Goal: Task Accomplishment & Management: Manage account settings

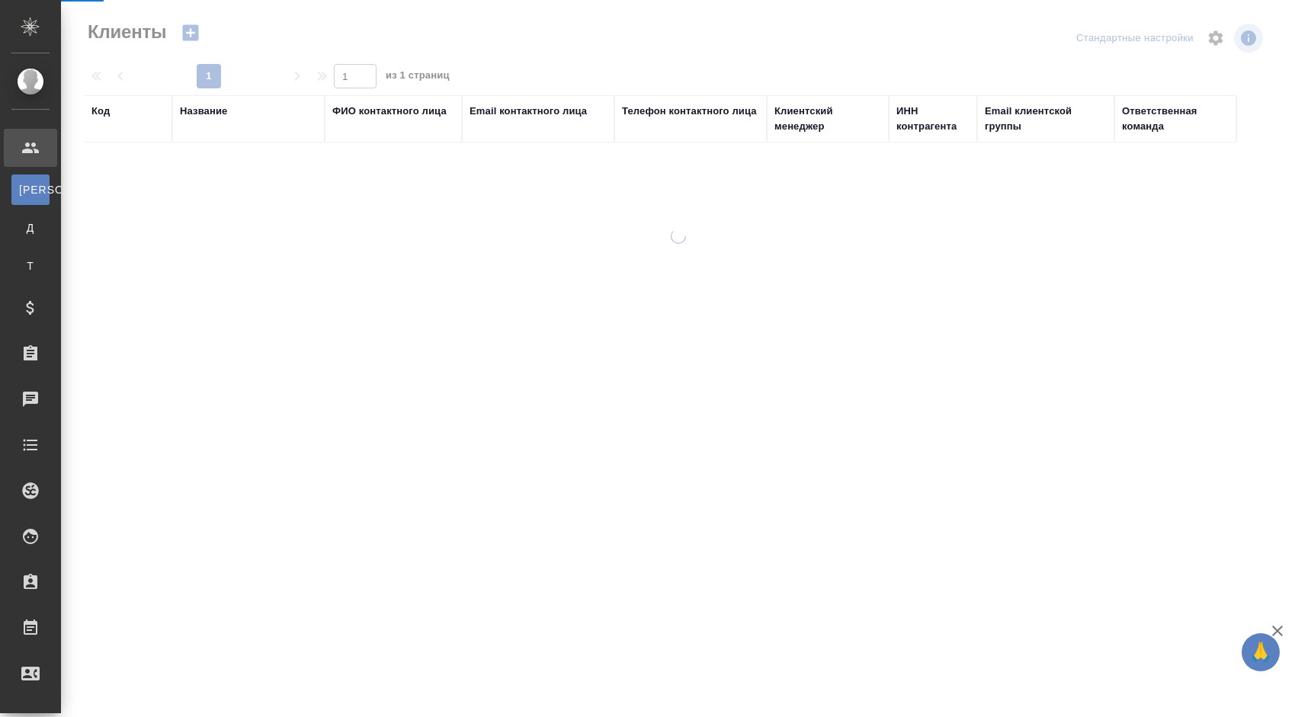
select select "RU"
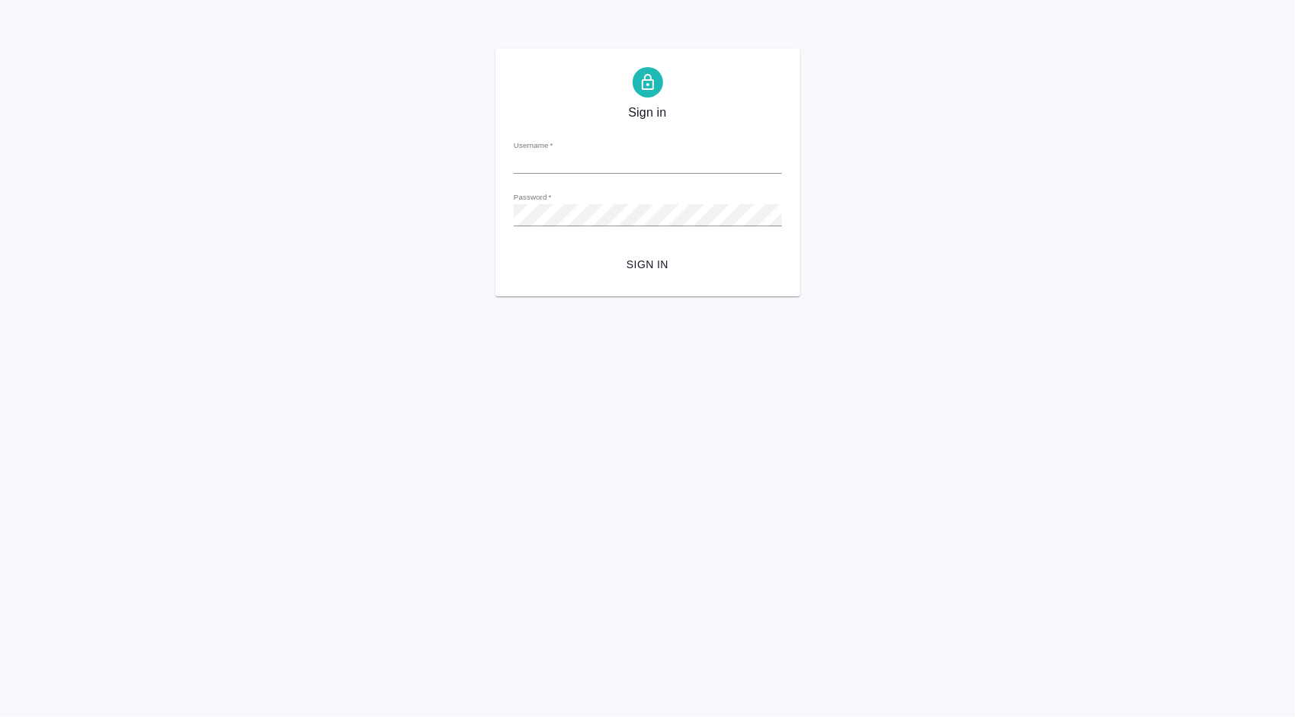
type input "[PERSON_NAME][EMAIL_ADDRESS][DOMAIN_NAME]"
click at [674, 251] on button "Sign in" at bounding box center [648, 265] width 268 height 28
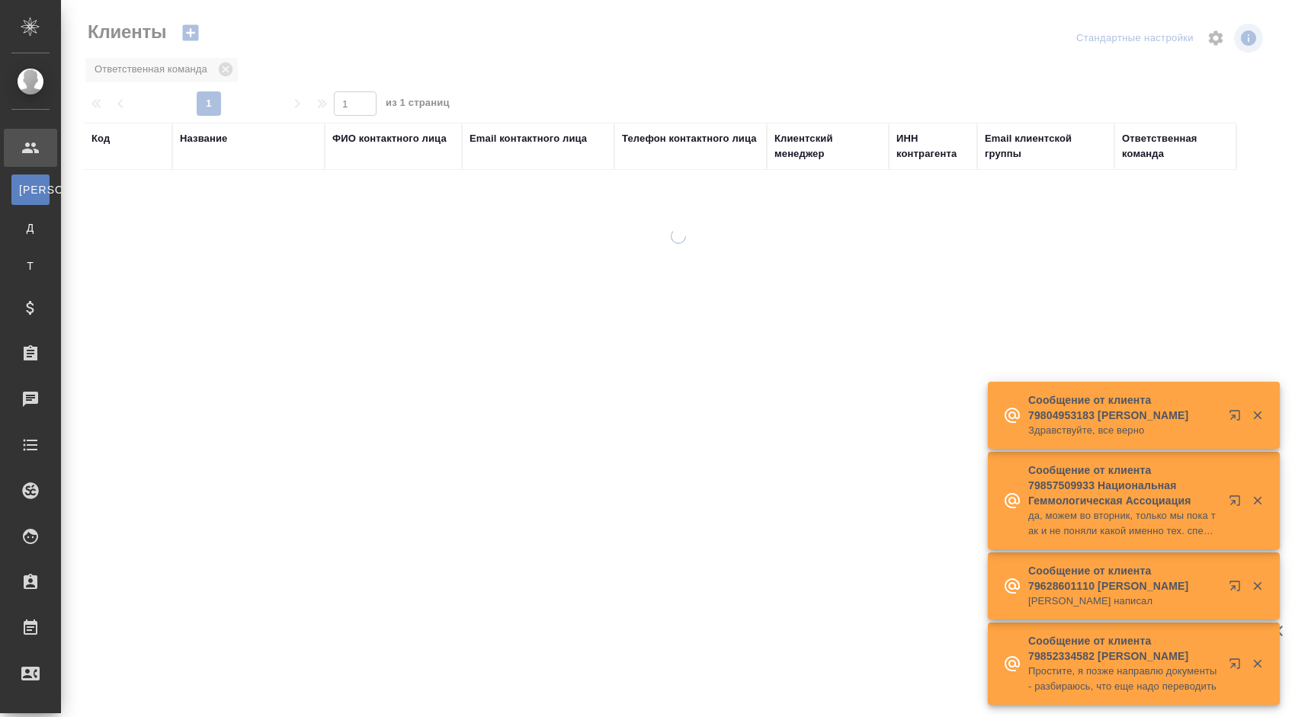
select select "RU"
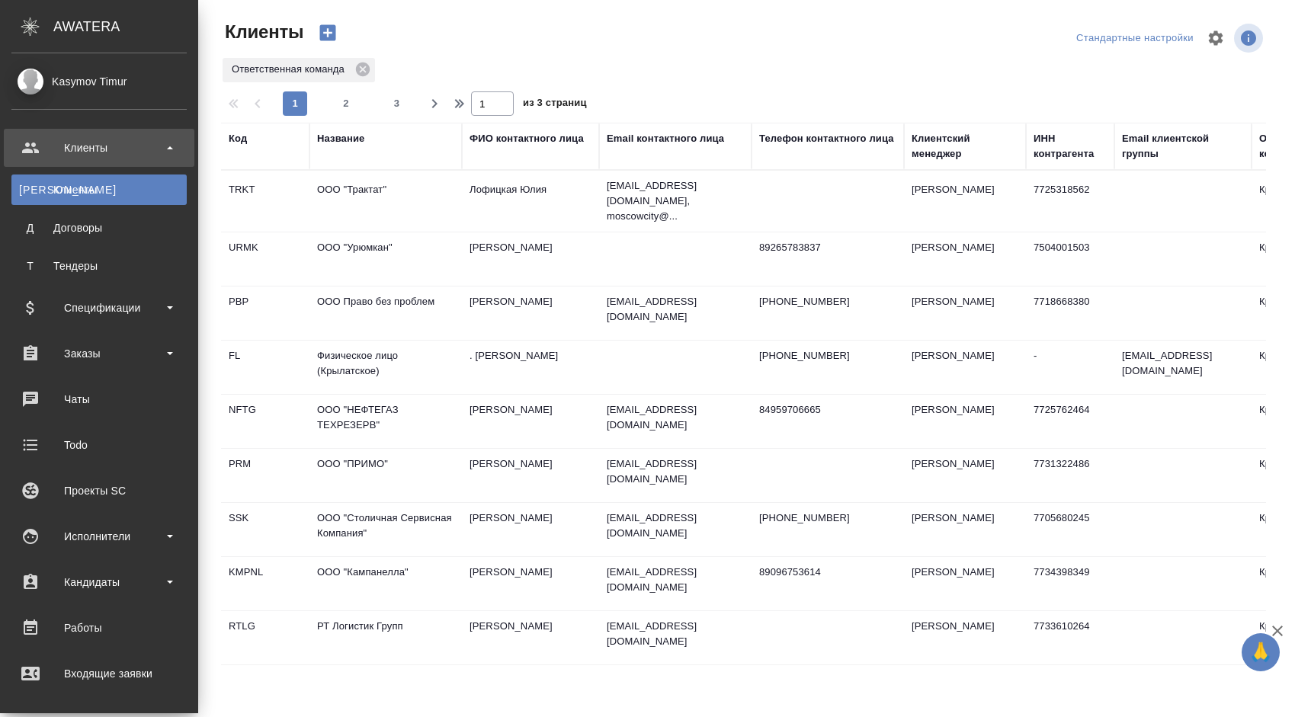
select select "RU"
click at [108, 348] on div "Заказы" at bounding box center [98, 353] width 175 height 23
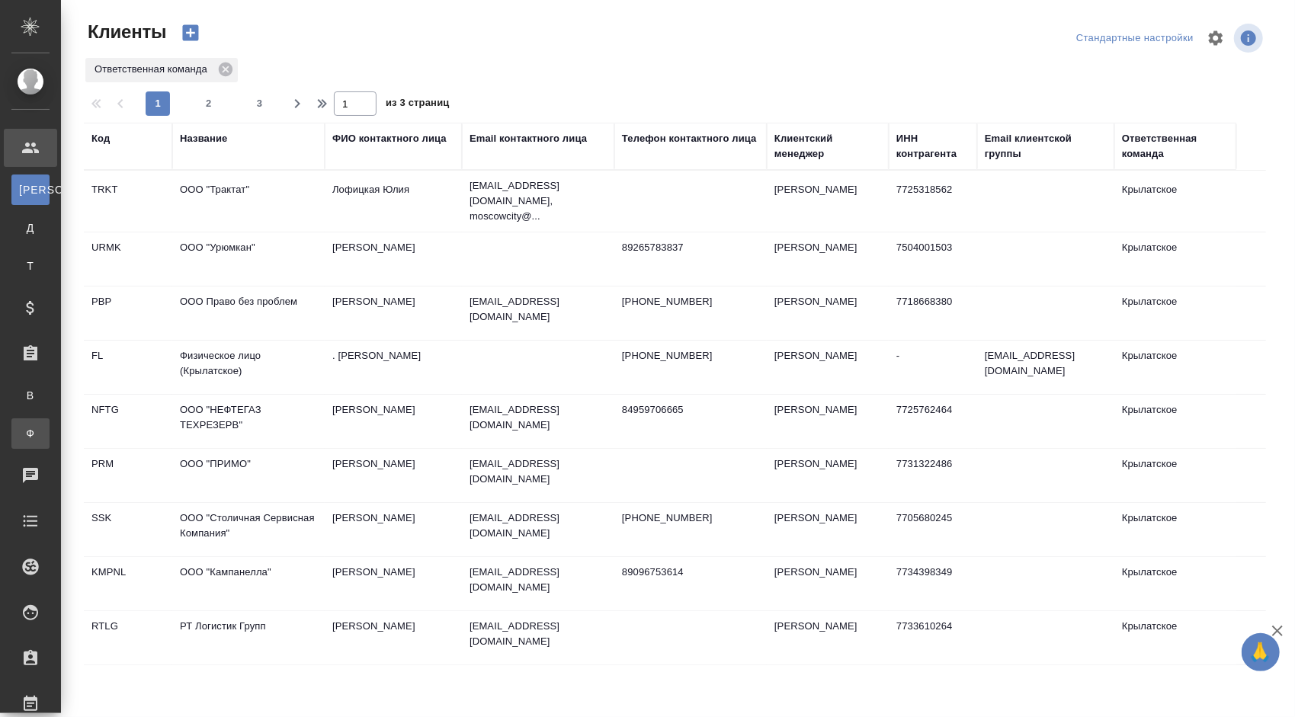
click at [23, 441] on div "Заказы физ. лиц" at bounding box center [11, 433] width 23 height 15
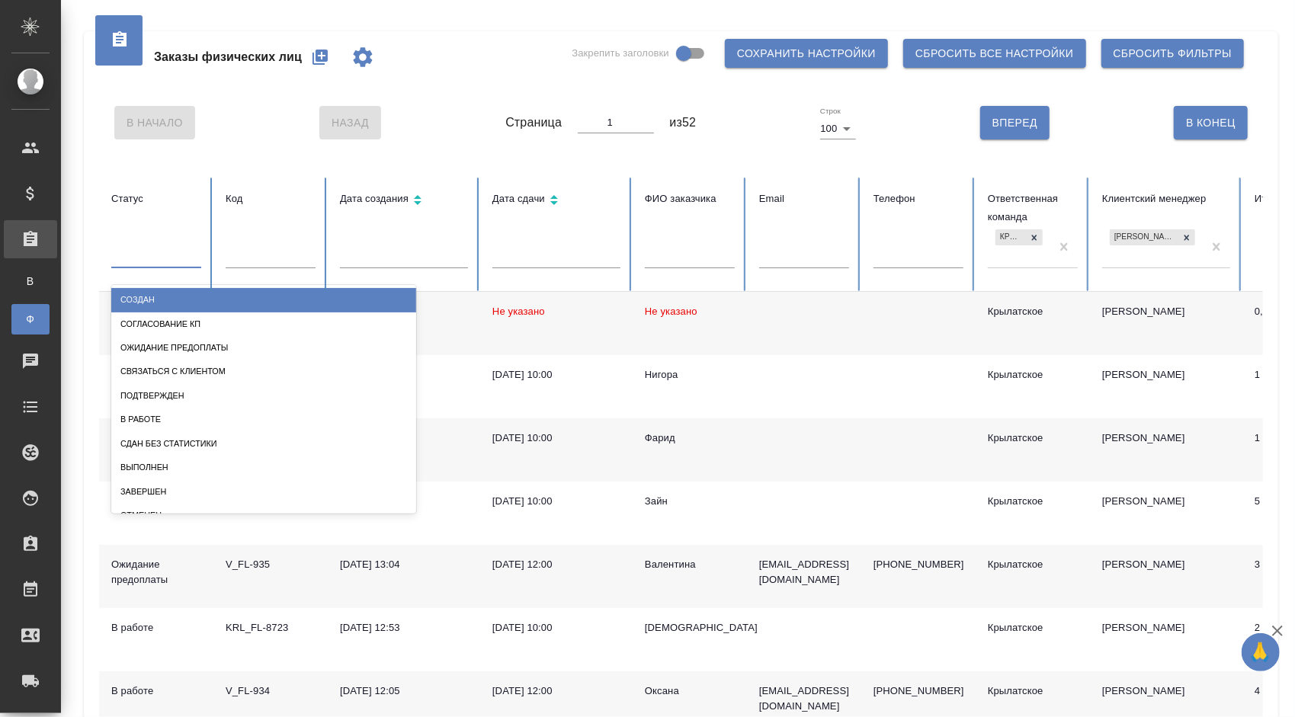
click at [156, 255] on div at bounding box center [156, 253] width 90 height 22
click at [488, 100] on div "В Начало Назад Страница 1 из 52 Строк 100 100 Вперед В Конец" at bounding box center [681, 123] width 1164 height 64
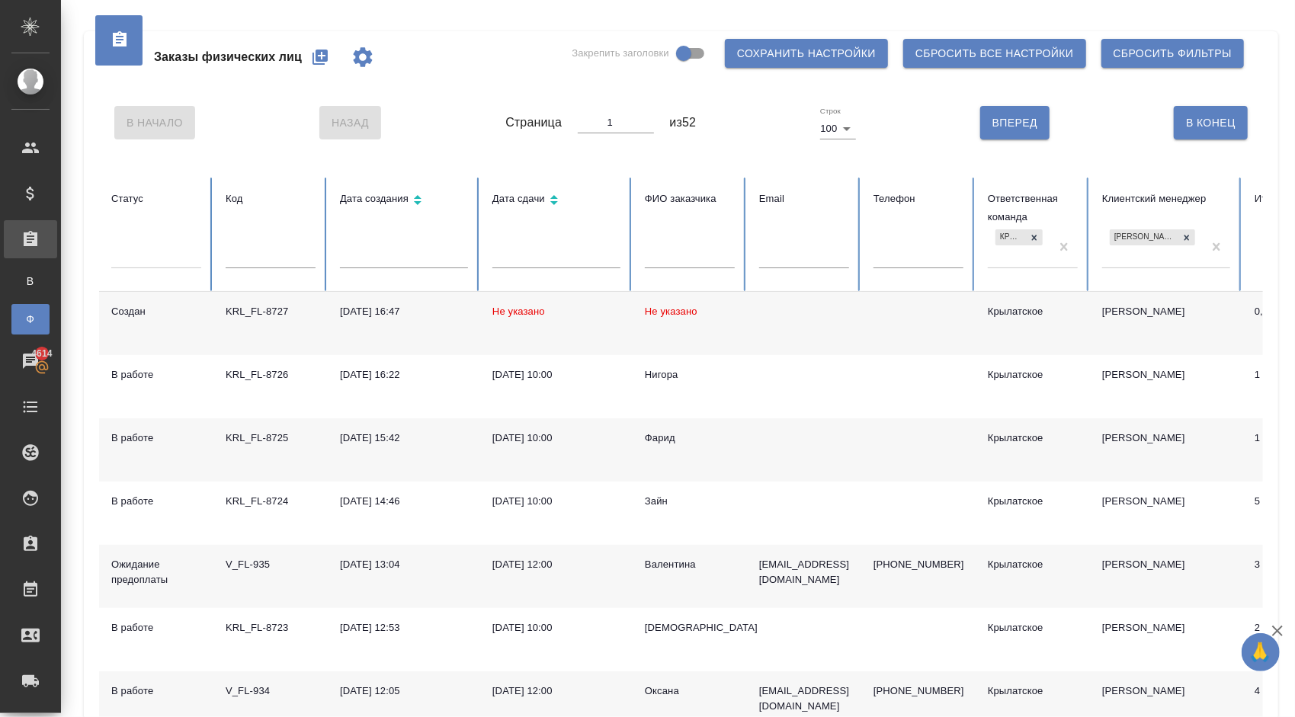
click at [415, 323] on td "[DATE] 16:47" at bounding box center [404, 323] width 152 height 63
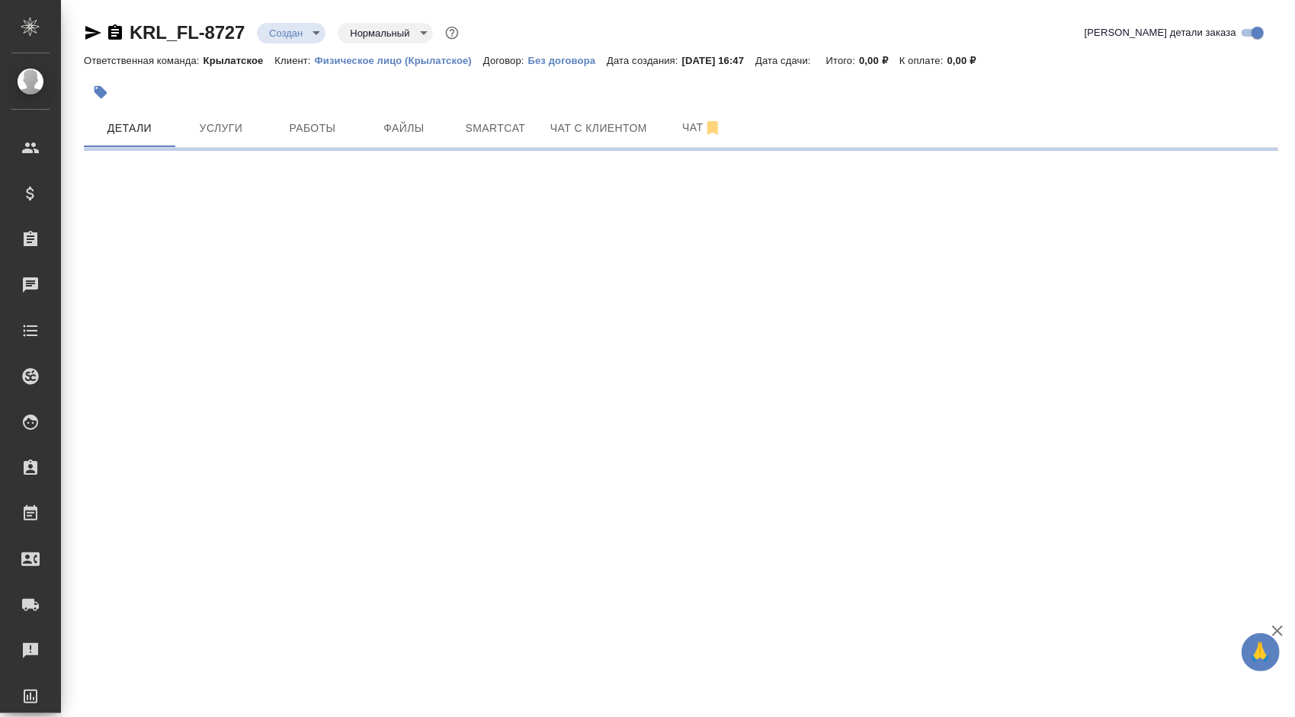
select select "RU"
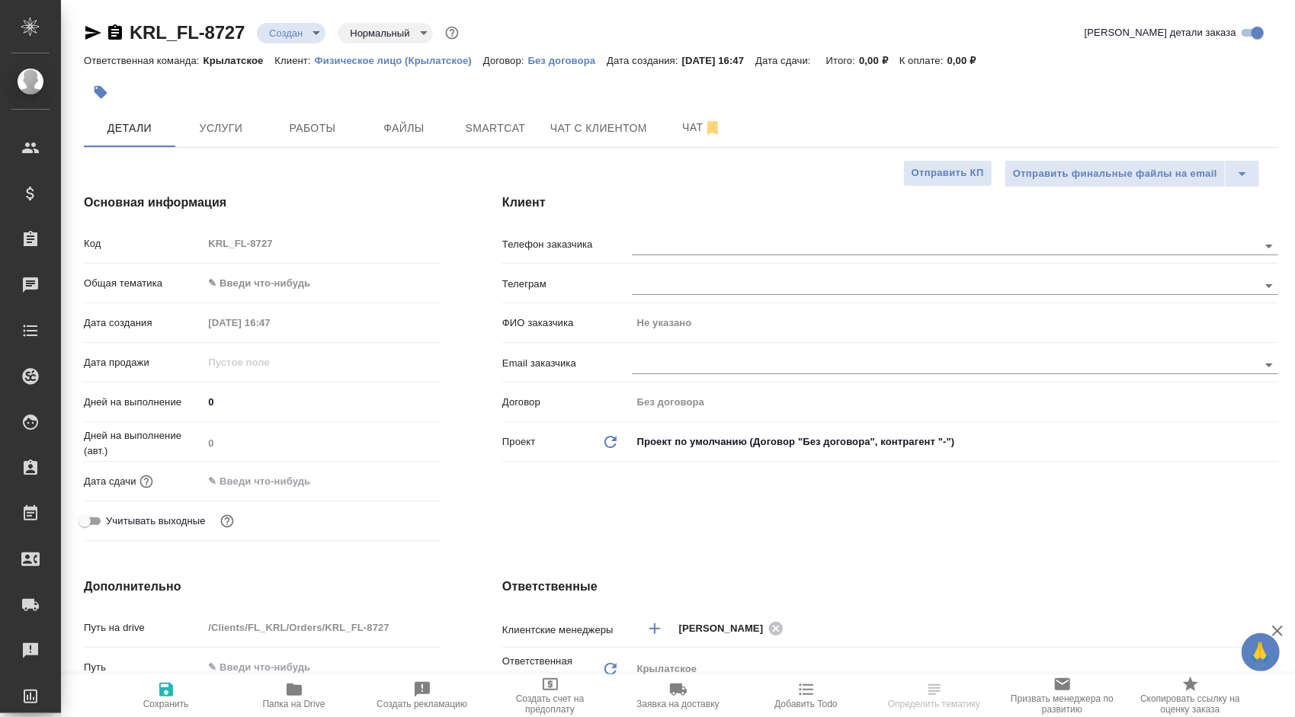
type textarea "x"
click at [235, 284] on body "🙏 .cls-1 fill:#fff; AWATERA Kasymov Timur Клиенты Спецификации Заказы Чаты Todo…" at bounding box center [647, 358] width 1295 height 717
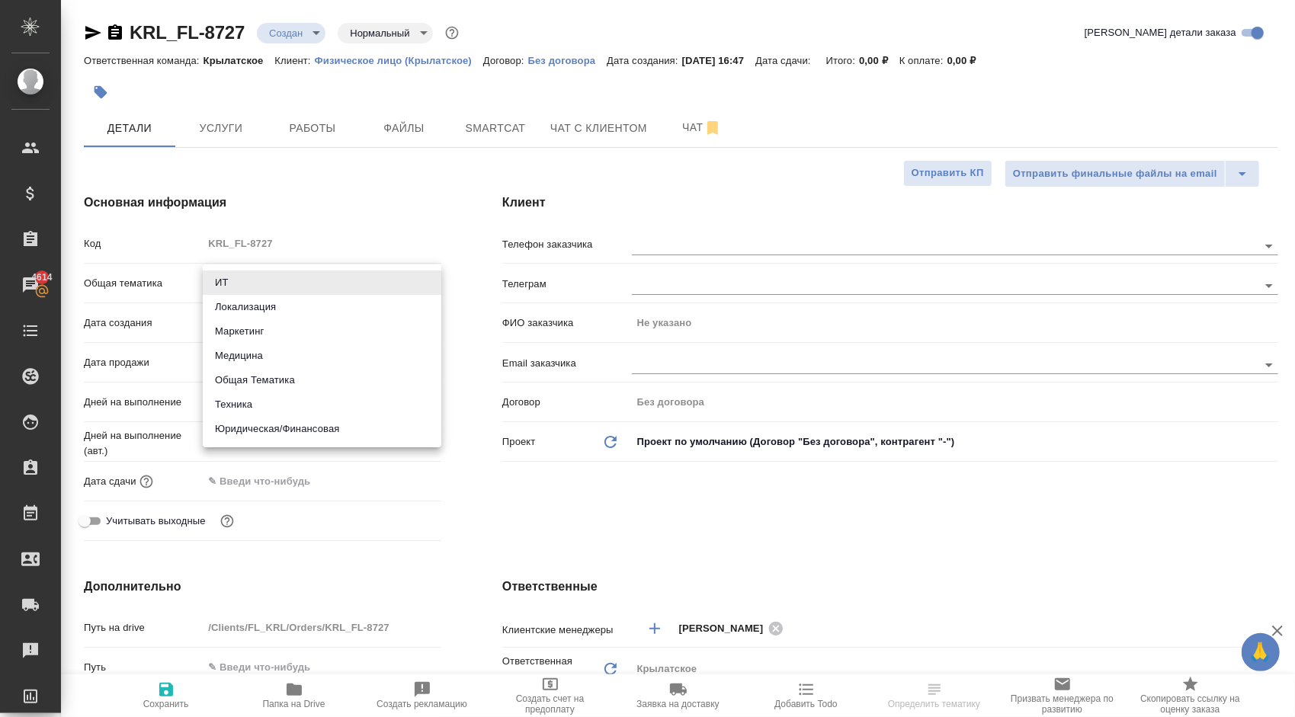
click at [273, 432] on li "Юридическая/Финансовая" at bounding box center [322, 429] width 239 height 24
type input "yr-fn"
type textarea "x"
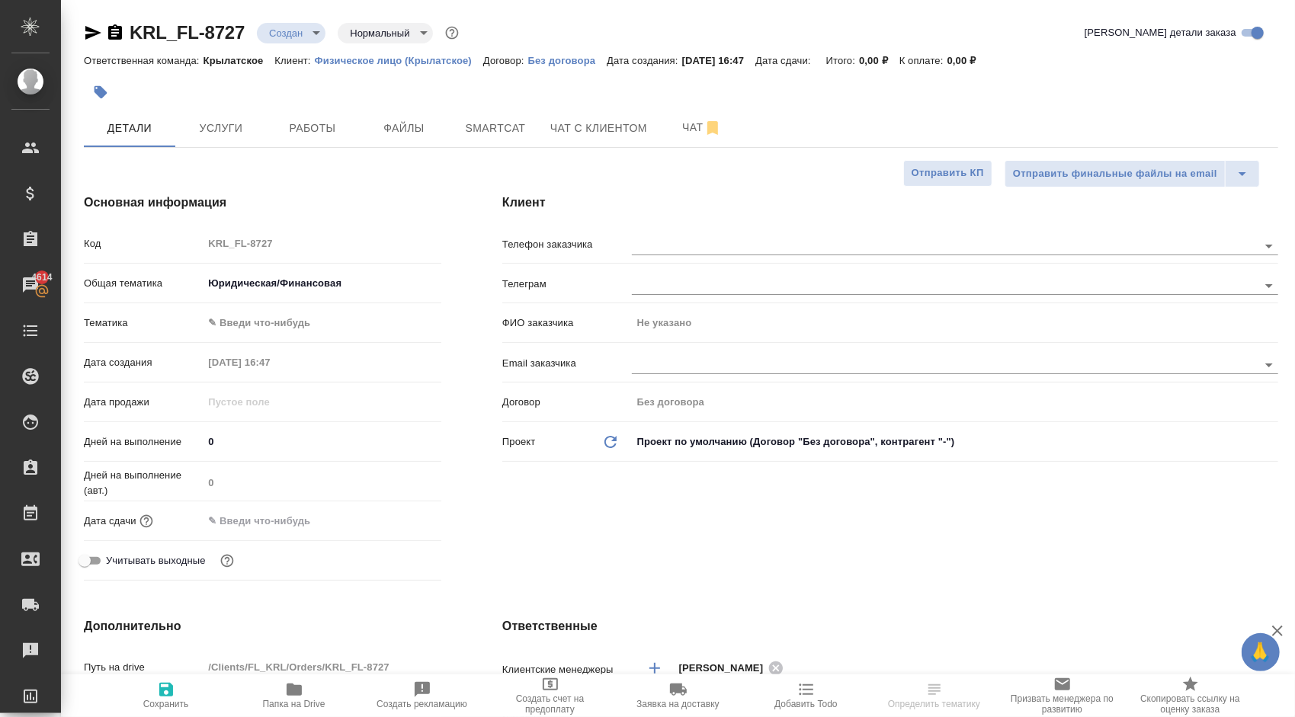
click at [253, 314] on body "🙏 .cls-1 fill:#fff; AWATERA Kasymov Timur Клиенты Спецификации Заказы 4614 Чаты…" at bounding box center [647, 358] width 1295 height 717
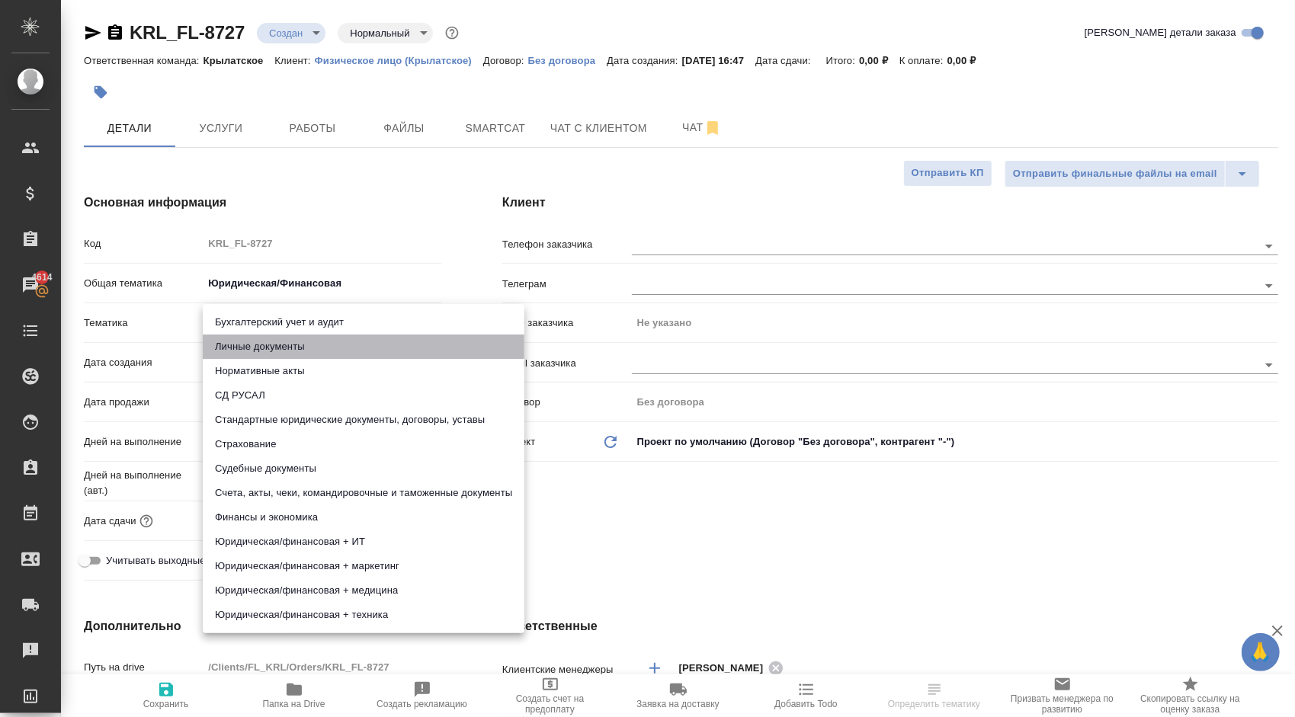
click at [255, 350] on li "Личные документы" at bounding box center [364, 347] width 322 height 24
type textarea "x"
type input "5a8b8b956a9677013d343cfe"
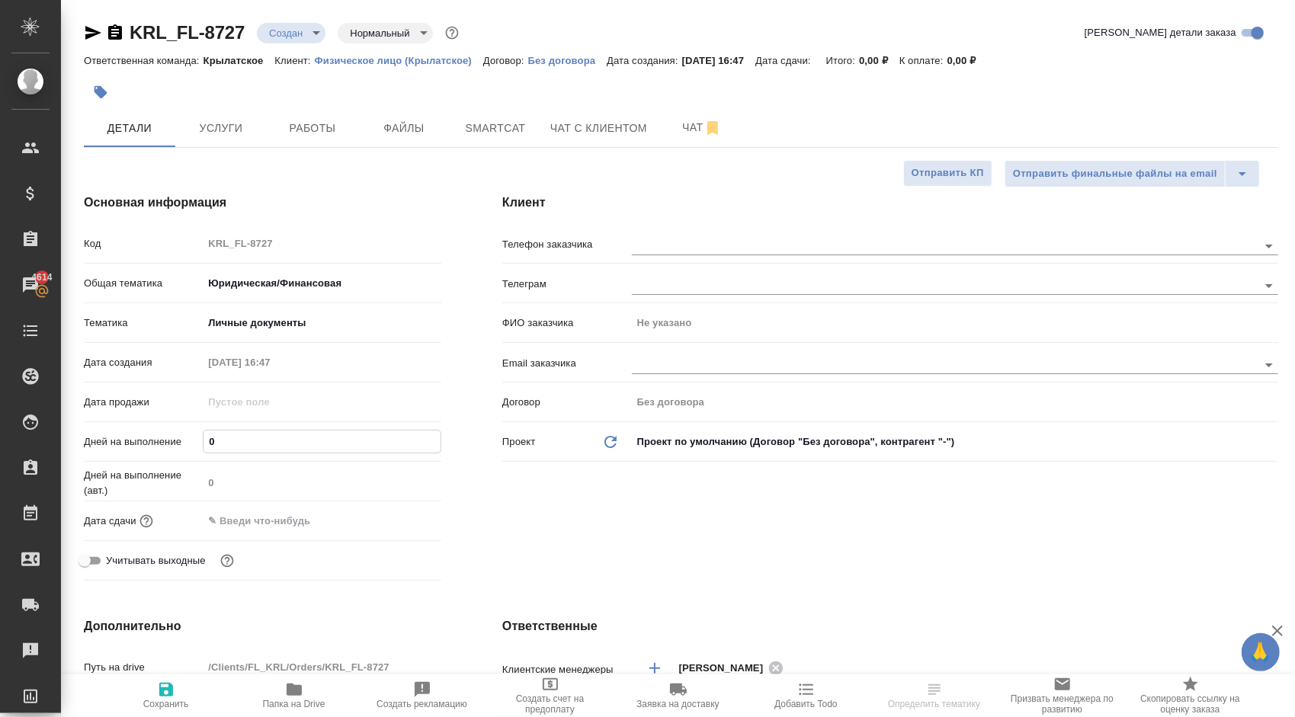
drag, startPoint x: 223, startPoint y: 447, endPoint x: 188, endPoint y: 441, distance: 35.6
click at [188, 441] on div "Дней на выполнение 0" at bounding box center [263, 441] width 358 height 27
type input "1"
type textarea "x"
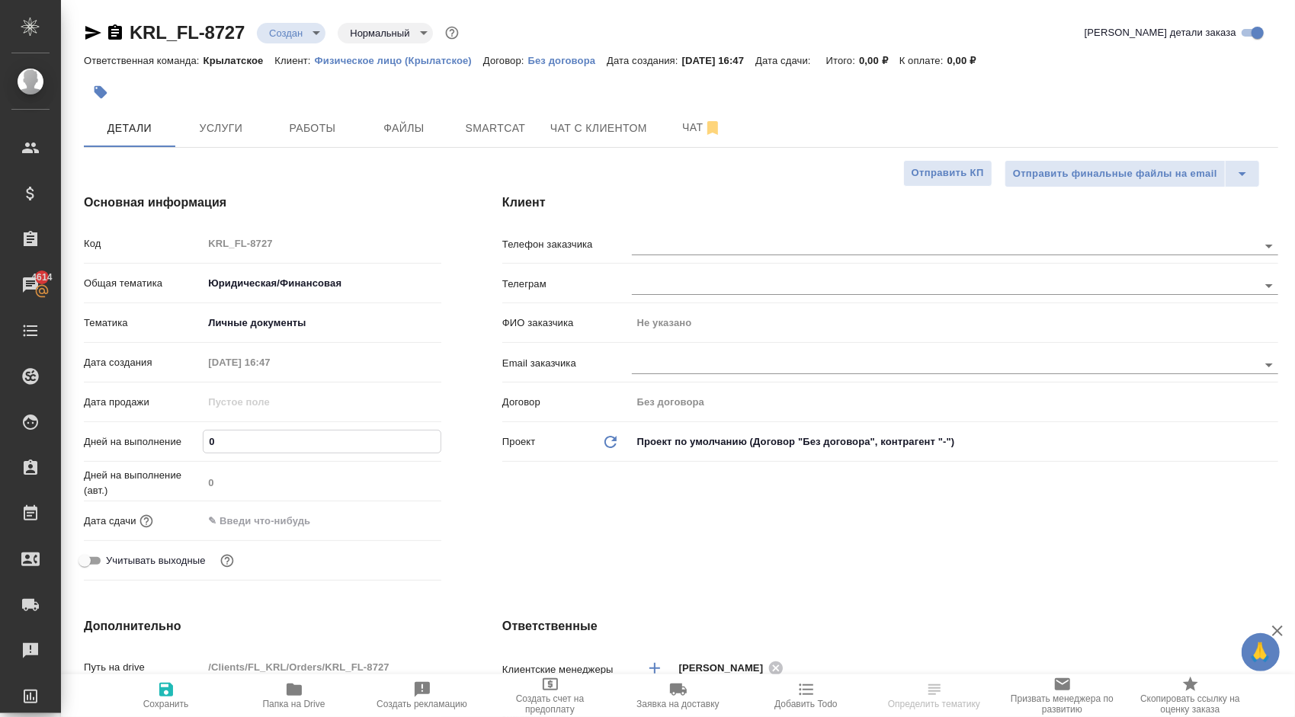
type textarea "x"
type input "1"
click at [229, 518] on input "text" at bounding box center [270, 521] width 133 height 22
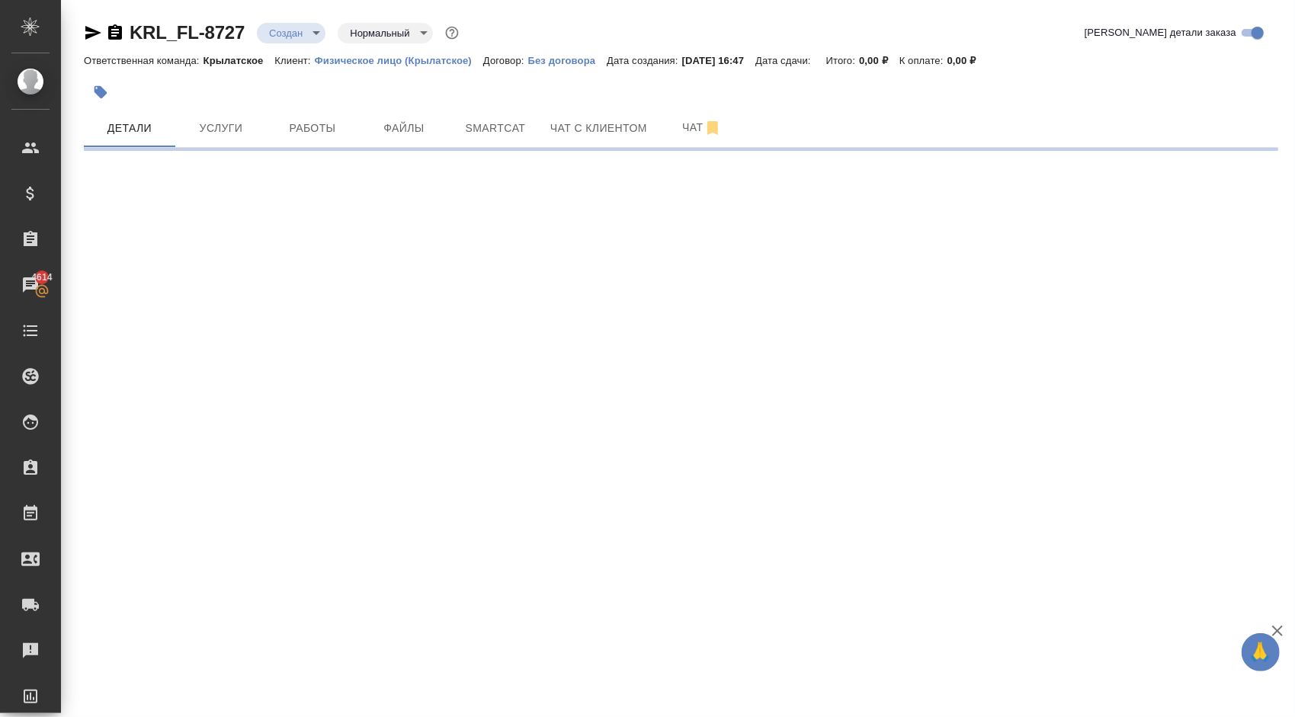
click at [395, 512] on div ".cls-1 fill:#fff; AWATERA Kasymov Timur Клиенты Спецификации Заказы 4614 Чаты T…" at bounding box center [647, 358] width 1295 height 717
select select "RU"
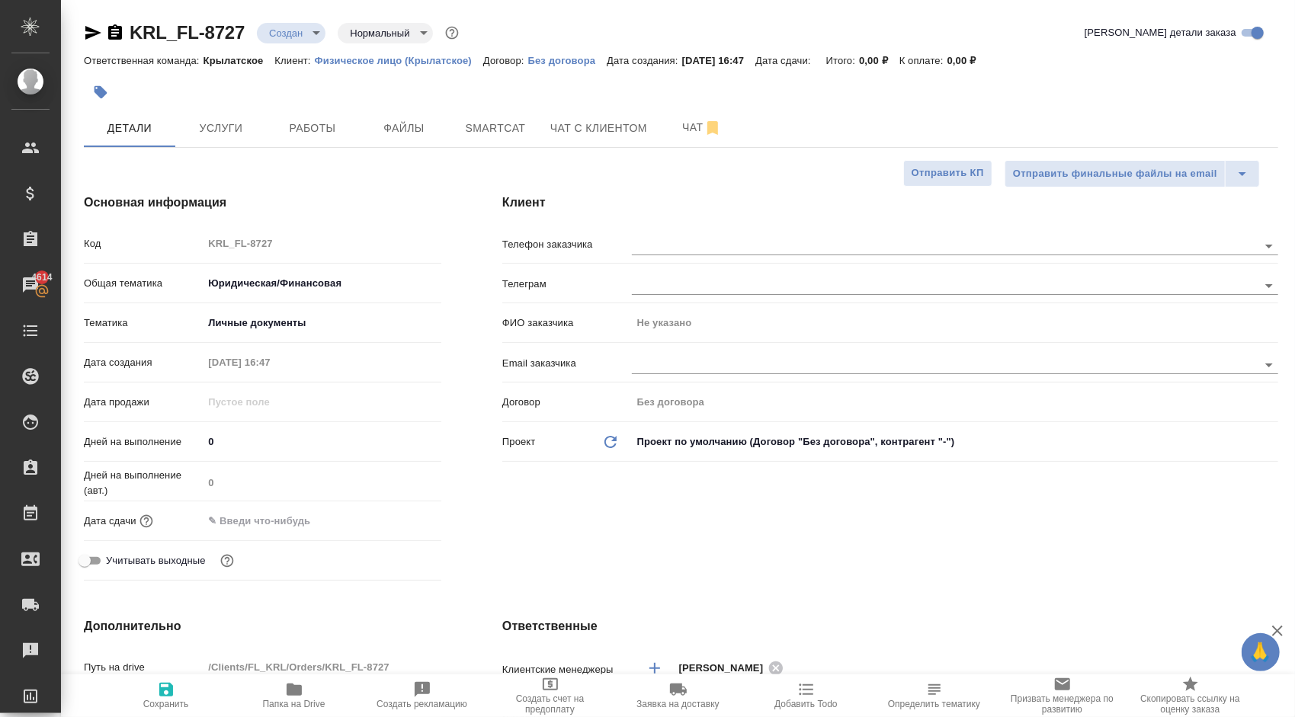
type textarea "x"
drag, startPoint x: 231, startPoint y: 442, endPoint x: 197, endPoint y: 441, distance: 34.3
click at [197, 441] on div "Дней на выполнение 0" at bounding box center [263, 441] width 358 height 27
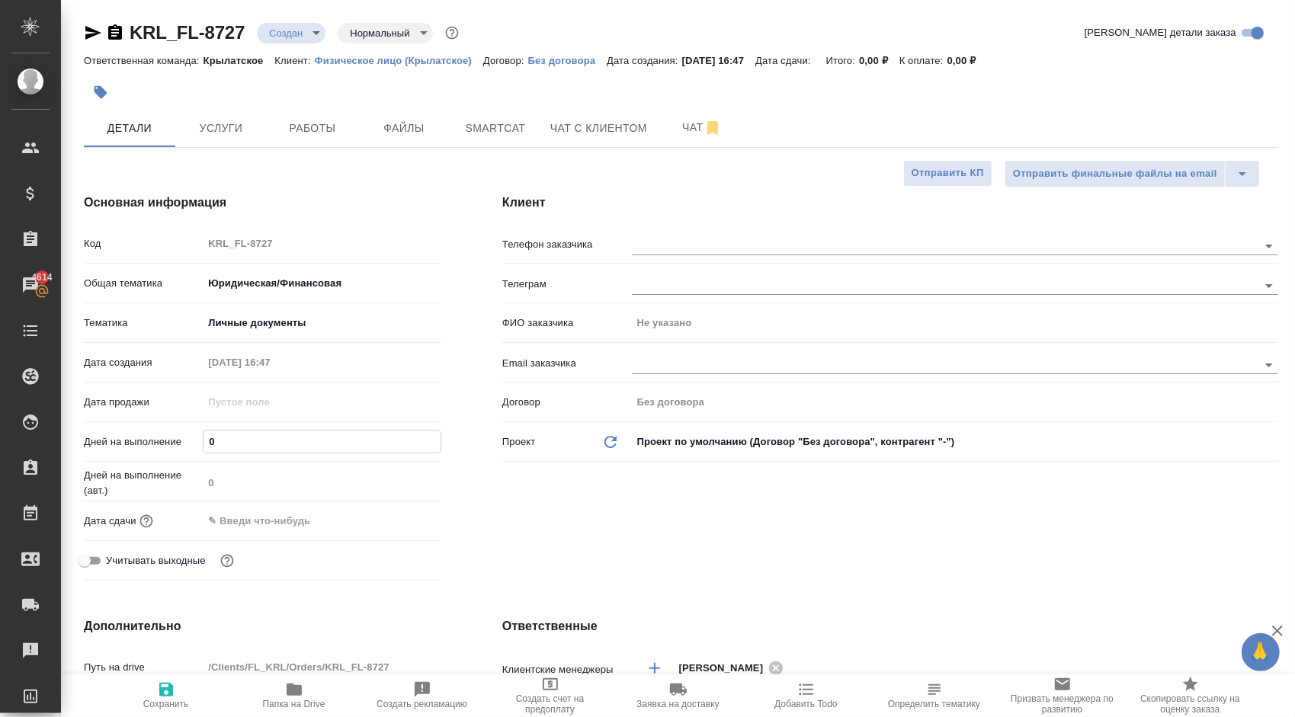
type input "1"
type textarea "x"
type input "1"
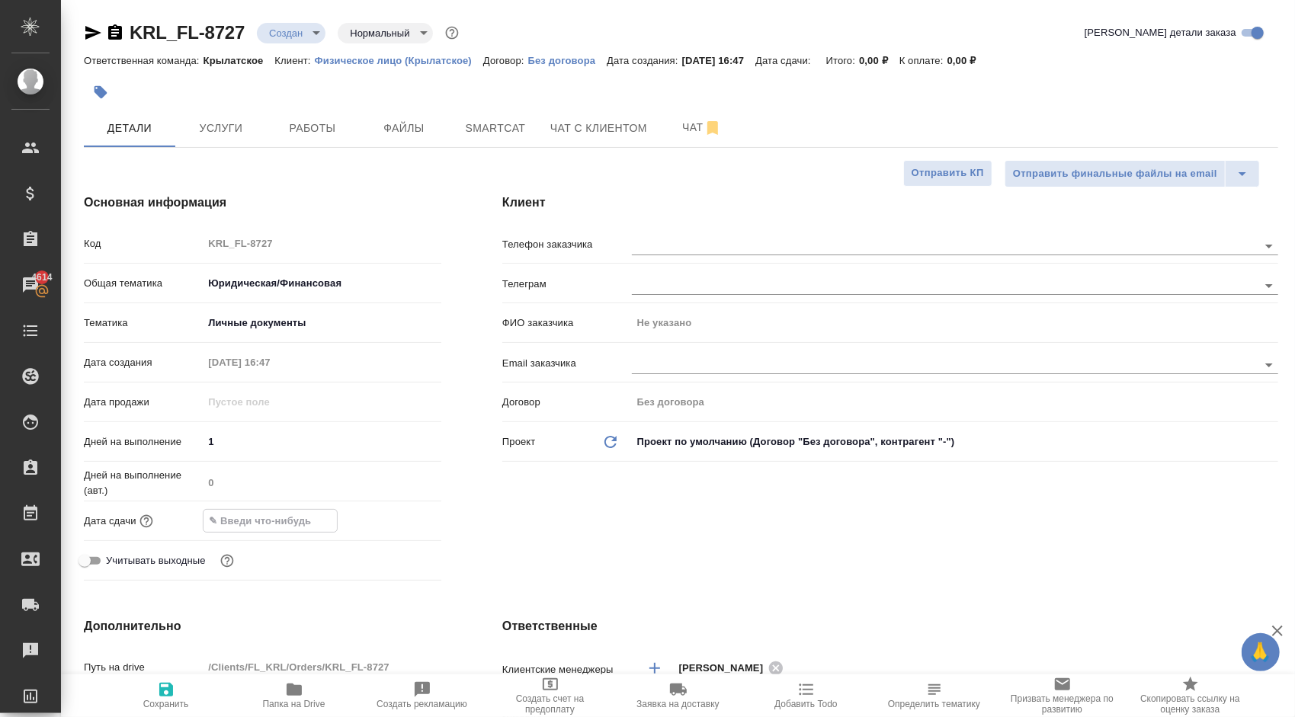
click at [220, 518] on input "text" at bounding box center [270, 521] width 133 height 22
click at [404, 515] on icon "button" at bounding box center [397, 521] width 18 height 18
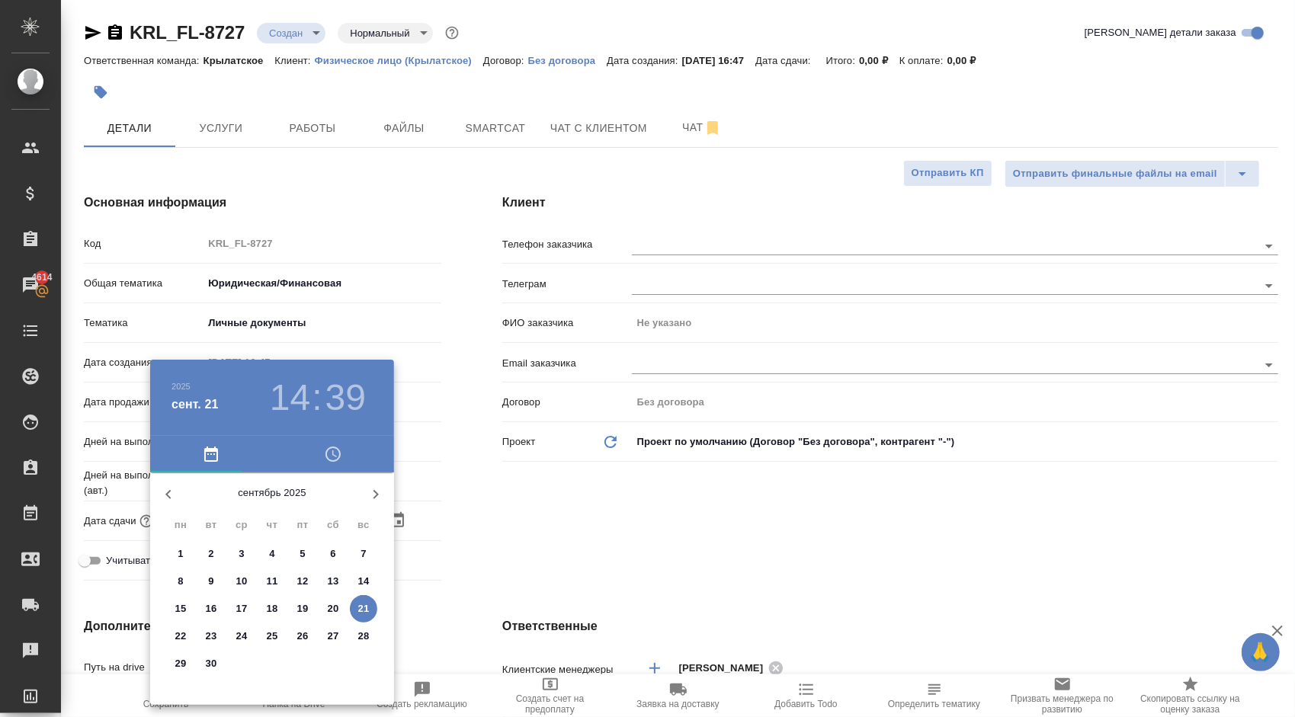
click at [179, 638] on p "22" at bounding box center [180, 636] width 11 height 15
type input "22.09.2025 14:39"
type textarea "x"
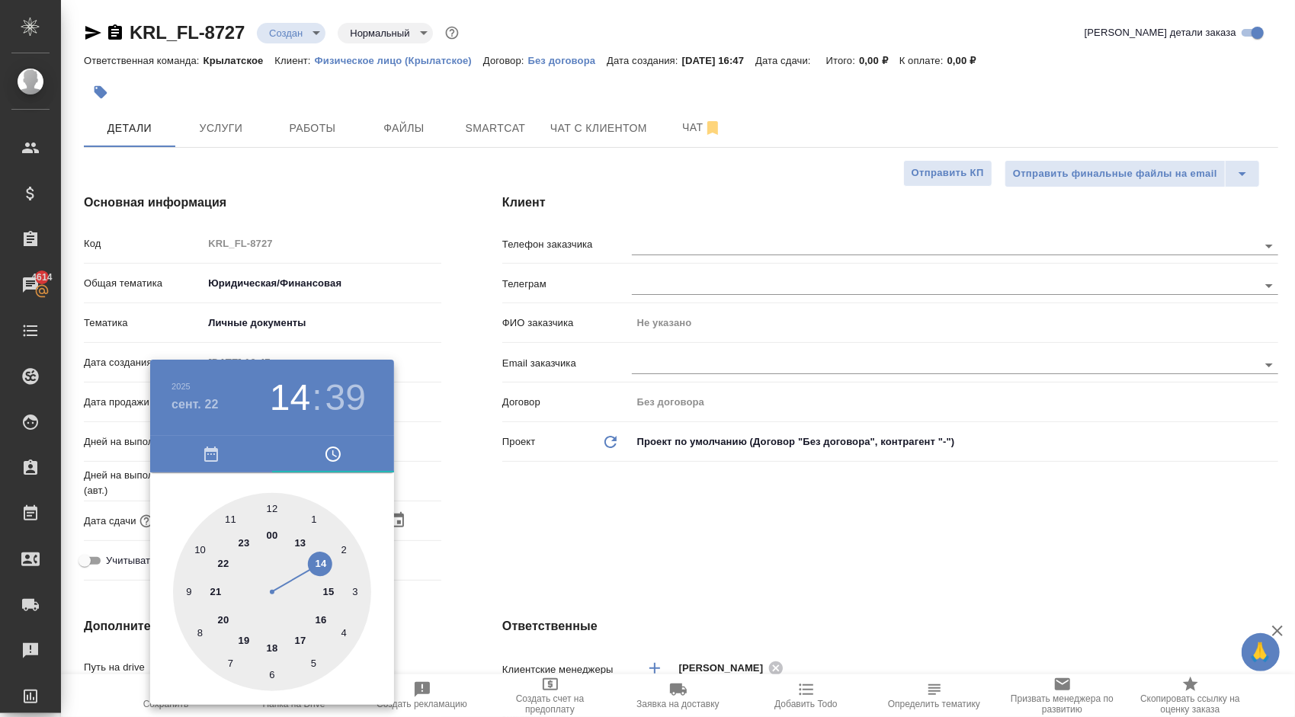
click at [229, 520] on div at bounding box center [272, 592] width 198 height 198
type input "22.09.2025 11:39"
type textarea "x"
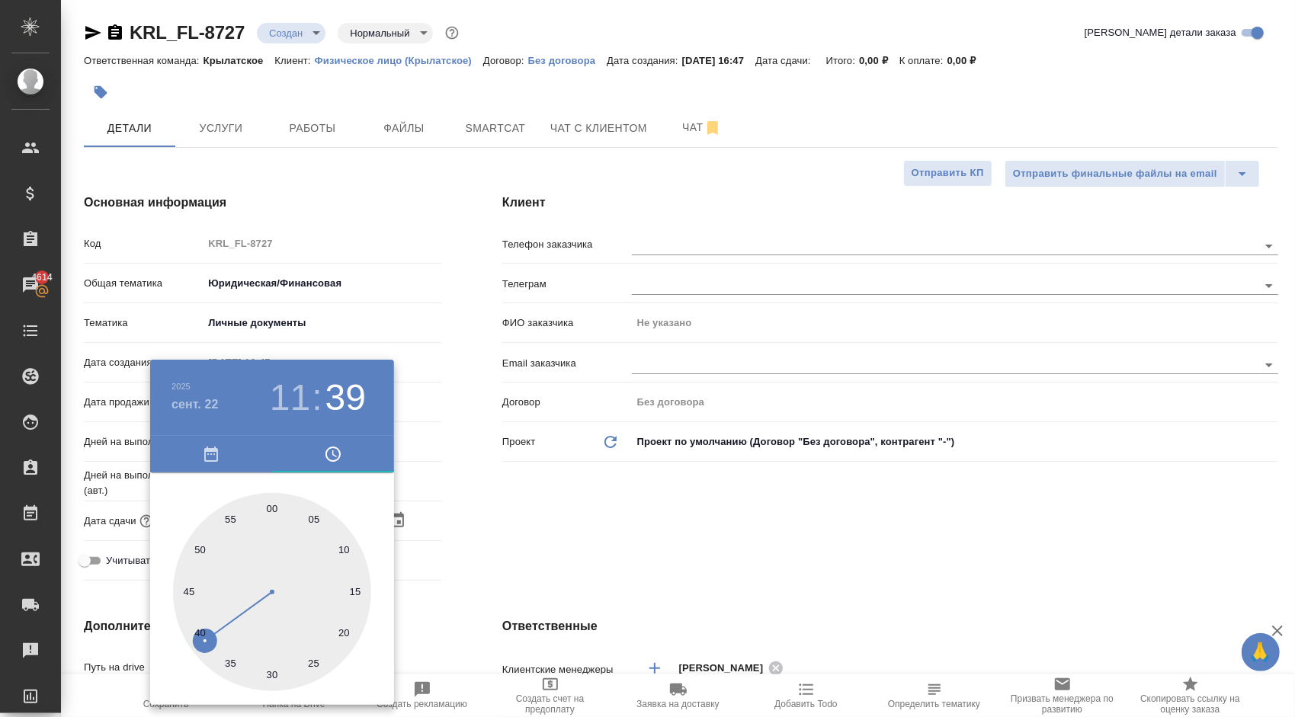
click at [273, 497] on div at bounding box center [272, 592] width 198 height 198
type input "22.09.2025 11:00"
type textarea "x"
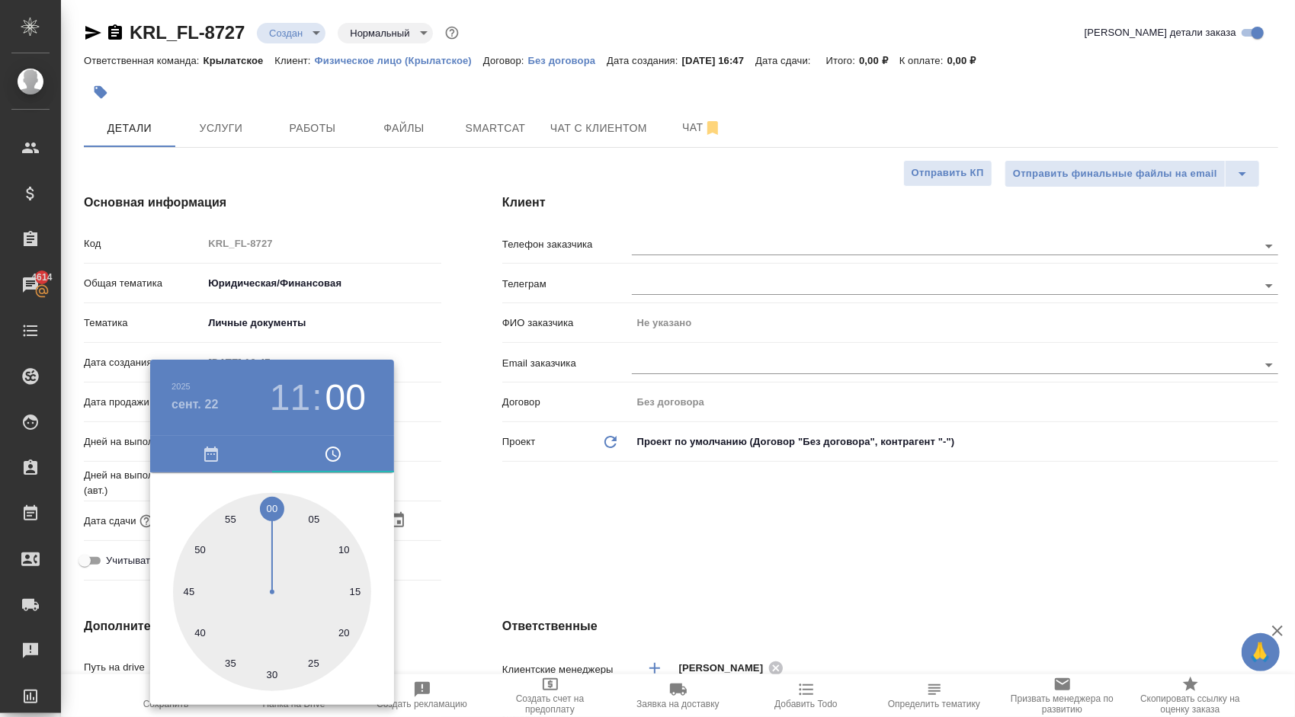
click at [583, 537] on div at bounding box center [647, 358] width 1295 height 717
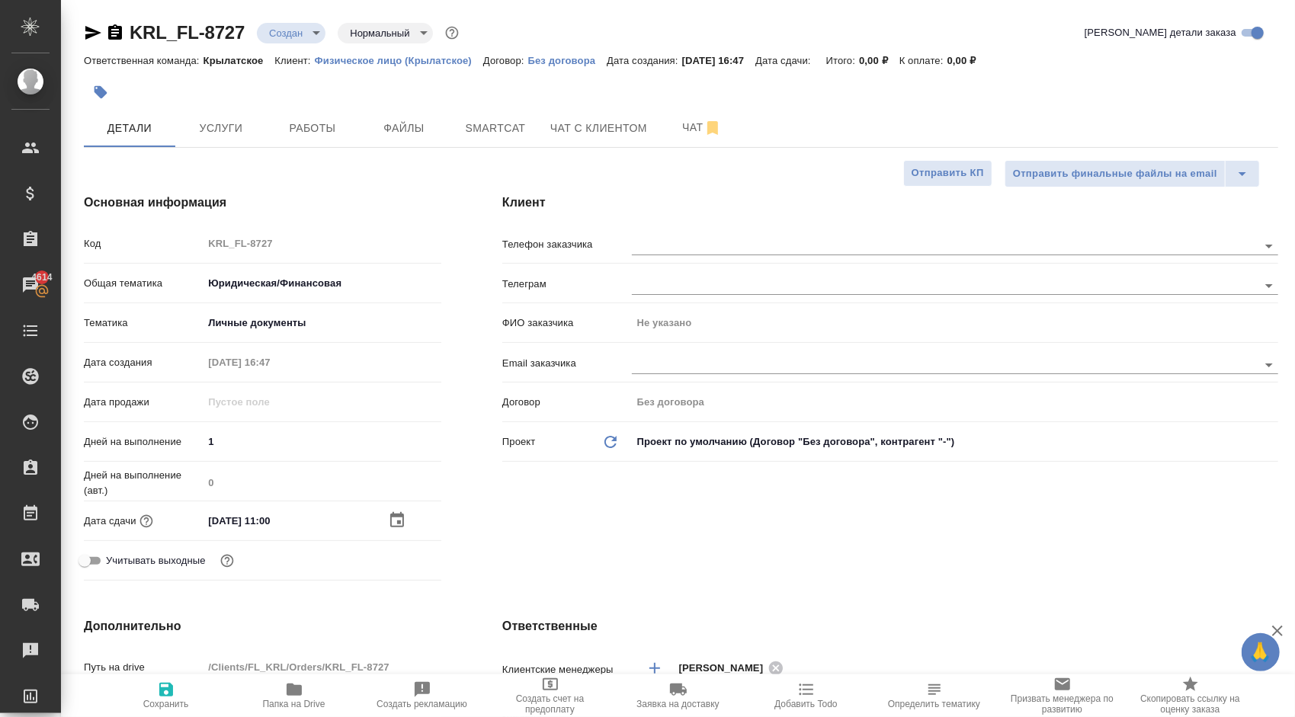
scroll to position [229, 0]
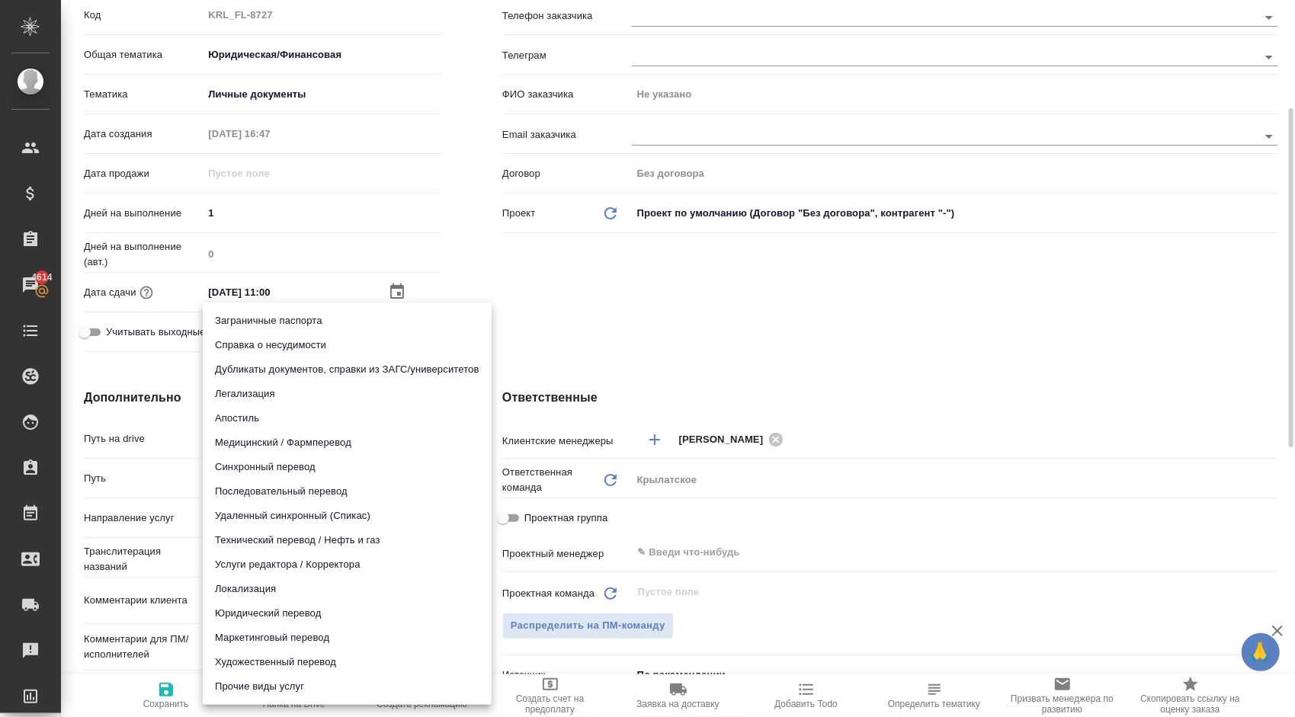
click at [252, 523] on body "🙏 .cls-1 fill:#fff; AWATERA Kasymov Timur Клиенты Спецификации Заказы 4614 Чаты…" at bounding box center [647, 358] width 1295 height 717
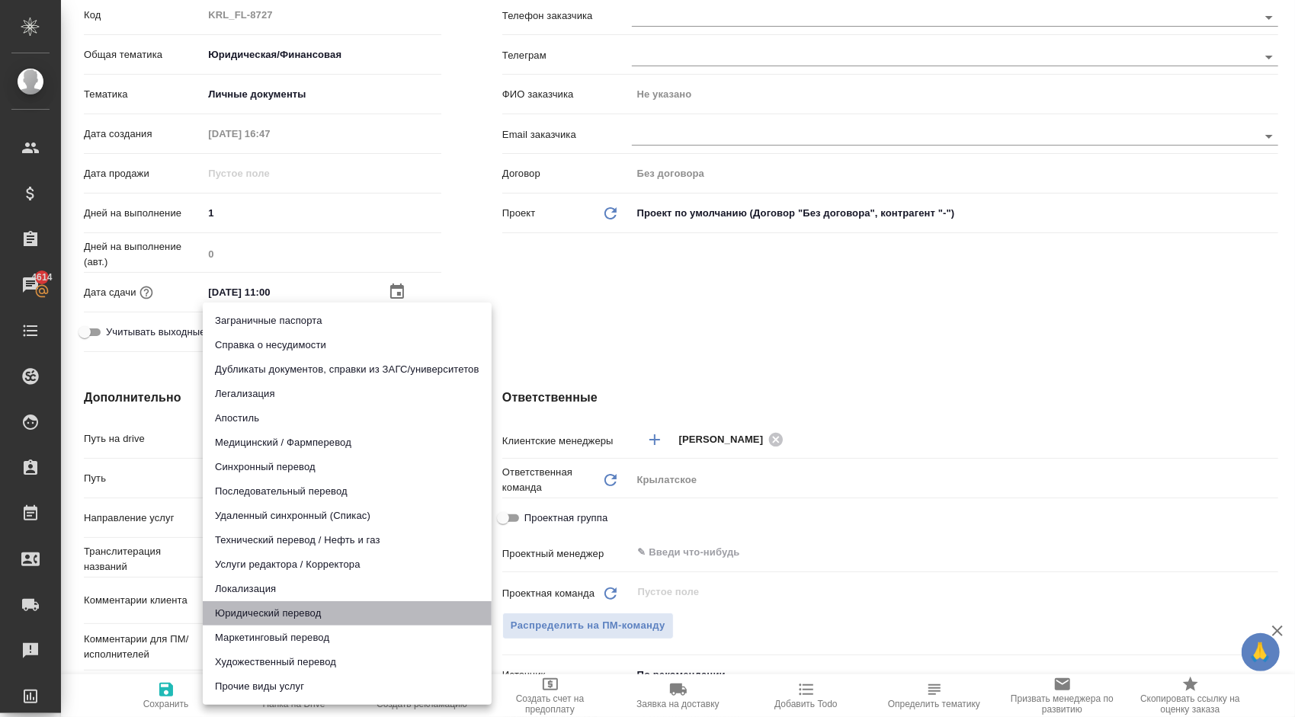
click at [256, 613] on li "Юридический перевод" at bounding box center [347, 613] width 289 height 24
type input "legalTranslation"
type textarea "x"
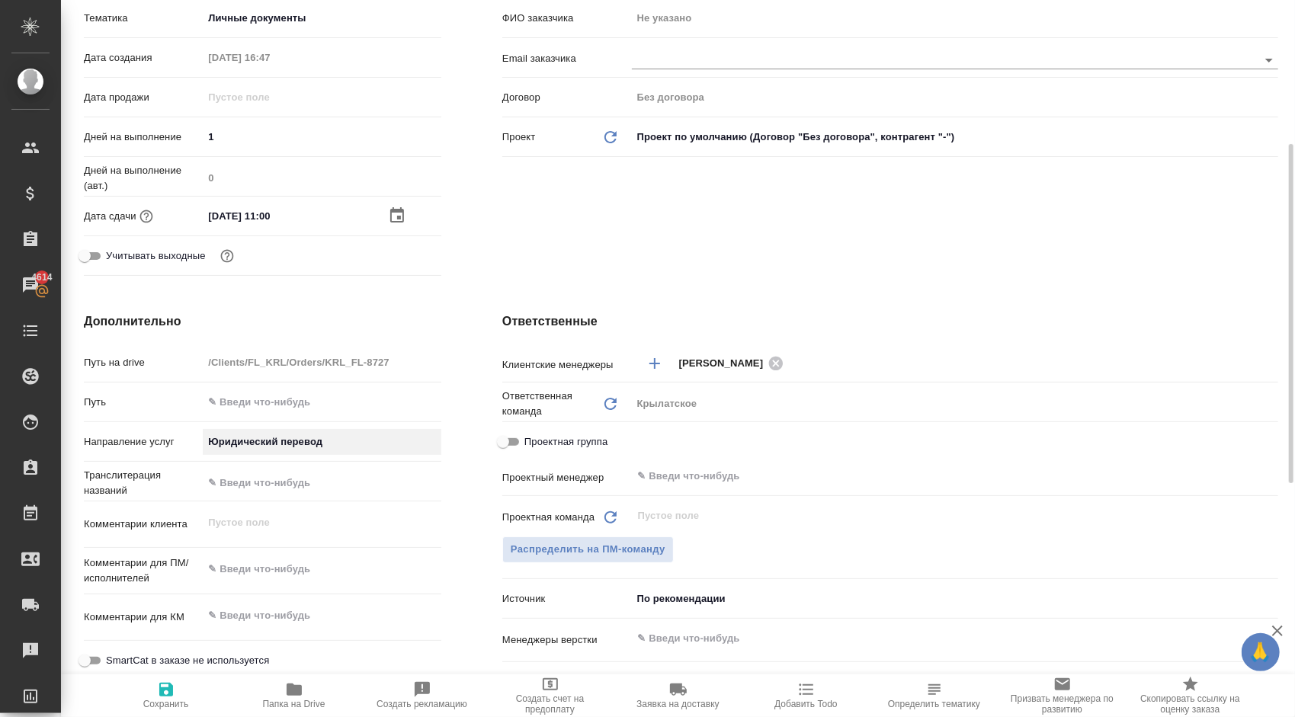
scroll to position [381, 0]
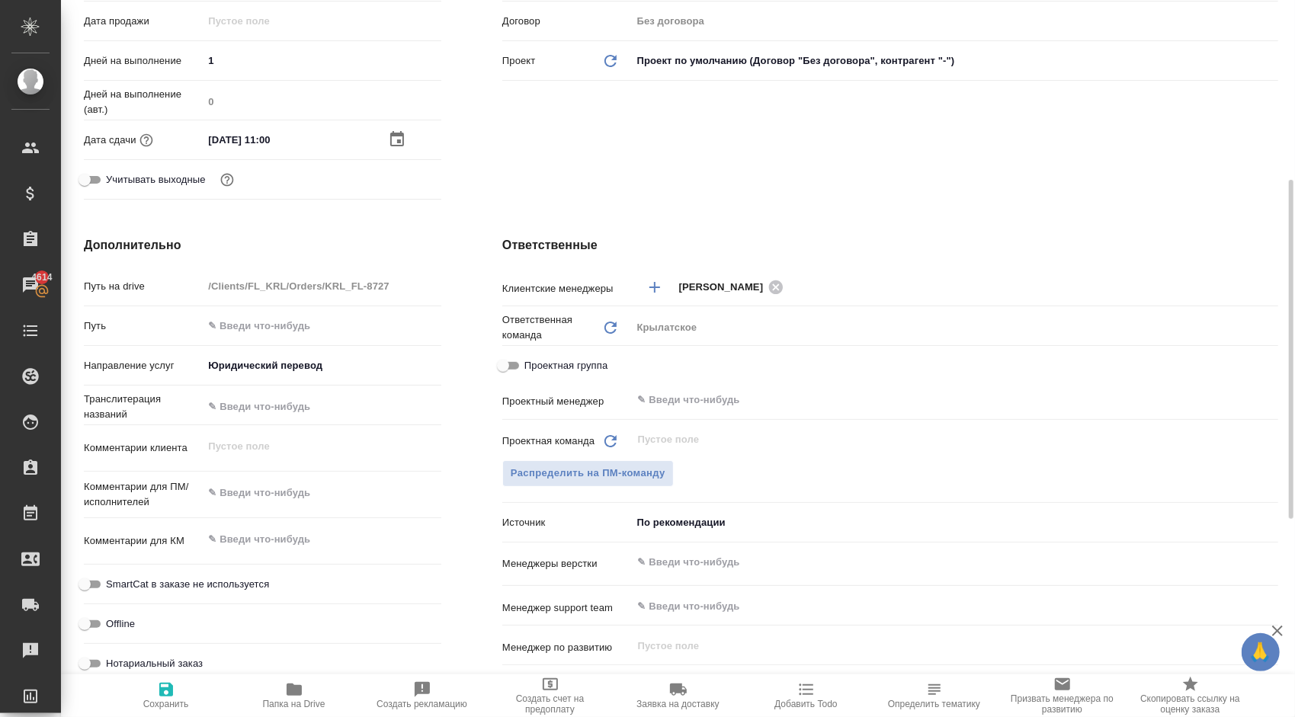
type textarea "x"
click at [267, 492] on textarea at bounding box center [322, 493] width 239 height 26
type textarea "x"
type textarea "К"
type textarea "x"
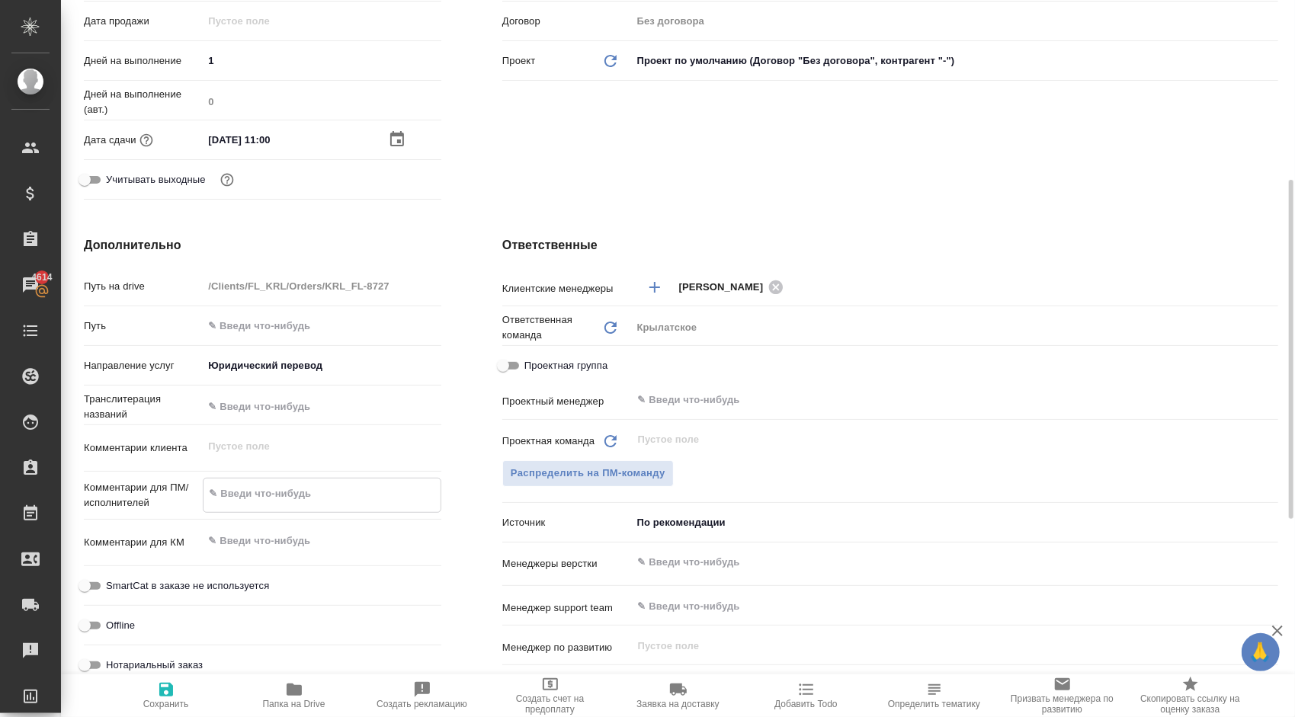
type textarea "x"
type textarea "Кы"
type textarea "x"
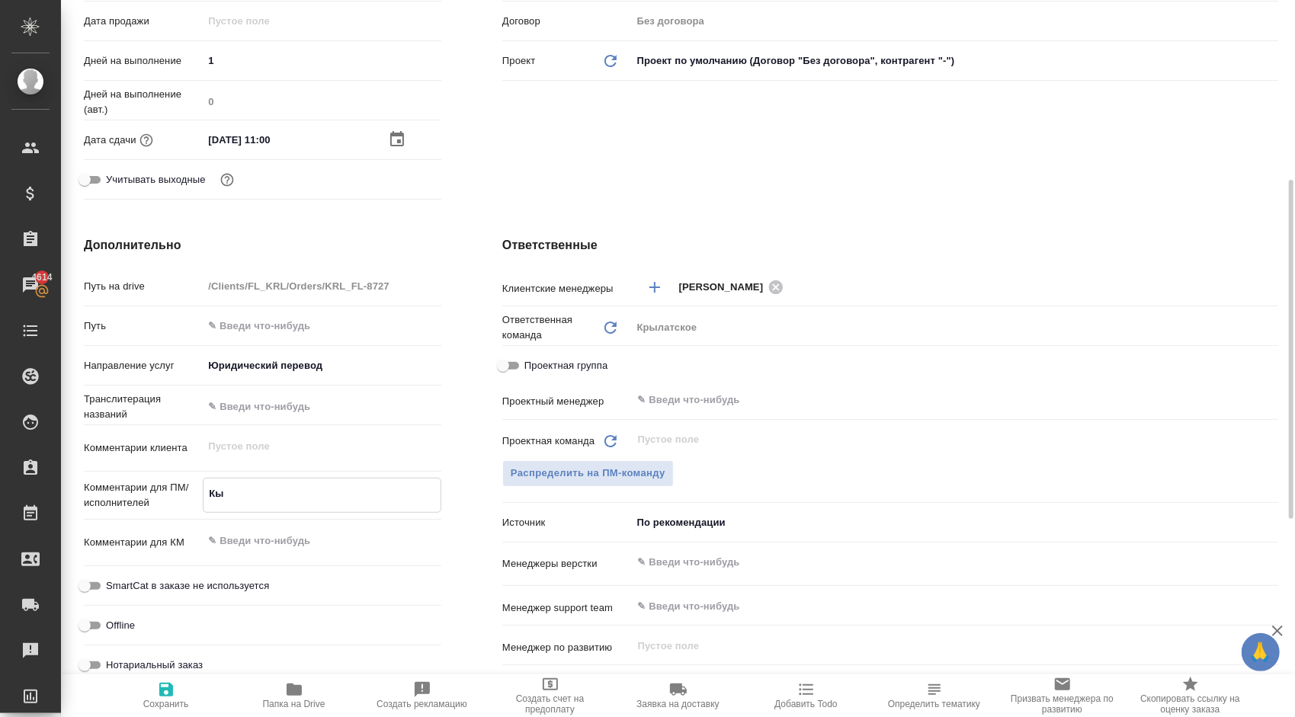
type textarea "x"
type textarea "Кыр"
type textarea "x"
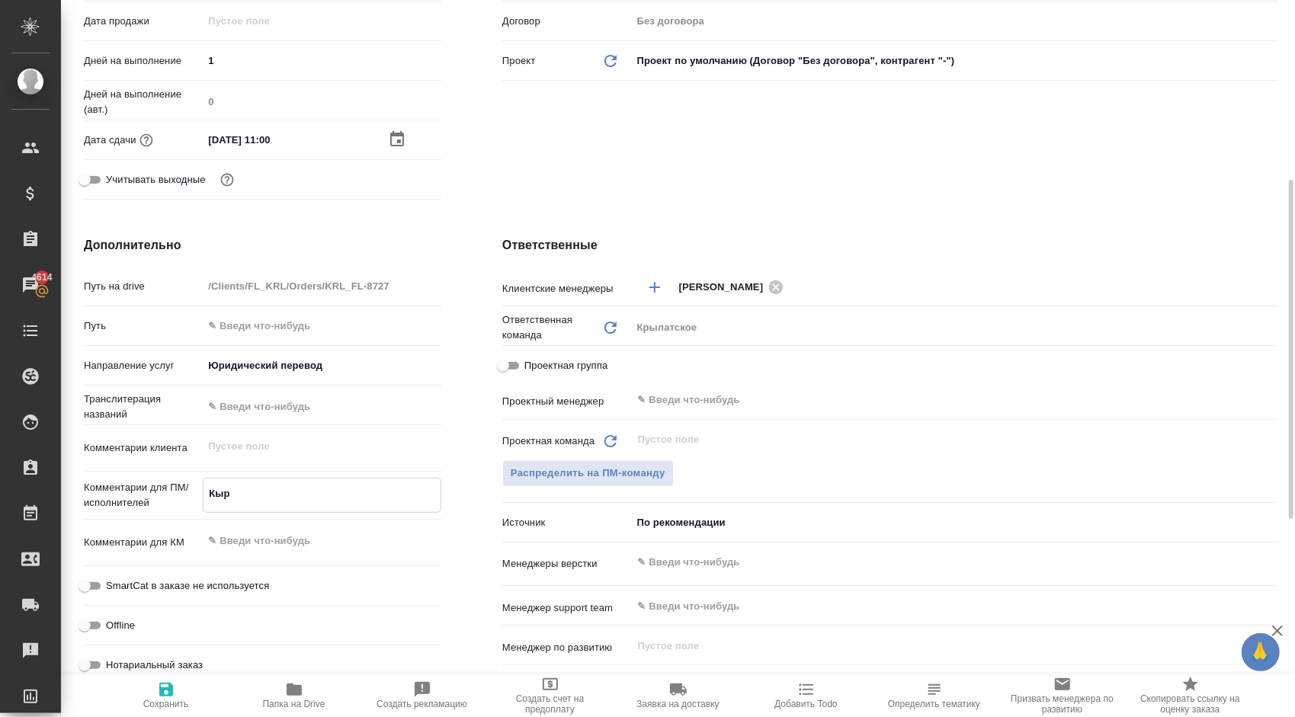
type textarea "Кырг"
type textarea "x"
type textarea "Кыргы"
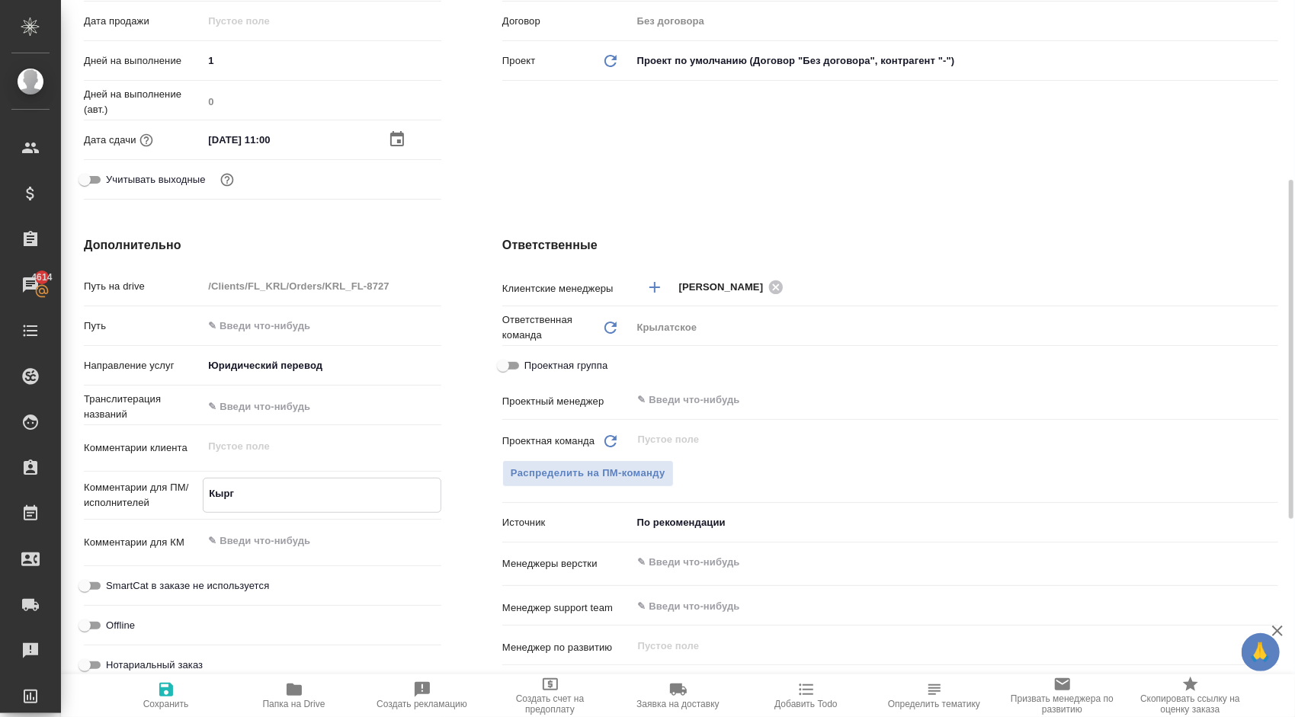
type textarea "x"
type textarea "Кыргыз"
type textarea "x"
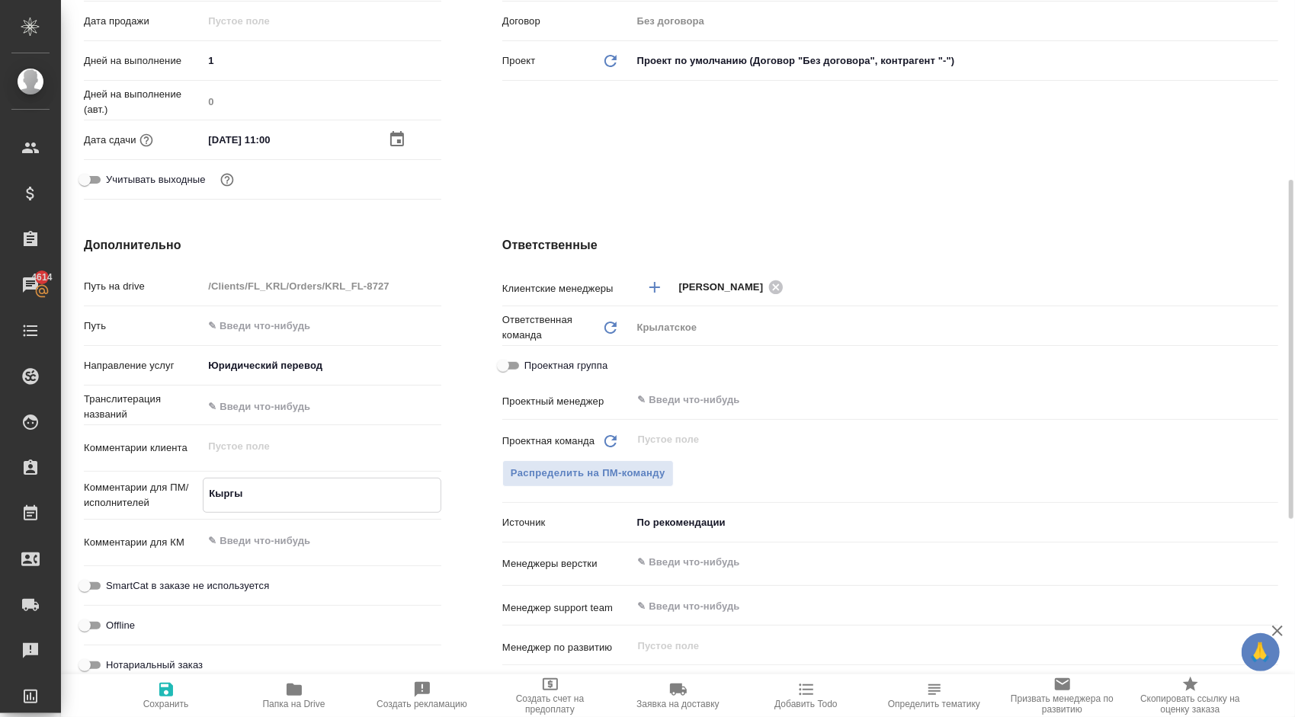
type textarea "x"
type textarea "Кыргыз."
type textarea "x"
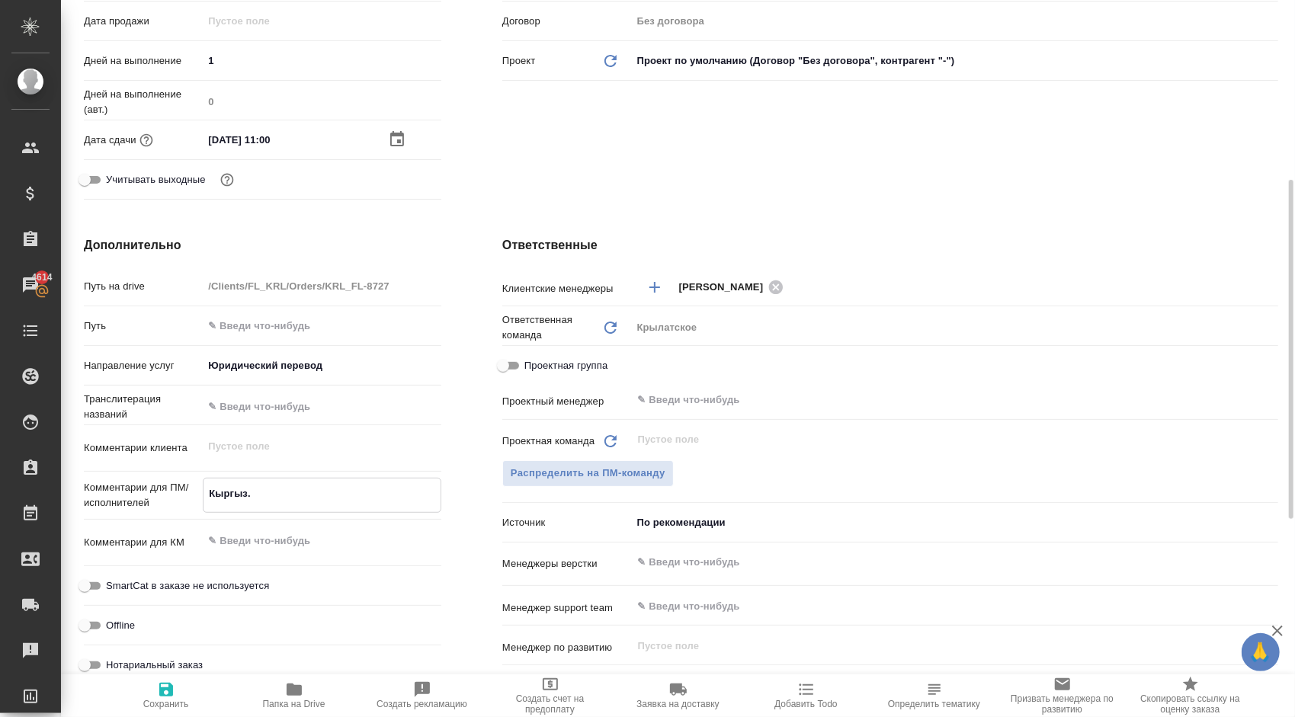
type textarea "x"
type textarea "Кыргыз."
type textarea "x"
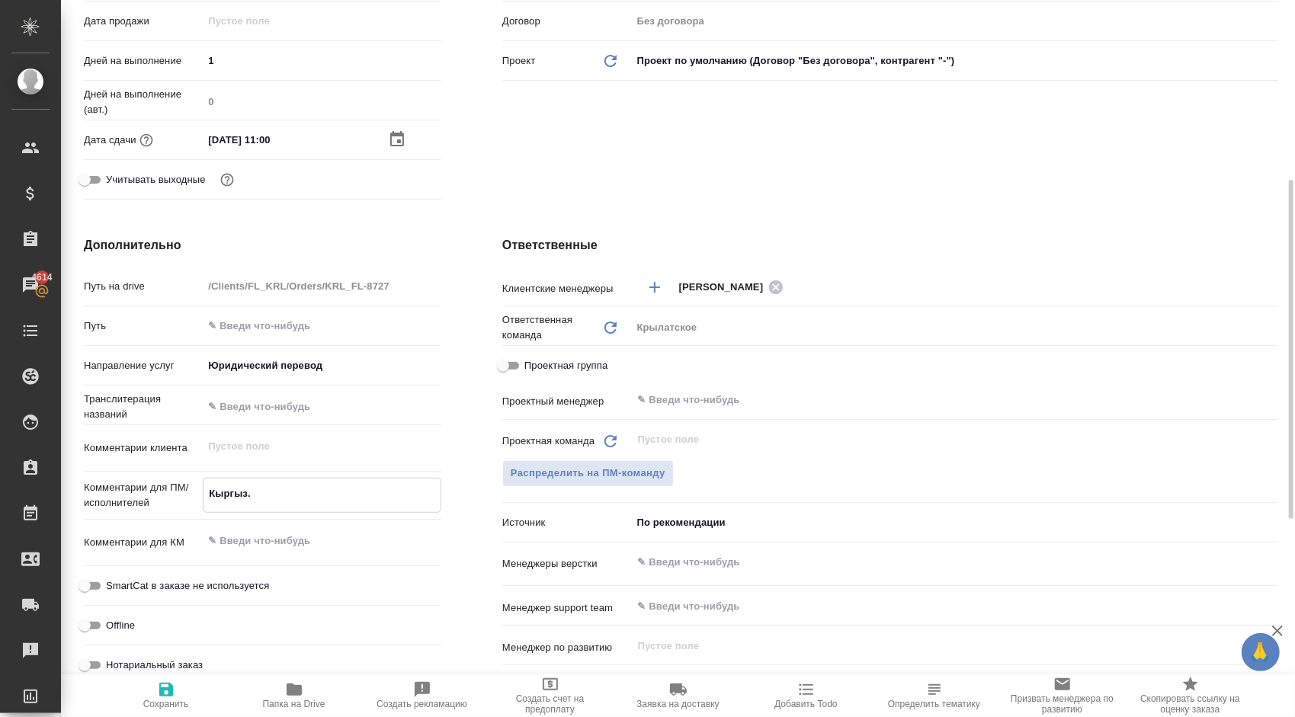
type textarea "Кыргыз. Р"
type textarea "x"
type textarea "Кыргыз. Ре"
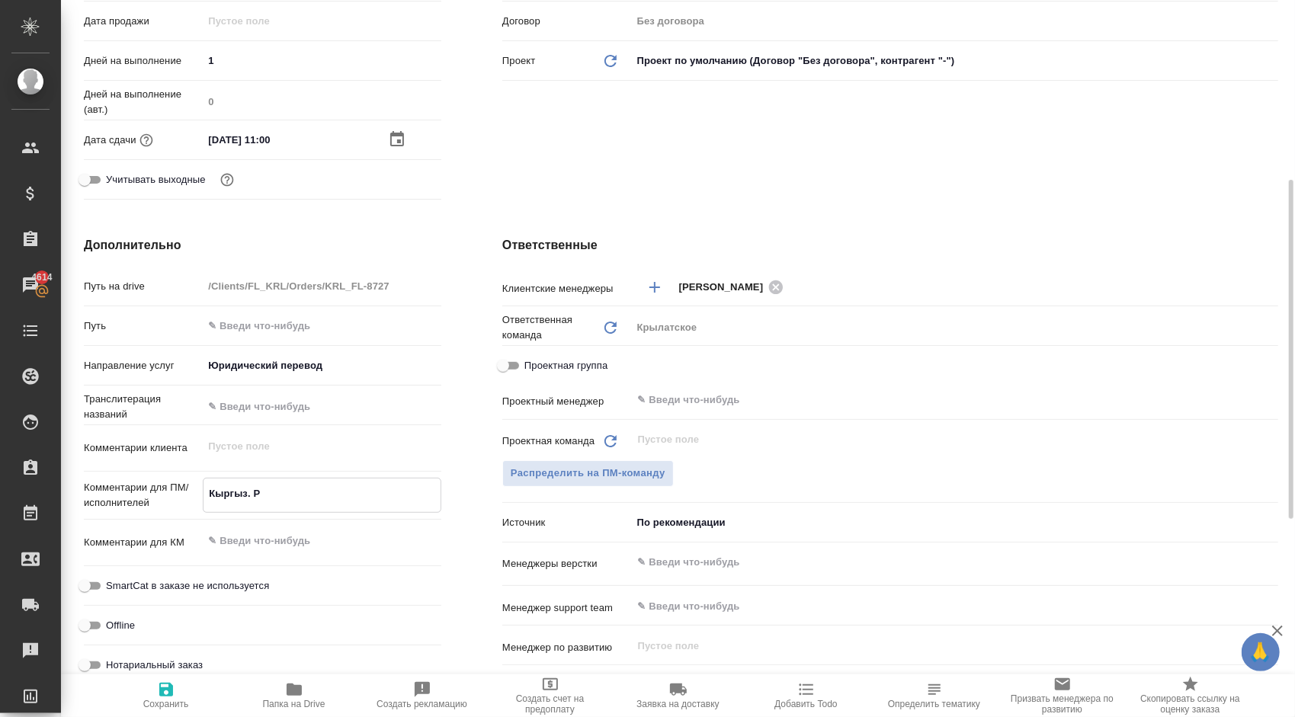
type textarea "x"
type textarea "Кыргыз. Рес"
type textarea "x"
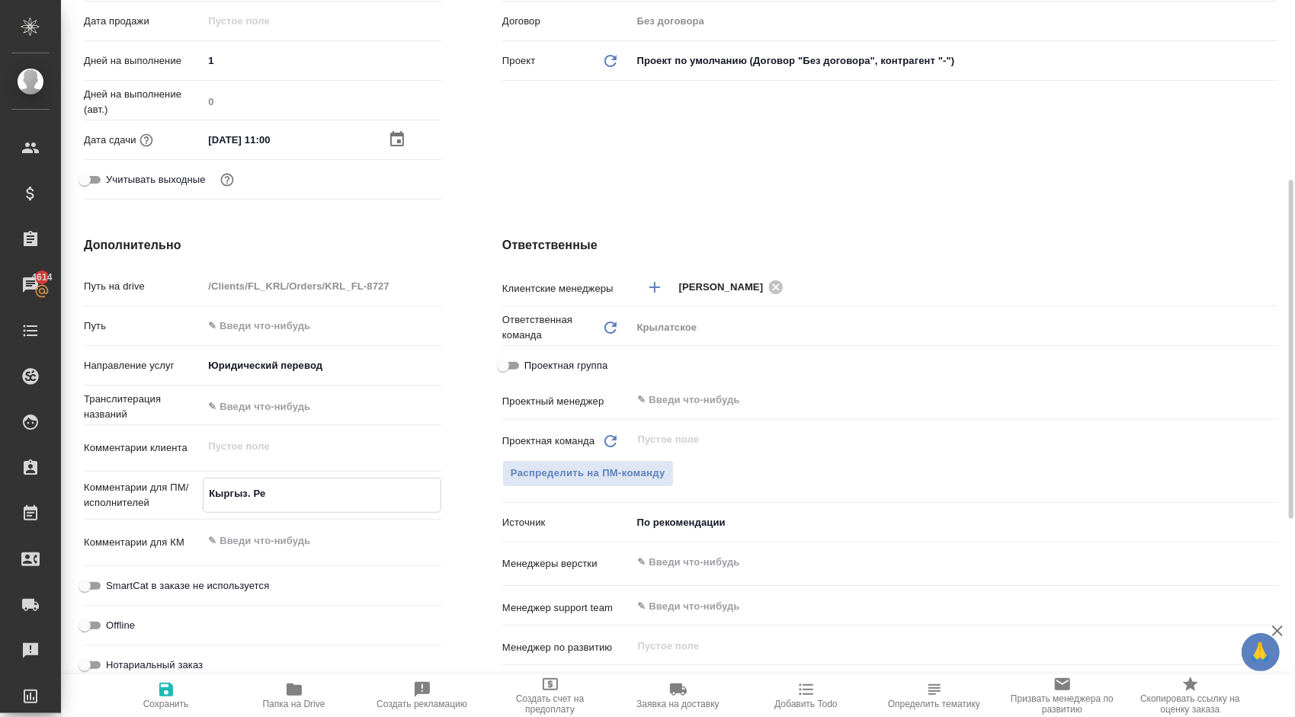
type textarea "x"
type textarea "Кыргыз. Респ"
type textarea "x"
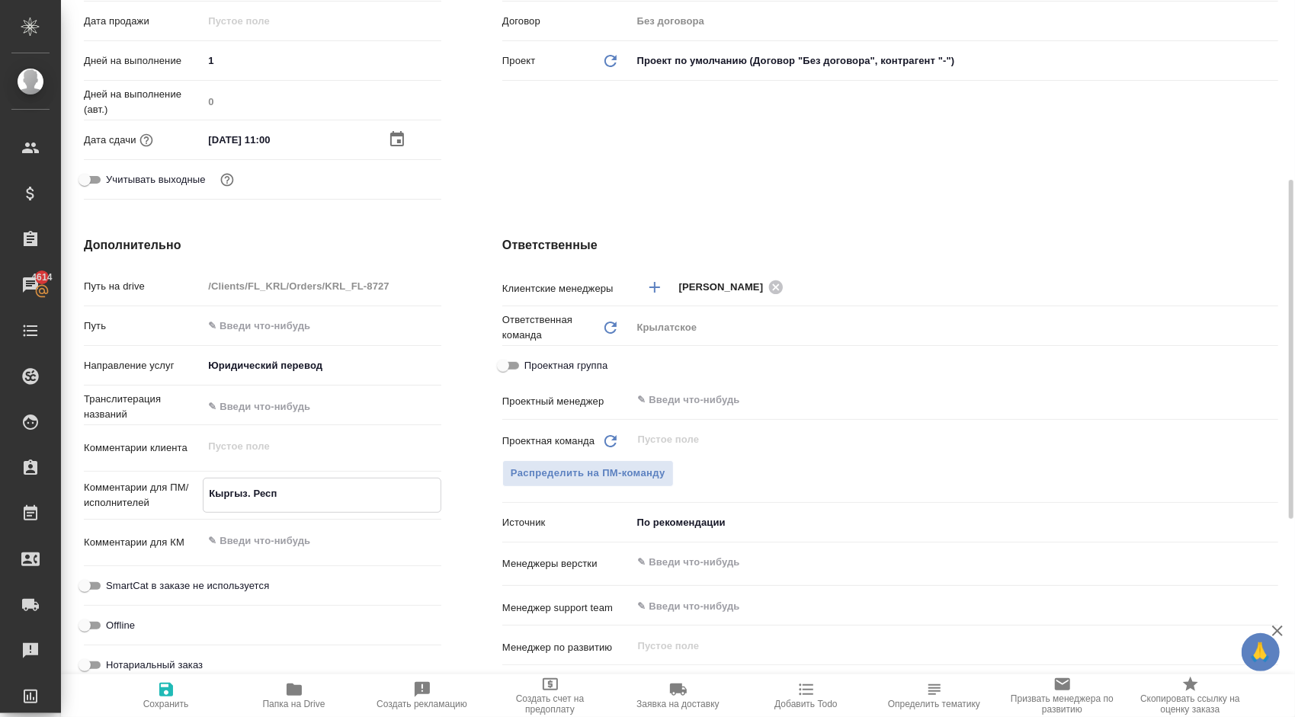
type textarea "x"
type textarea "Кыргыз. Респ."
type textarea "x"
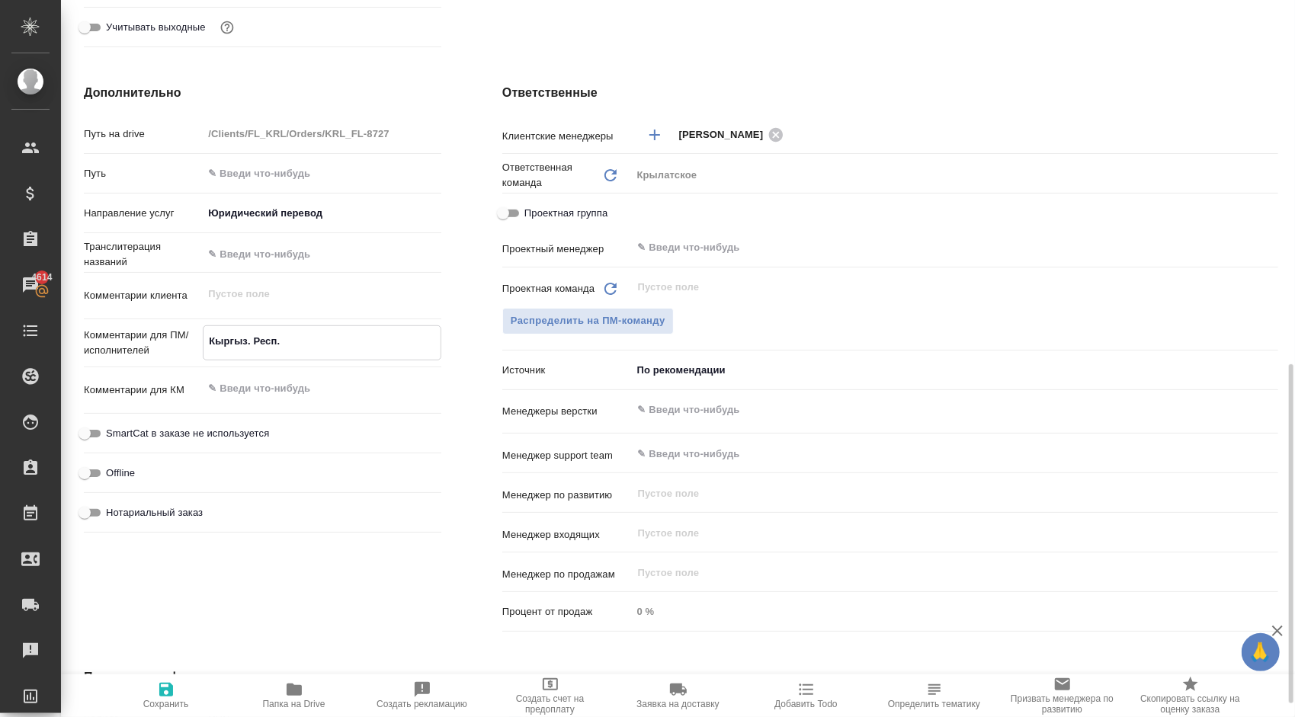
scroll to position [610, 0]
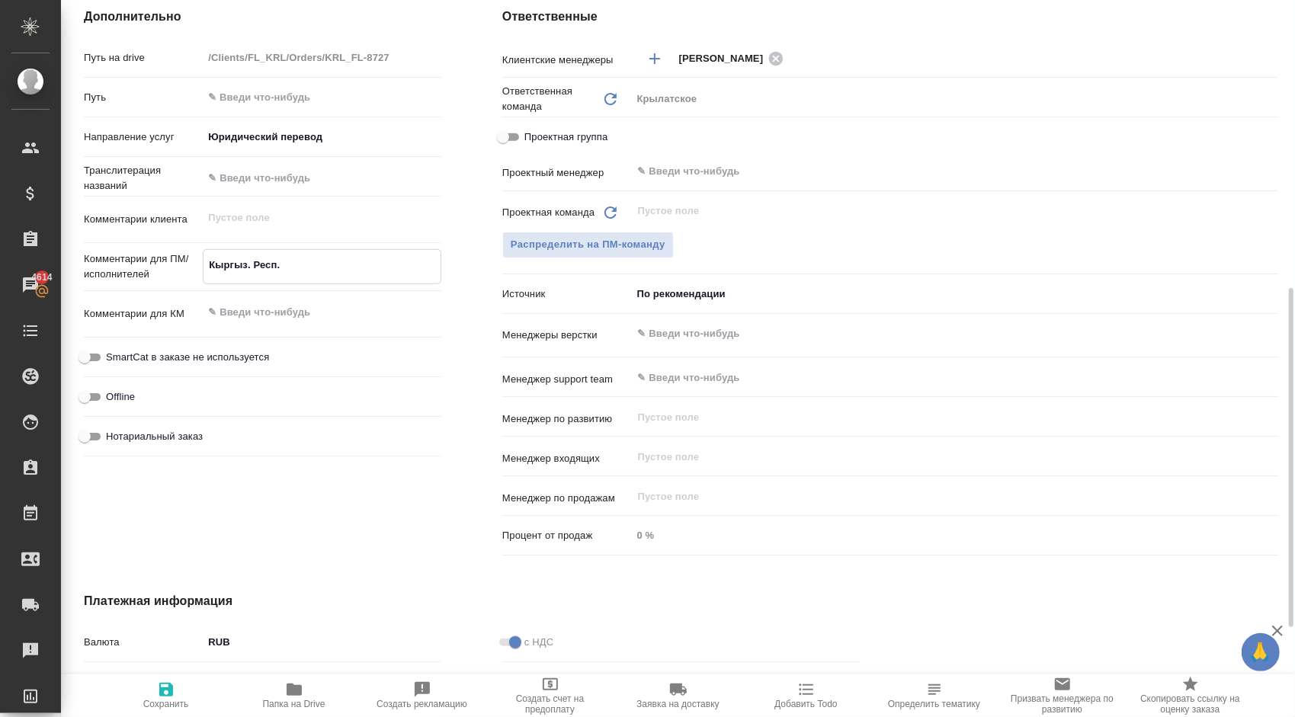
type textarea "Кыргыз. Респ."
type textarea "x"
click at [206, 360] on span "SmartCat в заказе не используется" at bounding box center [187, 357] width 163 height 15
click at [112, 360] on input "SmartCat в заказе не используется" at bounding box center [84, 357] width 55 height 18
checkbox input "true"
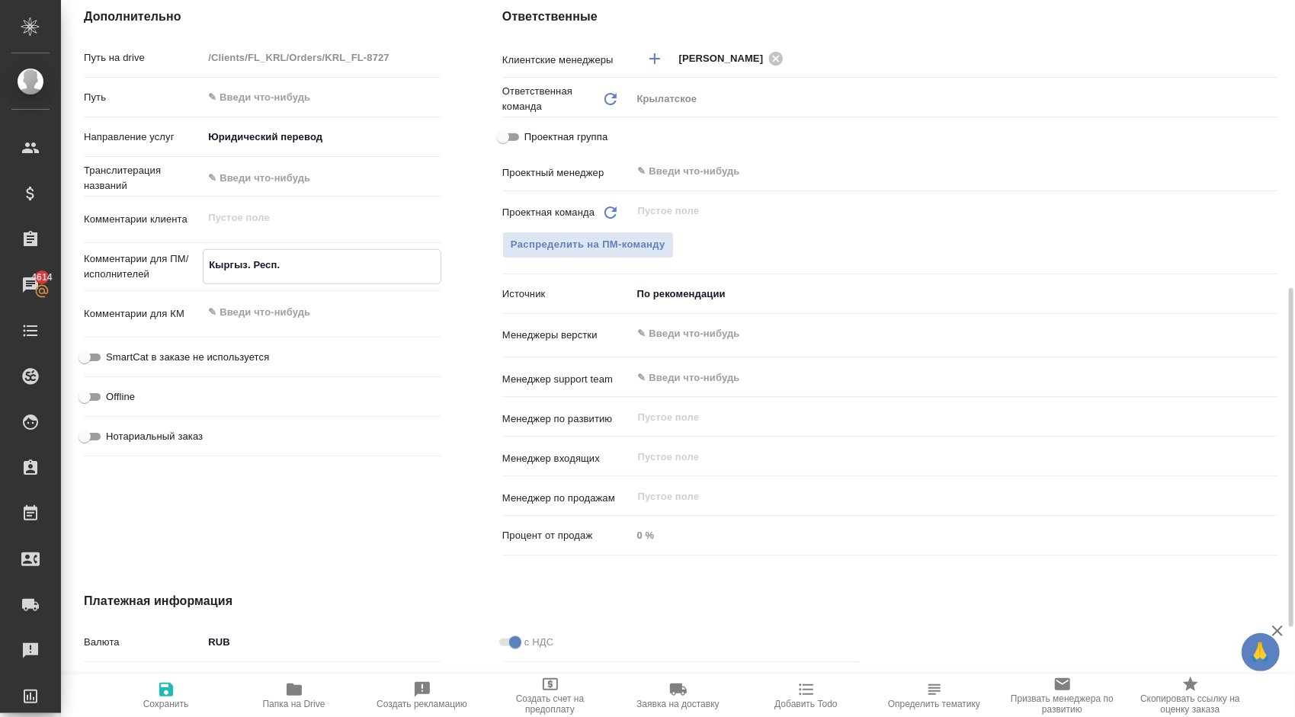
type textarea "x"
click at [152, 428] on span "Нотариальный заказ" at bounding box center [154, 435] width 97 height 15
click at [112, 428] on input "Нотариальный заказ" at bounding box center [84, 435] width 55 height 18
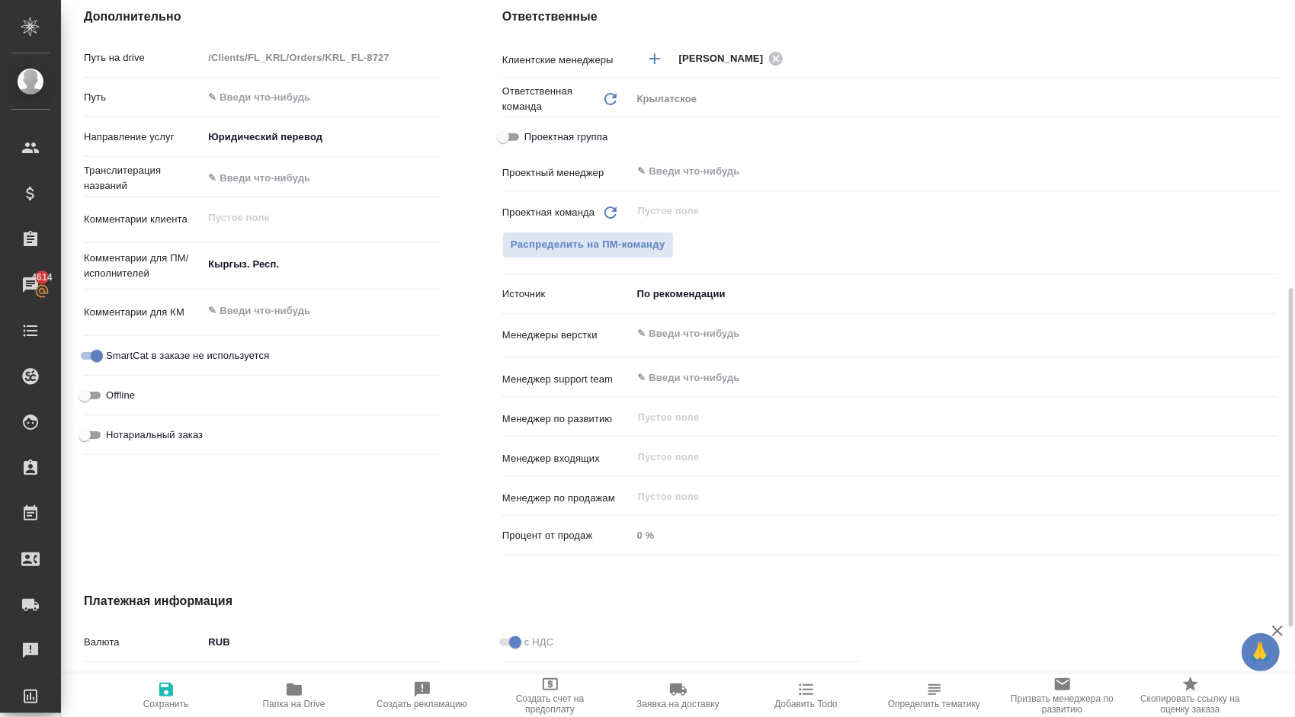
checkbox input "true"
type textarea "x"
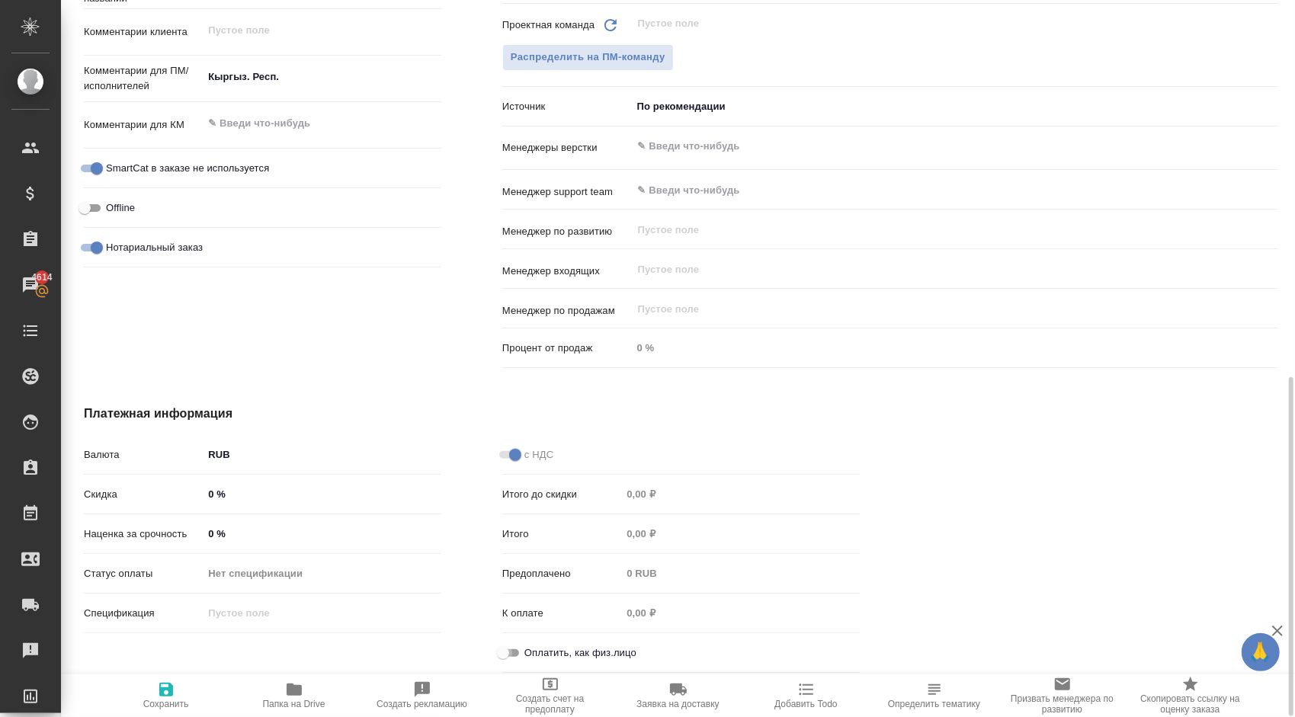
click at [494, 656] on input "Оплатить, как физ.лицо" at bounding box center [503, 653] width 55 height 18
checkbox input "true"
type textarea "x"
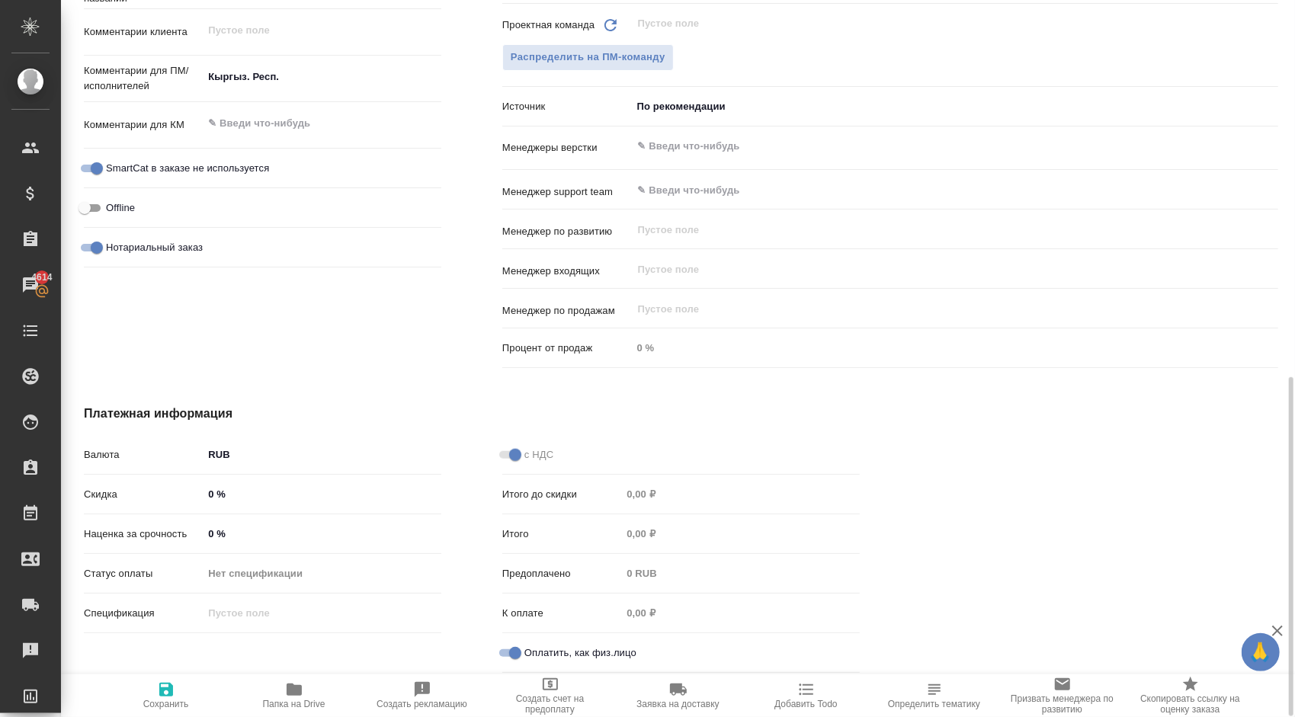
click at [198, 675] on button "Сохранить" at bounding box center [166, 696] width 128 height 43
type textarea "x"
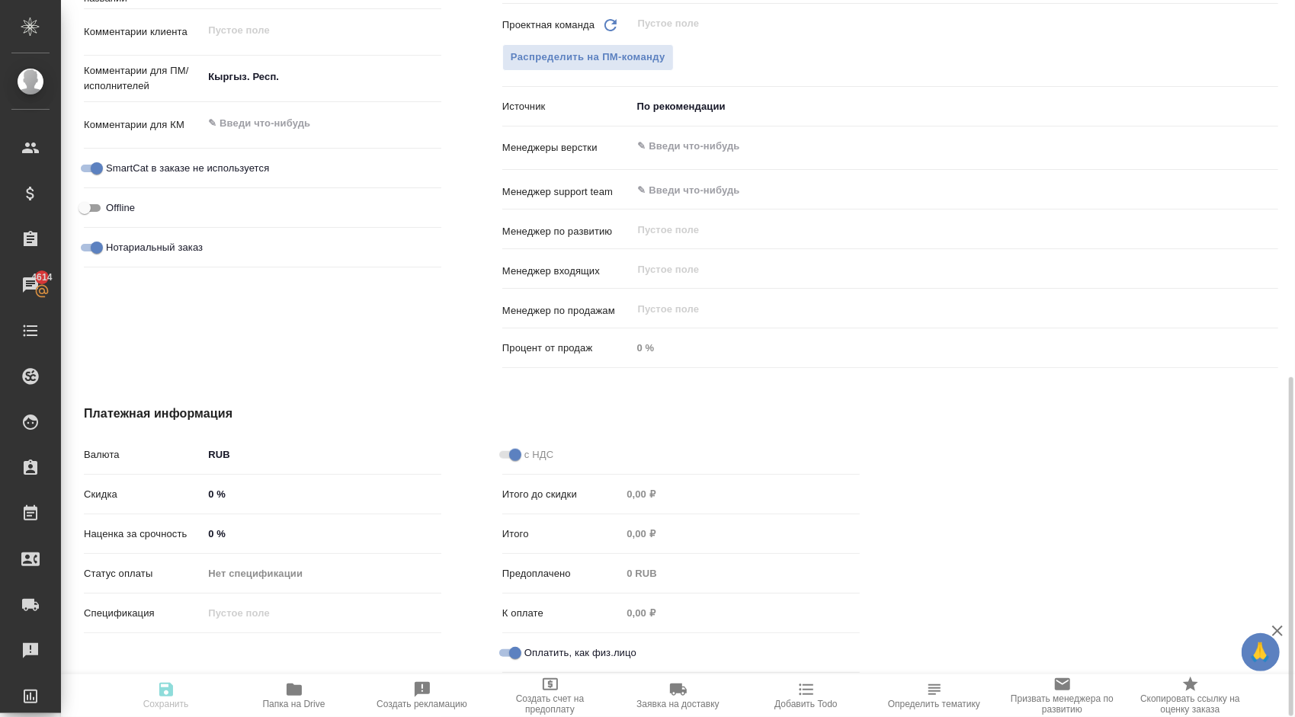
type textarea "x"
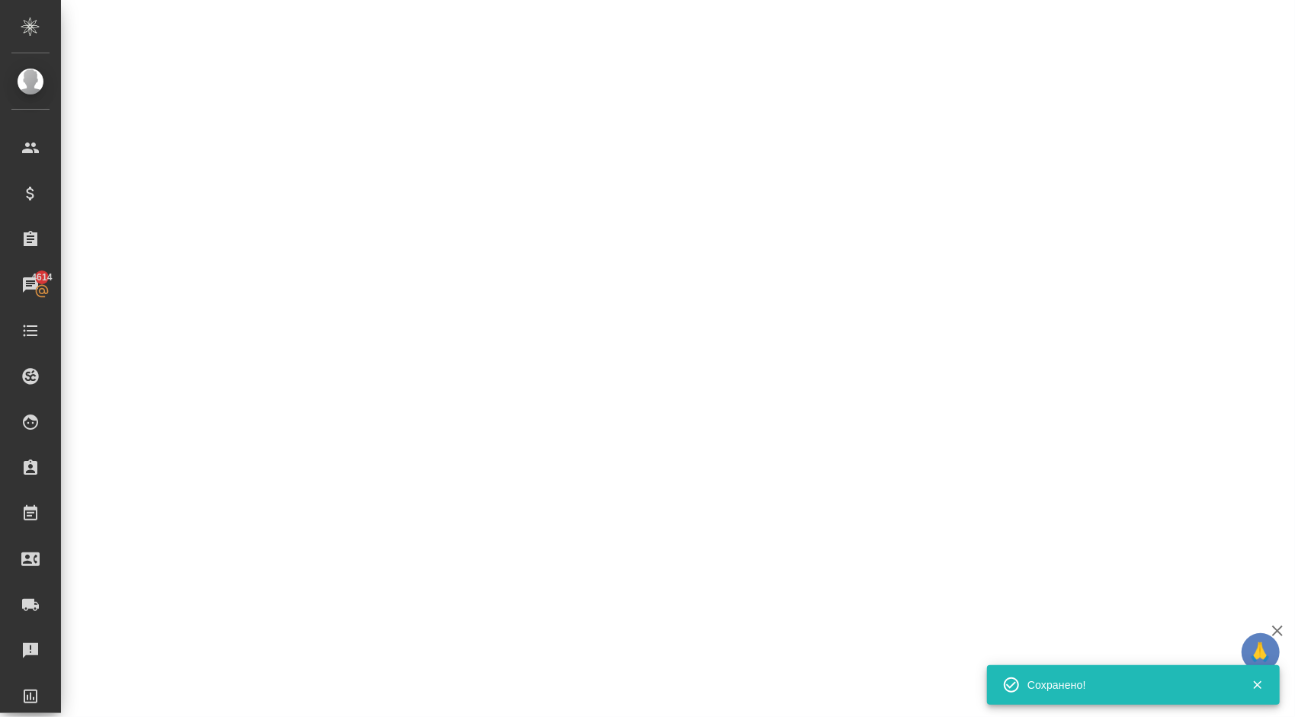
select select "RU"
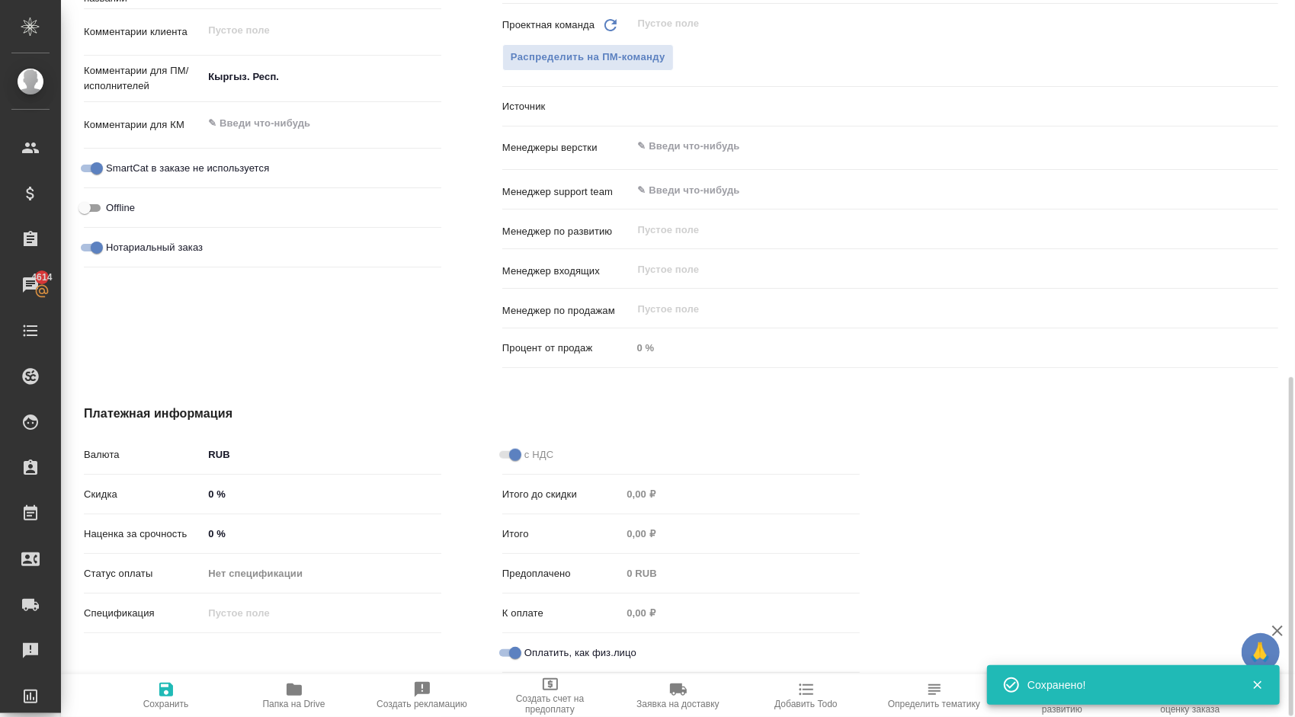
type textarea "x"
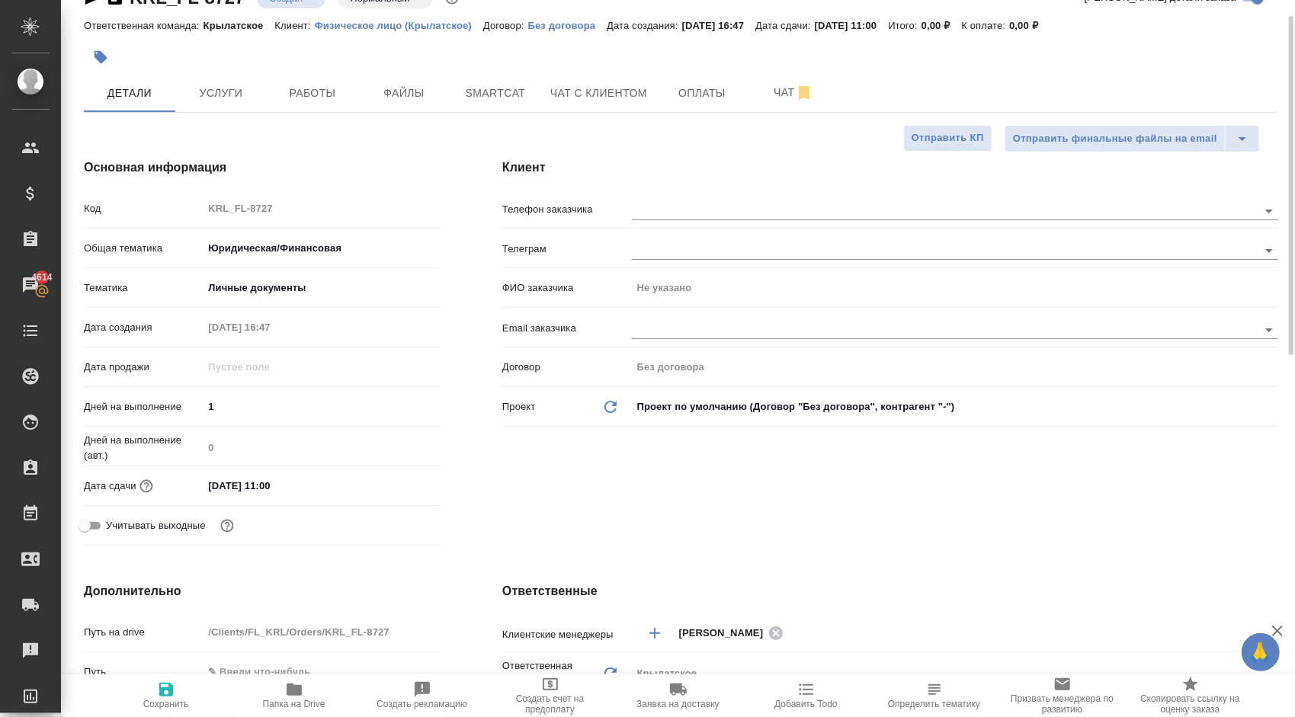
scroll to position [0, 0]
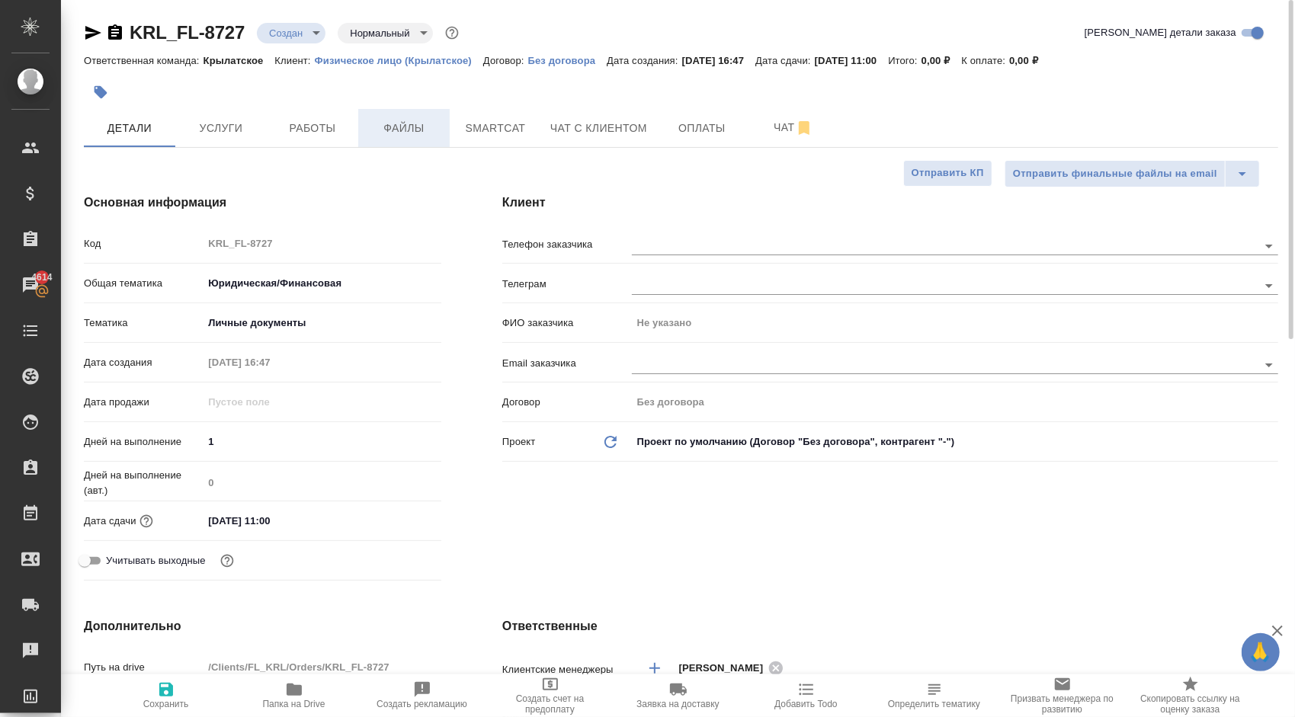
click at [378, 131] on span "Файлы" at bounding box center [403, 128] width 73 height 19
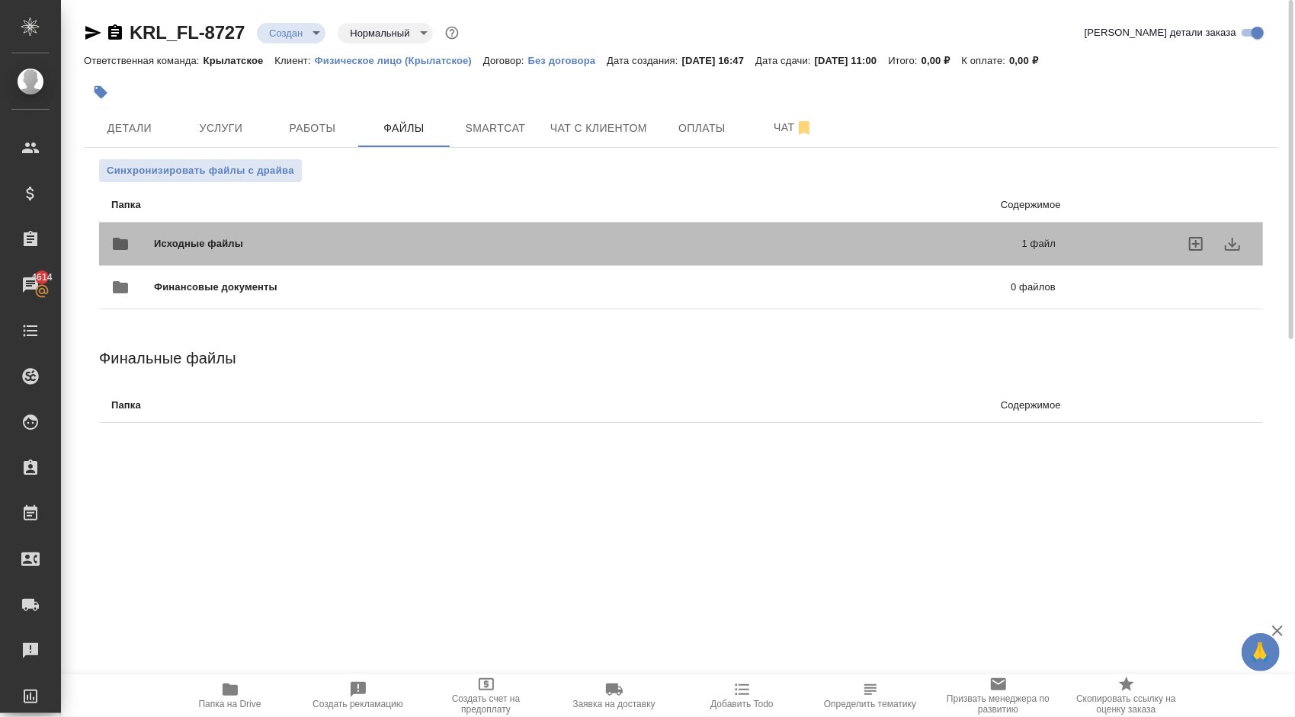
click at [242, 227] on div "Исходные файлы 1 файл" at bounding box center [583, 244] width 945 height 37
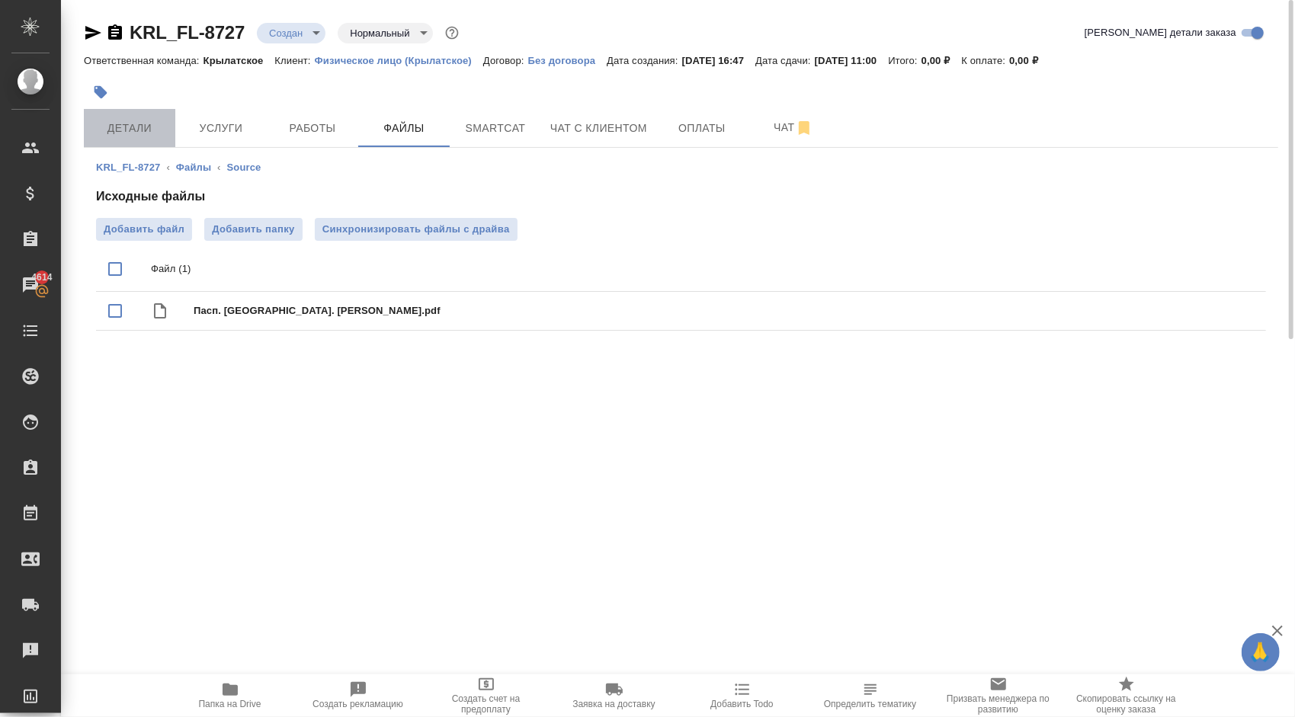
click at [116, 127] on span "Детали" at bounding box center [129, 128] width 73 height 19
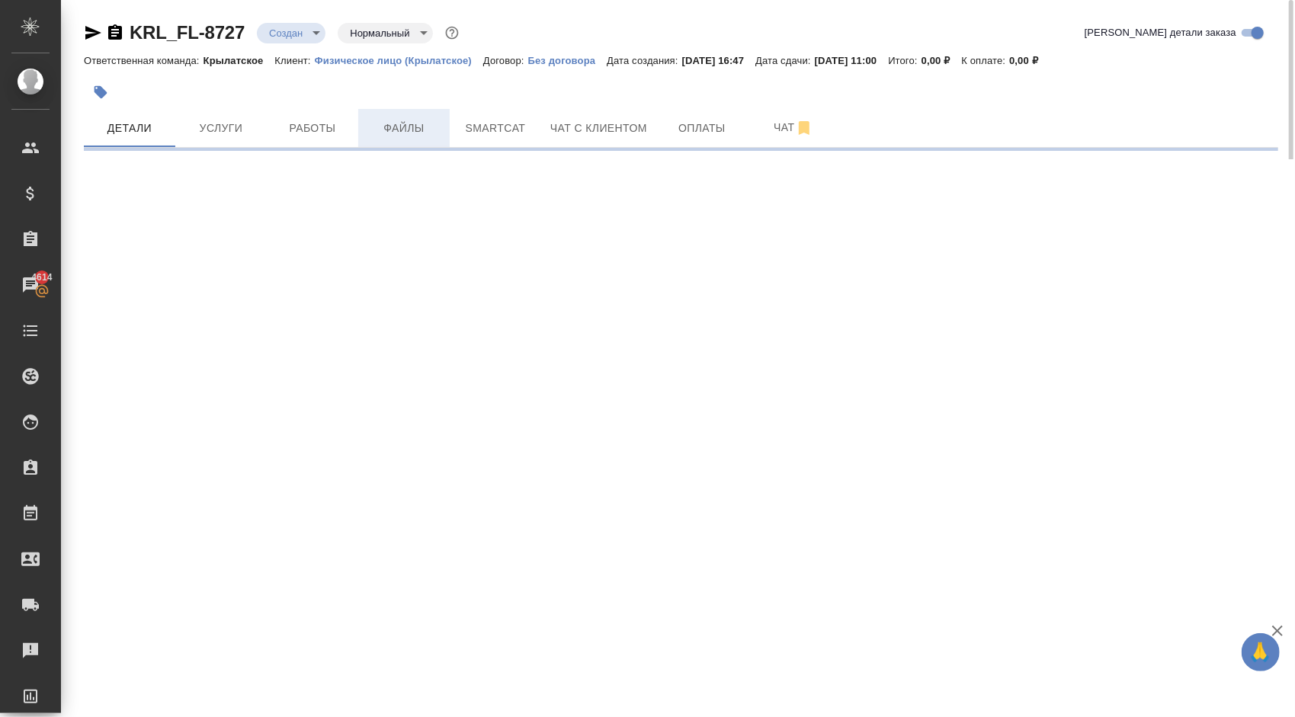
click at [409, 127] on span "Файлы" at bounding box center [403, 128] width 73 height 19
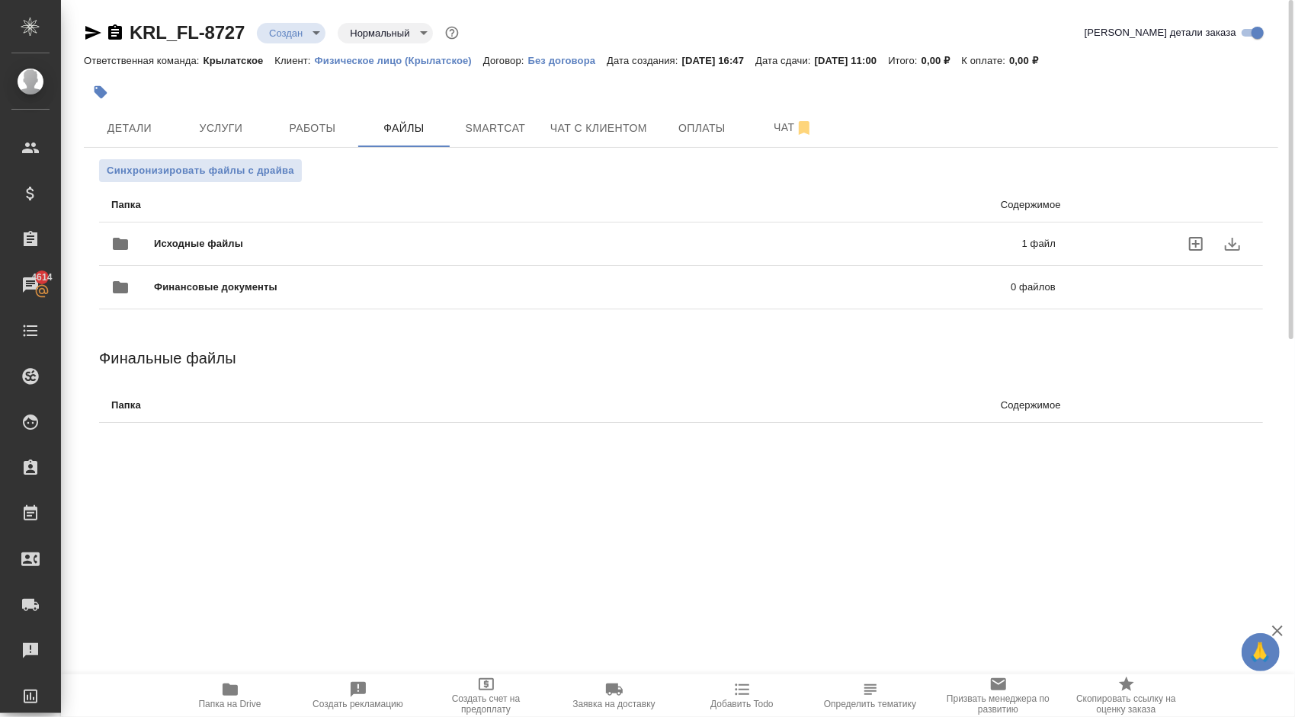
click at [191, 245] on span "Исходные файлы" at bounding box center [393, 243] width 479 height 15
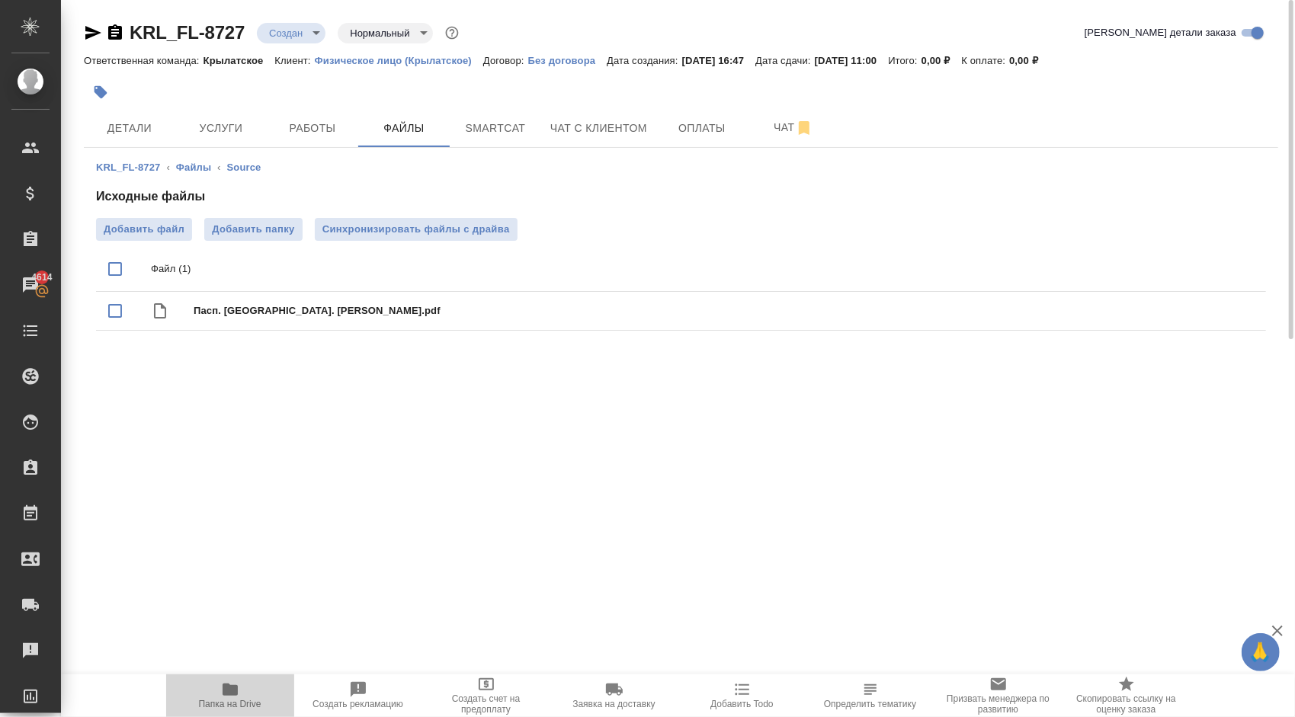
click at [250, 688] on span "Папка на Drive" at bounding box center [230, 695] width 110 height 29
click at [419, 232] on span "Синхронизировать файлы с драйва" at bounding box center [416, 229] width 188 height 15
click at [423, 242] on ul "Файл (1) Пасп. Кирг. Элмира.pdf" at bounding box center [681, 289] width 1170 height 96
click at [383, 239] on button "Синхронизировать файлы с драйва" at bounding box center [416, 229] width 203 height 23
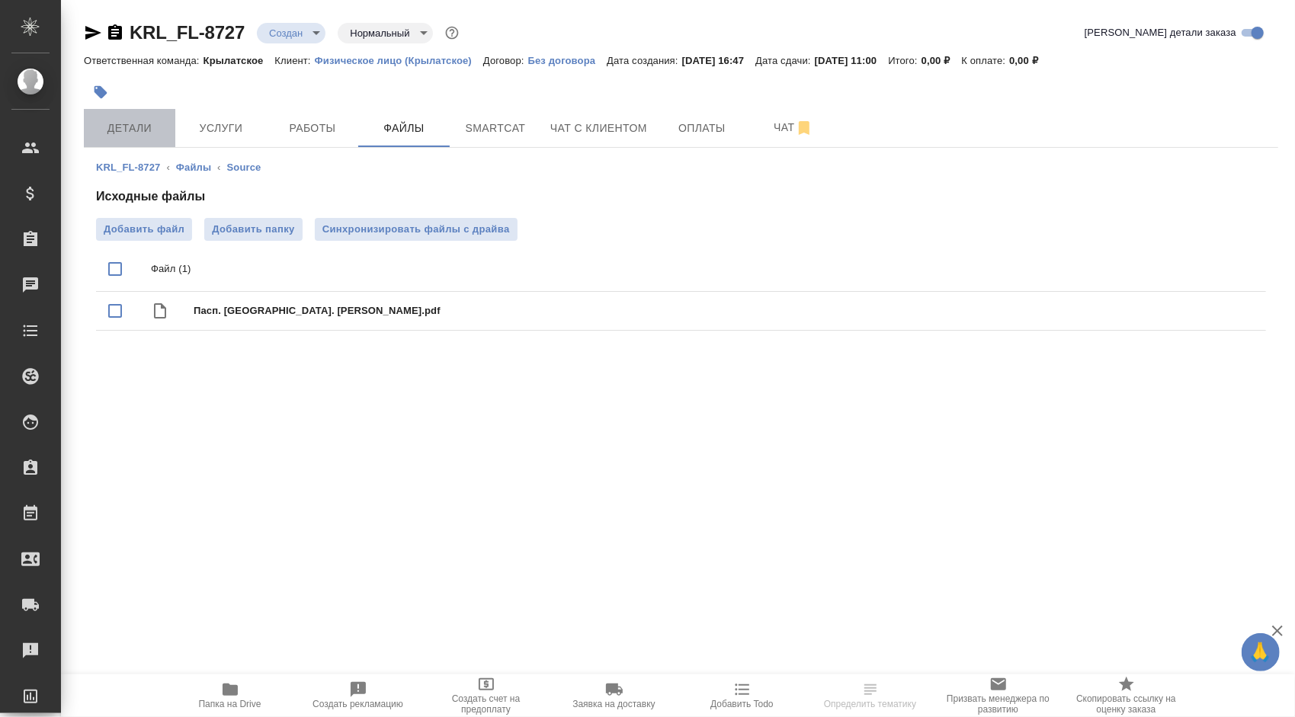
click at [130, 121] on span "Детали" at bounding box center [129, 128] width 73 height 19
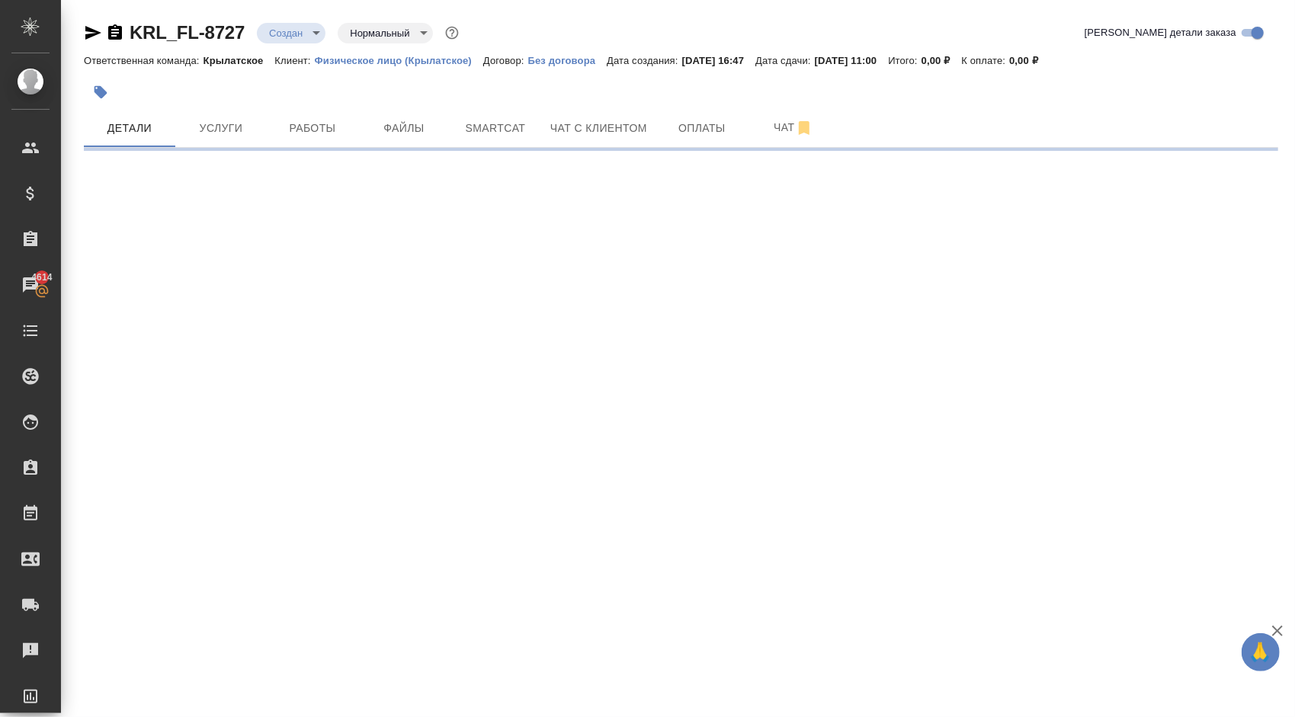
select select "RU"
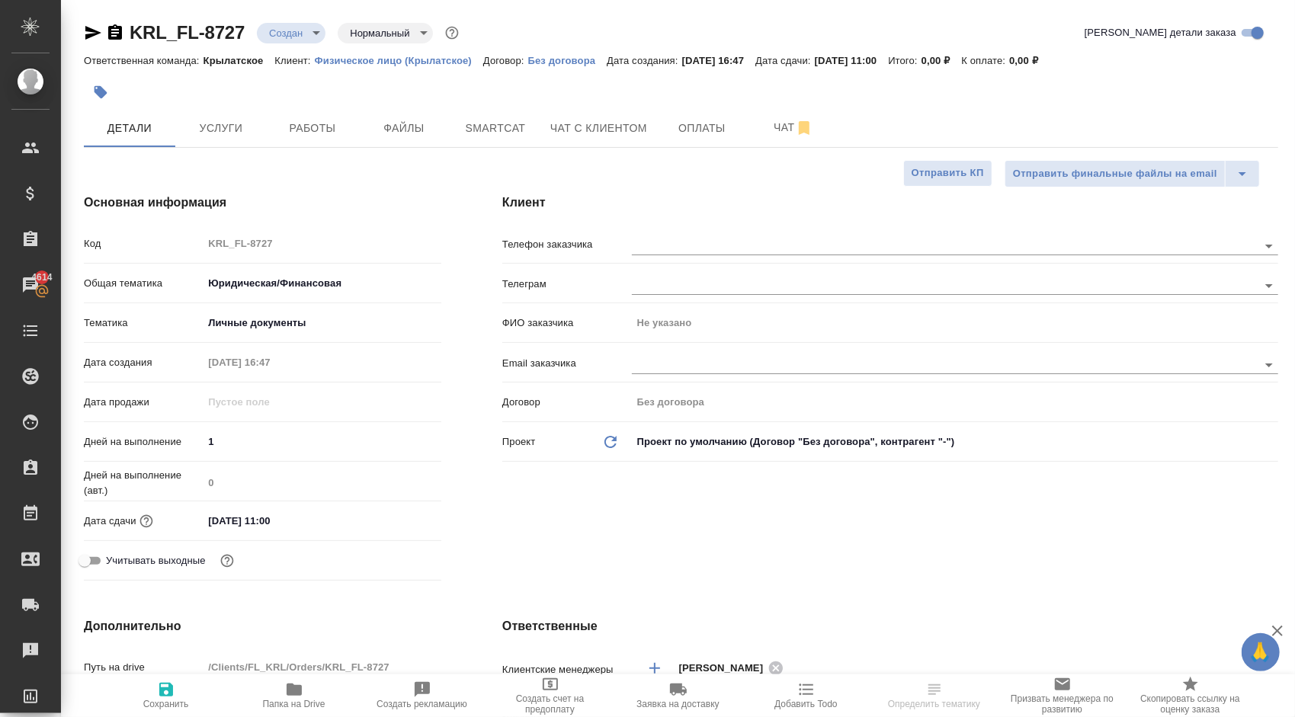
type textarea "x"
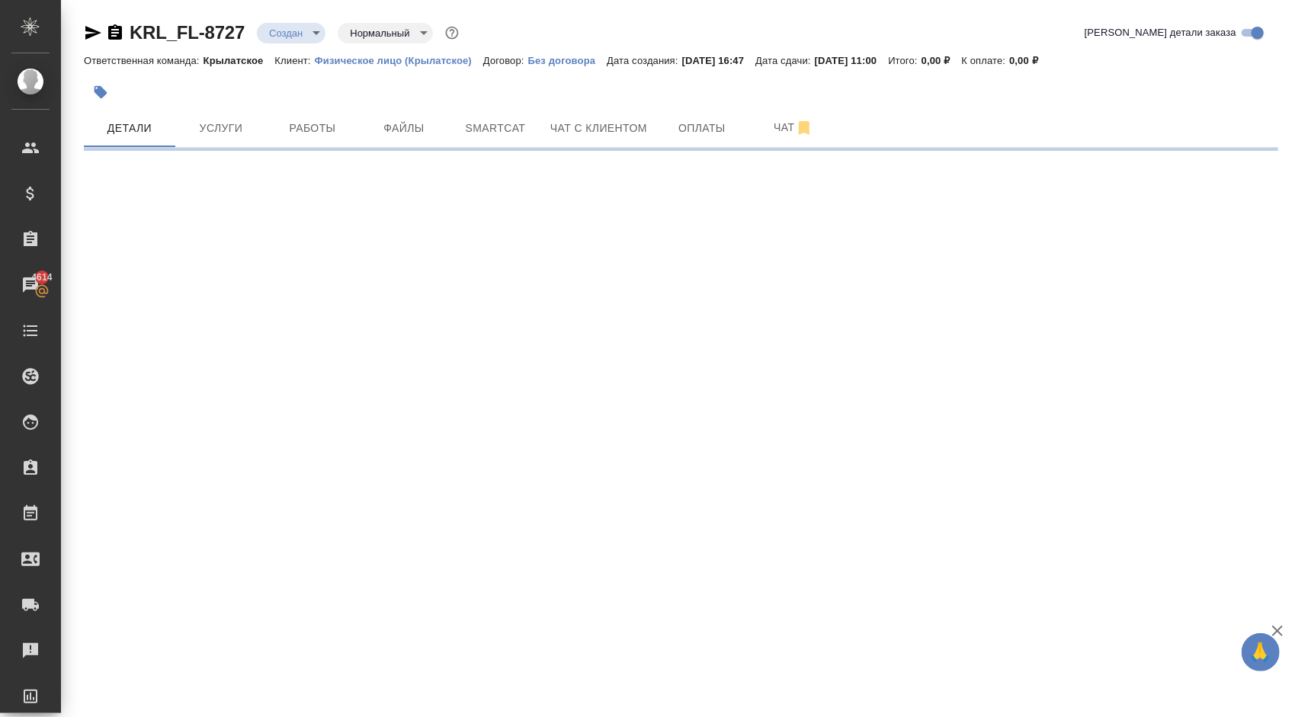
select select "RU"
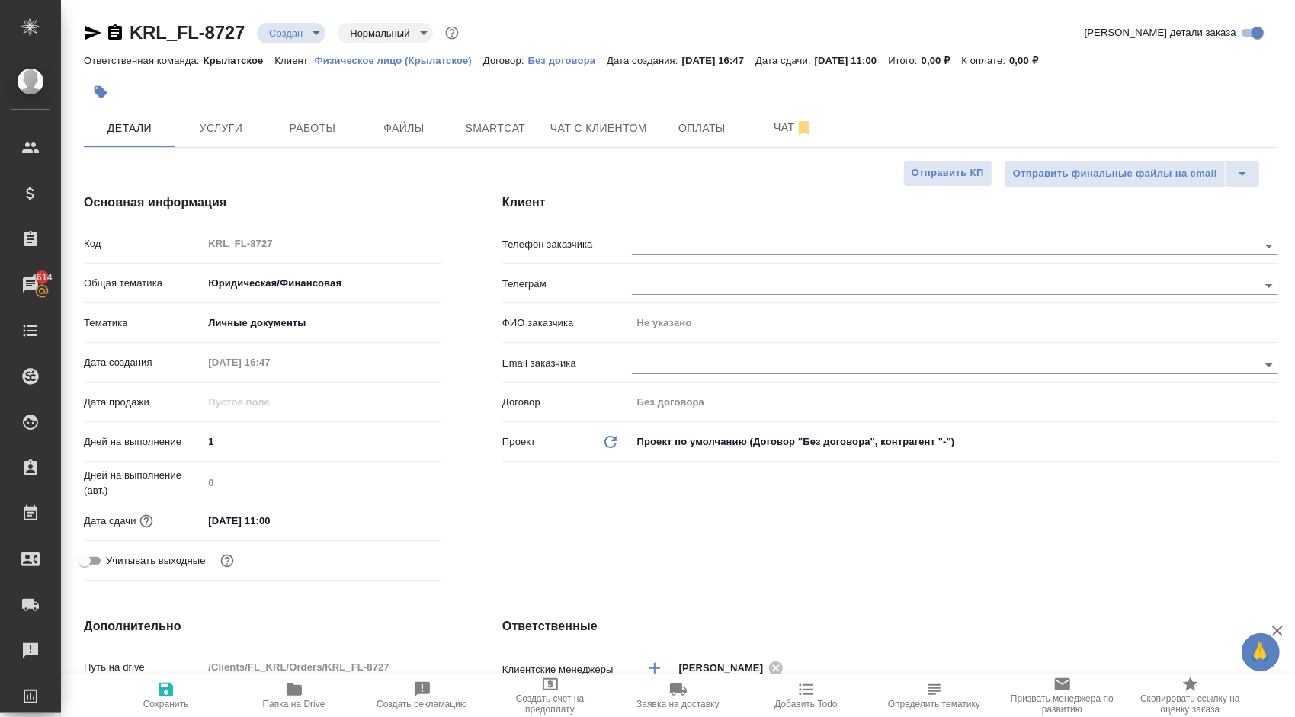
type textarea "x"
click at [715, 242] on input "text" at bounding box center [931, 245] width 598 height 18
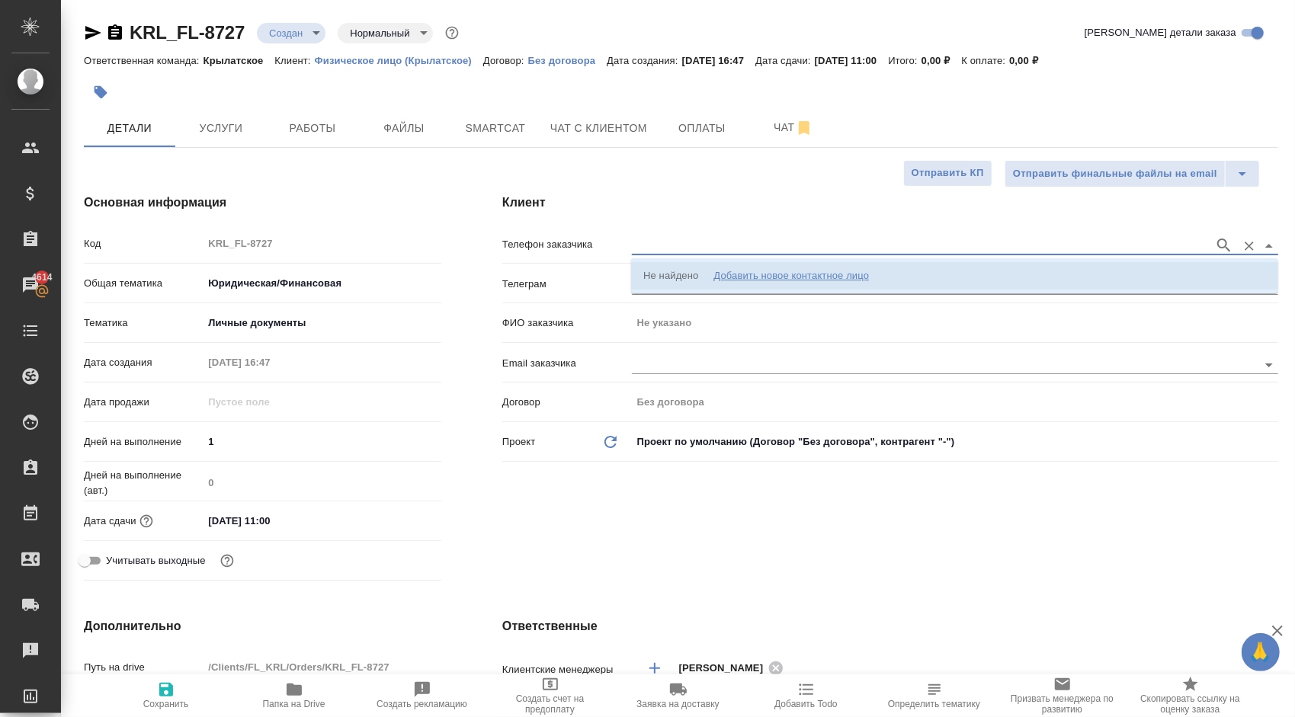
click at [710, 273] on div "Не найдено Добавить новое контактное лицо" at bounding box center [756, 275] width 226 height 15
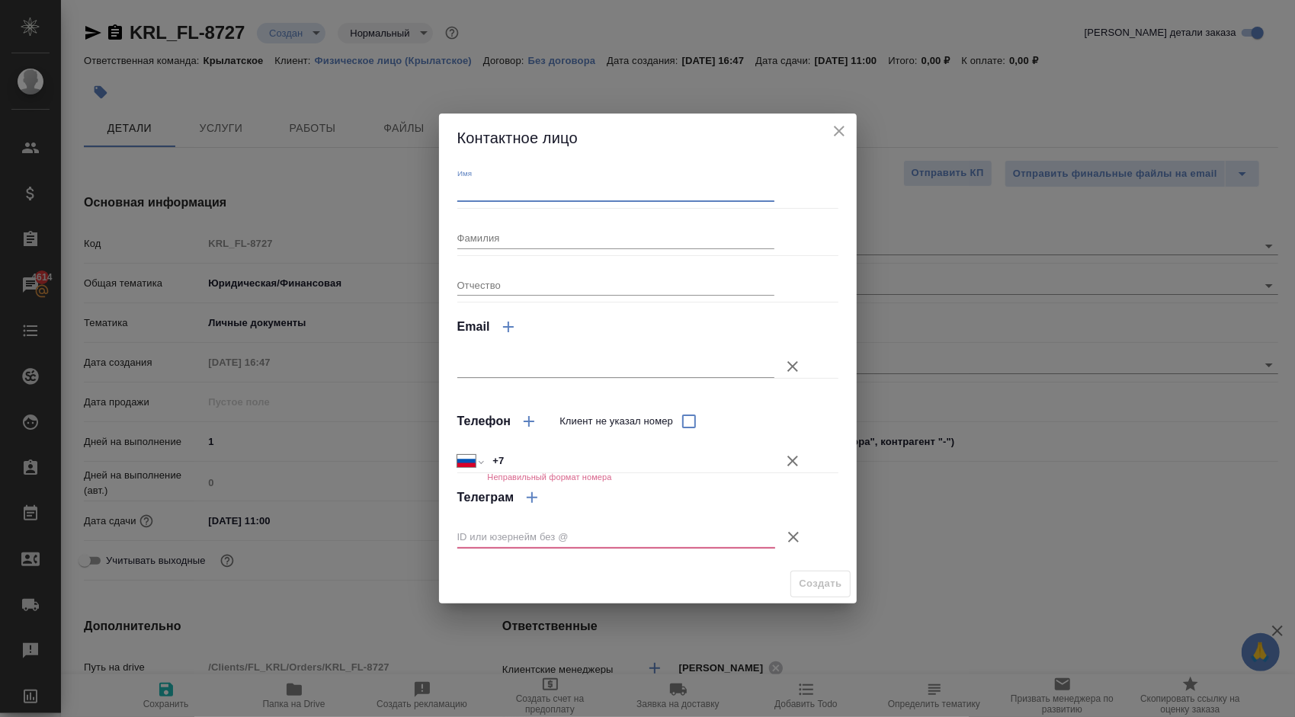
click at [505, 193] on input "Имя" at bounding box center [616, 191] width 318 height 21
type input "Эльмира"
click at [797, 456] on icon "button" at bounding box center [793, 461] width 18 height 18
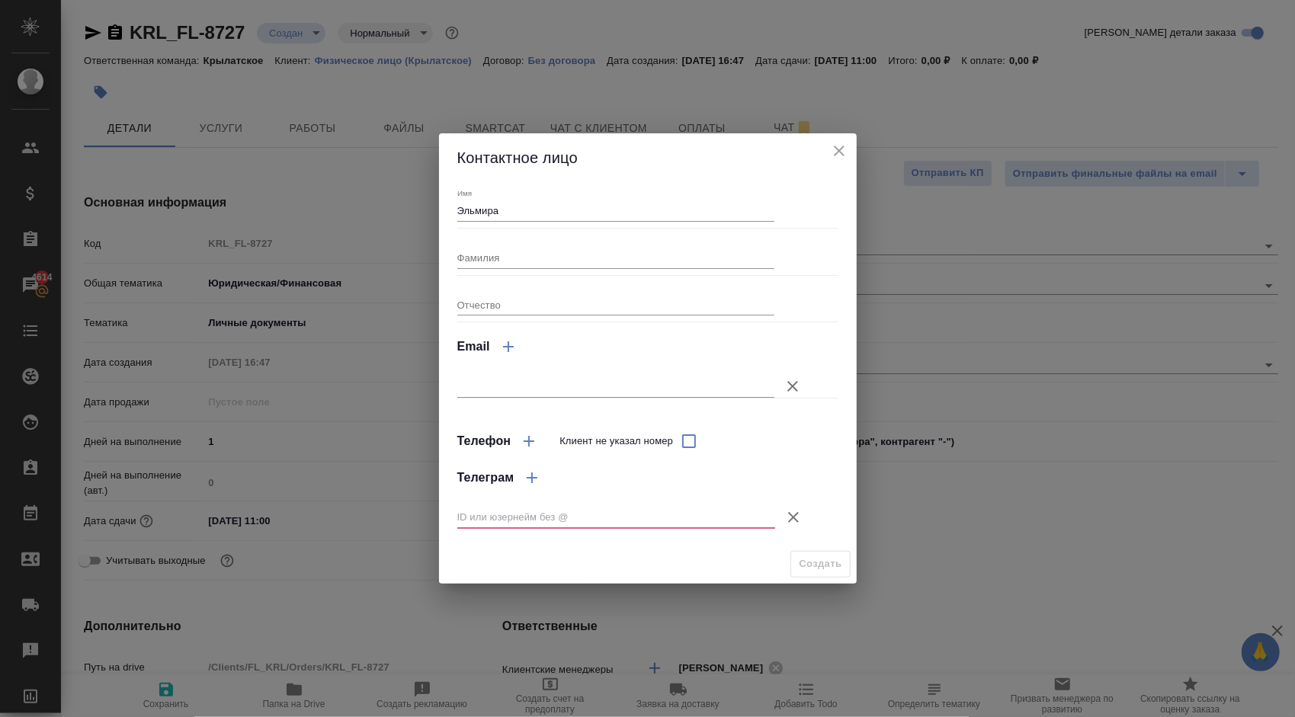
click at [791, 503] on button "Клиент не указал номер" at bounding box center [793, 517] width 37 height 37
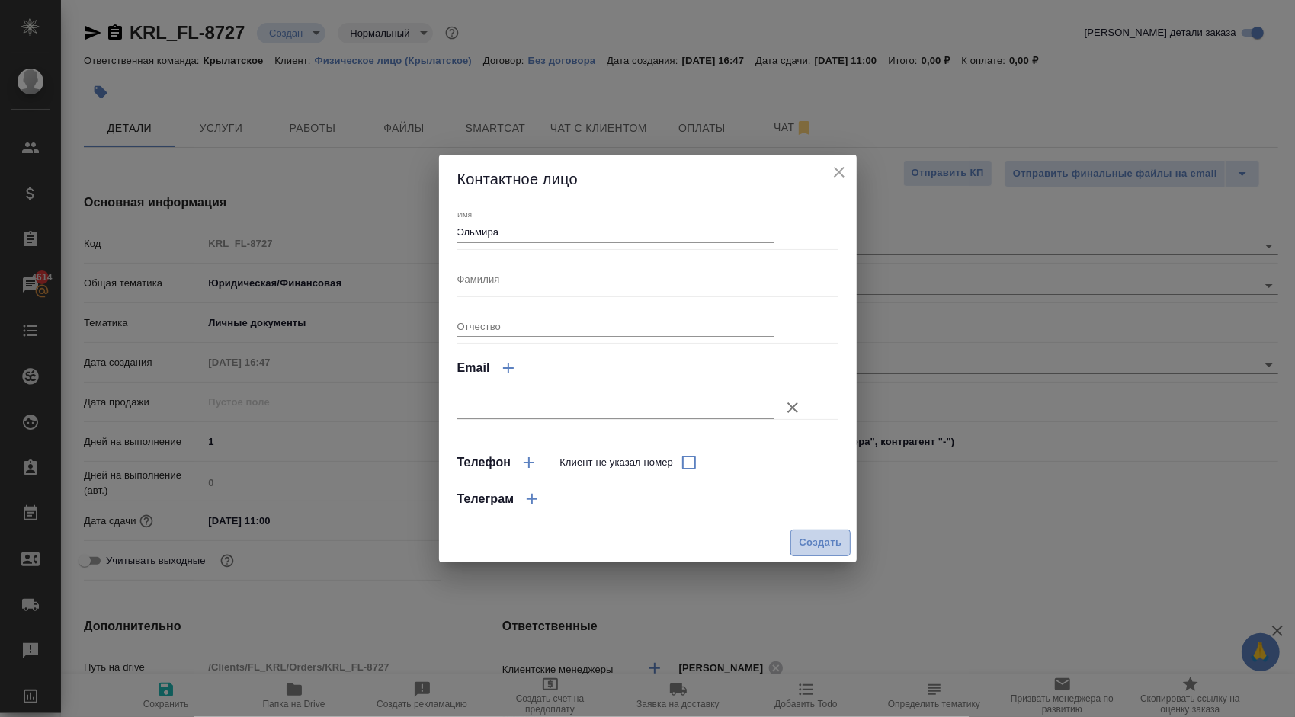
click at [807, 534] on span "Создать" at bounding box center [820, 543] width 43 height 18
type input "Эльмира"
type textarea "x"
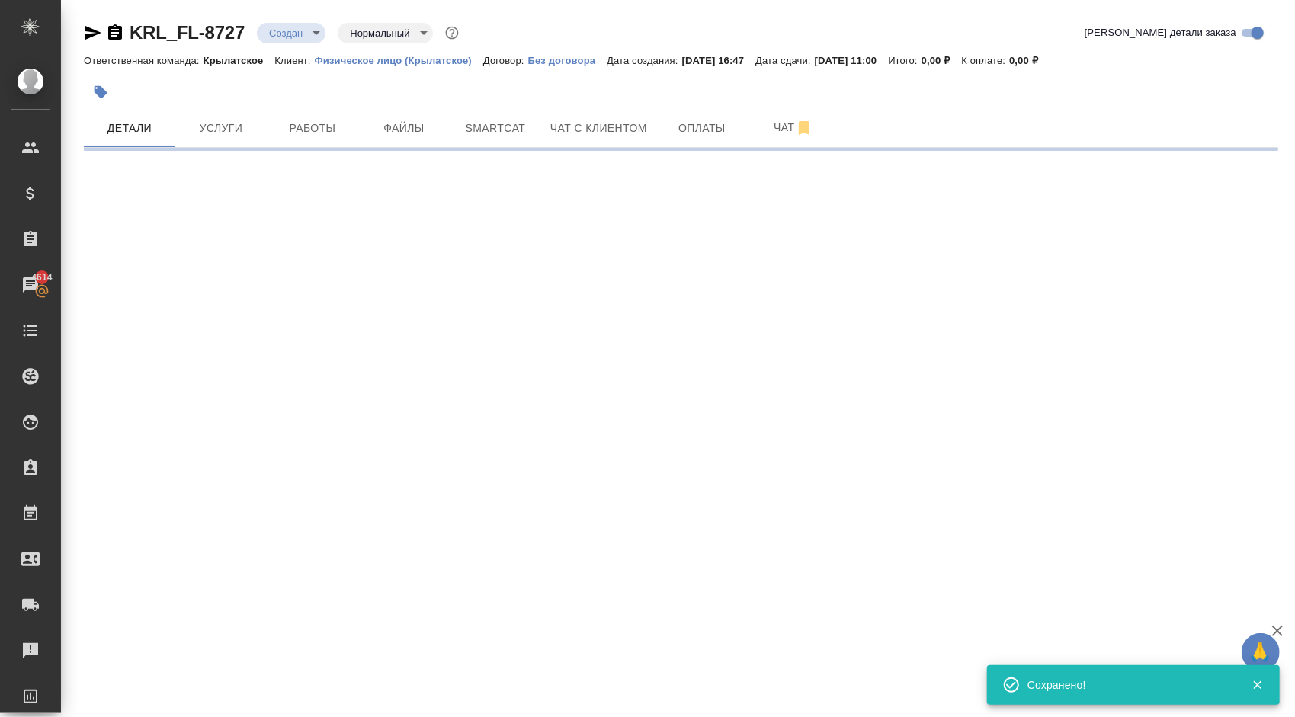
type input "holyTrinity"
select select "RU"
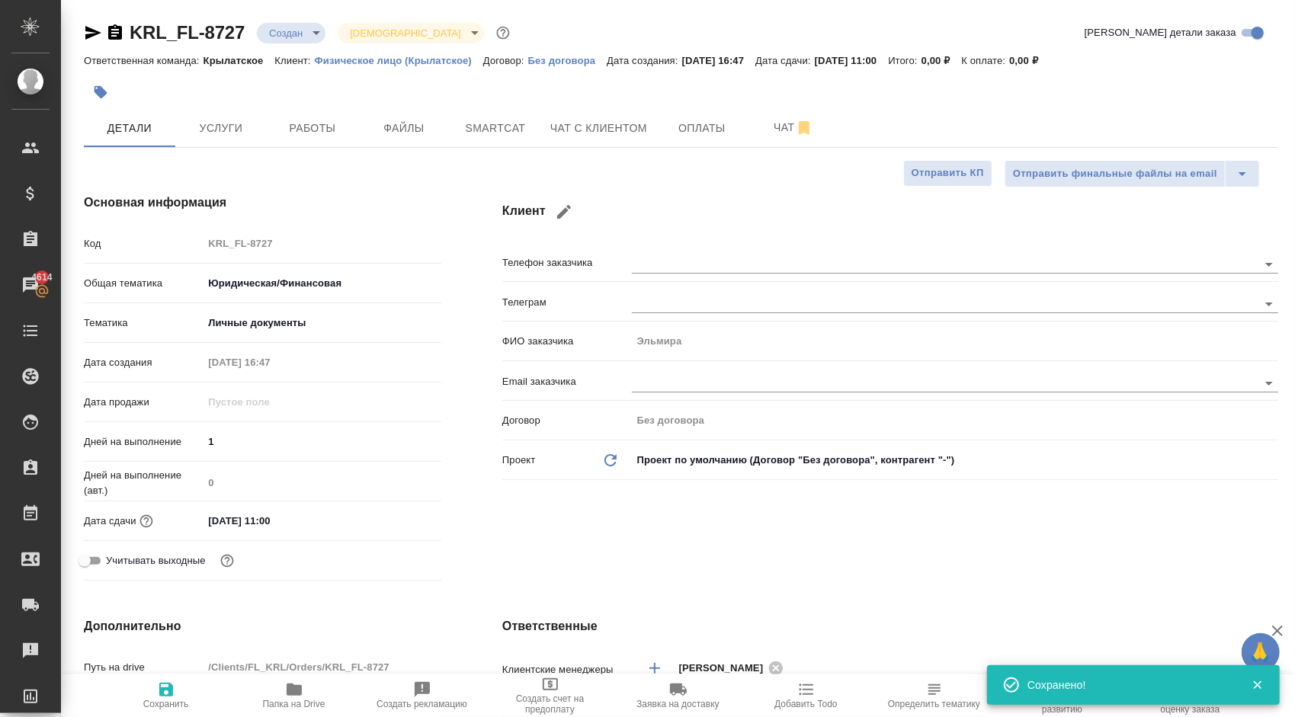
type textarea "x"
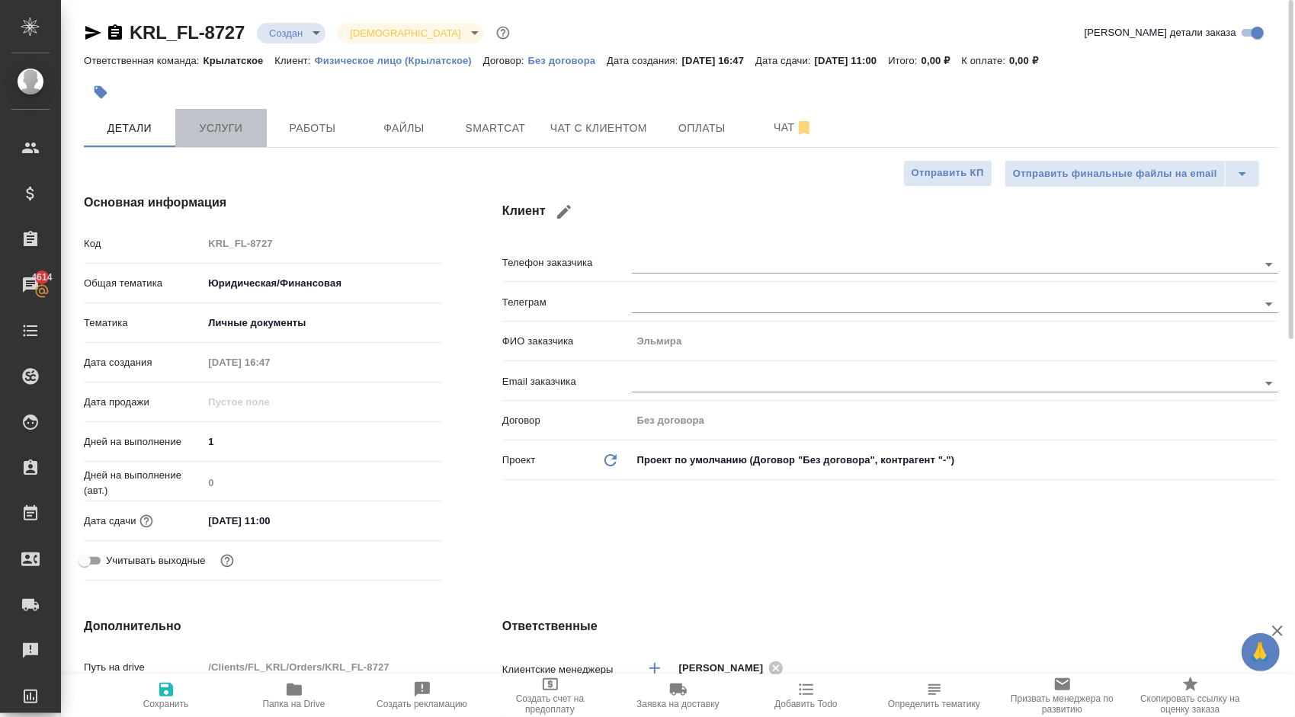
click at [230, 130] on span "Услуги" at bounding box center [220, 128] width 73 height 19
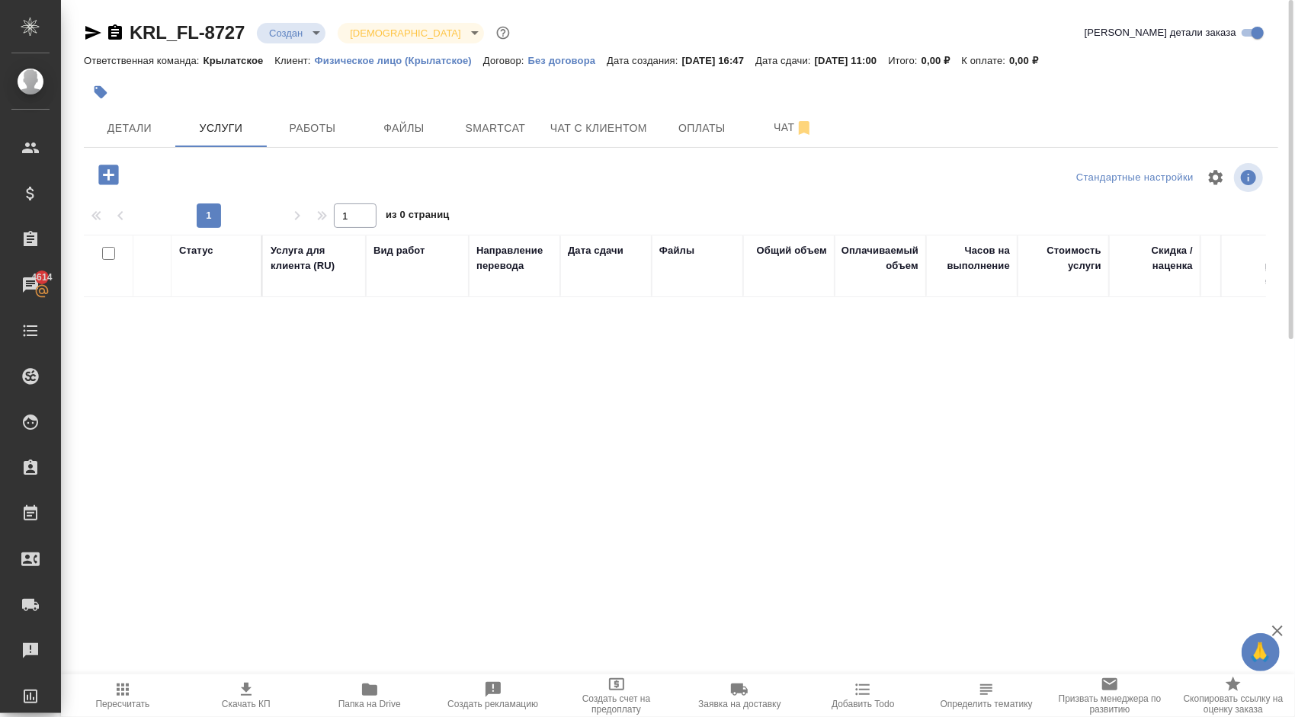
click at [113, 157] on div "KRL_FL-8727 Создан new Святая троица holyTrinity Кратко детали заказа Ответстве…" at bounding box center [680, 300] width 1211 height 601
click at [123, 165] on button "button" at bounding box center [109, 174] width 42 height 31
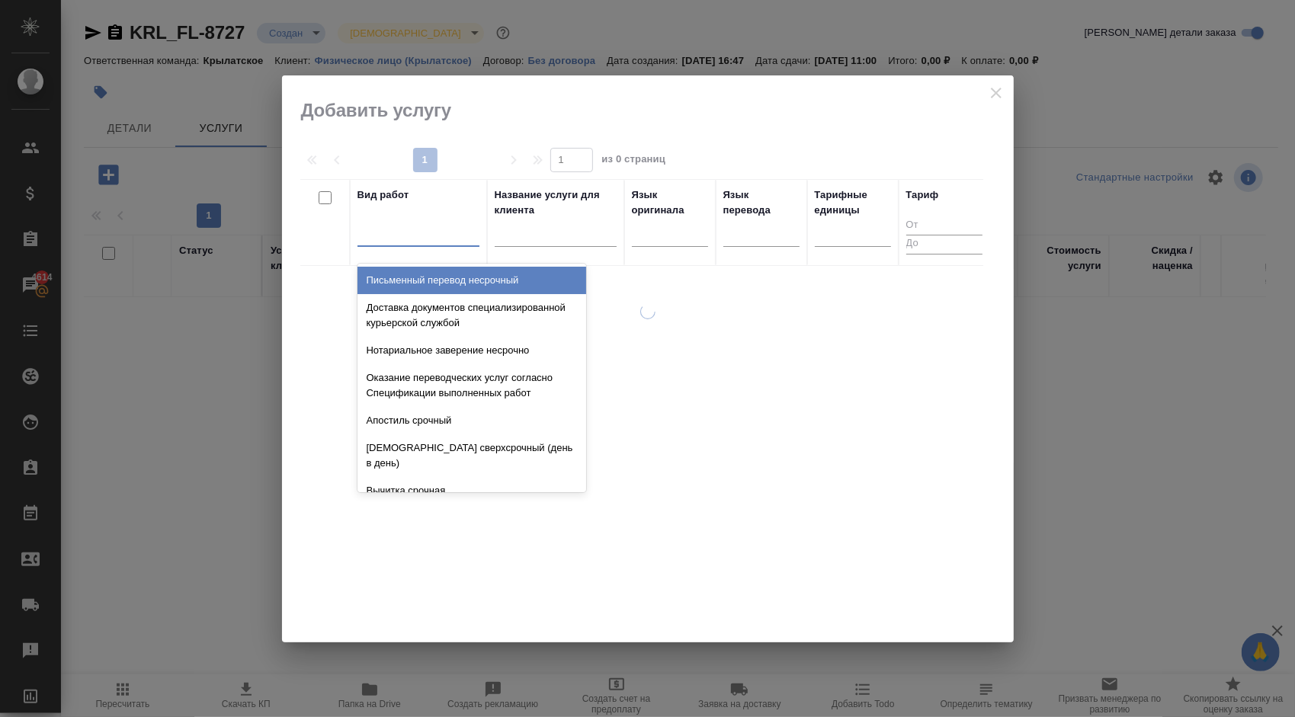
click at [367, 224] on div at bounding box center [419, 231] width 122 height 22
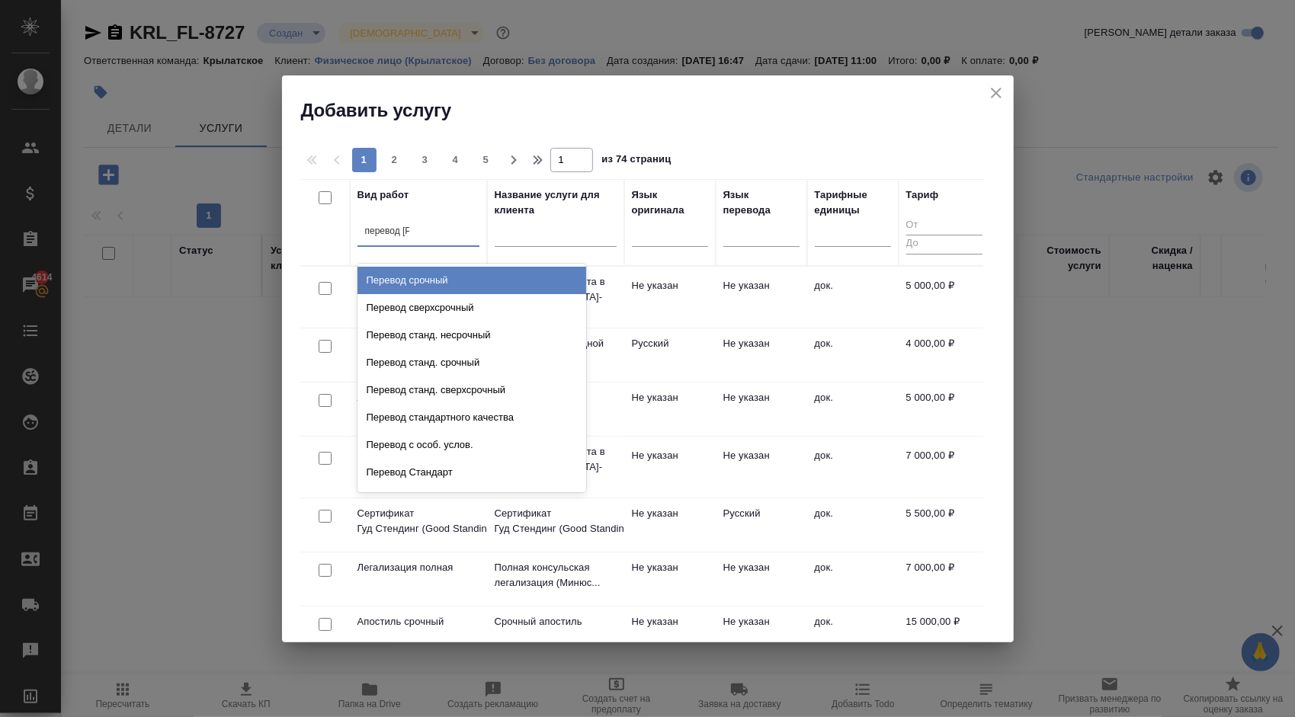
type input "перевод ст"
click at [485, 283] on div "Перевод станд. несрочный" at bounding box center [472, 280] width 229 height 27
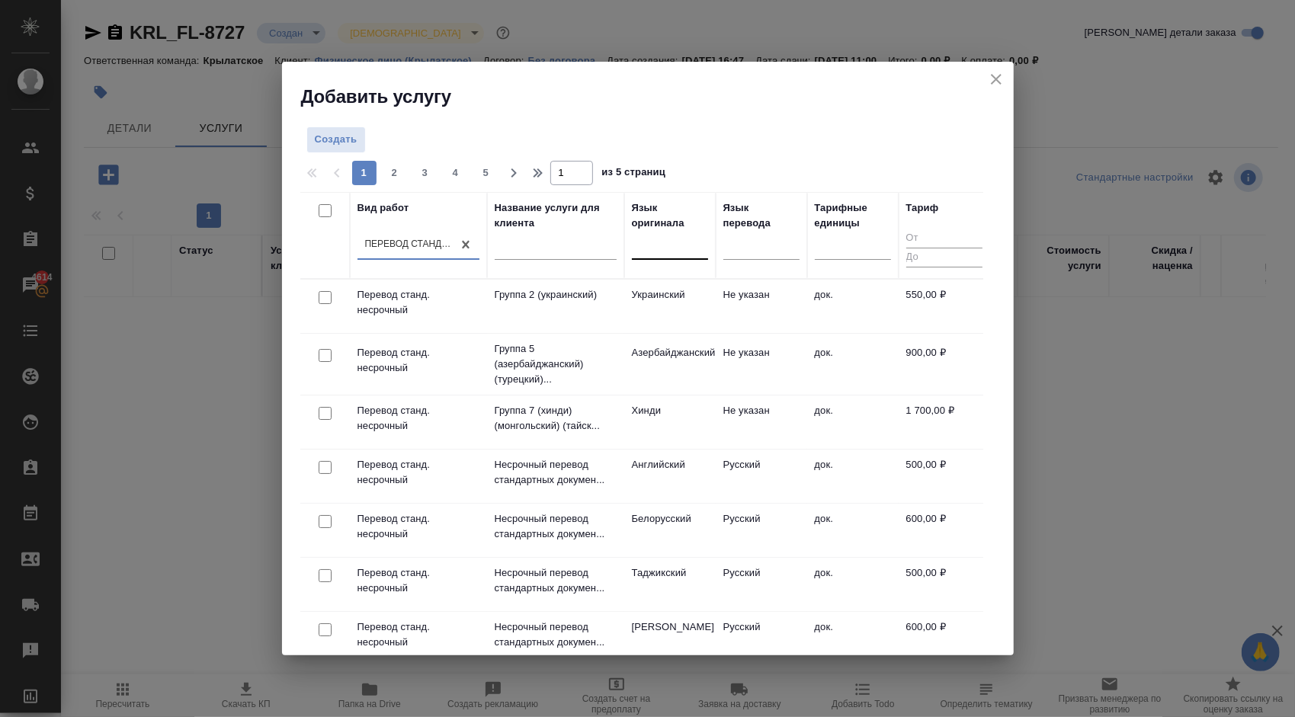
click at [658, 241] on div at bounding box center [670, 244] width 76 height 22
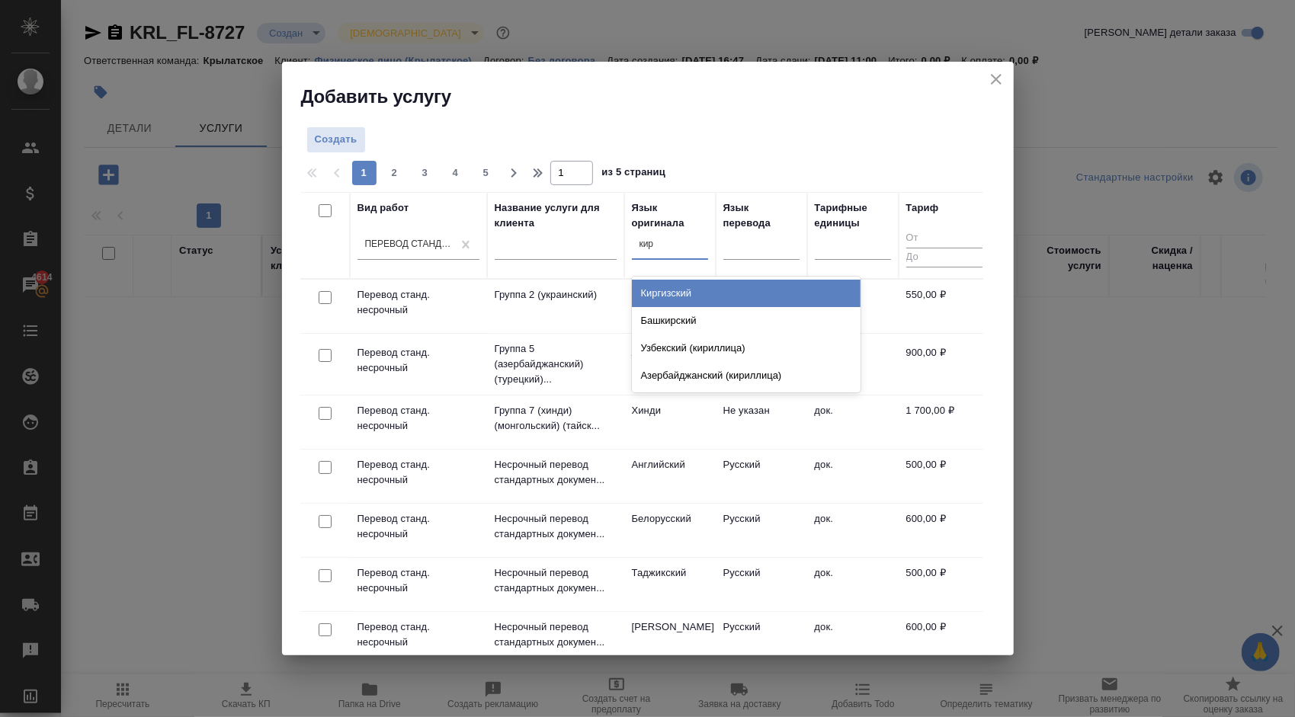
type input "кирг"
click at [677, 277] on div "Киргизский" at bounding box center [746, 294] width 229 height 34
click at [682, 290] on div "Киргизский" at bounding box center [746, 293] width 229 height 27
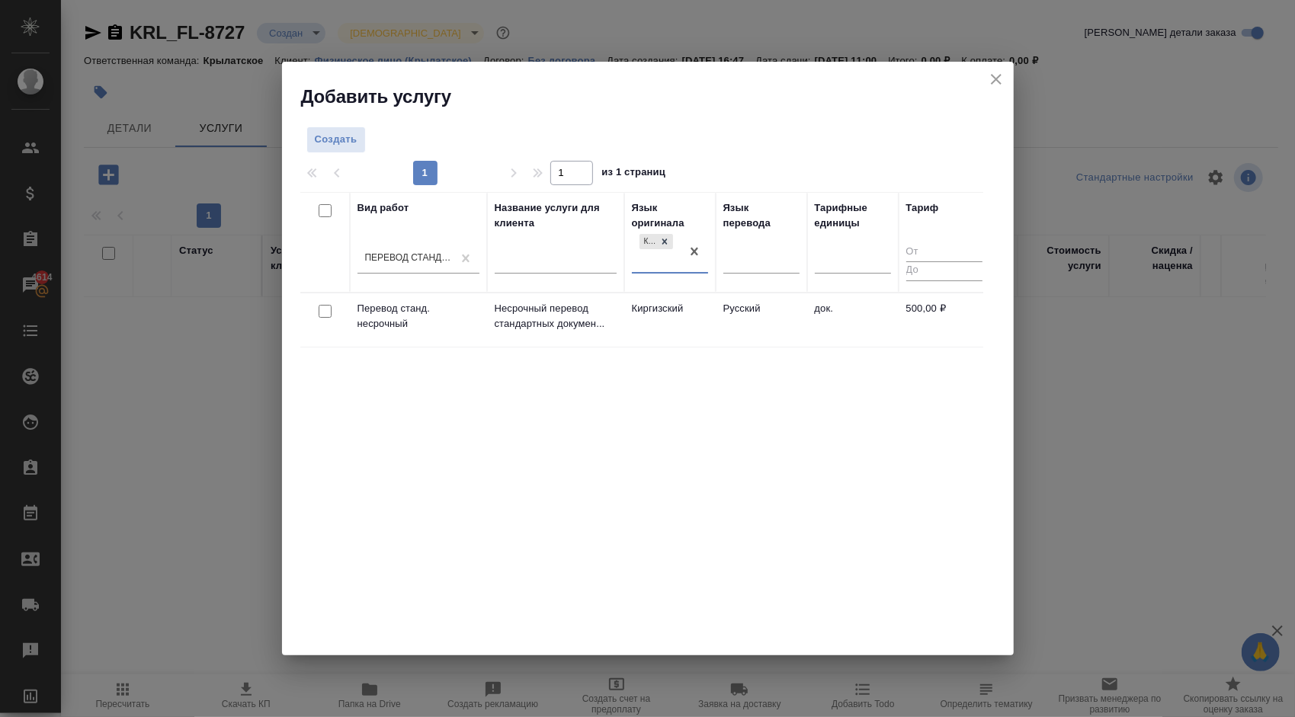
click at [682, 312] on td "Киргизский" at bounding box center [669, 319] width 91 height 53
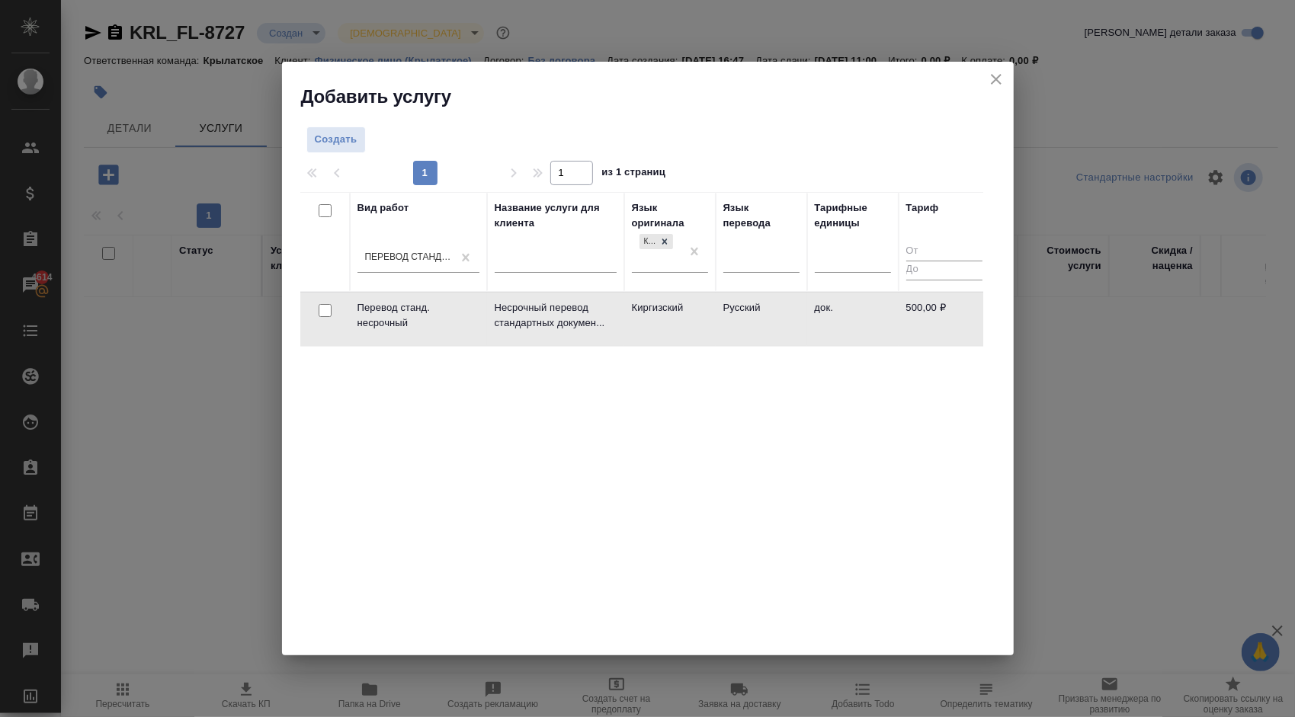
click at [682, 312] on td "Киргизский" at bounding box center [669, 319] width 91 height 53
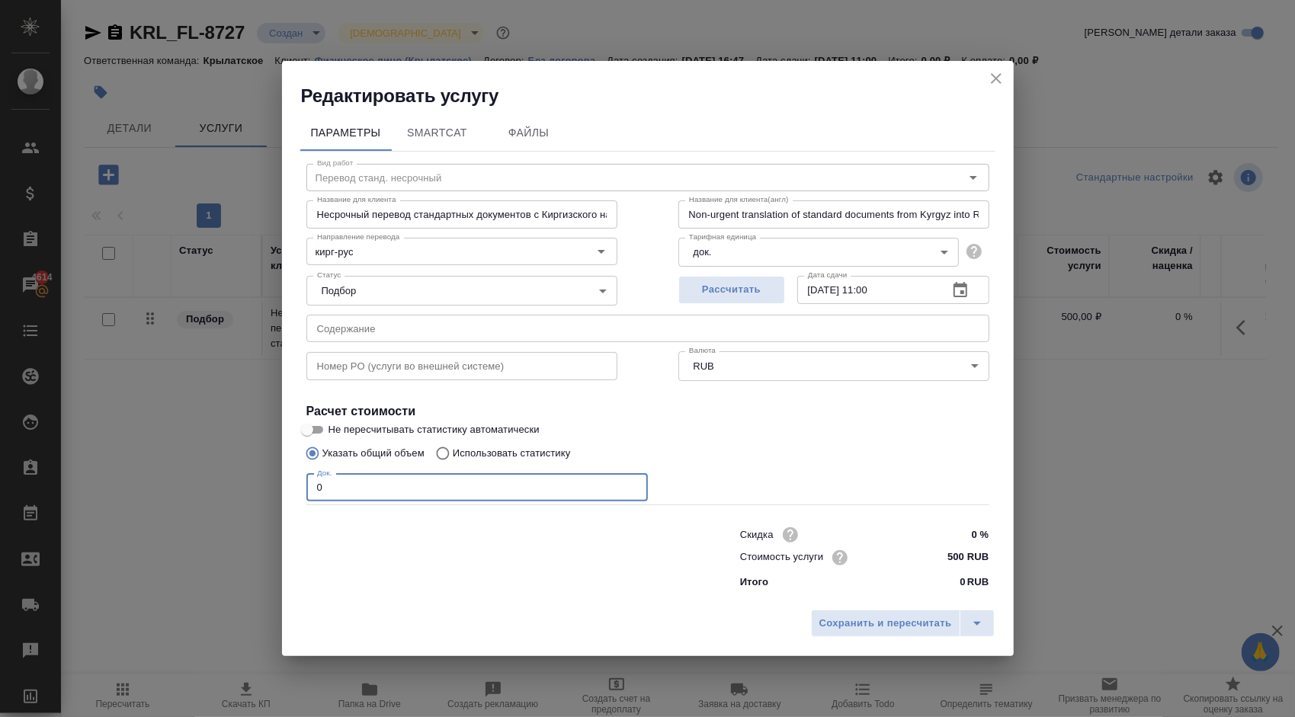
drag, startPoint x: 322, startPoint y: 484, endPoint x: 296, endPoint y: 482, distance: 26.8
click at [296, 482] on div "Параметры SmartCat Файлы Вид работ Перевод станд. несрочный Вид работ Название …" at bounding box center [648, 355] width 732 height 494
type input "1"
click at [886, 623] on span "Сохранить и пересчитать" at bounding box center [885, 624] width 133 height 18
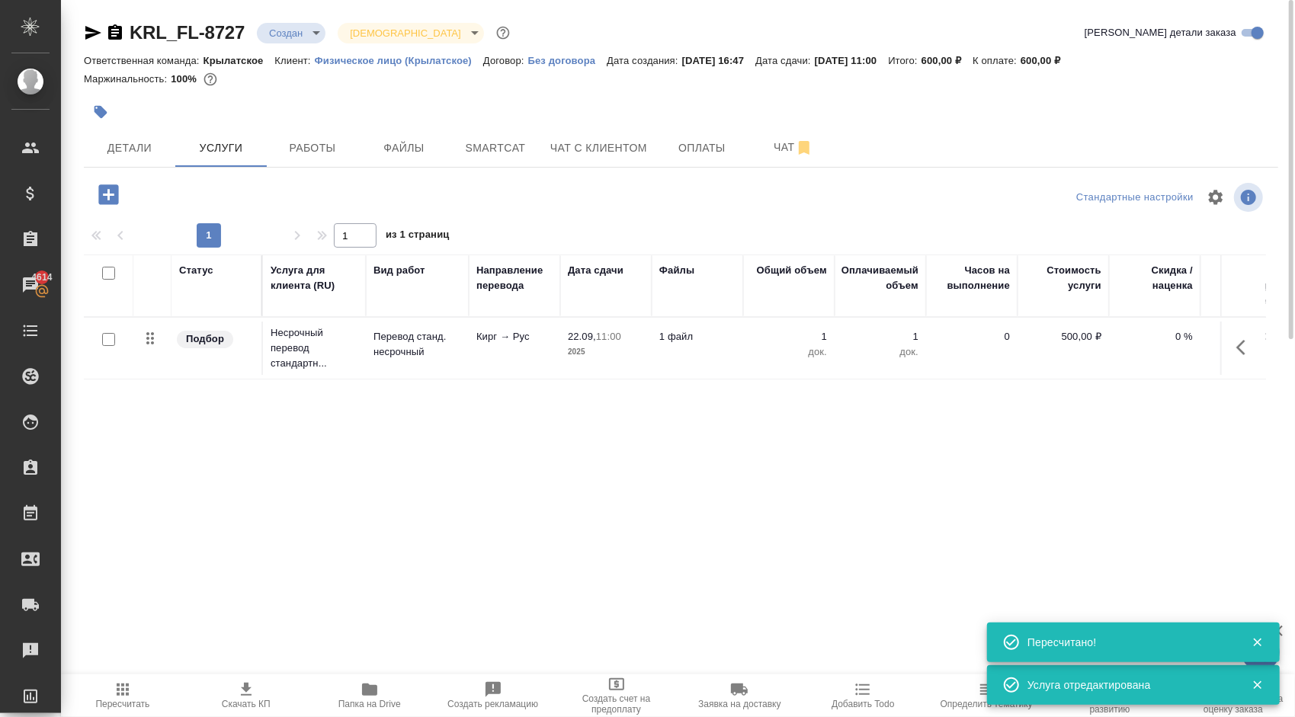
click at [104, 186] on icon "button" at bounding box center [108, 194] width 20 height 20
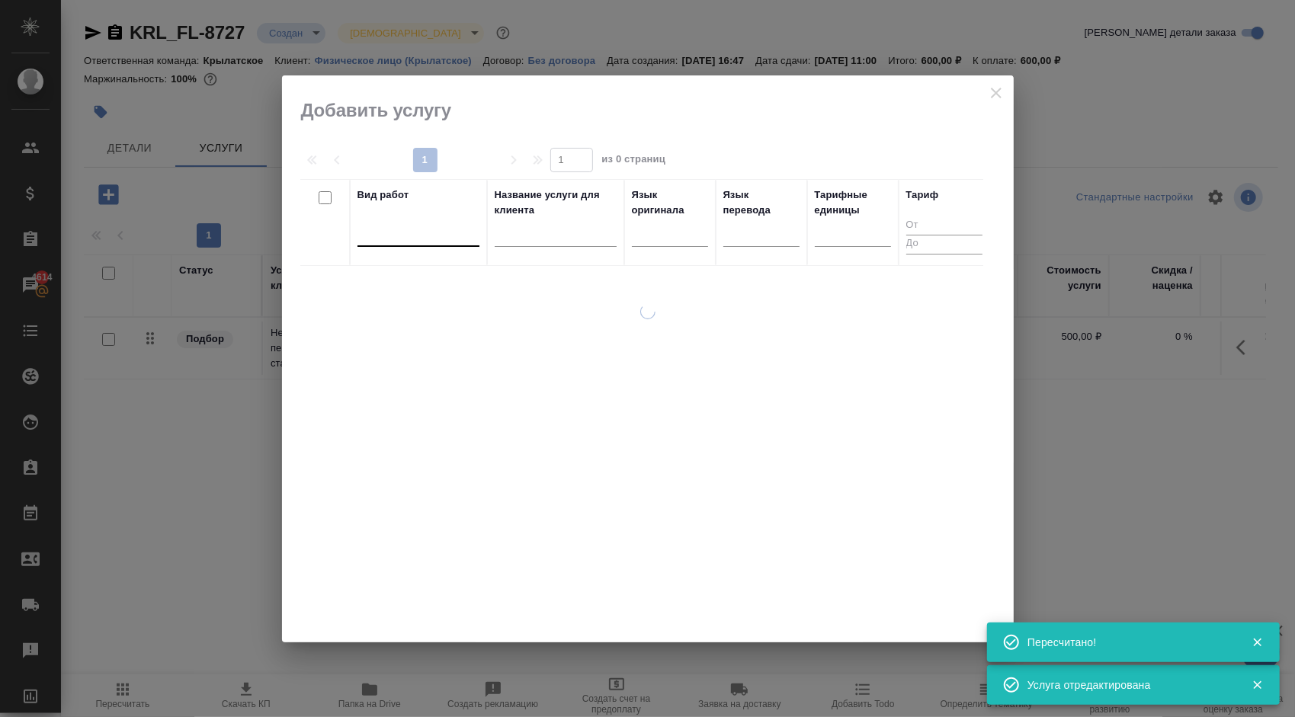
click at [412, 236] on div at bounding box center [419, 231] width 122 height 22
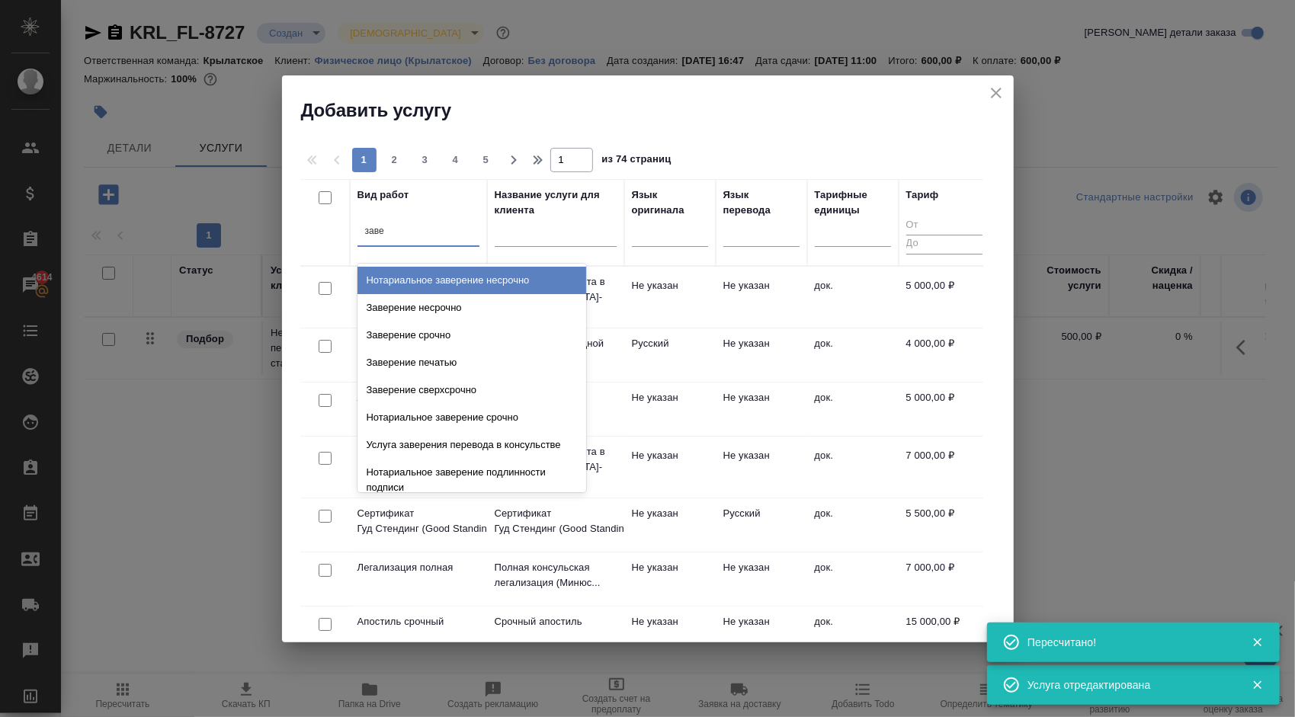
type input "завер"
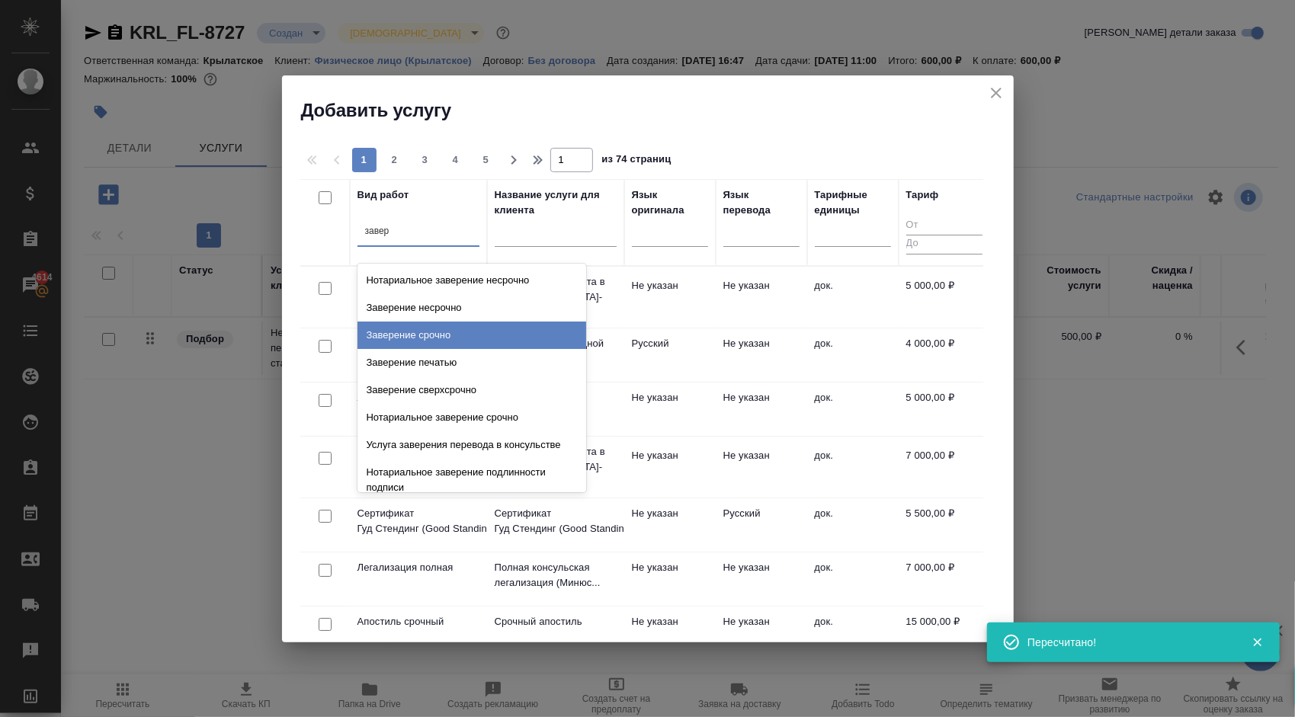
click at [476, 317] on div "Заверение несрочно" at bounding box center [472, 307] width 229 height 27
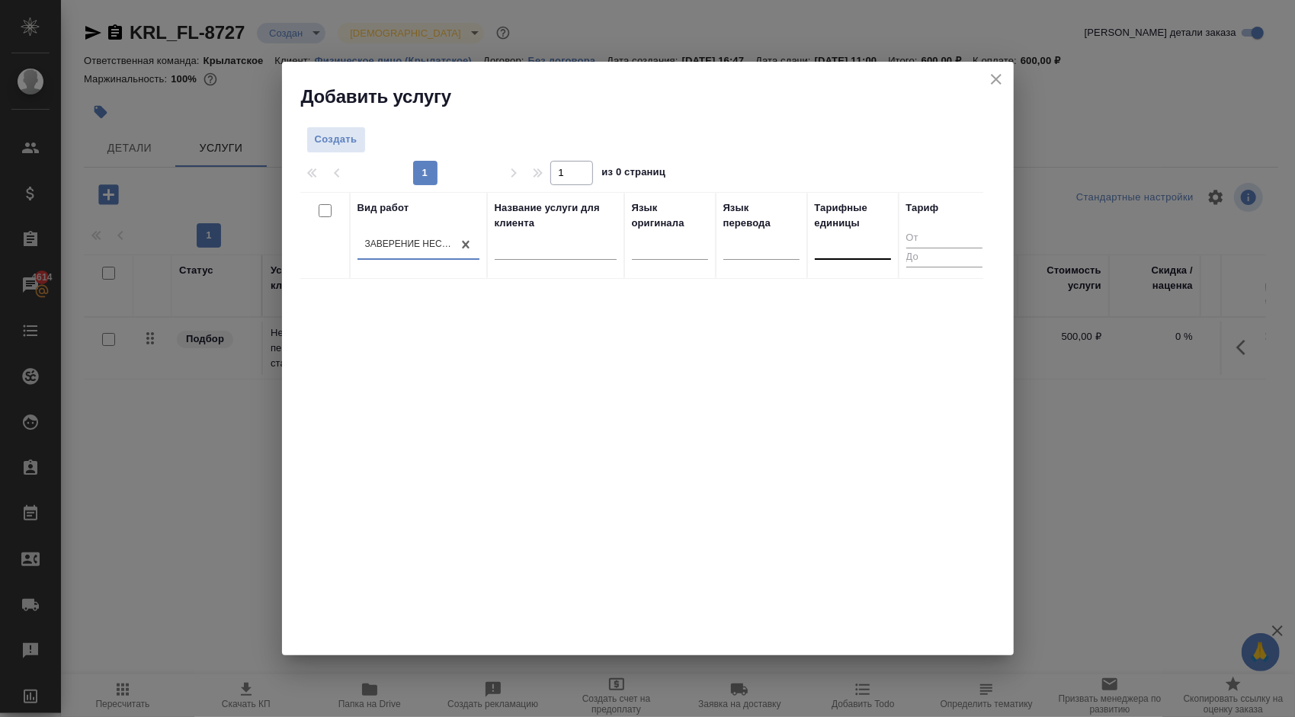
click at [846, 246] on div at bounding box center [853, 244] width 76 height 22
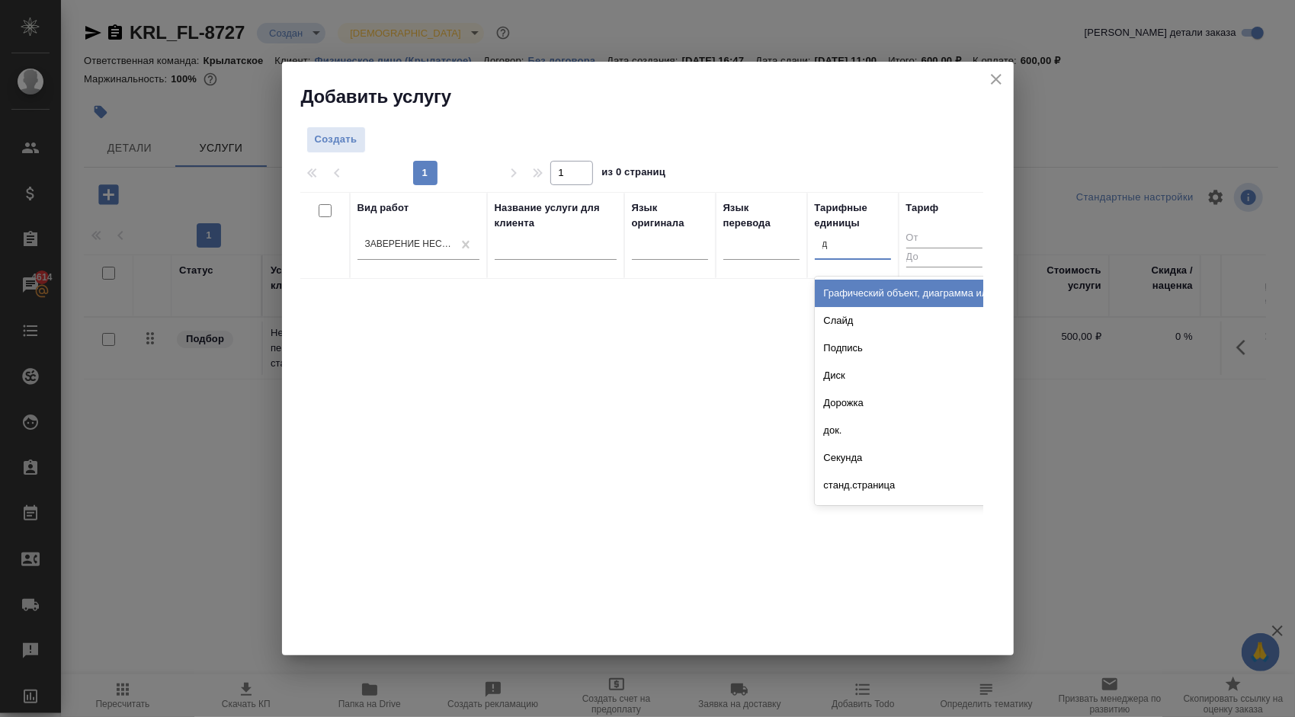
type input "до"
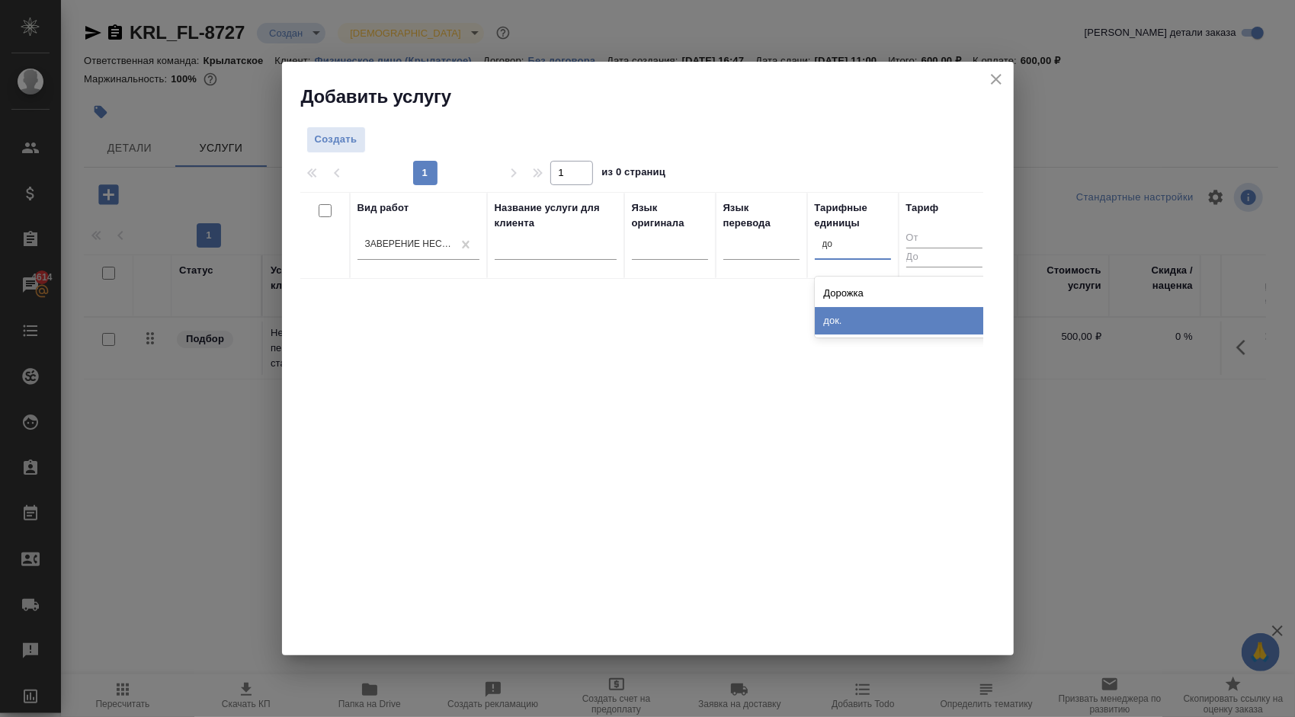
click at [886, 313] on div "док." at bounding box center [929, 320] width 229 height 27
click at [352, 144] on span "Создать" at bounding box center [336, 140] width 43 height 18
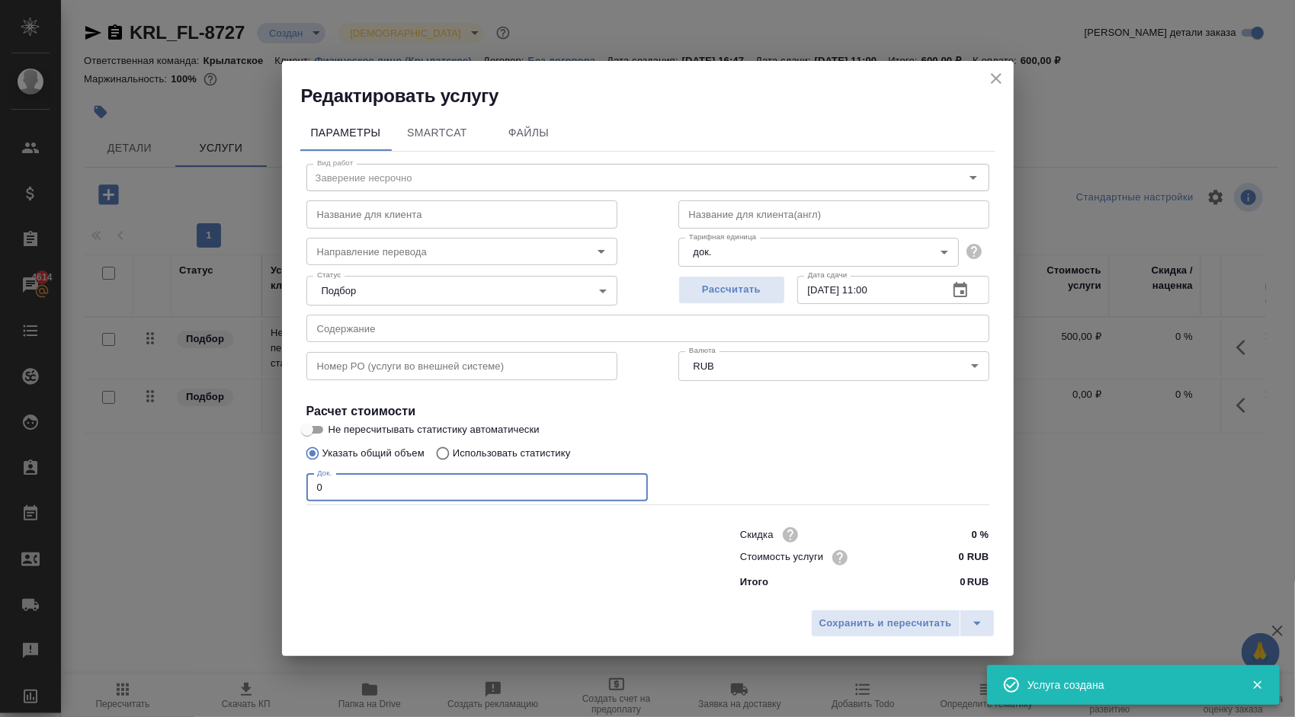
drag, startPoint x: 329, startPoint y: 489, endPoint x: 284, endPoint y: 483, distance: 46.1
click at [284, 483] on div "Параметры SmartCat Файлы Вид работ Заверение несрочно Вид работ Название для кл…" at bounding box center [648, 355] width 732 height 494
type input "1"
click at [948, 557] on input "0 RUB" at bounding box center [960, 558] width 56 height 22
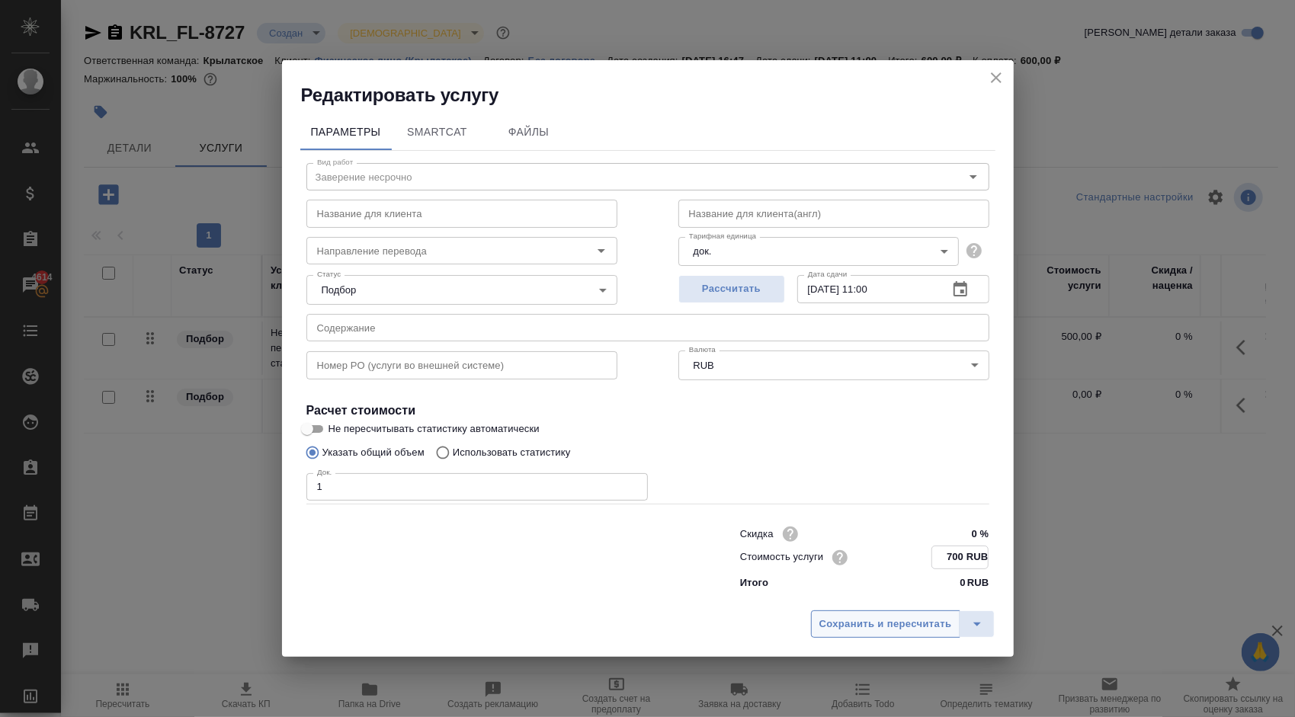
type input "700 RUB"
click at [880, 633] on button "Сохранить и пересчитать" at bounding box center [885, 624] width 149 height 27
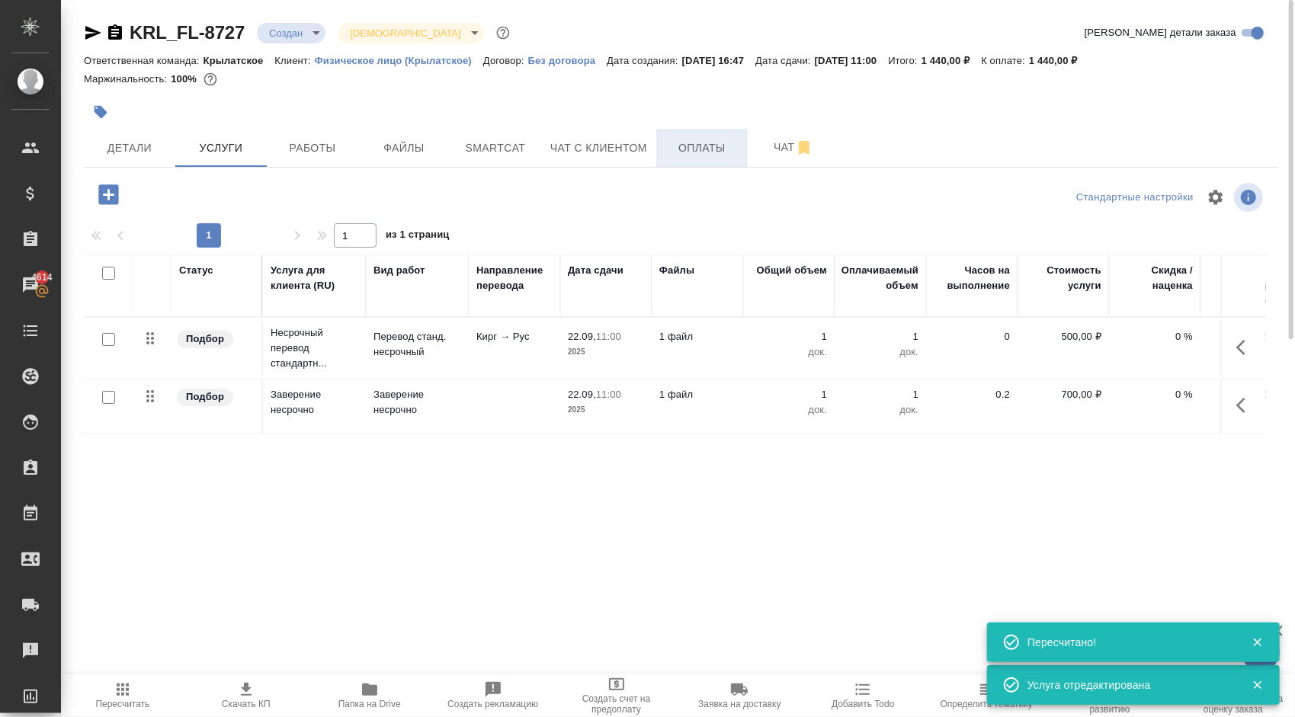
click at [689, 164] on button "Оплаты" at bounding box center [701, 148] width 91 height 38
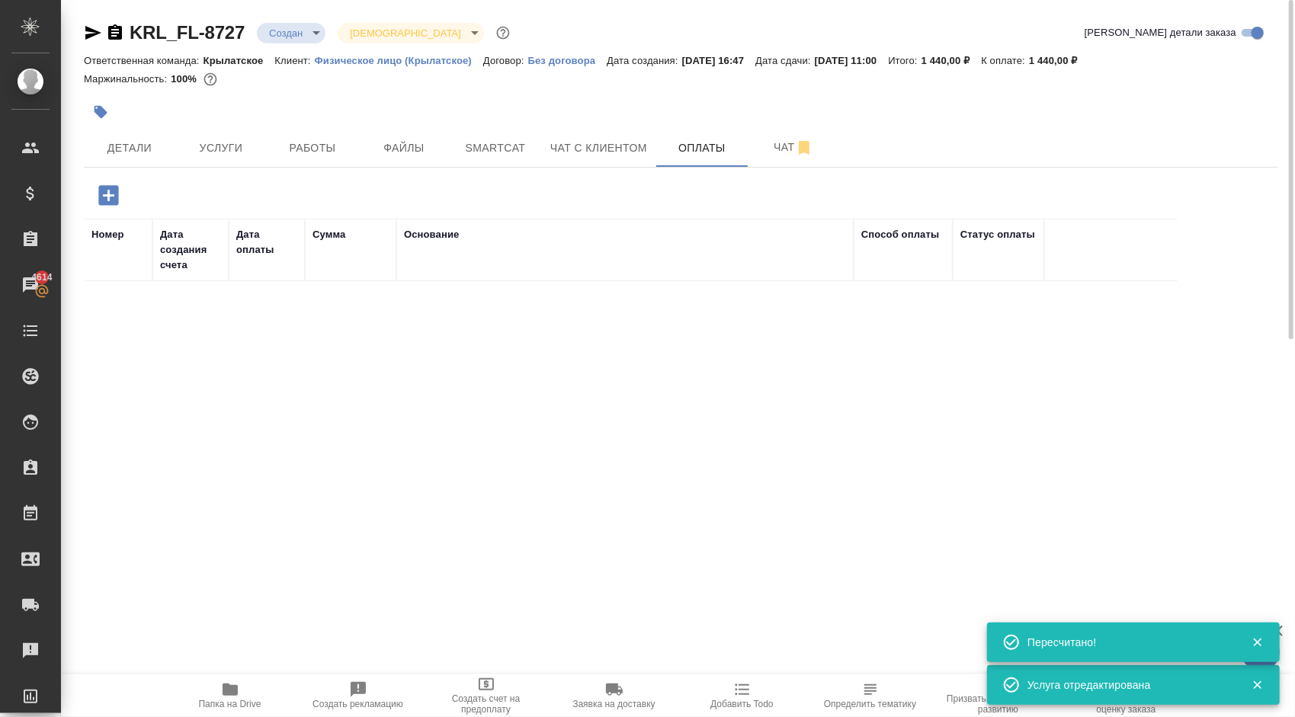
click at [108, 186] on icon "button" at bounding box center [108, 195] width 20 height 20
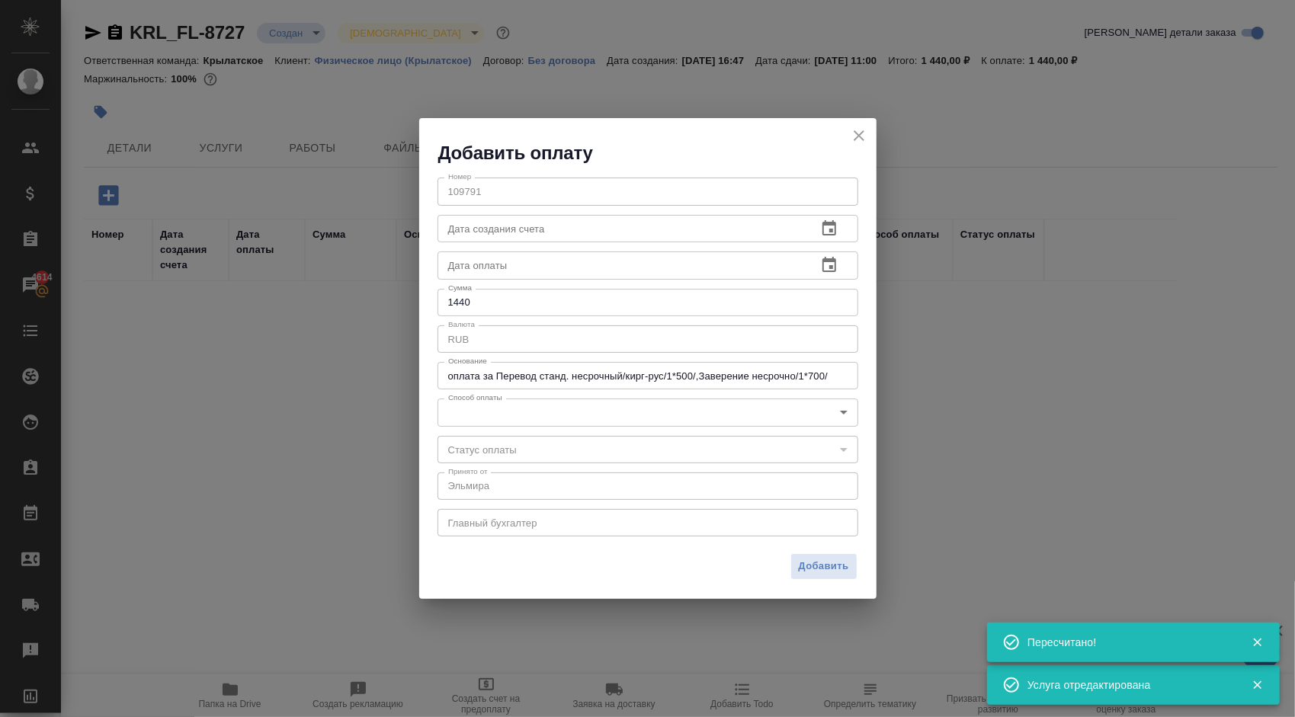
click at [505, 417] on body "🙏 .cls-1 fill:#fff; AWATERA Kasymov Timur Клиенты Спецификации Заказы 4614 Чаты…" at bounding box center [647, 358] width 1295 height 717
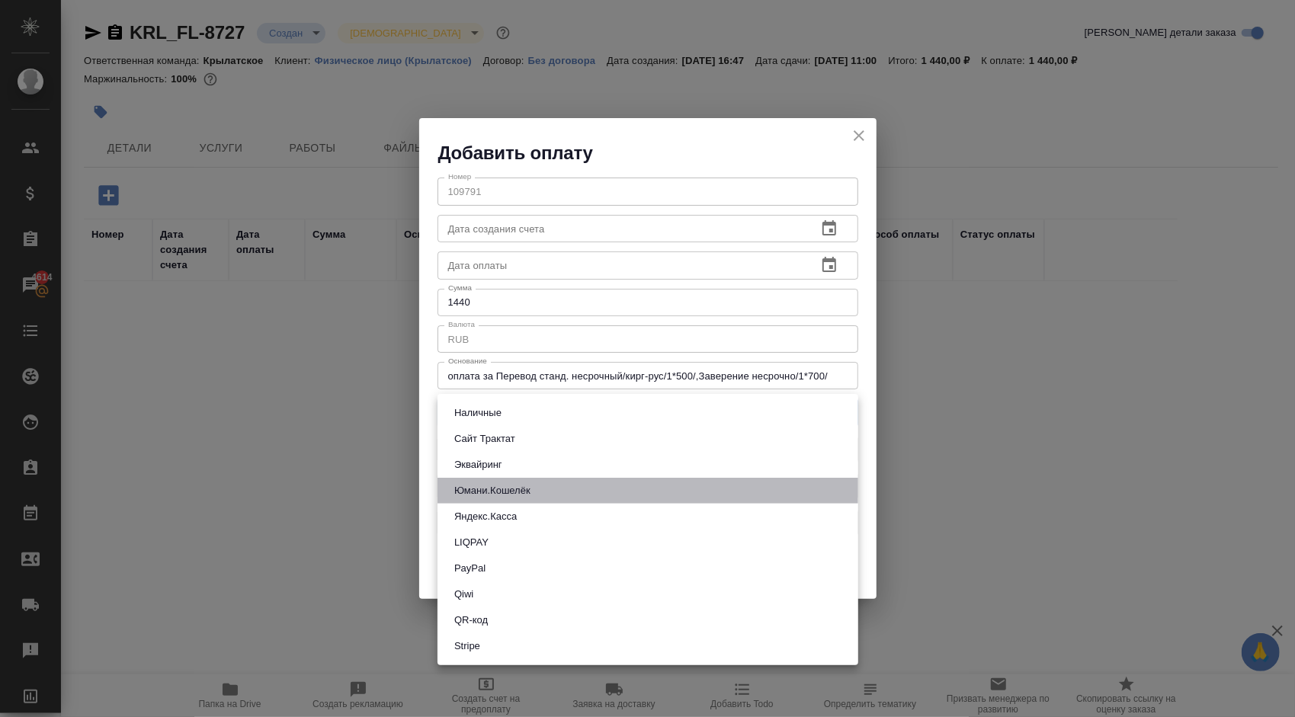
click at [506, 480] on li "Юмани.Кошелёк" at bounding box center [648, 491] width 421 height 26
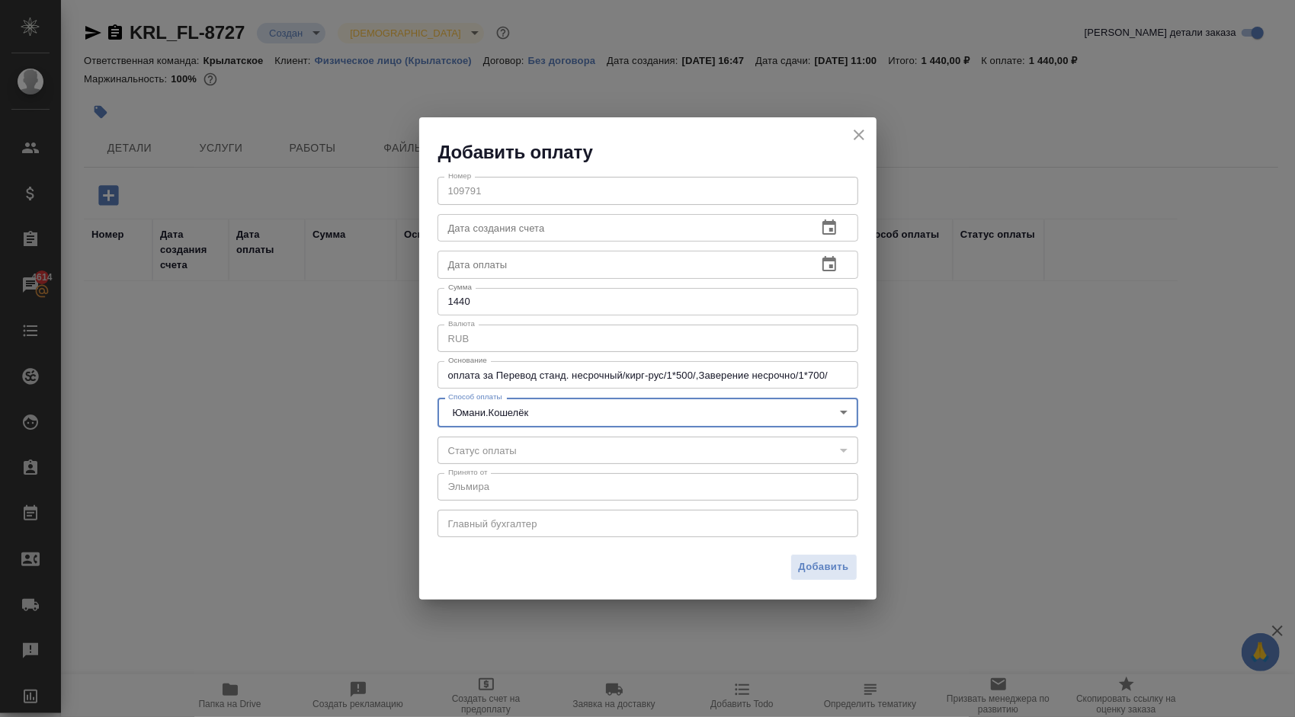
click at [492, 409] on body "🙏 .cls-1 fill:#fff; AWATERA Kasymov Timur Клиенты Спецификации Заказы 4614 Чаты…" at bounding box center [647, 358] width 1295 height 717
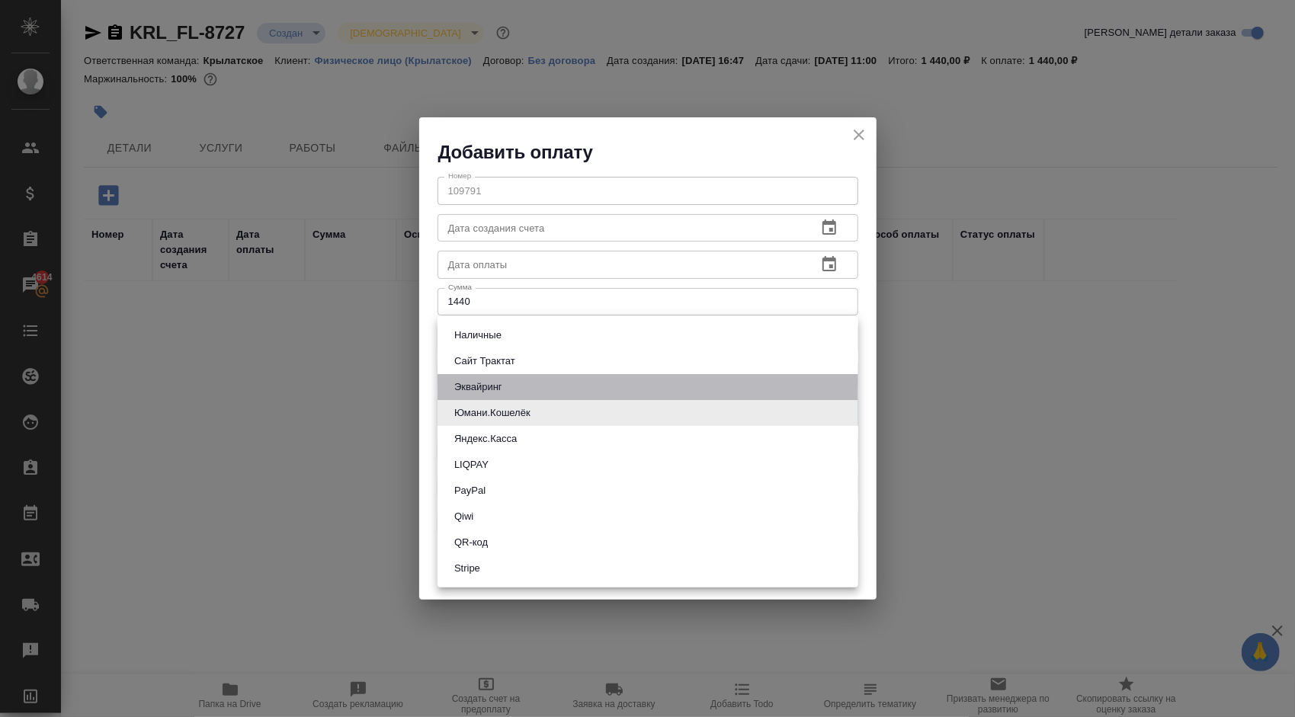
click at [494, 374] on li "Эквайринг" at bounding box center [648, 387] width 421 height 26
type input "acquiring"
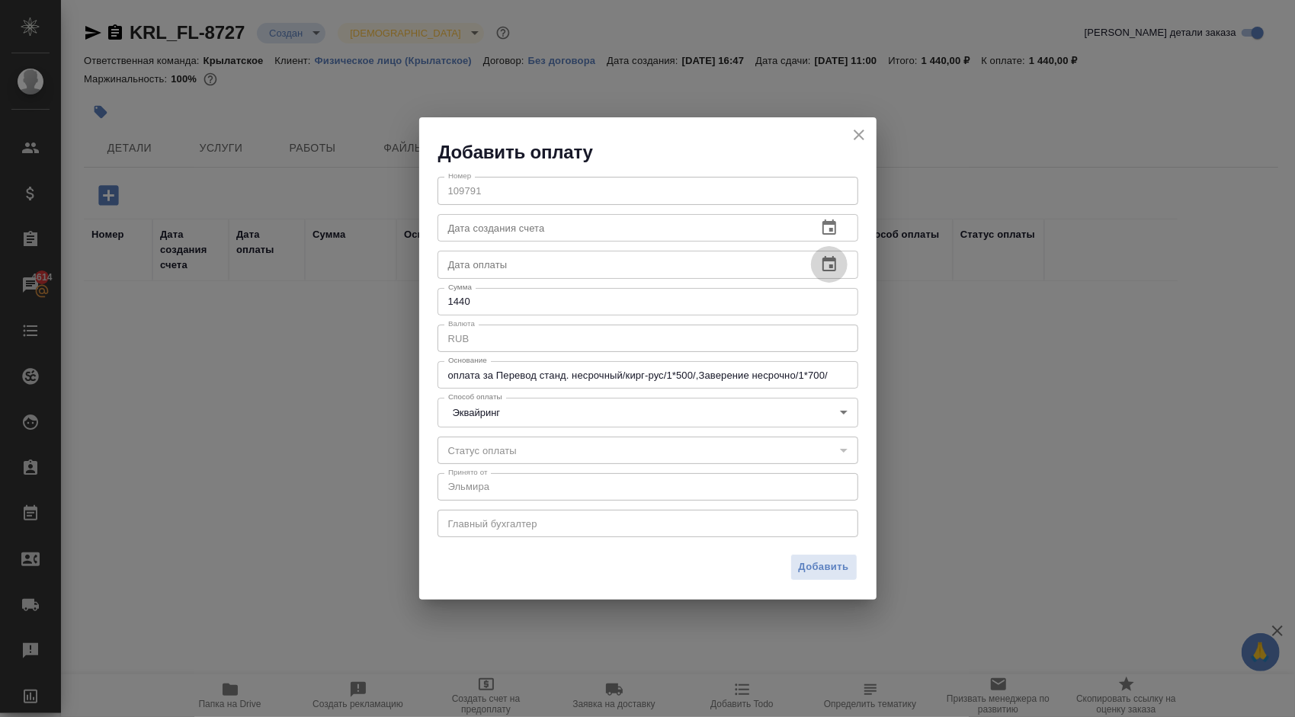
click at [843, 262] on button "button" at bounding box center [829, 264] width 37 height 37
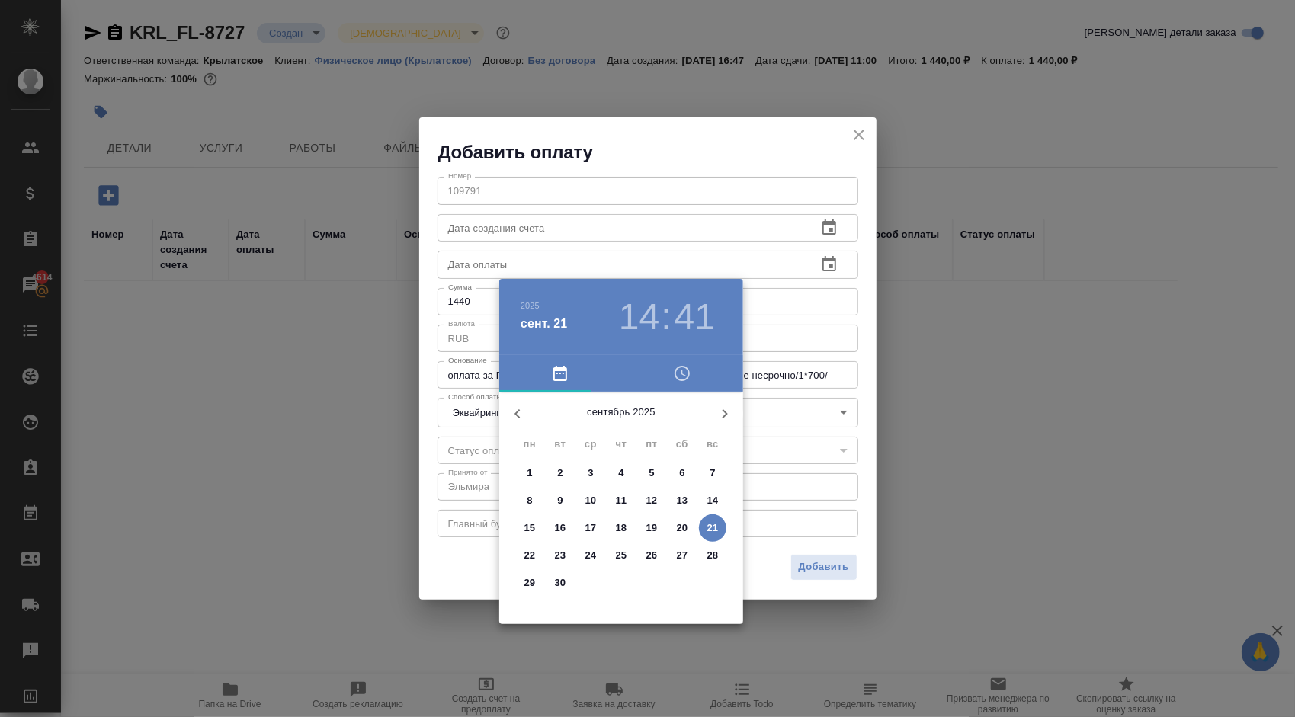
click at [656, 530] on p "19" at bounding box center [651, 528] width 11 height 15
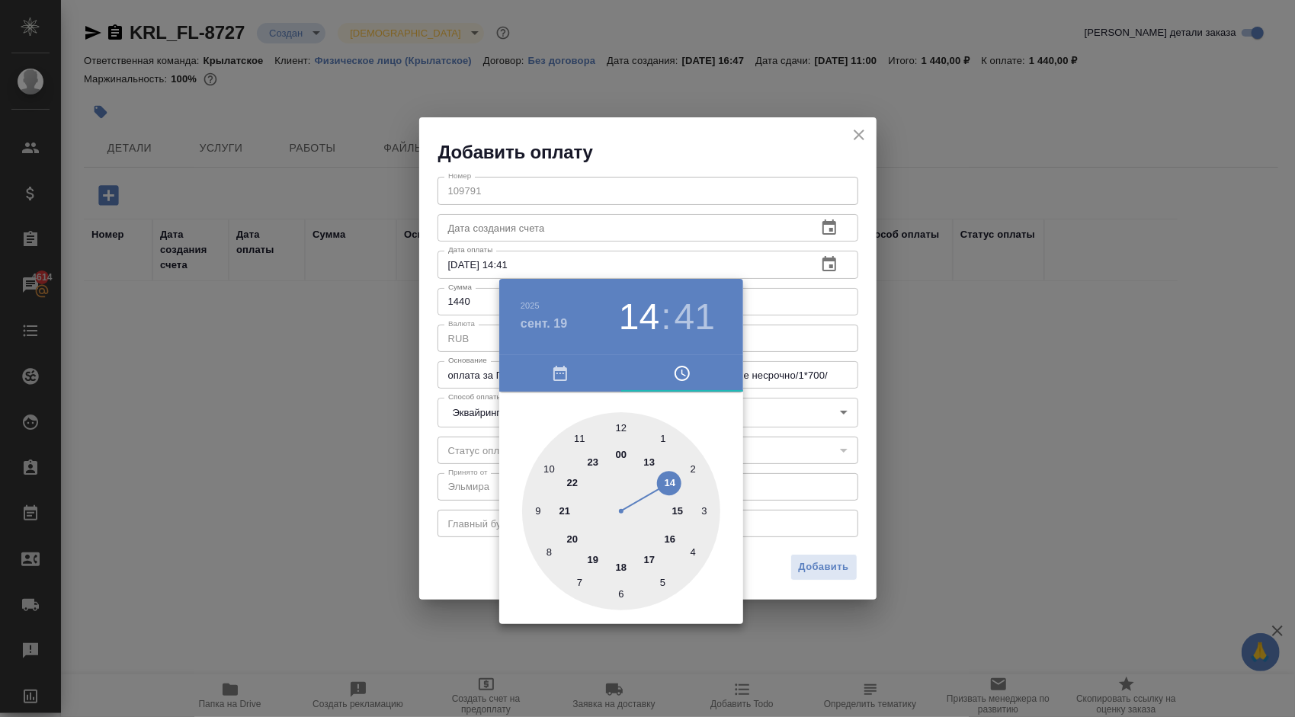
click at [653, 555] on div at bounding box center [621, 511] width 198 height 198
click at [592, 431] on div at bounding box center [621, 511] width 198 height 198
type input "19.09.2025 17:57"
click at [864, 419] on div at bounding box center [647, 358] width 1295 height 717
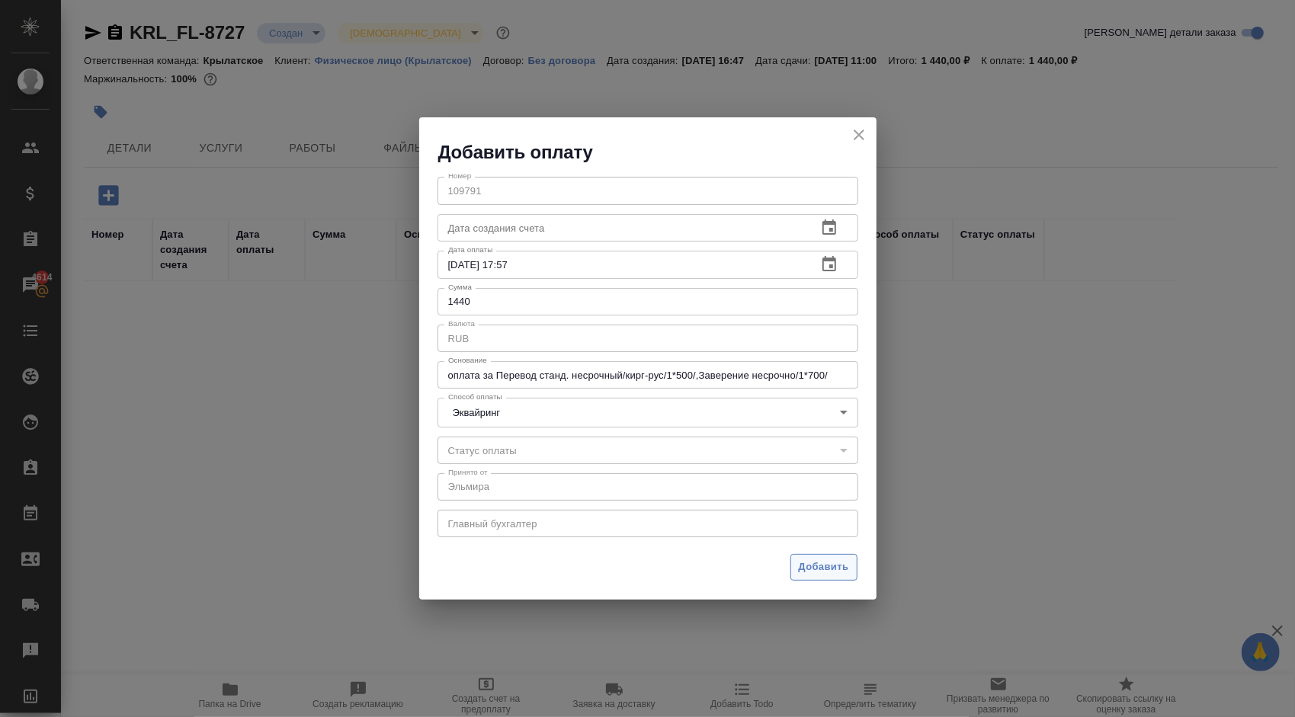
click at [810, 569] on span "Добавить" at bounding box center [824, 568] width 50 height 18
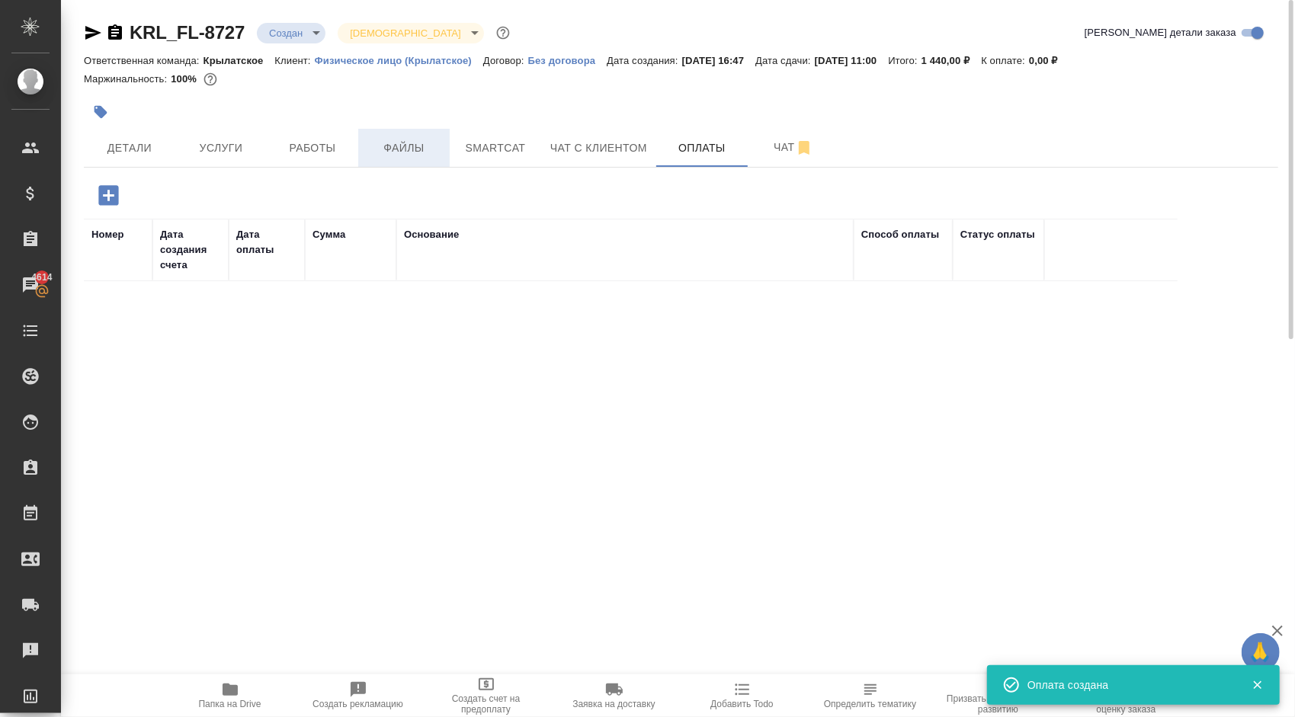
click at [378, 159] on button "Файлы" at bounding box center [403, 148] width 91 height 38
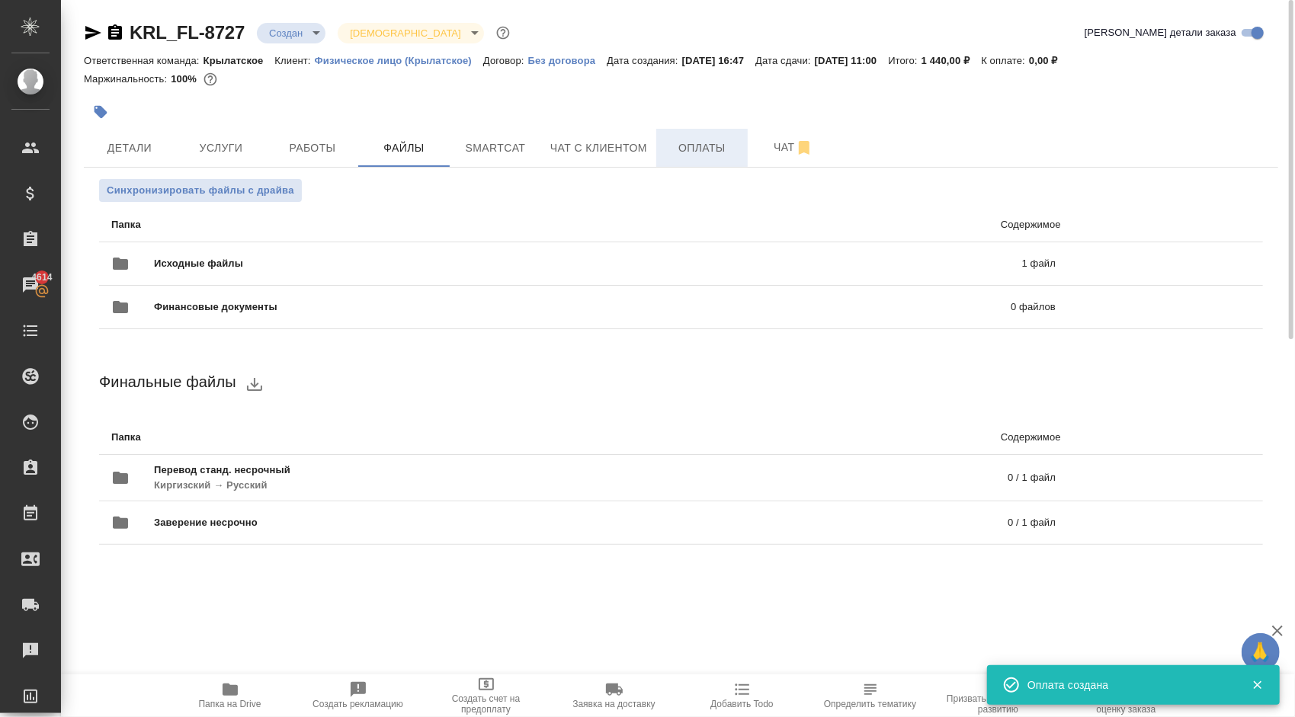
click at [707, 137] on button "Оплаты" at bounding box center [701, 148] width 91 height 38
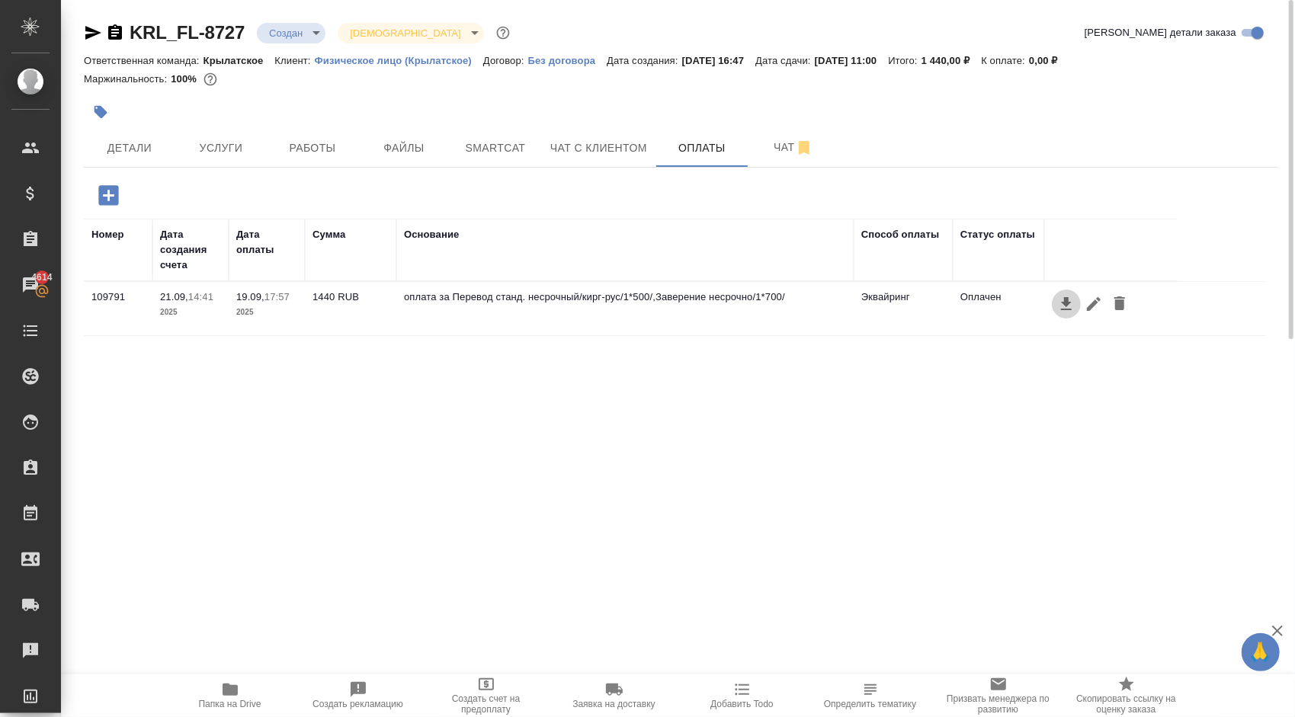
click at [1066, 297] on icon "button" at bounding box center [1066, 303] width 11 height 13
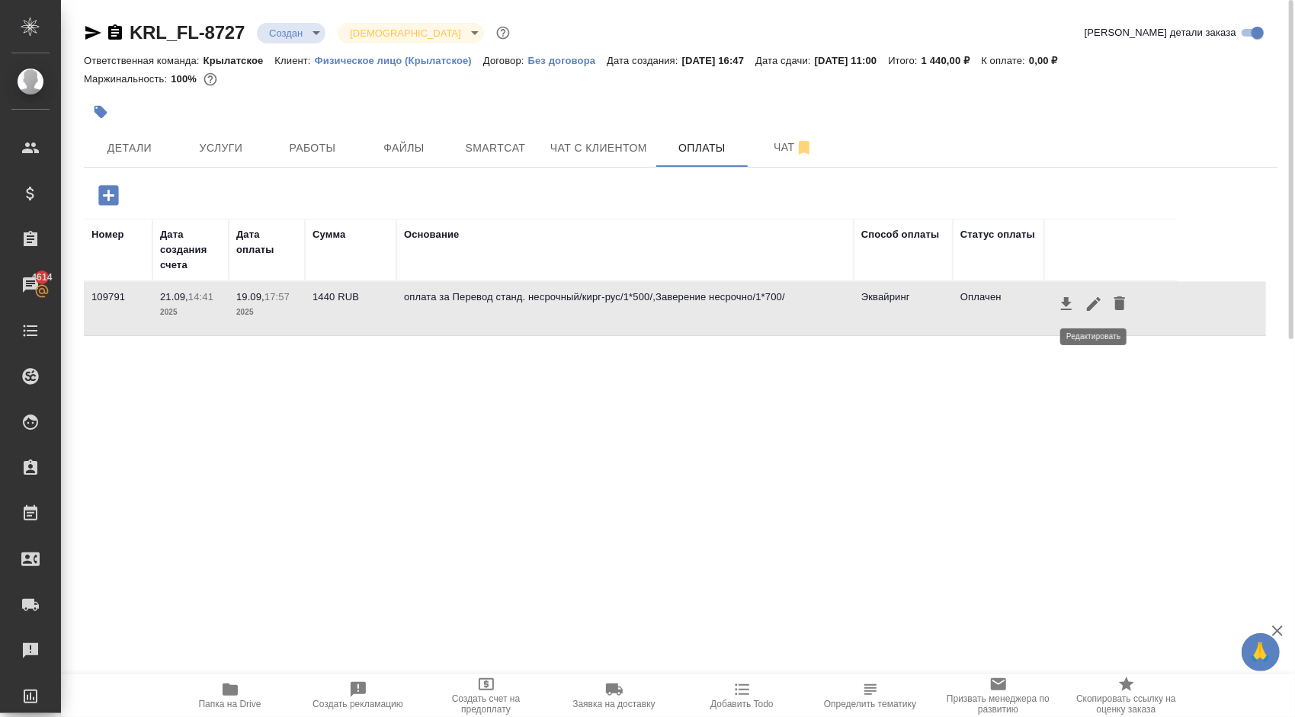
click at [1095, 306] on icon "button" at bounding box center [1094, 304] width 18 height 18
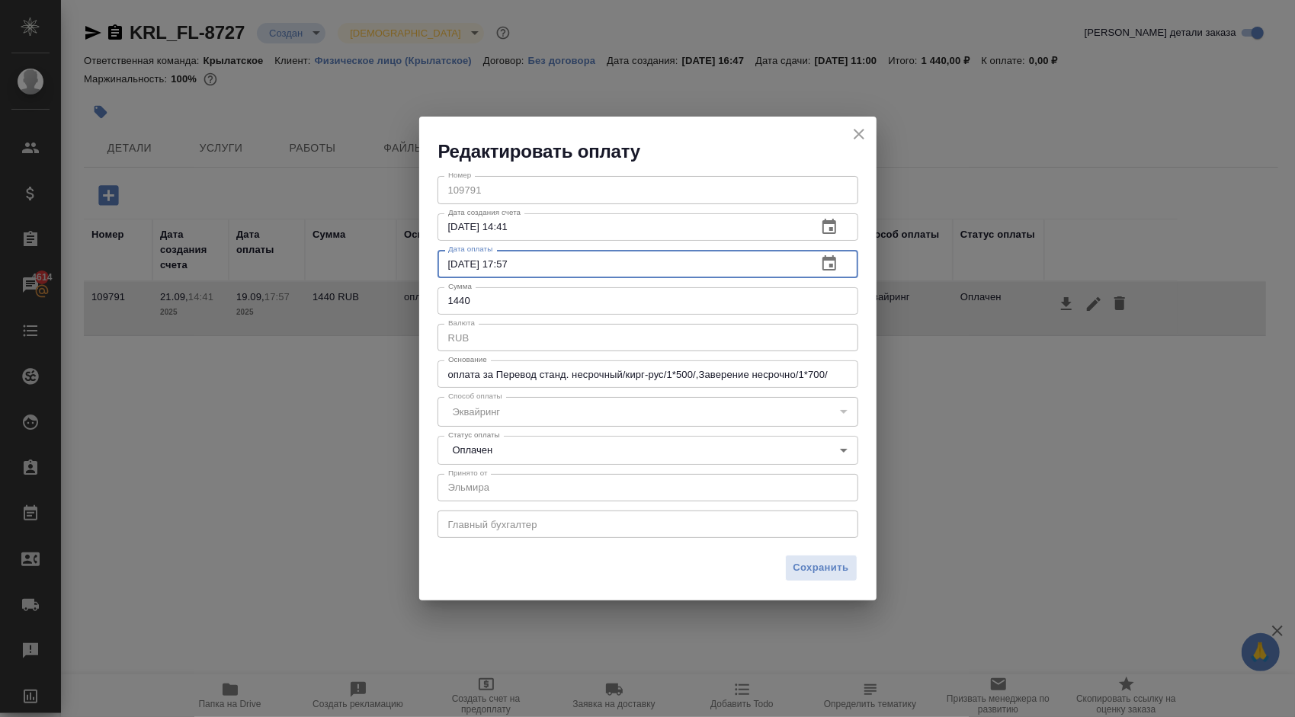
drag, startPoint x: 564, startPoint y: 257, endPoint x: 524, endPoint y: 261, distance: 39.8
click at [524, 261] on input "19.09.2025 17:57" at bounding box center [621, 263] width 367 height 27
drag, startPoint x: 512, startPoint y: 263, endPoint x: 545, endPoint y: 274, distance: 35.2
click at [511, 263] on input "19.09.2025 17:57" at bounding box center [621, 263] width 367 height 27
click at [832, 255] on icon "button" at bounding box center [829, 264] width 18 height 18
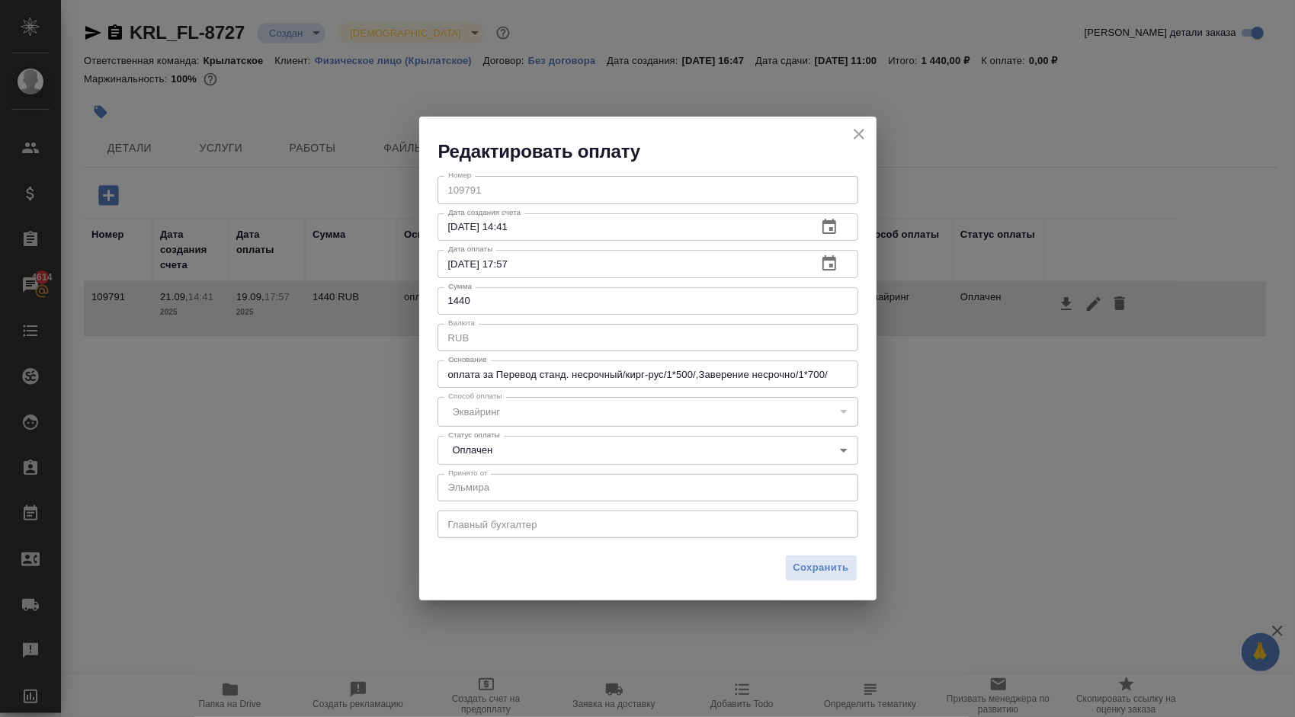
click at [830, 265] on icon "button" at bounding box center [830, 262] width 14 height 15
click at [827, 266] on icon "button" at bounding box center [829, 264] width 18 height 18
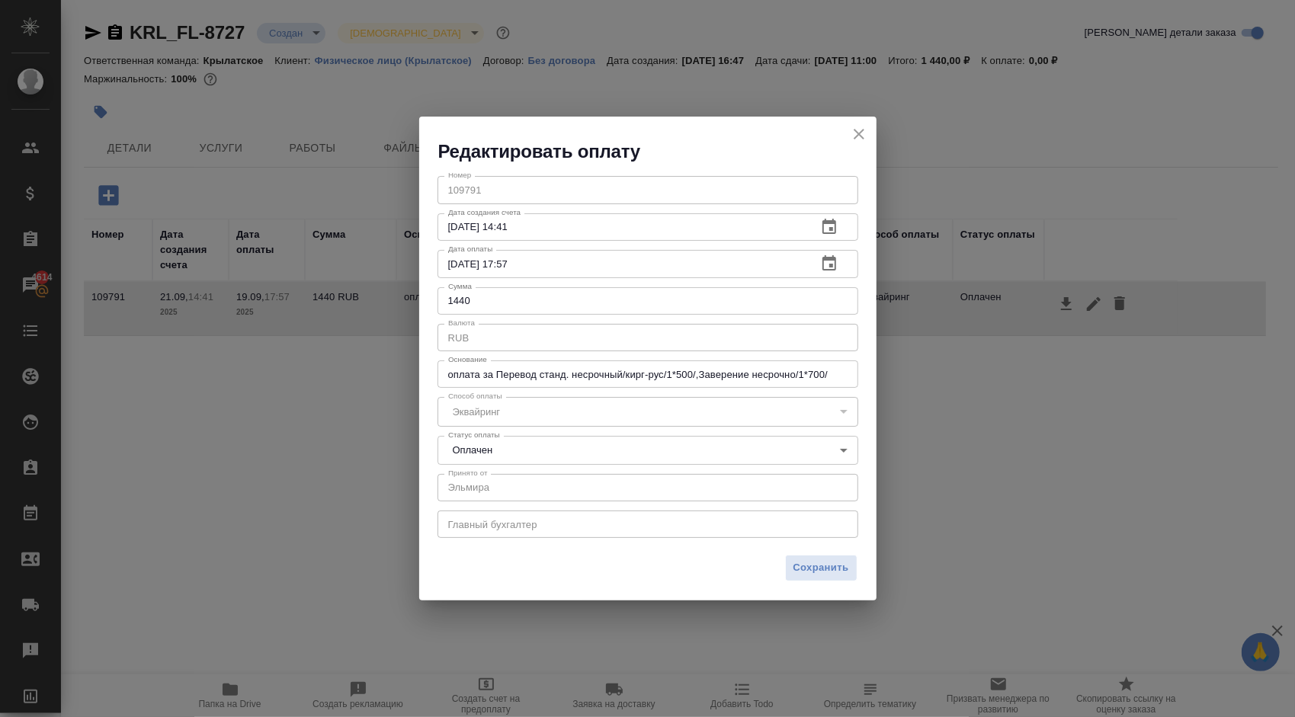
click at [827, 266] on icon "button" at bounding box center [829, 264] width 18 height 18
click at [836, 263] on icon "button" at bounding box center [830, 262] width 14 height 15
drag, startPoint x: 811, startPoint y: 258, endPoint x: 822, endPoint y: 259, distance: 10.8
click at [811, 259] on div "19.09.2025 17:57 Дата оплаты" at bounding box center [648, 263] width 421 height 27
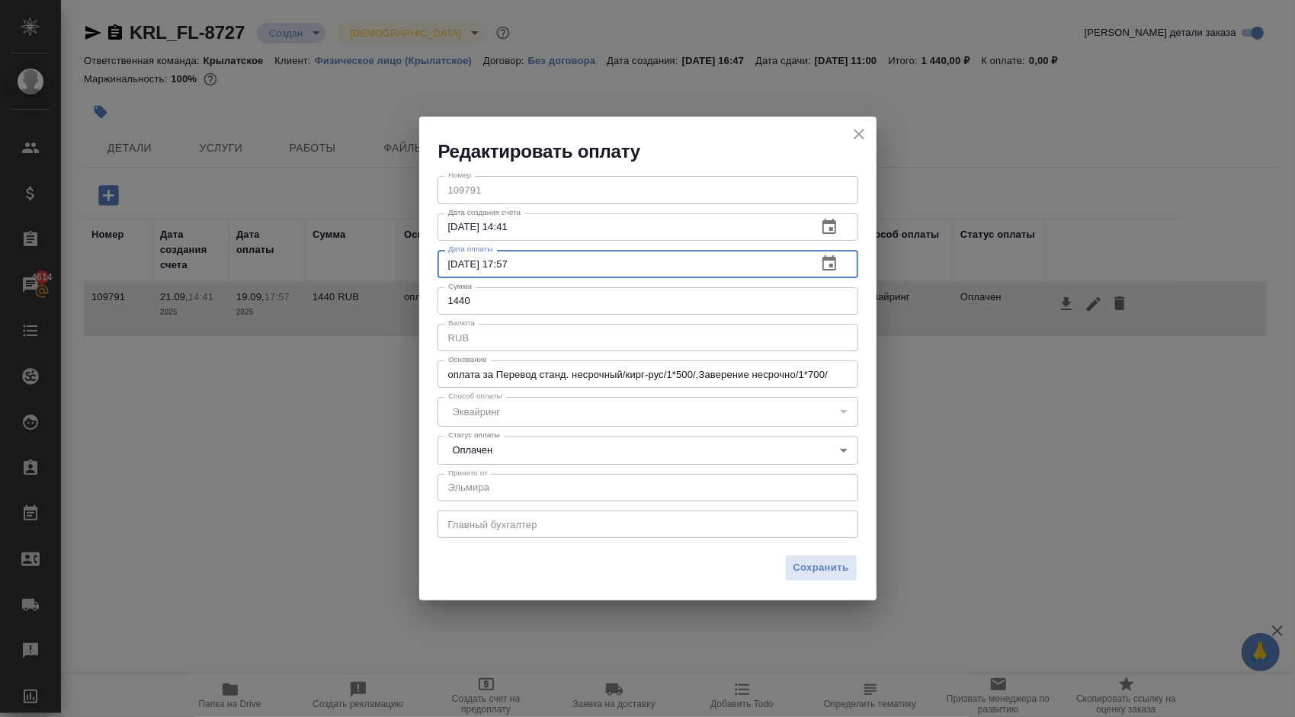
click at [843, 259] on button "button" at bounding box center [829, 263] width 37 height 37
click at [700, 239] on input "21.09.2025 14:41" at bounding box center [621, 226] width 367 height 27
click at [691, 258] on input "19.09.2025 17:57" at bounding box center [621, 263] width 367 height 27
click at [857, 132] on icon "close" at bounding box center [859, 134] width 18 height 18
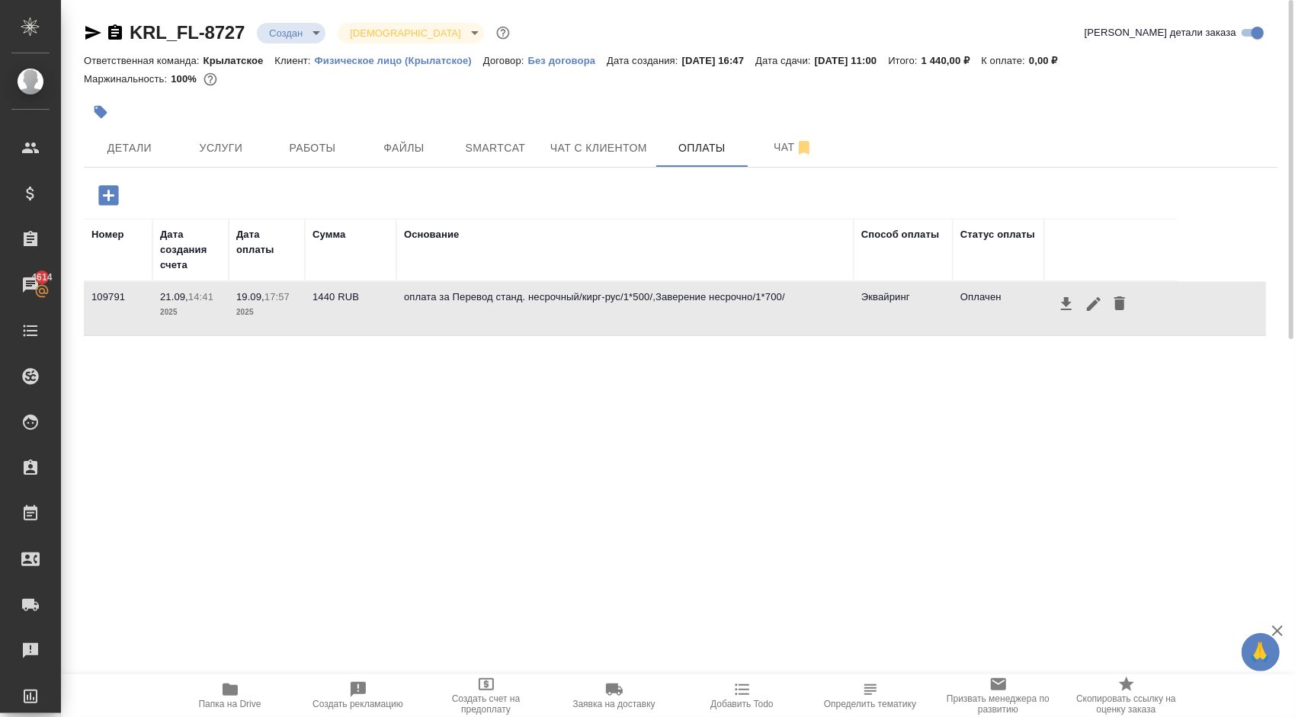
click at [1122, 296] on icon "button" at bounding box center [1120, 303] width 18 height 18
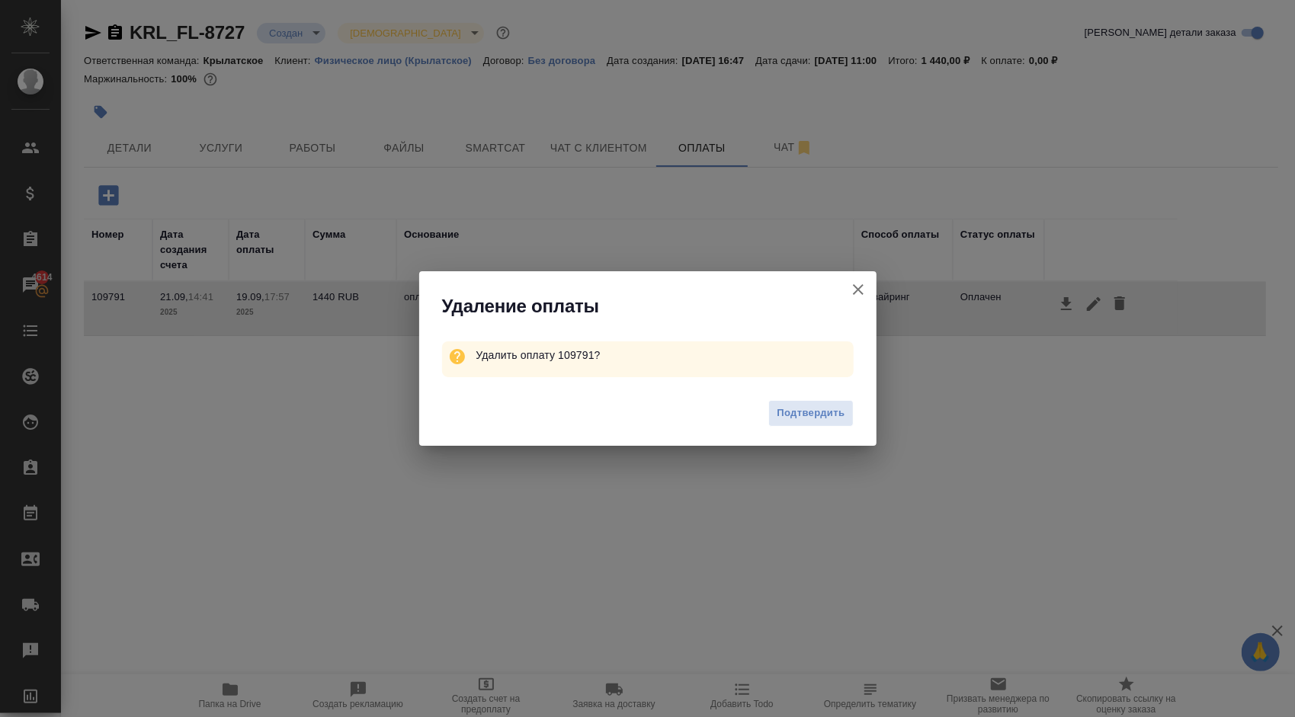
click at [796, 418] on span "Подтвердить" at bounding box center [811, 414] width 68 height 18
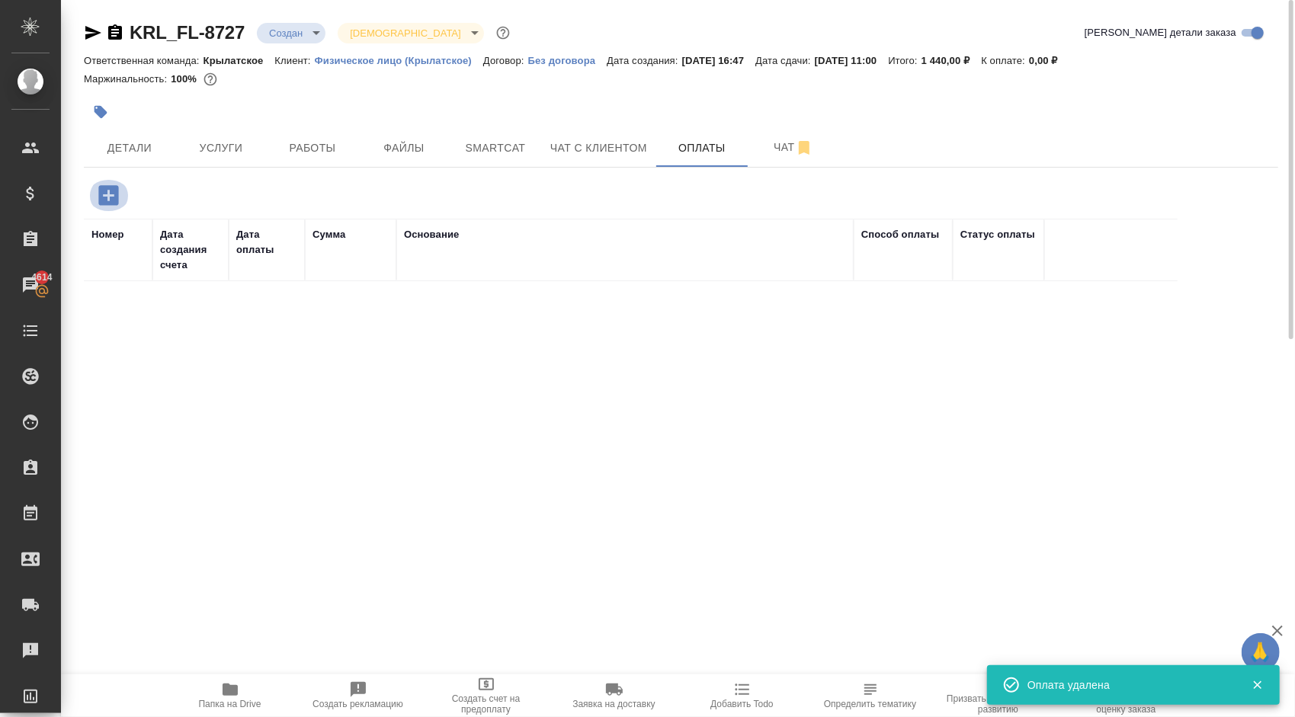
click at [124, 194] on button "button" at bounding box center [109, 195] width 42 height 31
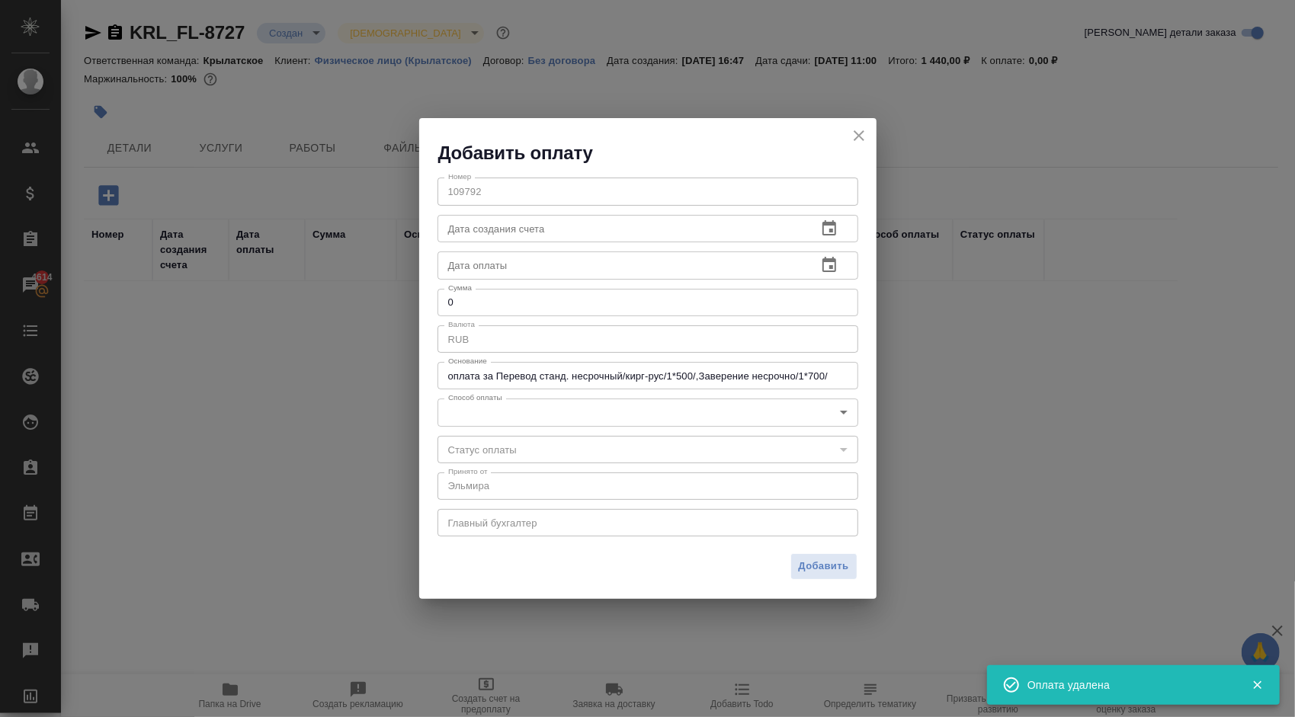
click at [862, 143] on icon "close" at bounding box center [859, 136] width 18 height 18
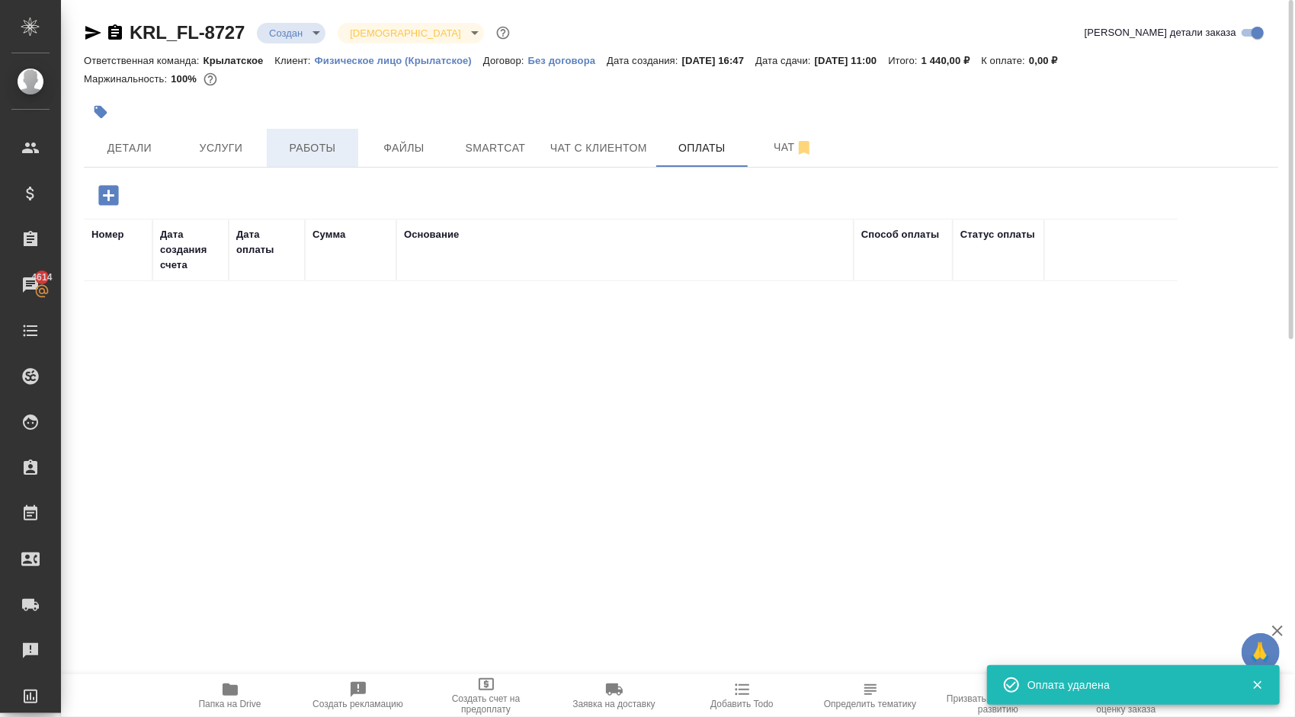
click at [348, 133] on button "Работы" at bounding box center [312, 148] width 91 height 38
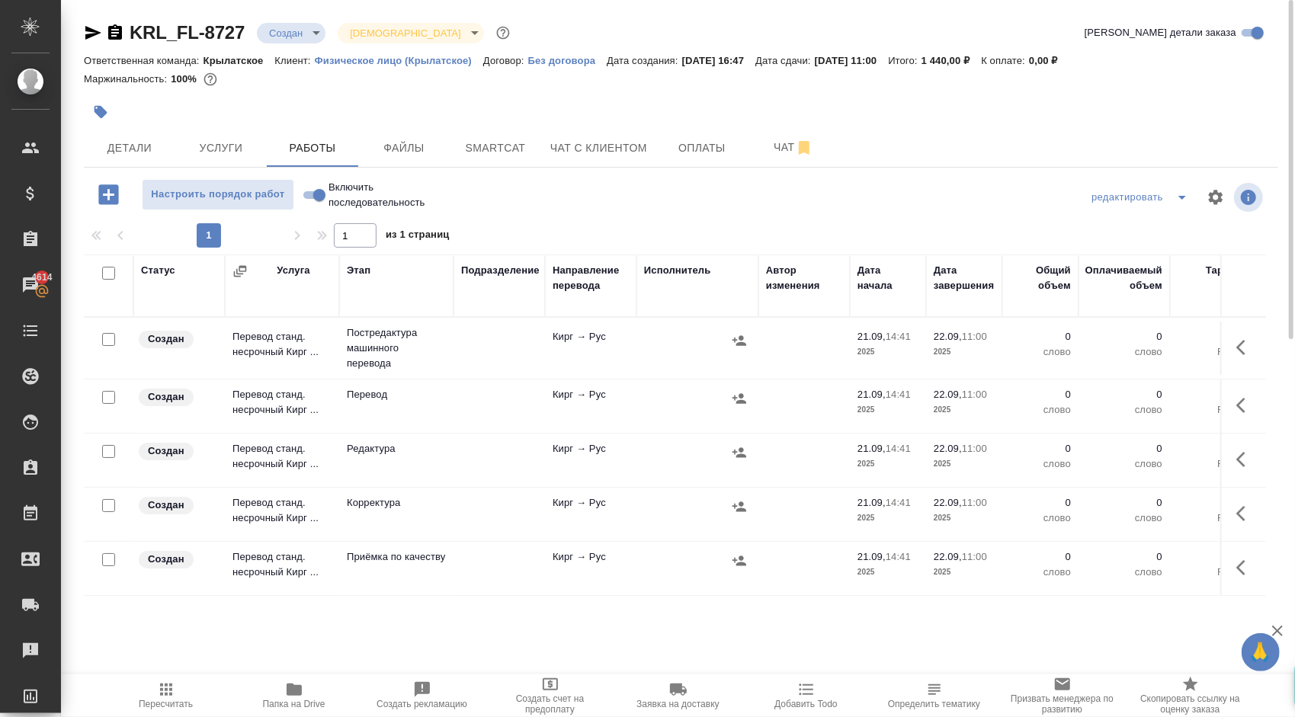
click at [179, 688] on span "Пересчитать" at bounding box center [166, 695] width 110 height 29
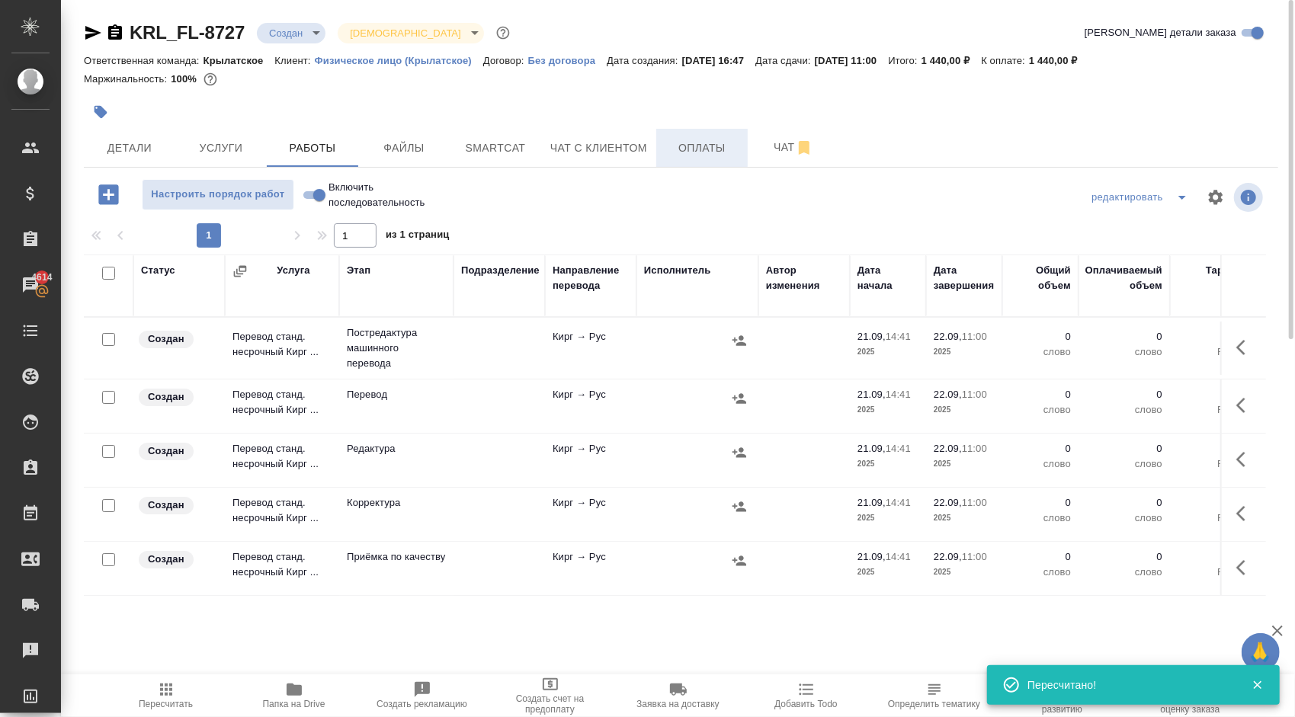
drag, startPoint x: 721, startPoint y: 177, endPoint x: 714, endPoint y: 160, distance: 18.4
click at [720, 175] on div "KRL_FL-8727 Создан new Святая троица holyTrinity Кратко детали заказа Ответстве…" at bounding box center [680, 318] width 1211 height 637
click at [710, 146] on span "Оплаты" at bounding box center [702, 148] width 73 height 19
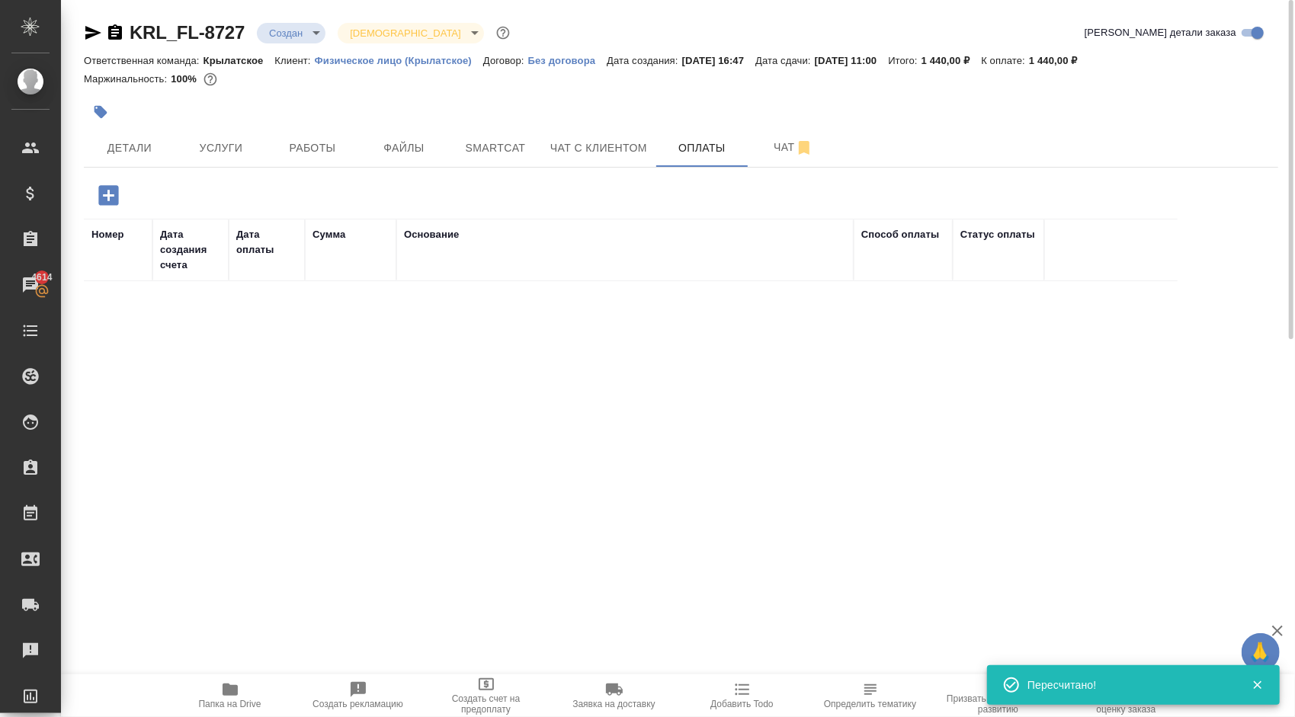
click at [116, 197] on icon "button" at bounding box center [108, 195] width 20 height 20
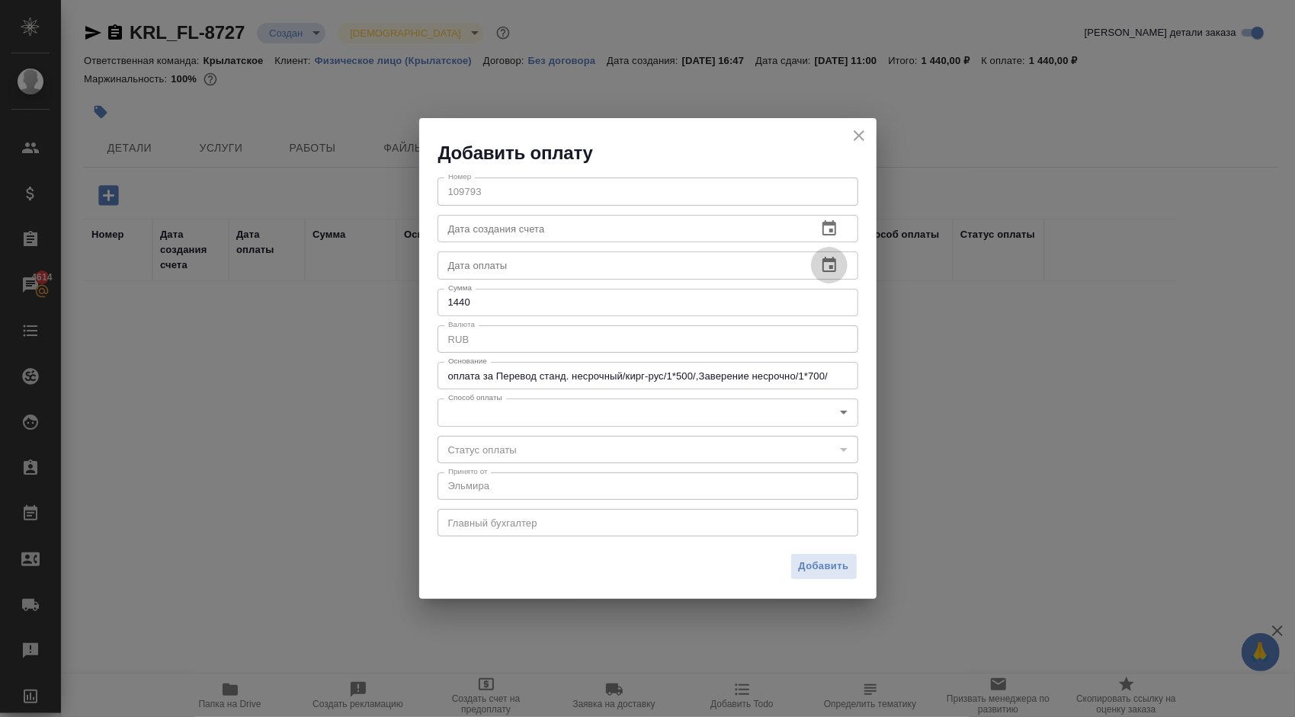
click at [822, 268] on icon "button" at bounding box center [829, 265] width 18 height 18
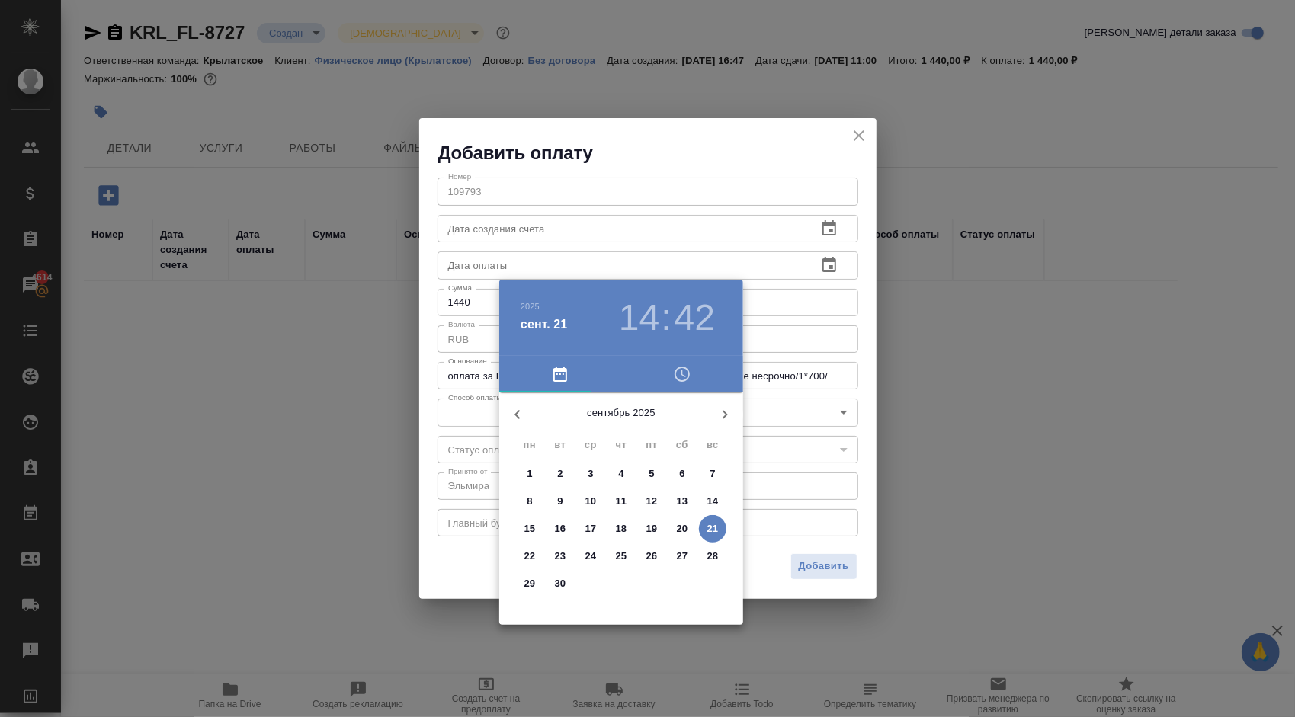
click at [646, 529] on p "19" at bounding box center [651, 528] width 11 height 15
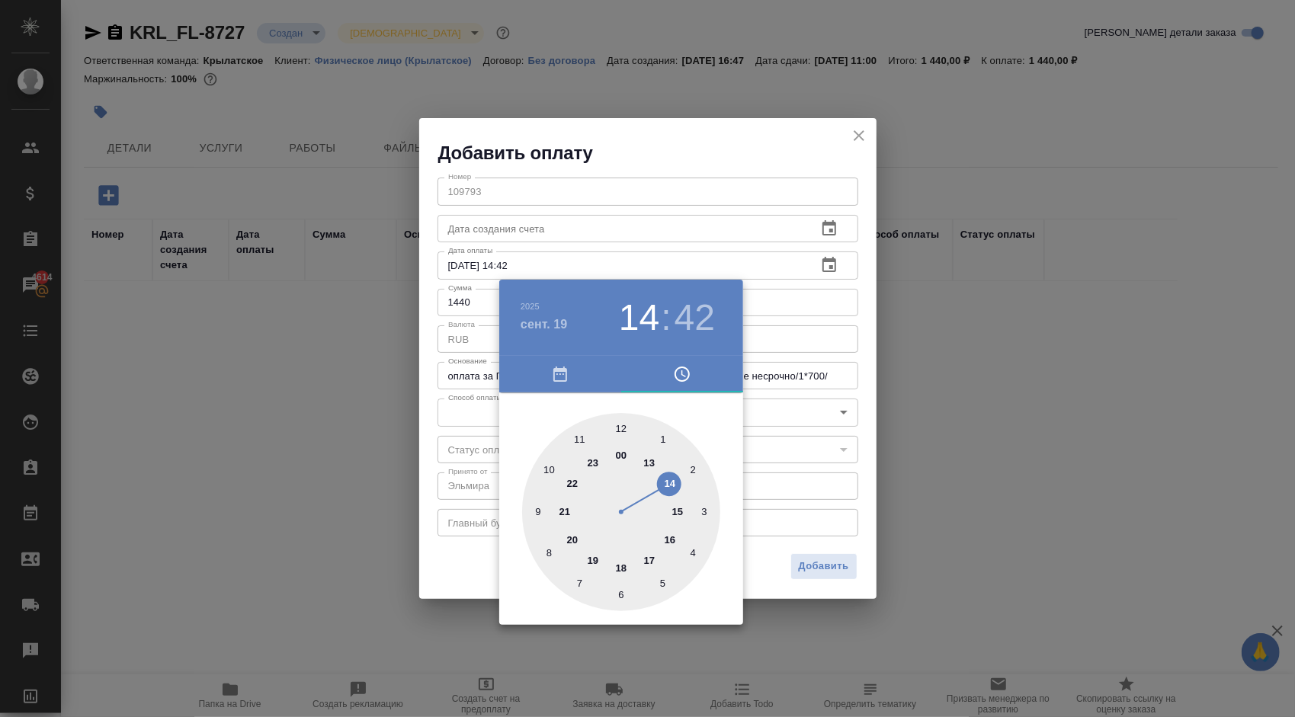
click at [669, 537] on div at bounding box center [621, 512] width 198 height 198
click at [592, 427] on div at bounding box center [621, 512] width 198 height 198
type input "19.09.2025 16:57"
click at [811, 457] on div at bounding box center [647, 358] width 1295 height 717
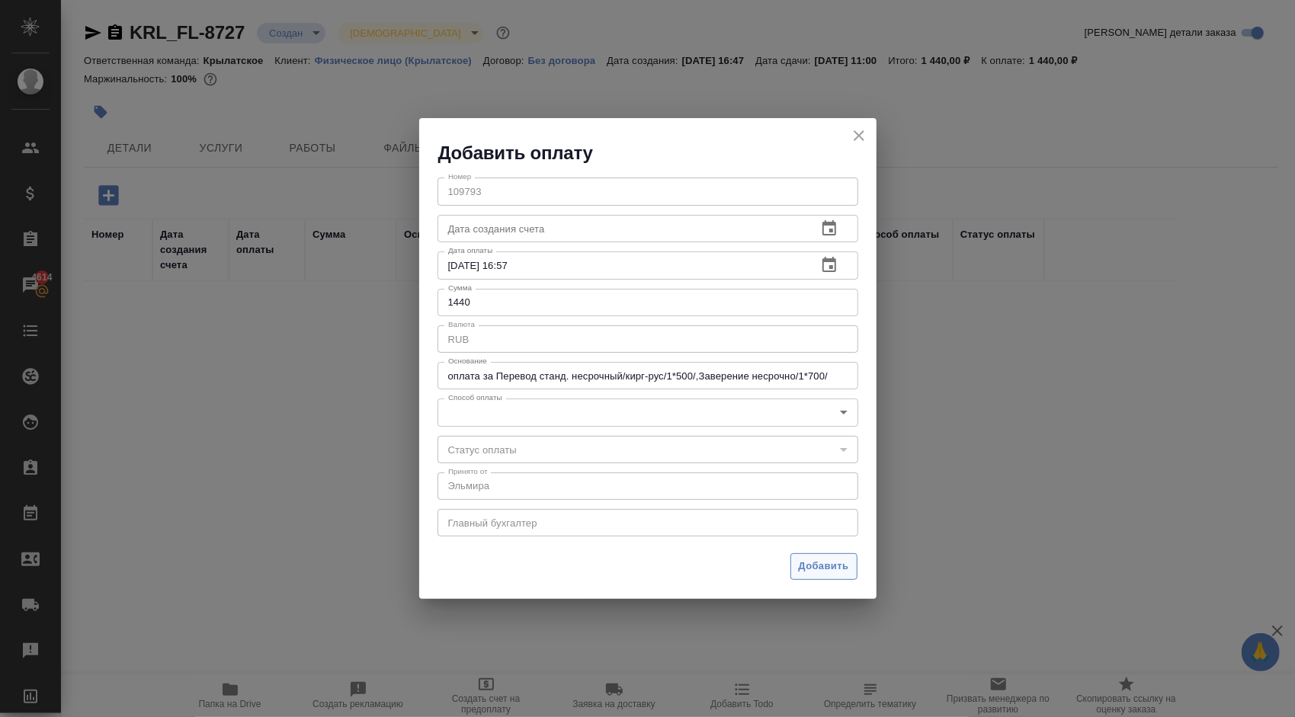
click at [816, 564] on span "Добавить" at bounding box center [824, 567] width 50 height 18
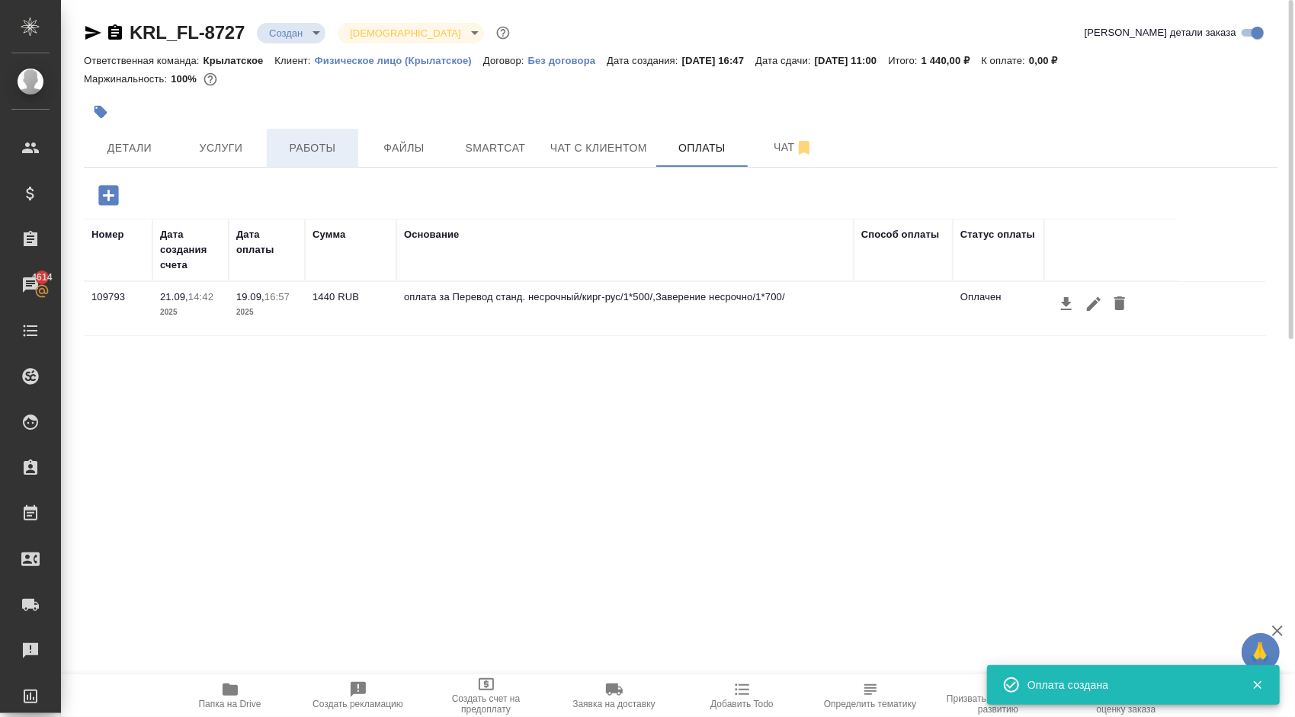
click at [338, 132] on button "Работы" at bounding box center [312, 148] width 91 height 38
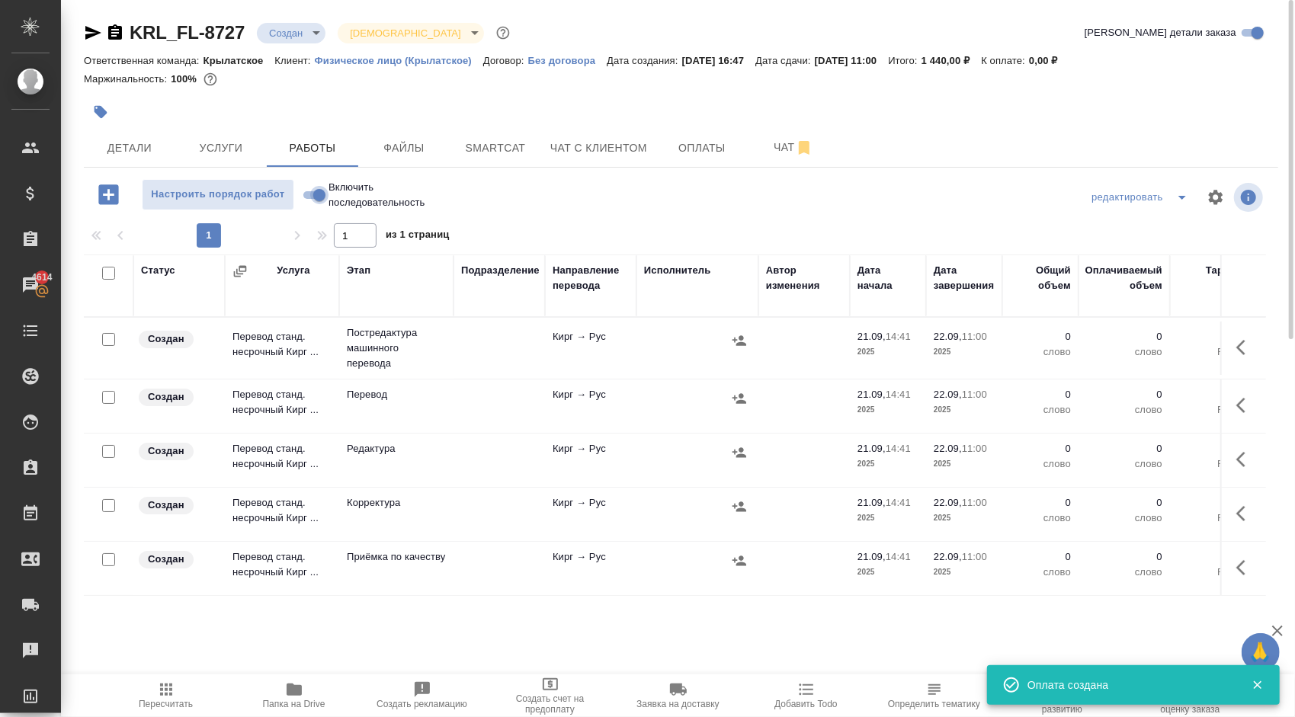
drag, startPoint x: 318, startPoint y: 188, endPoint x: 297, endPoint y: 214, distance: 33.6
click at [319, 189] on input "Включить последовательность" at bounding box center [319, 195] width 55 height 18
checkbox input "true"
click at [108, 274] on input "checkbox" at bounding box center [108, 273] width 13 height 13
checkbox input "true"
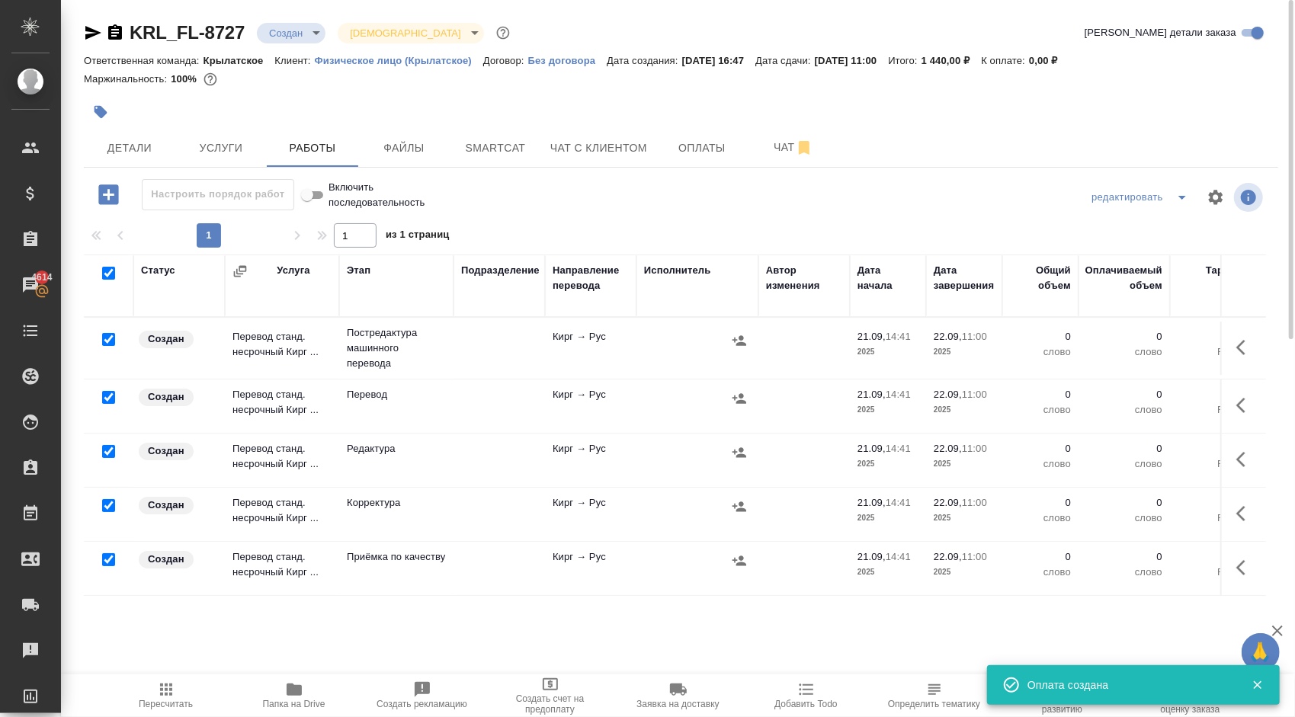
checkbox input "true"
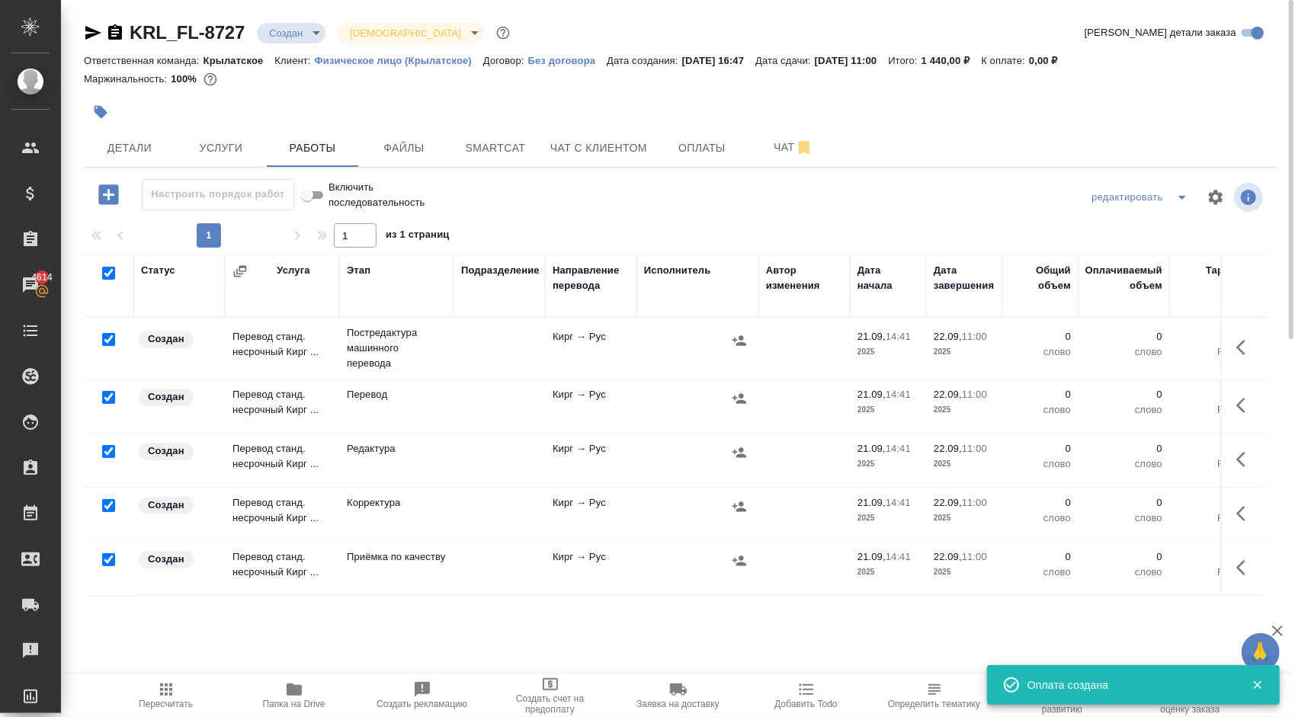
checkbox input "true"
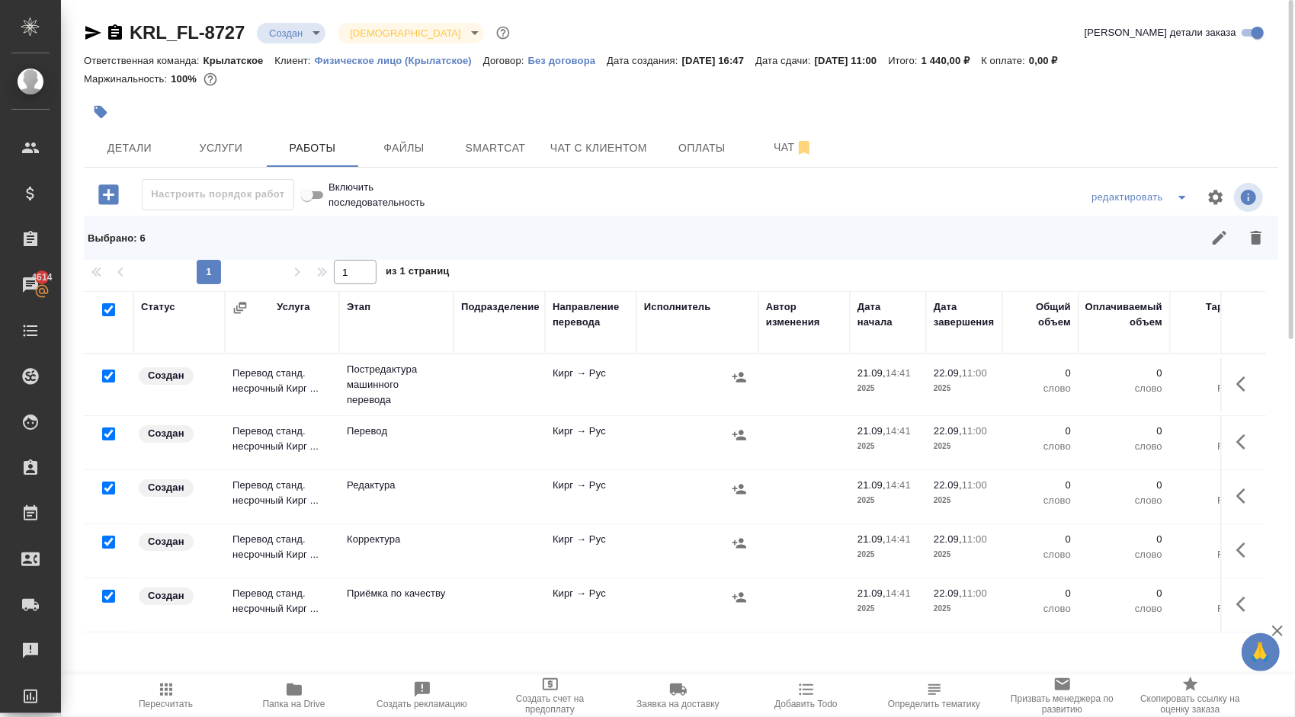
click at [104, 432] on input "checkbox" at bounding box center [108, 434] width 13 height 13
checkbox input "false"
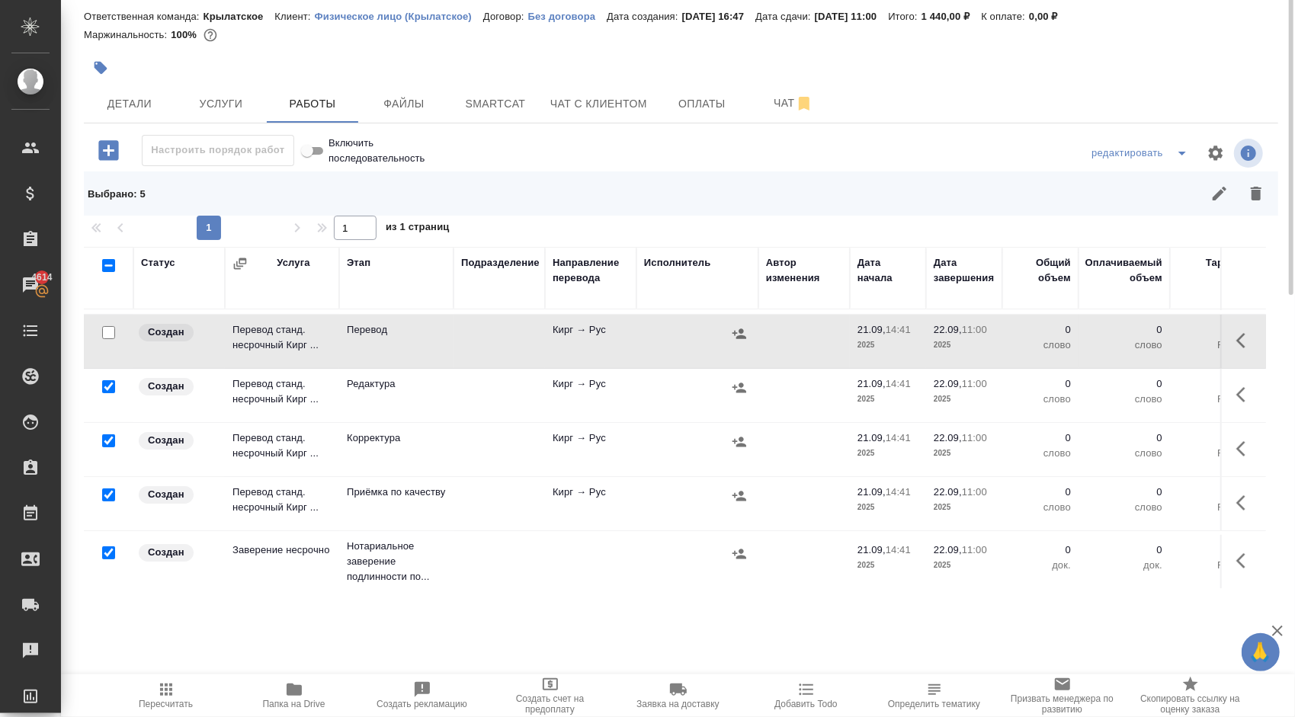
scroll to position [69, 0]
click at [110, 544] on input "checkbox" at bounding box center [108, 550] width 13 height 13
checkbox input "false"
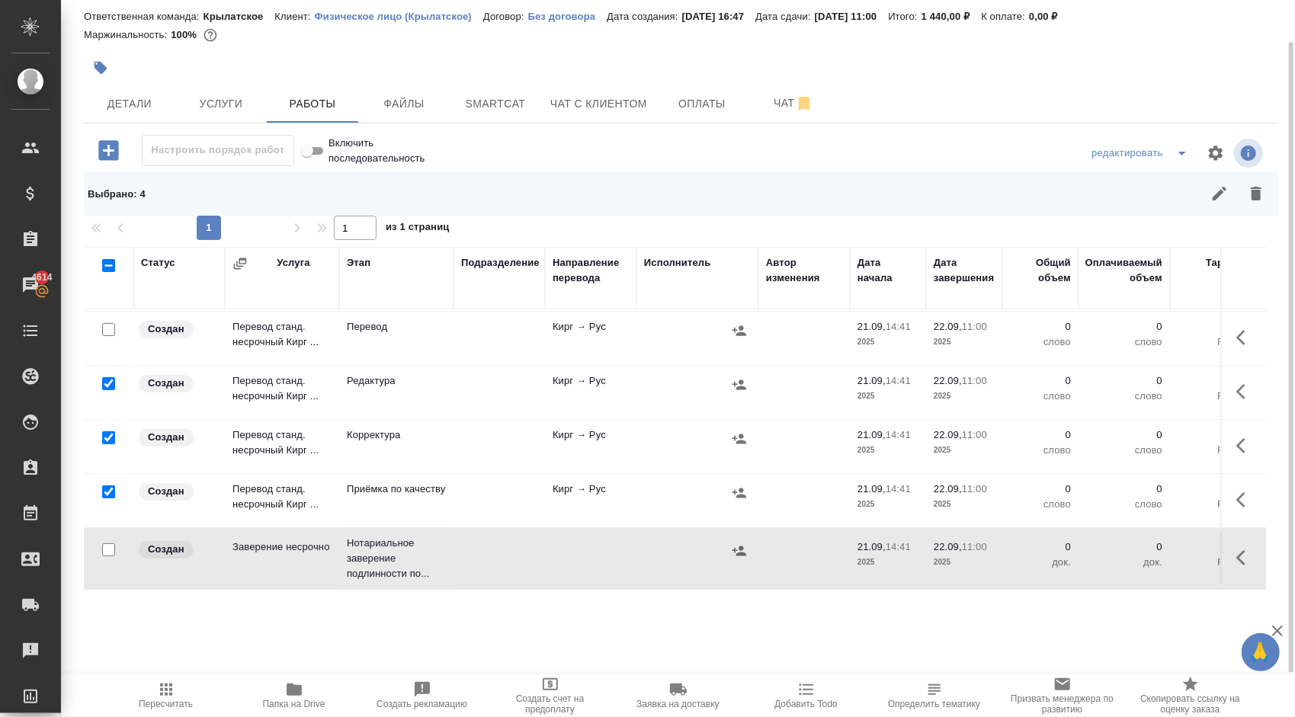
click at [1273, 178] on div at bounding box center [800, 193] width 950 height 37
click at [1259, 195] on icon "button" at bounding box center [1256, 194] width 11 height 14
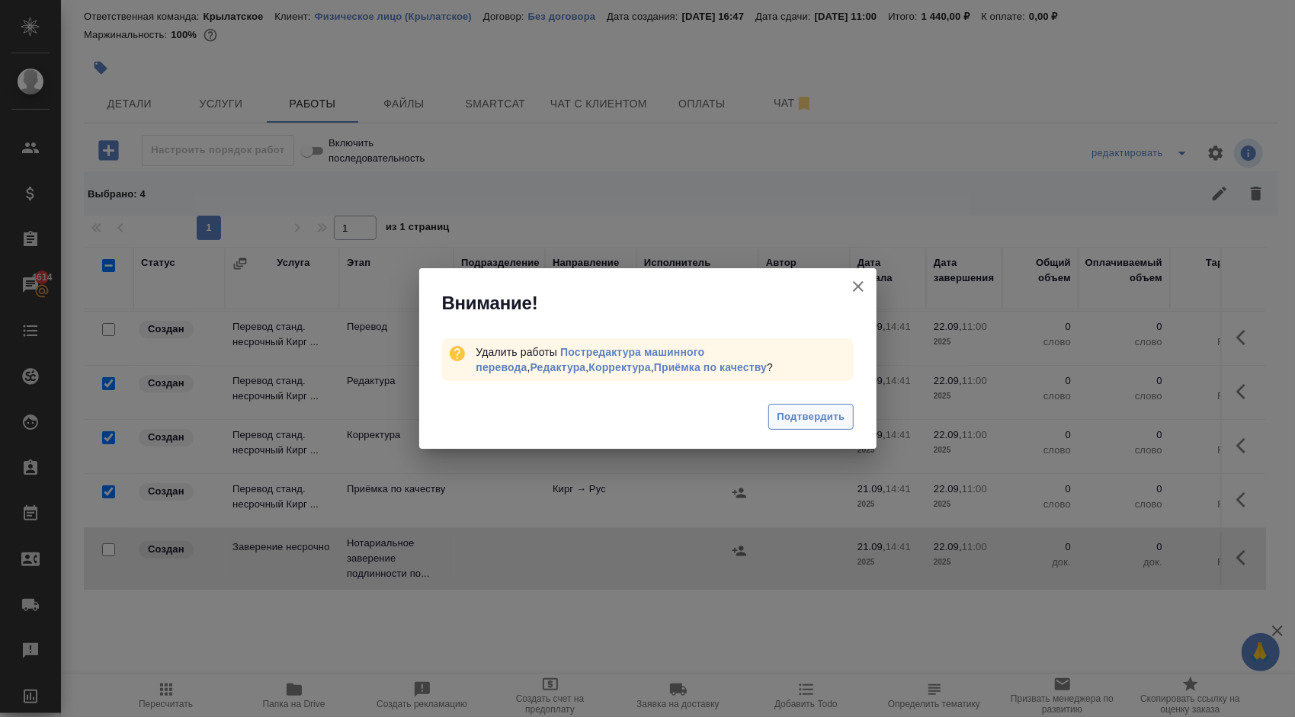
click at [812, 409] on span "Подтвердить" at bounding box center [811, 418] width 68 height 18
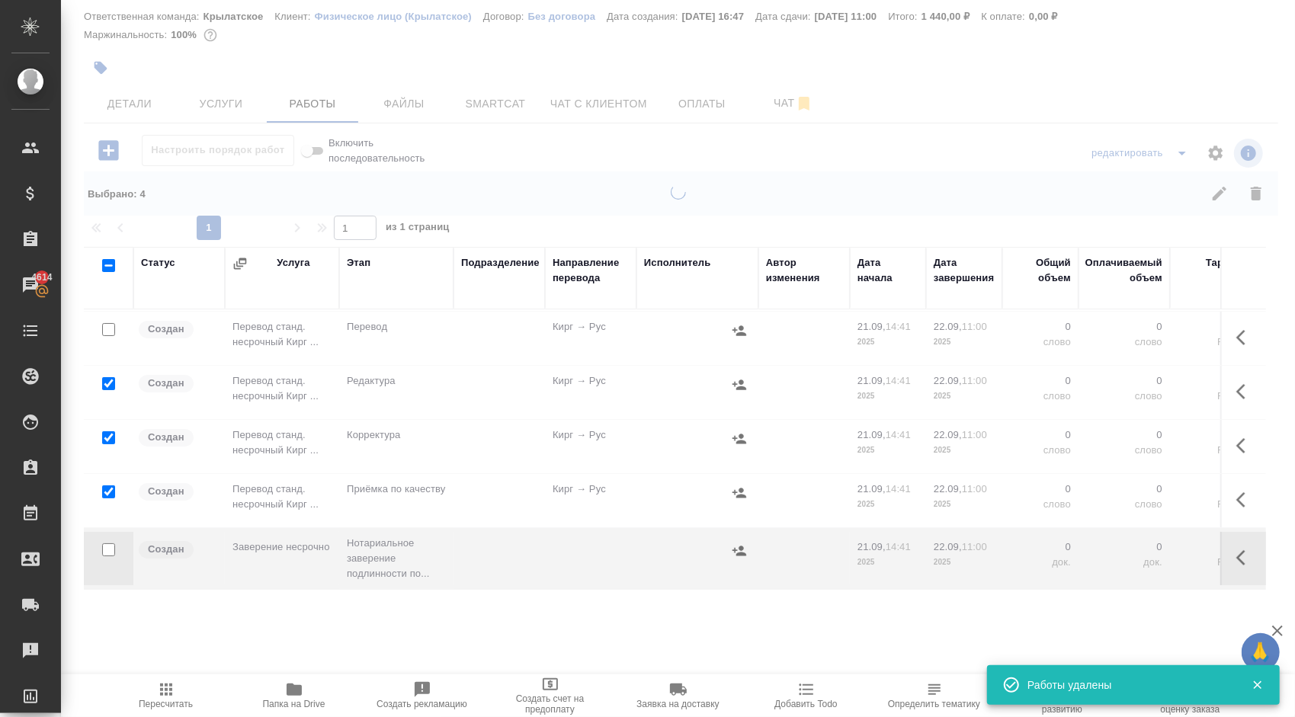
scroll to position [0, 0]
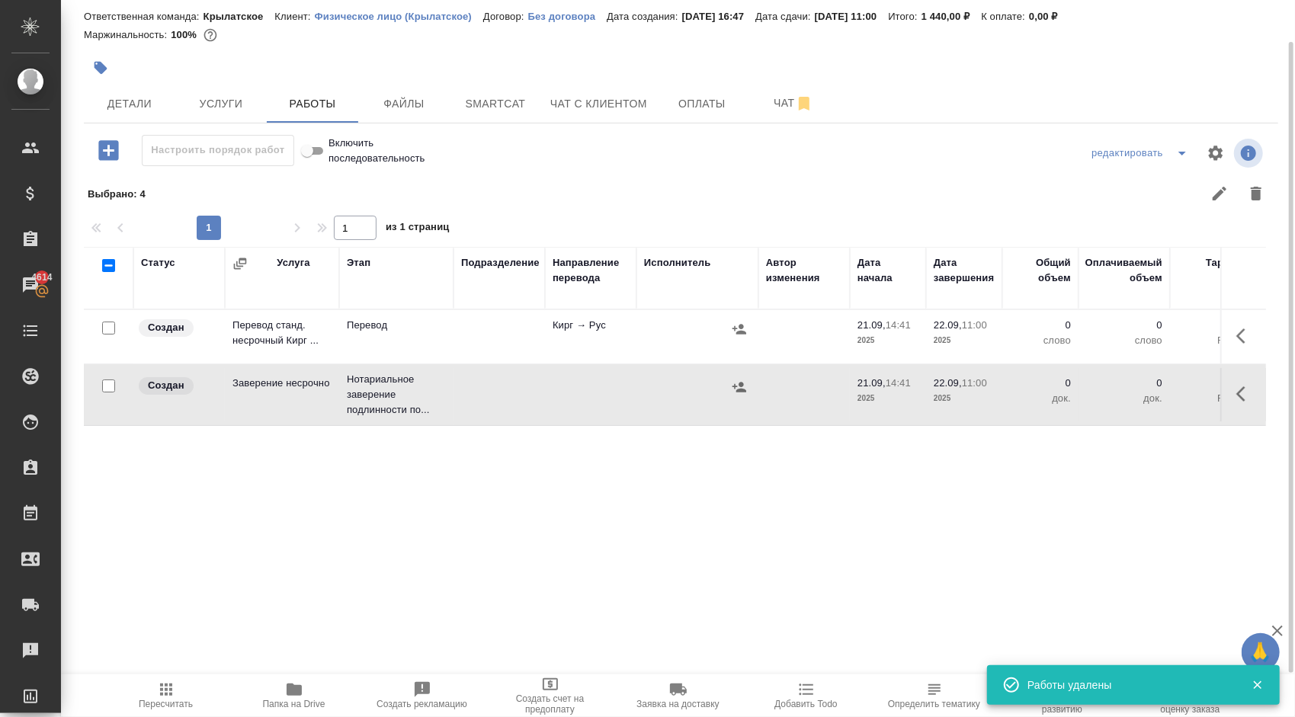
click at [1233, 334] on button "button" at bounding box center [1245, 336] width 37 height 37
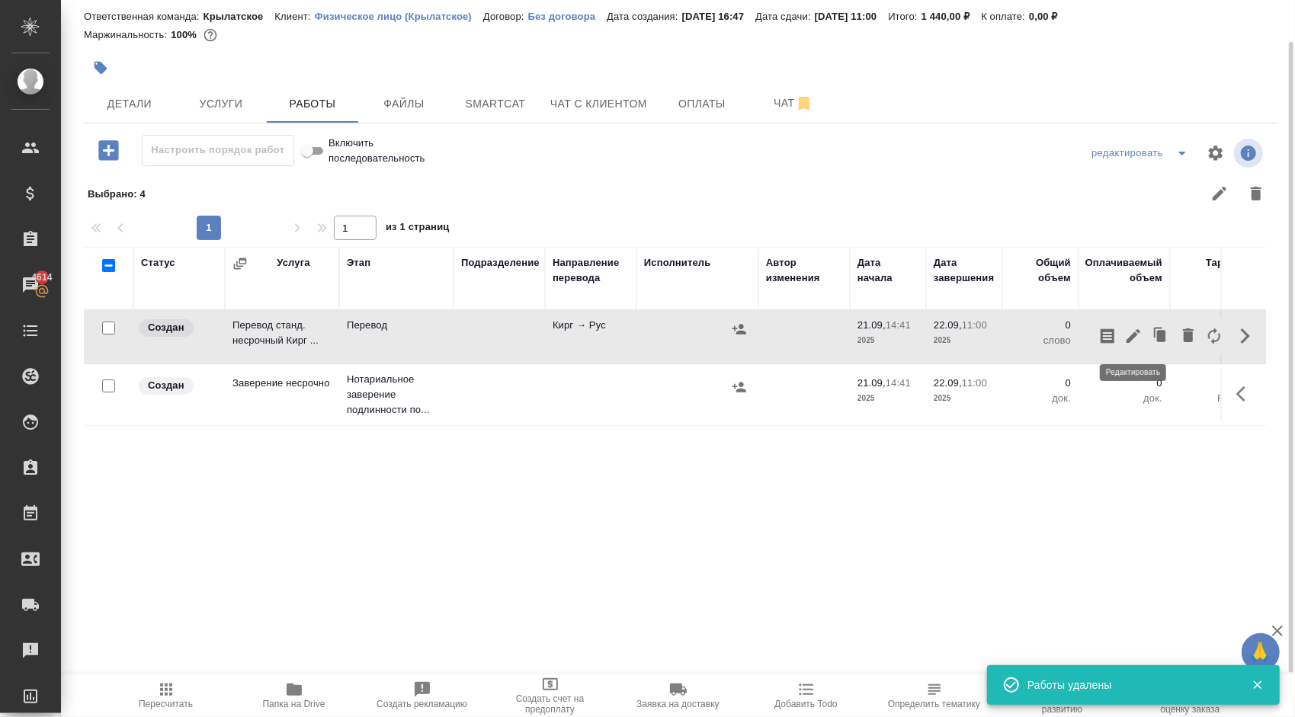
click at [1132, 340] on icon "button" at bounding box center [1133, 336] width 18 height 18
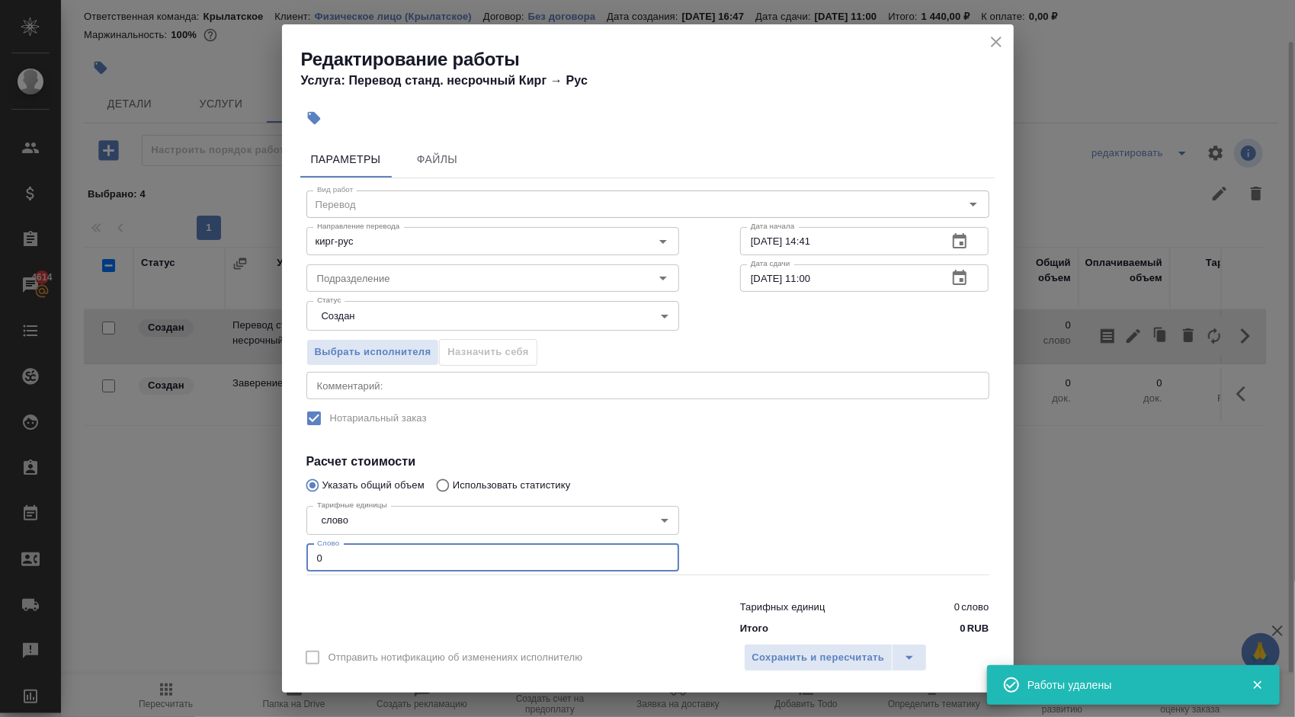
drag, startPoint x: 365, startPoint y: 561, endPoint x: 316, endPoint y: 563, distance: 48.8
click at [316, 563] on input "0" at bounding box center [492, 557] width 373 height 27
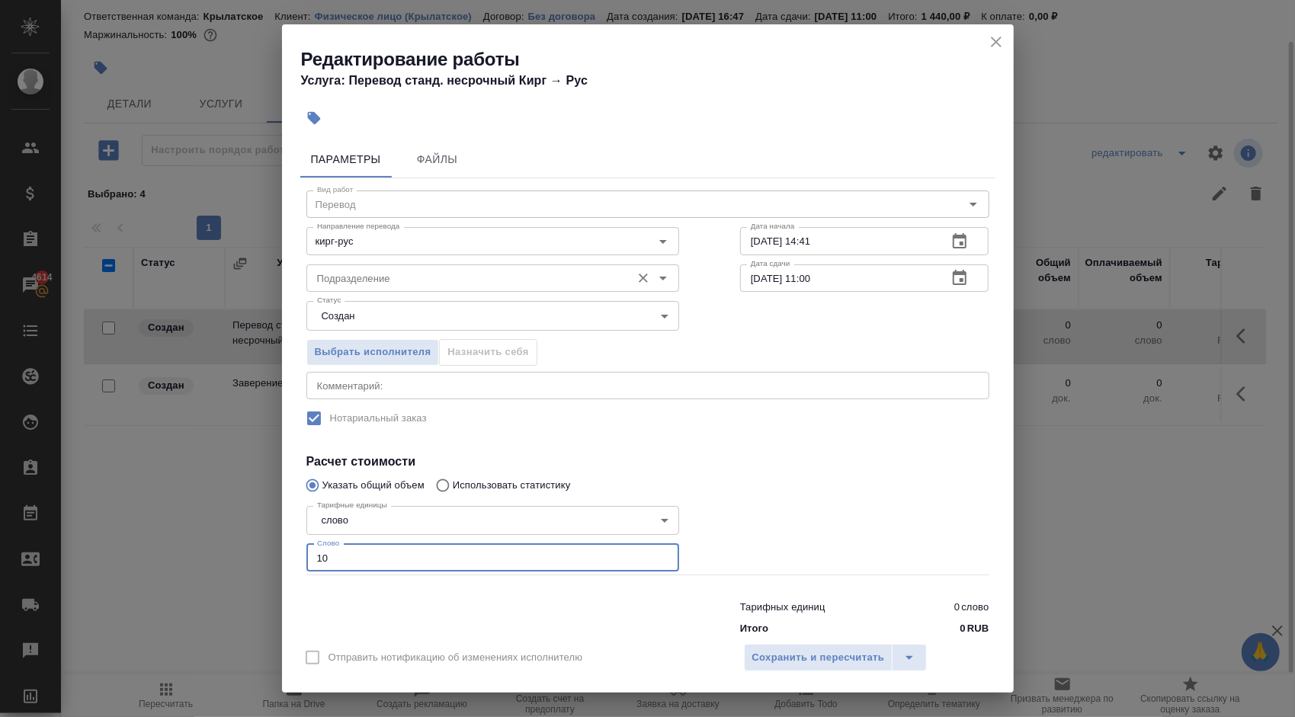
type input "10"
click at [372, 272] on input "Подразделение" at bounding box center [467, 278] width 313 height 18
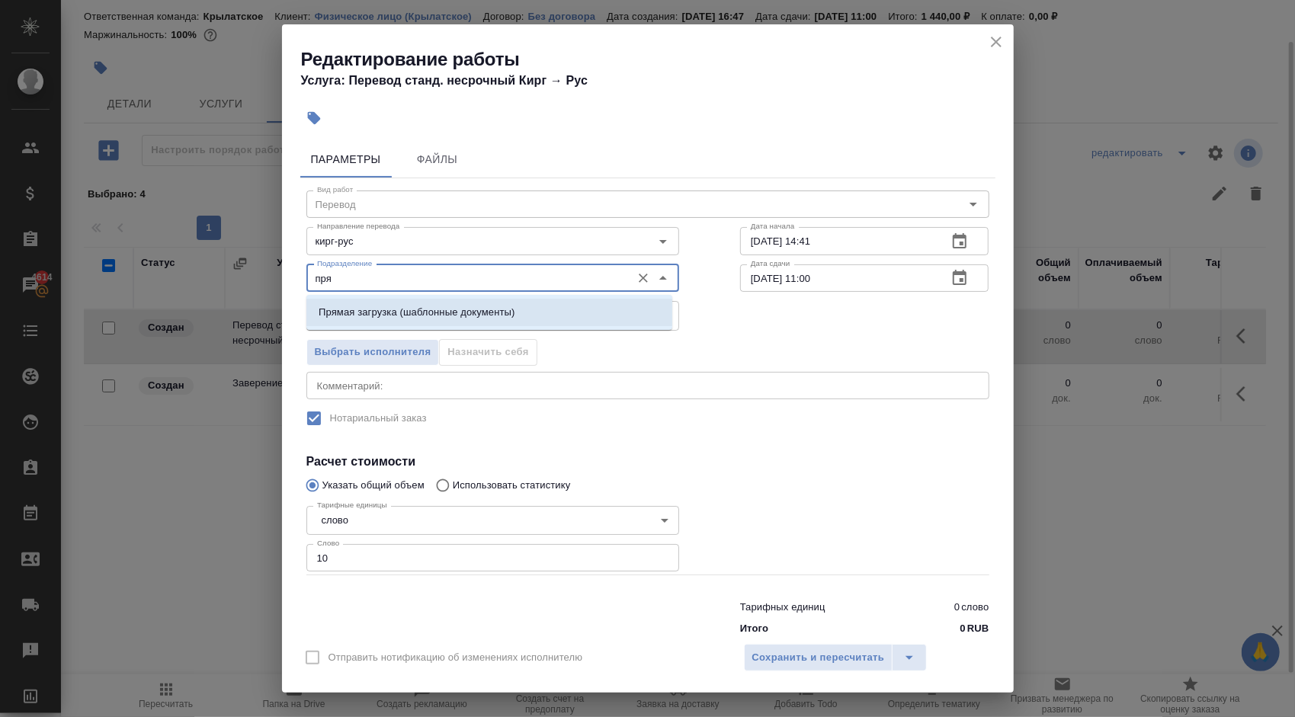
click at [389, 303] on li "Прямая загрузка (шаблонные документы)" at bounding box center [489, 312] width 366 height 27
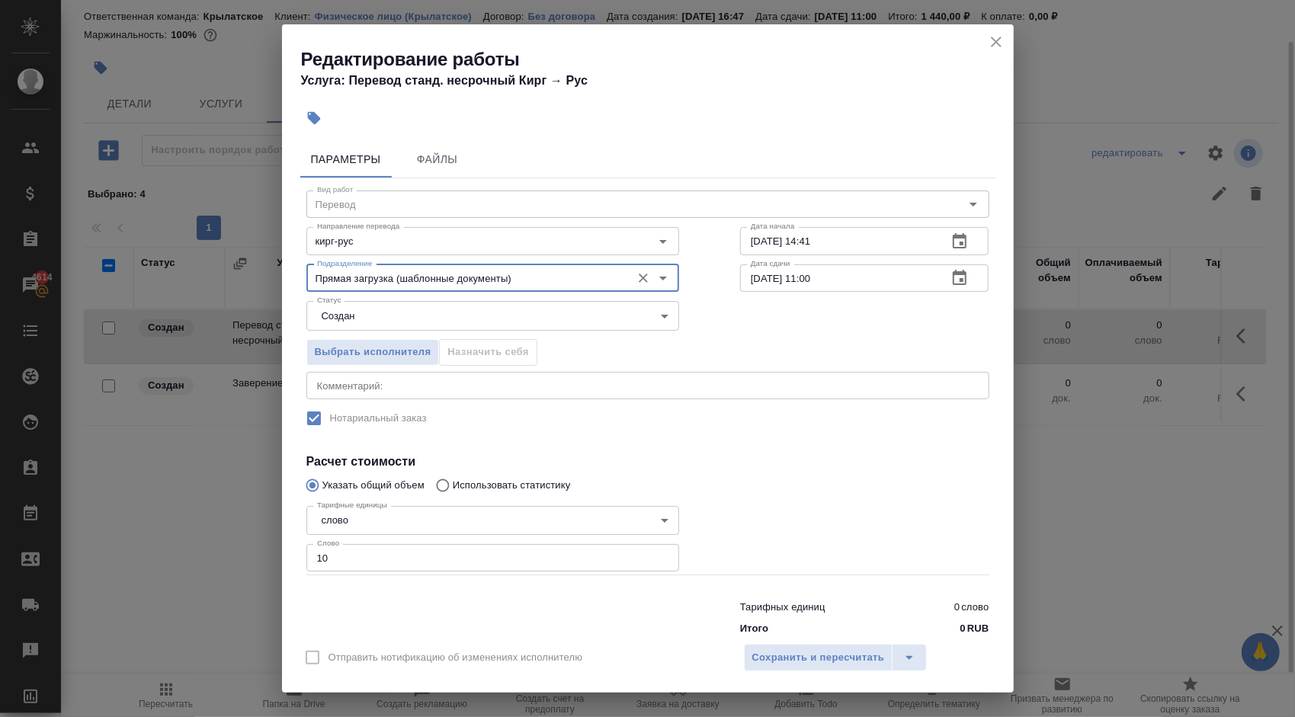
type input "Прямая загрузка (шаблонные документы)"
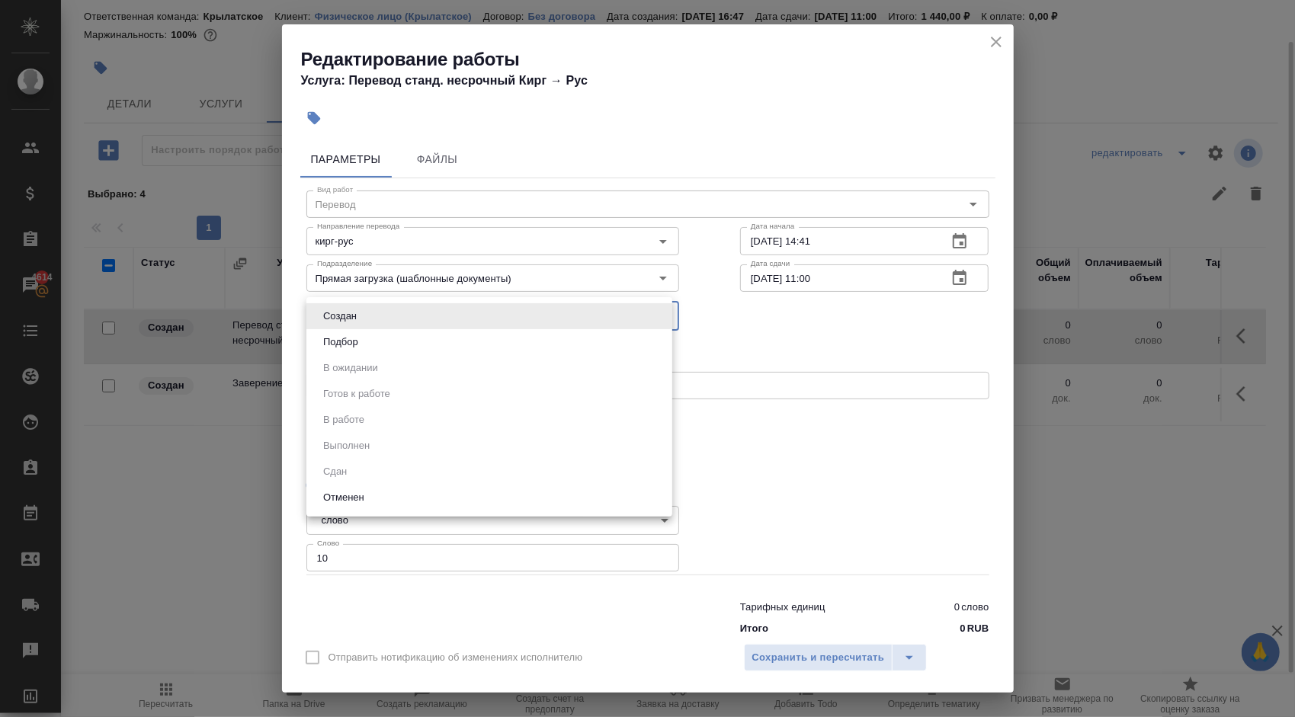
click at [456, 318] on body "🙏 .cls-1 fill:#fff; AWATERA Kasymov Timur Клиенты Спецификации Заказы 4614 Чаты…" at bounding box center [647, 358] width 1295 height 717
click at [431, 342] on li "Подбор" at bounding box center [489, 342] width 366 height 26
type input "recruiting"
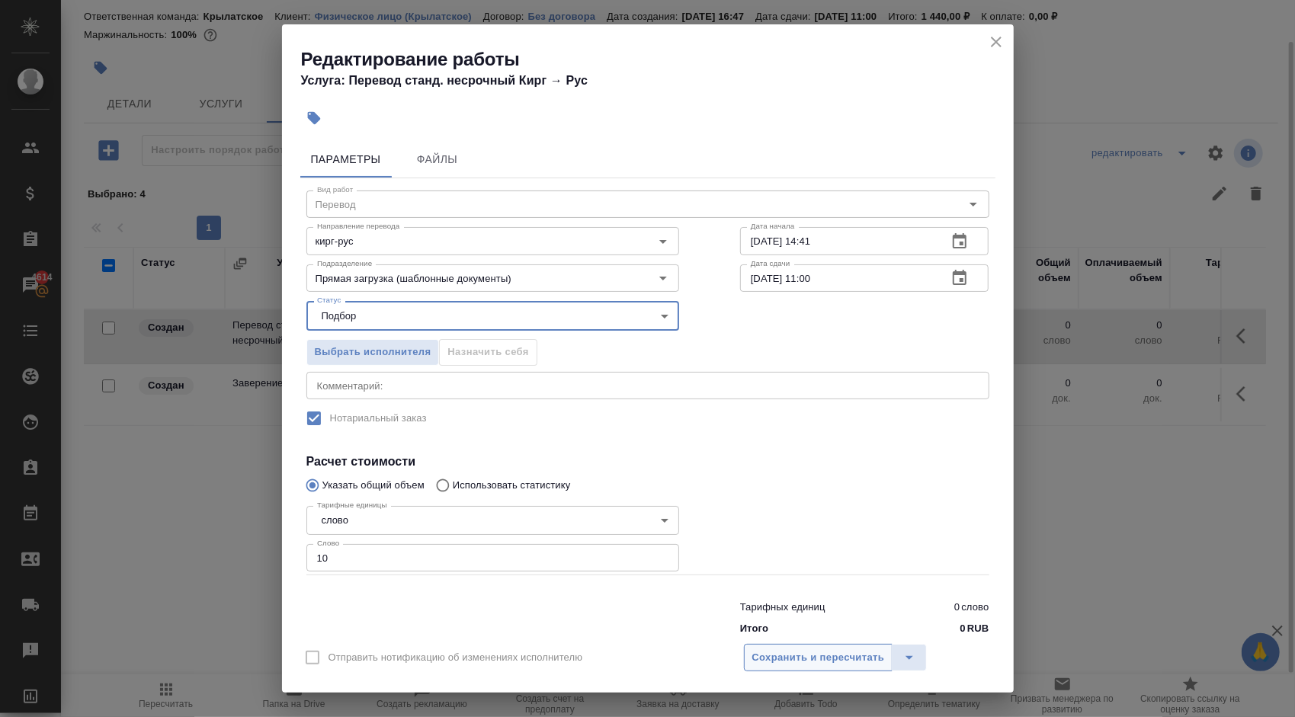
click at [815, 660] on span "Сохранить и пересчитать" at bounding box center [818, 659] width 133 height 18
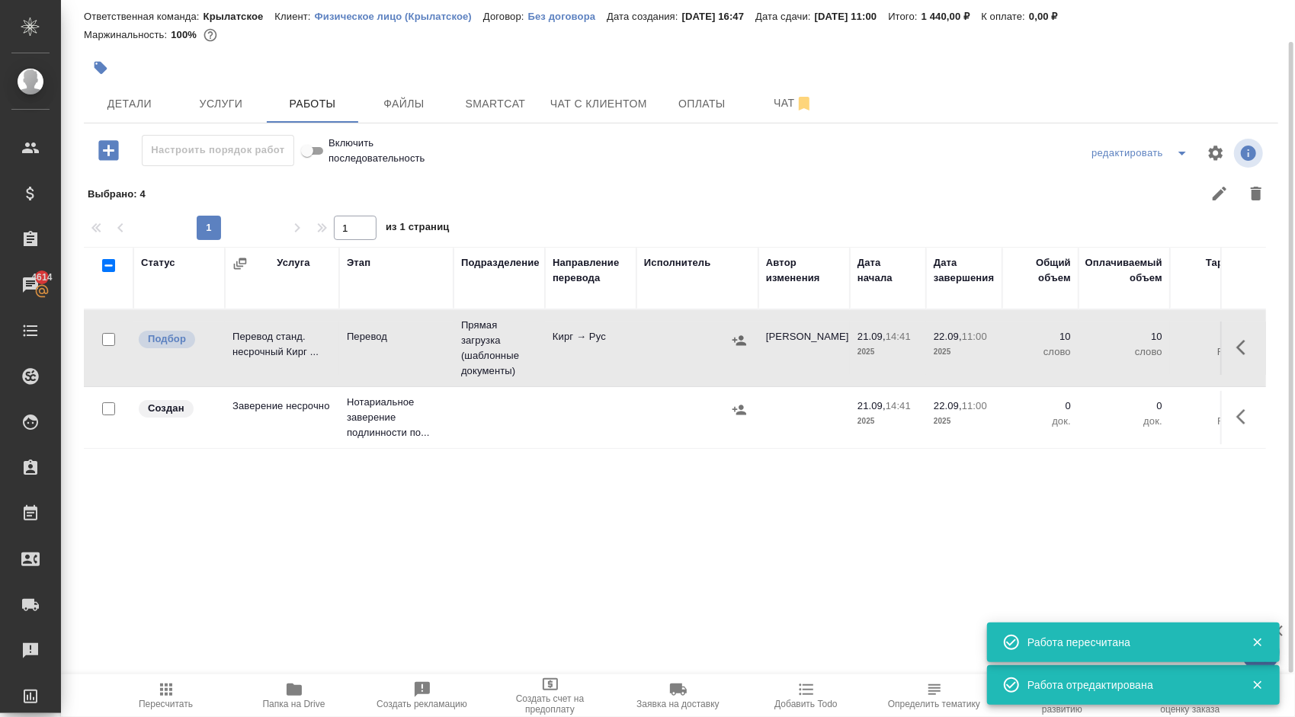
click at [1230, 415] on button "button" at bounding box center [1245, 417] width 37 height 37
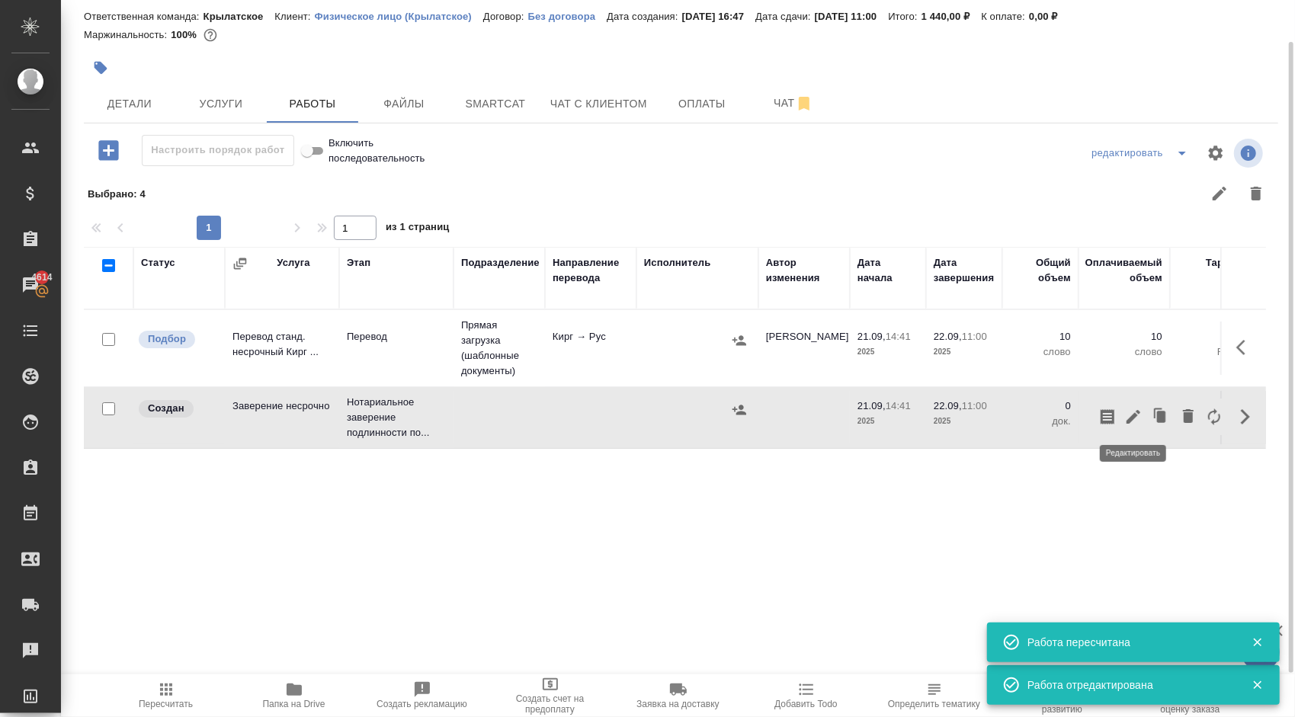
click at [1136, 408] on icon "button" at bounding box center [1133, 417] width 18 height 18
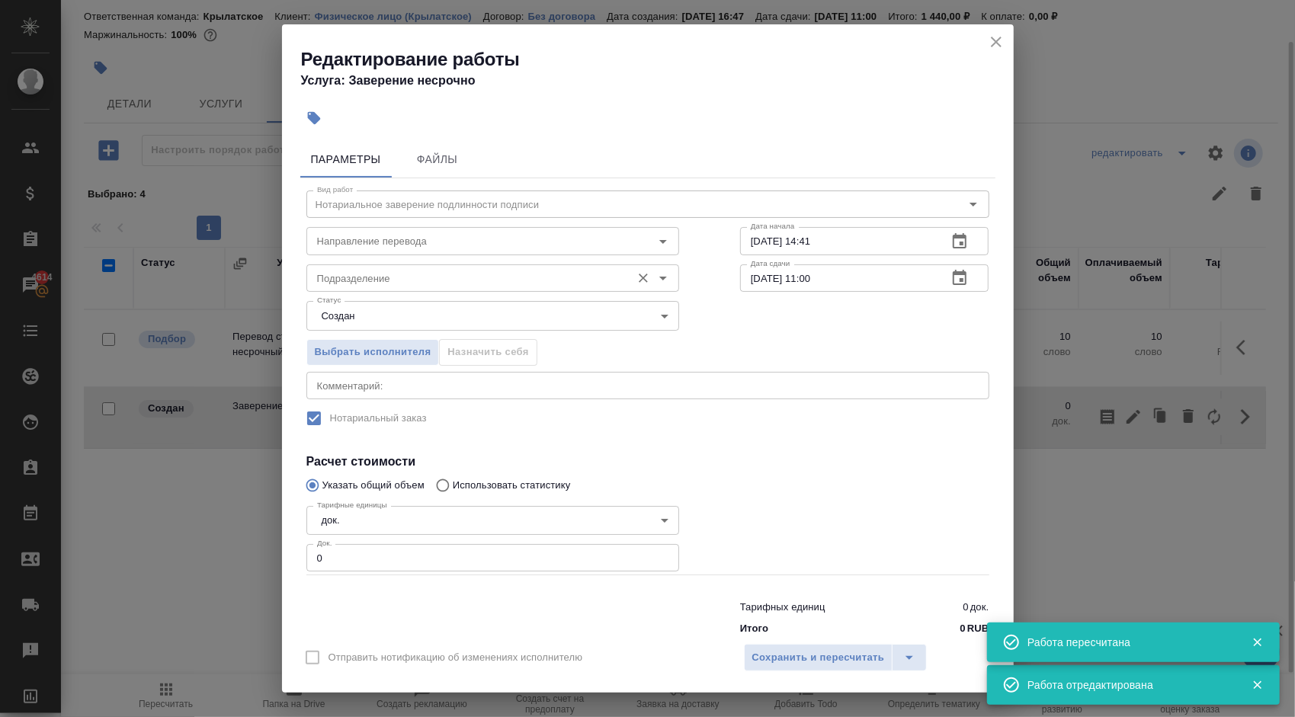
click at [443, 271] on input "Подразделение" at bounding box center [467, 278] width 313 height 18
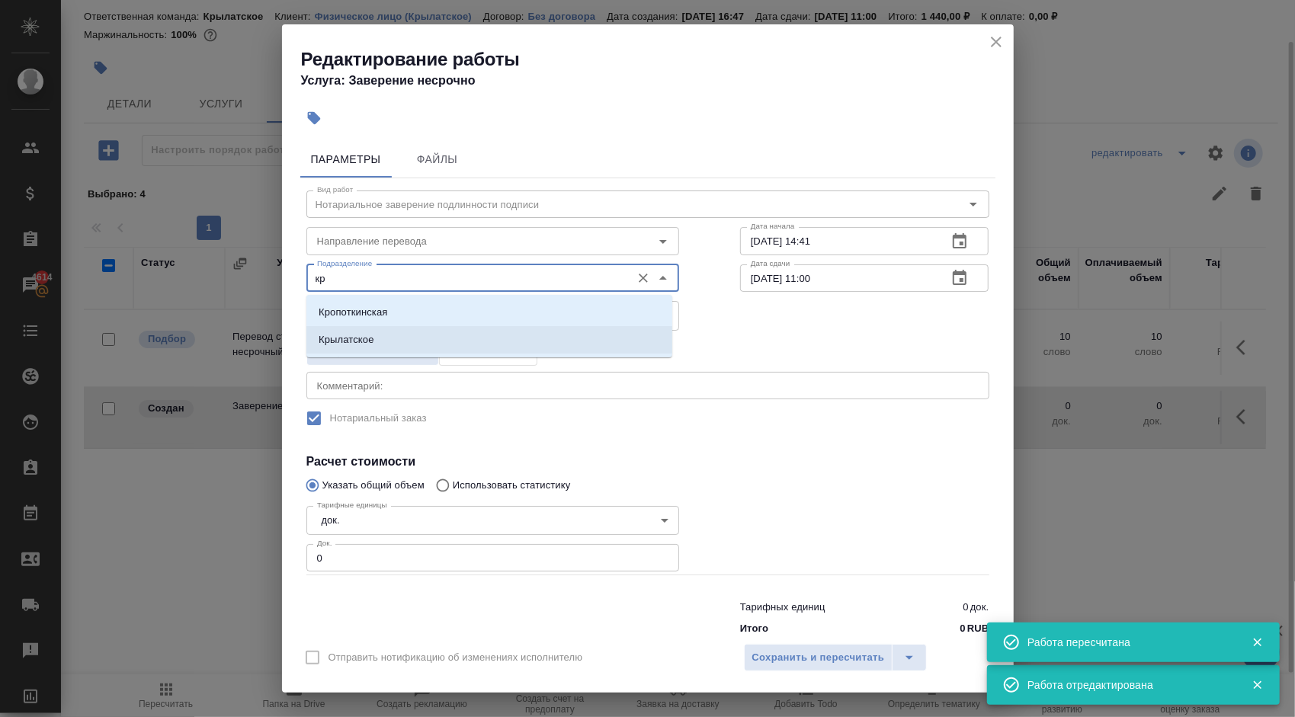
click at [400, 337] on li "Крылатское" at bounding box center [489, 339] width 366 height 27
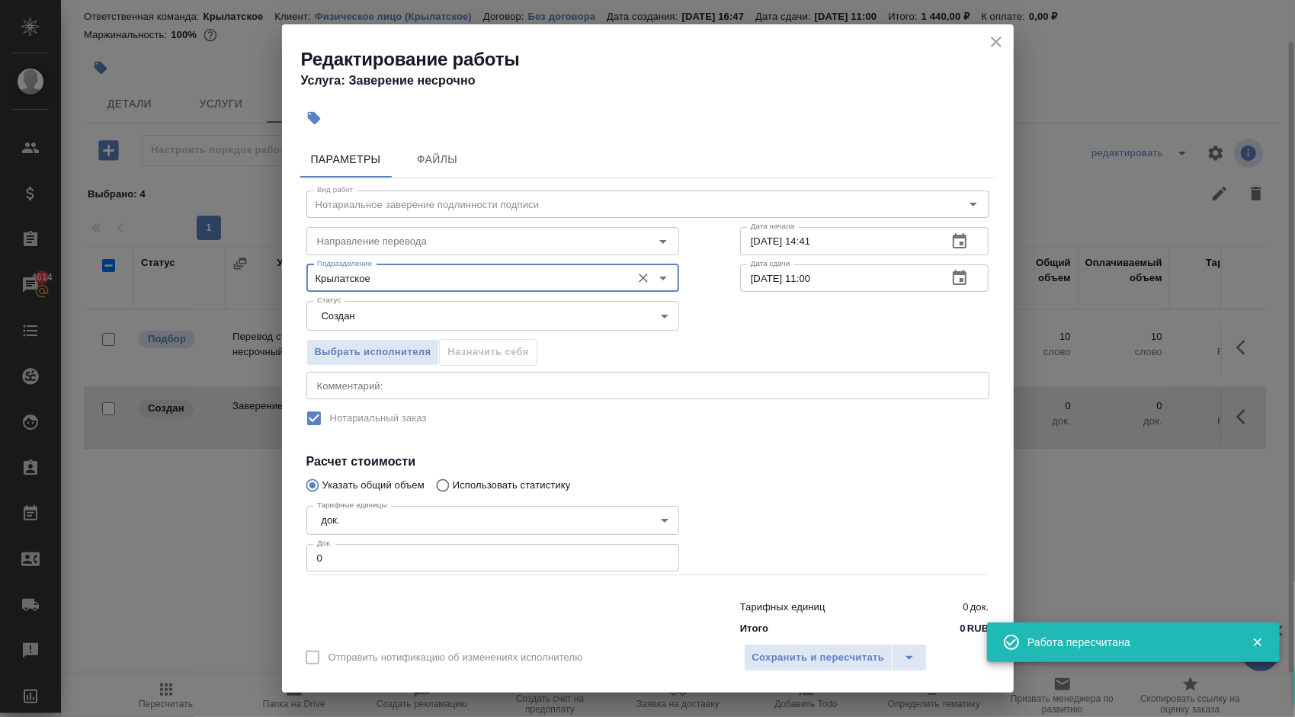
type input "Крылатское"
drag, startPoint x: 369, startPoint y: 579, endPoint x: 316, endPoint y: 566, distance: 54.2
click at [316, 566] on div "Вид работ Нотариальное заверение подлинности подписи Вид работ Направление пере…" at bounding box center [647, 410] width 695 height 464
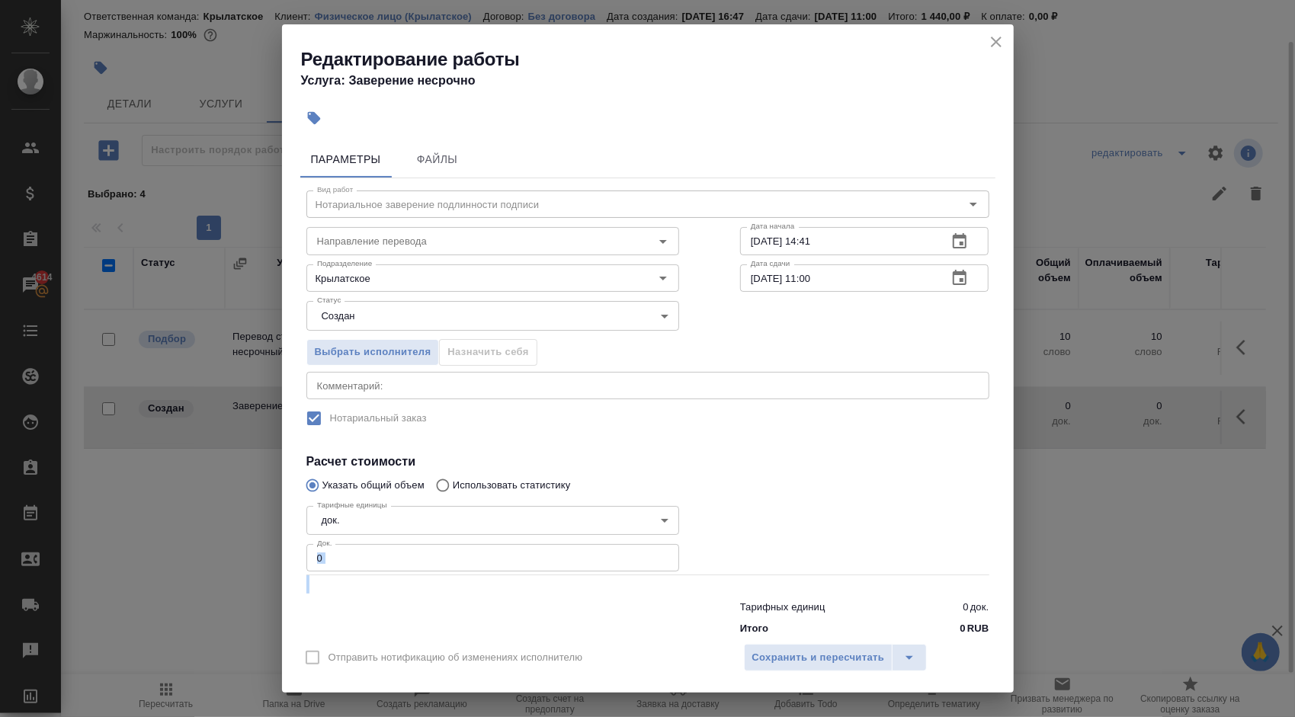
click at [334, 561] on input "0" at bounding box center [492, 557] width 373 height 27
drag, startPoint x: 334, startPoint y: 561, endPoint x: 279, endPoint y: 550, distance: 55.9
click at [279, 550] on div "Редактирование работы Услуга: Заверение несрочно Параметры Файлы Вид работ Нота…" at bounding box center [647, 358] width 1295 height 717
type input "1"
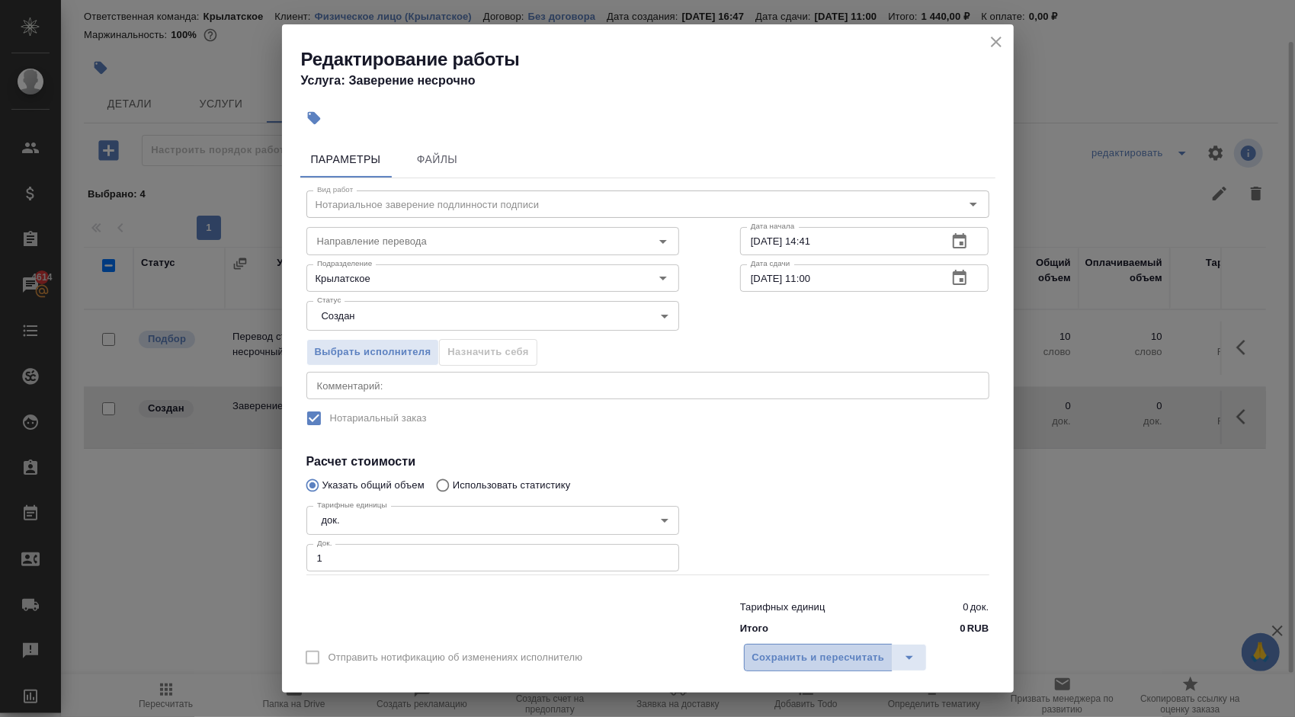
click at [825, 656] on span "Сохранить и пересчитать" at bounding box center [818, 659] width 133 height 18
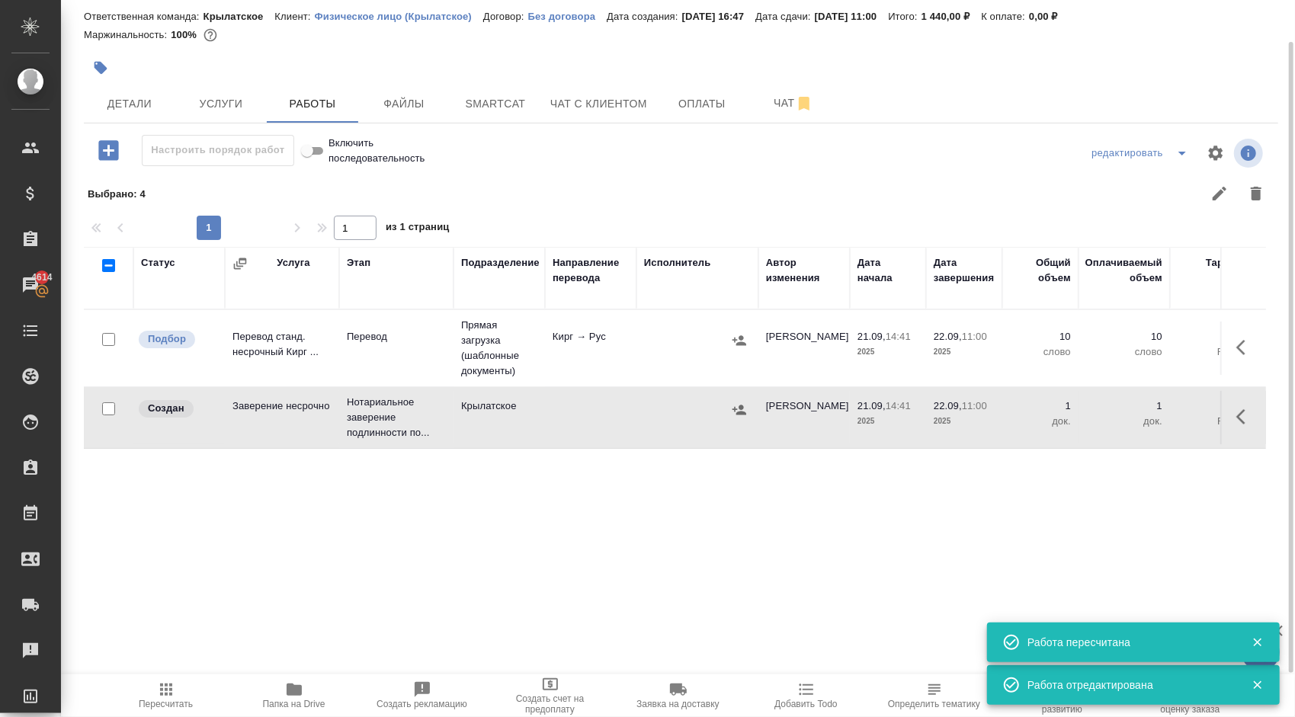
click at [741, 415] on icon "button" at bounding box center [739, 410] width 15 height 15
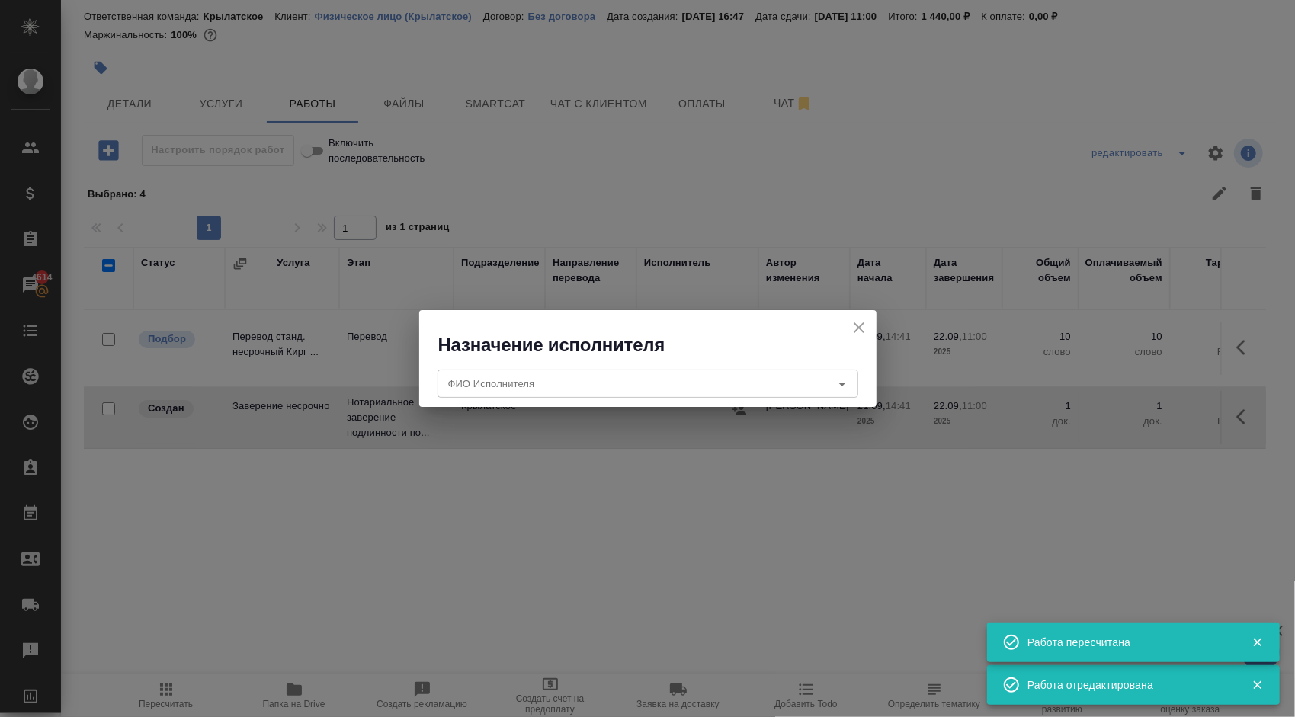
click at [581, 358] on div "ФИО Исполнителя ФИО Исполнителя" at bounding box center [647, 382] width 457 height 49
click at [584, 372] on div "ФИО Исполнителя" at bounding box center [648, 383] width 421 height 27
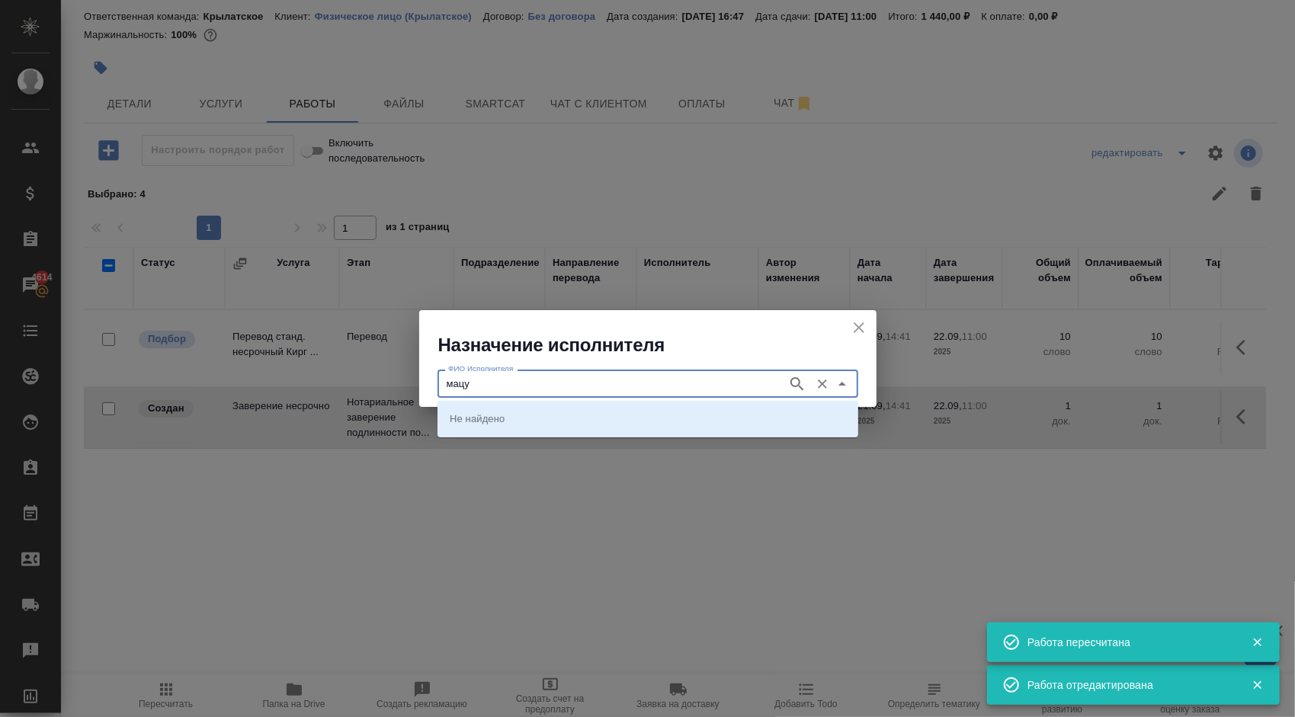
type input "мацу"
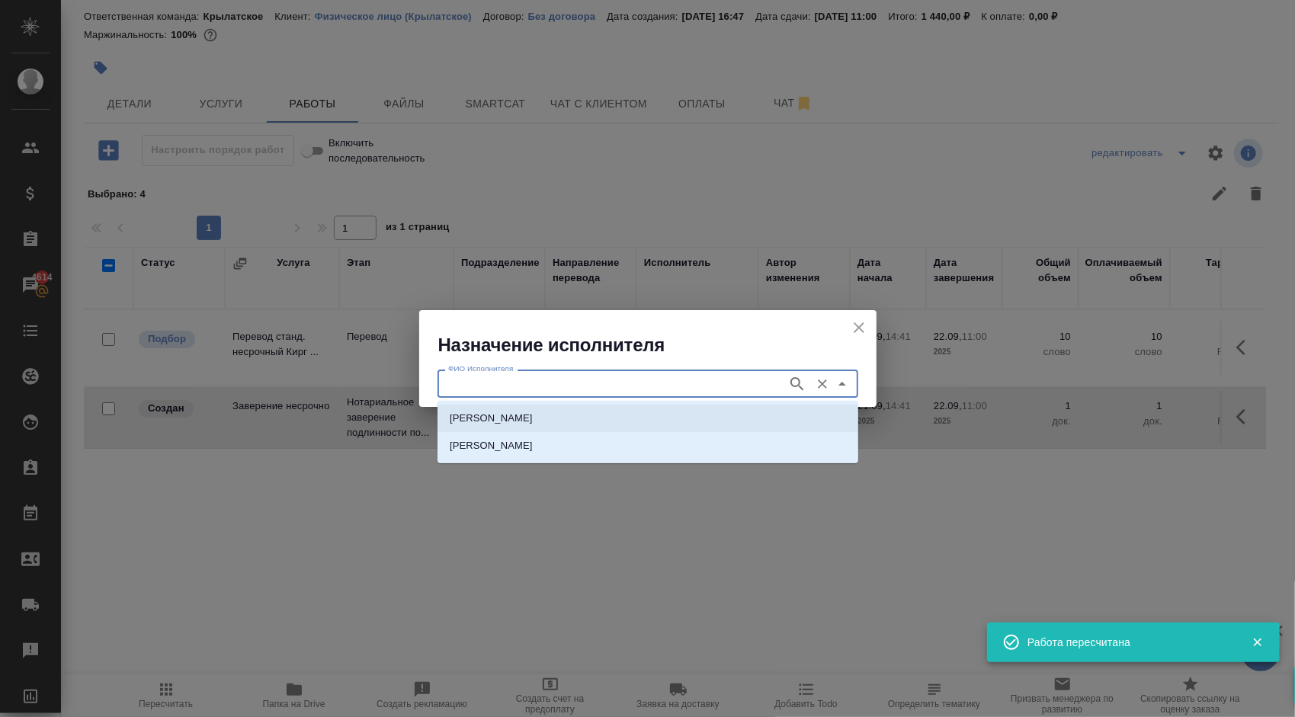
click at [524, 414] on p "НОТАРИУС Мацуленко Юлия Юрьевна" at bounding box center [491, 418] width 83 height 15
type input "НОТАРИУС Мацуленко Юлия Юрьевна"
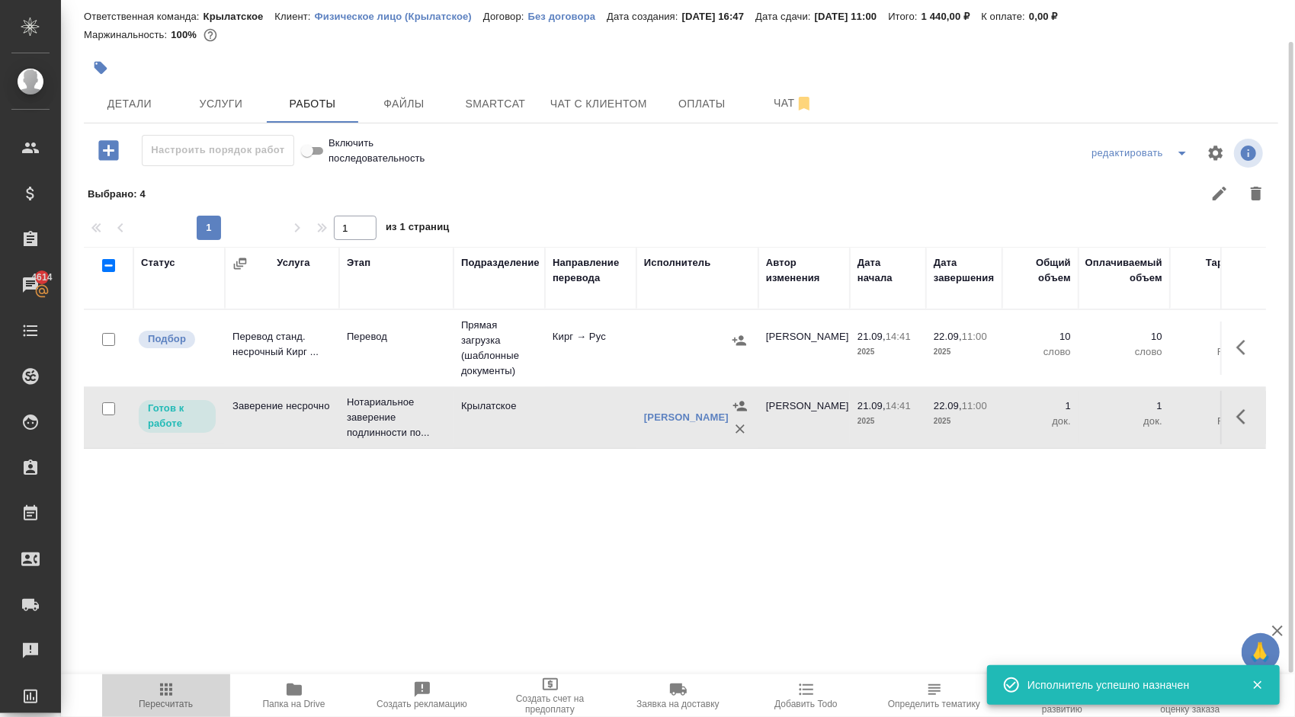
click at [172, 675] on button "Пересчитать" at bounding box center [166, 696] width 128 height 43
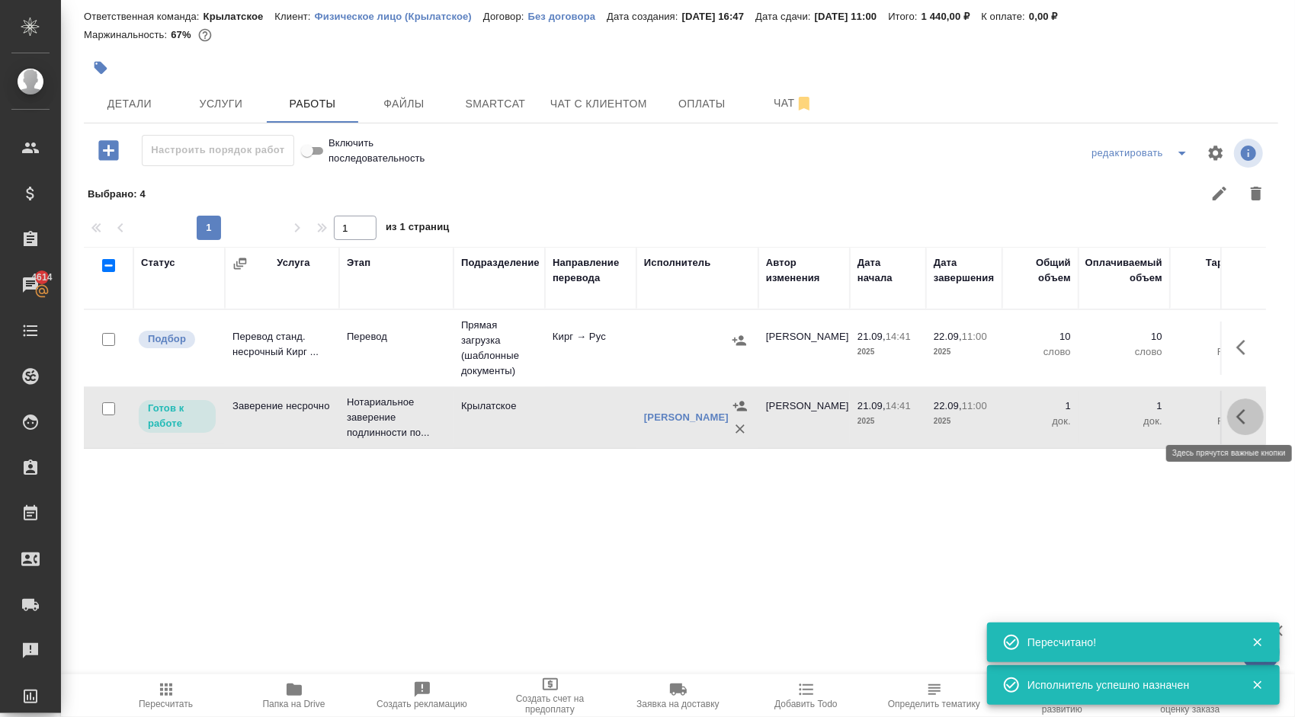
click at [1235, 412] on button "button" at bounding box center [1245, 417] width 37 height 37
click at [1139, 421] on icon "button" at bounding box center [1133, 417] width 18 height 18
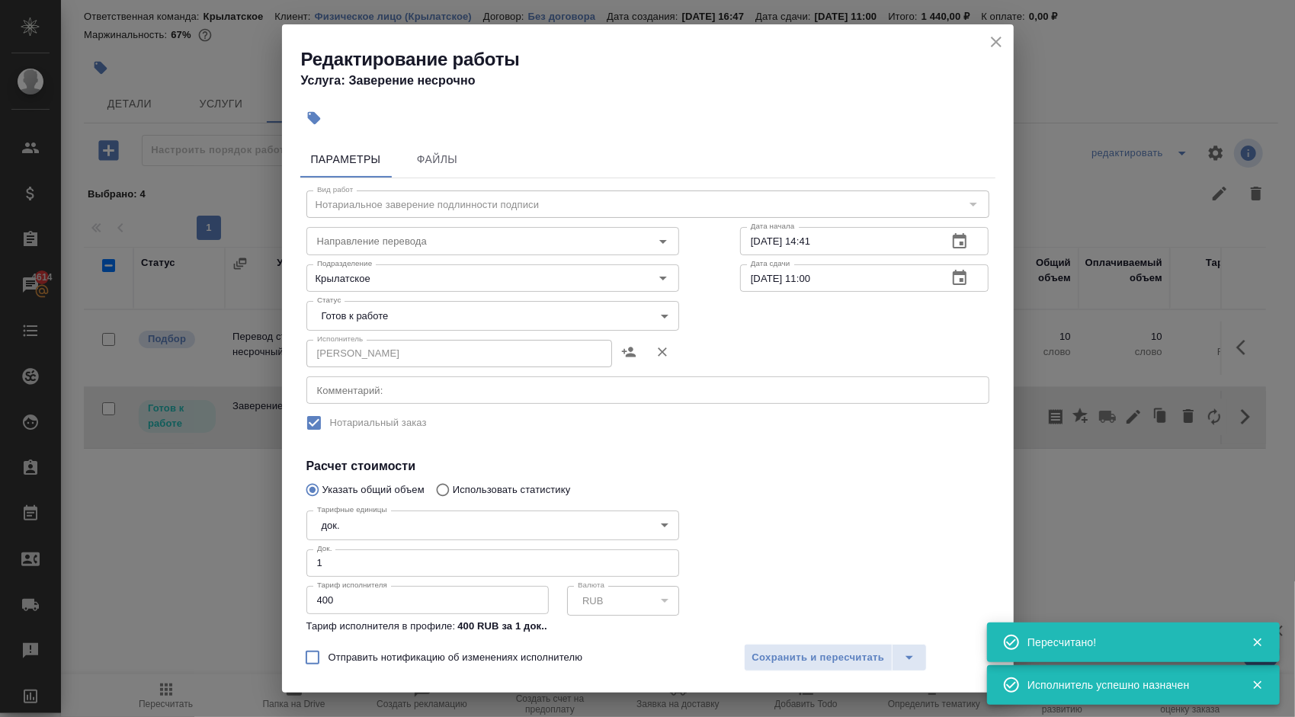
click at [379, 328] on body "🙏 .cls-1 fill:#fff; AWATERA Kasymov Timur Клиенты Спецификации Заказы 4614 Чаты…" at bounding box center [647, 358] width 1295 height 717
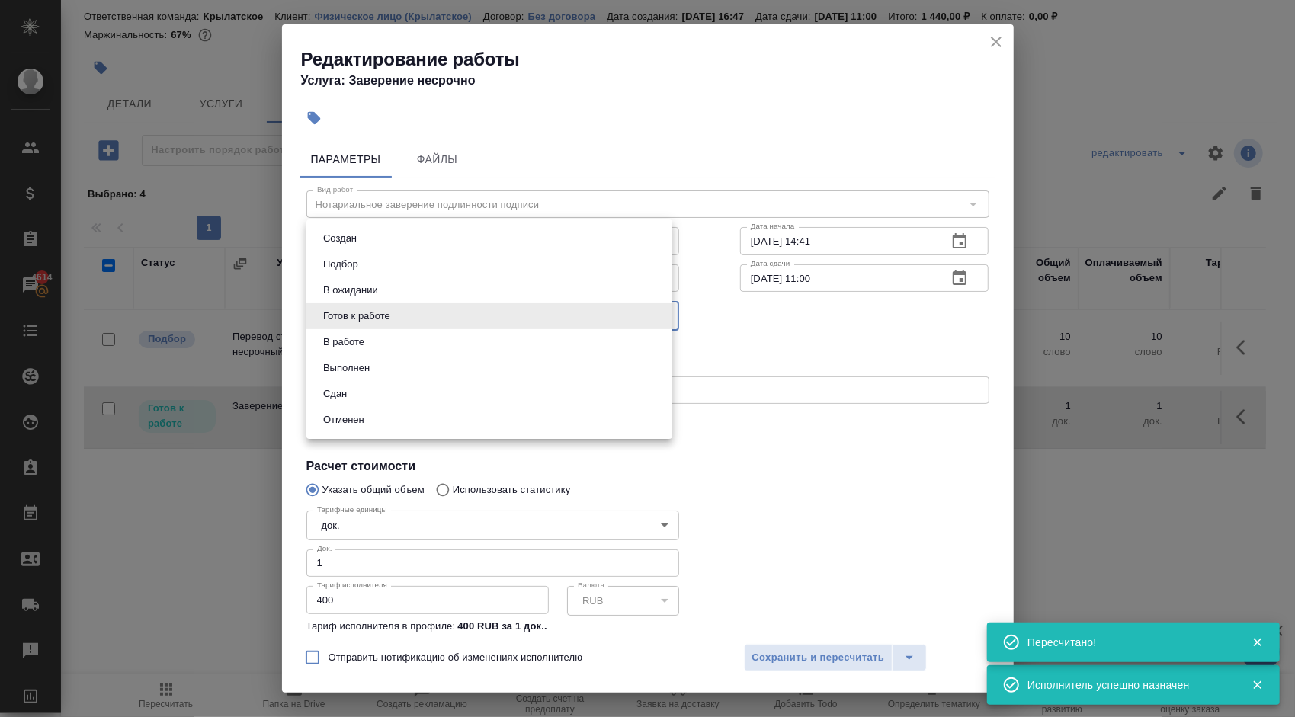
click at [791, 522] on div at bounding box center [647, 358] width 1295 height 717
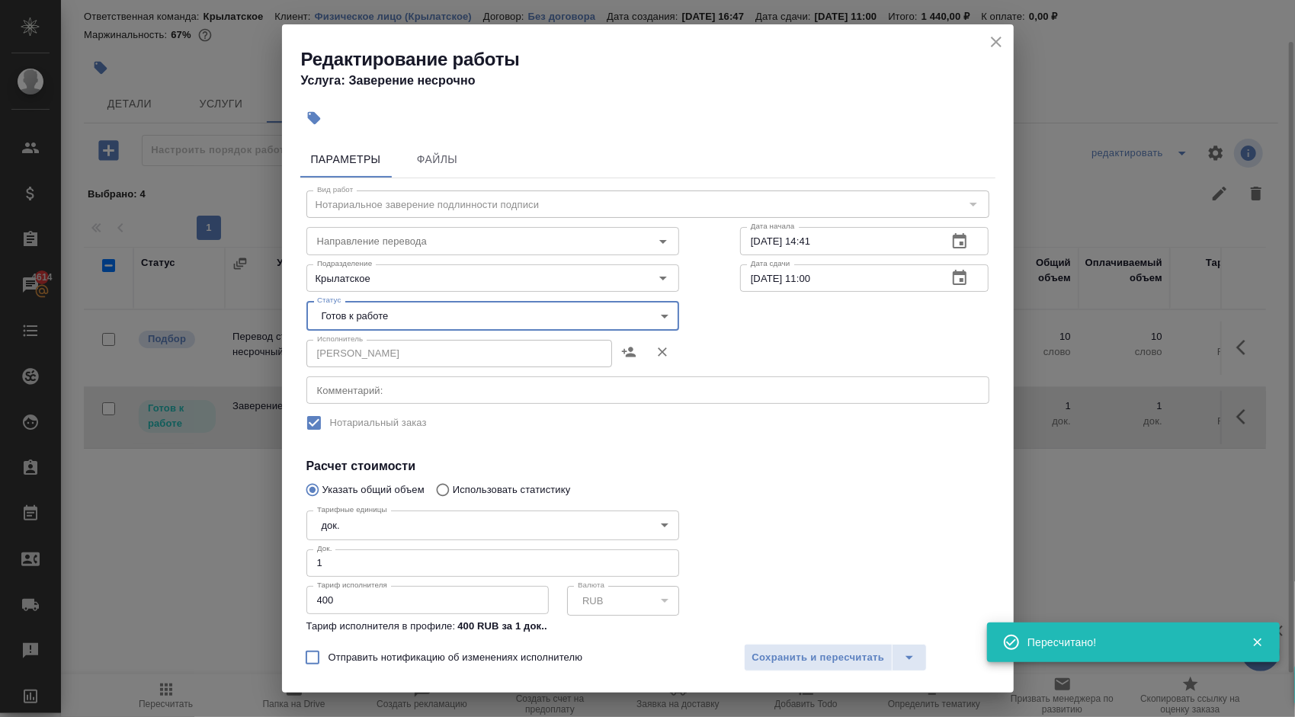
click at [1002, 43] on icon "close" at bounding box center [996, 42] width 18 height 18
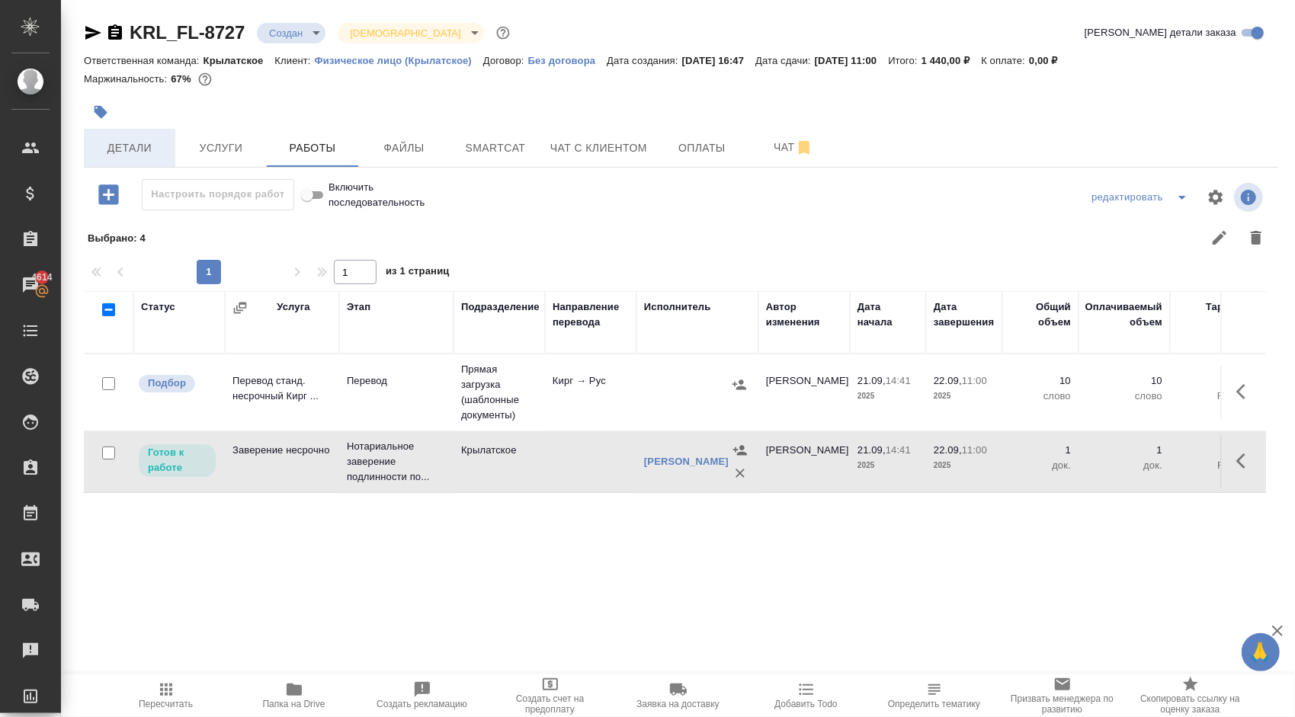
click at [148, 133] on button "Детали" at bounding box center [129, 148] width 91 height 38
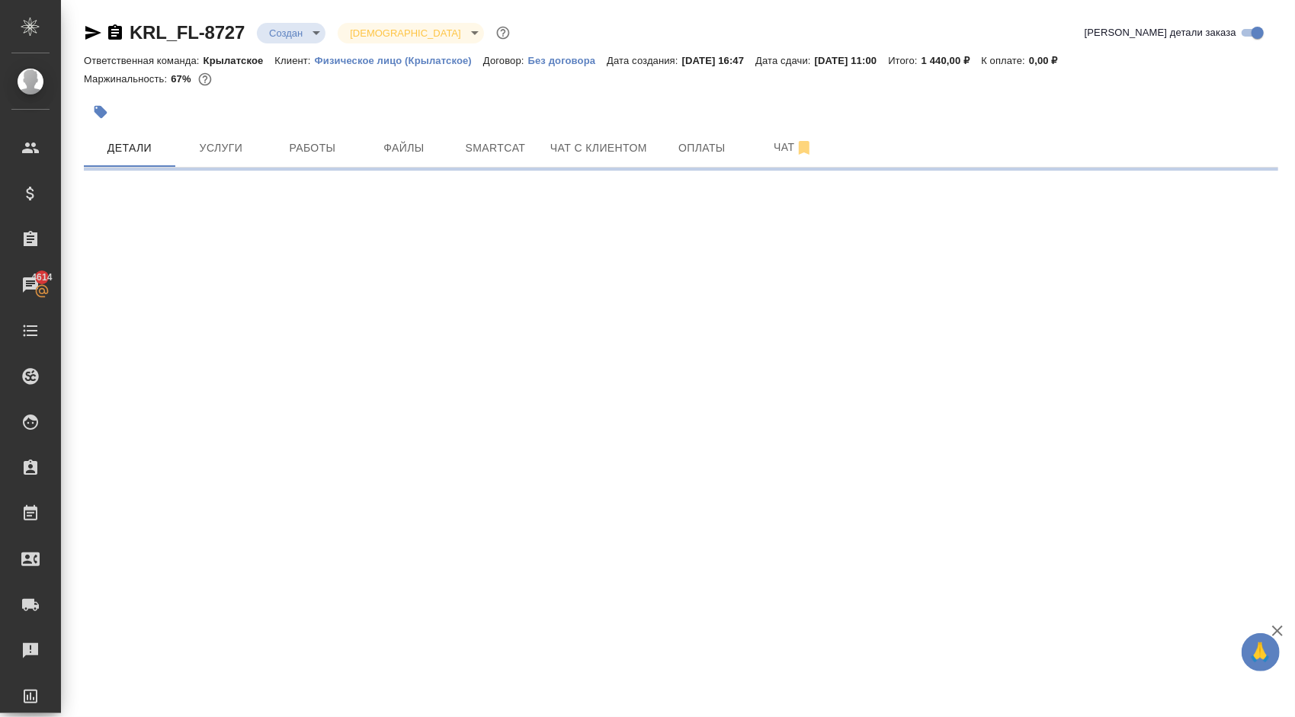
select select "RU"
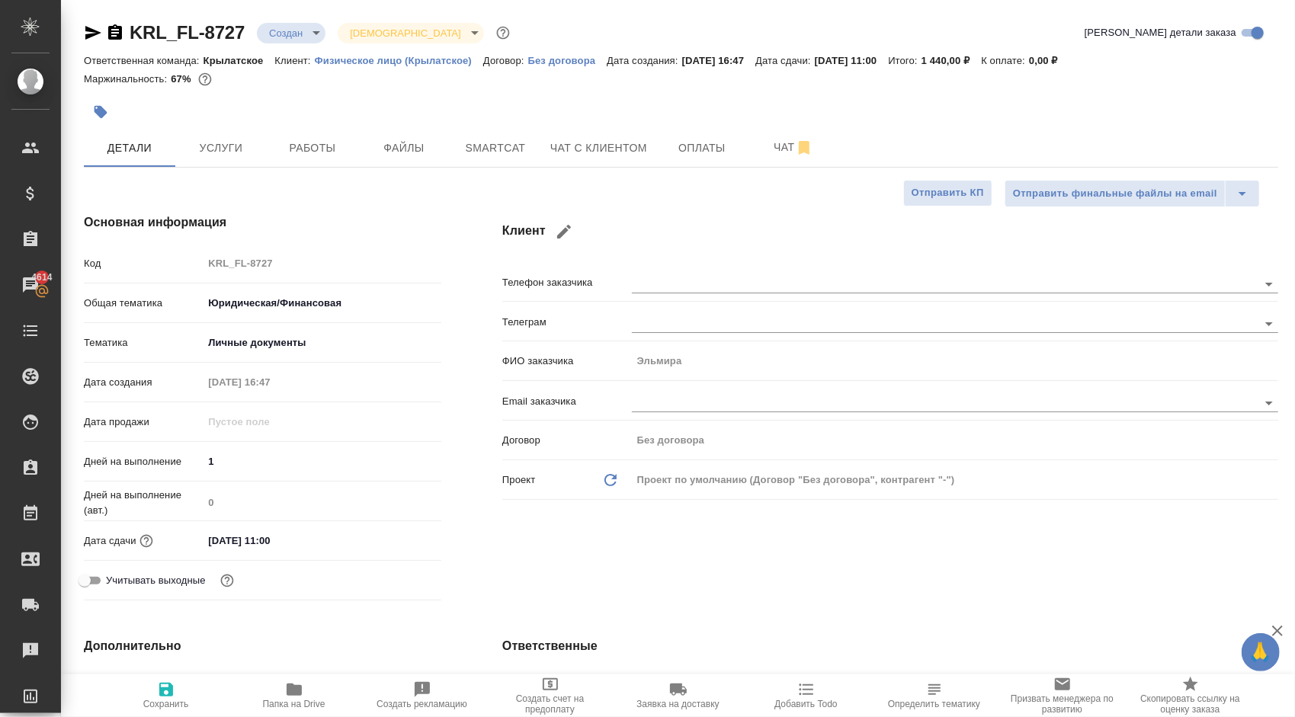
type textarea "x"
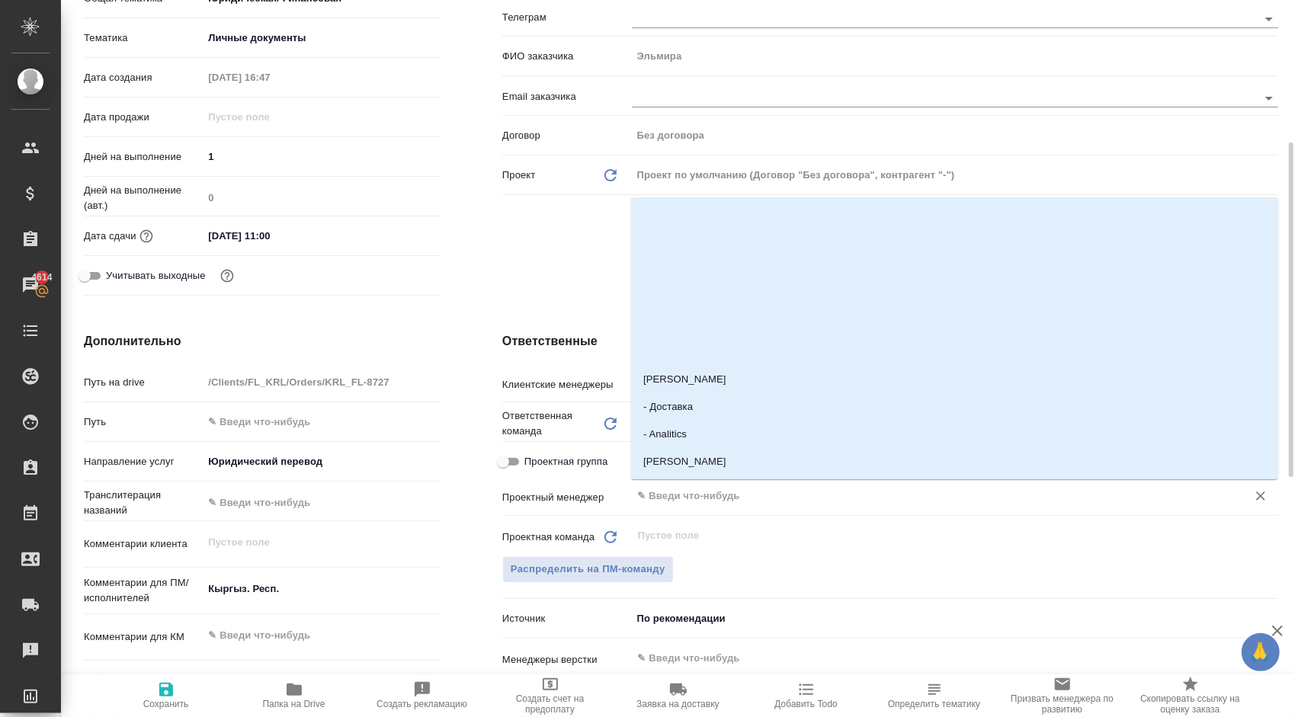
click at [702, 496] on input "text" at bounding box center [930, 496] width 586 height 18
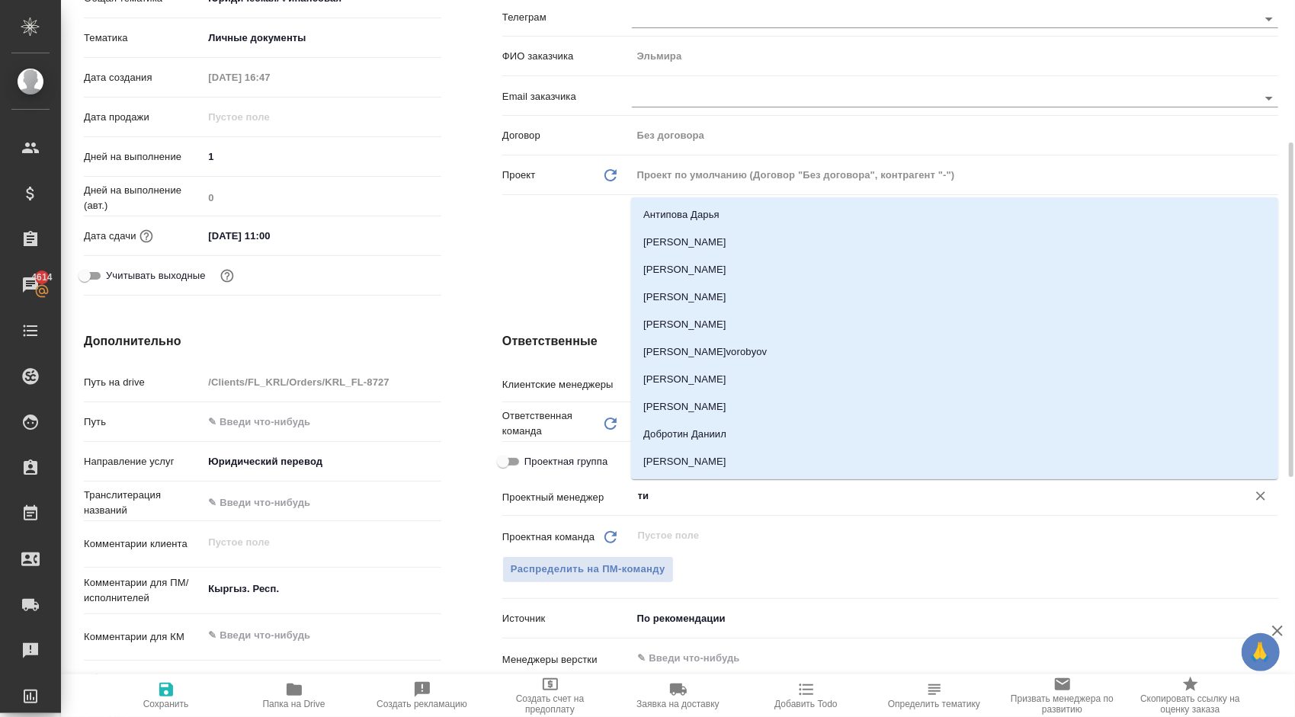
type input "тим"
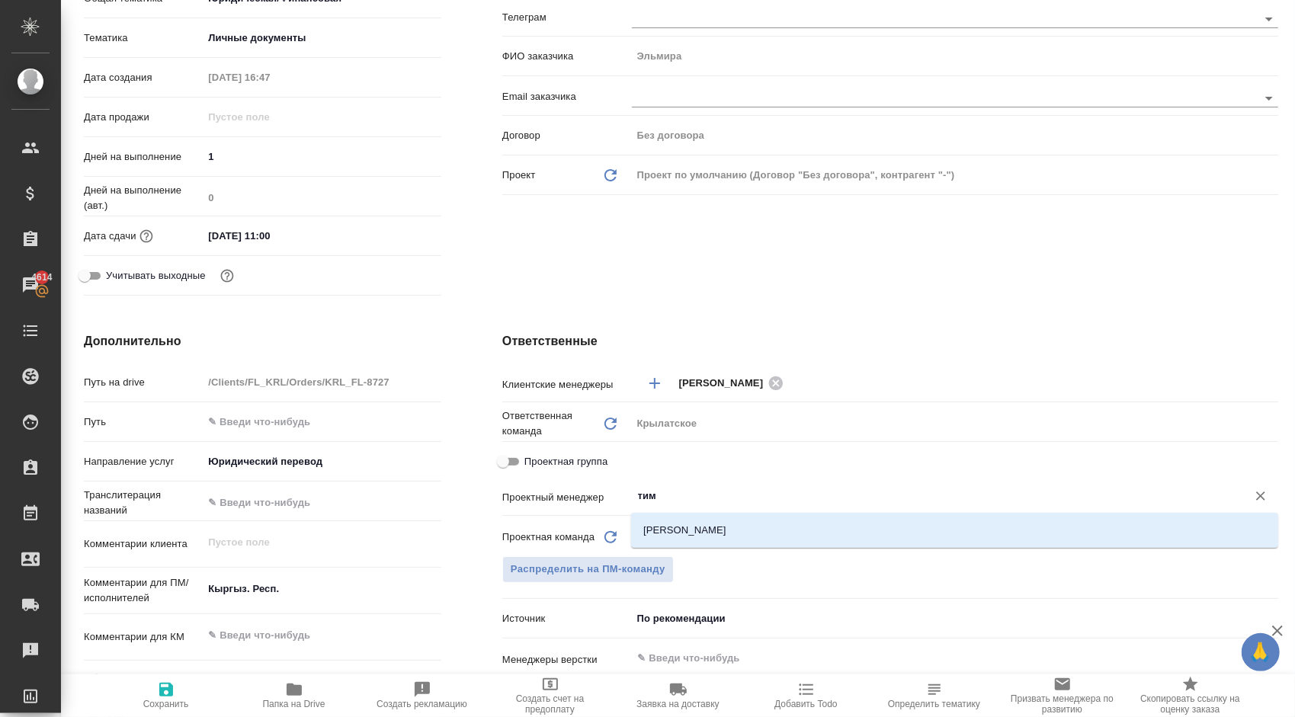
click at [696, 521] on li "[PERSON_NAME]" at bounding box center [954, 530] width 647 height 27
type textarea "x"
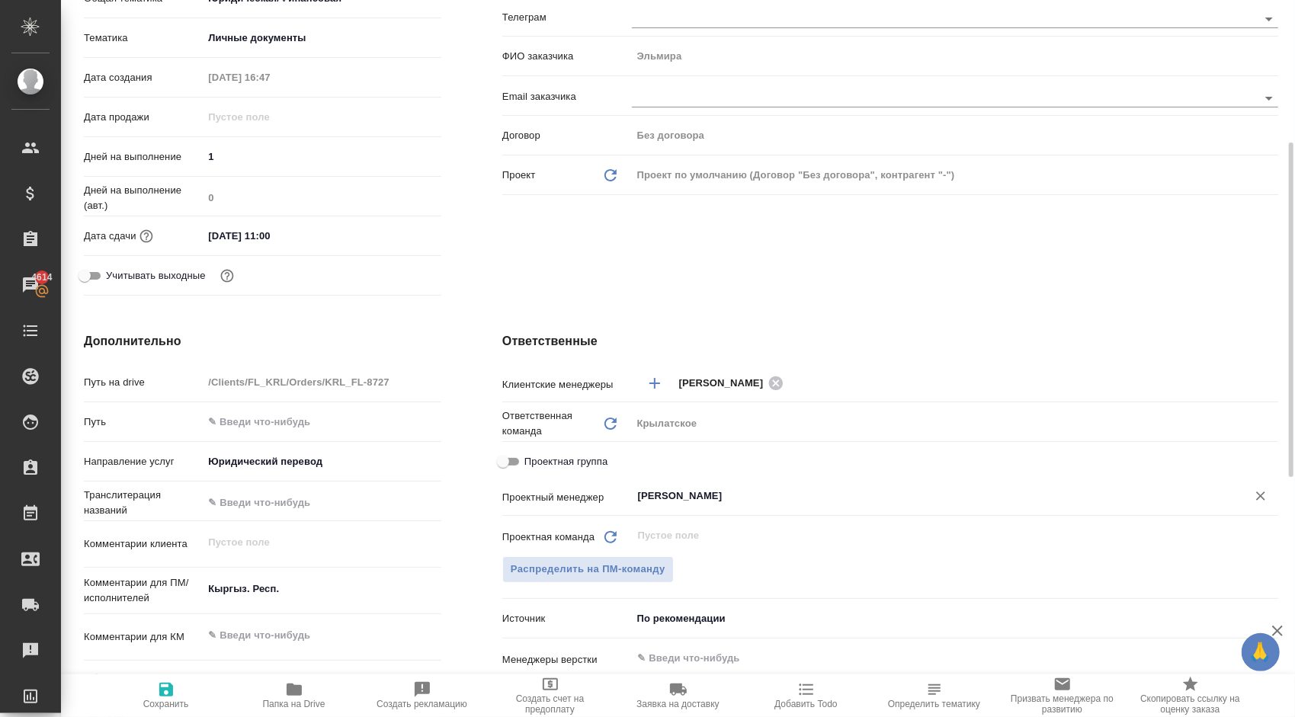
type input "[PERSON_NAME]"
click at [186, 717] on button "Сохранить" at bounding box center [166, 696] width 128 height 43
type textarea "x"
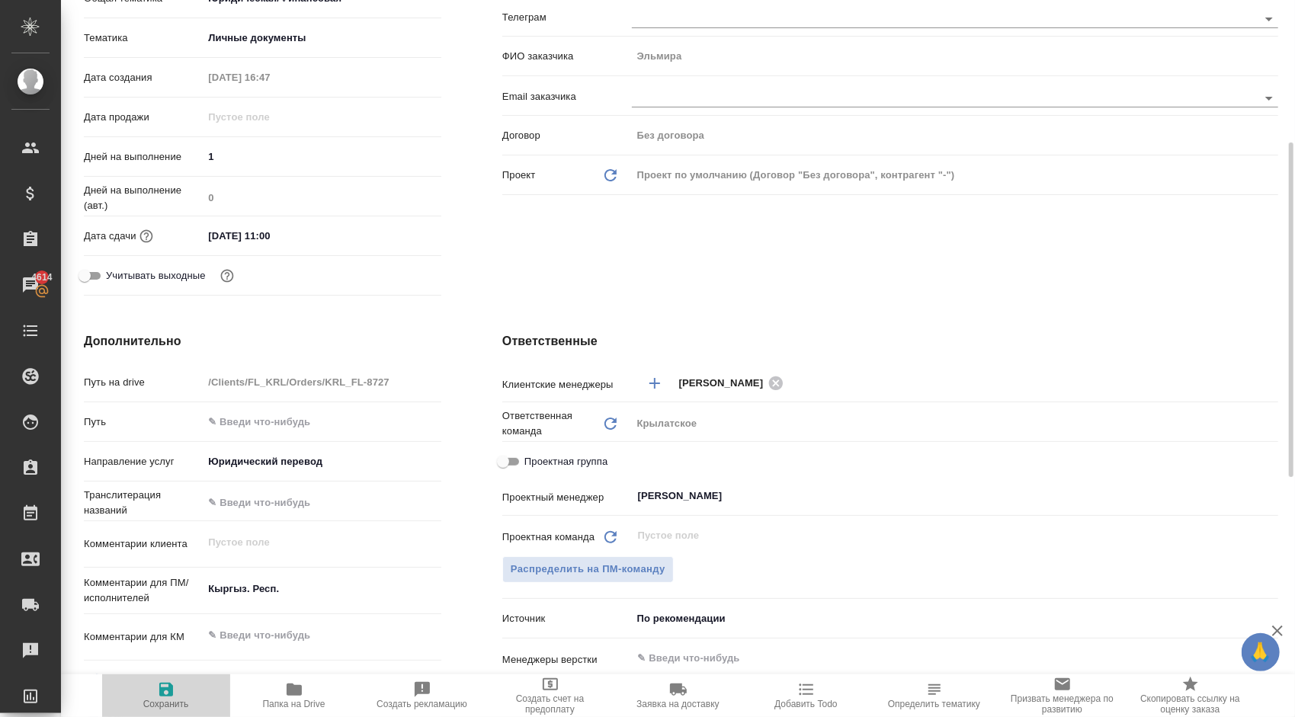
type textarea "x"
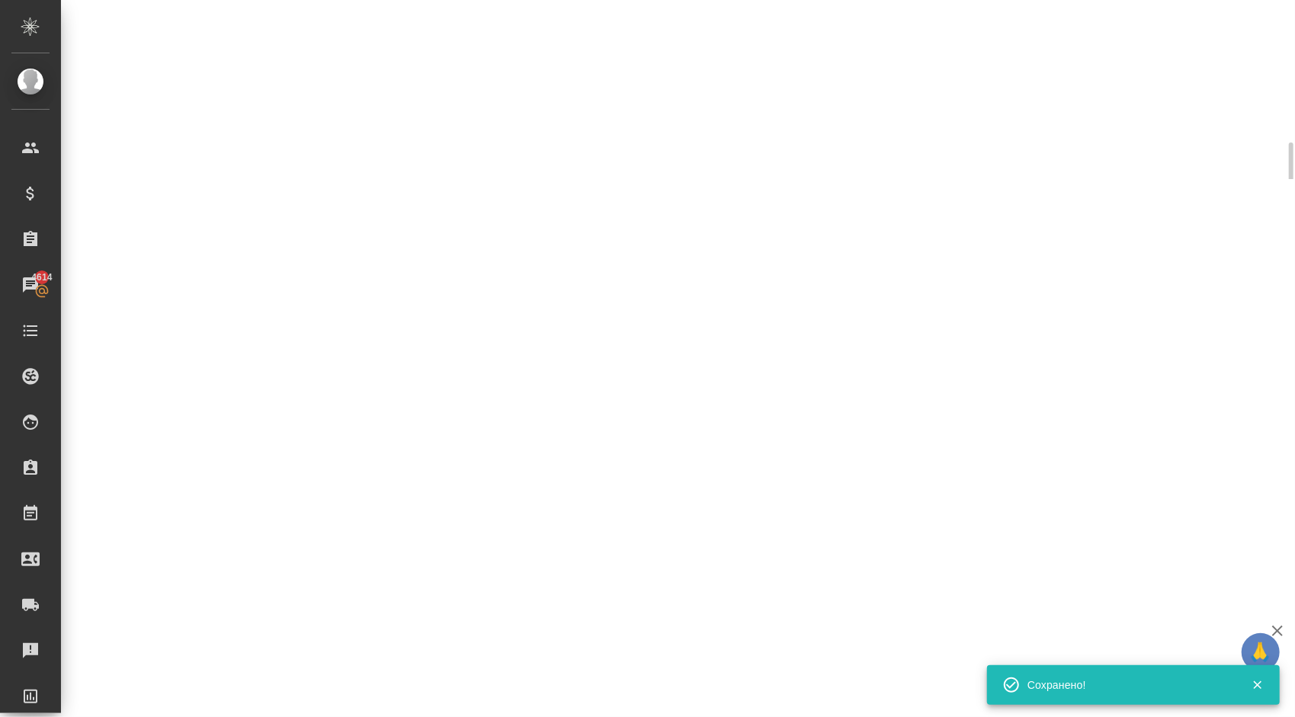
scroll to position [0, 0]
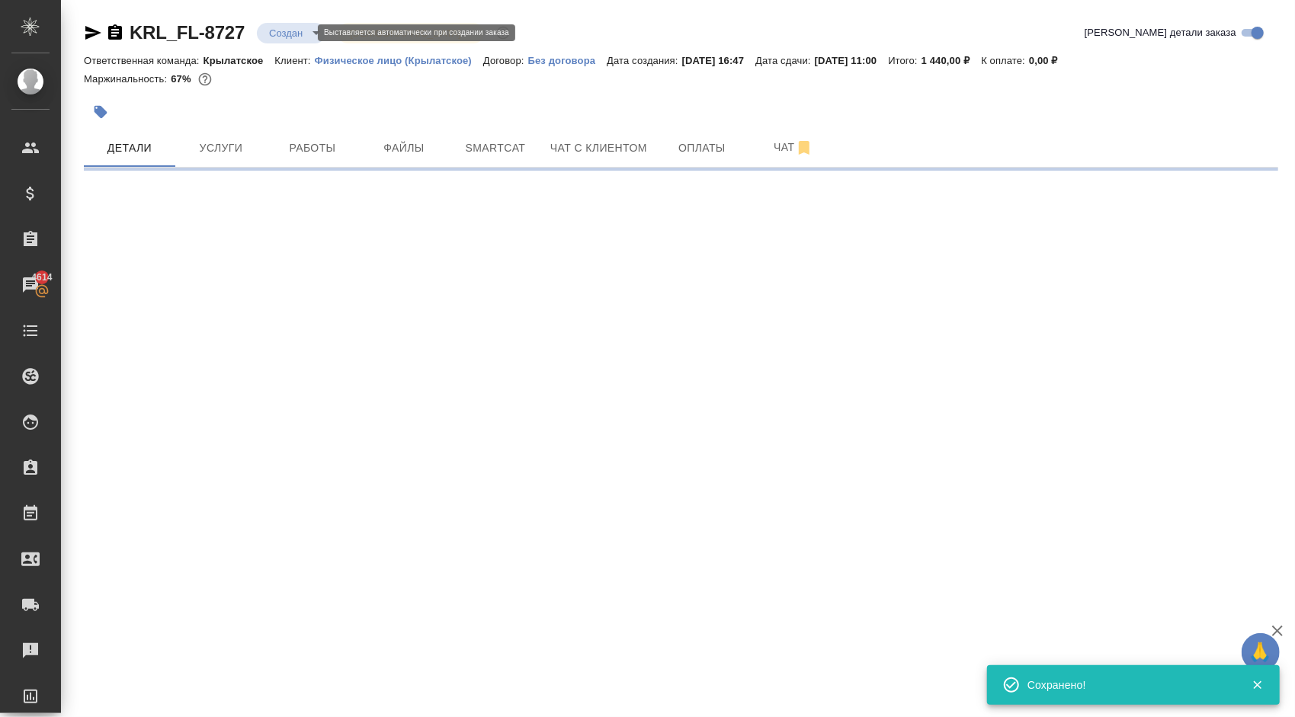
click at [305, 11] on div "KRL_FL-8727 Создан new Святая троица holyTrinity Кратко детали заказа Ответстве…" at bounding box center [680, 89] width 1211 height 179
click at [310, 23] on div "KRL_FL-8727 Создан new Святая троица holyTrinity" at bounding box center [298, 33] width 429 height 24
click at [316, 29] on body "🙏 .cls-1 fill:#fff; AWATERA Kasymov Timur Клиенты Спецификации Заказы 4614 Чаты…" at bounding box center [647, 358] width 1295 height 717
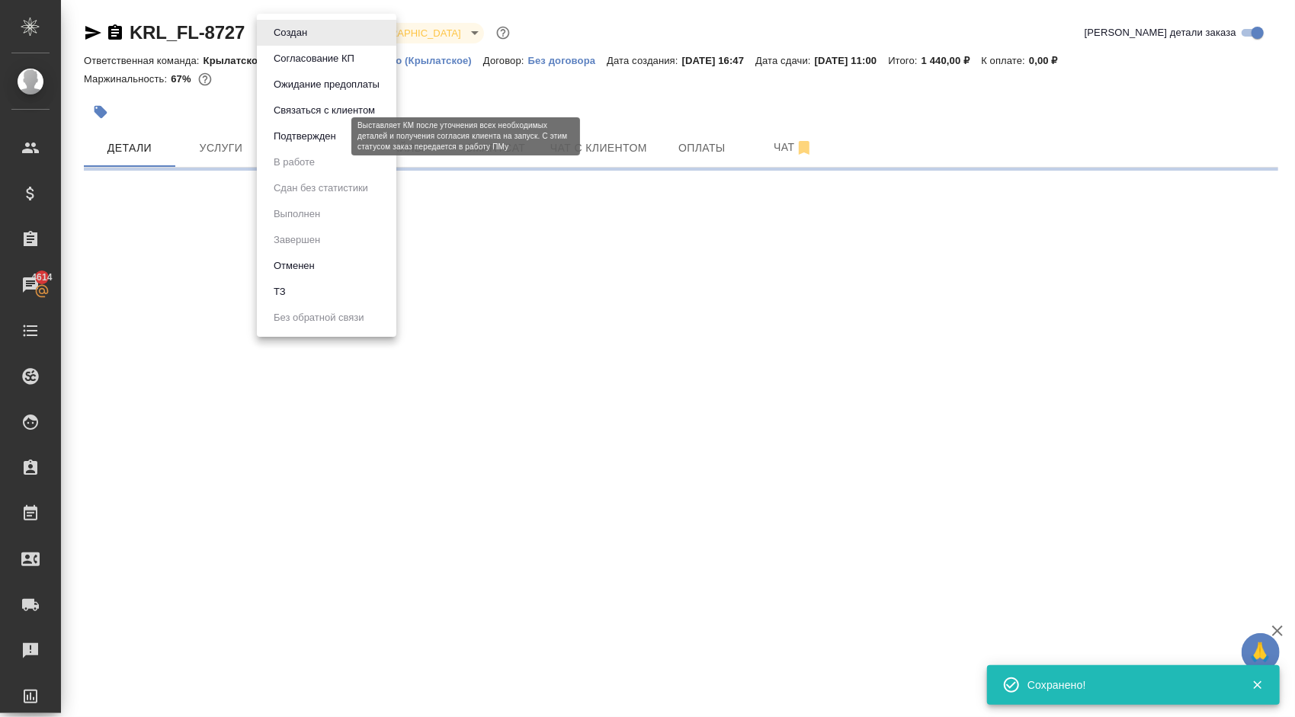
click at [315, 133] on button "Подтвержден" at bounding box center [305, 136] width 72 height 17
select select "RU"
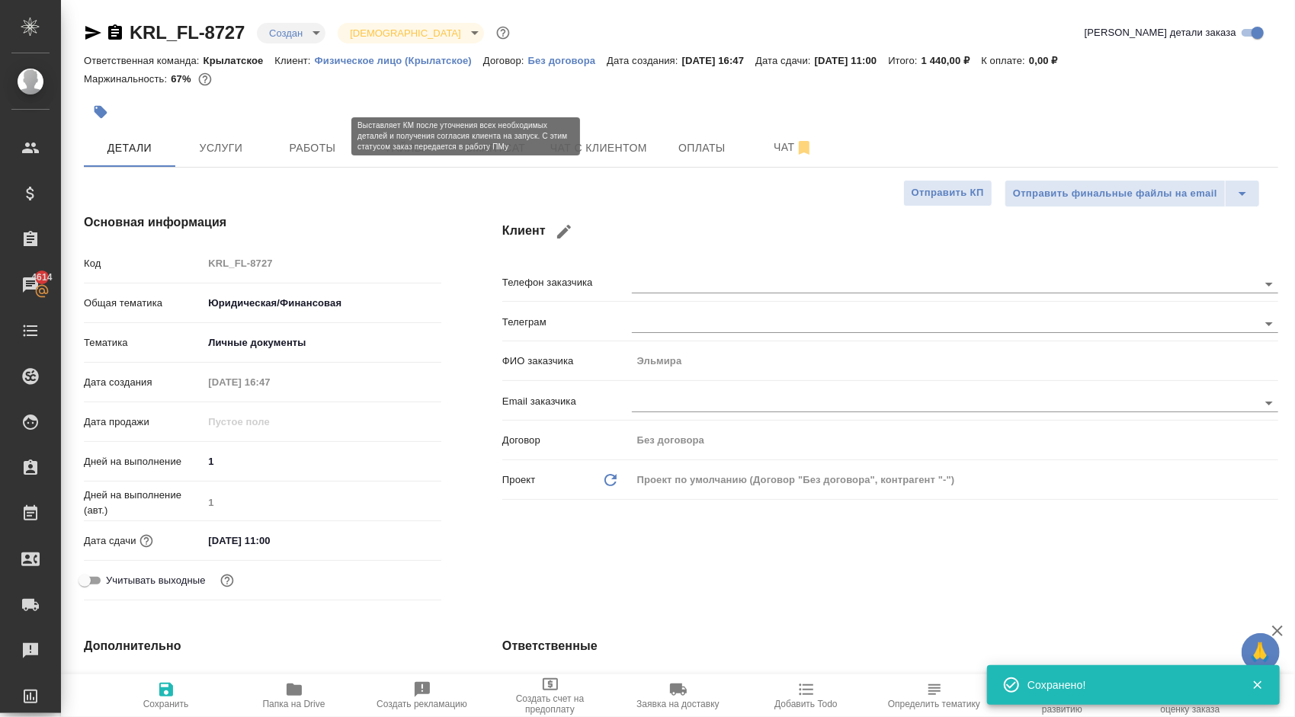
type textarea "x"
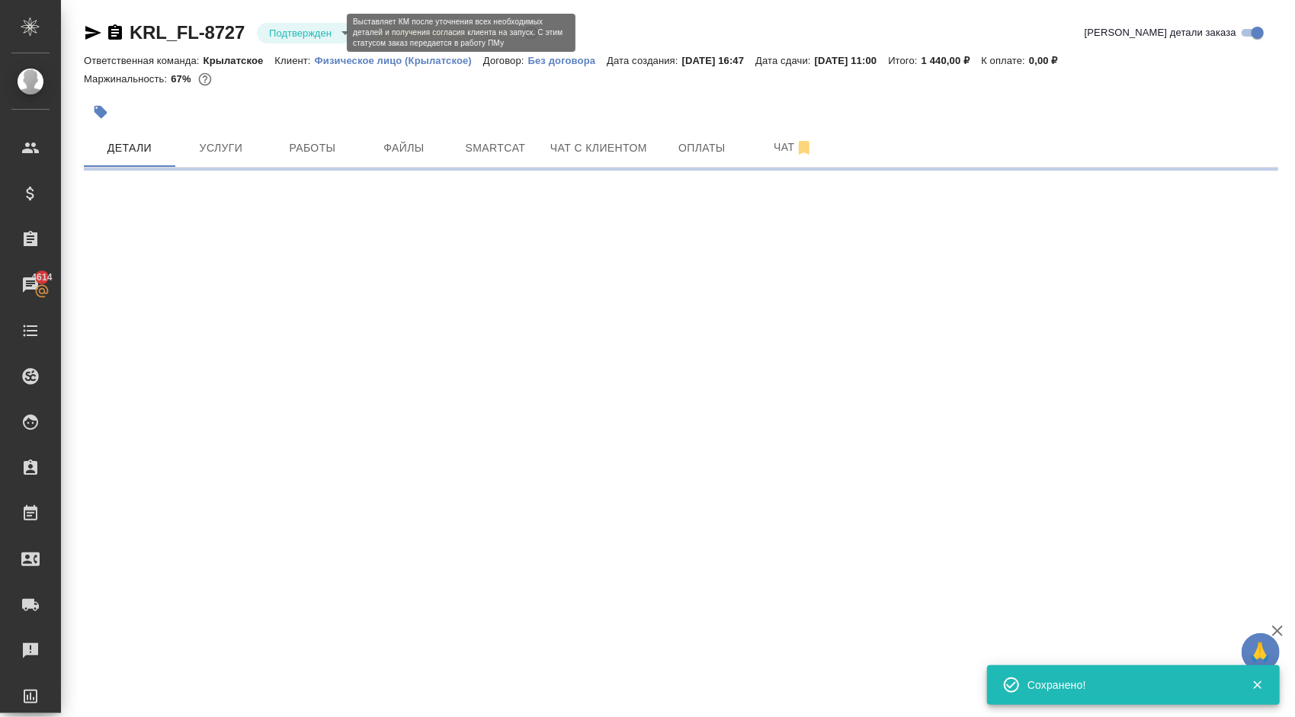
click at [310, 30] on body "🙏 .cls-1 fill:#fff; AWATERA Kasymov Timur Клиенты Спецификации Заказы 4614 Чаты…" at bounding box center [647, 358] width 1295 height 717
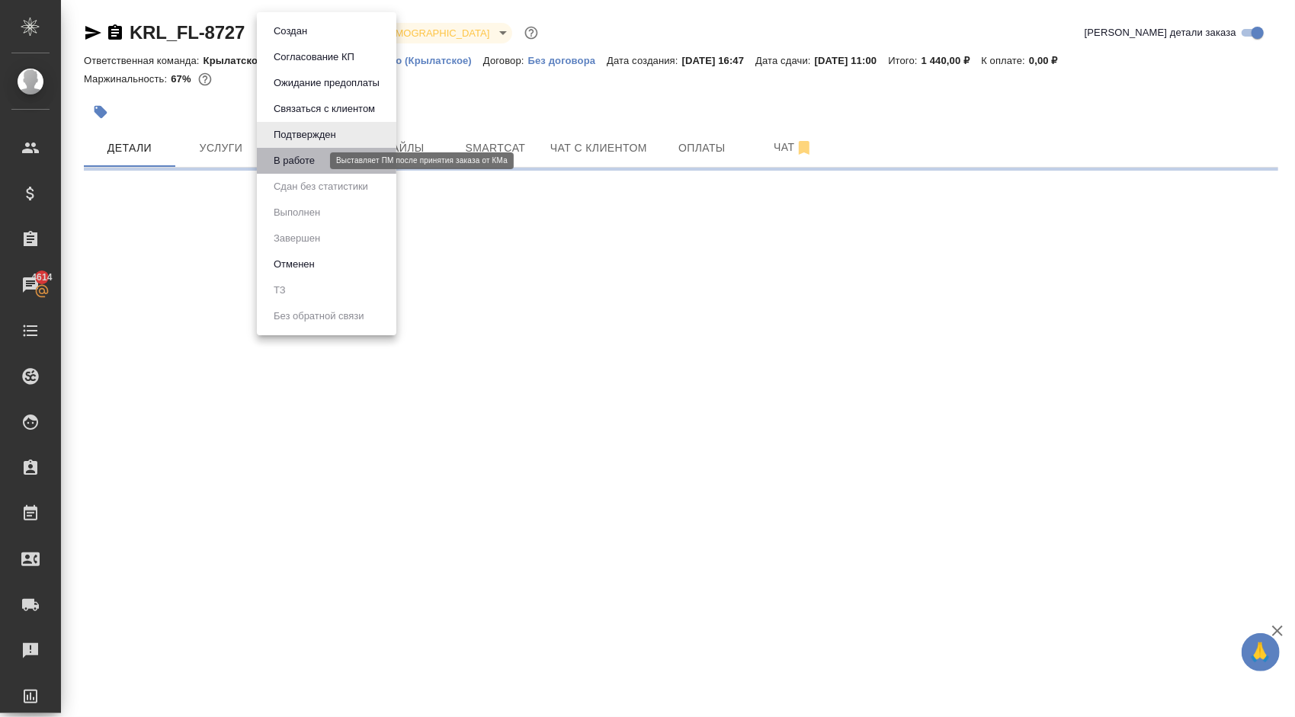
click at [287, 159] on button "В работе" at bounding box center [294, 160] width 50 height 17
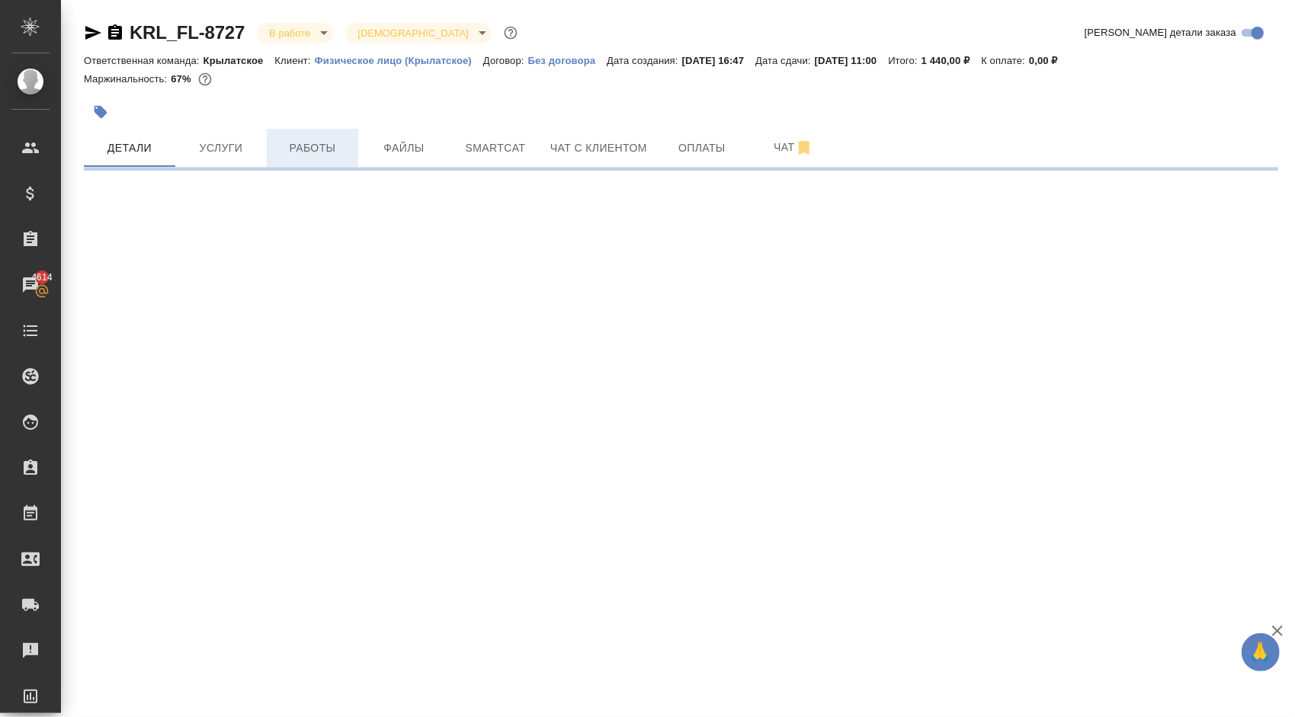
click at [327, 143] on span "Работы" at bounding box center [312, 148] width 73 height 19
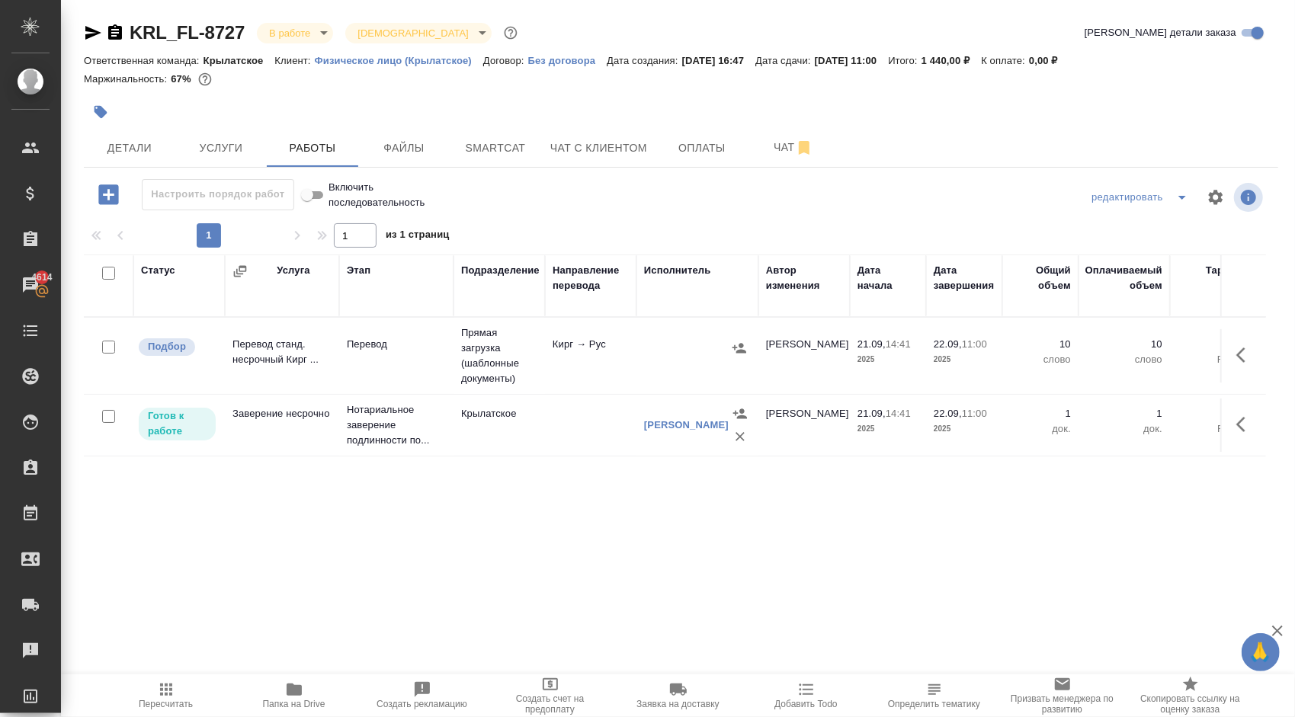
click at [178, 694] on span "Пересчитать" at bounding box center [166, 695] width 110 height 29
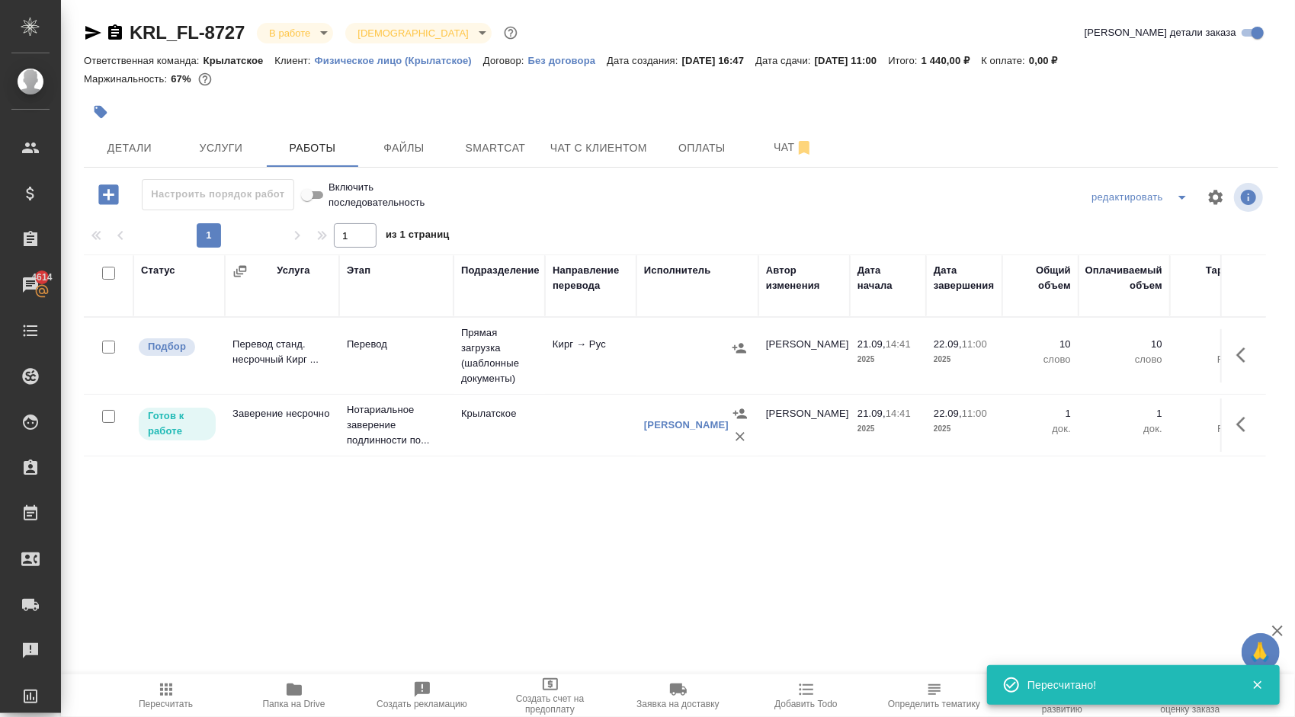
drag, startPoint x: 1265, startPoint y: 364, endPoint x: 1256, endPoint y: 364, distance: 9.2
click at [1264, 364] on td at bounding box center [1243, 355] width 46 height 53
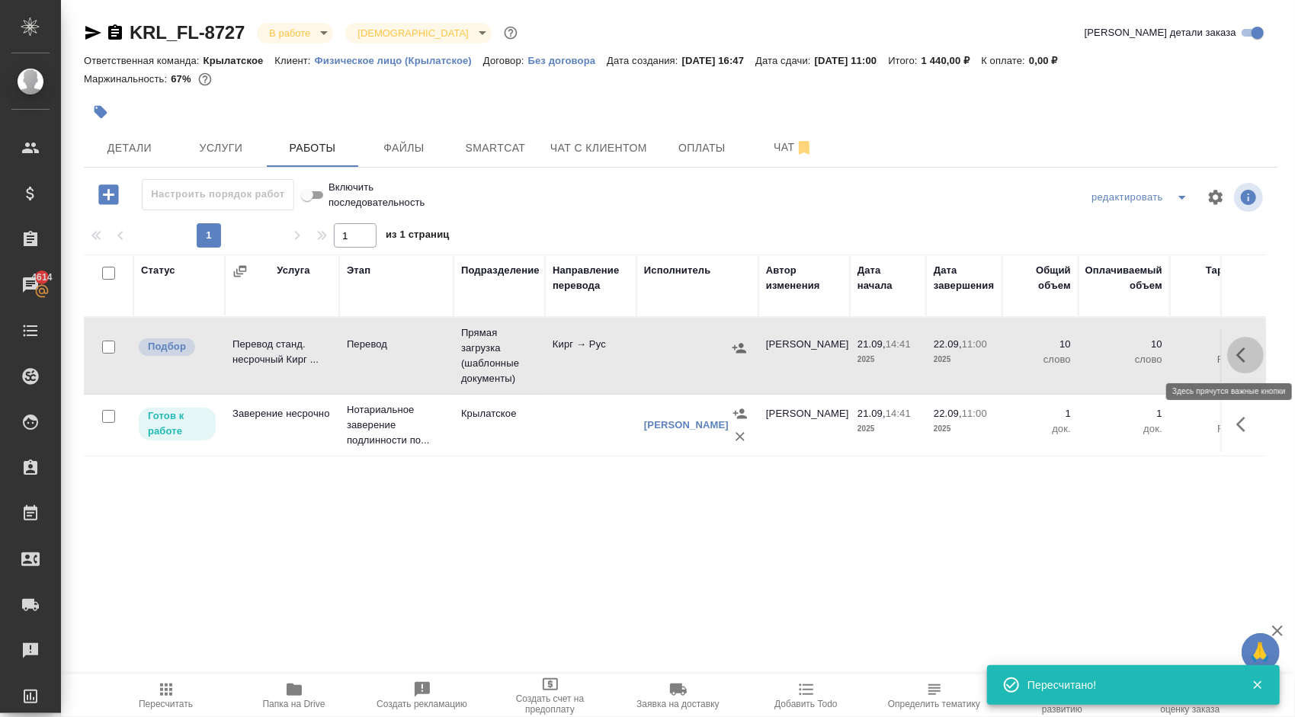
click at [1248, 364] on button "button" at bounding box center [1245, 355] width 37 height 37
click at [1134, 357] on icon "button" at bounding box center [1133, 355] width 18 height 18
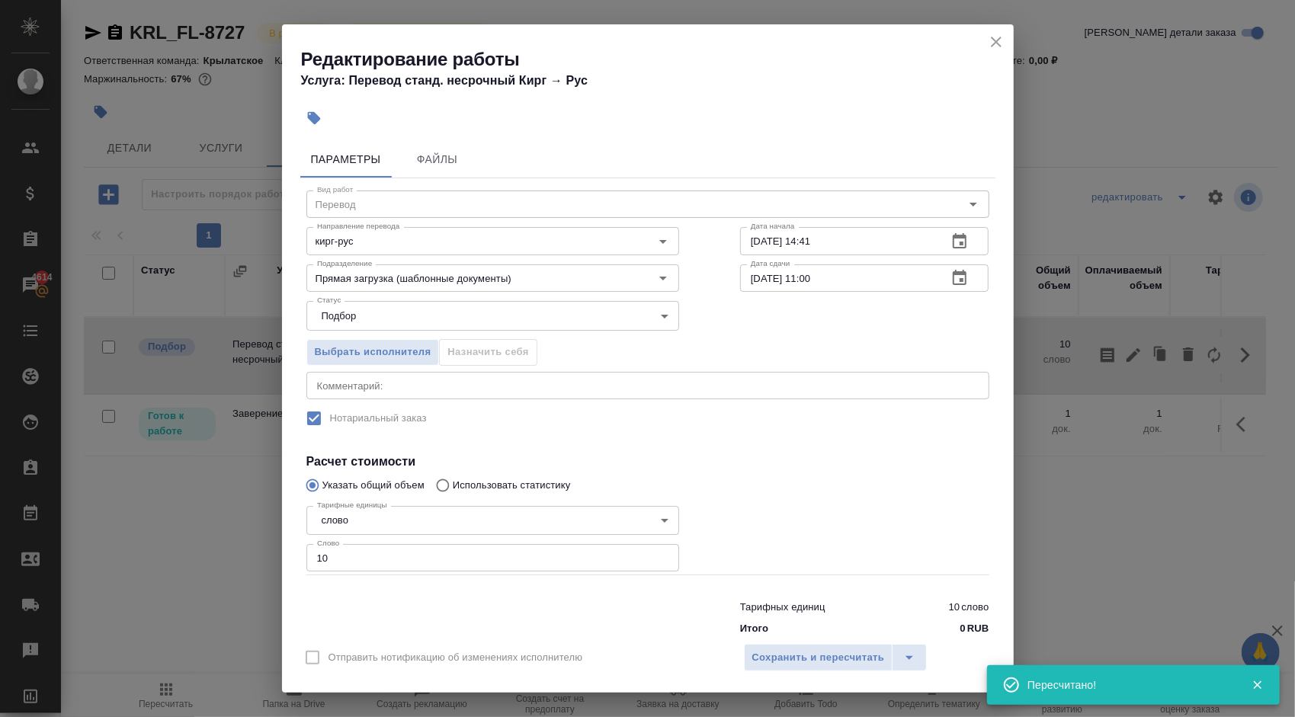
click at [1012, 44] on div "Редактирование работы Услуга: Перевод станд. несрочный Кирг → Рус" at bounding box center [648, 62] width 732 height 77
click at [1002, 44] on icon "close" at bounding box center [996, 42] width 18 height 18
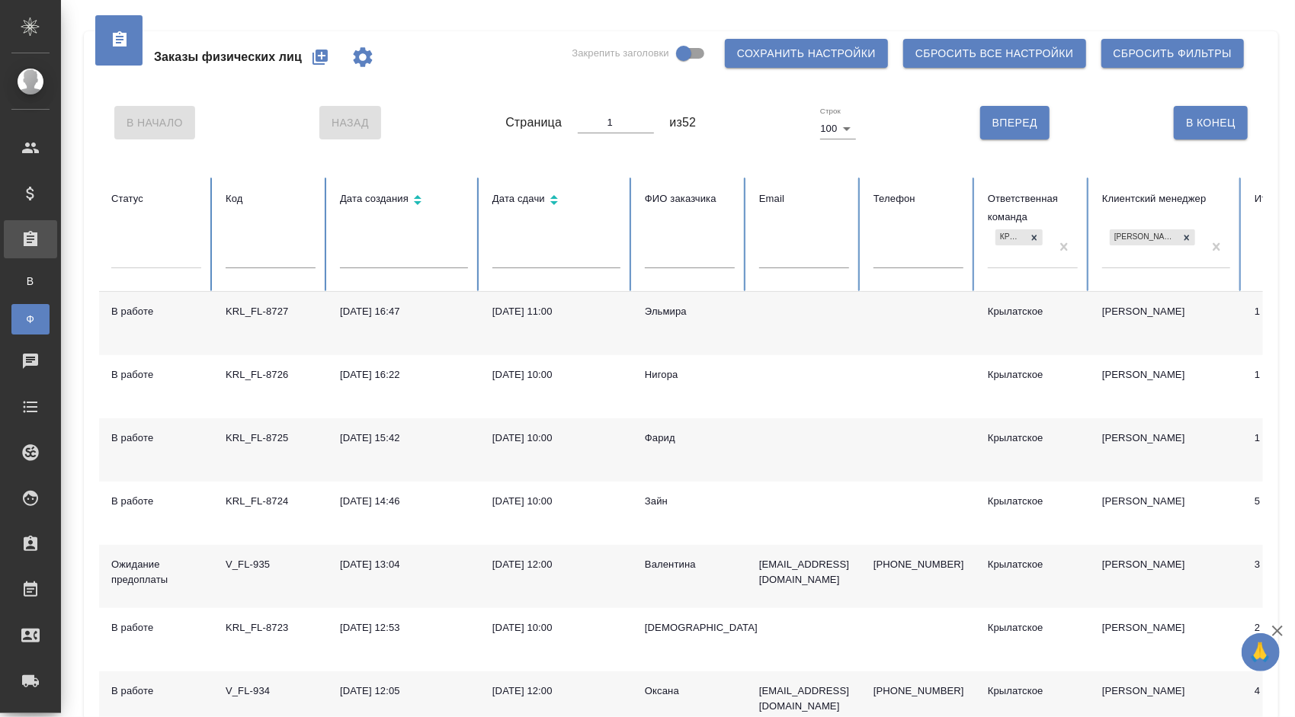
click at [148, 258] on div at bounding box center [156, 253] width 90 height 22
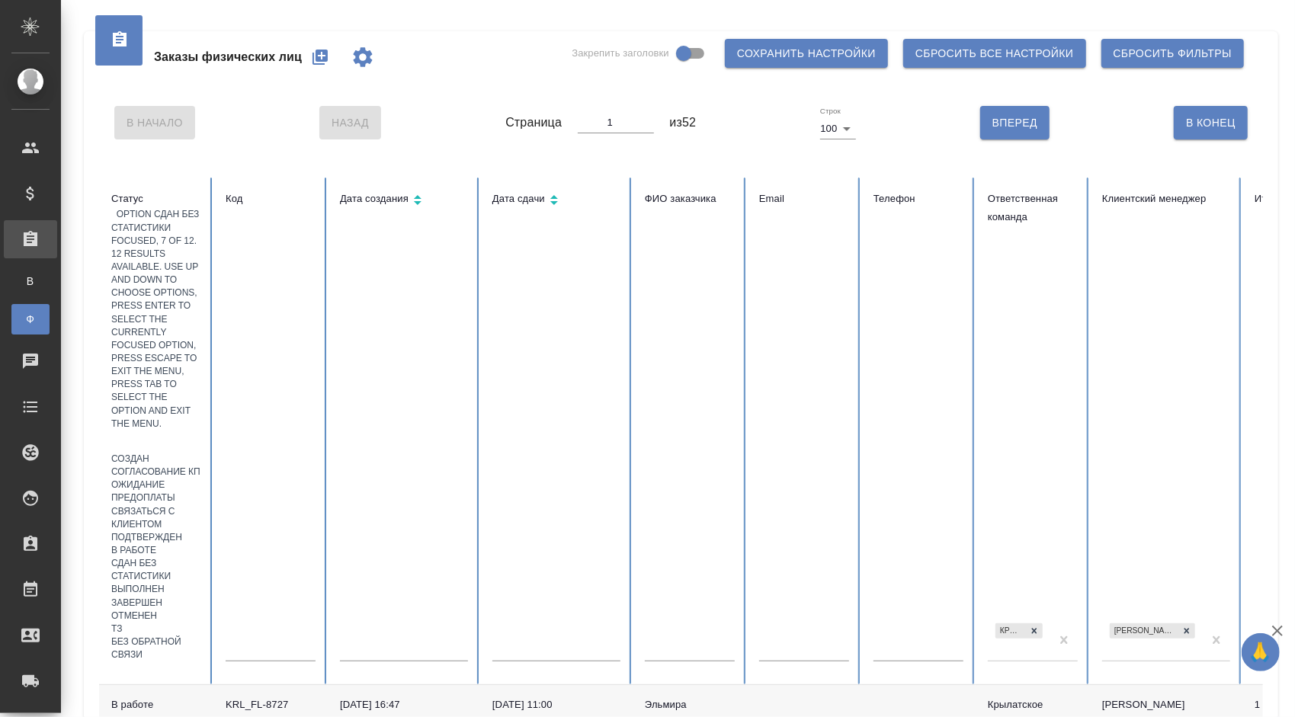
click at [201, 557] on div "Сдан без статистики" at bounding box center [156, 570] width 90 height 26
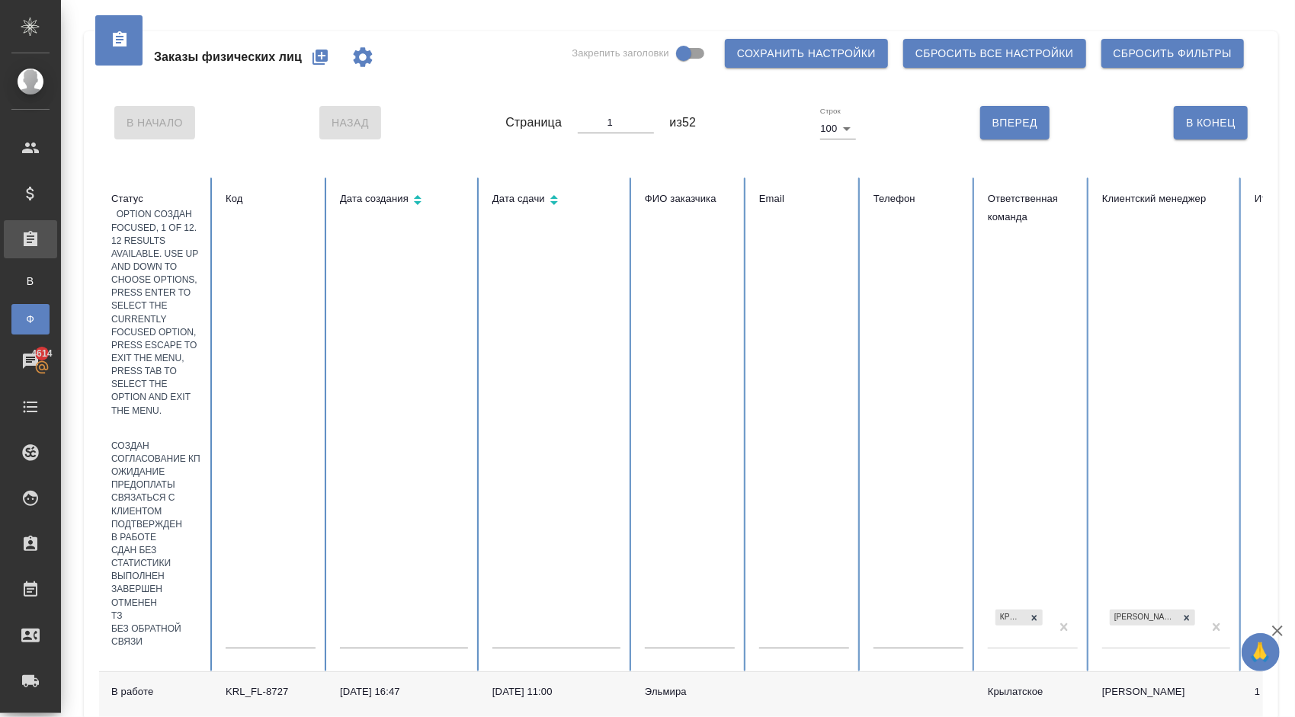
click at [161, 418] on div at bounding box center [156, 429] width 90 height 22
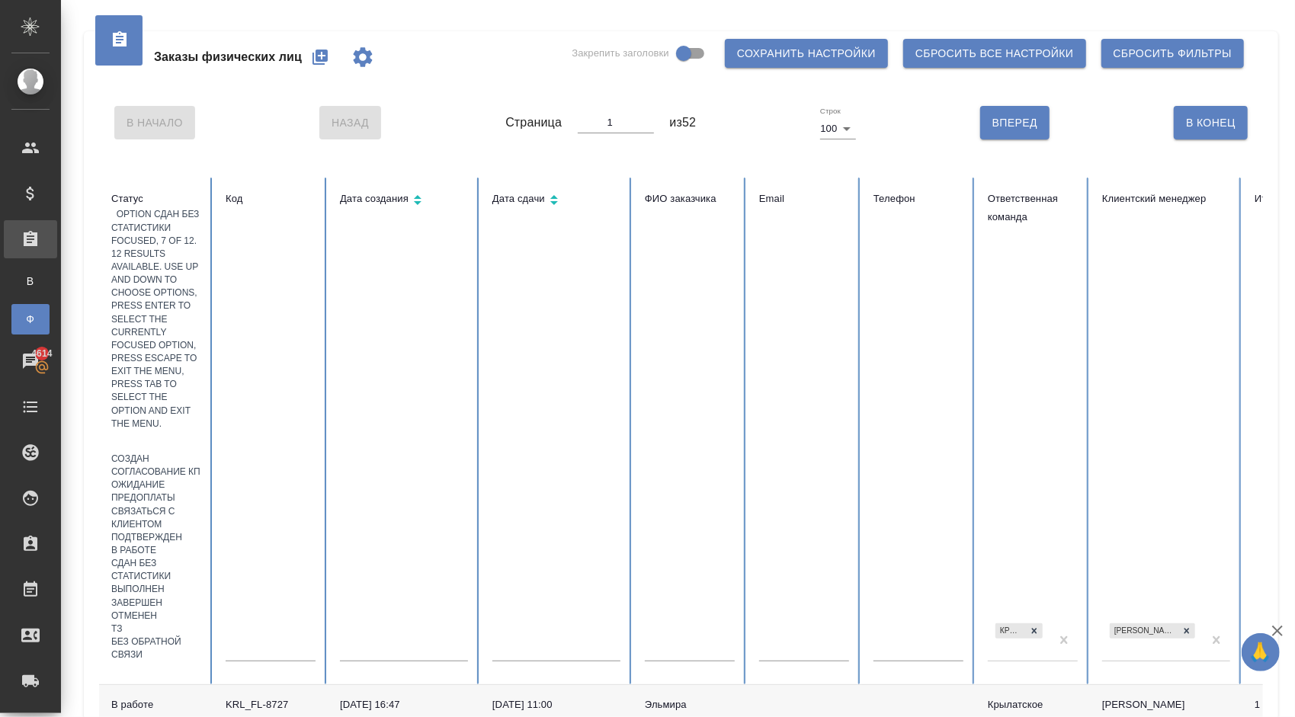
click at [194, 583] on div "Выполнен" at bounding box center [156, 589] width 90 height 13
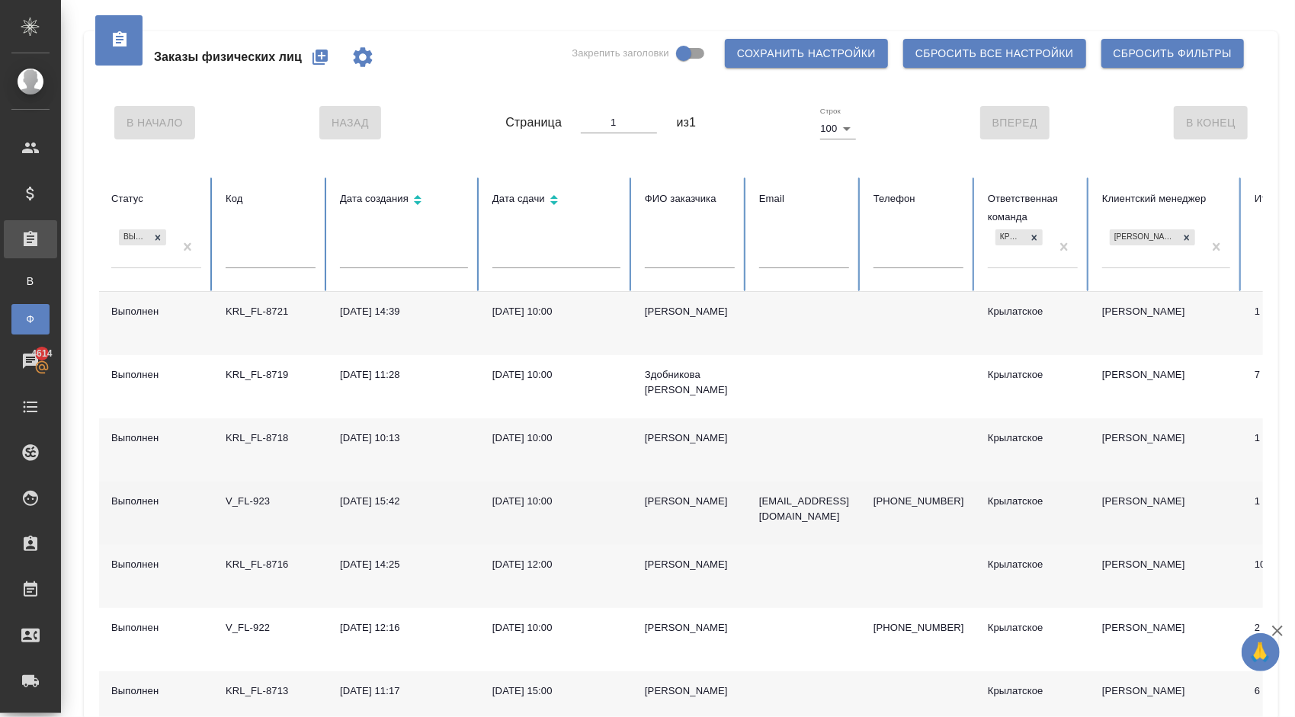
scroll to position [361, 0]
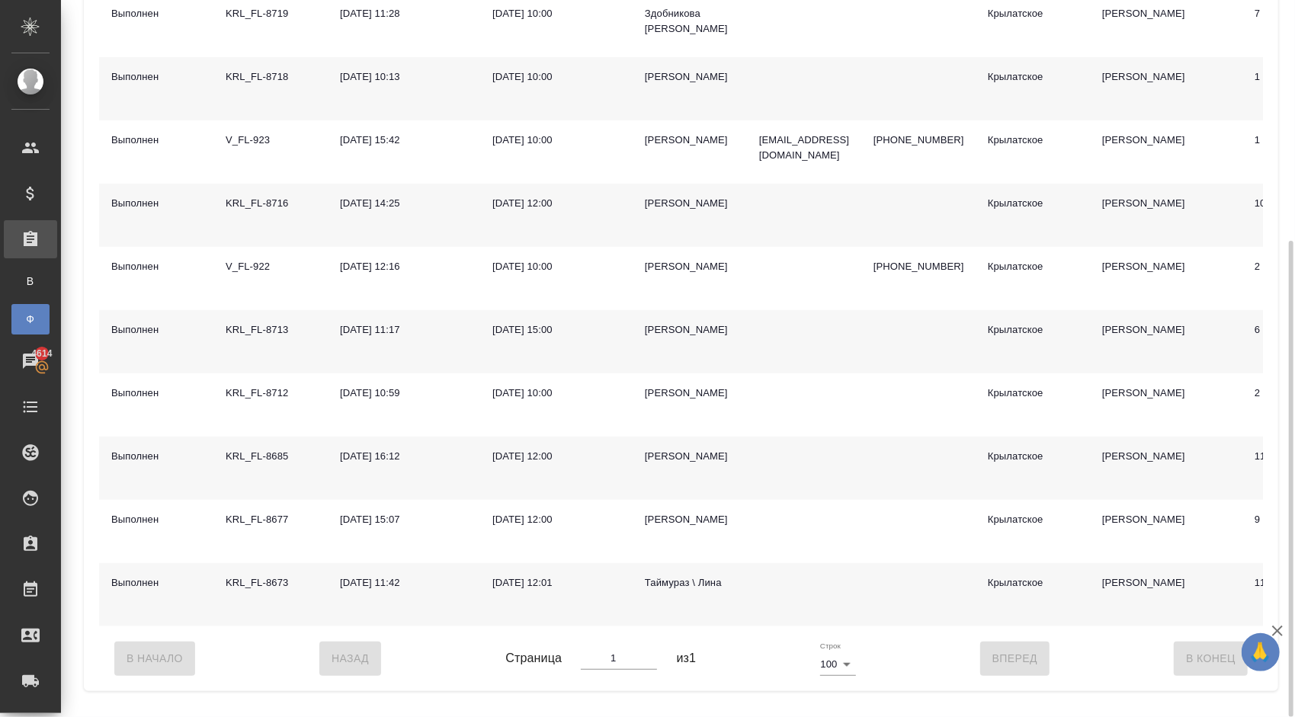
click at [700, 591] on div "Таймураз \ Лина" at bounding box center [690, 583] width 90 height 15
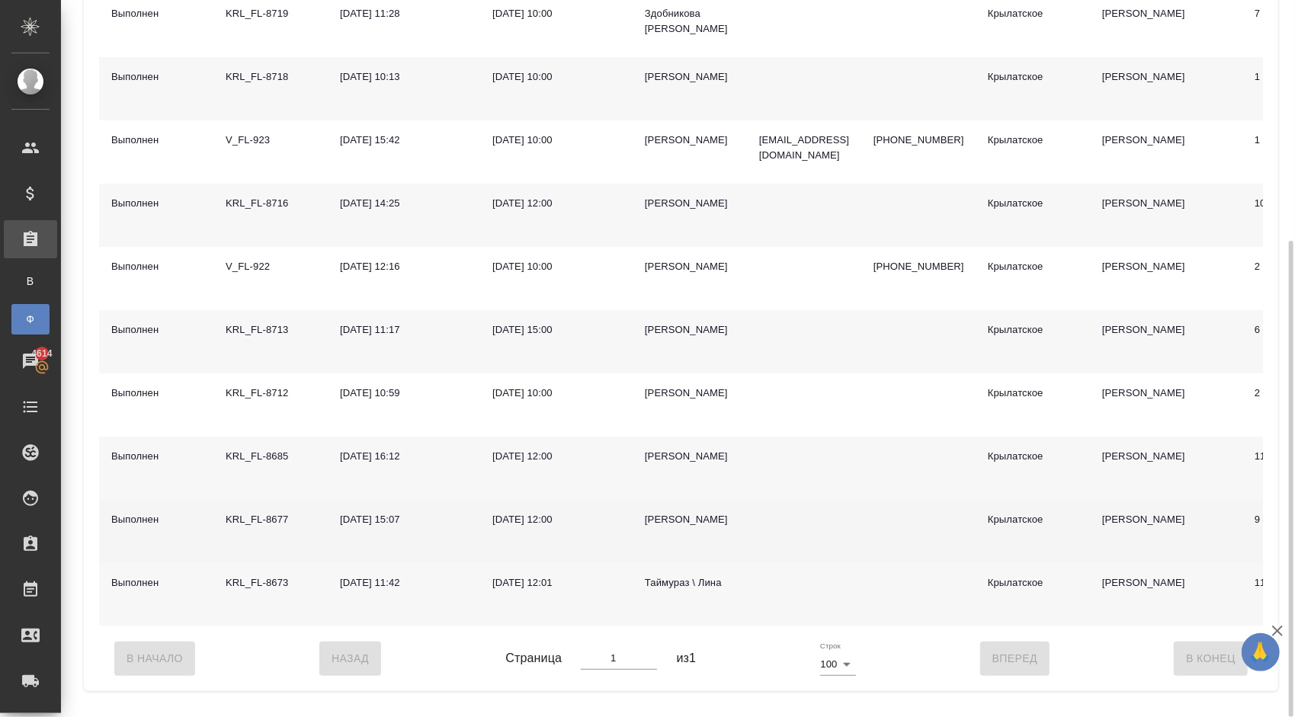
click at [675, 518] on div "Шварцман Кершен" at bounding box center [690, 519] width 90 height 15
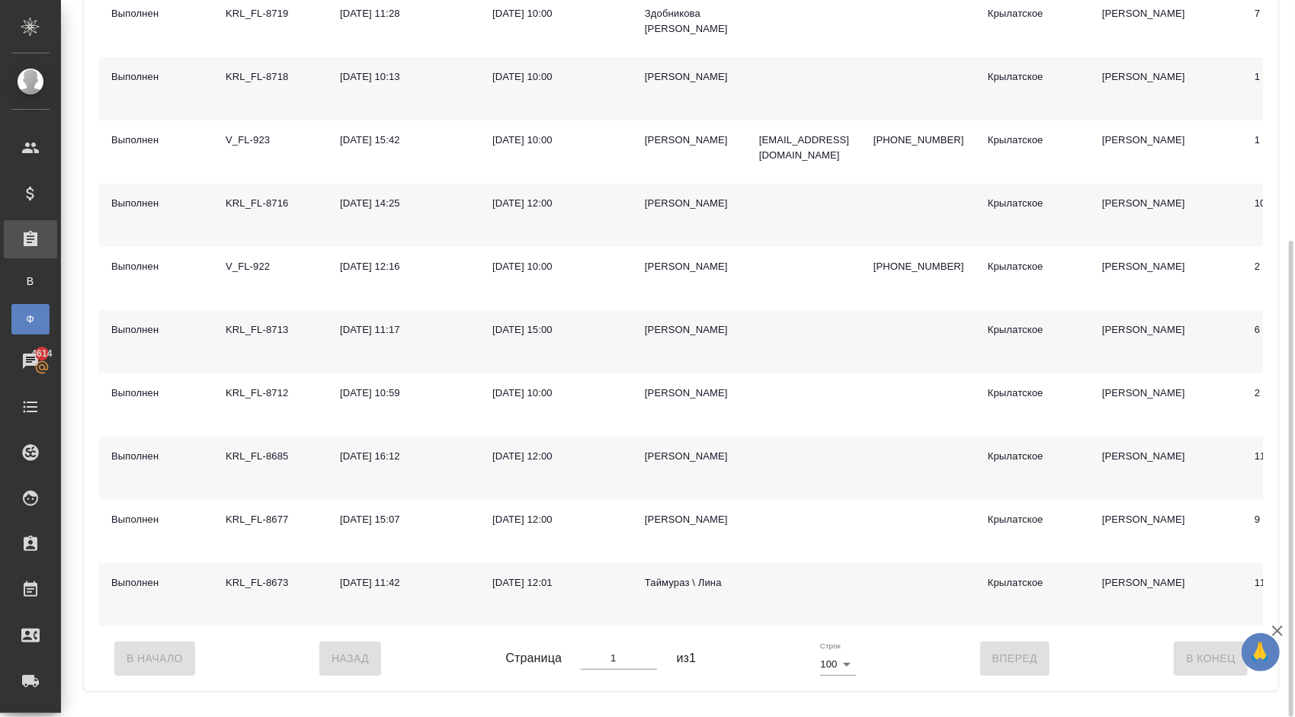
click at [659, 464] on div "Наталья" at bounding box center [690, 456] width 90 height 15
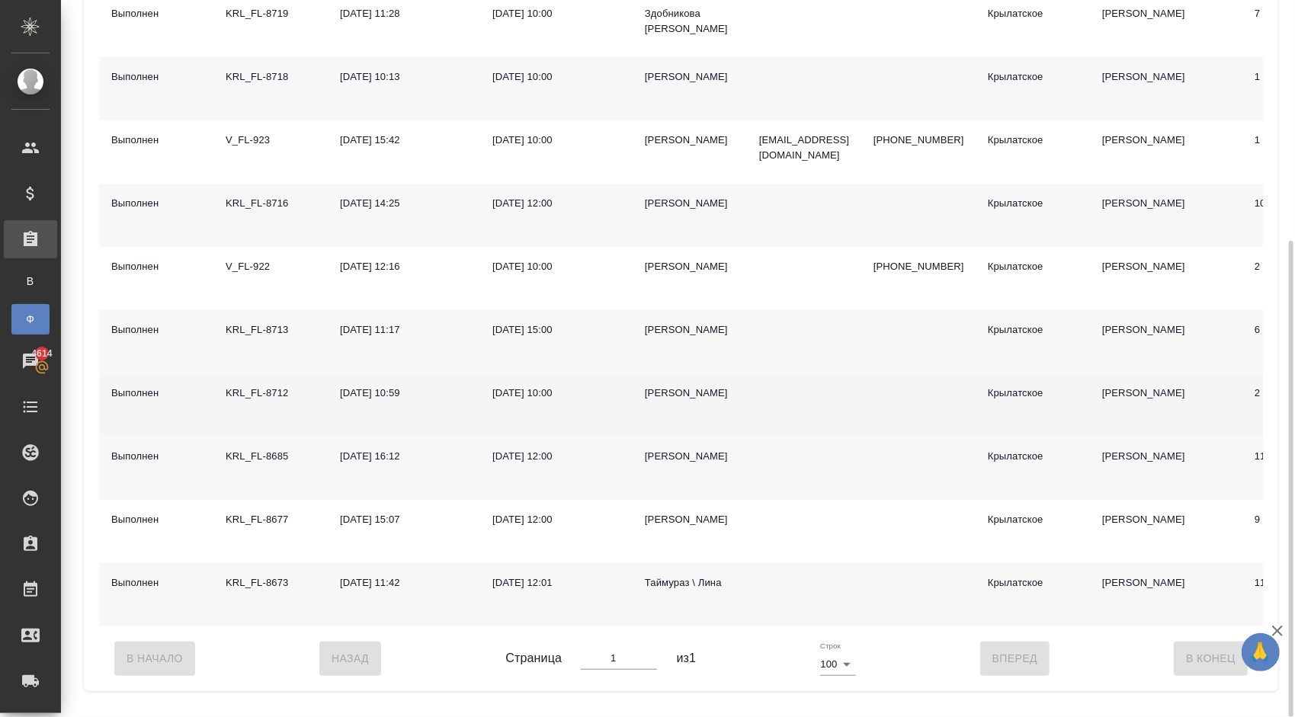
click at [668, 401] on div "Фу Цзяньжэнь" at bounding box center [690, 393] width 90 height 15
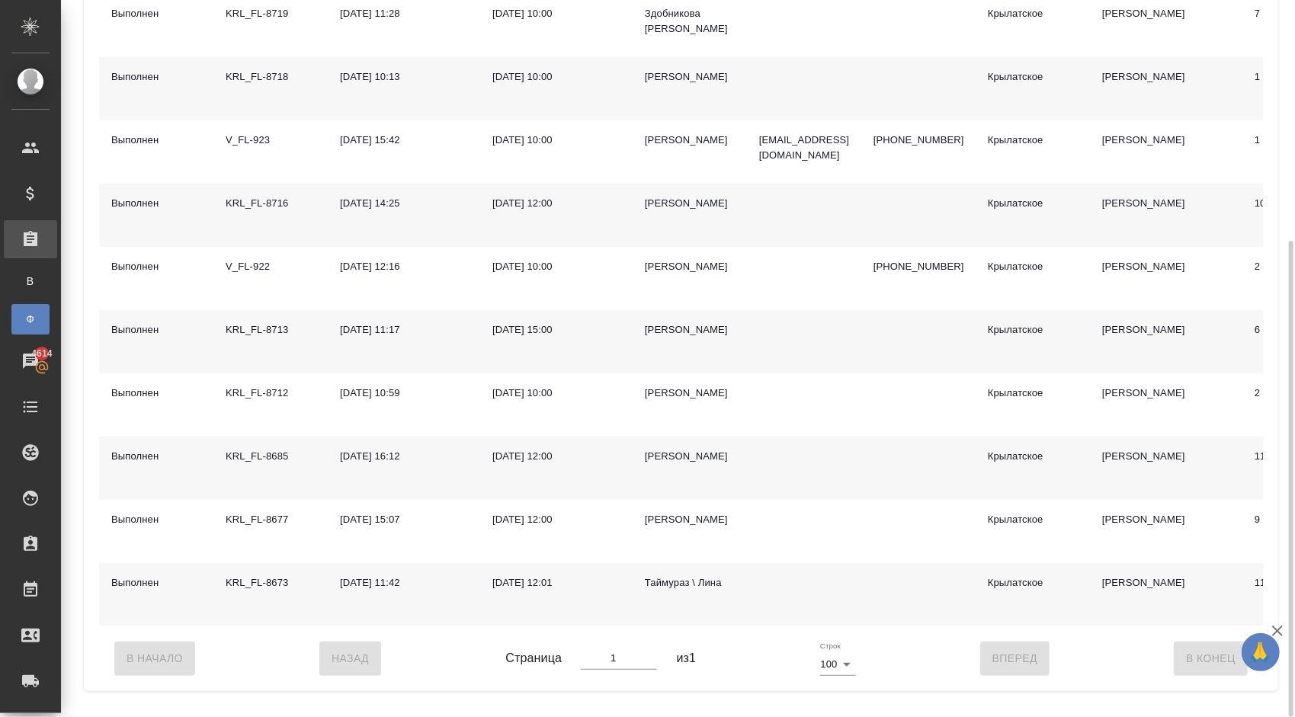
click at [666, 338] on div "Владимир" at bounding box center [690, 329] width 90 height 15
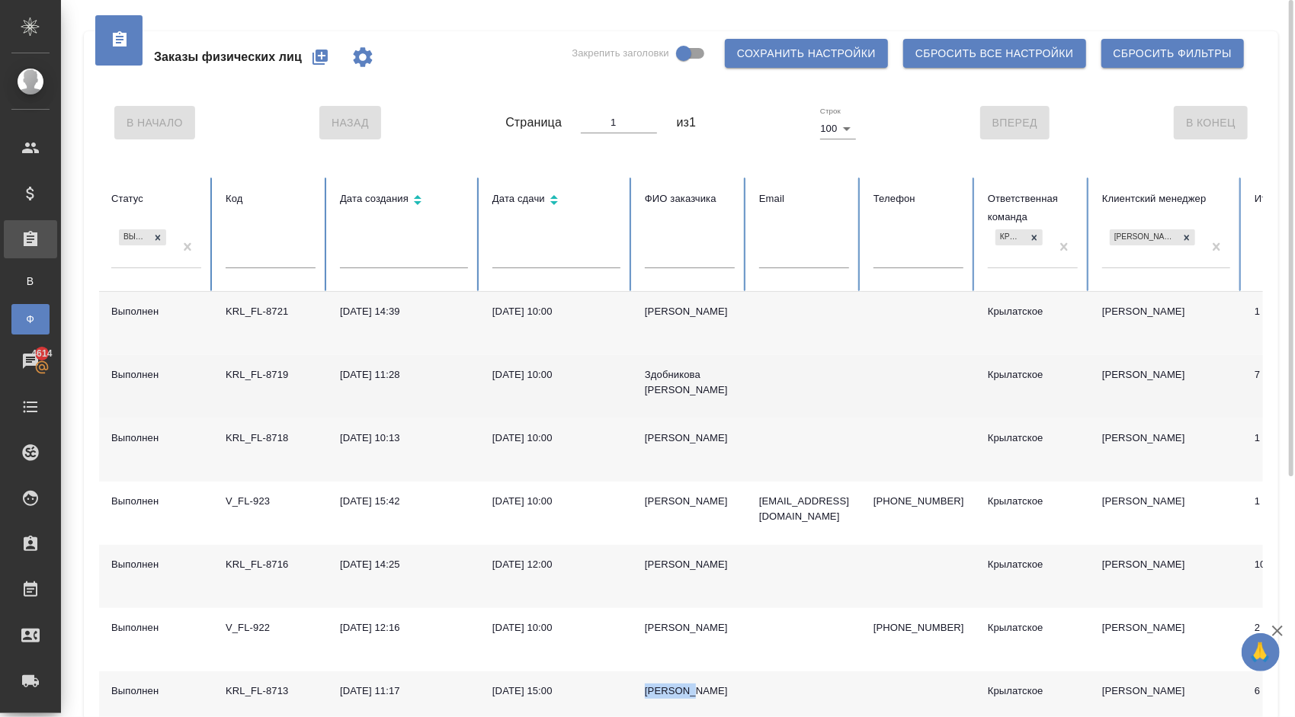
scroll to position [305, 0]
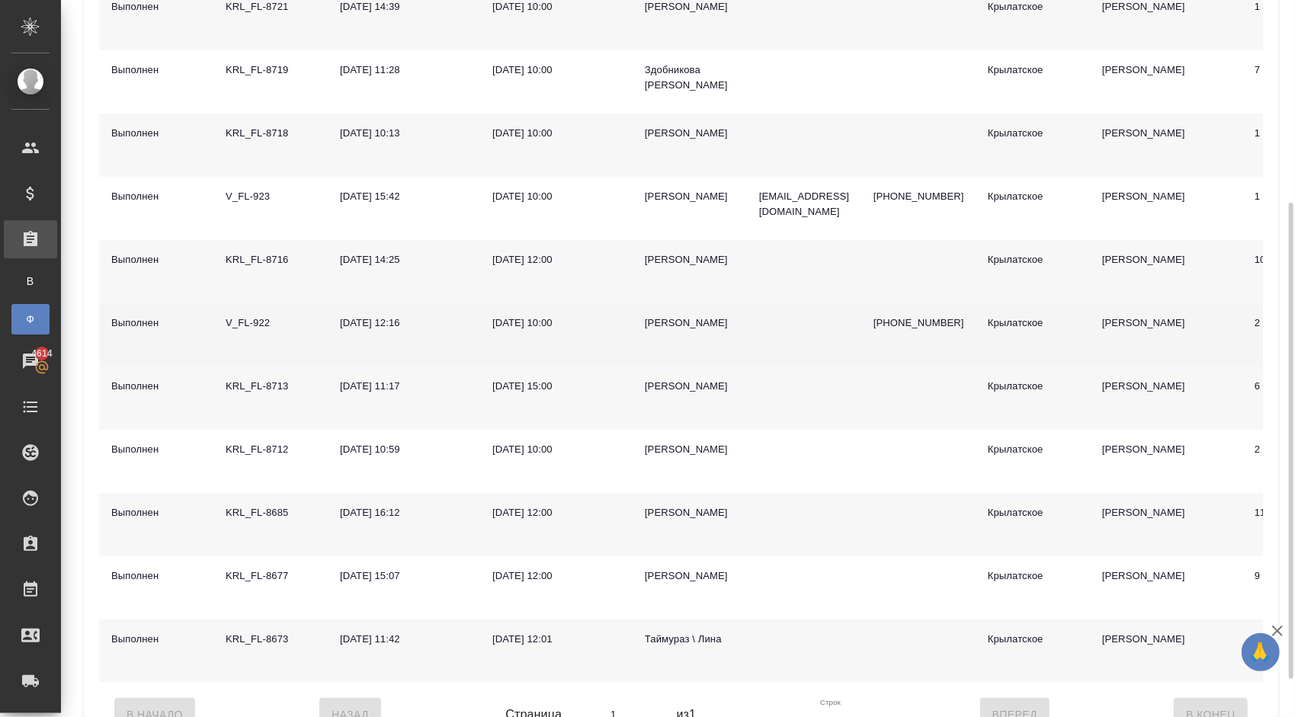
click at [656, 331] on div "Дмитрий" at bounding box center [690, 323] width 90 height 15
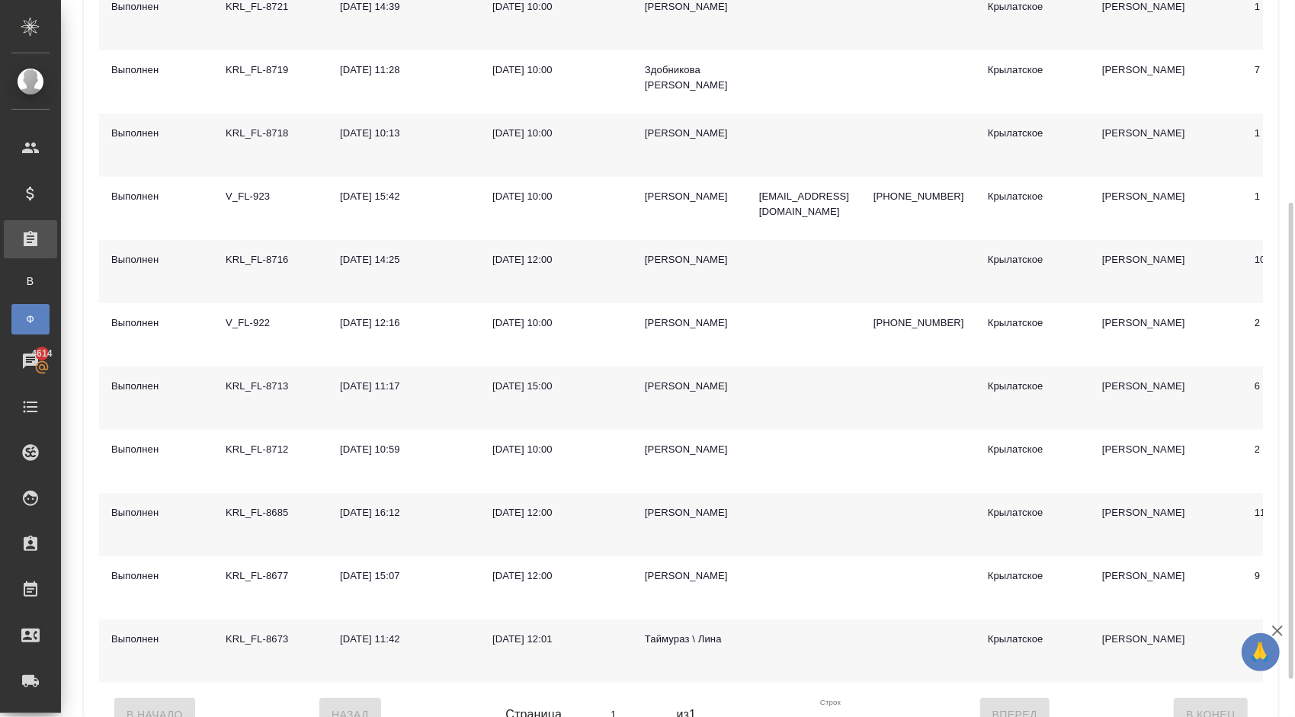
click at [669, 264] on div "Евгений" at bounding box center [690, 259] width 90 height 15
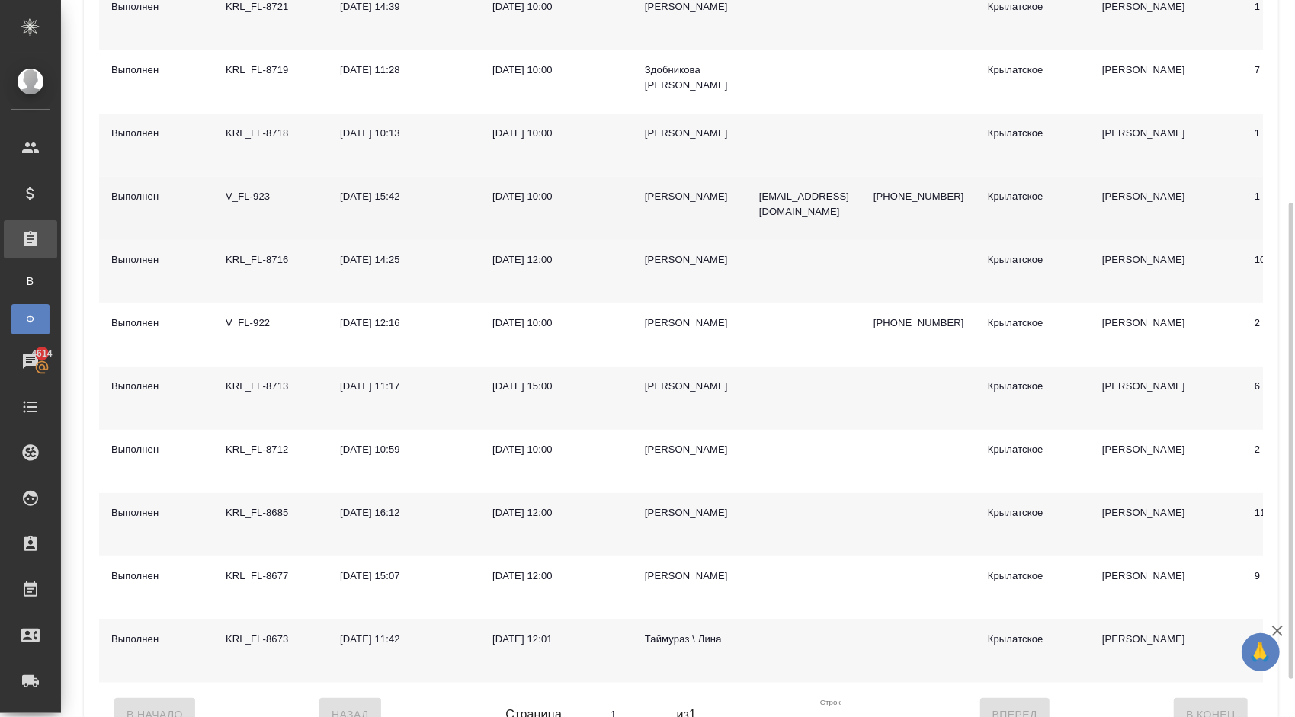
click at [673, 204] on div "Желялетдинов Камиль Надирович" at bounding box center [690, 196] width 90 height 15
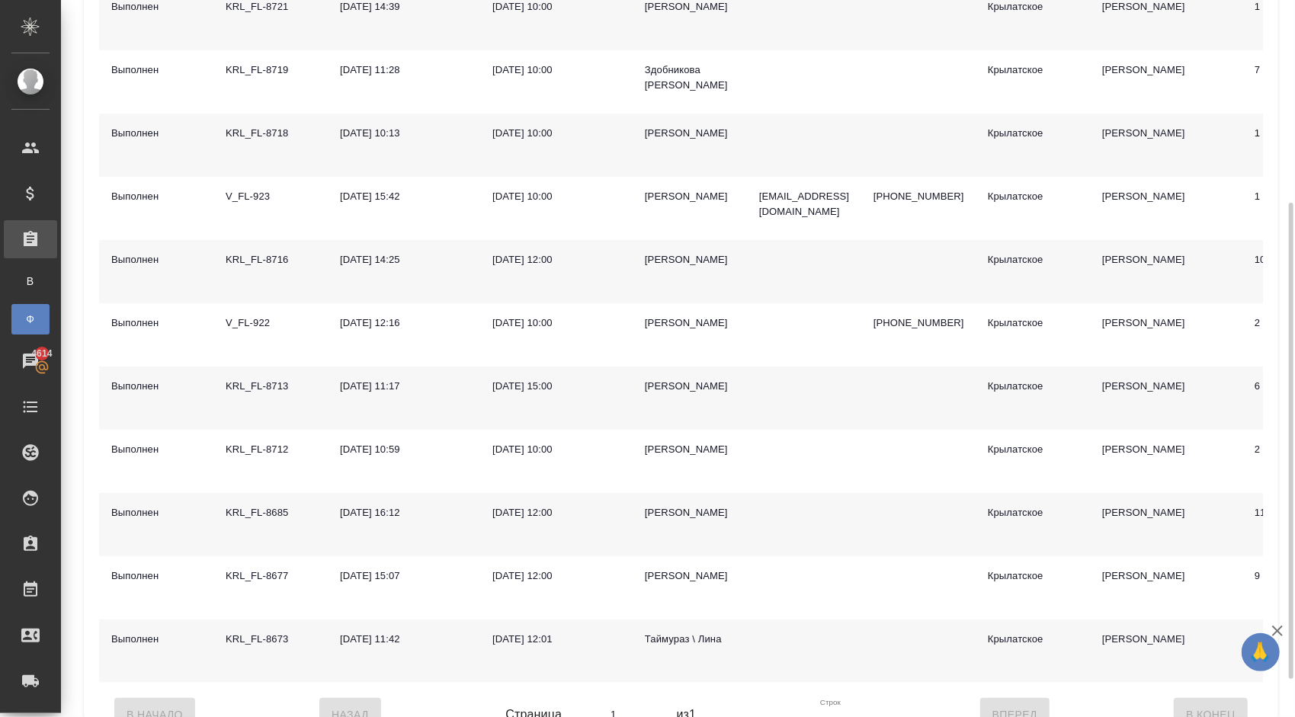
click at [669, 131] on div "Афанасия" at bounding box center [690, 133] width 90 height 15
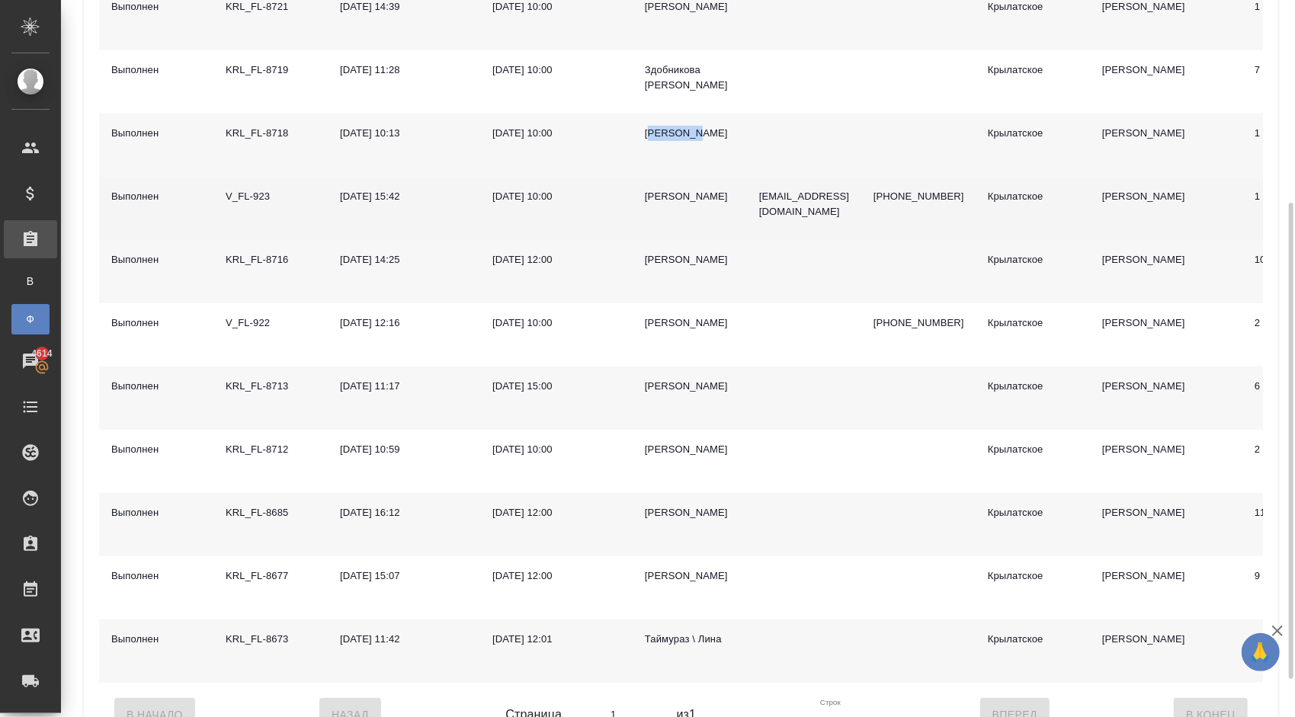
scroll to position [0, 0]
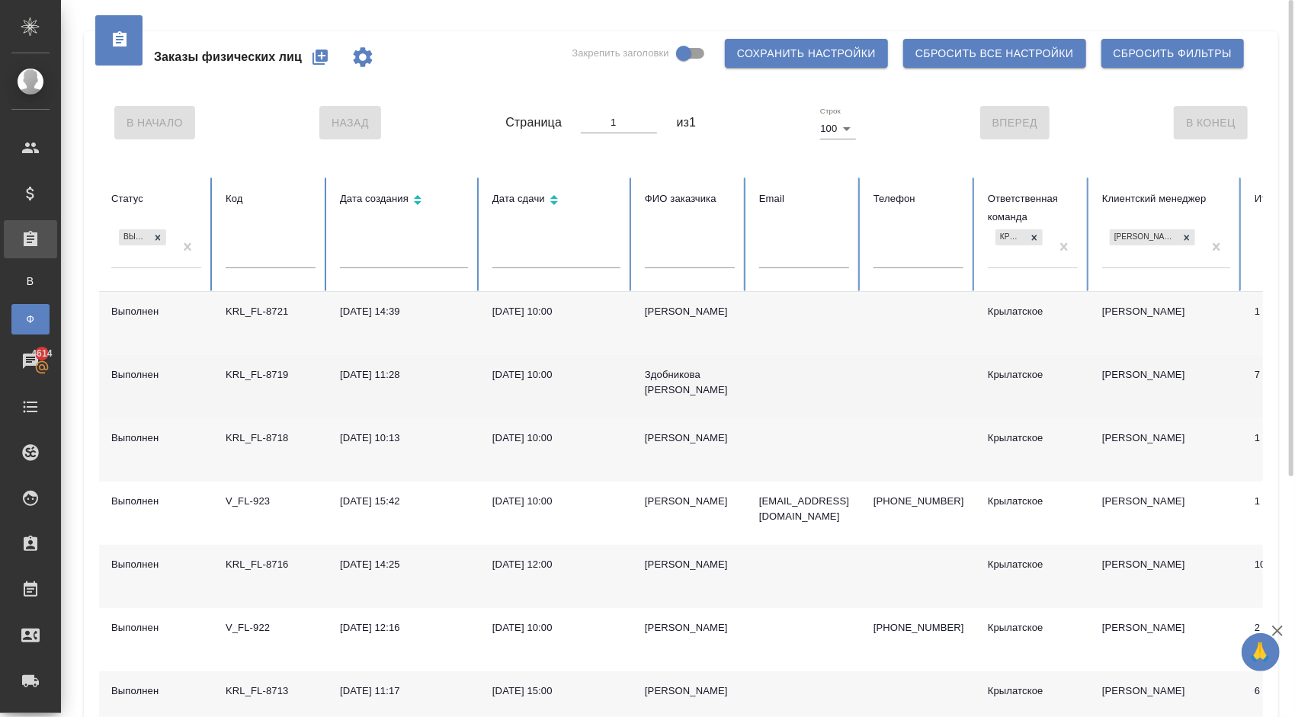
click at [657, 367] on div "Здобникова Ирина" at bounding box center [690, 382] width 90 height 30
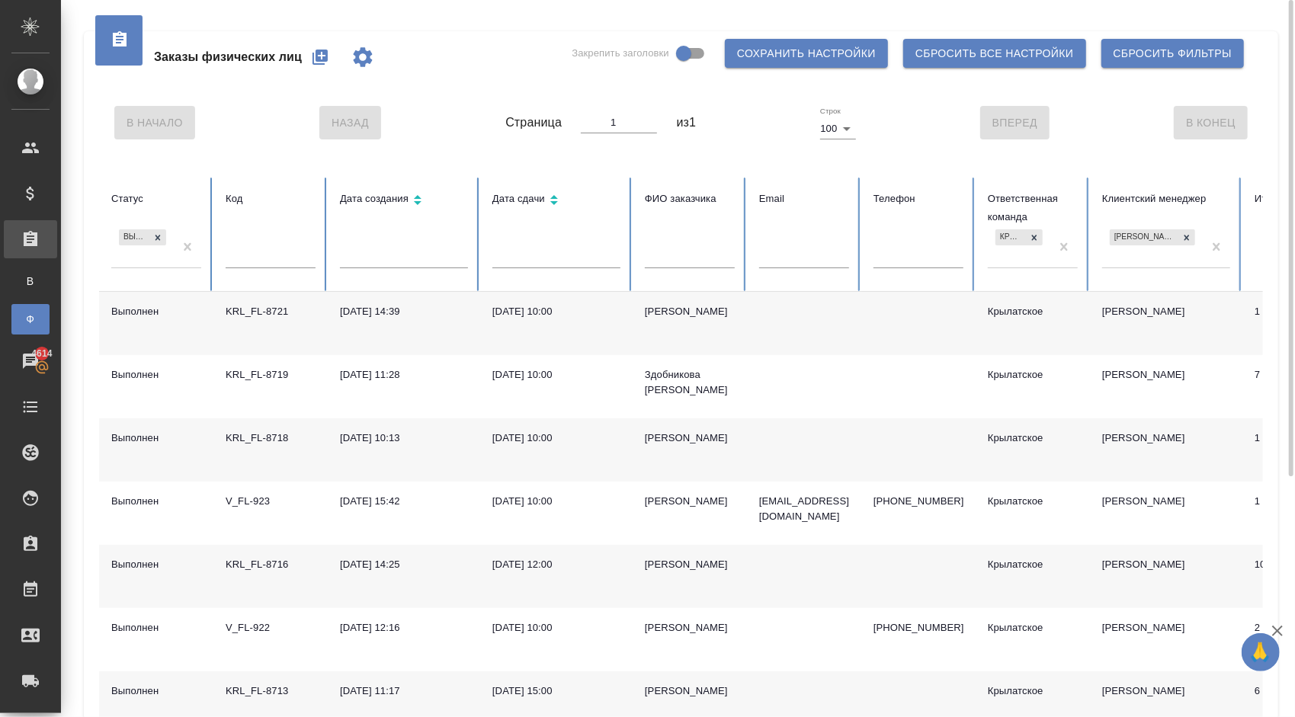
click at [685, 304] on div "Драгни Вячеслав" at bounding box center [690, 311] width 90 height 15
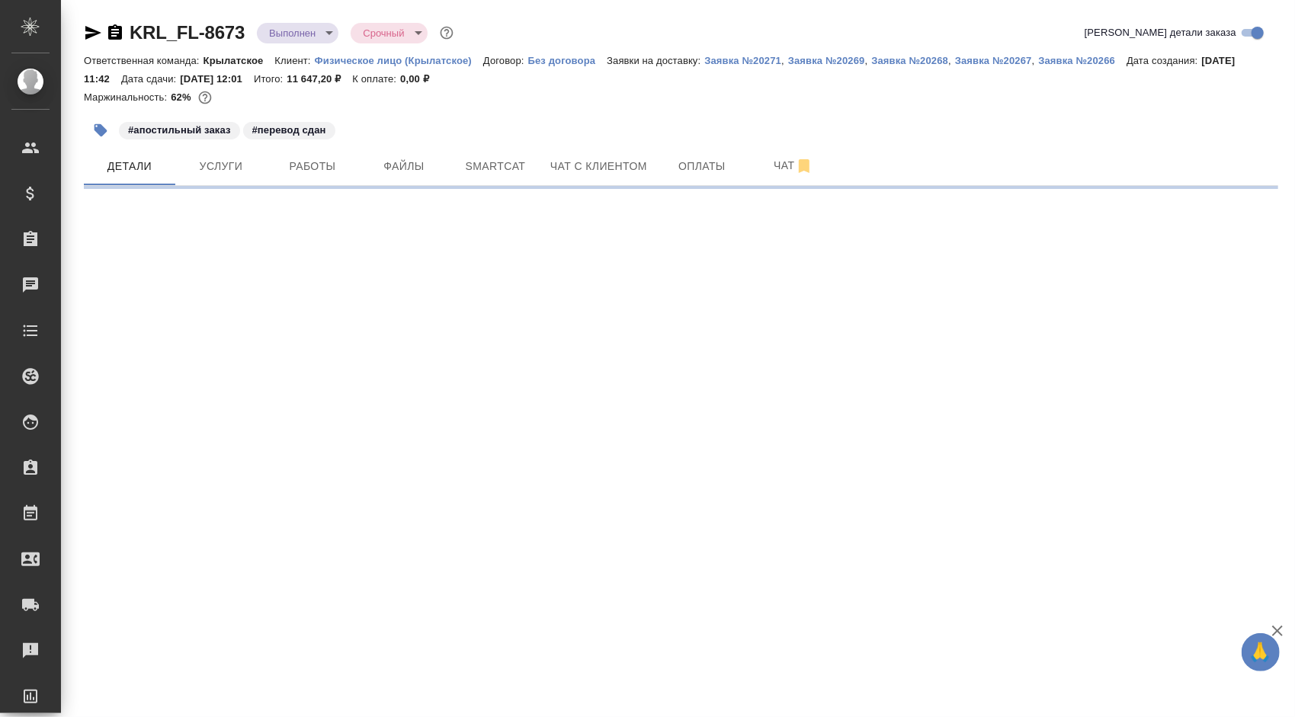
select select "RU"
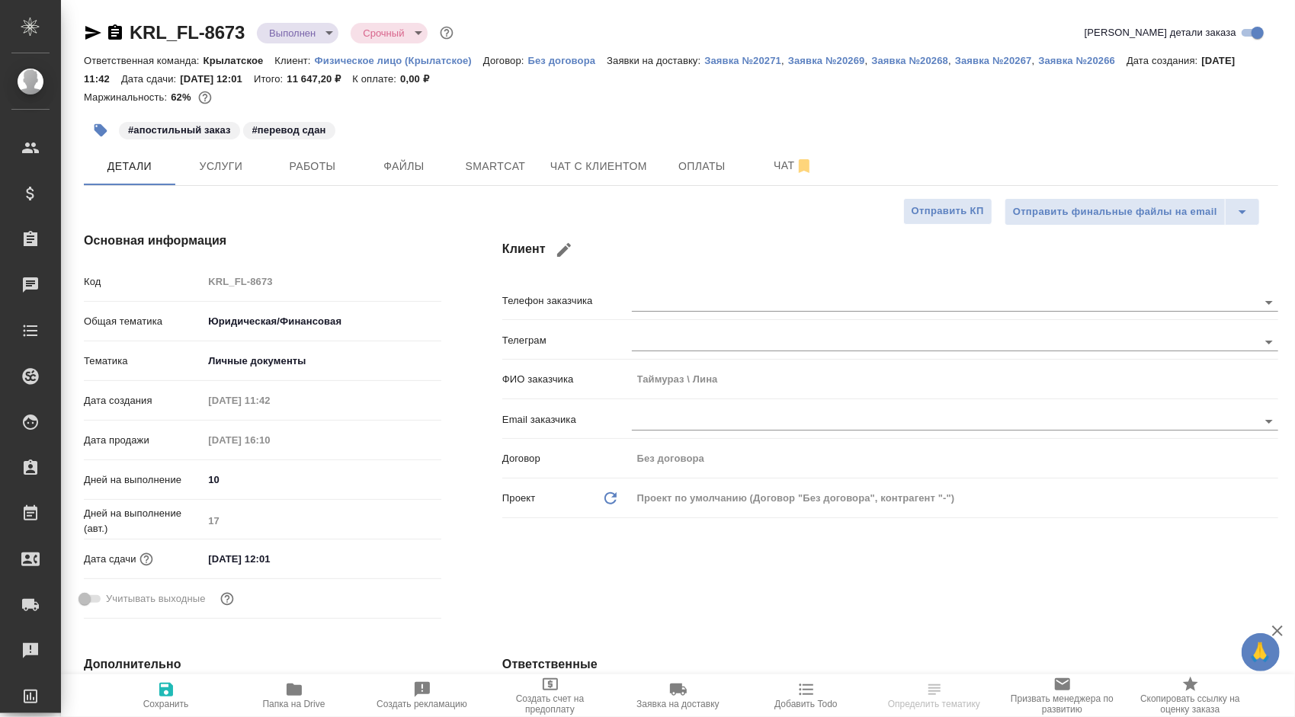
type textarea "x"
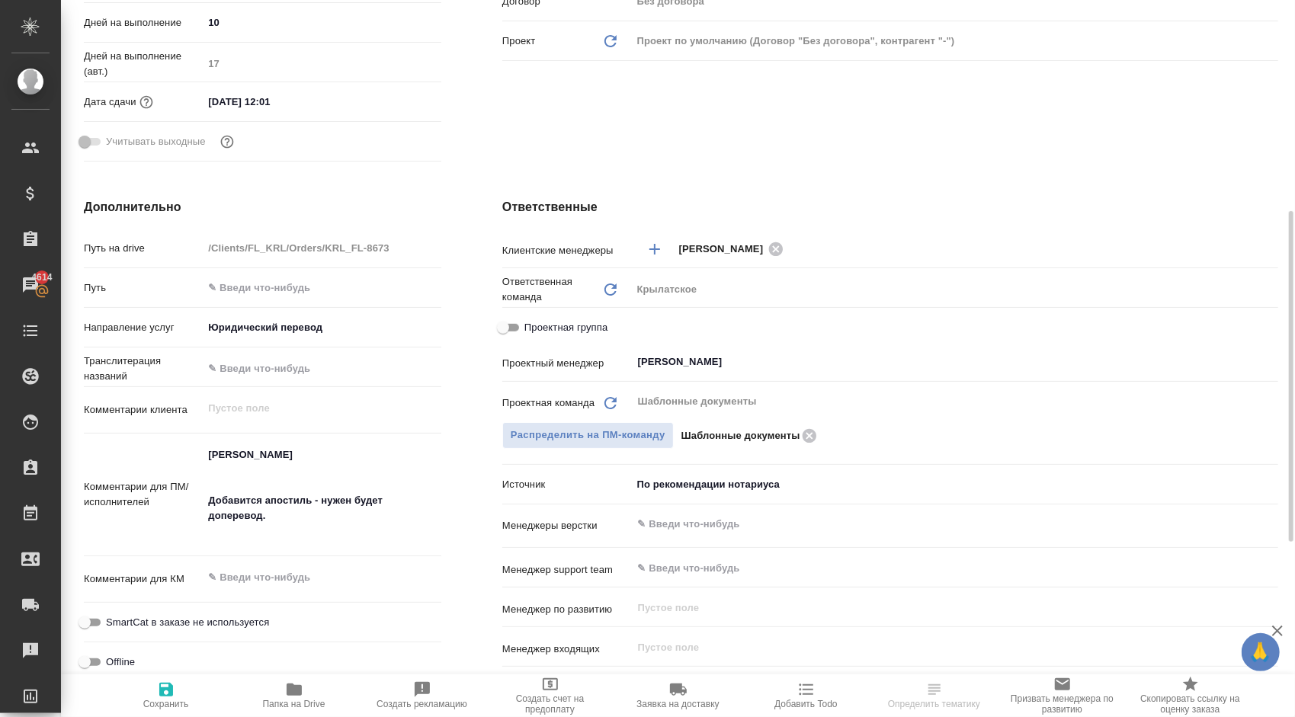
scroll to position [76, 0]
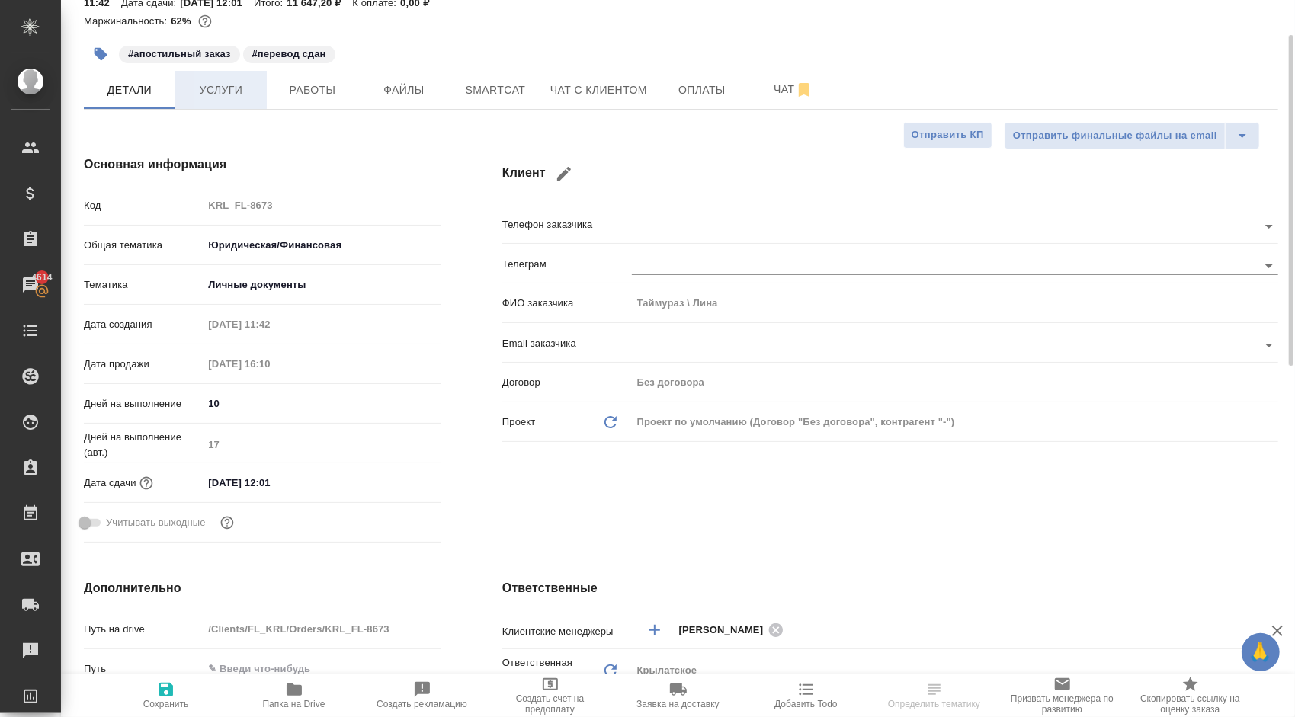
click at [213, 73] on button "Услуги" at bounding box center [220, 90] width 91 height 38
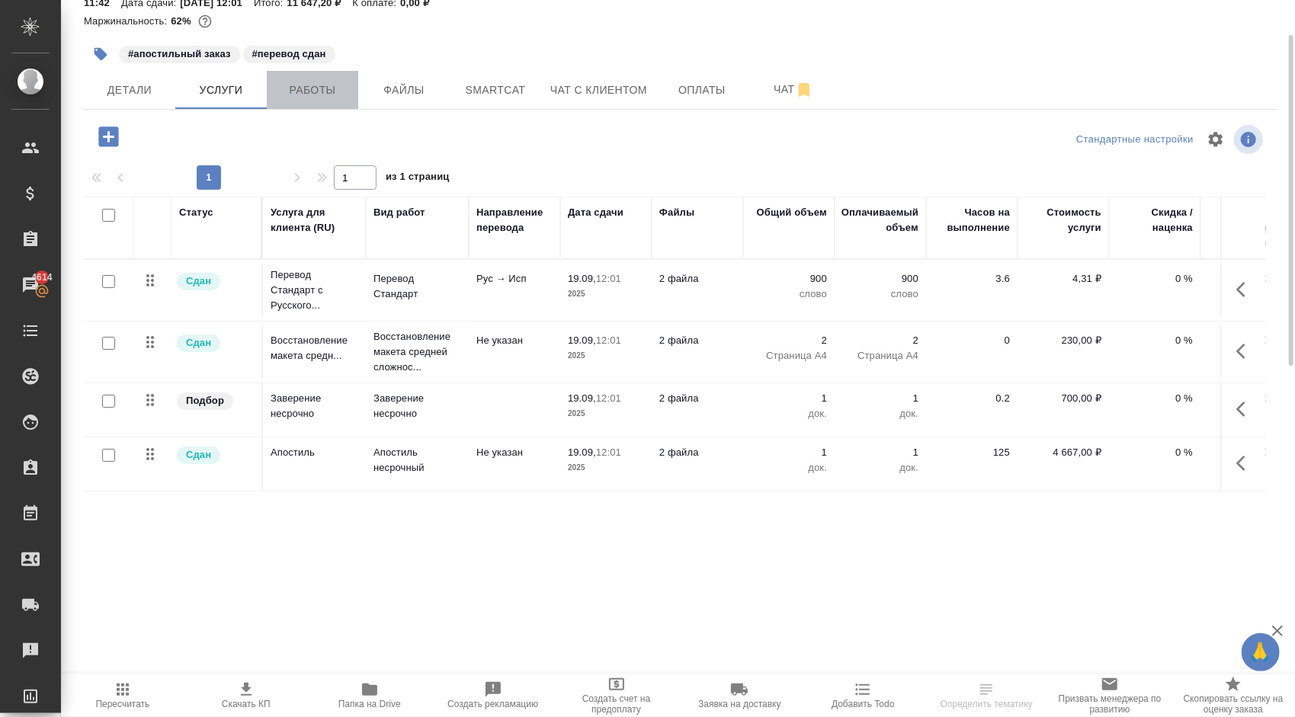
click at [300, 88] on span "Работы" at bounding box center [312, 90] width 73 height 19
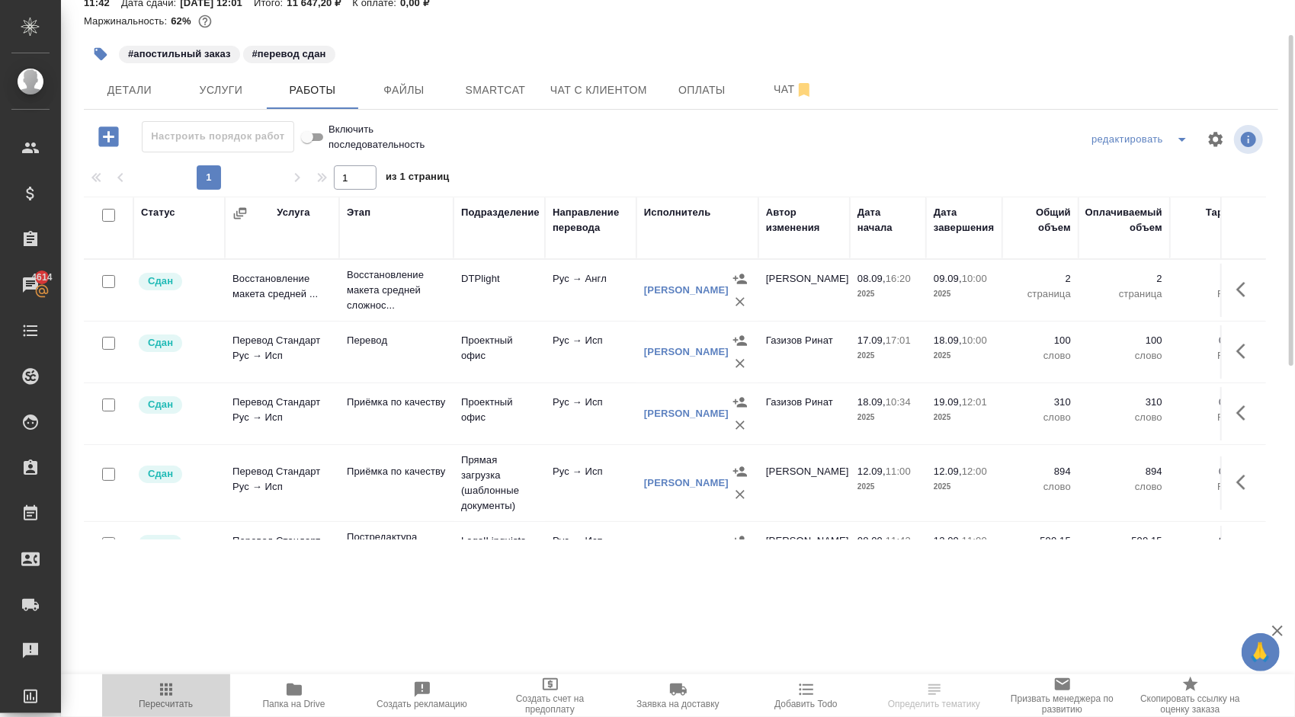
click at [213, 696] on span "Пересчитать" at bounding box center [166, 695] width 110 height 29
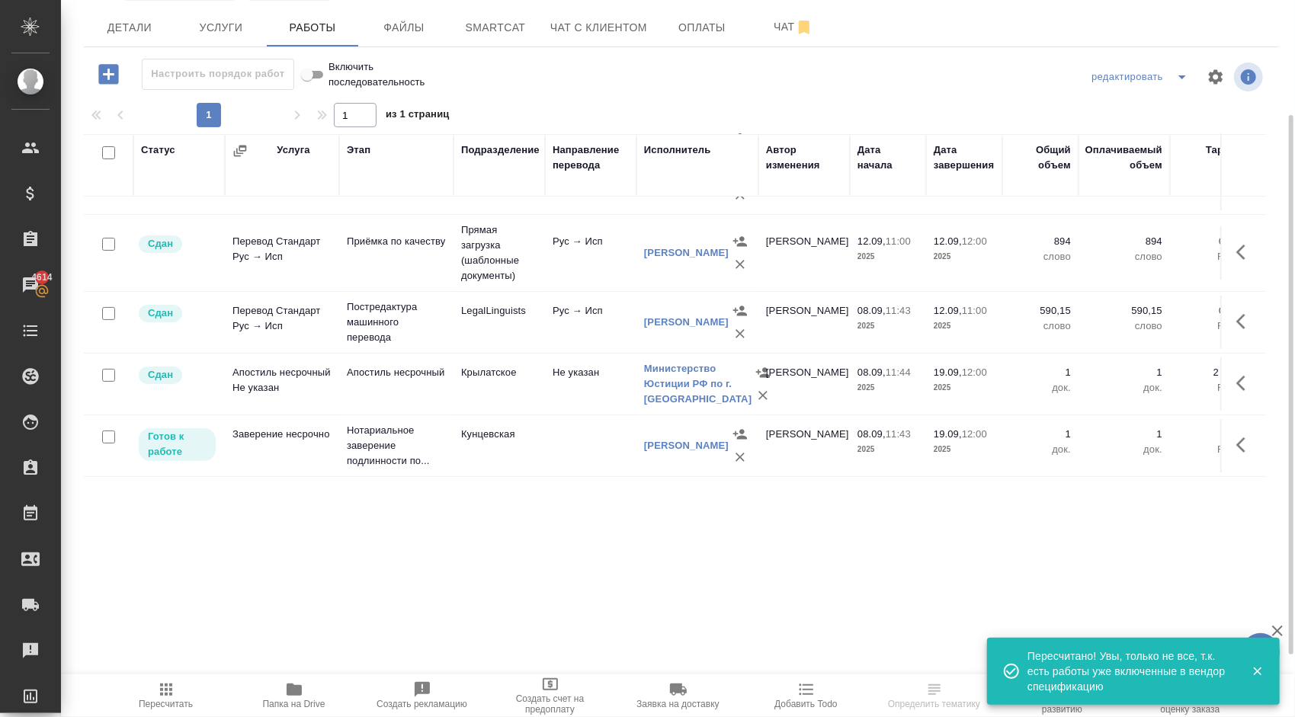
scroll to position [177, 0]
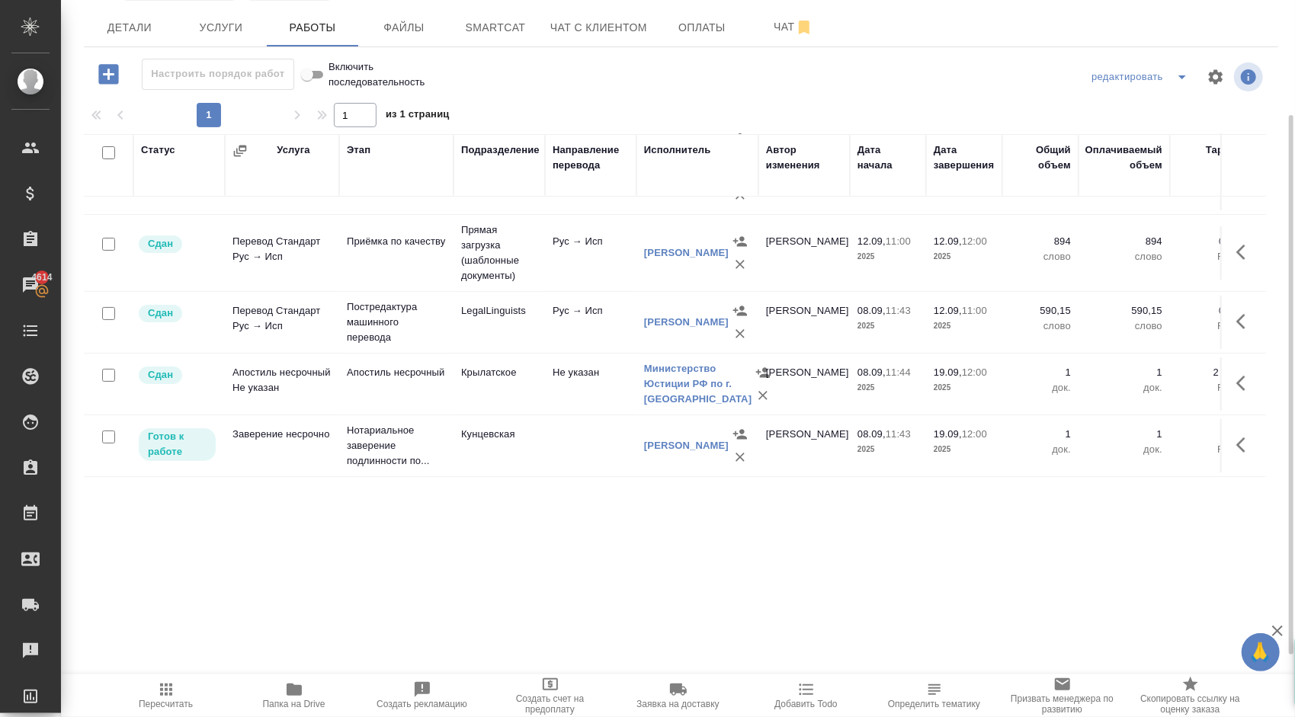
click at [1227, 435] on button "button" at bounding box center [1245, 445] width 37 height 37
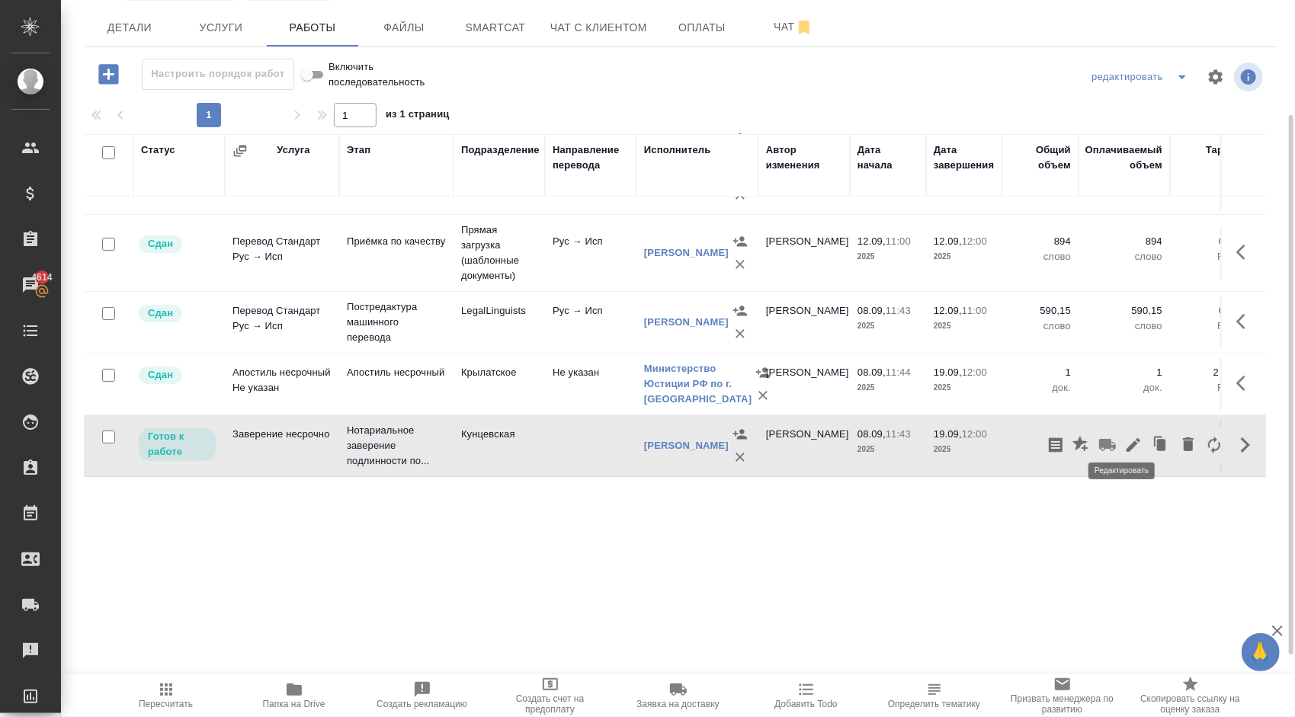
click at [1127, 438] on icon "button" at bounding box center [1134, 445] width 14 height 14
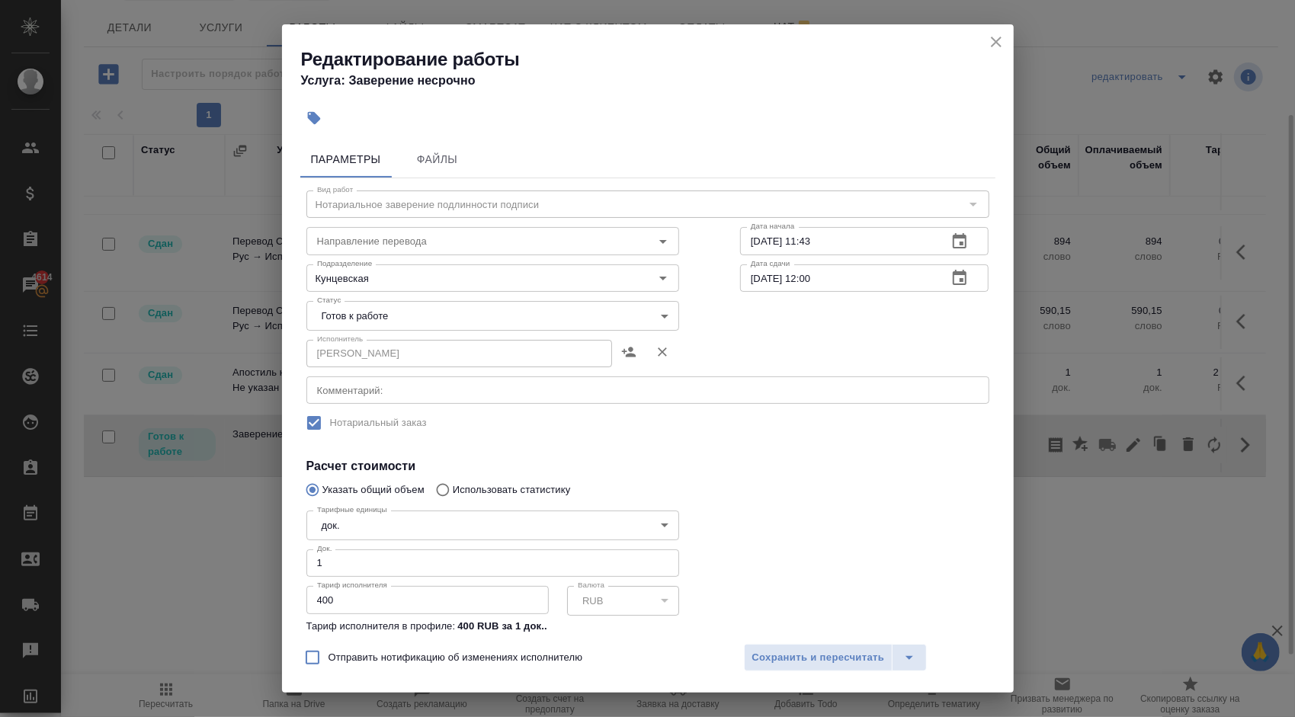
click at [341, 328] on body "🙏 .cls-1 fill:#fff; AWATERA [PERSON_NAME] Клиенты Спецификации Заказы 4614 Чаты…" at bounding box center [647, 358] width 1295 height 717
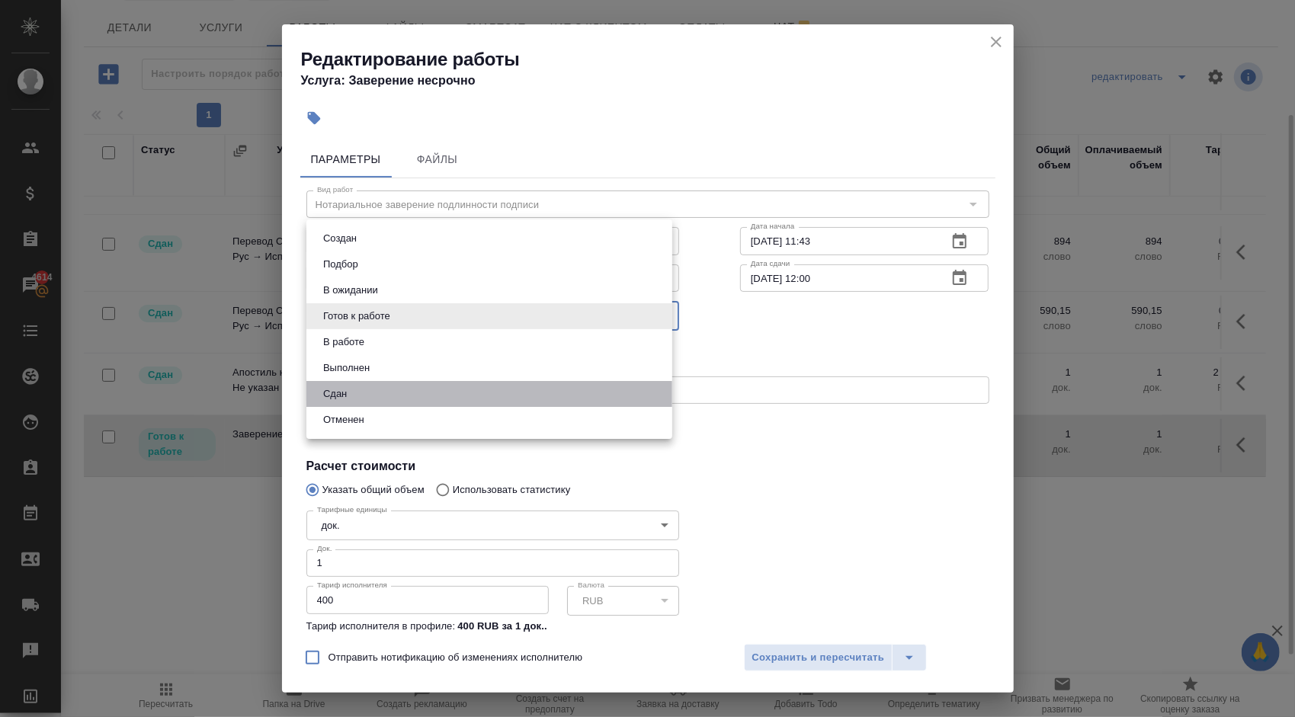
click at [358, 396] on li "Сдан" at bounding box center [489, 394] width 366 height 26
type input "closed"
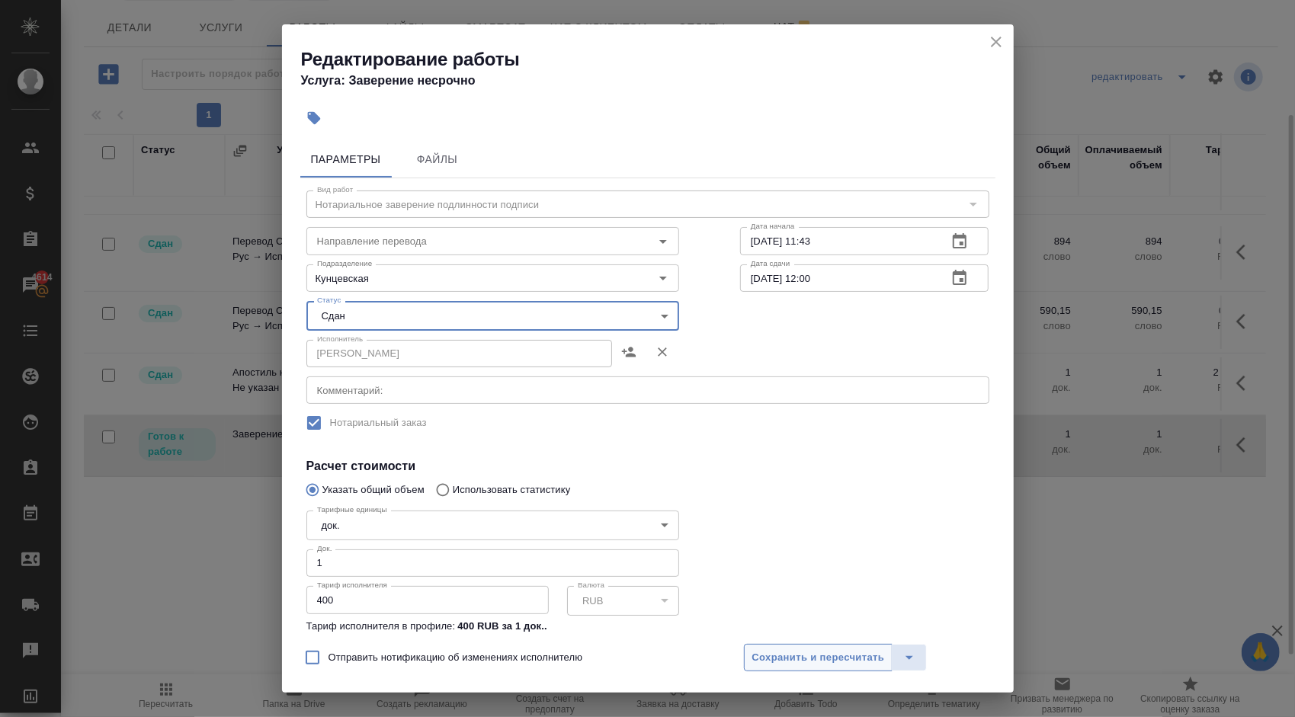
click at [774, 665] on span "Сохранить и пересчитать" at bounding box center [818, 659] width 133 height 18
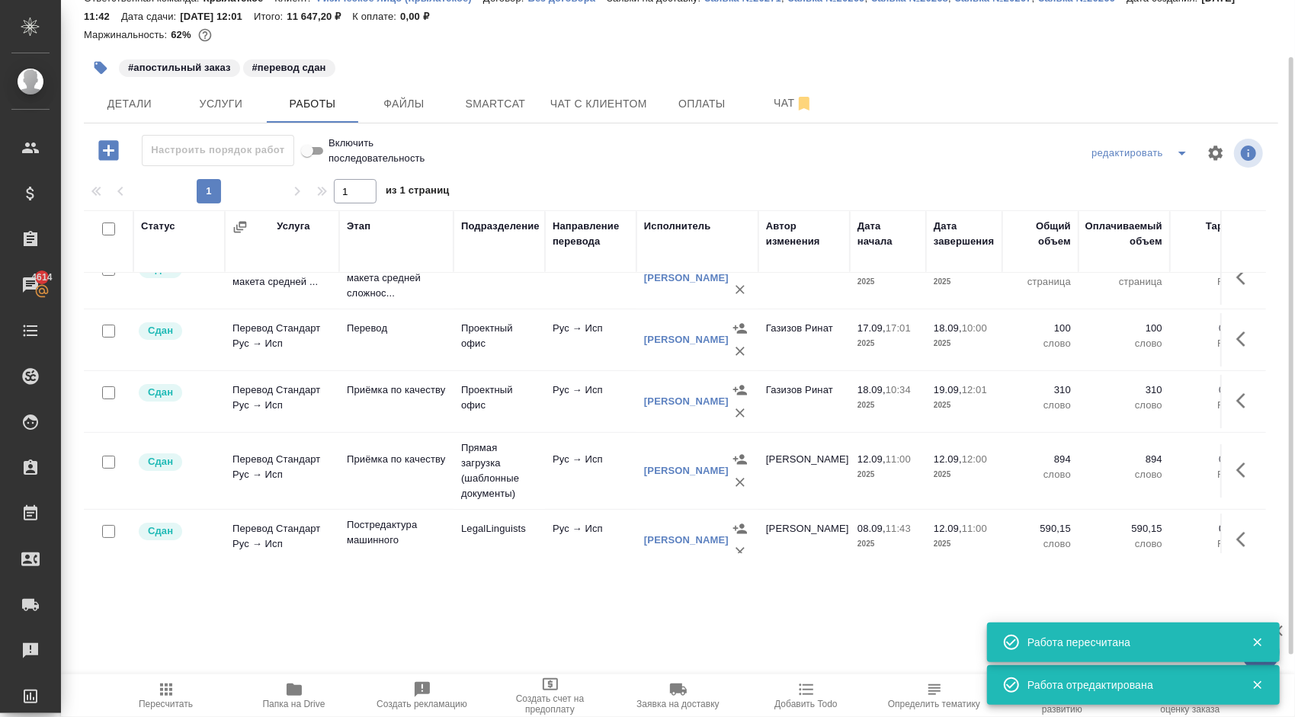
scroll to position [0, 0]
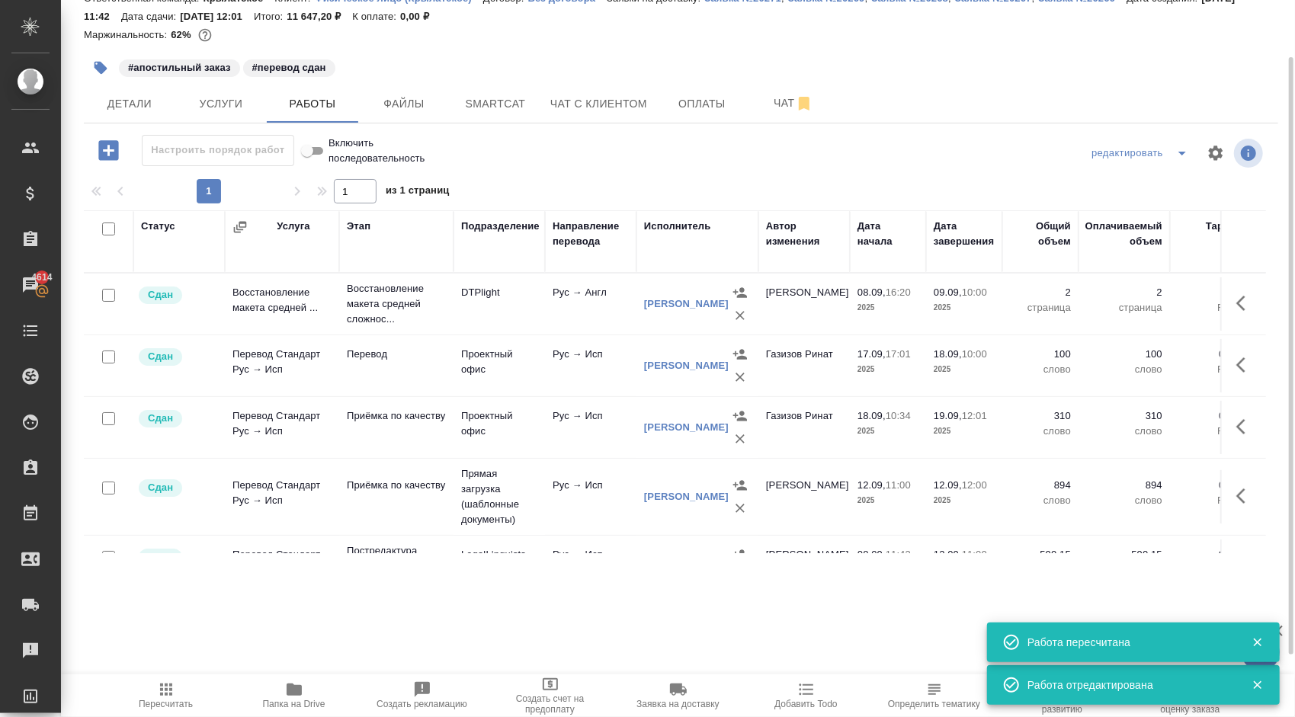
click at [204, 688] on span "Пересчитать" at bounding box center [166, 695] width 110 height 29
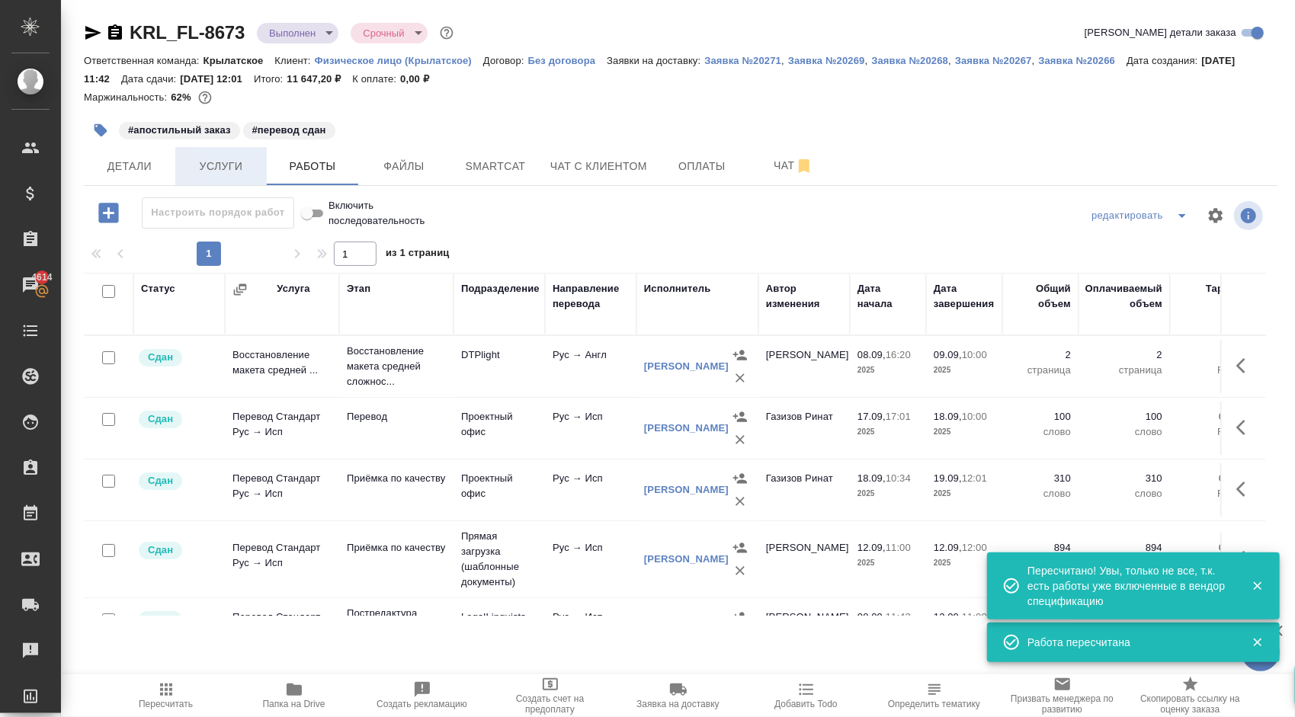
click at [226, 170] on span "Услуги" at bounding box center [220, 166] width 73 height 19
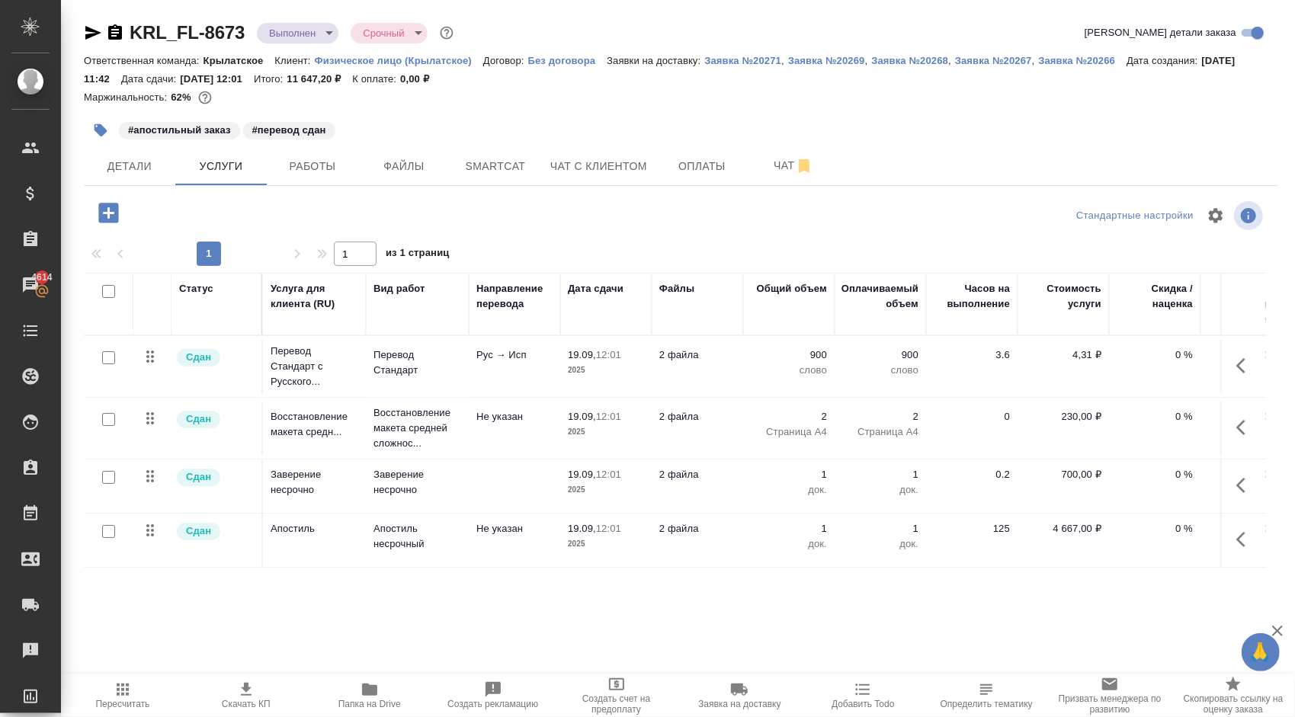
scroll to position [0, 163]
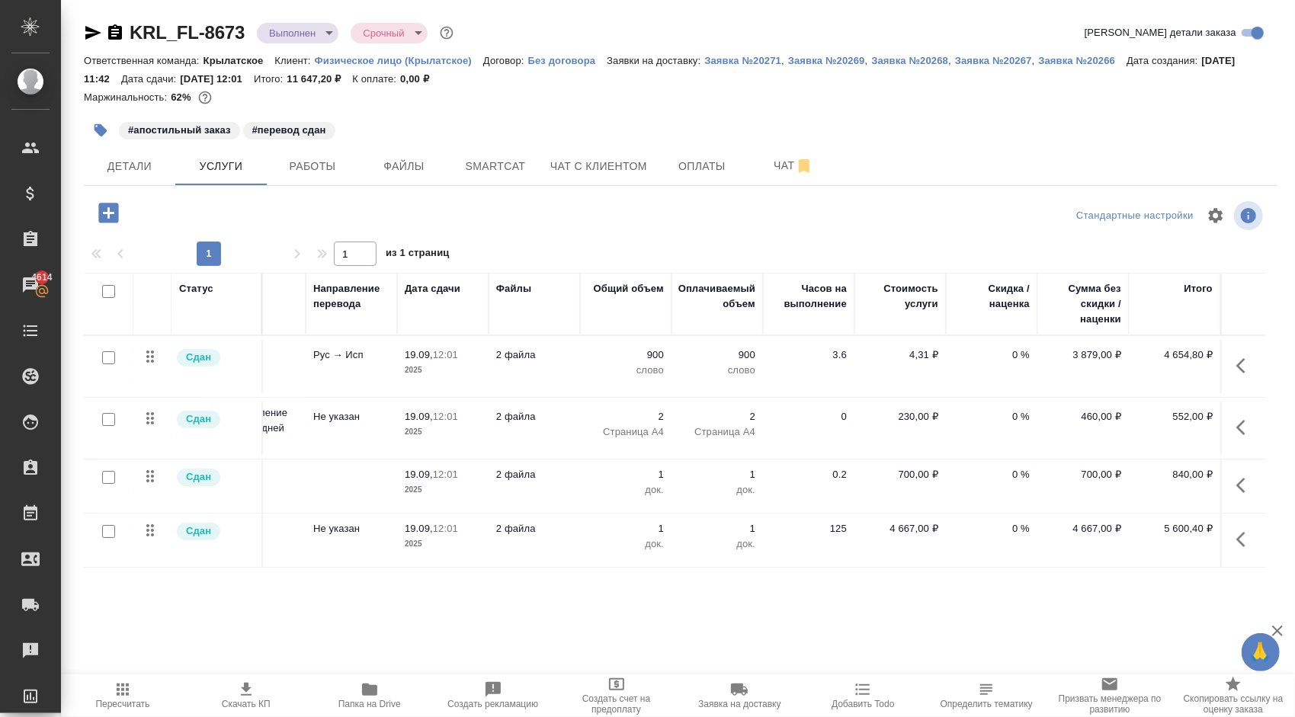
click at [485, 204] on div at bounding box center [681, 215] width 398 height 37
click at [108, 163] on span "Детали" at bounding box center [129, 166] width 73 height 19
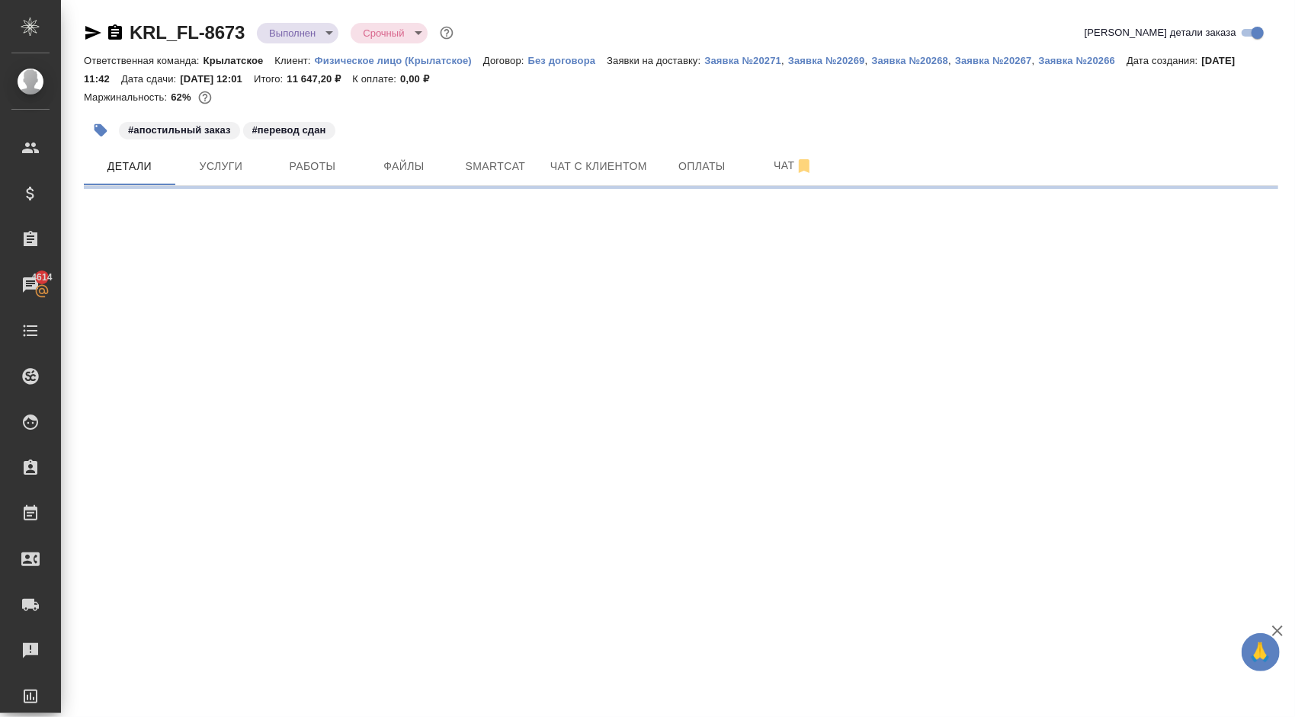
select select "RU"
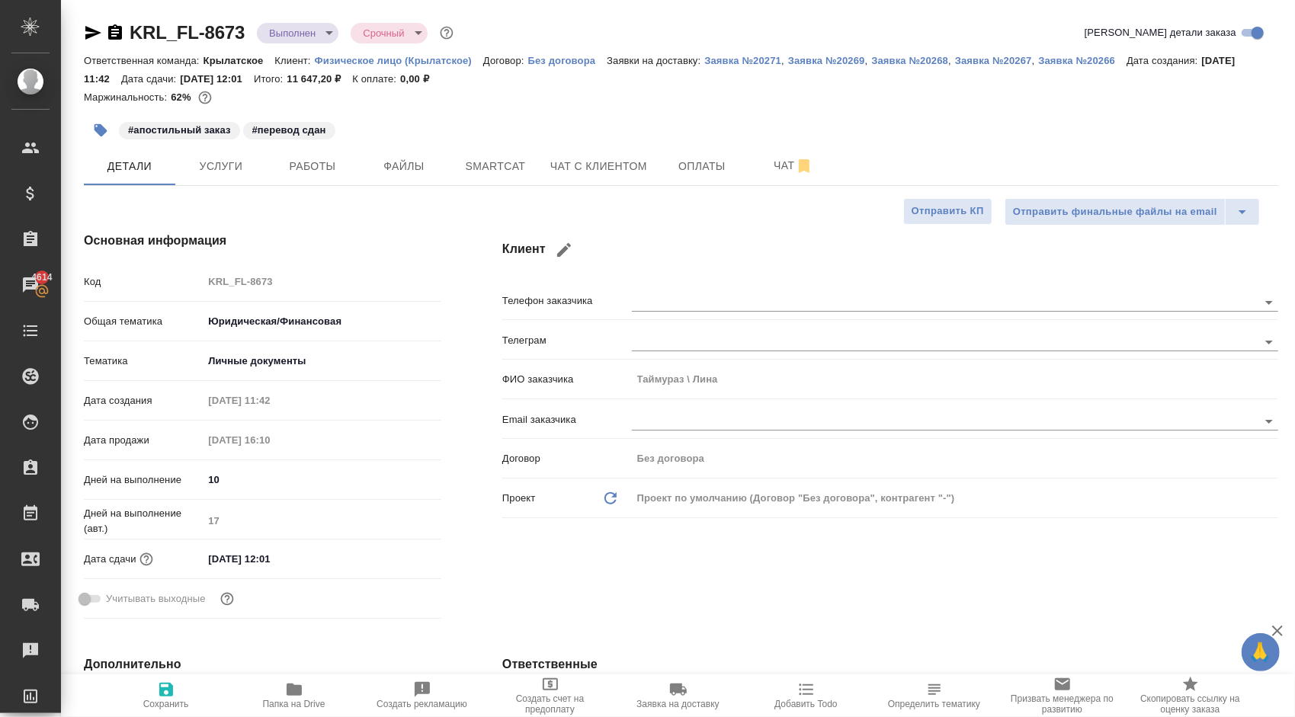
type textarea "x"
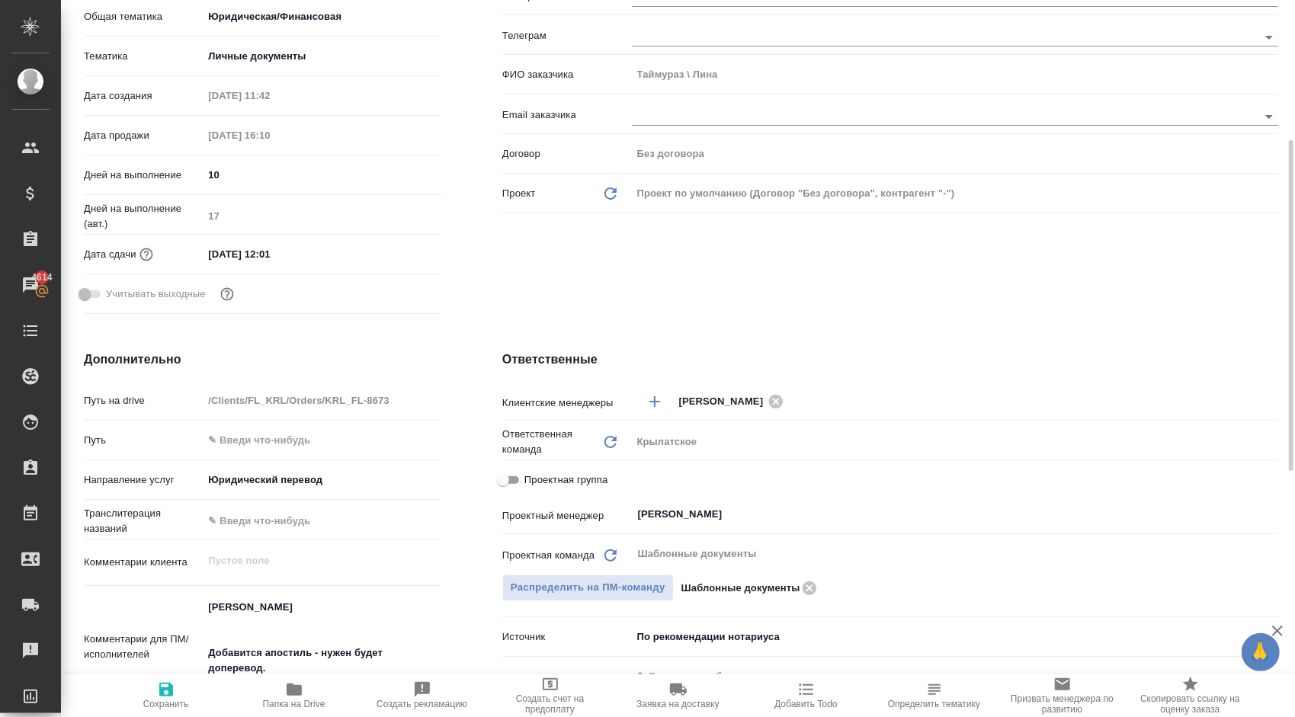
scroll to position [381, 0]
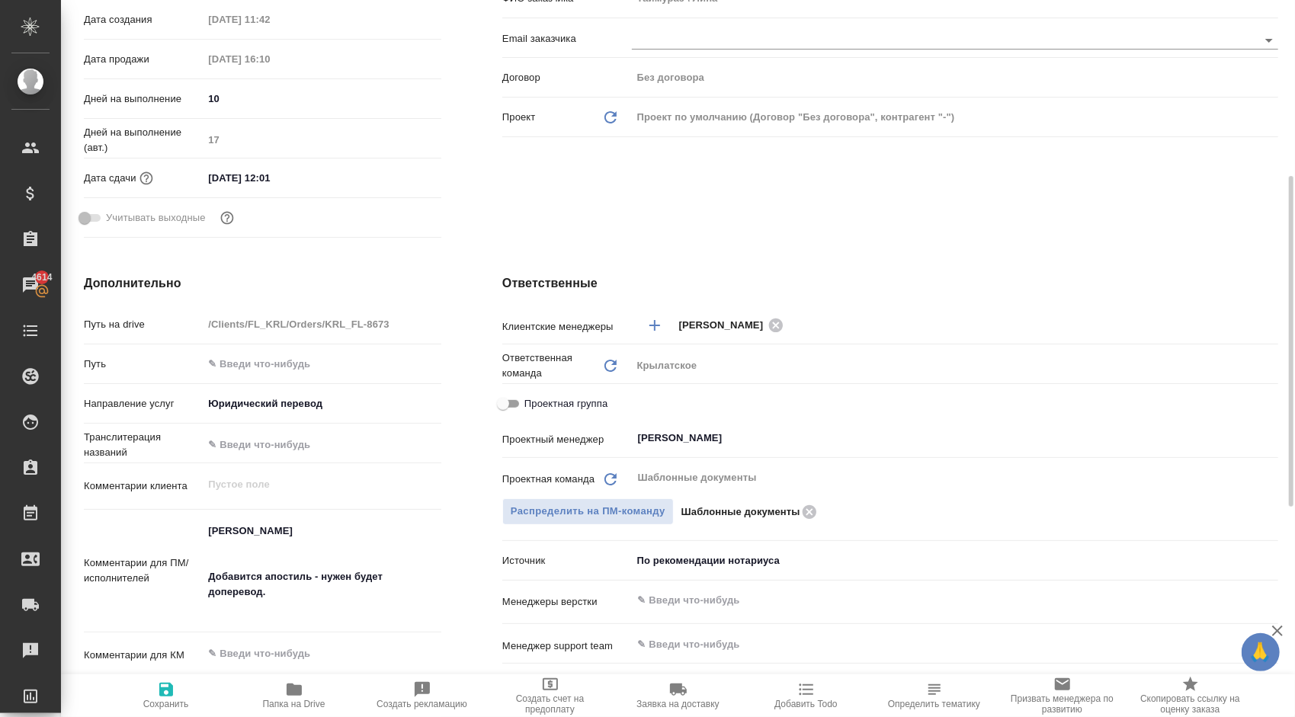
click at [539, 398] on span "Проектная группа" at bounding box center [565, 403] width 83 height 15
click at [531, 398] on input "Проектная группа" at bounding box center [503, 404] width 55 height 18
checkbox input "true"
type textarea "x"
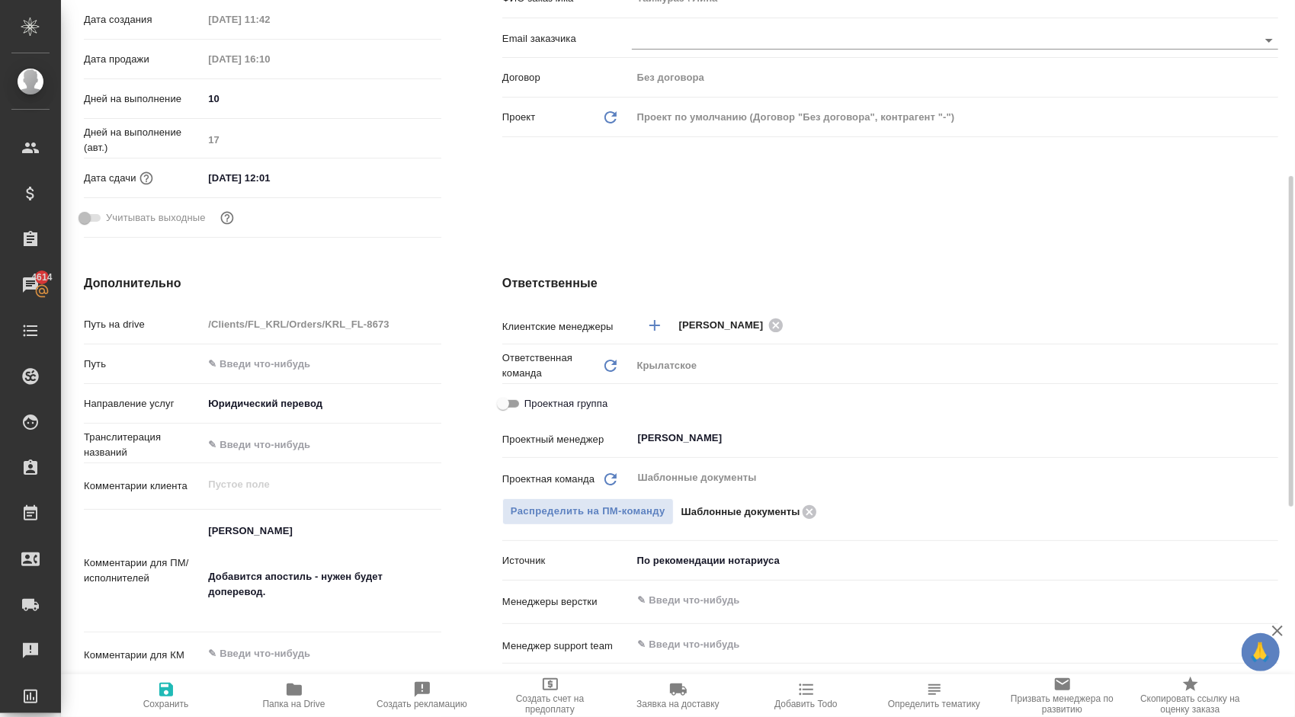
type textarea "x"
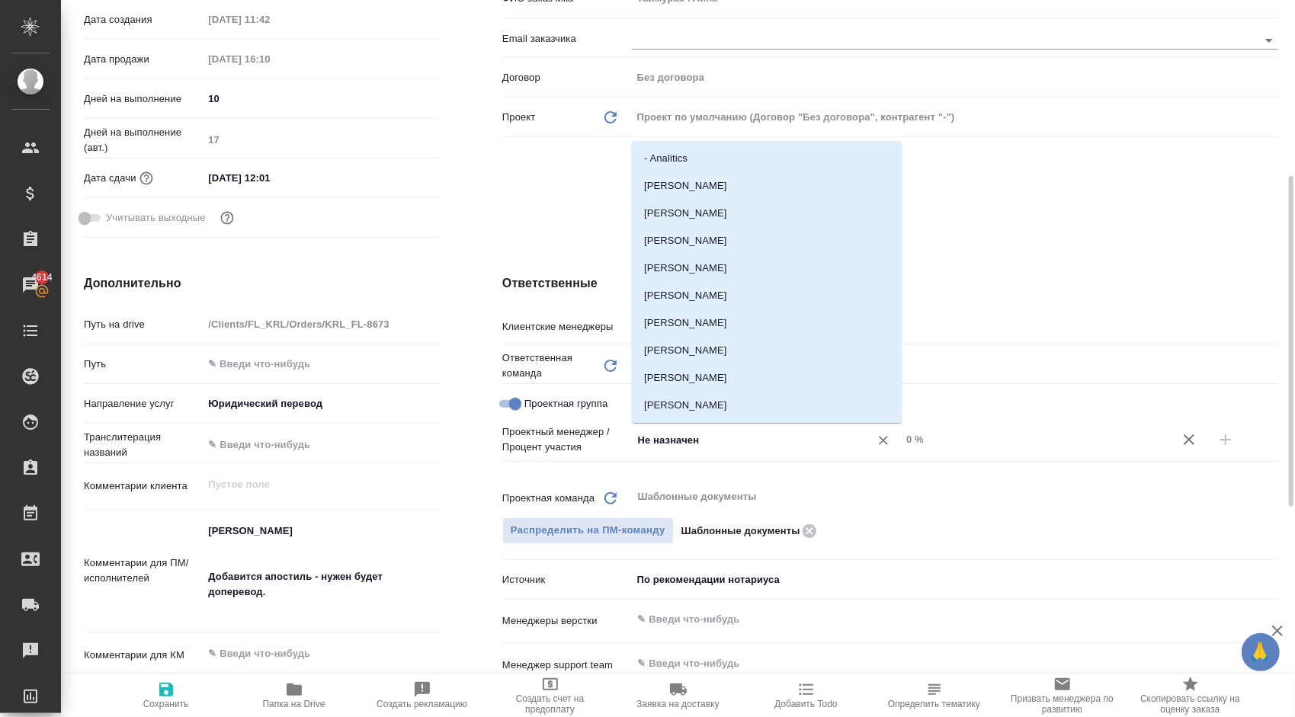
click at [718, 441] on input "Не назначен" at bounding box center [741, 440] width 209 height 18
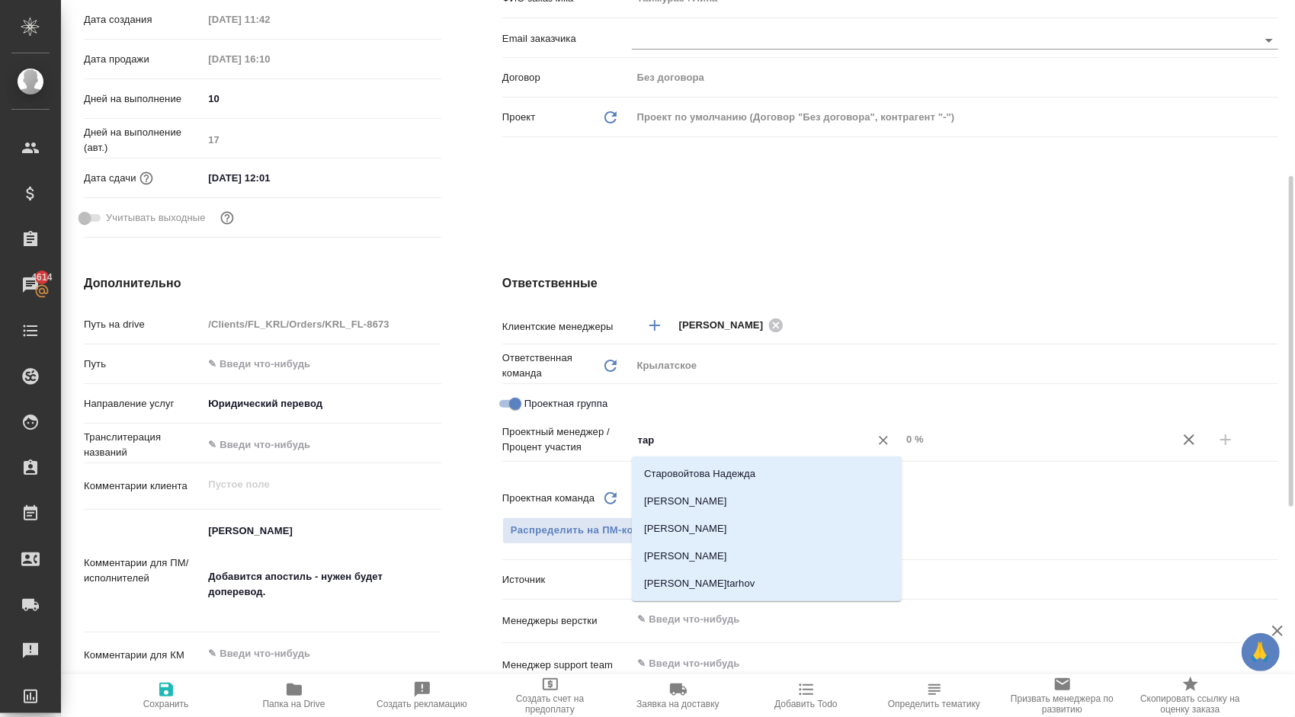
type input "тара"
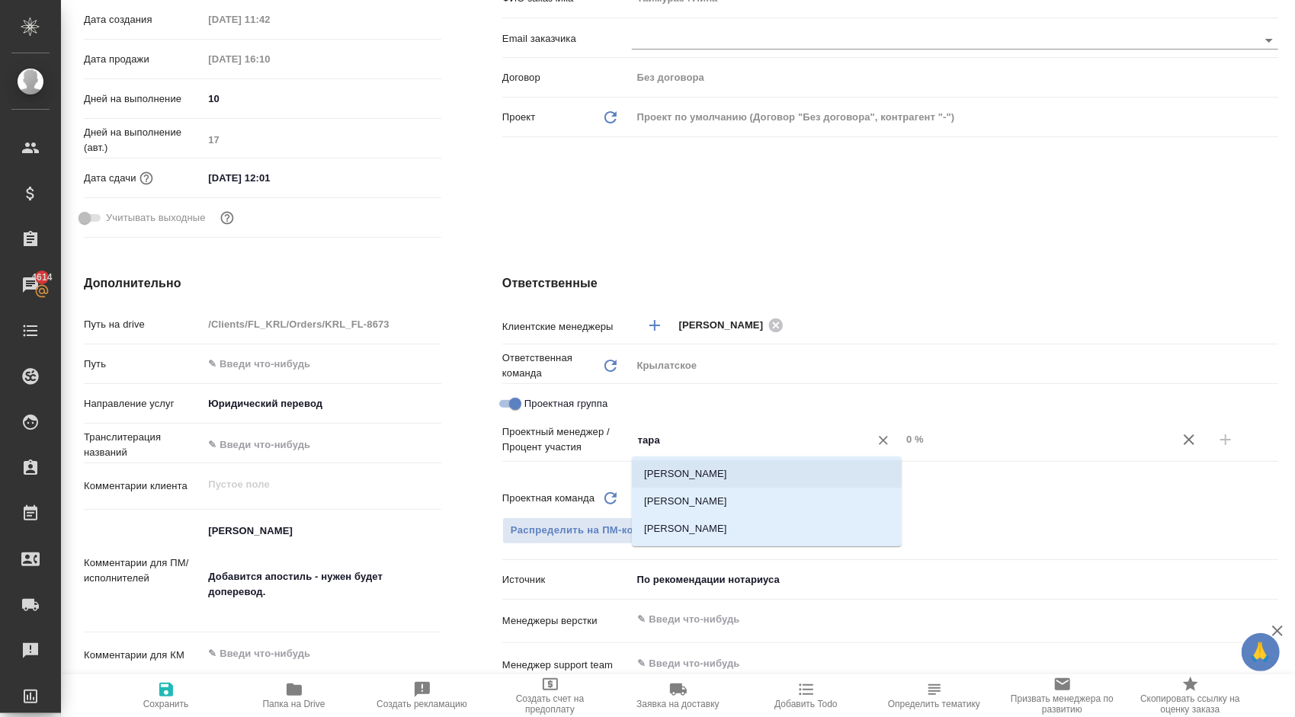
click at [713, 467] on li "Тарабановская Анастасия" at bounding box center [767, 473] width 270 height 27
type textarea "x"
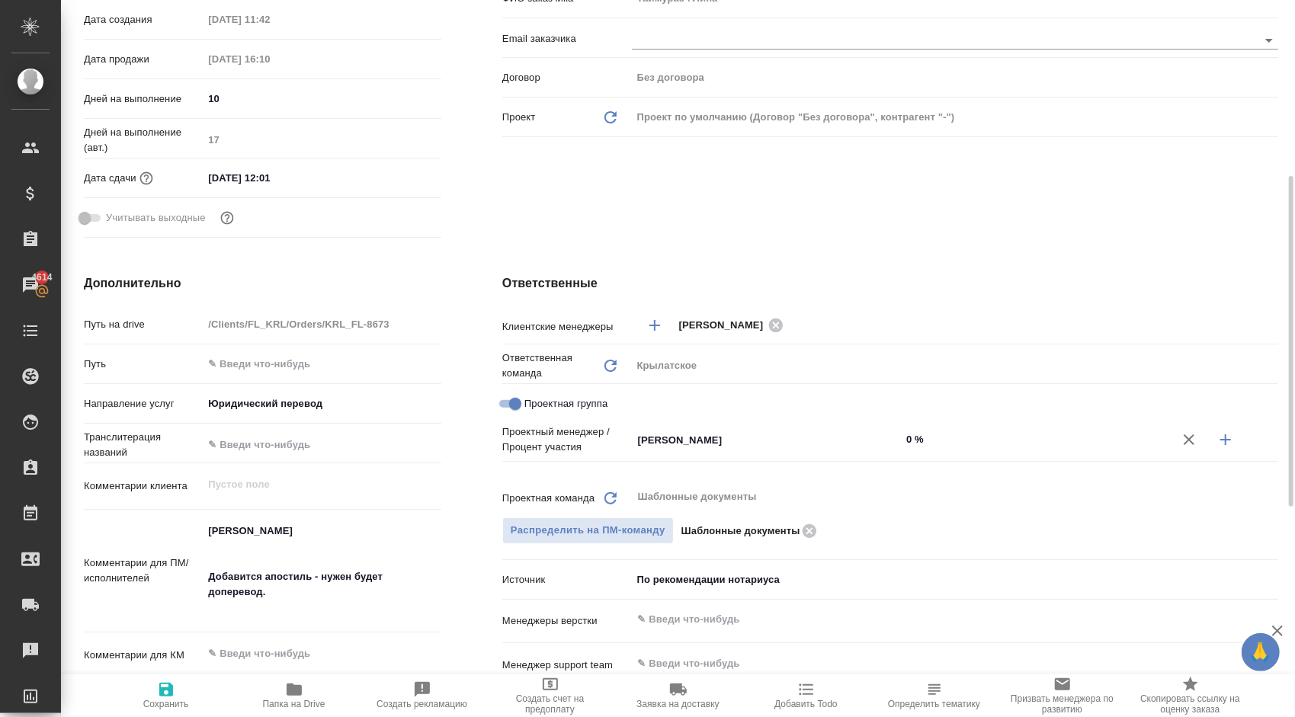
click at [1223, 450] on button "button" at bounding box center [1226, 440] width 37 height 37
type textarea "x"
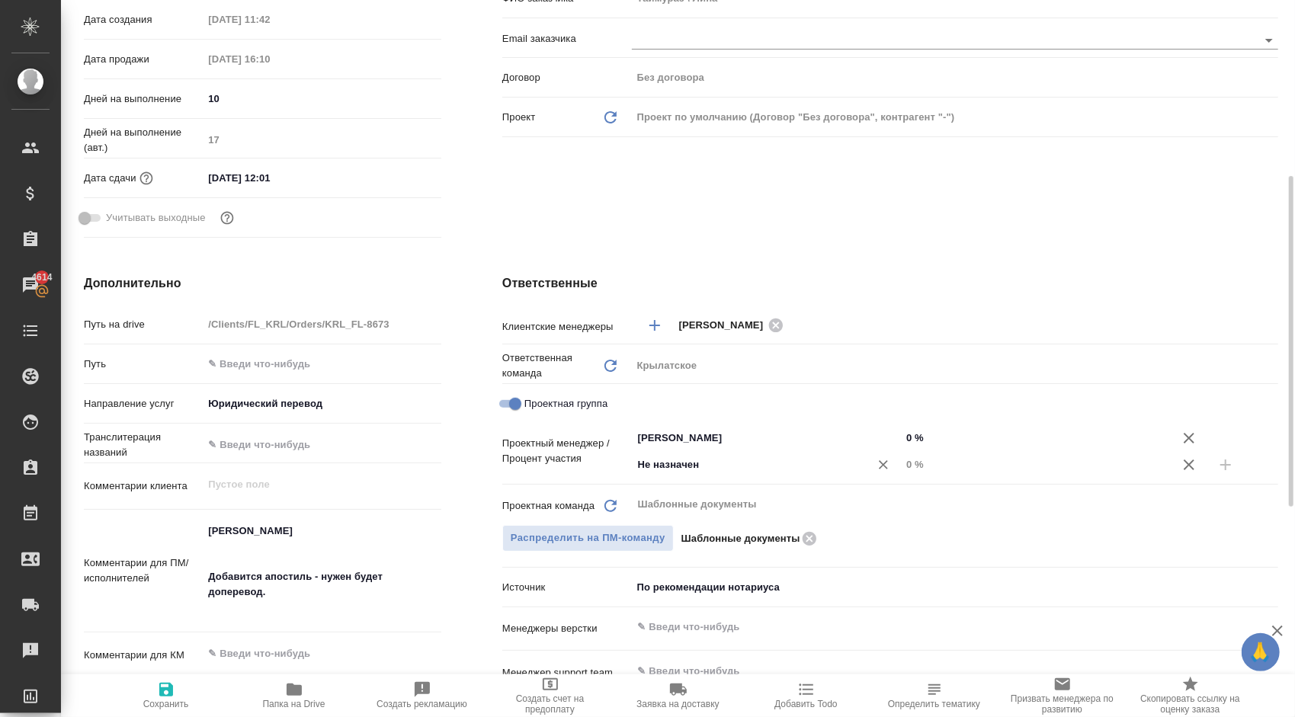
click at [715, 462] on input "Не назначен" at bounding box center [741, 465] width 209 height 18
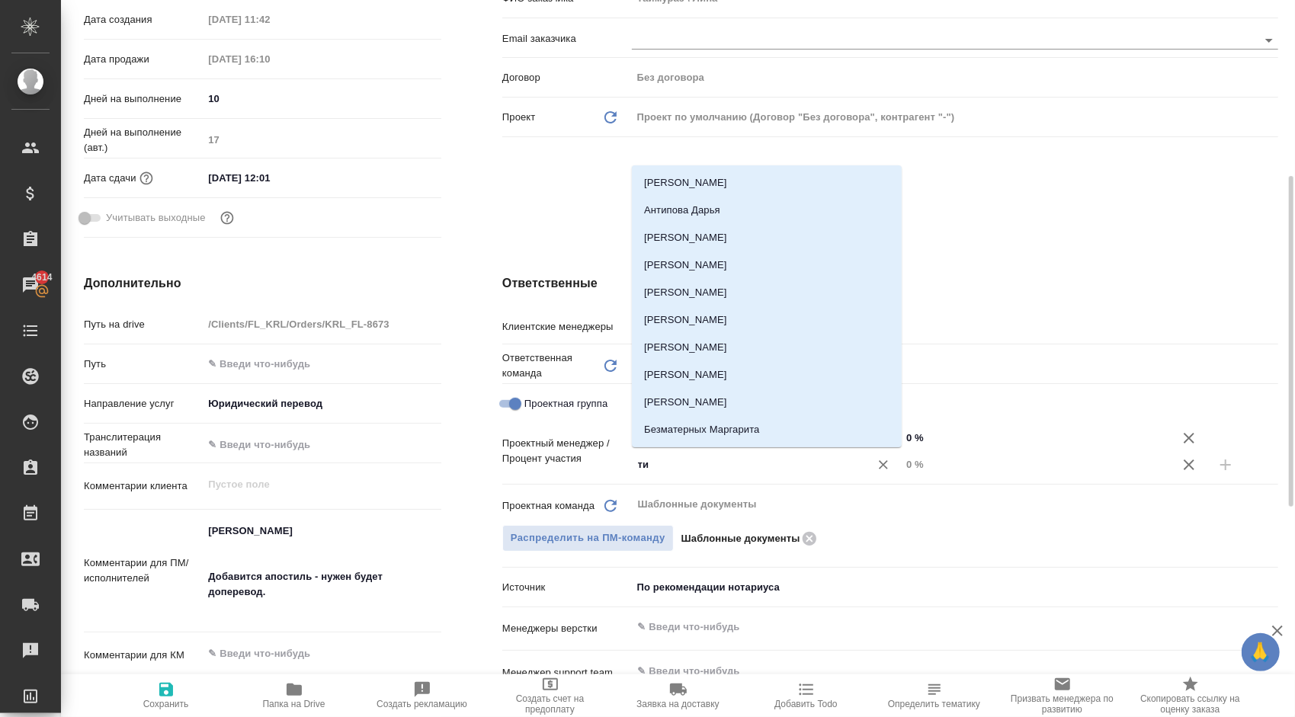
type input "тим"
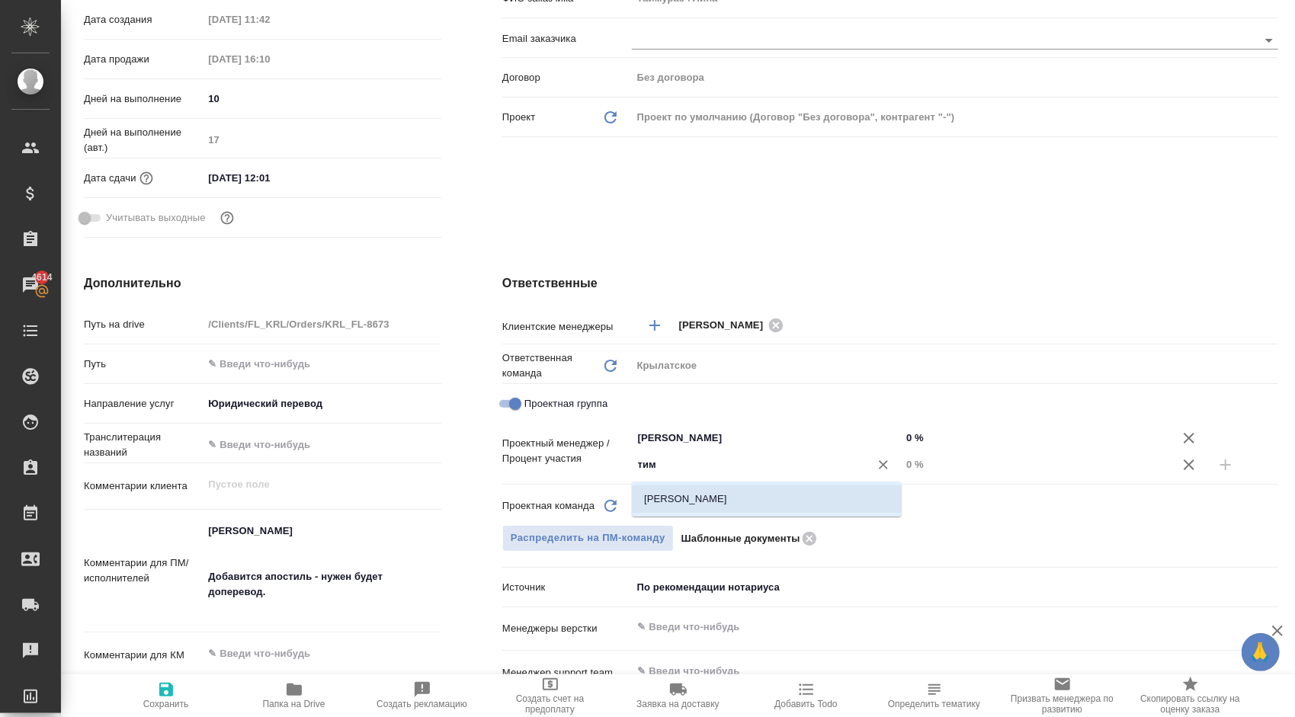
click at [720, 490] on li "[PERSON_NAME]" at bounding box center [767, 499] width 270 height 27
type textarea "x"
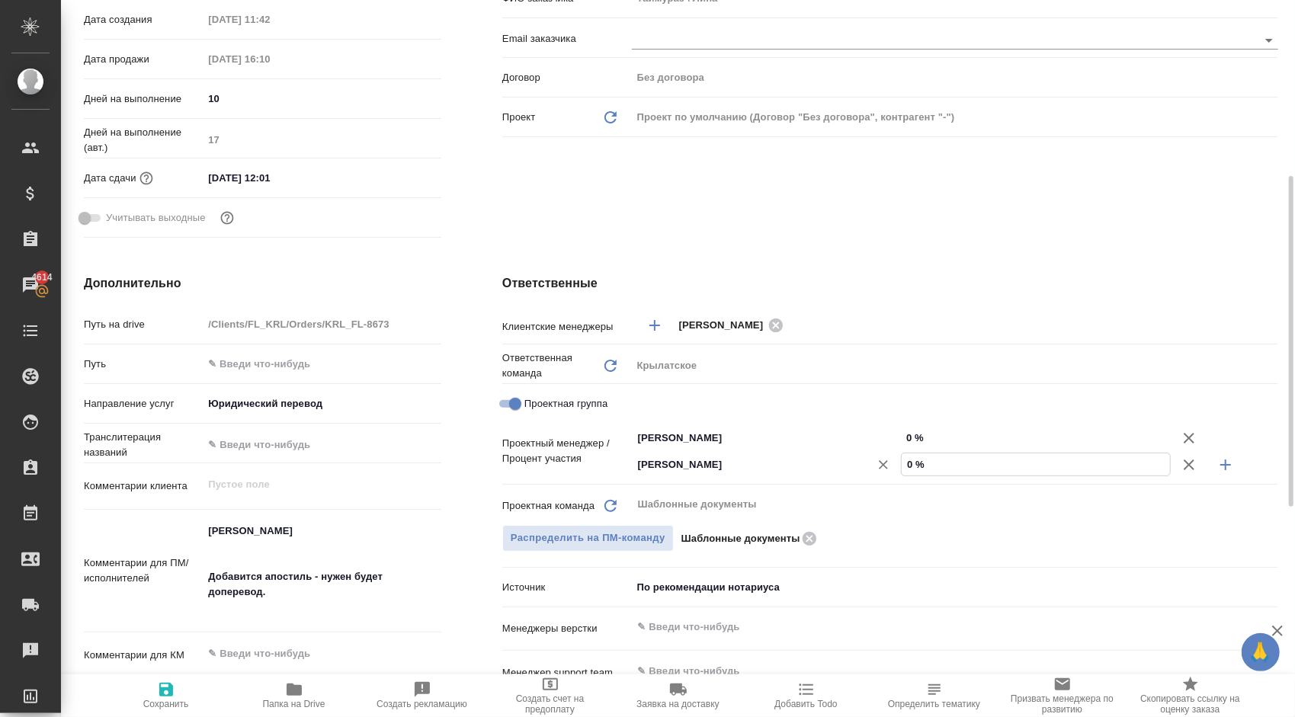
drag, startPoint x: 924, startPoint y: 463, endPoint x: 887, endPoint y: 473, distance: 37.9
click at [887, 473] on div "[PERSON_NAME] ​ 0 %" at bounding box center [955, 464] width 646 height 27
type textarea "x"
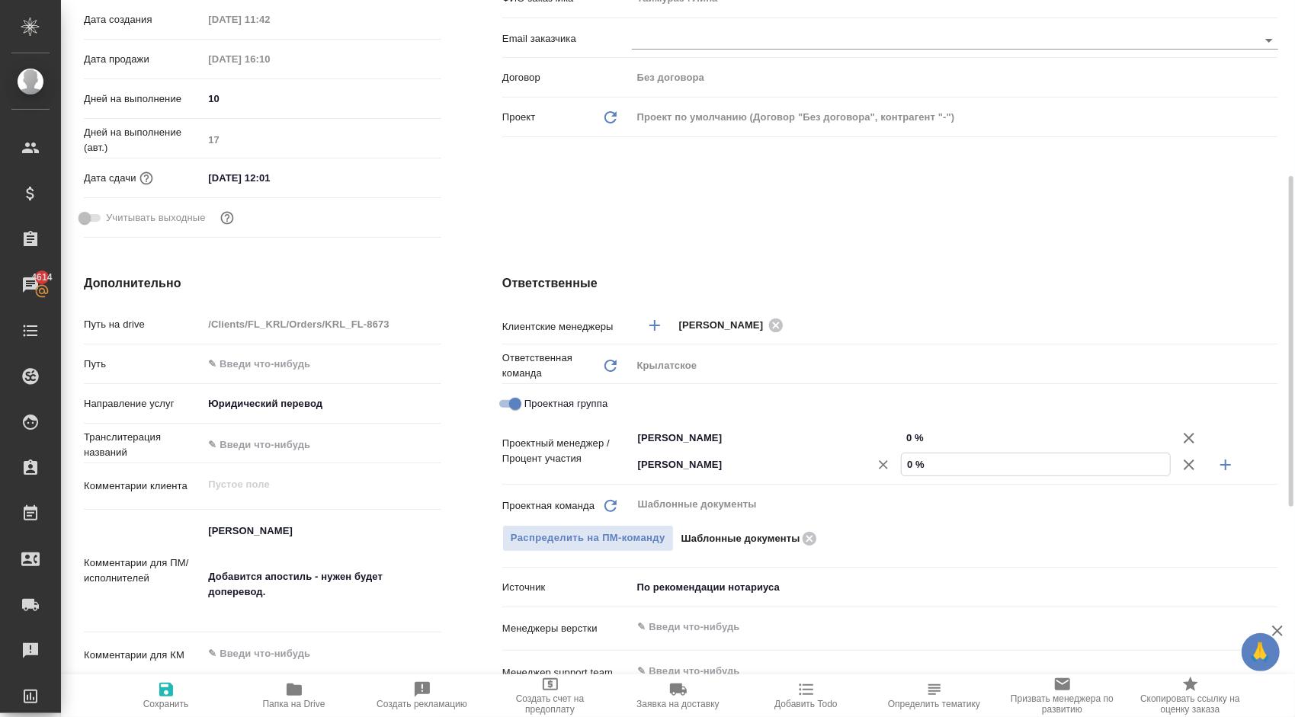
type input "4 %"
type textarea "x"
type input "48 %"
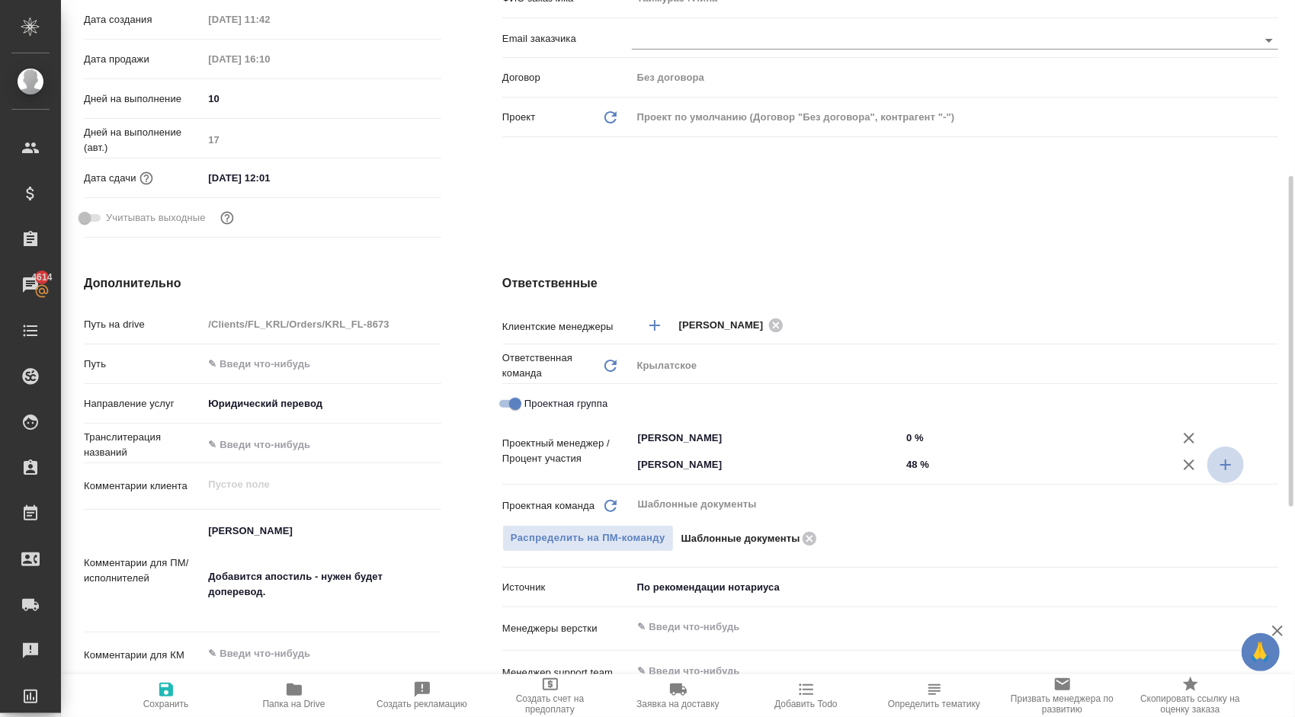
click at [1230, 466] on icon "button" at bounding box center [1226, 465] width 18 height 18
type textarea "x"
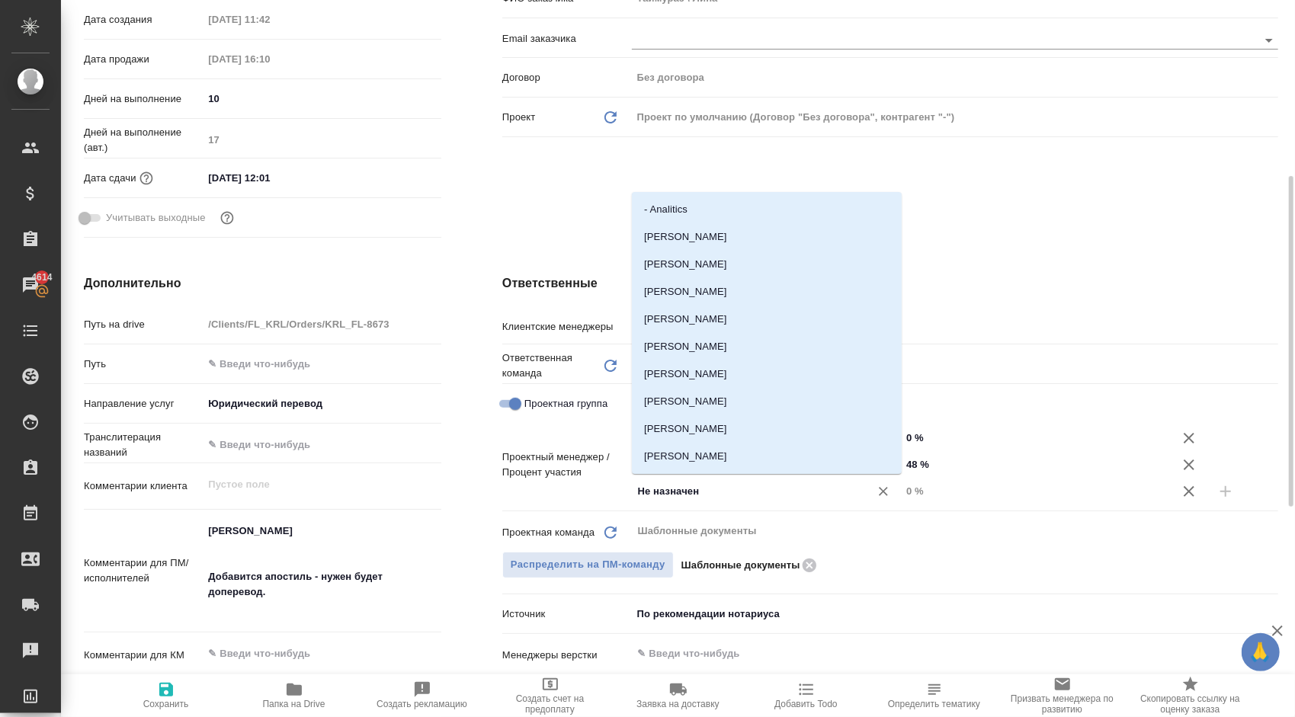
click at [701, 496] on input "Не назначен" at bounding box center [741, 492] width 209 height 18
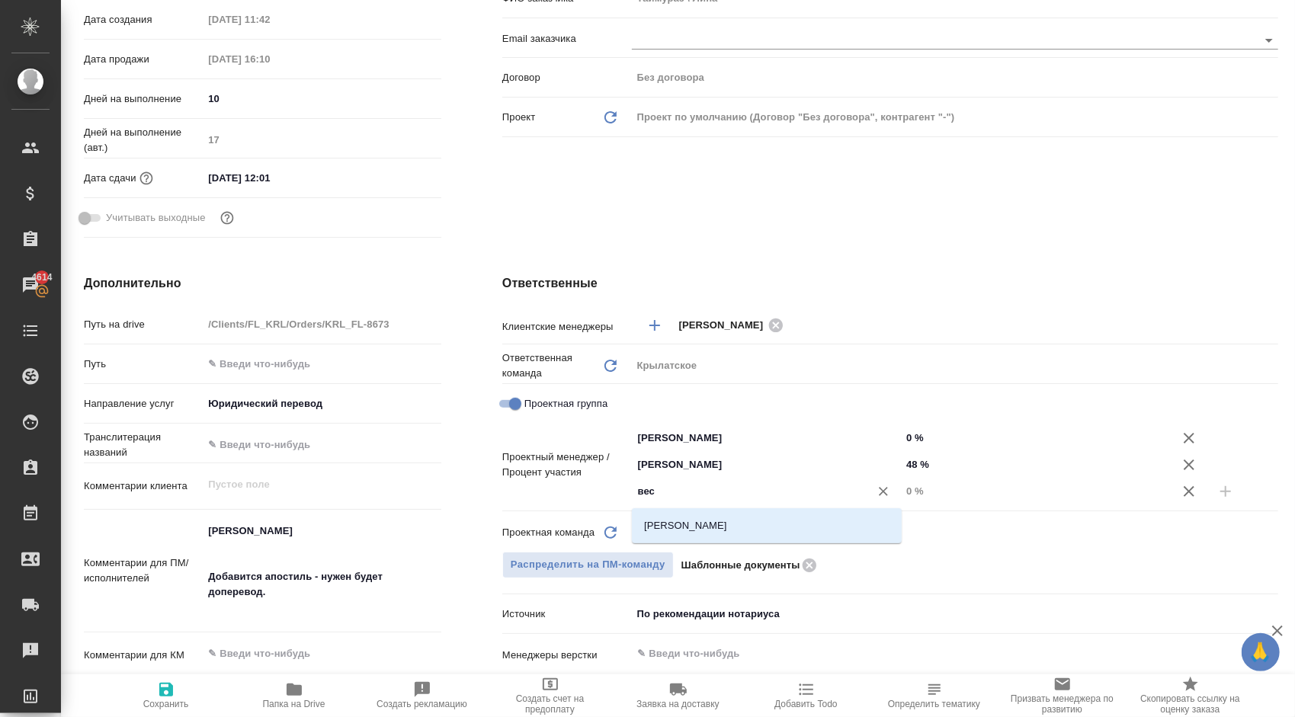
type input "весе"
drag, startPoint x: 704, startPoint y: 521, endPoint x: 730, endPoint y: 521, distance: 25.2
click at [704, 521] on li "[PERSON_NAME]" at bounding box center [767, 525] width 270 height 27
type textarea "x"
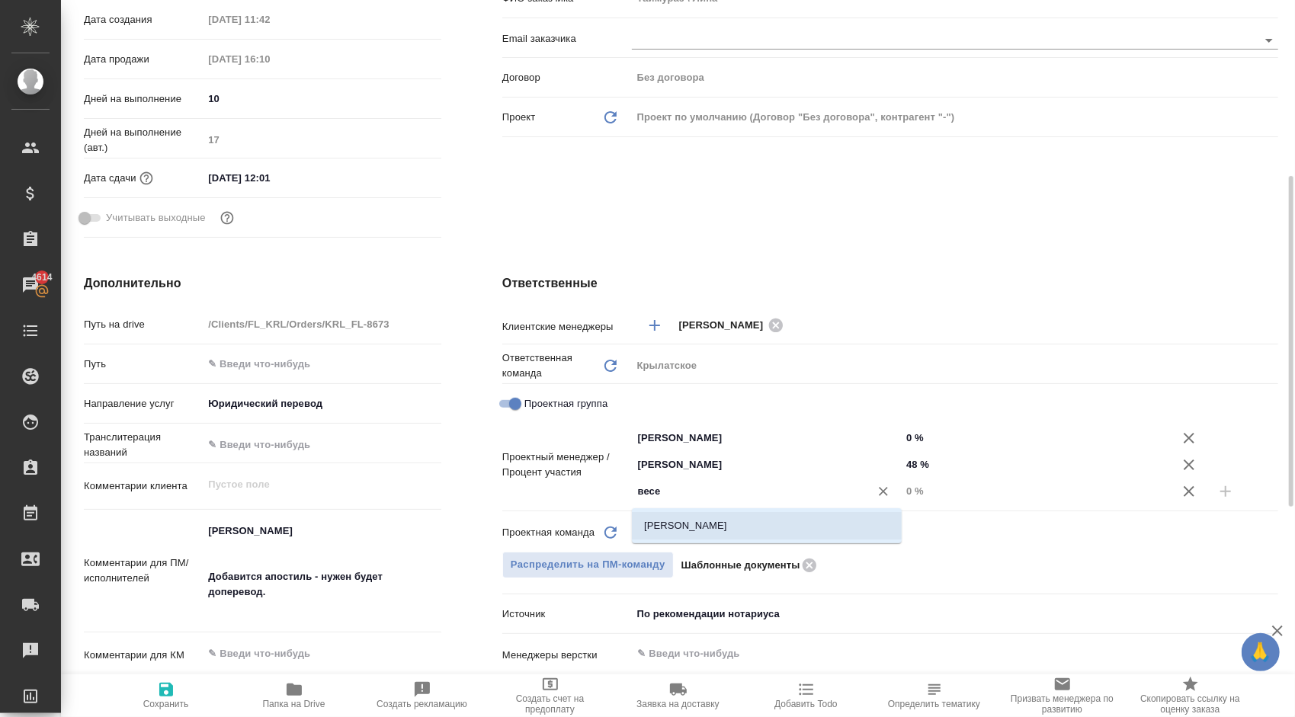
type textarea "x"
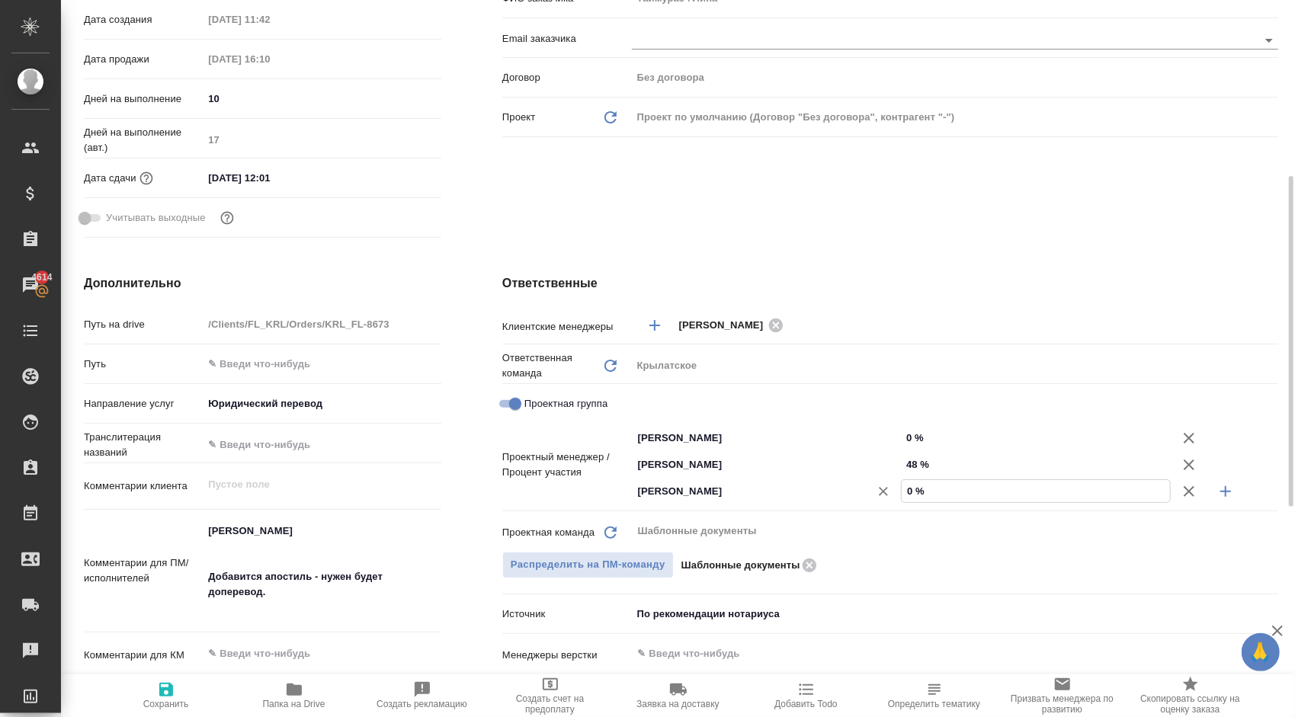
drag, startPoint x: 925, startPoint y: 492, endPoint x: 871, endPoint y: 492, distance: 54.9
click at [871, 492] on div "Веселова Юлия ​ 0 %" at bounding box center [955, 491] width 646 height 27
type textarea "x"
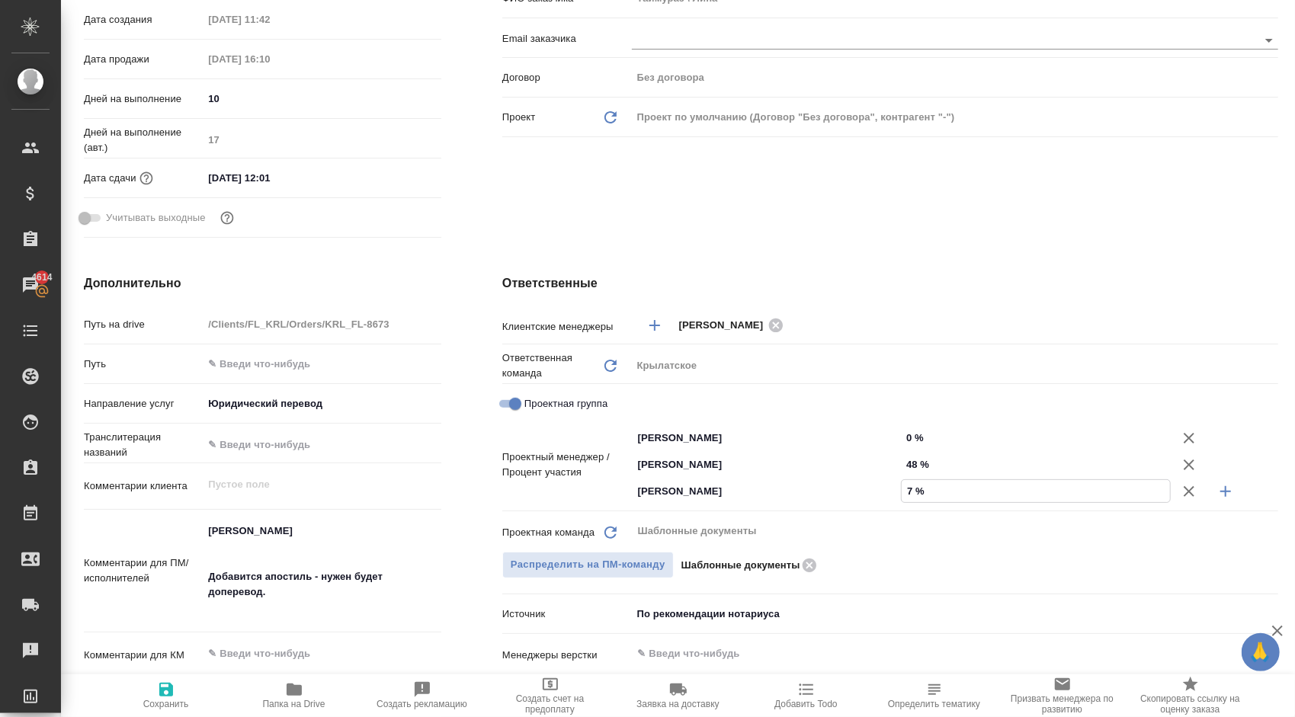
type input "7 %"
drag, startPoint x: 927, startPoint y: 436, endPoint x: 904, endPoint y: 434, distance: 23.0
click at [904, 434] on input "0 %" at bounding box center [1036, 438] width 268 height 22
type input "4 %"
type textarea "x"
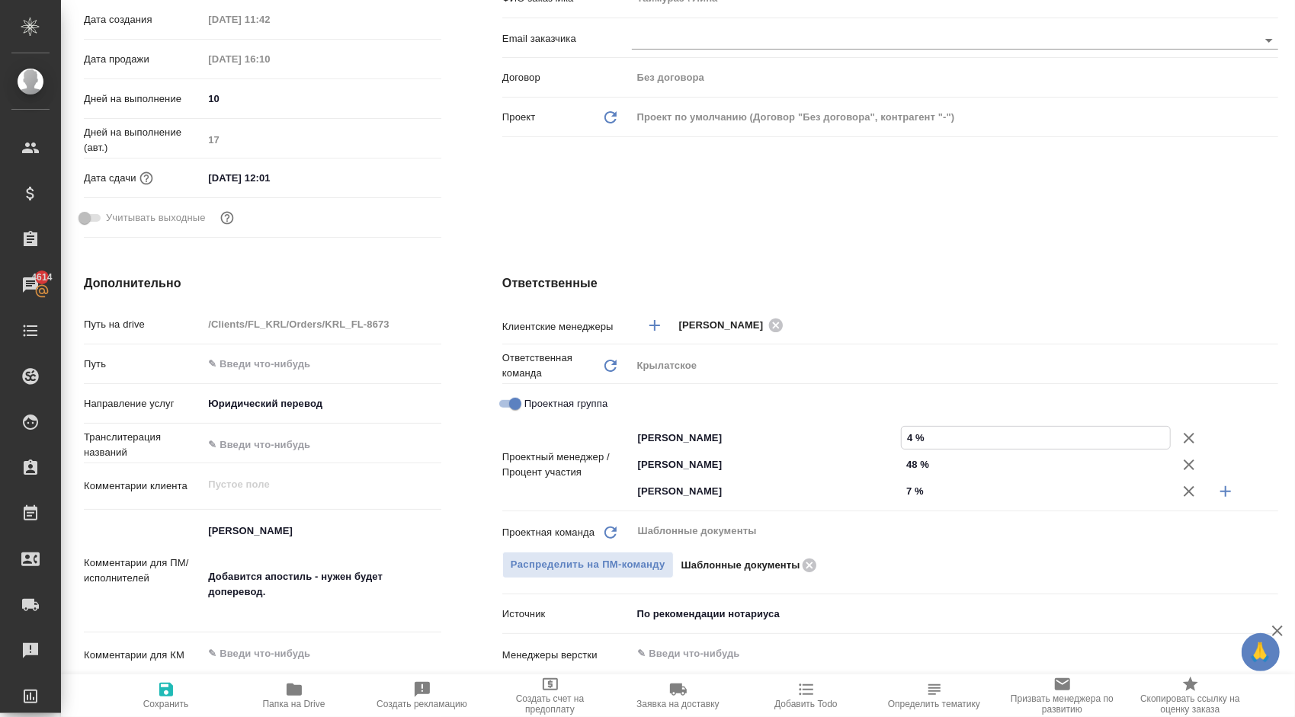
type textarea "x"
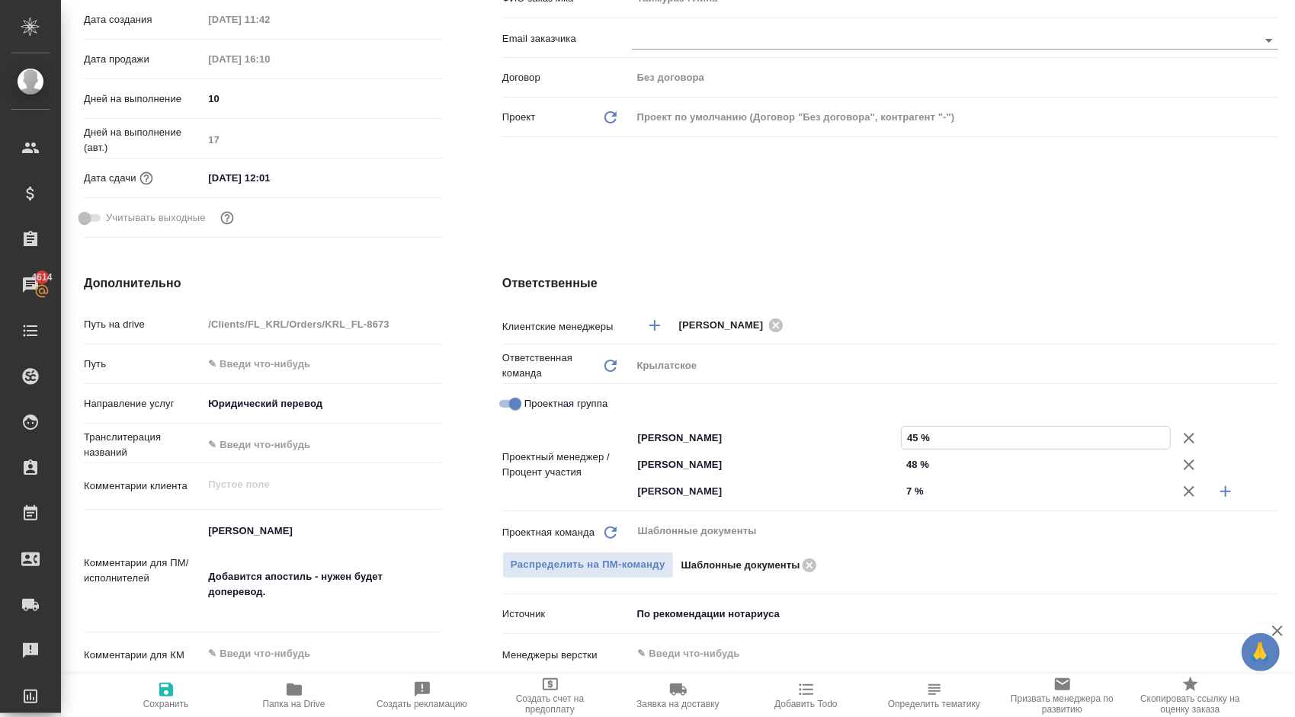
type input "45 %"
click at [164, 707] on span "Сохранить" at bounding box center [166, 704] width 46 height 11
type textarea "x"
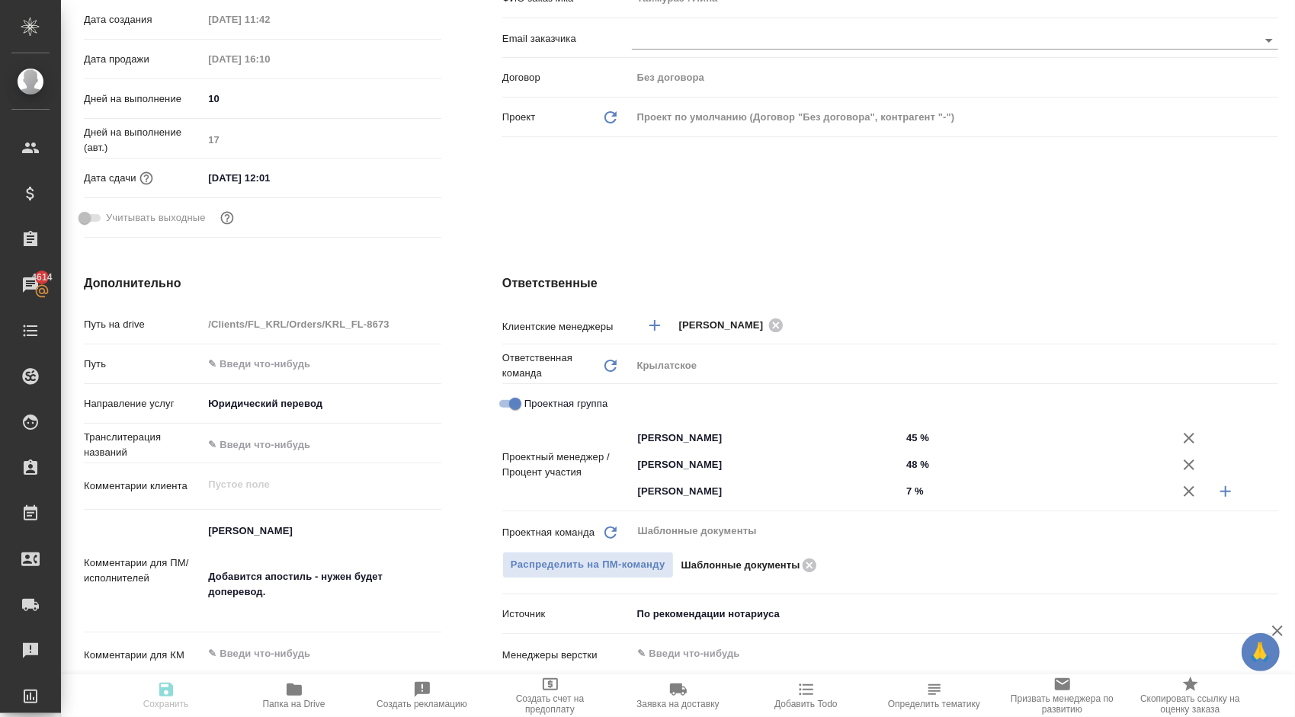
type textarea "x"
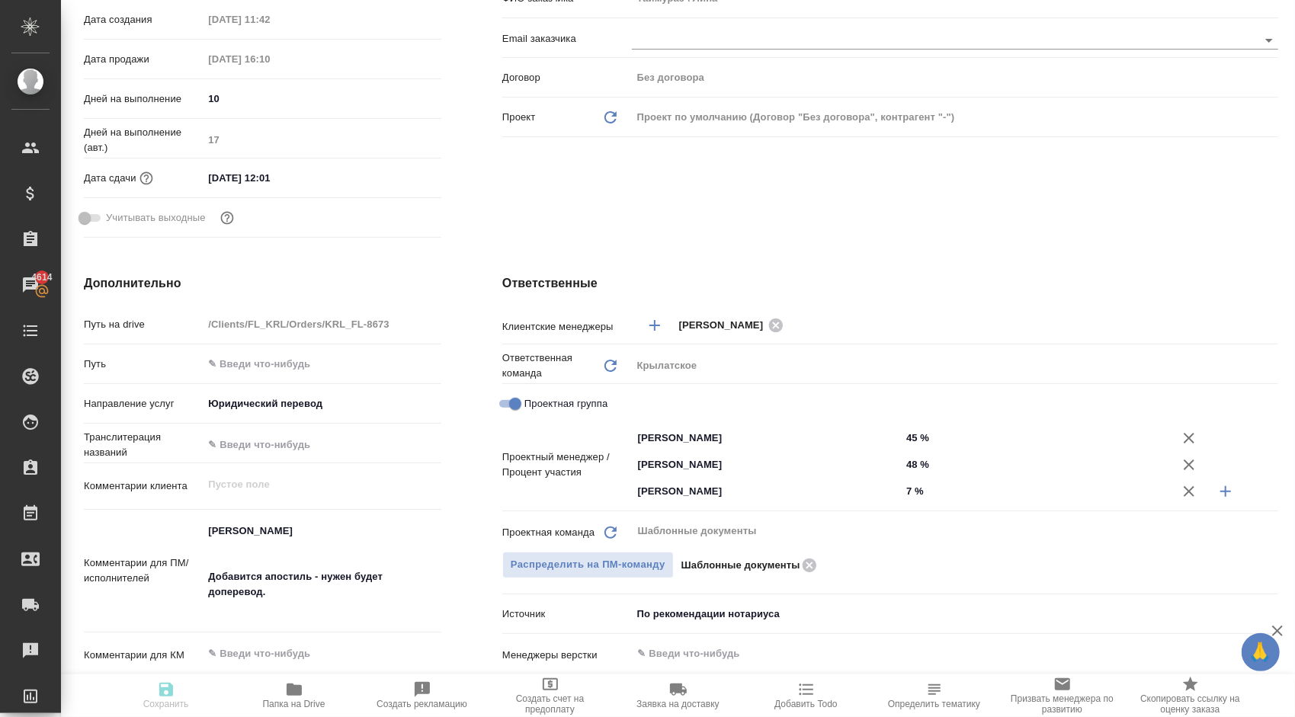
type textarea "x"
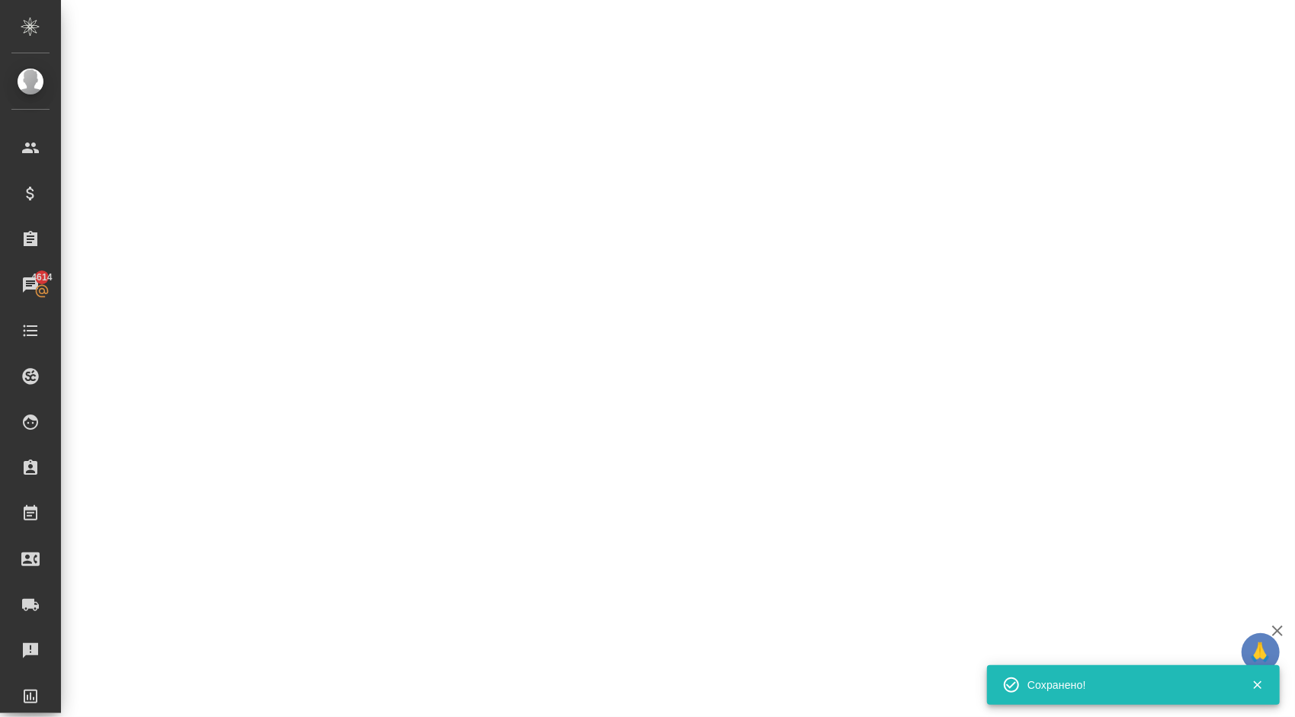
select select "RU"
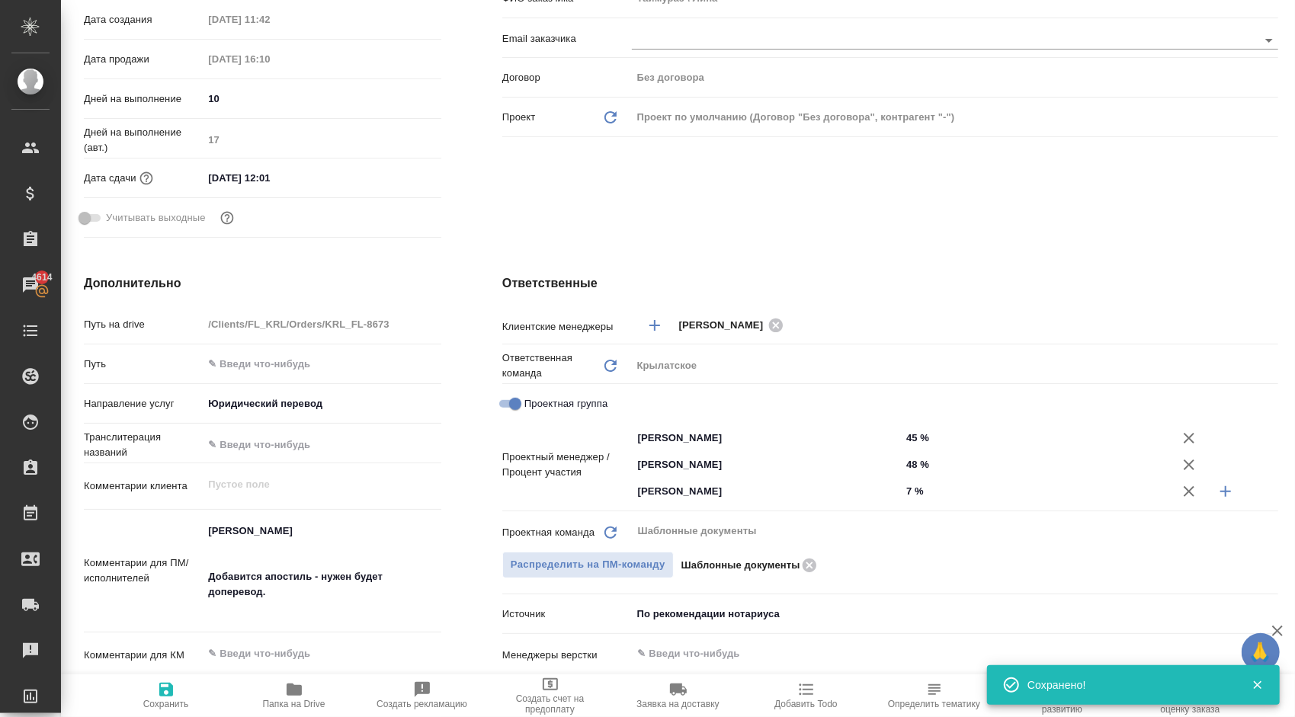
type textarea "x"
click at [168, 694] on icon "button" at bounding box center [166, 690] width 18 height 18
type textarea "x"
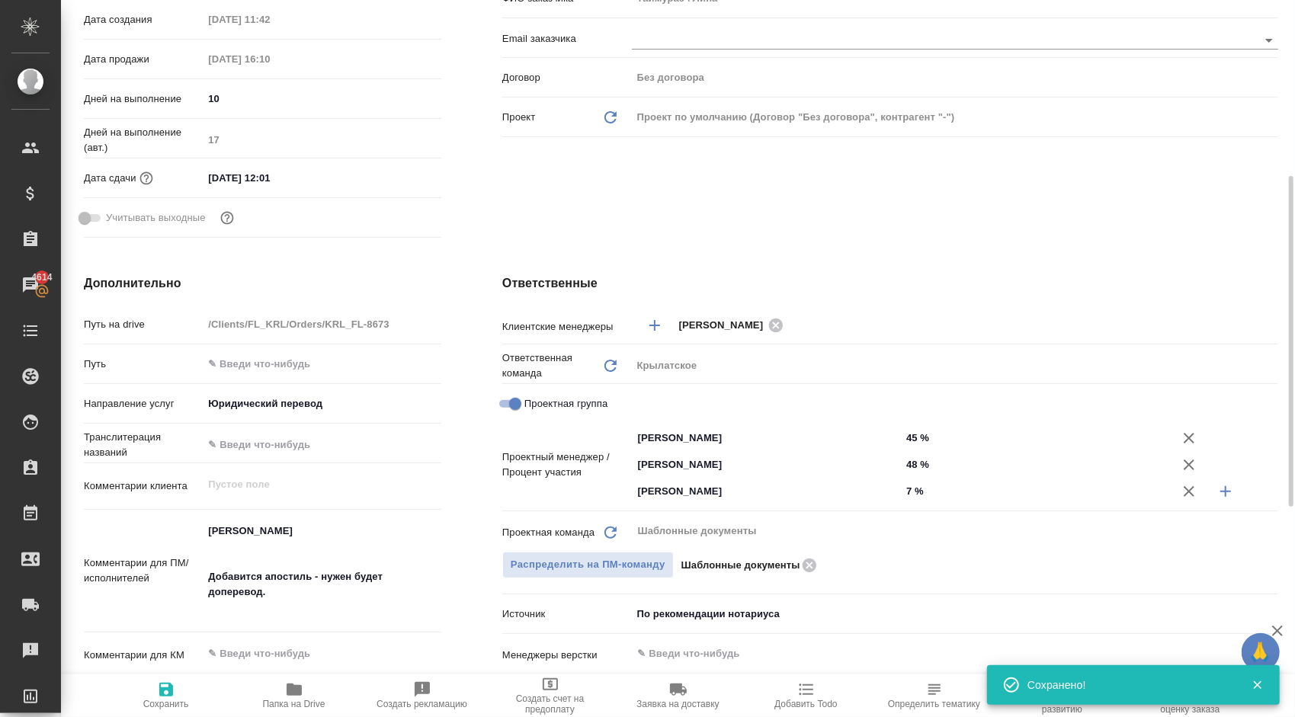
type textarea "x"
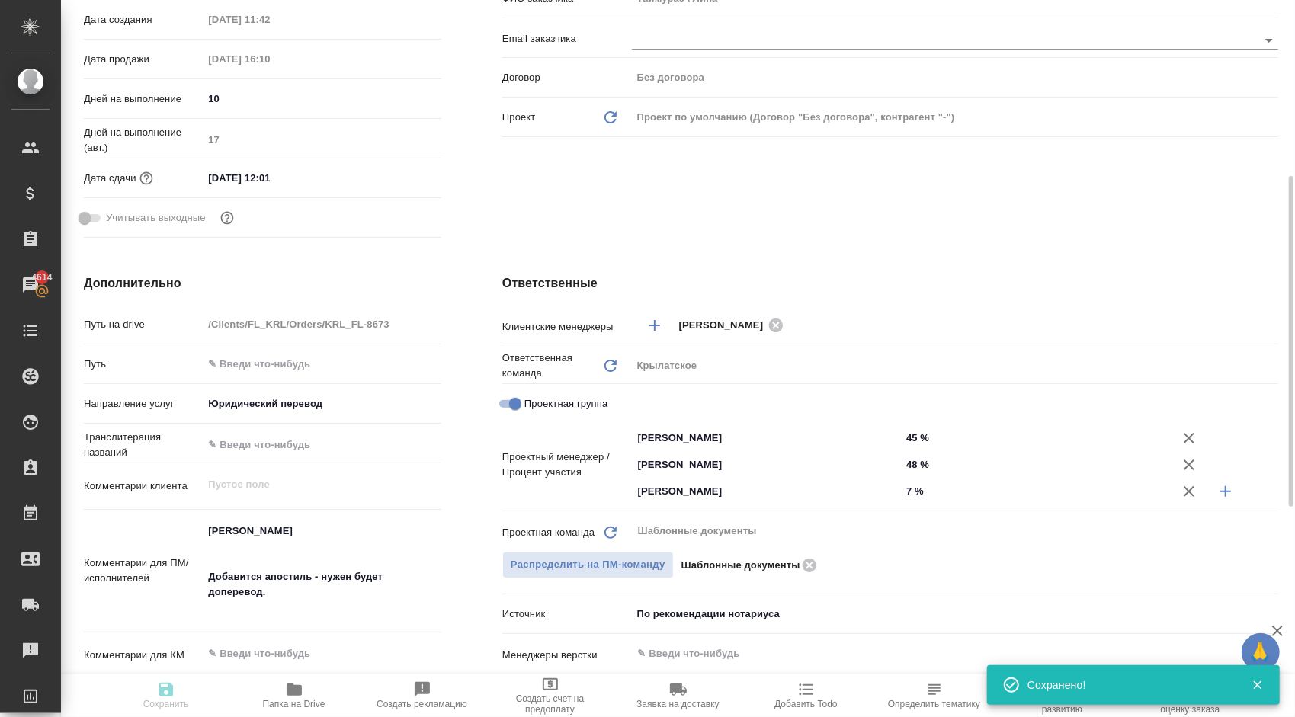
type textarea "x"
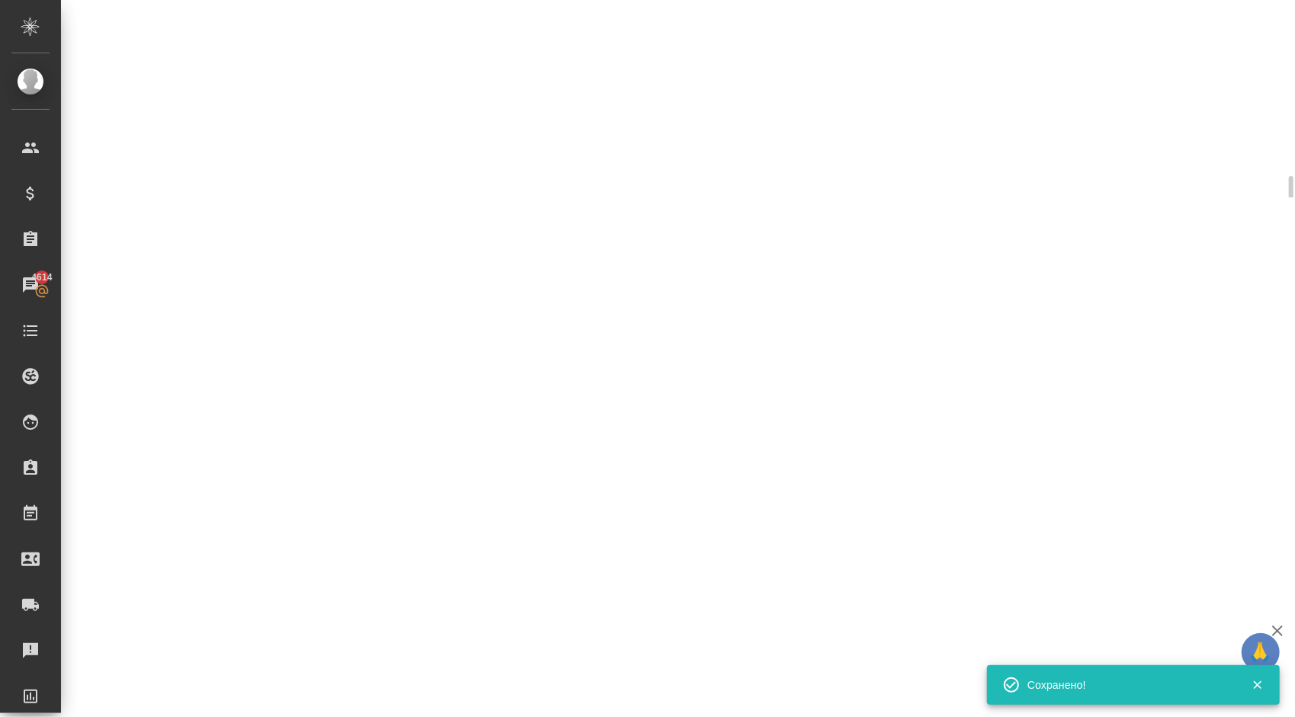
select select "RU"
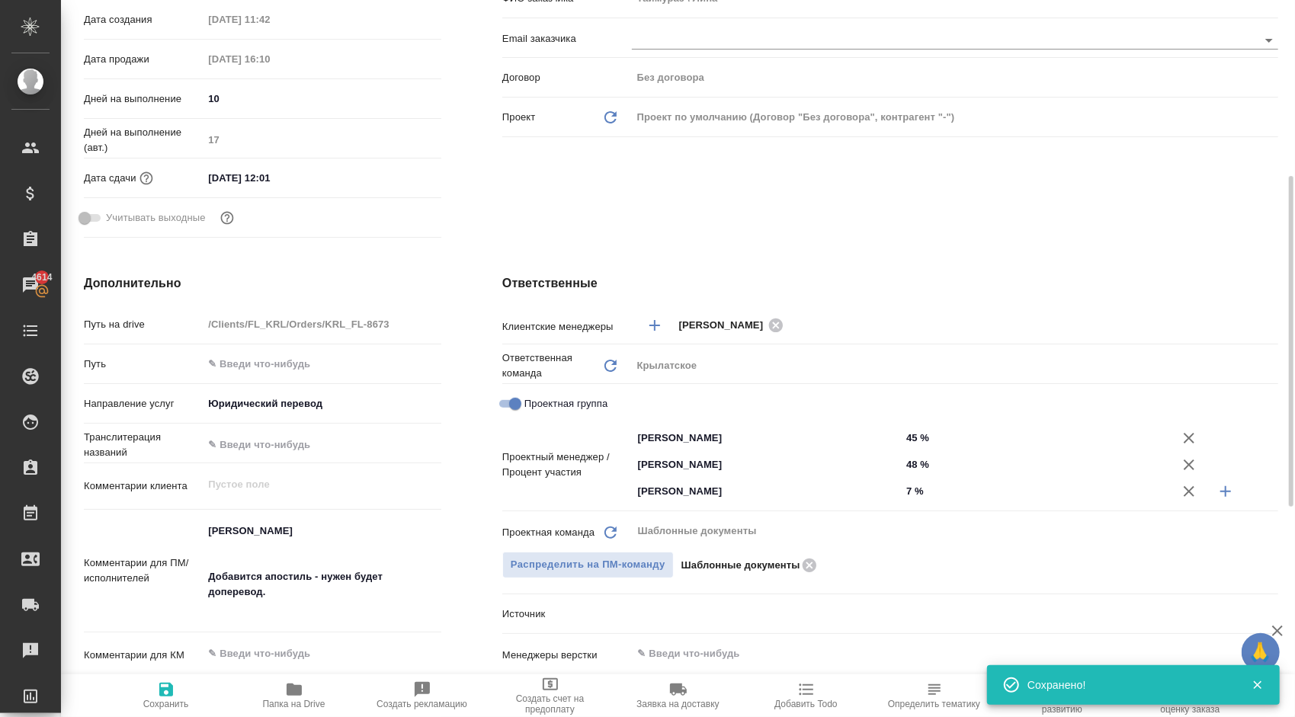
type textarea "x"
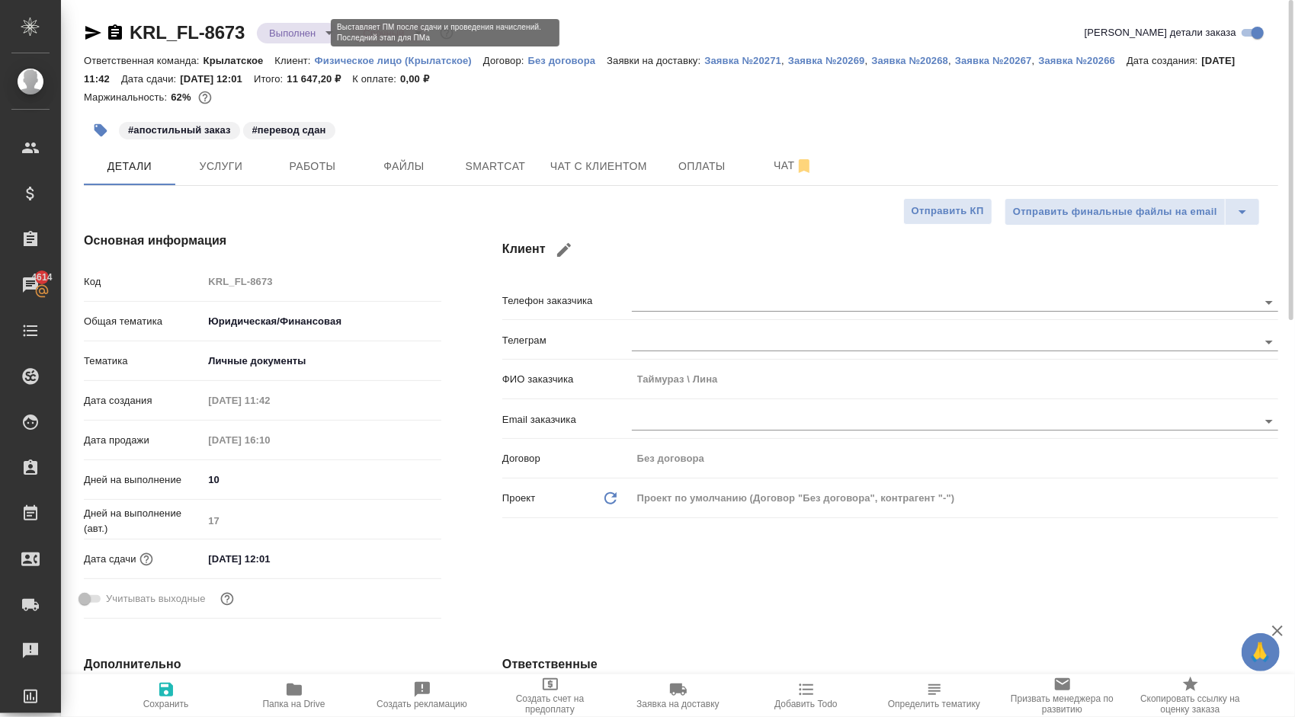
click at [291, 32] on body "🙏 .cls-1 fill:#fff; AWATERA Kasymov Timur Клиенты Спецификации Заказы 4614 Чаты…" at bounding box center [647, 358] width 1295 height 717
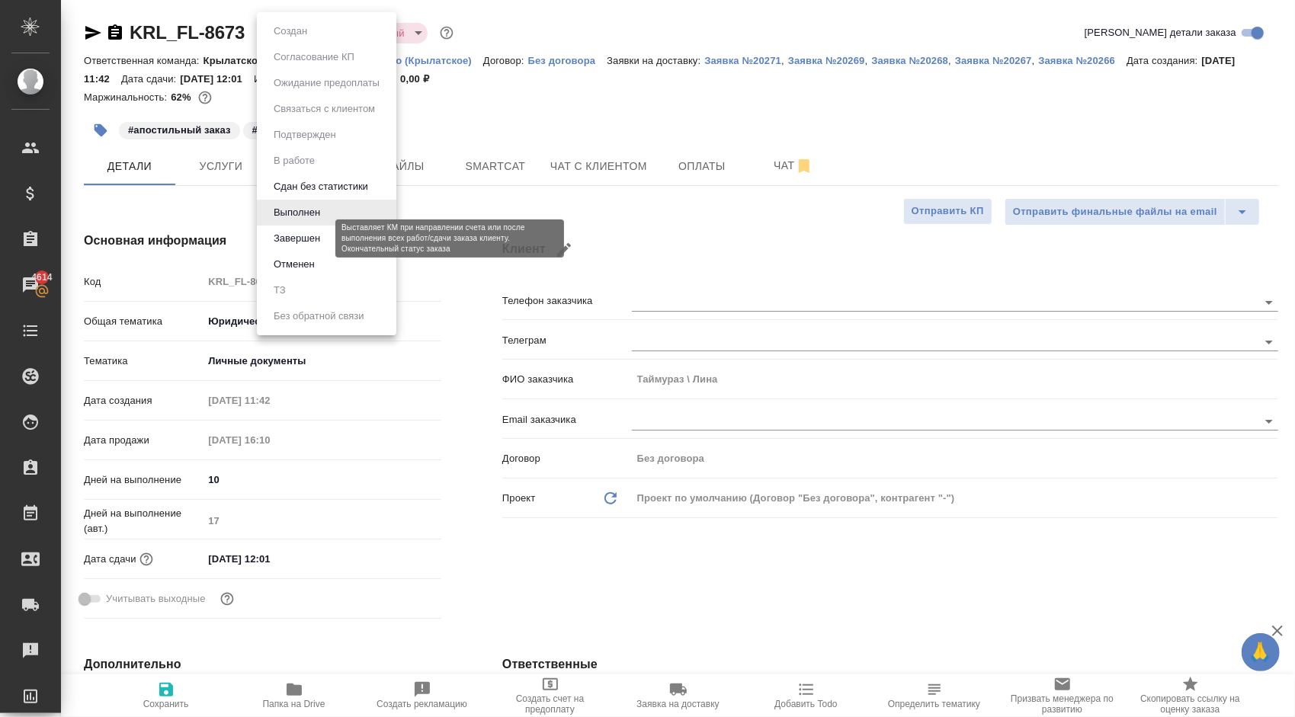
click at [296, 233] on button "Завершен" at bounding box center [297, 238] width 56 height 17
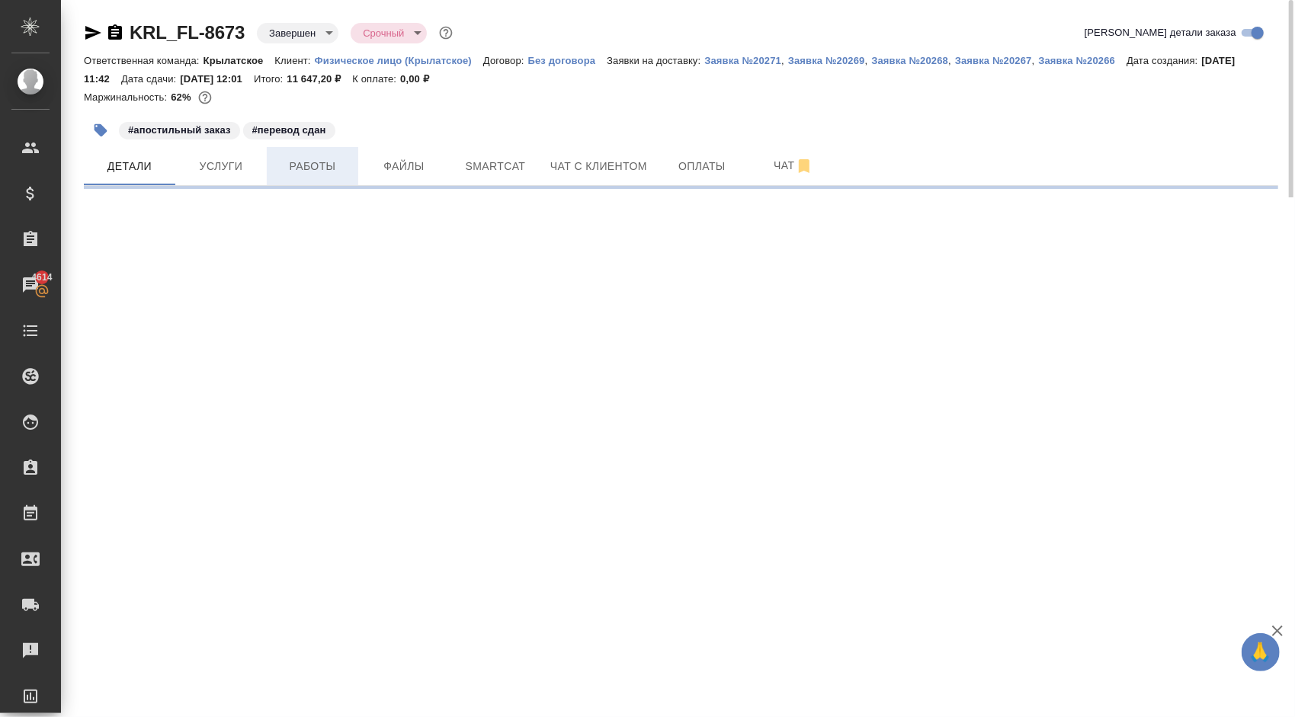
select select "RU"
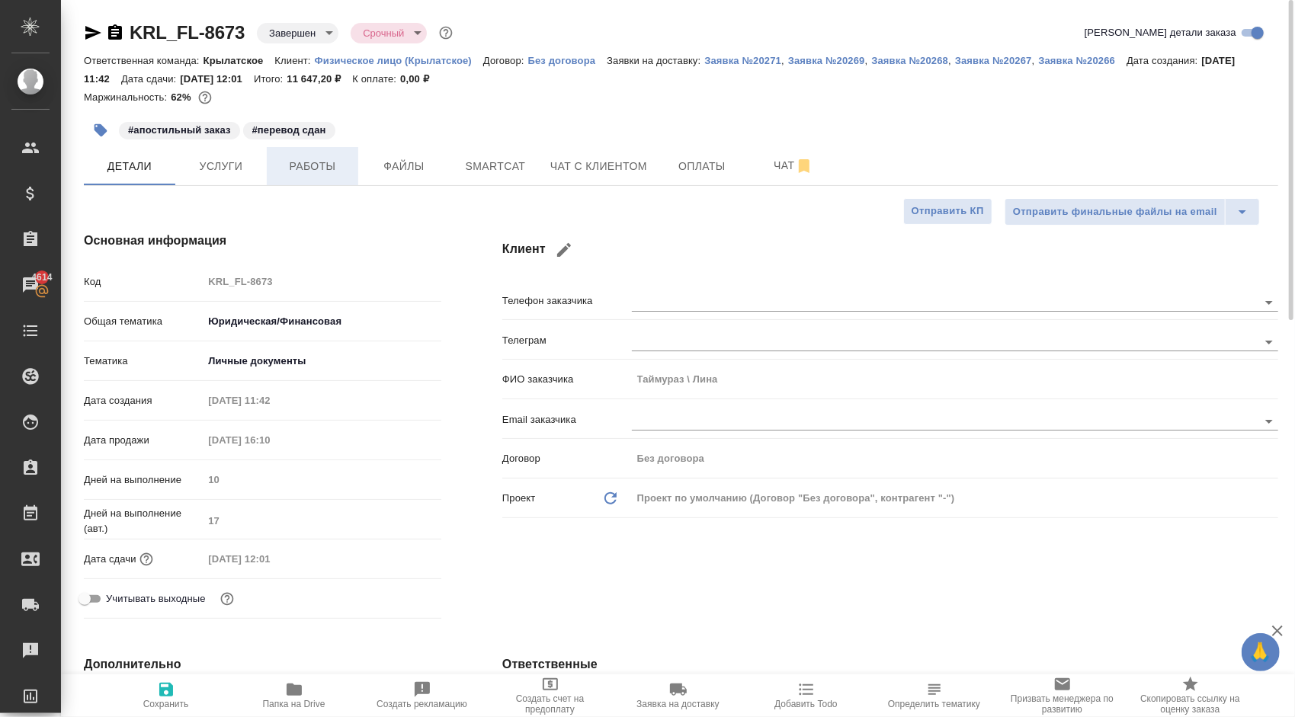
type textarea "x"
click at [315, 172] on span "Работы" at bounding box center [312, 166] width 73 height 19
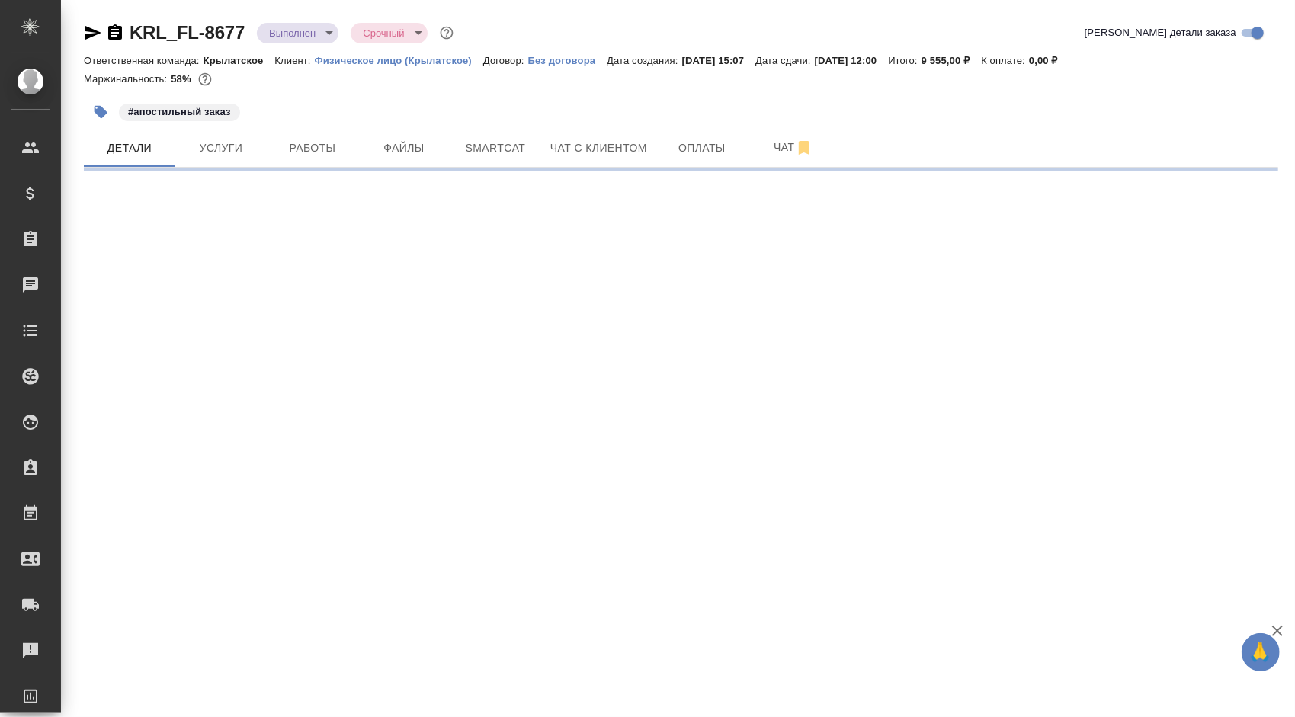
select select "RU"
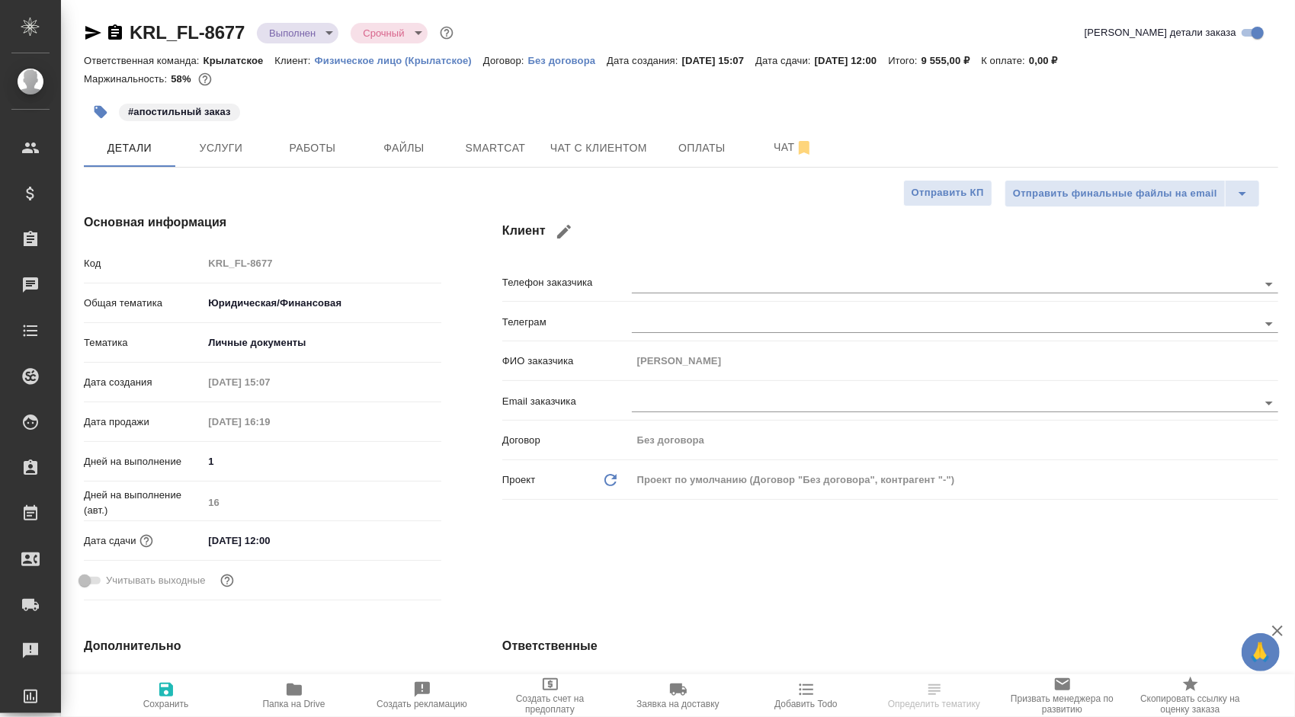
type textarea "x"
click at [229, 136] on button "Услуги" at bounding box center [220, 148] width 91 height 38
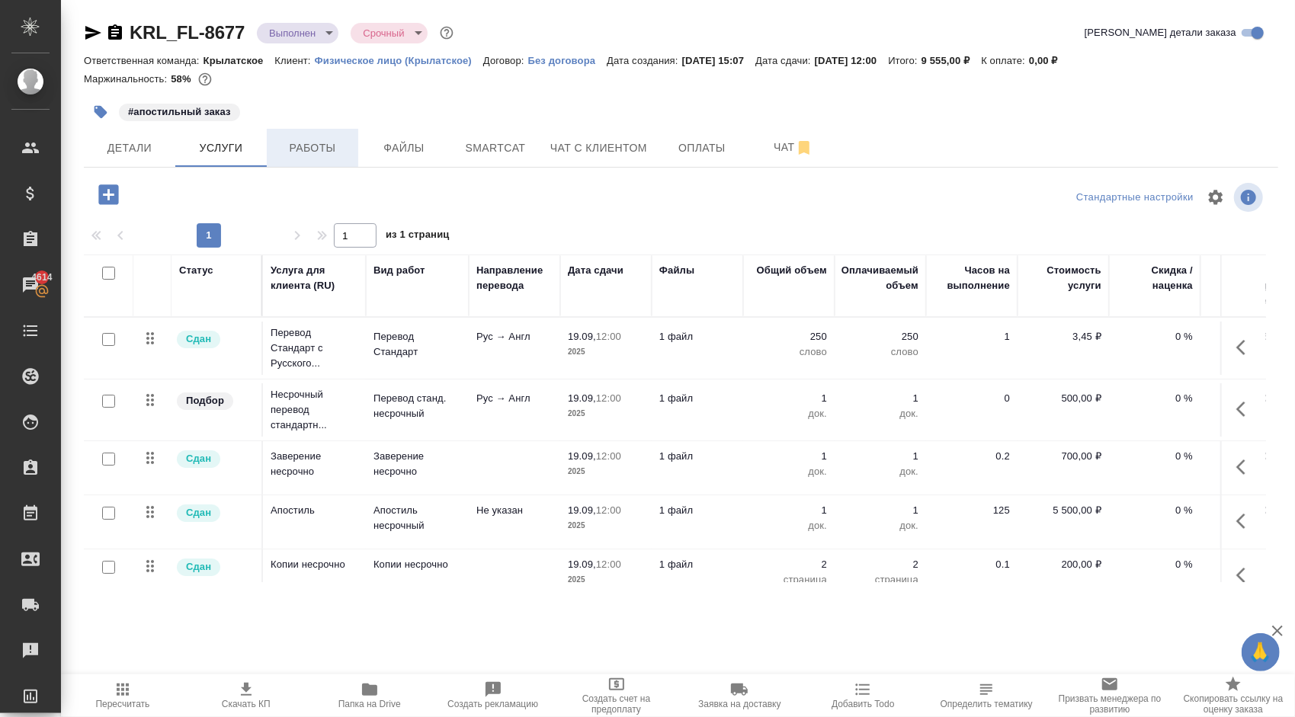
click at [296, 166] on div "KRL_FL-8677 Выполнен completed Срочный urgent Кратко детали заказа Ответственна…" at bounding box center [680, 310] width 1211 height 621
drag, startPoint x: 296, startPoint y: 166, endPoint x: 308, endPoint y: 159, distance: 14.0
click at [308, 158] on button "Работы" at bounding box center [312, 148] width 91 height 38
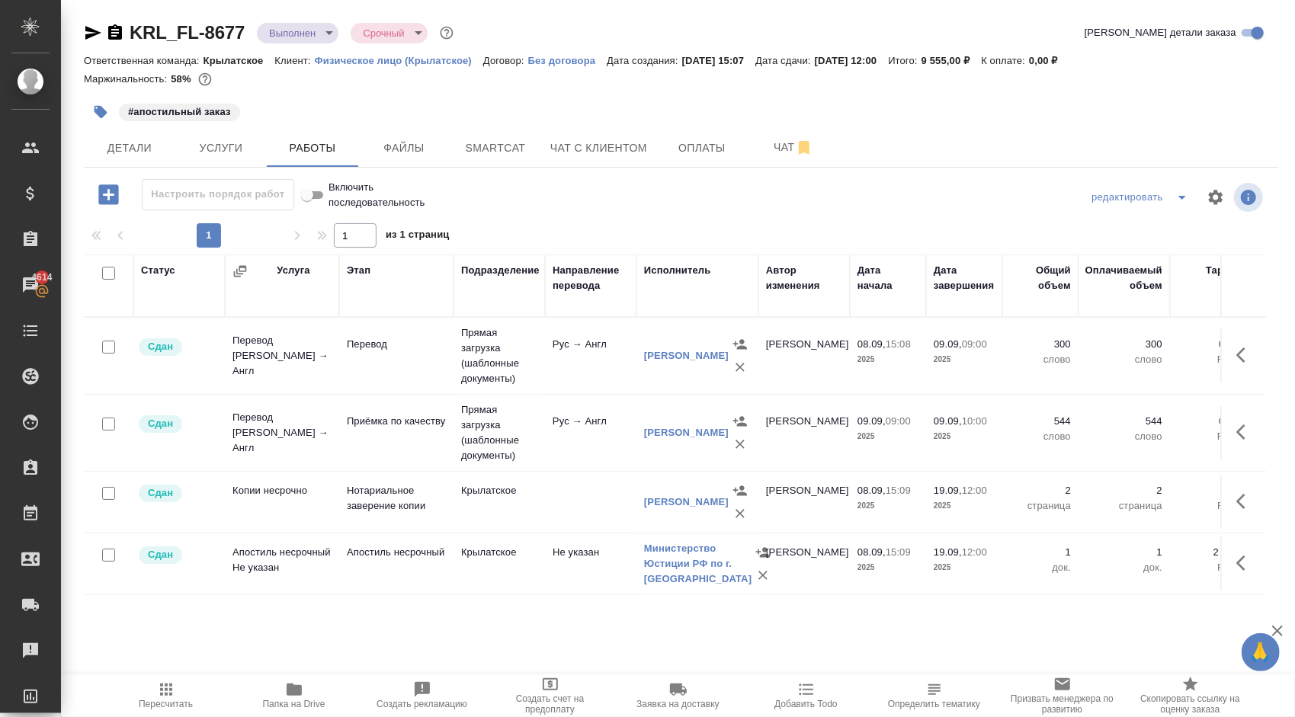
click at [180, 695] on span "Пересчитать" at bounding box center [166, 695] width 110 height 29
click at [257, 164] on button "Услуги" at bounding box center [220, 148] width 91 height 38
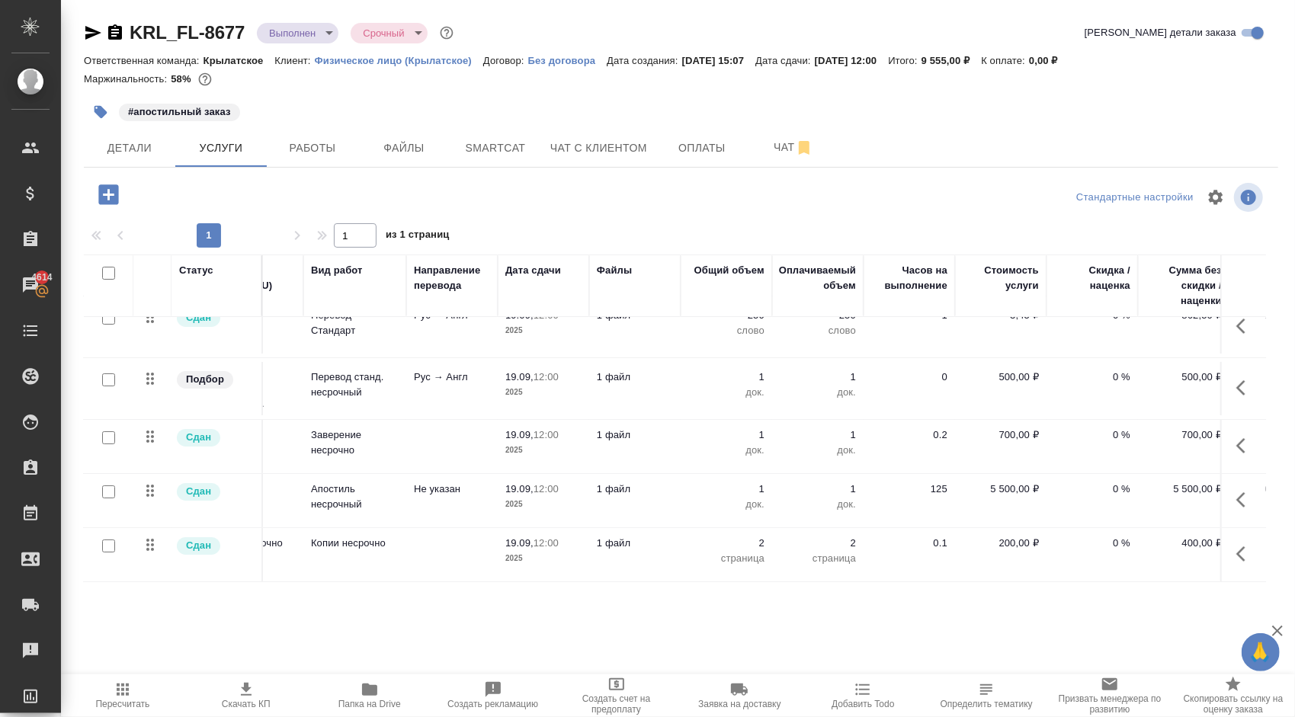
scroll to position [30, 175]
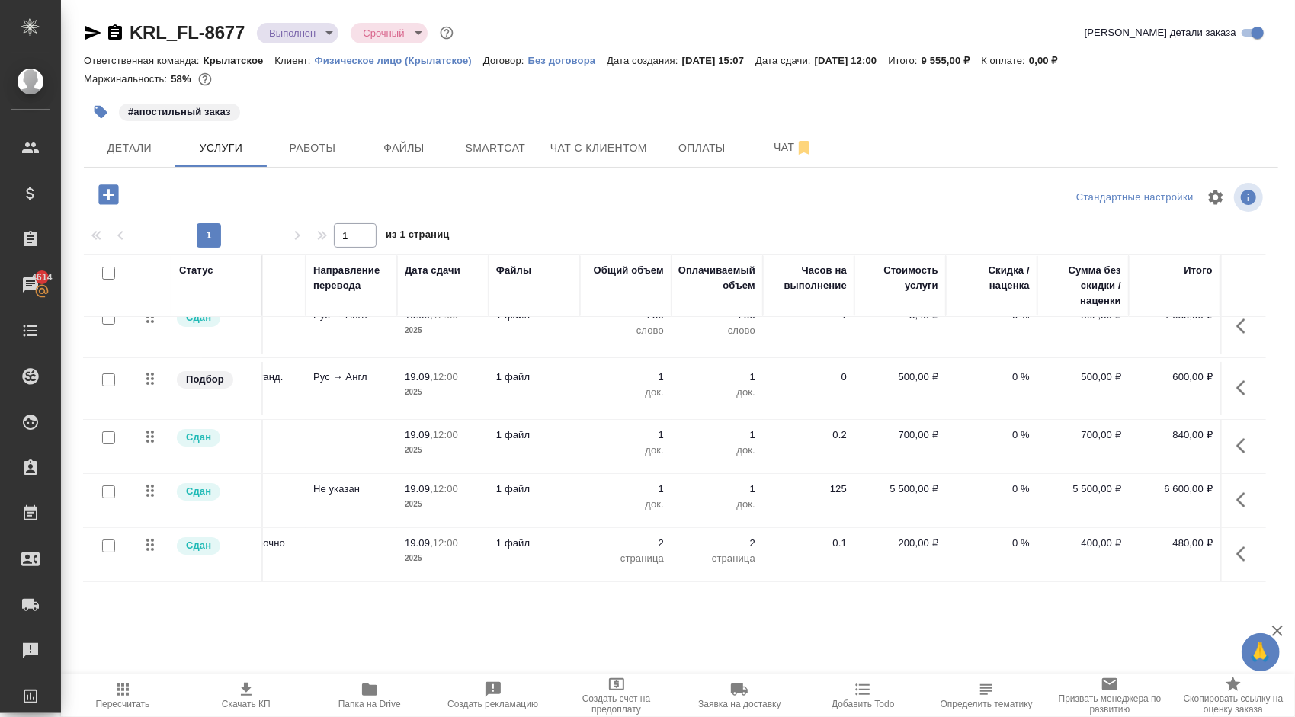
click at [582, 210] on div at bounding box center [681, 197] width 398 height 37
click at [168, 140] on button "Детали" at bounding box center [129, 148] width 91 height 38
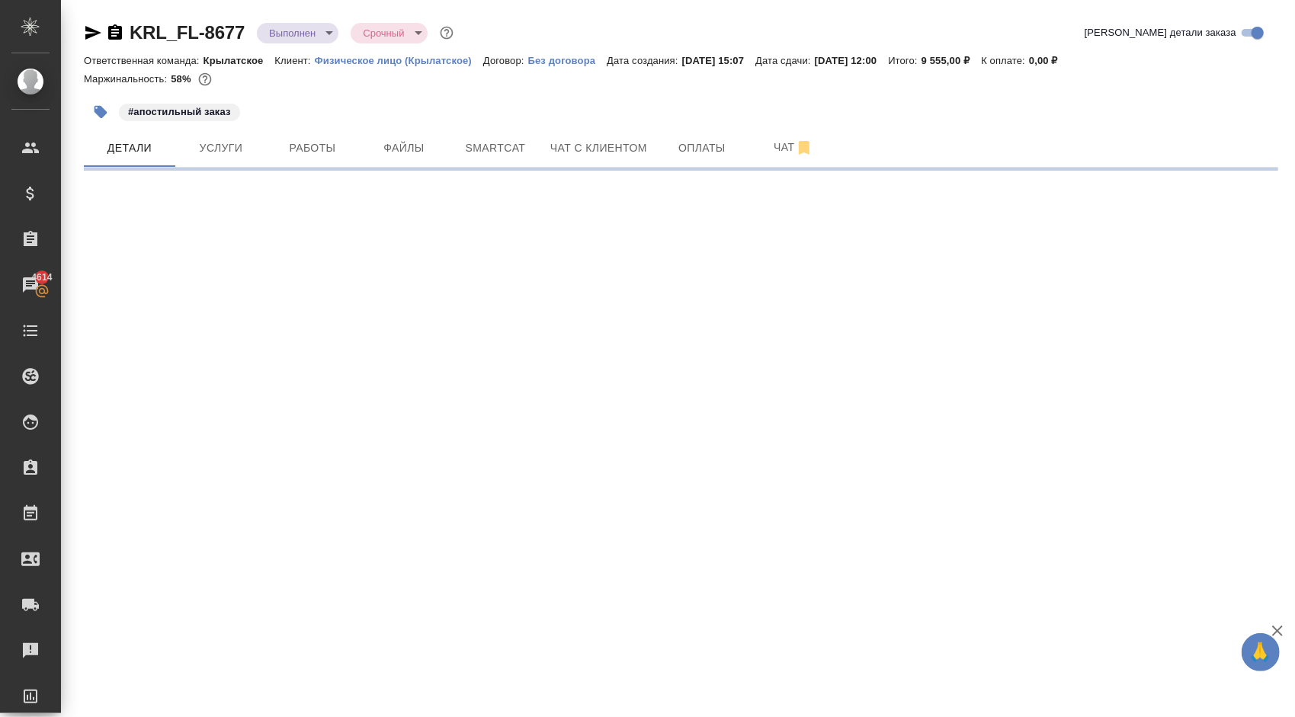
select select "RU"
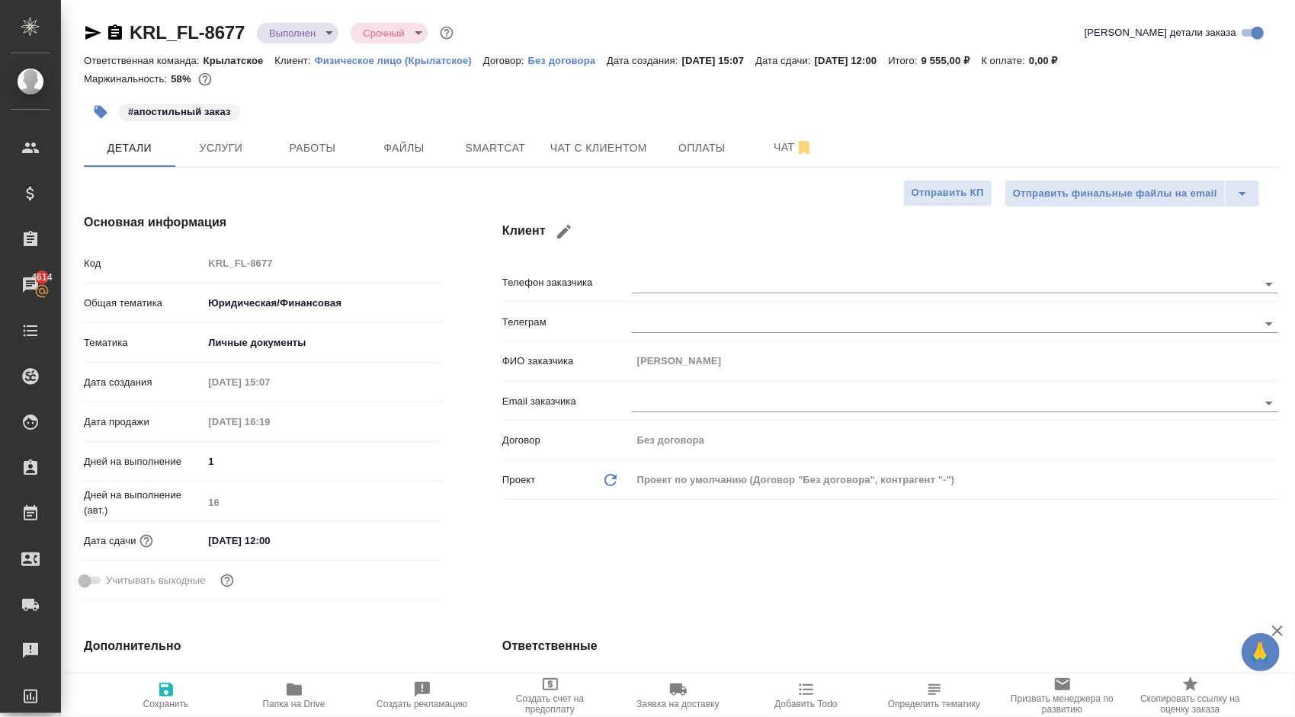
type textarea "x"
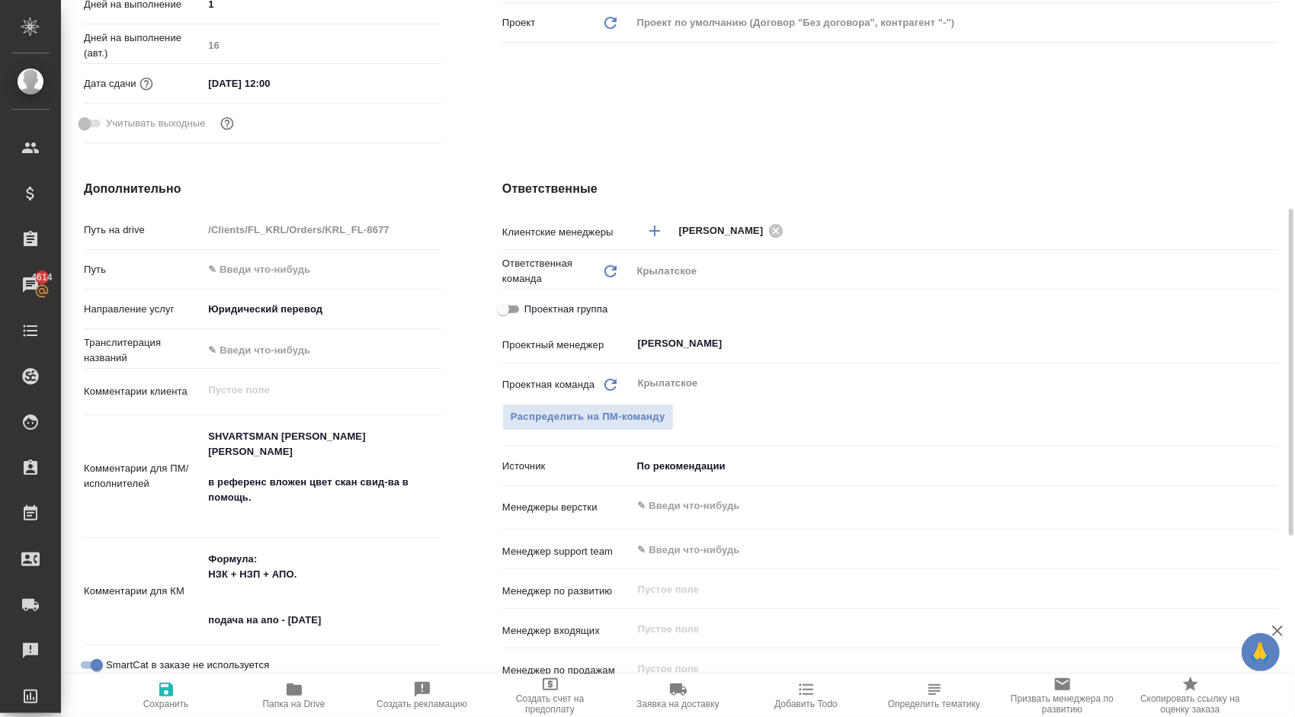
click at [532, 306] on span "Проектная группа" at bounding box center [565, 309] width 83 height 15
click at [531, 306] on input "Проектная группа" at bounding box center [503, 309] width 55 height 18
checkbox input "true"
type textarea "x"
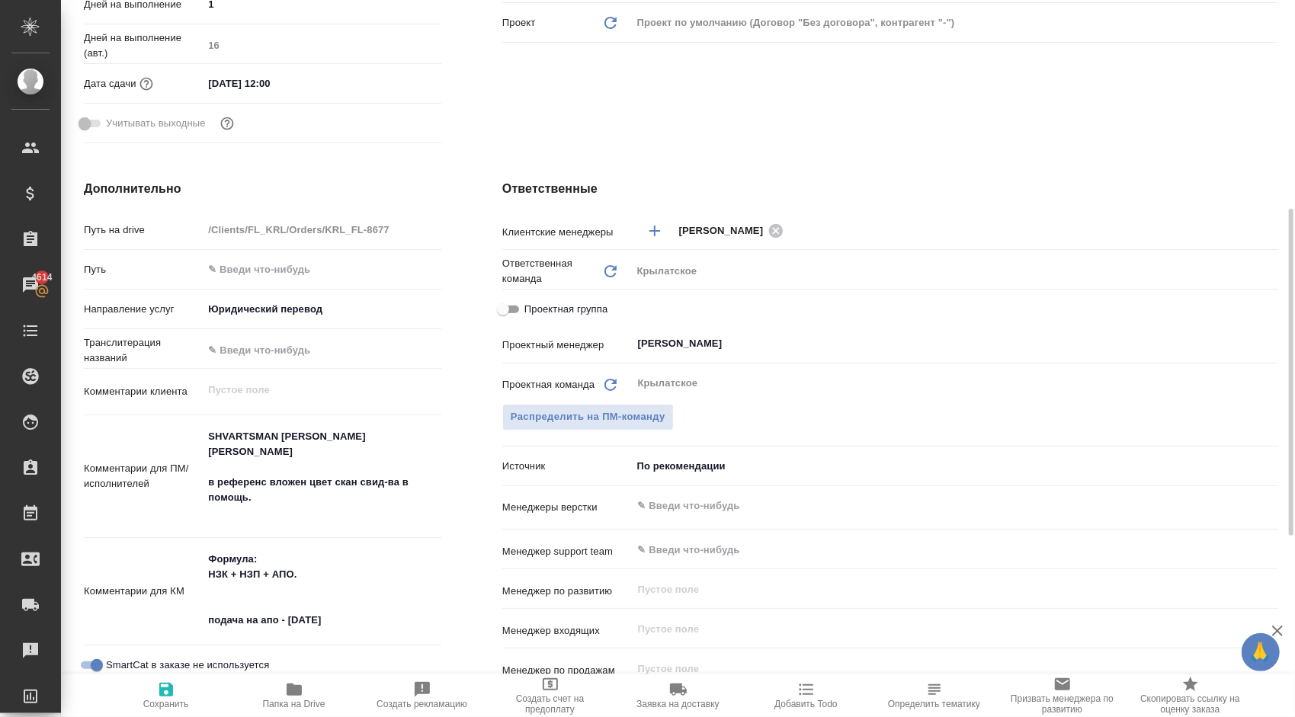
type textarea "x"
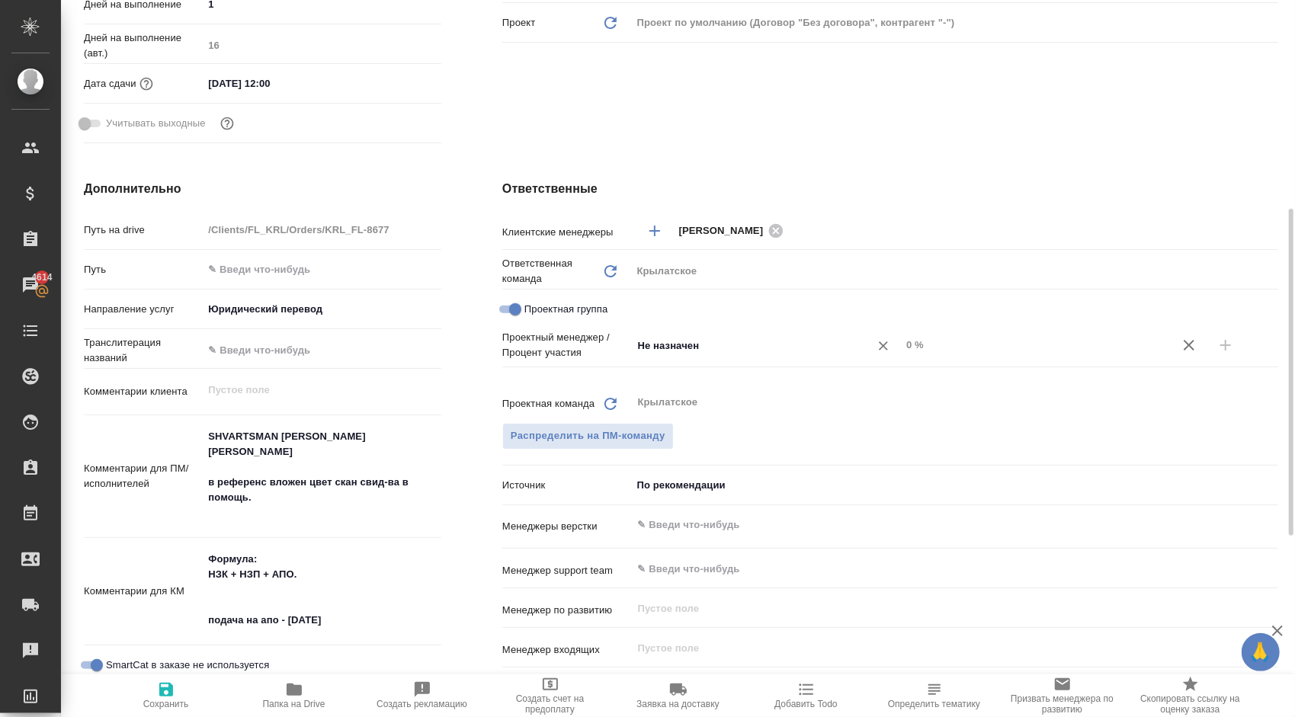
click at [807, 351] on input "Не назначен" at bounding box center [741, 345] width 209 height 18
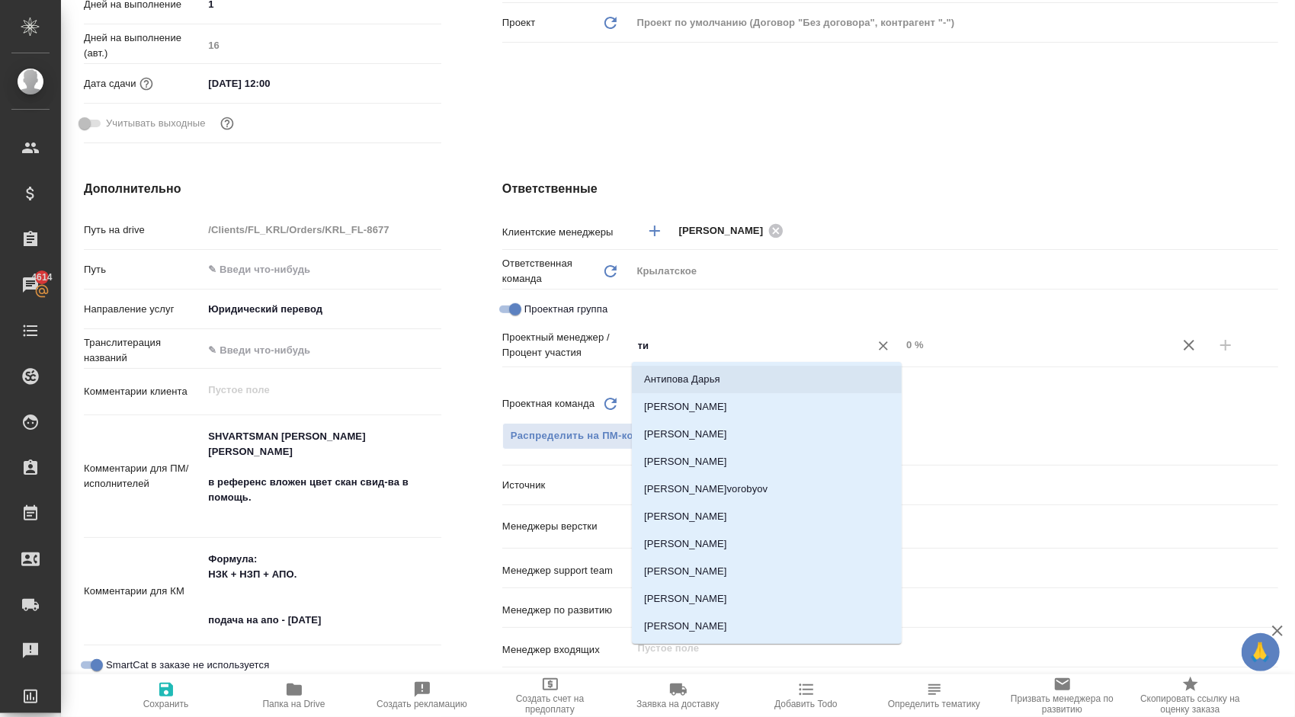
type input "тим"
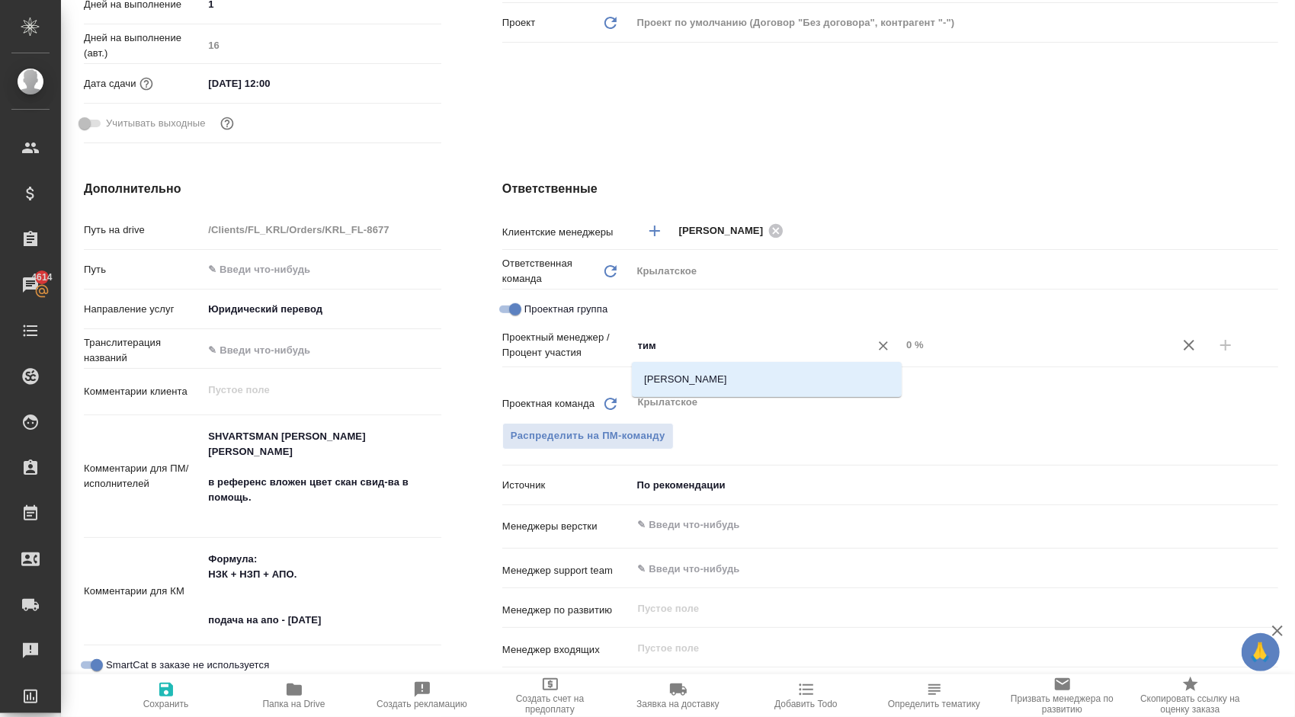
click at [782, 375] on li "[PERSON_NAME]" at bounding box center [767, 379] width 270 height 27
type textarea "x"
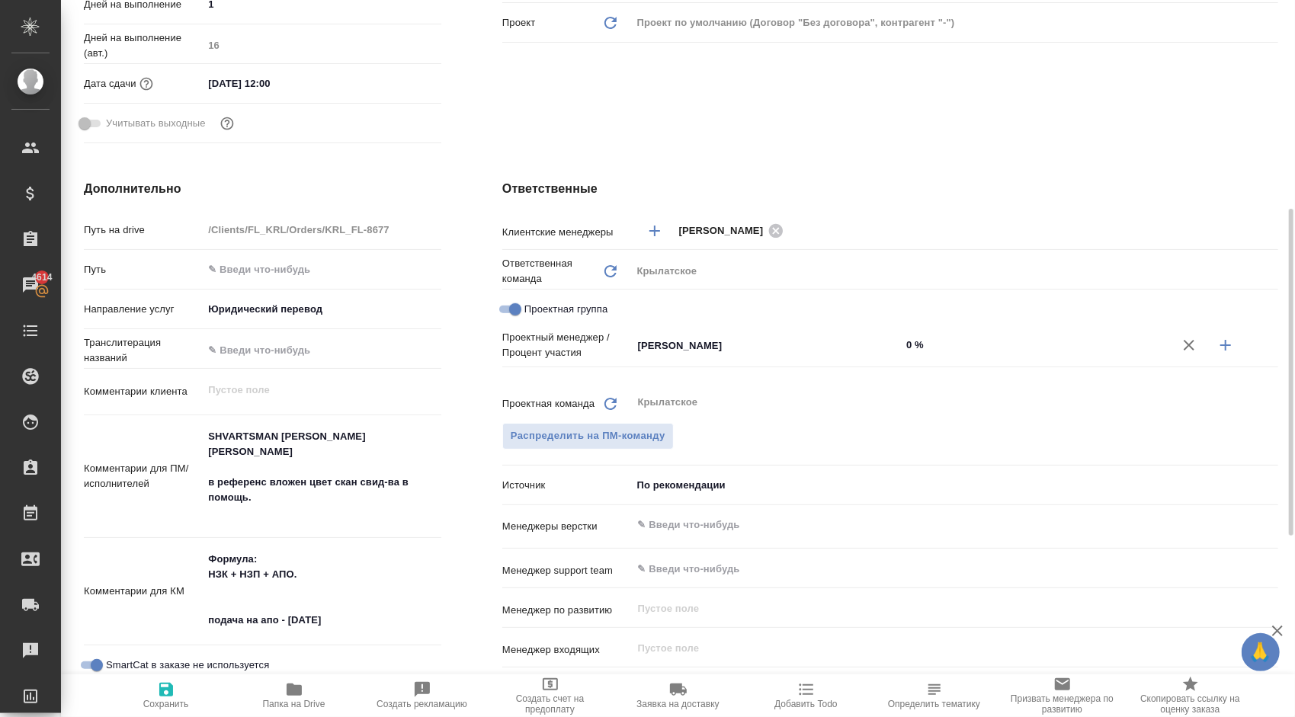
click at [1229, 348] on icon "button" at bounding box center [1226, 345] width 18 height 18
type textarea "x"
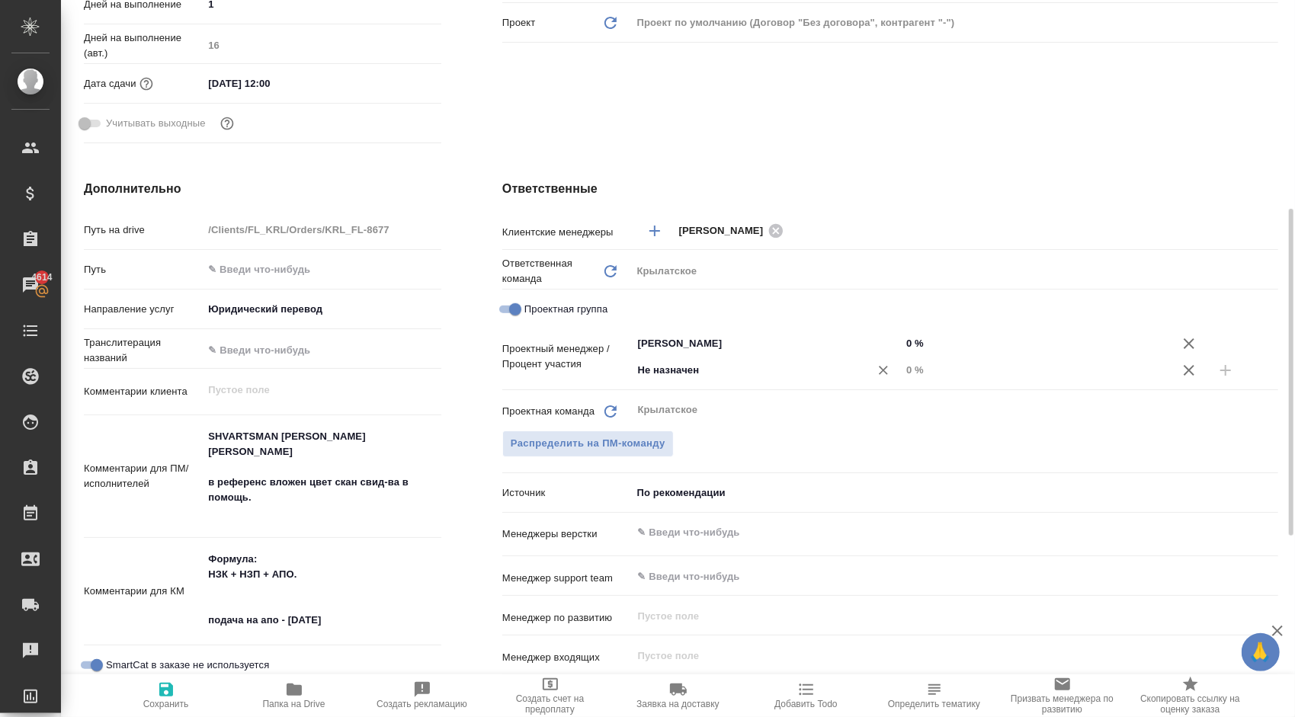
click at [654, 361] on input "Не назначен" at bounding box center [741, 370] width 209 height 18
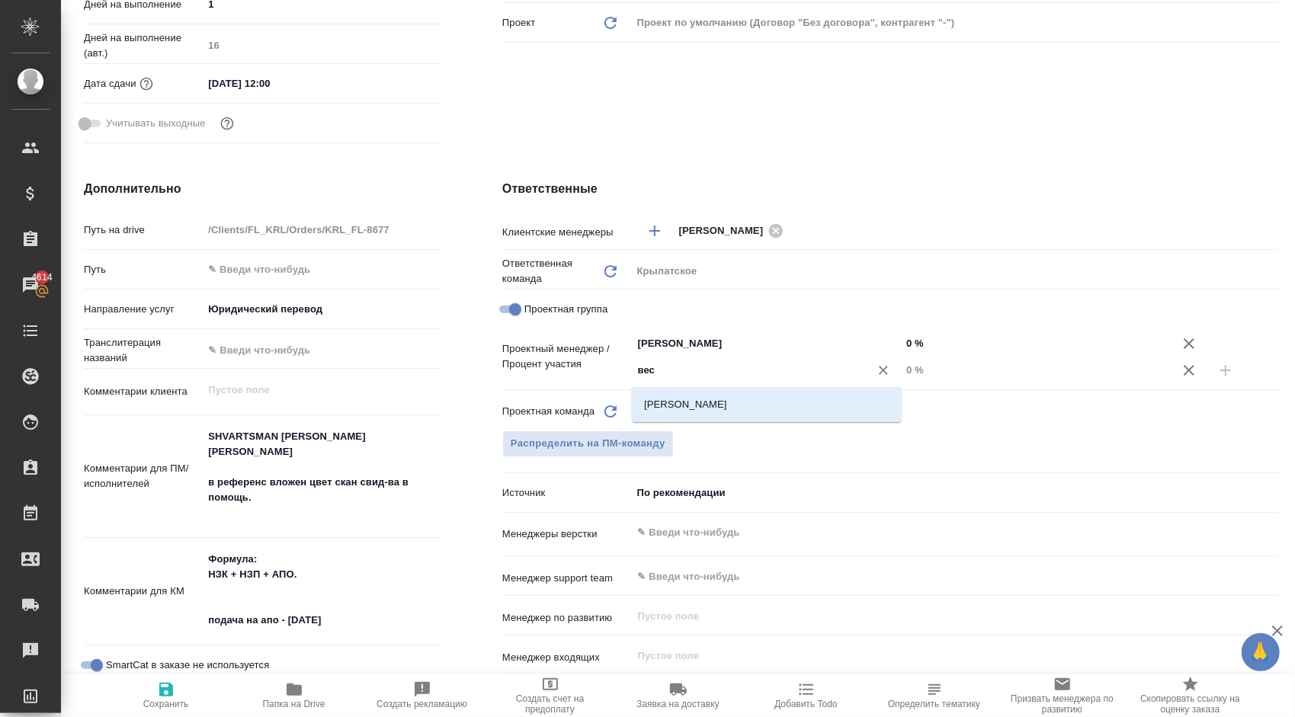
type input "весе"
click at [685, 402] on li "[PERSON_NAME]" at bounding box center [767, 404] width 270 height 27
type textarea "x"
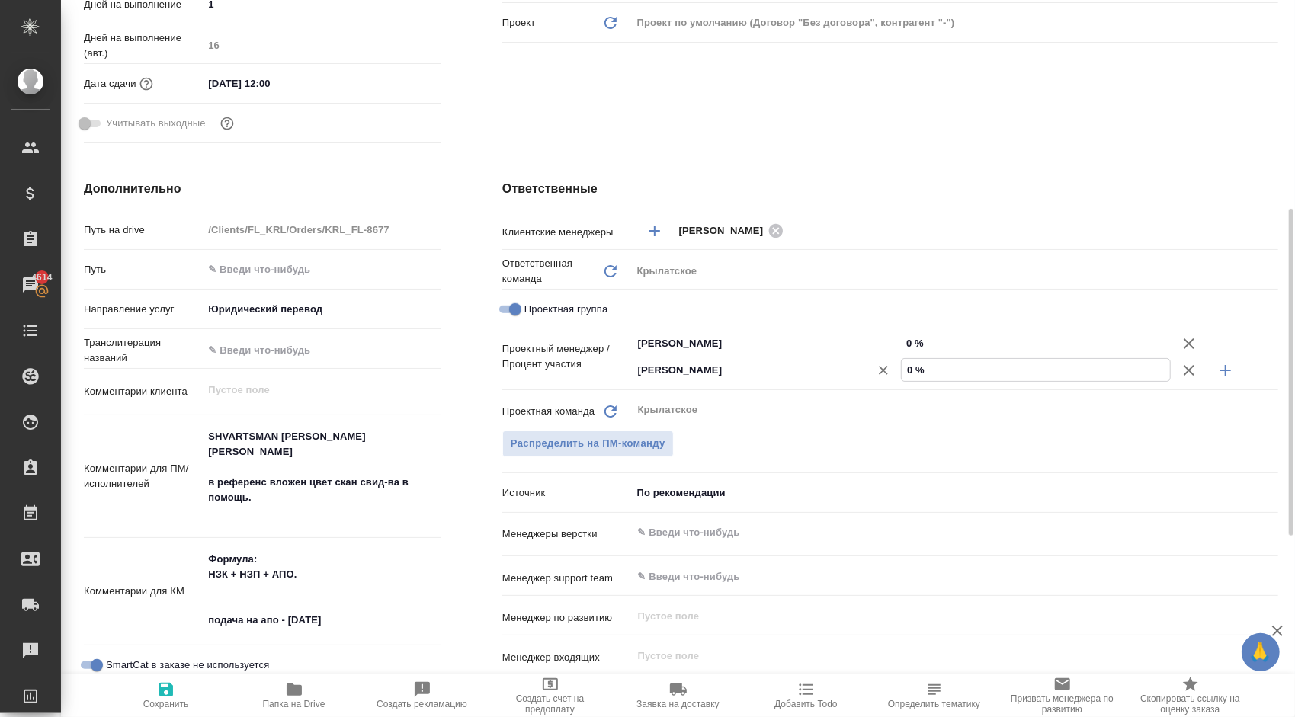
drag, startPoint x: 936, startPoint y: 377, endPoint x: 848, endPoint y: 366, distance: 88.4
click at [848, 366] on div "[PERSON_NAME] ​ 0 %" at bounding box center [955, 370] width 646 height 27
type textarea "x"
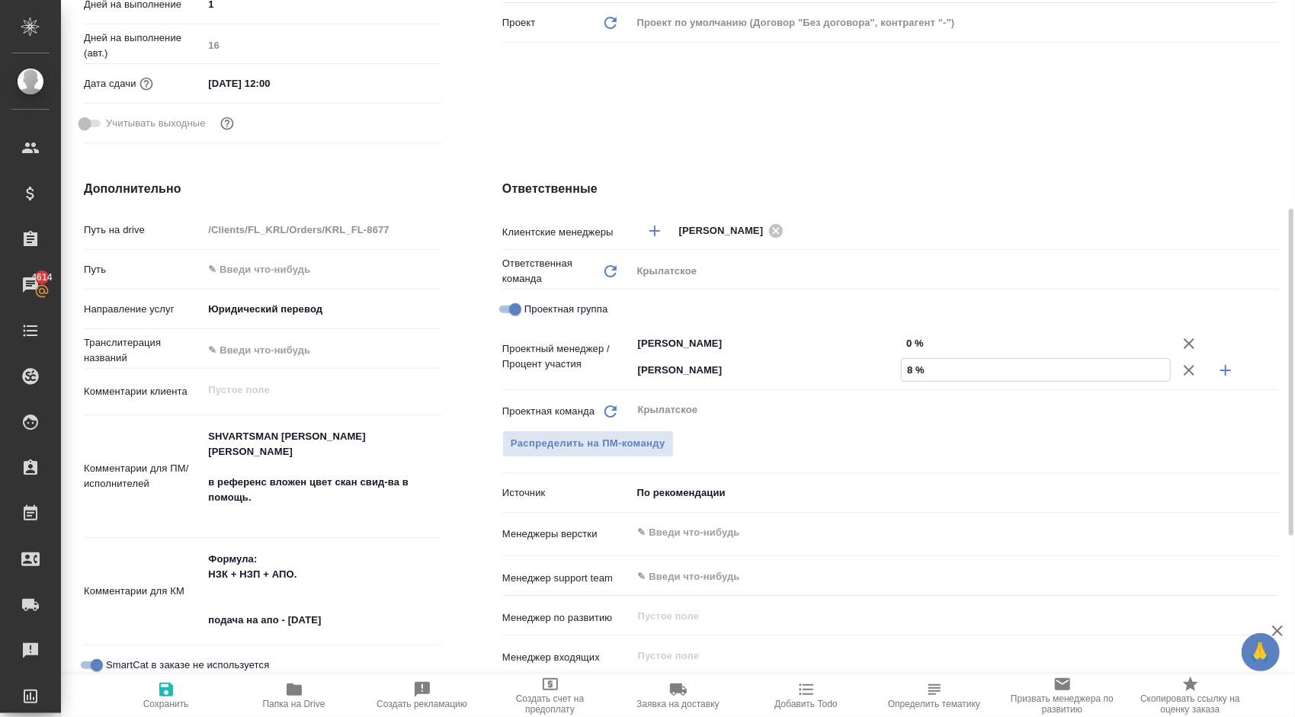
type input "8 %"
drag, startPoint x: 941, startPoint y: 336, endPoint x: 898, endPoint y: 329, distance: 44.0
click at [898, 330] on div "[PERSON_NAME] ​ 0 %" at bounding box center [955, 343] width 646 height 27
type input "9 %"
type textarea "x"
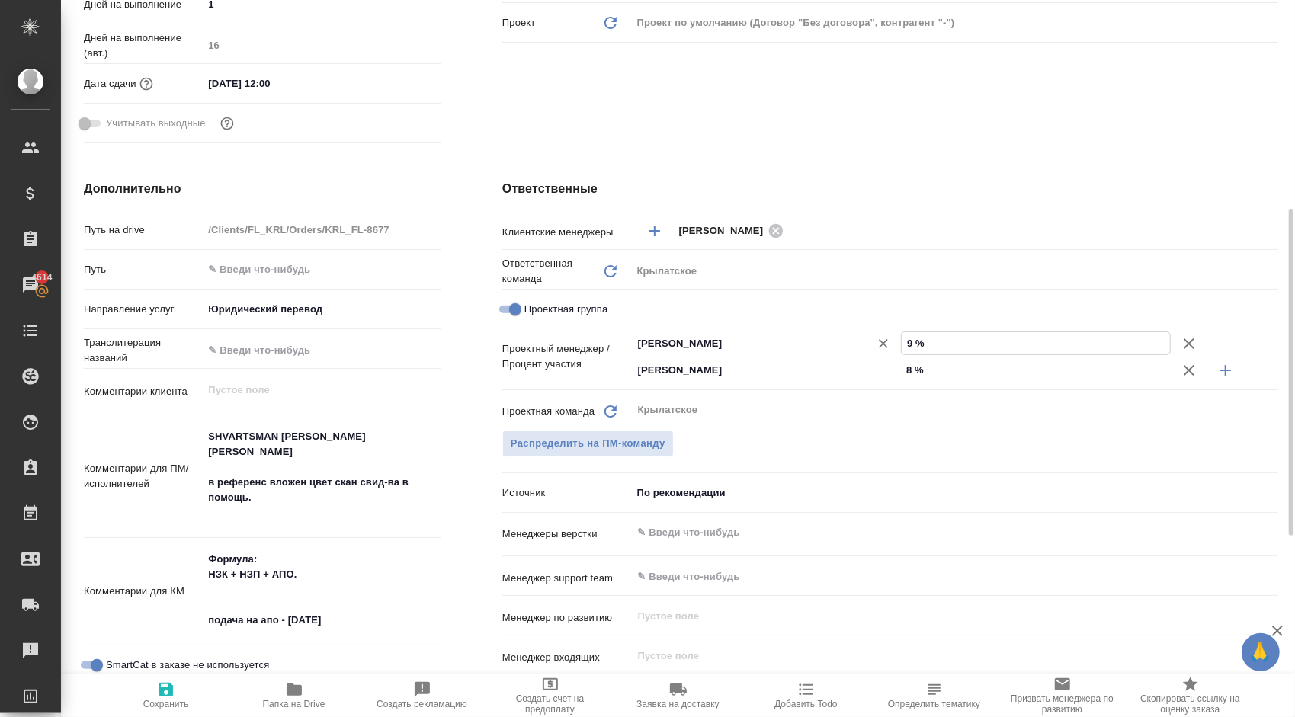
type textarea "x"
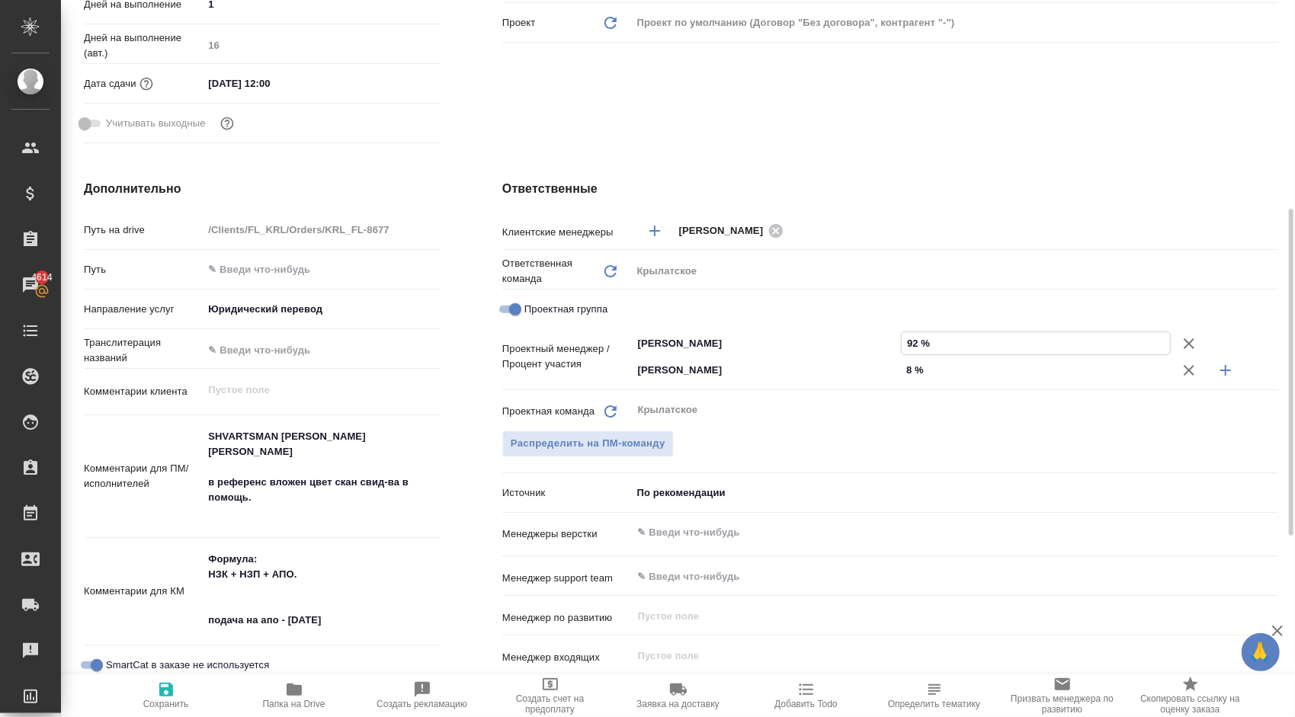
type input "92 %"
click at [147, 692] on span "Сохранить" at bounding box center [166, 695] width 110 height 29
type textarea "x"
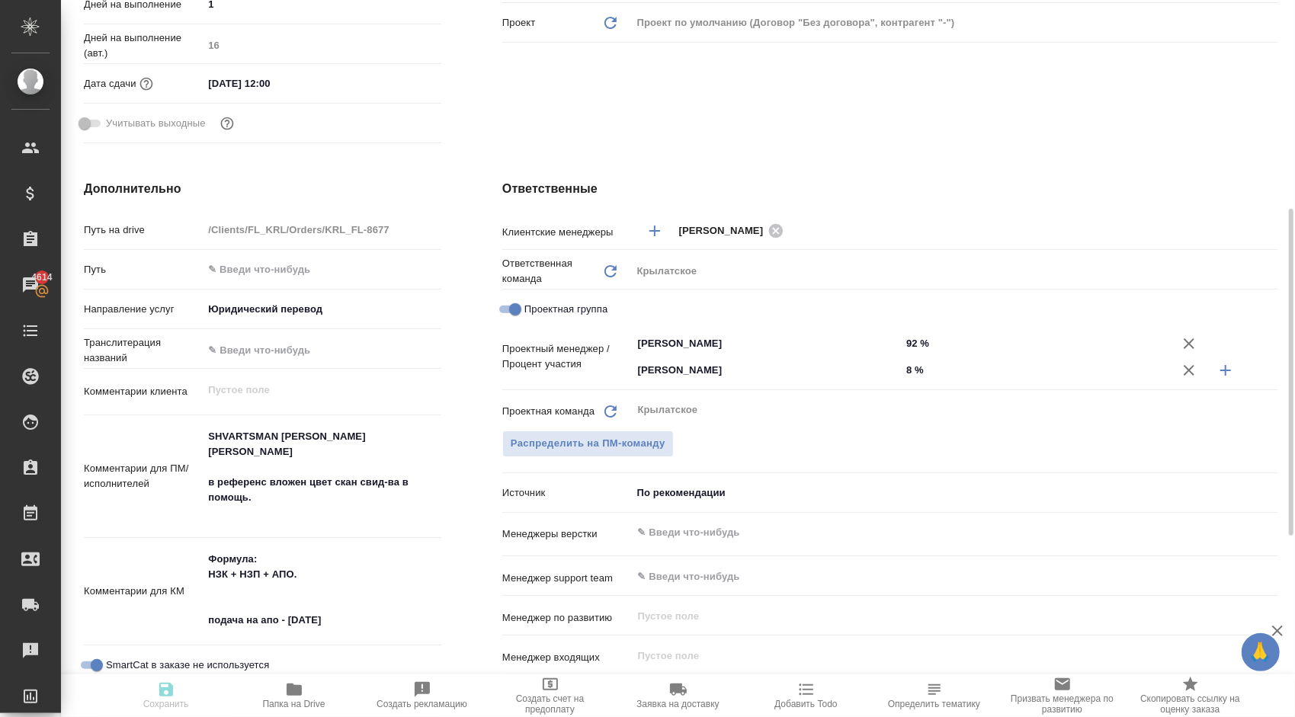
type textarea "x"
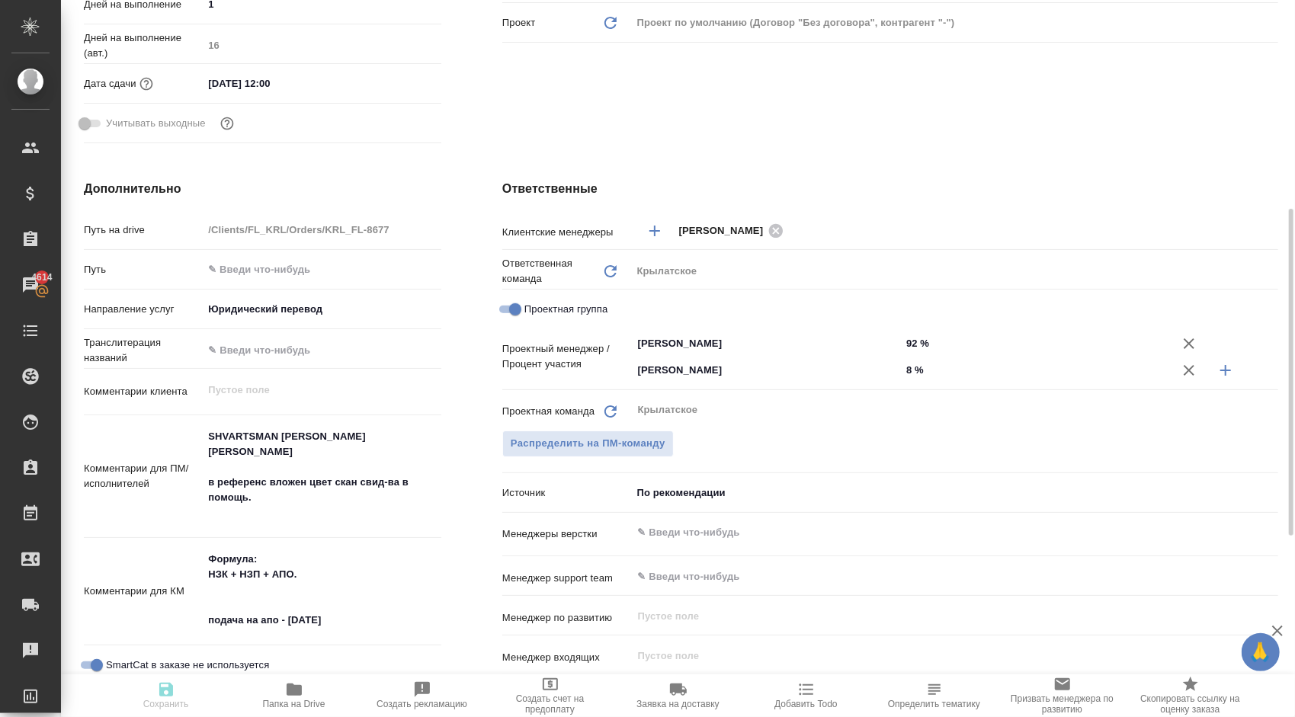
type textarea "x"
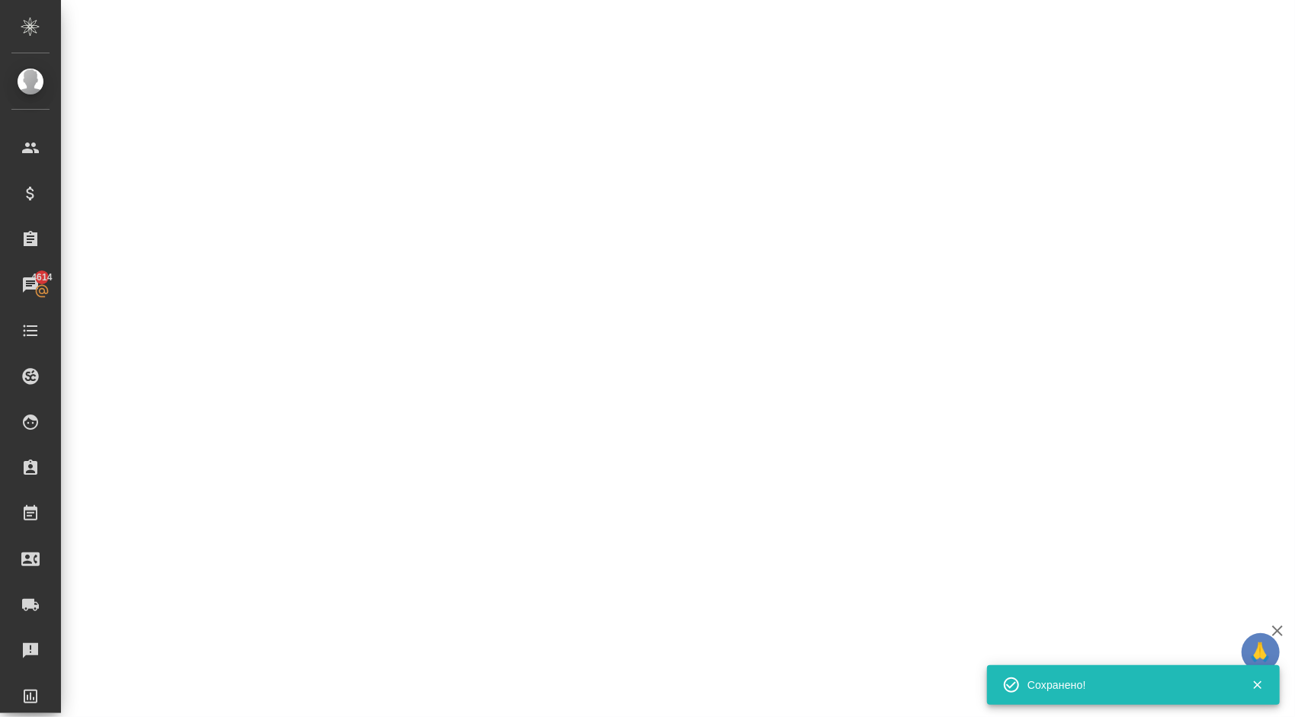
select select "RU"
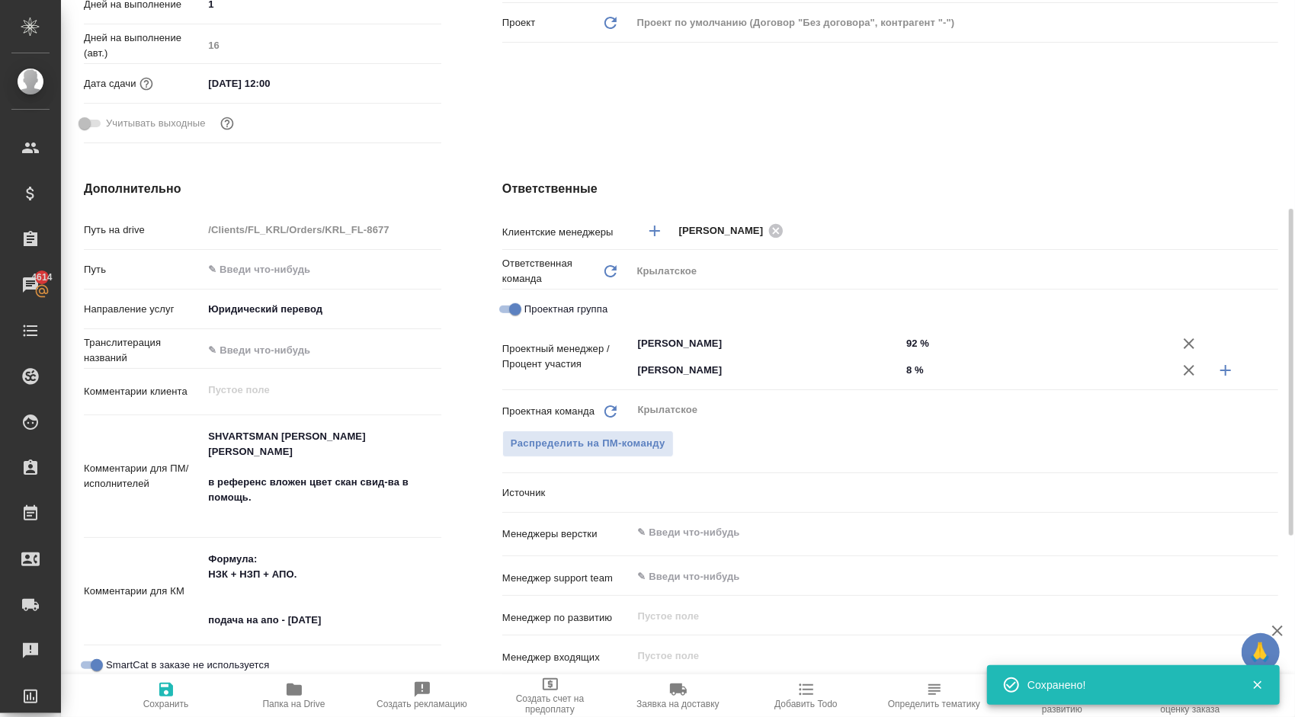
type textarea "x"
click at [191, 698] on span "Сохранить" at bounding box center [166, 695] width 110 height 29
type textarea "x"
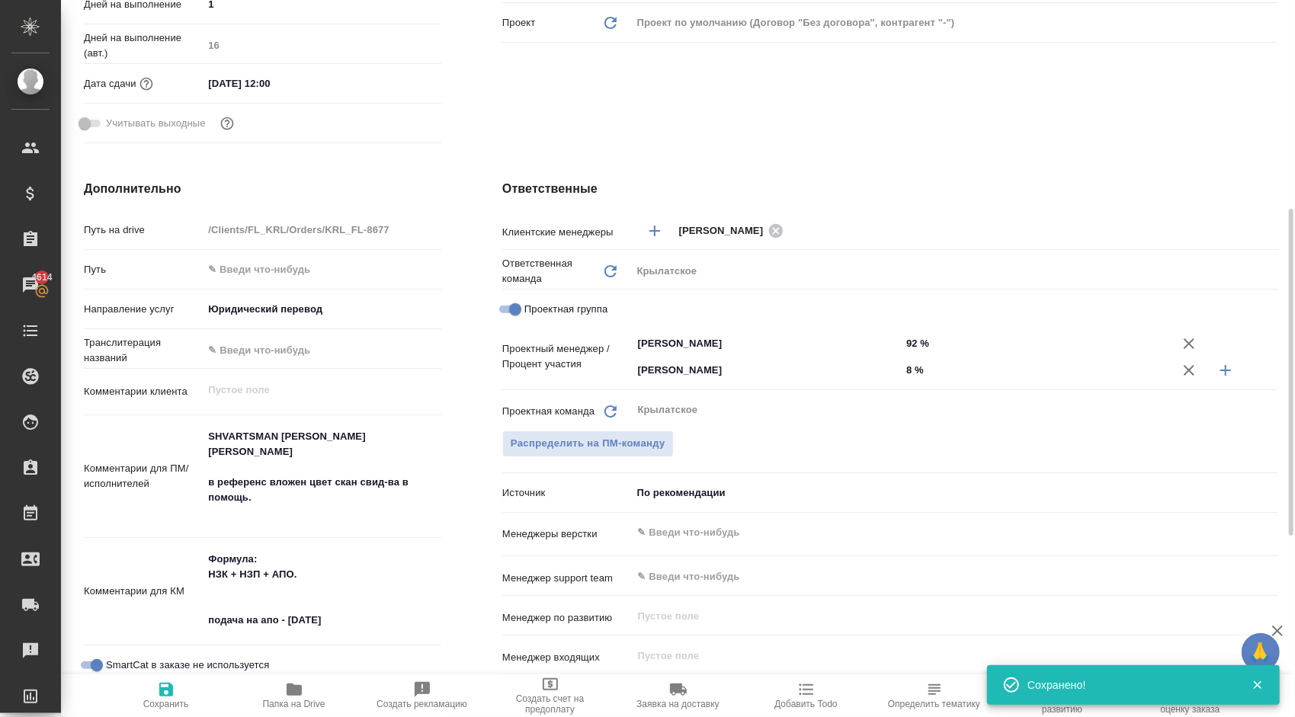
type textarea "x"
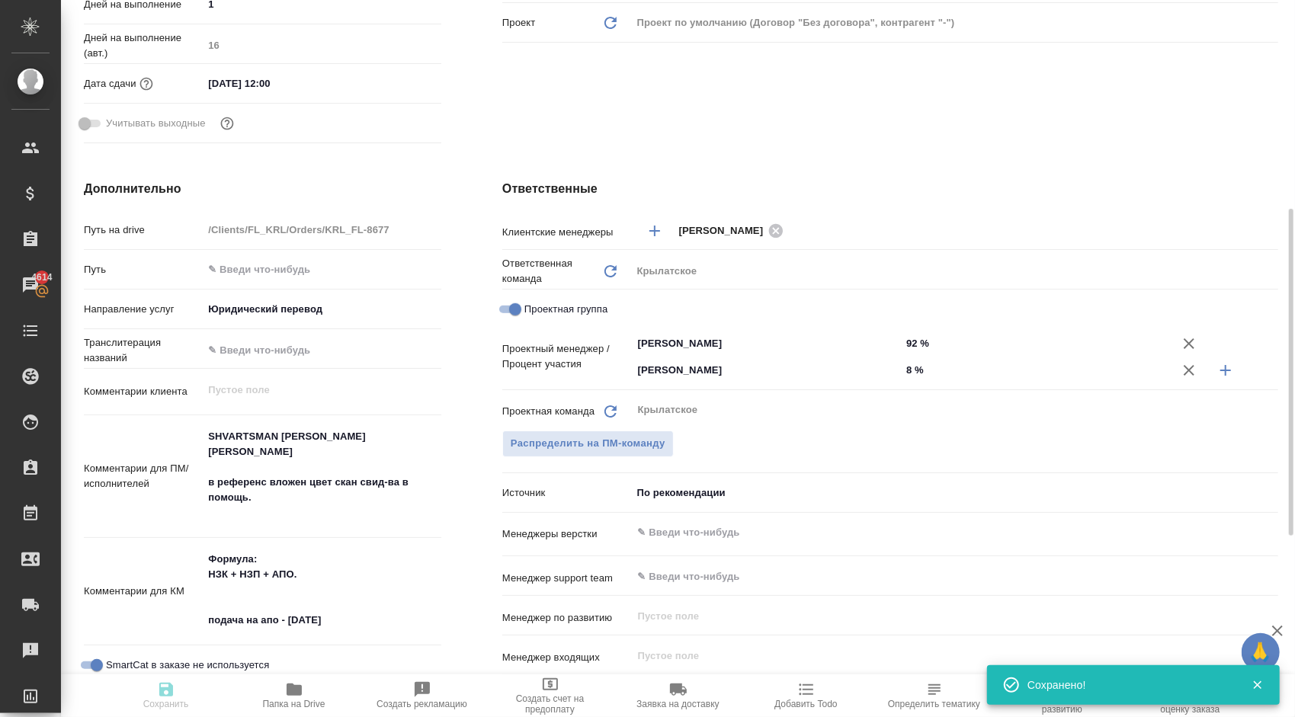
type textarea "x"
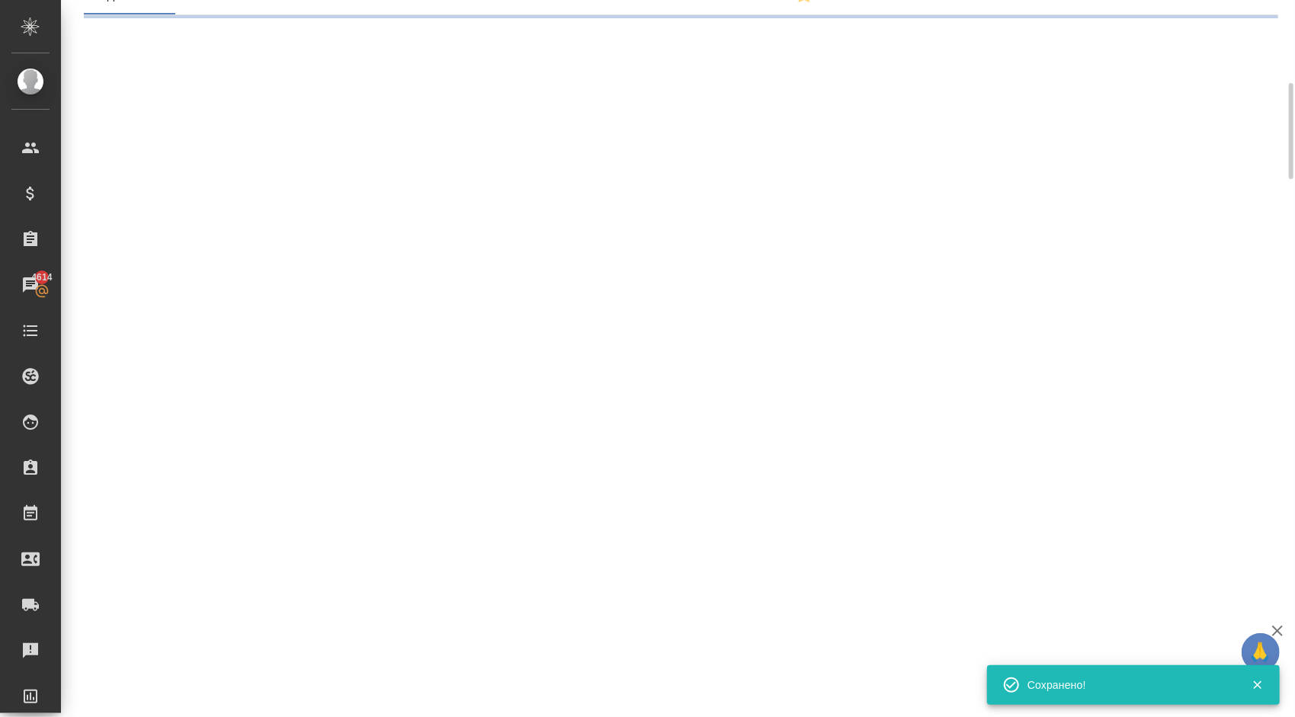
scroll to position [0, 0]
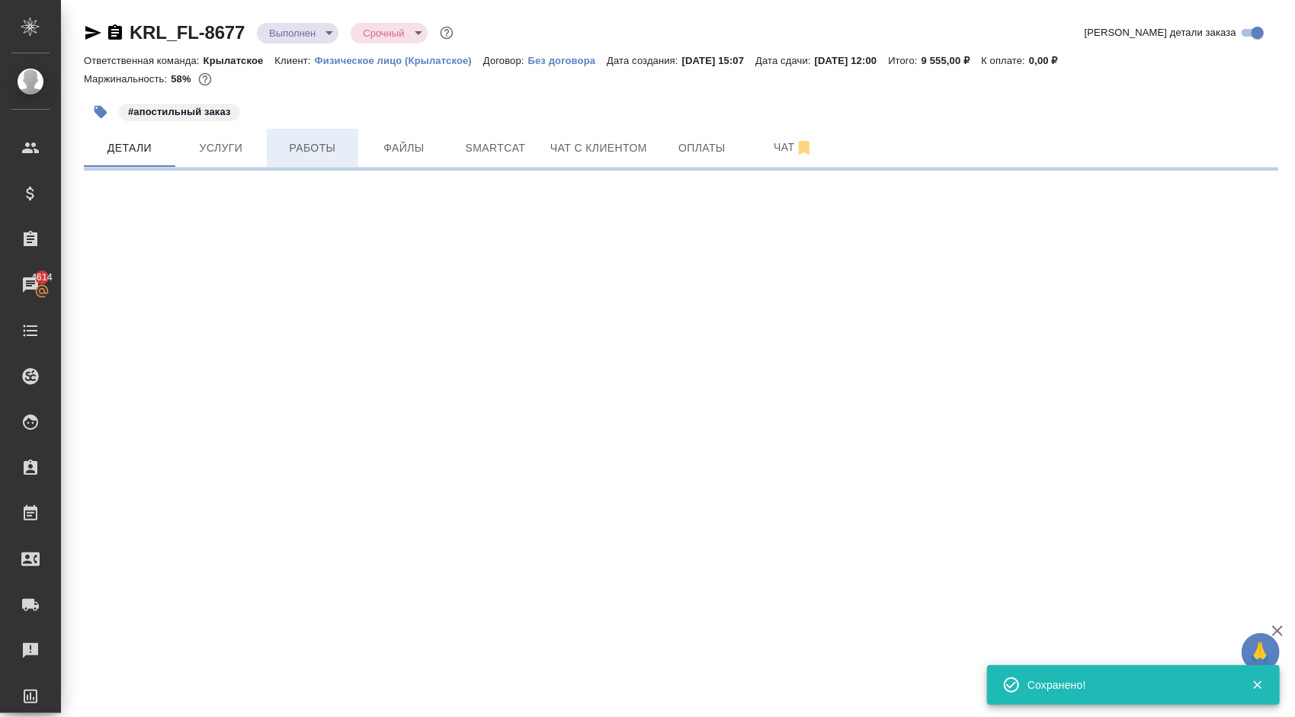
select select "RU"
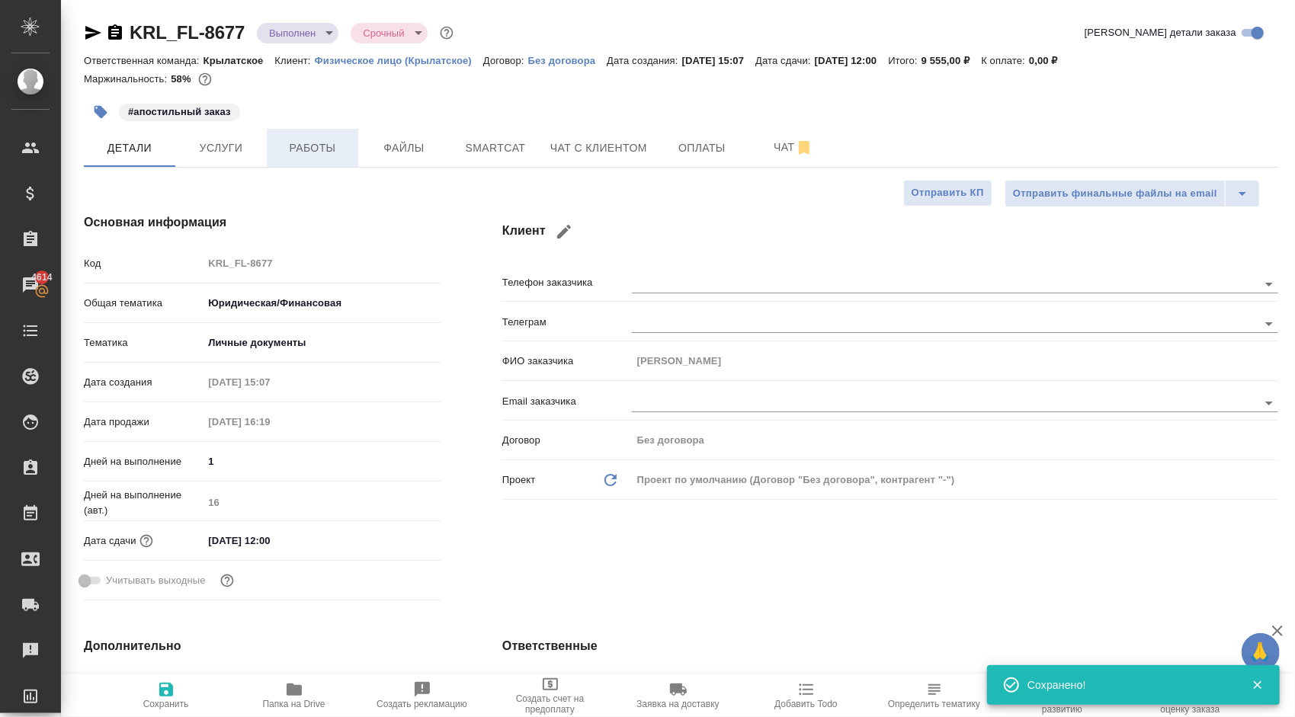
type textarea "x"
click at [307, 153] on span "Работы" at bounding box center [312, 148] width 73 height 19
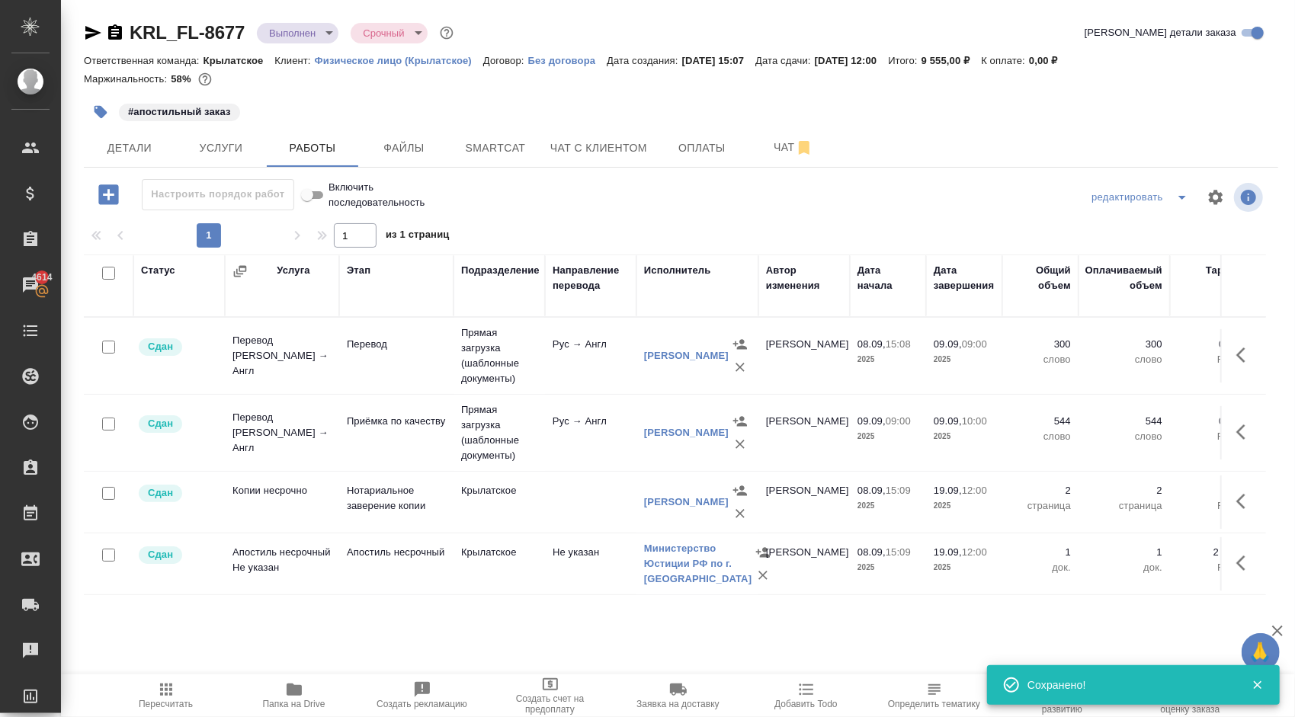
click at [151, 701] on span "Пересчитать" at bounding box center [166, 704] width 54 height 11
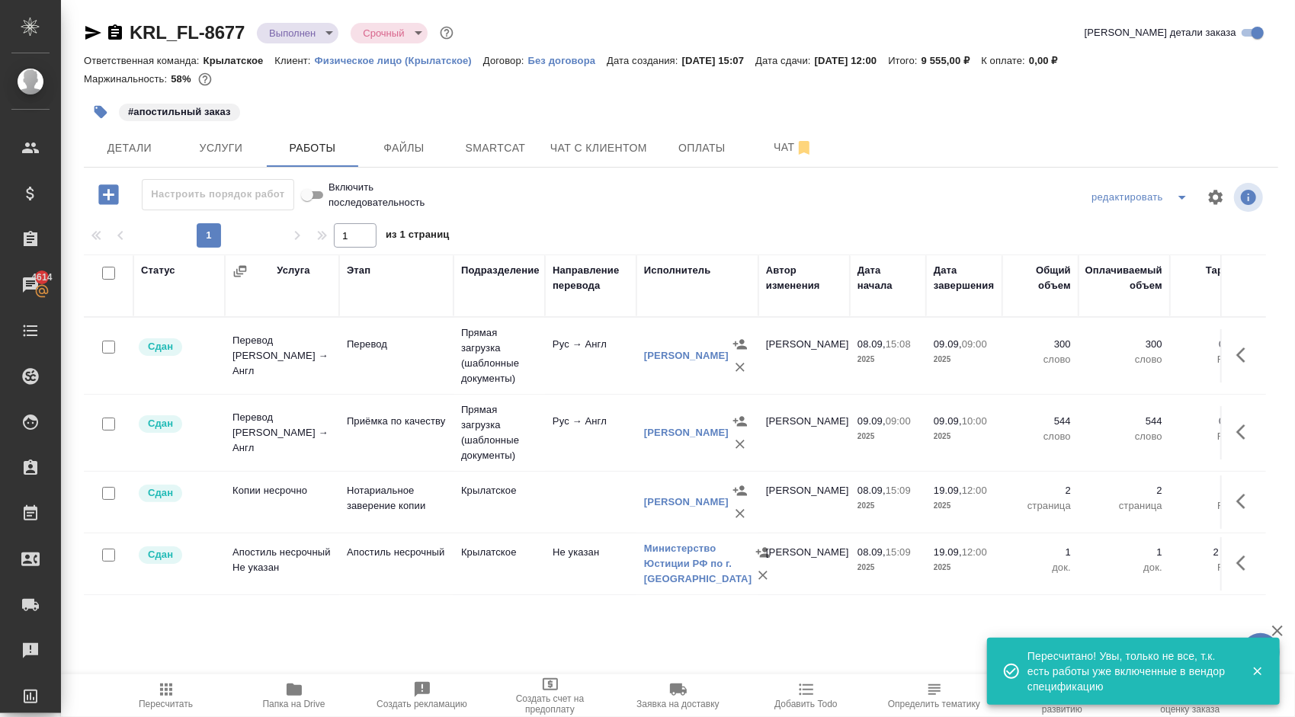
click at [323, 33] on body "🙏 .cls-1 fill:#fff; AWATERA Kasymov Timur Клиенты Спецификации Заказы 4614 Чаты…" at bounding box center [647, 358] width 1295 height 717
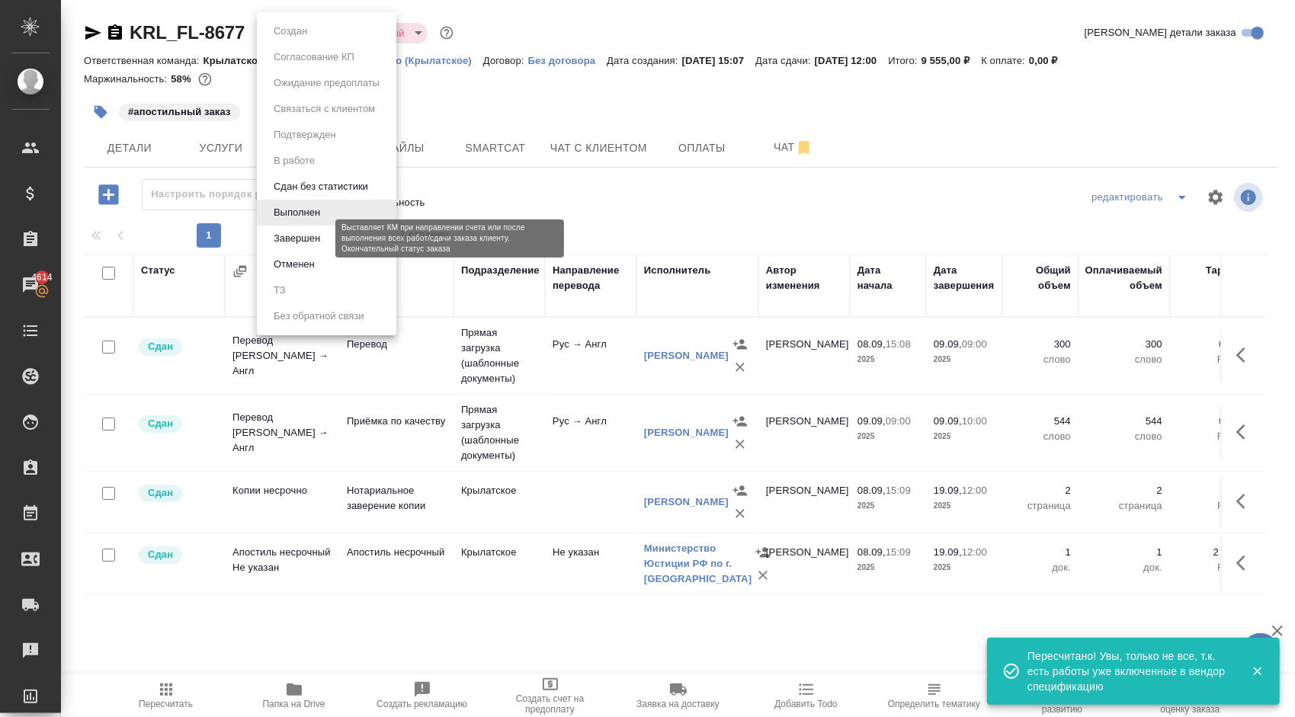
click at [293, 239] on button "Завершен" at bounding box center [297, 238] width 56 height 17
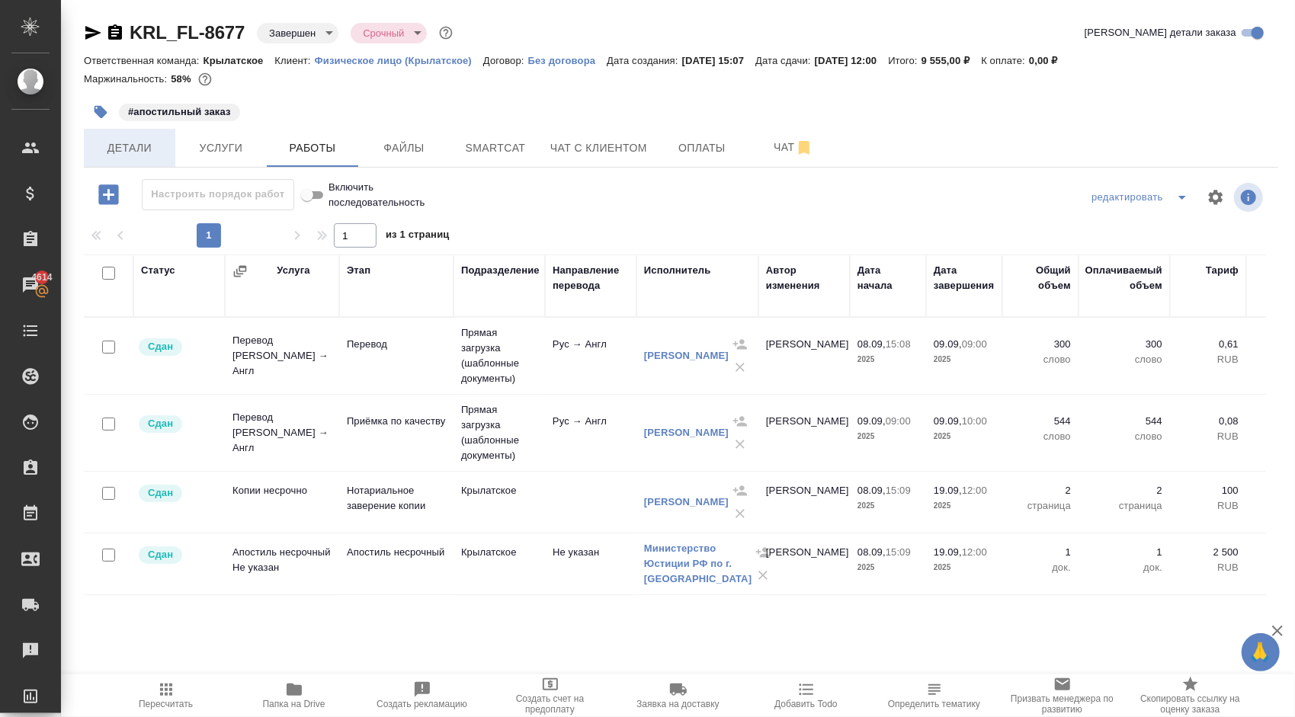
click at [143, 147] on span "Детали" at bounding box center [129, 148] width 73 height 19
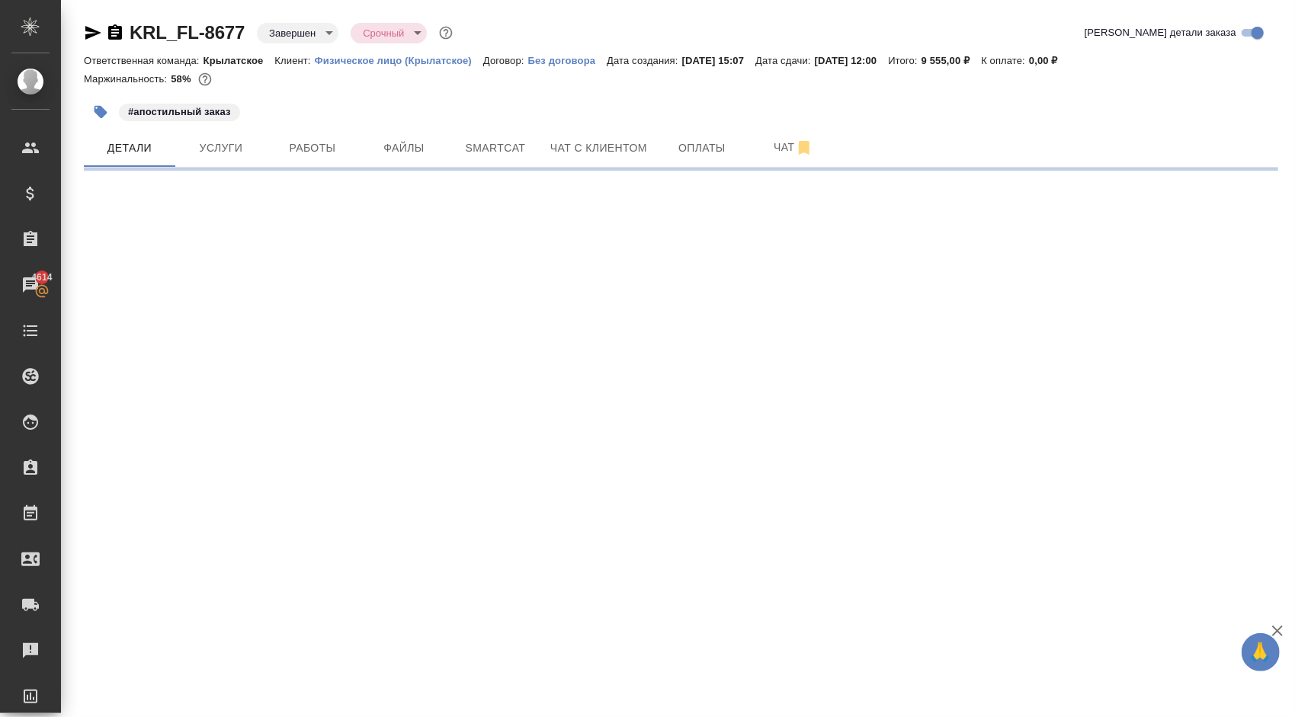
select select "RU"
click at [421, 133] on button "Файлы" at bounding box center [403, 148] width 91 height 38
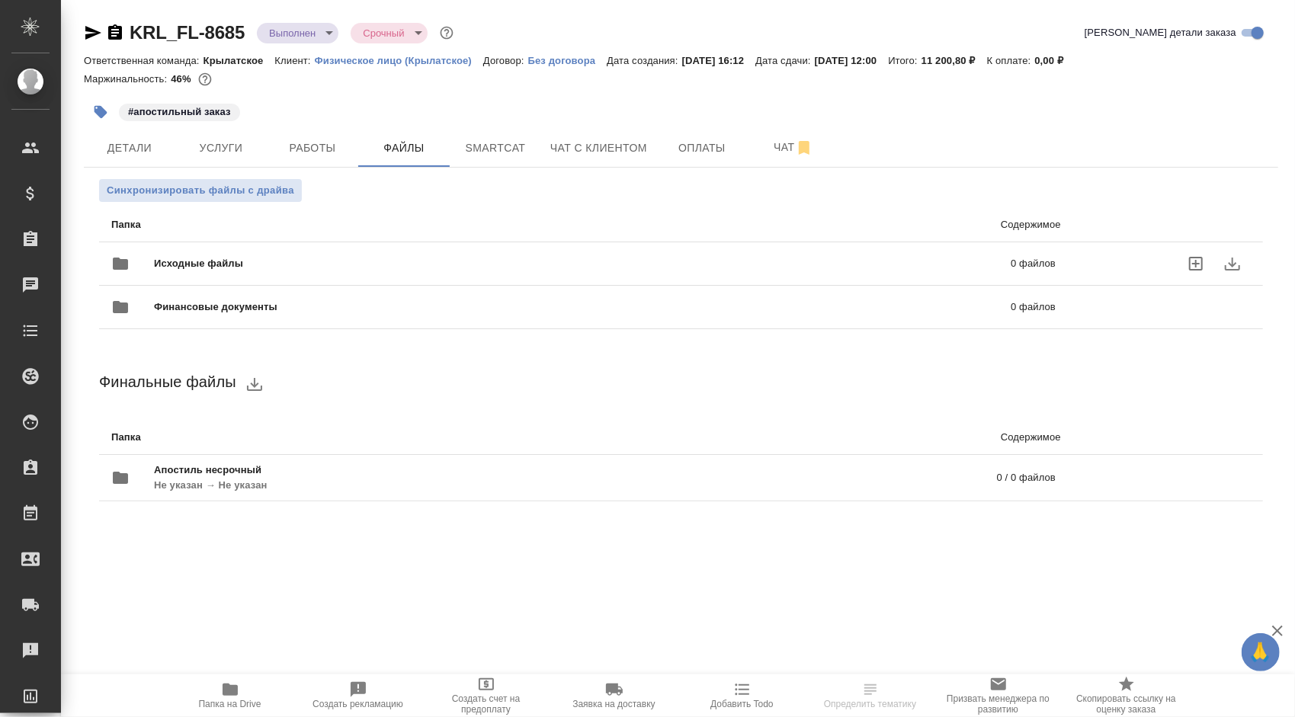
click at [238, 253] on div "Исходные файлы 0 файлов" at bounding box center [583, 263] width 945 height 37
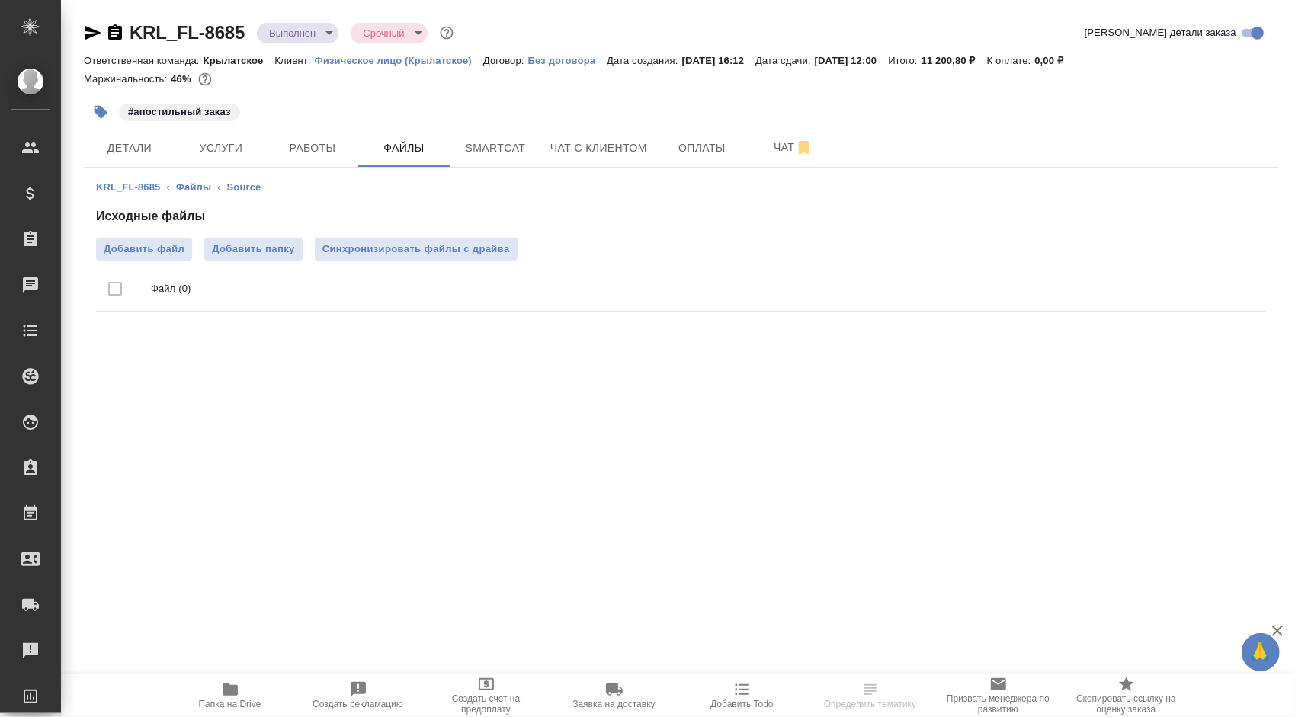
click at [457, 266] on ul "Файл (0)" at bounding box center [681, 289] width 1170 height 57
click at [467, 251] on span "Синхронизировать файлы с драйва" at bounding box center [416, 249] width 188 height 15
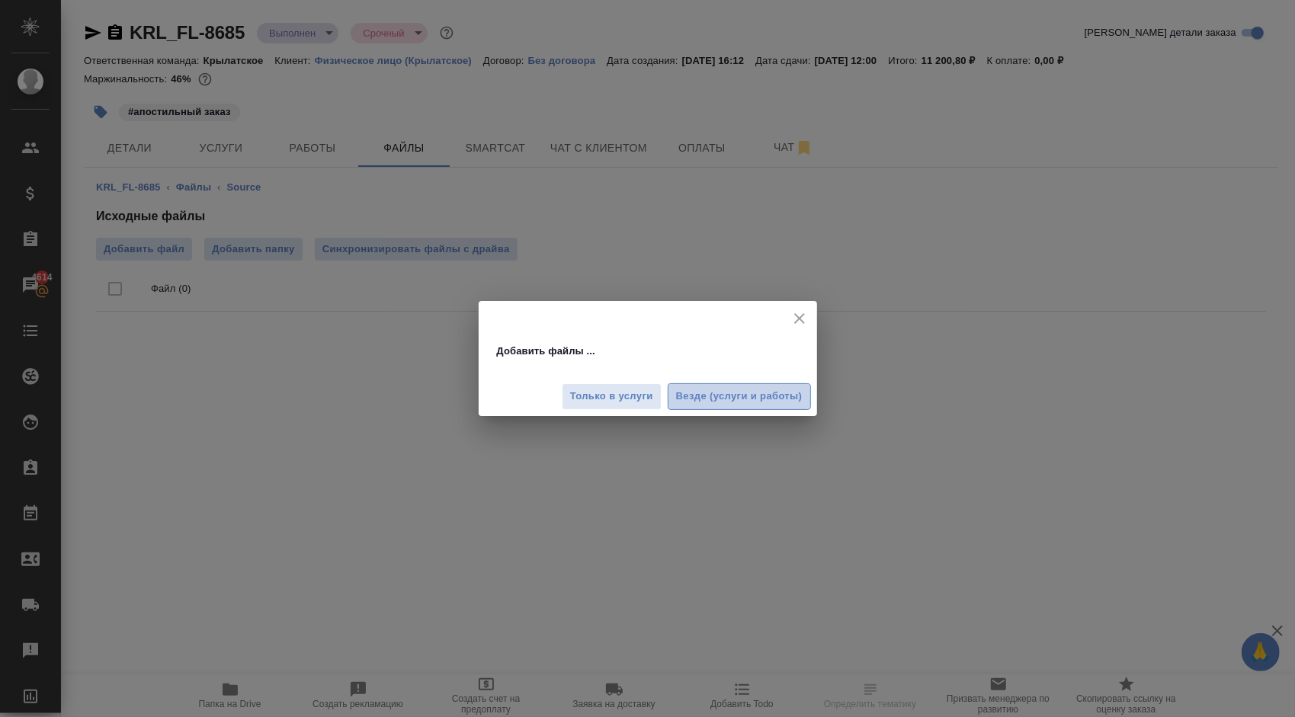
click at [749, 388] on span "Везде (услуги и работы)" at bounding box center [739, 397] width 127 height 18
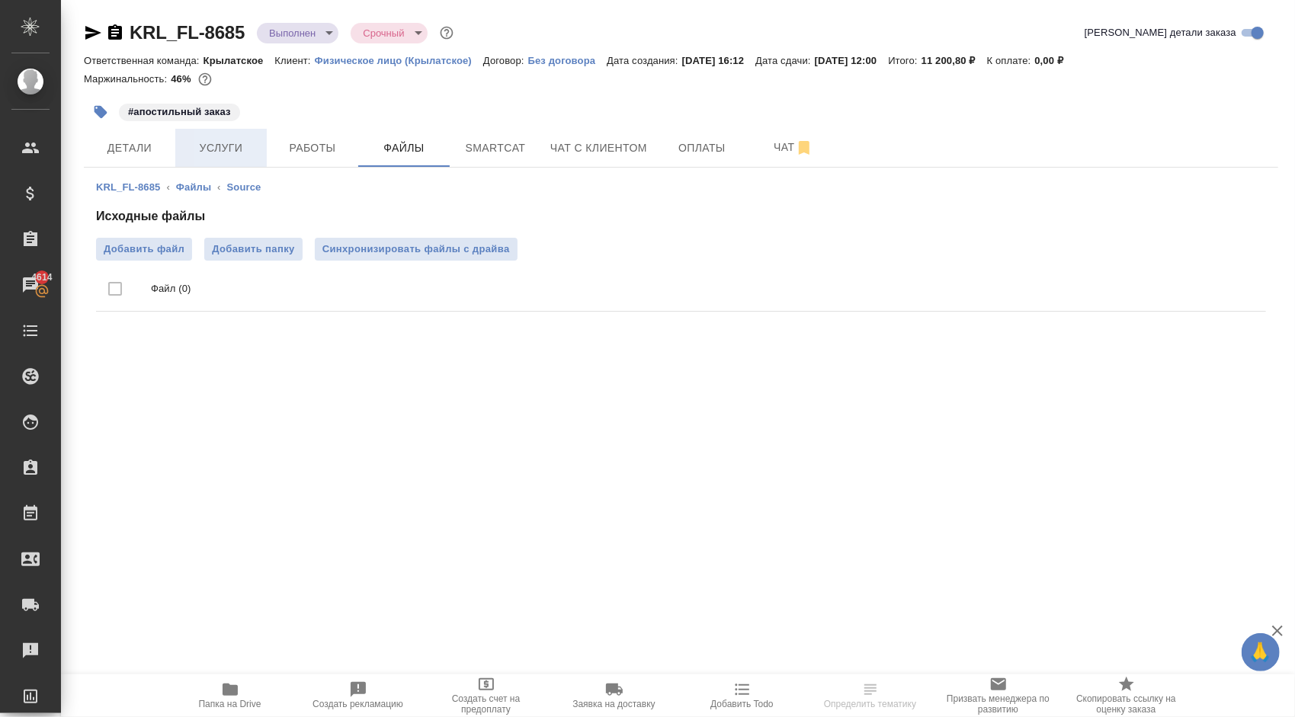
click at [229, 146] on span "Услуги" at bounding box center [220, 148] width 73 height 19
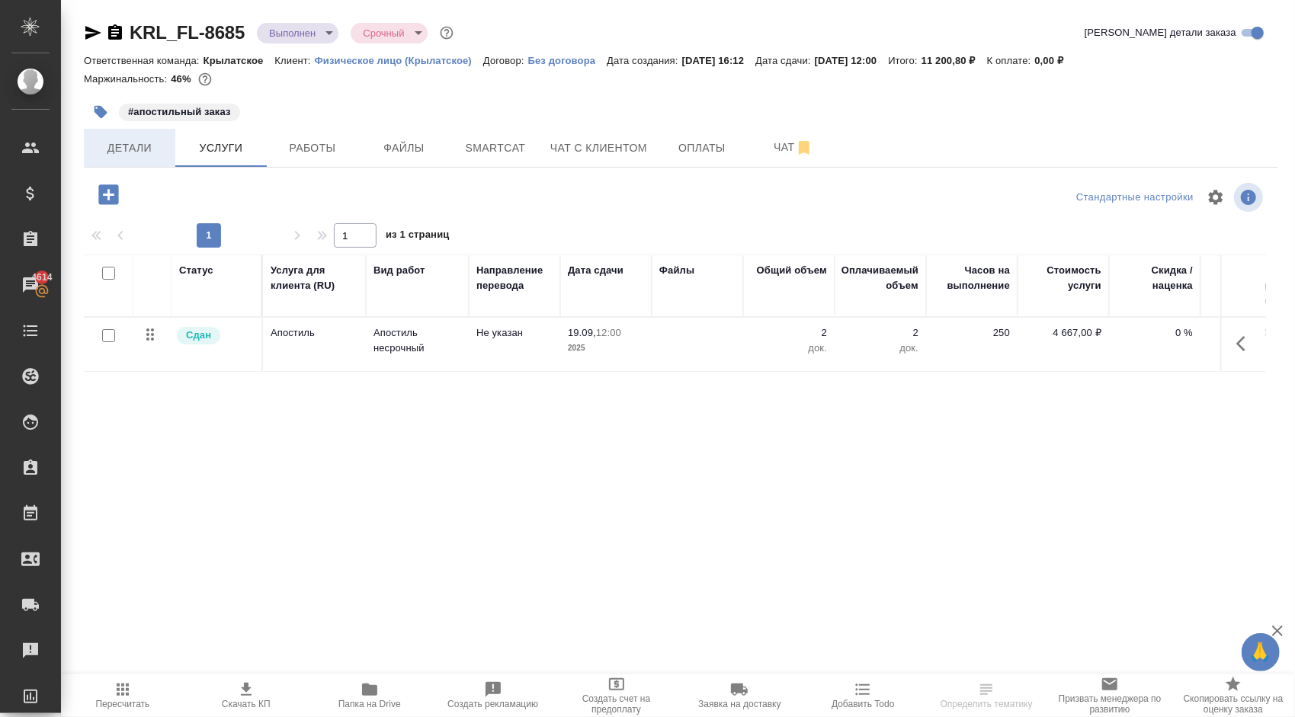
click at [136, 150] on span "Детали" at bounding box center [129, 148] width 73 height 19
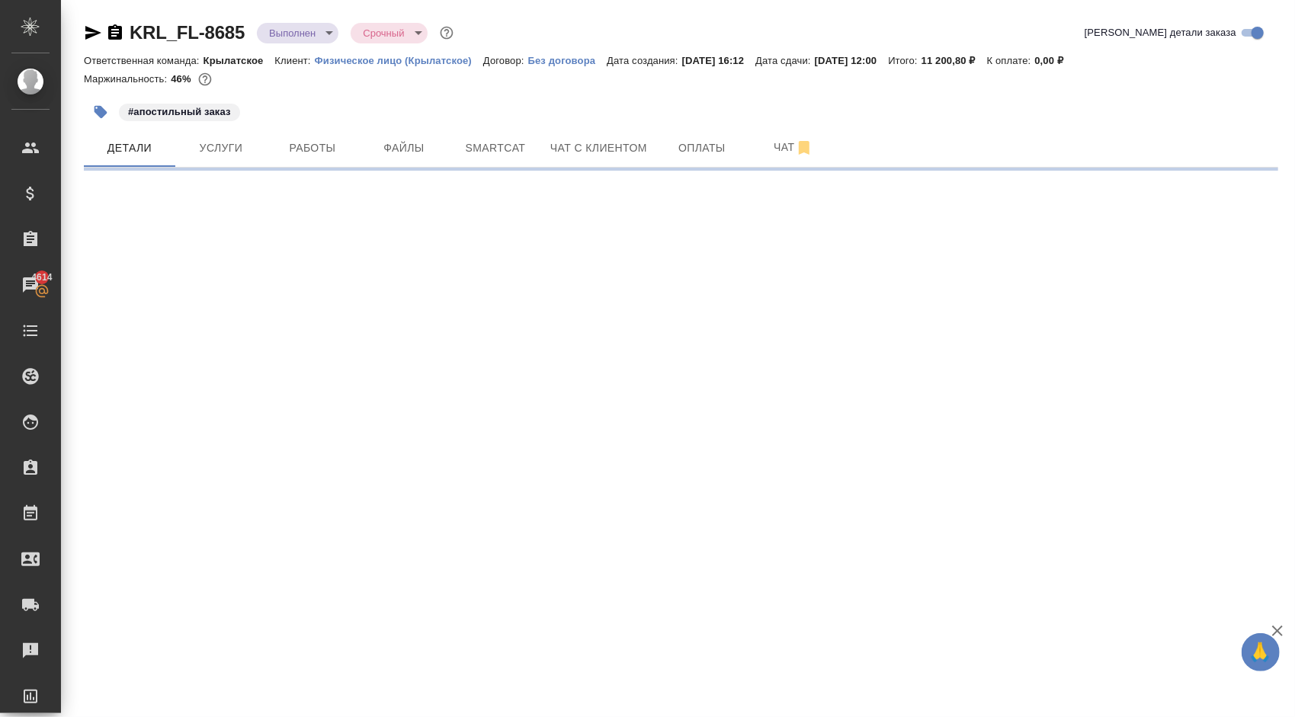
select select "RU"
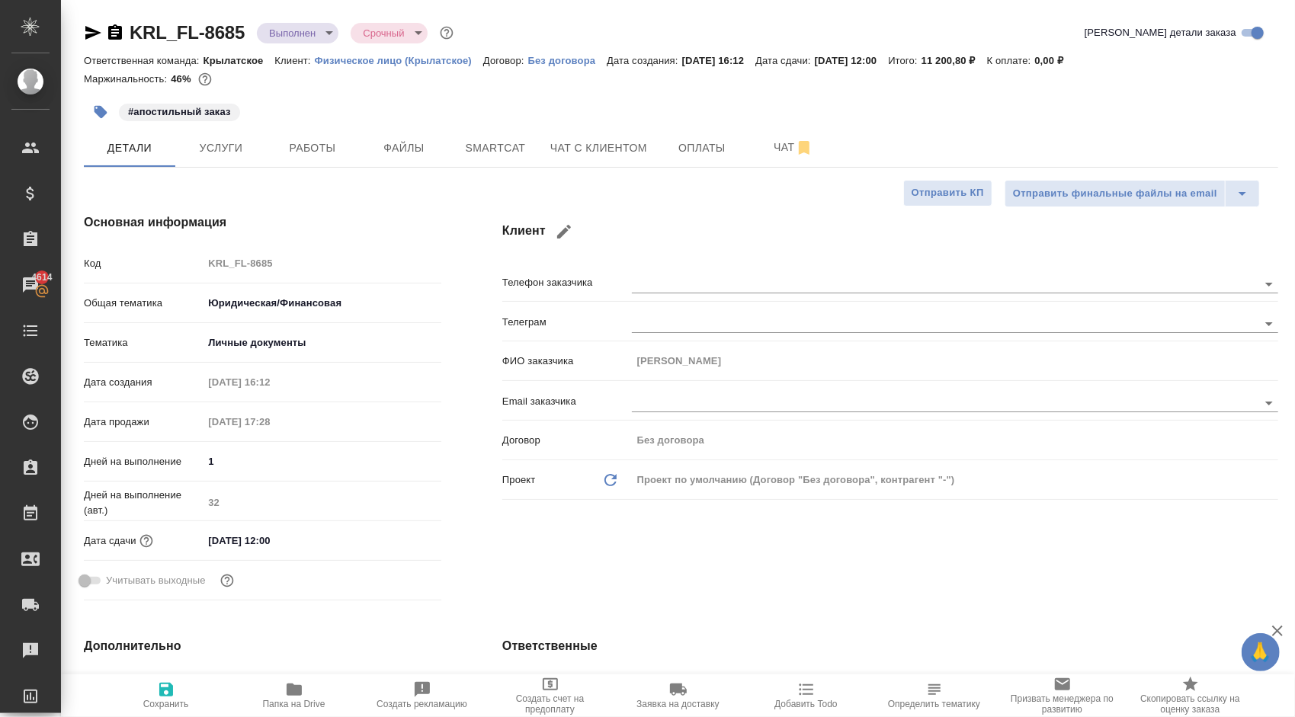
type textarea "x"
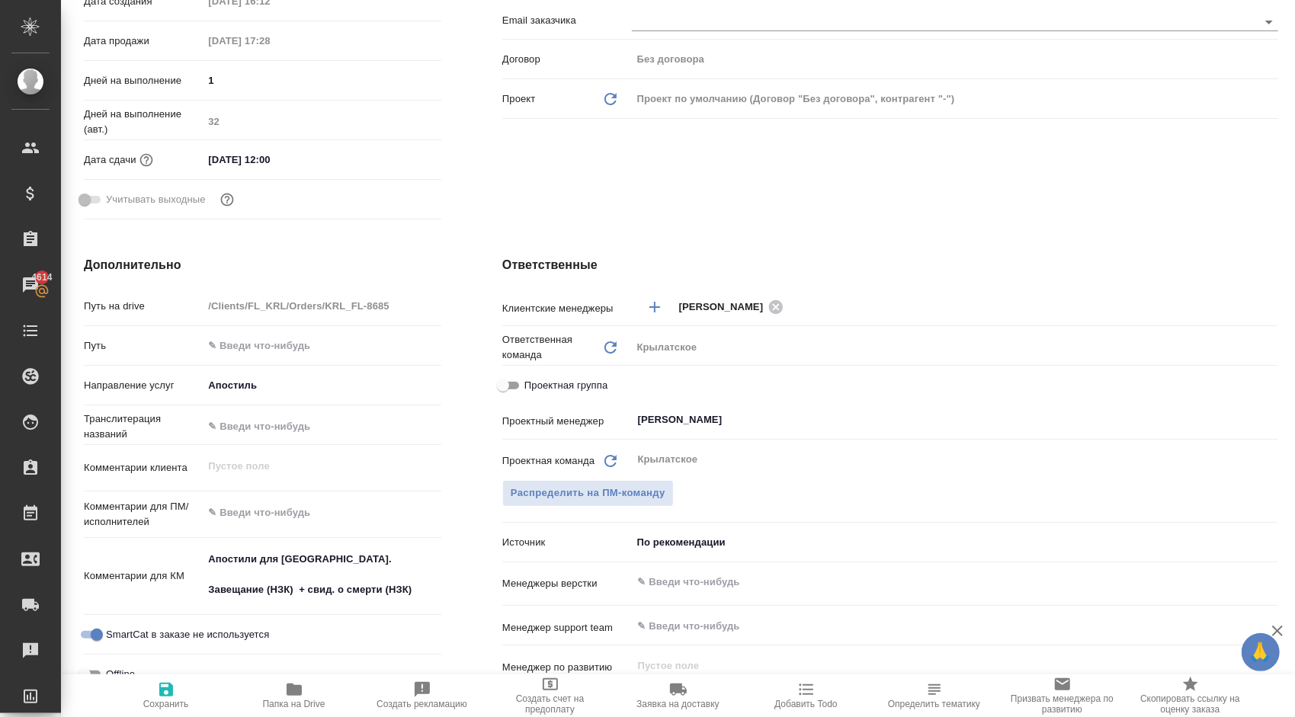
type textarea "x"
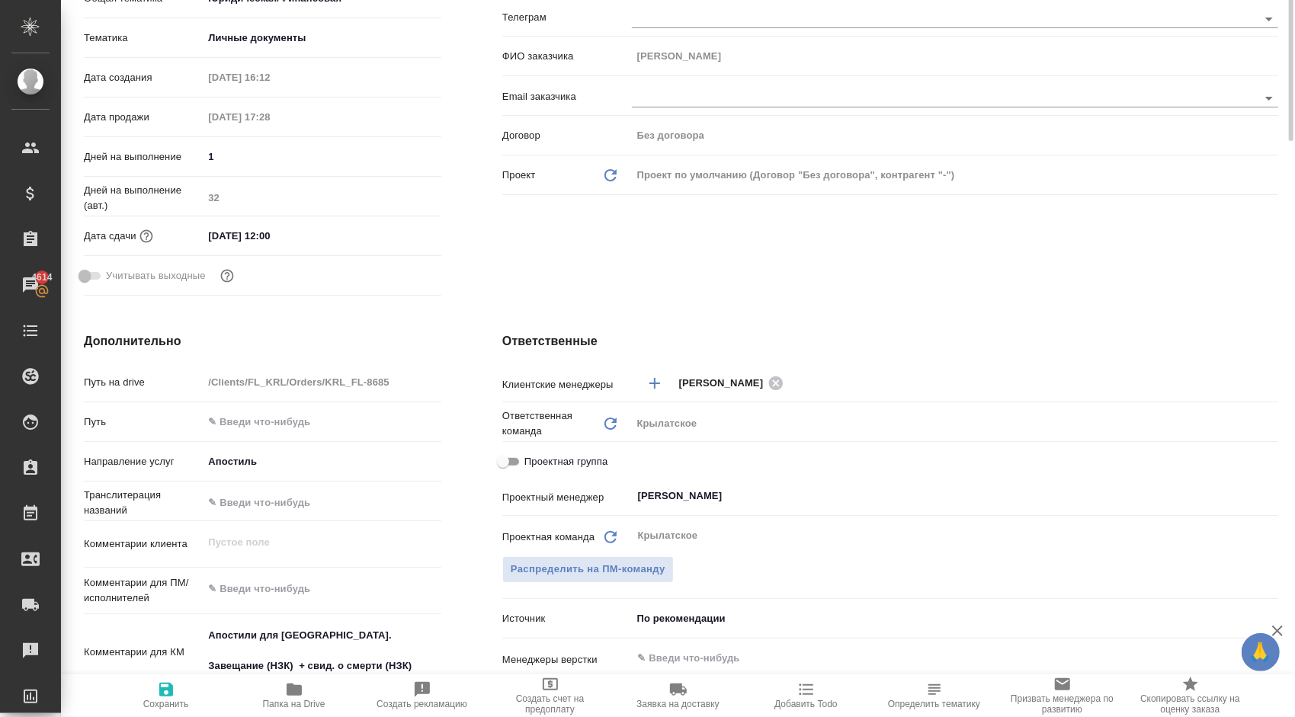
scroll to position [0, 0]
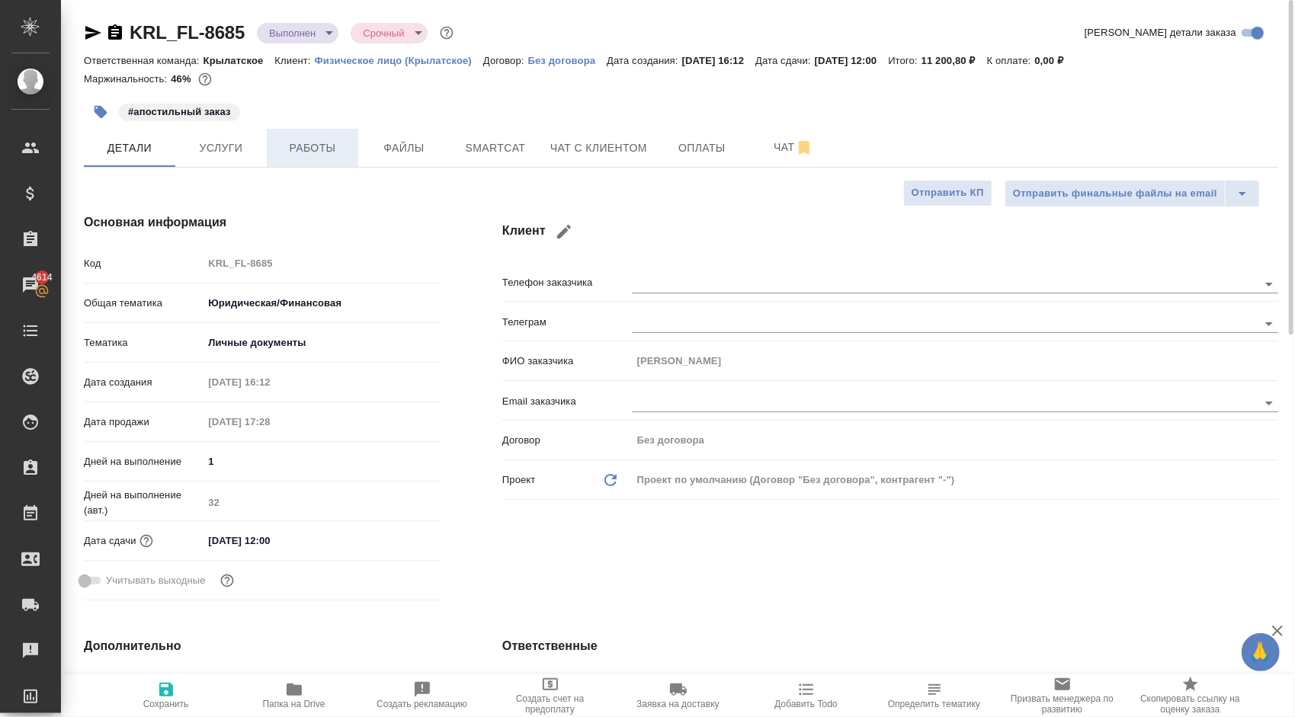
click at [306, 144] on span "Работы" at bounding box center [312, 148] width 73 height 19
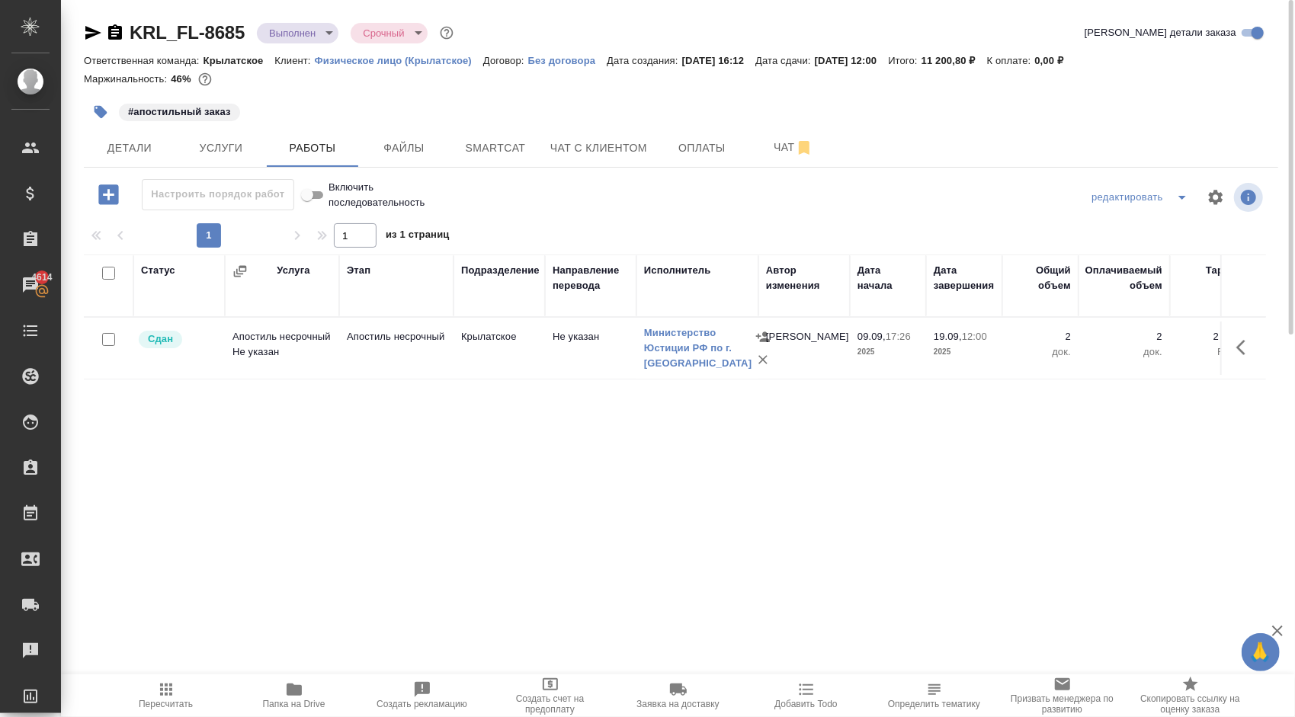
click at [200, 685] on span "Пересчитать" at bounding box center [166, 695] width 110 height 29
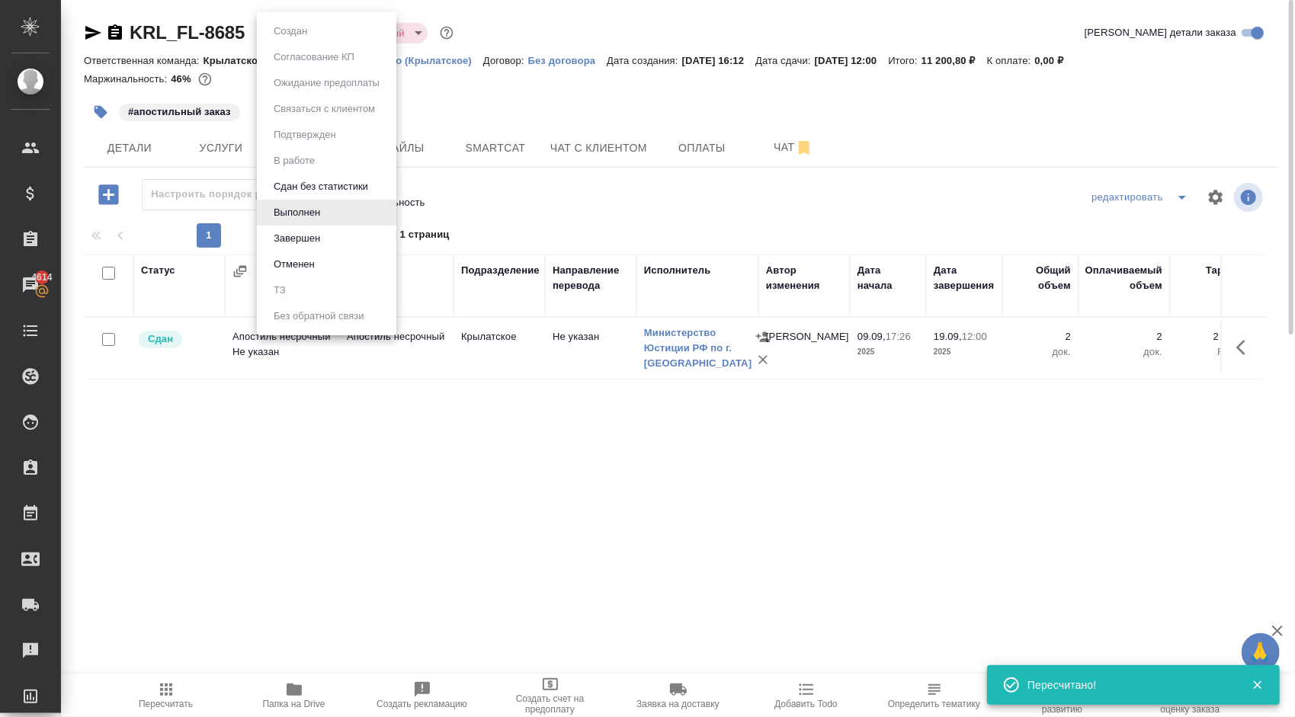
click at [315, 39] on body "🙏 .cls-1 fill:#fff; AWATERA Kasymov Timur Клиенты Спецификации Заказы 4614 Чаты…" at bounding box center [647, 358] width 1295 height 717
click at [300, 236] on button "Завершен" at bounding box center [297, 238] width 56 height 17
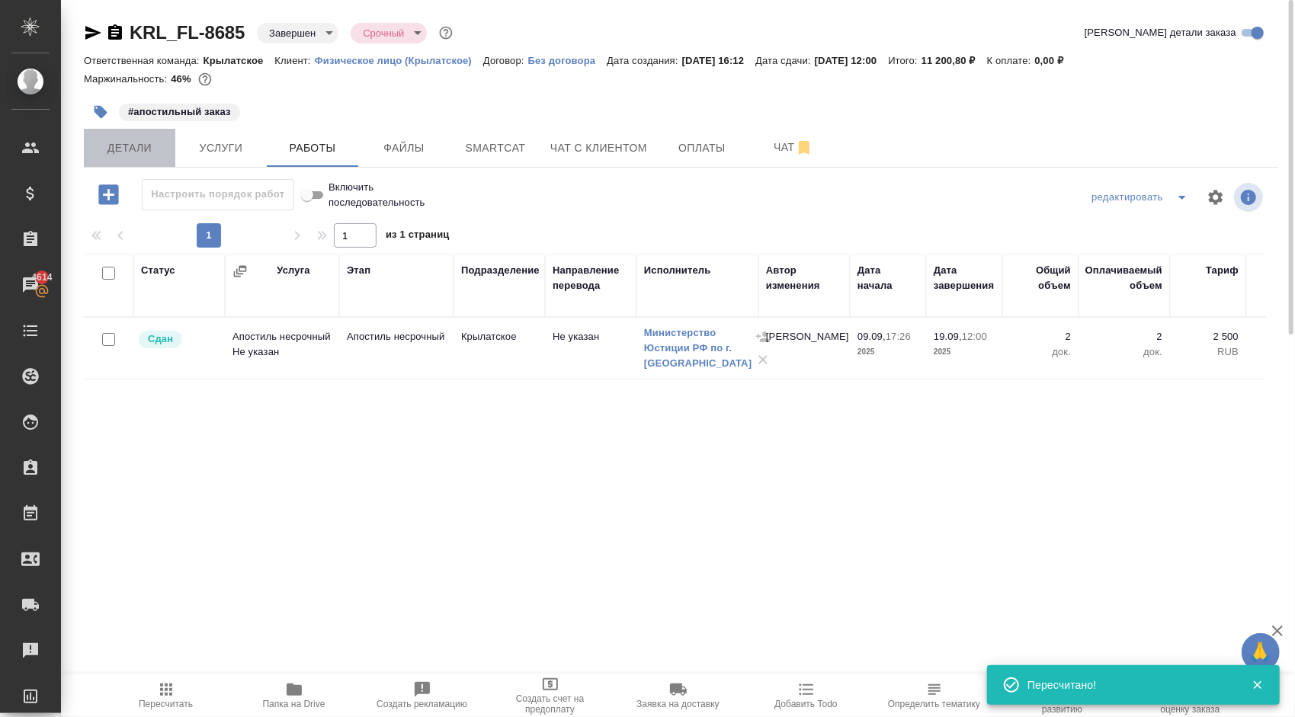
click at [154, 147] on span "Детали" at bounding box center [129, 148] width 73 height 19
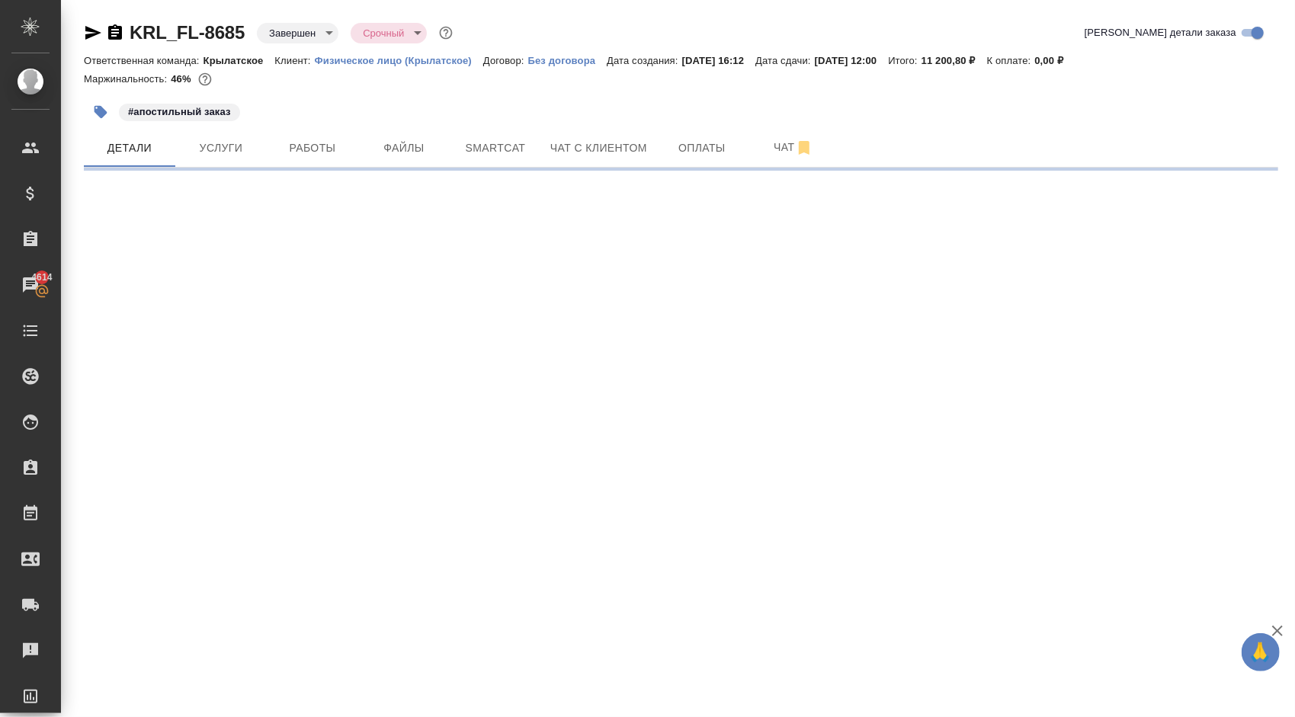
select select "RU"
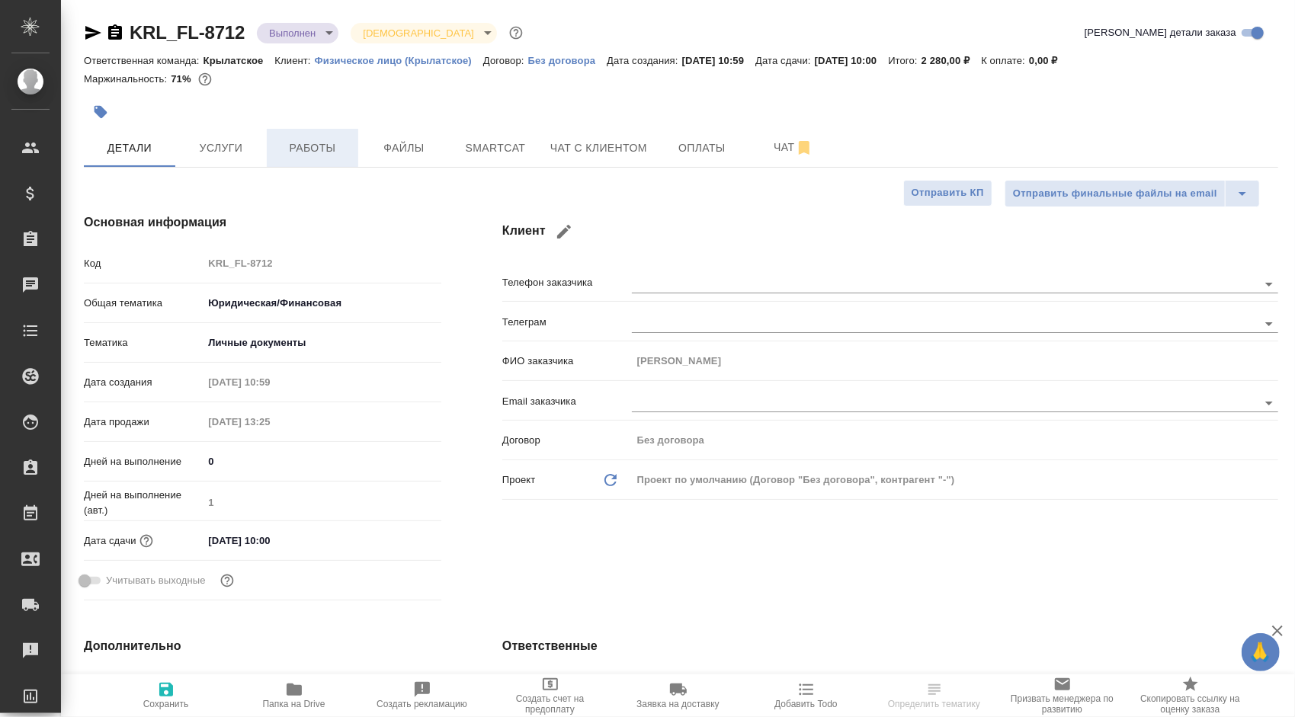
type textarea "x"
click at [226, 142] on span "Услуги" at bounding box center [220, 148] width 73 height 19
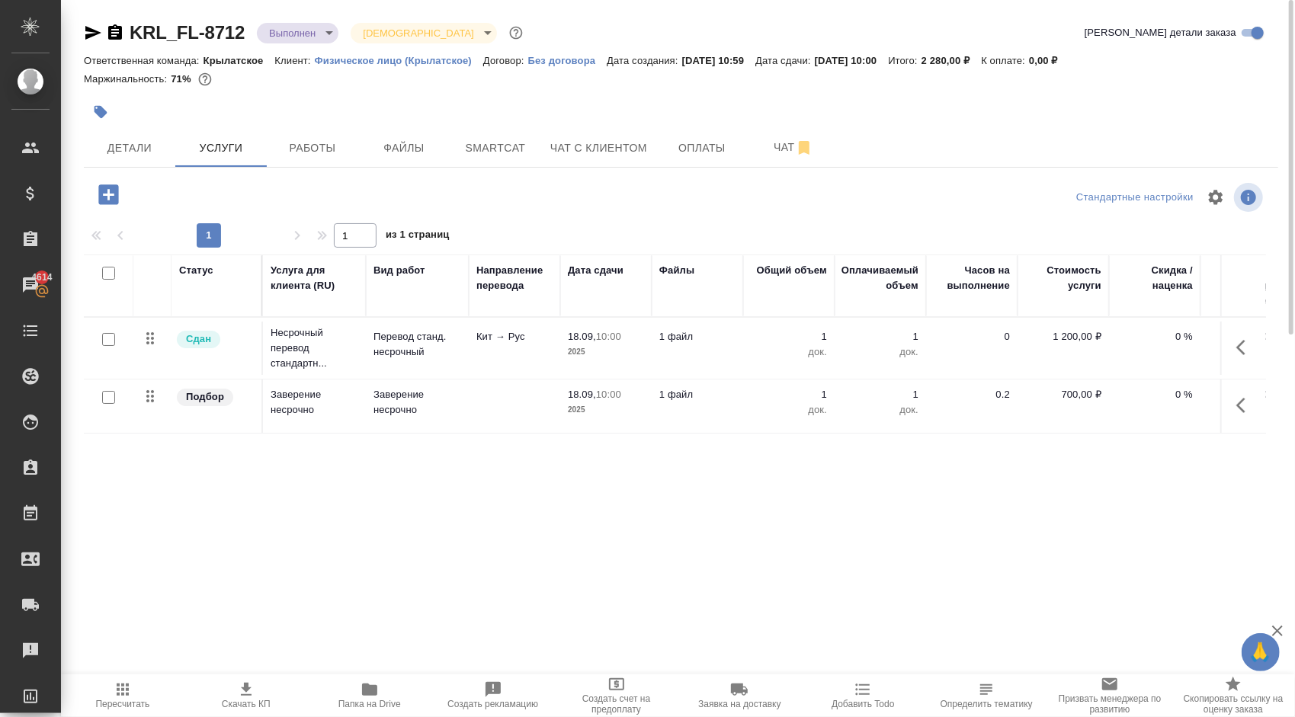
click at [540, 213] on div at bounding box center [681, 197] width 398 height 37
click at [111, 119] on button "button" at bounding box center [101, 112] width 34 height 34
click at [133, 146] on span "Детали" at bounding box center [129, 148] width 73 height 19
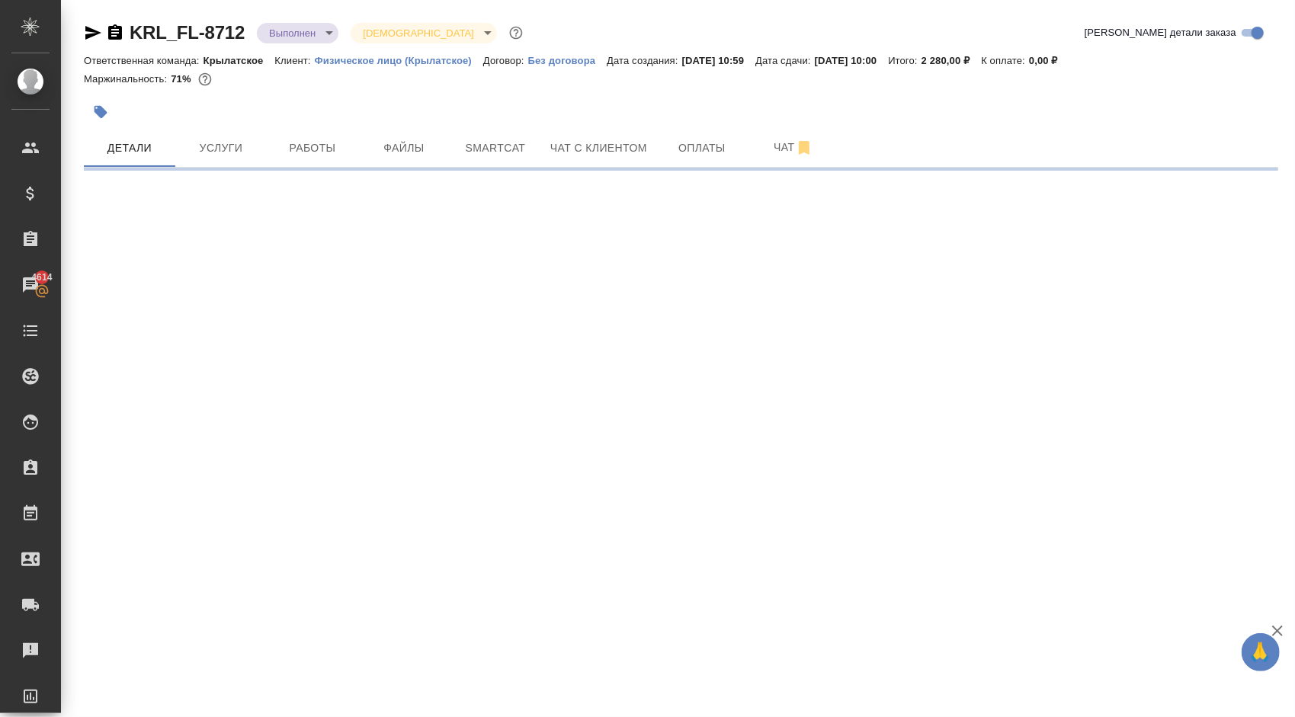
select select "RU"
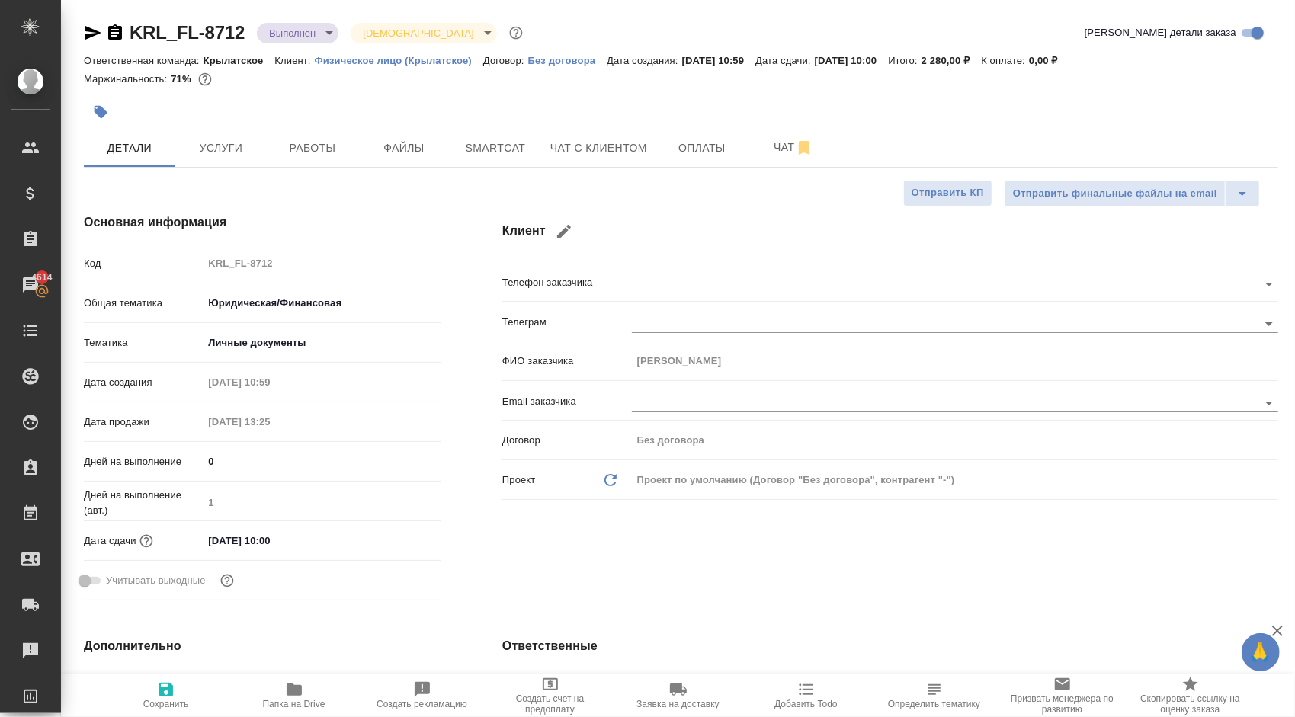
type textarea "x"
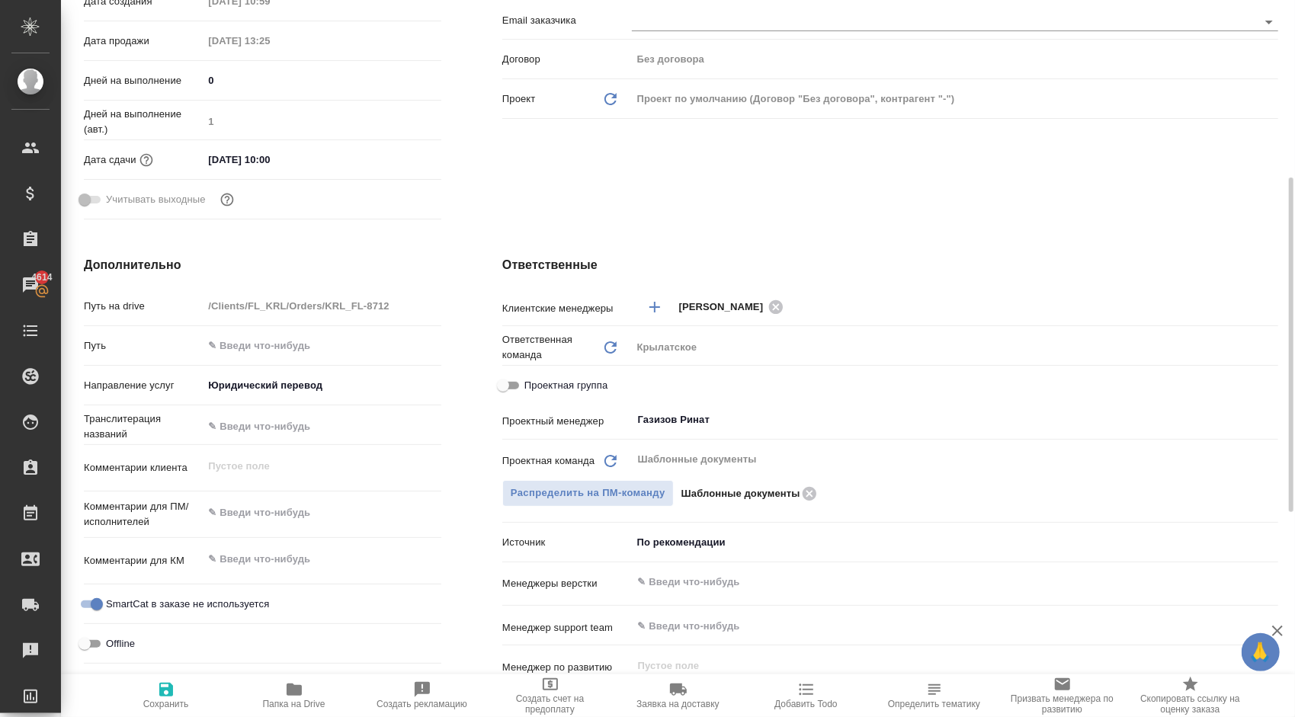
click at [581, 387] on span "Проектная группа" at bounding box center [565, 385] width 83 height 15
click at [531, 387] on input "Проектная группа" at bounding box center [503, 386] width 55 height 18
checkbox input "true"
type textarea "x"
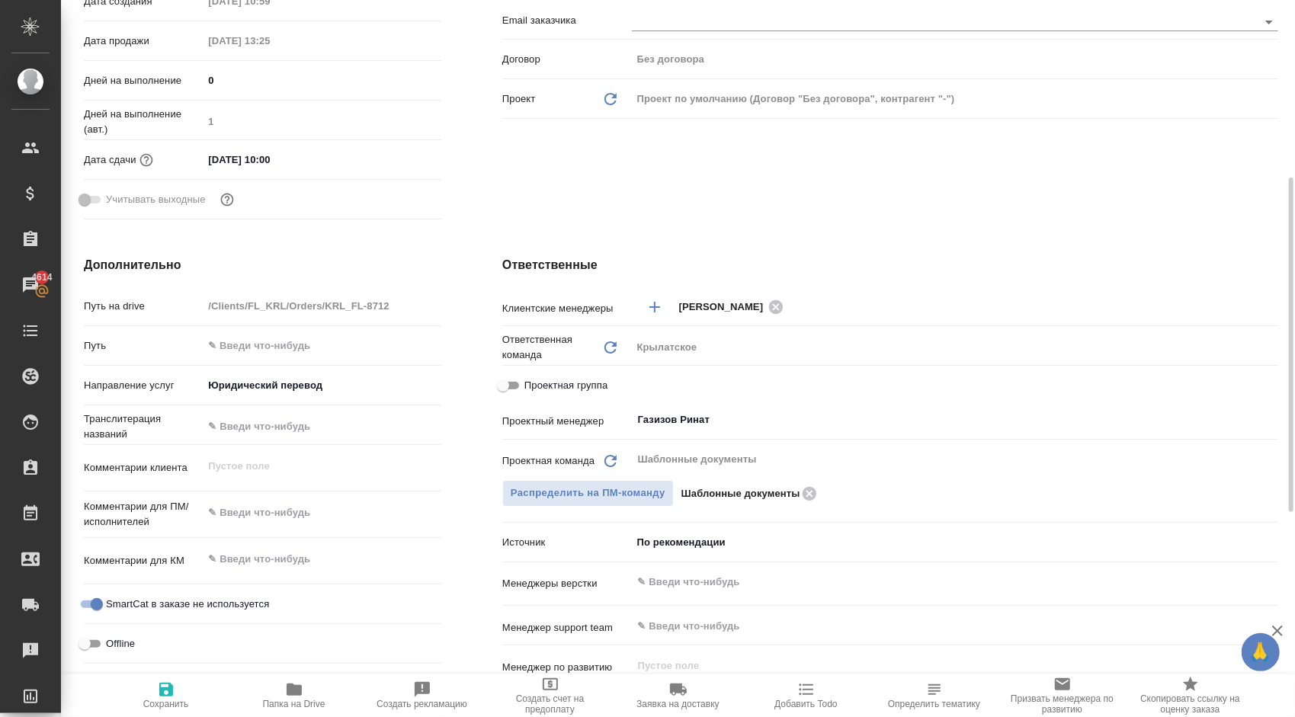
type textarea "x"
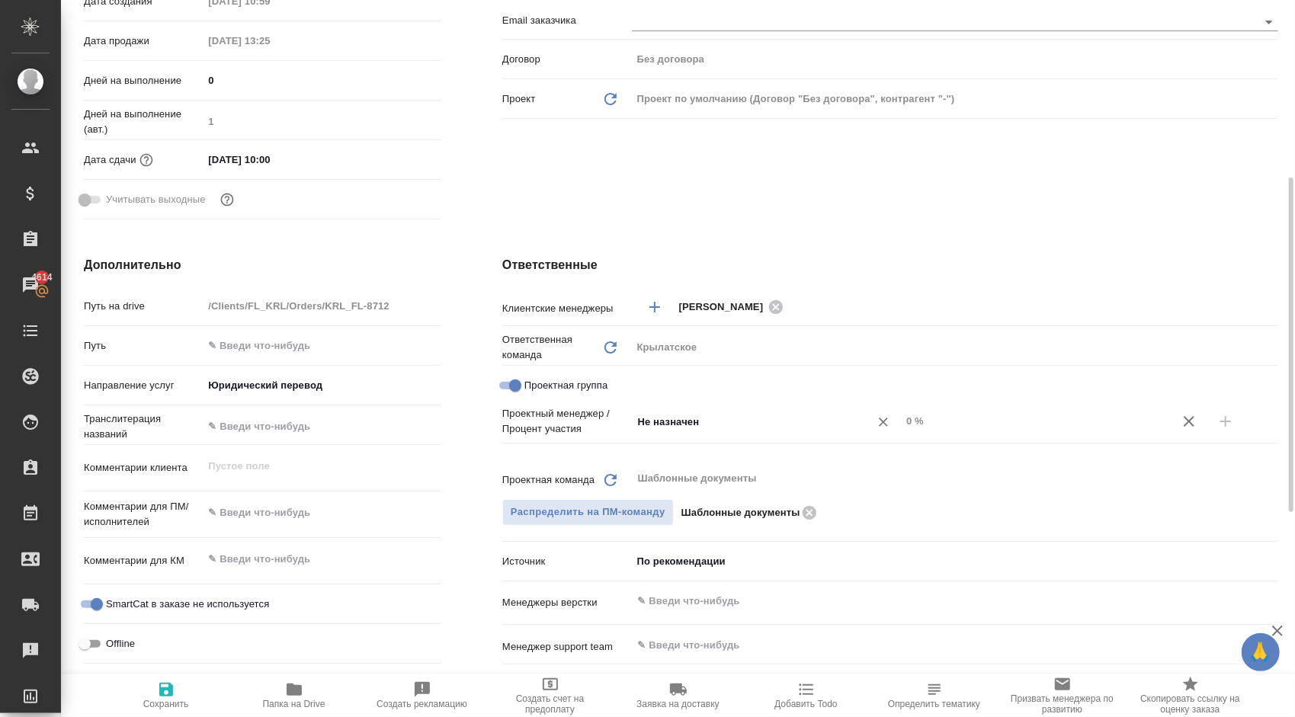
click at [728, 429] on input "Не назначен" at bounding box center [741, 421] width 209 height 18
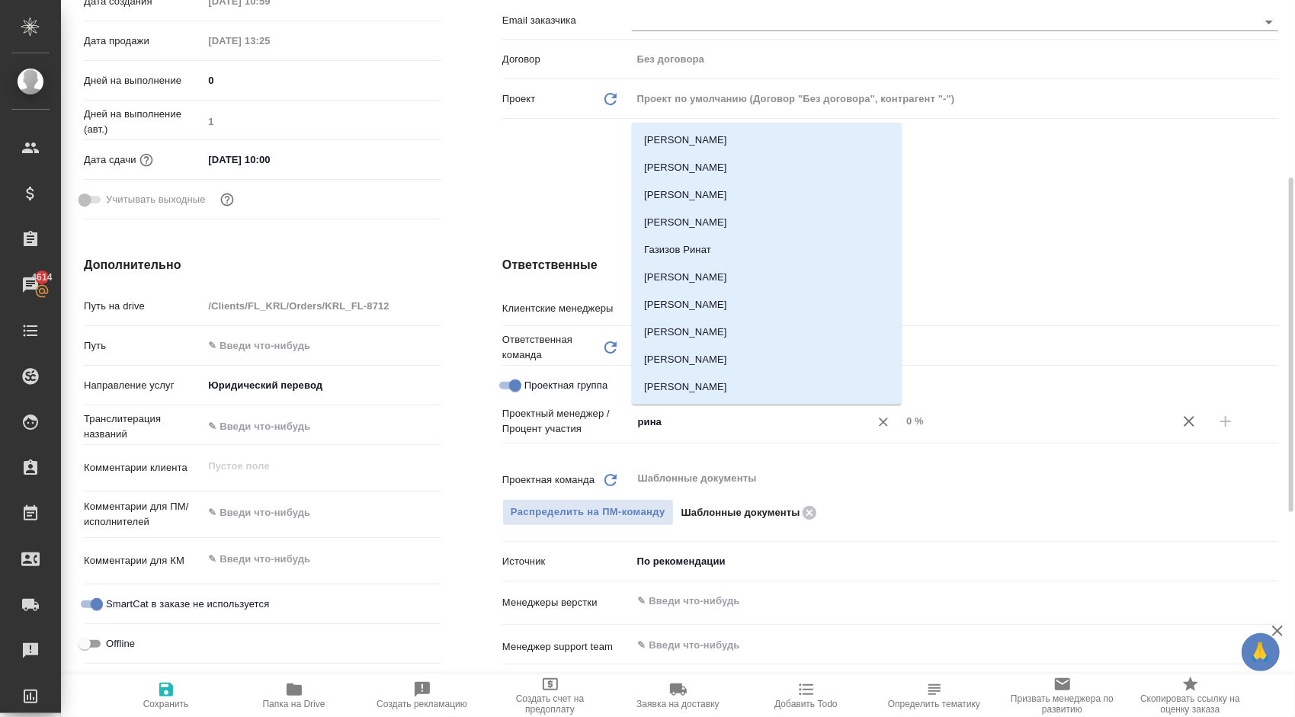
type input "ринат"
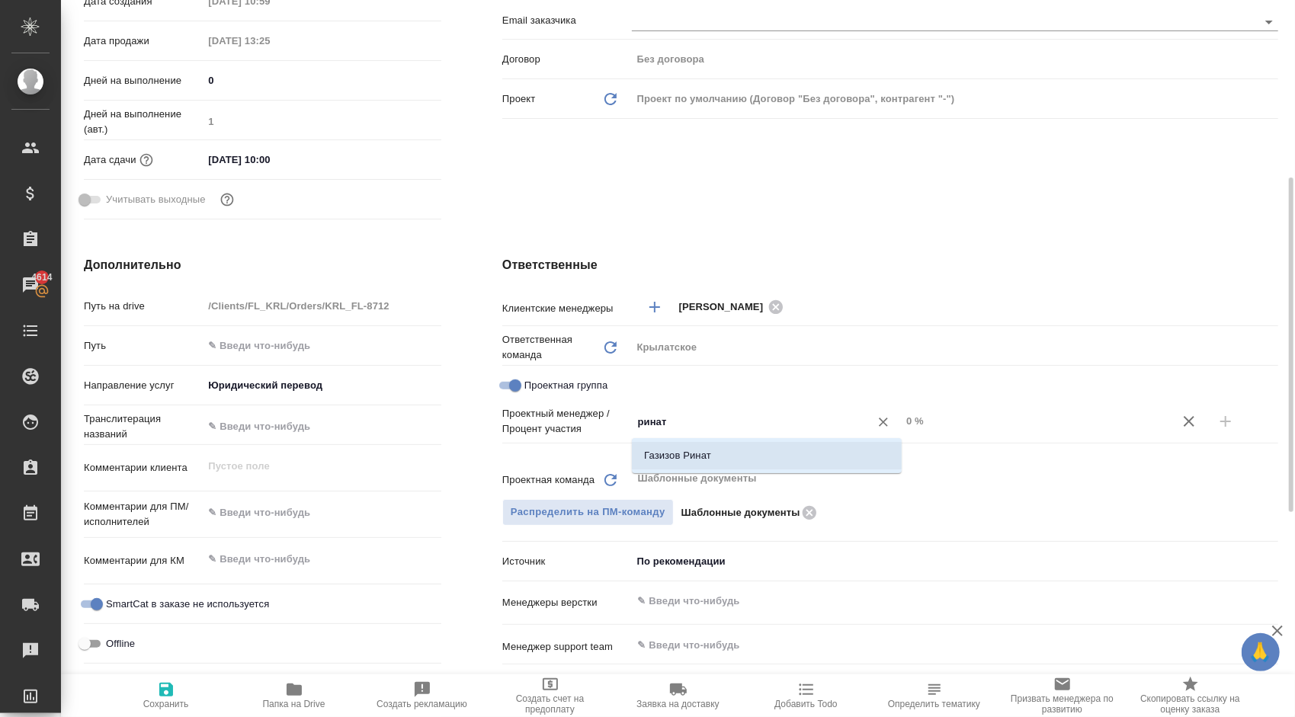
click at [734, 460] on li "Газизов Ринат" at bounding box center [767, 455] width 270 height 27
type textarea "x"
drag, startPoint x: 912, startPoint y: 419, endPoint x: 887, endPoint y: 423, distance: 24.8
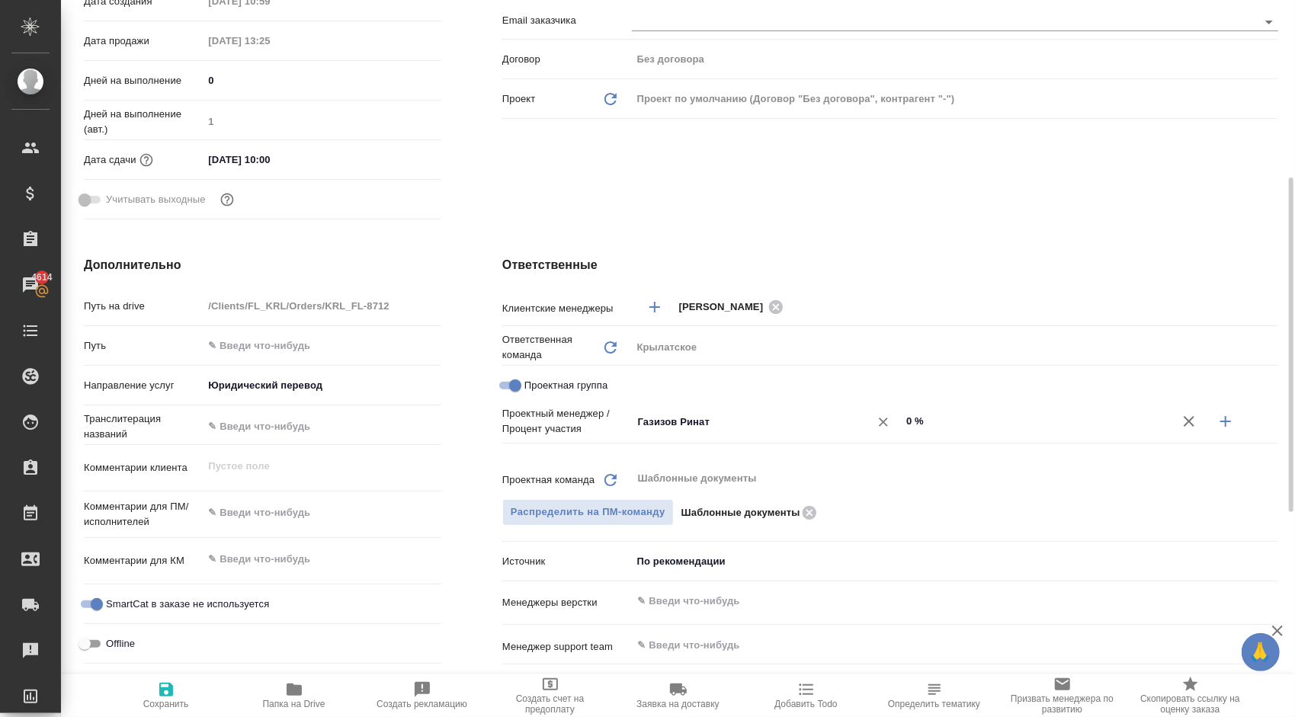
click at [887, 423] on div "[PERSON_NAME] ​ 0 %" at bounding box center [955, 422] width 646 height 27
type textarea "x"
type input "6 %"
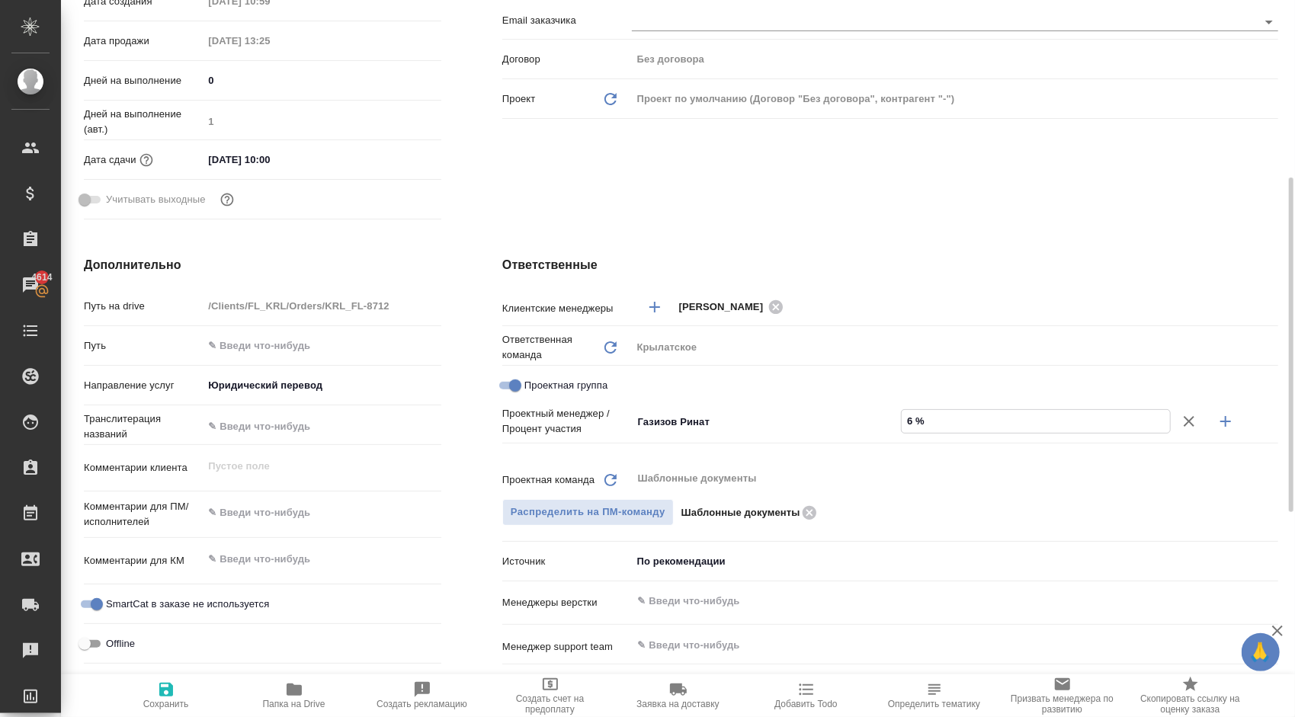
type textarea "x"
type input "64 %"
click at [1227, 422] on icon "button" at bounding box center [1226, 421] width 18 height 18
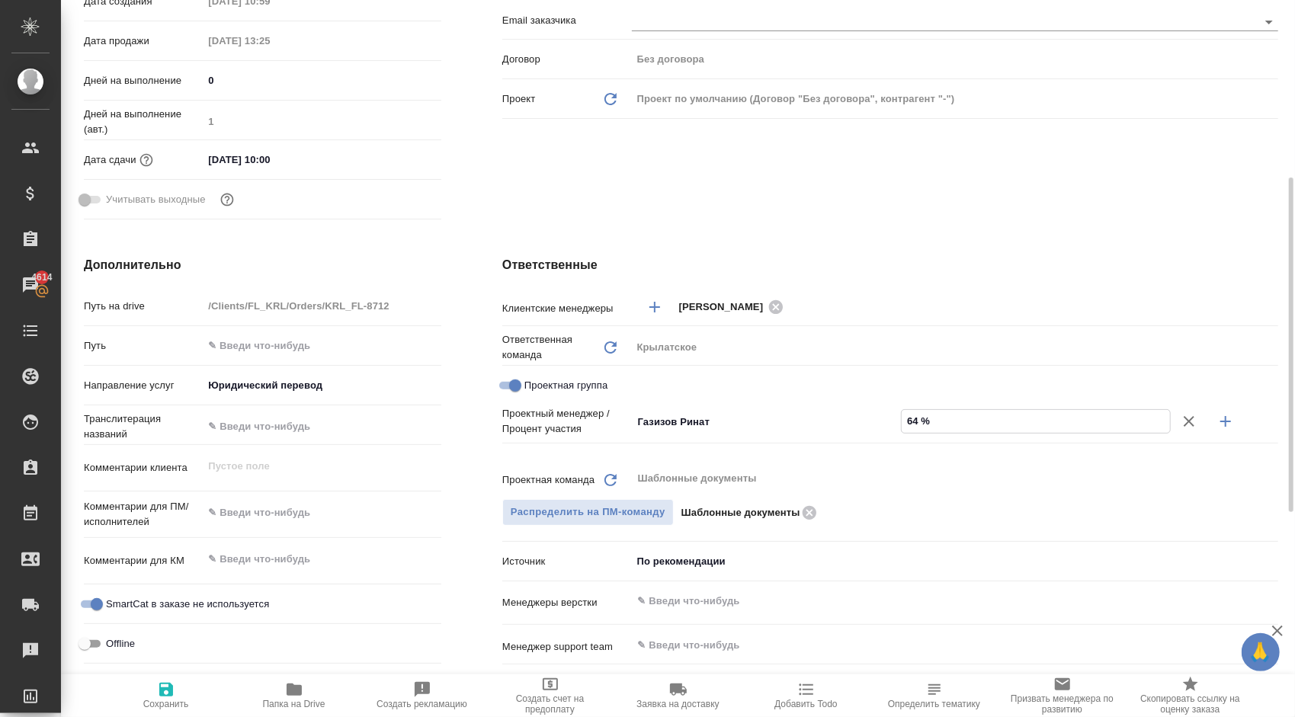
type textarea "x"
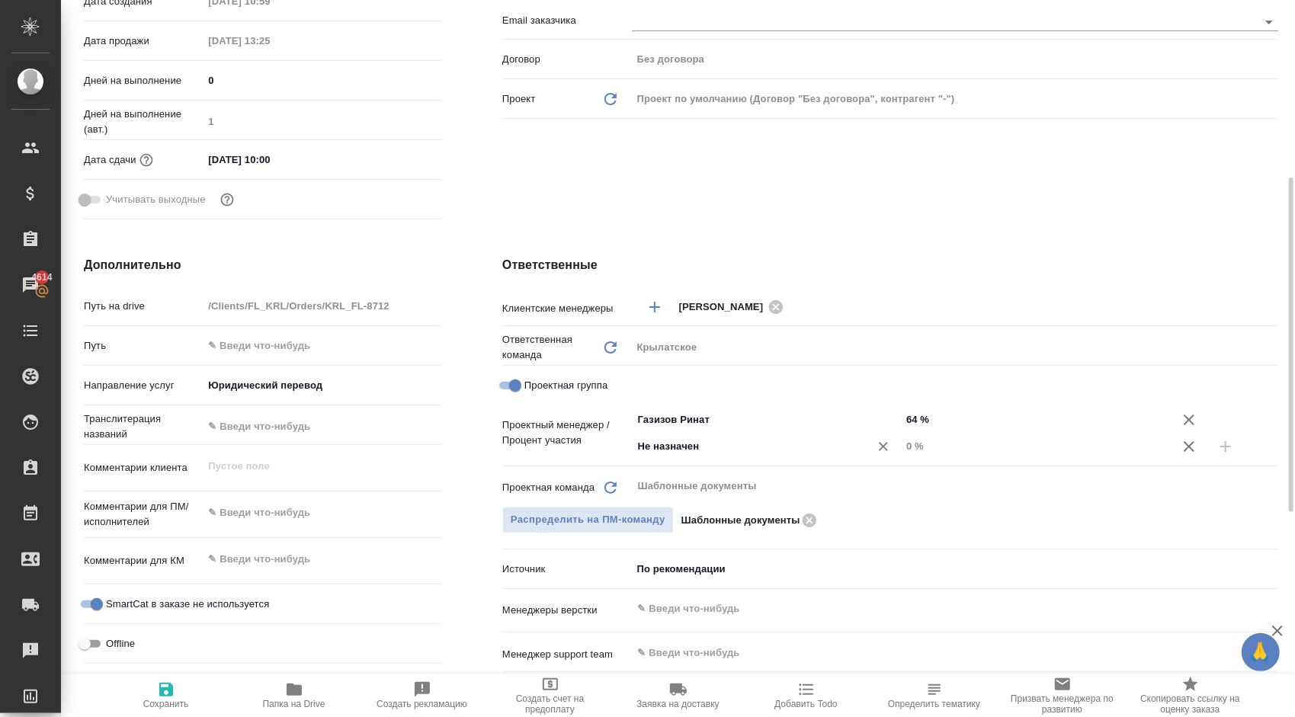
click at [775, 446] on input "Не назначен" at bounding box center [741, 447] width 209 height 18
drag, startPoint x: 646, startPoint y: 444, endPoint x: 575, endPoint y: 444, distance: 71.7
click at [575, 444] on div "Проектный менеджер / Процент участия Газизов Ринат ​ 64 % 38 ​ 0 %" at bounding box center [890, 432] width 776 height 53
type input "весе"
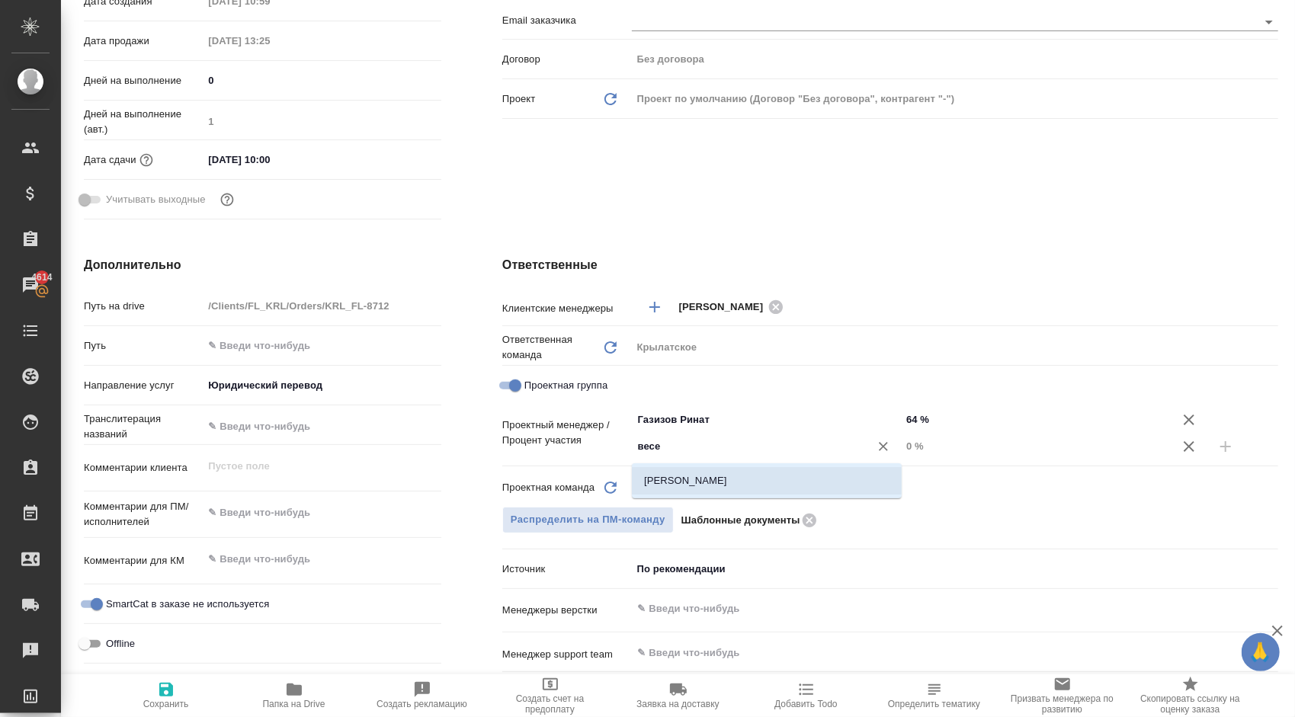
click at [748, 478] on li "[PERSON_NAME]" at bounding box center [767, 480] width 270 height 27
type textarea "x"
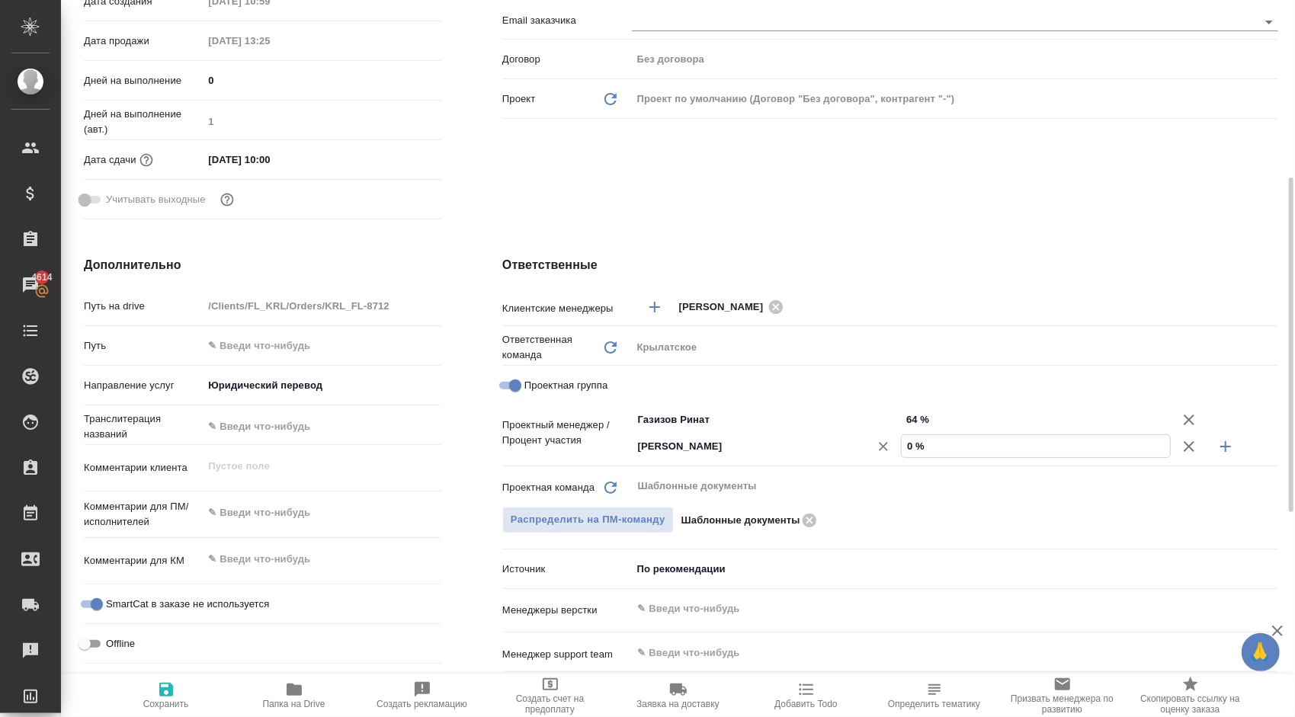
drag, startPoint x: 938, startPoint y: 447, endPoint x: 887, endPoint y: 444, distance: 51.2
click at [887, 444] on div "[PERSON_NAME] ​ 0 %" at bounding box center [955, 446] width 646 height 27
type textarea "x"
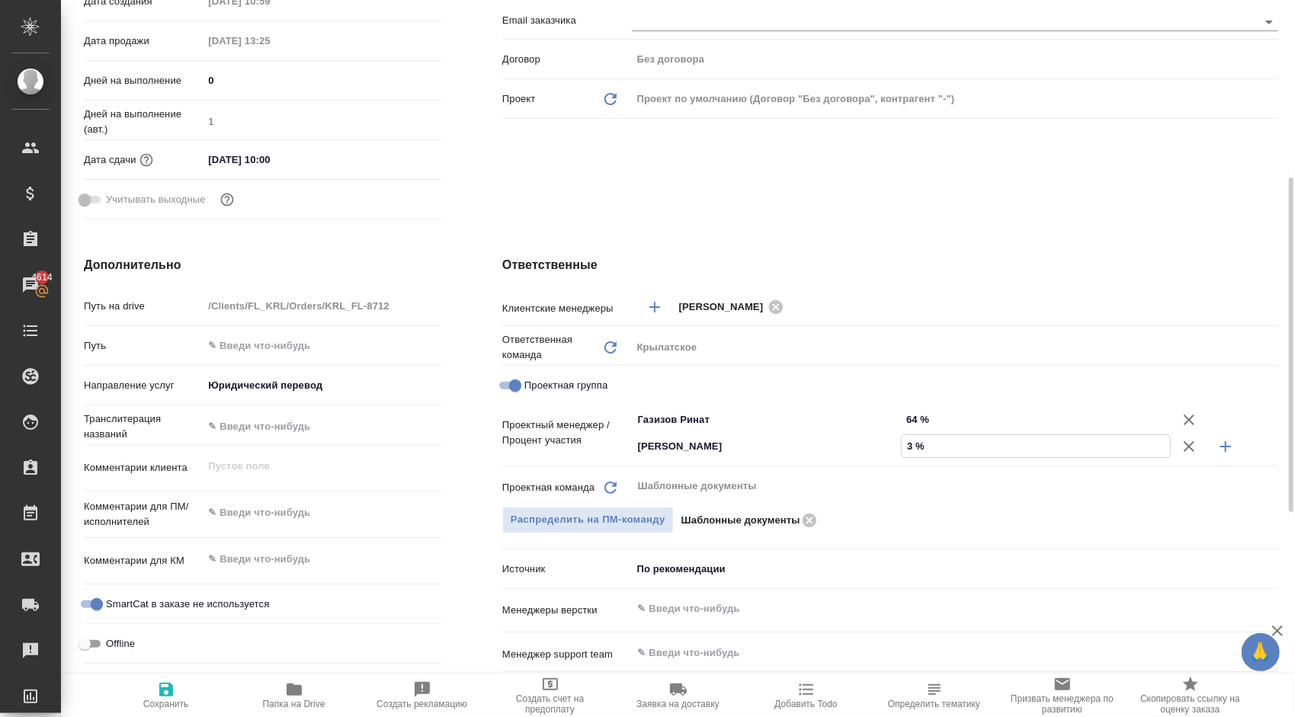
type input "36 %"
type textarea "x"
type input "36 %"
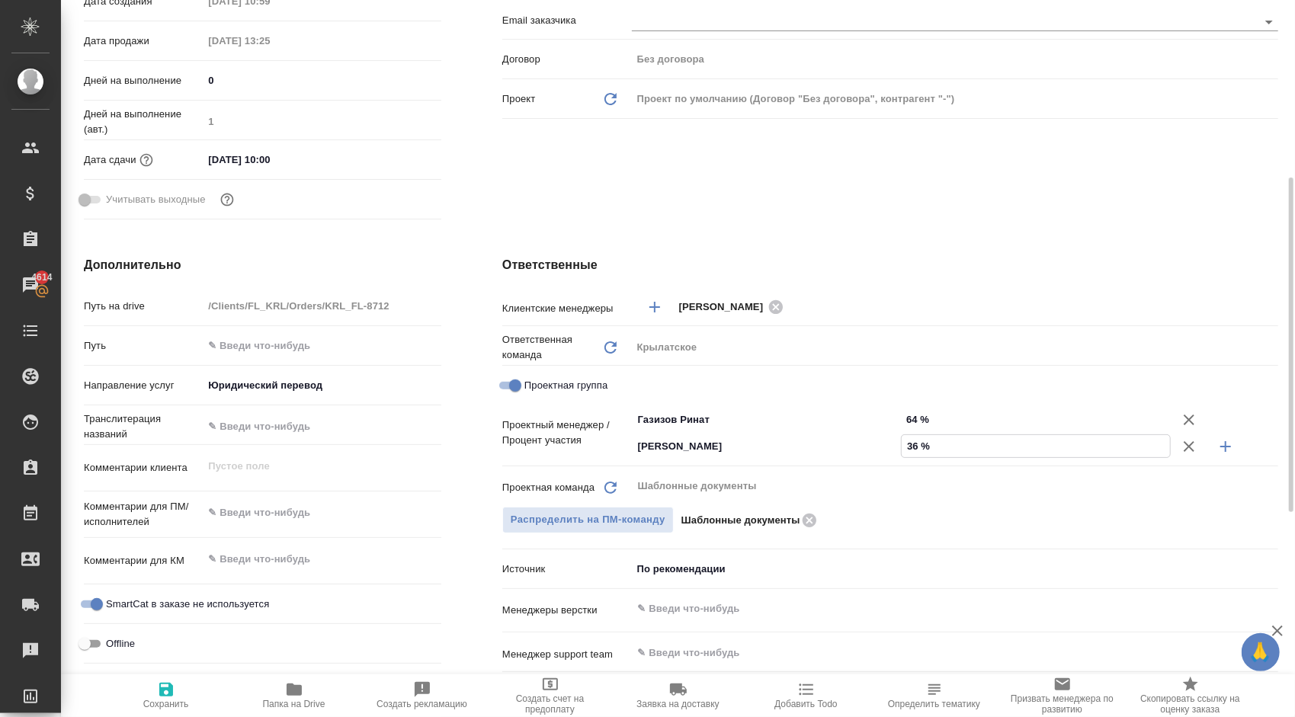
click at [139, 685] on span "Сохранить" at bounding box center [166, 695] width 110 height 29
type textarea "x"
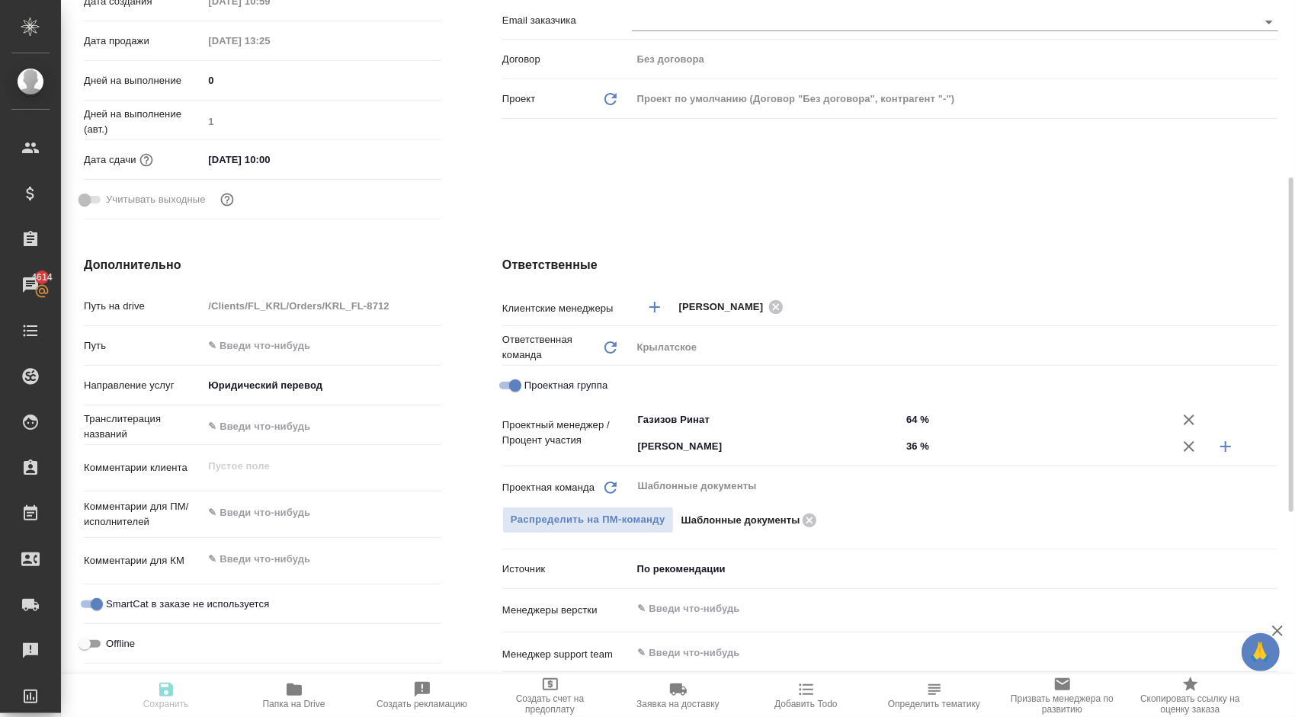
type textarea "x"
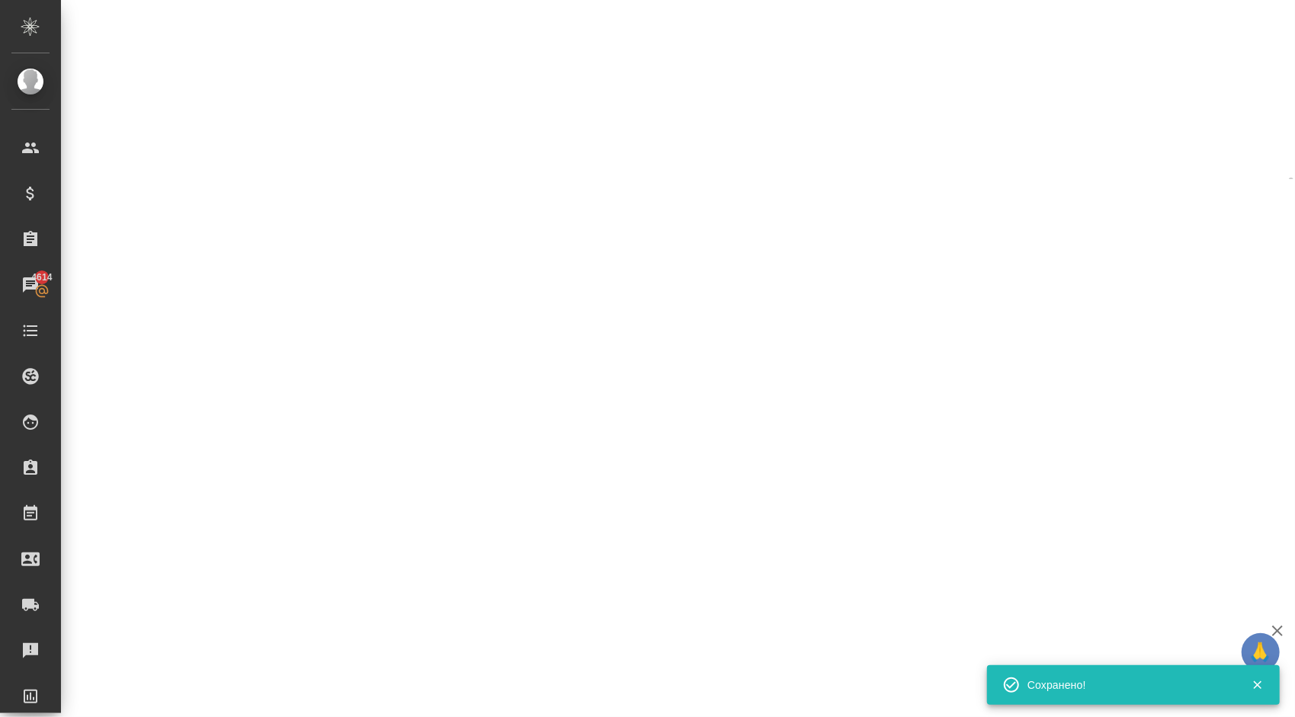
select select "RU"
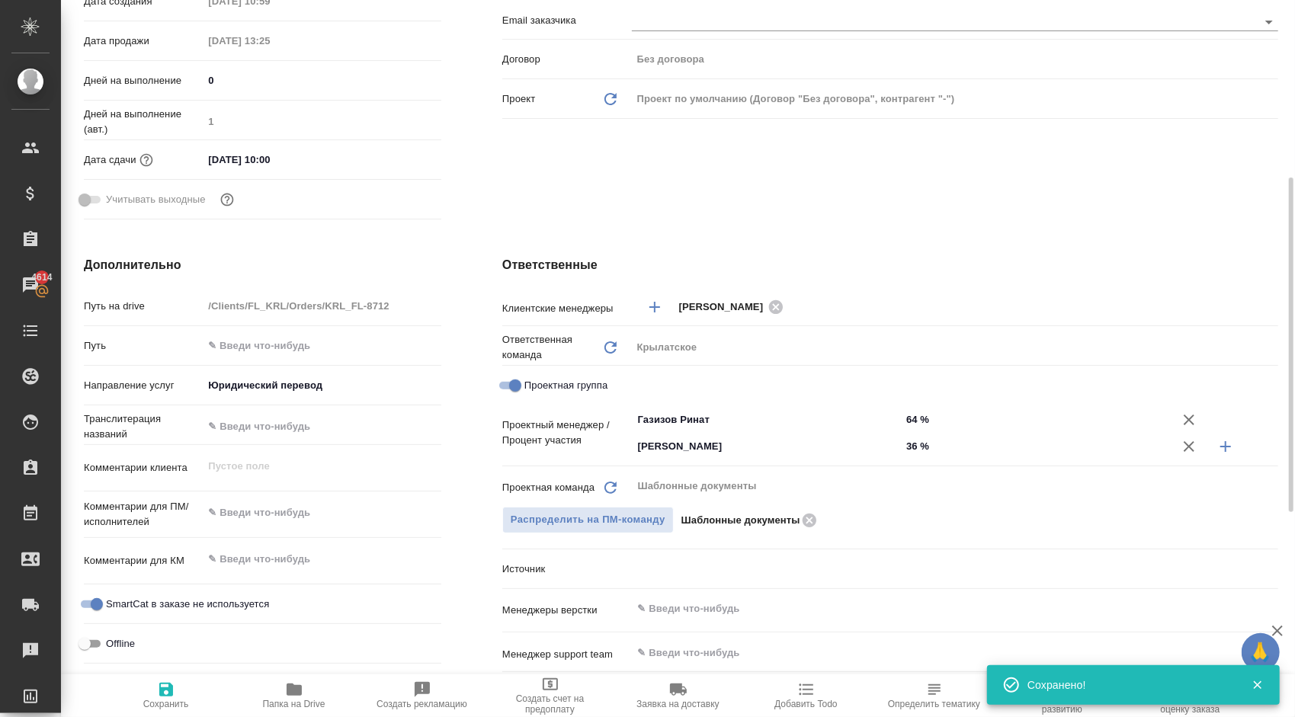
type textarea "x"
click at [226, 683] on button "Сохранить" at bounding box center [166, 696] width 128 height 43
type textarea "x"
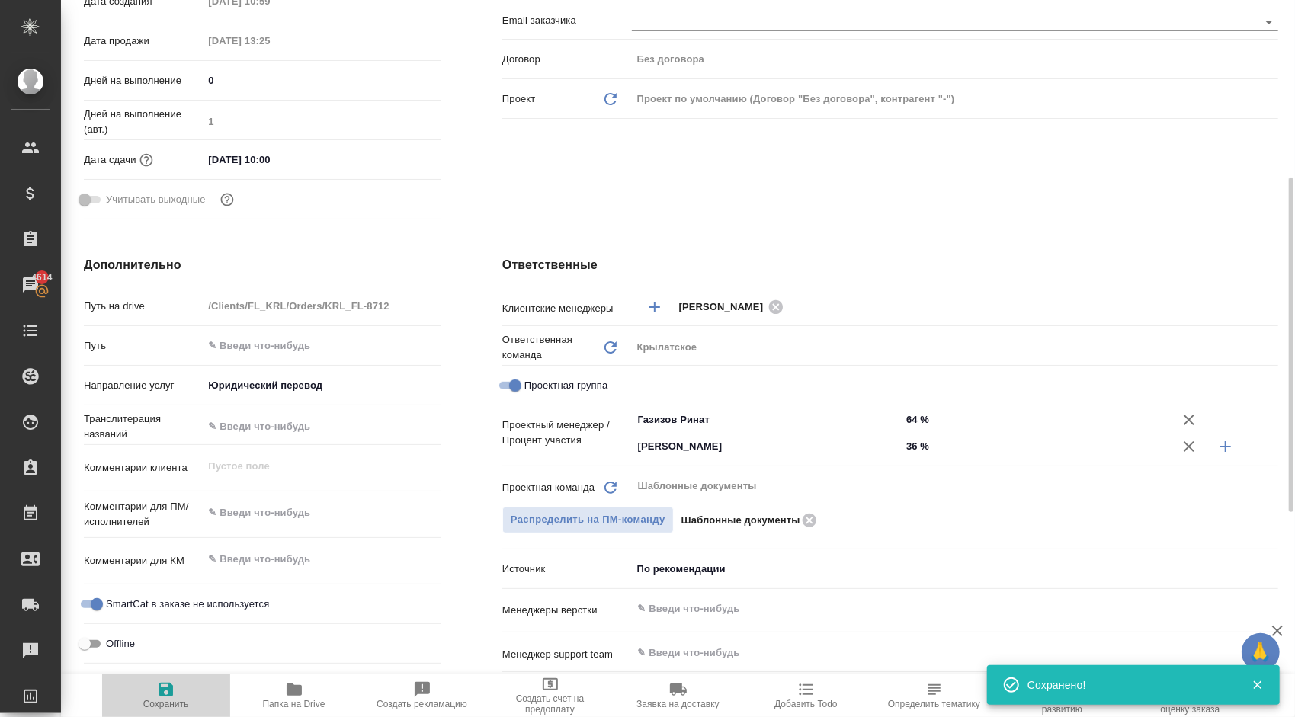
type textarea "x"
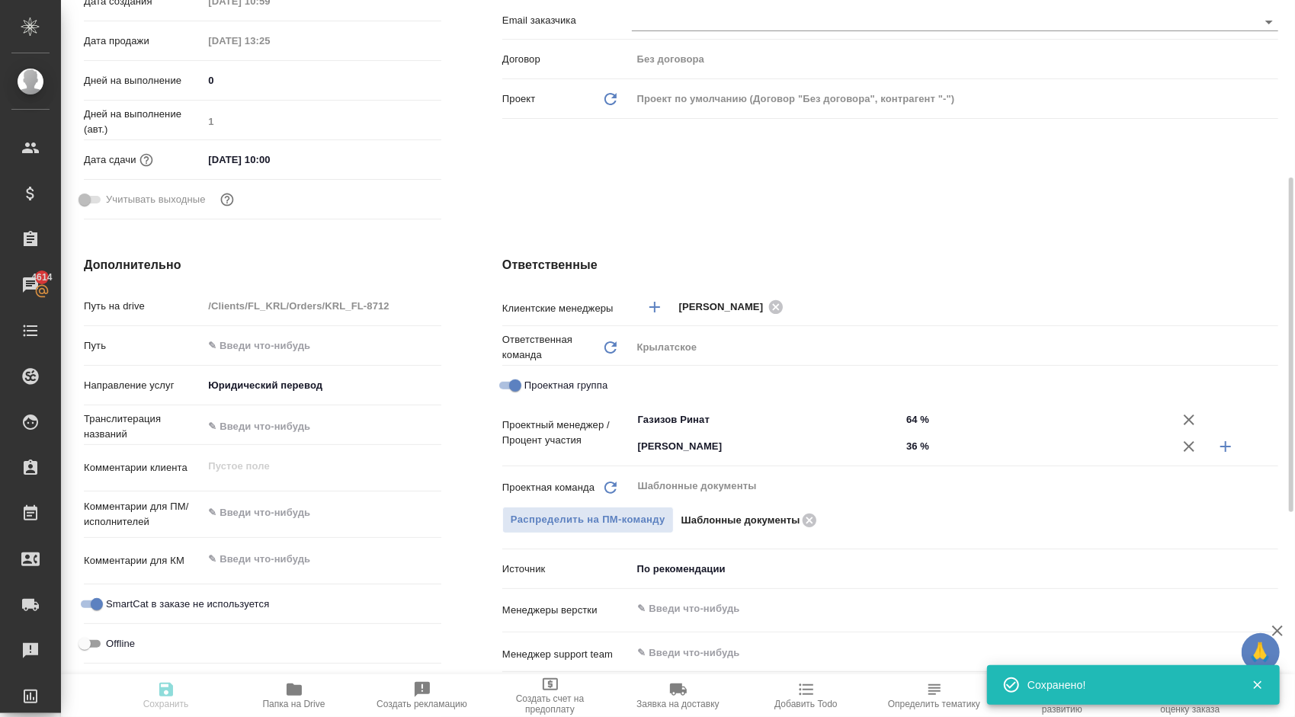
type textarea "x"
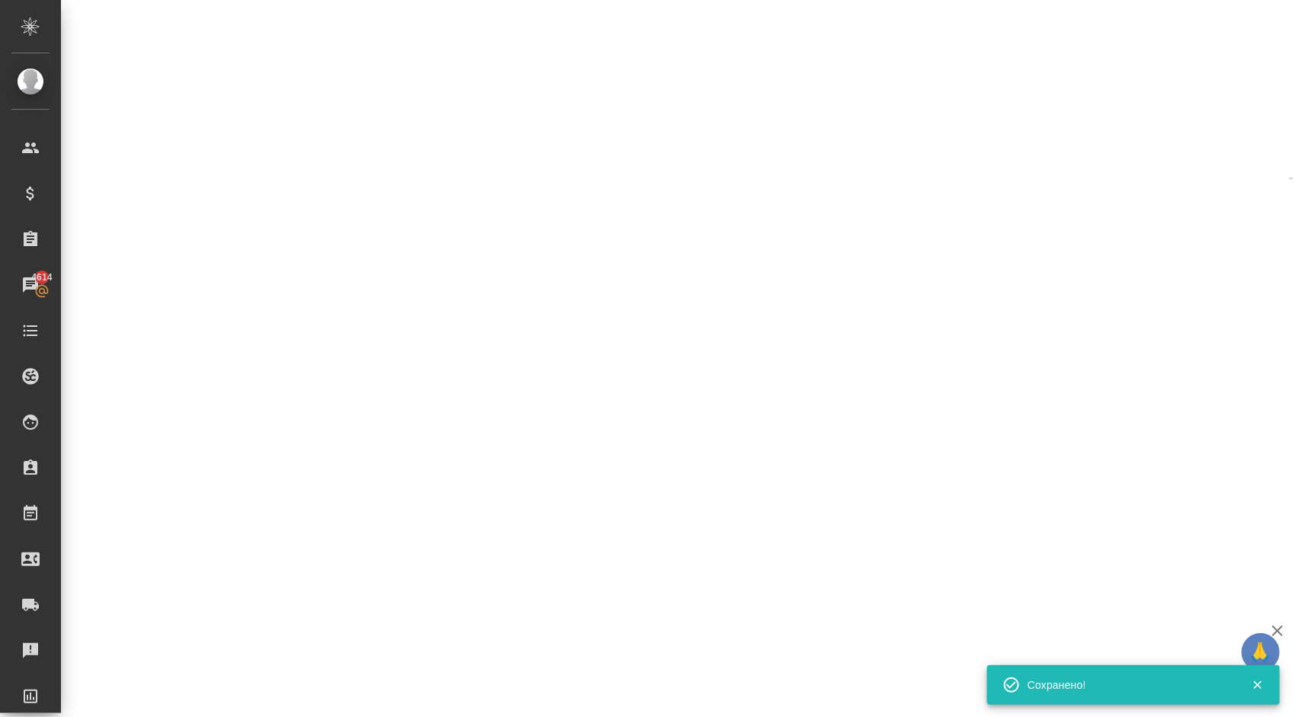
select select "RU"
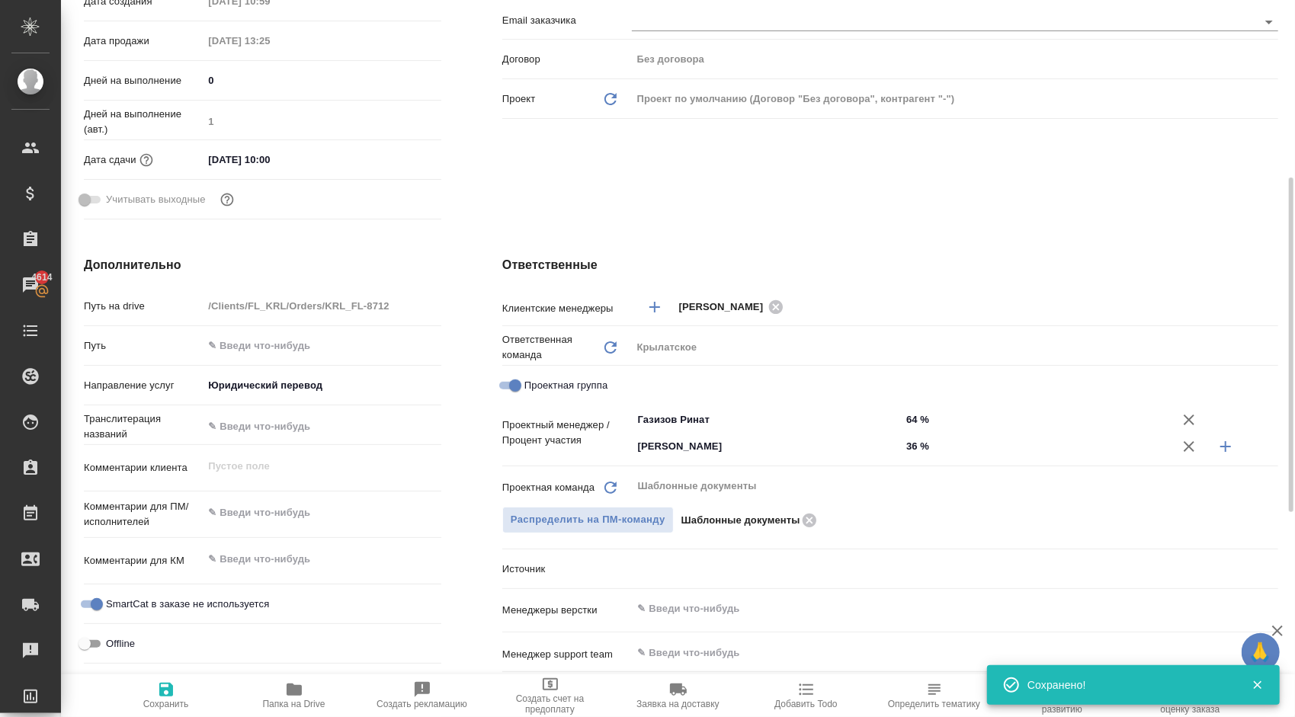
type textarea "x"
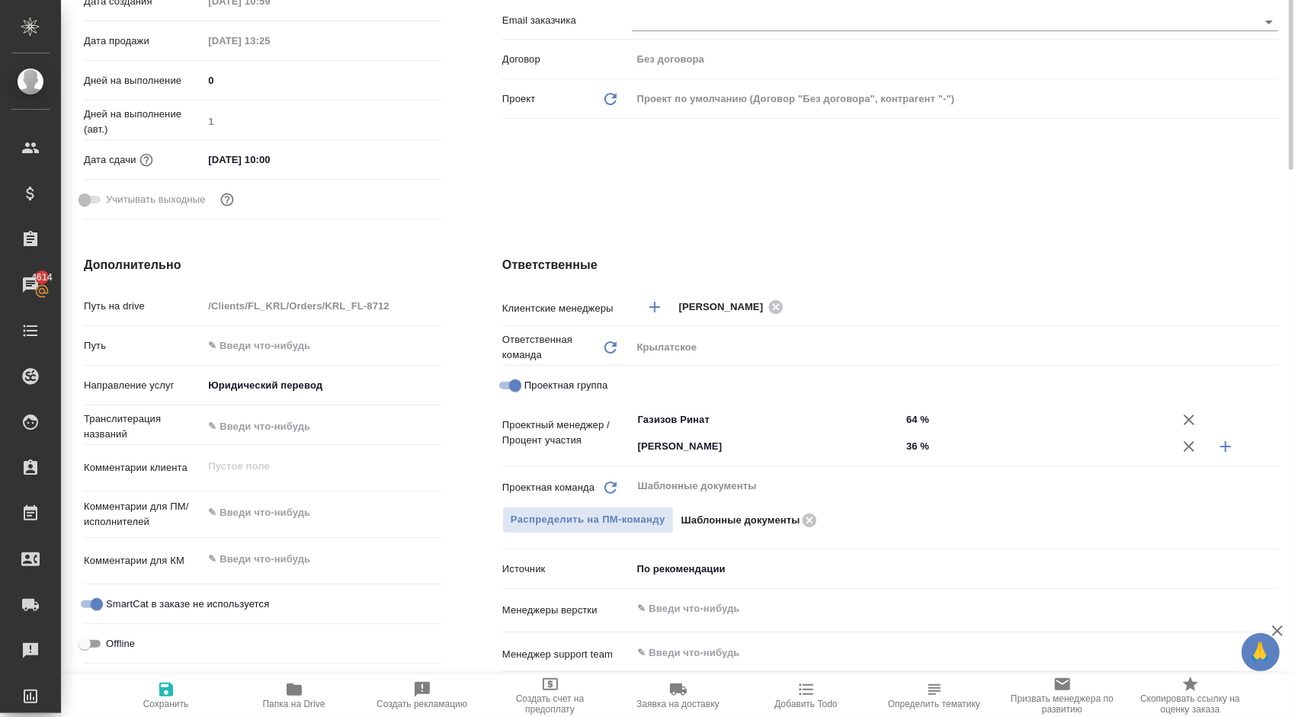
scroll to position [0, 0]
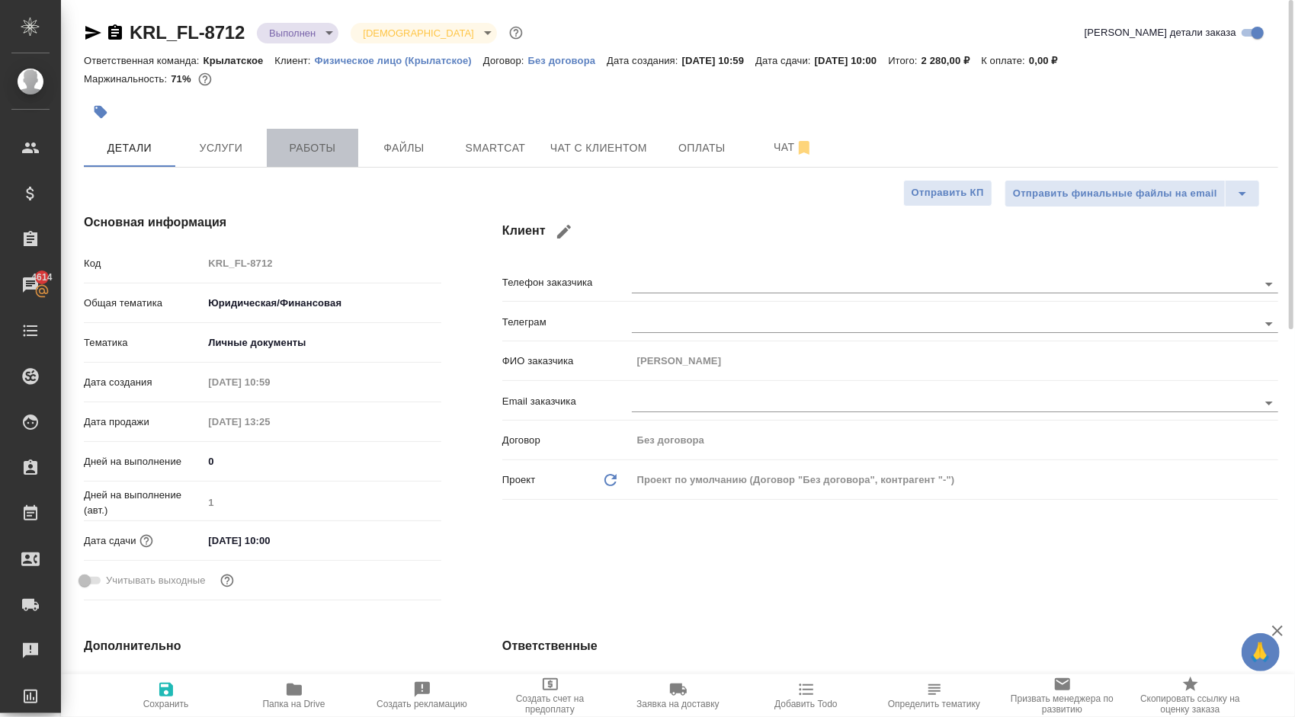
click at [308, 148] on span "Работы" at bounding box center [312, 148] width 73 height 19
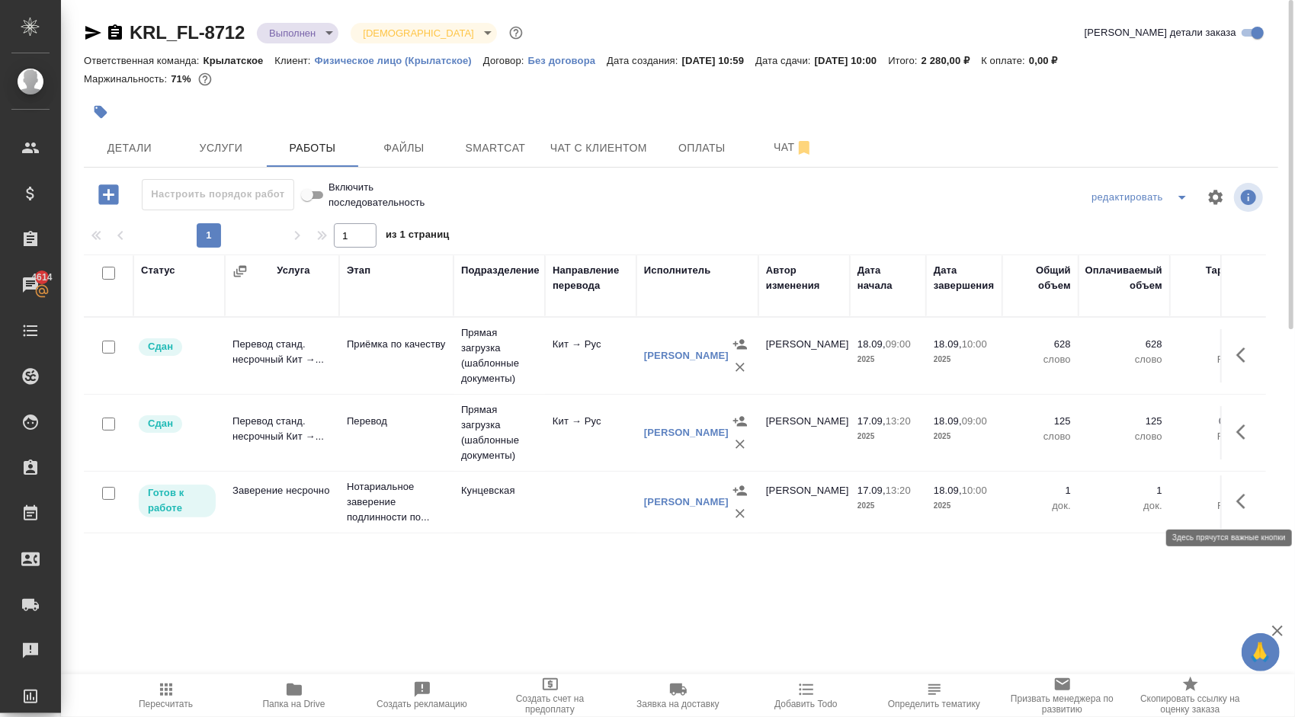
click at [1229, 499] on button "button" at bounding box center [1245, 501] width 37 height 37
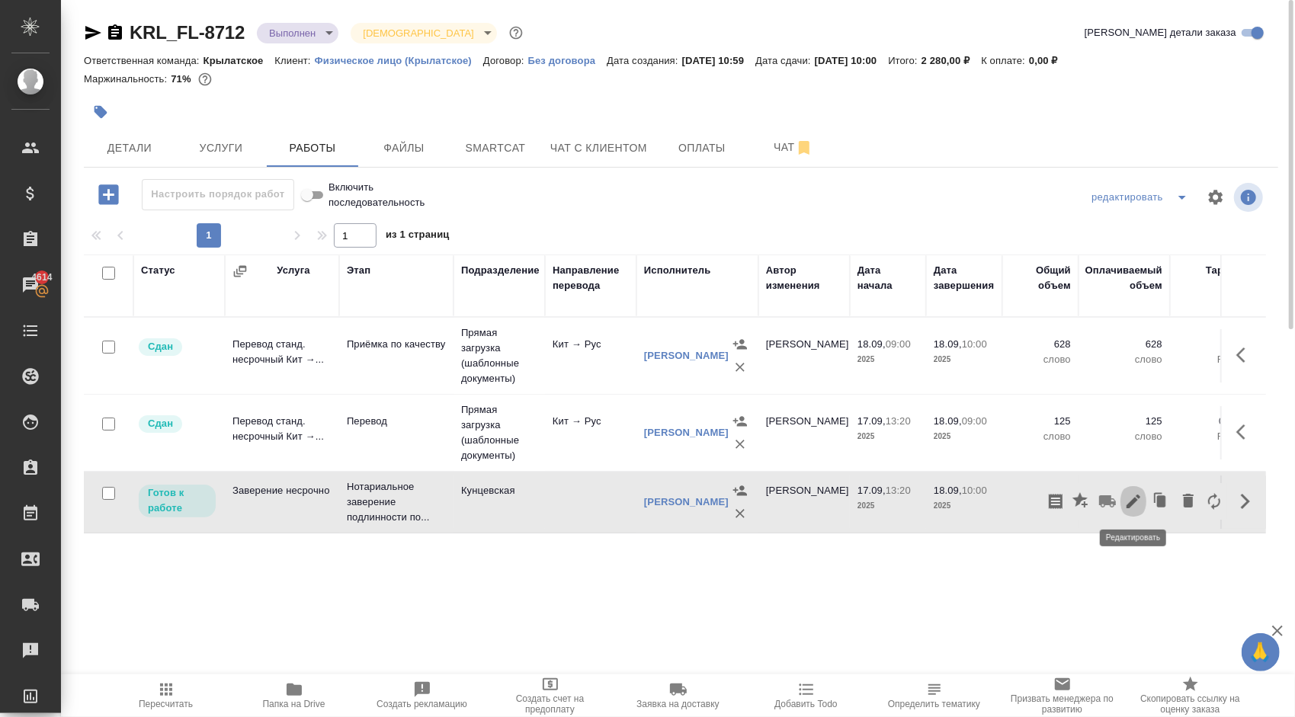
click at [1138, 507] on icon "button" at bounding box center [1133, 501] width 18 height 18
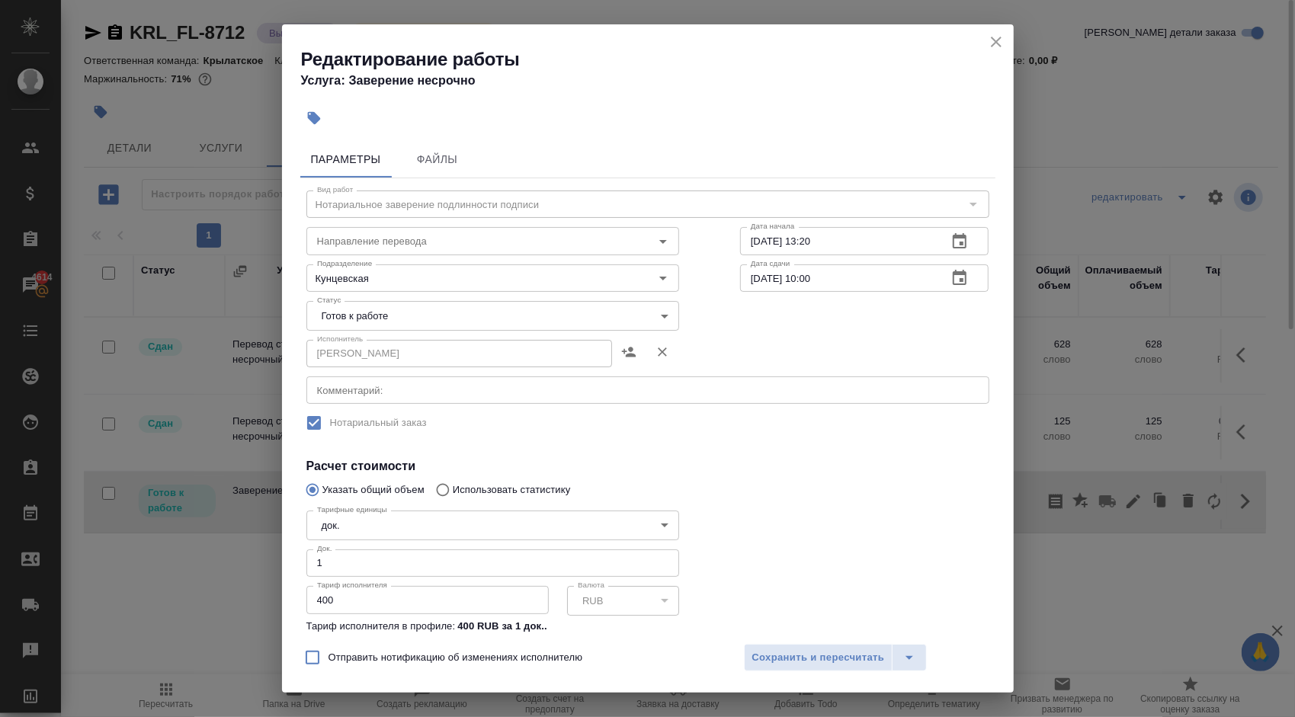
click at [403, 310] on body "🙏 .cls-1 fill:#fff; AWATERA Kasymov Timur Клиенты Спецификации Заказы 4614 Чаты…" at bounding box center [647, 358] width 1295 height 717
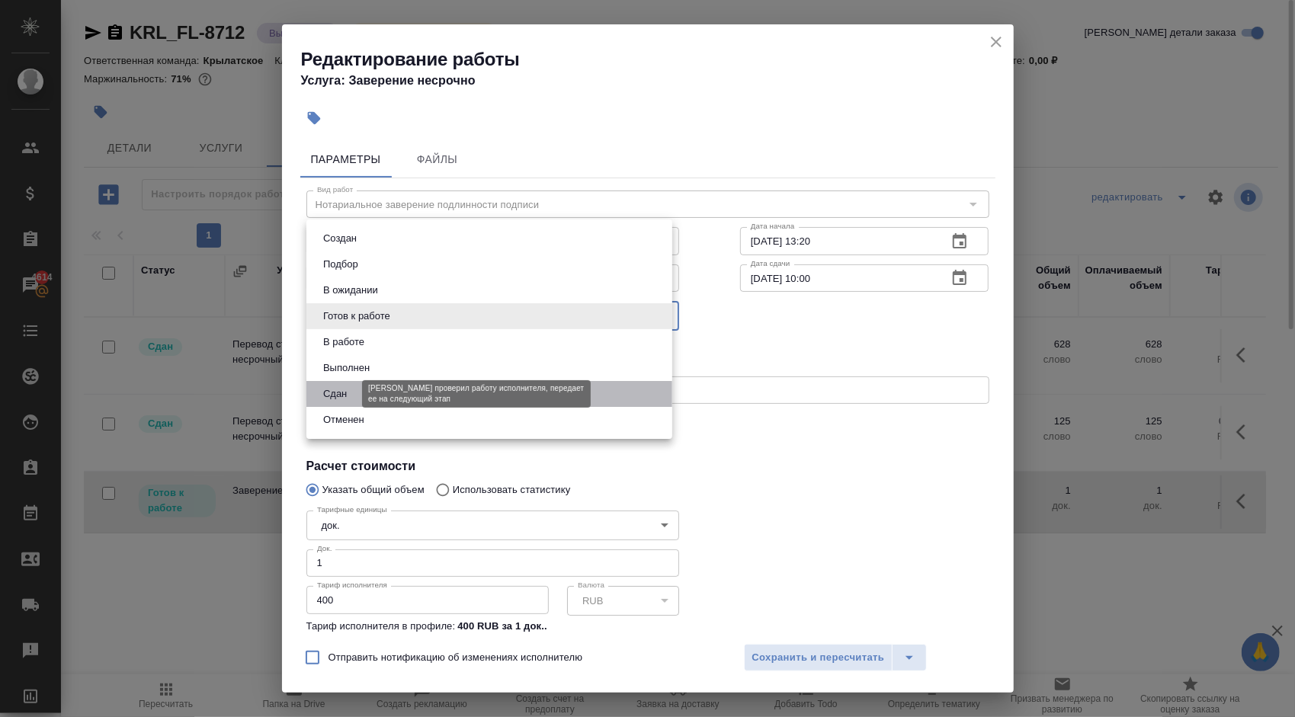
drag, startPoint x: 341, startPoint y: 386, endPoint x: 399, endPoint y: 420, distance: 68.0
click at [342, 389] on button "Сдан" at bounding box center [335, 394] width 33 height 17
type input "closed"
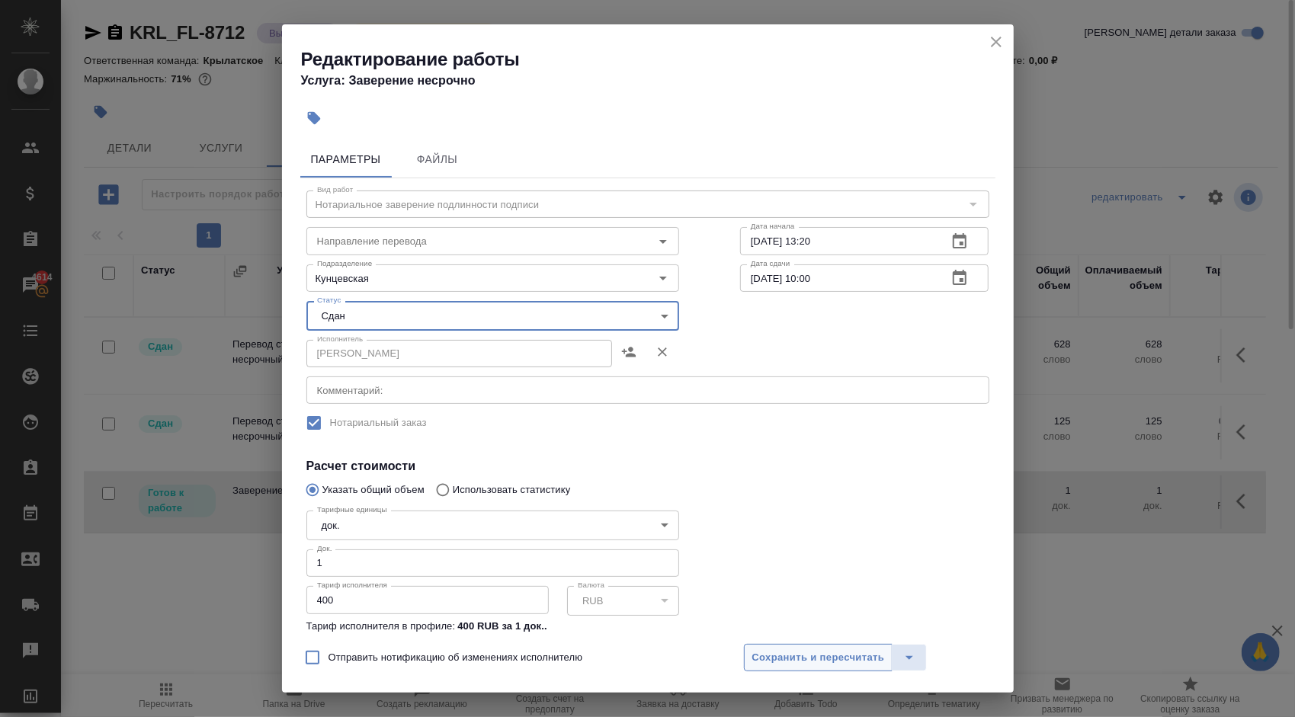
click at [800, 645] on div "Отправить нотификацию об изменениях исполнителю Сохранить и пересчитать" at bounding box center [648, 663] width 732 height 59
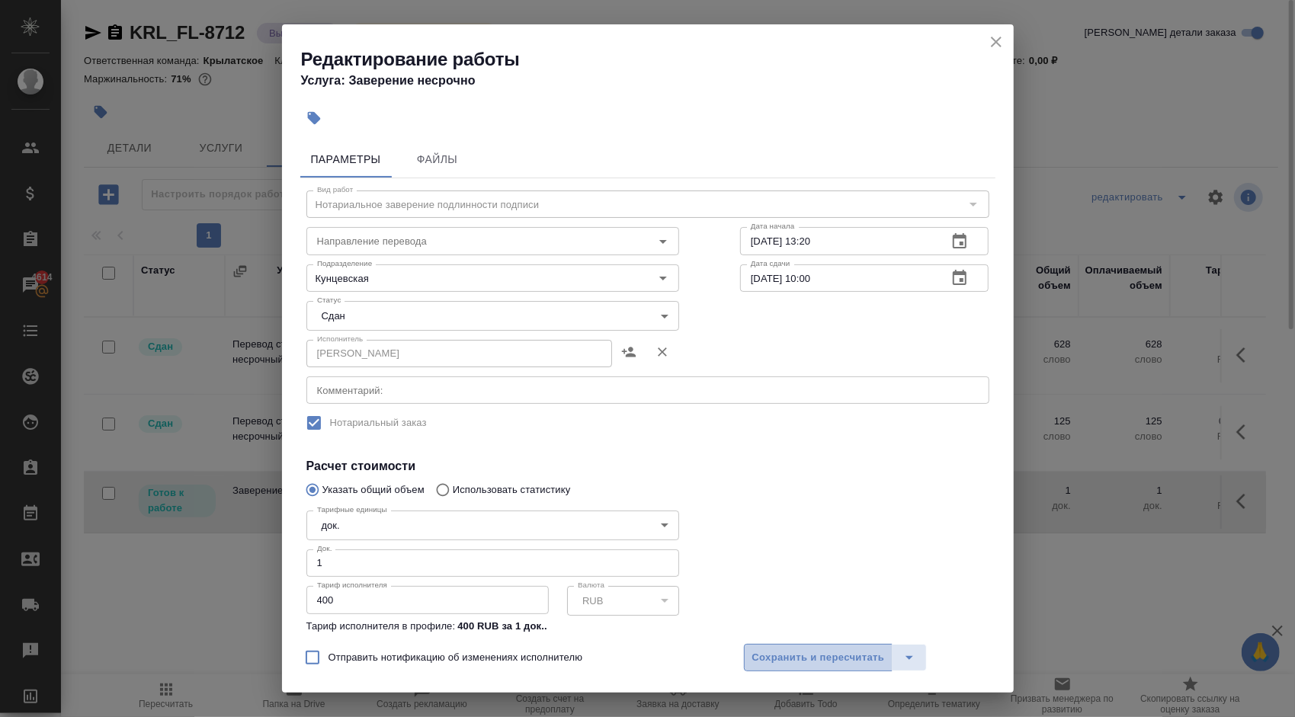
drag, startPoint x: 807, startPoint y: 655, endPoint x: 755, endPoint y: 656, distance: 52.6
click at [807, 656] on span "Сохранить и пересчитать" at bounding box center [818, 659] width 133 height 18
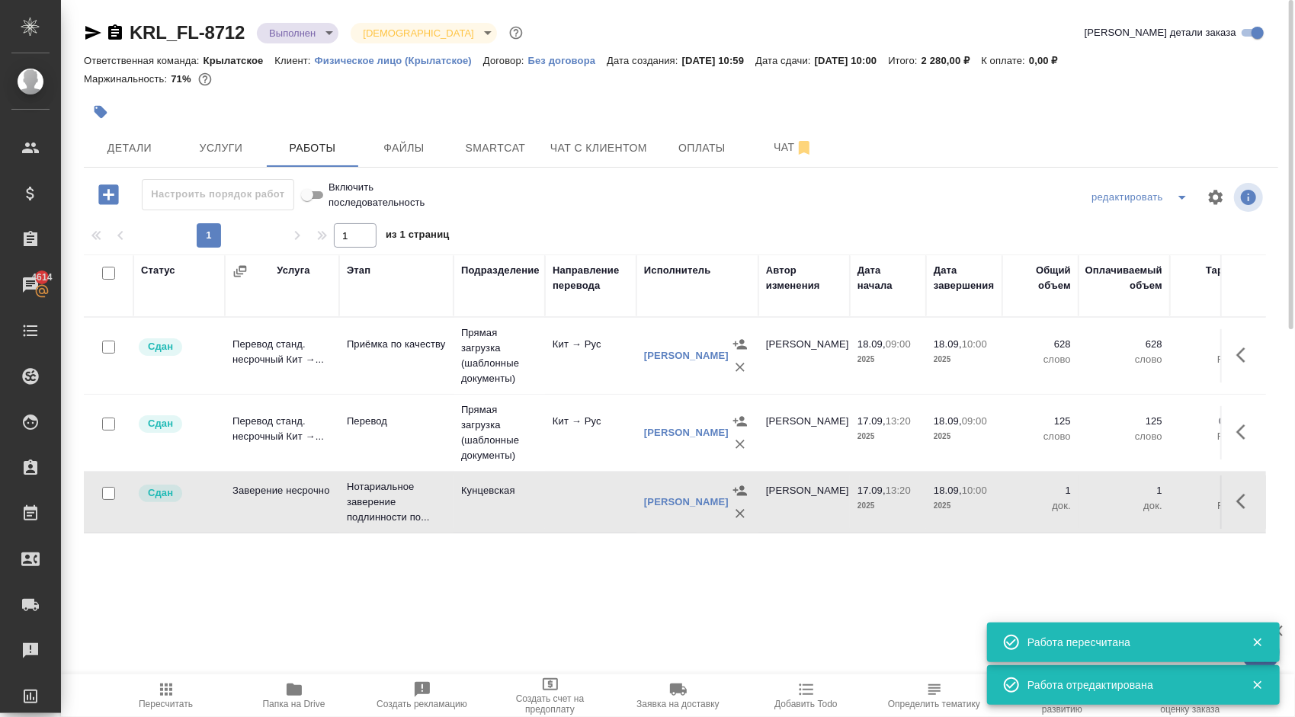
click at [185, 694] on span "Пересчитать" at bounding box center [166, 695] width 110 height 29
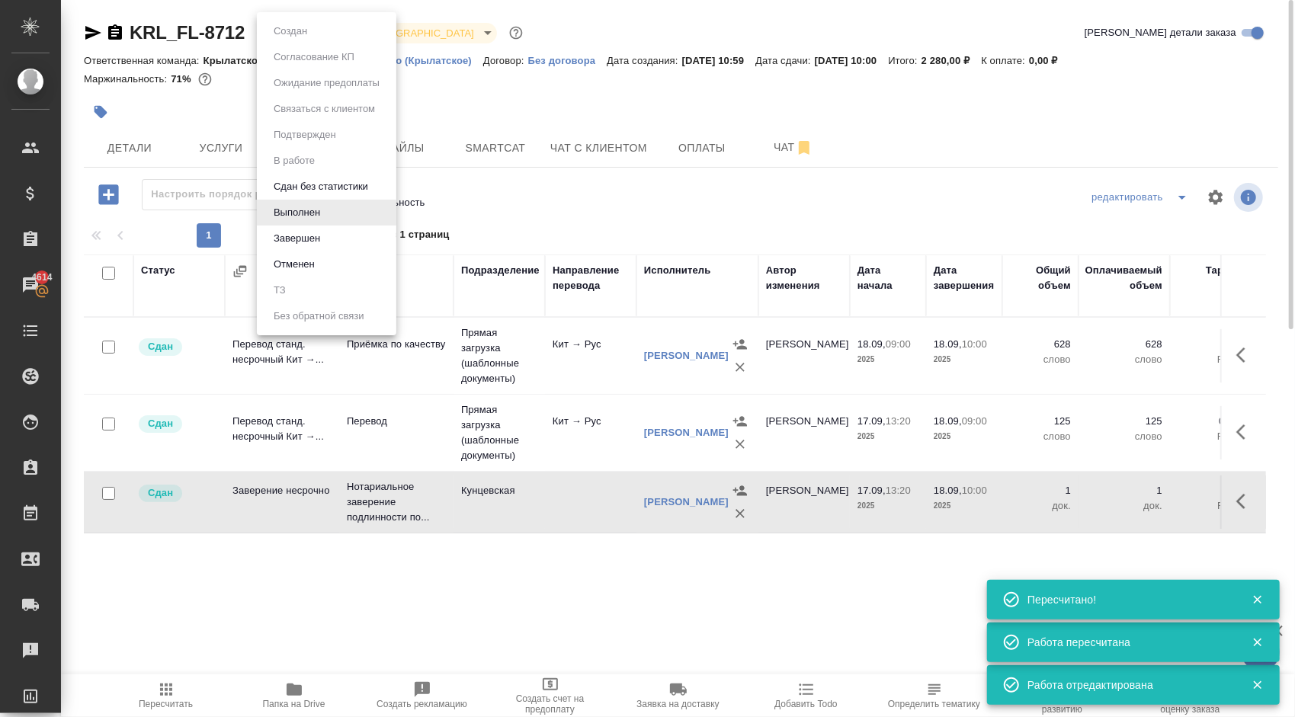
click at [325, 34] on body "🙏 .cls-1 fill:#fff; AWATERA Kasymov Timur Клиенты Спецификации Заказы 4614 Чаты…" at bounding box center [647, 358] width 1295 height 717
click at [305, 235] on button "Завершен" at bounding box center [297, 238] width 56 height 17
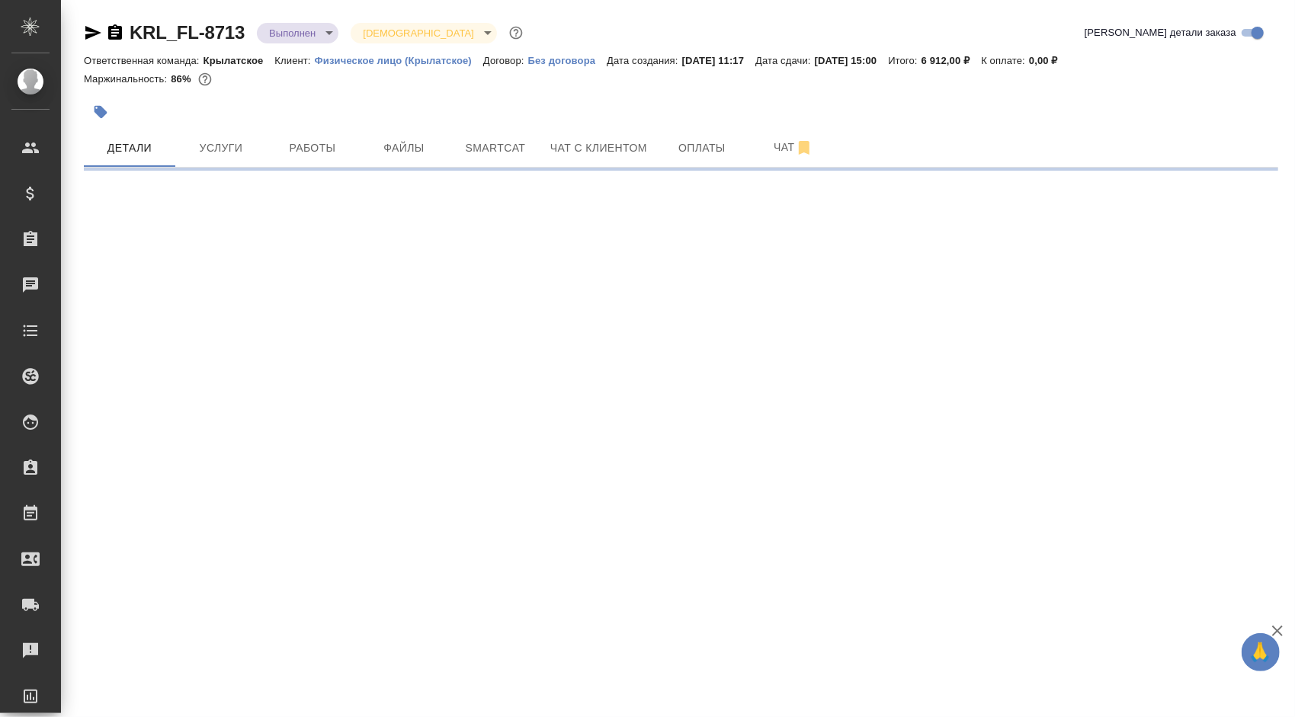
select select "RU"
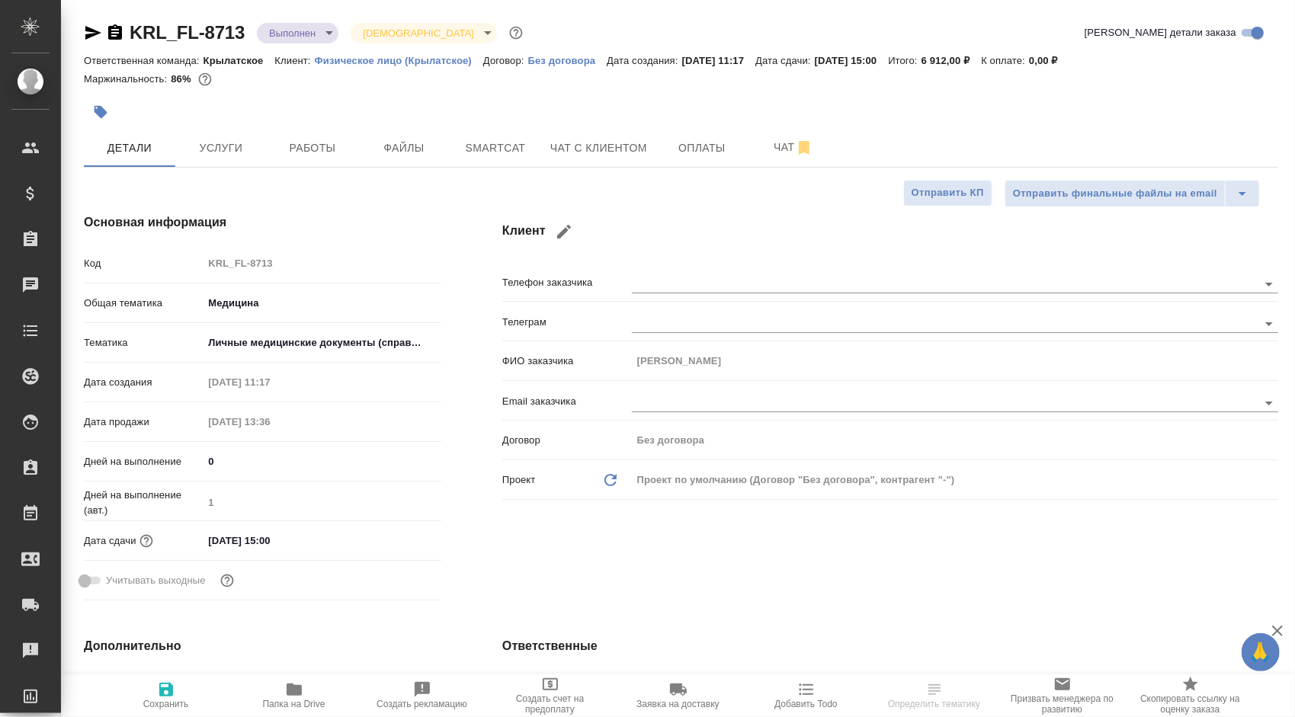
type textarea "x"
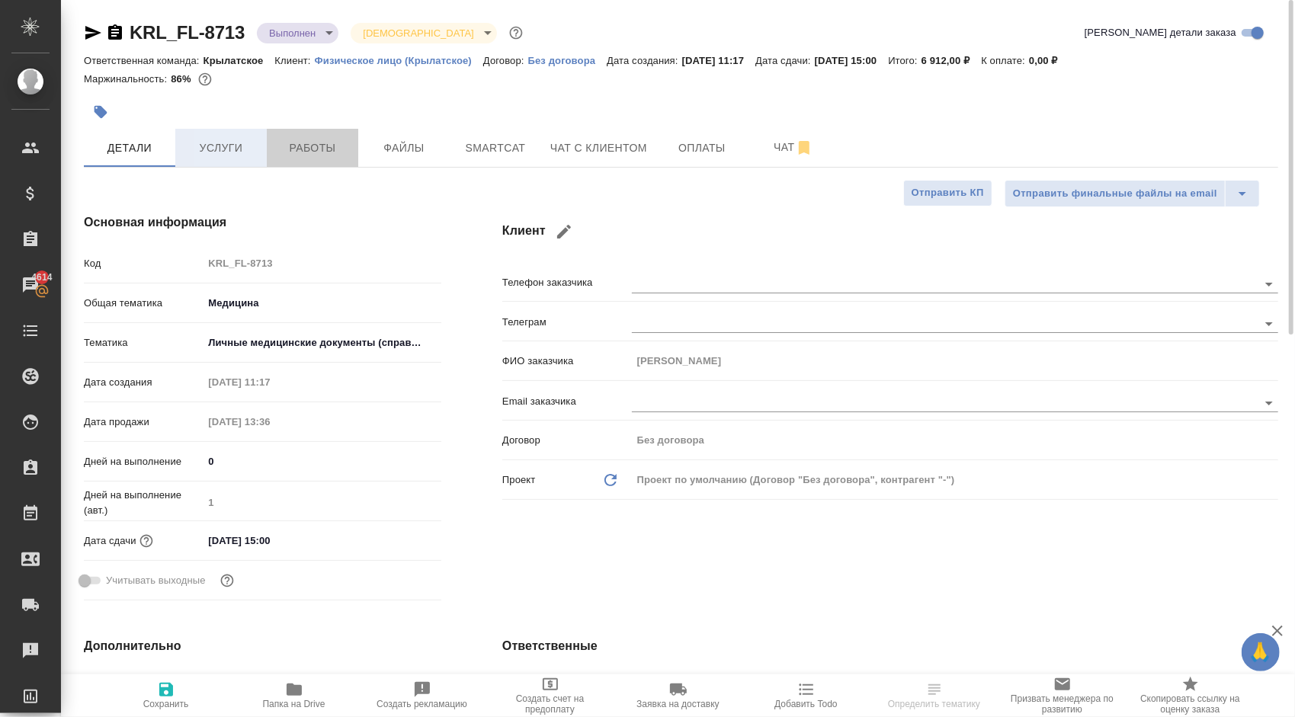
drag, startPoint x: 268, startPoint y: 159, endPoint x: 242, endPoint y: 157, distance: 25.2
click at [242, 157] on div "Детали Услуги Работы Файлы Smartcat Чат с клиентом Оплаты Чат" at bounding box center [681, 148] width 1195 height 38
click at [242, 157] on span "Услуги" at bounding box center [220, 148] width 73 height 19
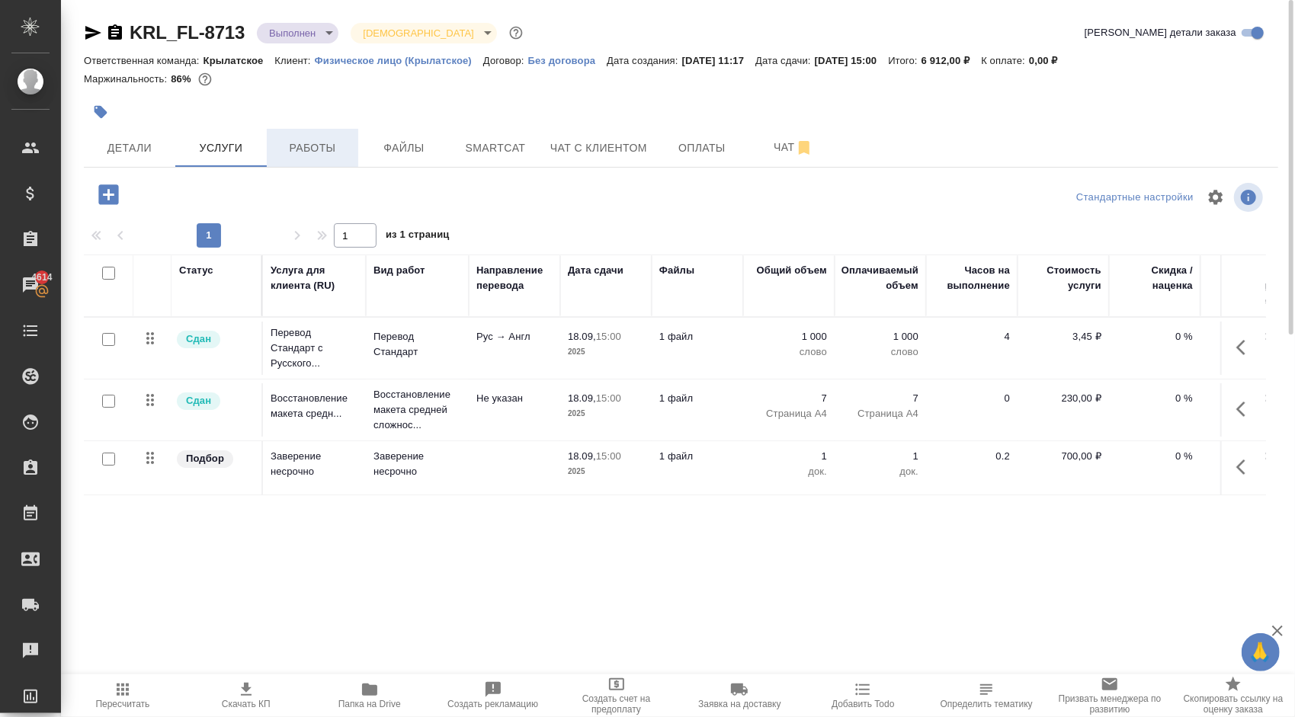
drag, startPoint x: 296, startPoint y: 127, endPoint x: 310, endPoint y: 154, distance: 30.7
click at [296, 130] on div "KRL_FL-8713 Выполнен completed Святая троица holyTrinity Кратко детали заказа О…" at bounding box center [680, 310] width 1211 height 621
click at [310, 154] on span "Работы" at bounding box center [312, 148] width 73 height 19
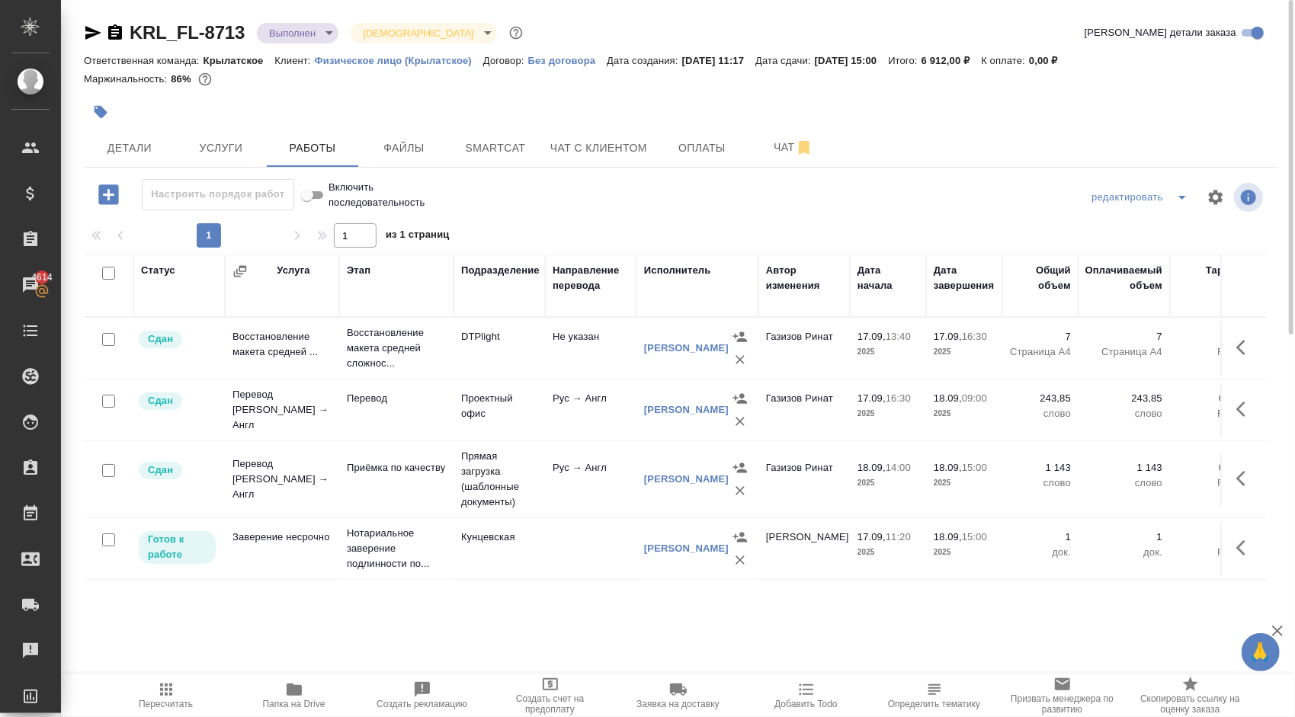
scroll to position [76, 0]
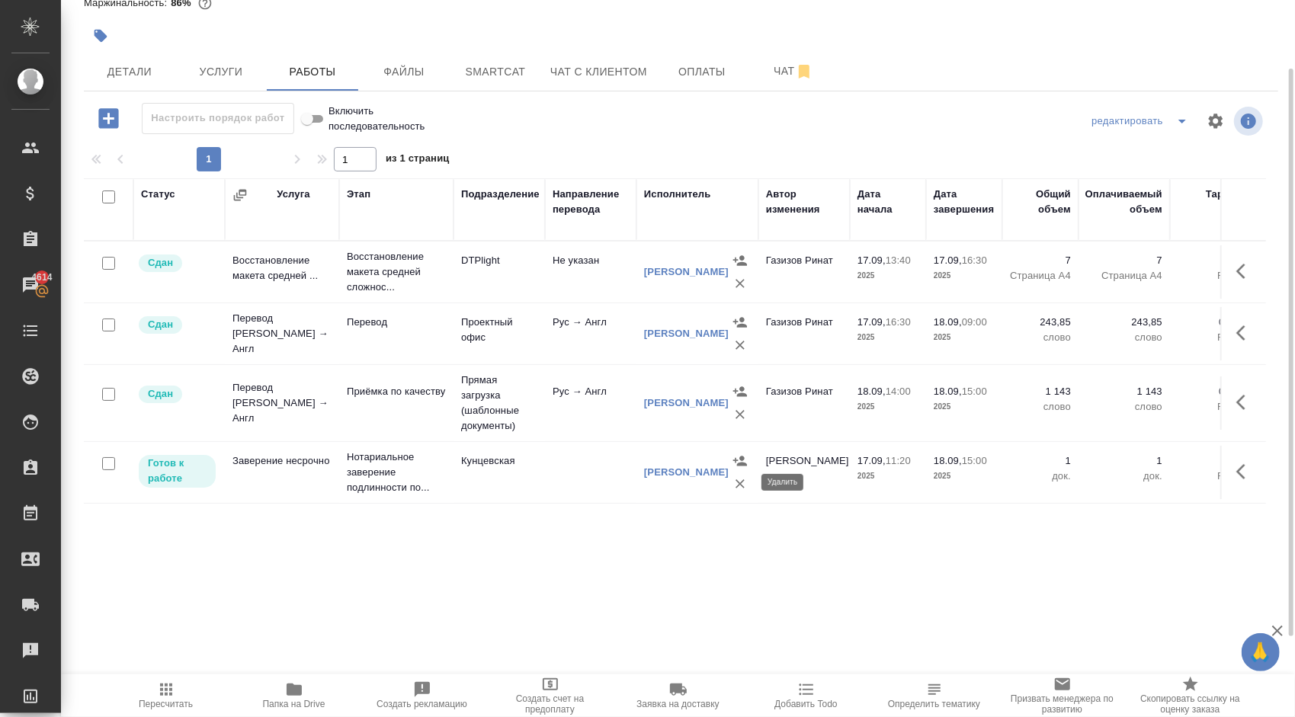
click at [747, 482] on button "button" at bounding box center [740, 484] width 23 height 23
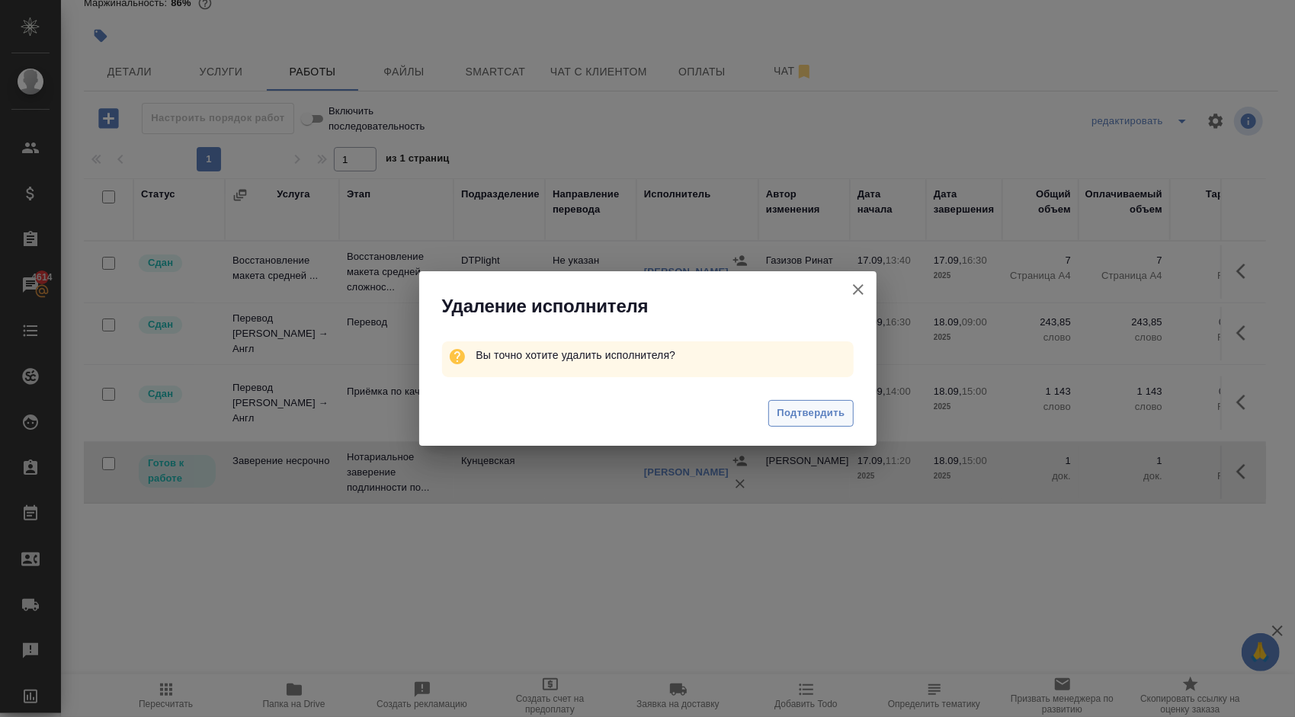
click at [845, 415] on span "Подтвердить" at bounding box center [811, 414] width 68 height 18
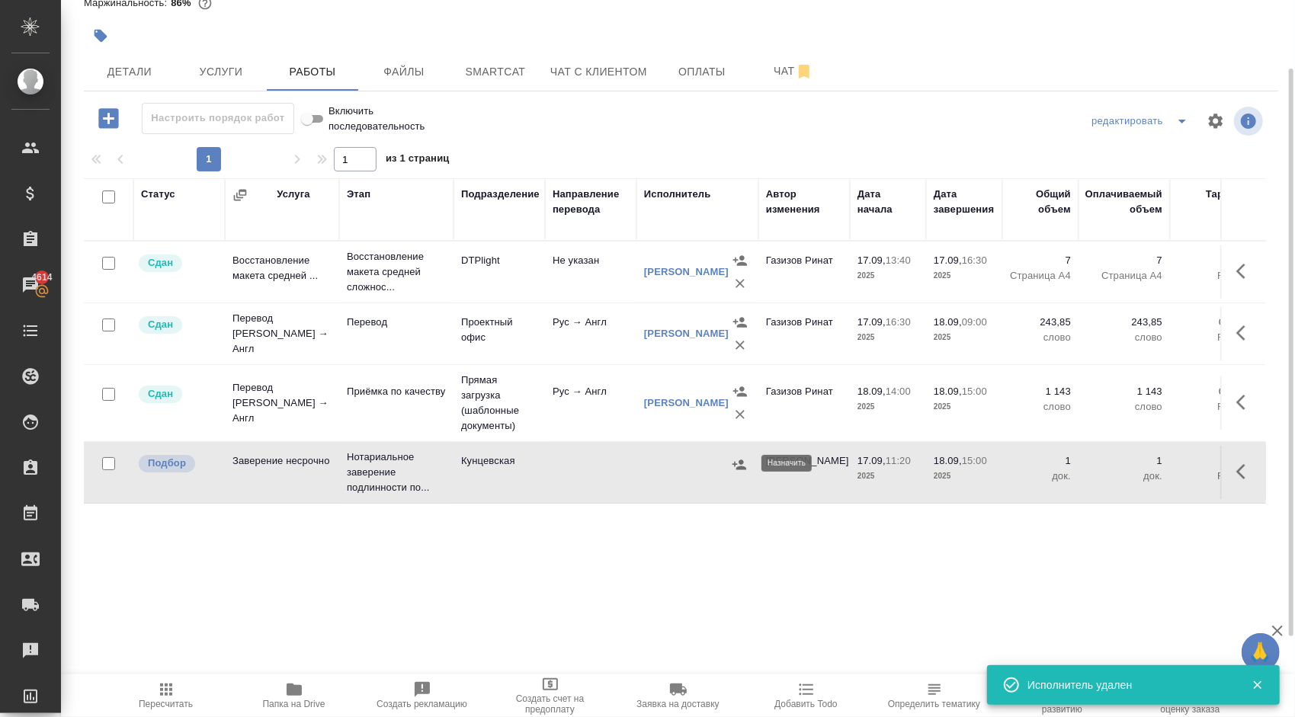
click at [739, 463] on icon "button" at bounding box center [739, 464] width 15 height 15
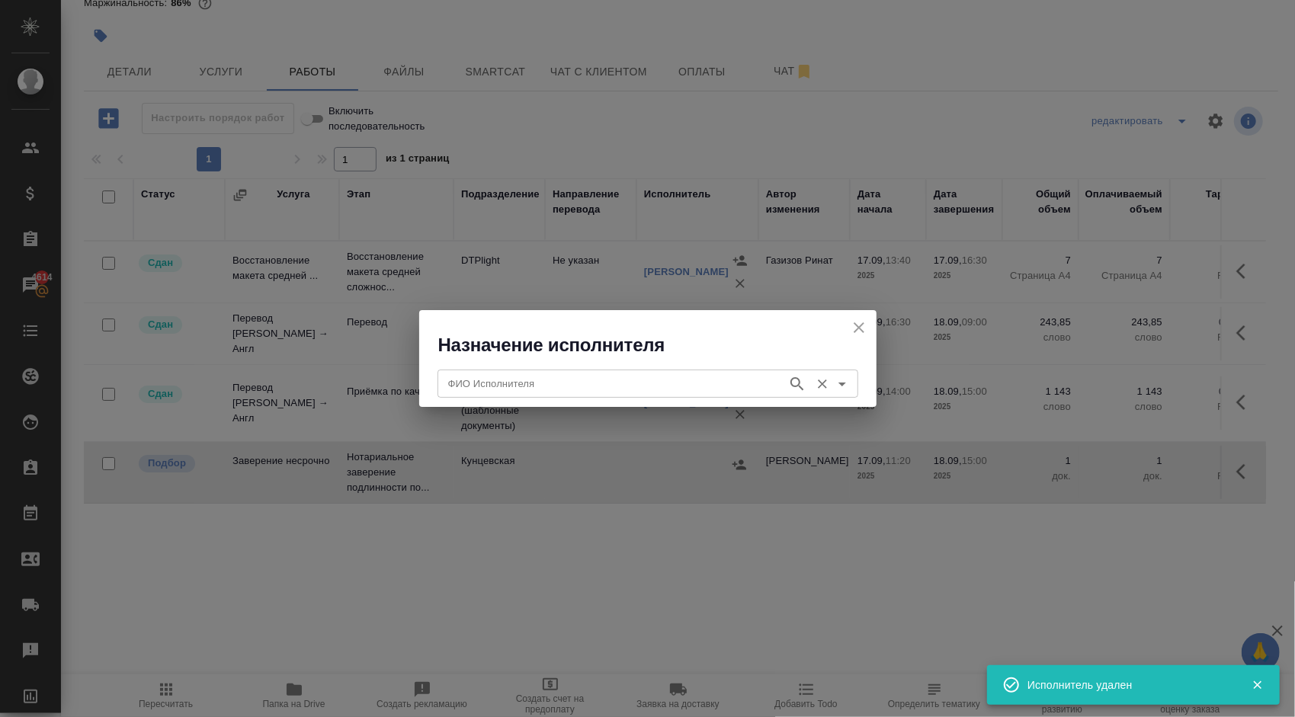
click at [495, 388] on input "ФИО Исполнителя" at bounding box center [611, 383] width 338 height 18
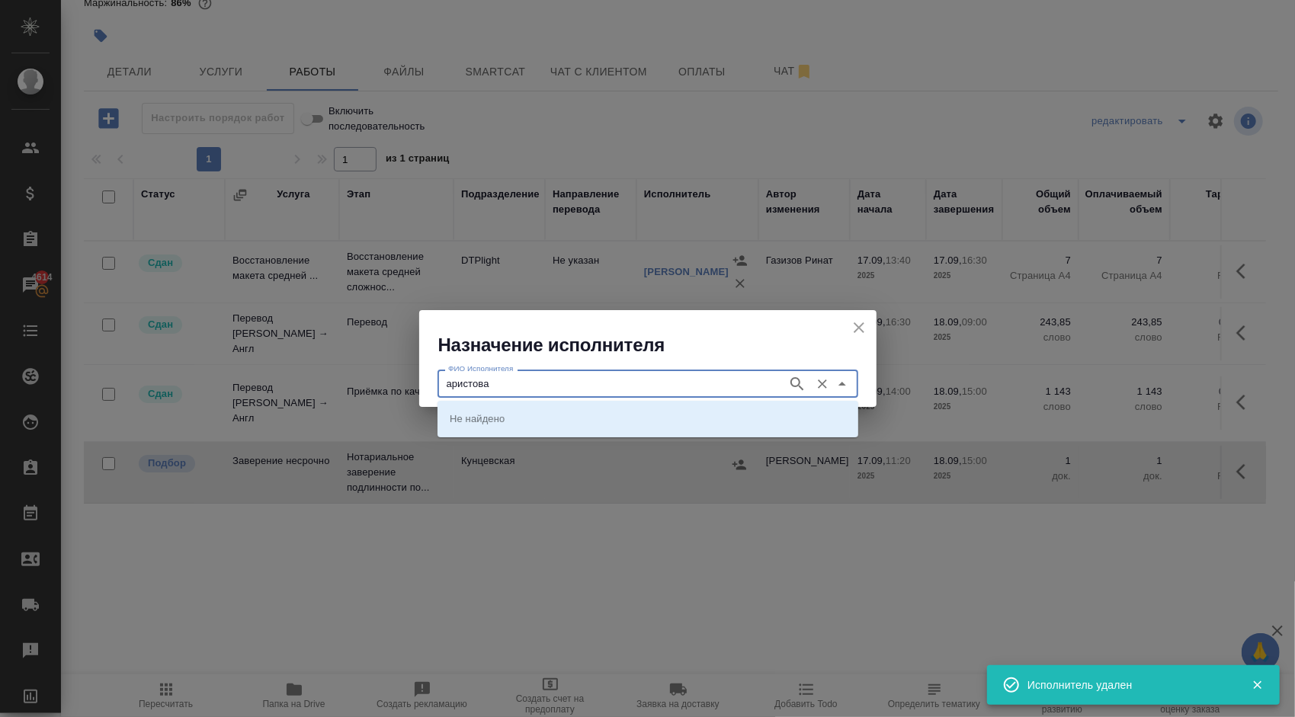
type input "аристова"
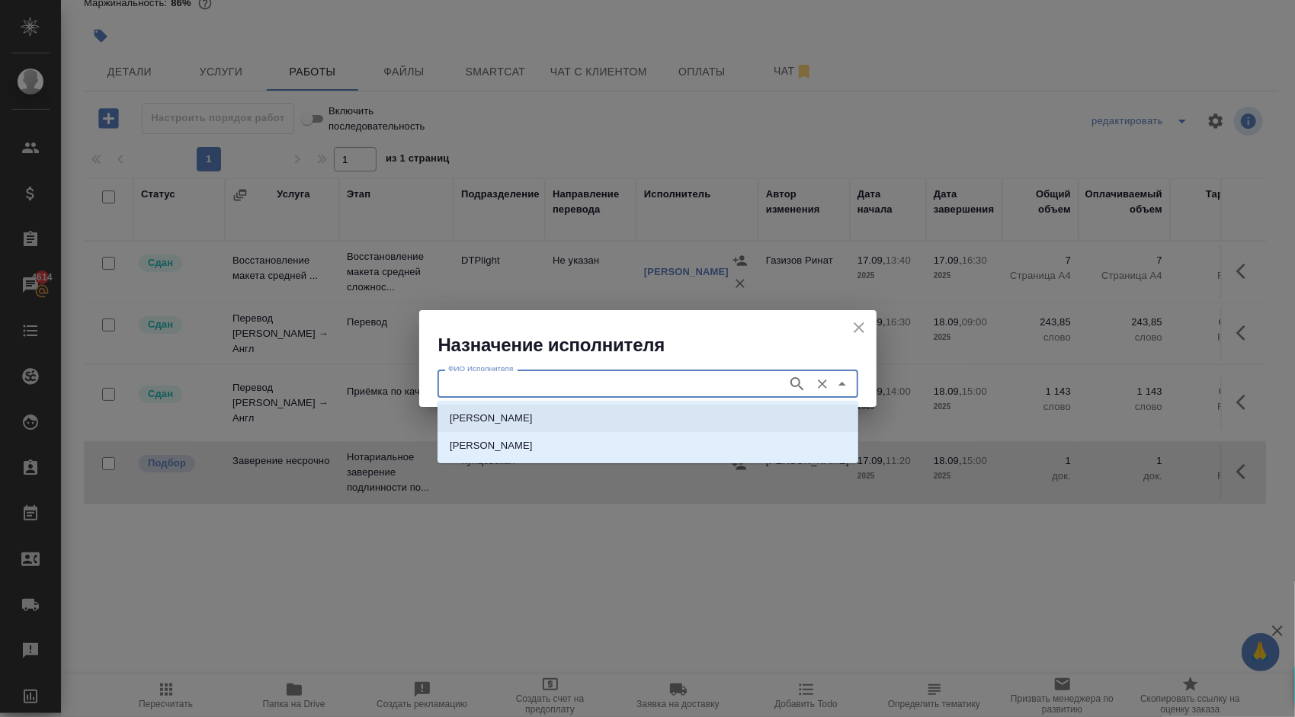
click at [530, 411] on p "[PERSON_NAME]" at bounding box center [491, 418] width 83 height 15
type input "[PERSON_NAME]"
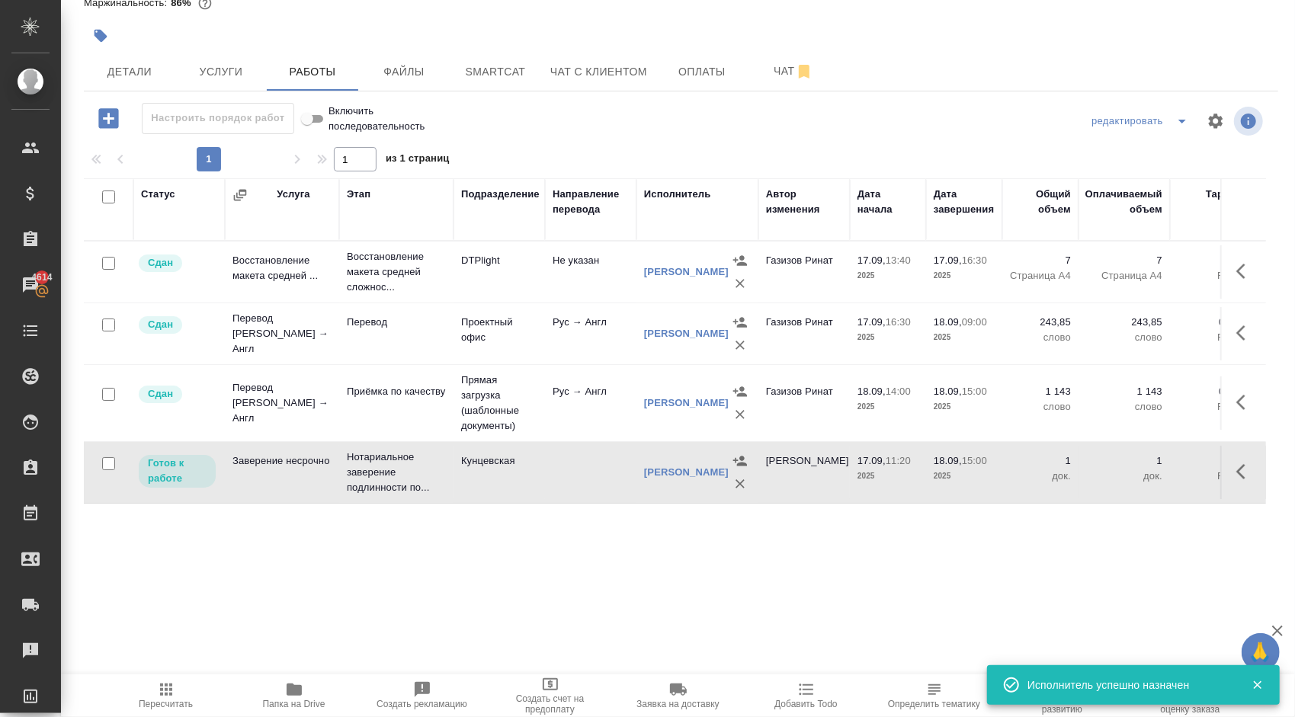
click at [188, 672] on div ".cls-1 fill:#fff; AWATERA Kasymov Timur Клиенты Спецификации Заказы 4614 Чаты T…" at bounding box center [647, 358] width 1295 height 717
click at [186, 682] on span "Пересчитать" at bounding box center [166, 695] width 110 height 29
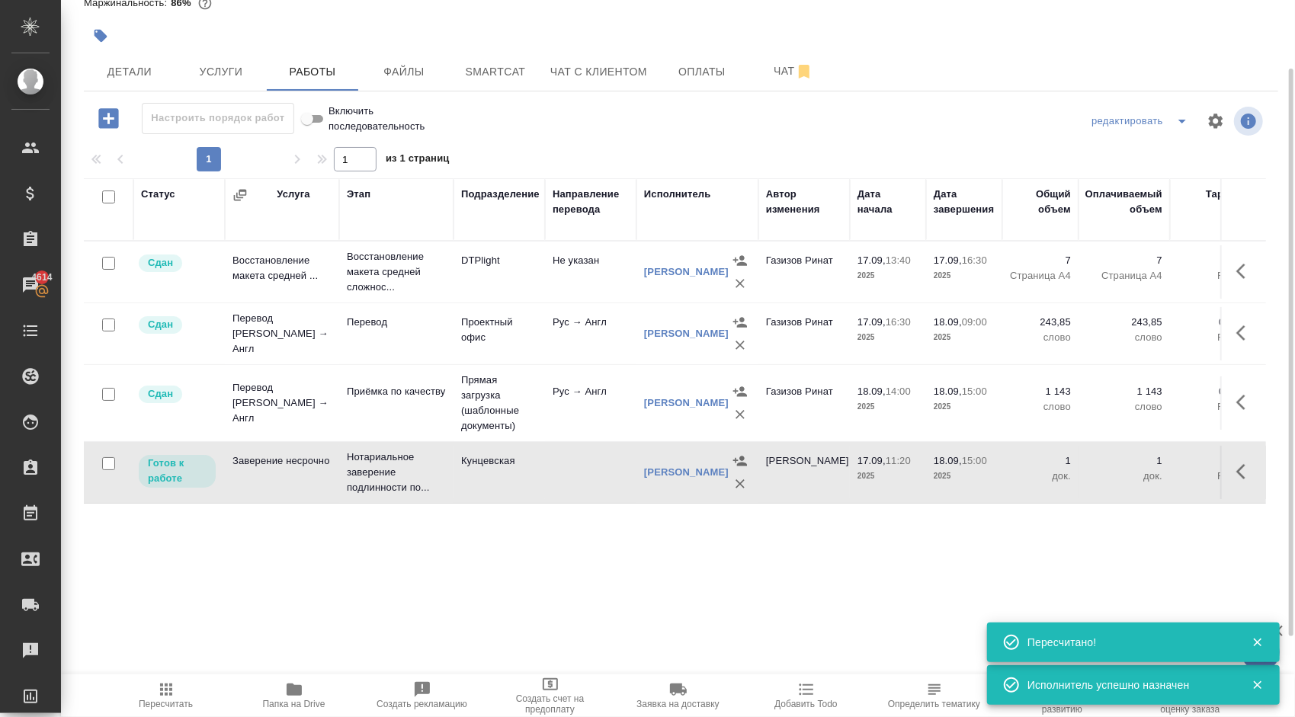
scroll to position [0, 0]
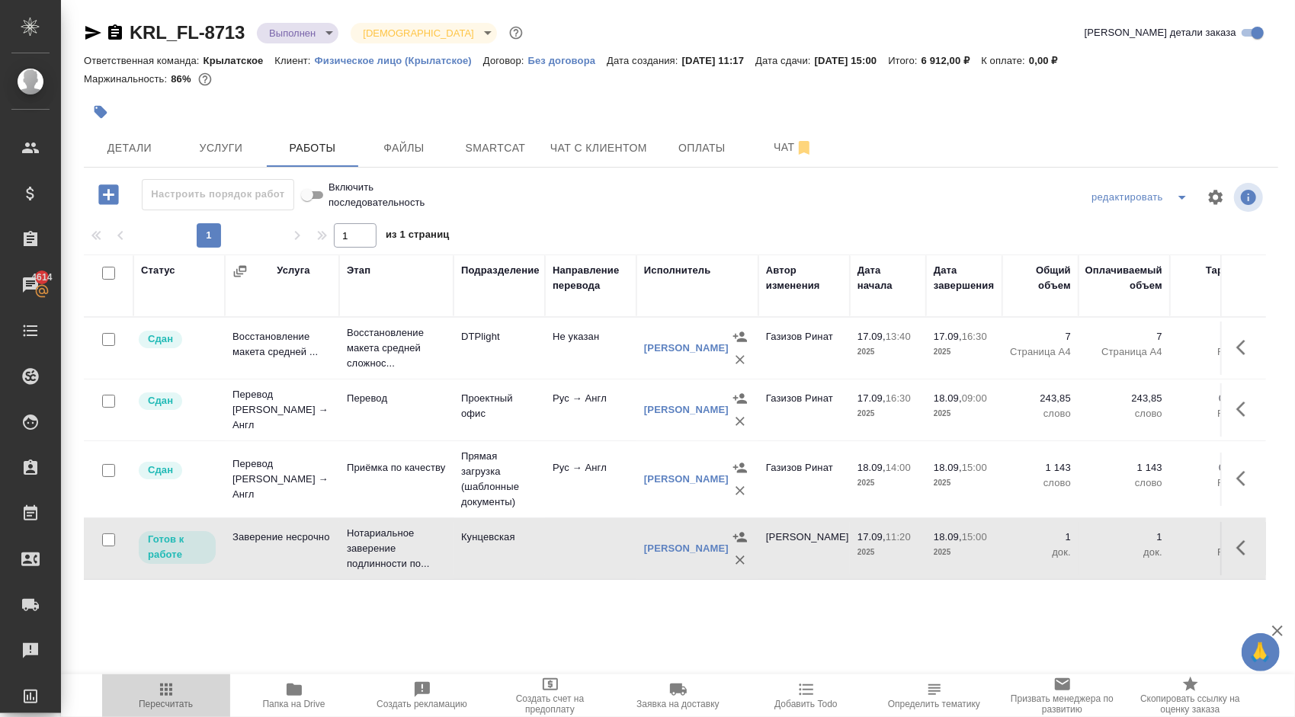
click at [149, 692] on span "Пересчитать" at bounding box center [166, 695] width 110 height 29
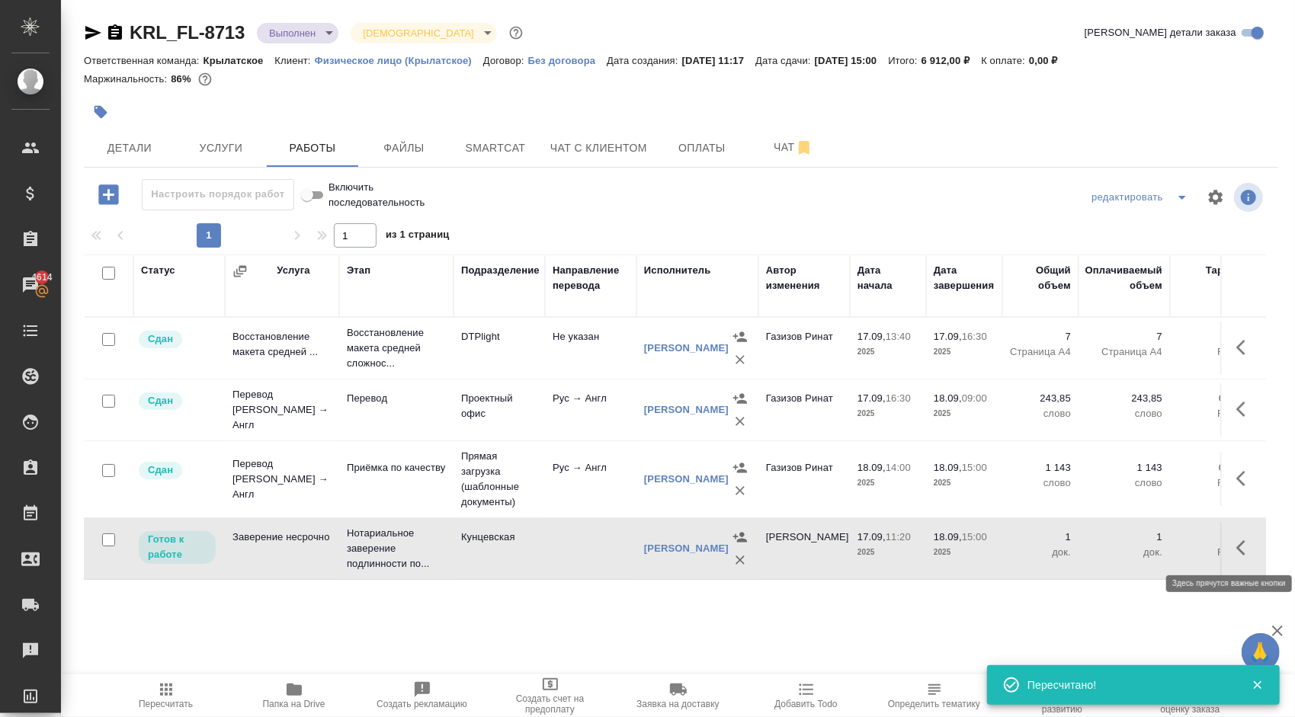
click at [1239, 543] on icon "button" at bounding box center [1245, 548] width 18 height 18
click at [1134, 541] on icon "button" at bounding box center [1133, 548] width 18 height 18
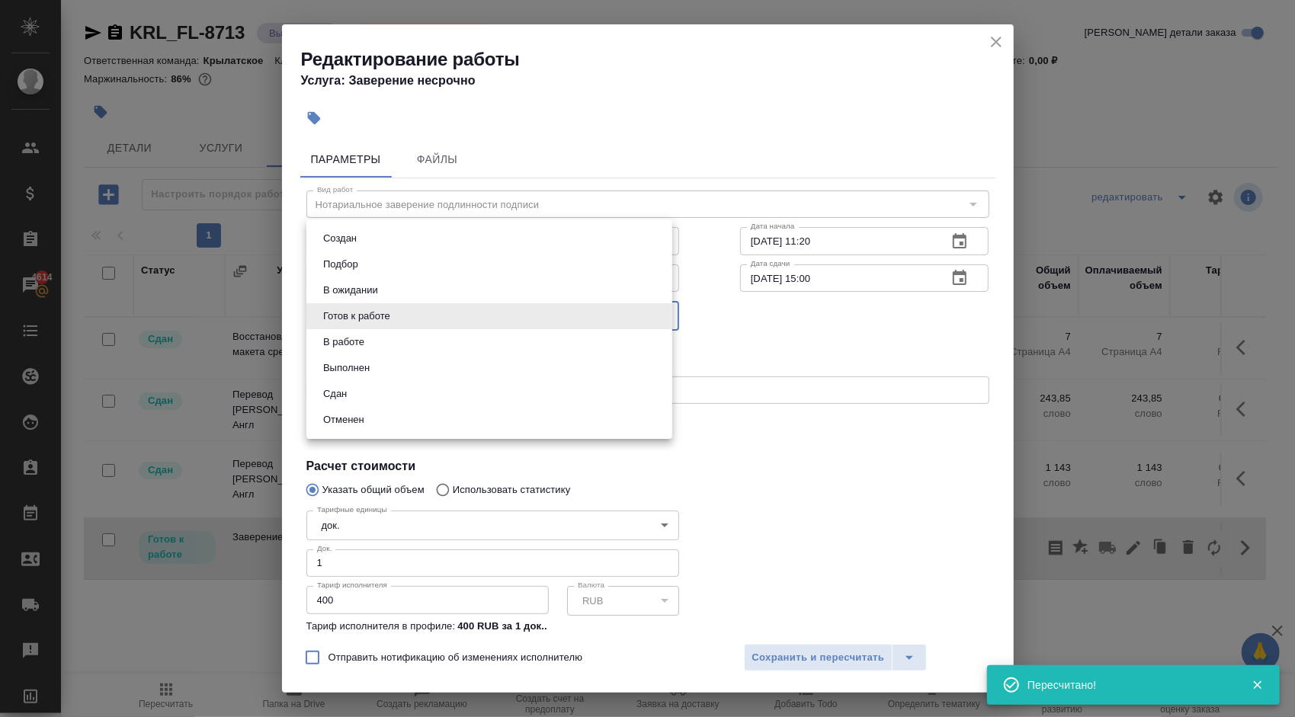
click at [460, 319] on body "🙏 .cls-1 fill:#fff; AWATERA Kasymov Timur Клиенты Спецификации Заказы 4614 Чаты…" at bounding box center [647, 358] width 1295 height 717
click at [345, 384] on li "Сдан" at bounding box center [489, 394] width 366 height 26
type input "closed"
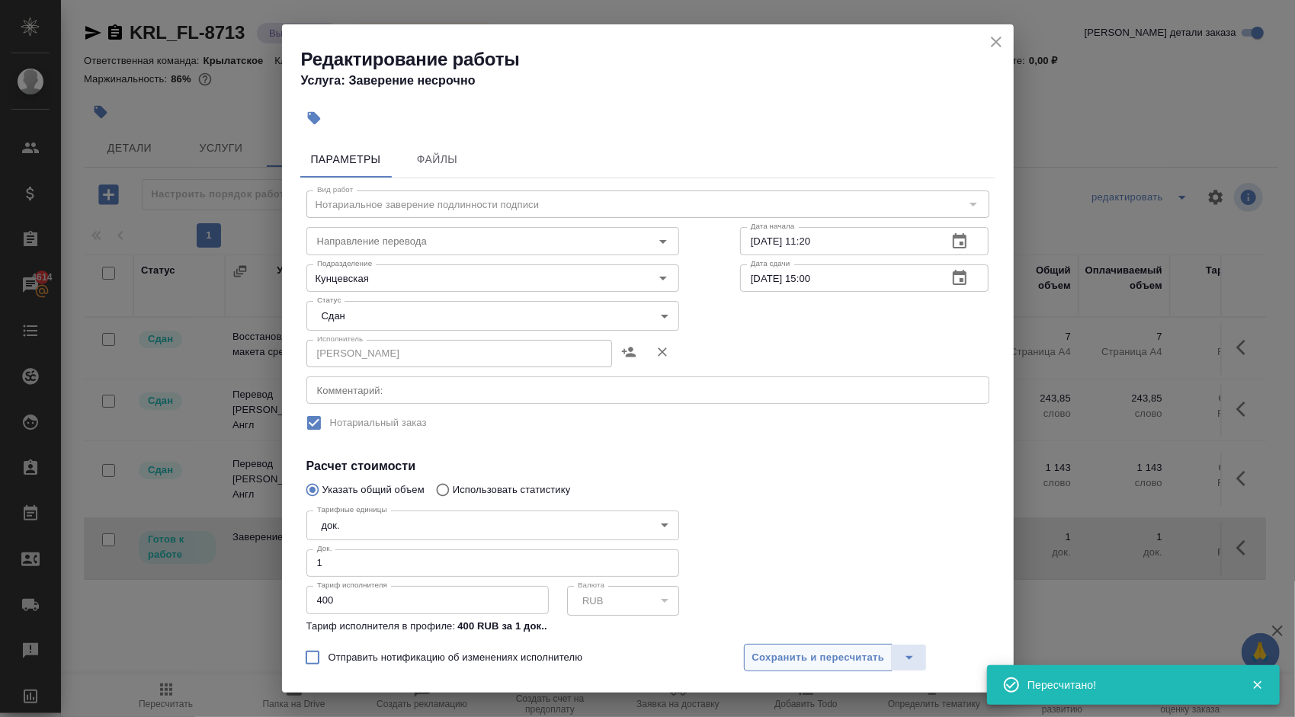
click at [793, 673] on div "Отправить нотификацию об изменениях исполнителю Сохранить и пересчитать" at bounding box center [648, 663] width 732 height 59
click at [778, 662] on span "Сохранить и пересчитать" at bounding box center [818, 659] width 133 height 18
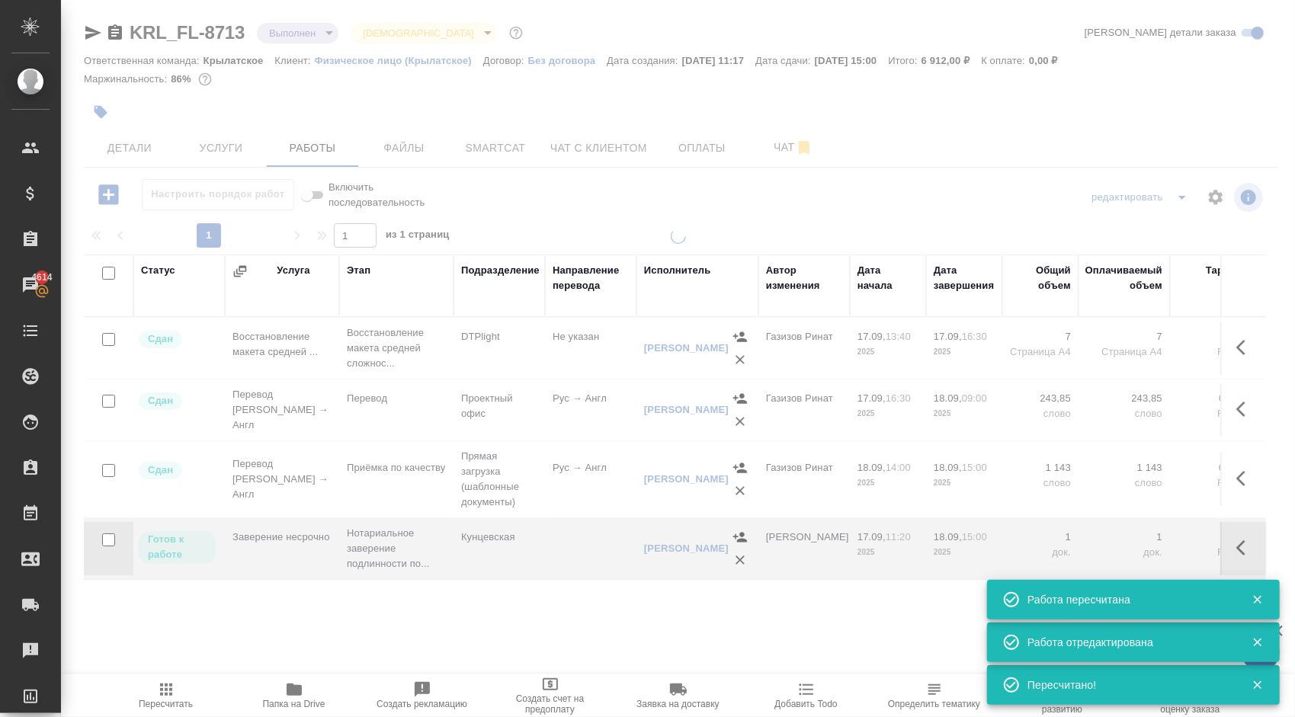
click at [162, 697] on icon "button" at bounding box center [166, 690] width 18 height 18
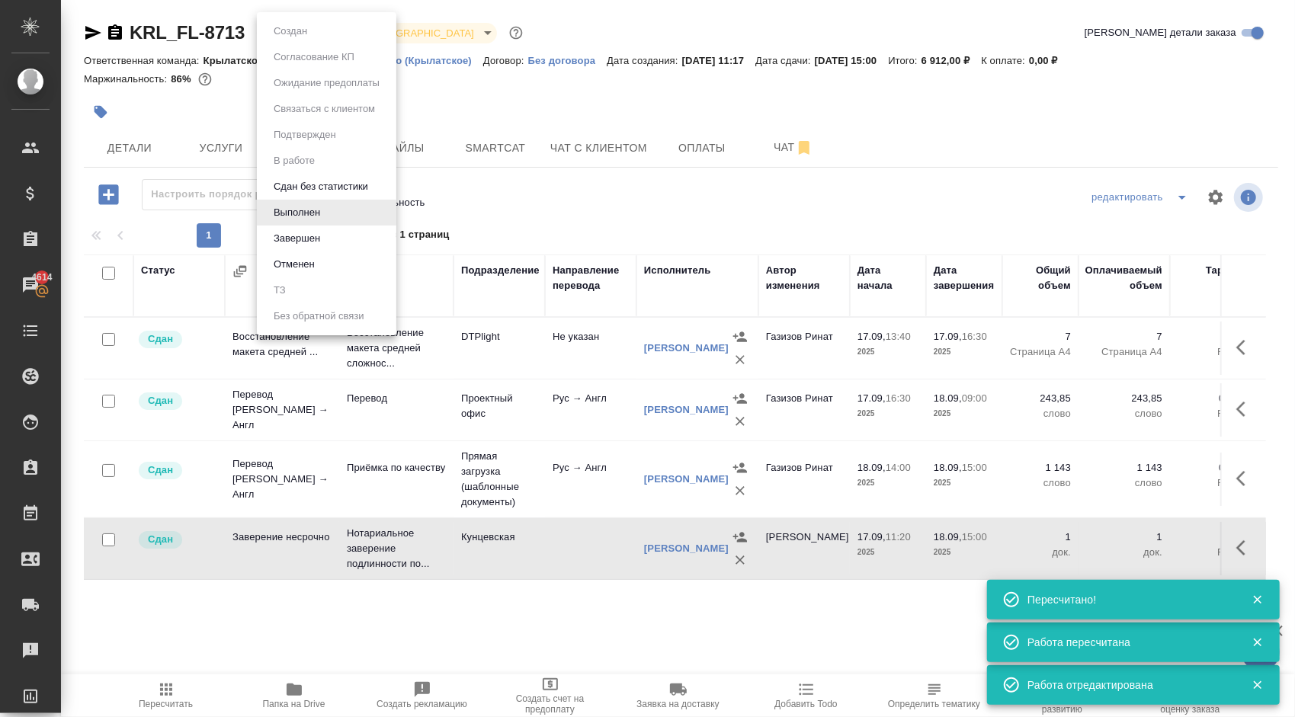
click at [281, 29] on body "🙏 .cls-1 fill:#fff; AWATERA Kasymov Timur Клиенты Спецификации Заказы 4614 Чаты…" at bounding box center [647, 358] width 1295 height 717
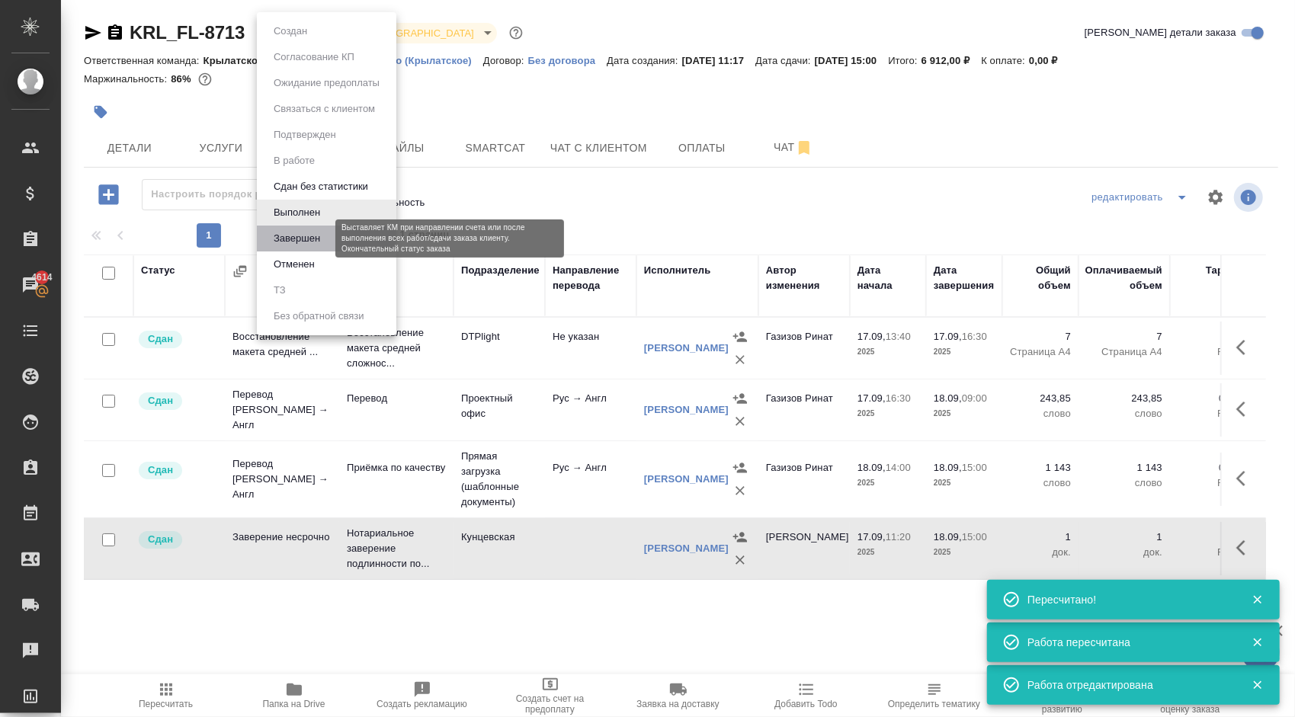
click at [288, 236] on button "Завершен" at bounding box center [297, 238] width 56 height 17
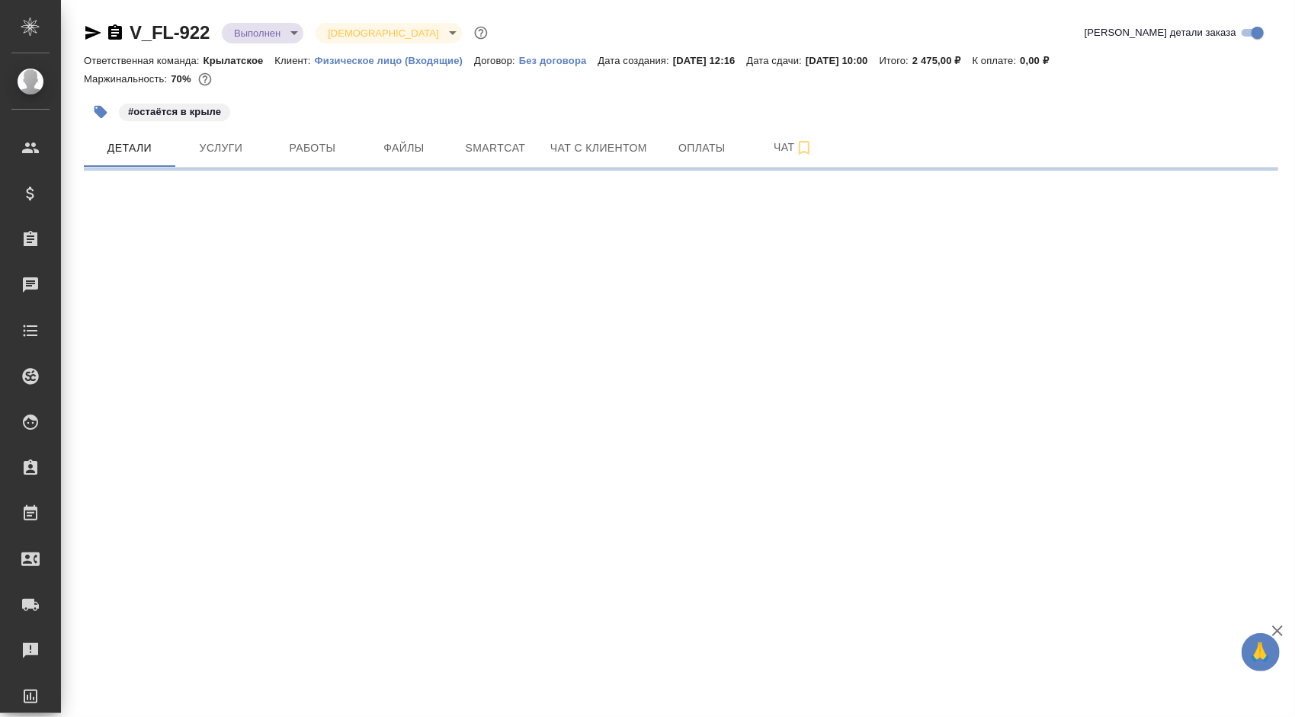
select select "RU"
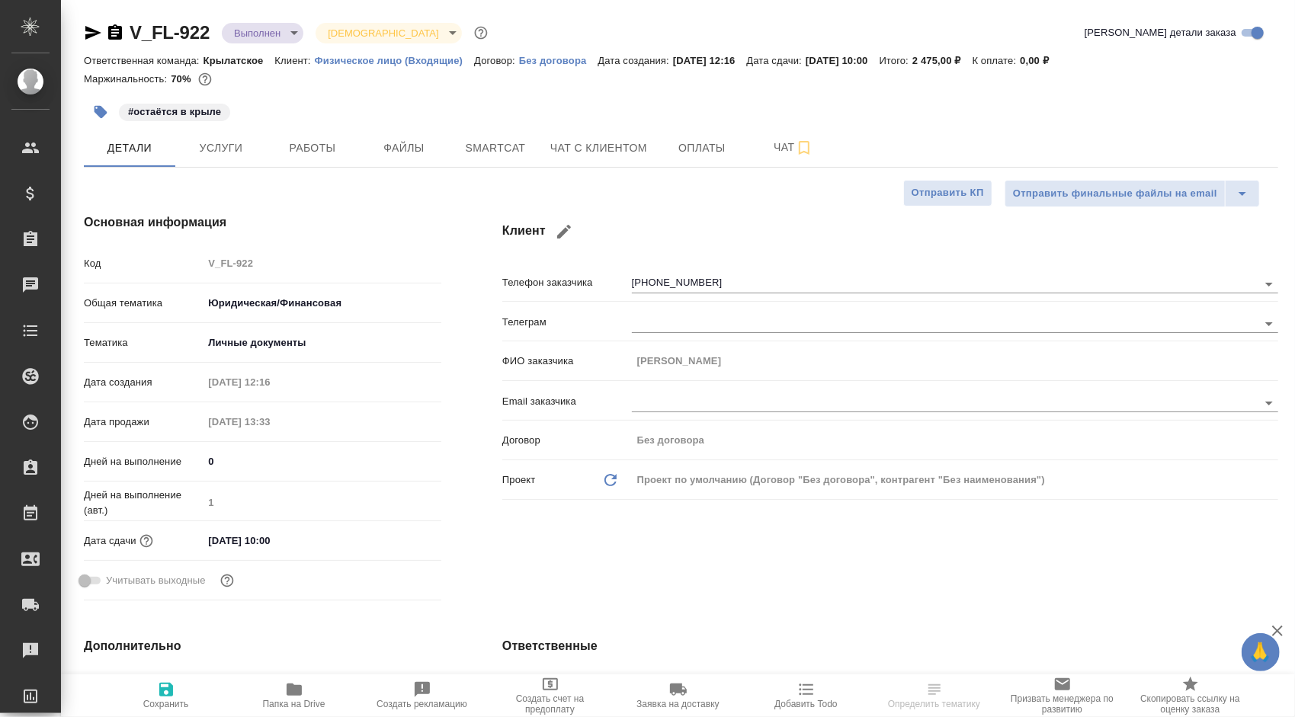
type textarea "x"
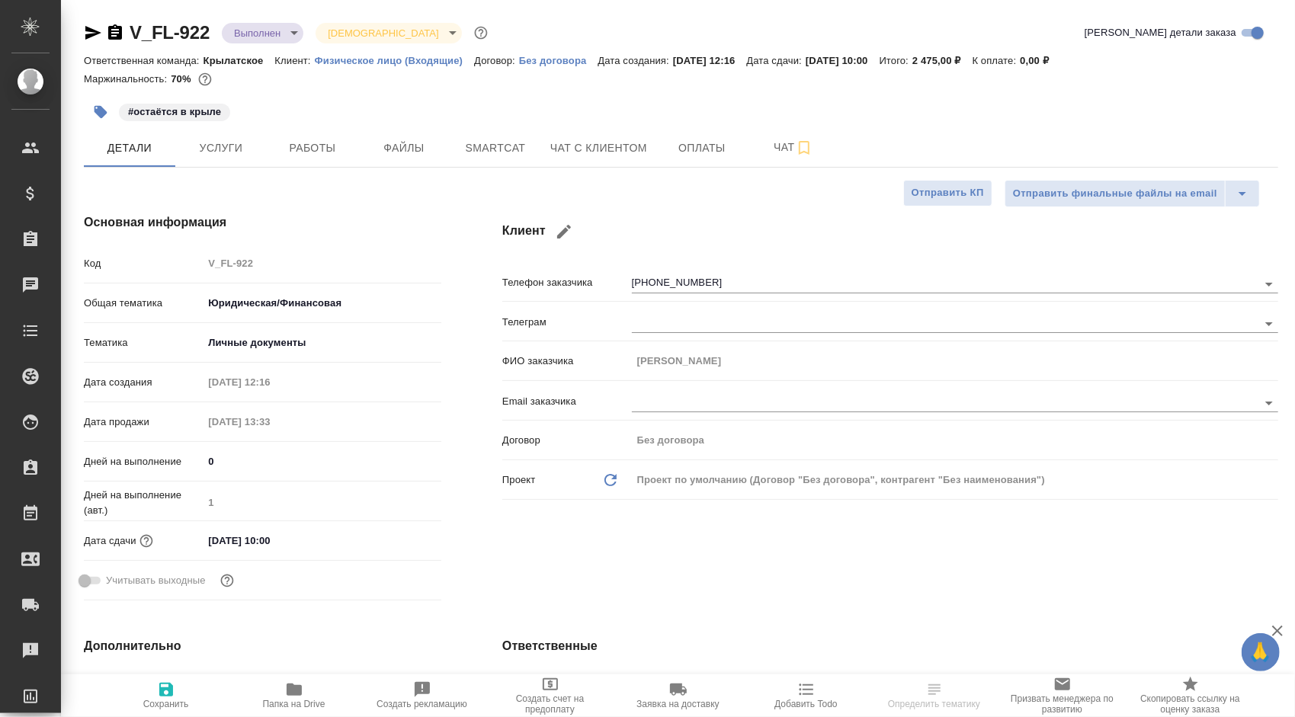
type textarea "x"
click at [322, 143] on span "Работы" at bounding box center [312, 148] width 73 height 19
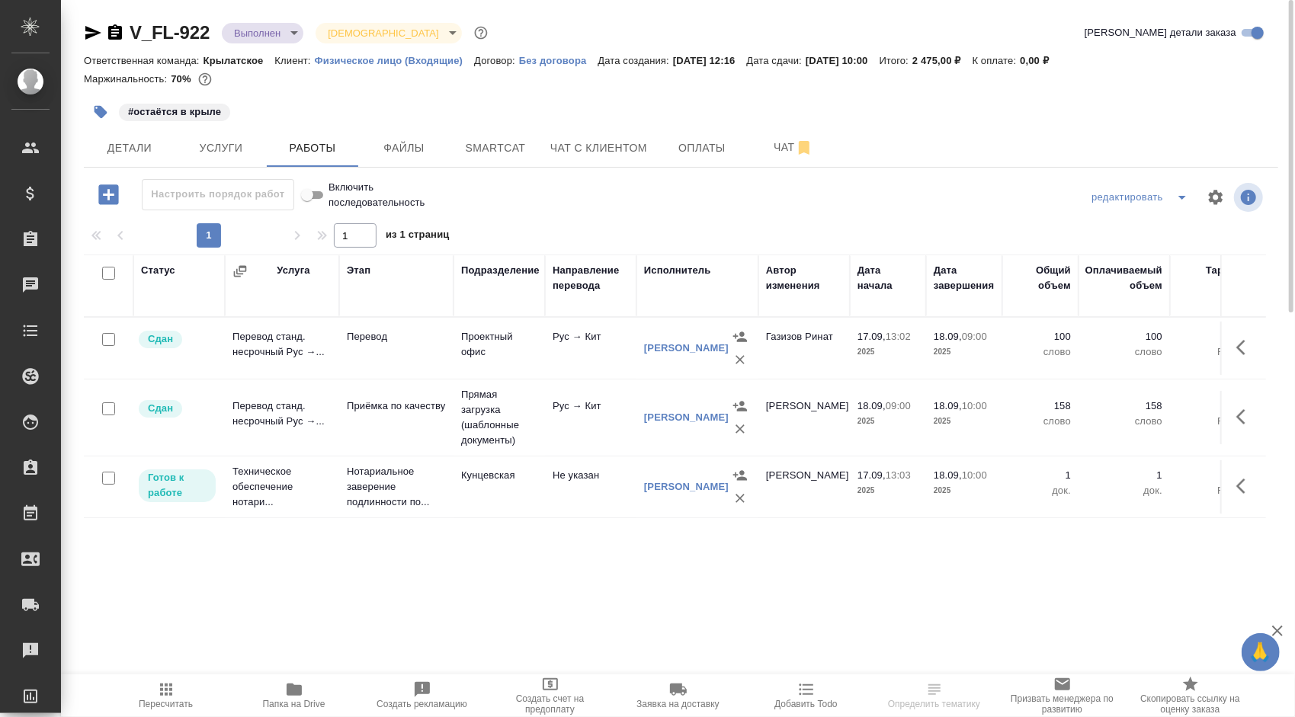
click at [157, 690] on icon "button" at bounding box center [166, 690] width 18 height 18
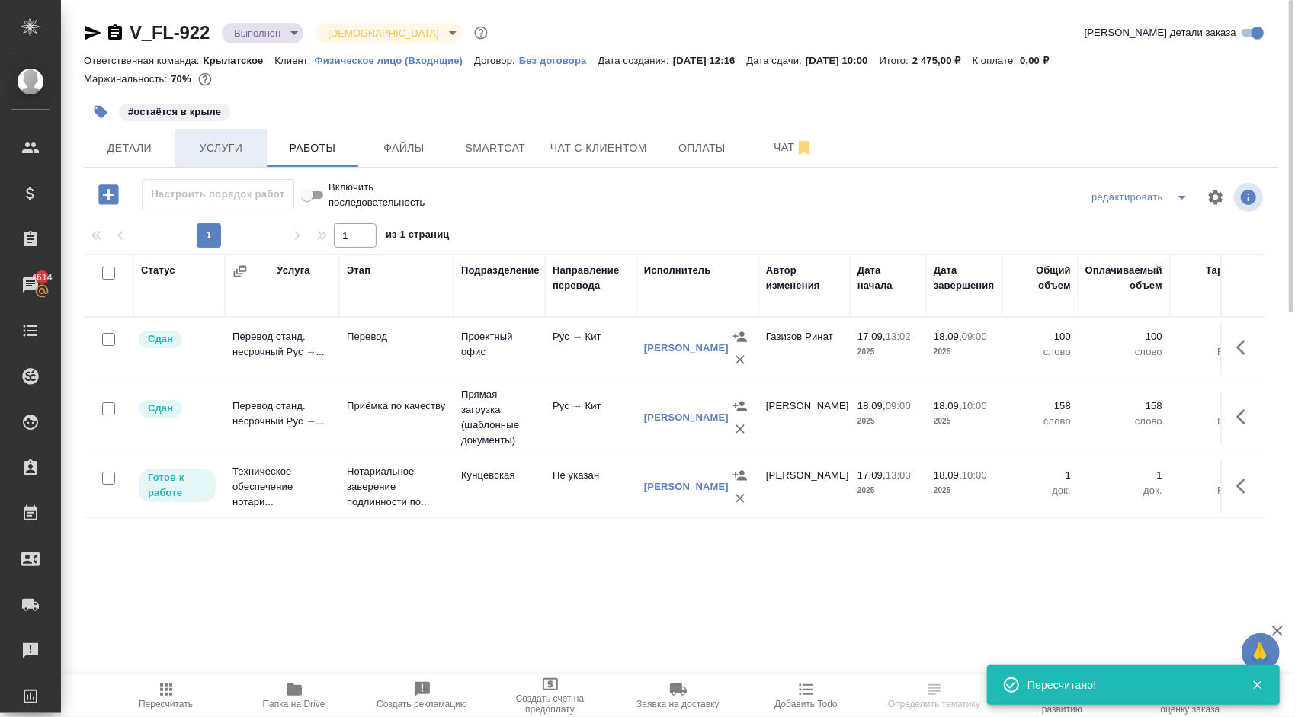
click at [229, 154] on span "Услуги" at bounding box center [220, 148] width 73 height 19
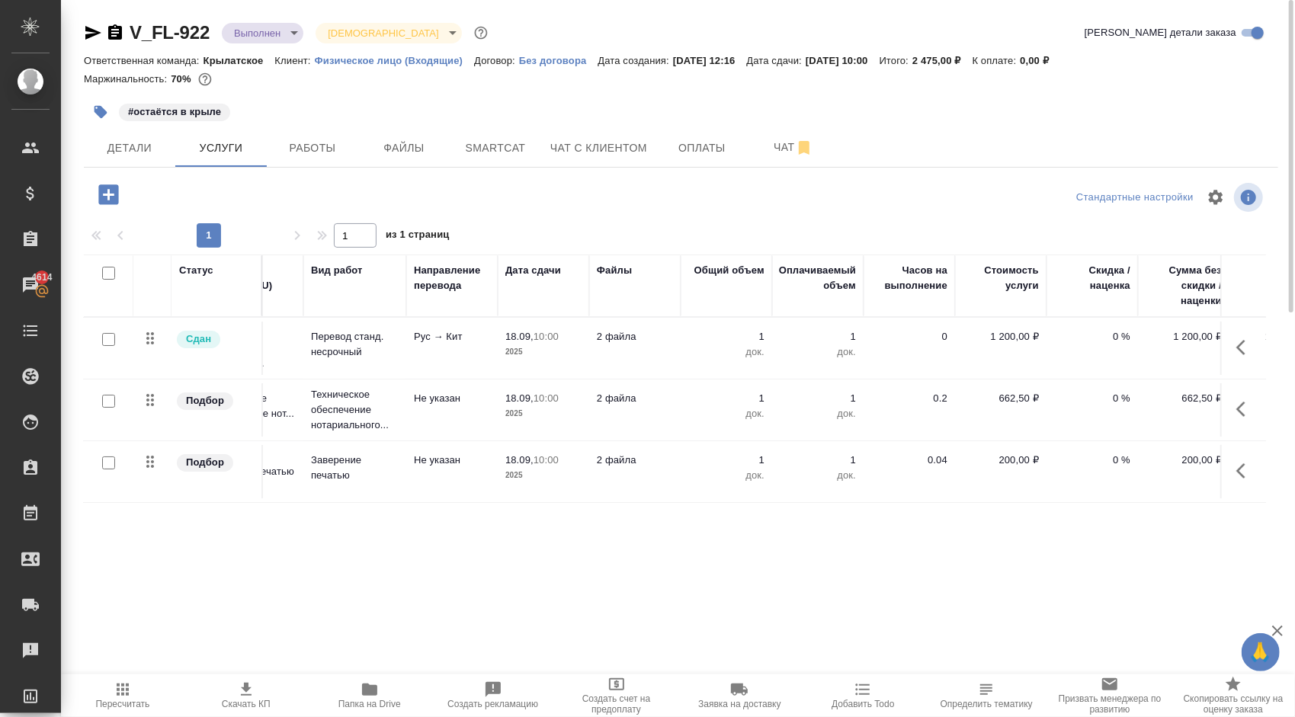
scroll to position [0, 163]
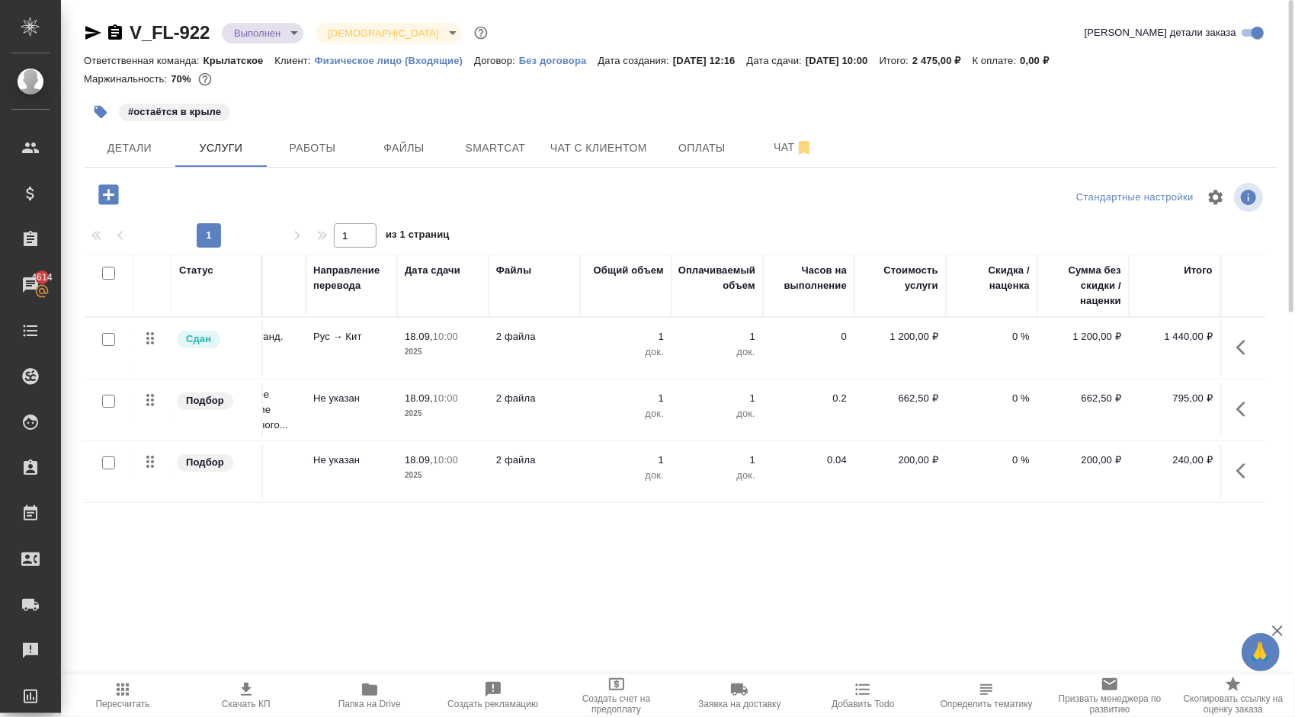
click at [573, 198] on div at bounding box center [681, 197] width 398 height 37
click at [108, 152] on span "Детали" at bounding box center [129, 148] width 73 height 19
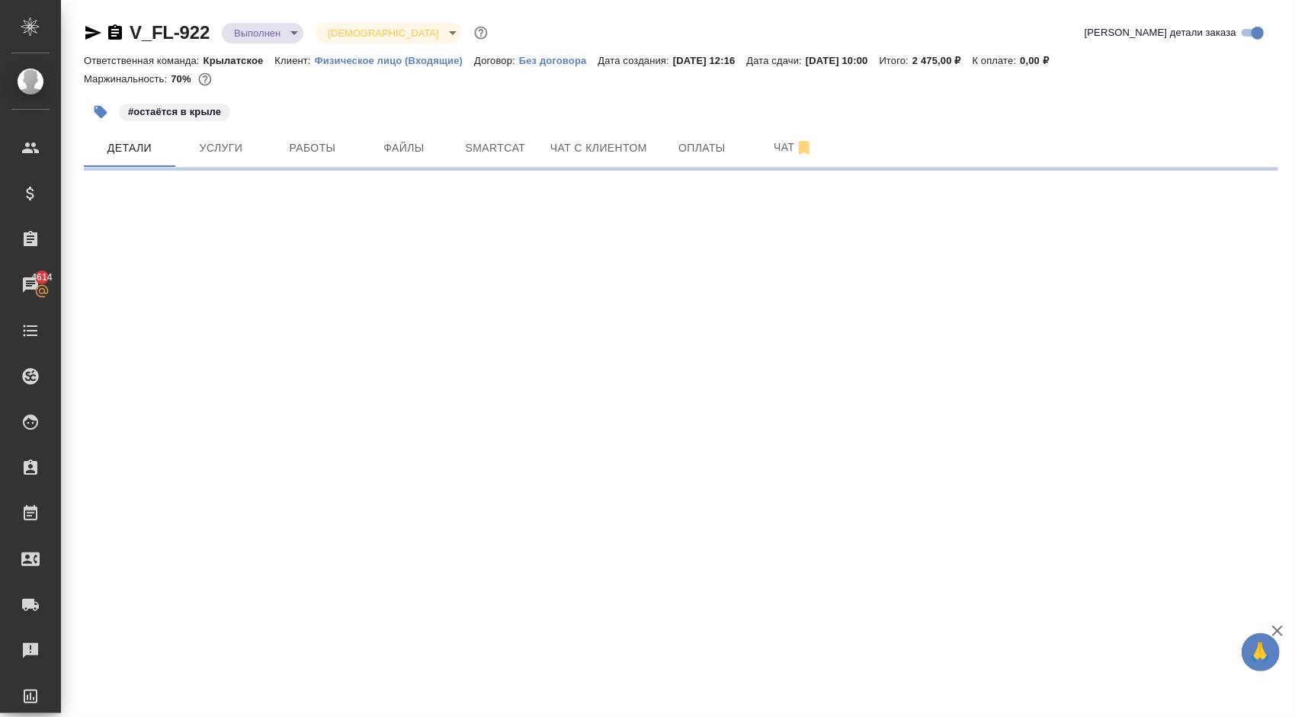
select select "RU"
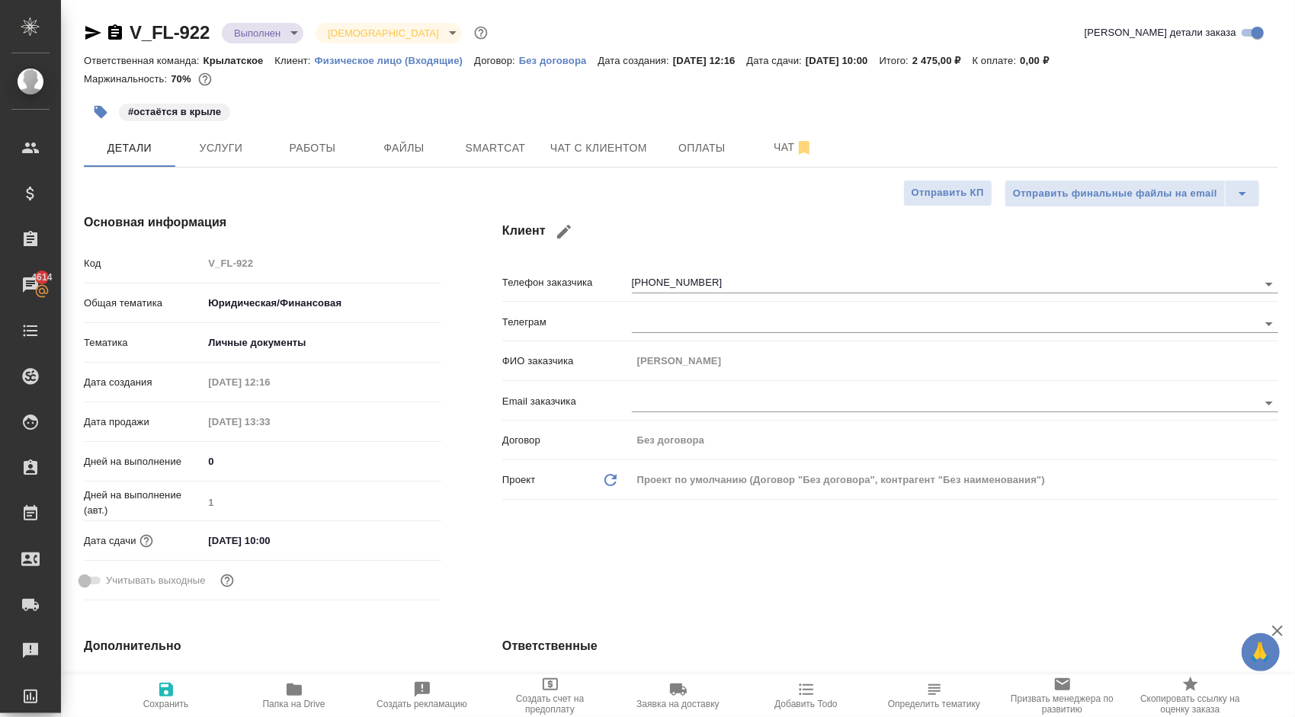
type textarea "x"
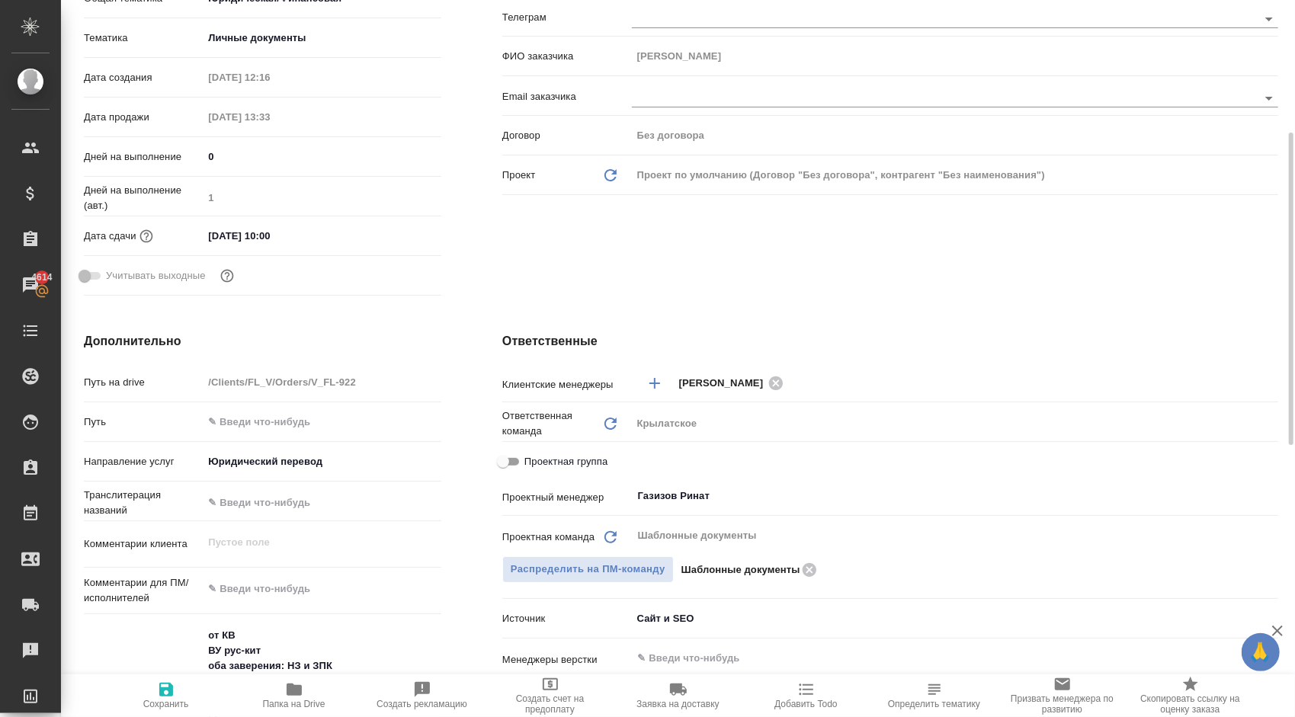
click at [564, 454] on span "Проектная группа" at bounding box center [565, 461] width 83 height 15
click at [531, 454] on input "Проектная группа" at bounding box center [503, 462] width 55 height 18
checkbox input "true"
type textarea "x"
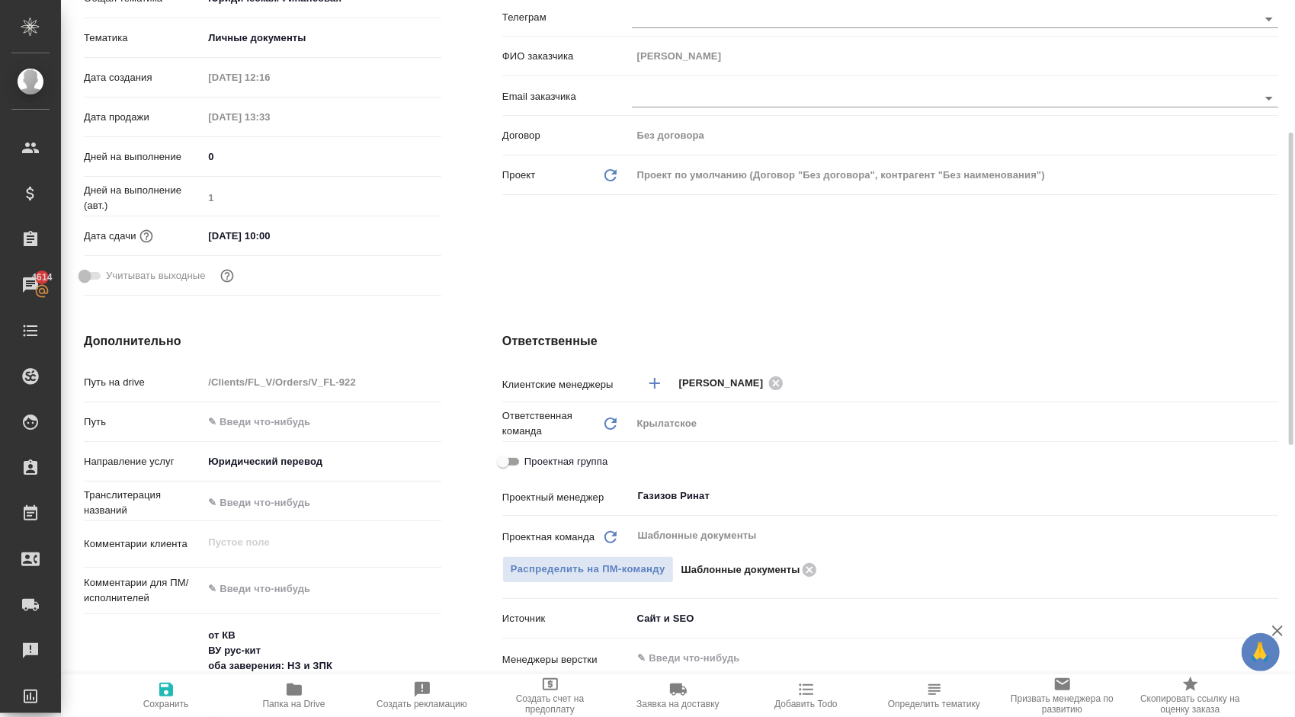
type textarea "x"
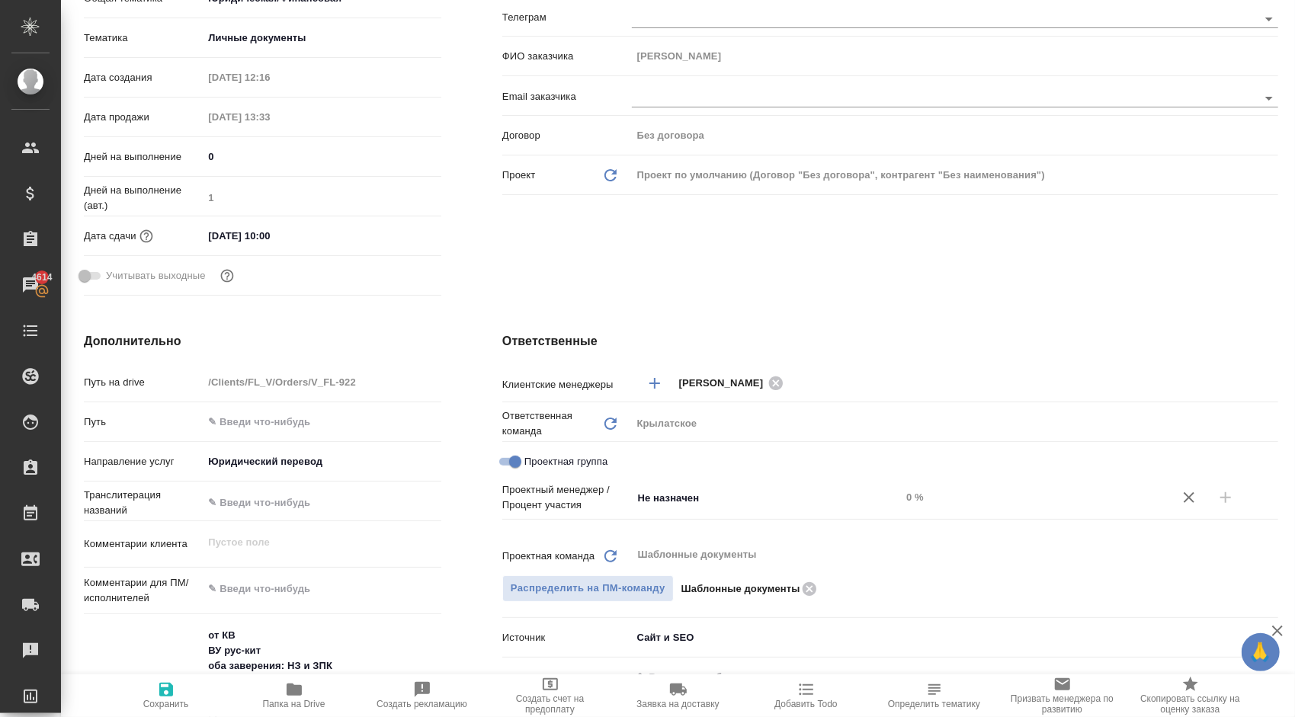
click at [701, 485] on div "Не назначен ​" at bounding box center [766, 497] width 269 height 27
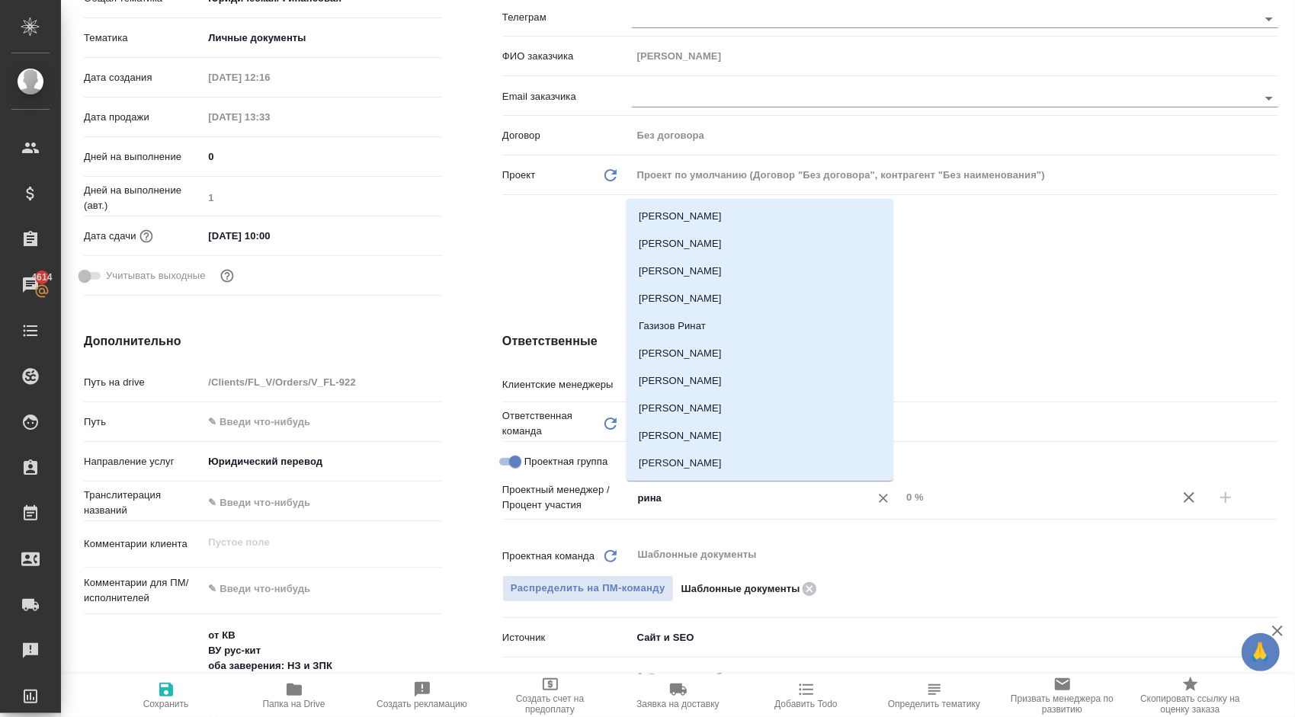
type input "ринат"
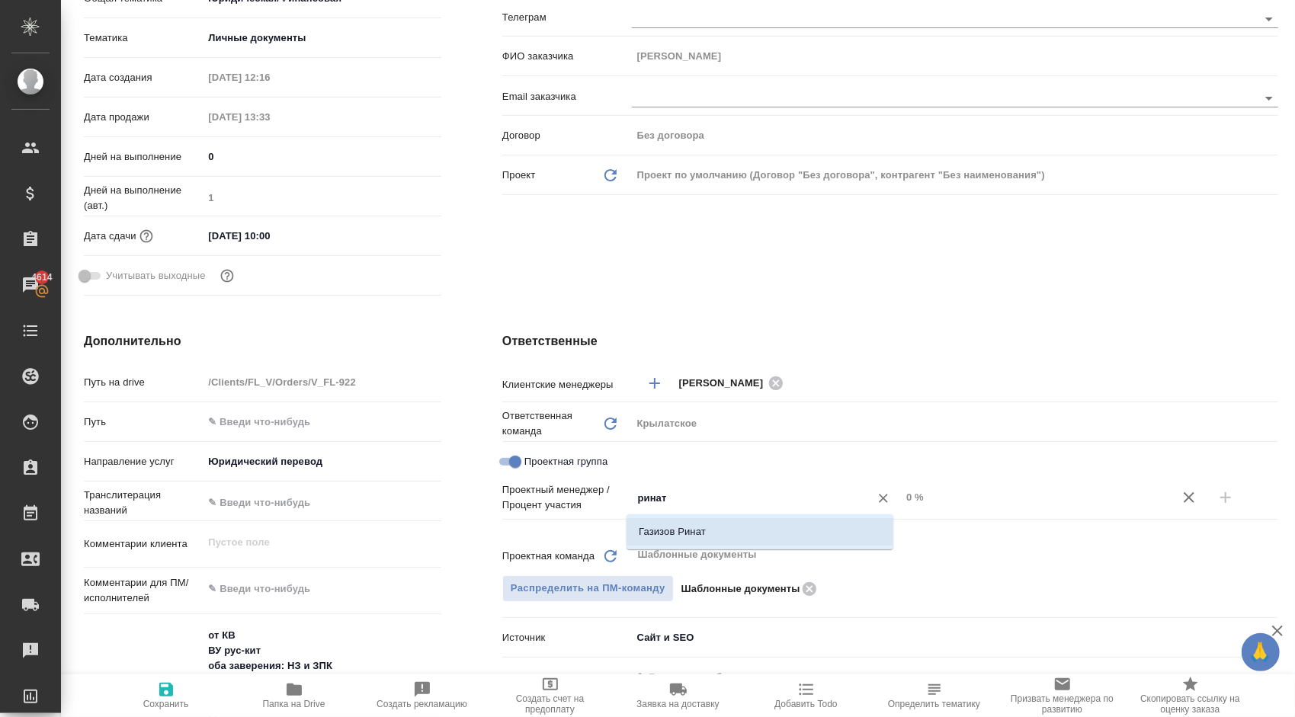
click at [716, 526] on li "Газизов Ринат" at bounding box center [760, 531] width 267 height 27
type textarea "x"
drag, startPoint x: 921, startPoint y: 499, endPoint x: 865, endPoint y: 499, distance: 55.7
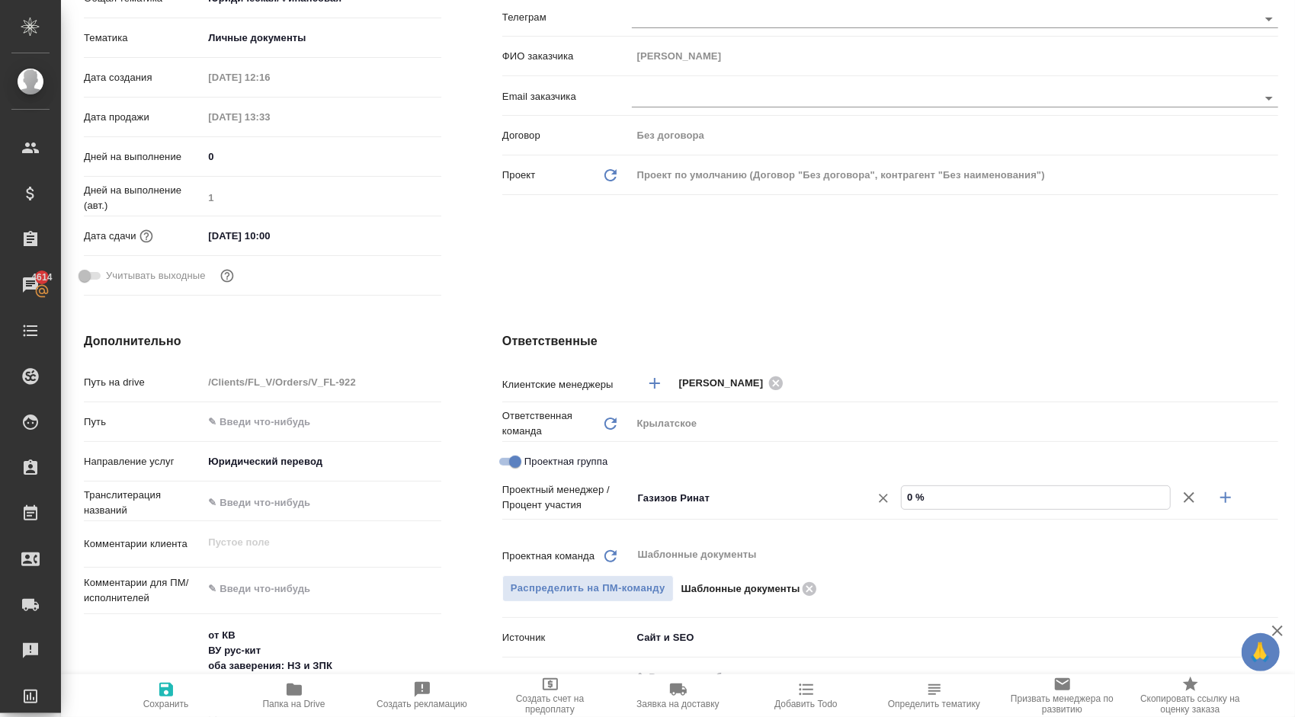
click at [865, 499] on div "[PERSON_NAME] ​ 0 %" at bounding box center [955, 498] width 646 height 27
click at [921, 494] on input "0 %" at bounding box center [1035, 497] width 269 height 22
drag, startPoint x: 921, startPoint y: 494, endPoint x: 900, endPoint y: 498, distance: 21.7
click at [902, 498] on input "0 %" at bounding box center [1036, 497] width 268 height 22
type textarea "x"
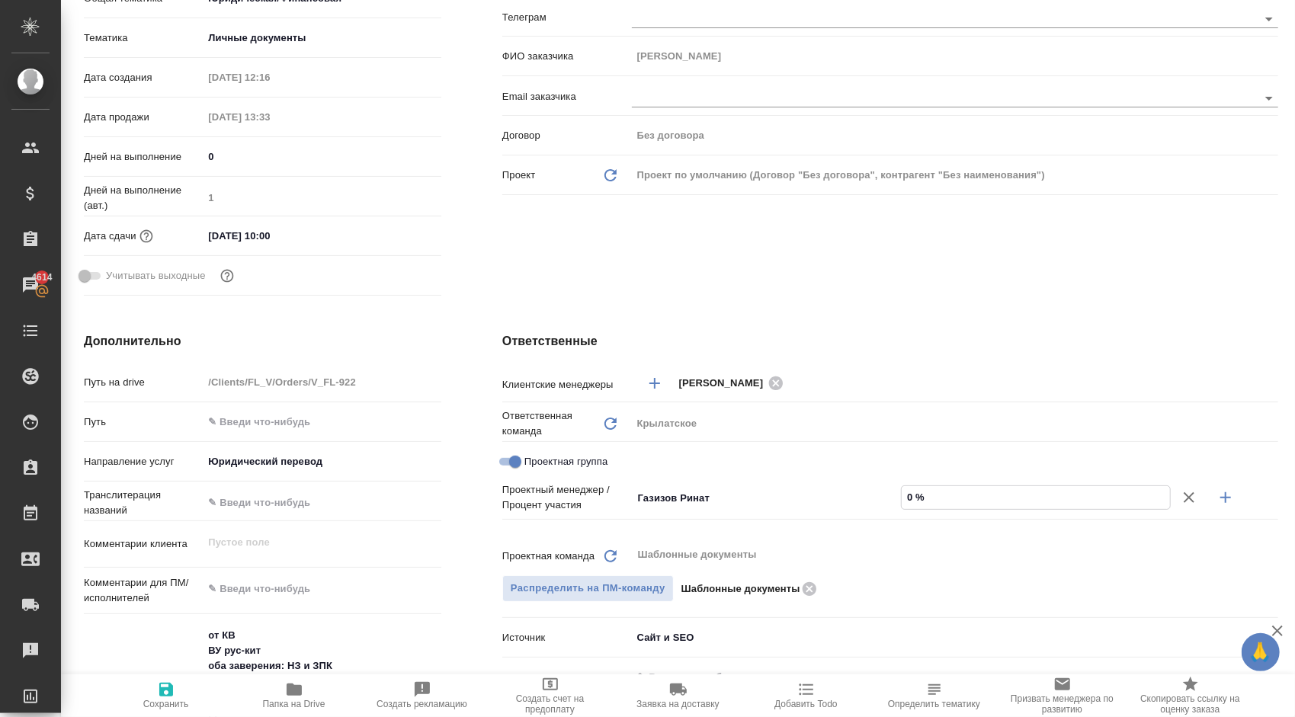
type textarea "x"
type input "5 %"
type textarea "x"
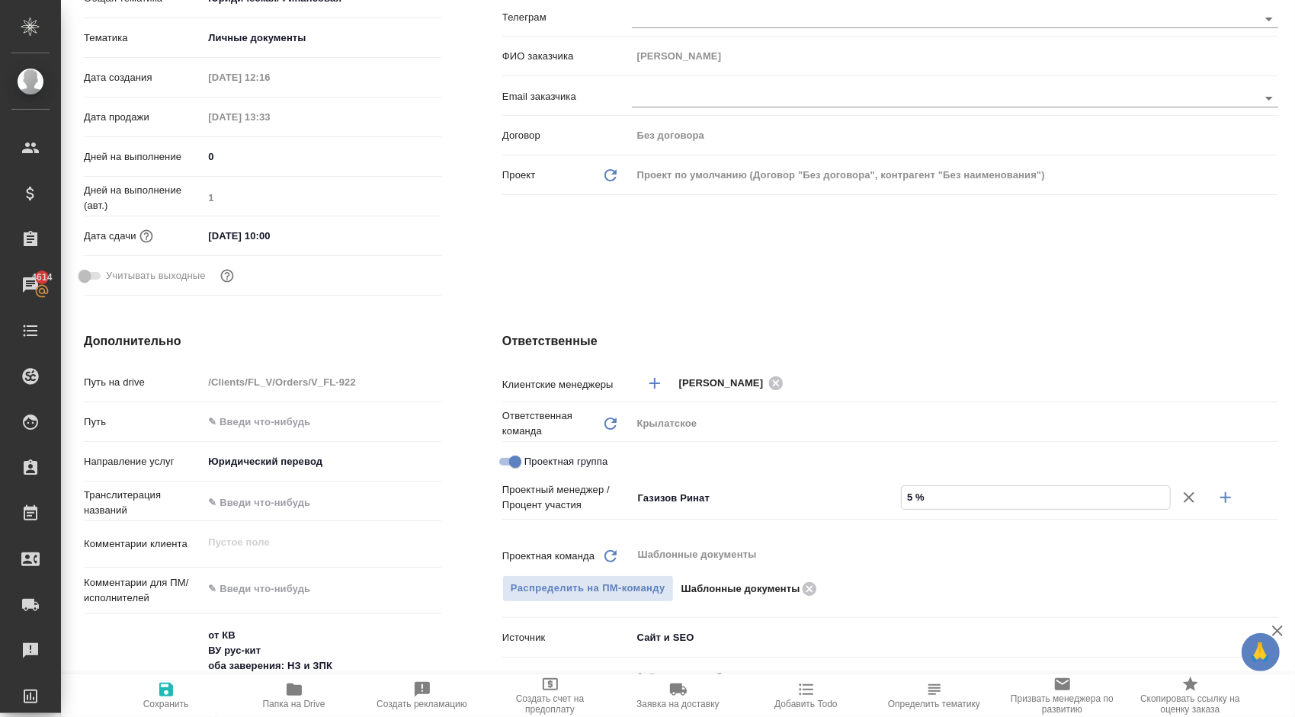
type textarea "x"
type input "59 %"
click at [1217, 496] on icon "button" at bounding box center [1226, 498] width 18 height 18
type textarea "x"
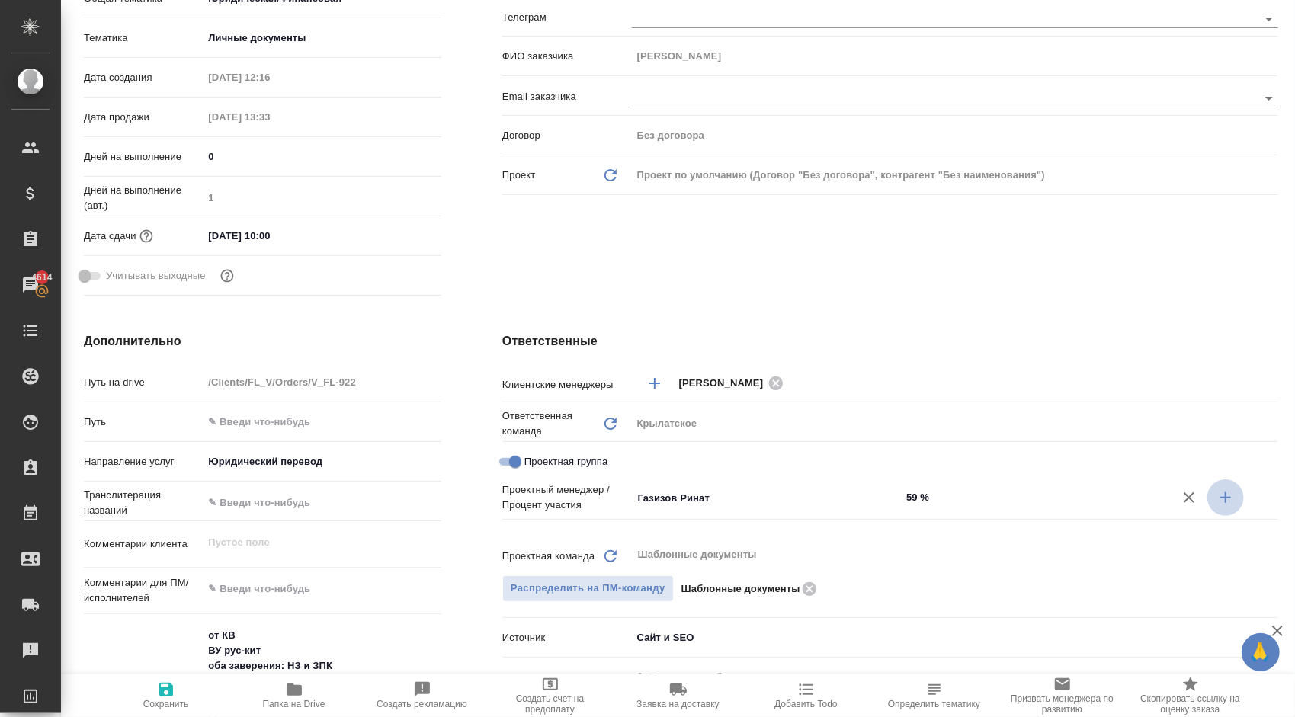
type textarea "x"
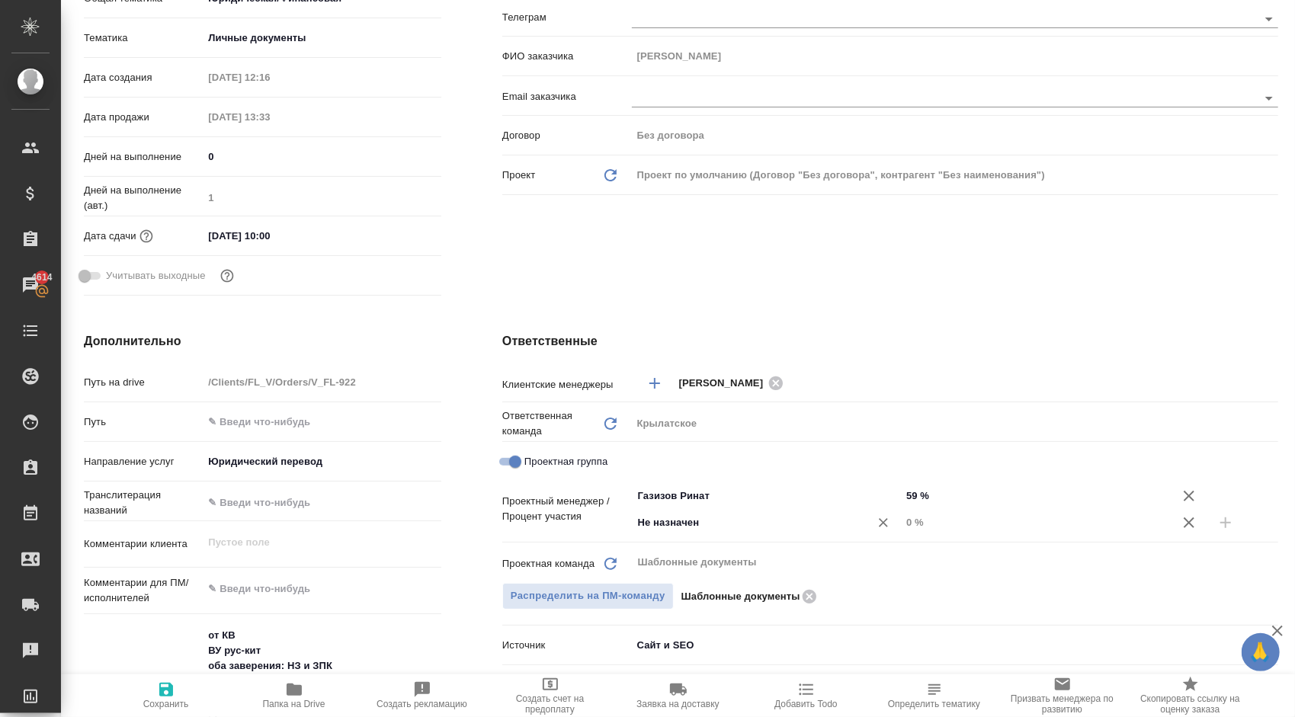
click at [686, 531] on input "Не назначен" at bounding box center [741, 523] width 209 height 18
type input "весе"
click at [721, 556] on li "[PERSON_NAME]" at bounding box center [760, 557] width 267 height 27
type textarea "x"
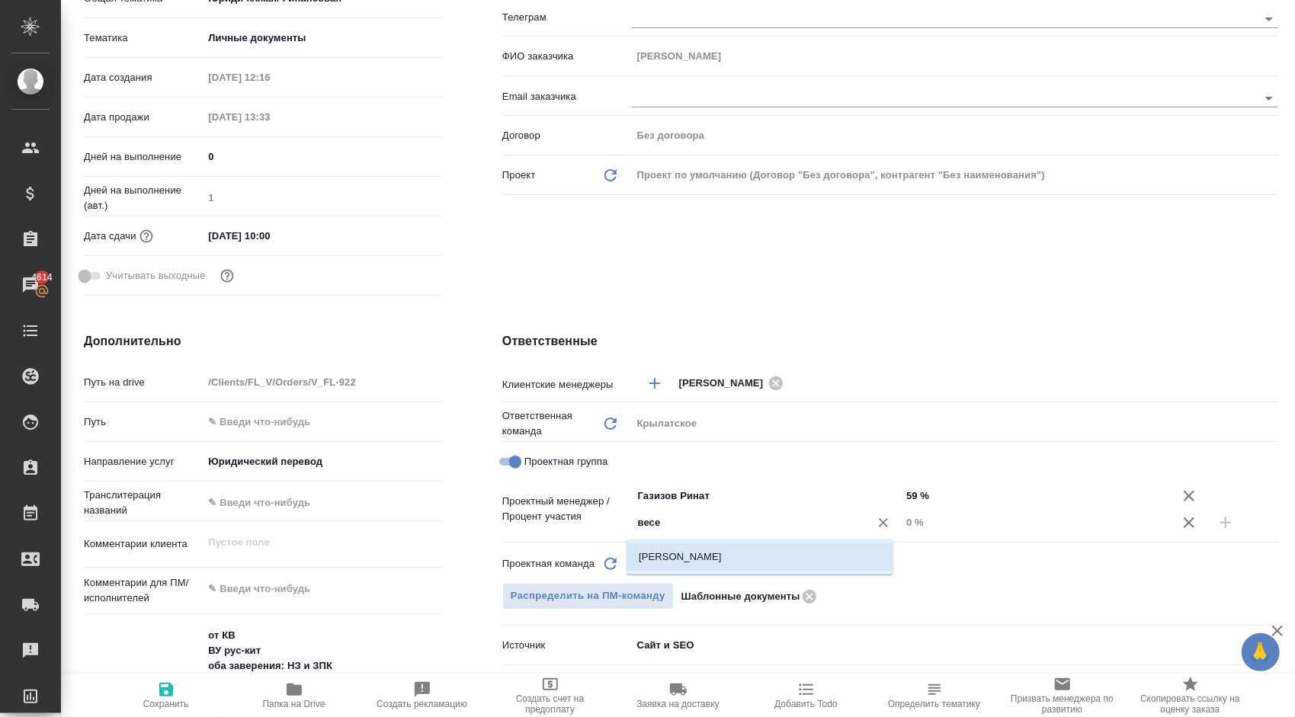
type textarea "x"
drag, startPoint x: 932, startPoint y: 524, endPoint x: 868, endPoint y: 528, distance: 64.2
click at [868, 528] on div "[PERSON_NAME] ​ 0 %" at bounding box center [955, 522] width 646 height 27
type textarea "x"
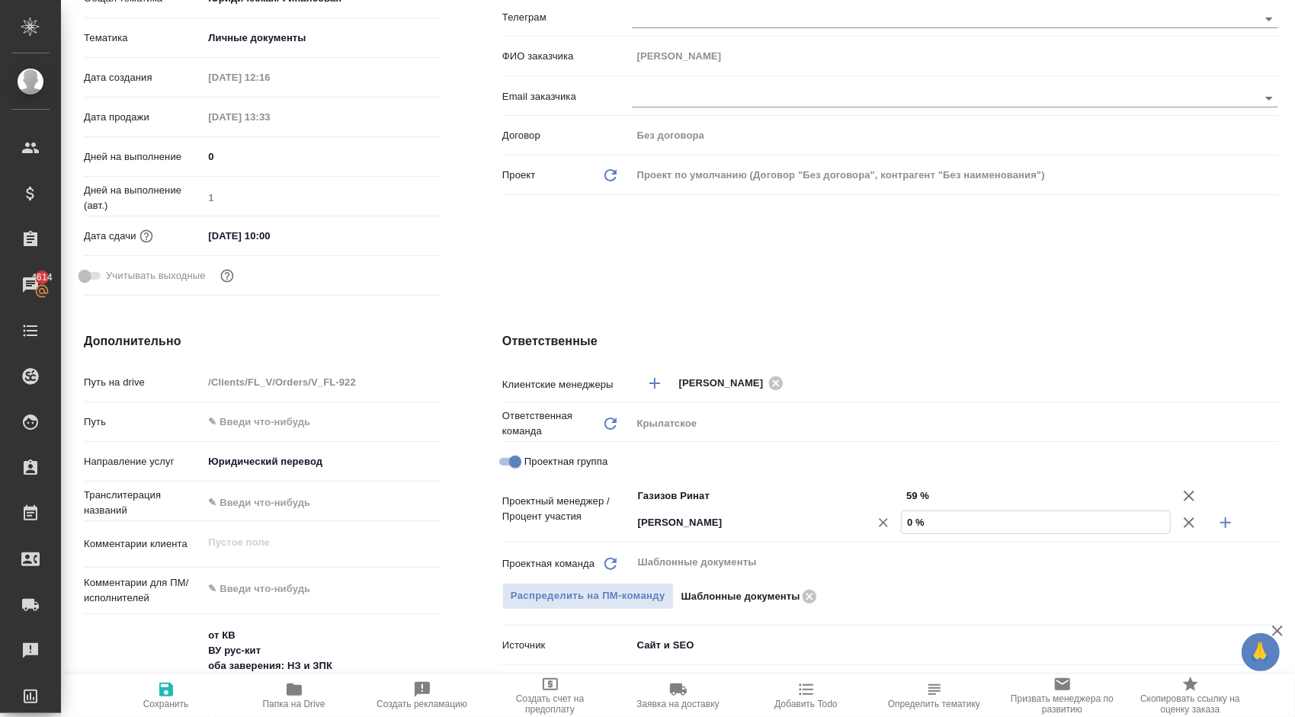
type textarea "x"
type input "4 %"
type textarea "x"
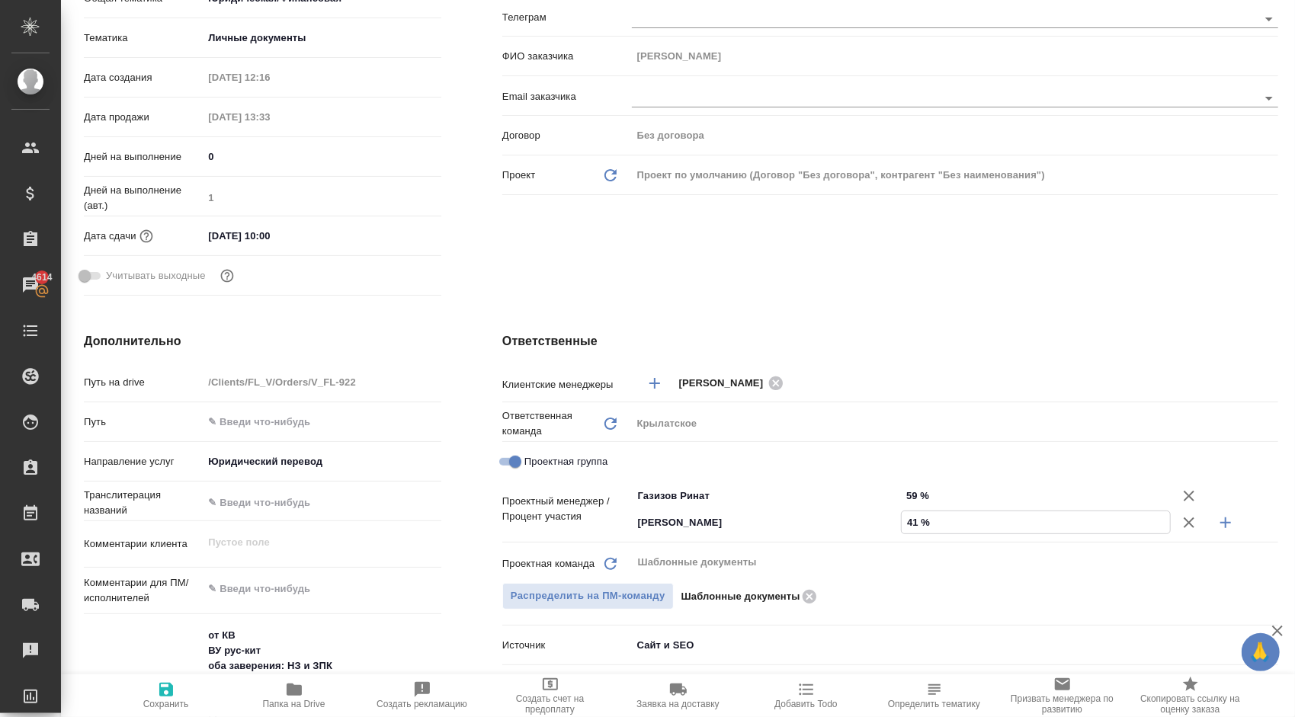
type input "41 %"
click at [176, 694] on span "Сохранить" at bounding box center [166, 695] width 110 height 29
type textarea "x"
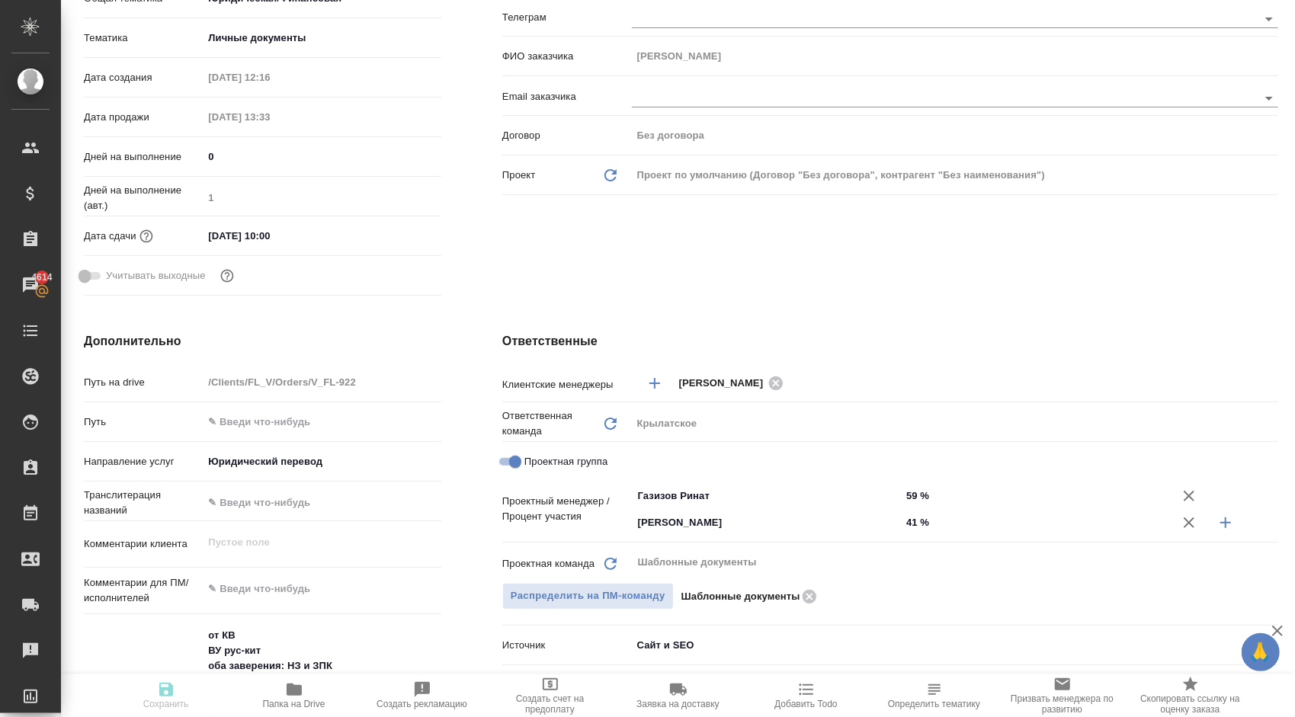
type textarea "x"
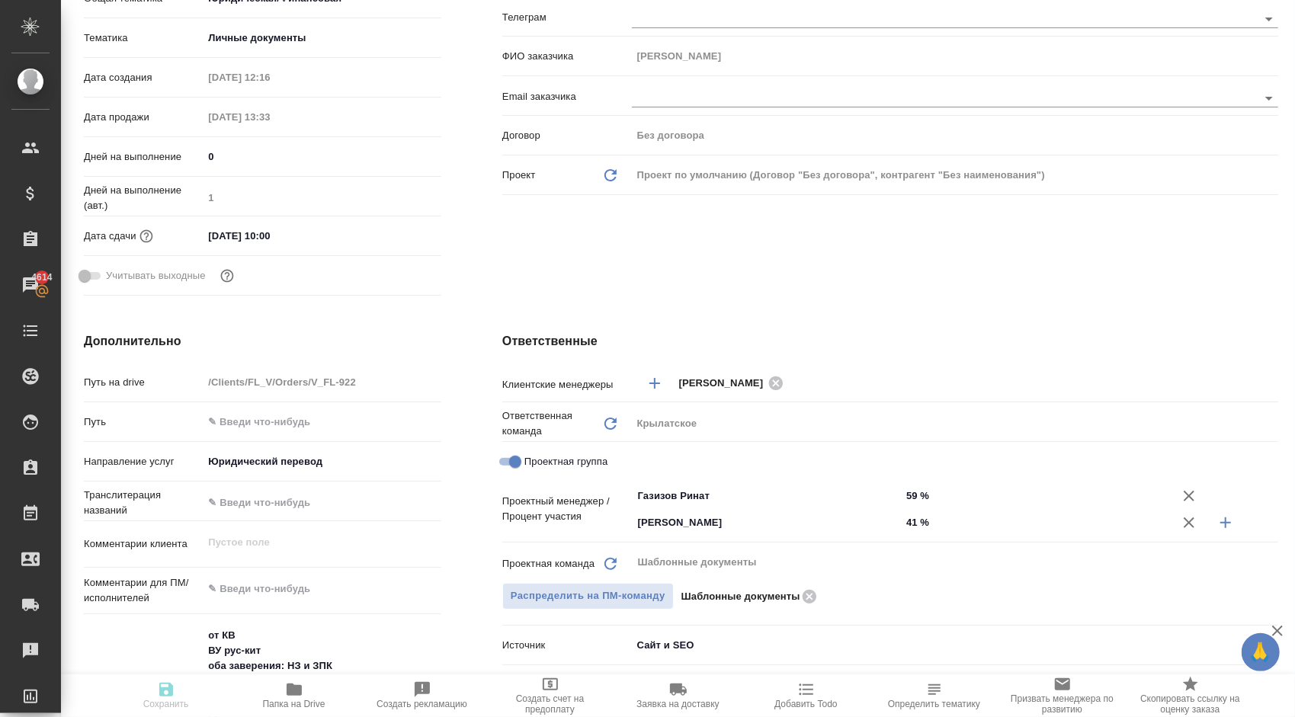
type textarea "x"
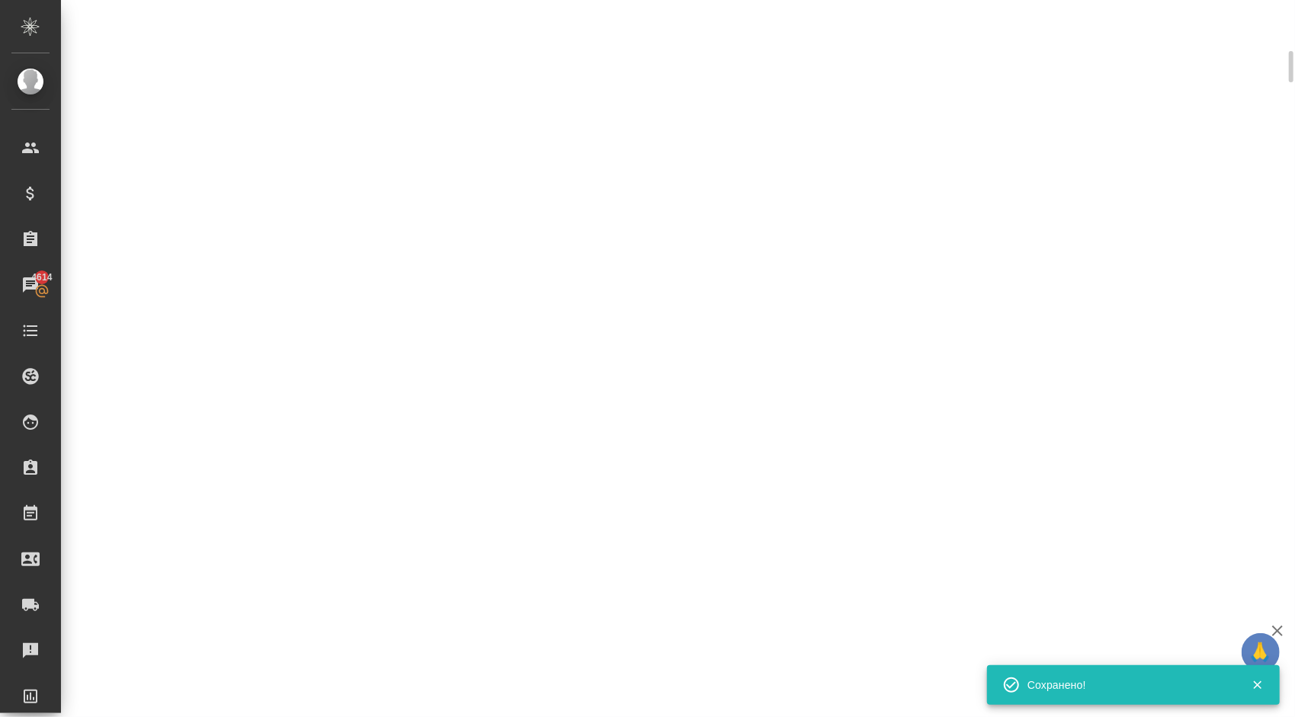
select select "RU"
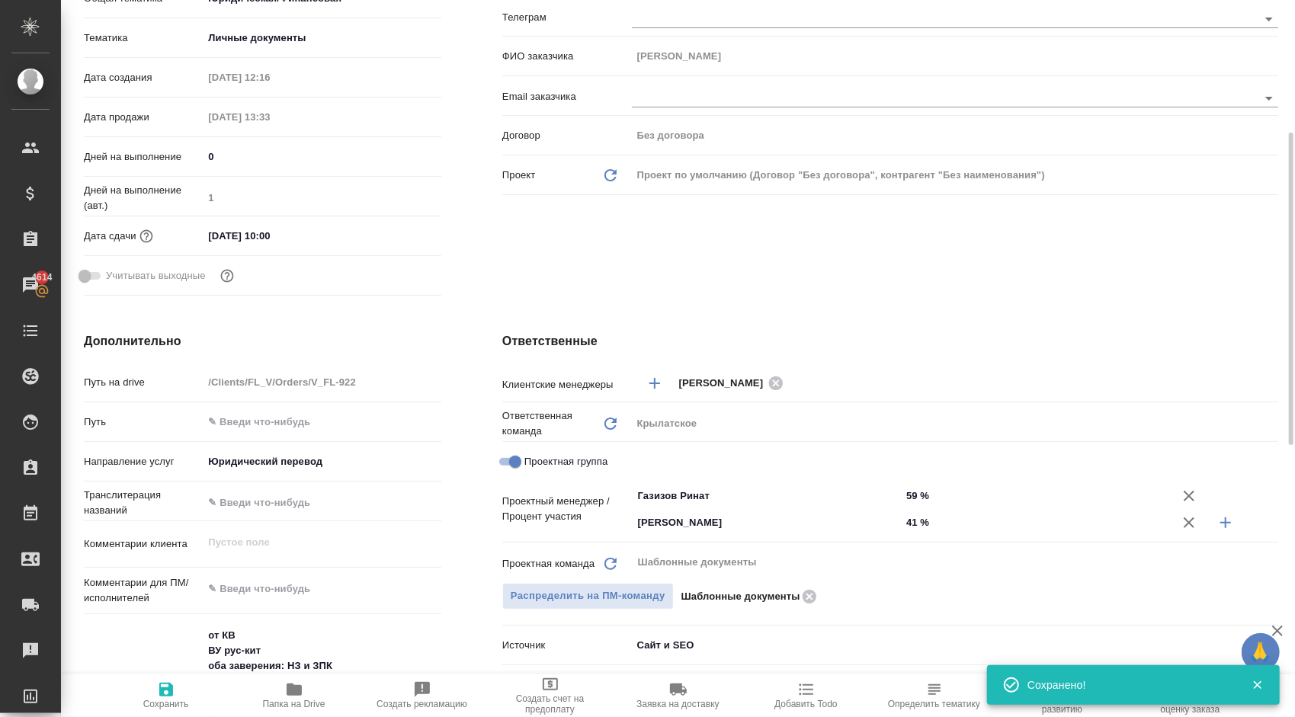
type textarea "x"
click at [175, 687] on span "Сохранить" at bounding box center [166, 695] width 110 height 29
type textarea "x"
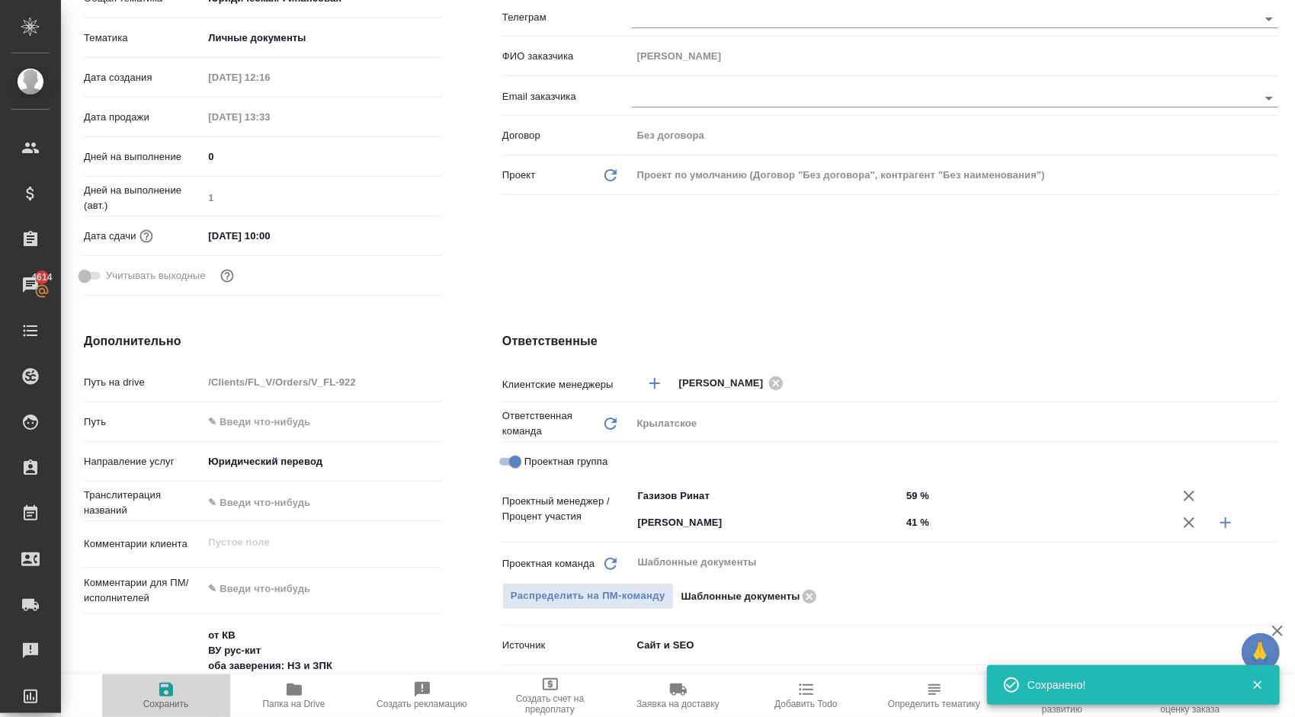
type textarea "x"
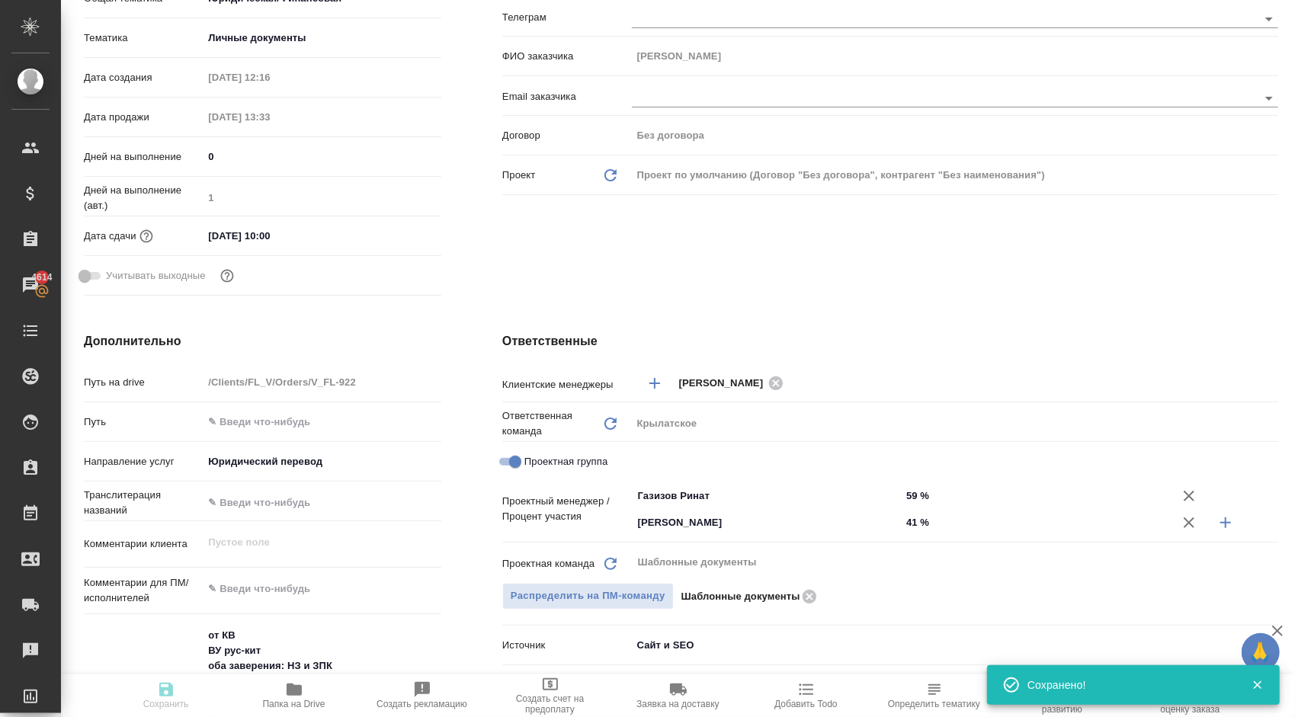
type textarea "x"
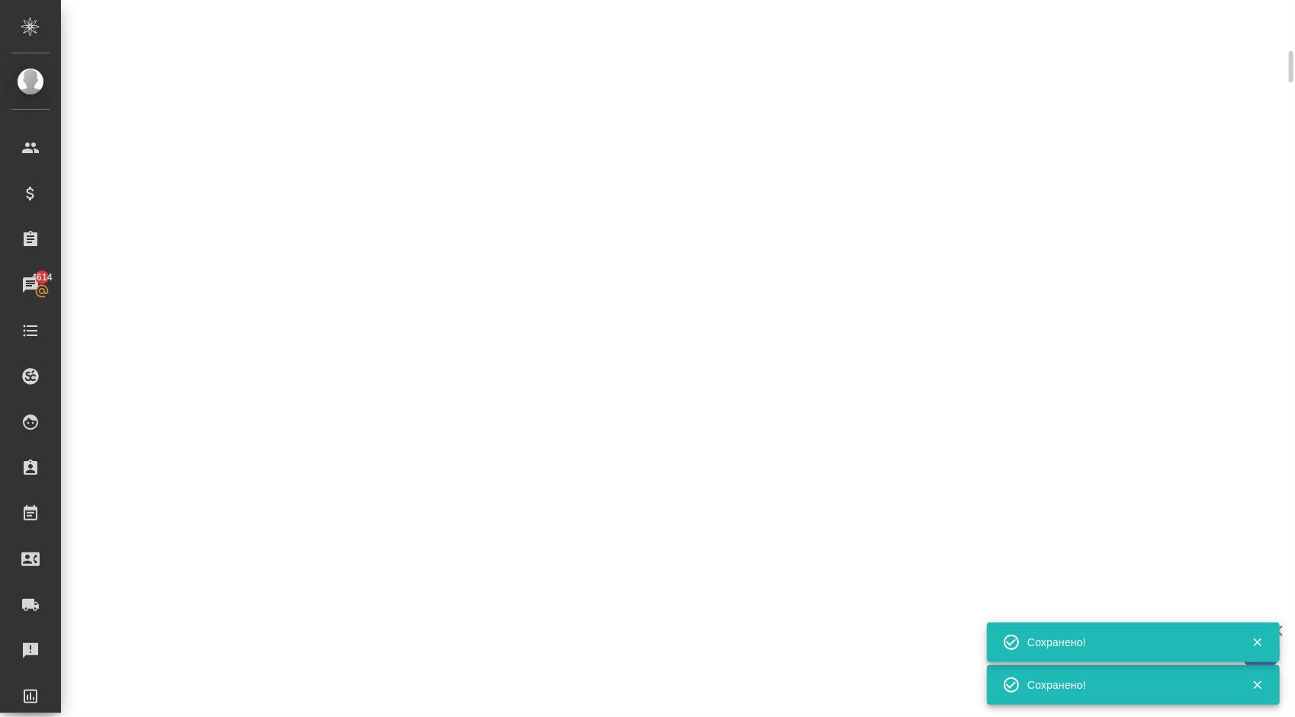
select select "RU"
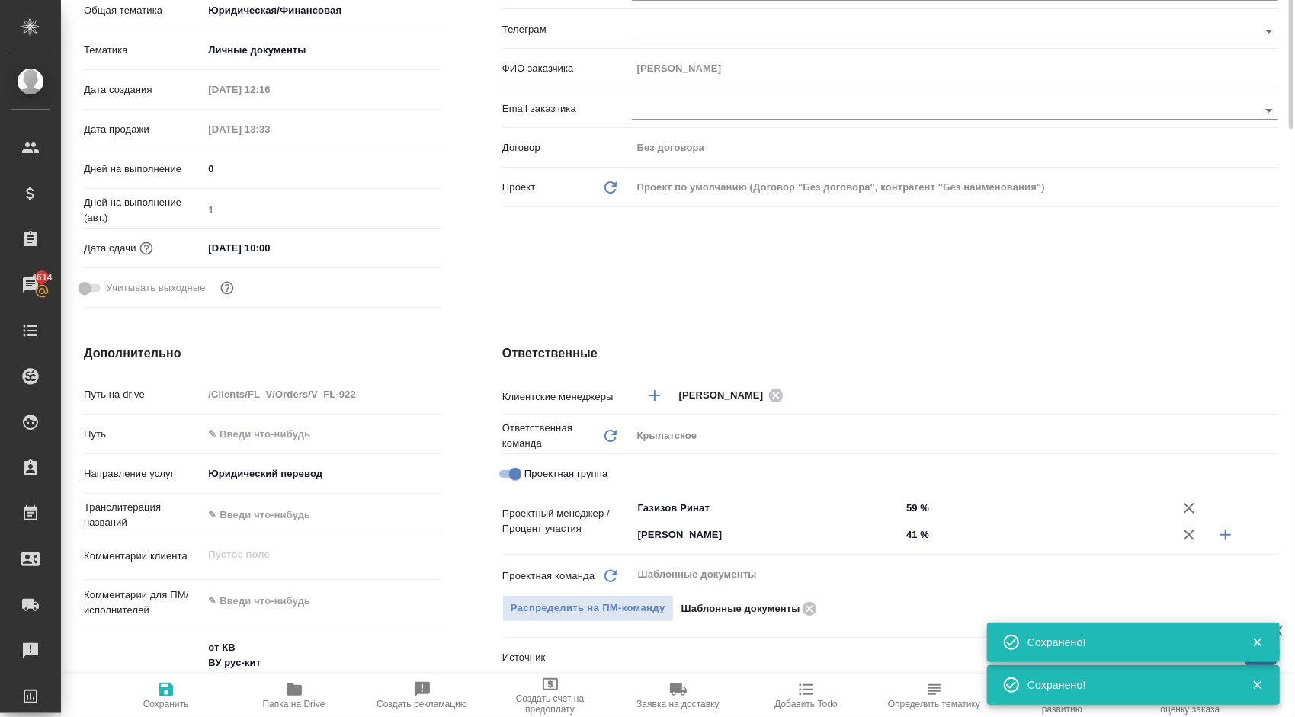
scroll to position [76, 0]
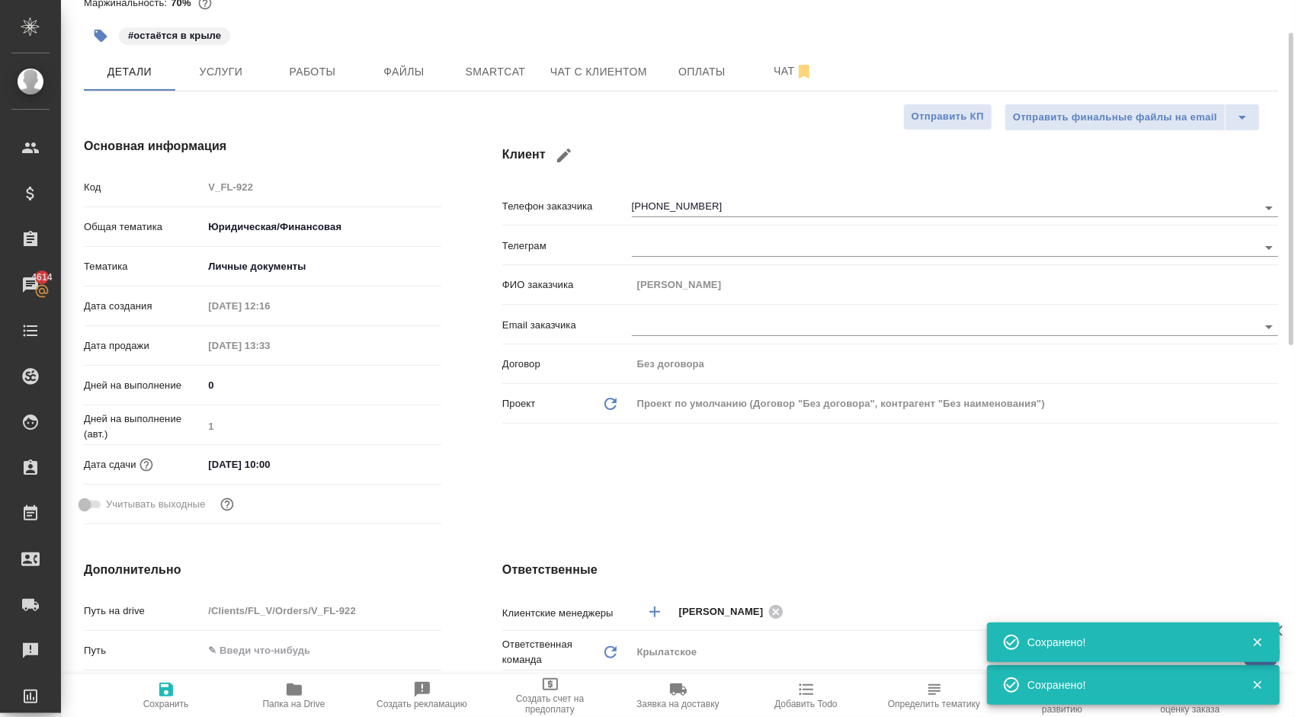
type textarea "x"
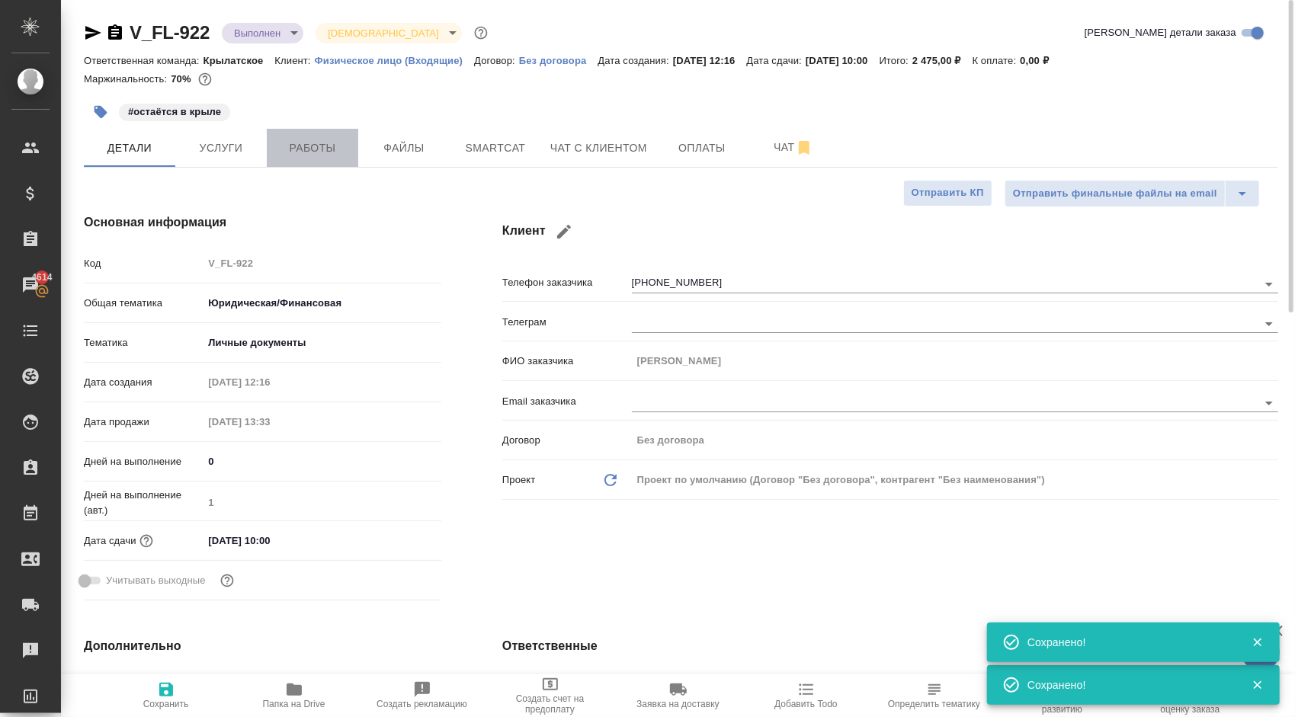
click at [321, 155] on span "Работы" at bounding box center [312, 148] width 73 height 19
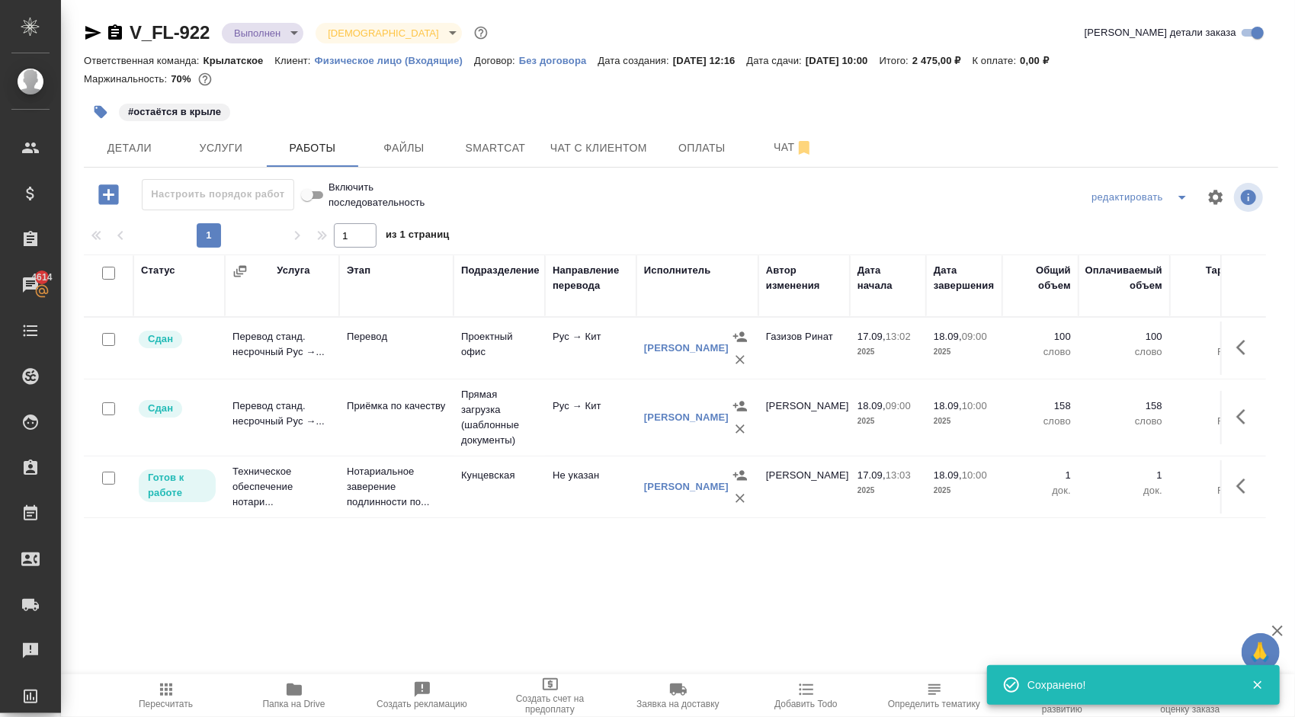
click at [1236, 492] on icon "button" at bounding box center [1245, 486] width 18 height 18
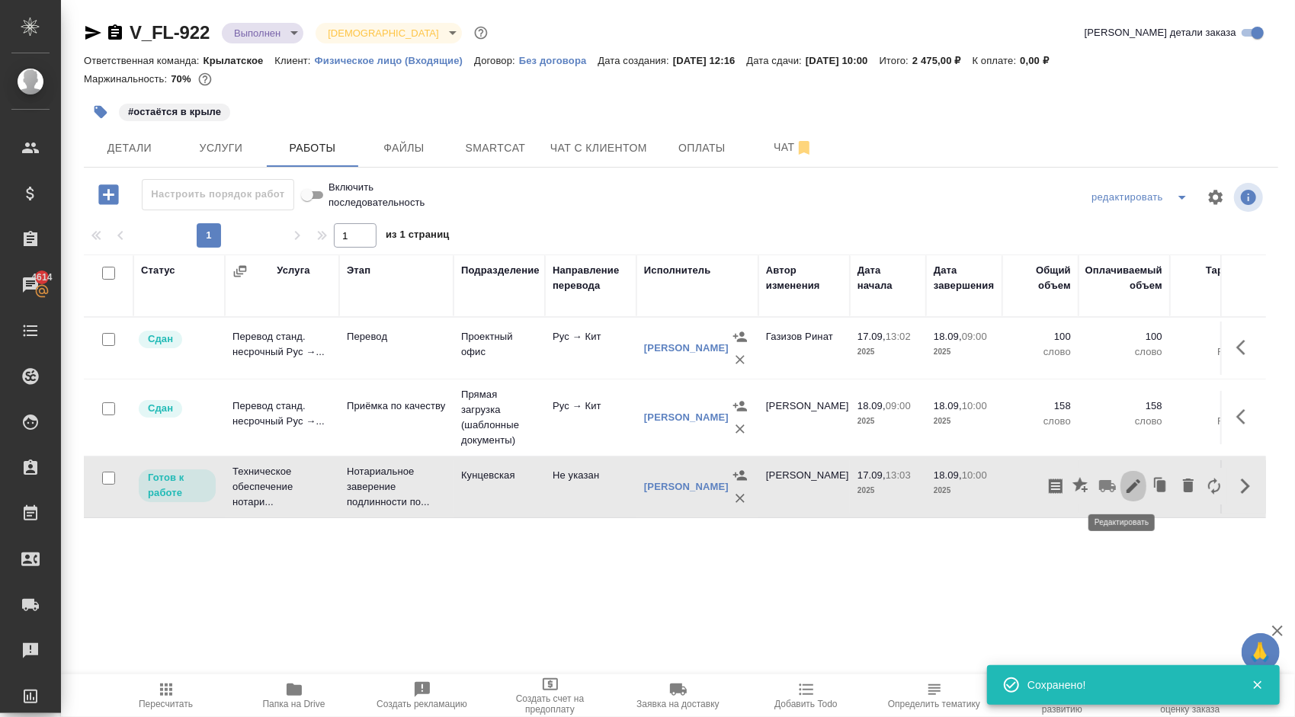
click at [1127, 489] on icon "button" at bounding box center [1134, 487] width 14 height 14
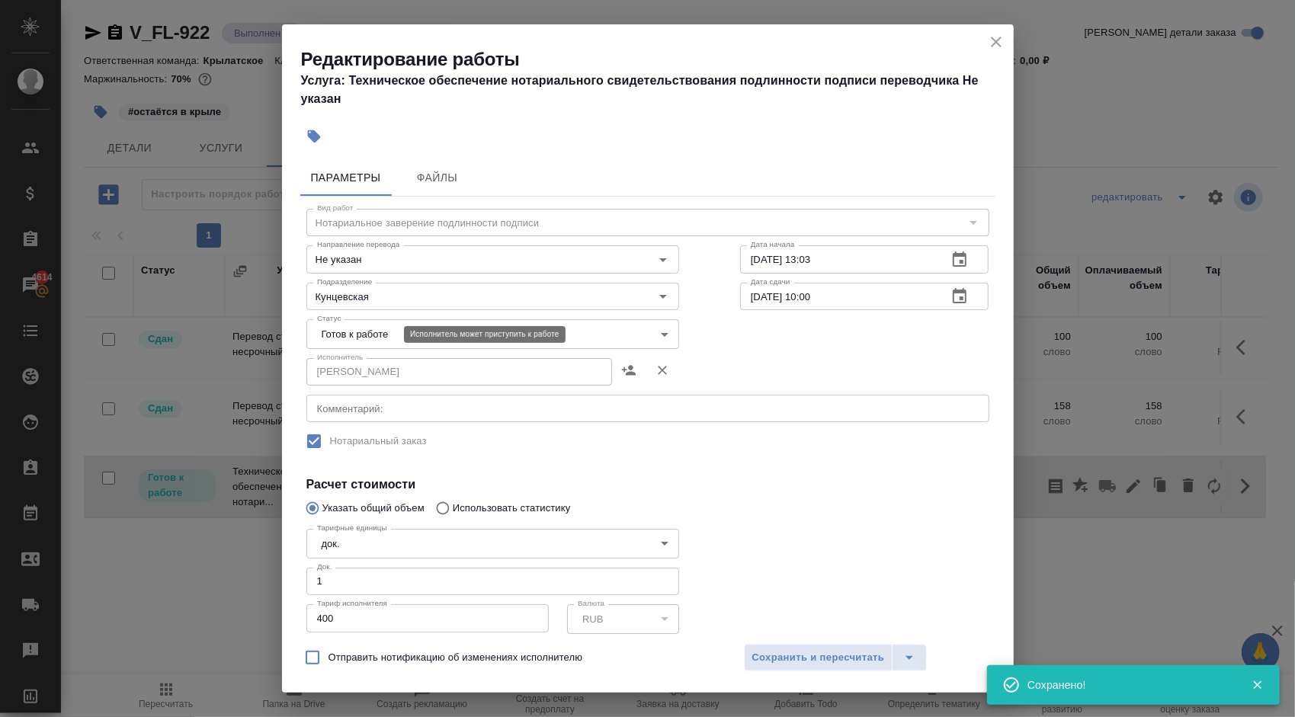
click at [381, 337] on body "🙏 .cls-1 fill:#fff; AWATERA Kasymov Timur Клиенты Спецификации Заказы 4614 Чаты…" at bounding box center [647, 358] width 1295 height 717
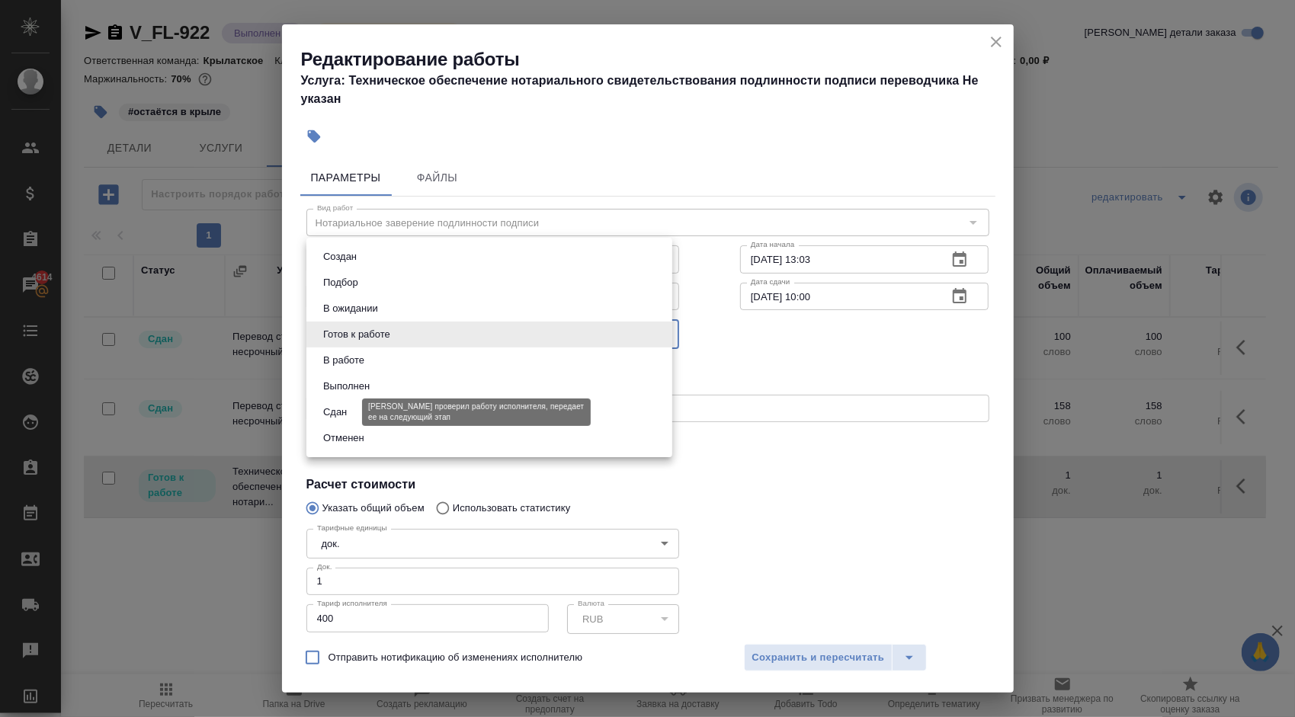
drag, startPoint x: 329, startPoint y: 409, endPoint x: 396, endPoint y: 438, distance: 73.1
click at [330, 409] on button "Сдан" at bounding box center [335, 412] width 33 height 17
type input "closed"
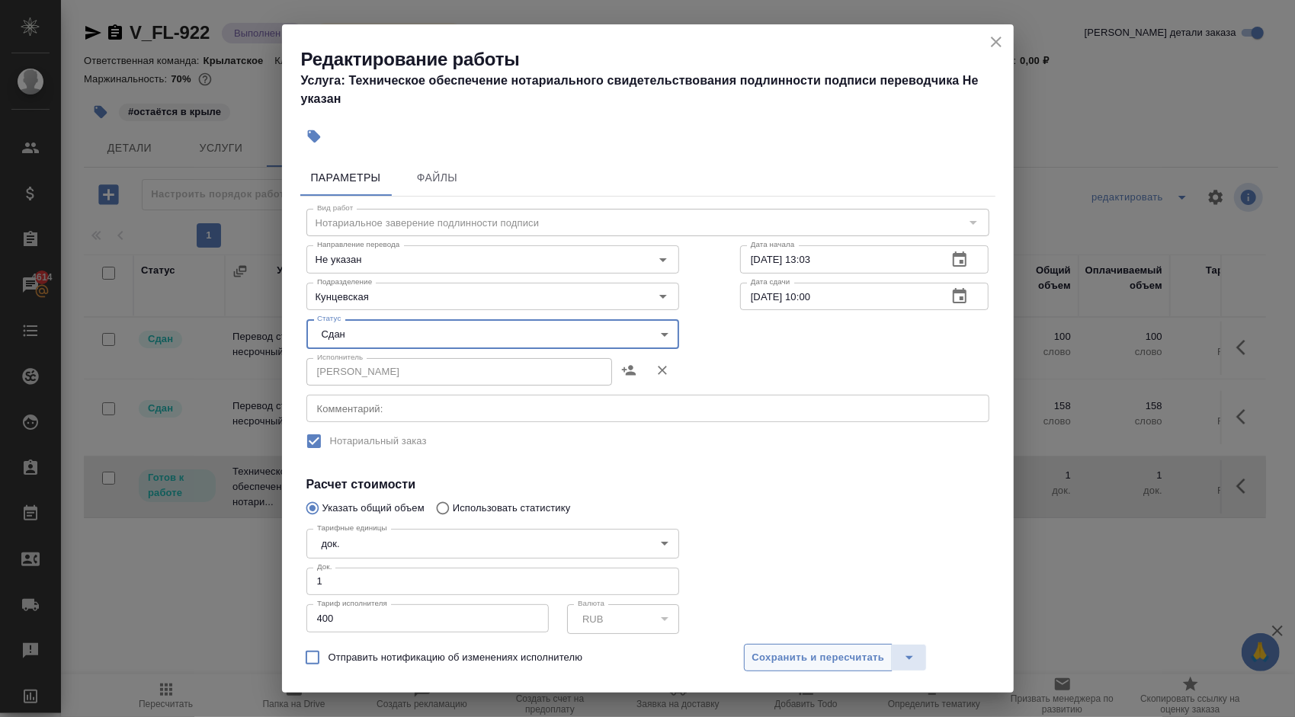
click at [820, 665] on span "Сохранить и пересчитать" at bounding box center [818, 659] width 133 height 18
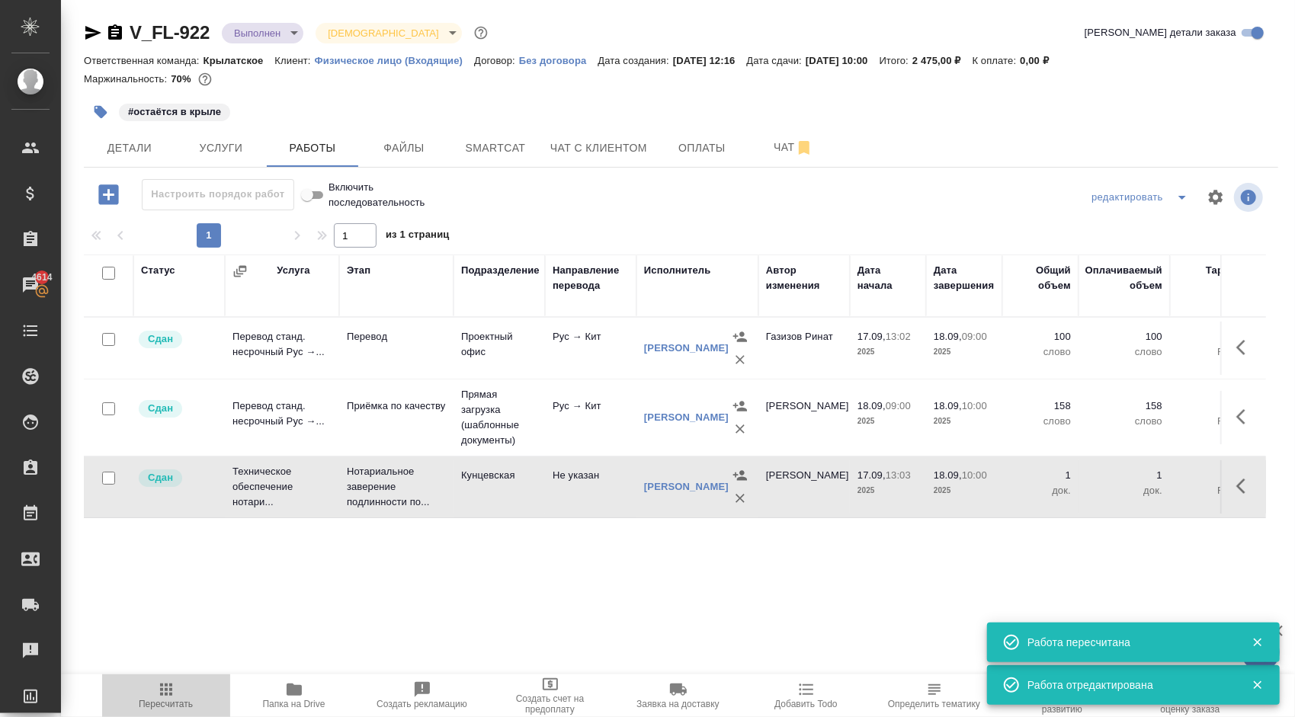
click at [152, 694] on span "Пересчитать" at bounding box center [166, 695] width 110 height 29
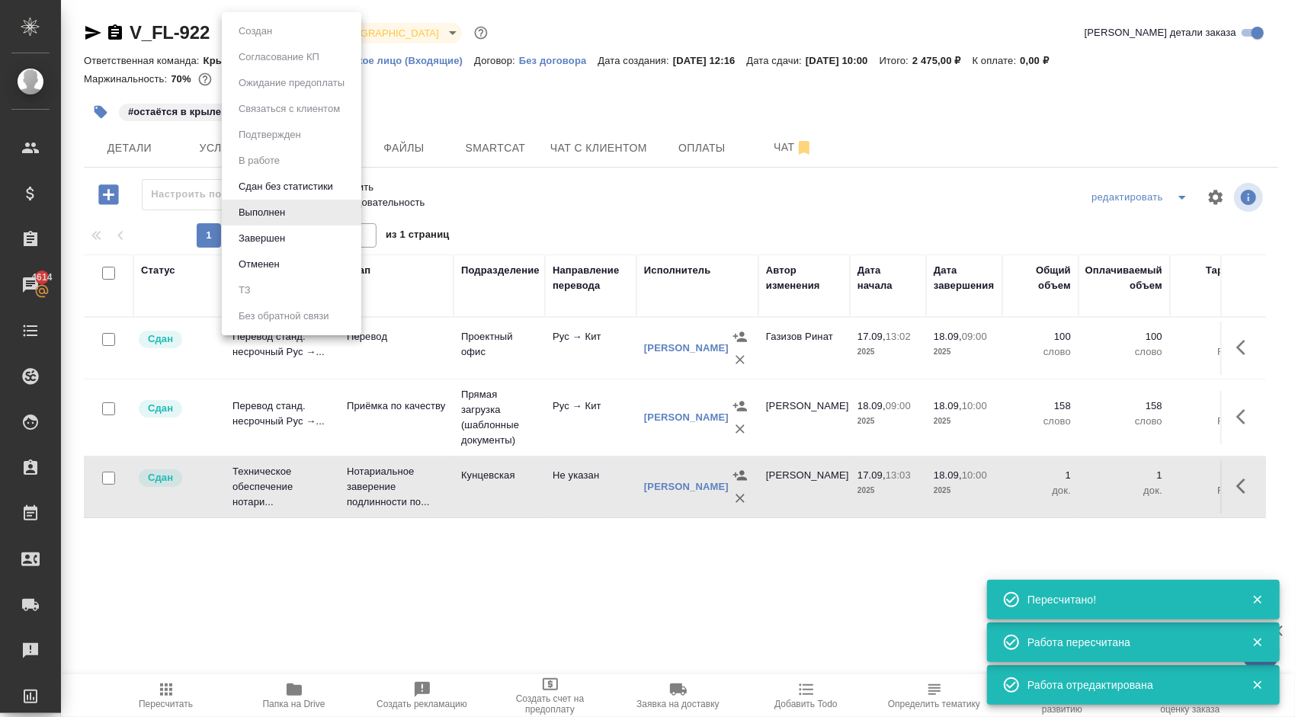
click at [290, 27] on body "🙏 .cls-1 fill:#fff; AWATERA Kasymov Timur Клиенты Спецификации Заказы 4614 Чаты…" at bounding box center [647, 358] width 1295 height 717
click at [274, 237] on button "Завершен" at bounding box center [262, 238] width 56 height 17
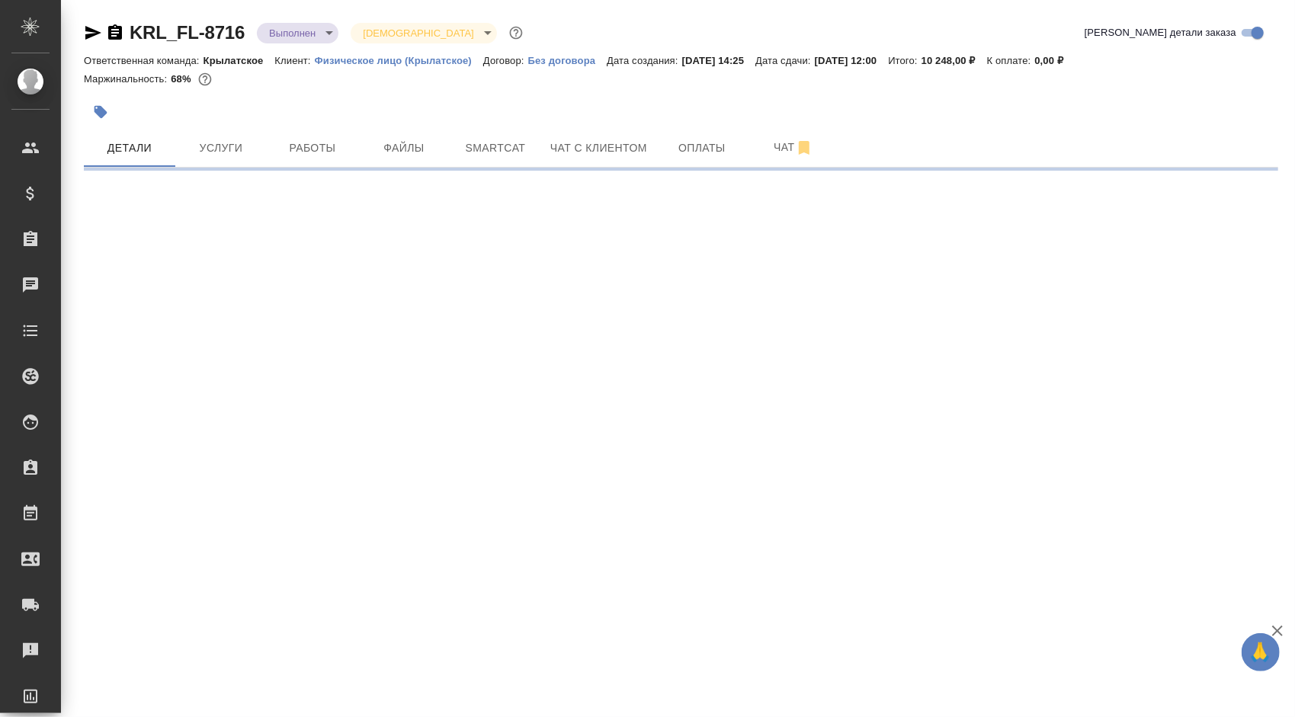
select select "RU"
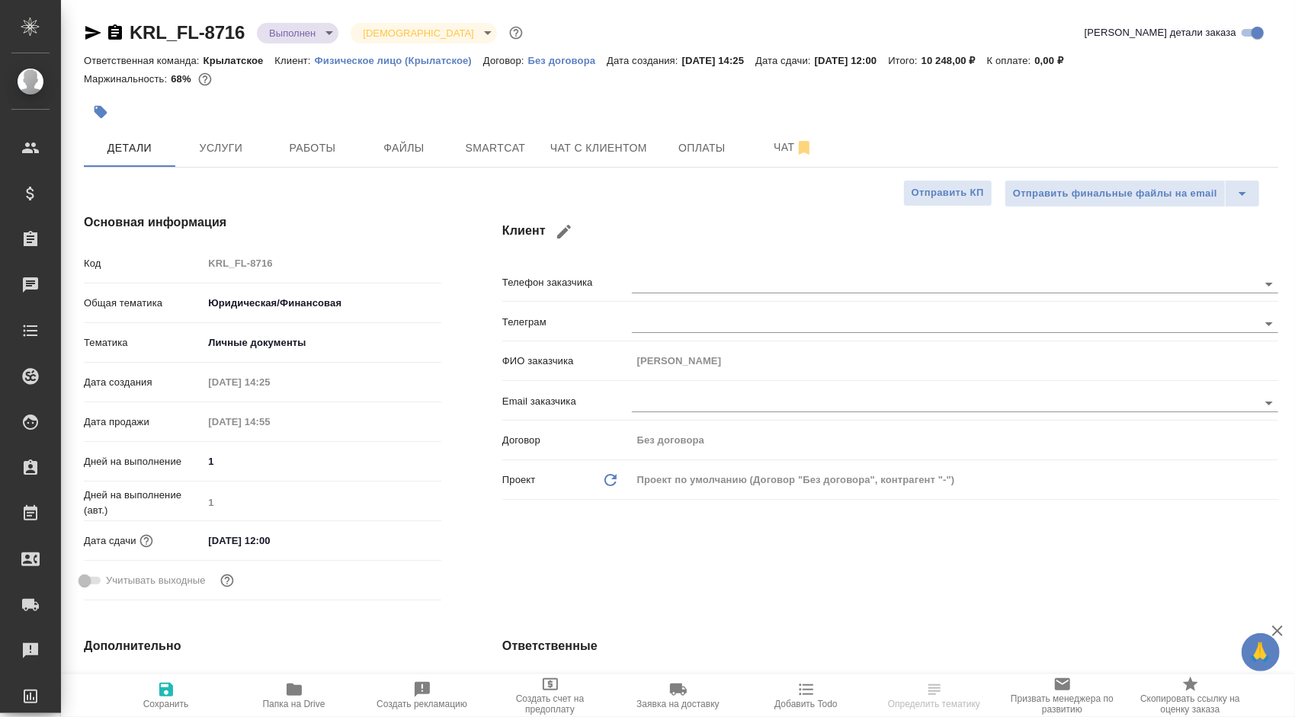
type textarea "x"
click at [317, 143] on span "Работы" at bounding box center [312, 148] width 73 height 19
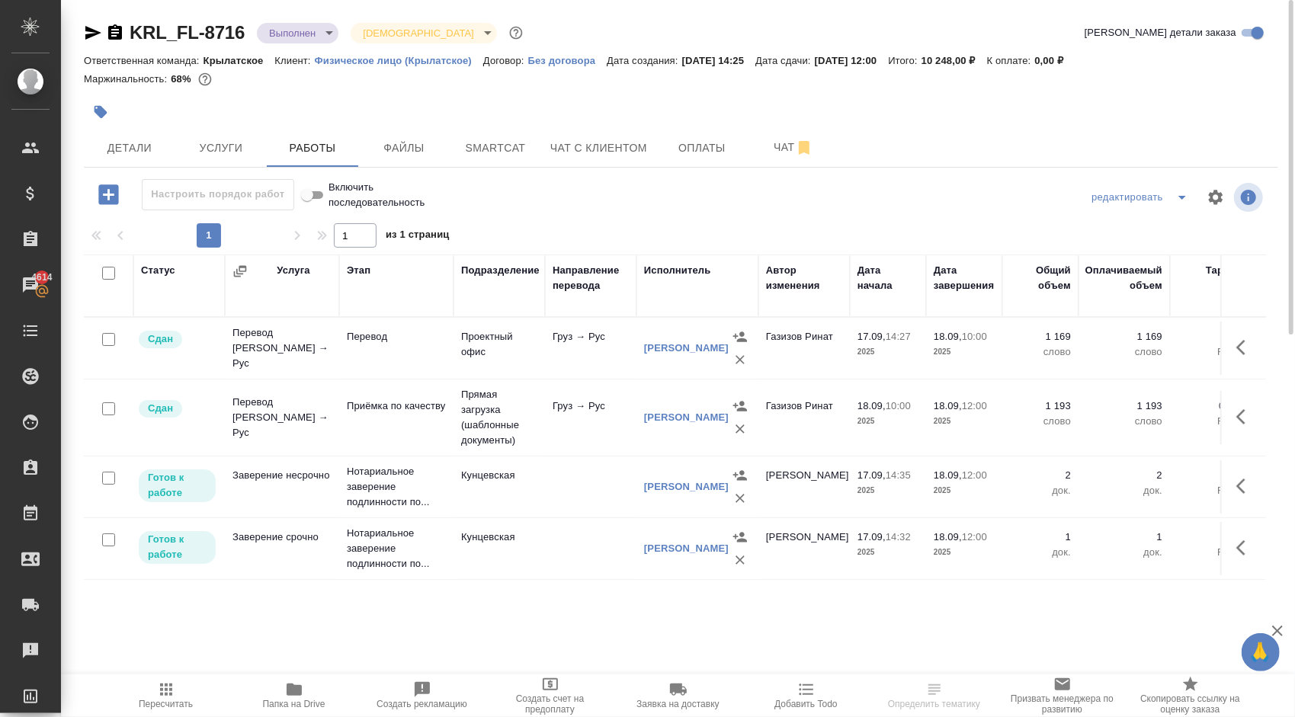
click at [157, 694] on icon "button" at bounding box center [166, 690] width 18 height 18
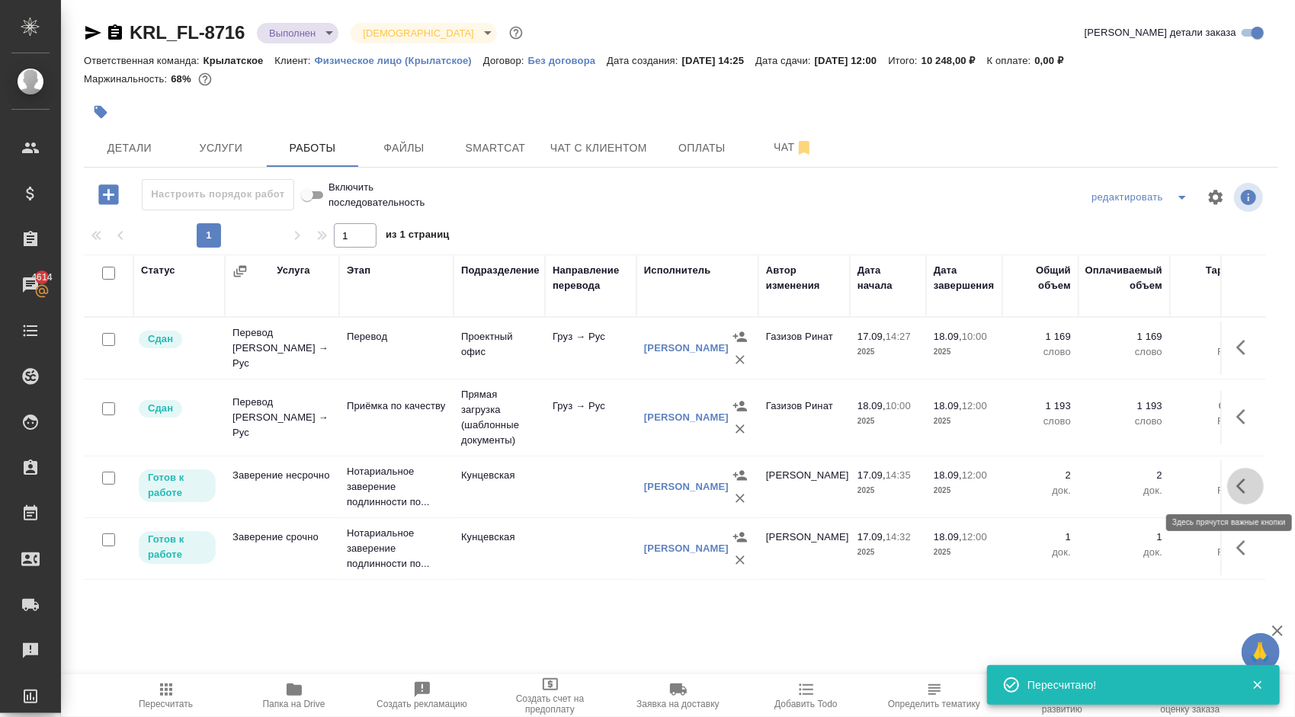
click at [1252, 487] on icon "button" at bounding box center [1245, 486] width 18 height 18
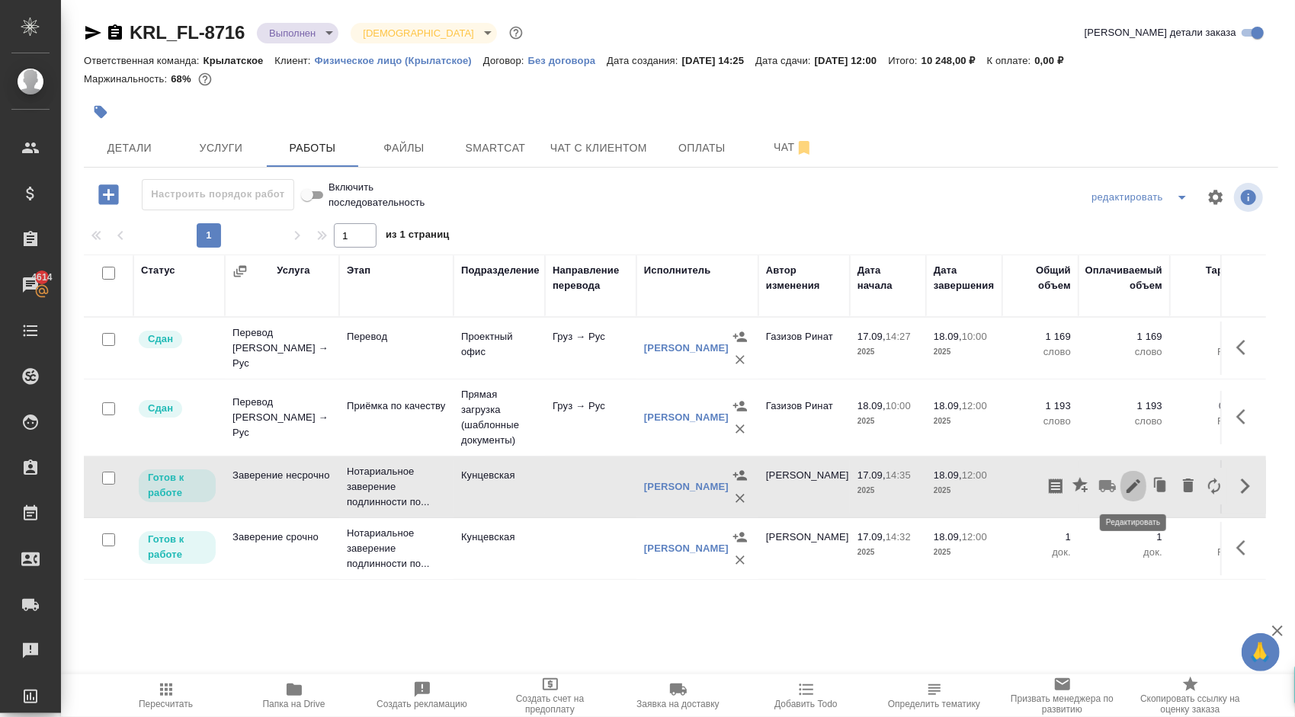
click at [1137, 486] on icon "button" at bounding box center [1133, 486] width 18 height 18
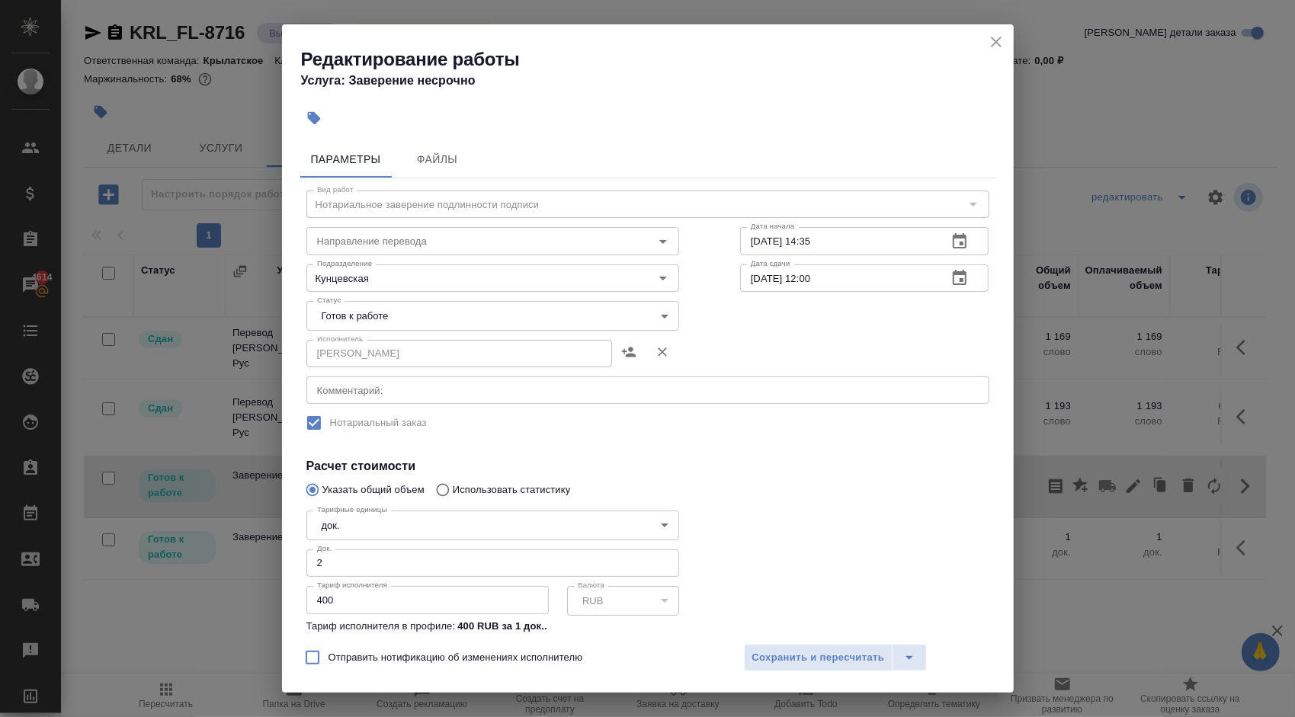
click at [484, 328] on body "🙏 .cls-1 fill:#fff; AWATERA Kasymov Timur Клиенты Спецификации Заказы 4614 Чаты…" at bounding box center [647, 358] width 1295 height 717
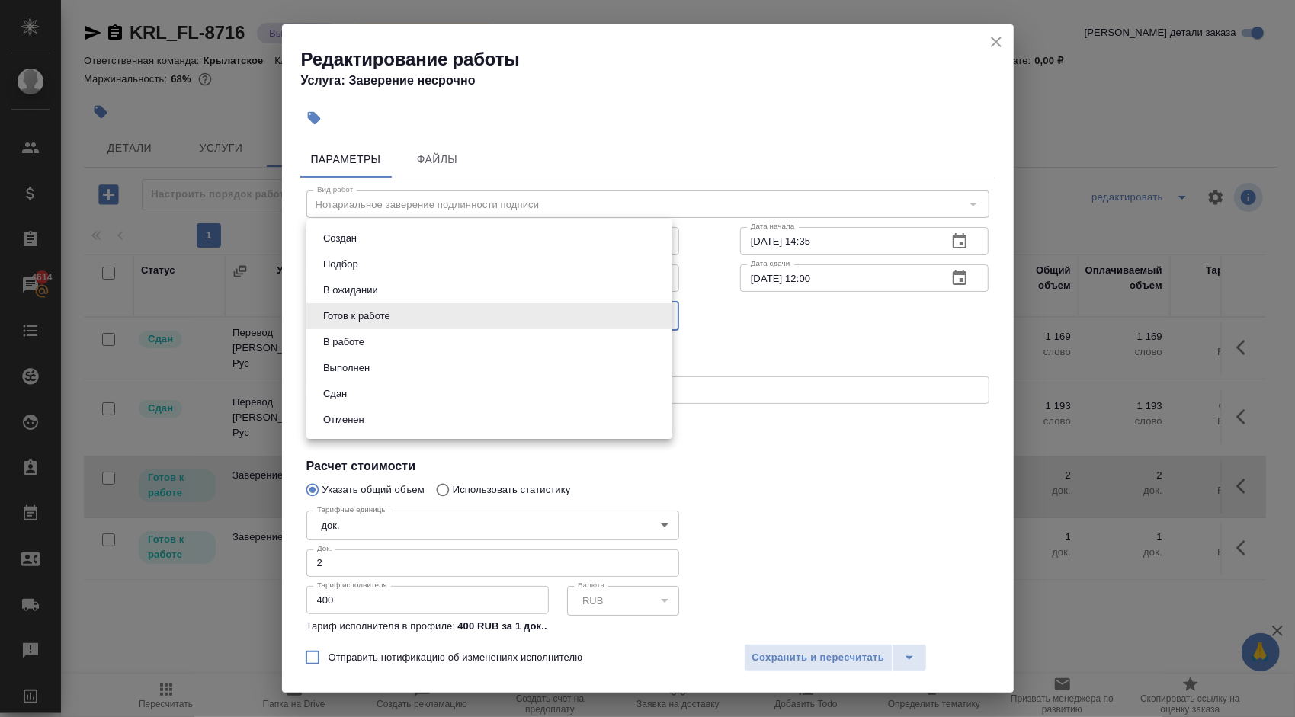
click at [377, 393] on li "Сдан" at bounding box center [489, 394] width 366 height 26
type input "closed"
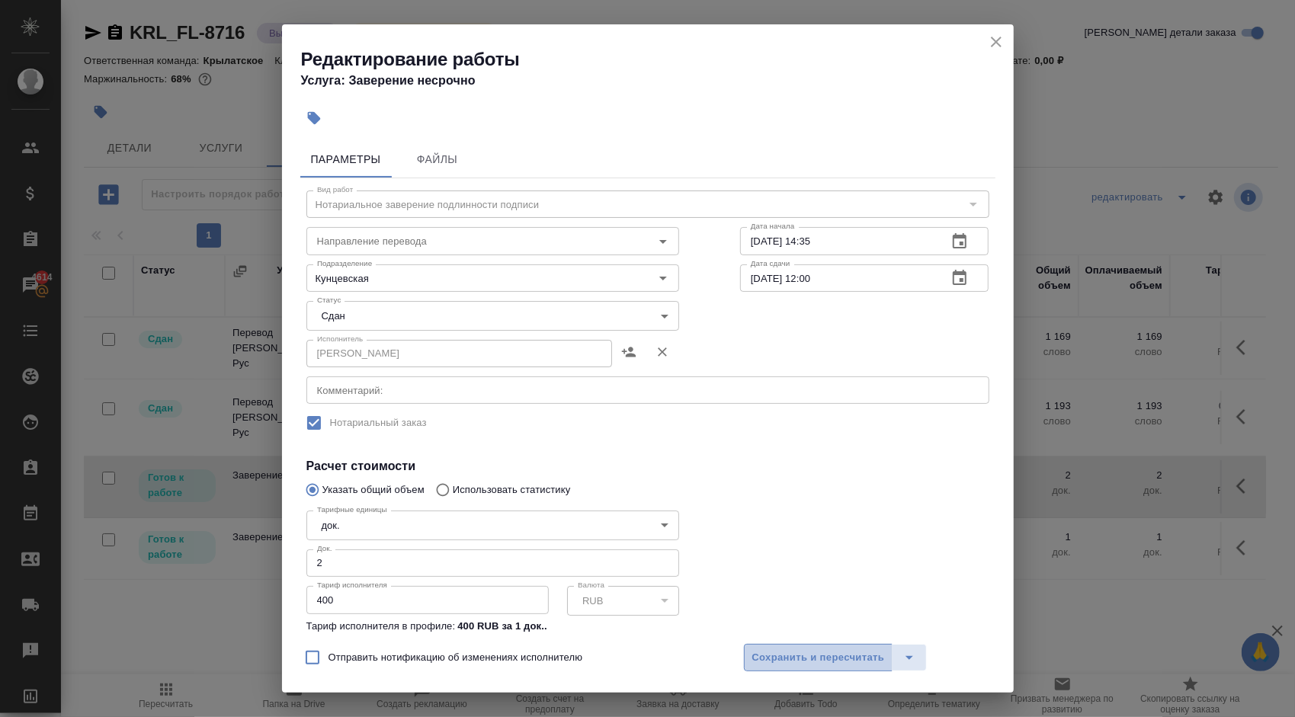
click at [858, 656] on span "Сохранить и пересчитать" at bounding box center [818, 659] width 133 height 18
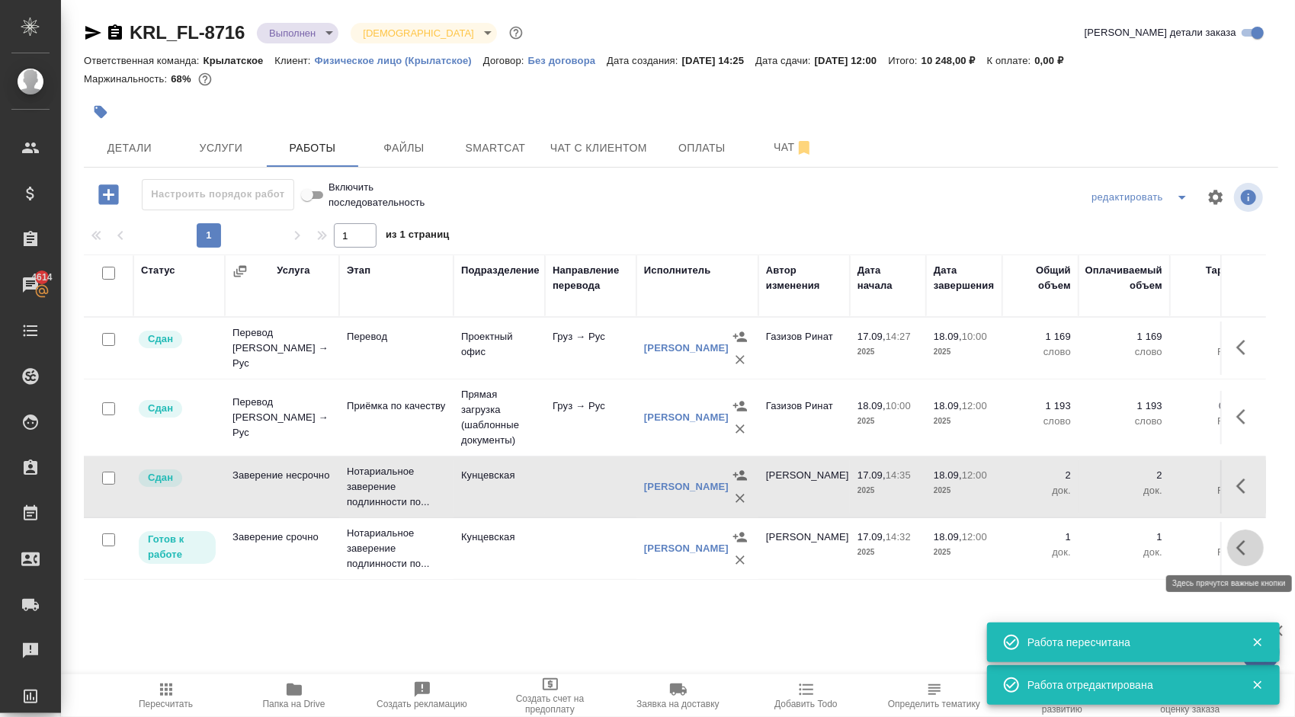
click at [1246, 554] on icon "button" at bounding box center [1245, 548] width 18 height 18
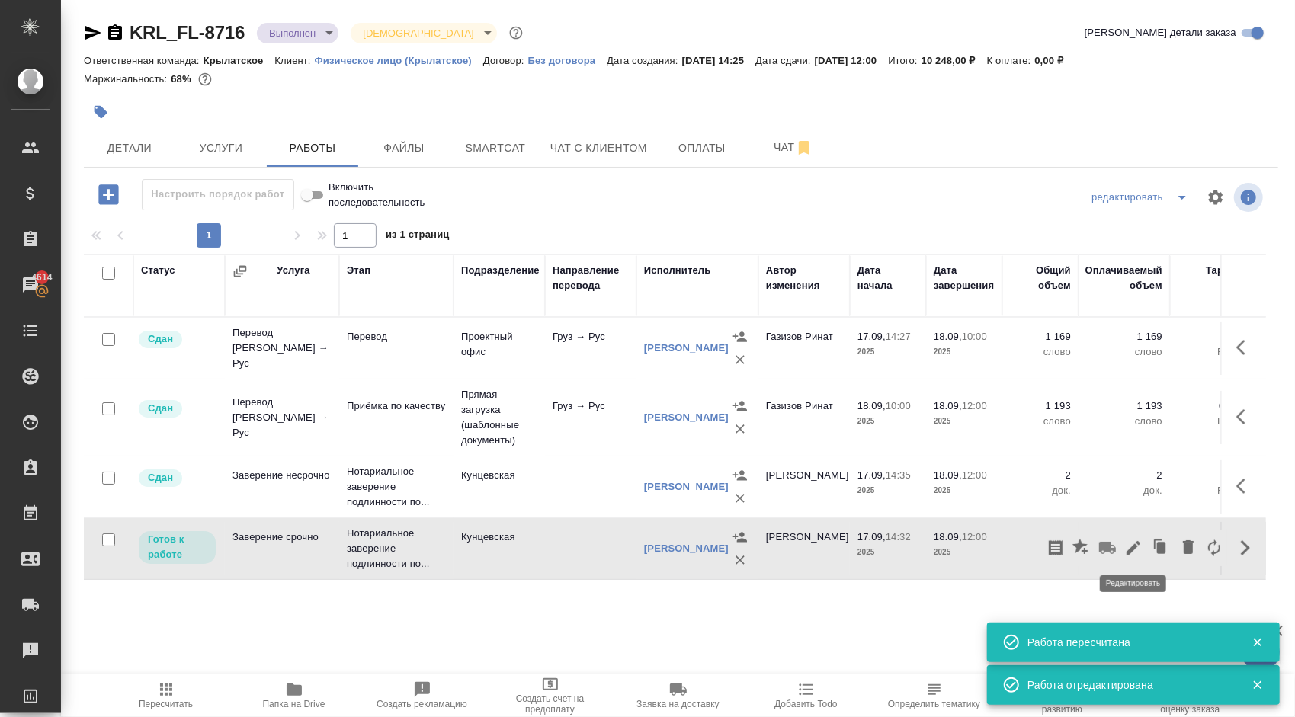
click at [1127, 544] on icon "button" at bounding box center [1133, 548] width 18 height 18
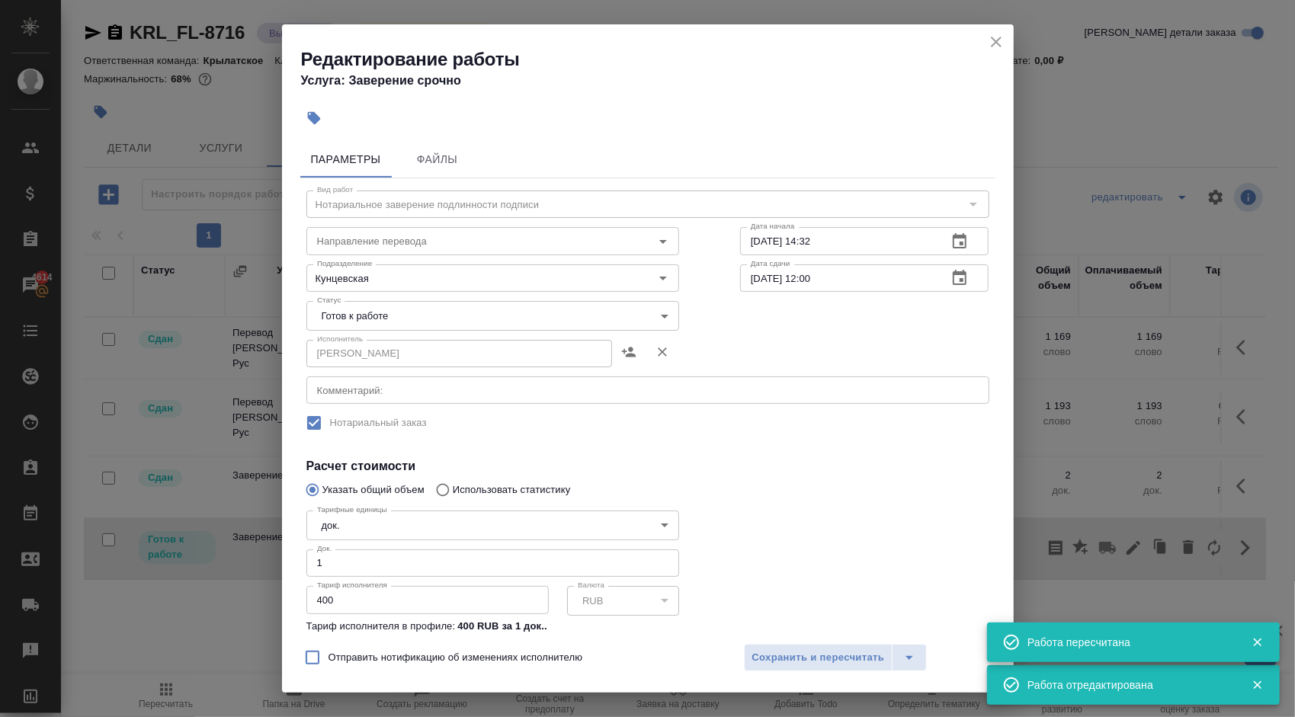
click at [396, 314] on body "🙏 .cls-1 fill:#fff; AWATERA Kasymov Timur Клиенты Спецификации Заказы 4614 Чаты…" at bounding box center [647, 358] width 1295 height 717
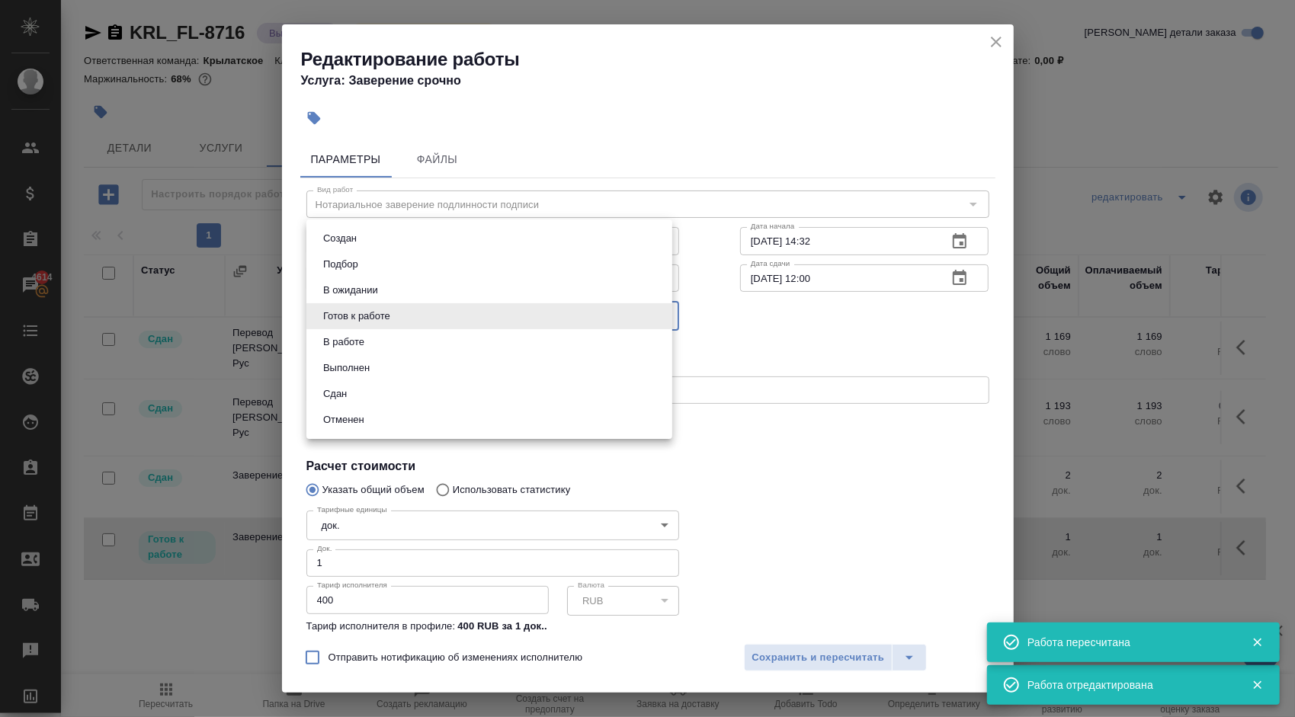
click at [329, 389] on button "Сдан" at bounding box center [335, 394] width 33 height 17
type input "closed"
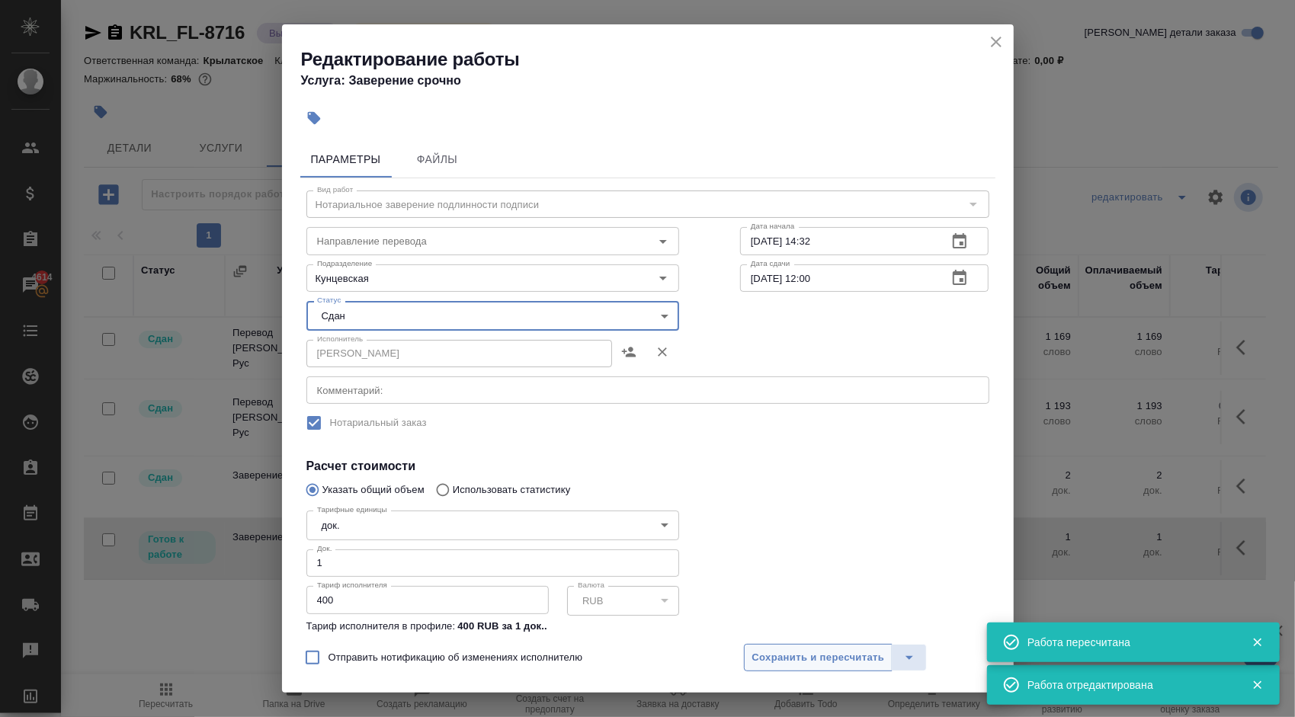
click at [817, 658] on span "Сохранить и пересчитать" at bounding box center [818, 659] width 133 height 18
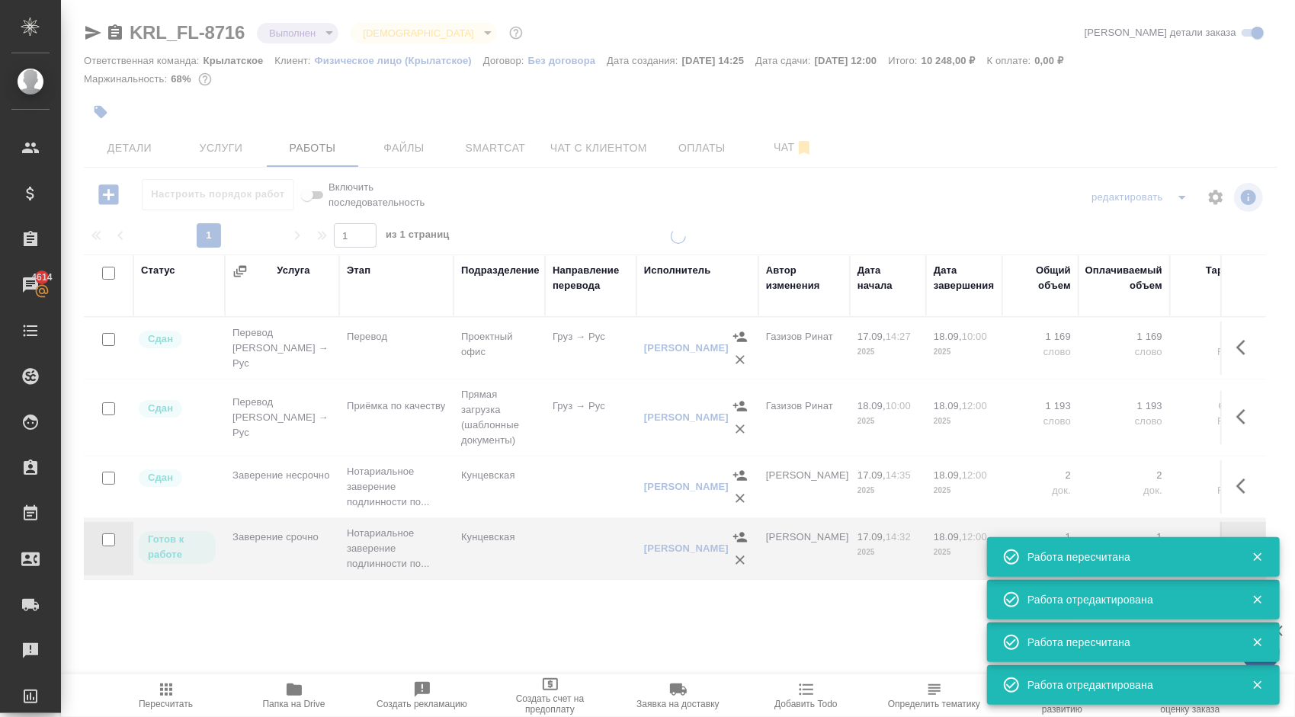
click at [207, 691] on span "Пересчитать" at bounding box center [166, 695] width 110 height 29
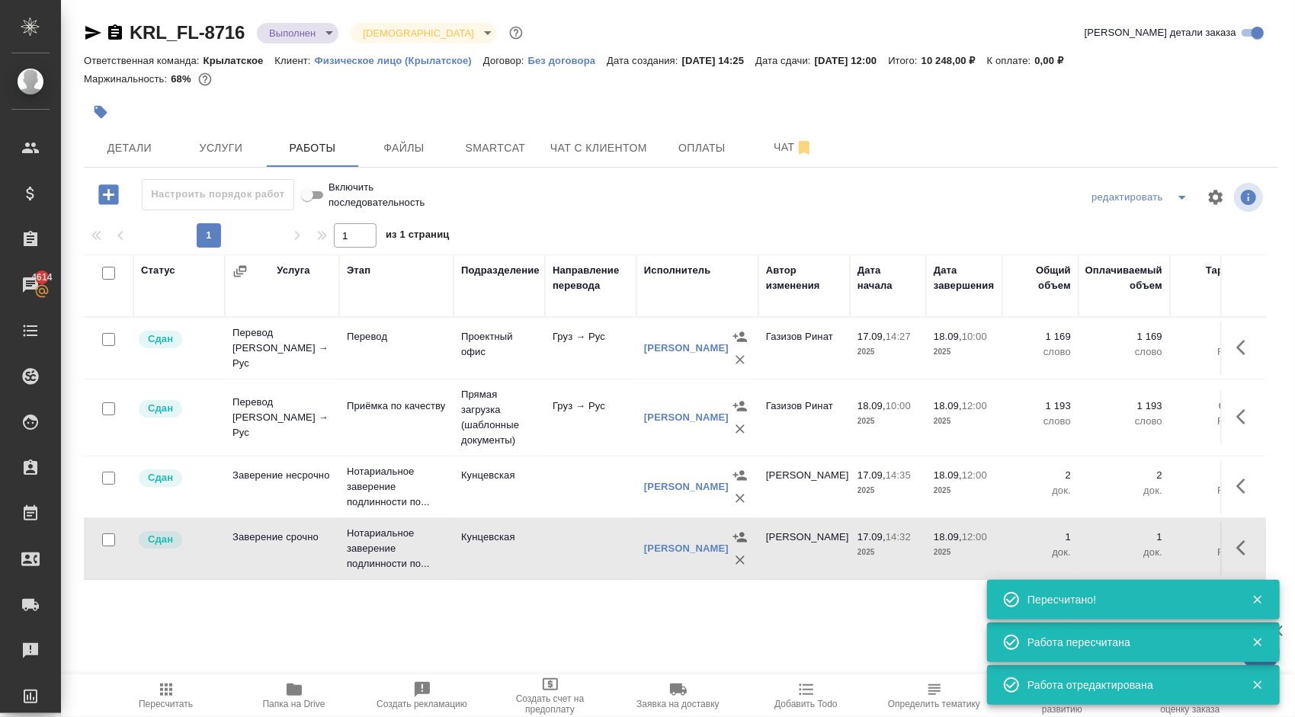
click at [212, 127] on div at bounding box center [482, 112] width 797 height 34
click at [215, 137] on button "Услуги" at bounding box center [220, 148] width 91 height 38
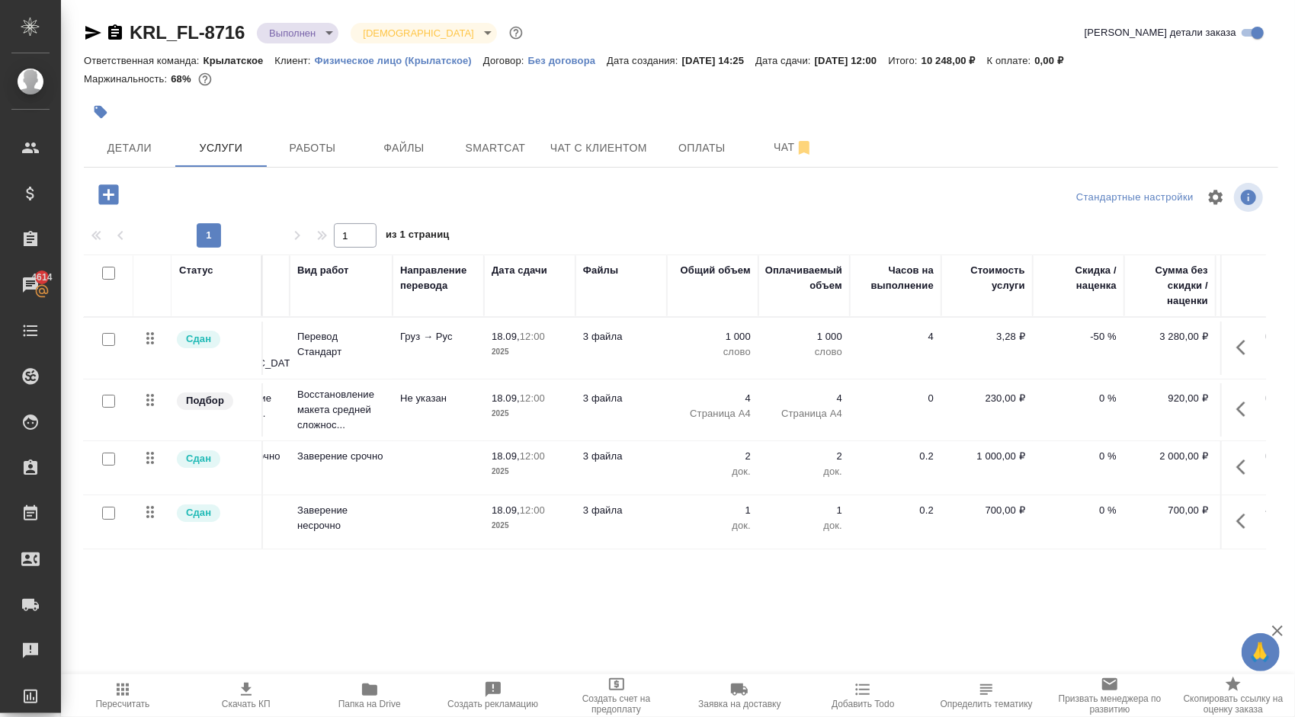
scroll to position [0, 163]
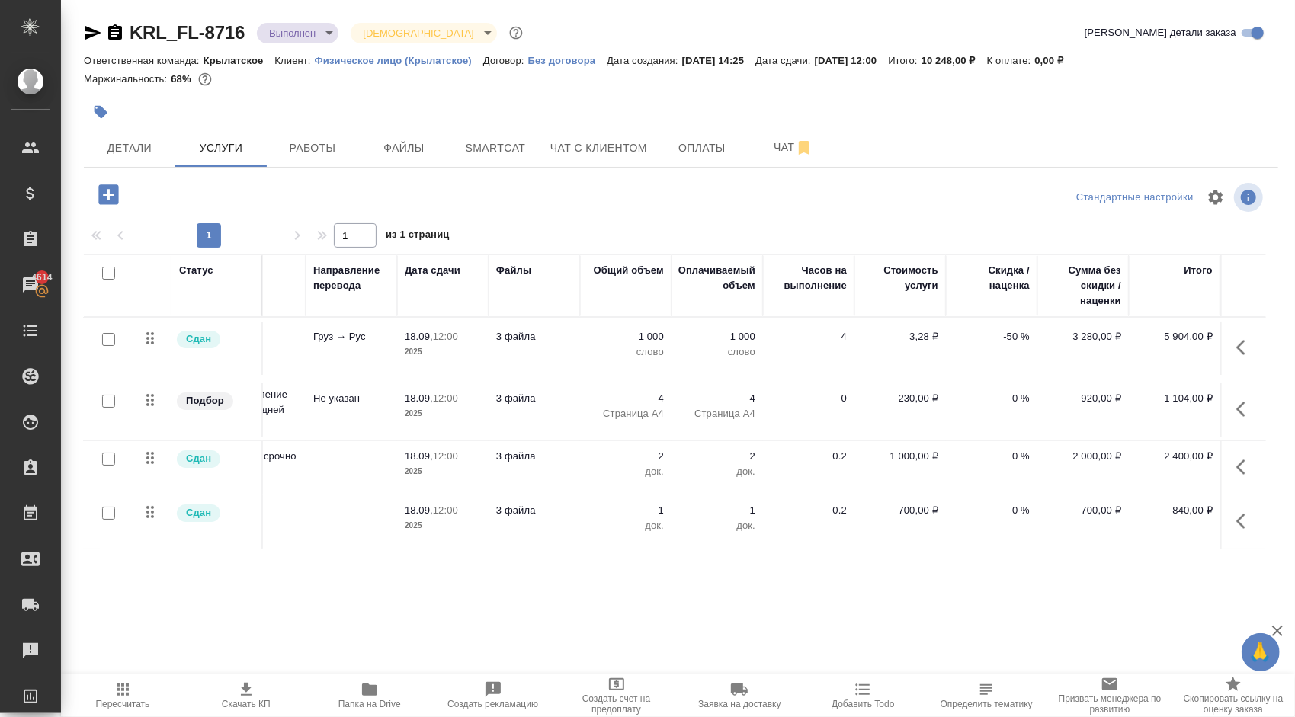
drag, startPoint x: 537, startPoint y: 210, endPoint x: 520, endPoint y: 210, distance: 17.6
click at [537, 210] on div at bounding box center [681, 197] width 398 height 37
click at [130, 162] on button "Детали" at bounding box center [129, 148] width 91 height 38
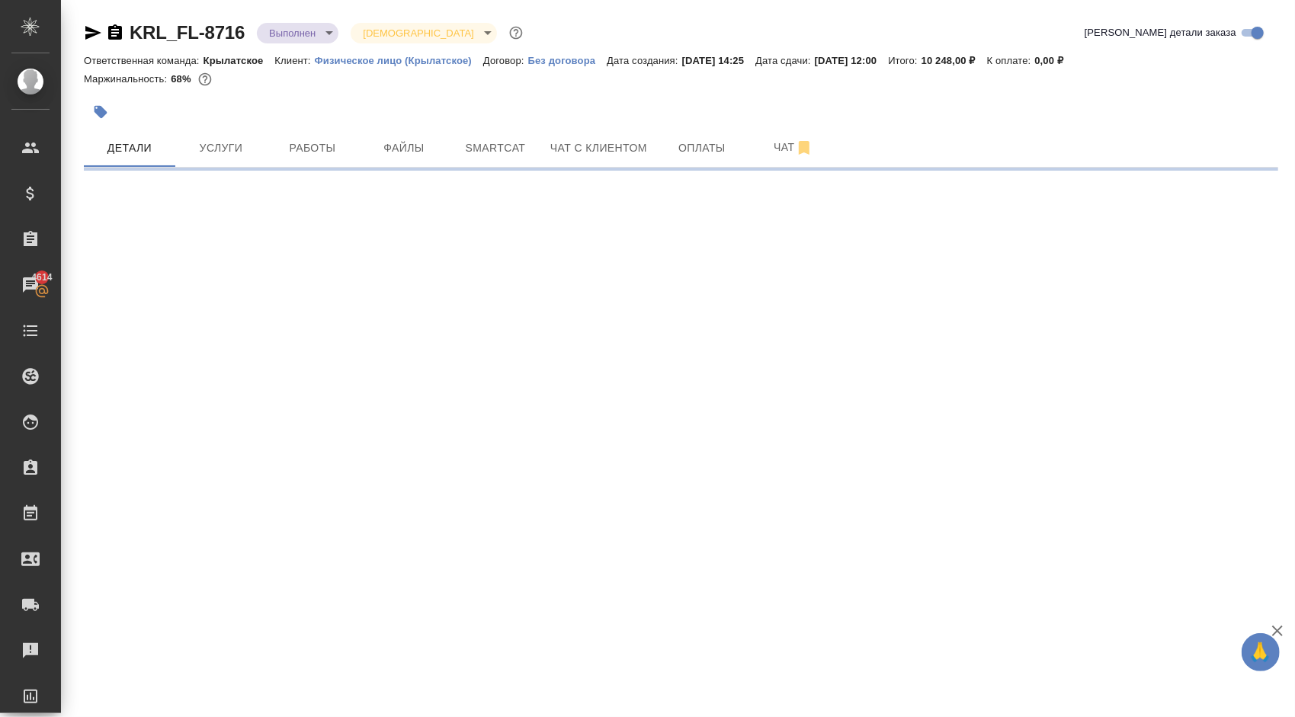
select select "RU"
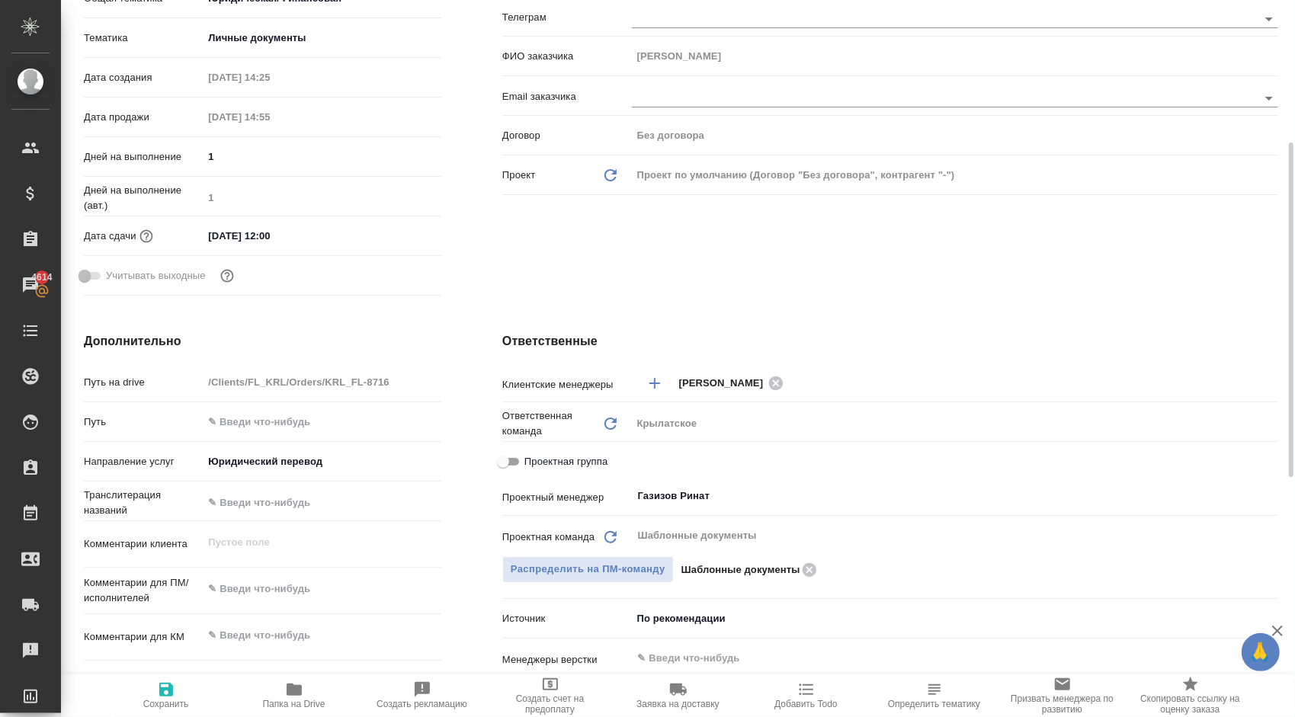
scroll to position [381, 0]
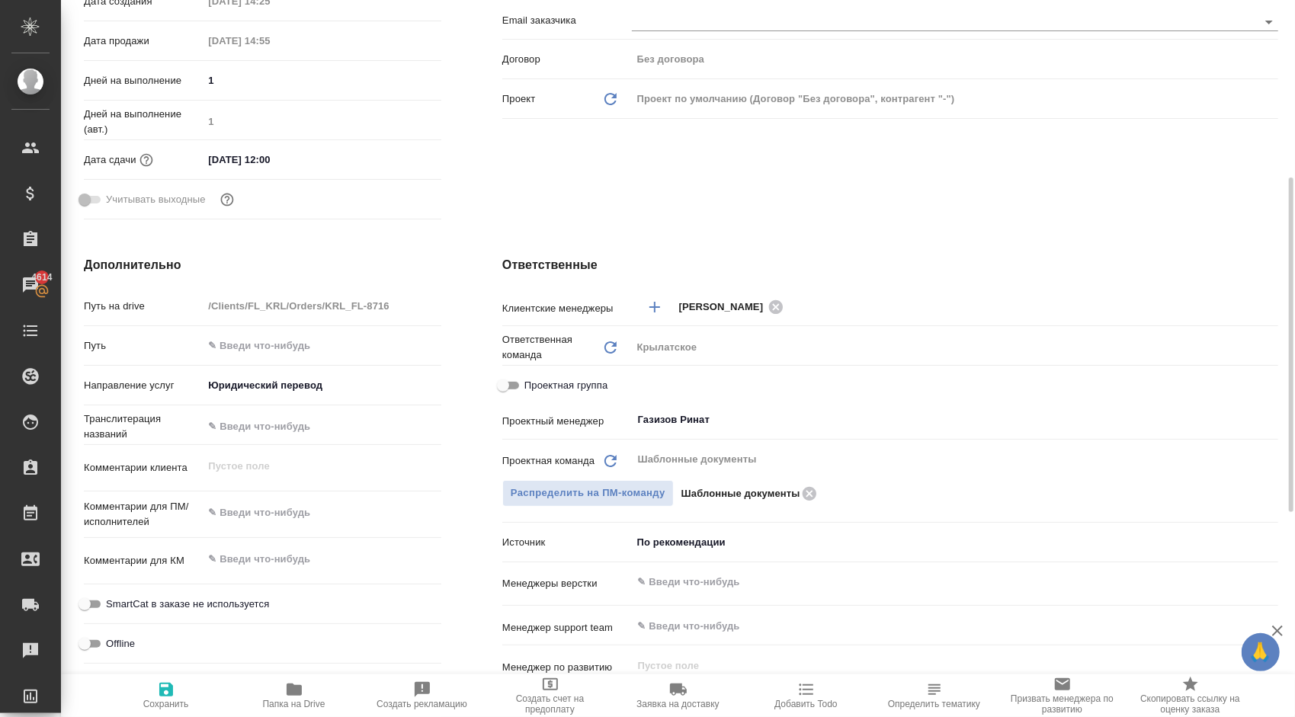
click at [573, 383] on span "Проектная группа" at bounding box center [565, 385] width 83 height 15
click at [531, 383] on input "Проектная группа" at bounding box center [503, 386] width 55 height 18
checkbox input "true"
type textarea "x"
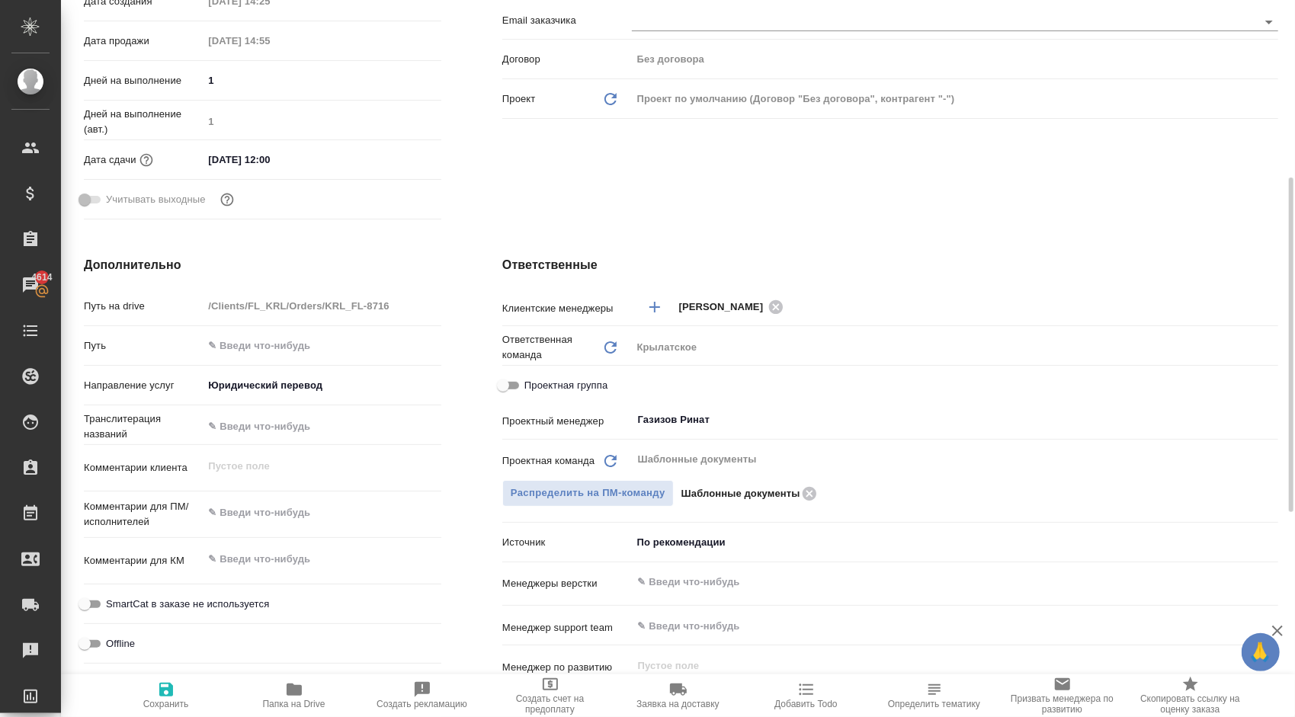
type textarea "x"
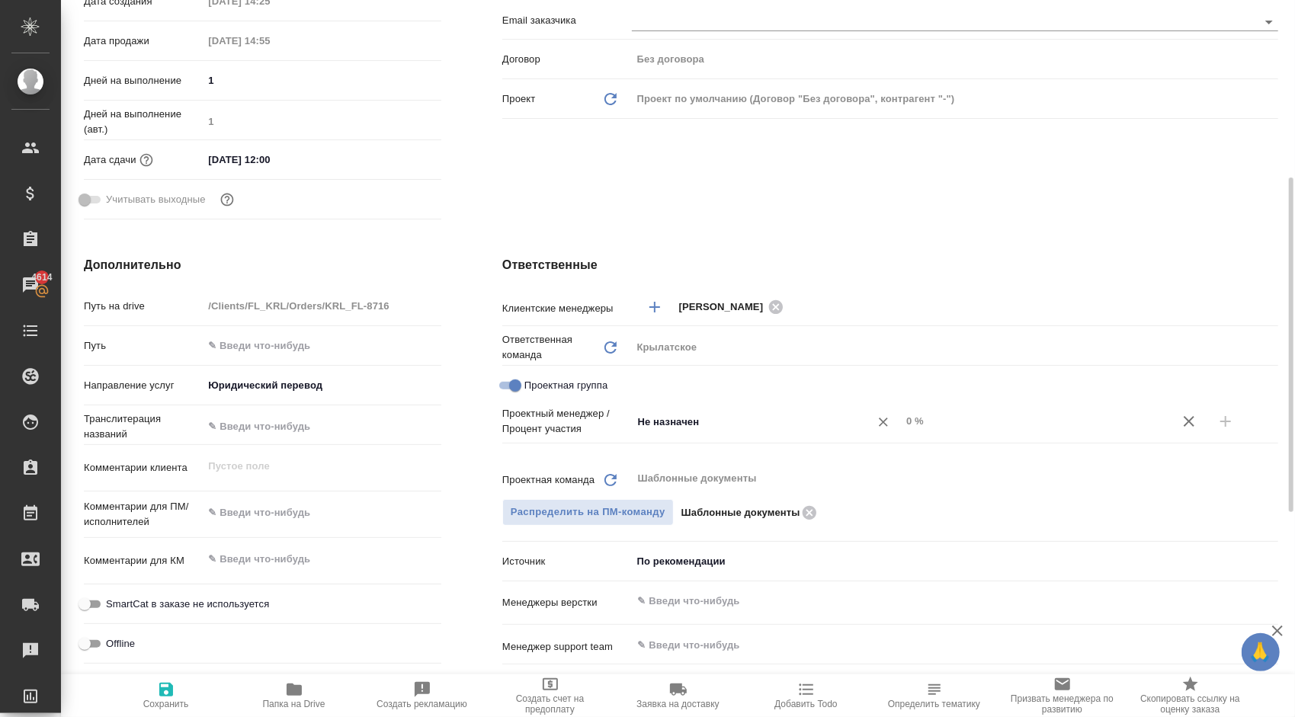
click at [675, 420] on input "Не назначен" at bounding box center [741, 421] width 209 height 18
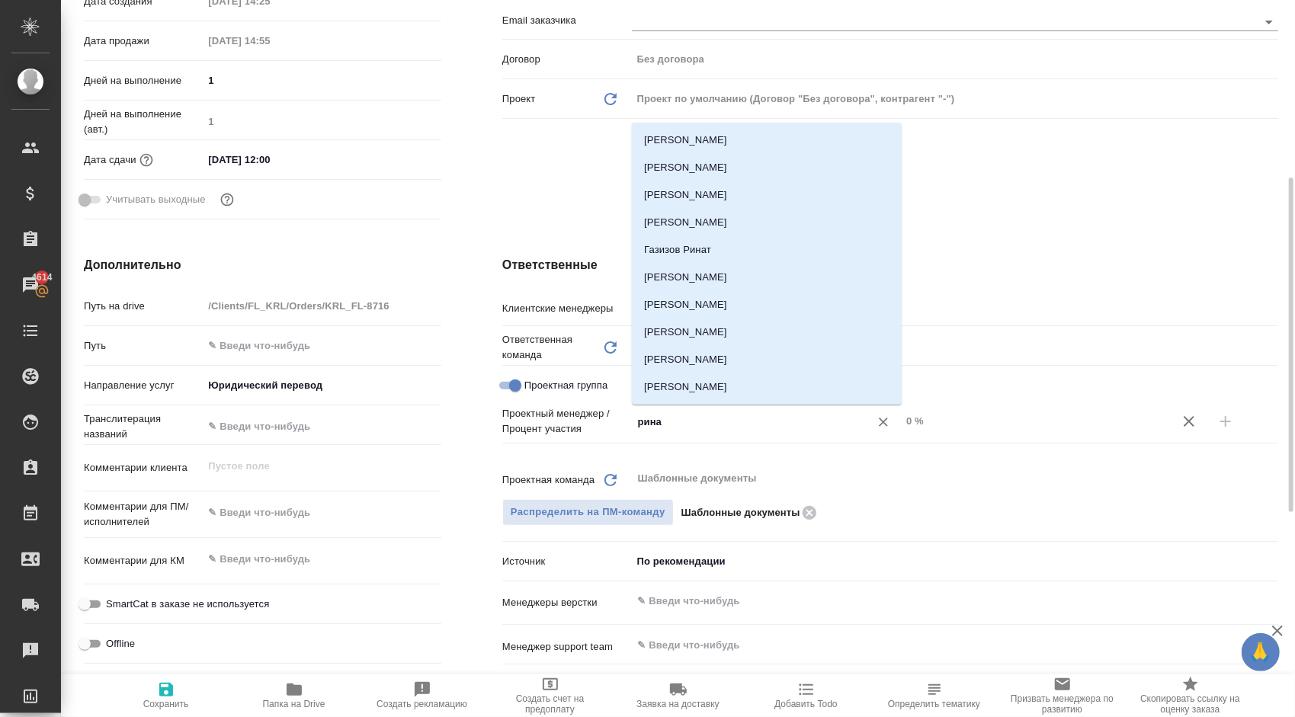
type input "ринат"
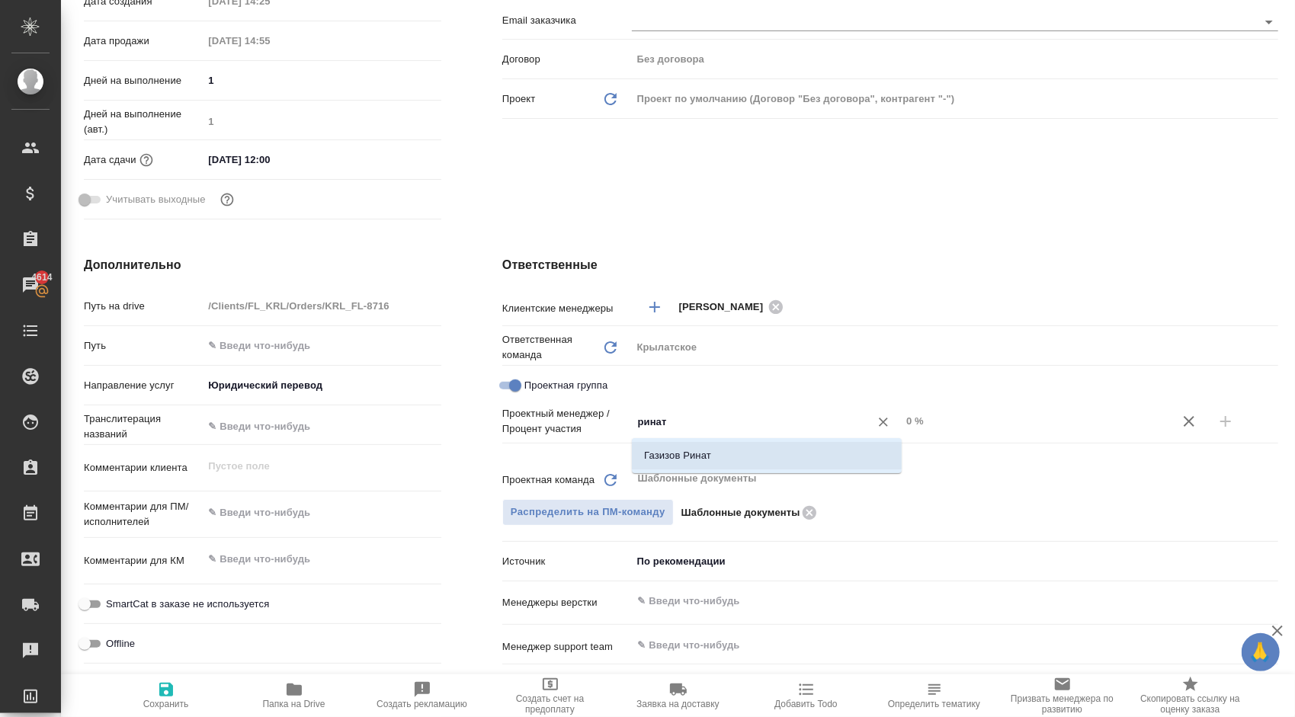
click at [732, 459] on li "Газизов Ринат" at bounding box center [767, 455] width 270 height 27
type textarea "x"
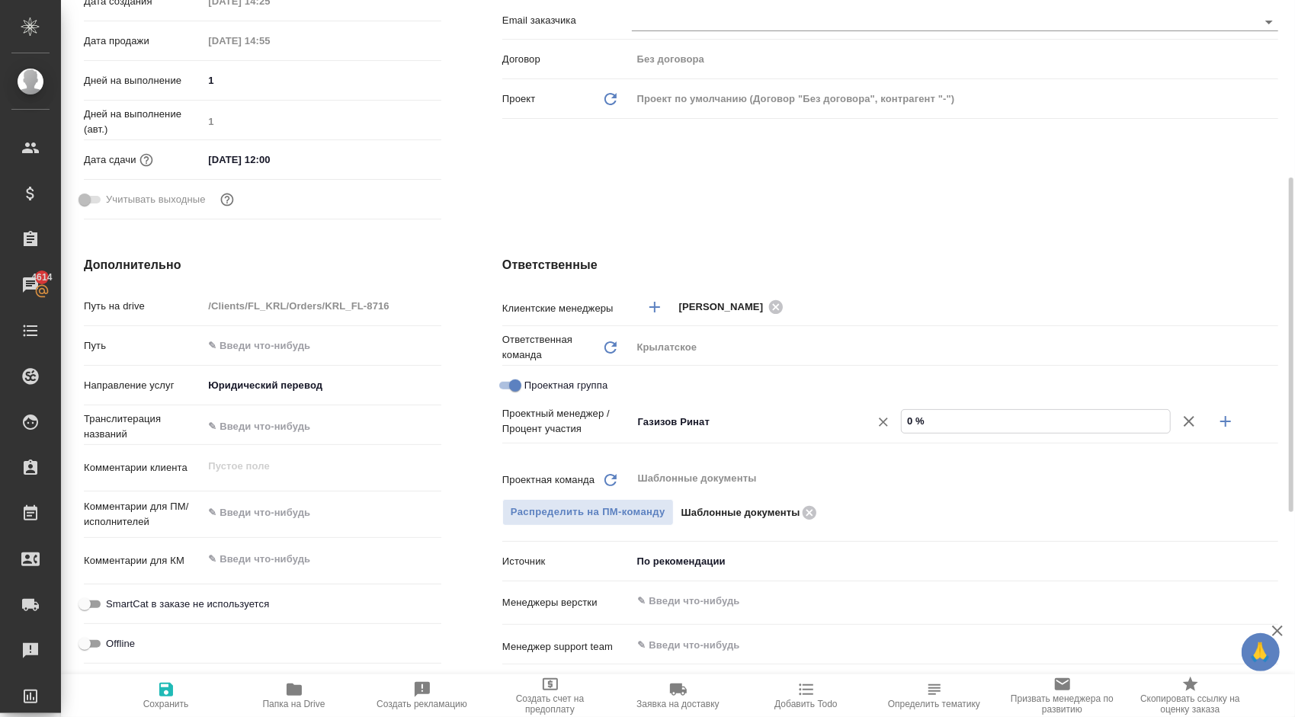
drag, startPoint x: 922, startPoint y: 422, endPoint x: 864, endPoint y: 428, distance: 58.3
click at [864, 428] on div "Газизов Ринат ​ 0 %" at bounding box center [955, 422] width 646 height 27
type textarea "x"
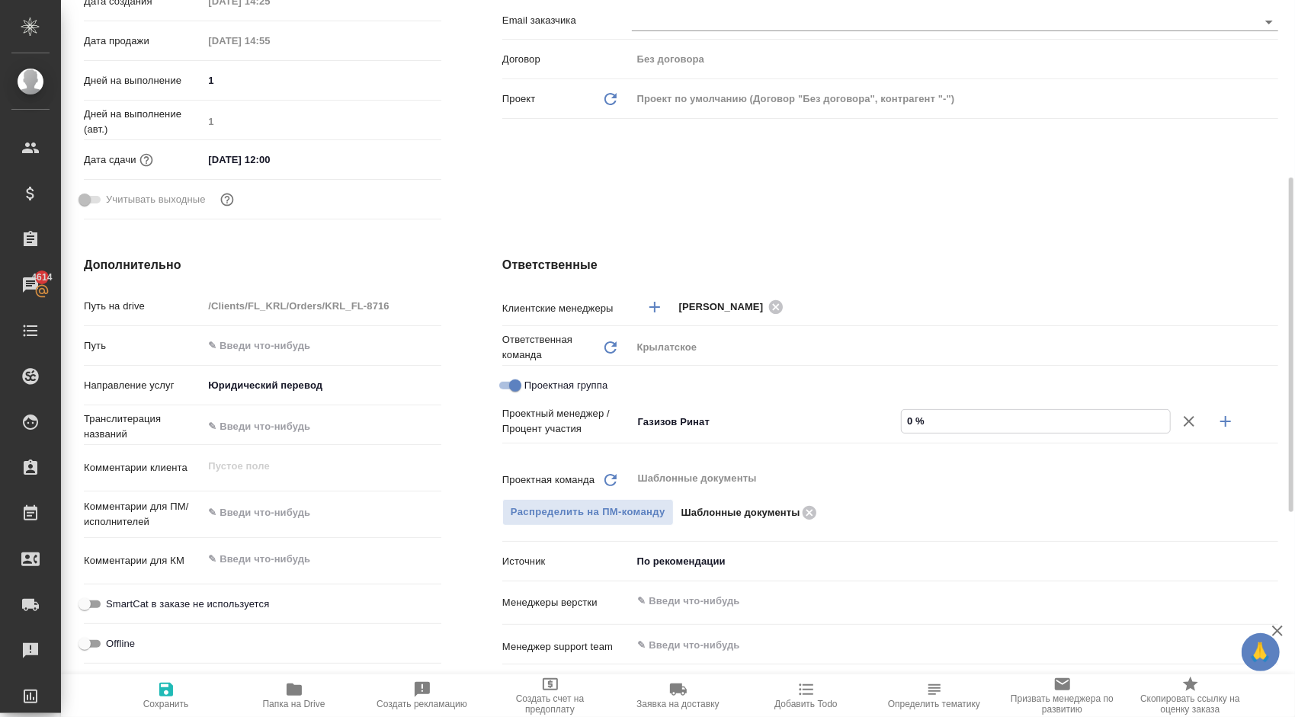
type input "6 %"
type textarea "x"
type input "69 %"
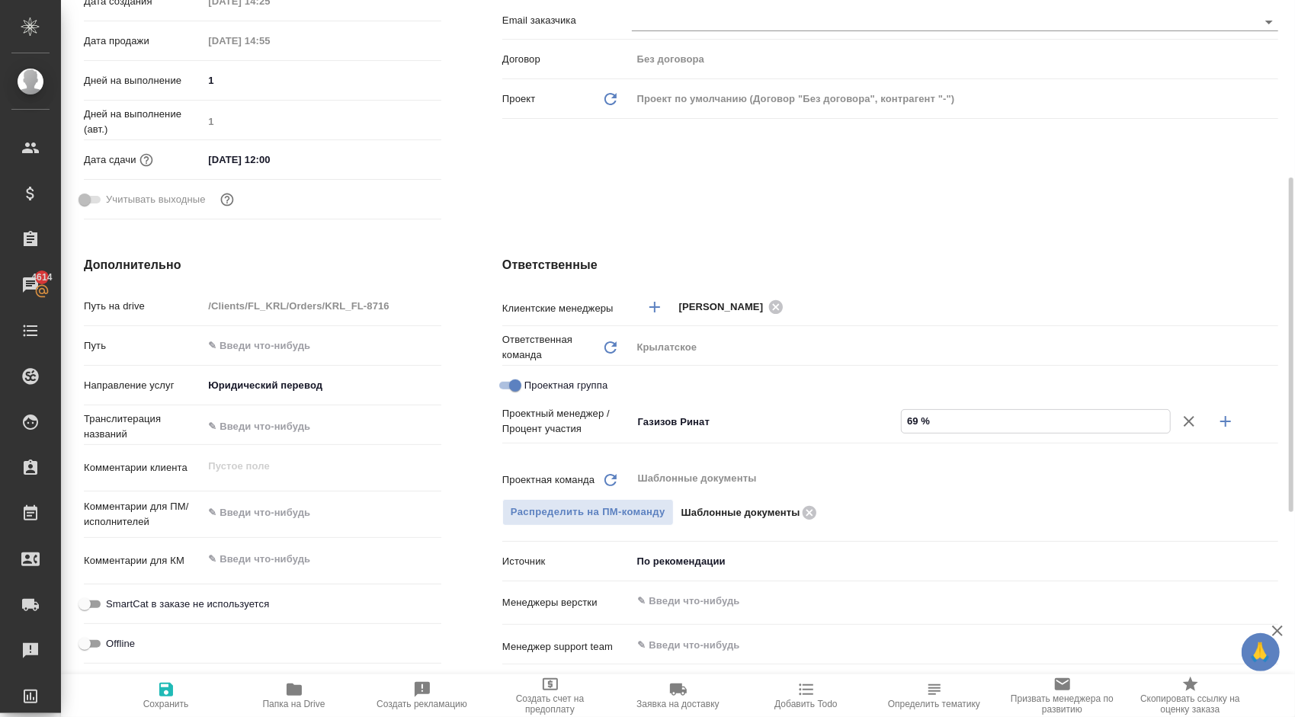
click at [1225, 430] on icon "button" at bounding box center [1226, 421] width 18 height 18
type textarea "x"
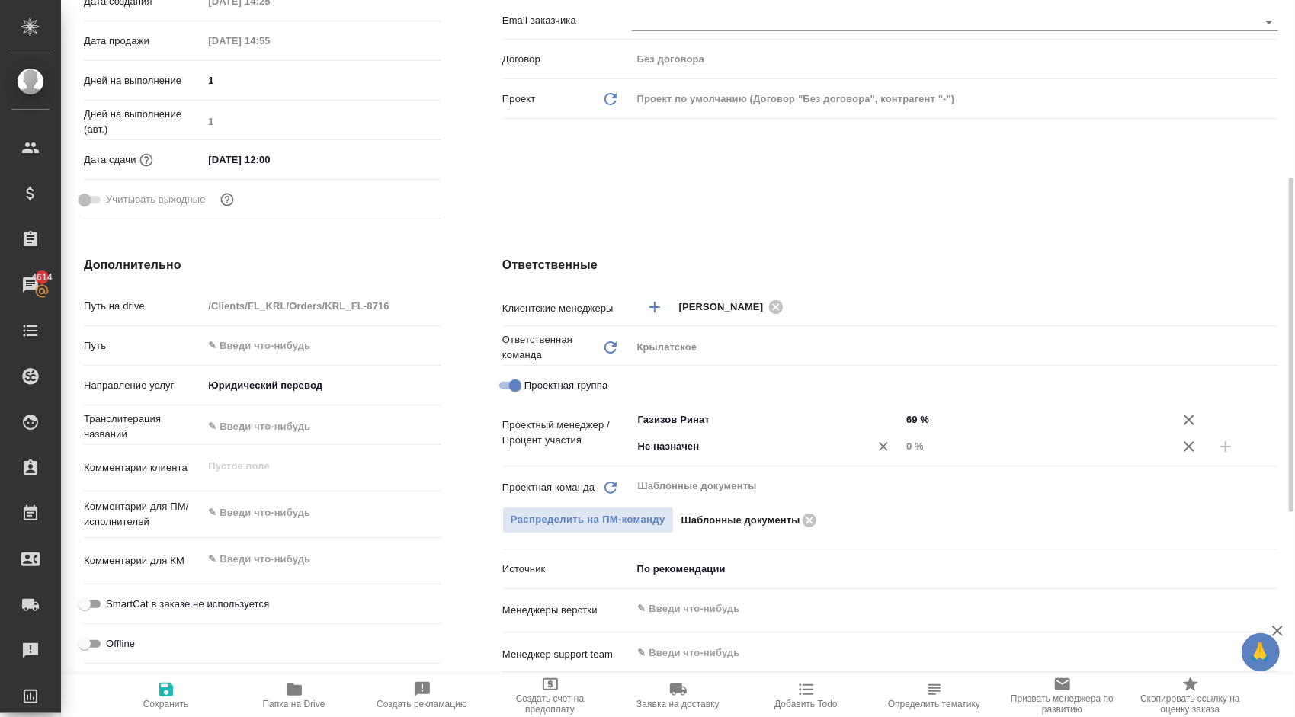
click at [718, 442] on input "Не назначен" at bounding box center [741, 447] width 209 height 18
type input "весе"
drag, startPoint x: 717, startPoint y: 476, endPoint x: 745, endPoint y: 479, distance: 28.4
click at [718, 477] on li "Веселова Юлия" at bounding box center [767, 480] width 270 height 27
type textarea "x"
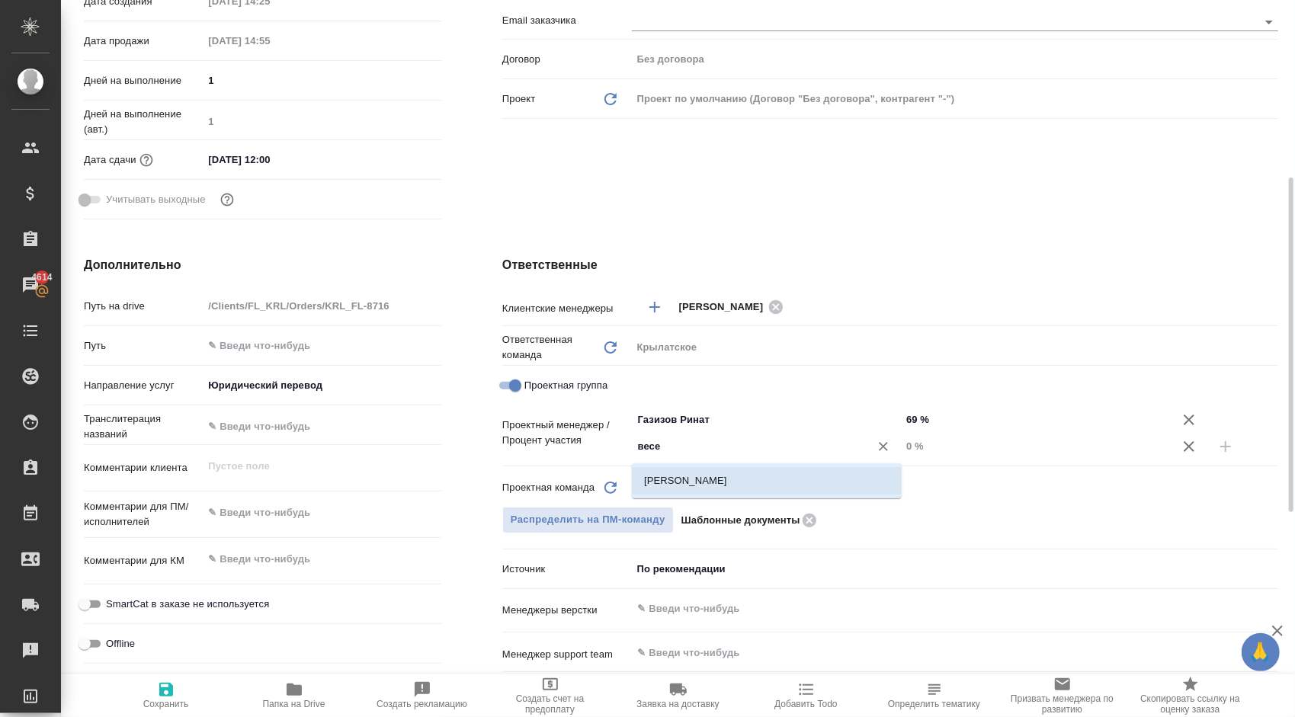
type textarea "x"
drag, startPoint x: 924, startPoint y: 449, endPoint x: 884, endPoint y: 451, distance: 40.5
click at [884, 451] on div "Веселова Юлия ​ 0 %" at bounding box center [955, 446] width 646 height 27
type textarea "x"
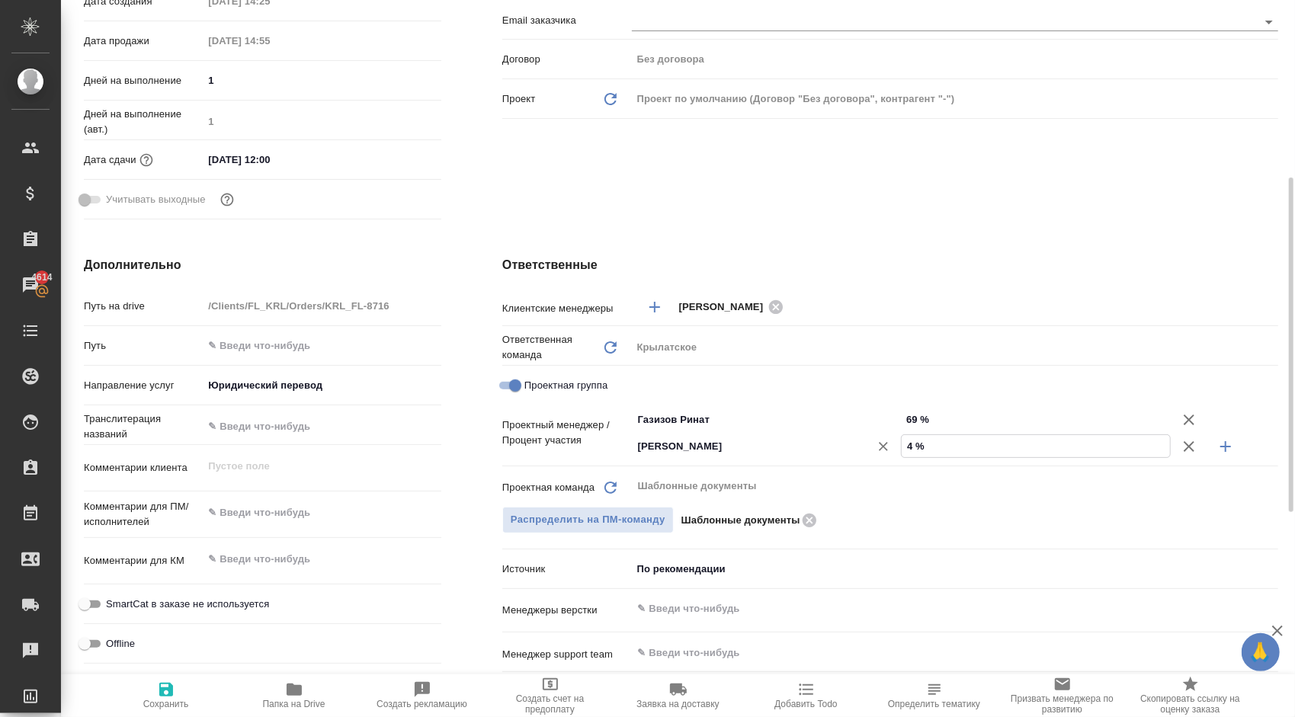
type textarea "x"
type input "4 %"
type textarea "x"
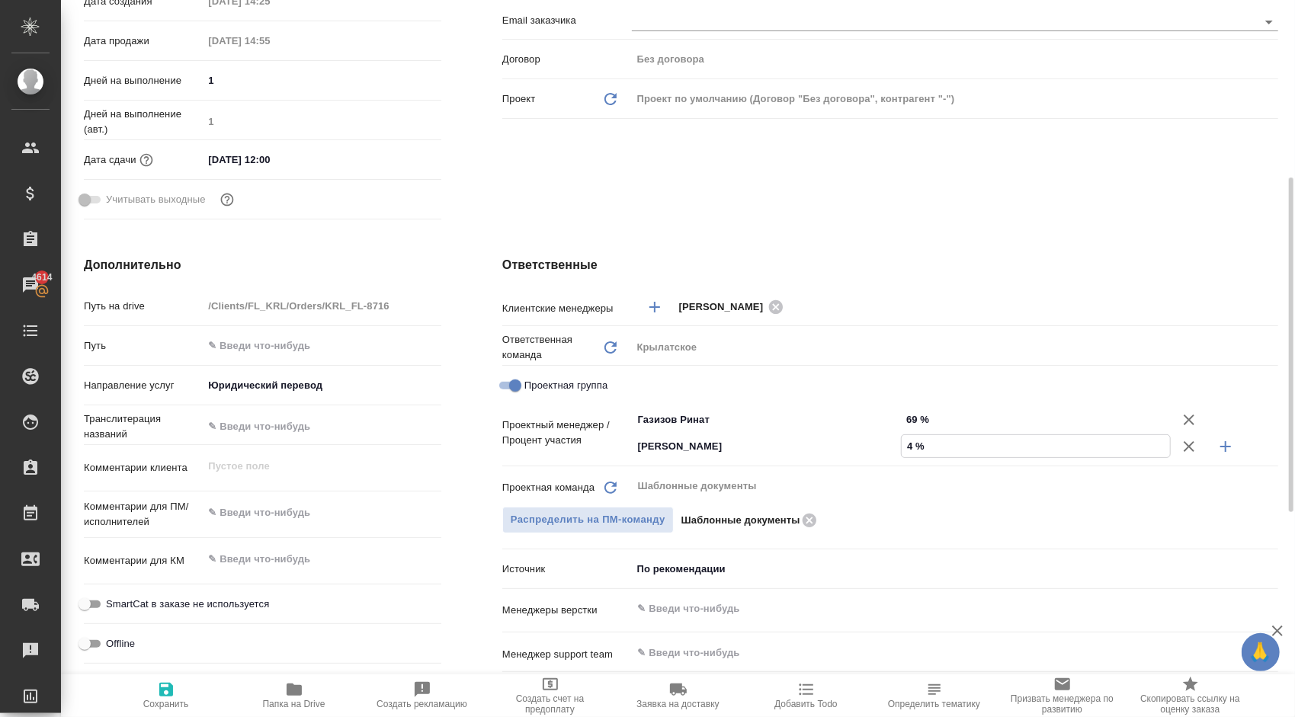
type textarea "x"
type input "3 %"
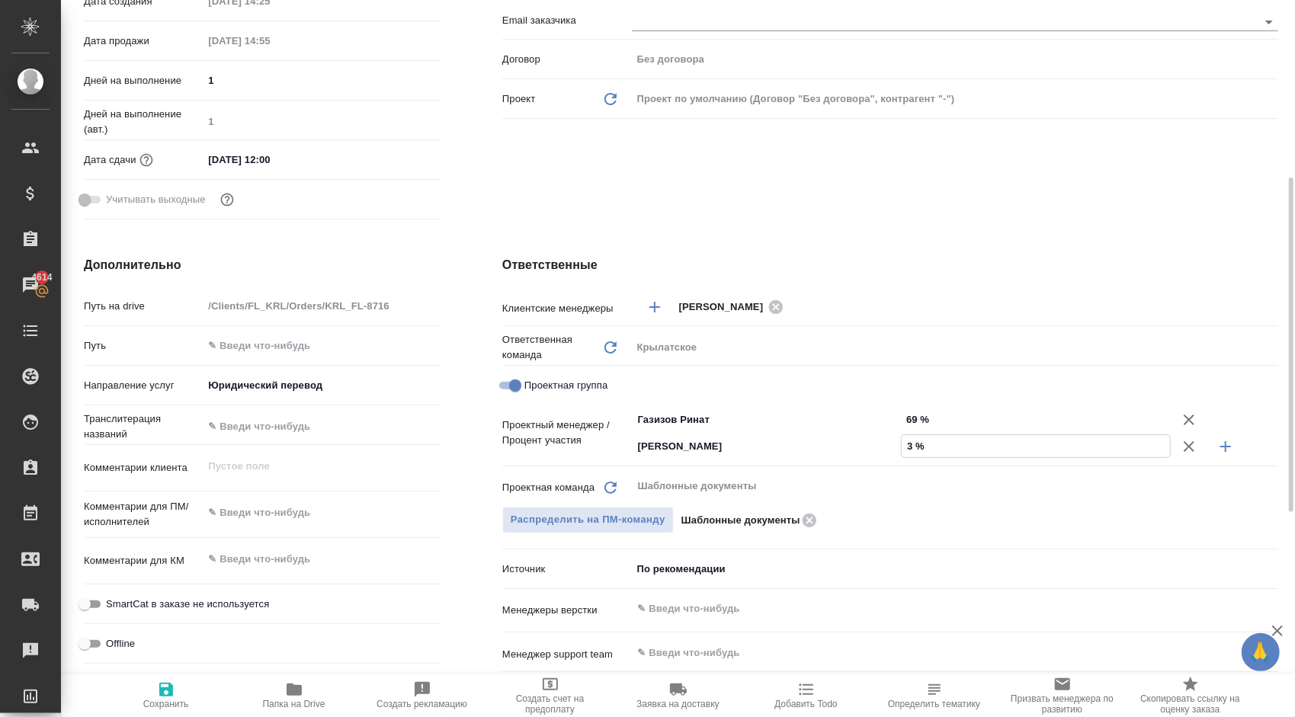
type textarea "x"
type input "31 %"
click at [149, 688] on span "Сохранить" at bounding box center [166, 695] width 110 height 29
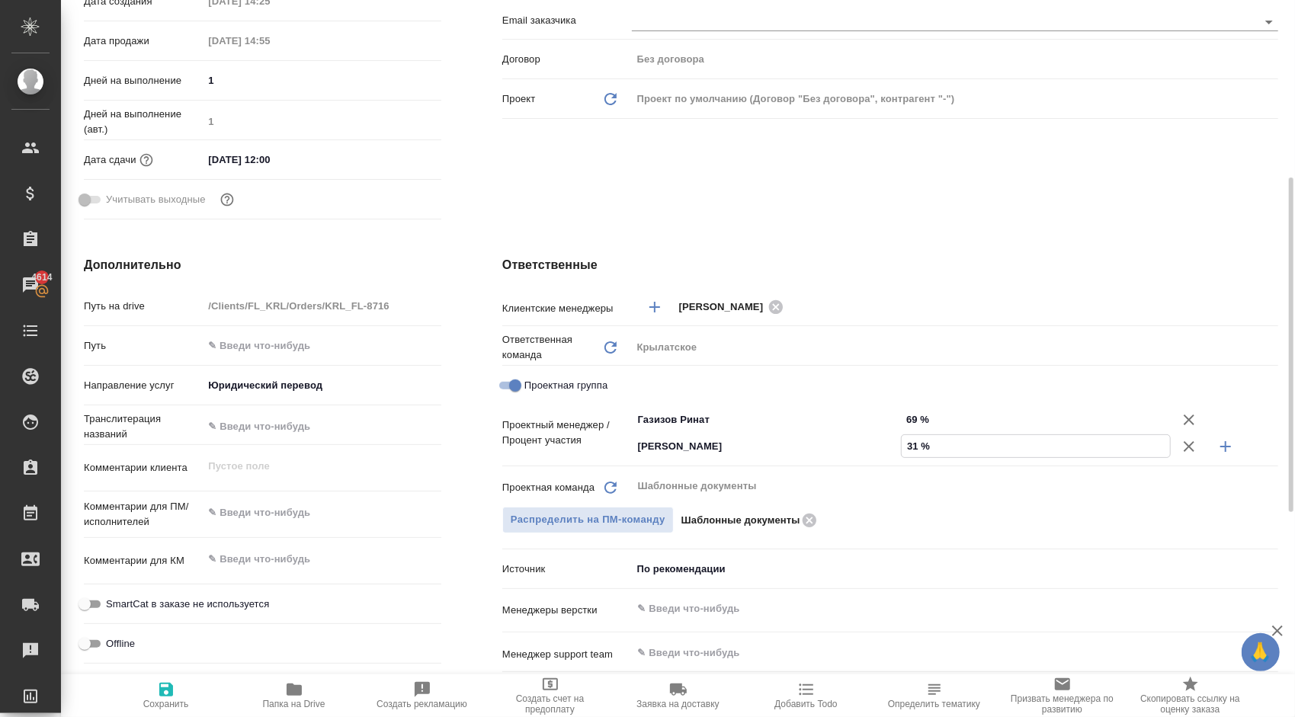
type textarea "x"
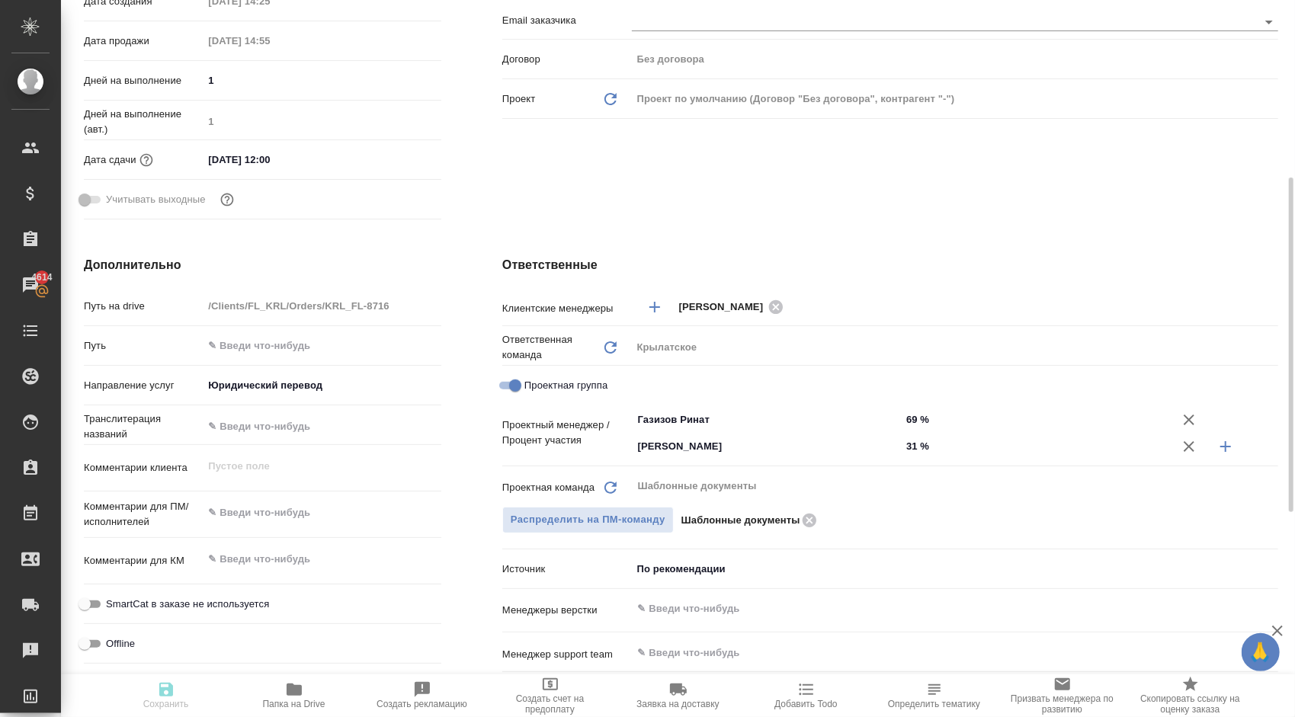
type textarea "x"
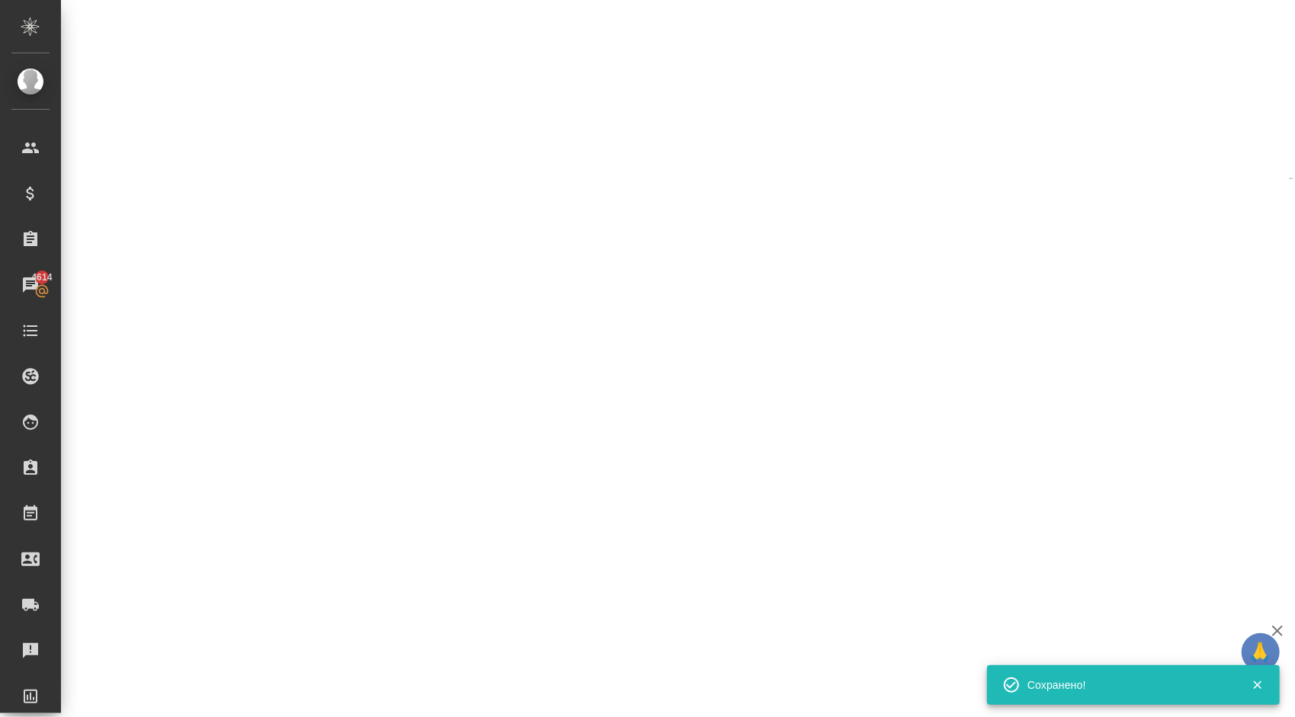
select select "RU"
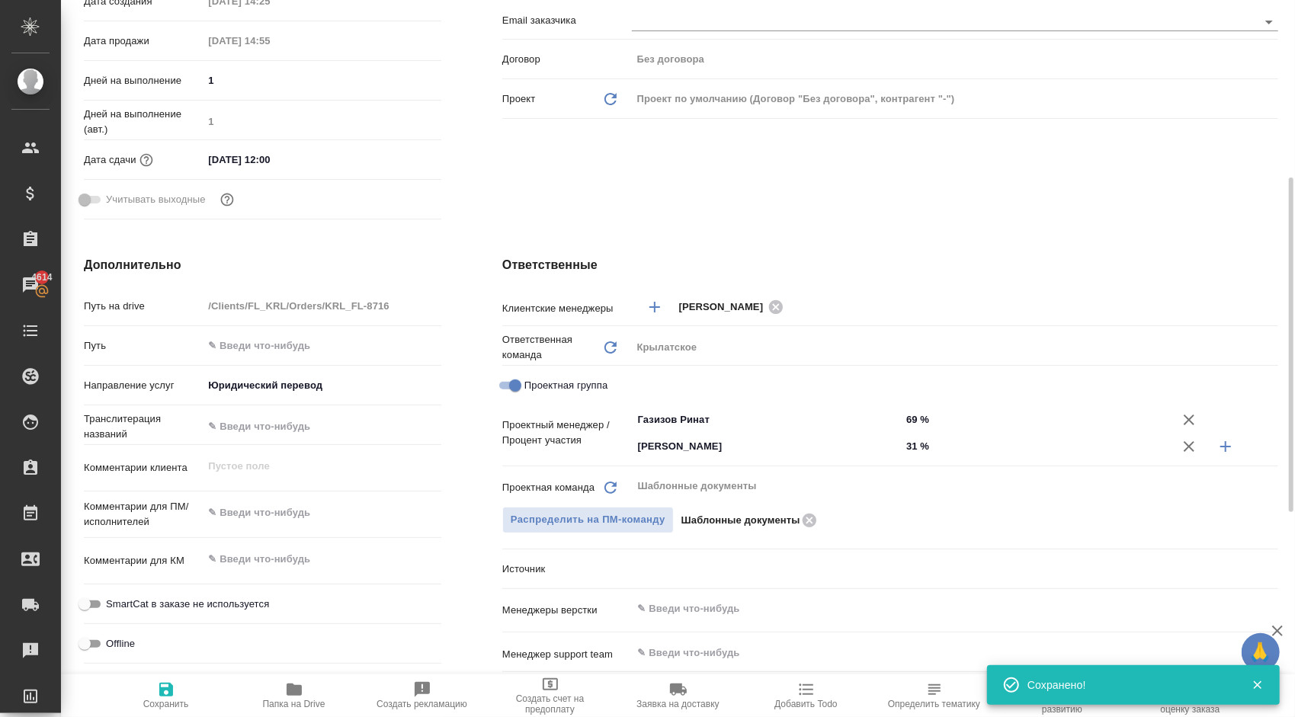
type textarea "x"
click at [194, 687] on span "Сохранить" at bounding box center [166, 695] width 110 height 29
type textarea "x"
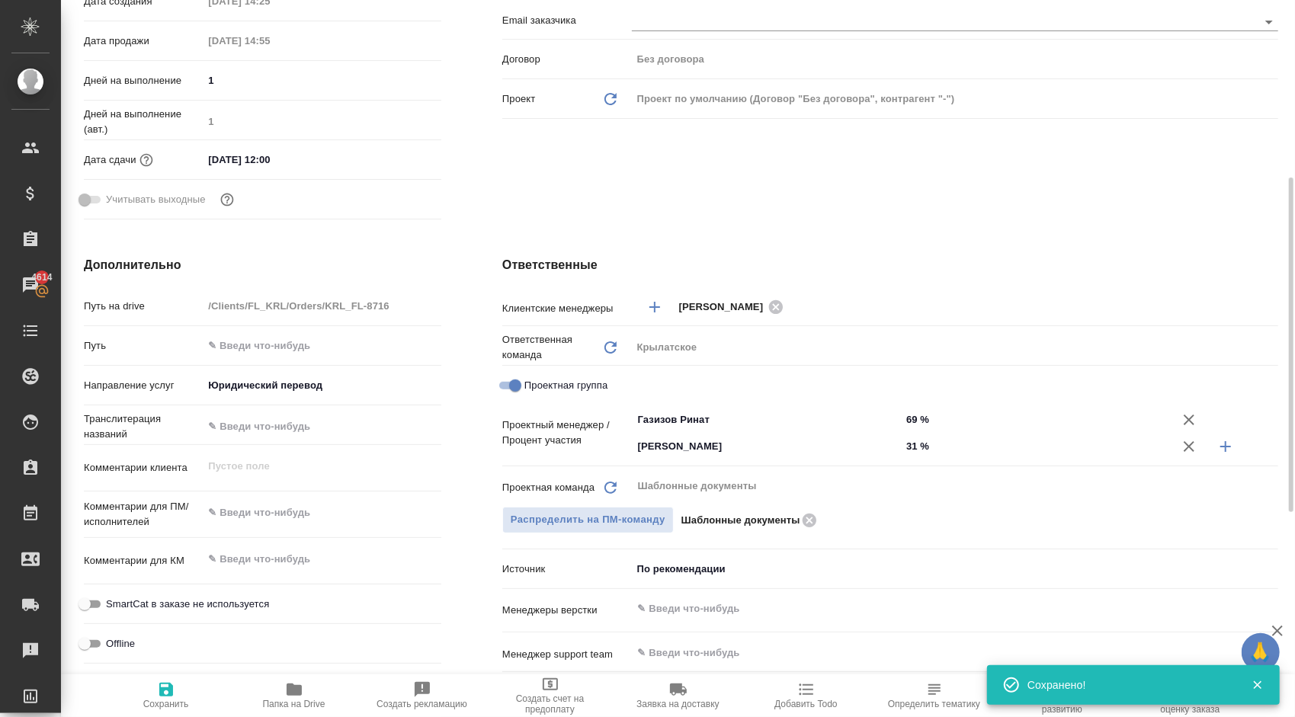
type textarea "x"
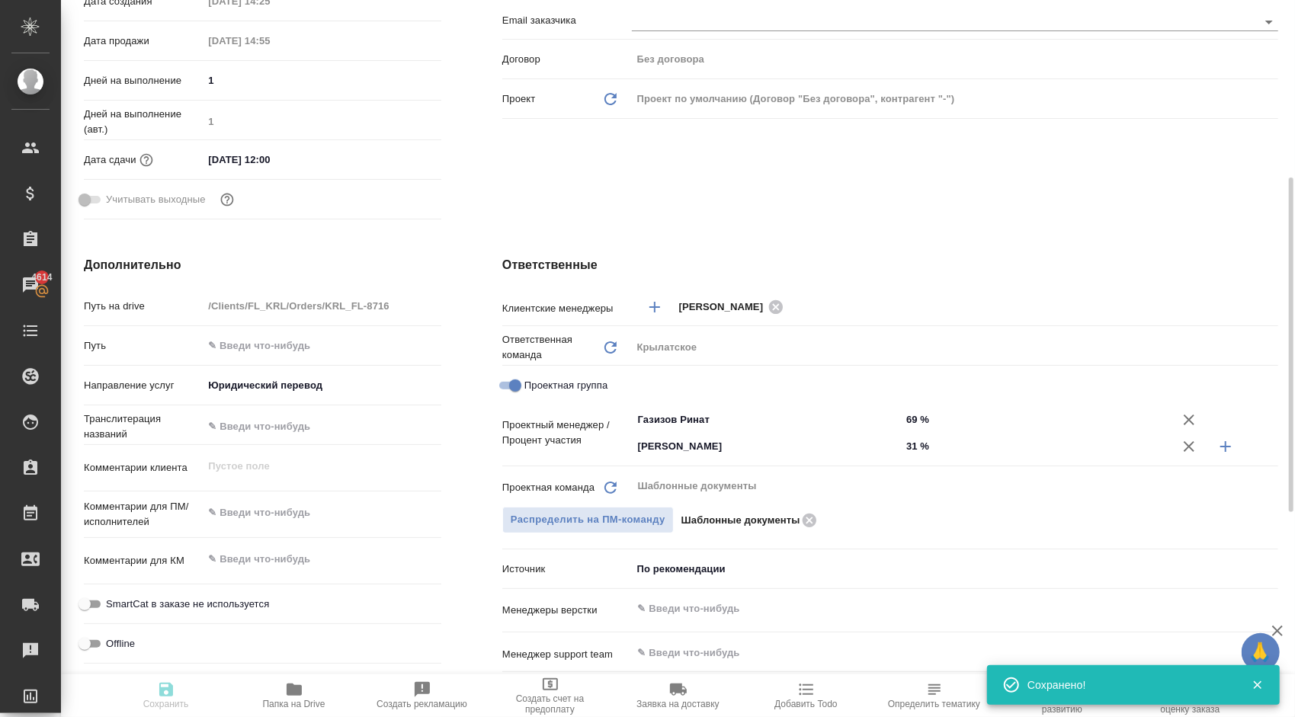
type textarea "x"
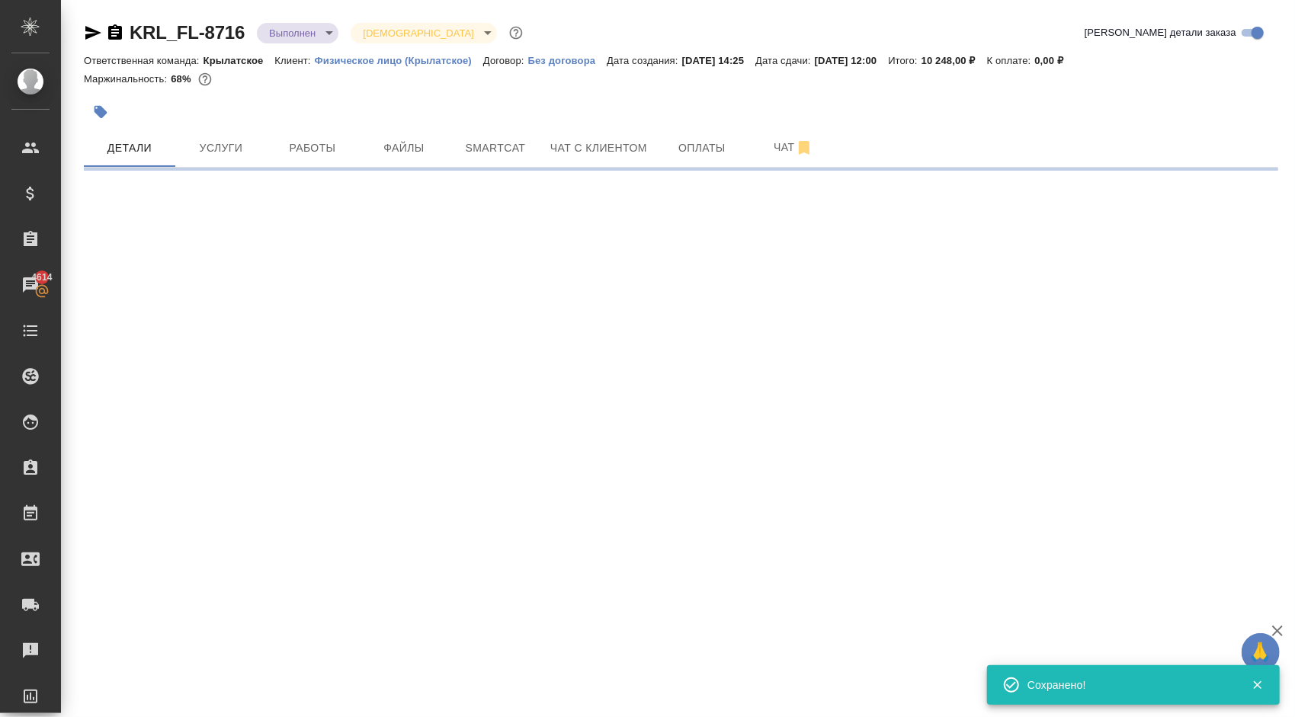
scroll to position [0, 0]
select select "RU"
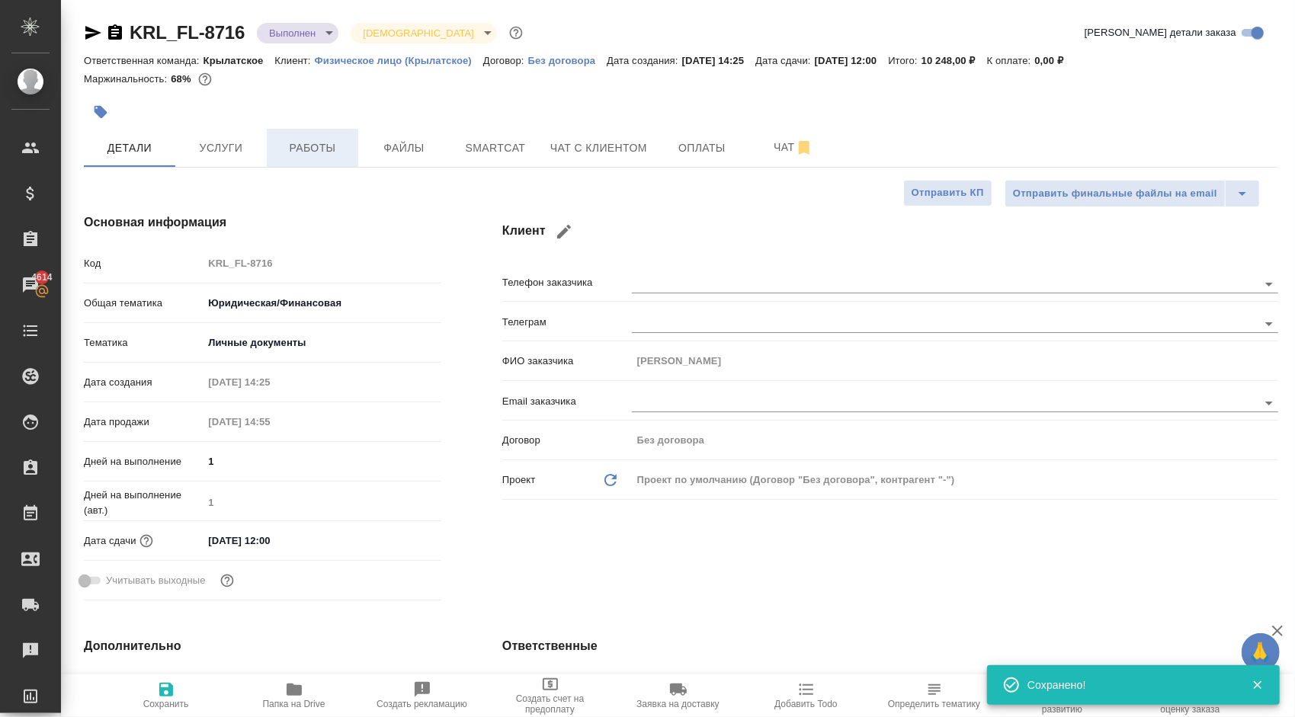
type textarea "x"
click at [305, 141] on span "Работы" at bounding box center [312, 148] width 73 height 19
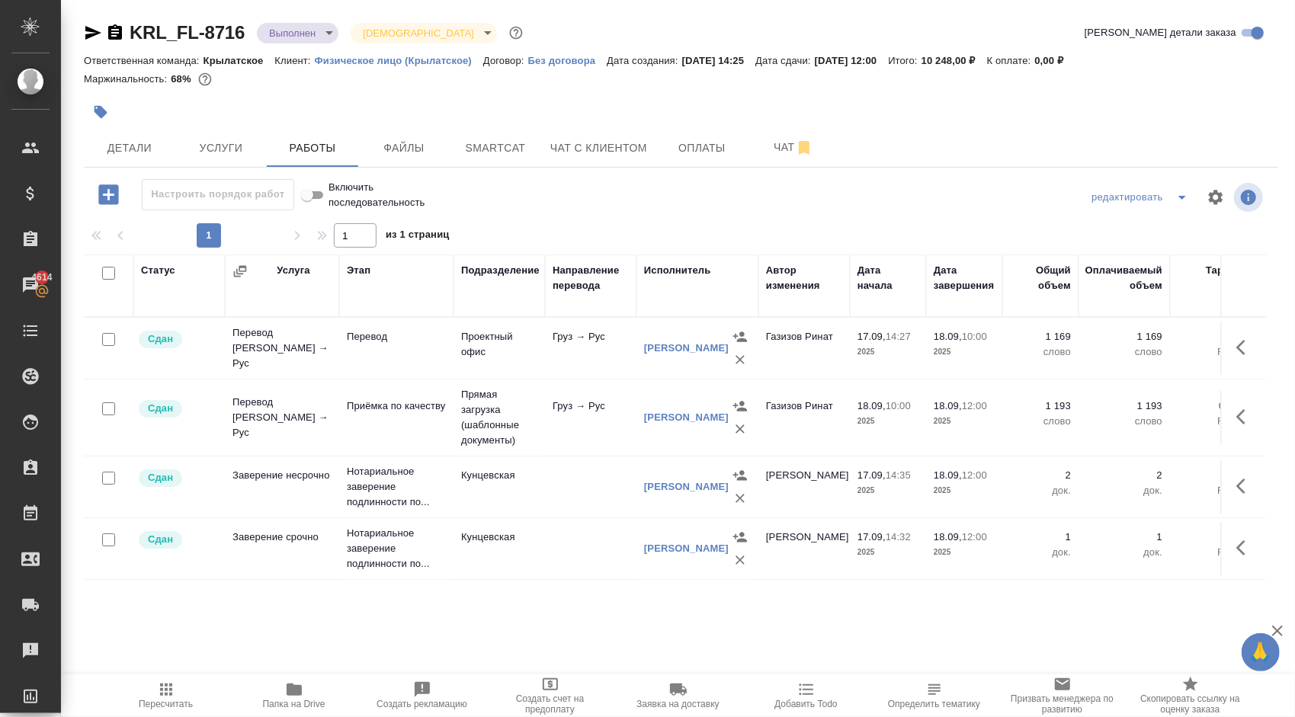
click at [188, 679] on button "Пересчитать" at bounding box center [166, 696] width 128 height 43
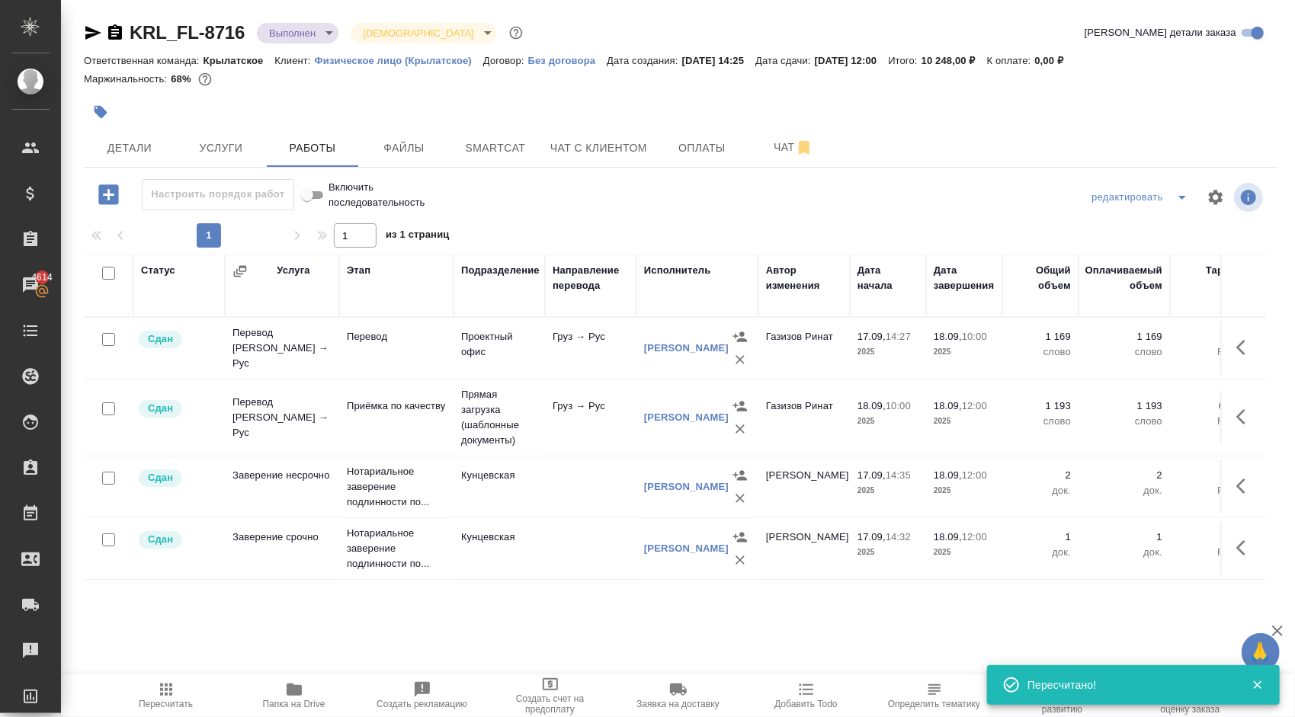
click at [299, 29] on body "🙏 .cls-1 fill:#fff; AWATERA Kasymov Timur Клиенты Спецификации Заказы 4614 Чаты…" at bounding box center [647, 358] width 1295 height 717
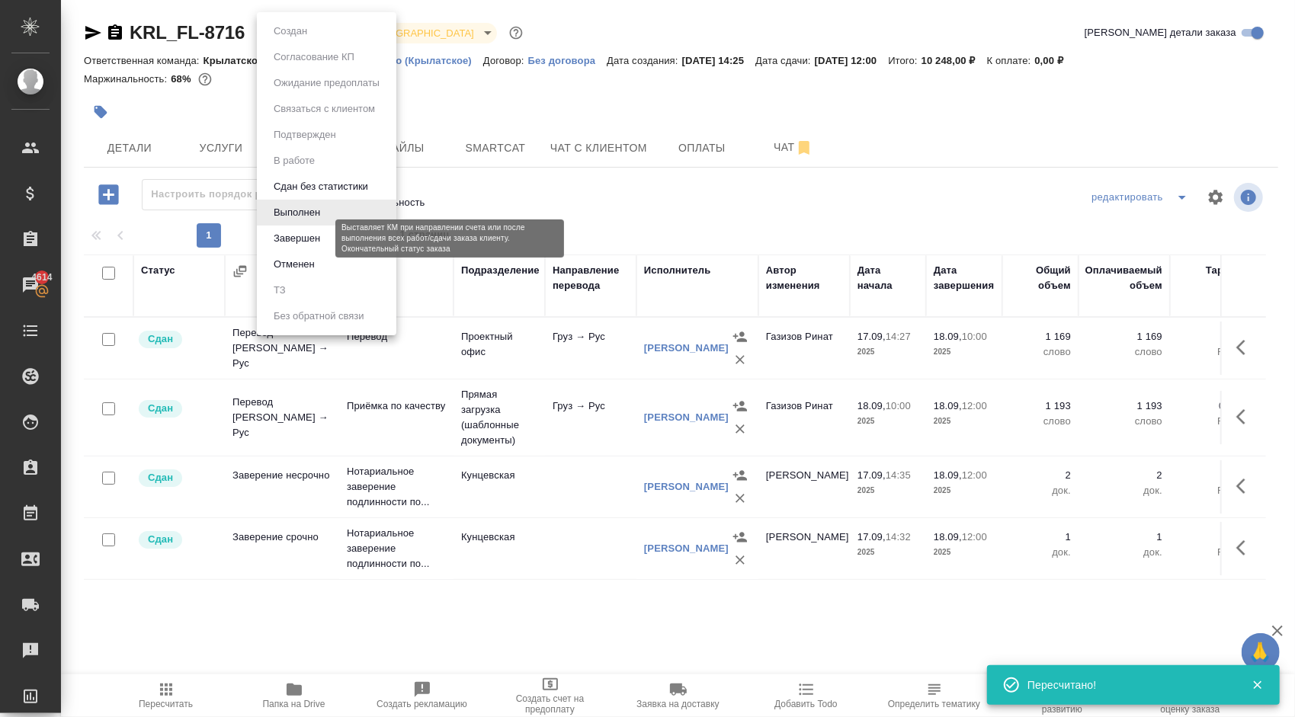
click at [294, 237] on button "Завершен" at bounding box center [297, 238] width 56 height 17
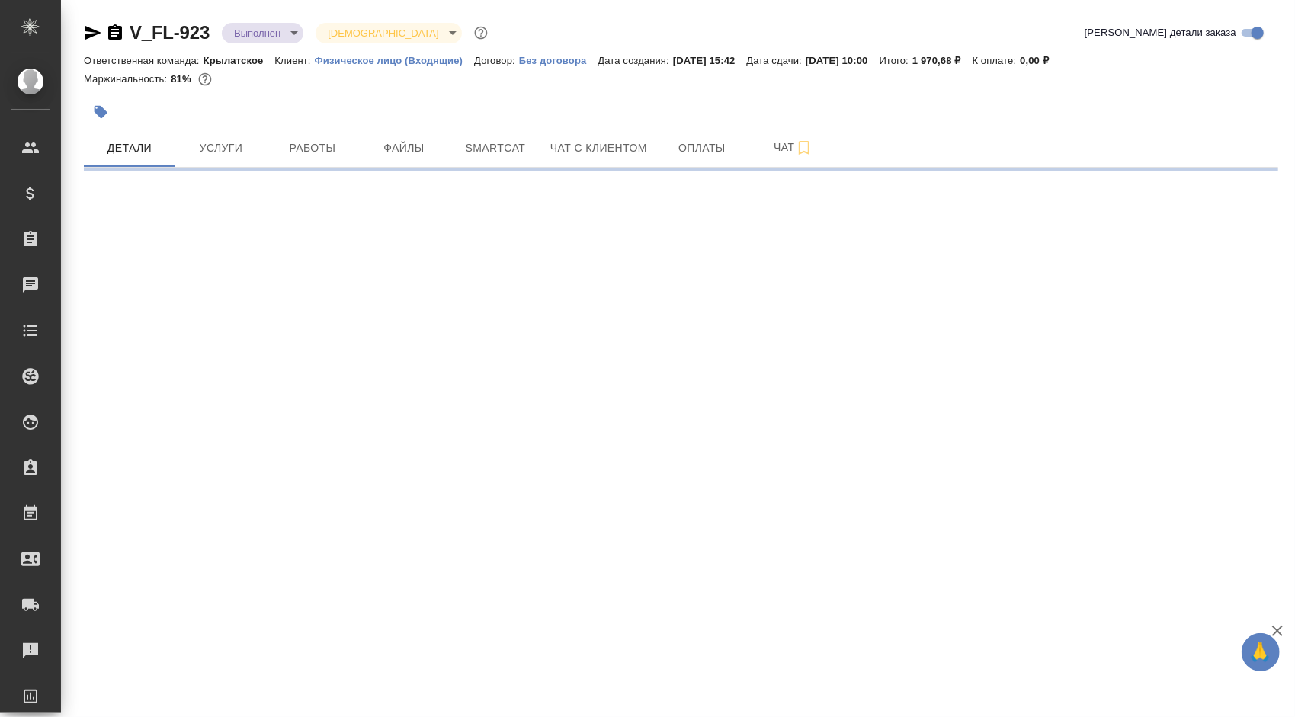
select select "RU"
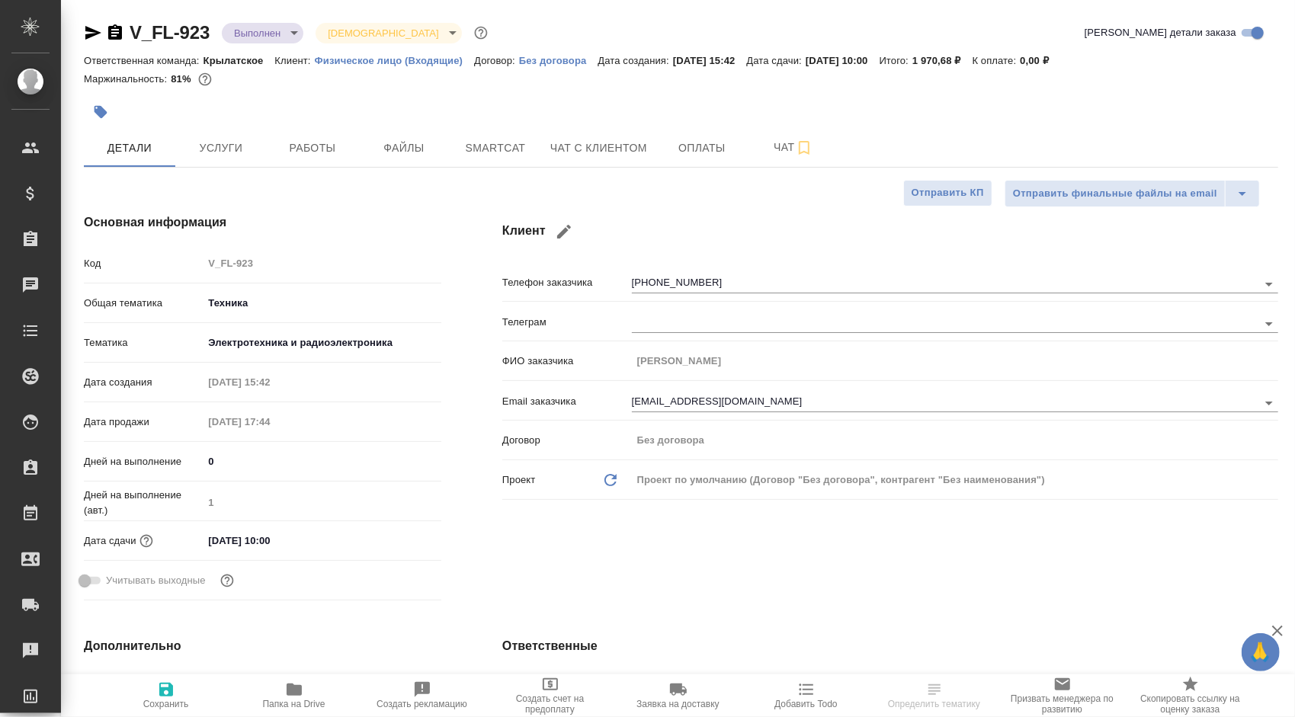
type textarea "x"
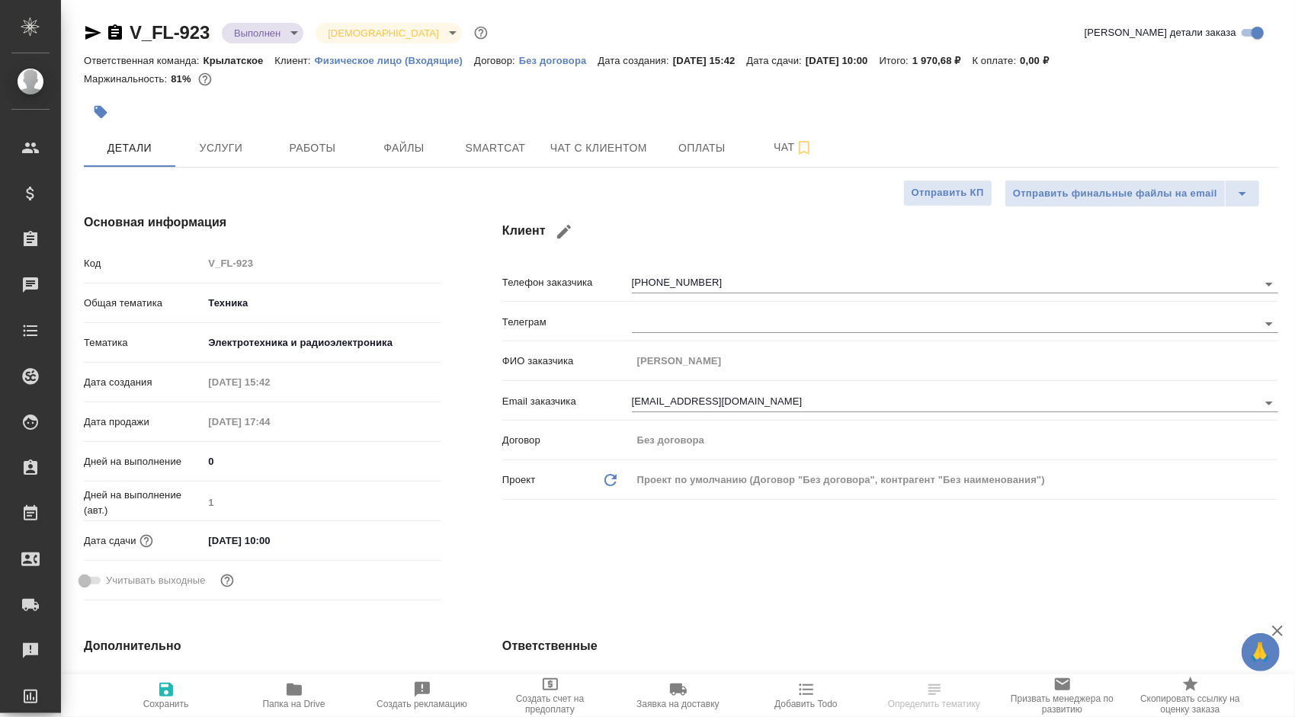
type textarea "x"
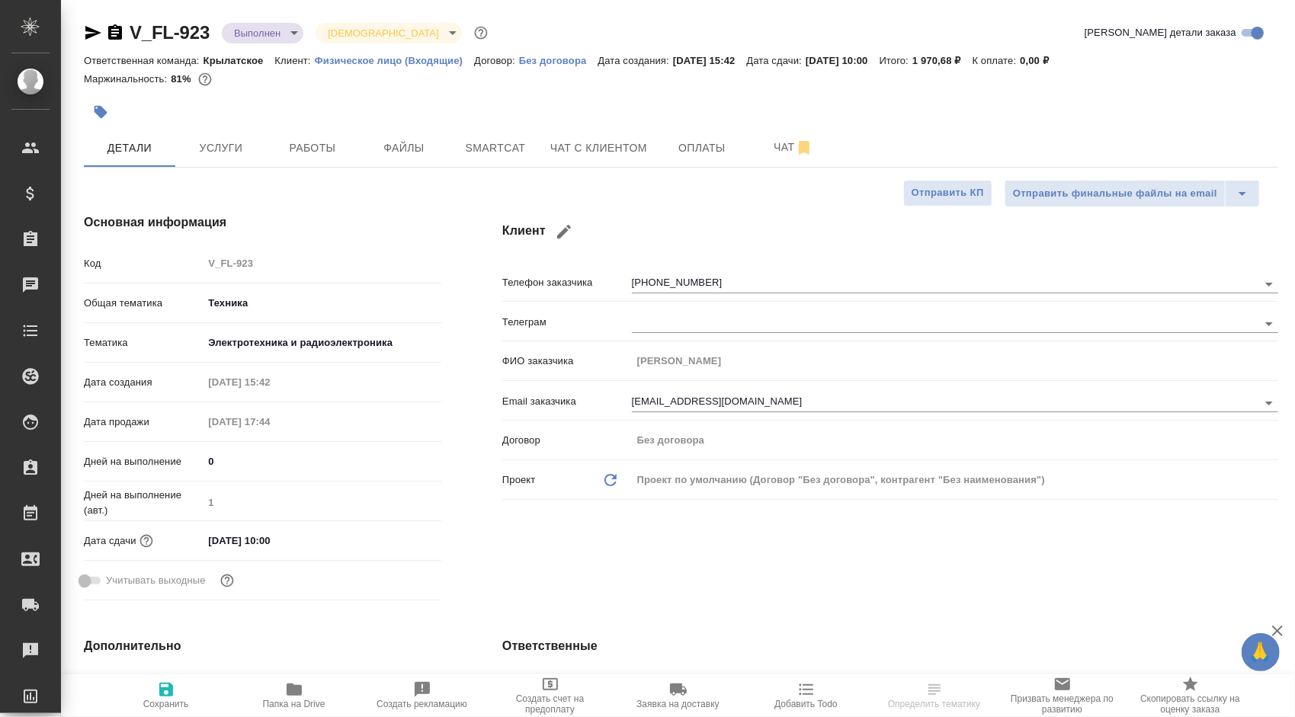
type textarea "x"
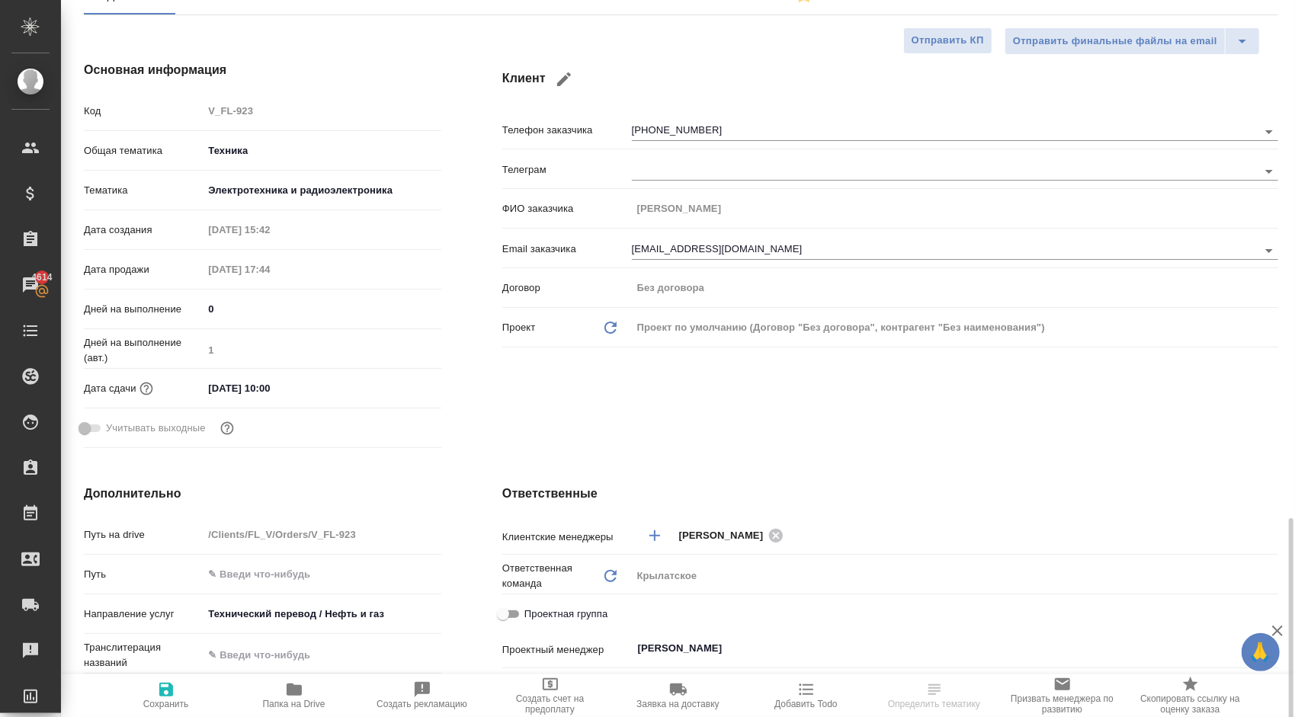
scroll to position [76, 0]
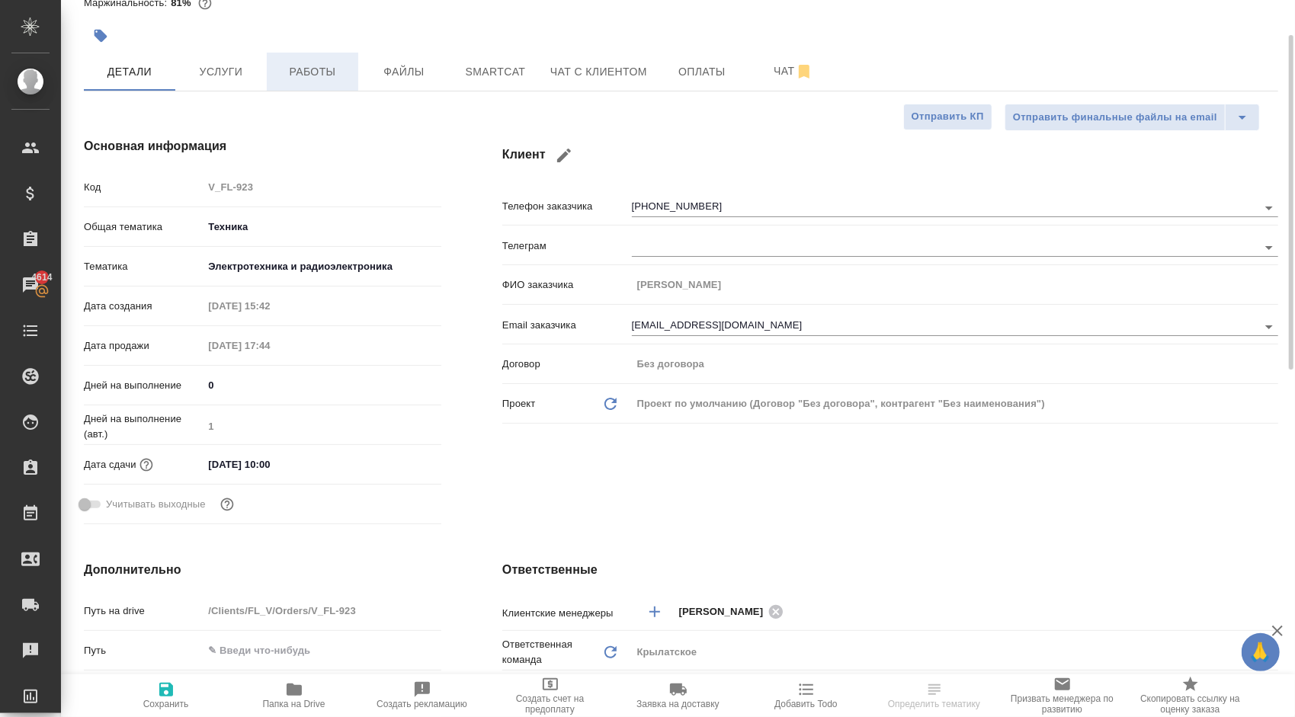
click at [300, 78] on span "Работы" at bounding box center [312, 72] width 73 height 19
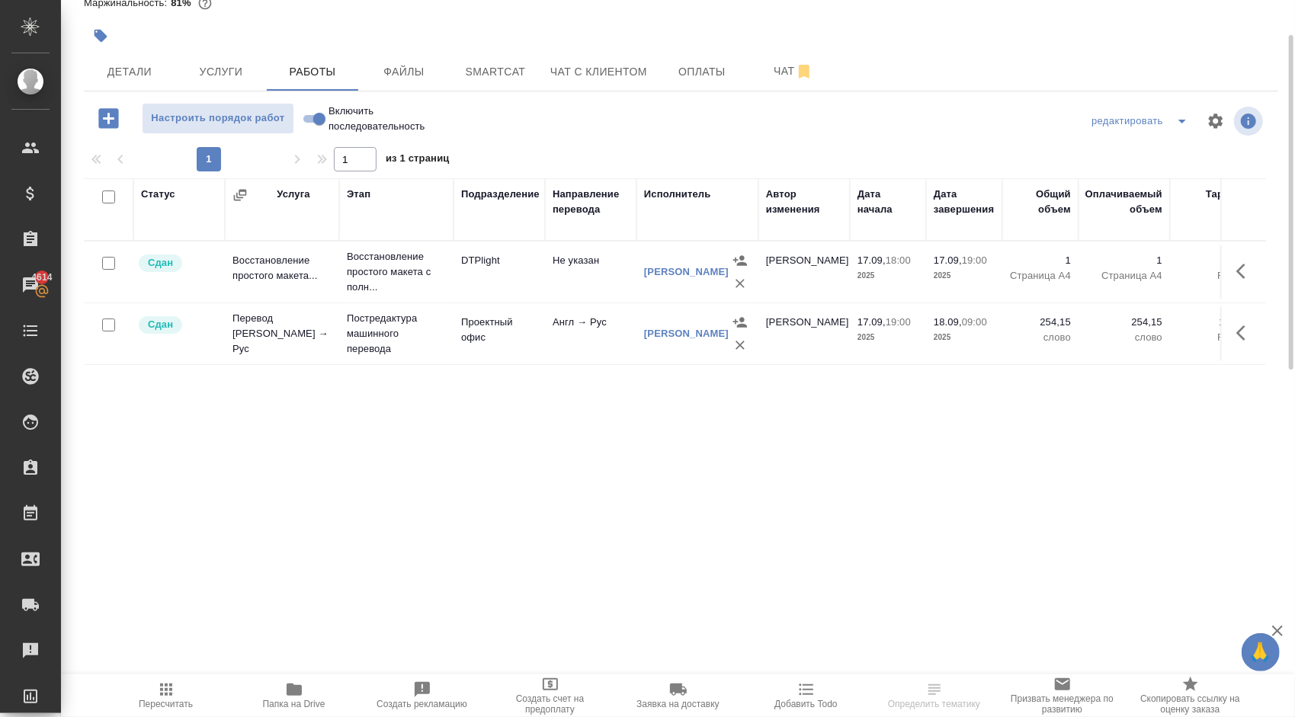
click at [177, 682] on span "Пересчитать" at bounding box center [166, 695] width 110 height 29
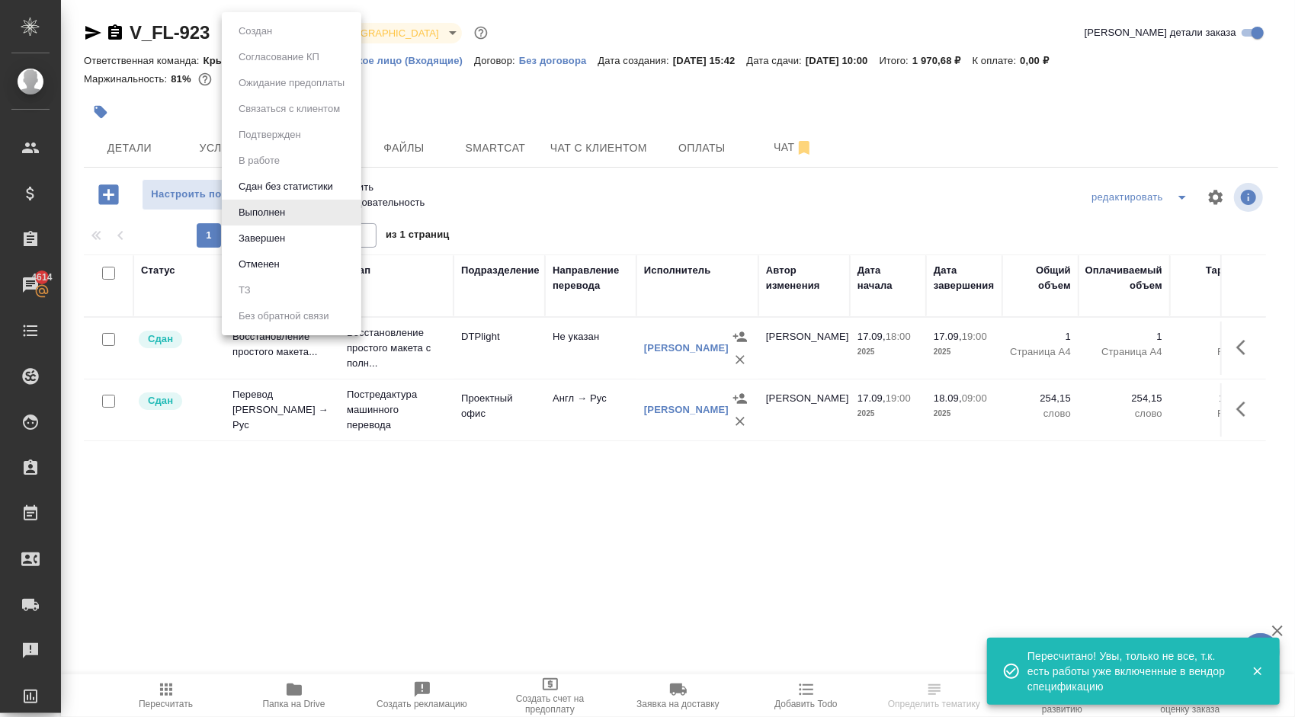
click at [281, 27] on body "🙏 .cls-1 fill:#fff; AWATERA [PERSON_NAME] Спецификации Заказы 4614 Чаты Todo Пр…" at bounding box center [647, 358] width 1295 height 717
click at [290, 239] on li "Завершен" at bounding box center [292, 239] width 140 height 26
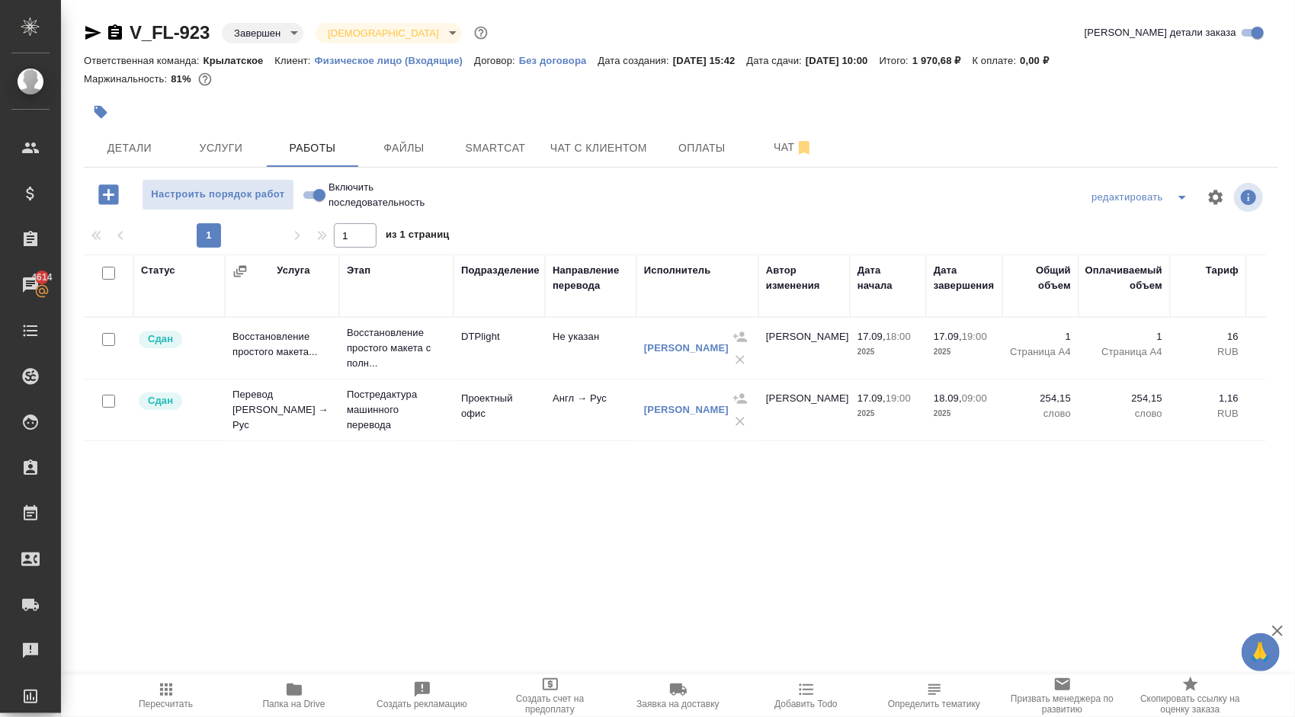
click at [171, 688] on icon "button" at bounding box center [166, 690] width 18 height 18
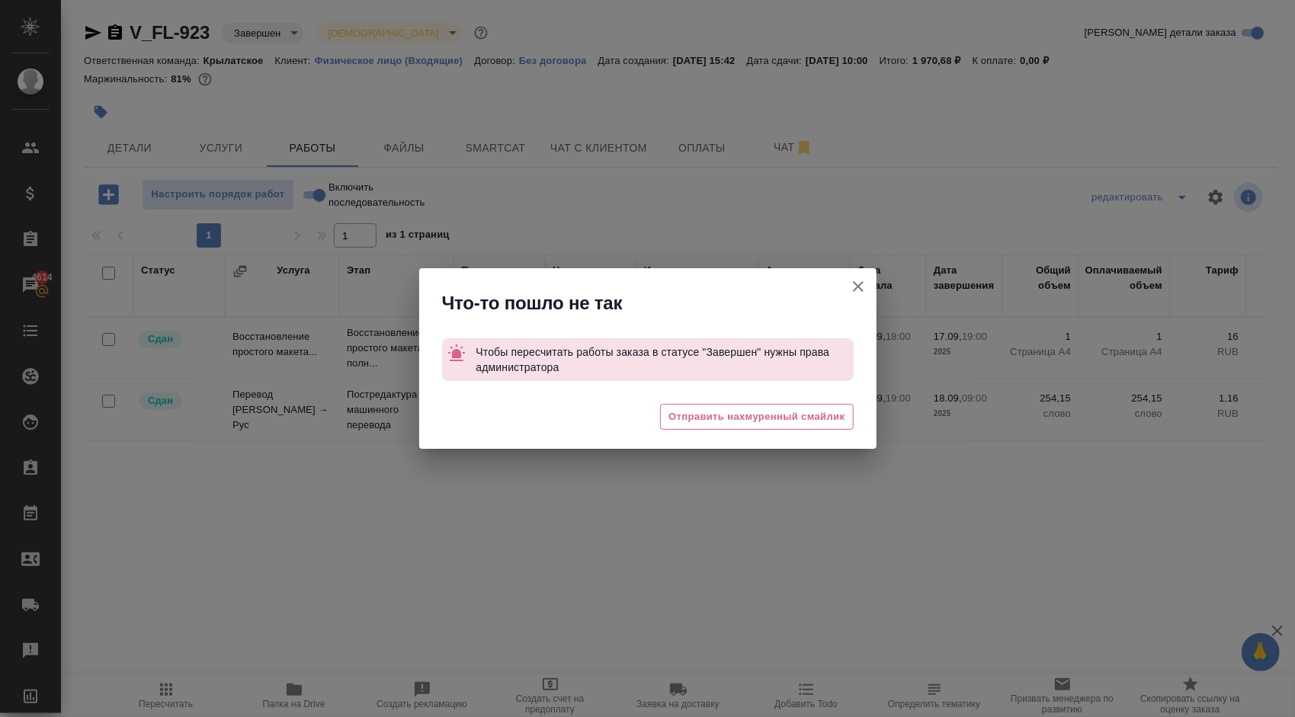
click at [861, 282] on icon "button" at bounding box center [858, 286] width 11 height 11
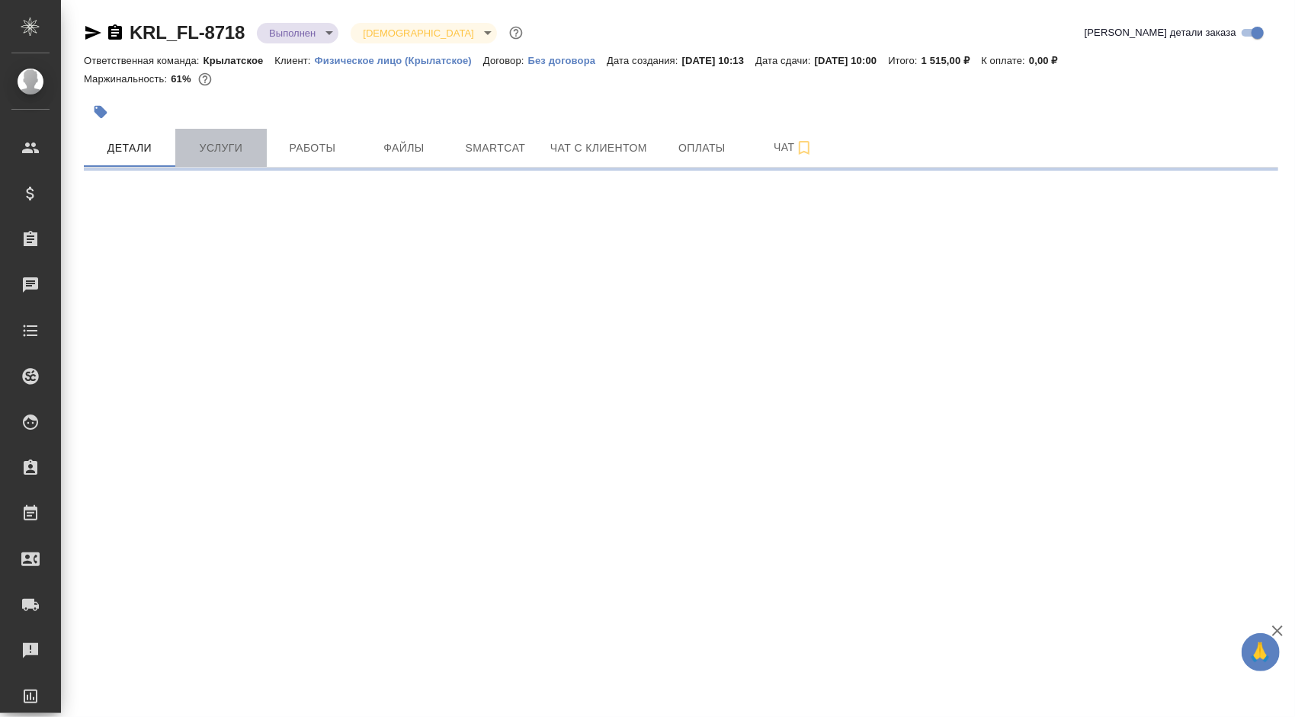
click at [223, 145] on span "Услуги" at bounding box center [220, 148] width 73 height 19
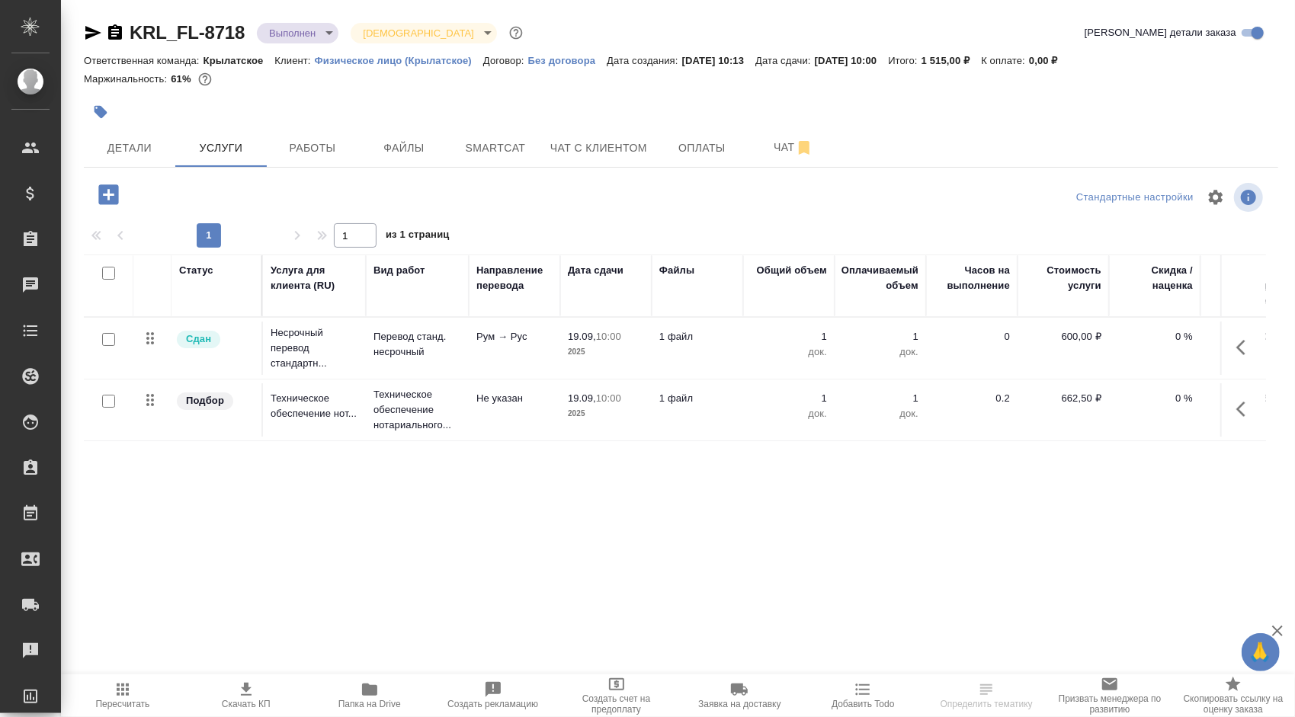
scroll to position [0, 163]
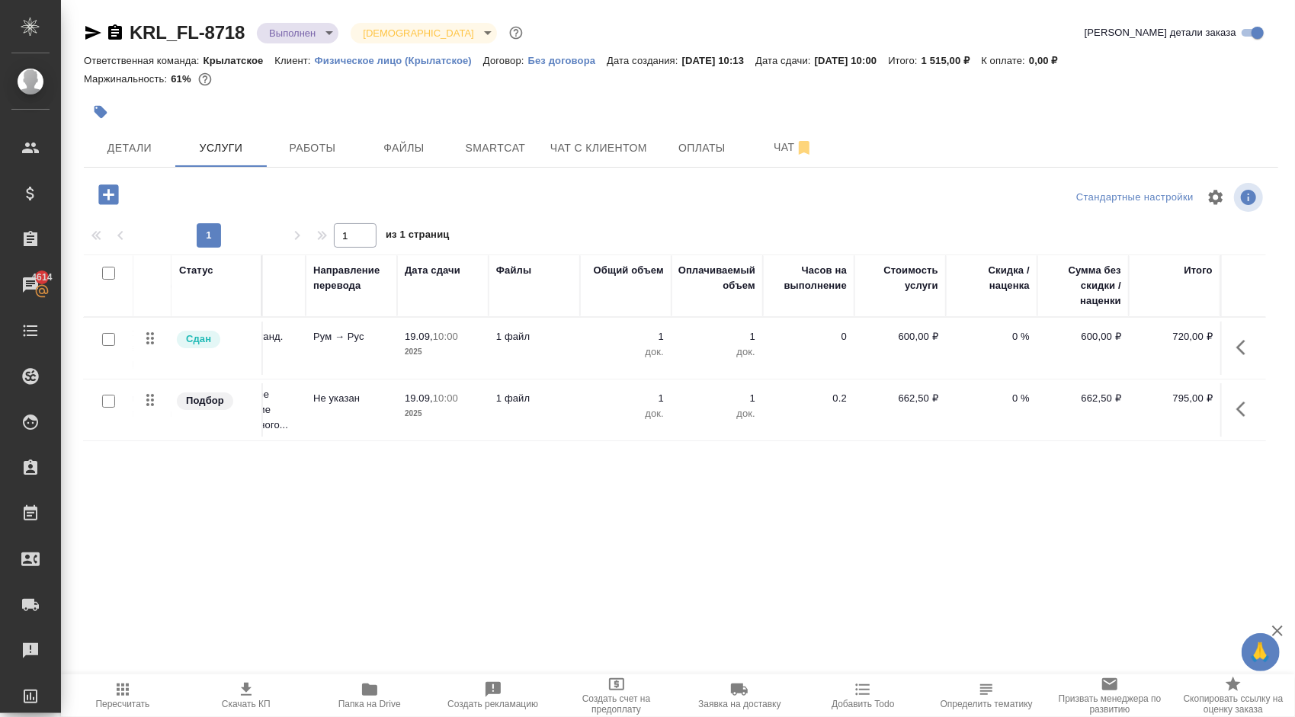
click at [509, 204] on div at bounding box center [681, 197] width 398 height 37
click at [145, 136] on button "Детали" at bounding box center [129, 148] width 91 height 38
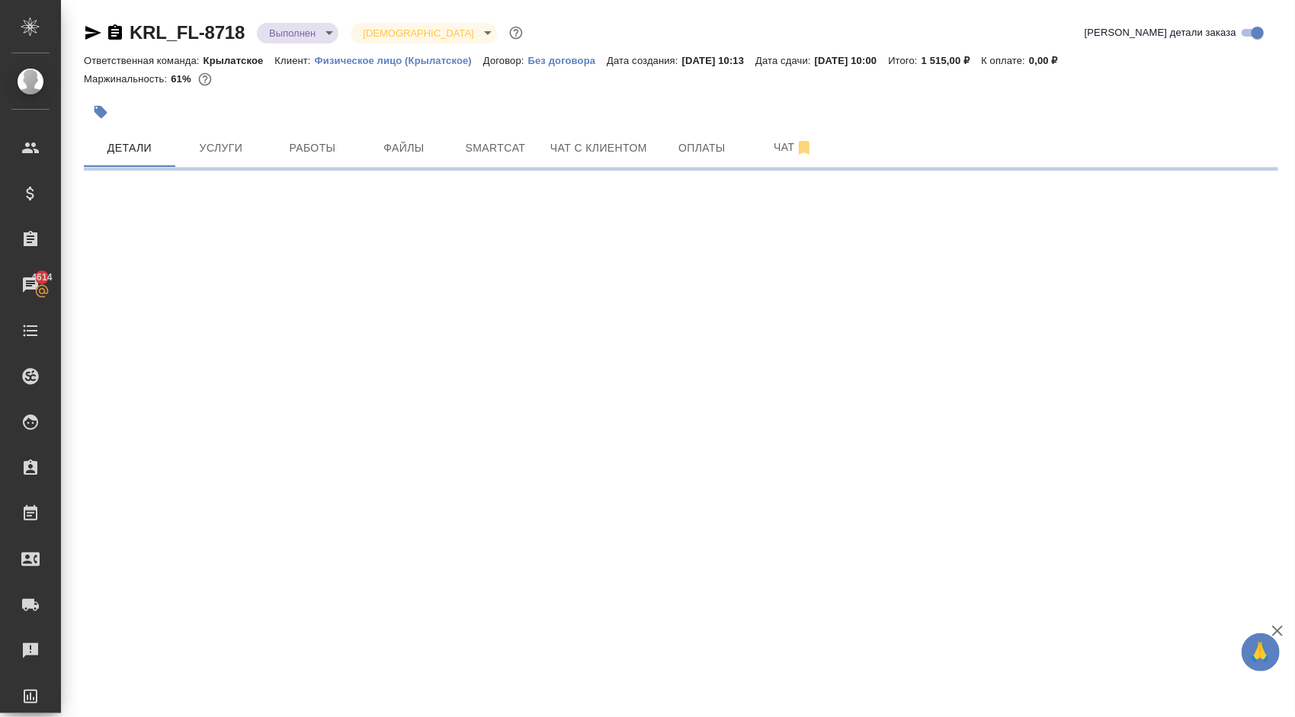
select select "RU"
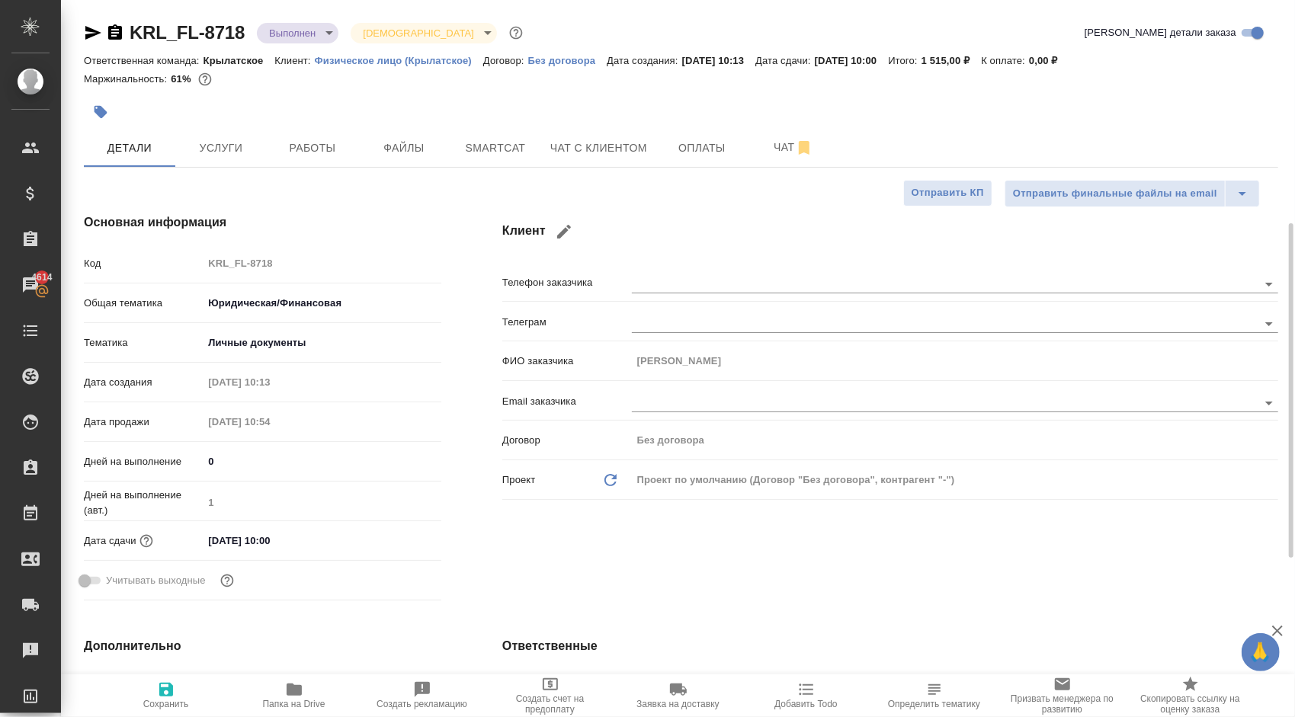
scroll to position [305, 0]
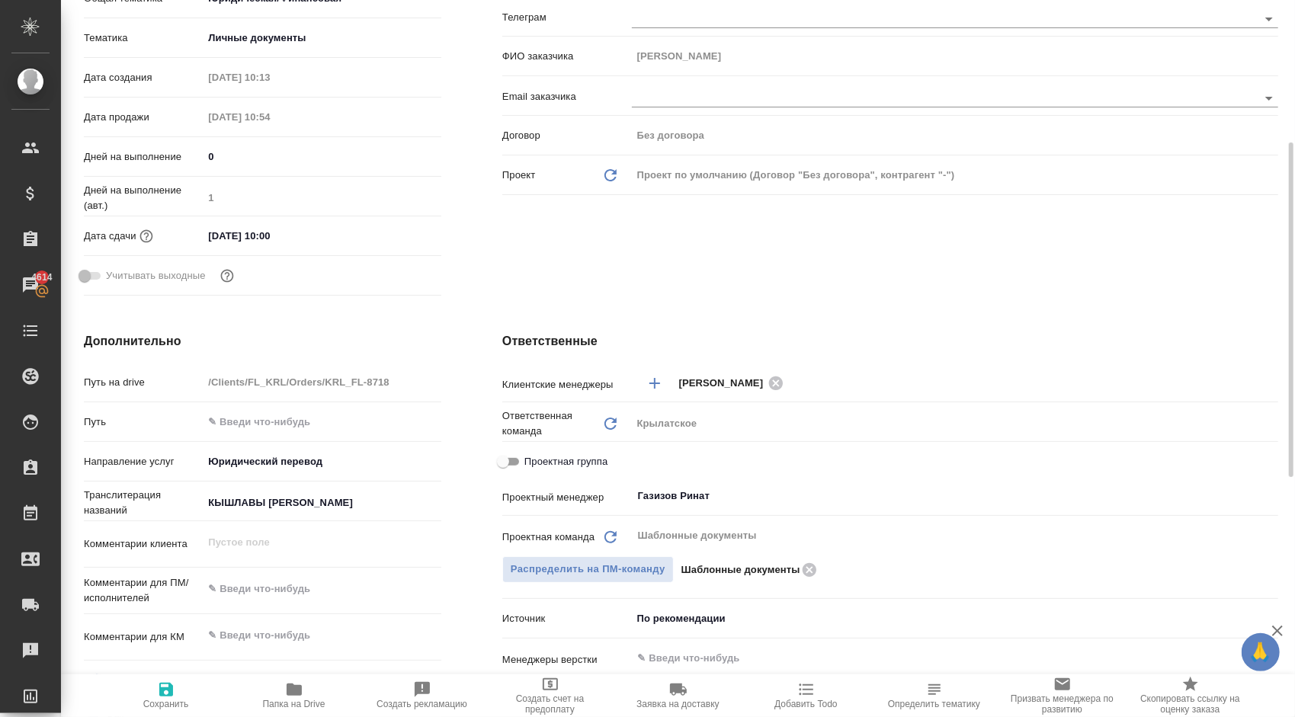
click at [528, 453] on label "Проектная группа" at bounding box center [551, 462] width 114 height 18
click at [528, 453] on input "Проектная группа" at bounding box center [503, 462] width 55 height 18
checkbox input "true"
type textarea "x"
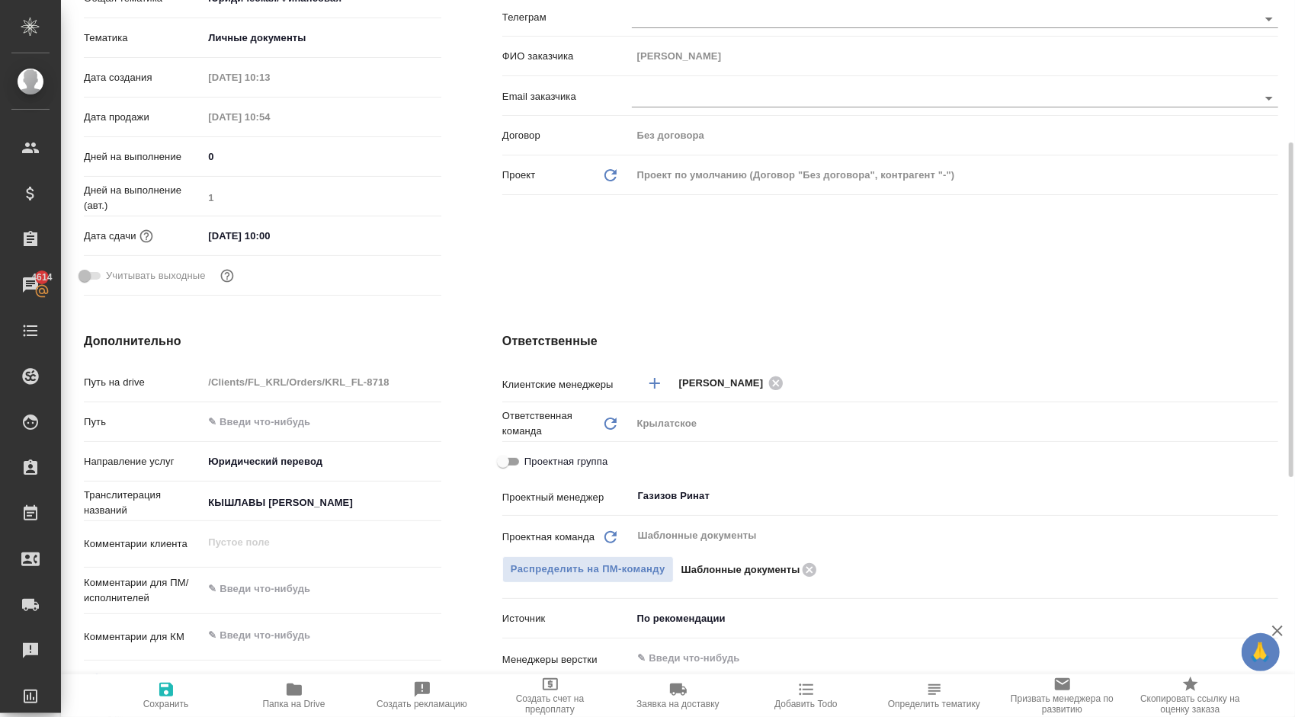
type textarea "x"
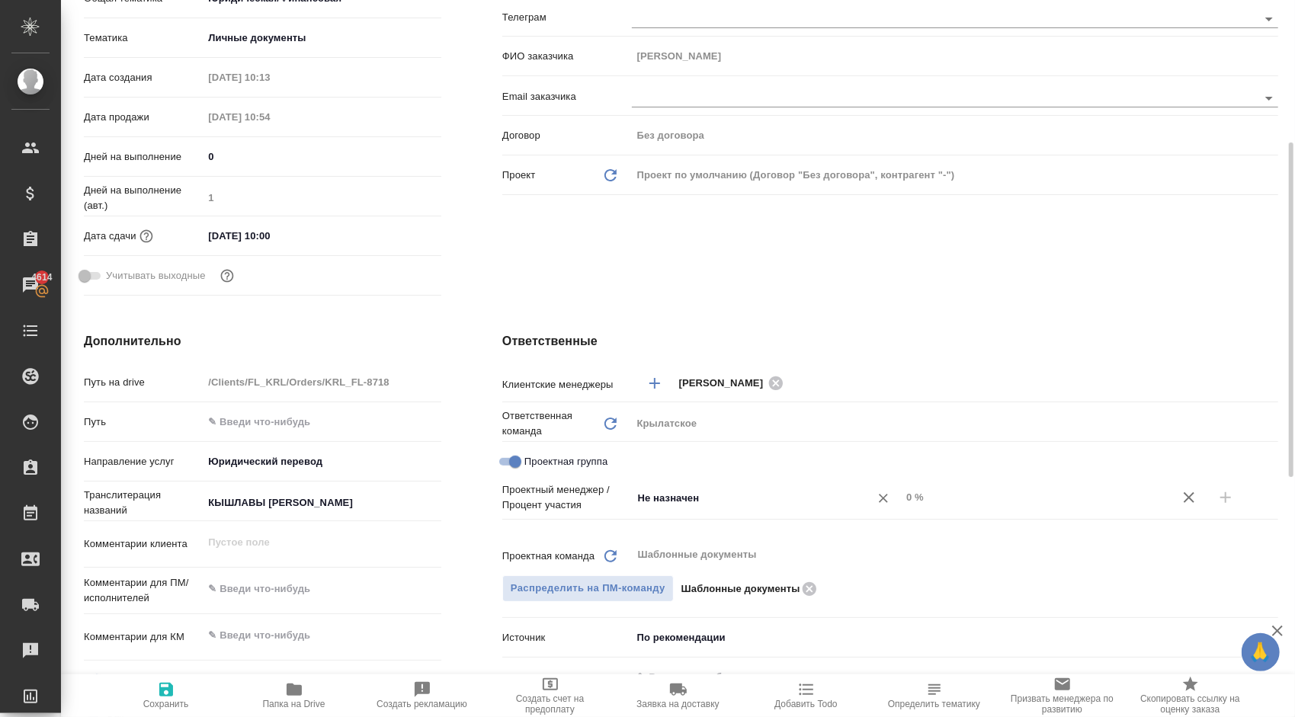
click at [668, 491] on input "Не назначен" at bounding box center [741, 498] width 209 height 18
type input "ринат"
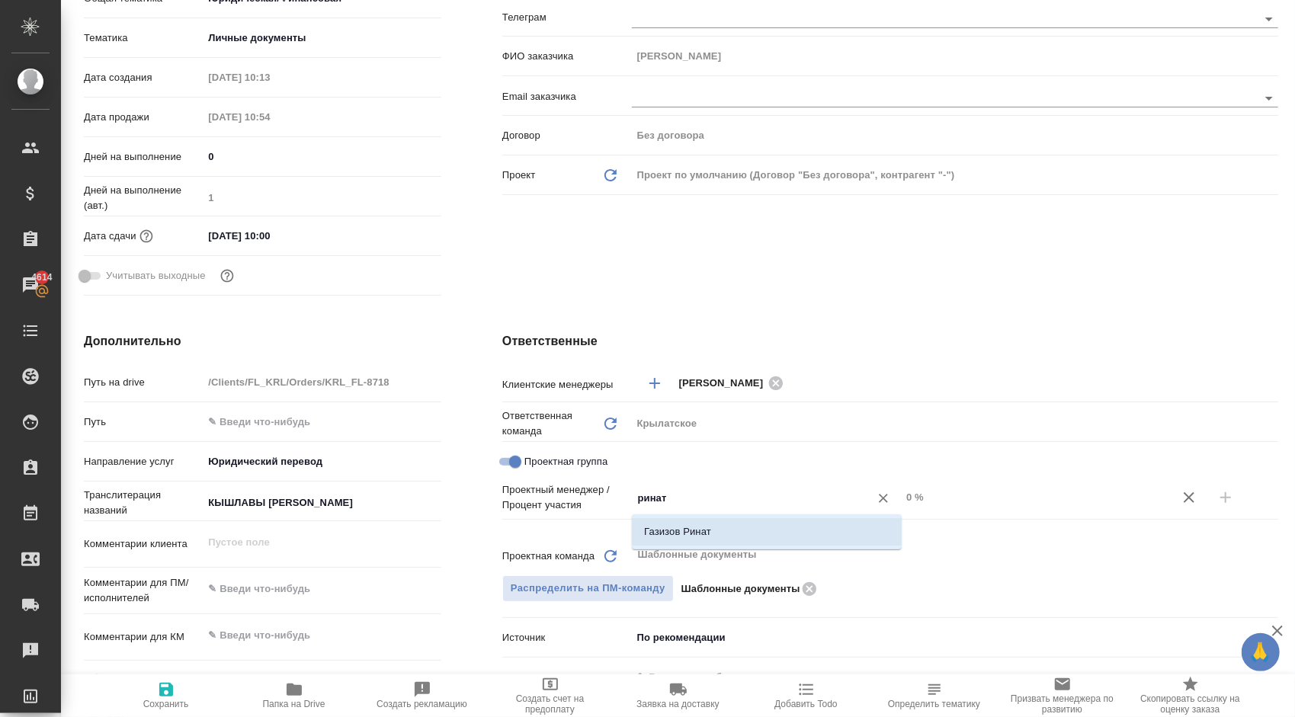
click at [699, 526] on li "Газизов Ринат" at bounding box center [767, 531] width 270 height 27
type textarea "x"
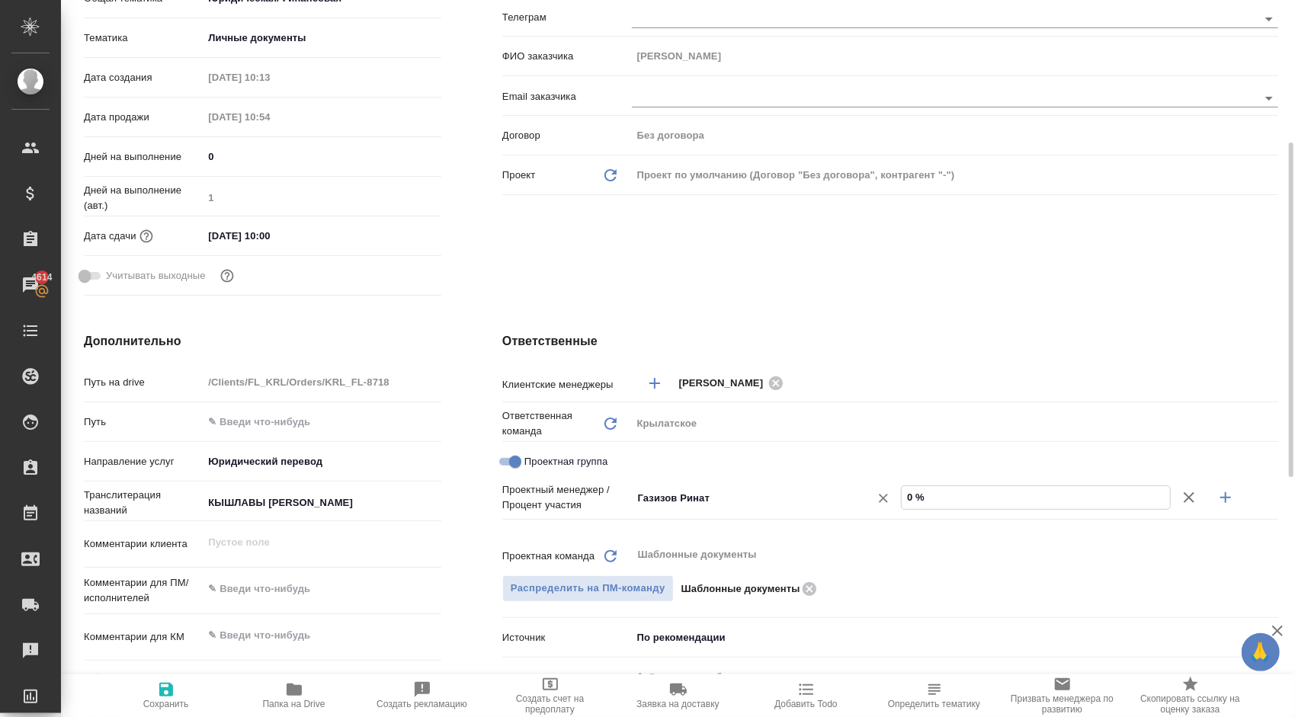
drag, startPoint x: 942, startPoint y: 497, endPoint x: 853, endPoint y: 497, distance: 89.2
click at [853, 497] on div "[PERSON_NAME] ​ 0 %" at bounding box center [955, 498] width 646 height 27
type textarea "x"
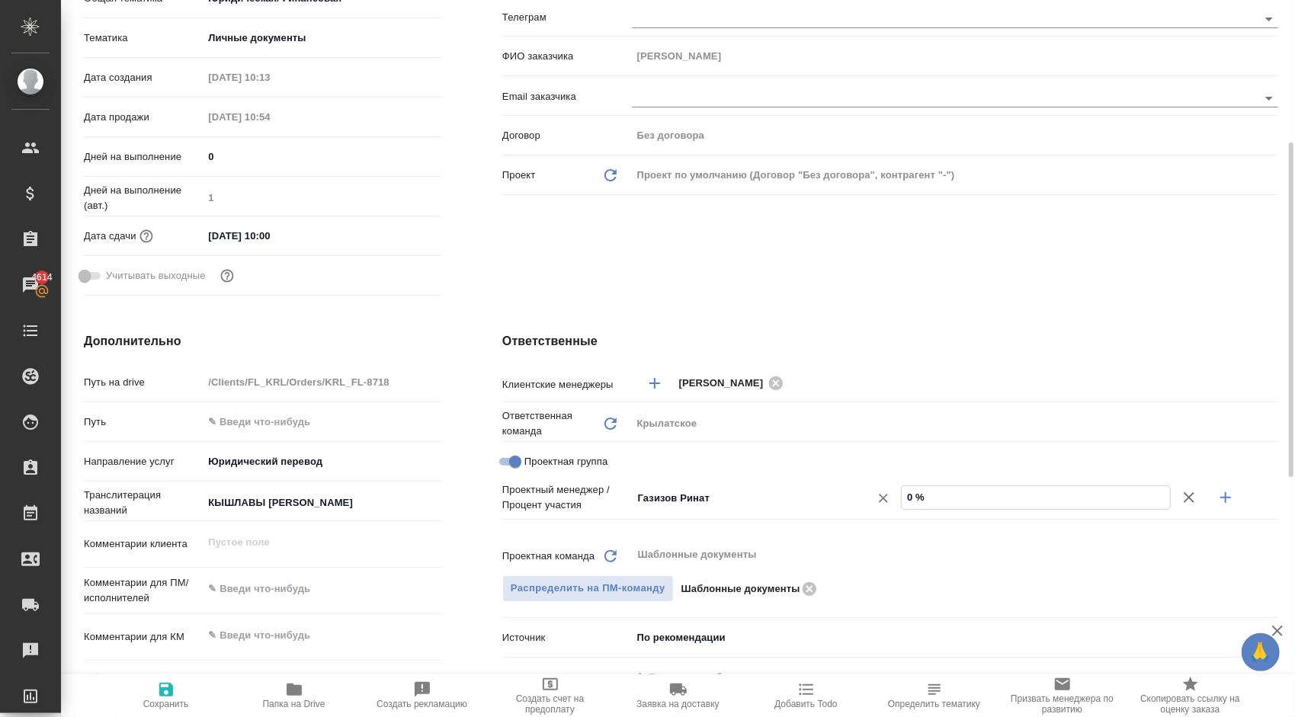
type input "4 %"
type textarea "x"
type input "48 %"
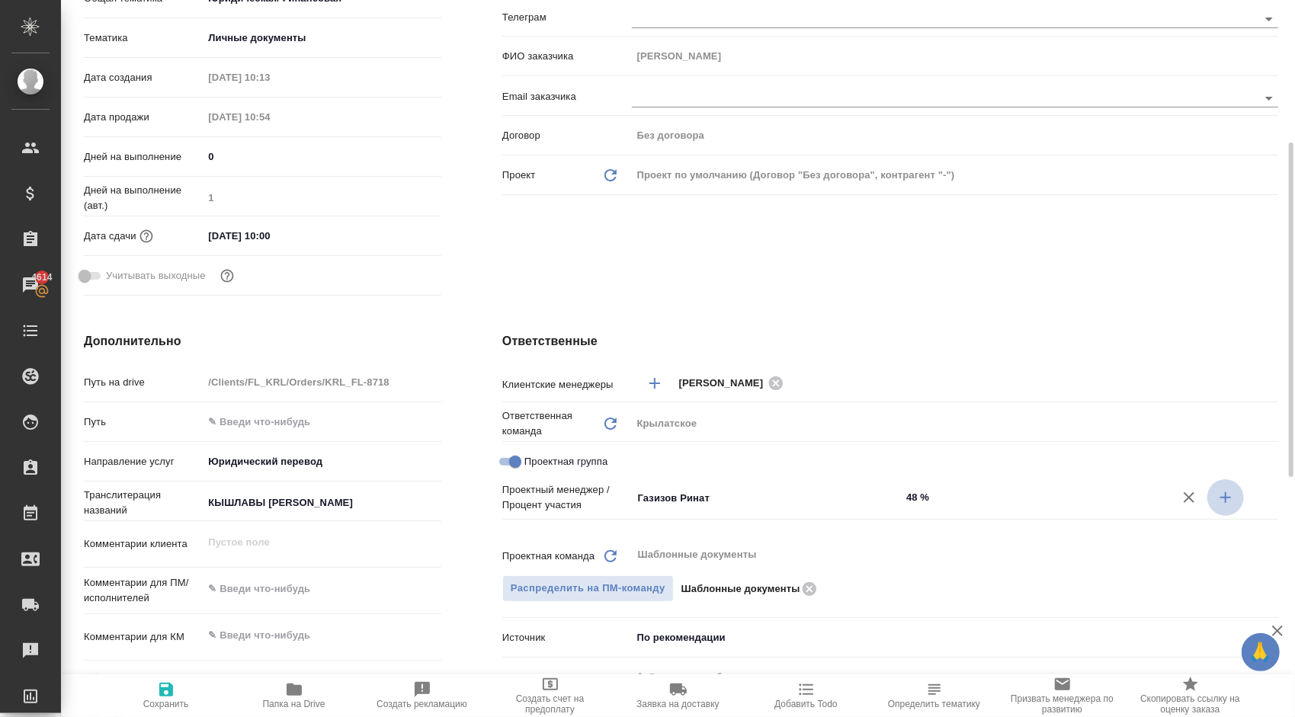
click at [1218, 492] on icon "button" at bounding box center [1226, 498] width 18 height 18
type textarea "x"
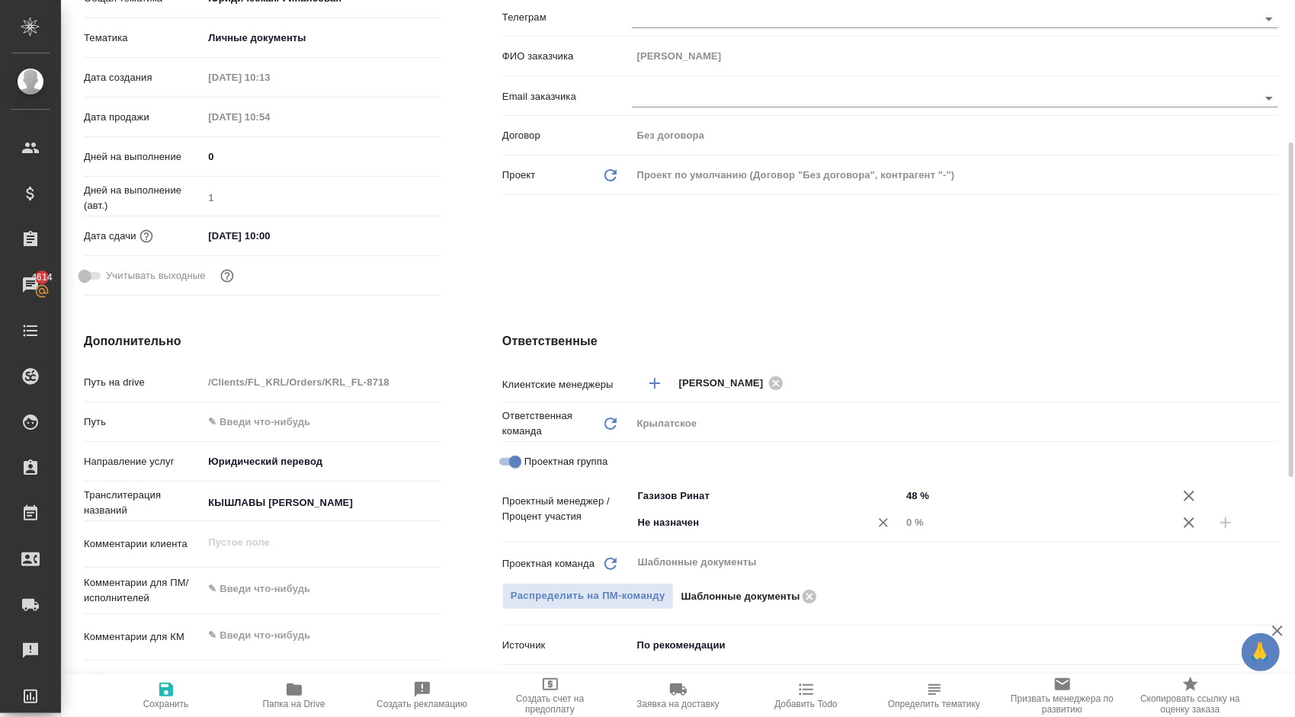
click at [670, 518] on input "Не назначен" at bounding box center [741, 523] width 209 height 18
type input "весе"
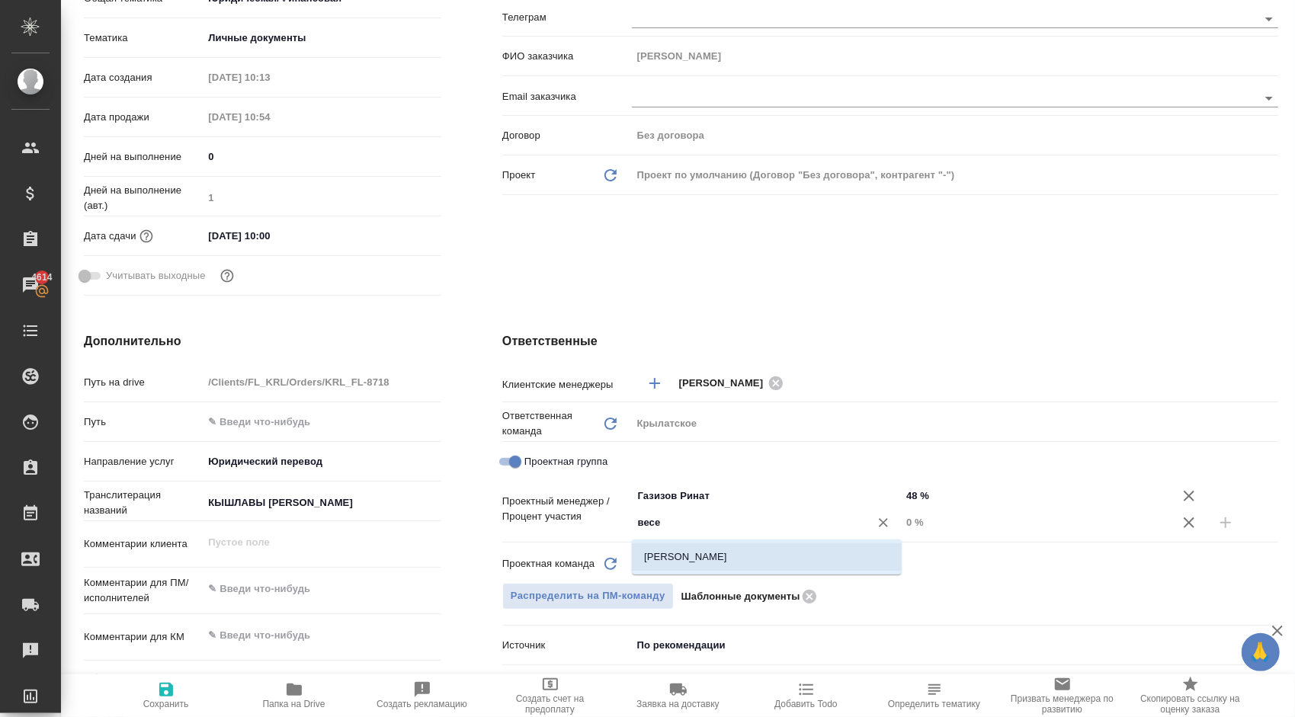
click at [685, 547] on li "[PERSON_NAME]" at bounding box center [767, 557] width 270 height 27
type textarea "x"
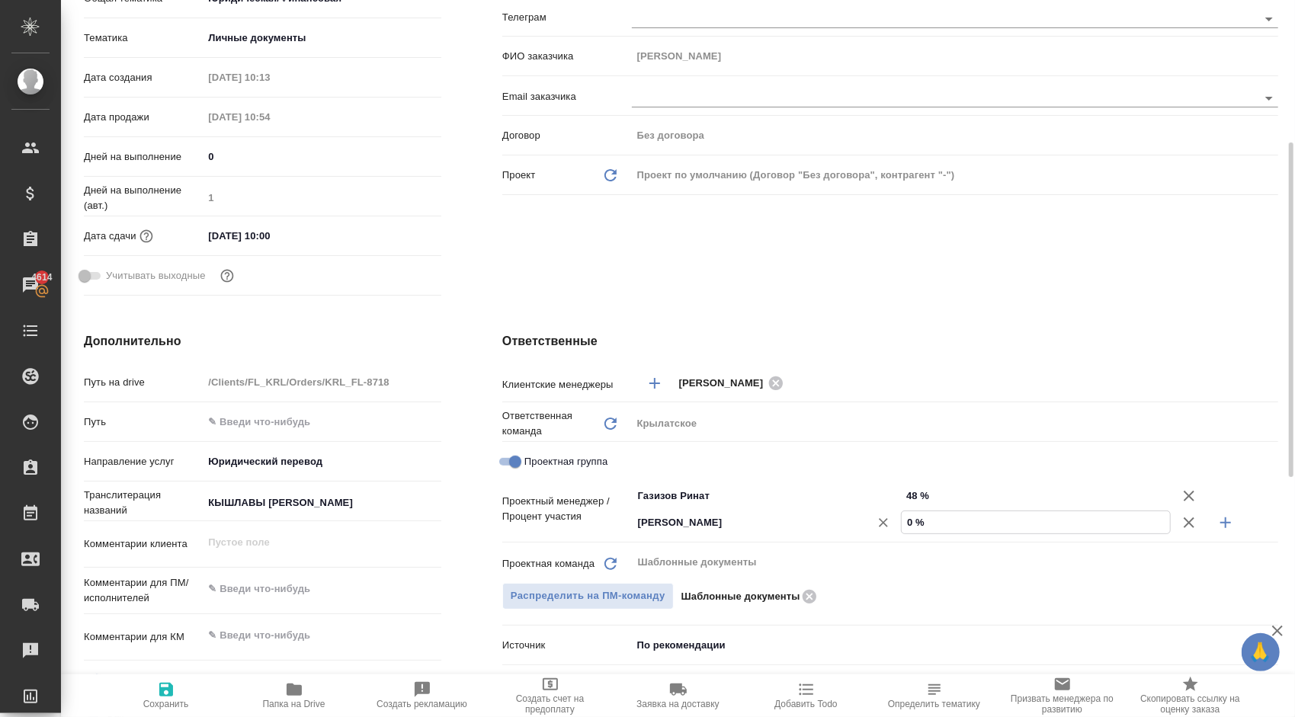
drag, startPoint x: 929, startPoint y: 521, endPoint x: 839, endPoint y: 518, distance: 89.2
click at [839, 518] on div "[PERSON_NAME] ​ 0 %" at bounding box center [955, 522] width 646 height 27
type input "5 %"
type textarea "x"
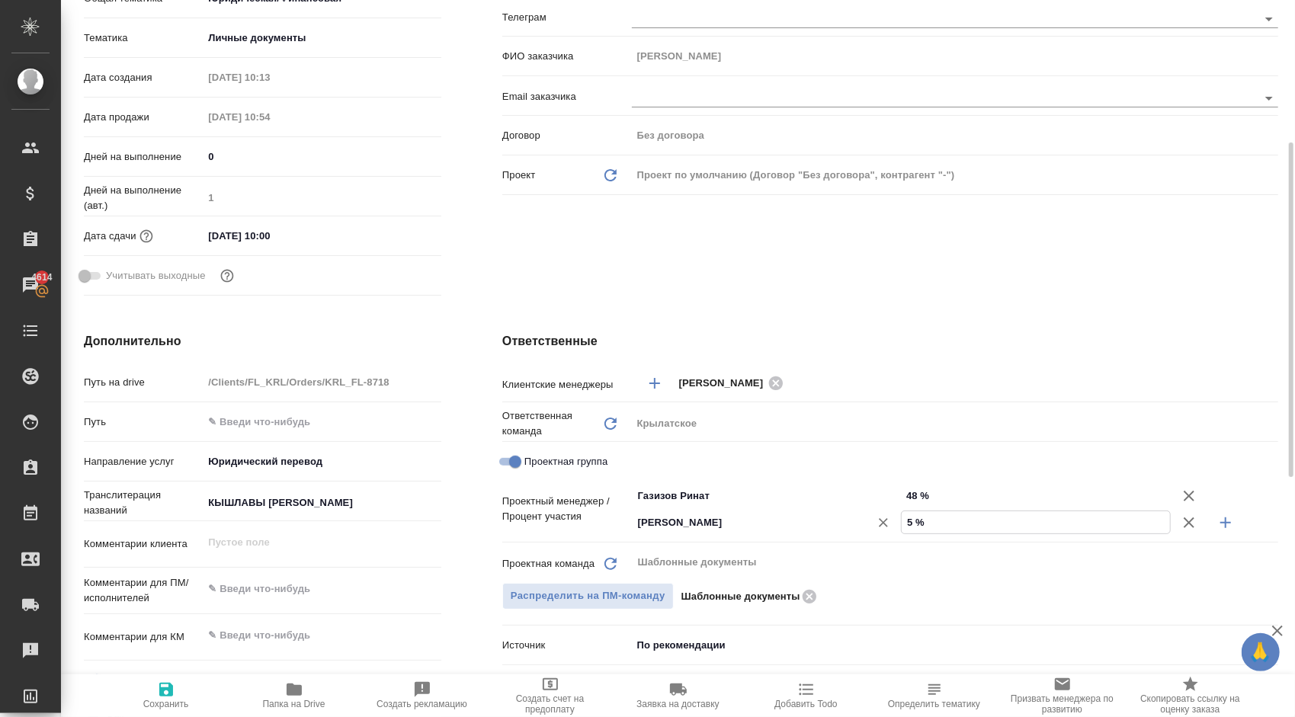
type textarea "x"
type input "52 %"
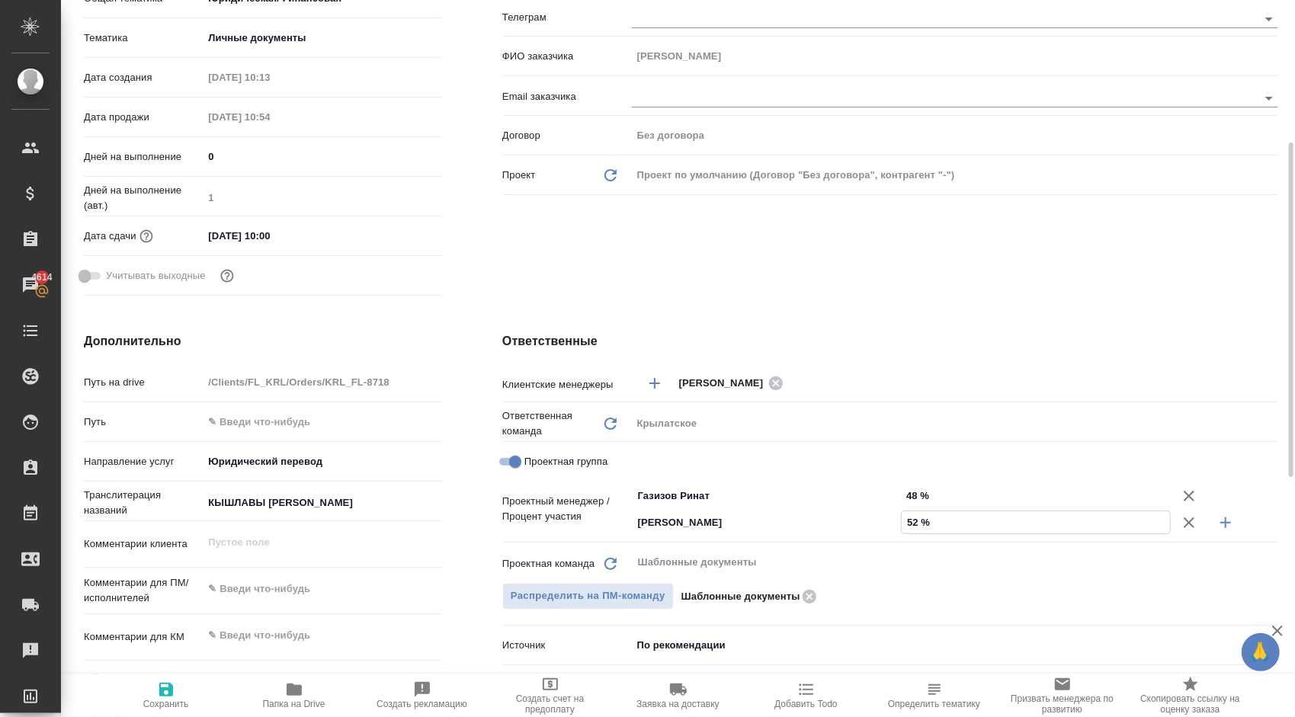
click at [191, 692] on span "Сохранить" at bounding box center [166, 695] width 110 height 29
type textarea "x"
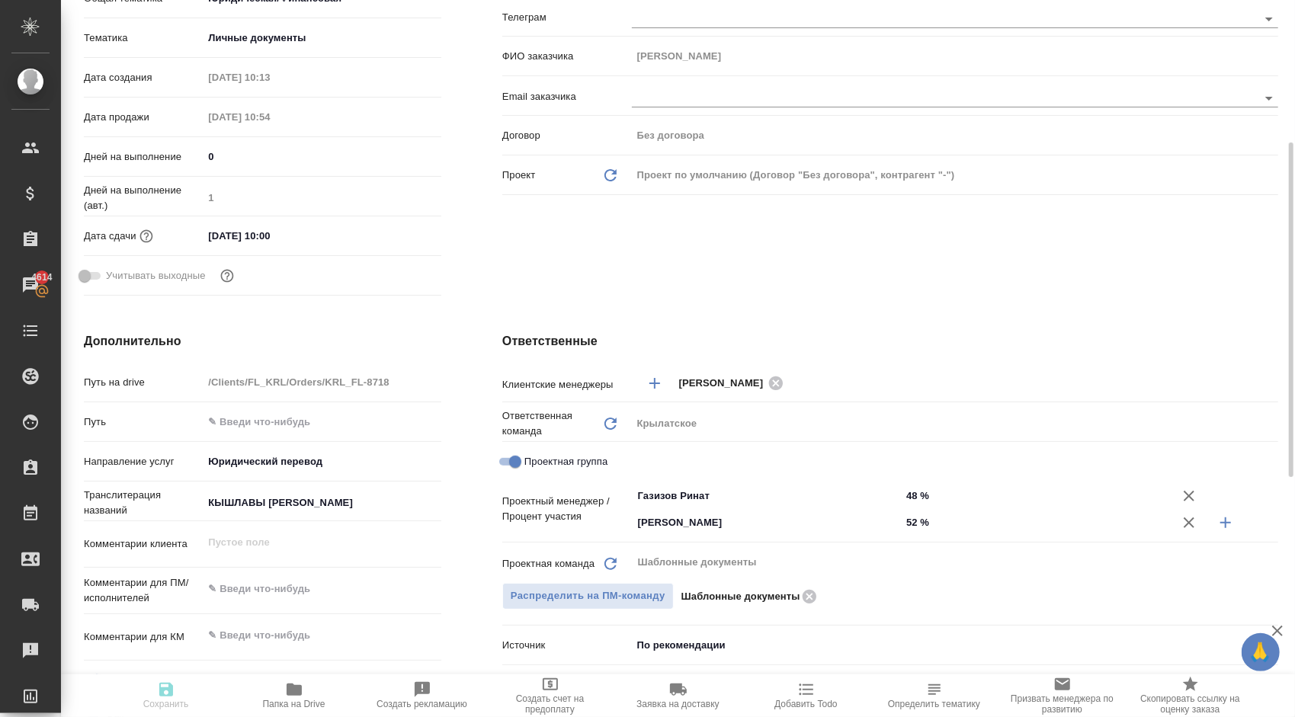
type textarea "x"
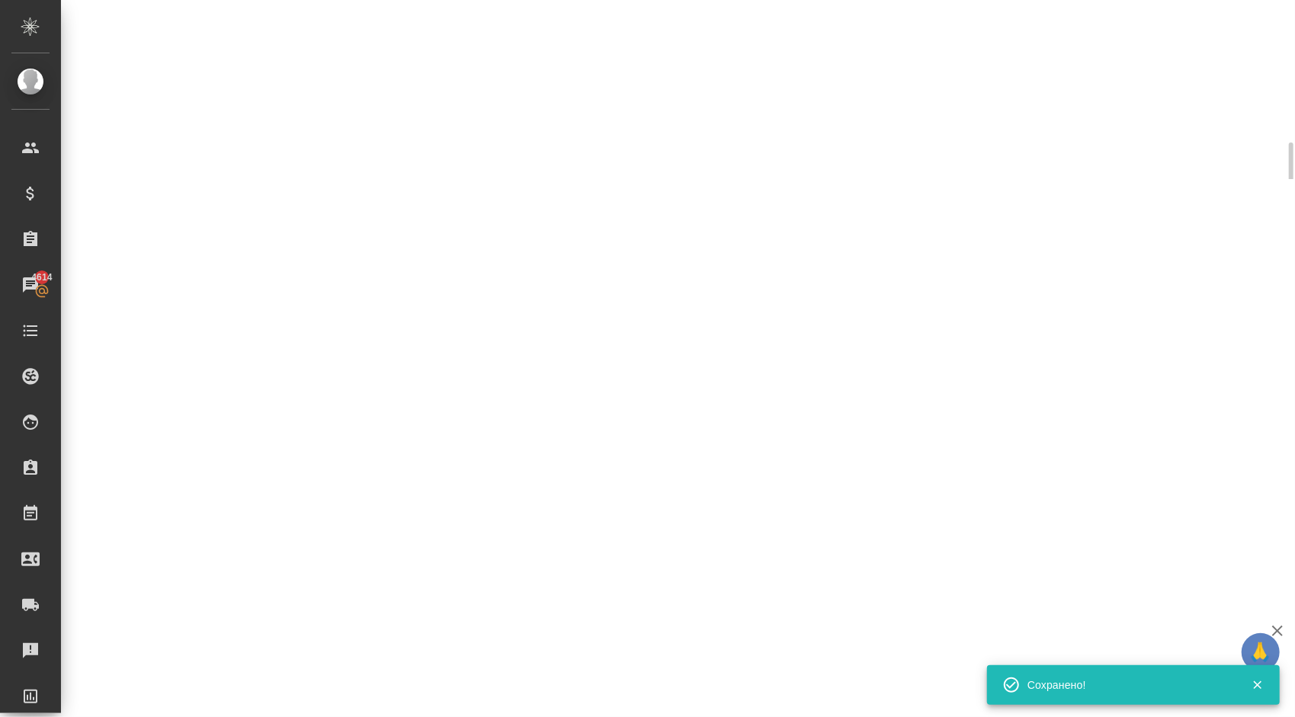
select select "RU"
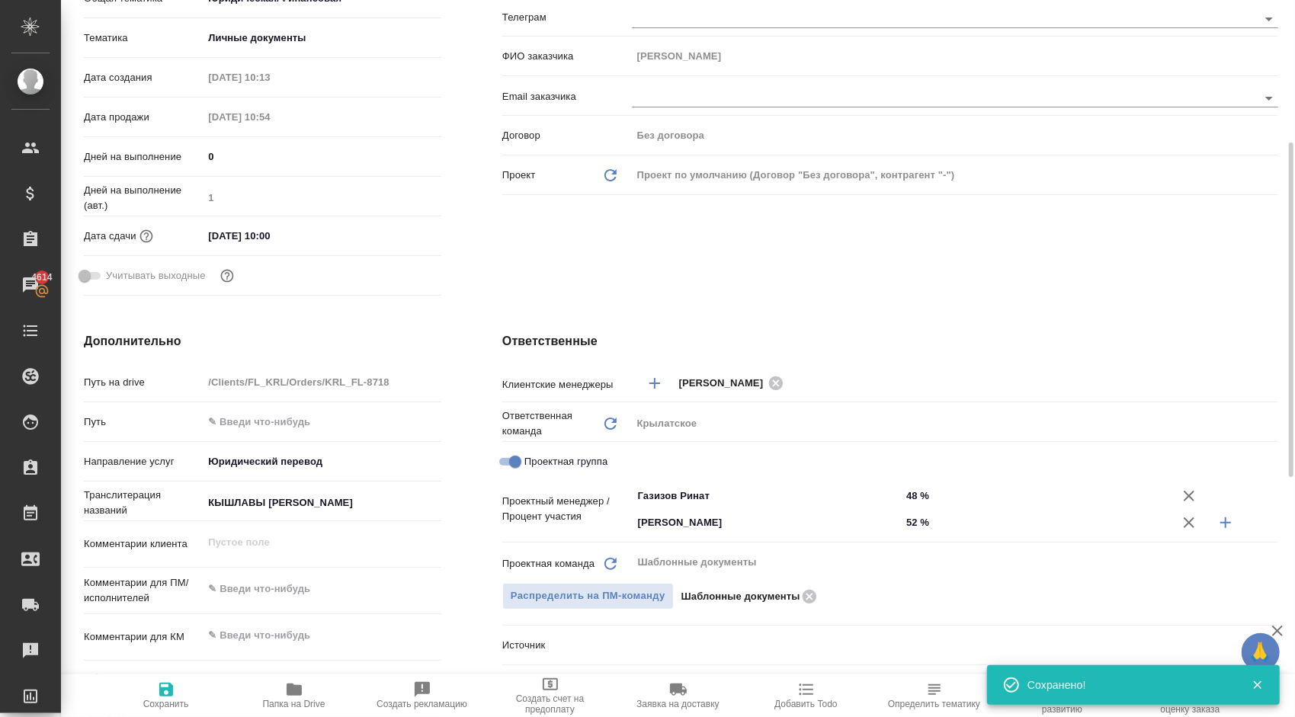
type textarea "x"
click at [125, 692] on span "Сохранить" at bounding box center [166, 695] width 110 height 29
type textarea "x"
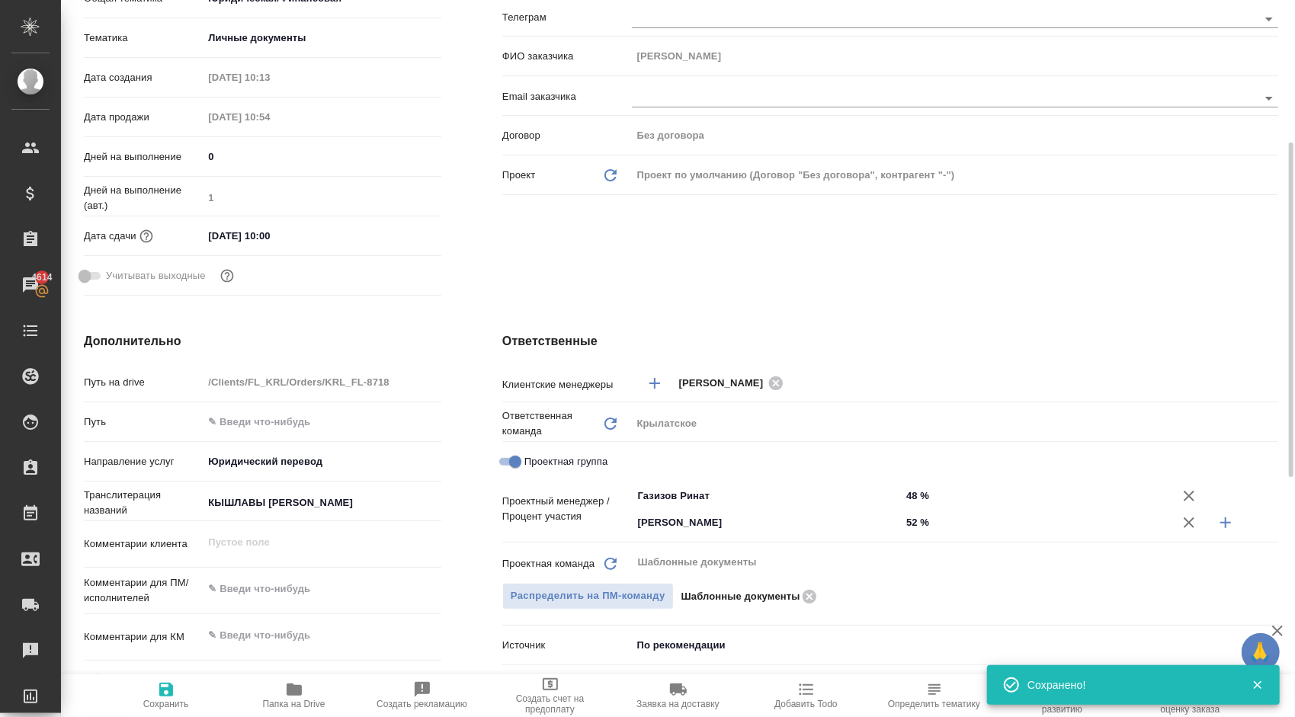
type textarea "x"
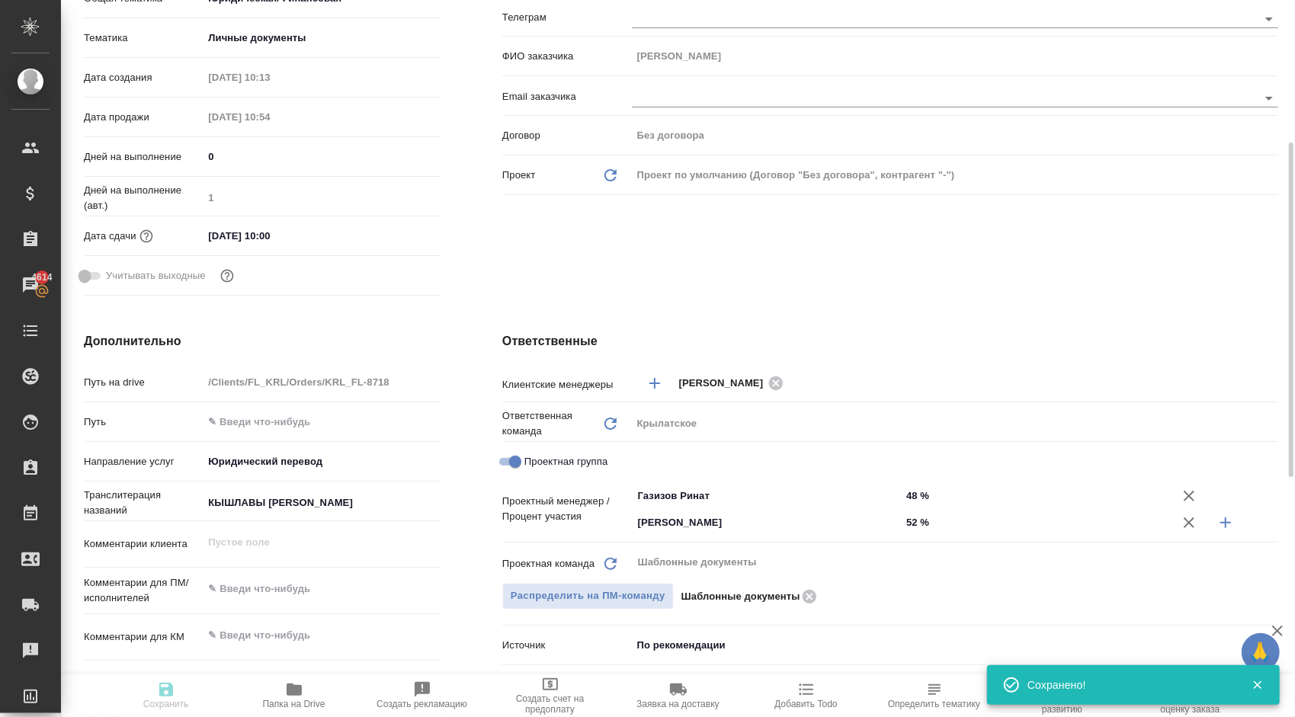
type textarea "x"
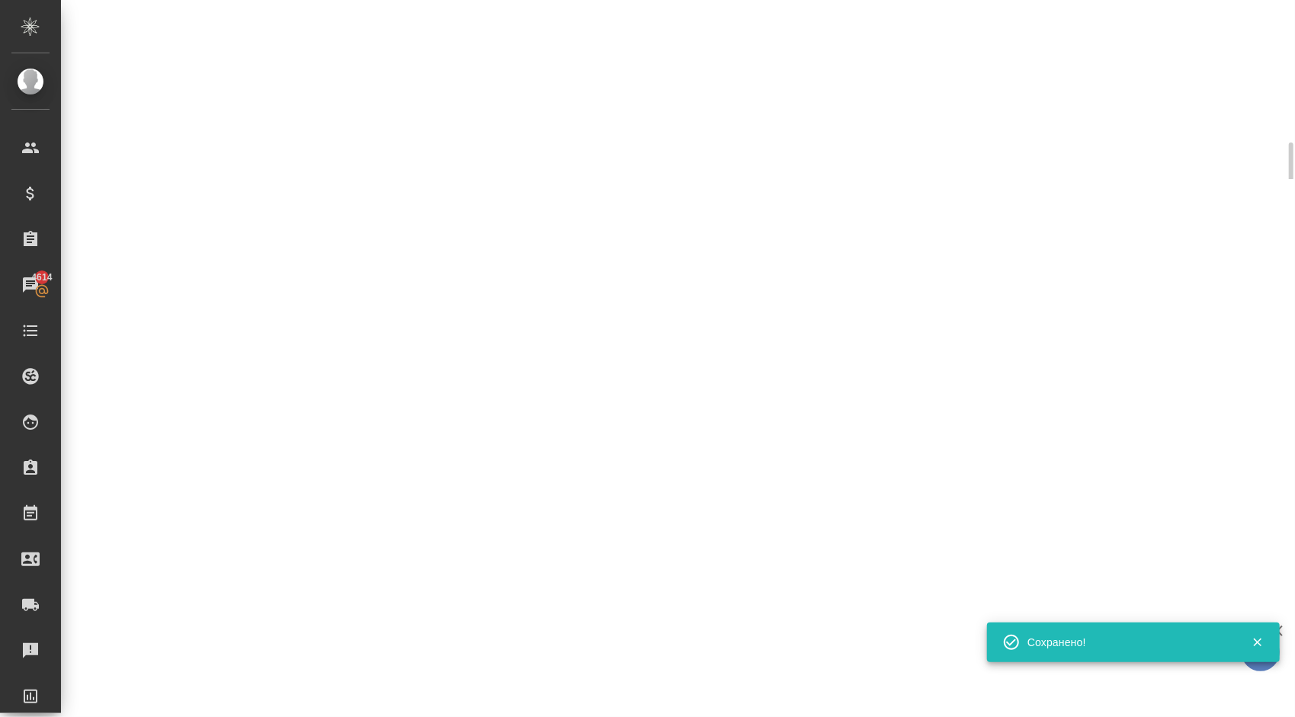
scroll to position [0, 0]
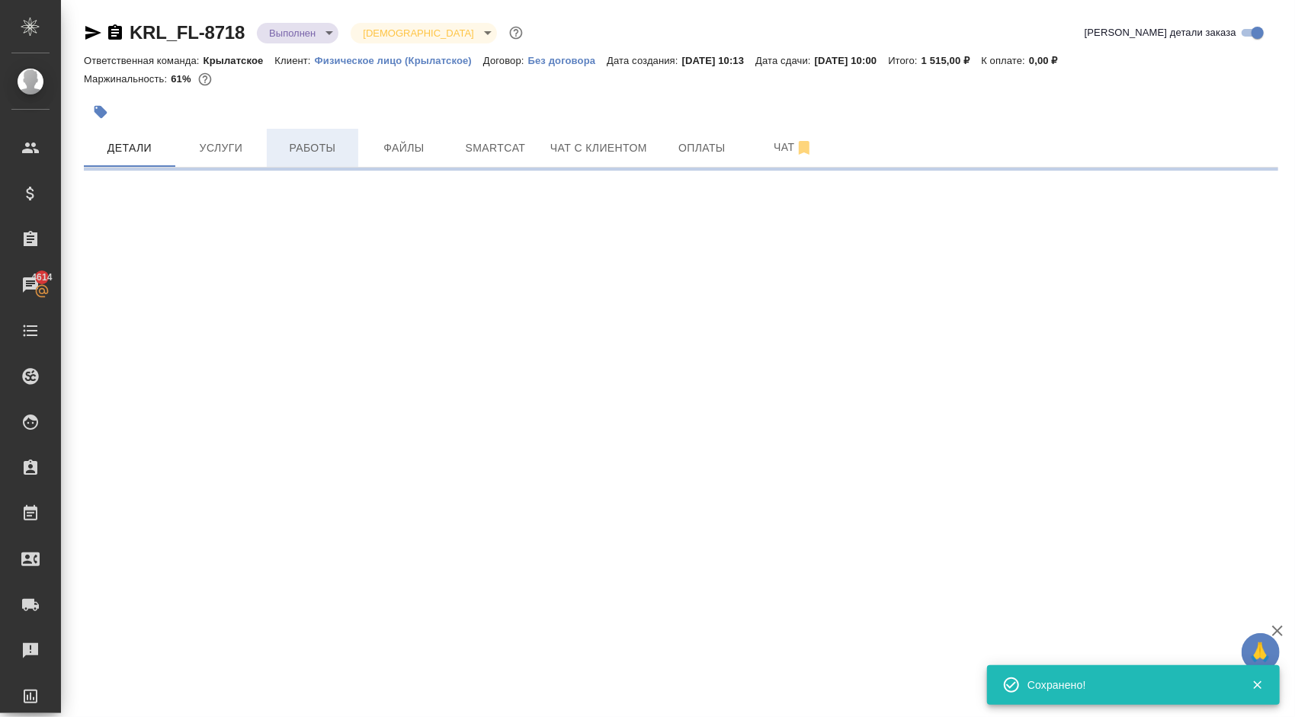
click at [328, 142] on span "Работы" at bounding box center [312, 148] width 73 height 19
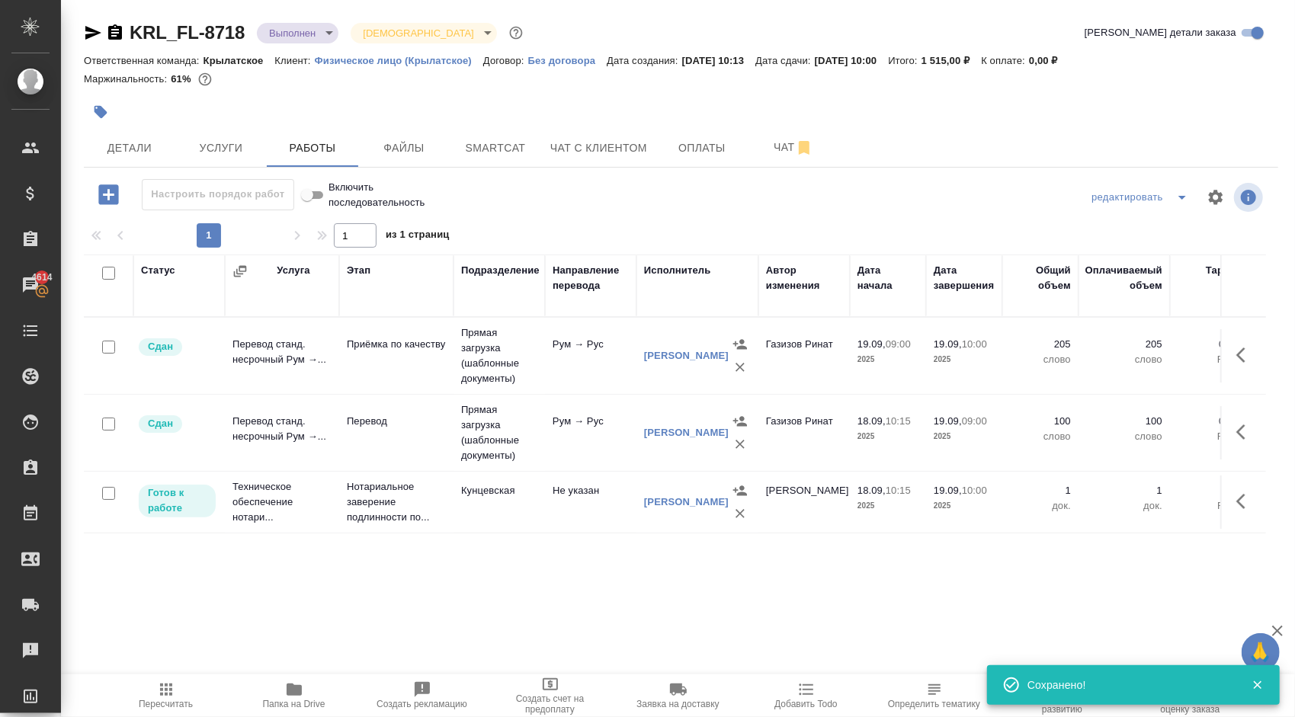
click at [1236, 504] on button "button" at bounding box center [1245, 501] width 37 height 37
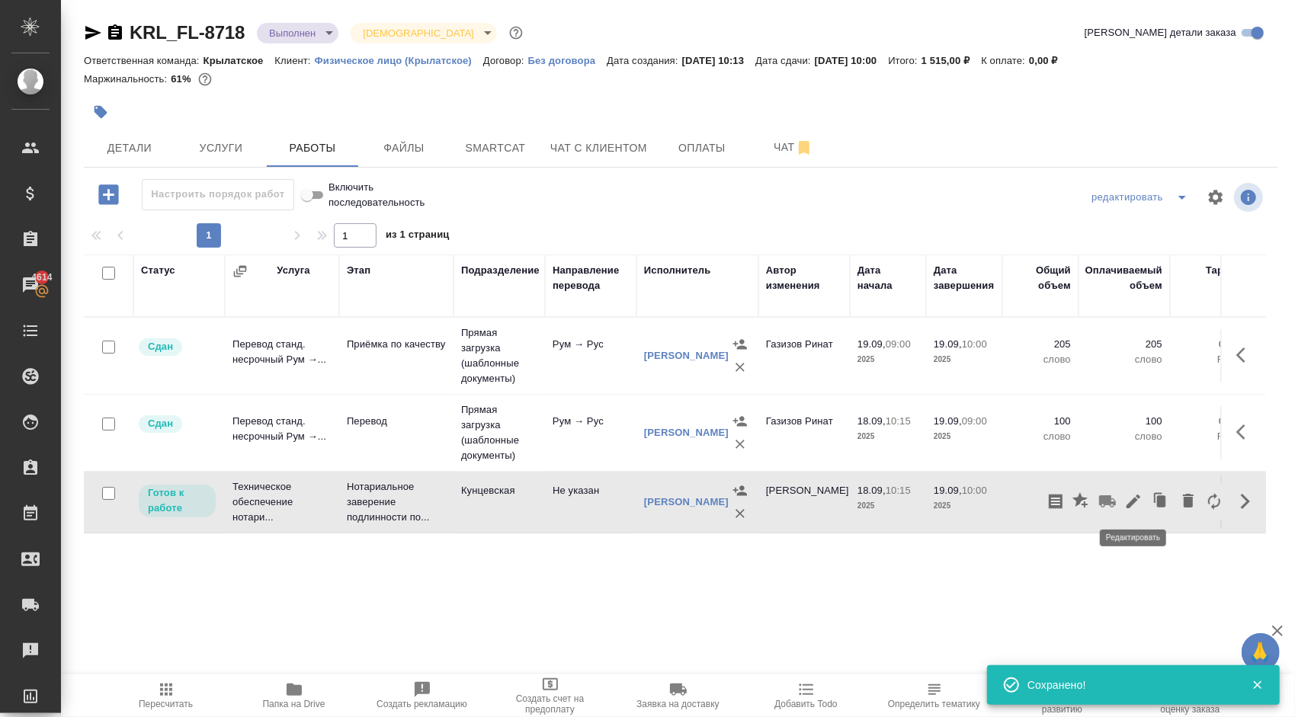
click at [1140, 496] on icon "button" at bounding box center [1134, 502] width 14 height 14
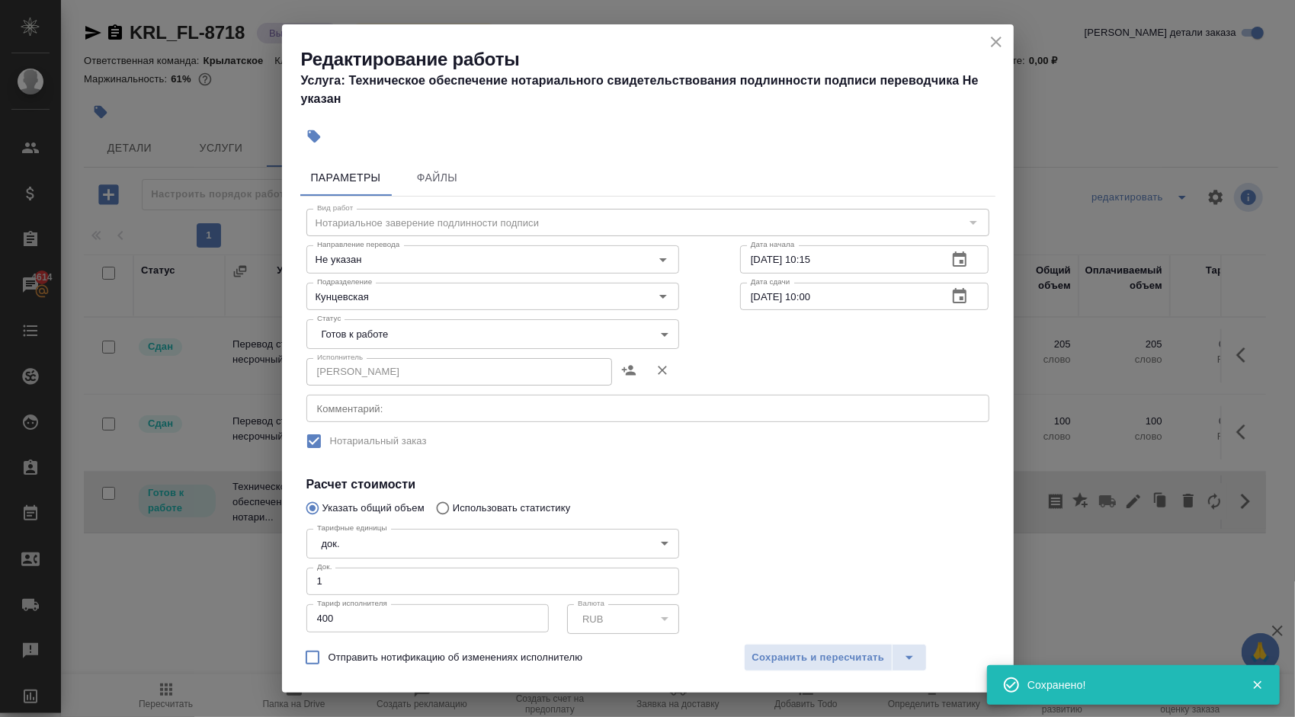
click at [399, 325] on body "🙏 .cls-1 fill:#fff; AWATERA Kasymov Timur Клиенты Спецификации Заказы 4614 Чаты…" at bounding box center [647, 358] width 1295 height 717
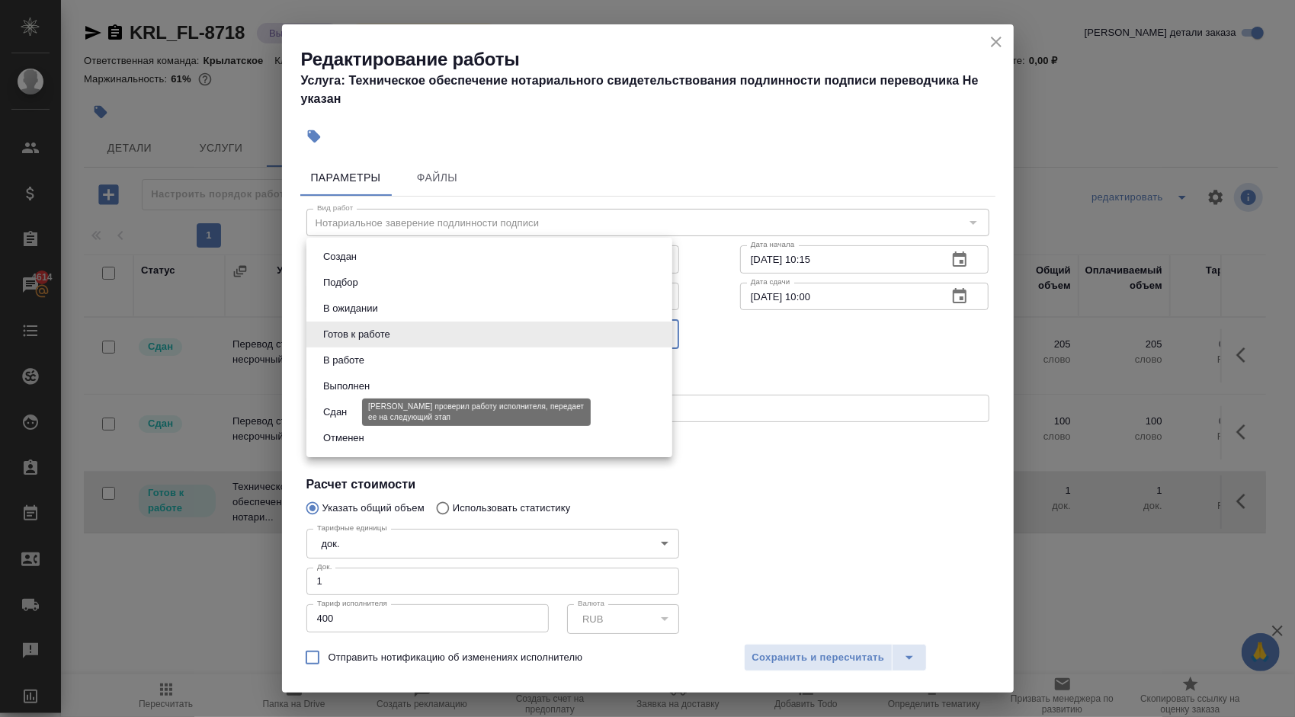
click at [322, 406] on button "Сдан" at bounding box center [335, 412] width 33 height 17
type input "closed"
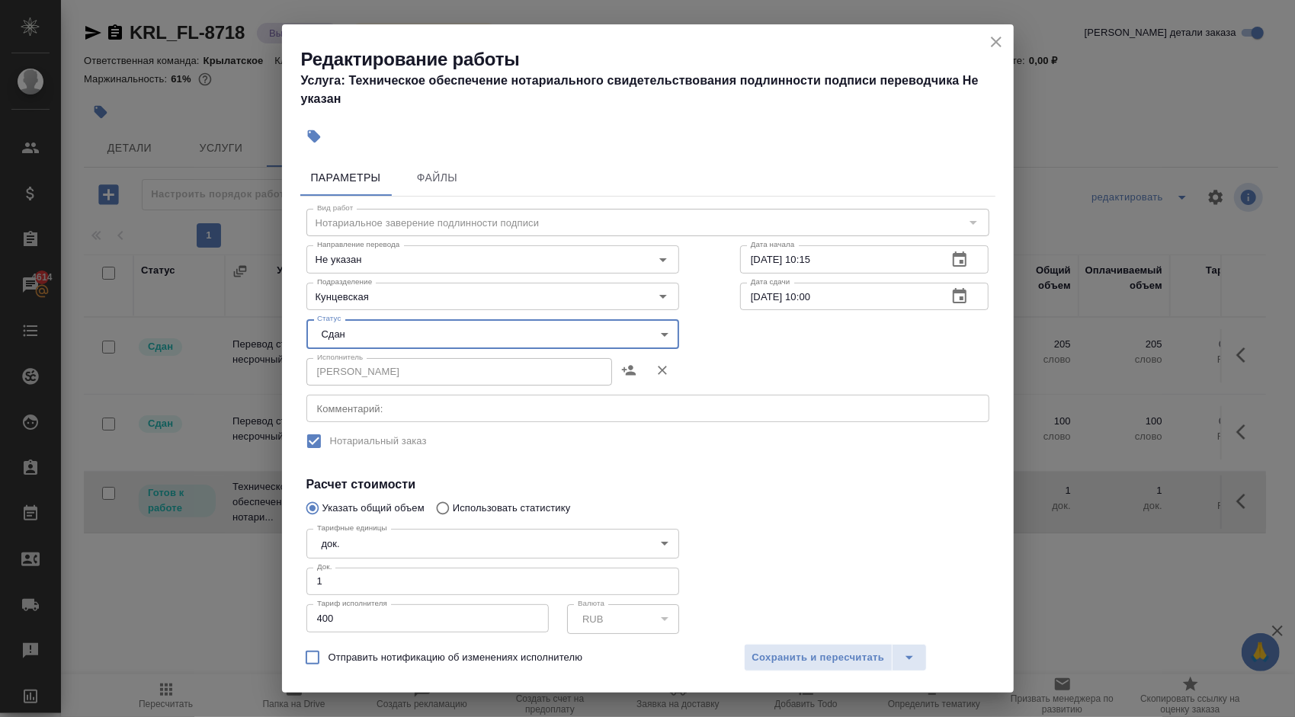
drag, startPoint x: 791, startPoint y: 654, endPoint x: 676, endPoint y: 669, distance: 116.1
click at [791, 656] on span "Сохранить и пересчитать" at bounding box center [818, 659] width 133 height 18
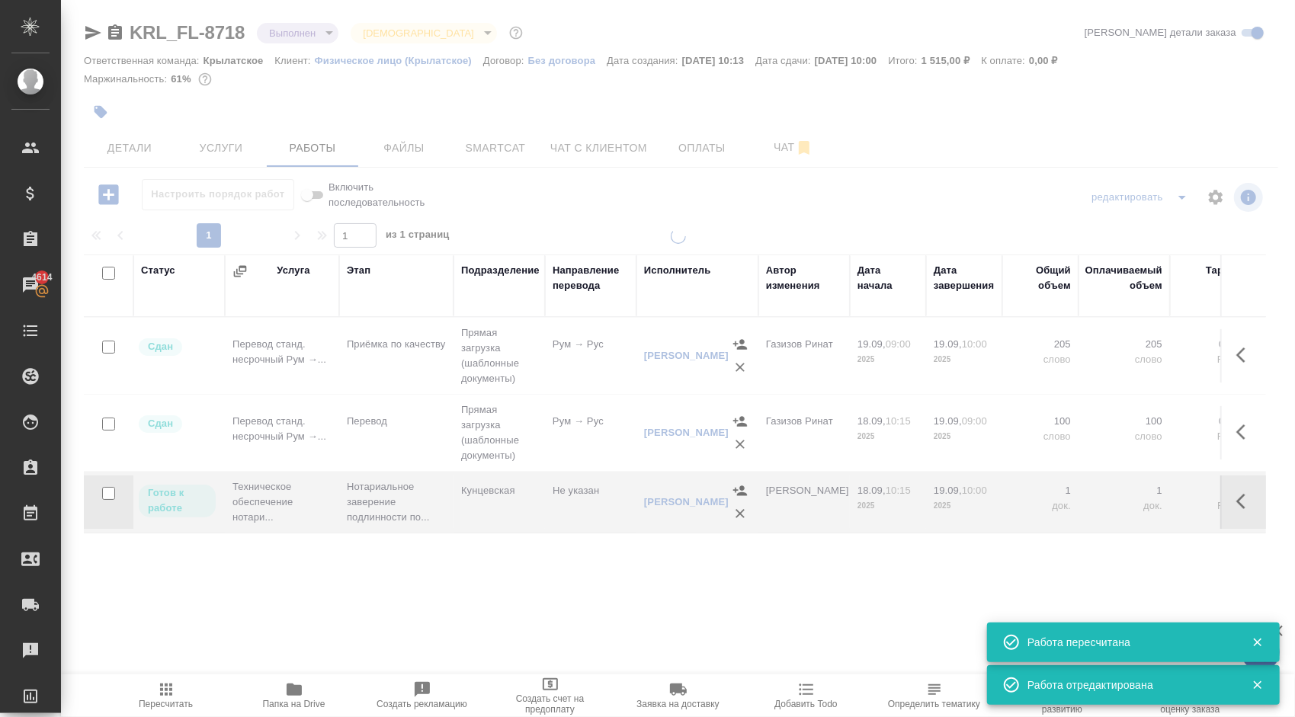
click at [174, 681] on icon "button" at bounding box center [166, 690] width 18 height 18
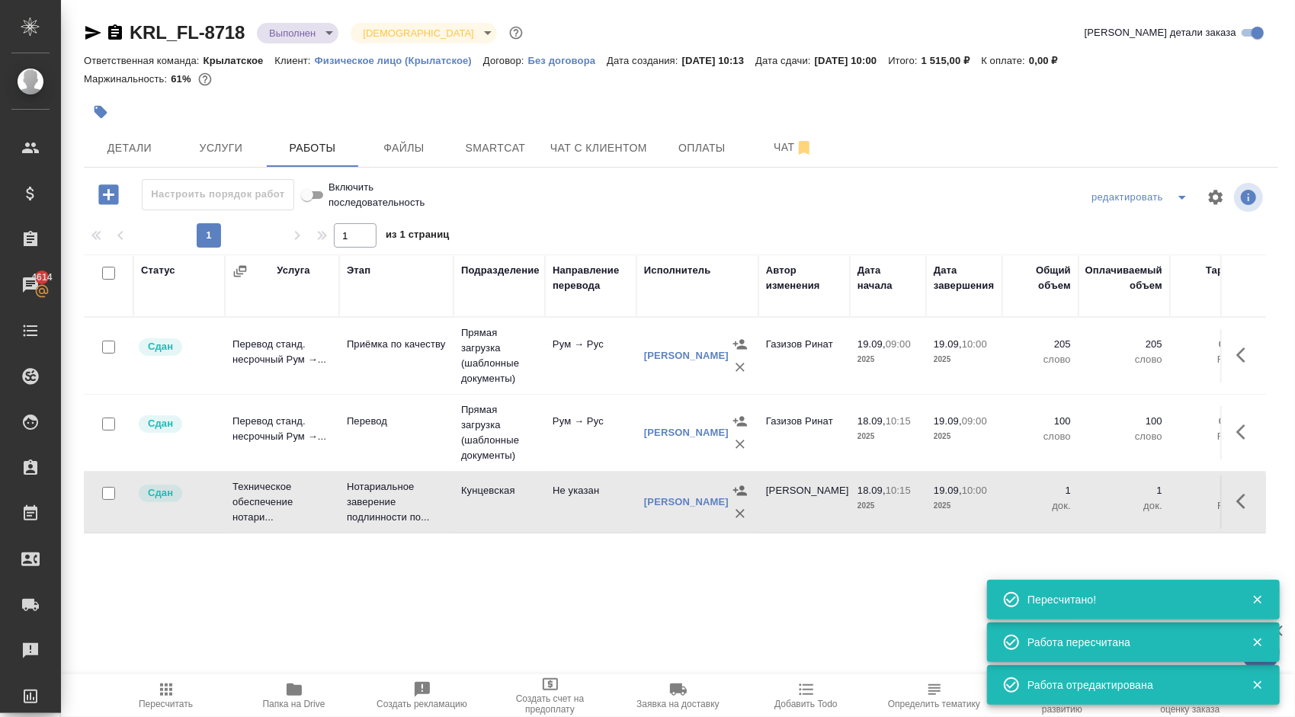
click at [334, 38] on body "🙏 .cls-1 fill:#fff; AWATERA Kasymov Timur Клиенты Спецификации Заказы 4614 Чаты…" at bounding box center [647, 358] width 1295 height 717
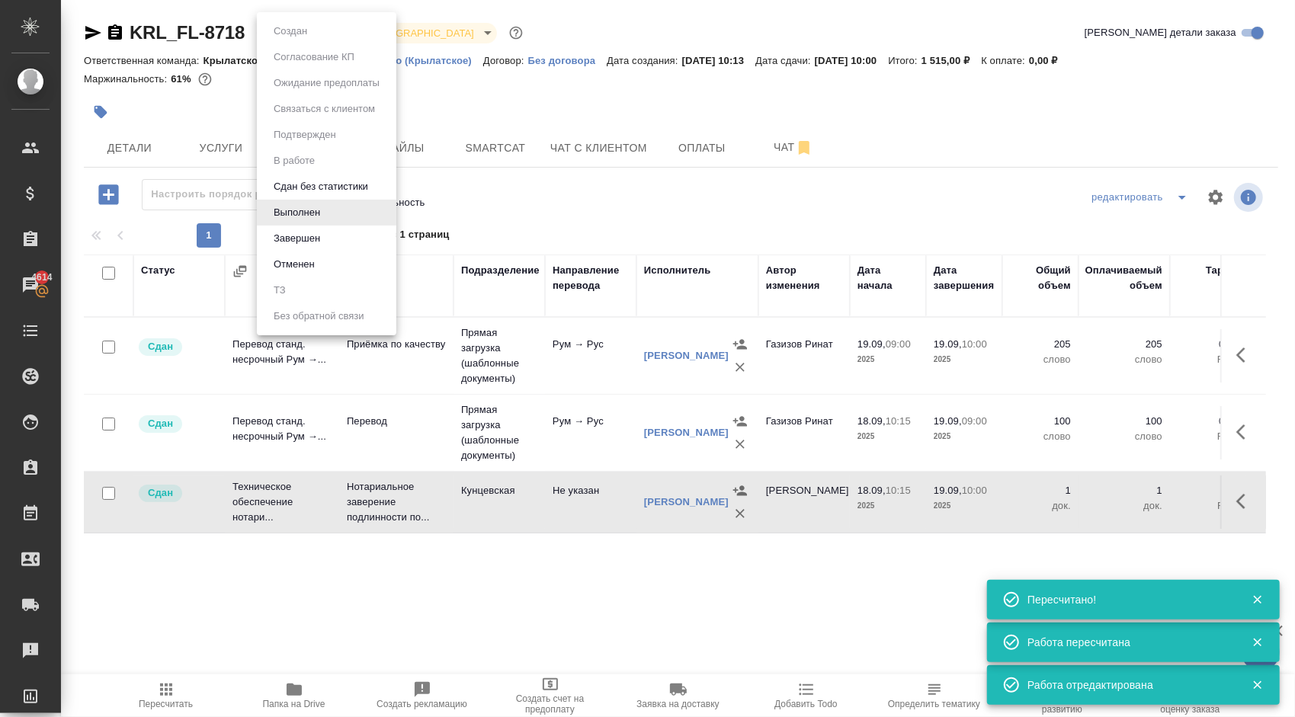
click at [317, 229] on li "Завершен" at bounding box center [327, 239] width 140 height 26
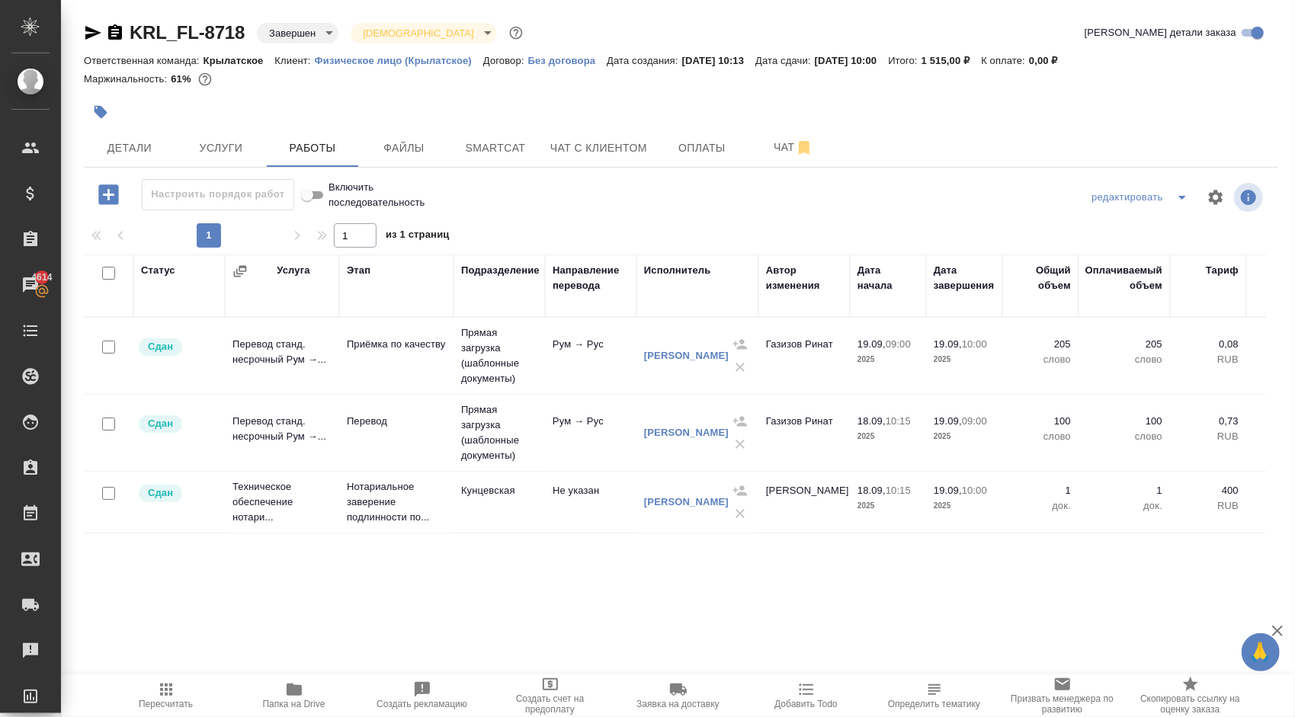
click at [172, 695] on icon "button" at bounding box center [166, 690] width 18 height 18
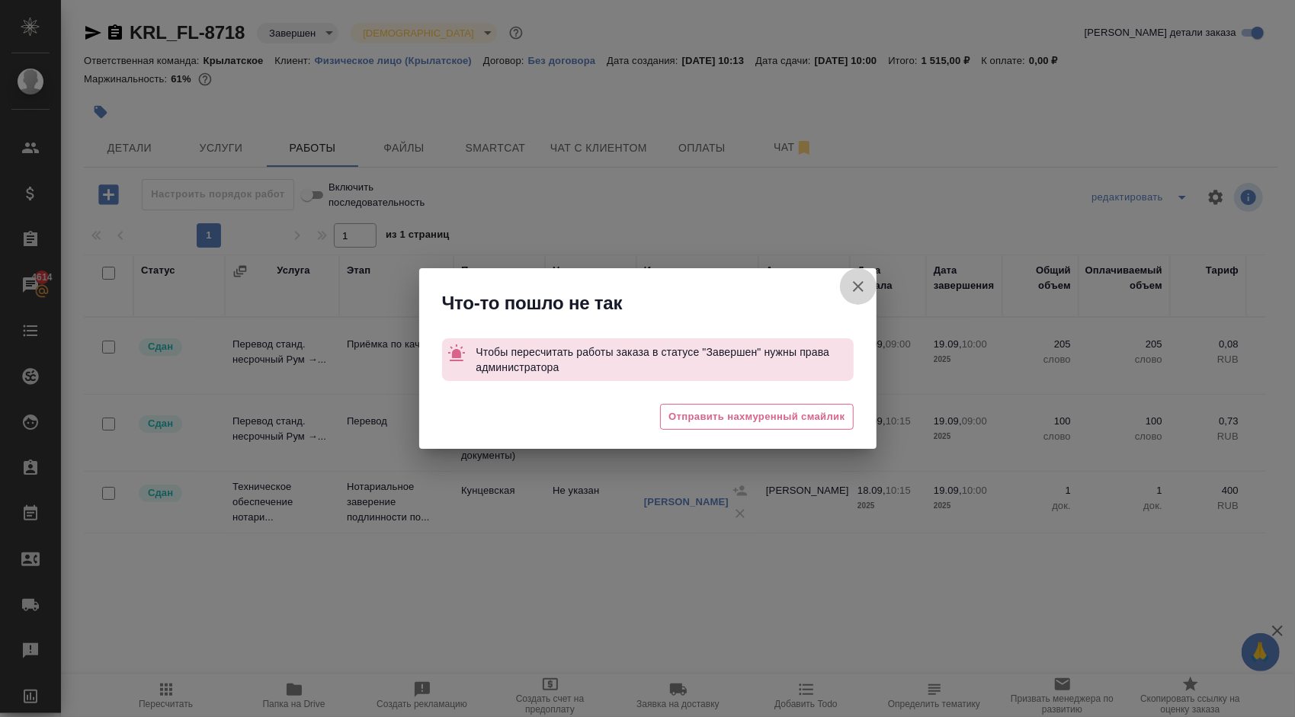
click at [871, 282] on button "Группировать работы по услугам" at bounding box center [858, 286] width 37 height 37
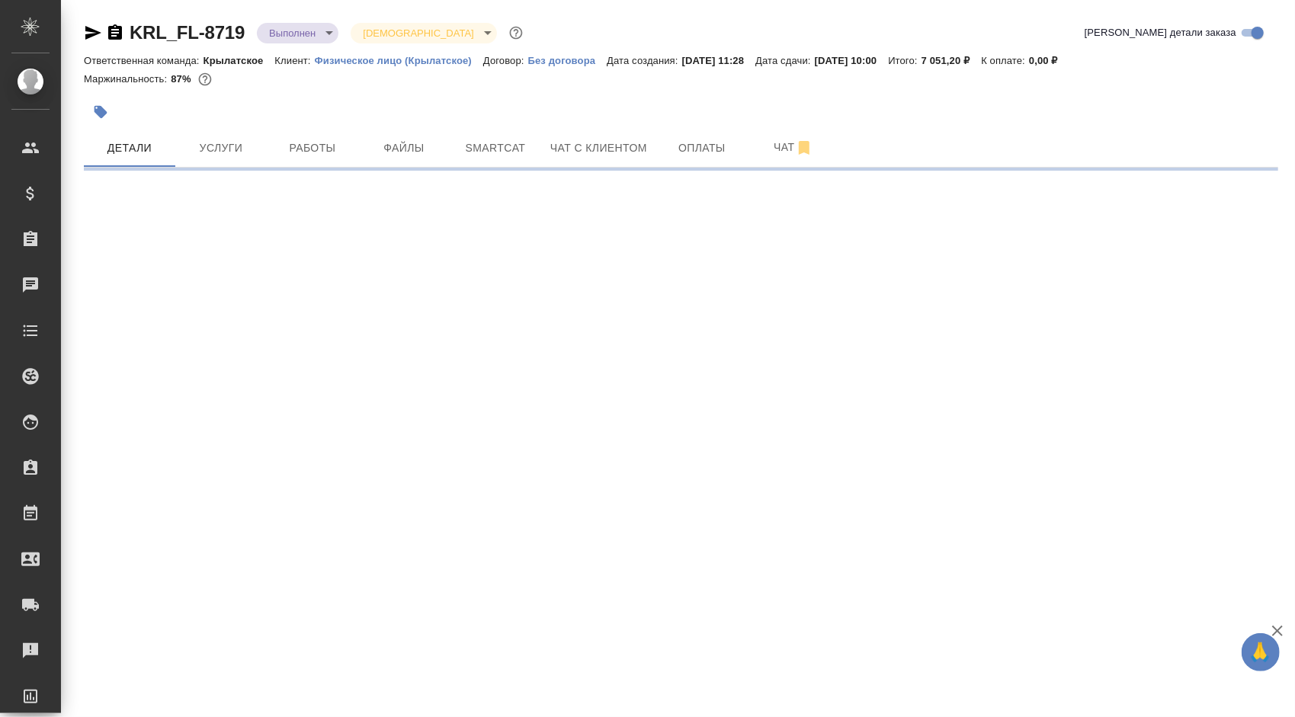
select select "RU"
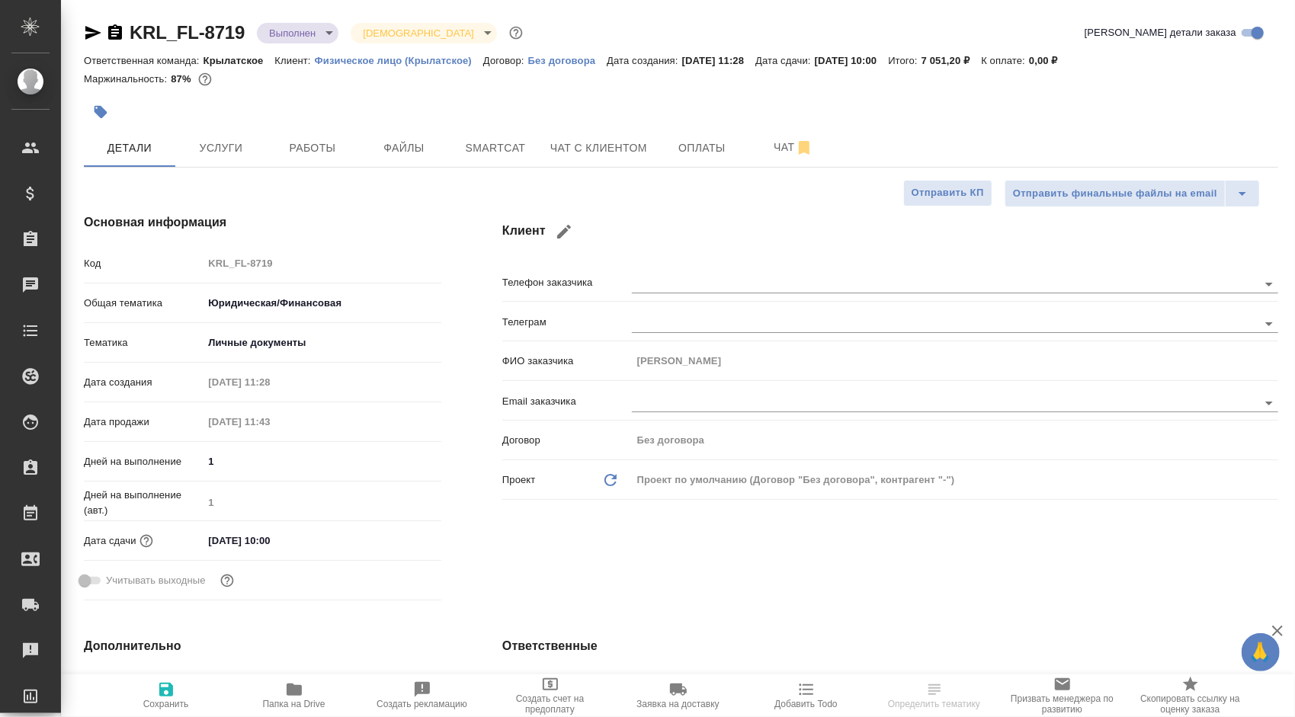
type textarea "x"
click at [226, 143] on span "Услуги" at bounding box center [220, 148] width 73 height 19
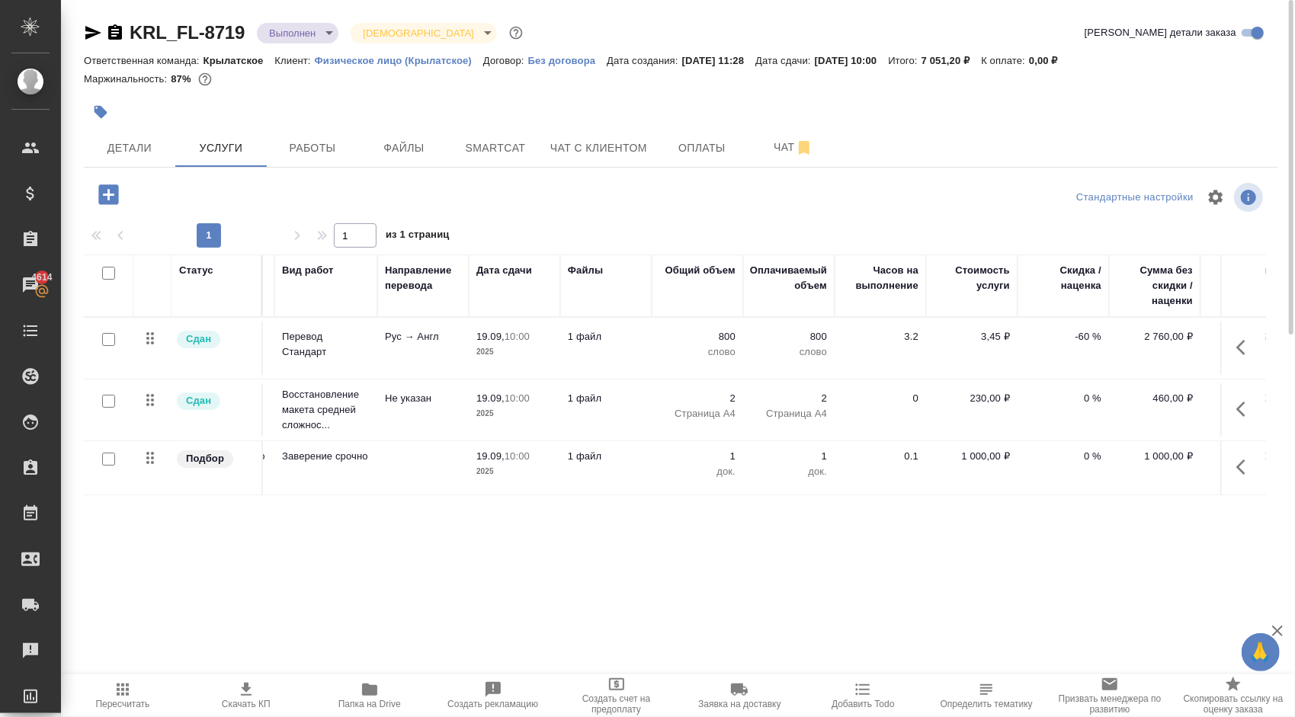
scroll to position [0, 163]
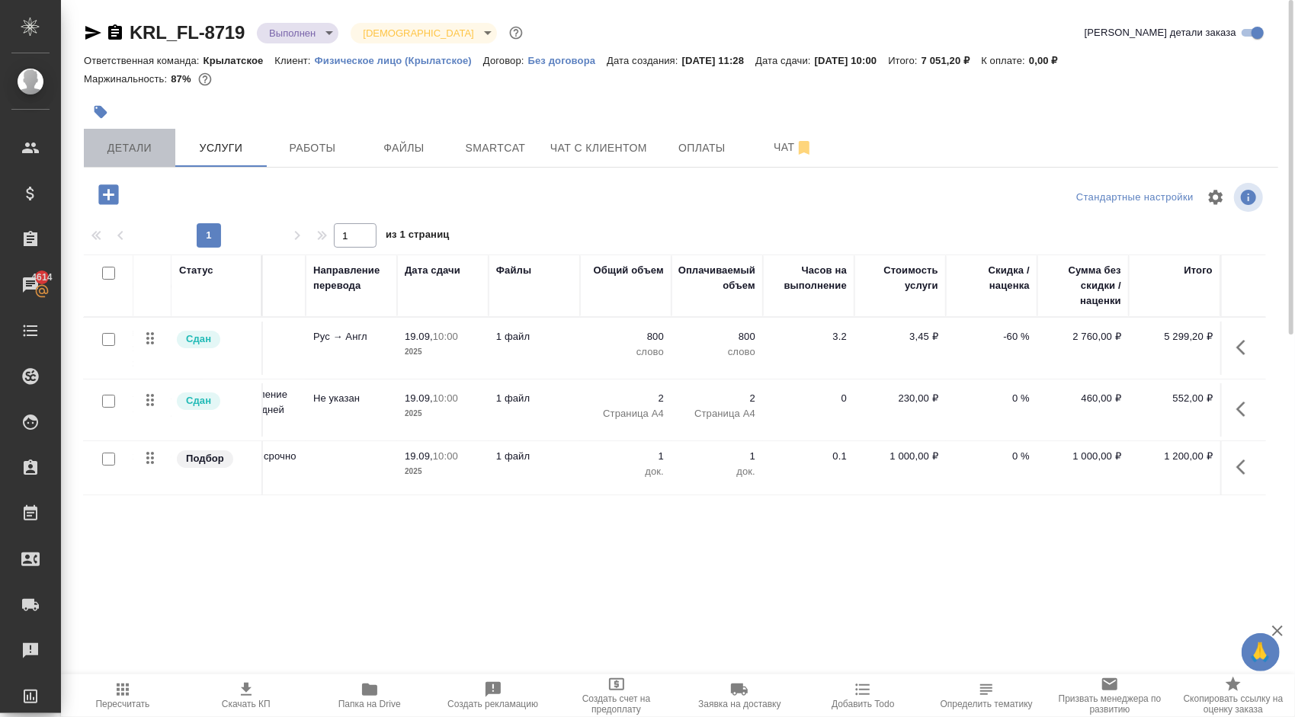
click at [130, 140] on span "Детали" at bounding box center [129, 148] width 73 height 19
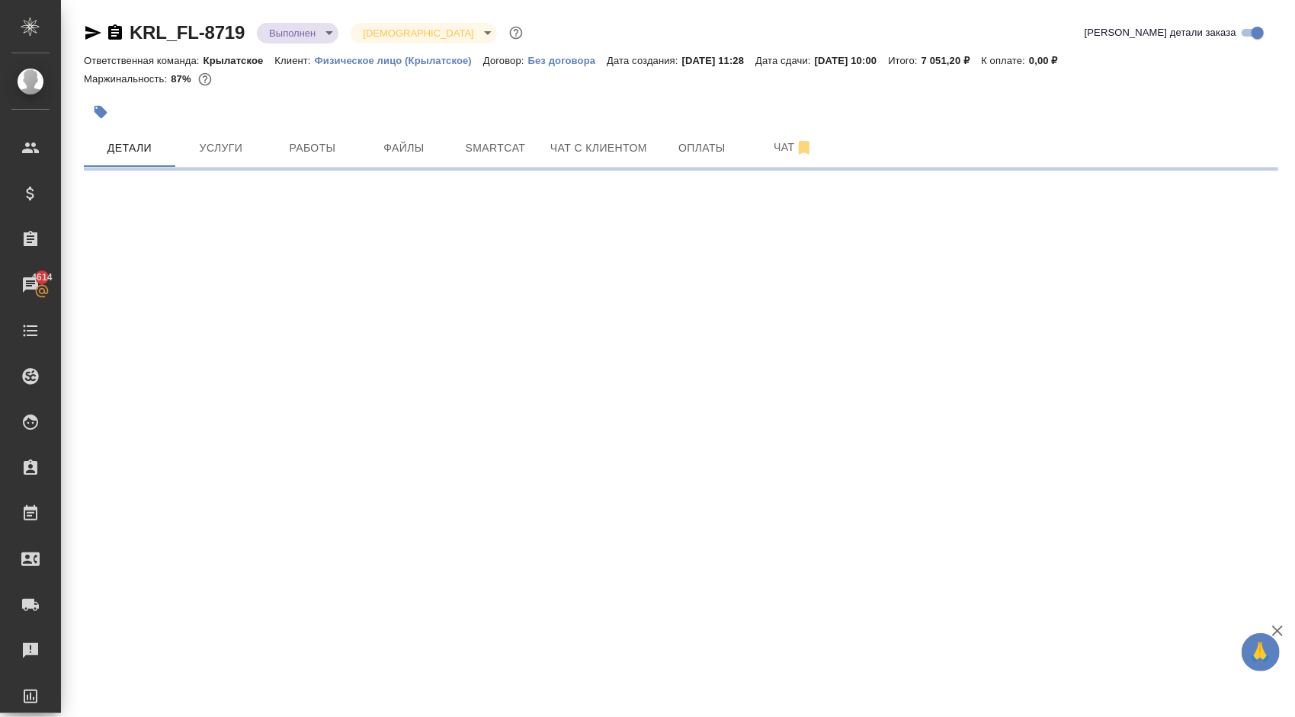
select select "RU"
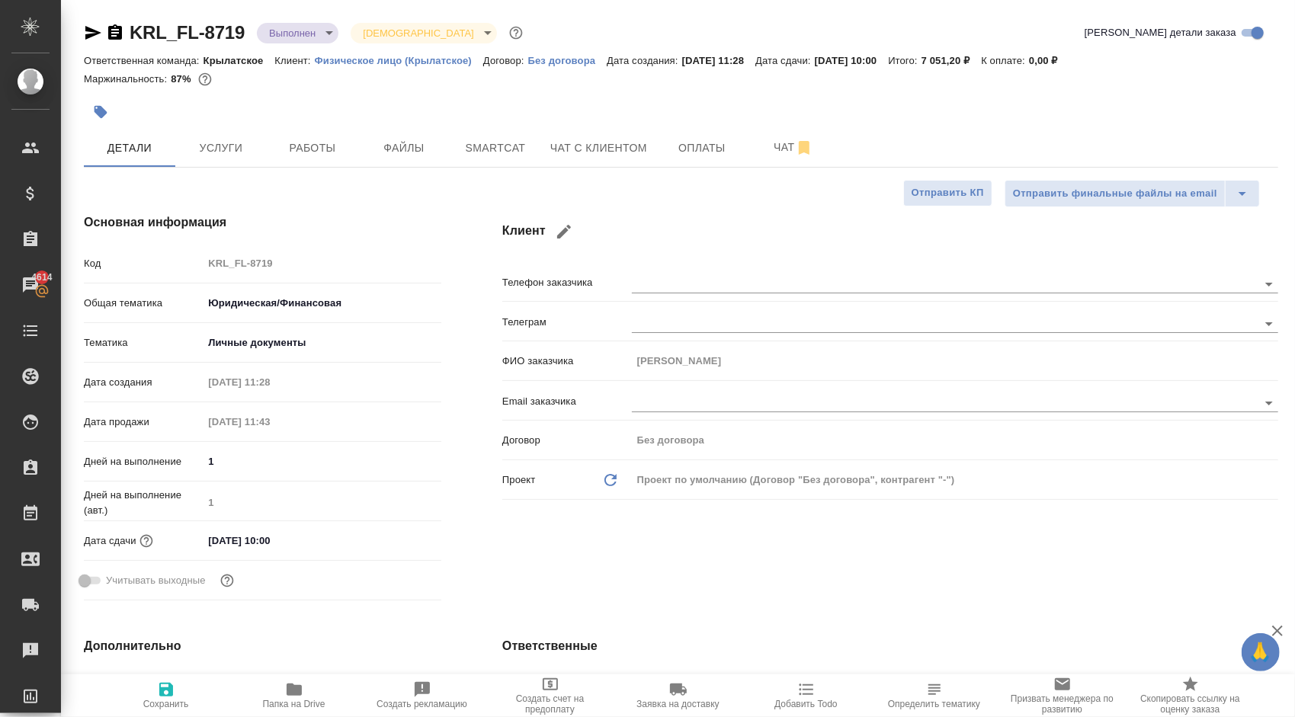
type textarea "x"
click at [698, 222] on h4 "Клиент" at bounding box center [890, 231] width 776 height 37
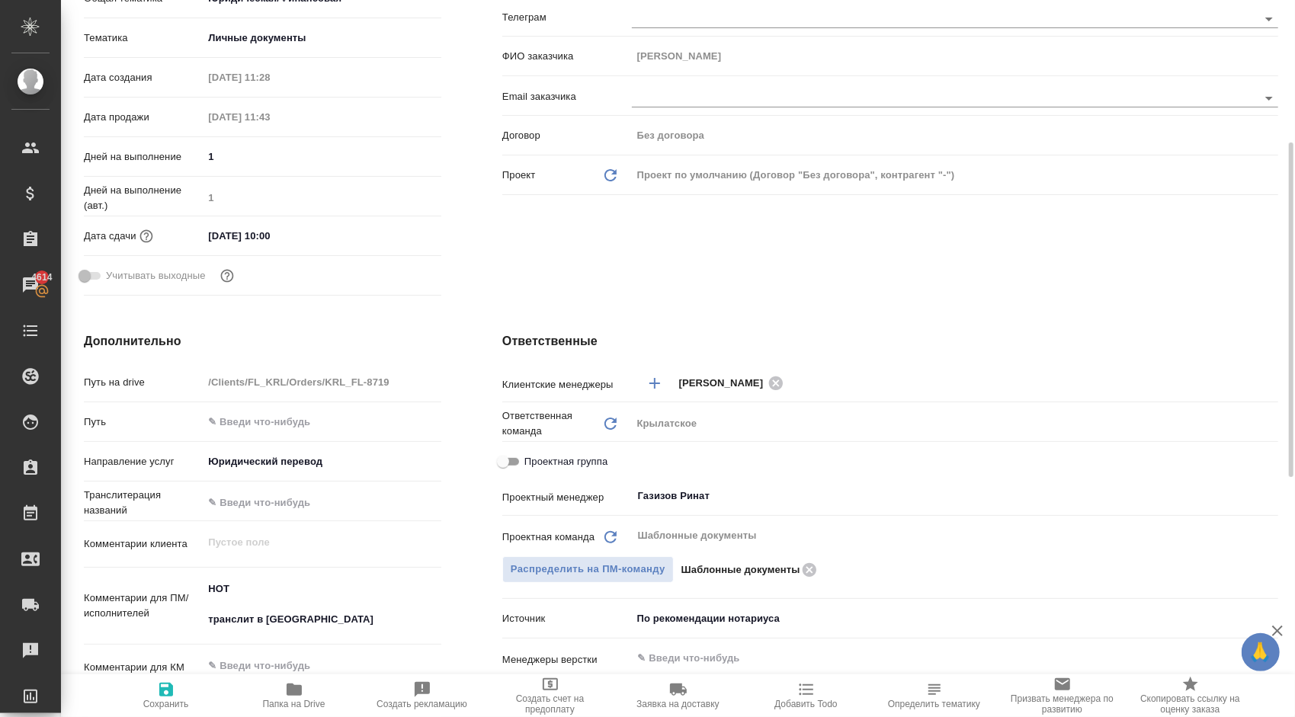
click at [584, 455] on span "Проектная группа" at bounding box center [565, 461] width 83 height 15
click at [531, 455] on input "Проектная группа" at bounding box center [503, 462] width 55 height 18
checkbox input "true"
type textarea "x"
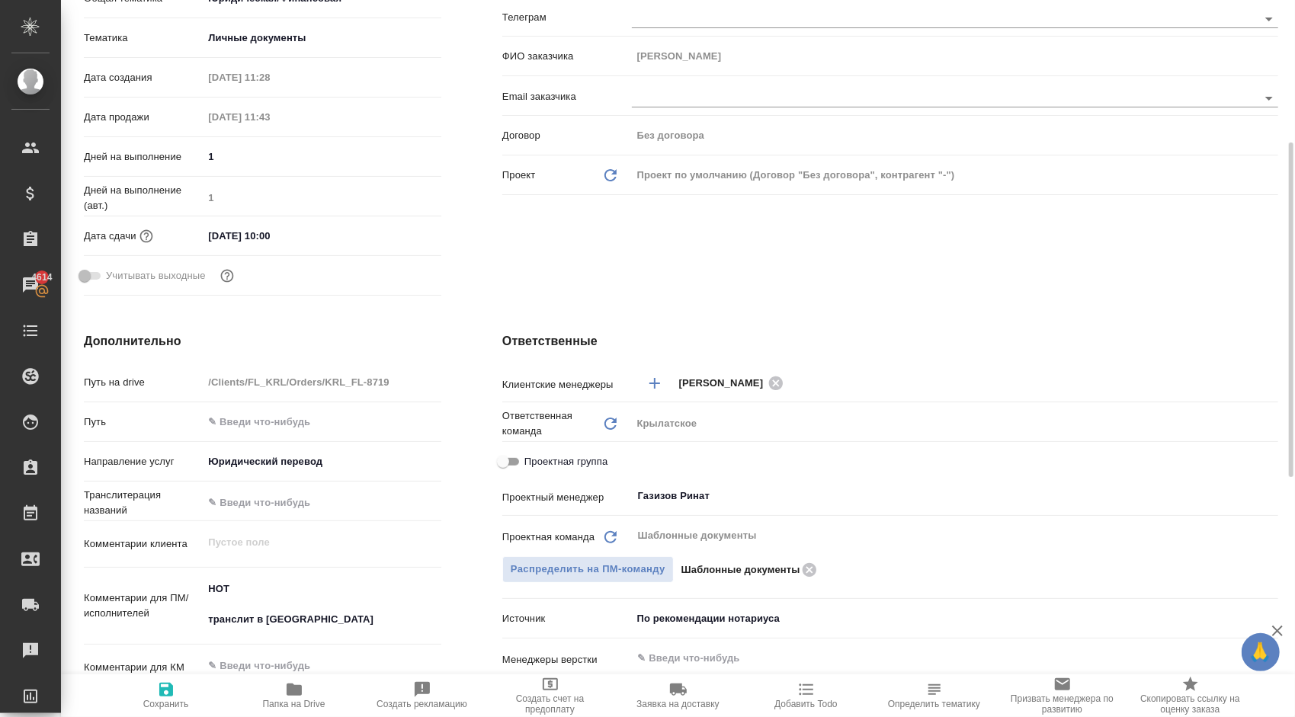
type textarea "x"
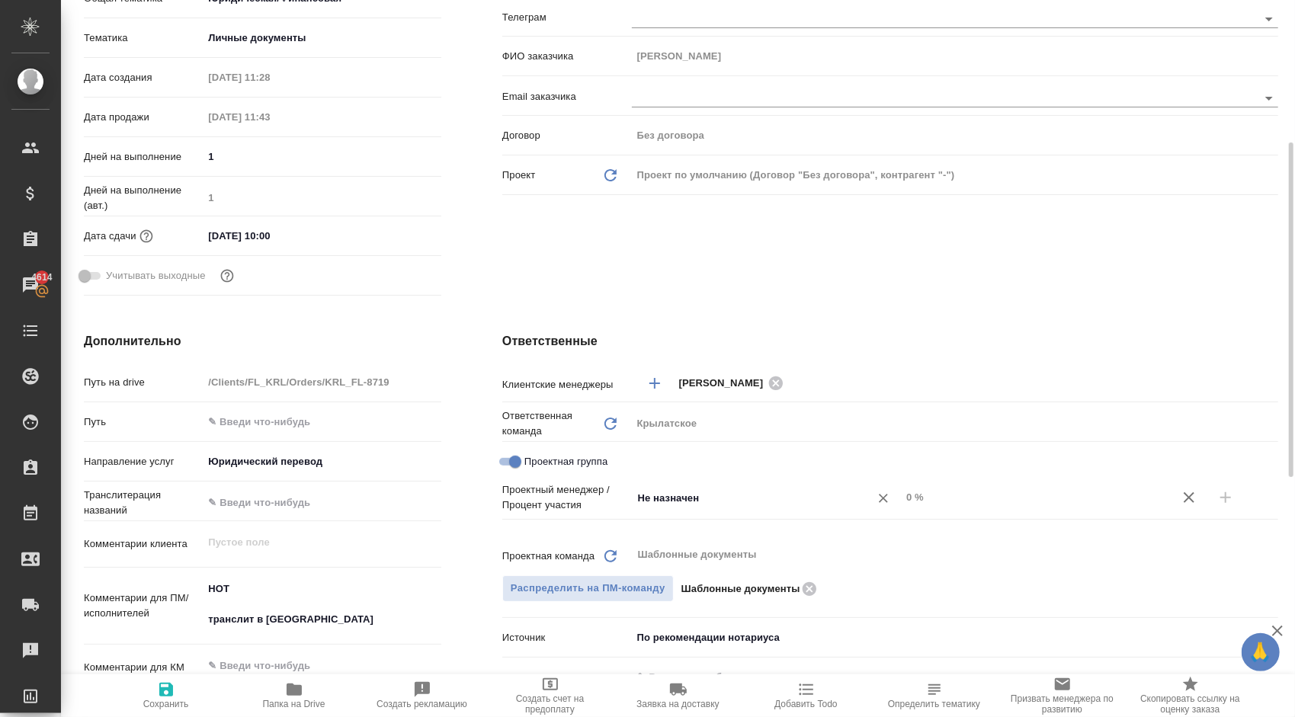
click at [698, 485] on div "Не назначен ​" at bounding box center [766, 497] width 269 height 27
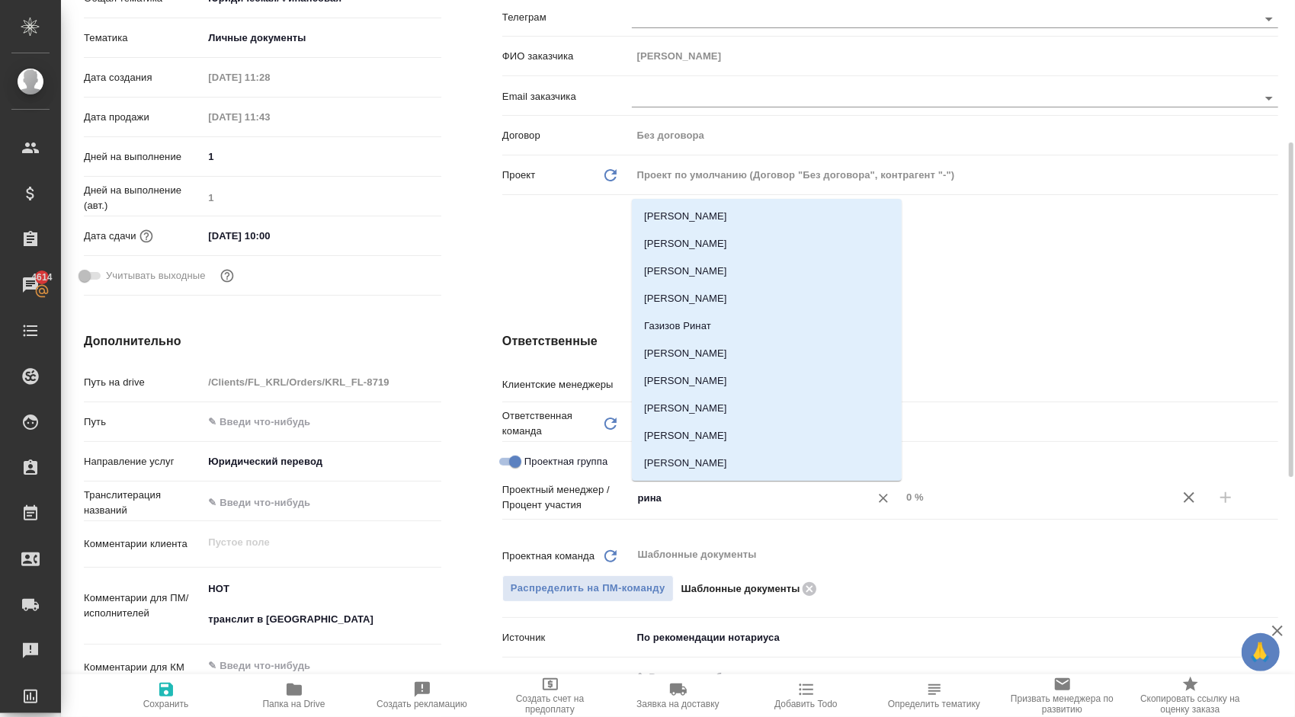
type input "ринат"
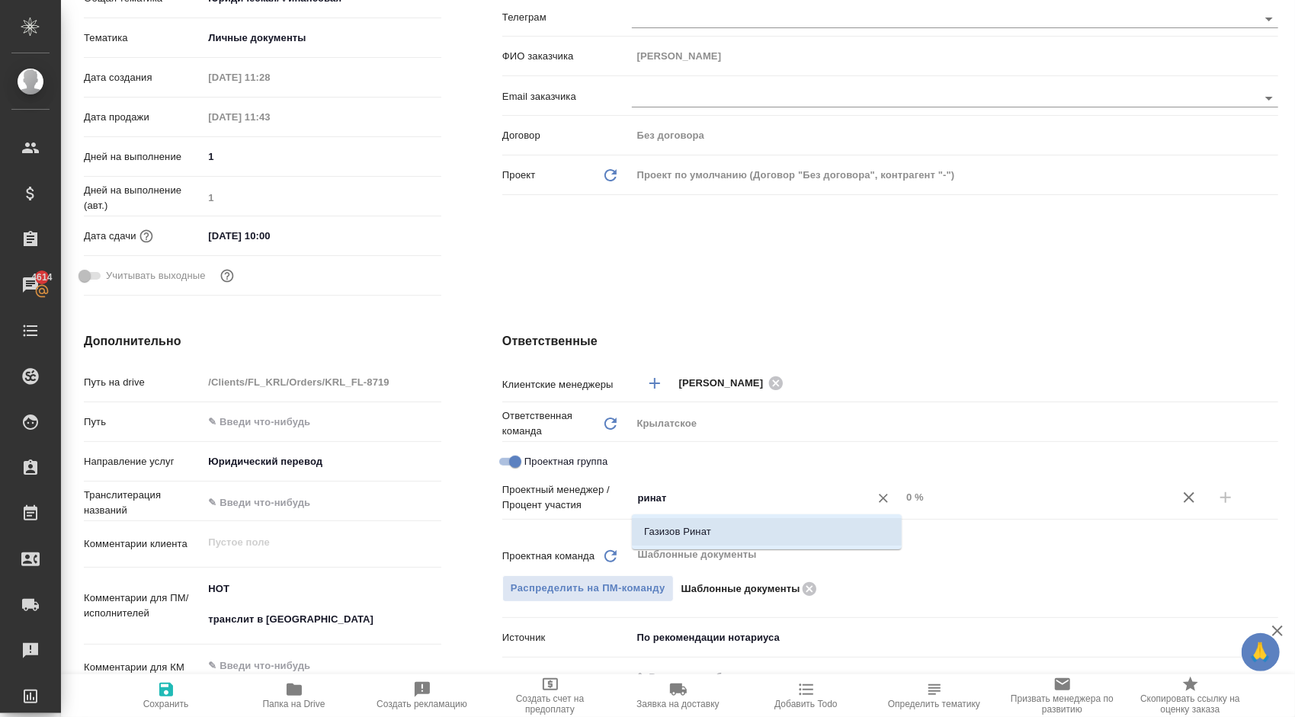
click at [706, 529] on li "Газизов Ринат" at bounding box center [767, 531] width 270 height 27
type textarea "x"
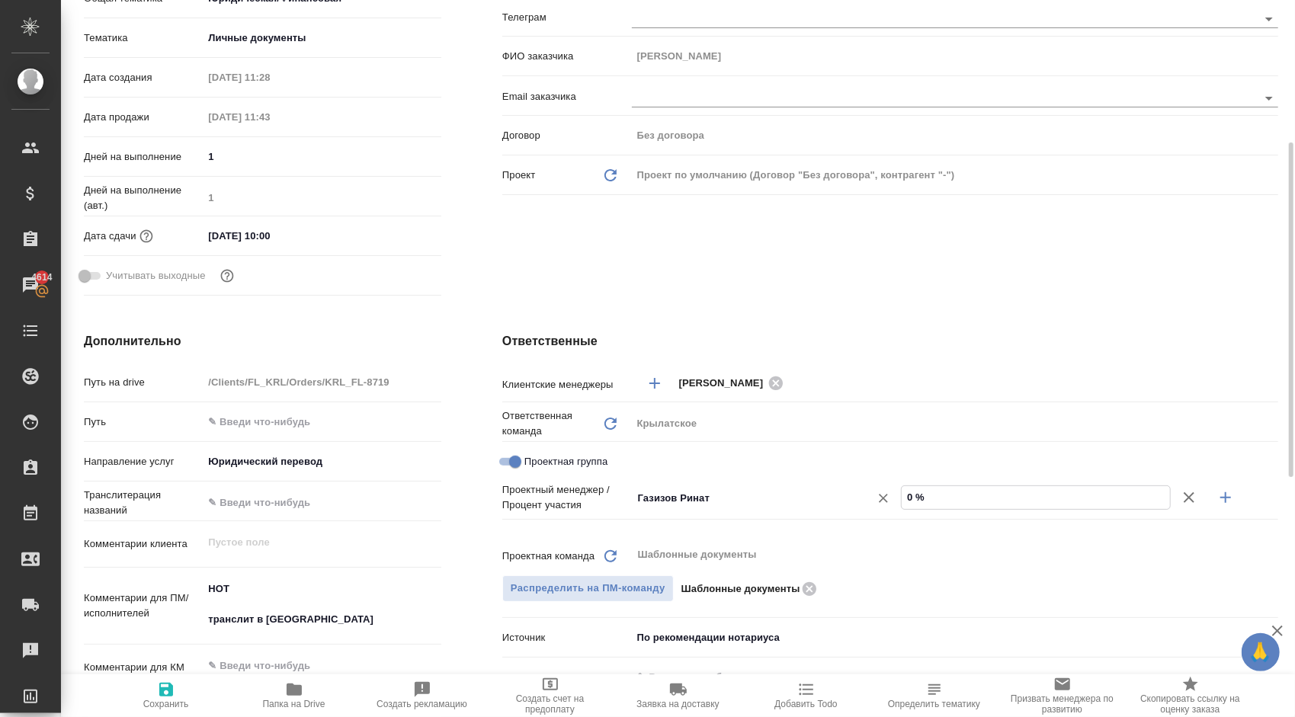
drag, startPoint x: 957, startPoint y: 499, endPoint x: 867, endPoint y: 499, distance: 90.0
click at [867, 499] on div "[PERSON_NAME] ​ 0 %" at bounding box center [955, 498] width 646 height 27
type textarea "x"
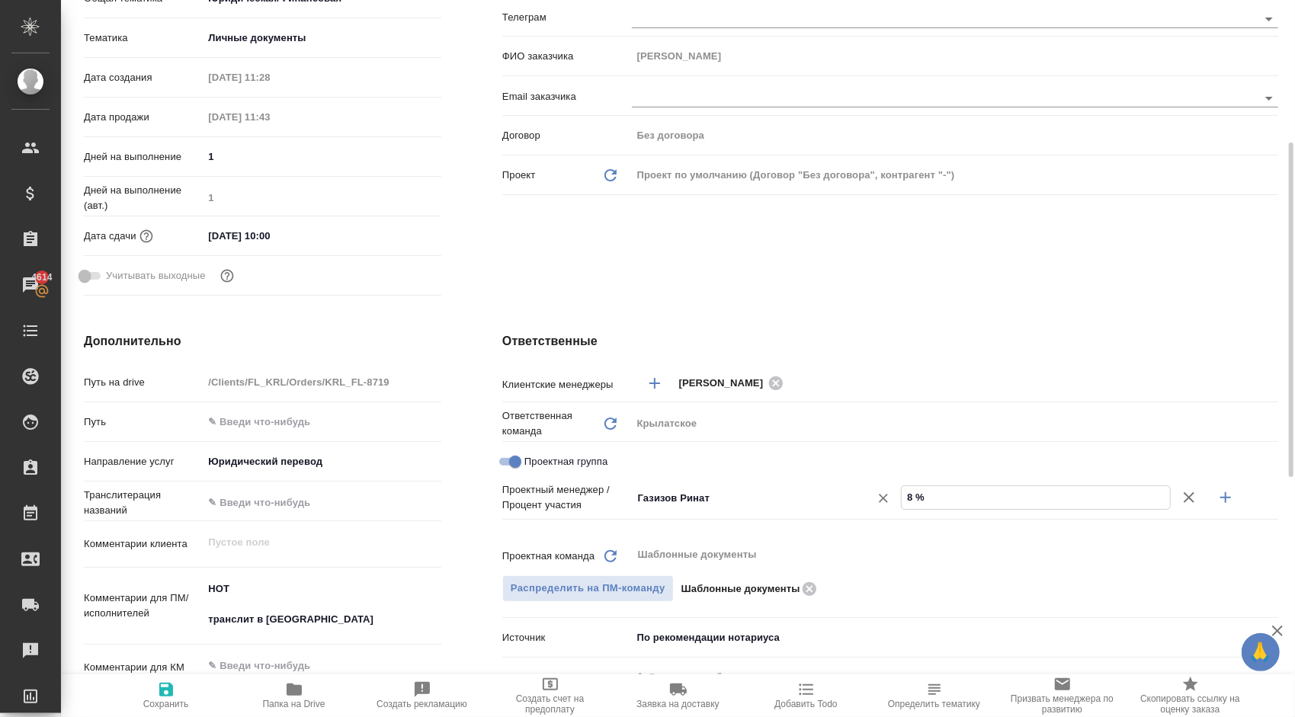
type input "83 %"
type textarea "x"
type input "83 %"
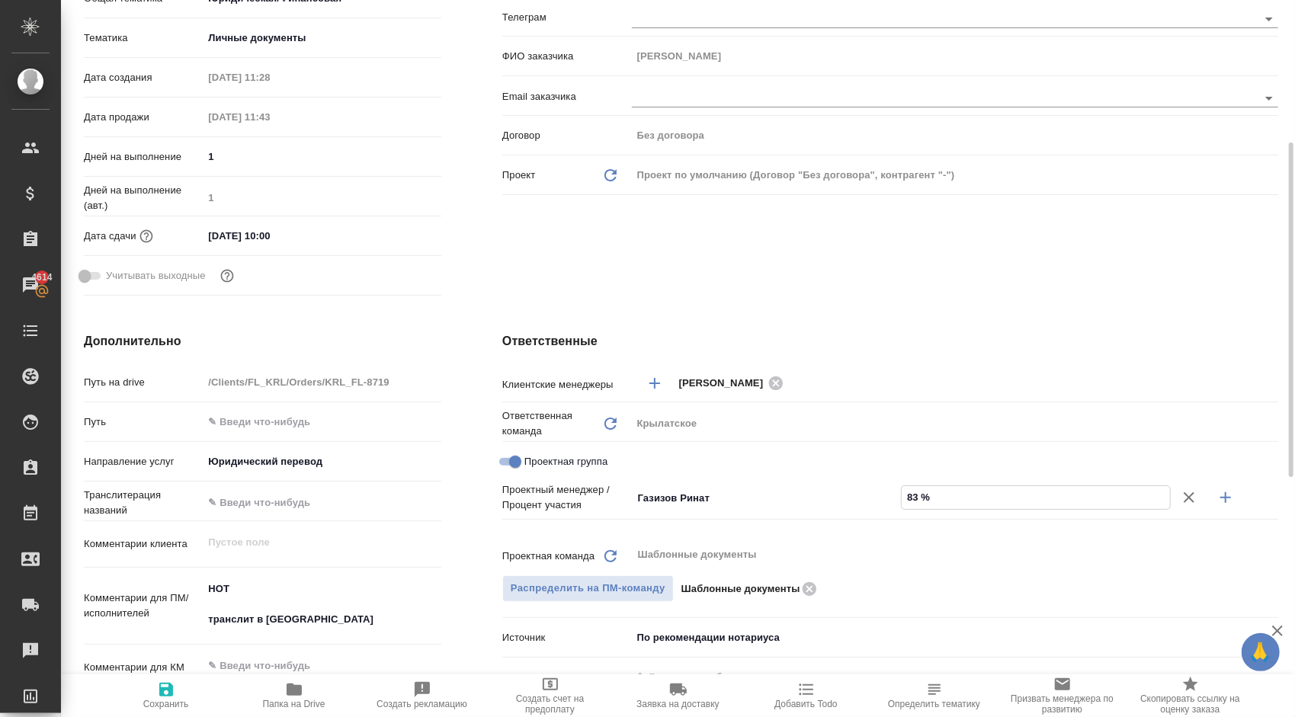
click at [1225, 489] on icon "button" at bounding box center [1226, 498] width 18 height 18
type textarea "x"
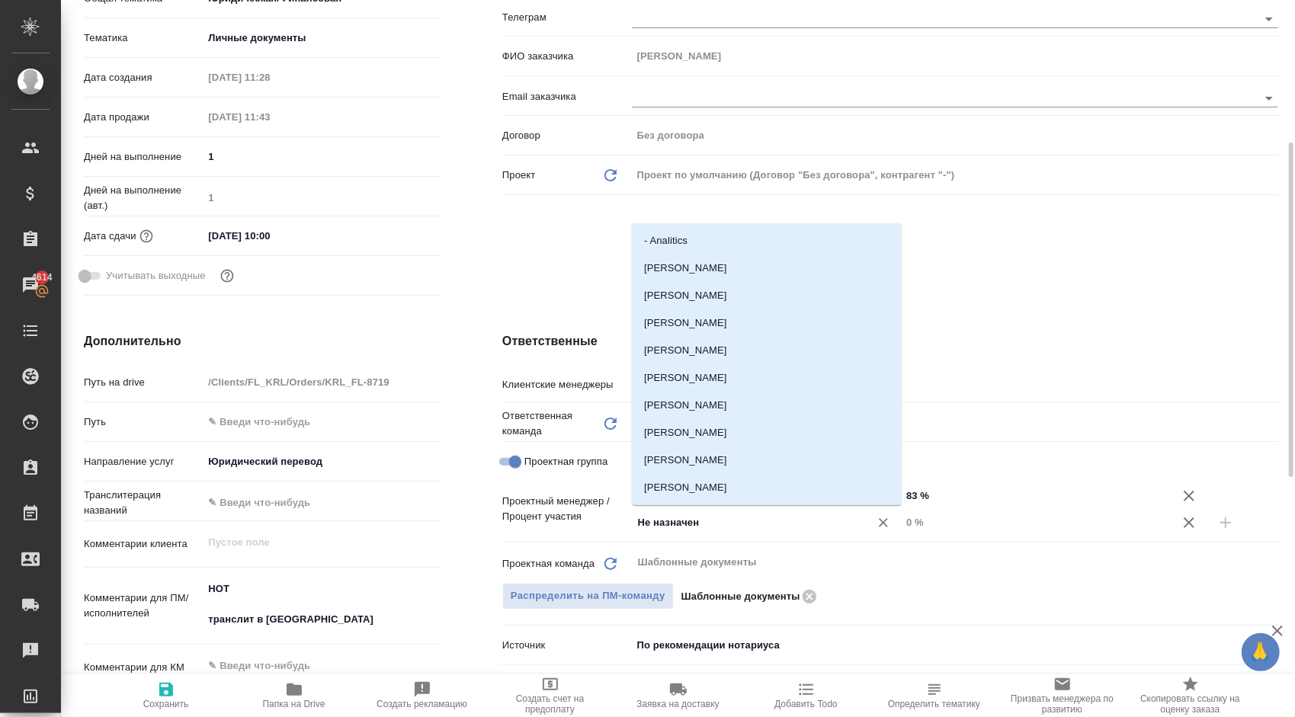
click at [679, 515] on input "Не назначен" at bounding box center [741, 523] width 209 height 18
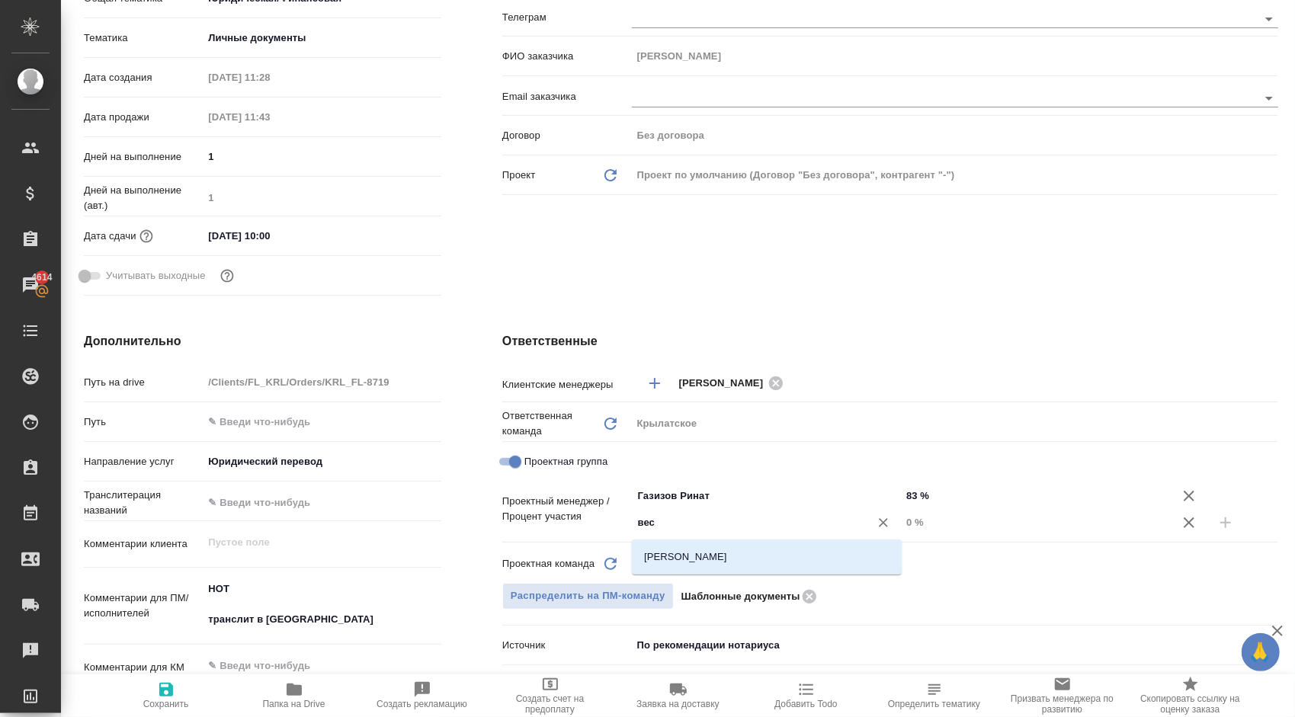
type input "весе"
click at [685, 553] on li "[PERSON_NAME]" at bounding box center [767, 557] width 270 height 27
type textarea "x"
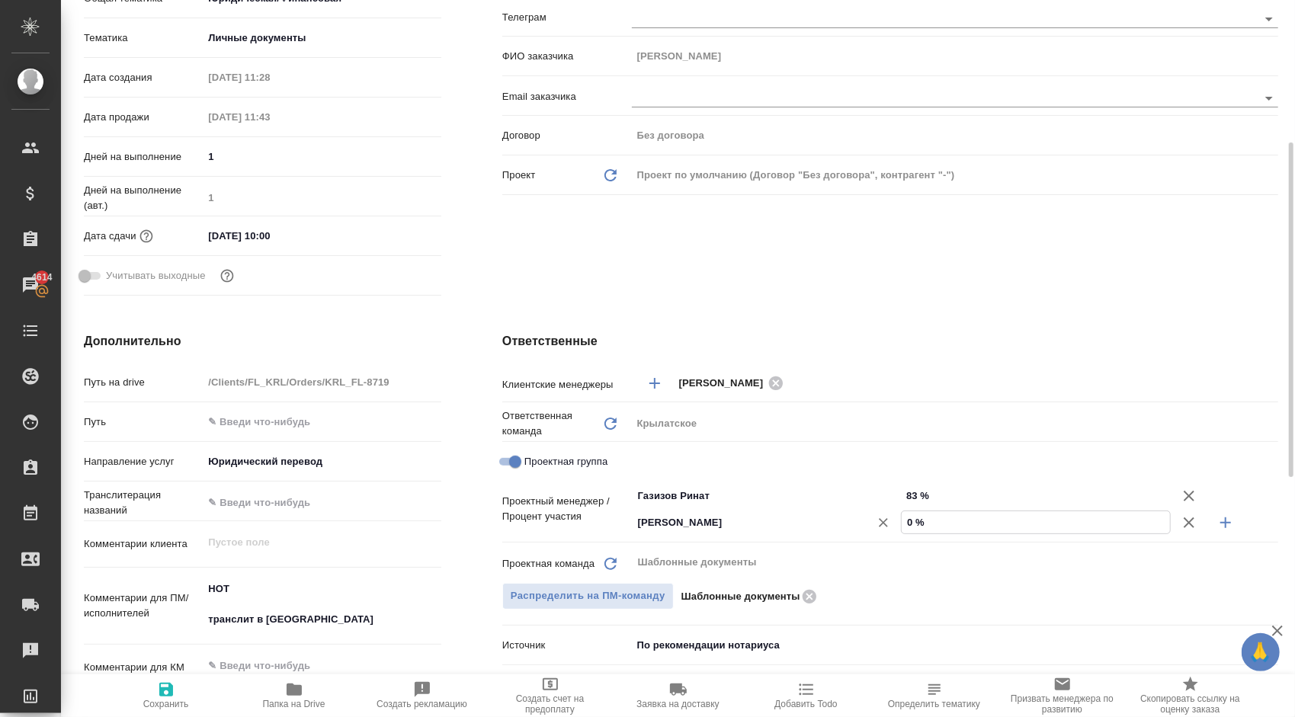
click at [852, 531] on div "[PERSON_NAME] ​ 0 %" at bounding box center [955, 522] width 646 height 27
type textarea "x"
type input "1 %"
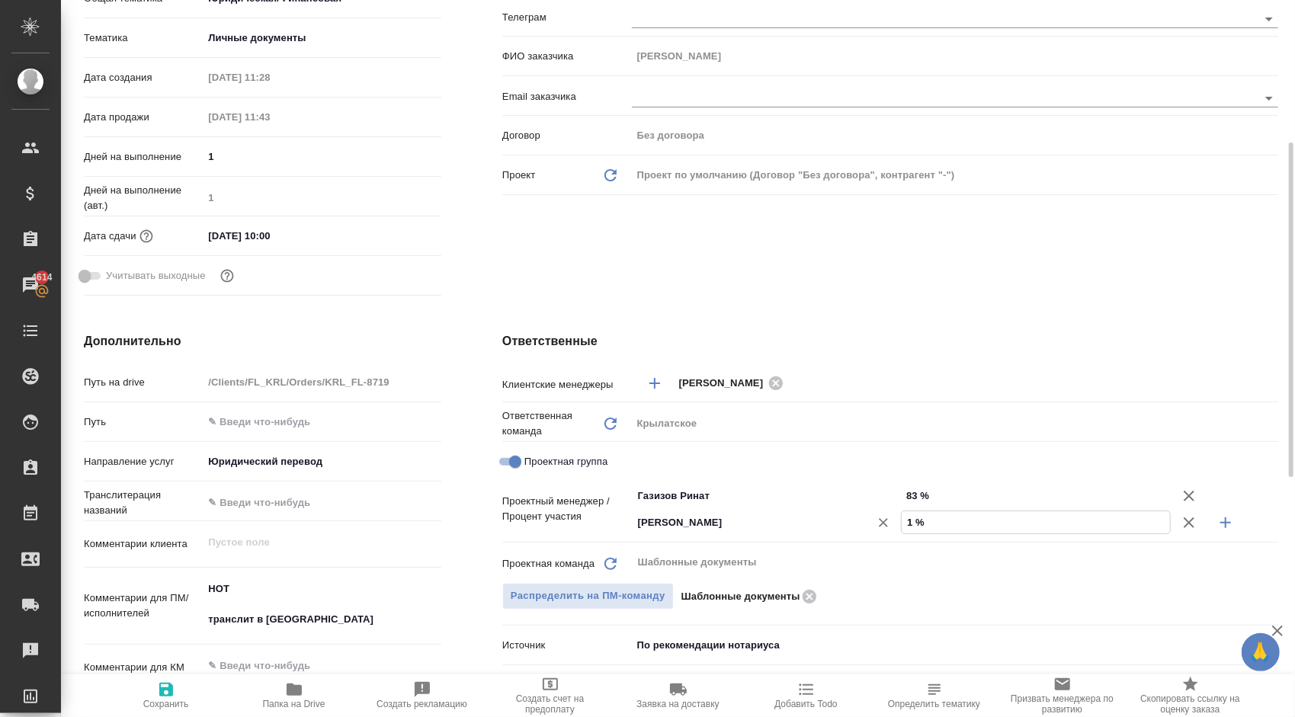
type textarea "x"
type input "17 %"
click at [177, 697] on span "Сохранить" at bounding box center [166, 695] width 110 height 29
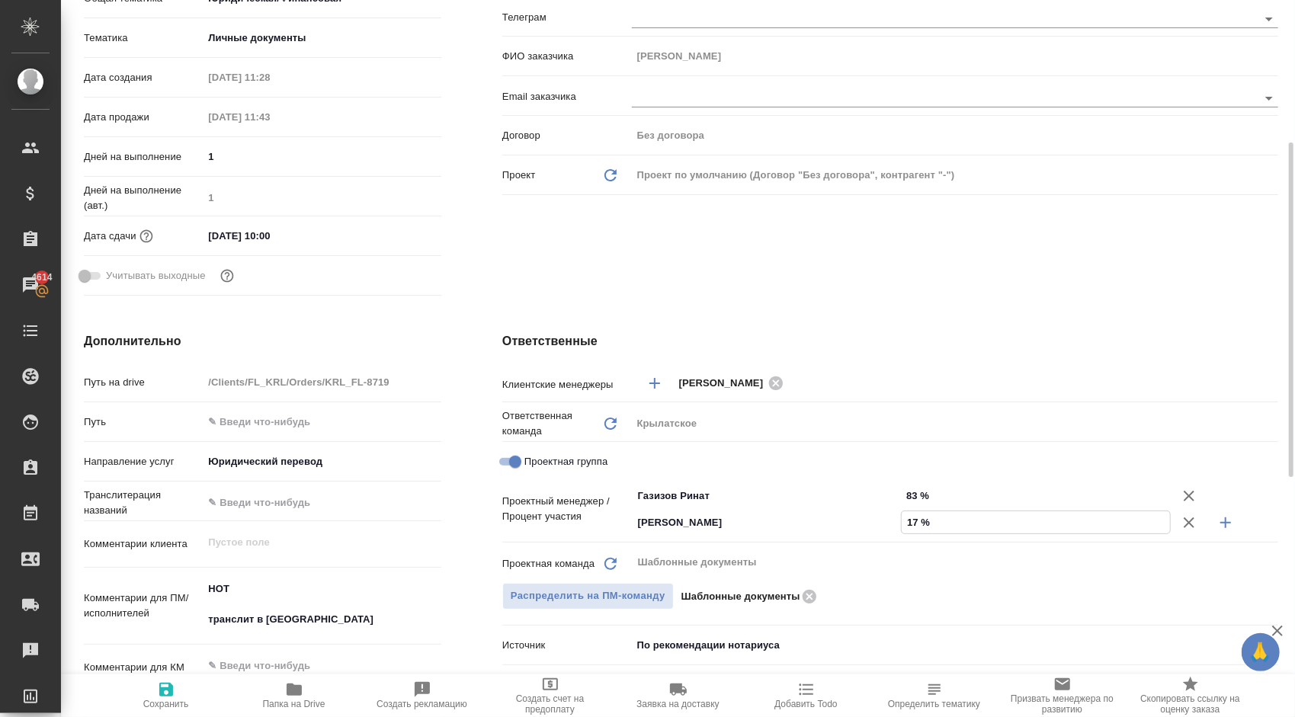
type textarea "x"
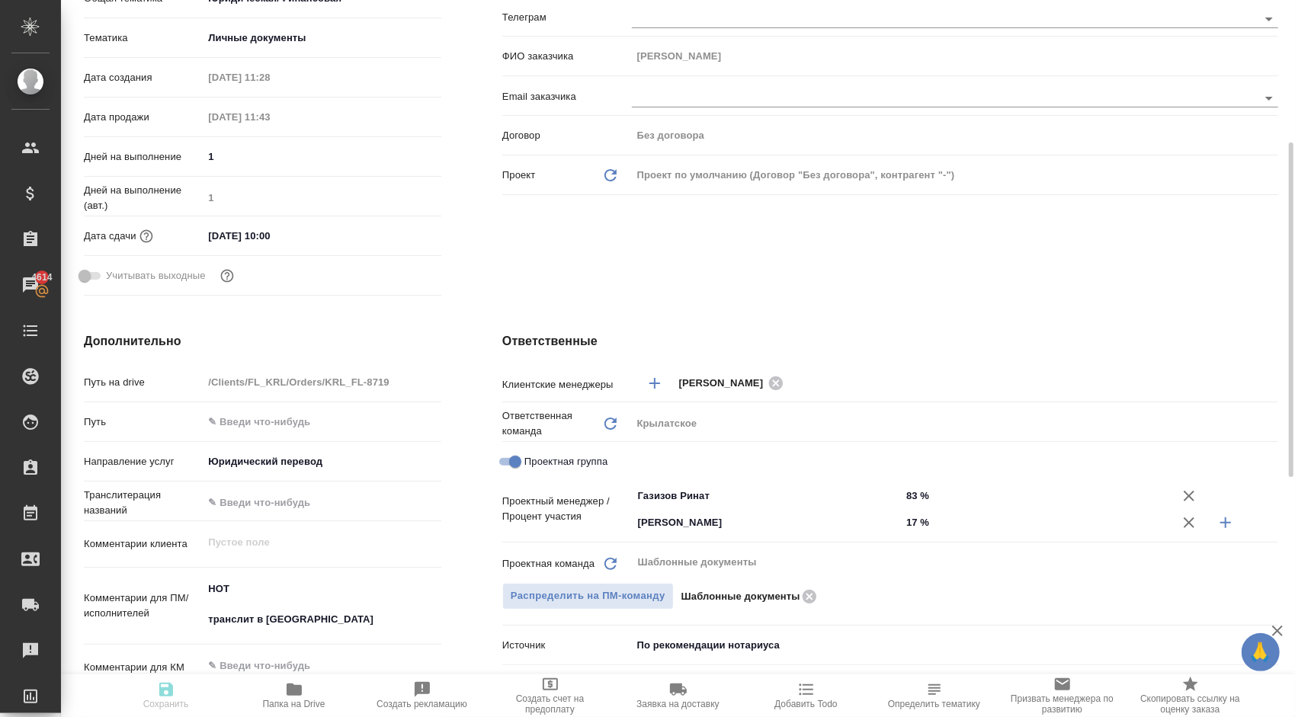
type textarea "x"
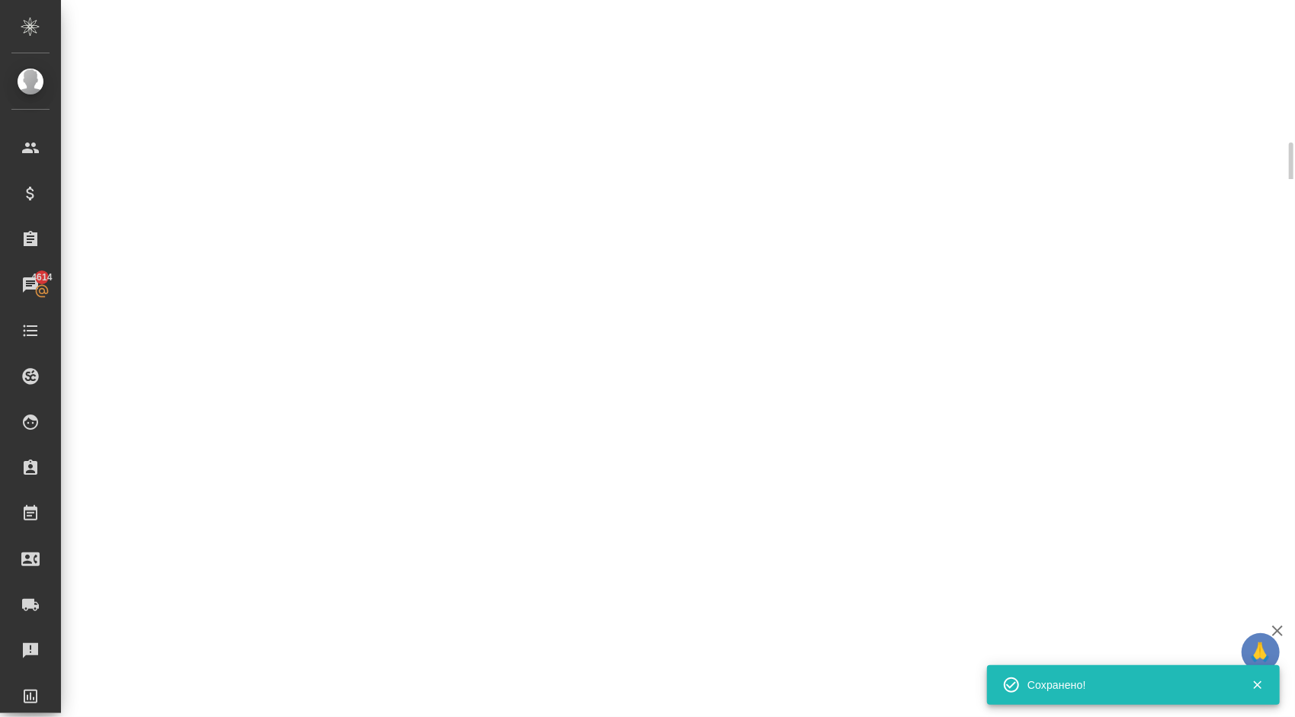
select select "RU"
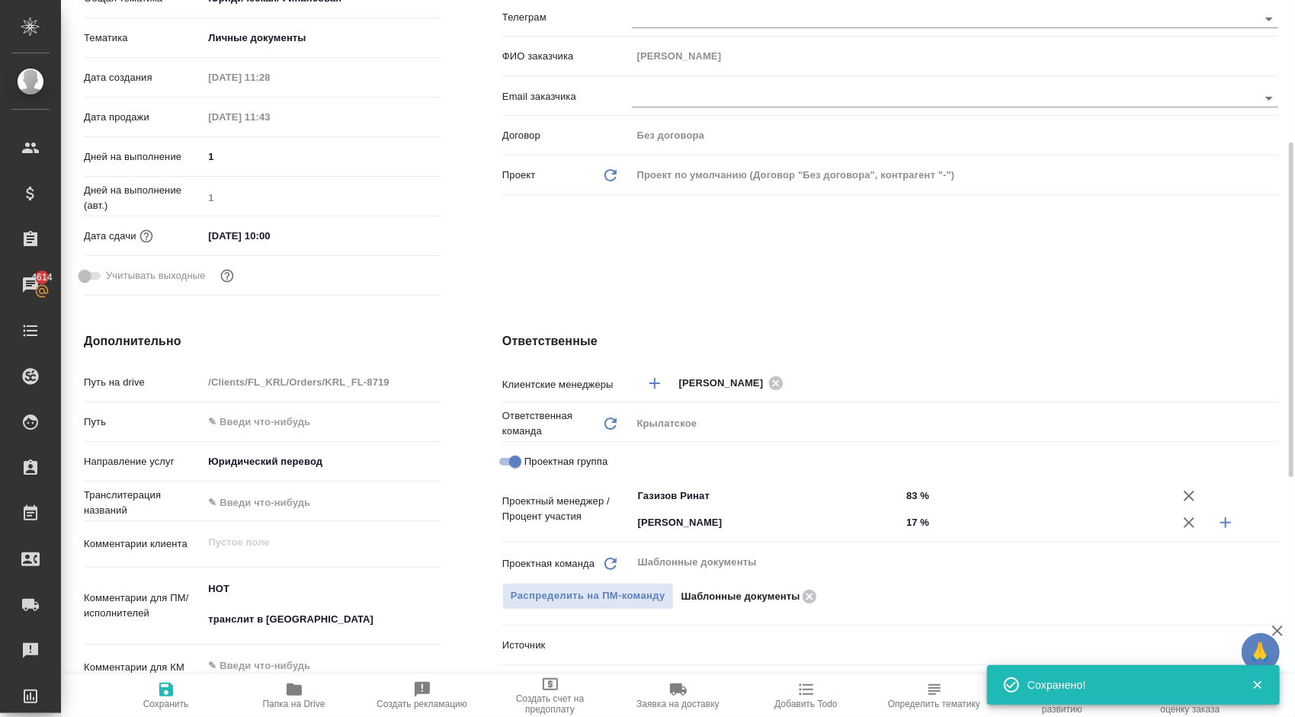
type textarea "x"
click at [174, 697] on icon "button" at bounding box center [166, 690] width 18 height 18
type textarea "x"
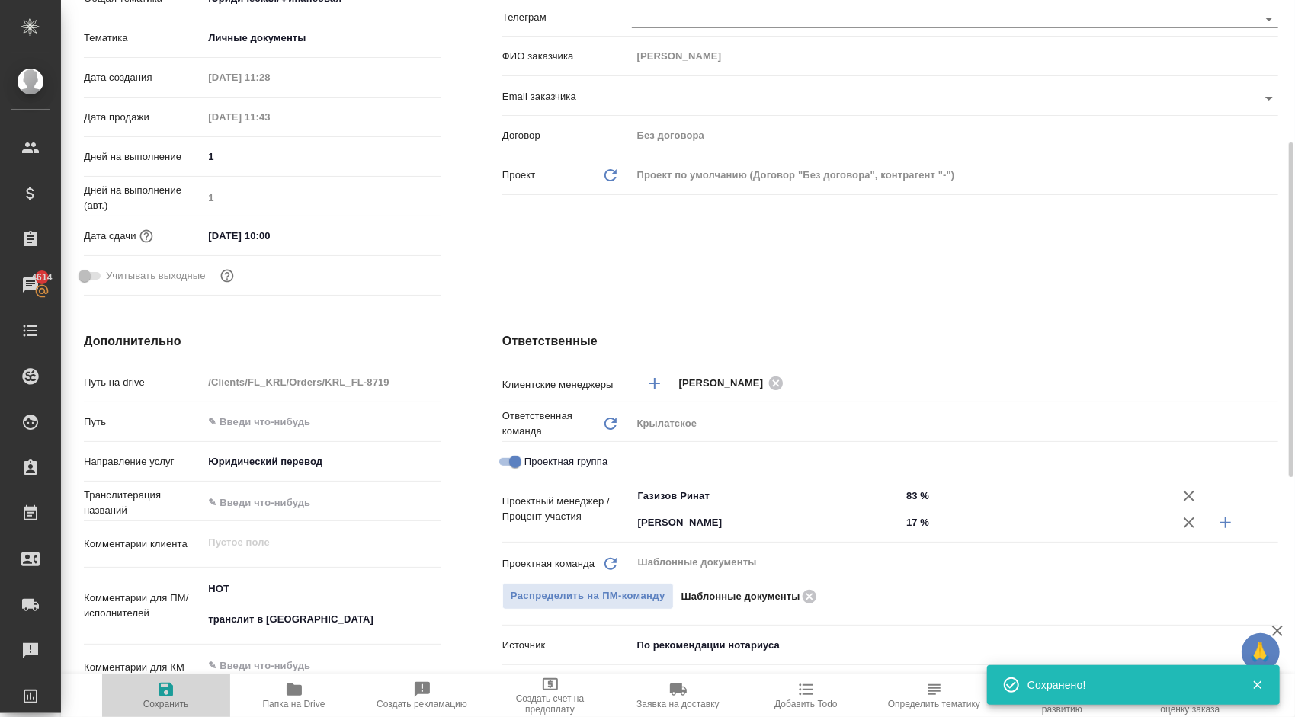
type textarea "x"
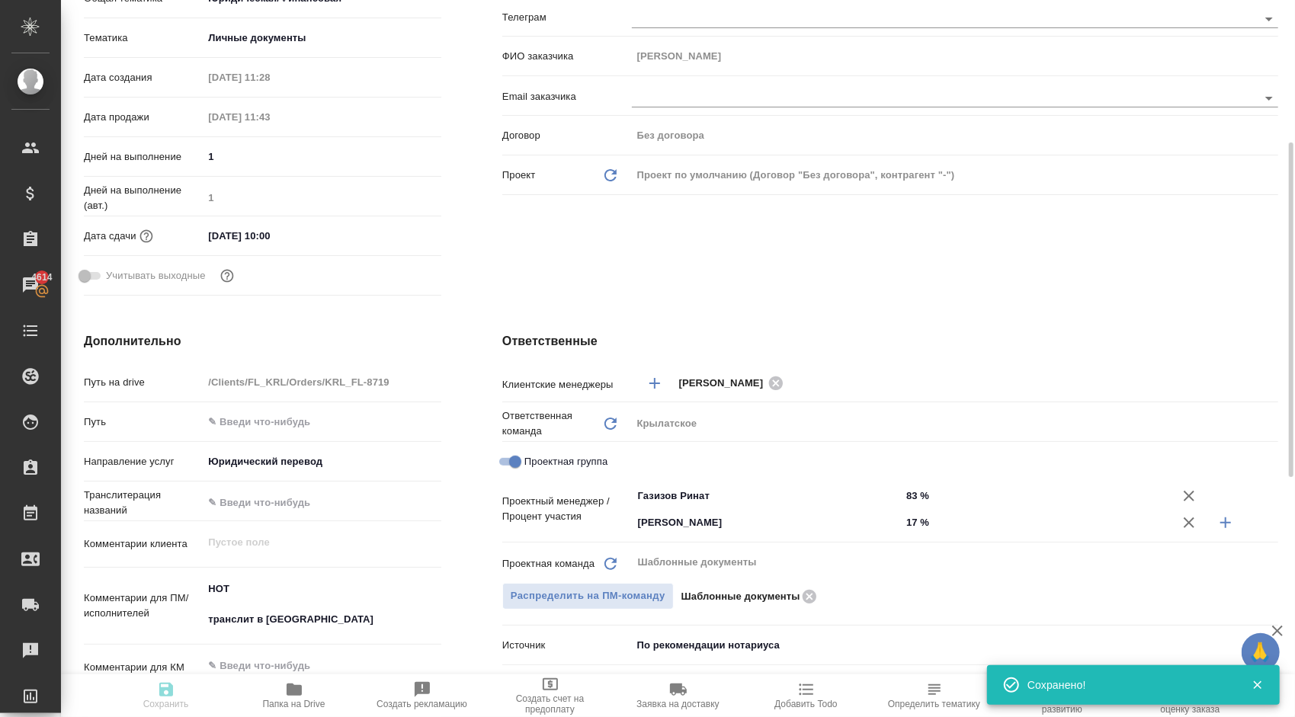
type textarea "x"
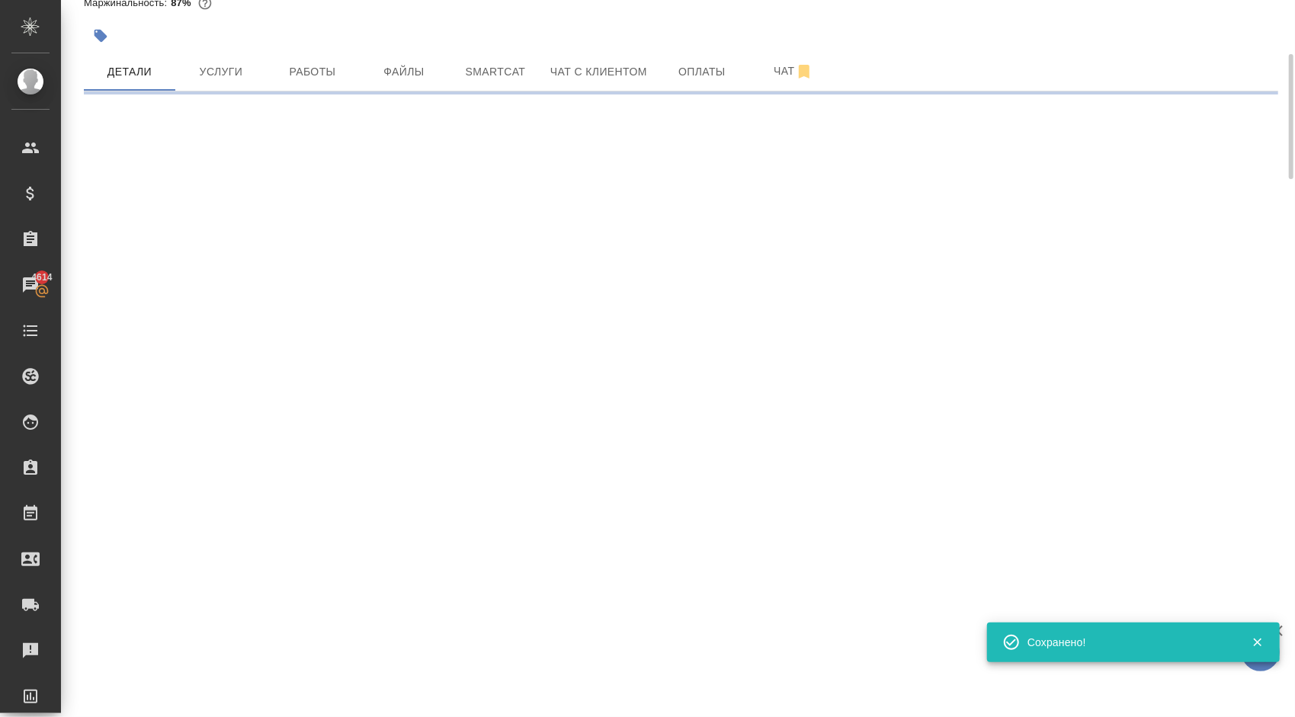
scroll to position [0, 0]
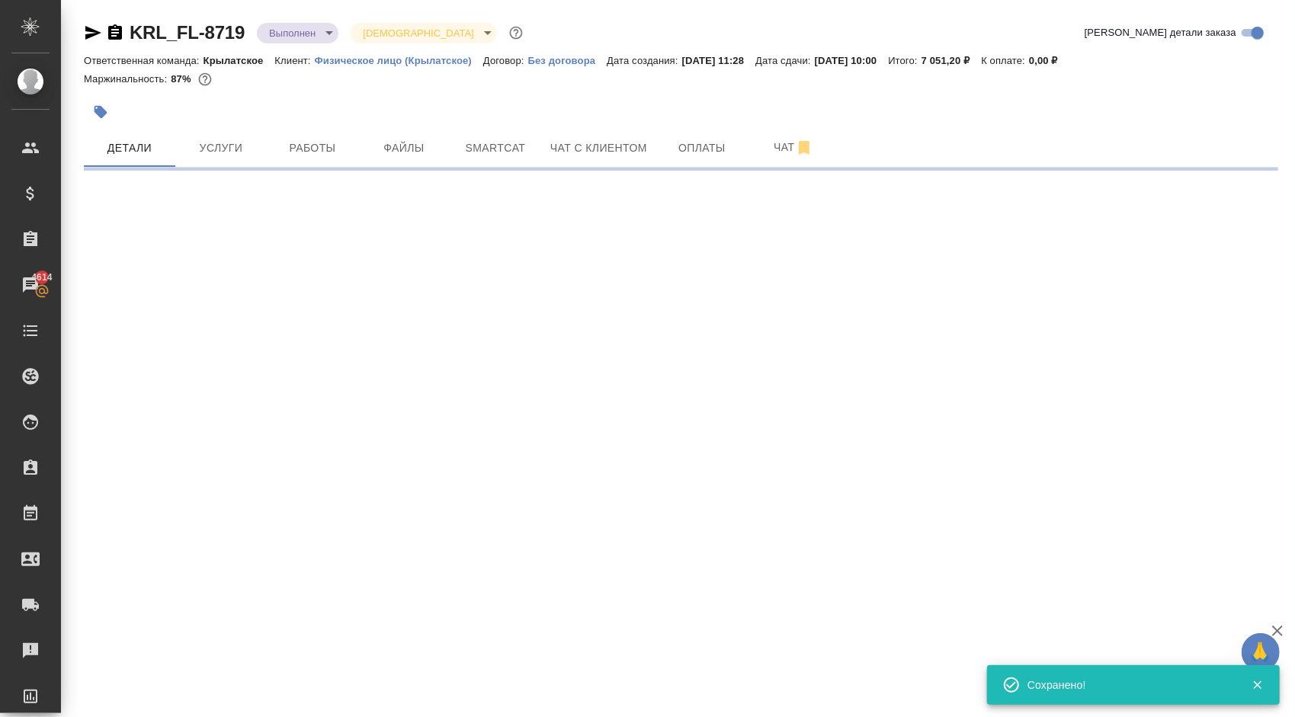
click at [284, 38] on body "🙏 .cls-1 fill:#fff; AWATERA Kasymov Timur Клиенты Спецификации Заказы 4614 Чаты…" at bounding box center [647, 358] width 1295 height 717
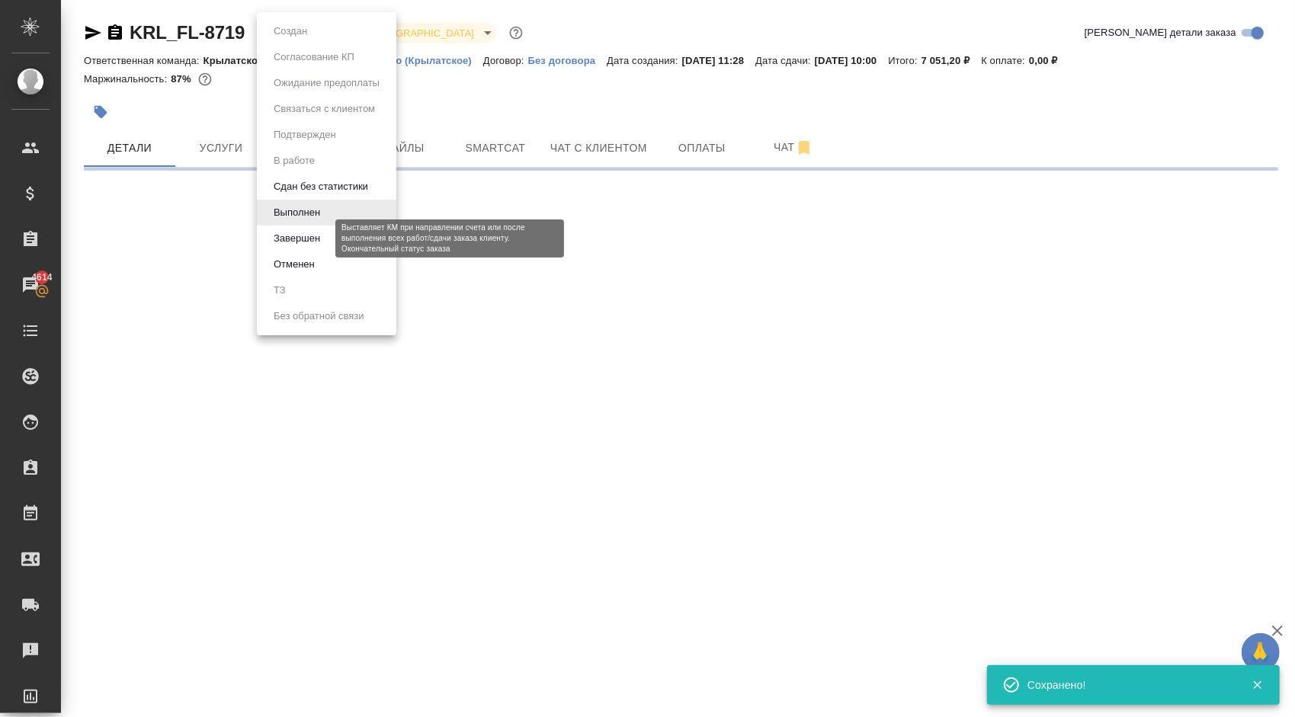
select select "RU"
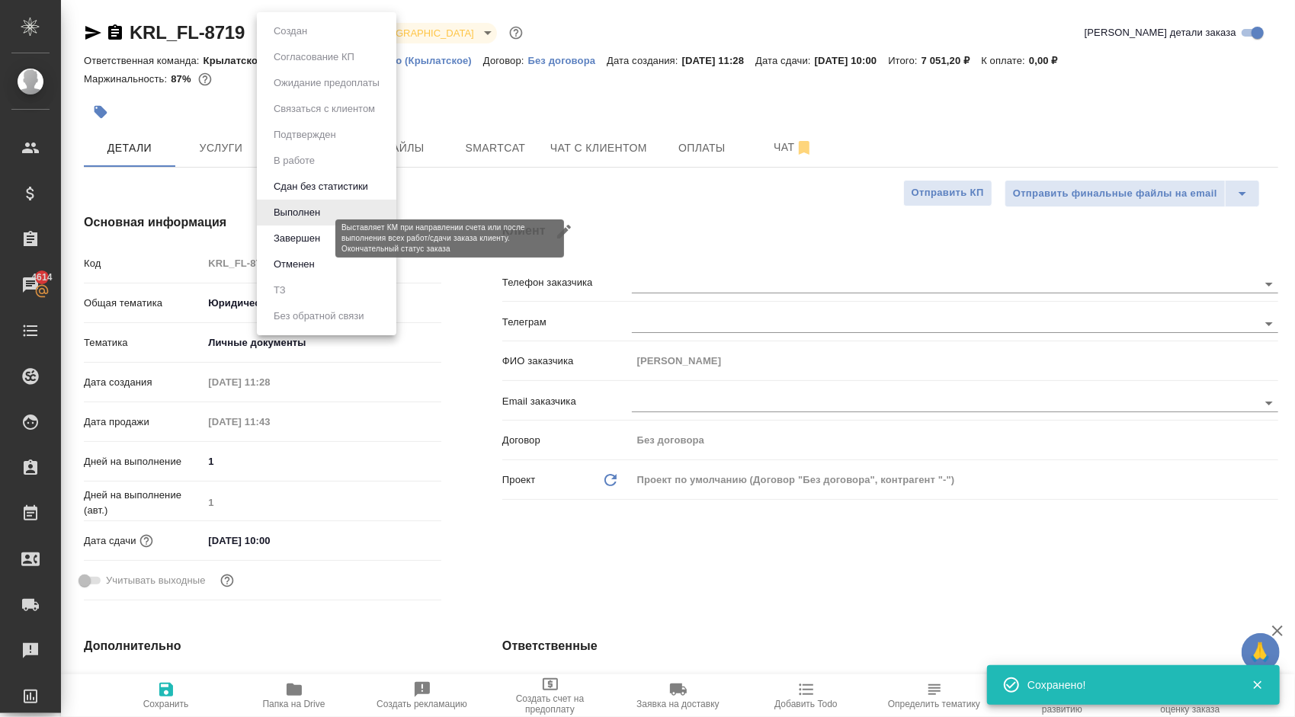
type textarea "x"
click at [308, 236] on button "Завершен" at bounding box center [297, 238] width 56 height 17
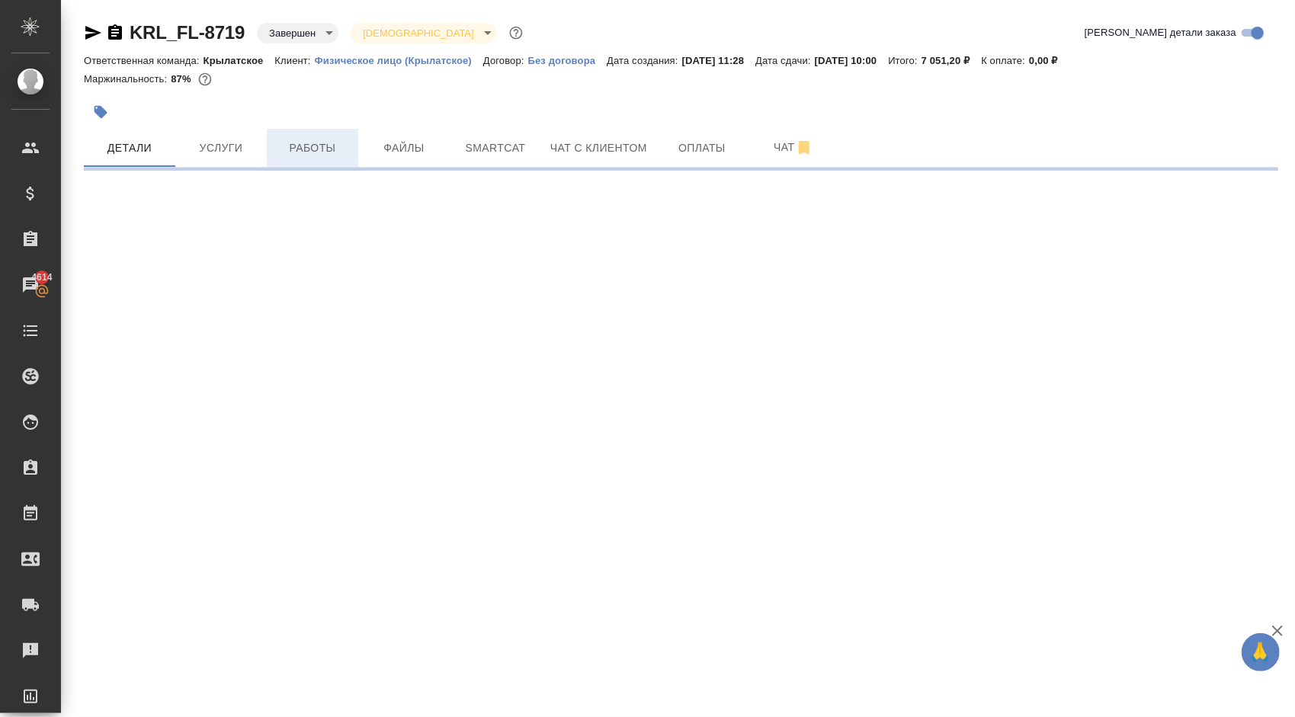
select select "RU"
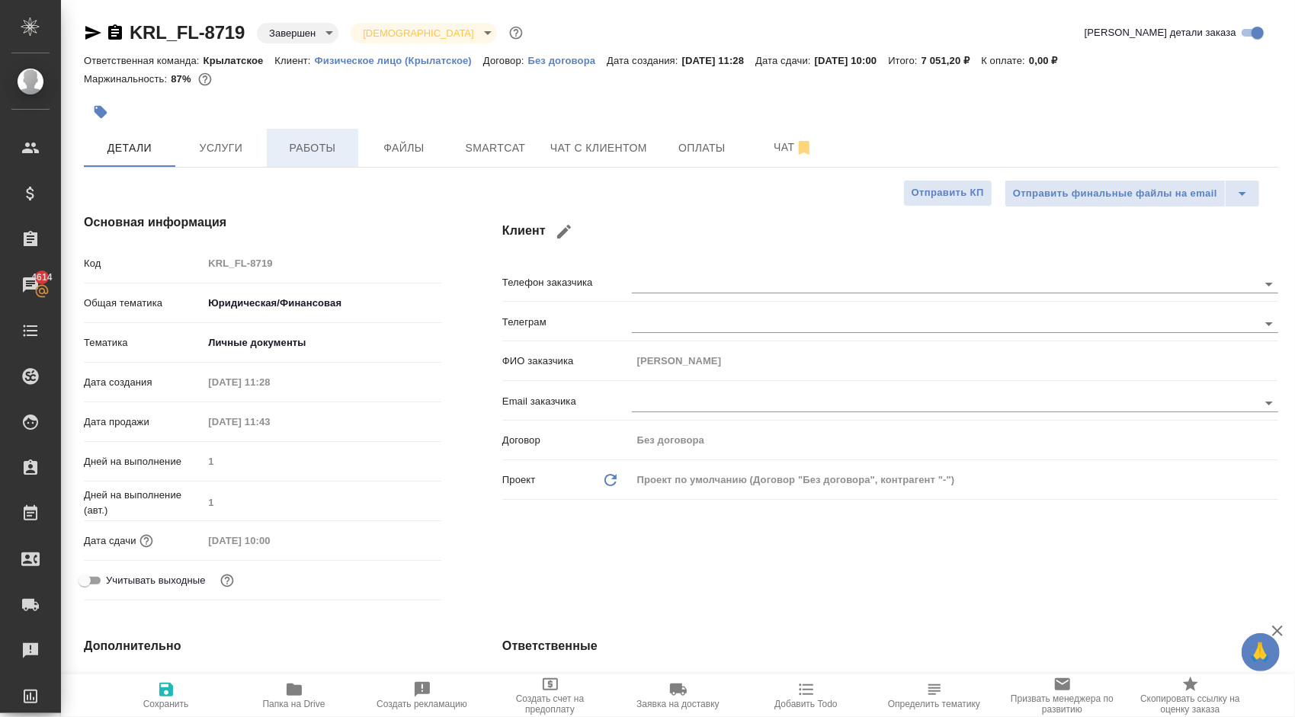
type textarea "x"
click at [326, 140] on span "Работы" at bounding box center [312, 148] width 73 height 19
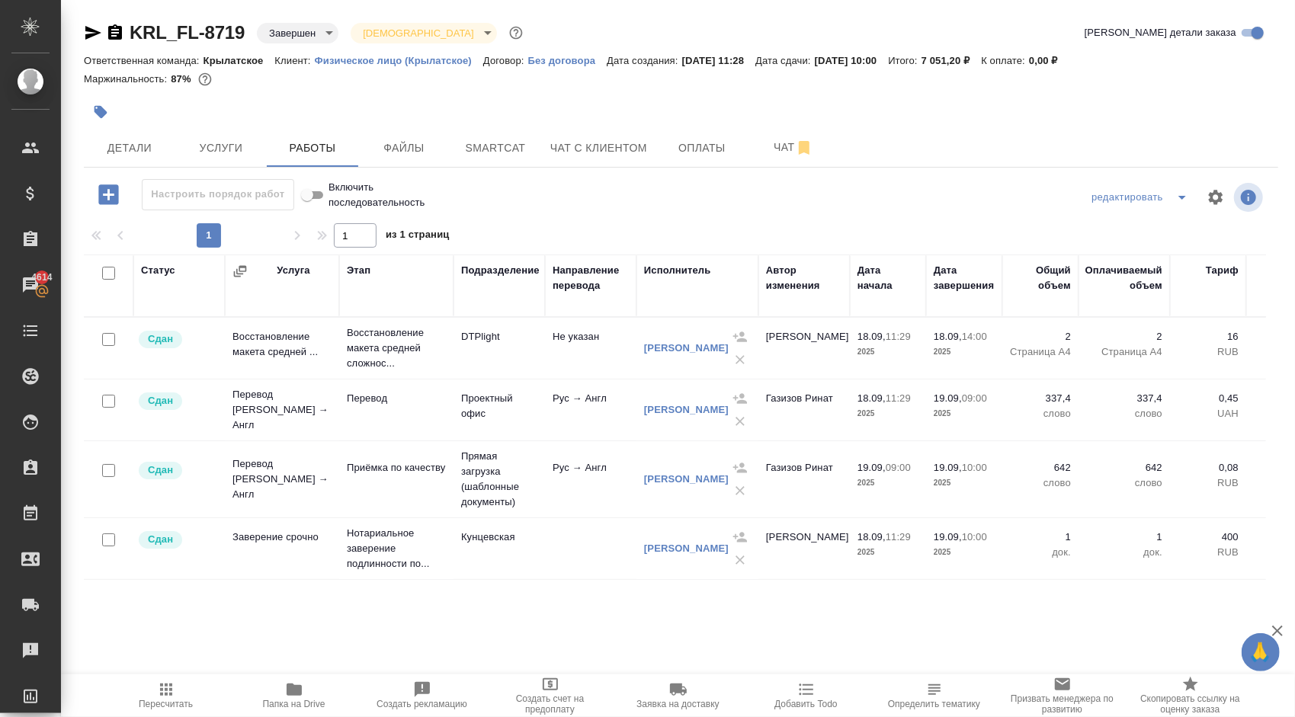
click at [175, 692] on span "Пересчитать" at bounding box center [166, 695] width 110 height 29
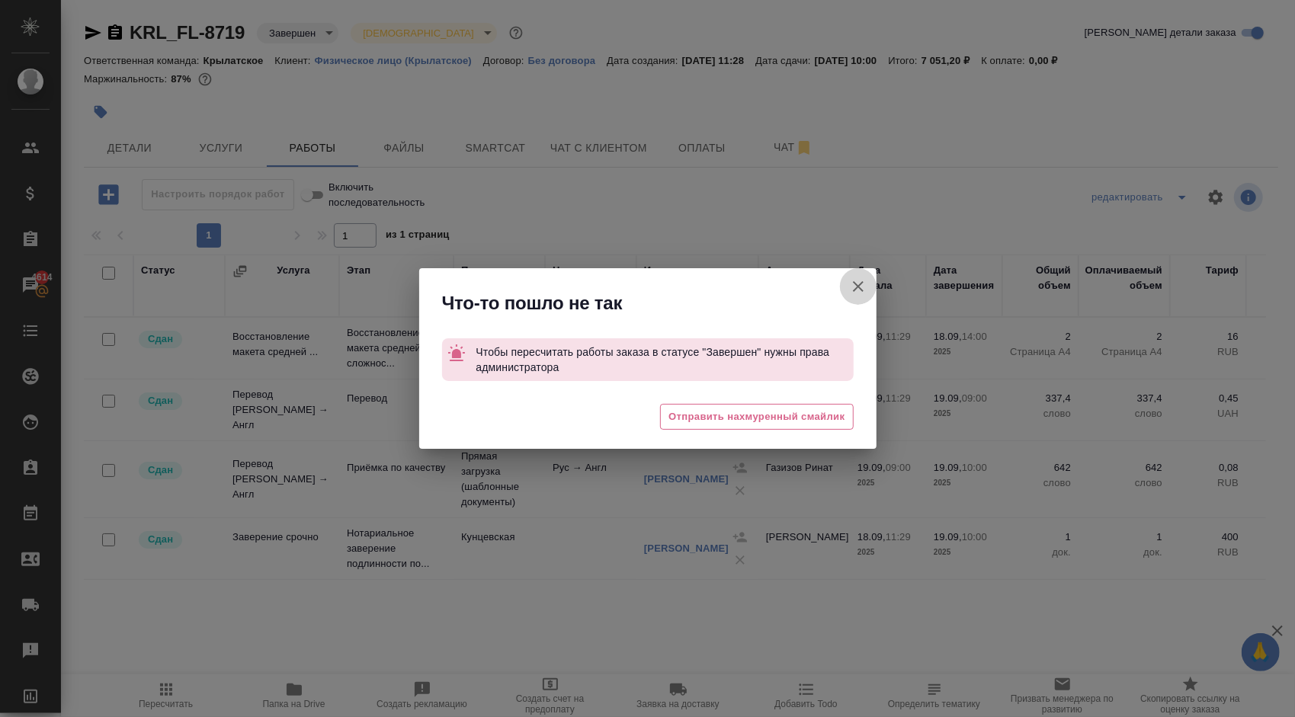
click at [857, 287] on icon "button" at bounding box center [858, 286] width 11 height 11
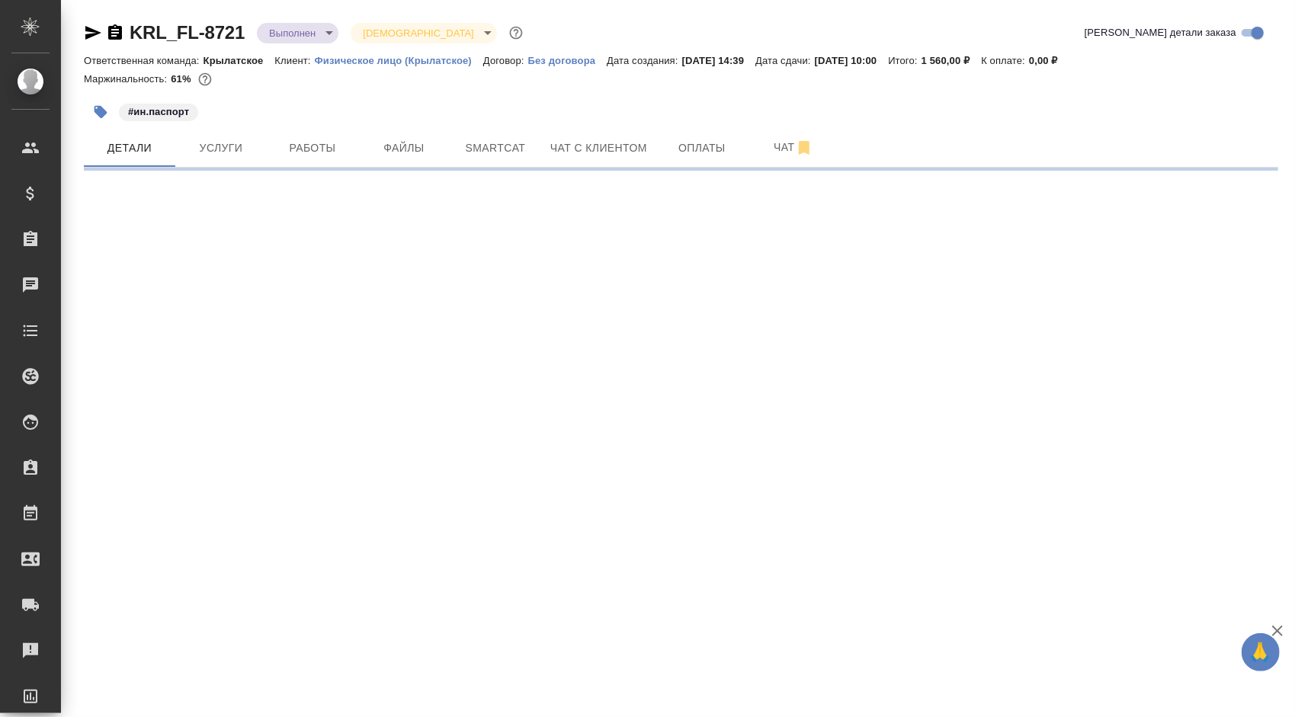
select select "RU"
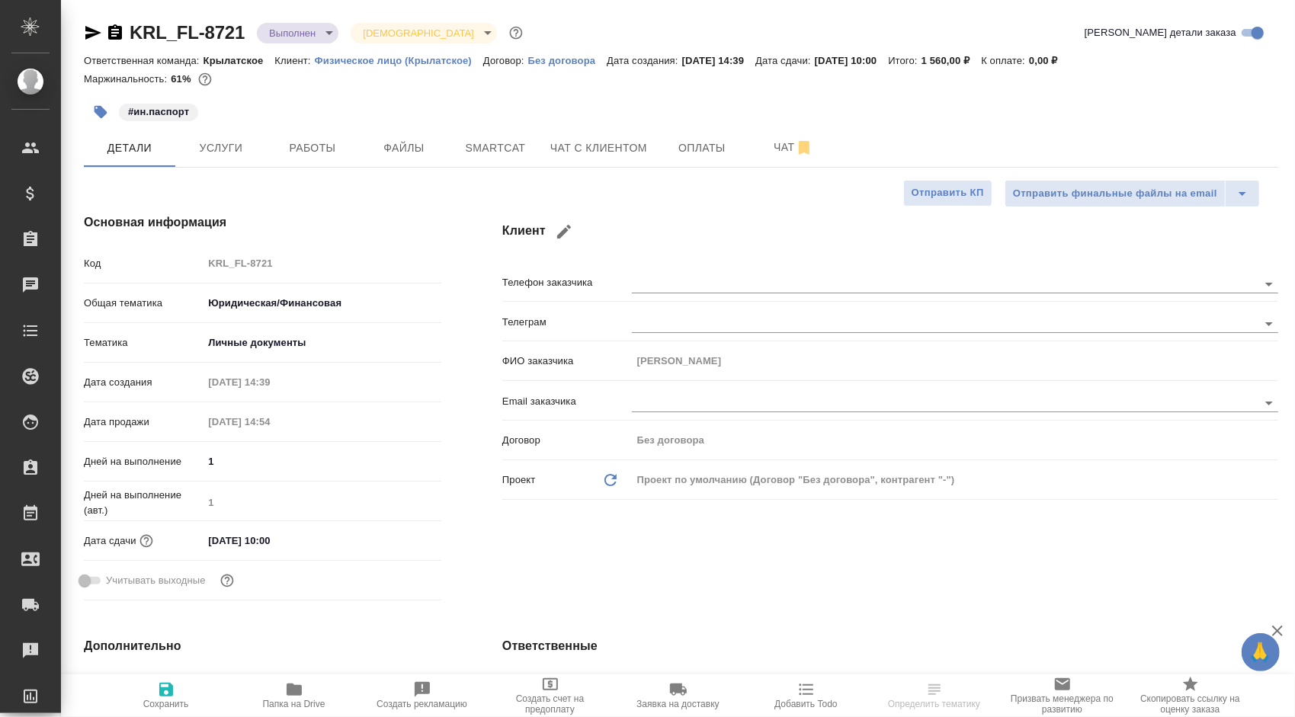
type textarea "x"
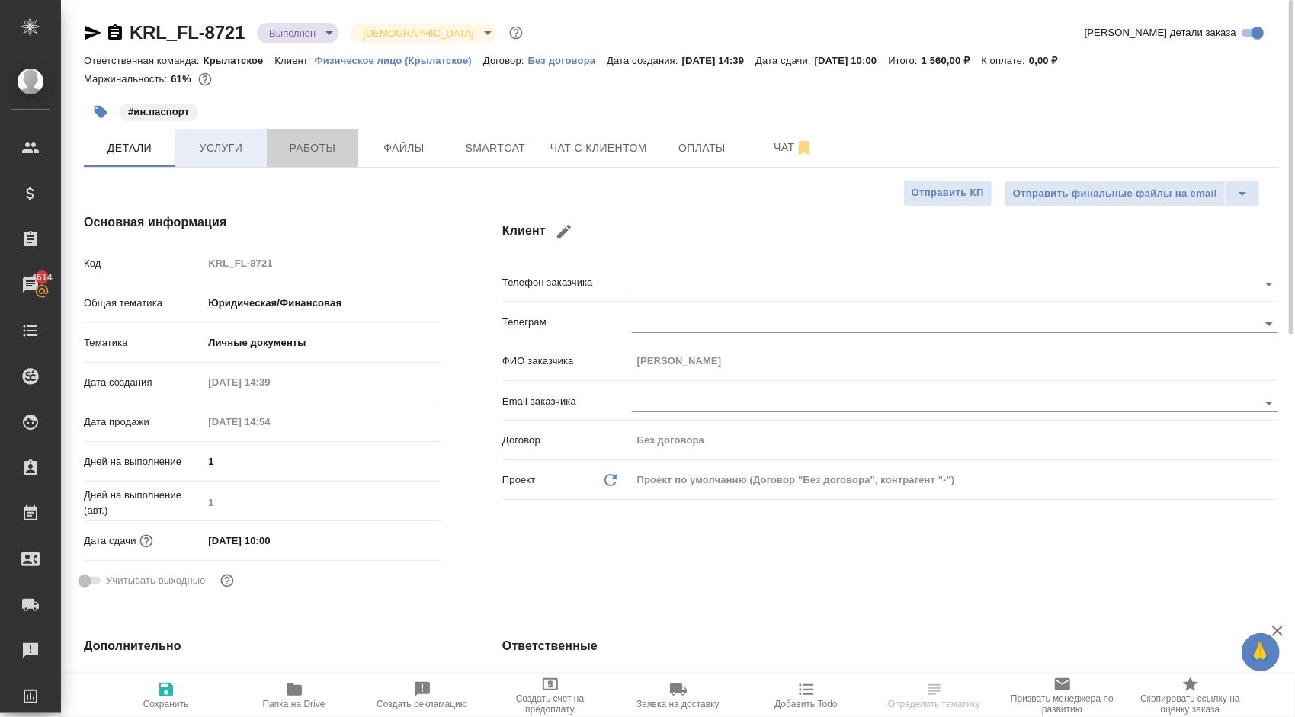
drag, startPoint x: 291, startPoint y: 150, endPoint x: 259, endPoint y: 149, distance: 32.1
click at [265, 156] on div "Детали Услуги Работы Файлы Smartcat Чат с клиентом Оплаты Чат" at bounding box center [681, 148] width 1195 height 38
click at [259, 149] on button "Услуги" at bounding box center [220, 148] width 91 height 38
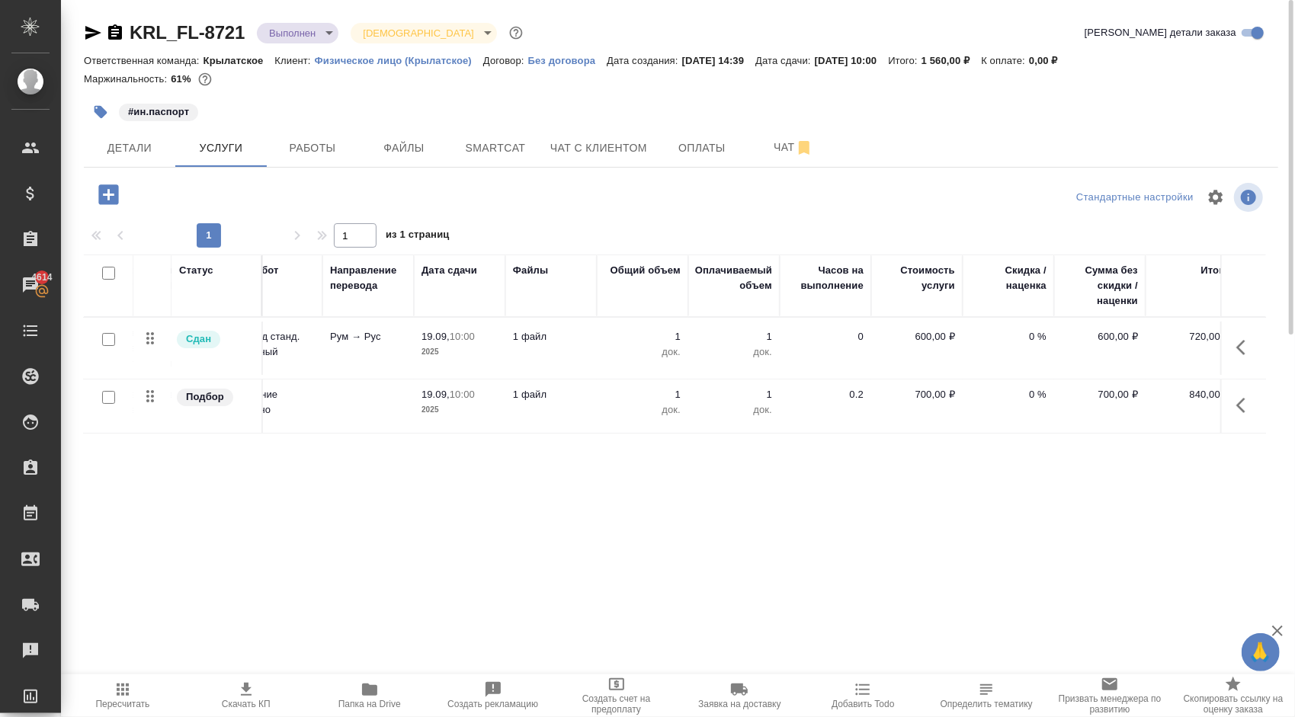
scroll to position [0, 163]
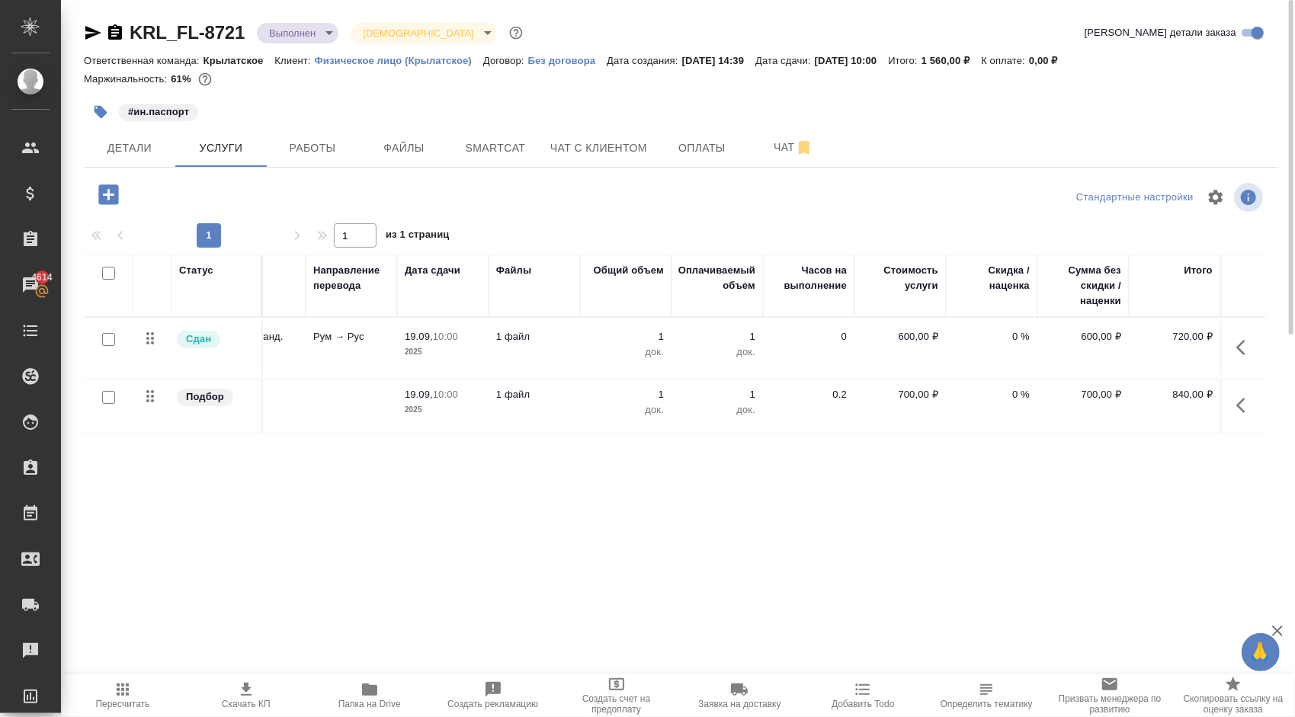
click at [482, 191] on div at bounding box center [681, 197] width 398 height 37
click at [170, 165] on button "Детали" at bounding box center [129, 148] width 91 height 38
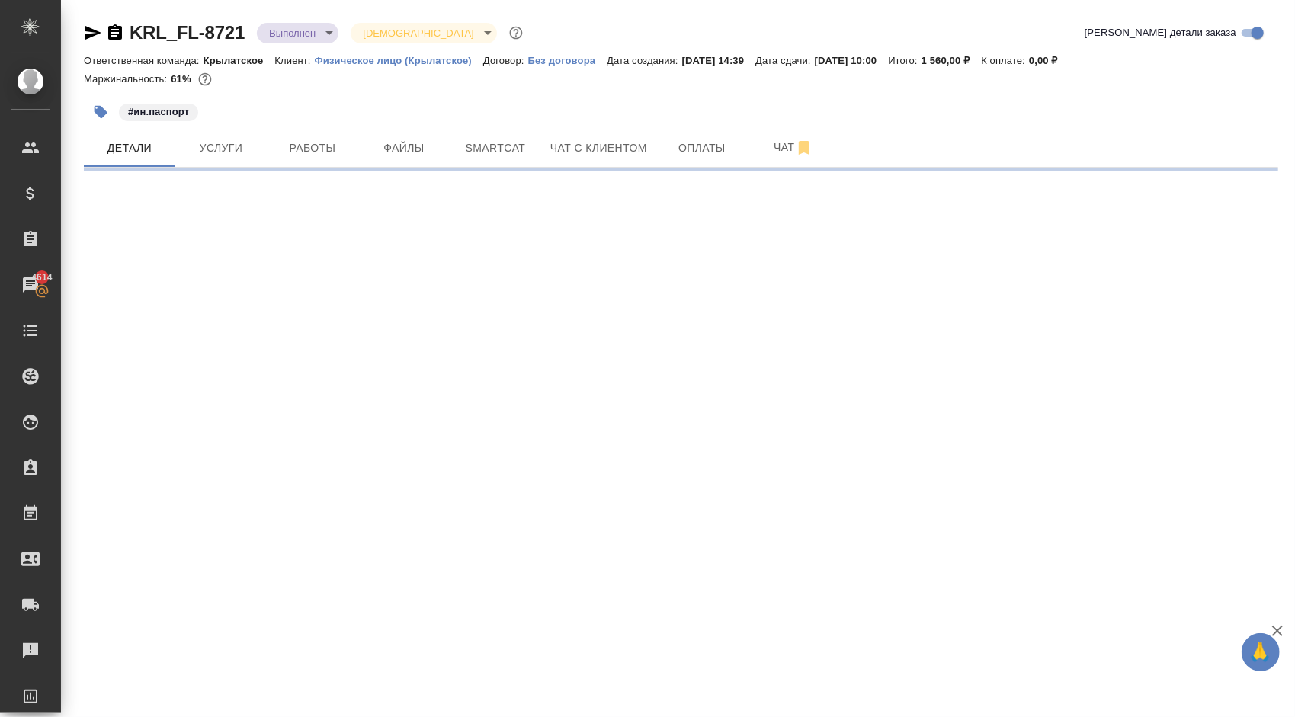
select select "RU"
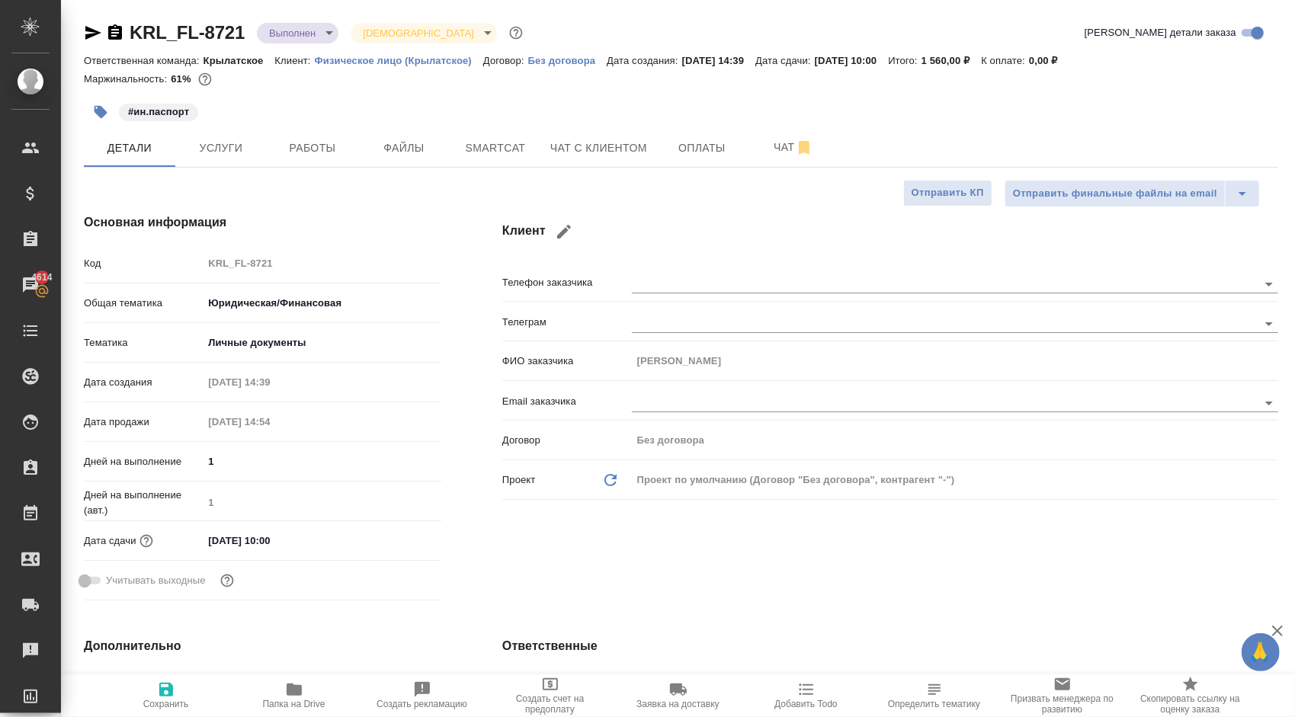
type textarea "x"
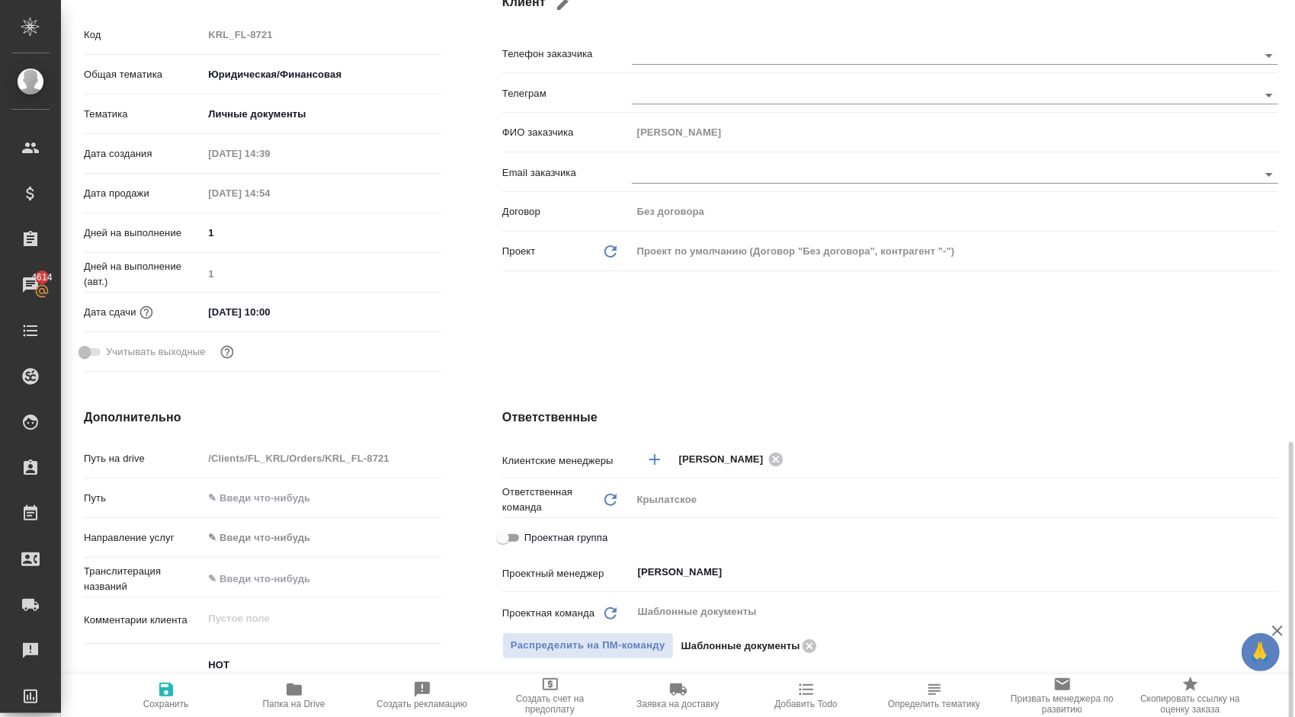
scroll to position [457, 0]
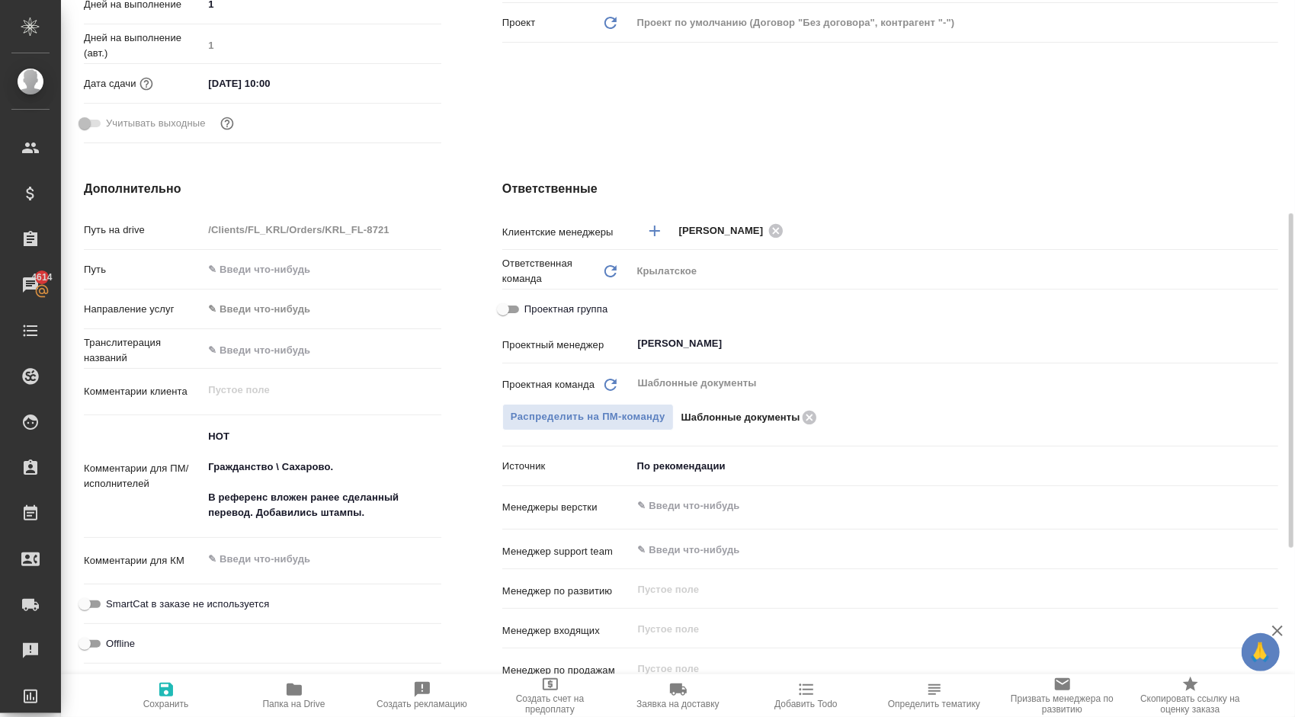
click at [535, 311] on span "Проектная группа" at bounding box center [565, 309] width 83 height 15
click at [531, 311] on input "Проектная группа" at bounding box center [503, 309] width 55 height 18
checkbox input "true"
type textarea "x"
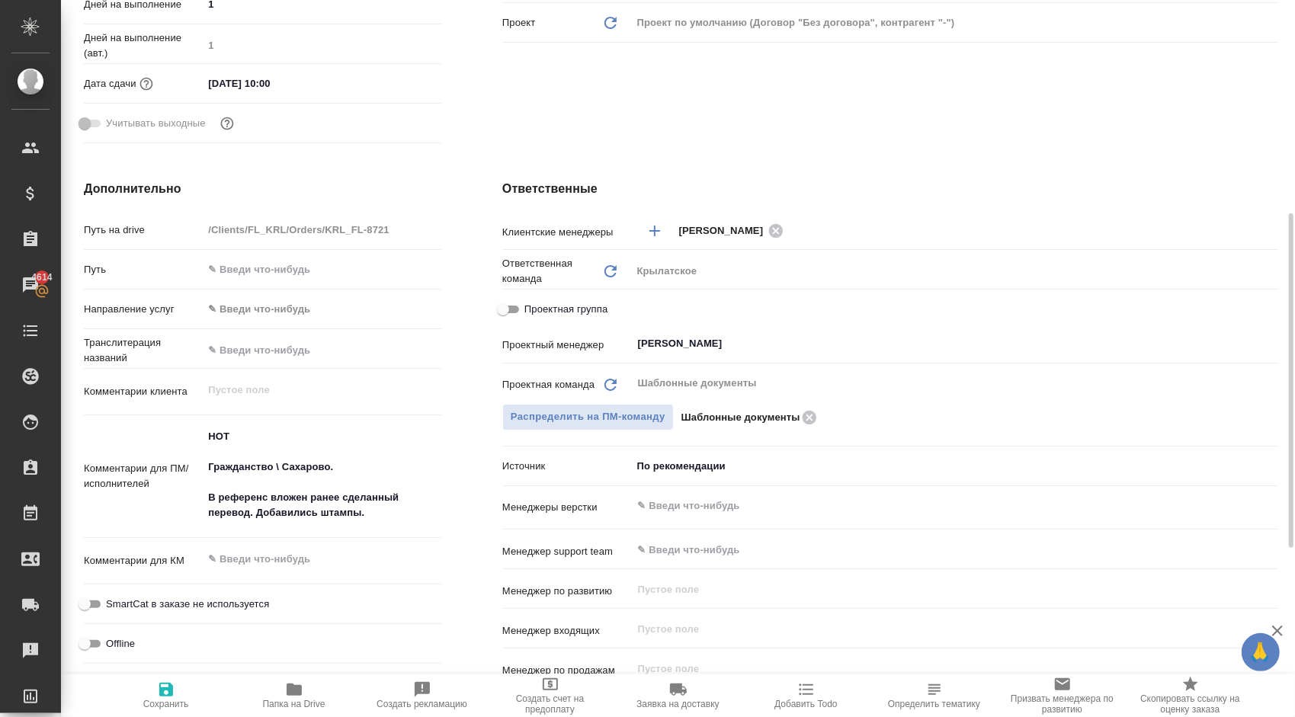
type textarea "x"
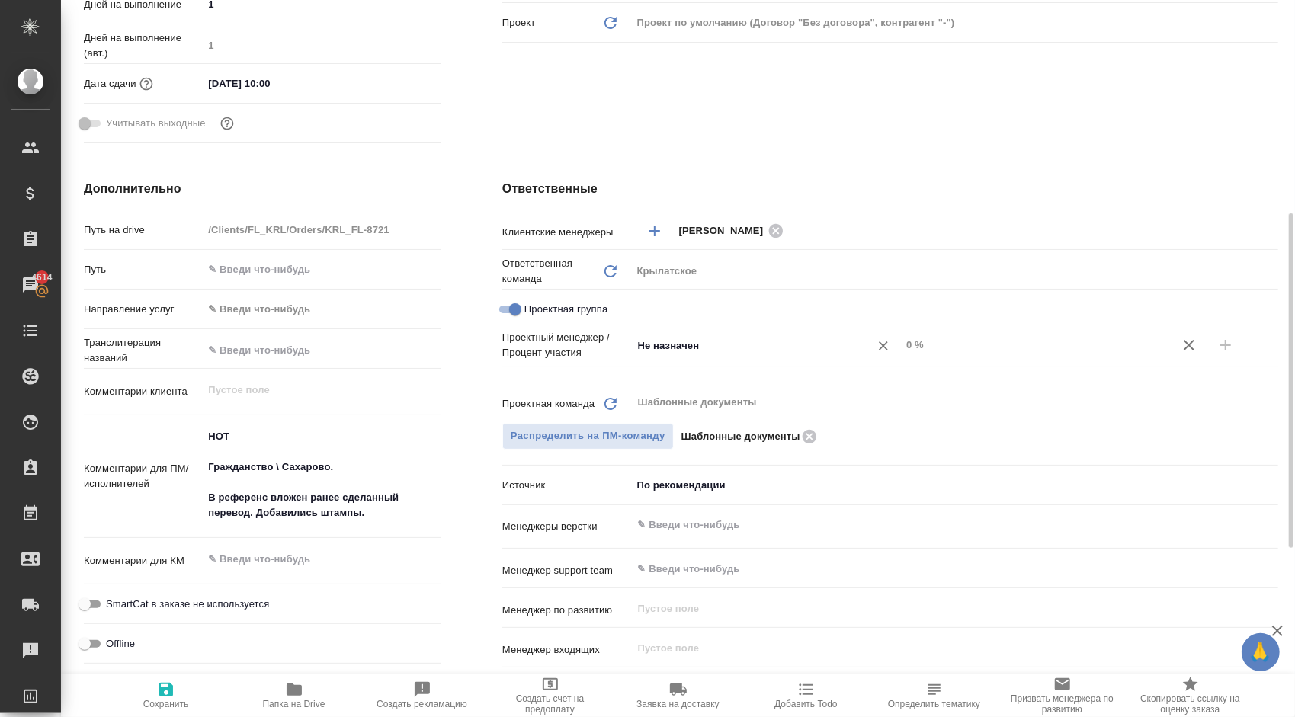
click at [692, 348] on input "Не назначен" at bounding box center [741, 345] width 209 height 18
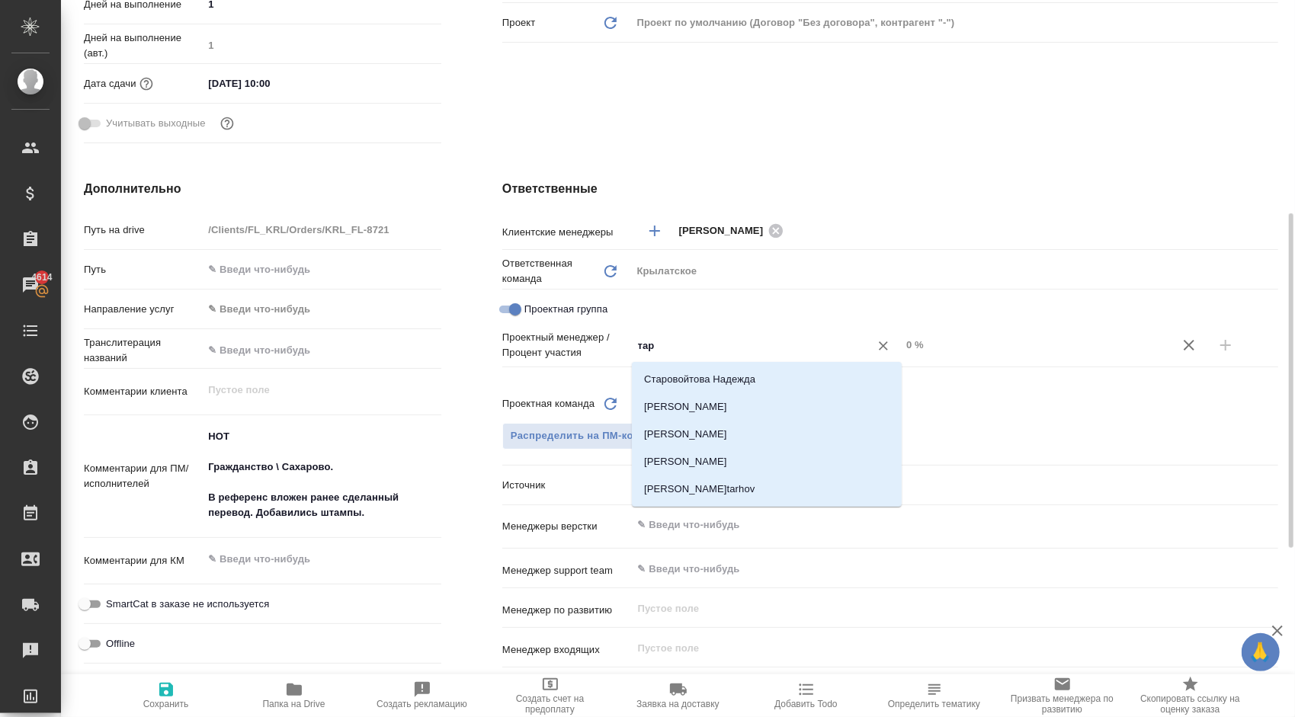
type input "тара"
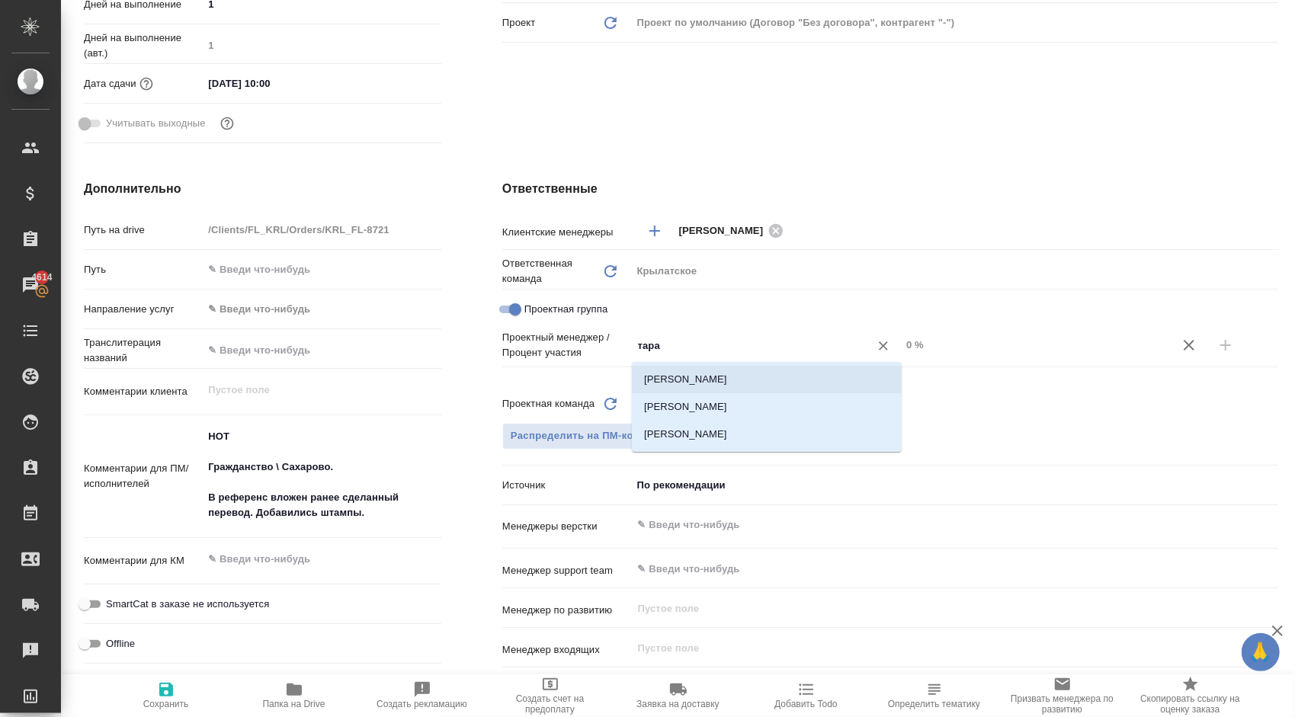
click at [697, 375] on li "[PERSON_NAME]" at bounding box center [767, 379] width 270 height 27
type textarea "x"
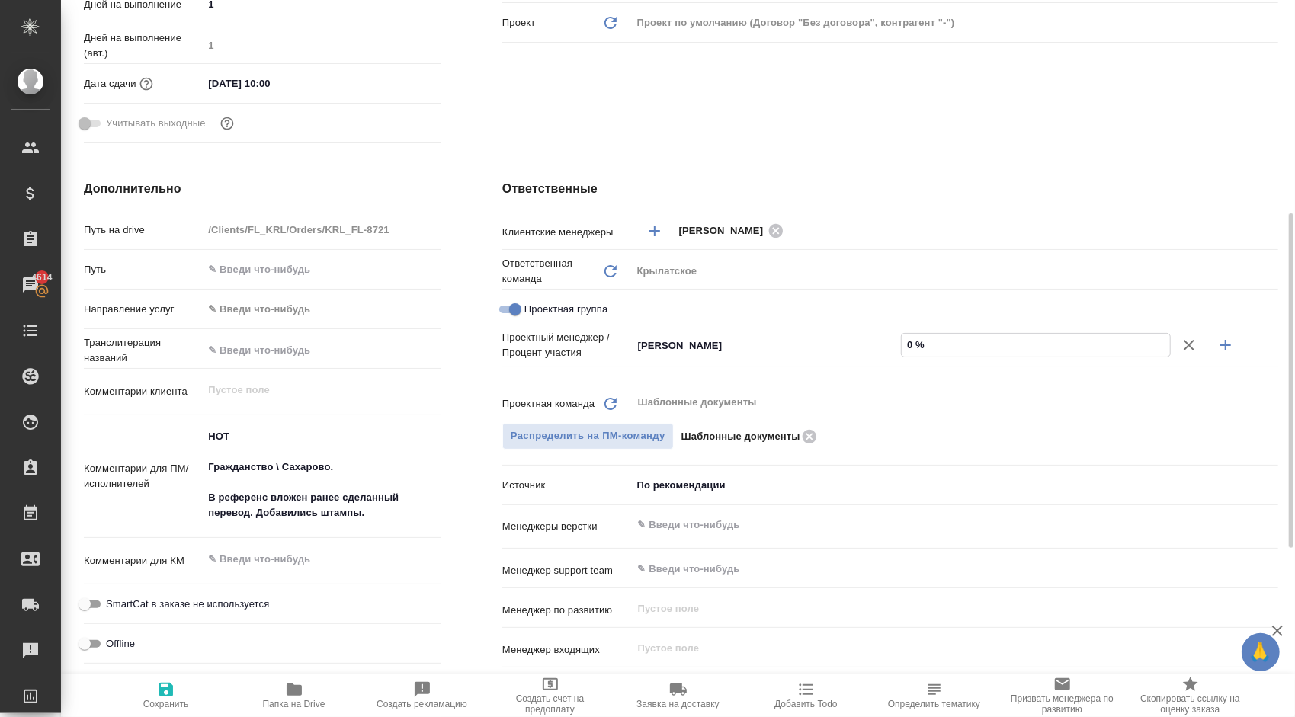
drag, startPoint x: 902, startPoint y: 349, endPoint x: 915, endPoint y: 346, distance: 13.3
click at [915, 346] on input "0 %" at bounding box center [1036, 345] width 268 height 22
type textarea "x"
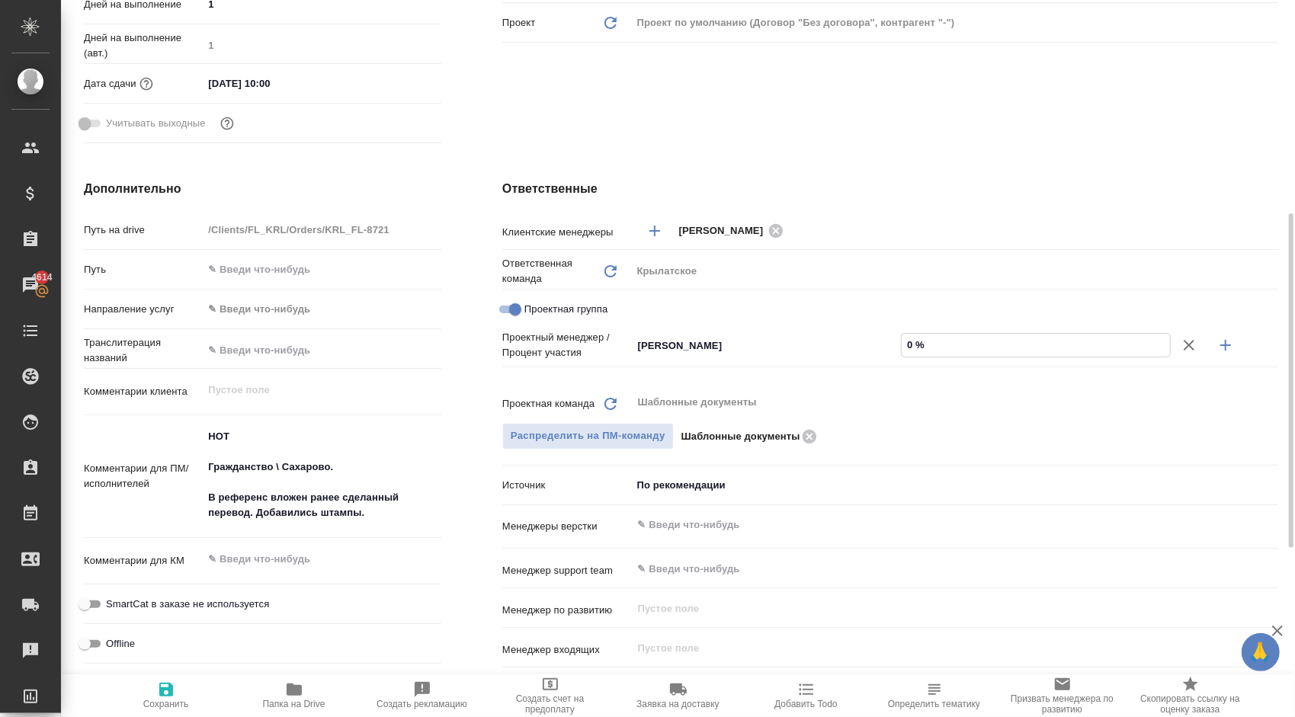
type input "4 %"
type textarea "x"
type input "47 %"
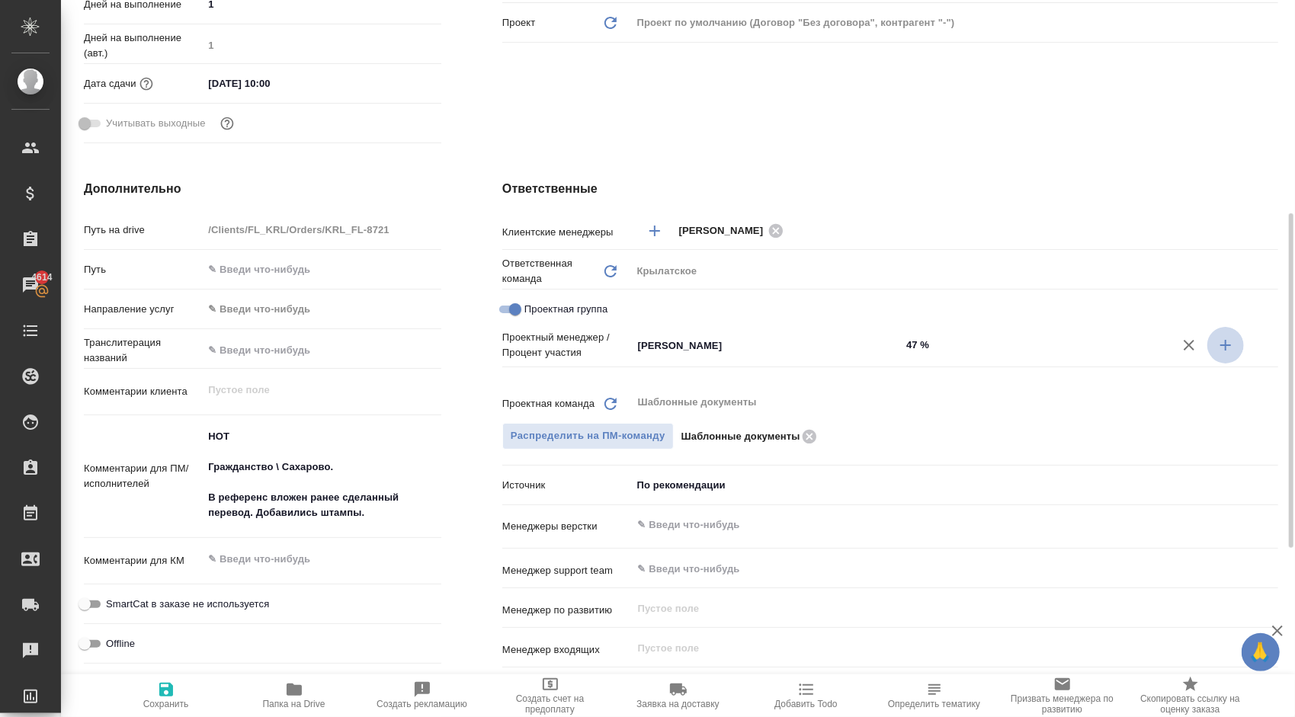
click at [1235, 336] on button "button" at bounding box center [1226, 345] width 37 height 37
type textarea "x"
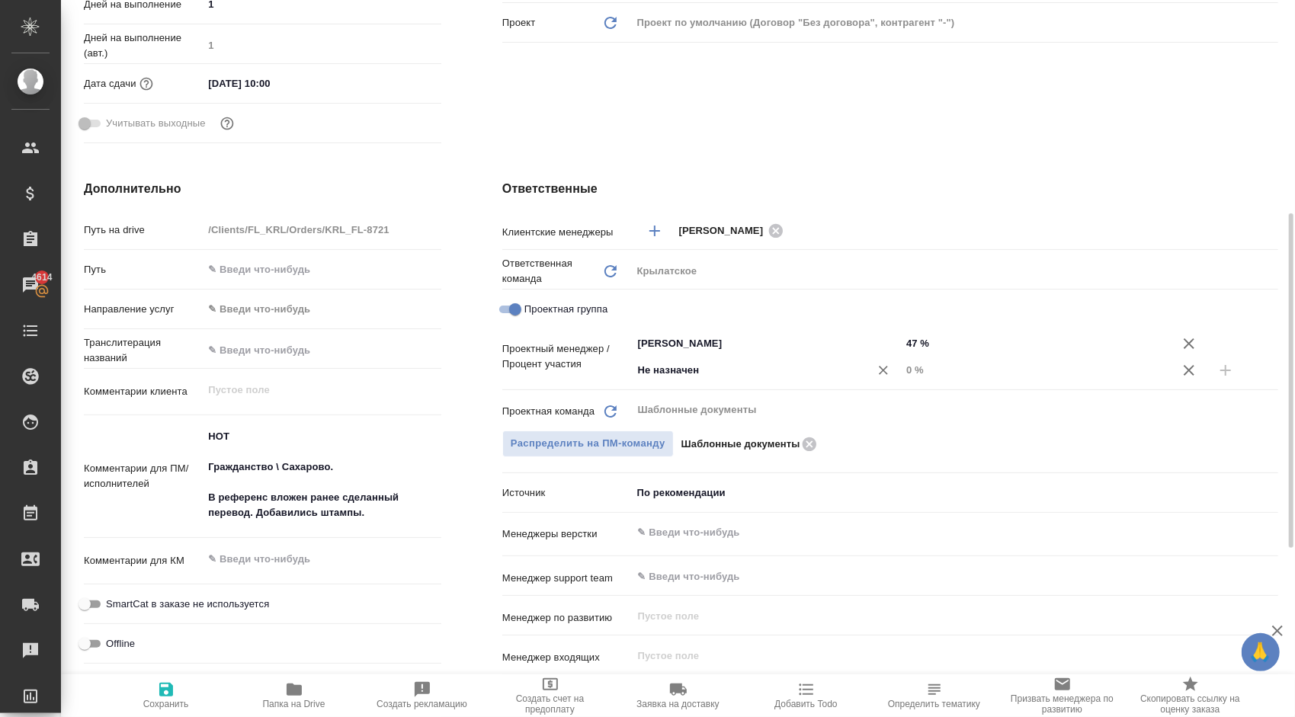
click at [659, 365] on input "Не назначен" at bounding box center [741, 370] width 209 height 18
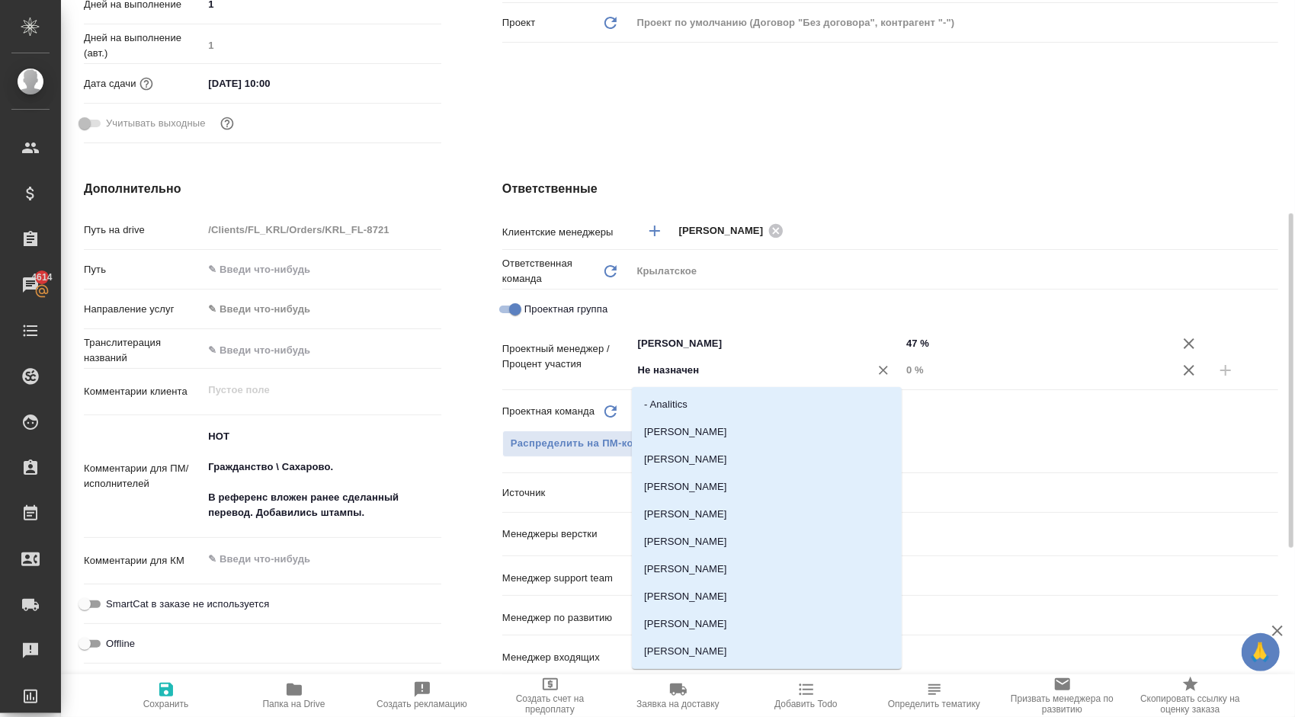
type input "[PERSON_NAME]"
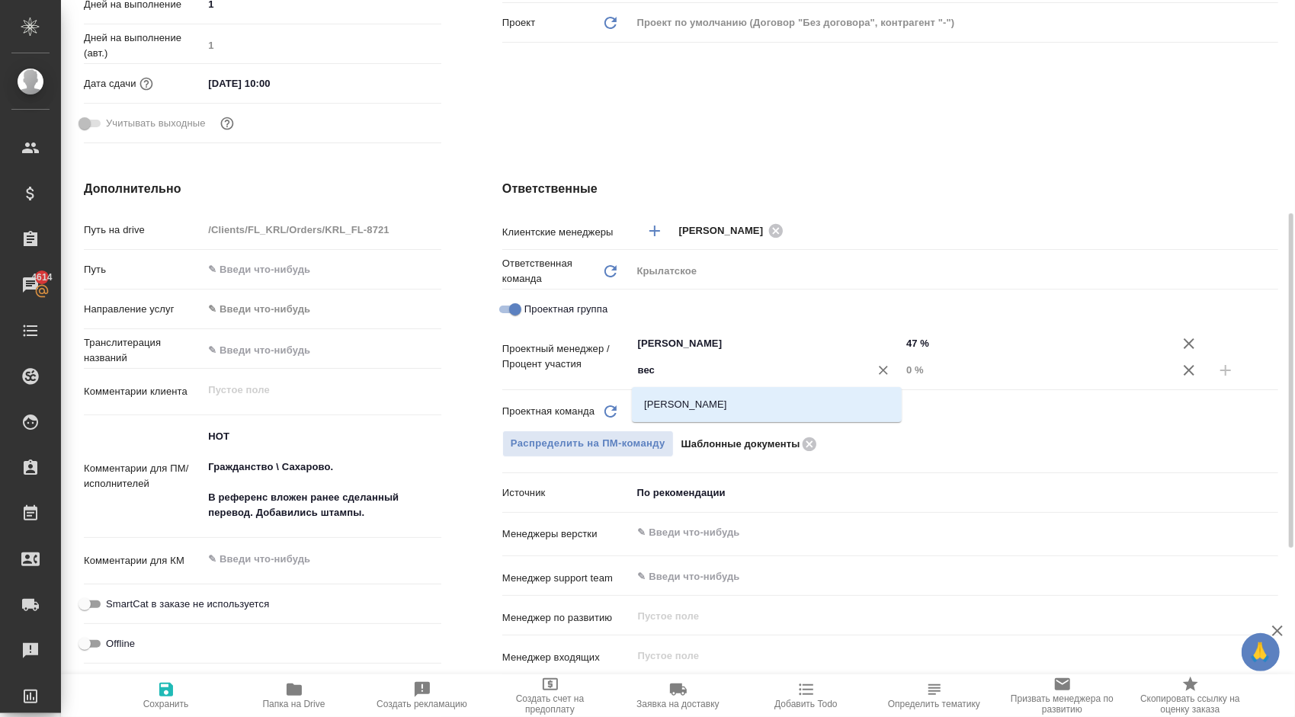
type input "весе"
click at [659, 396] on li "Веселова Юлия" at bounding box center [767, 404] width 270 height 27
type textarea "x"
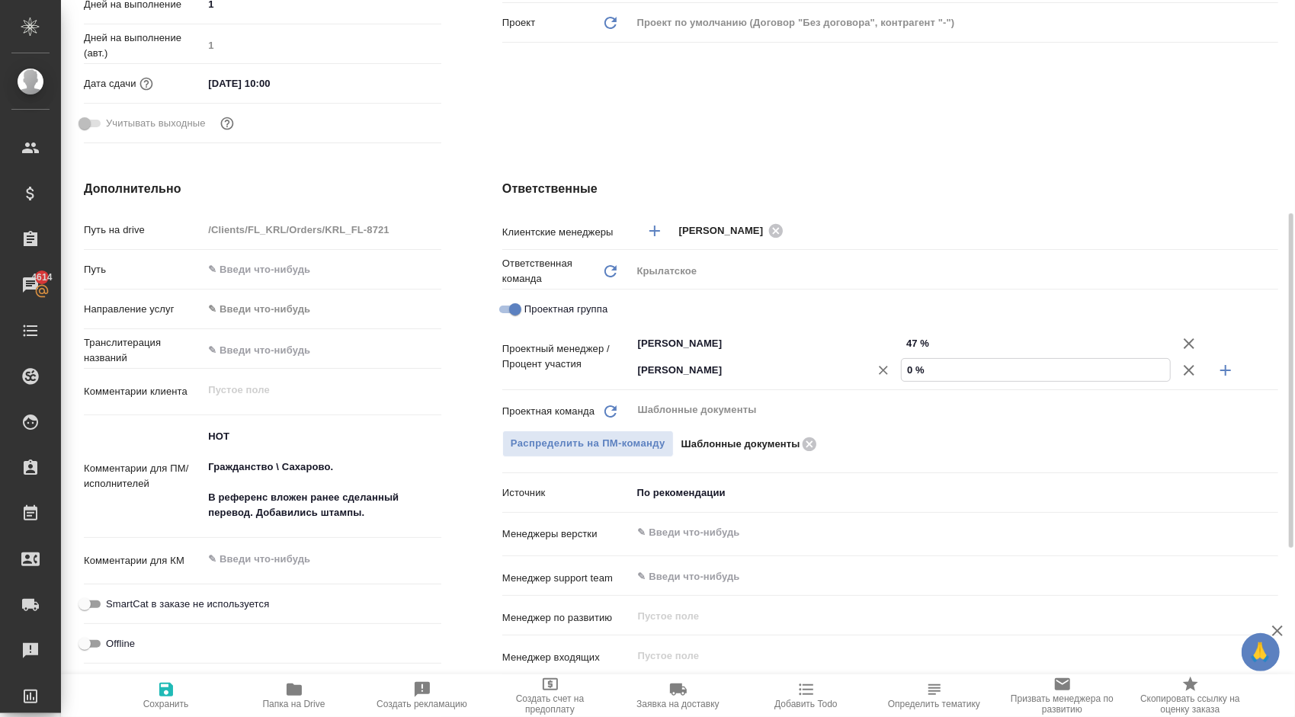
drag, startPoint x: 941, startPoint y: 367, endPoint x: 884, endPoint y: 364, distance: 56.5
click at [884, 364] on div "Веселова Юлия ​ 0 %" at bounding box center [955, 370] width 646 height 27
type textarea "x"
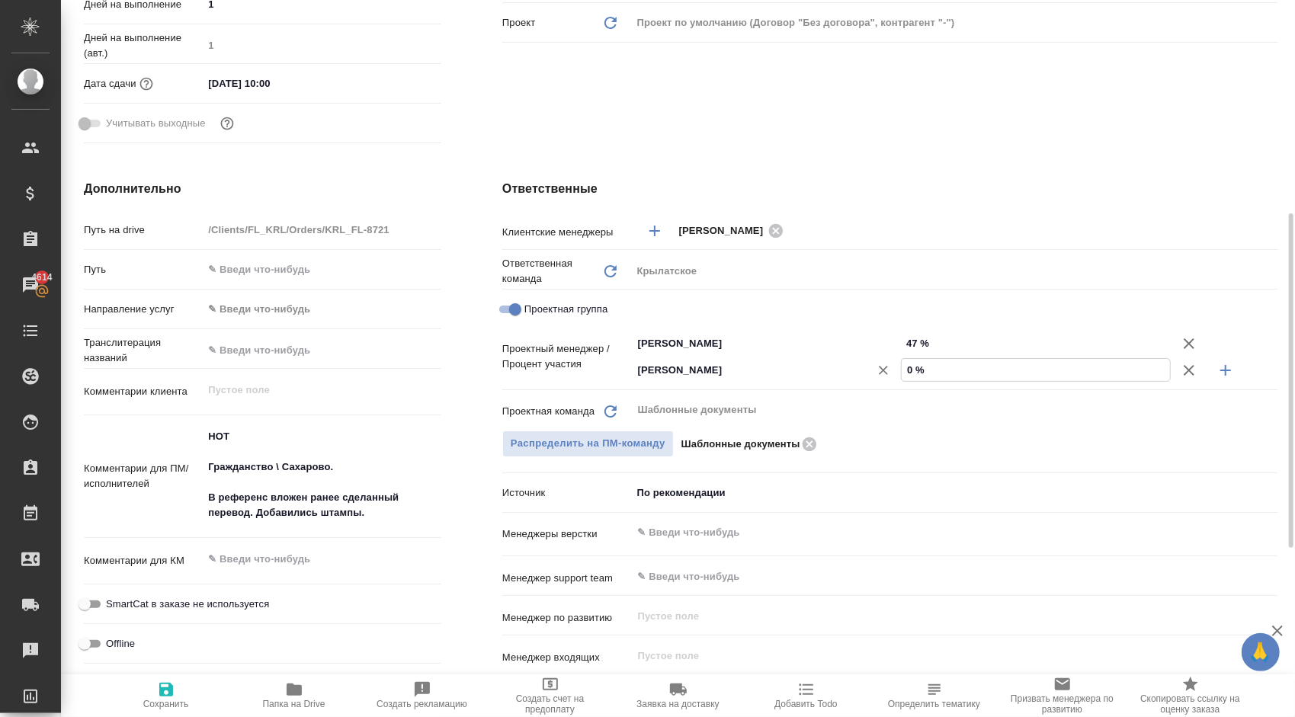
type input "5 %"
type textarea "x"
type input "53 %"
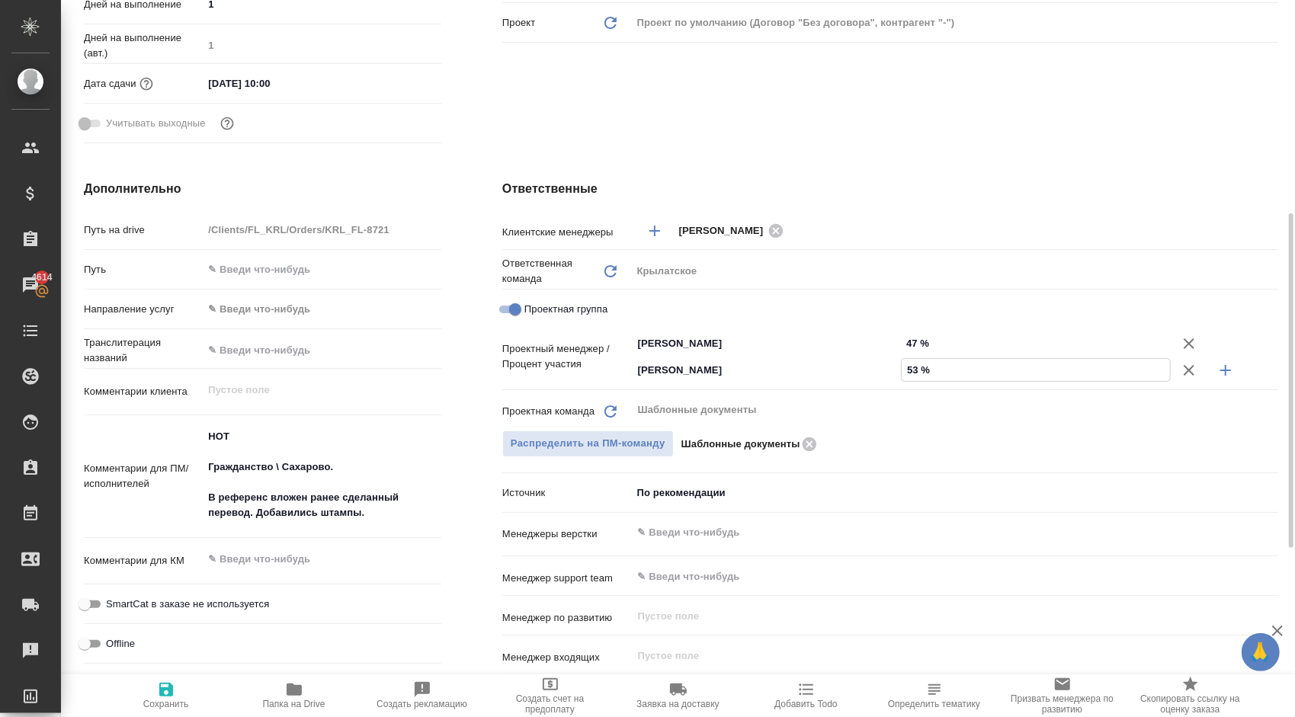
click at [124, 698] on span "Сохранить" at bounding box center [166, 695] width 110 height 29
type textarea "x"
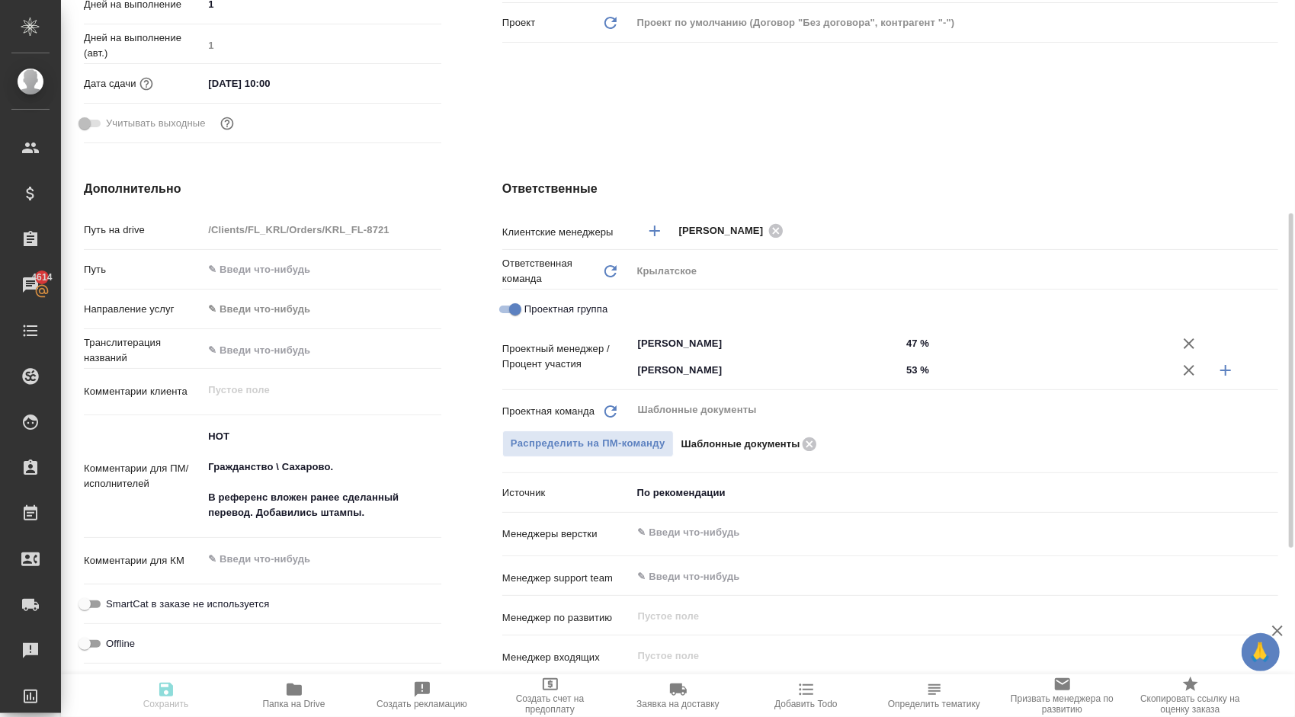
type textarea "x"
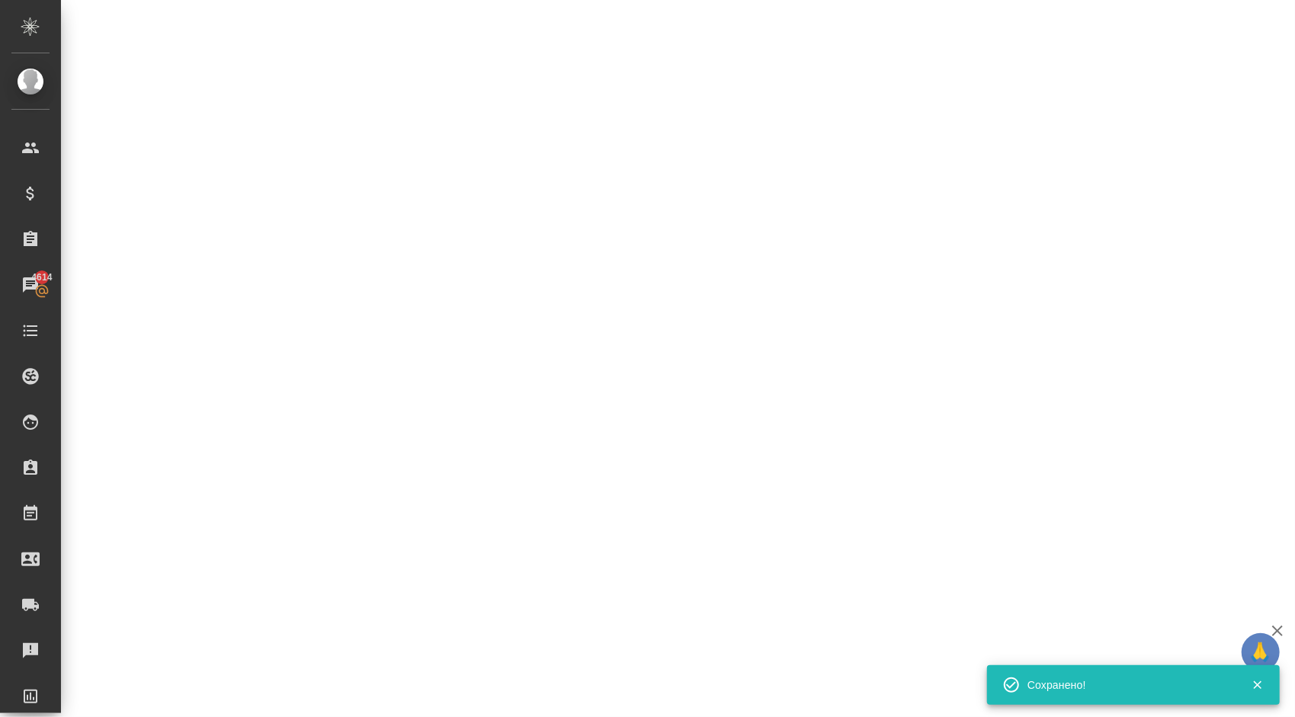
select select "RU"
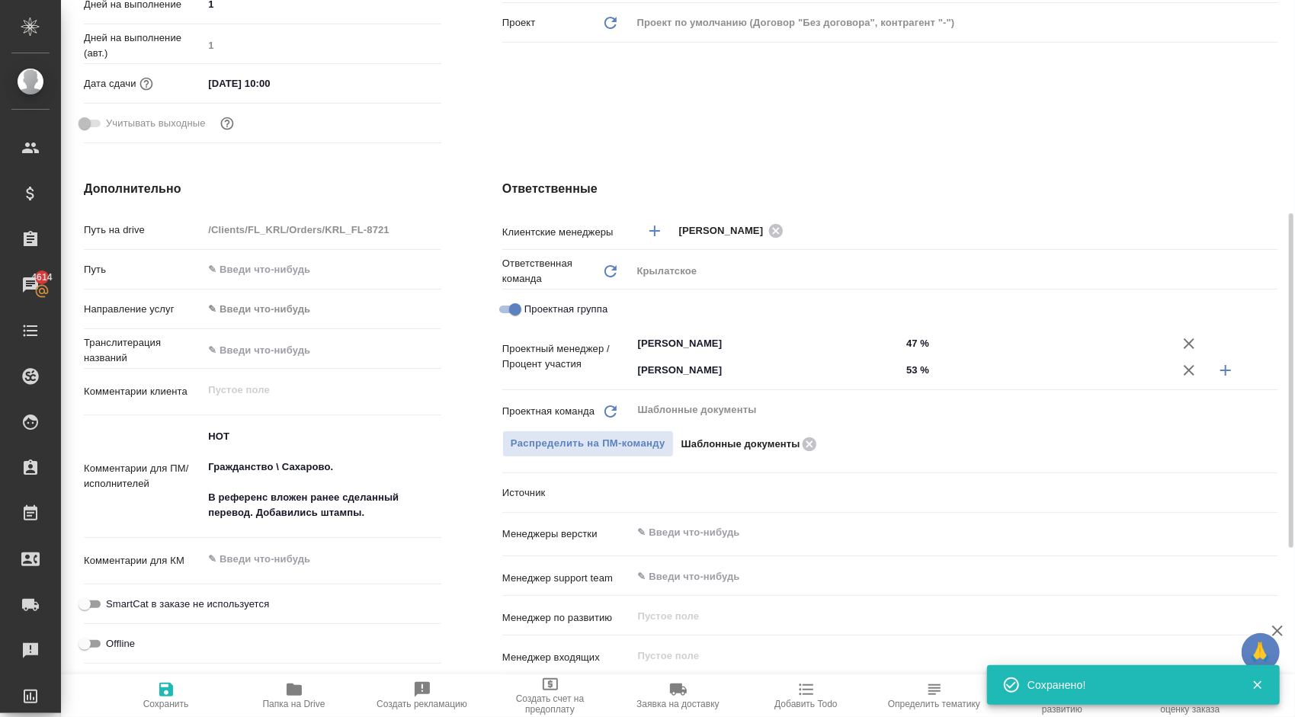
type textarea "x"
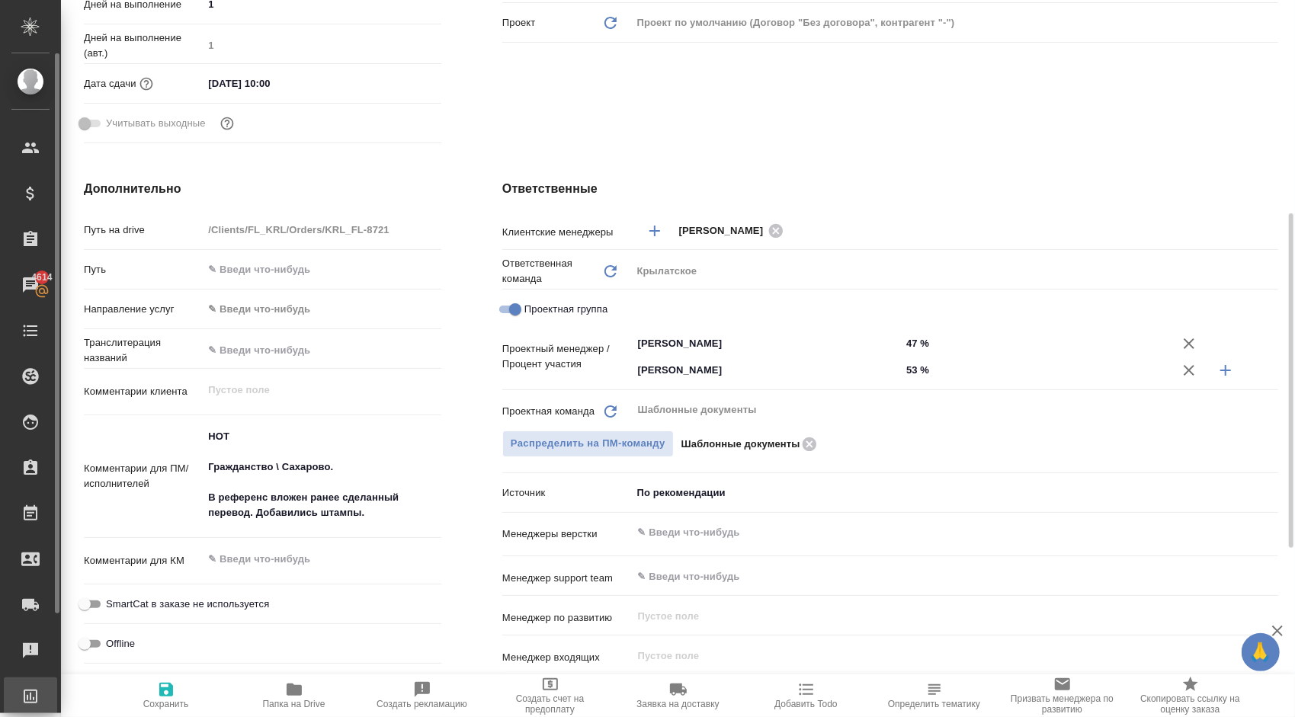
type textarea "x"
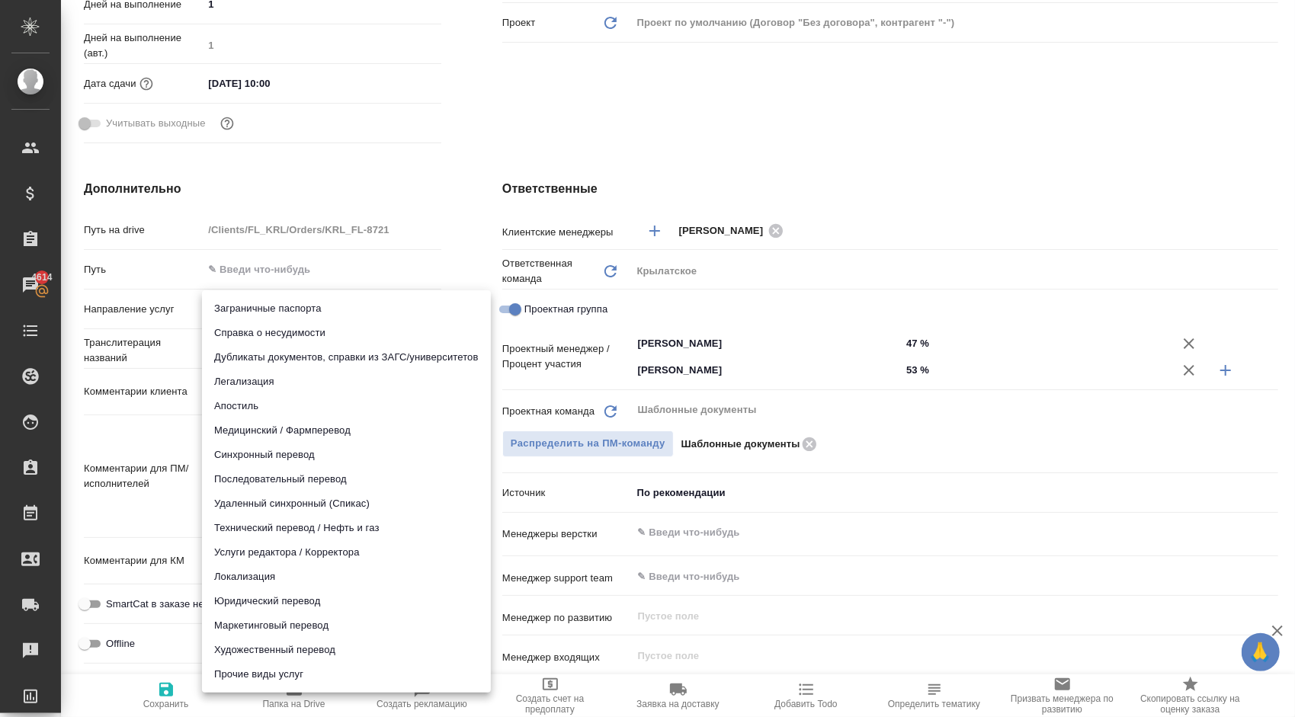
click at [217, 317] on body "🙏 .cls-1 fill:#fff; AWATERA Kasymov Timur Клиенты Спецификации Заказы 4614 Чаты…" at bounding box center [647, 358] width 1295 height 717
click at [244, 601] on li "Юридический перевод" at bounding box center [346, 601] width 289 height 24
type input "legalTranslation"
type textarea "x"
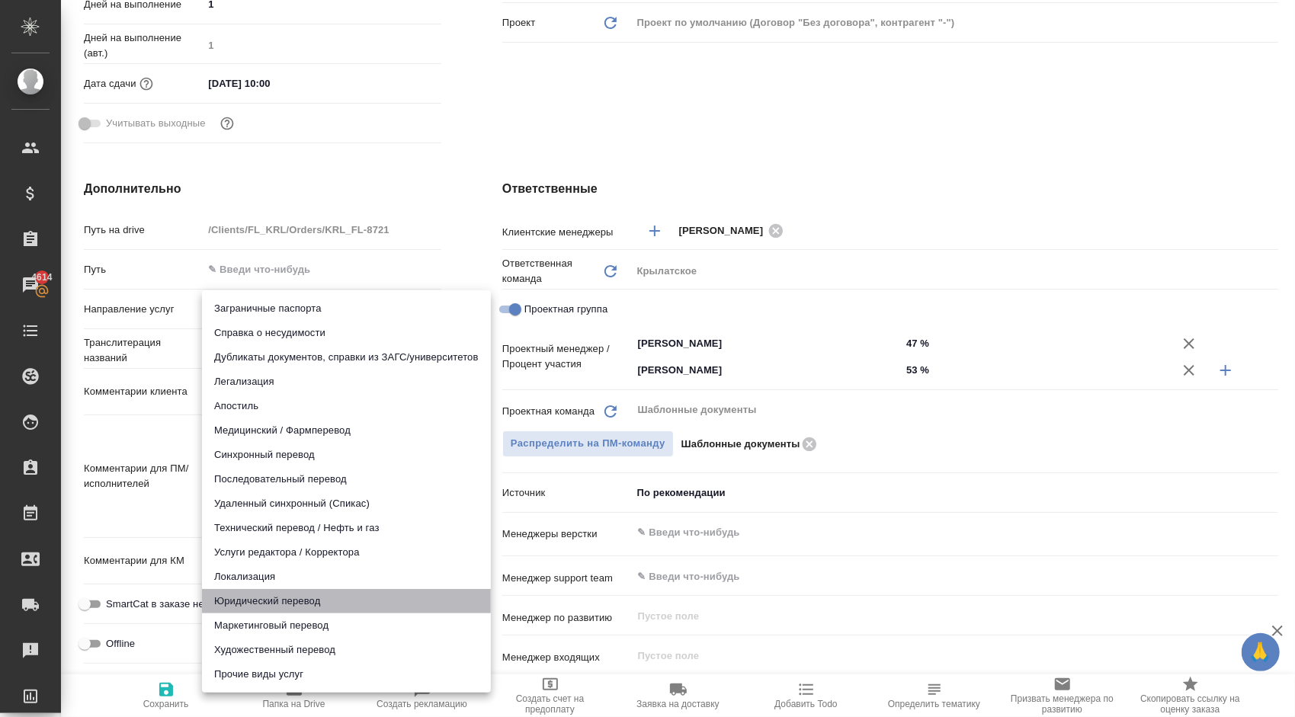
type textarea "x"
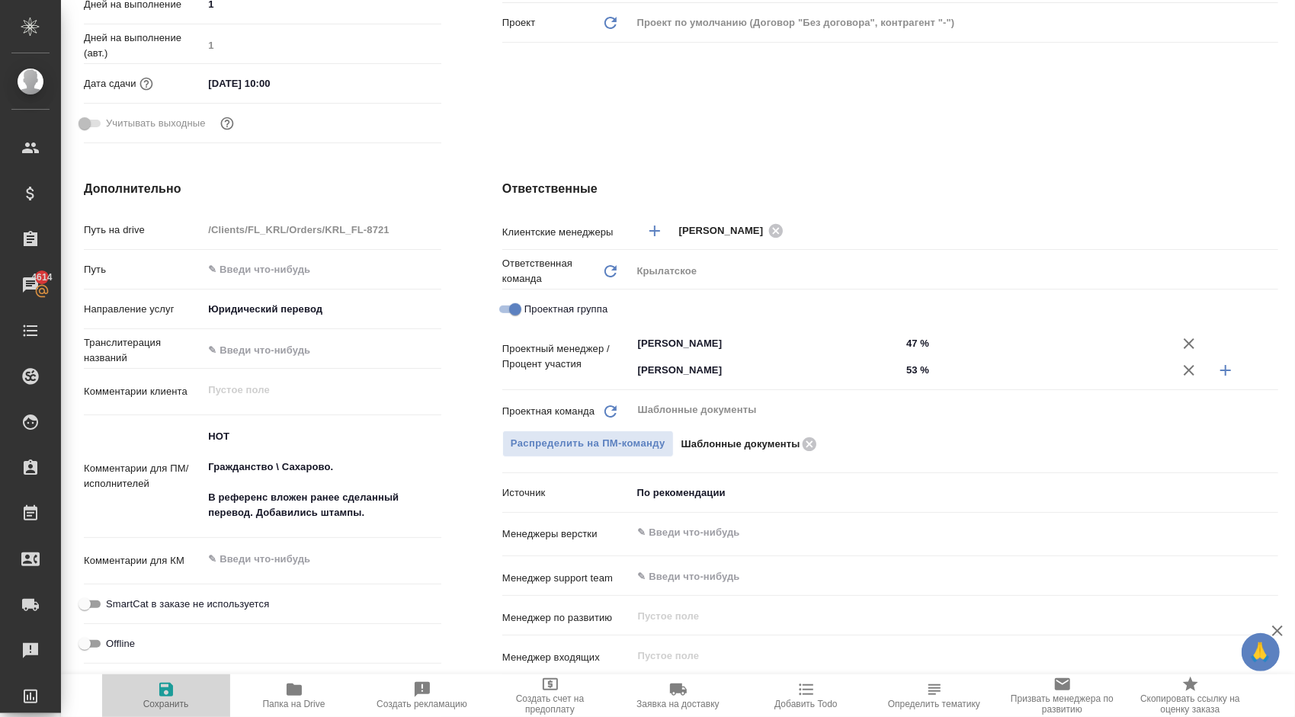
click at [171, 692] on icon "button" at bounding box center [166, 690] width 14 height 14
type textarea "x"
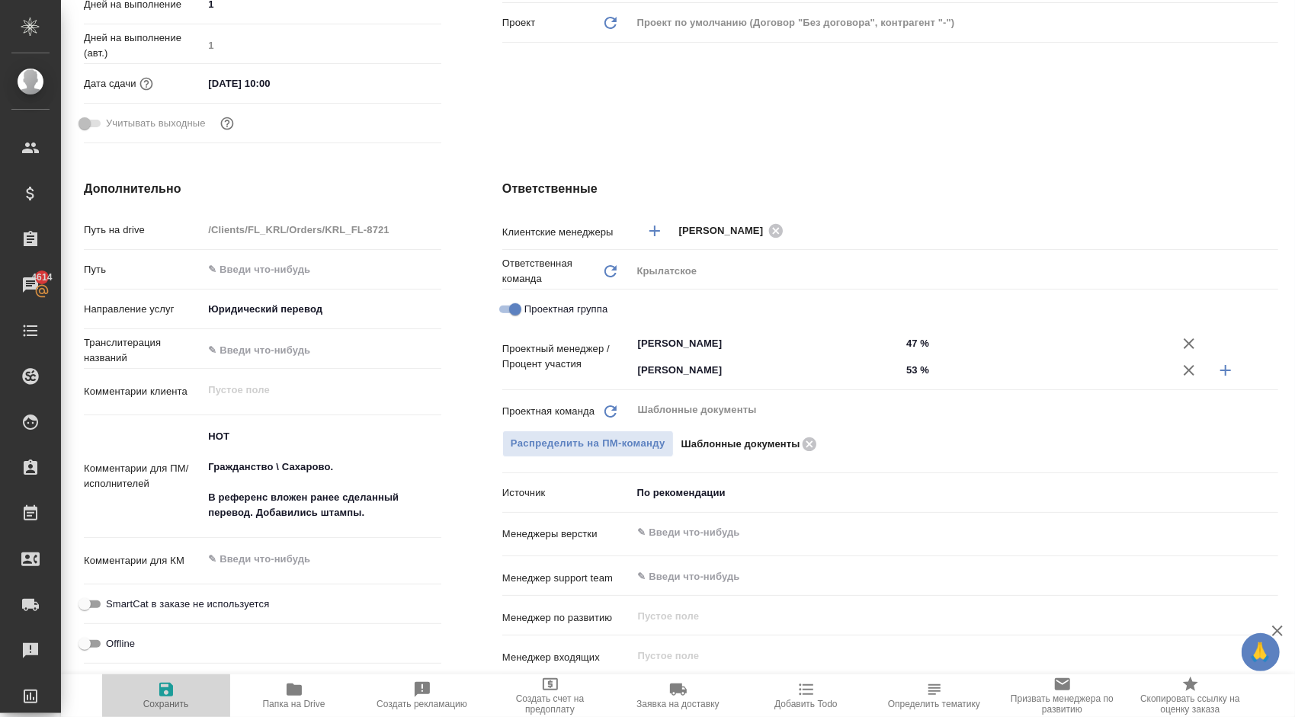
type textarea "x"
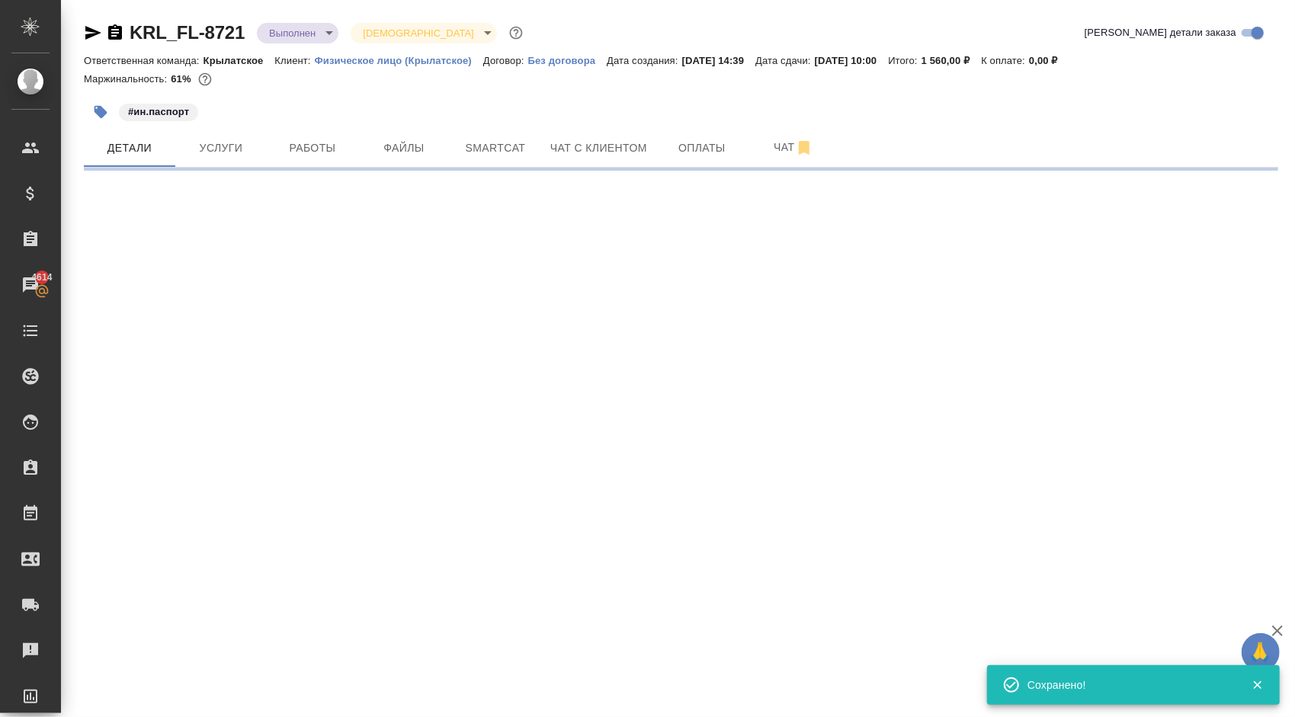
scroll to position [0, 0]
select select "RU"
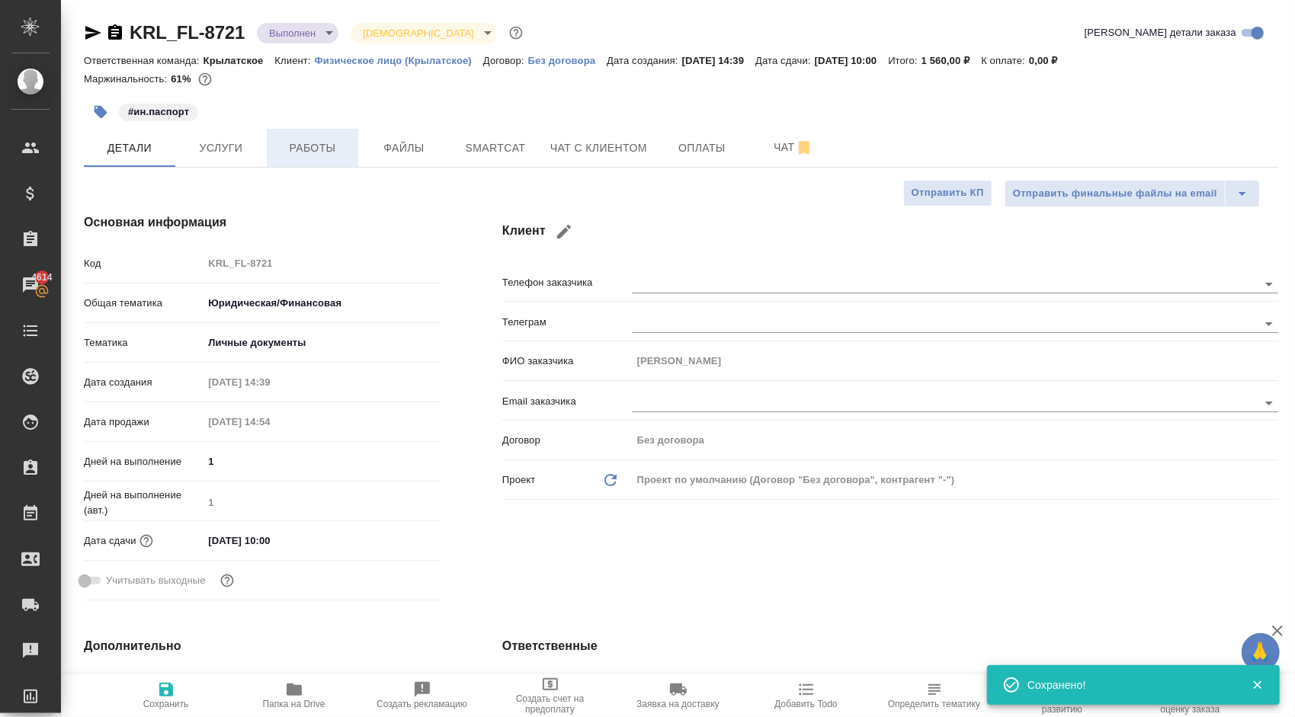
type textarea "x"
click at [315, 160] on button "Работы" at bounding box center [312, 148] width 91 height 38
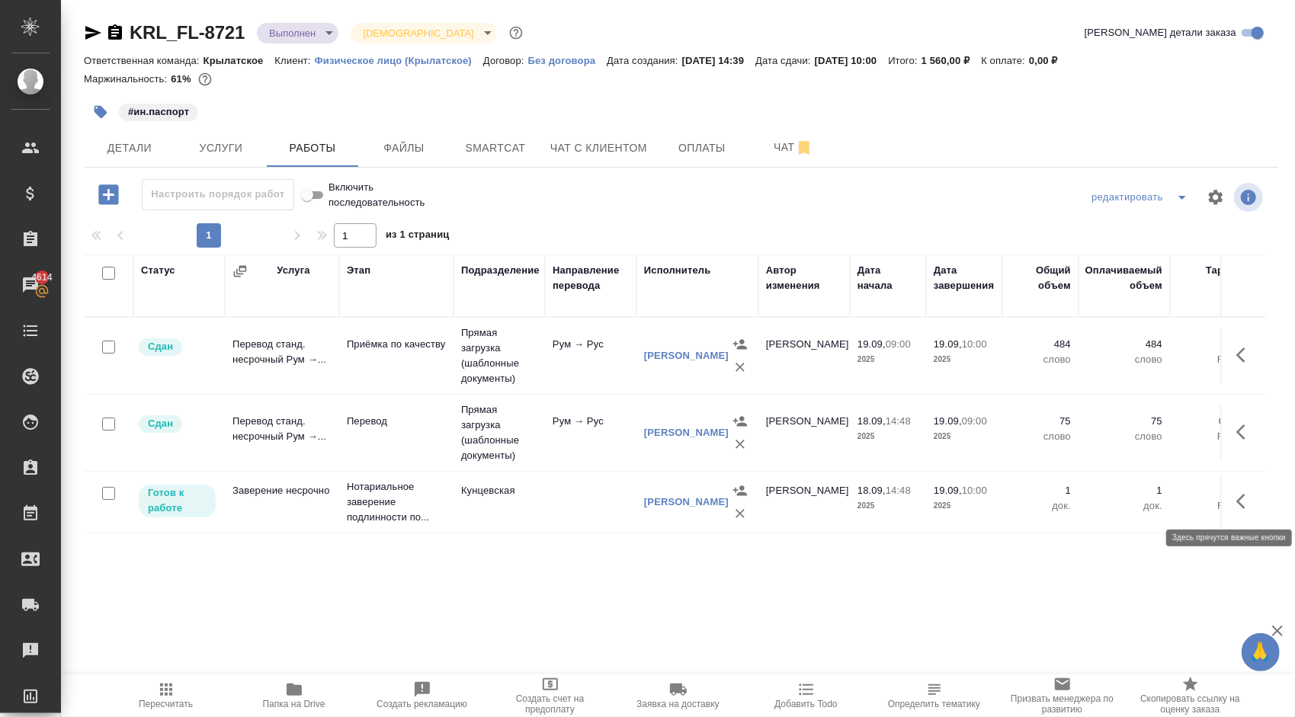
click at [1249, 496] on icon "button" at bounding box center [1245, 501] width 18 height 18
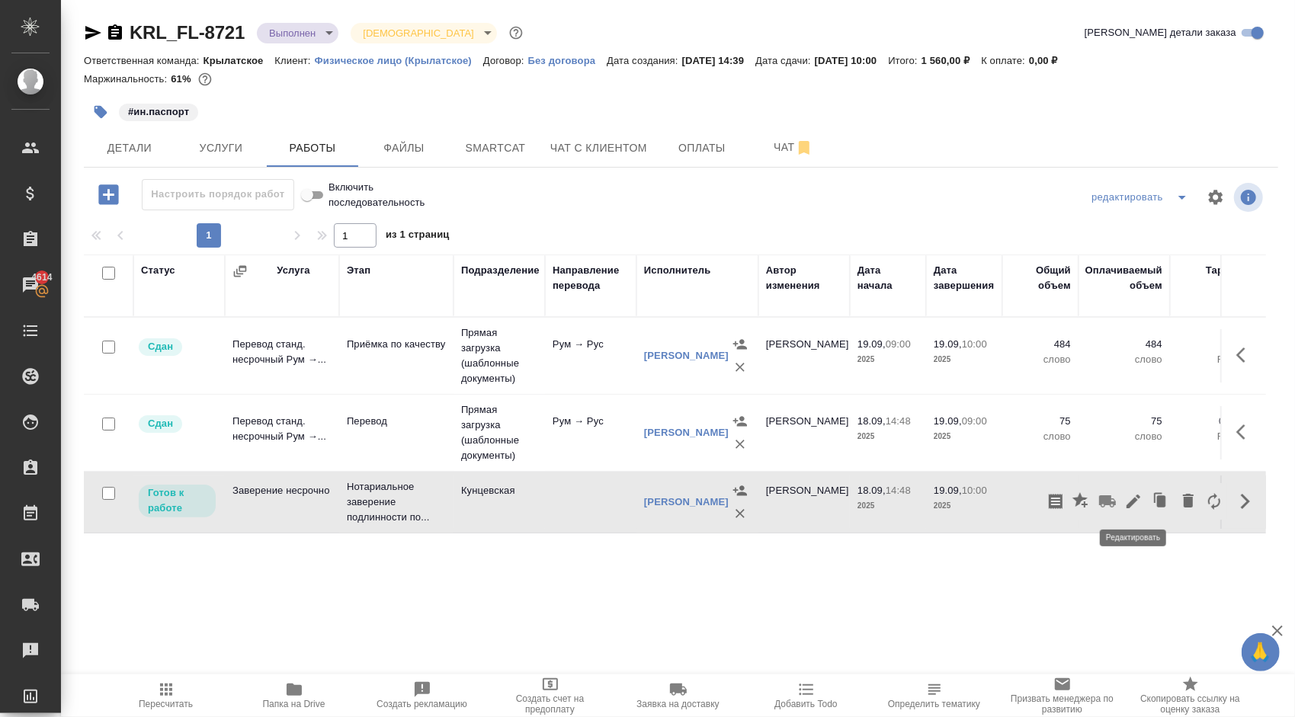
click at [1135, 503] on icon "button" at bounding box center [1133, 501] width 18 height 18
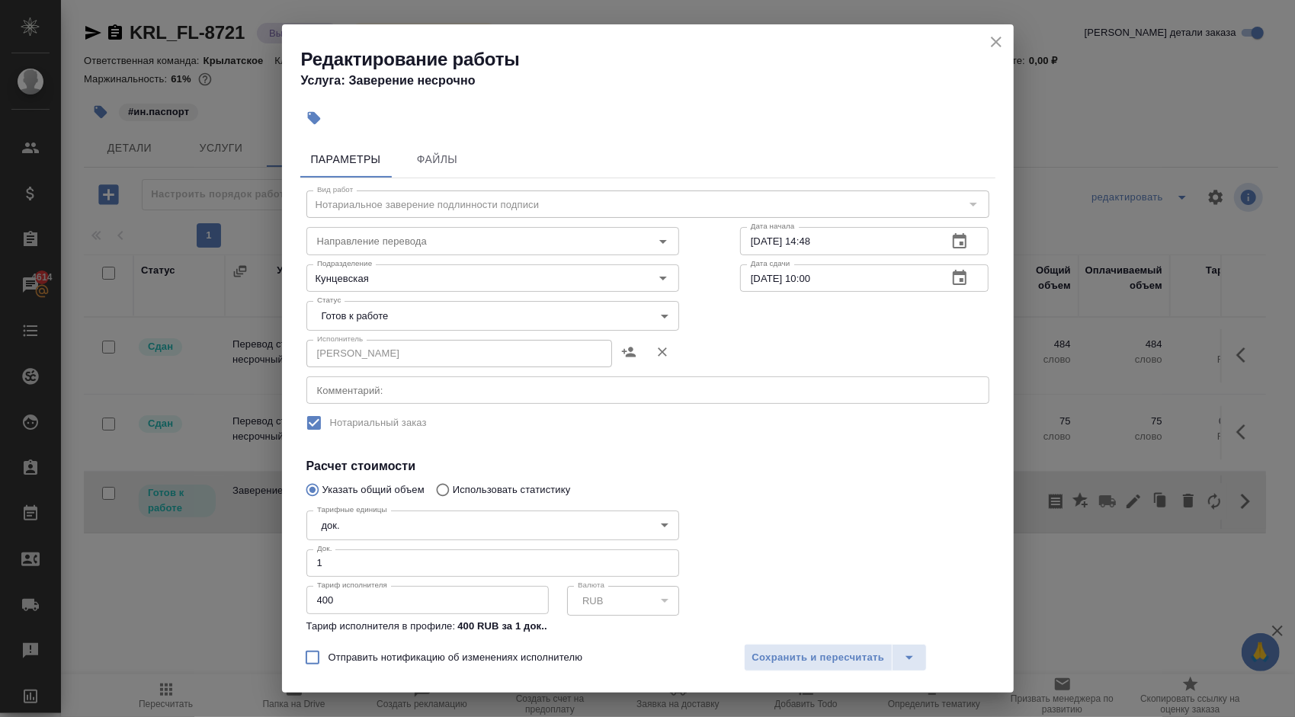
click at [337, 311] on body "🙏 .cls-1 fill:#fff; AWATERA Kasymov Timur Клиенты Спецификации Заказы 4614 Чаты…" at bounding box center [647, 358] width 1295 height 717
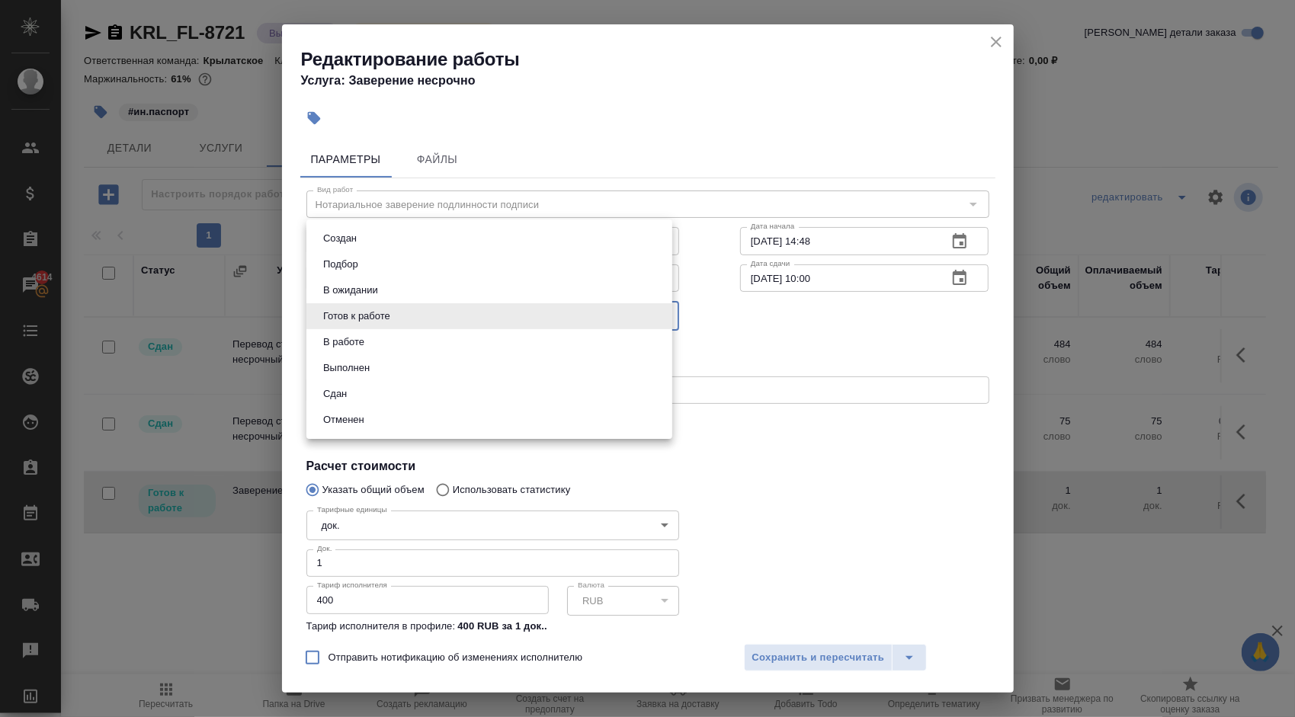
click at [349, 396] on button "Сдан" at bounding box center [335, 394] width 33 height 17
type input "closed"
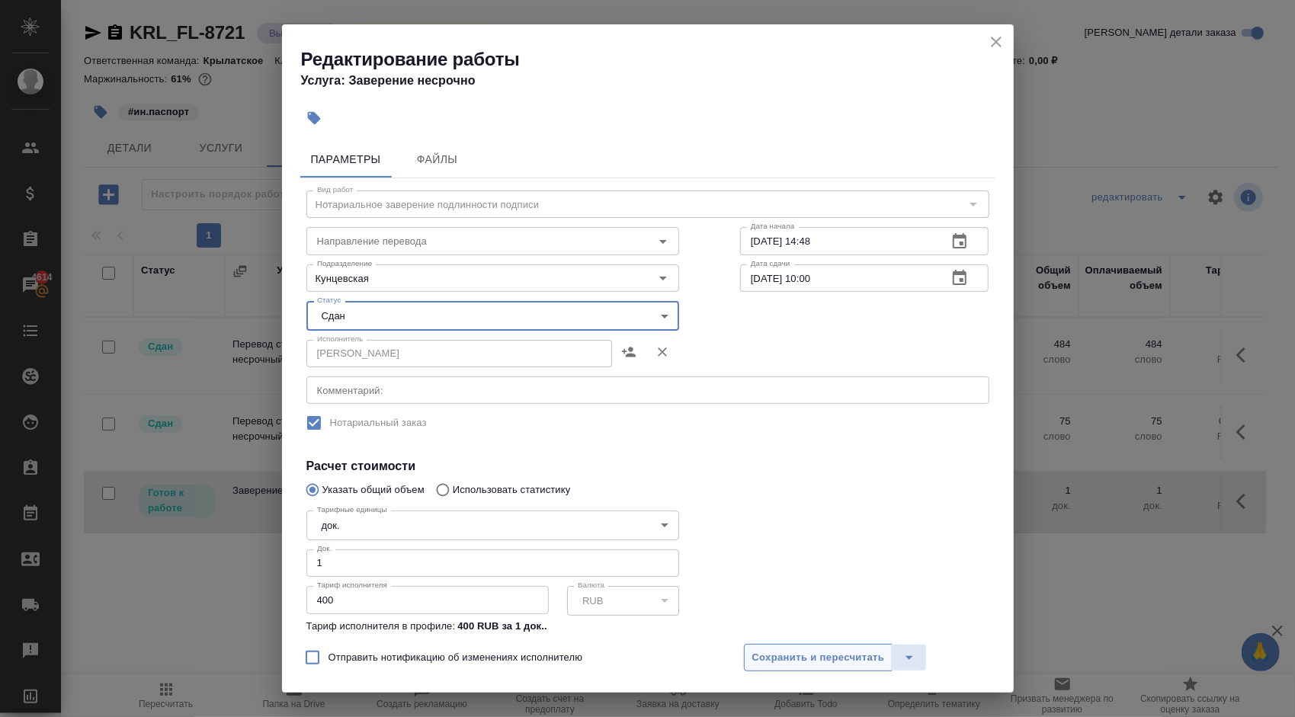
click at [750, 662] on button "Сохранить и пересчитать" at bounding box center [818, 657] width 149 height 27
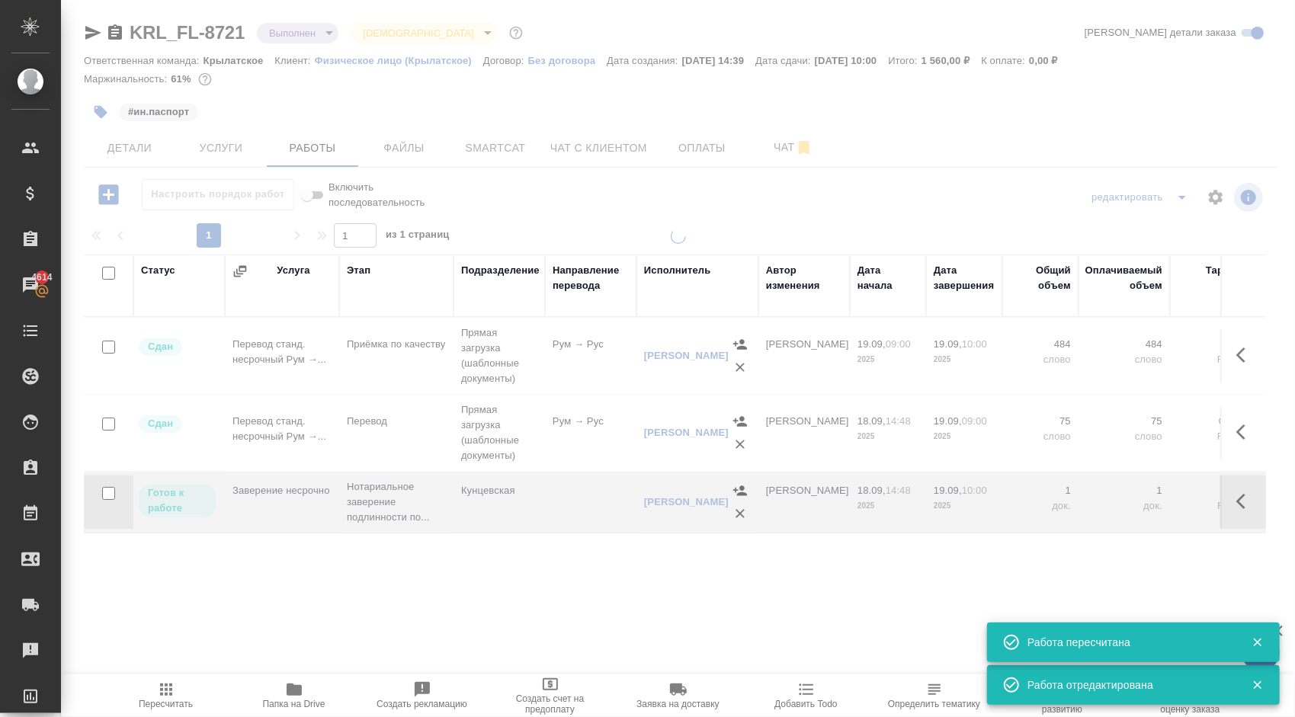
click at [172, 699] on span "Пересчитать" at bounding box center [166, 704] width 54 height 11
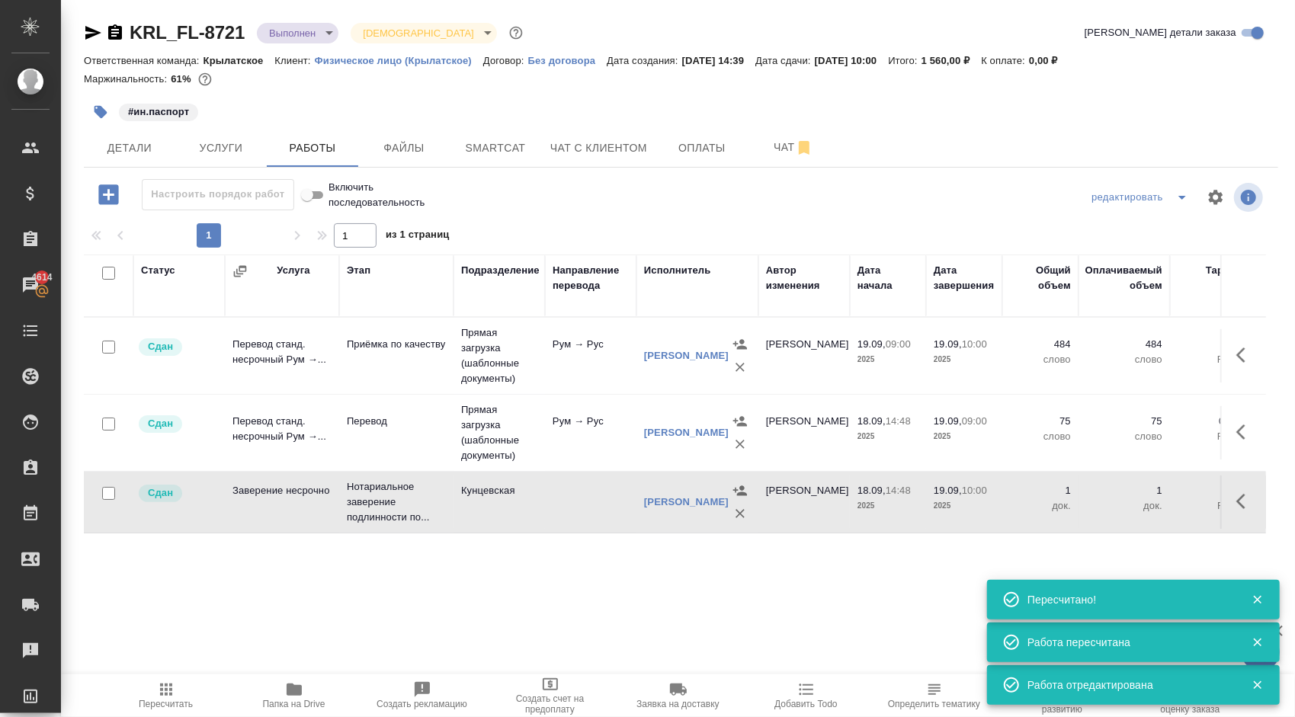
click at [300, 24] on body "🙏 .cls-1 fill:#fff; AWATERA Kasymov Timur Клиенты Спецификации Заказы 4614 Чаты…" at bounding box center [647, 358] width 1295 height 717
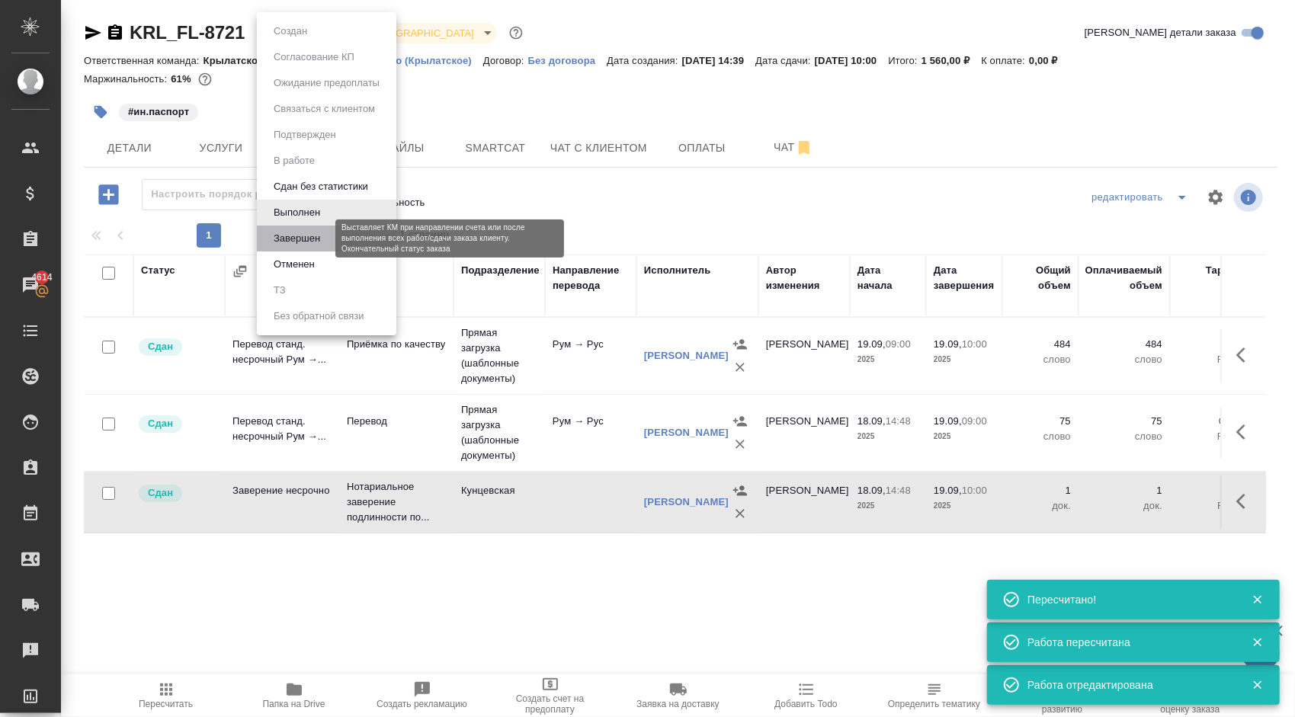
click at [294, 230] on button "Завершен" at bounding box center [297, 238] width 56 height 17
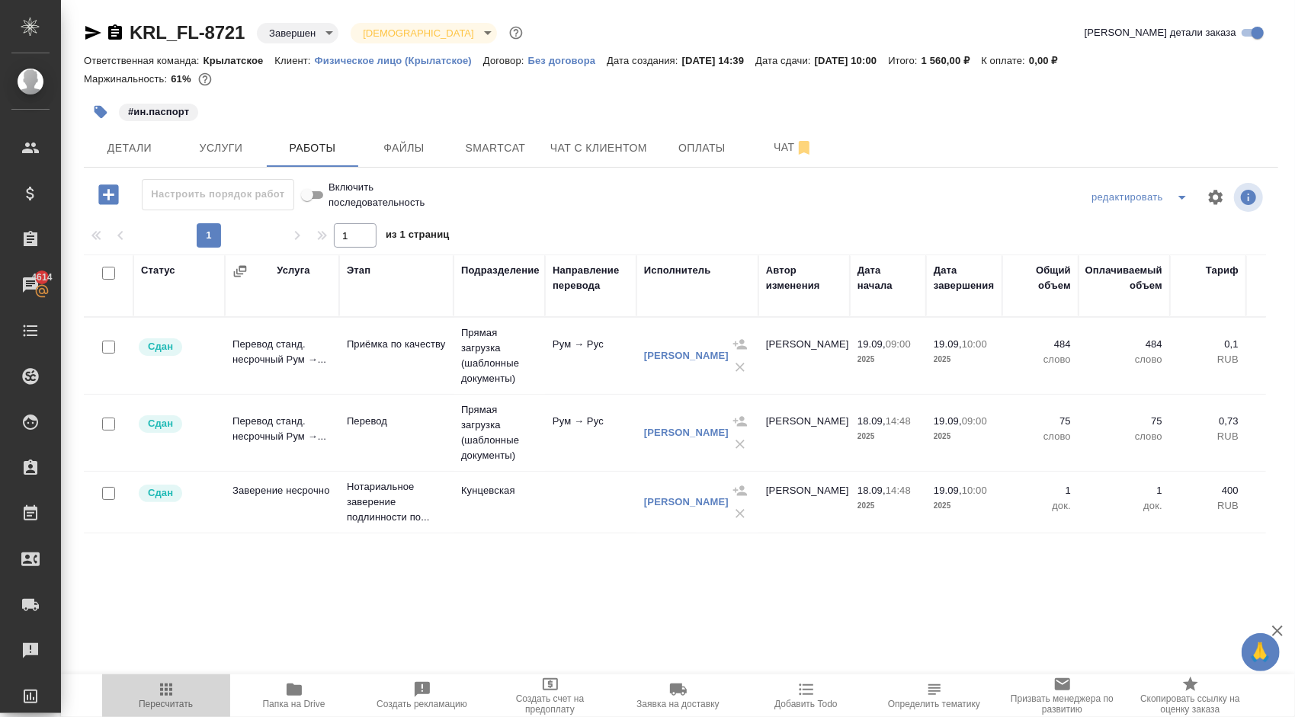
click at [178, 680] on button "Пересчитать" at bounding box center [166, 696] width 128 height 43
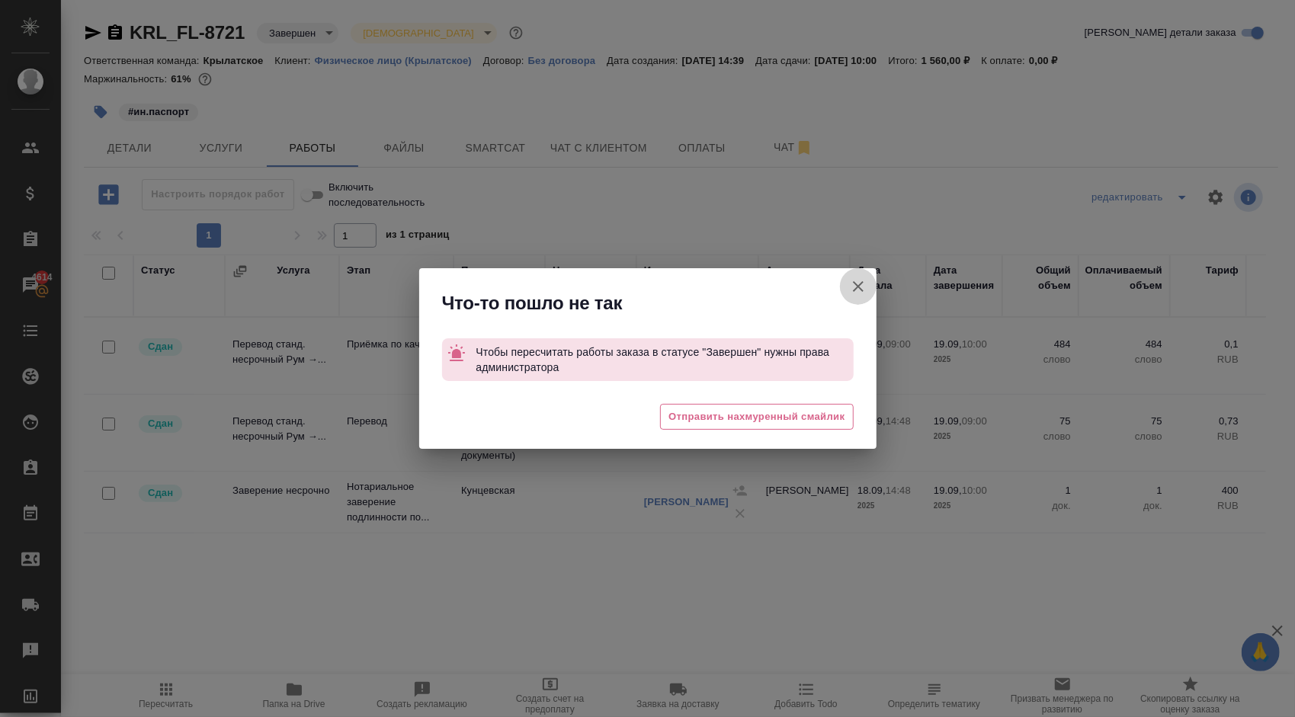
click at [856, 286] on icon "button" at bounding box center [858, 286] width 18 height 18
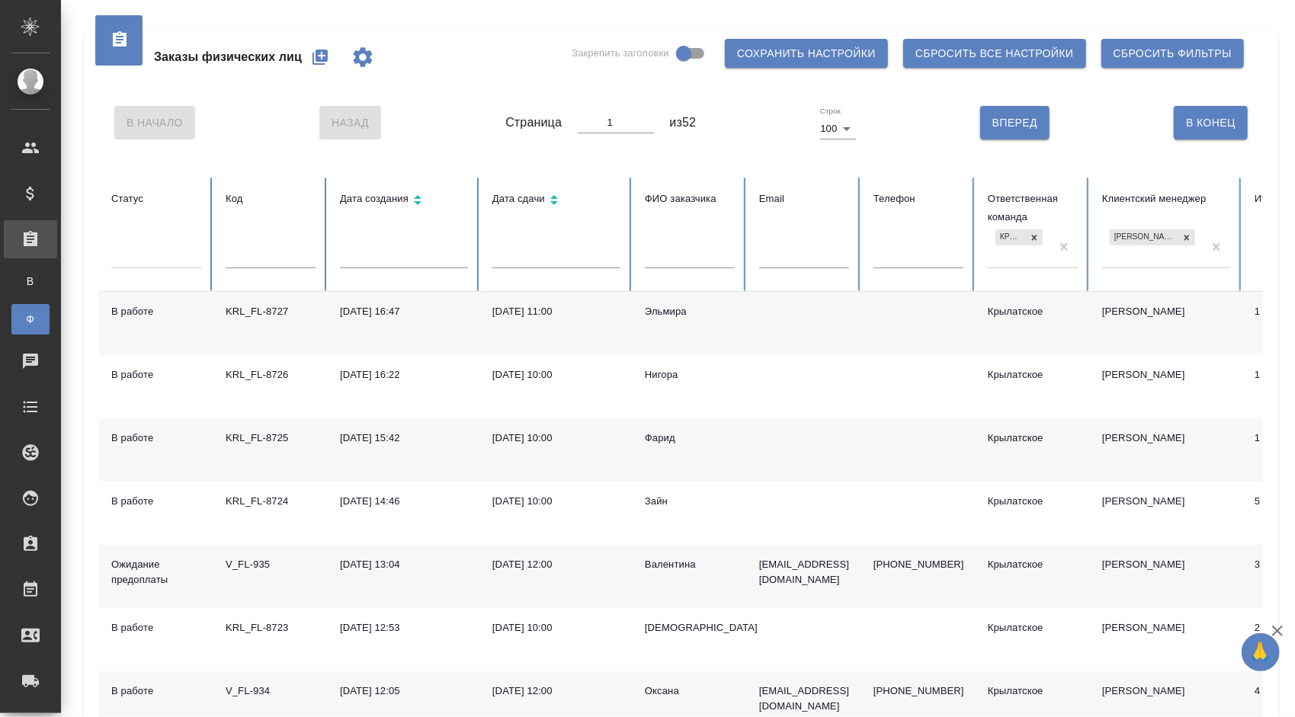
click at [152, 255] on div at bounding box center [156, 253] width 90 height 22
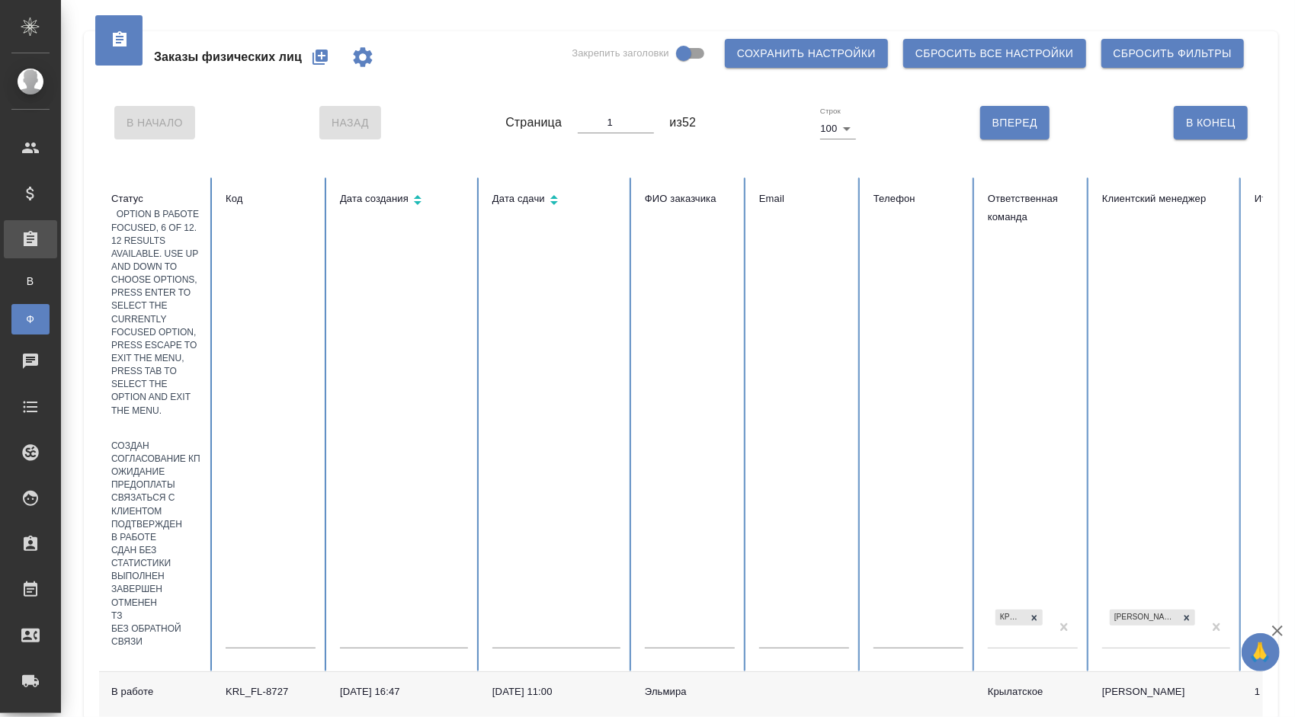
click at [178, 531] on div "В работе" at bounding box center [156, 537] width 90 height 13
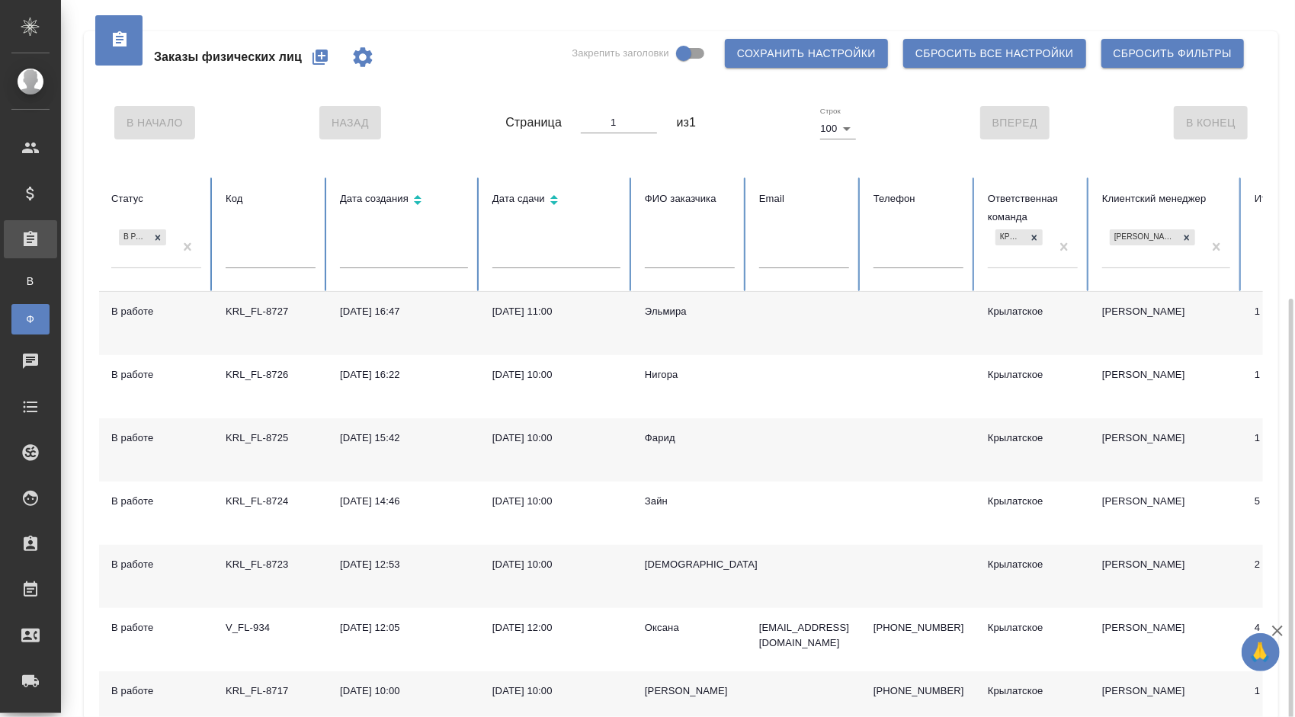
scroll to position [165, 0]
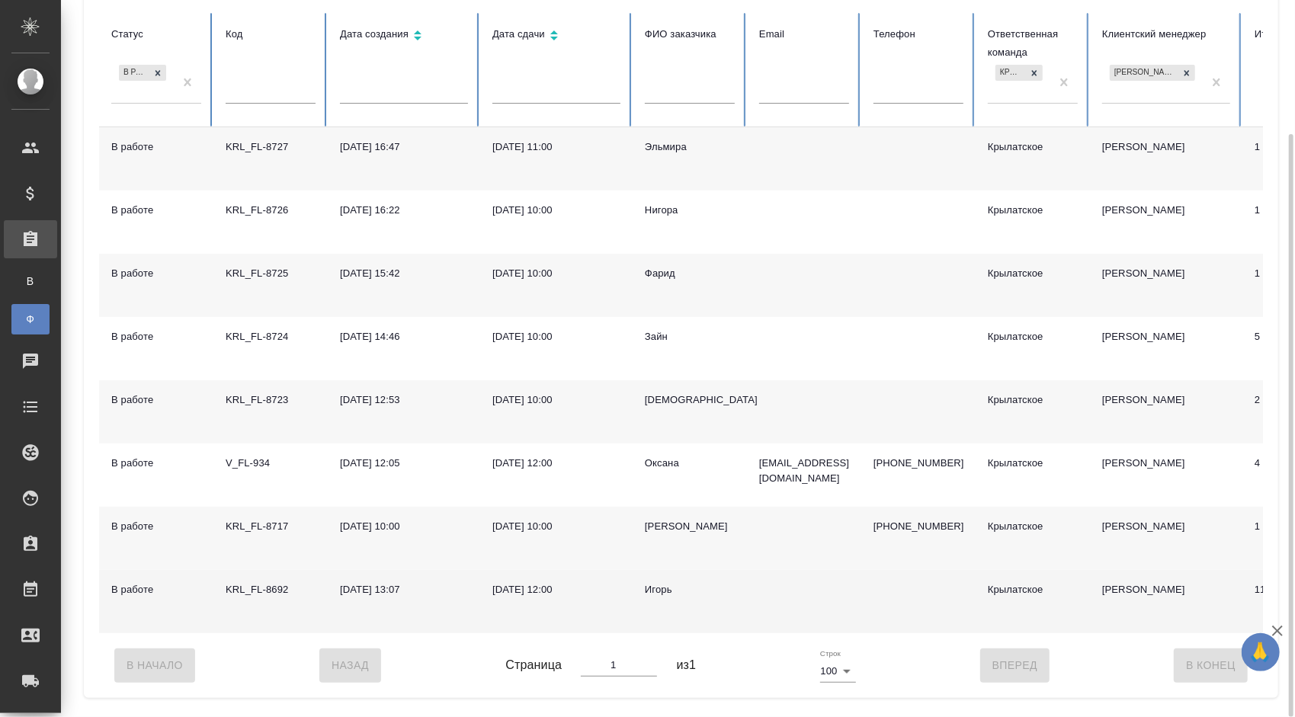
click at [660, 589] on div "Игорь" at bounding box center [690, 589] width 90 height 15
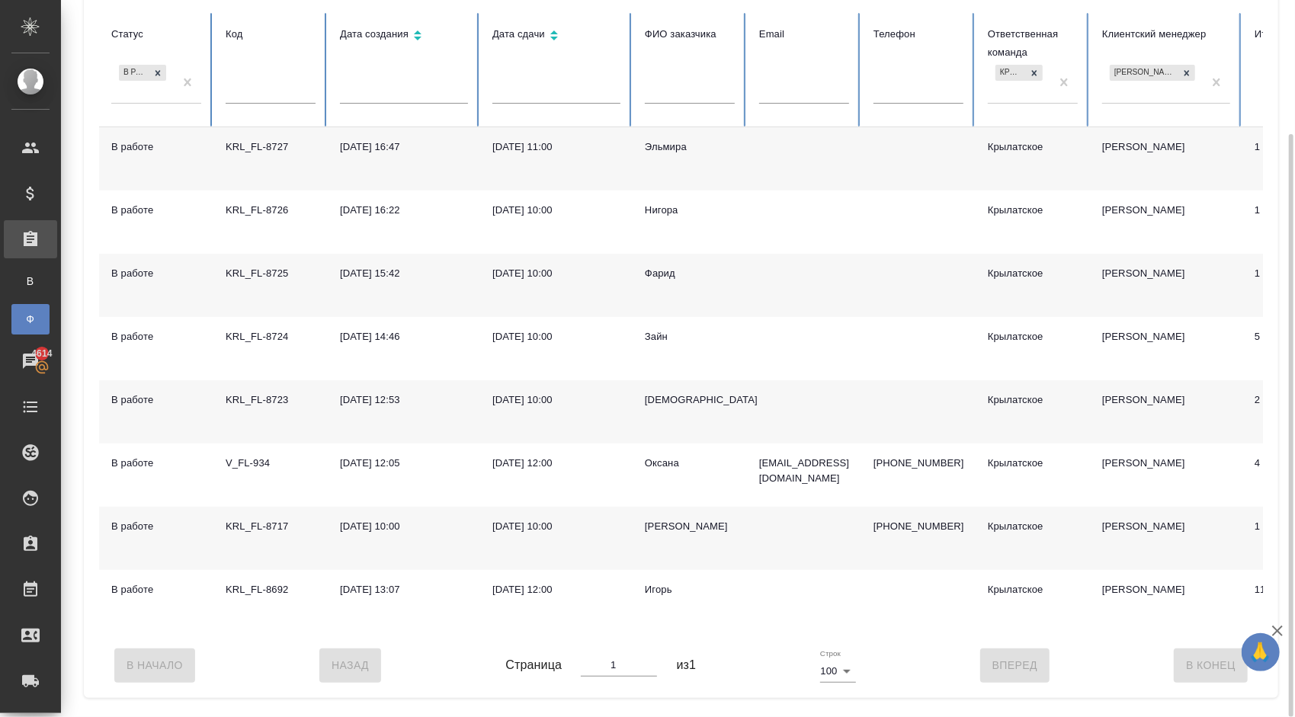
click at [667, 521] on div "[PERSON_NAME]" at bounding box center [690, 526] width 90 height 15
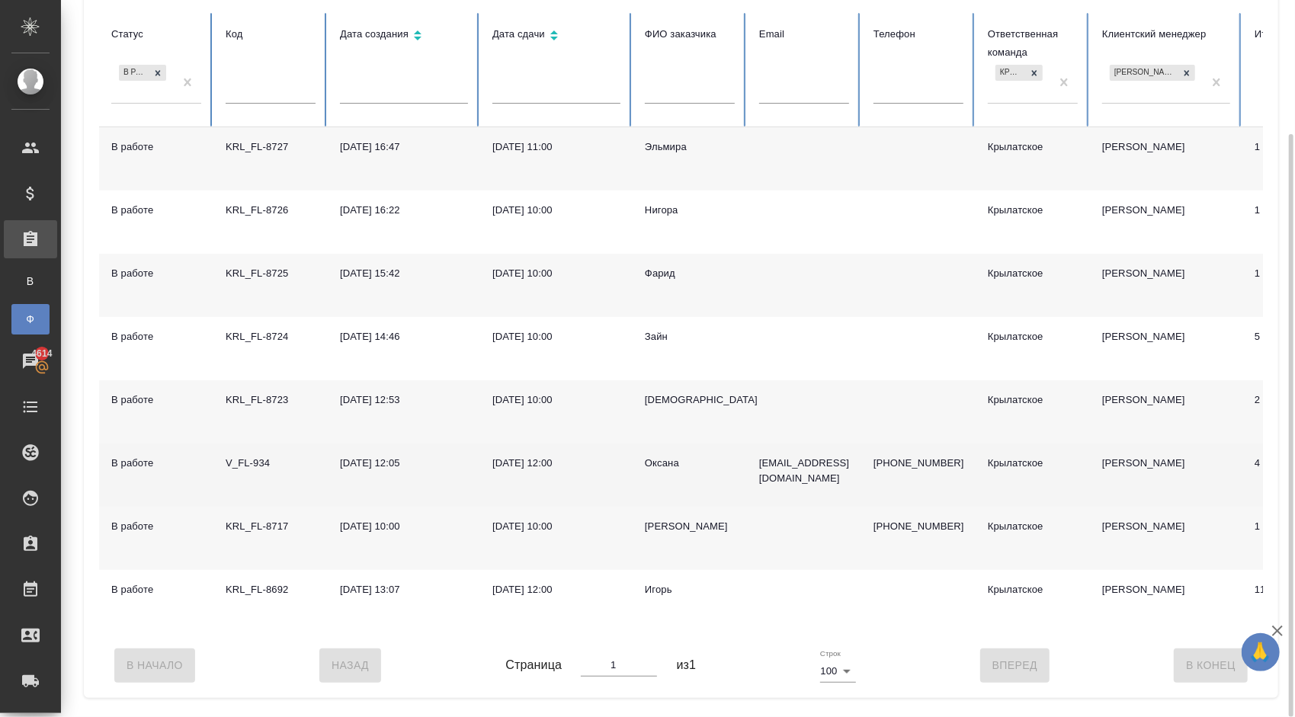
click at [653, 463] on div "Оксана" at bounding box center [690, 463] width 90 height 15
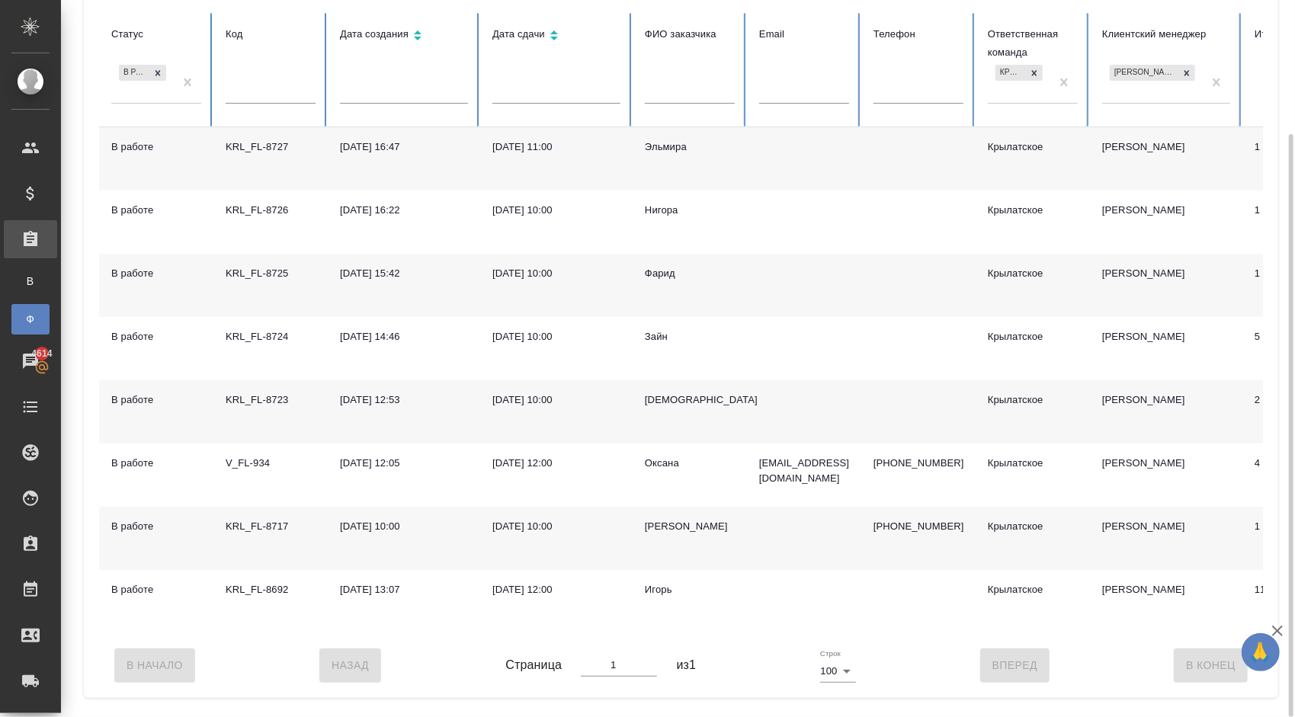
click at [678, 403] on div "[DEMOGRAPHIC_DATA]" at bounding box center [690, 400] width 90 height 15
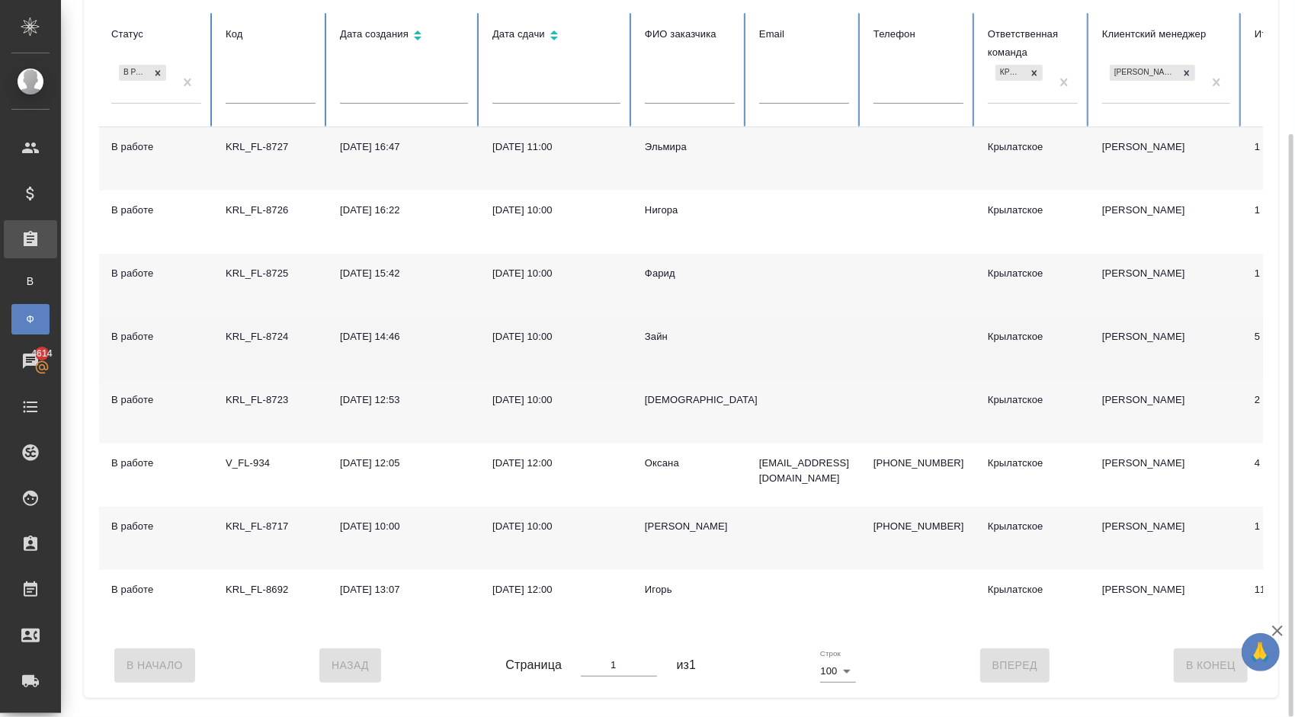
click at [659, 342] on div "Зайн" at bounding box center [690, 336] width 90 height 15
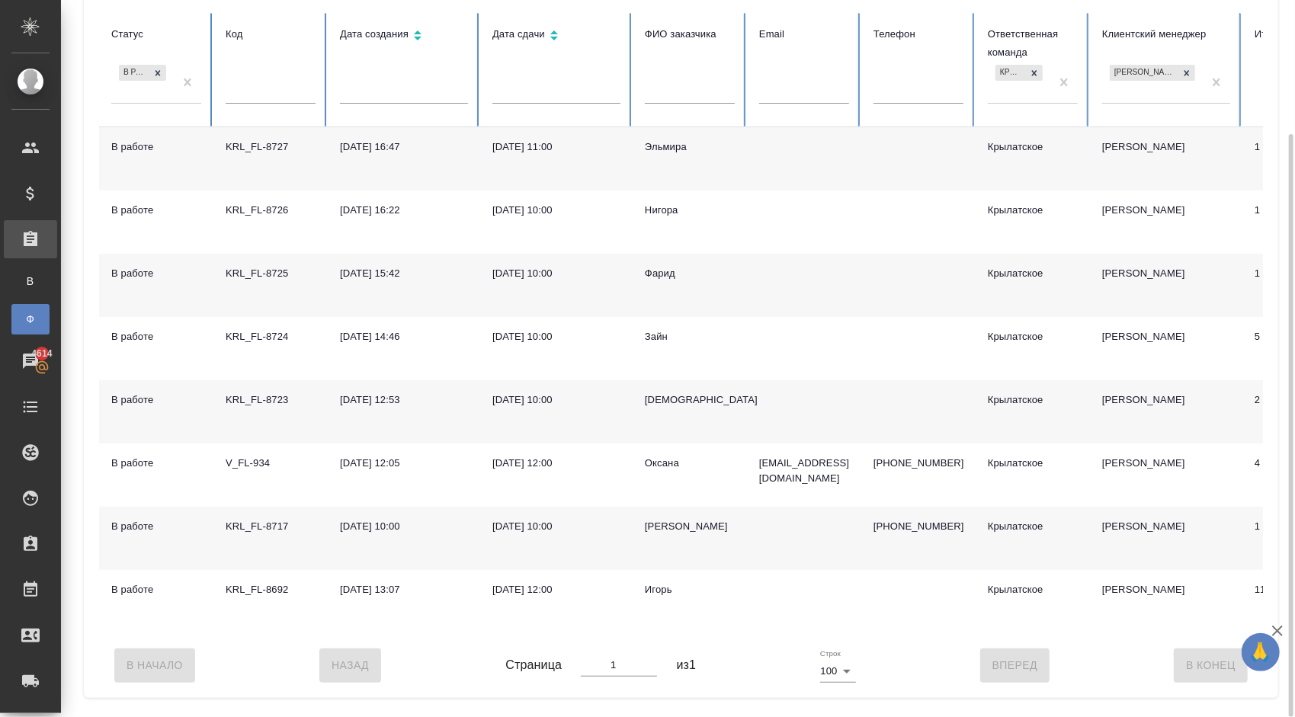
click at [660, 270] on div "Фарид" at bounding box center [690, 273] width 90 height 15
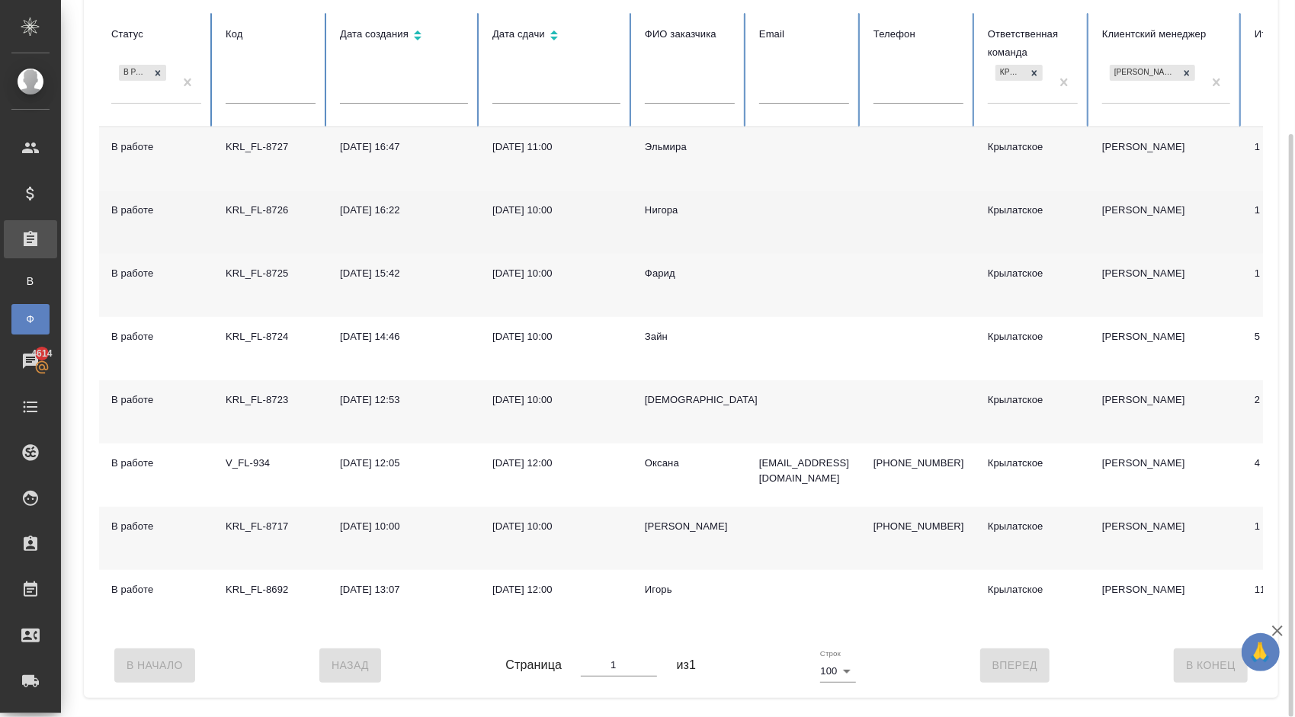
click at [667, 212] on div "Нигора" at bounding box center [690, 210] width 90 height 15
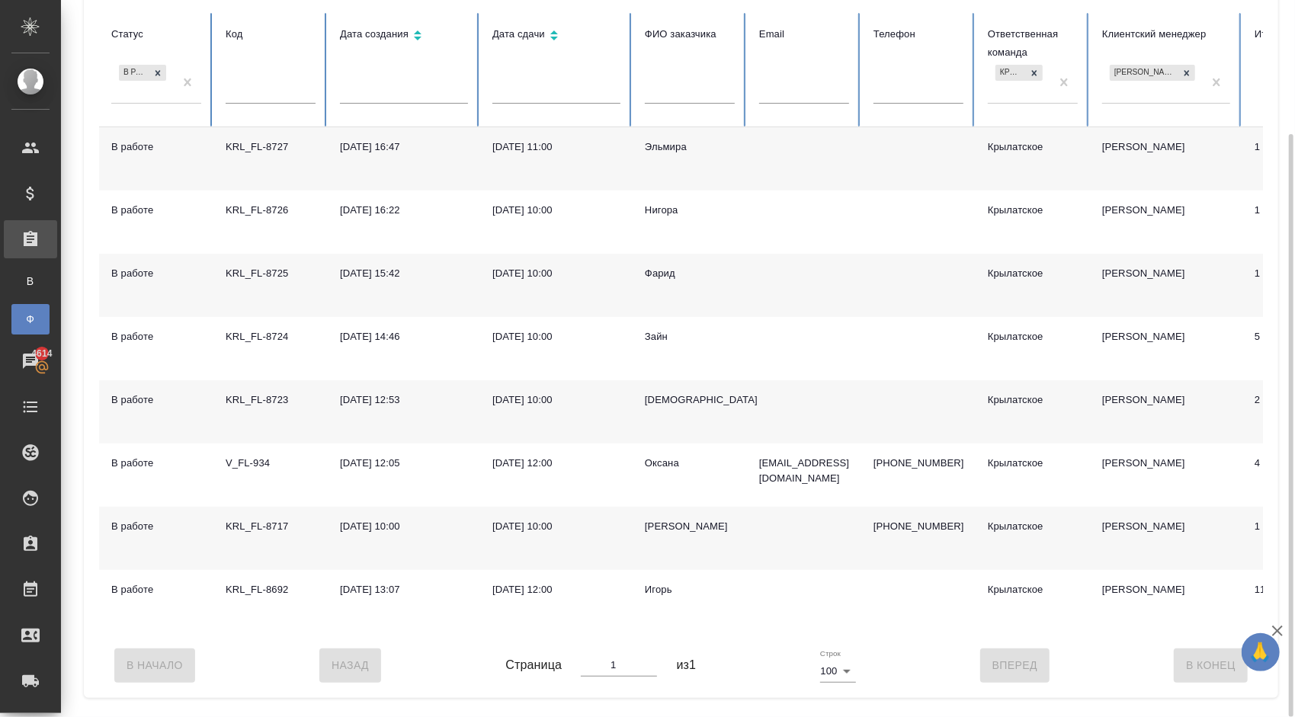
click at [663, 140] on div "Эльмира" at bounding box center [690, 147] width 90 height 15
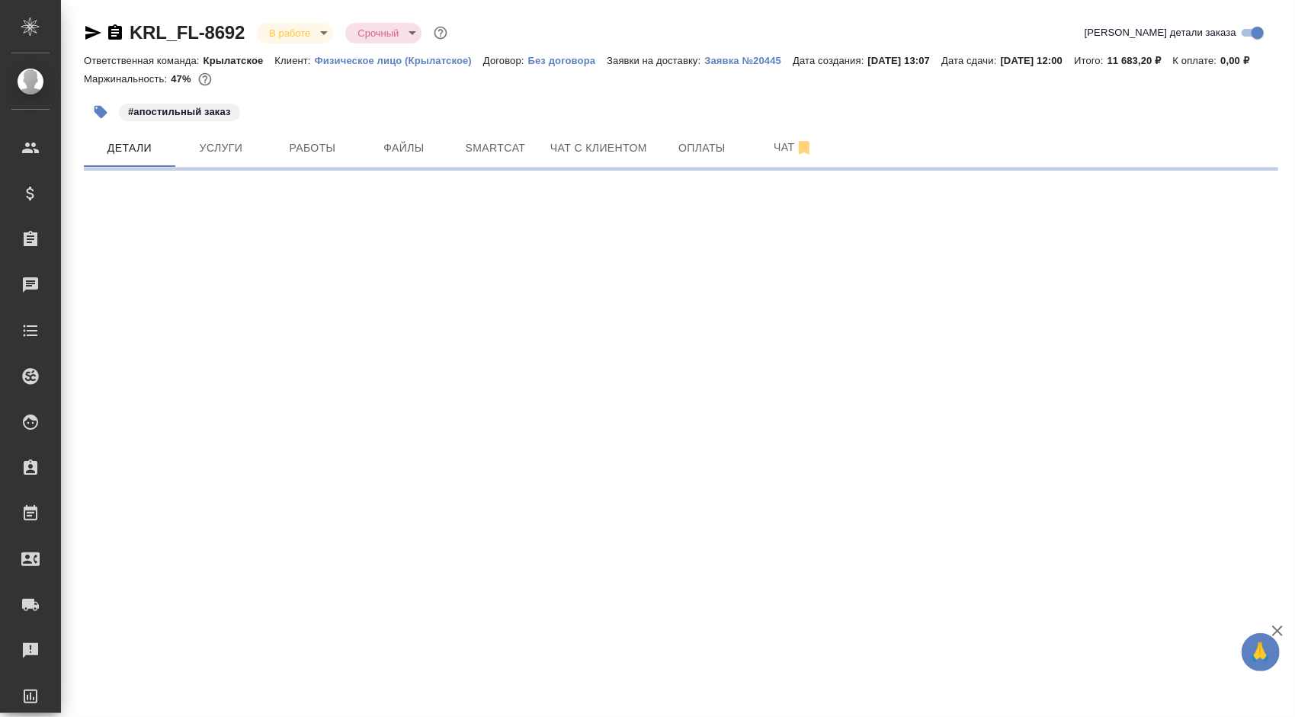
select select "RU"
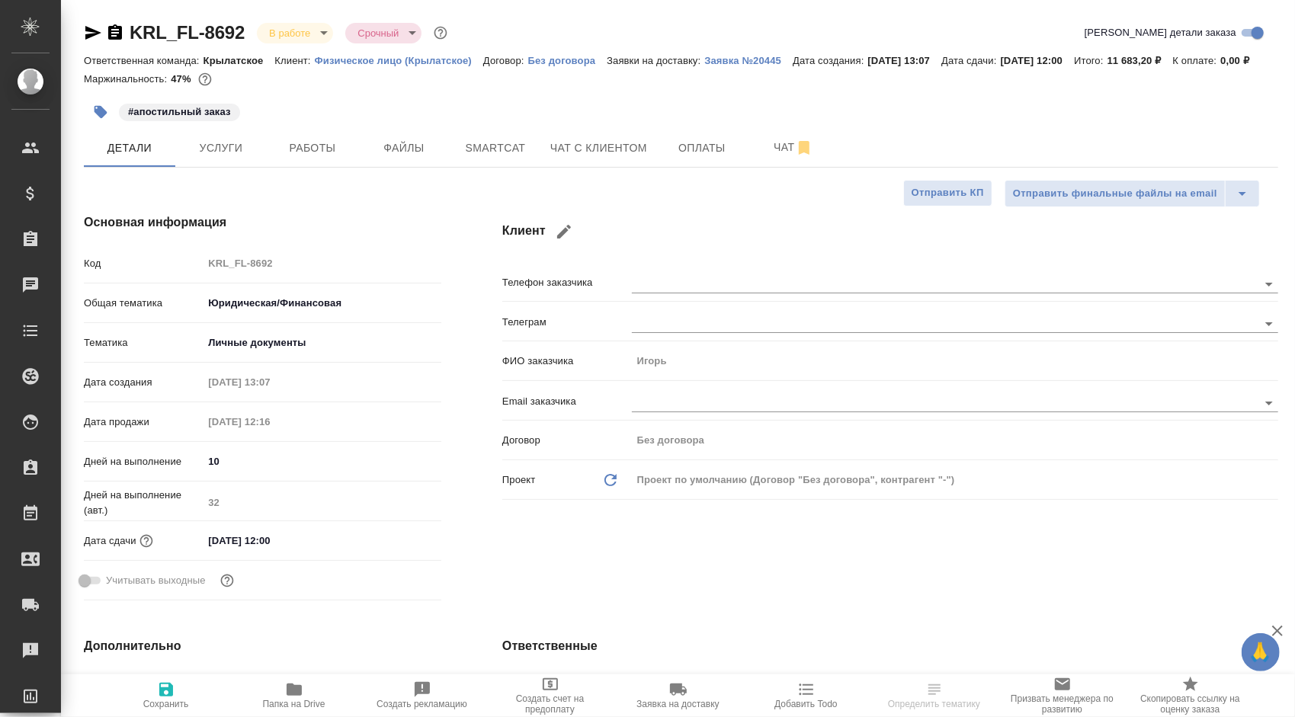
type textarea "x"
click at [419, 158] on span "Файлы" at bounding box center [403, 148] width 73 height 19
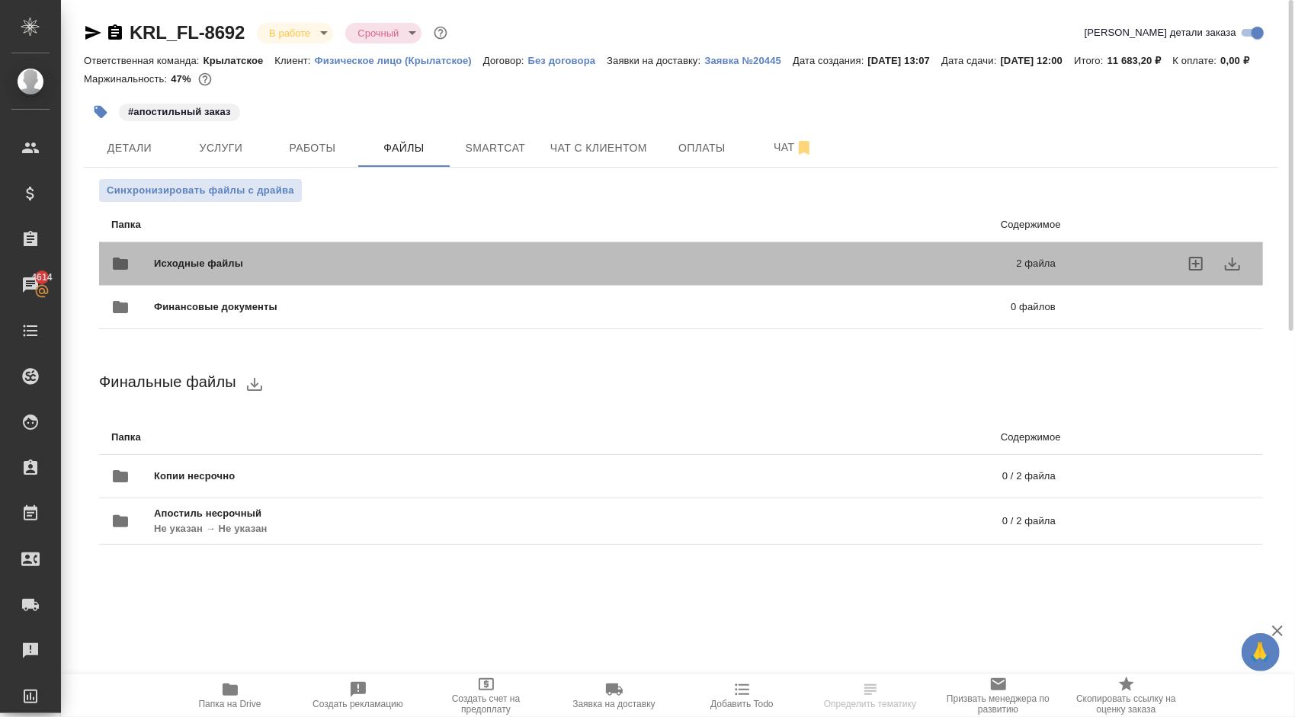
click at [200, 261] on div "Исходные файлы 2 файла" at bounding box center [583, 263] width 975 height 67
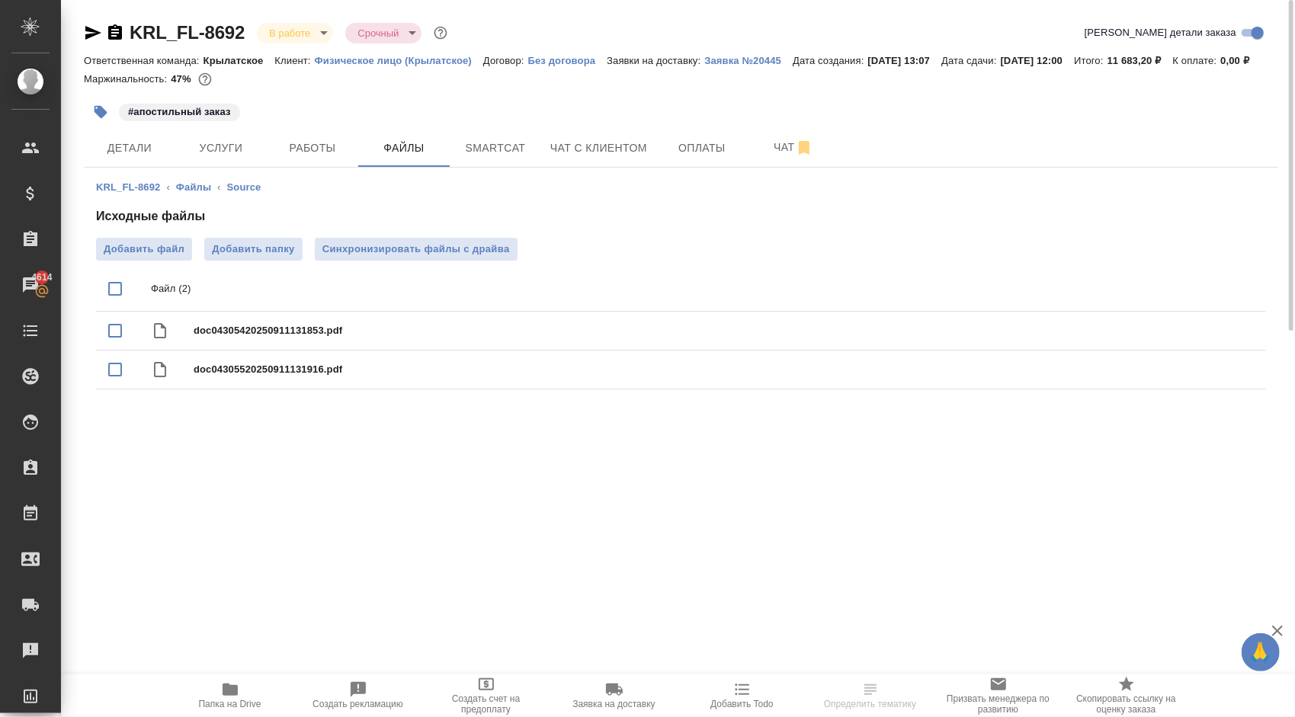
click at [217, 682] on span "Папка на Drive" at bounding box center [230, 695] width 110 height 29
click at [320, 158] on span "Работы" at bounding box center [312, 148] width 73 height 19
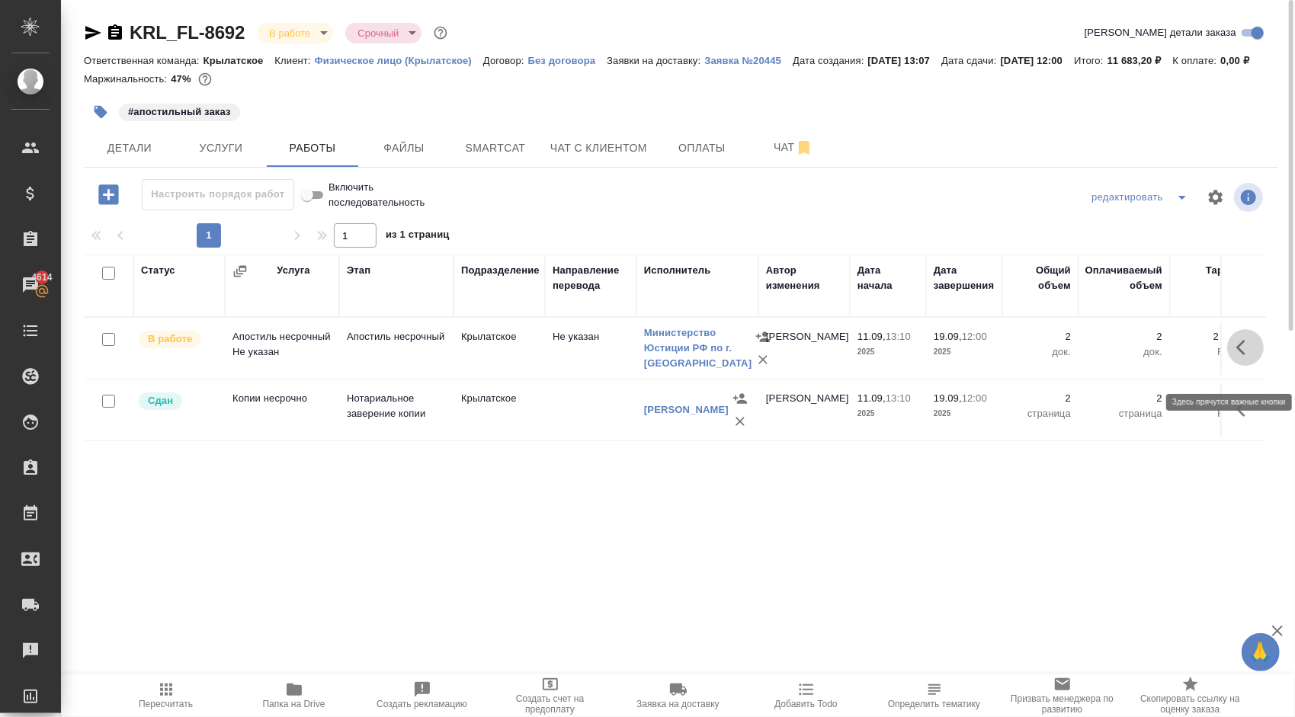
click at [1239, 357] on icon "button" at bounding box center [1245, 347] width 18 height 18
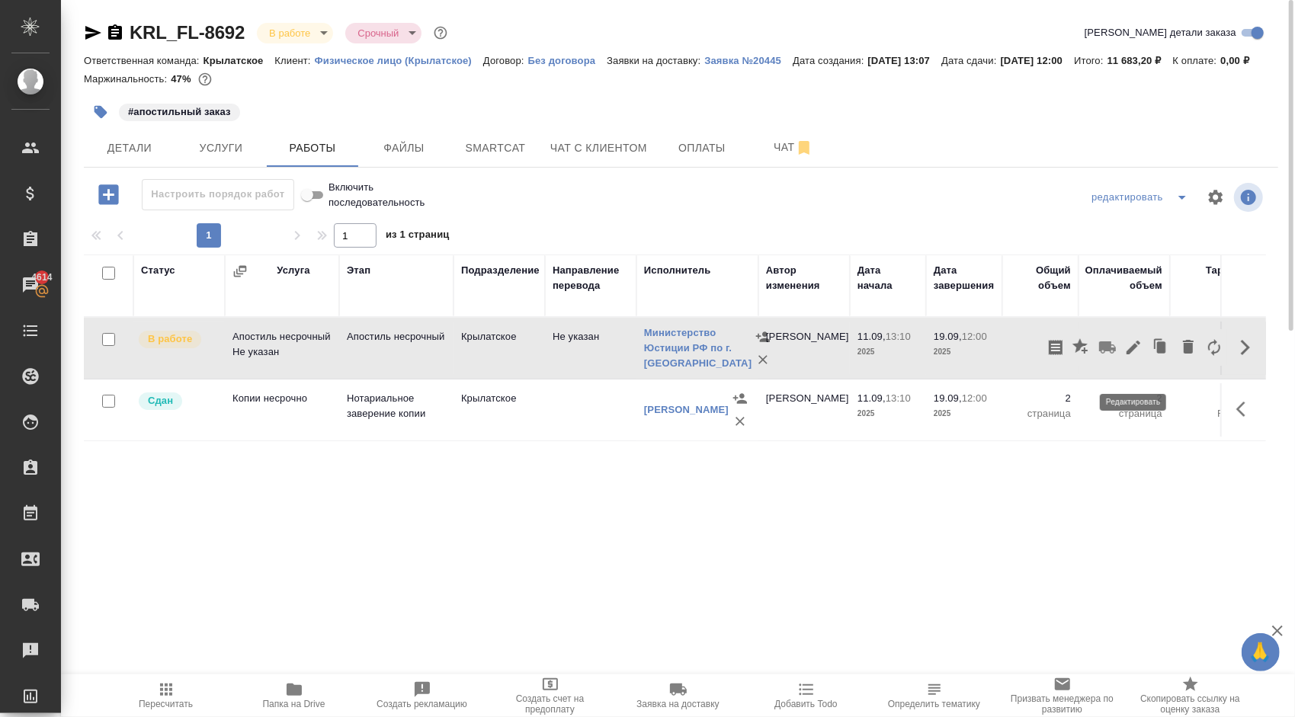
click at [1126, 357] on icon "button" at bounding box center [1133, 347] width 18 height 18
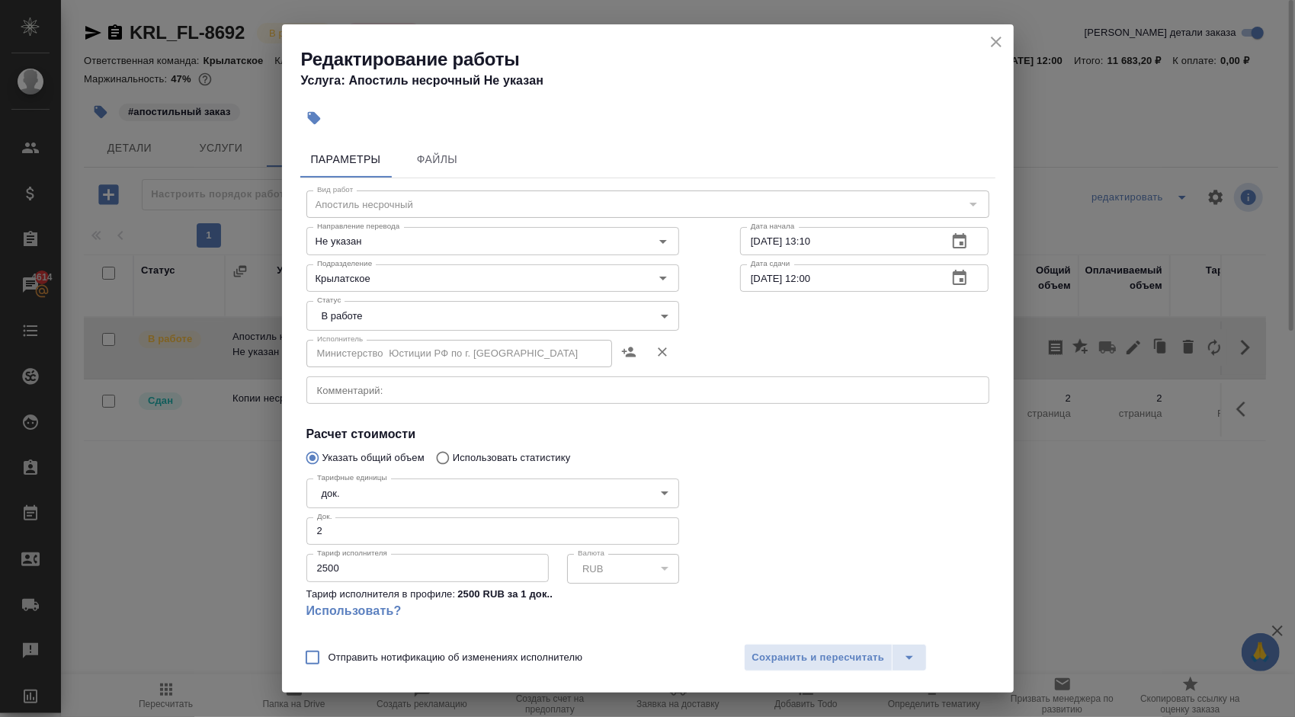
click at [320, 307] on body "🙏 .cls-1 fill:#fff; AWATERA [PERSON_NAME] Спецификации Заказы 4614 Чаты Todo Пр…" at bounding box center [647, 358] width 1295 height 717
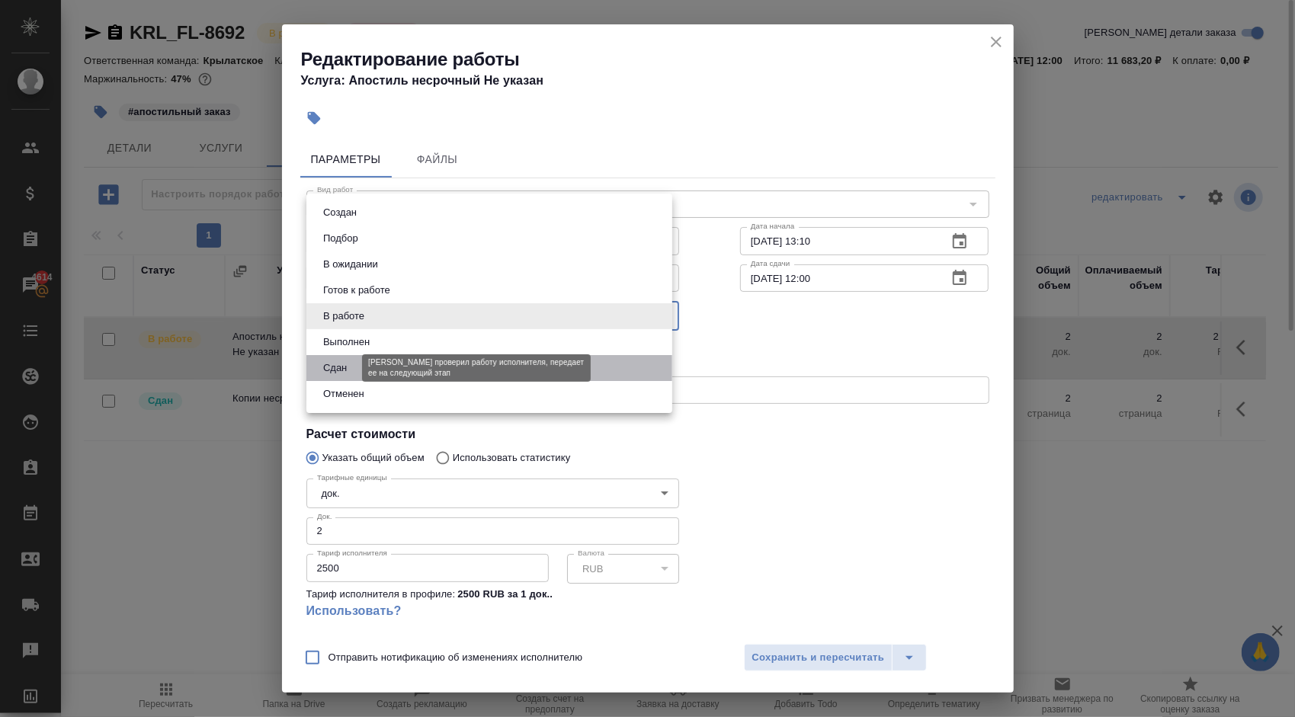
click at [335, 376] on button "Сдан" at bounding box center [335, 368] width 33 height 17
type input "closed"
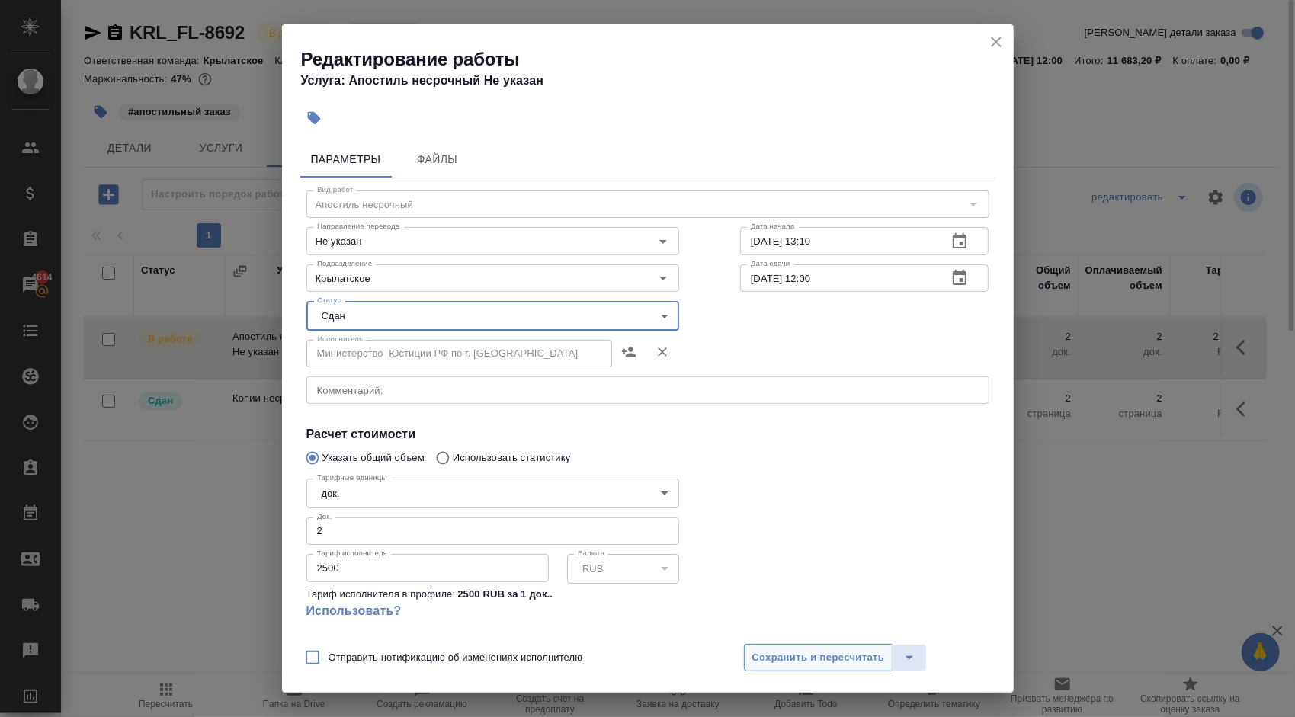
click at [764, 662] on span "Сохранить и пересчитать" at bounding box center [818, 659] width 133 height 18
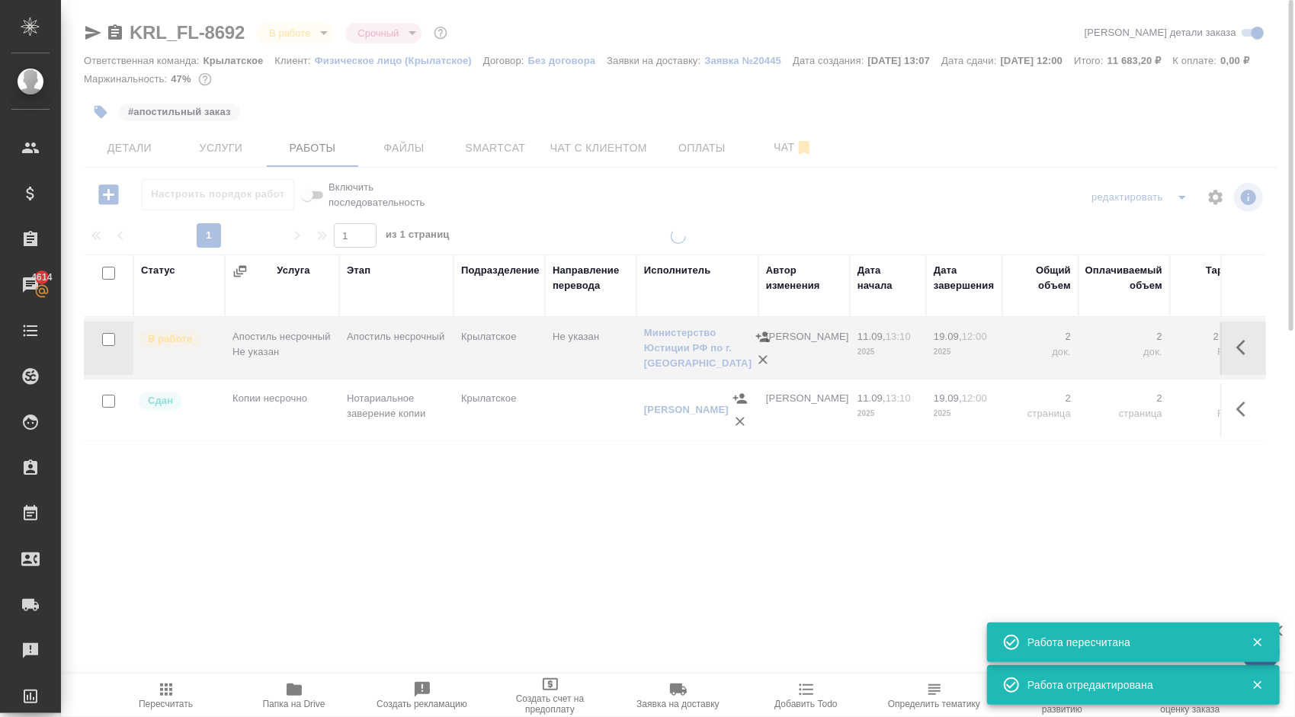
click at [168, 695] on icon "button" at bounding box center [166, 690] width 18 height 18
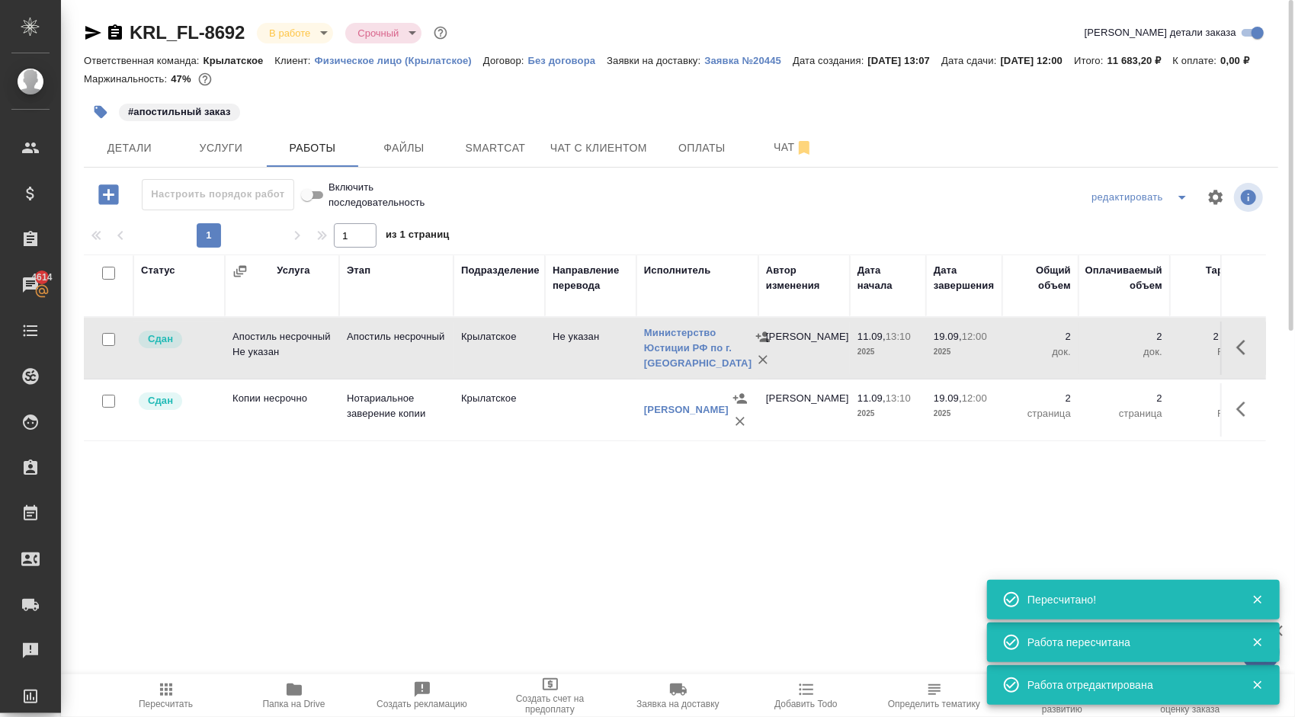
click at [311, 32] on body "🙏 .cls-1 fill:#fff; AWATERA [PERSON_NAME] Спецификации Заказы 4614 Чаты Todo Пр…" at bounding box center [647, 358] width 1295 height 717
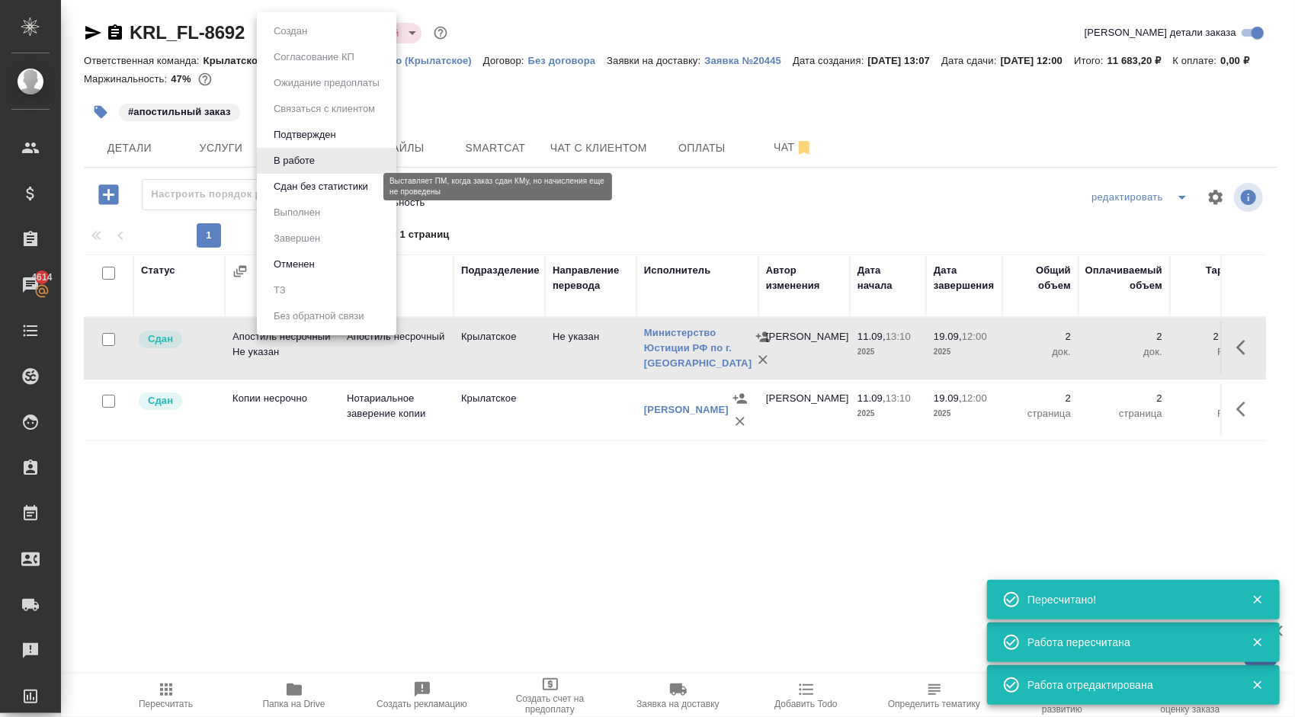
click at [313, 190] on button "Сдан без статистики" at bounding box center [321, 186] width 104 height 17
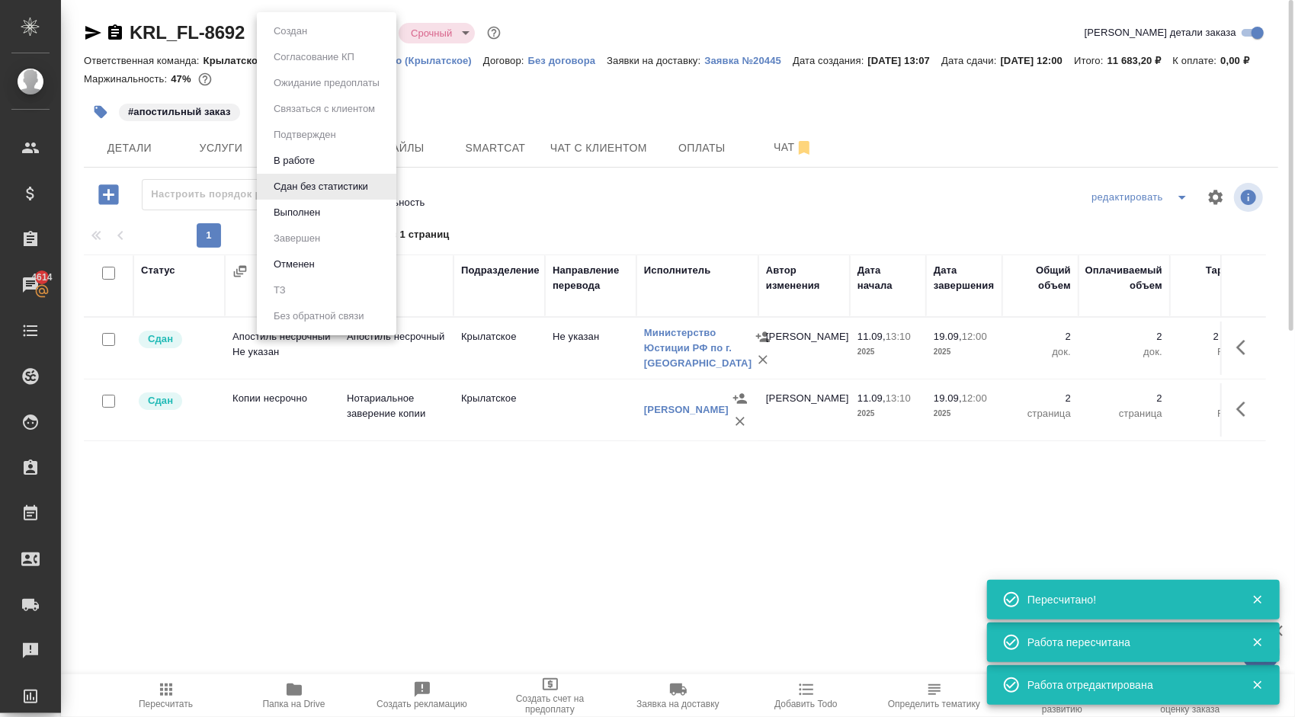
click at [297, 30] on body "🙏 .cls-1 fill:#fff; AWATERA [PERSON_NAME] Клиенты Спецификации Заказы 4614 Чаты…" at bounding box center [647, 358] width 1295 height 717
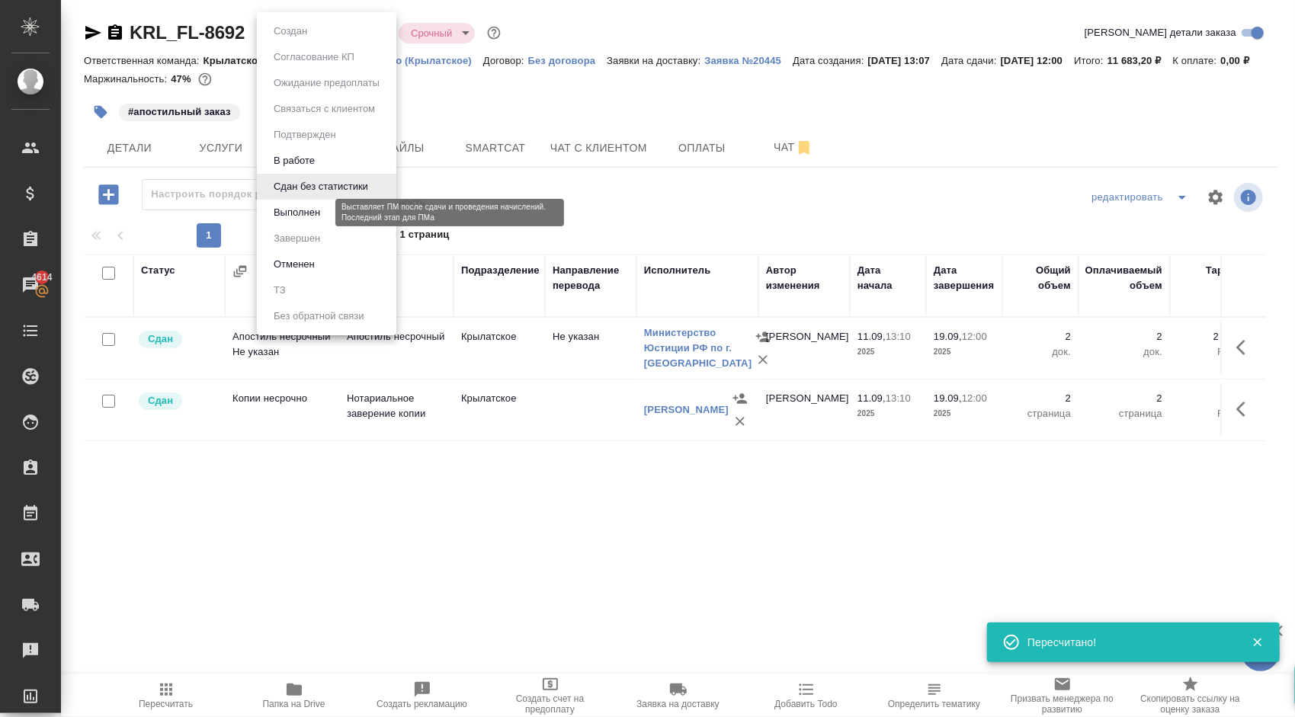
click at [284, 207] on button "Выполнен" at bounding box center [297, 212] width 56 height 17
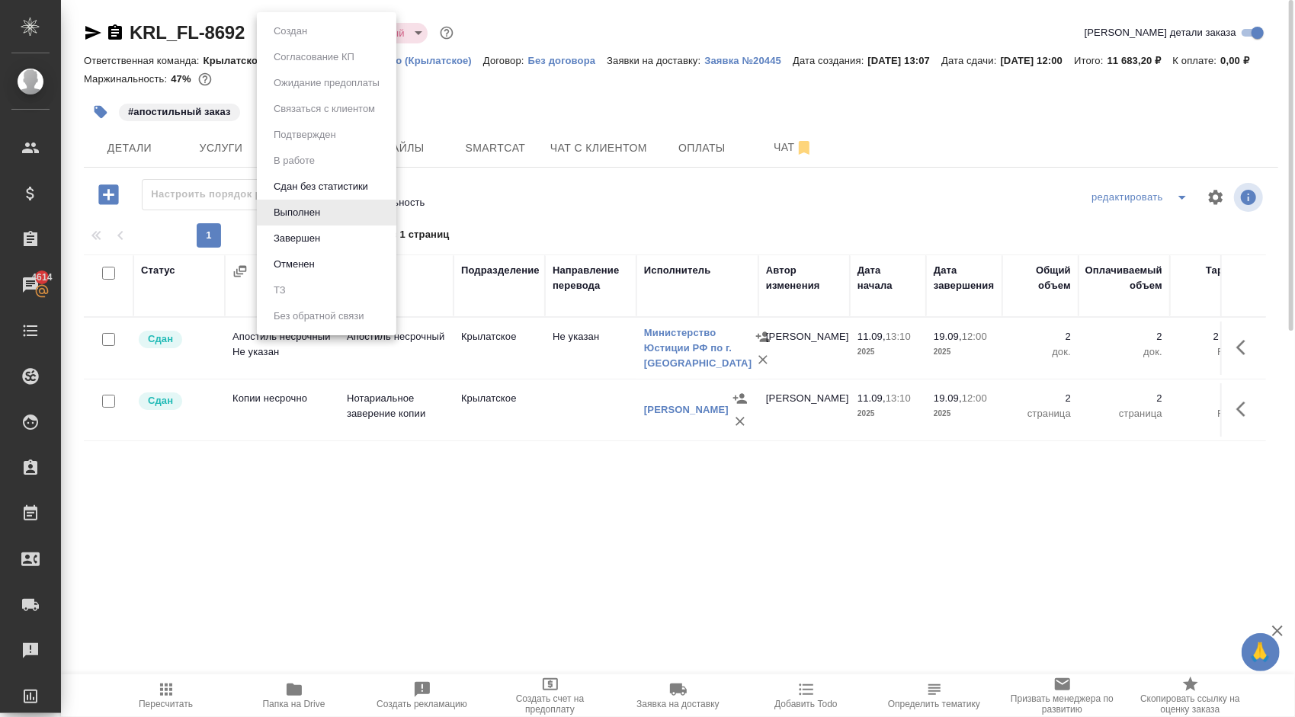
click at [319, 35] on body "🙏 .cls-1 fill:#fff; AWATERA [PERSON_NAME] Клиенты Спецификации Заказы 4614 Чаты…" at bounding box center [647, 358] width 1295 height 717
drag, startPoint x: 301, startPoint y: 223, endPoint x: 303, endPoint y: 232, distance: 8.5
click at [303, 232] on ul "Создан Согласование КП Ожидание предоплаты Связаться с клиентом Подтвержден В р…" at bounding box center [327, 173] width 140 height 323
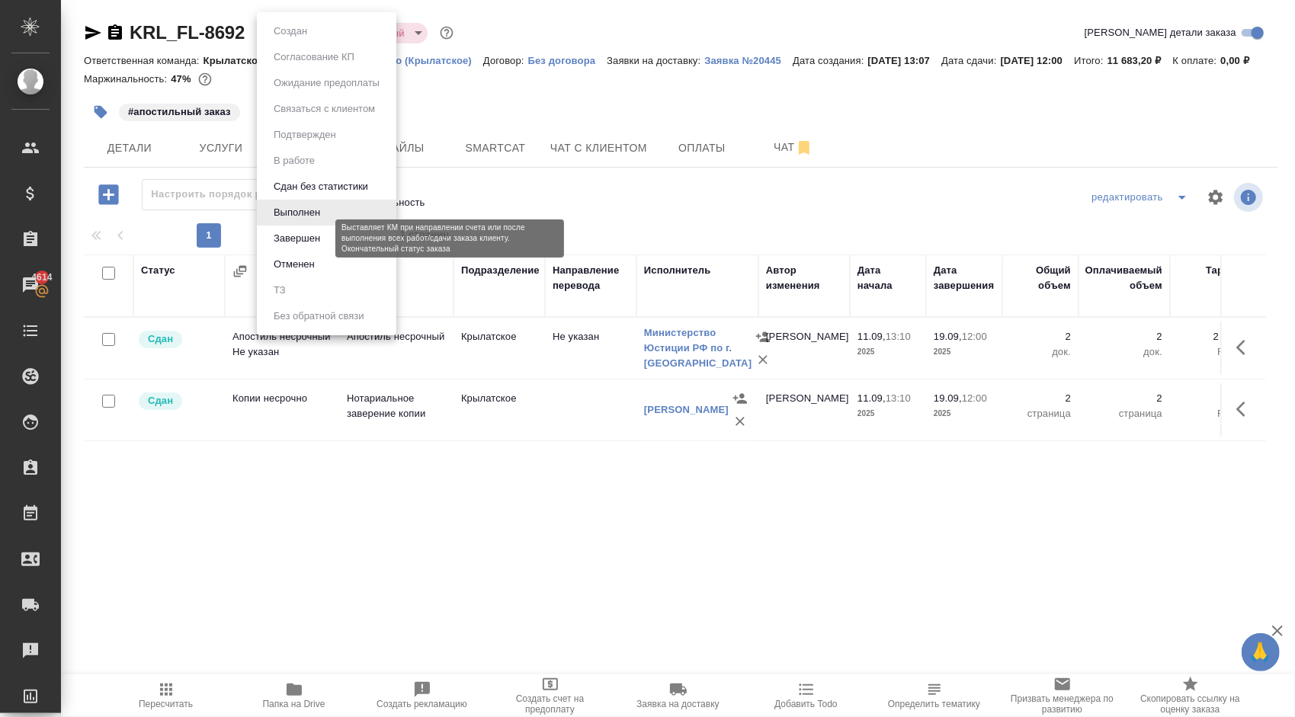
click at [303, 232] on button "Завершен" at bounding box center [297, 238] width 56 height 17
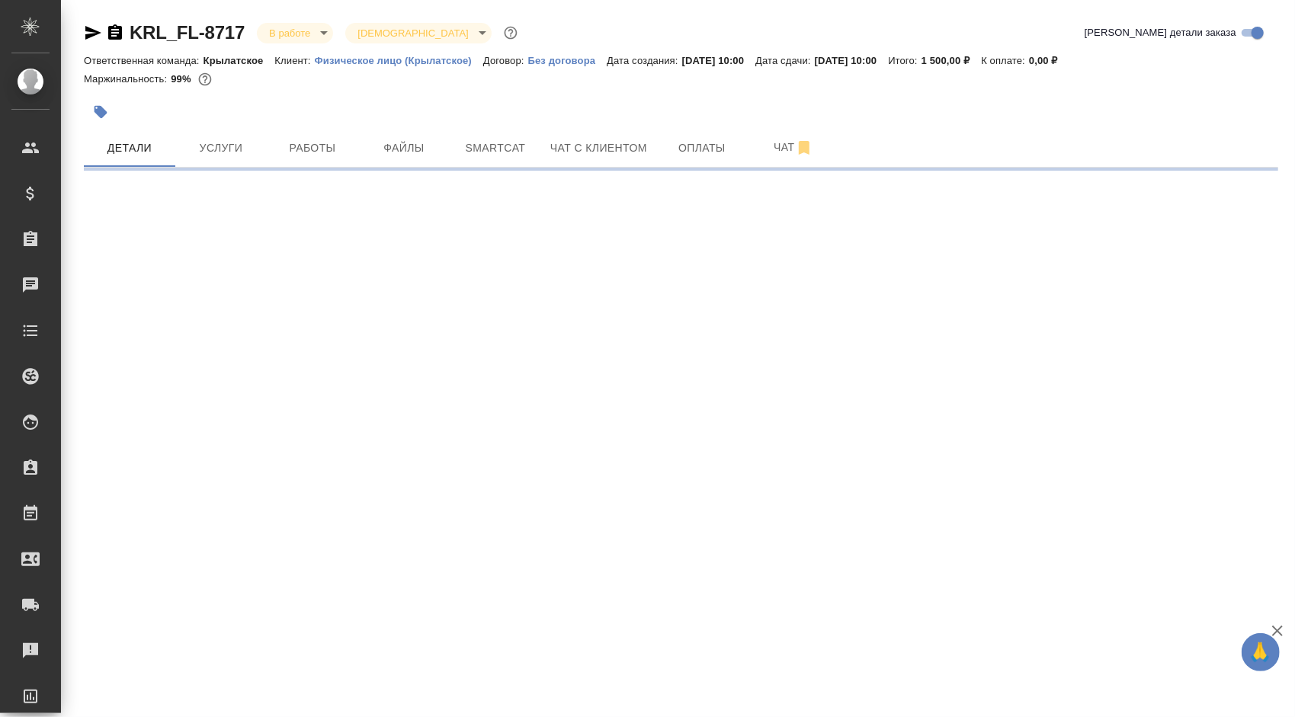
select select "RU"
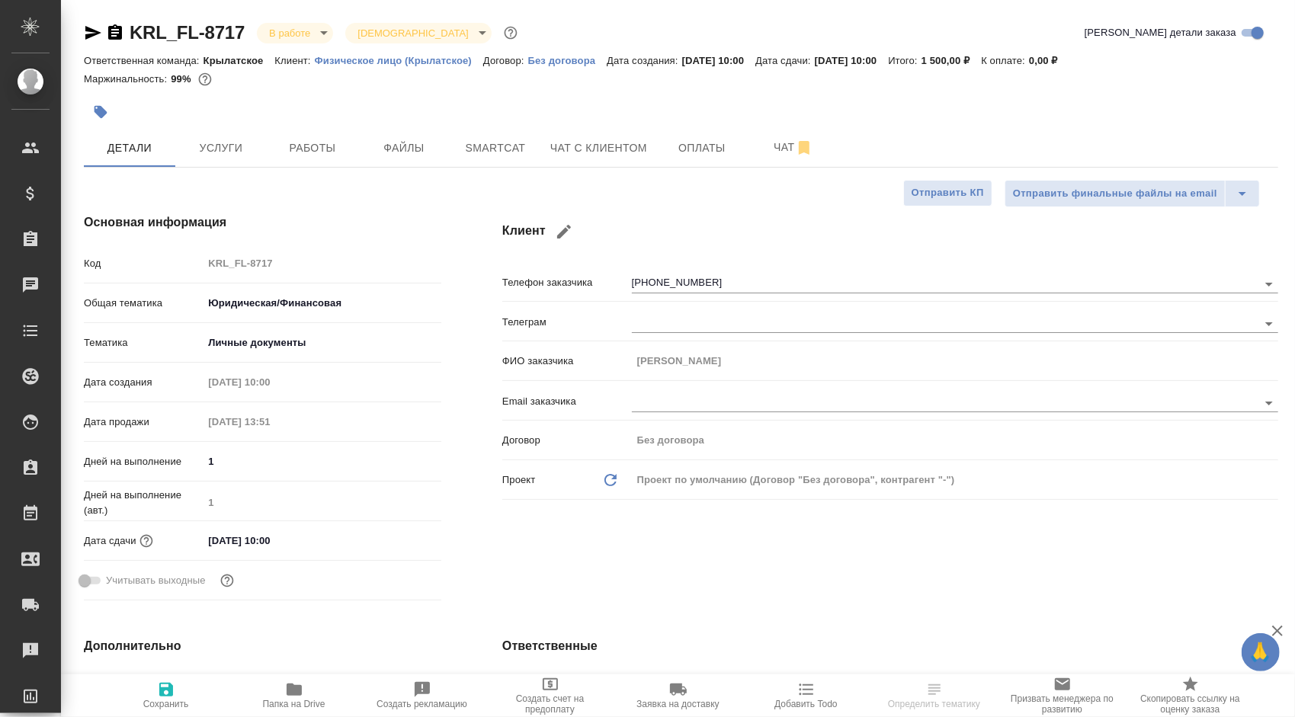
type textarea "x"
click at [399, 133] on button "Файлы" at bounding box center [403, 148] width 91 height 38
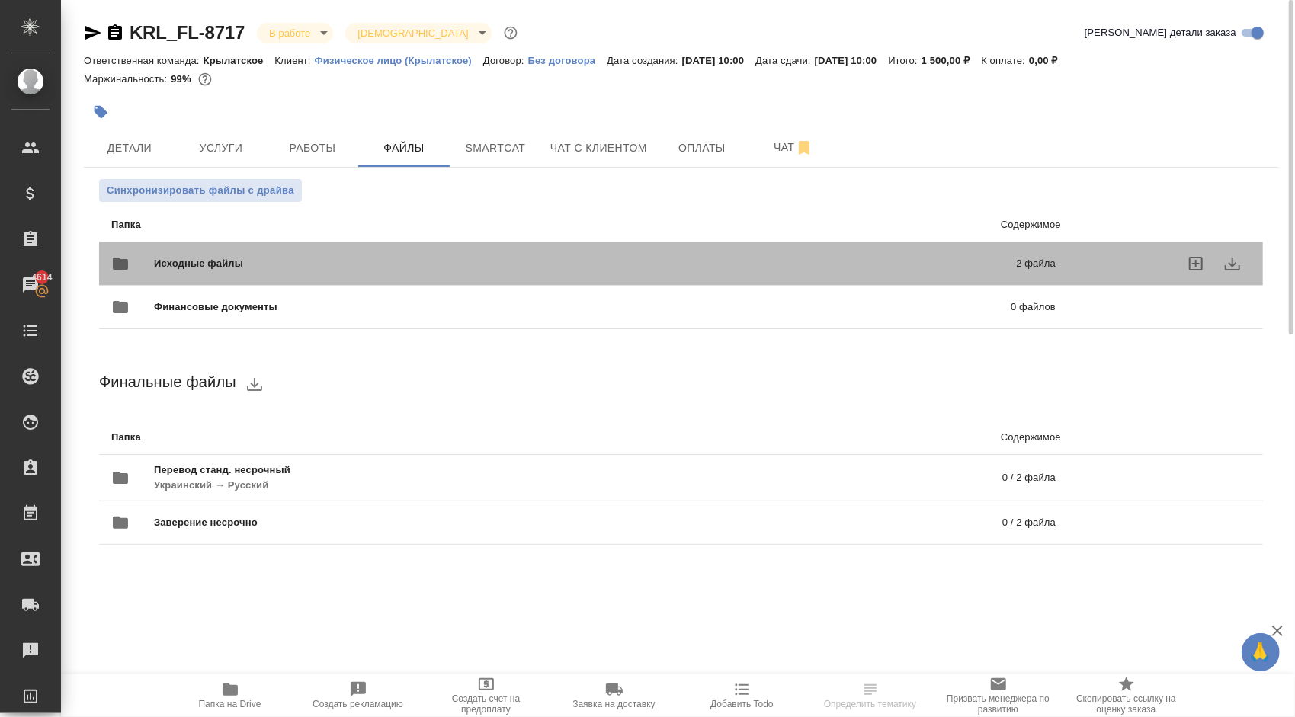
click at [210, 247] on div "Исходные файлы 2 файла" at bounding box center [583, 263] width 945 height 37
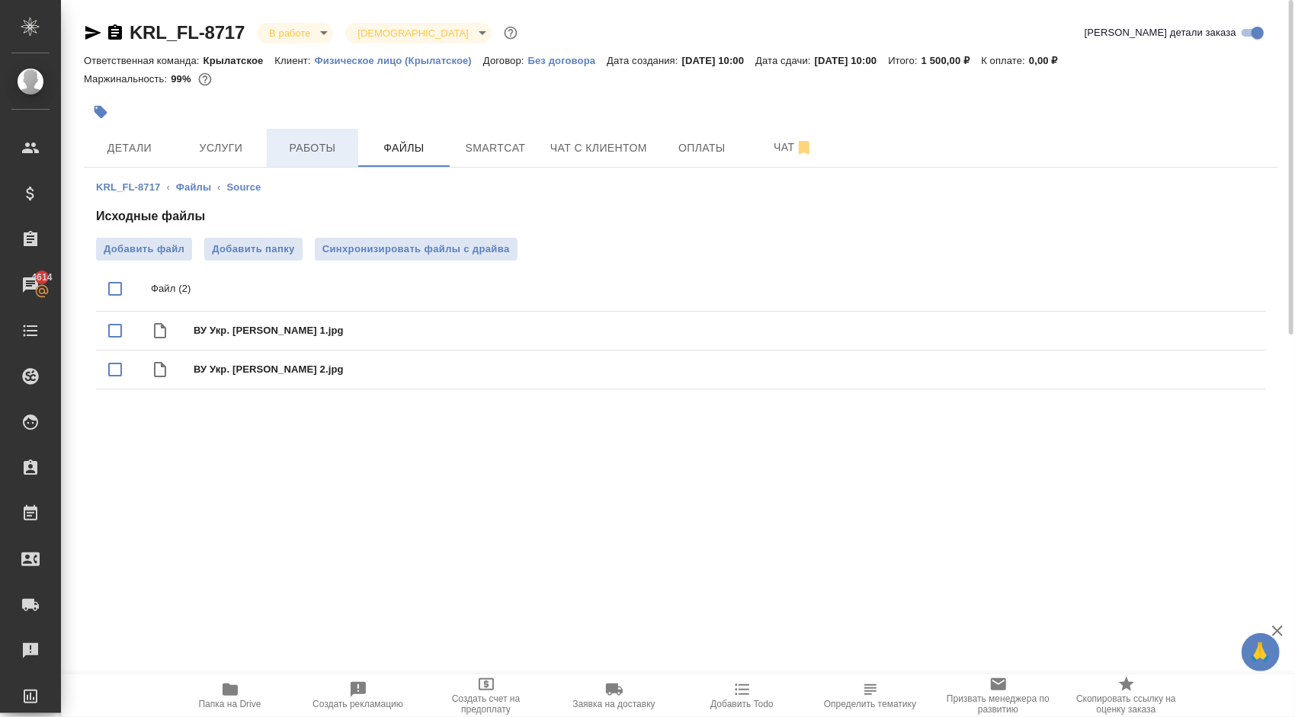
click at [322, 149] on span "Работы" at bounding box center [312, 148] width 73 height 19
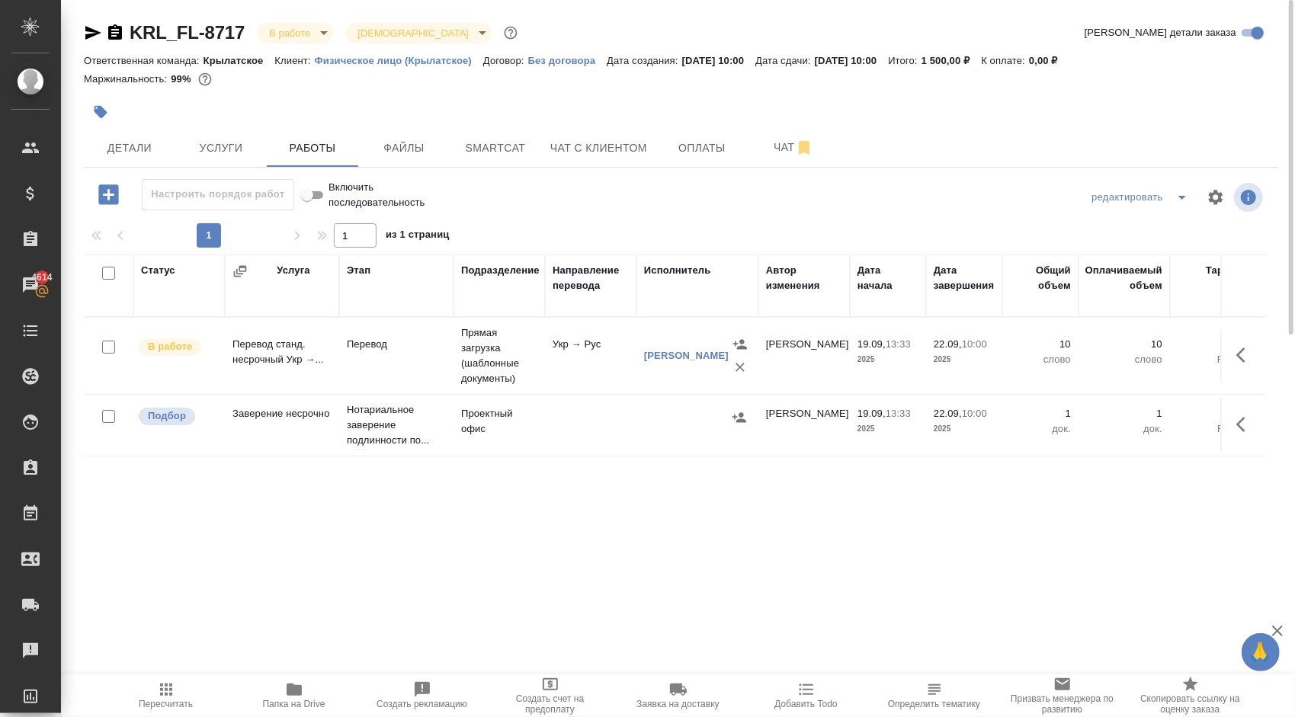
click at [184, 697] on span "Пересчитать" at bounding box center [166, 695] width 110 height 29
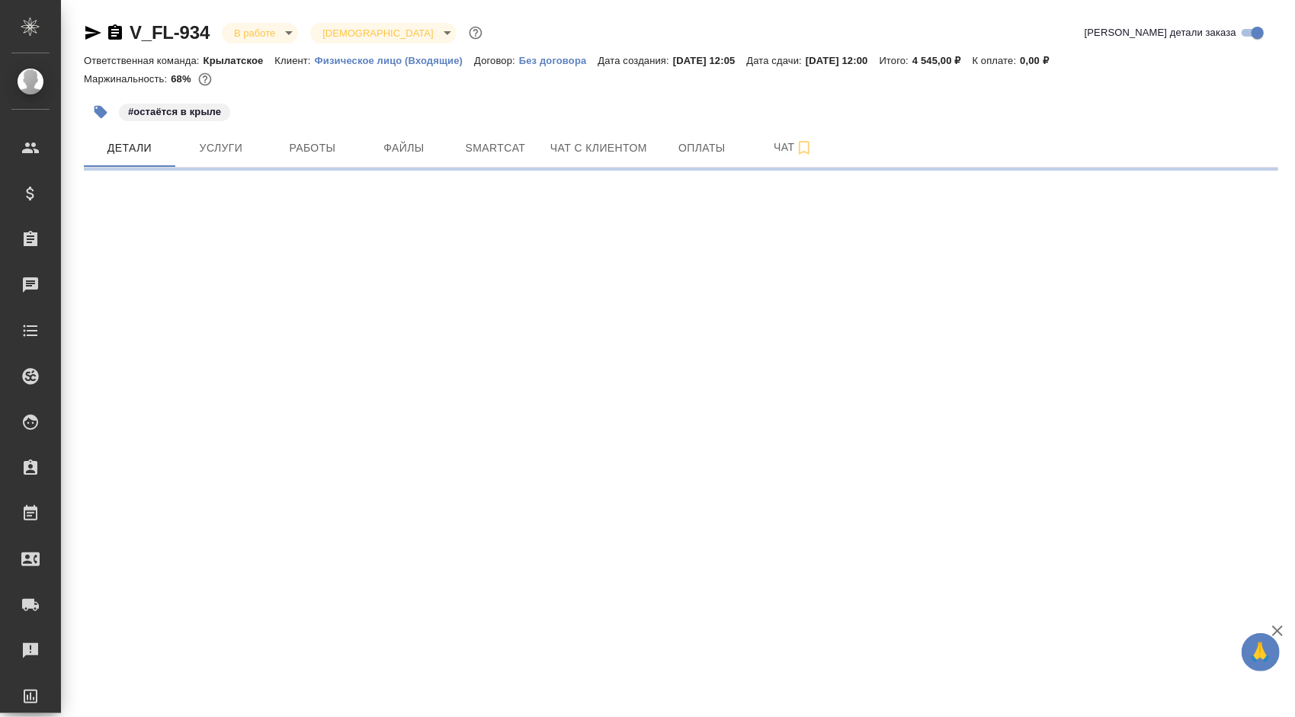
select select "RU"
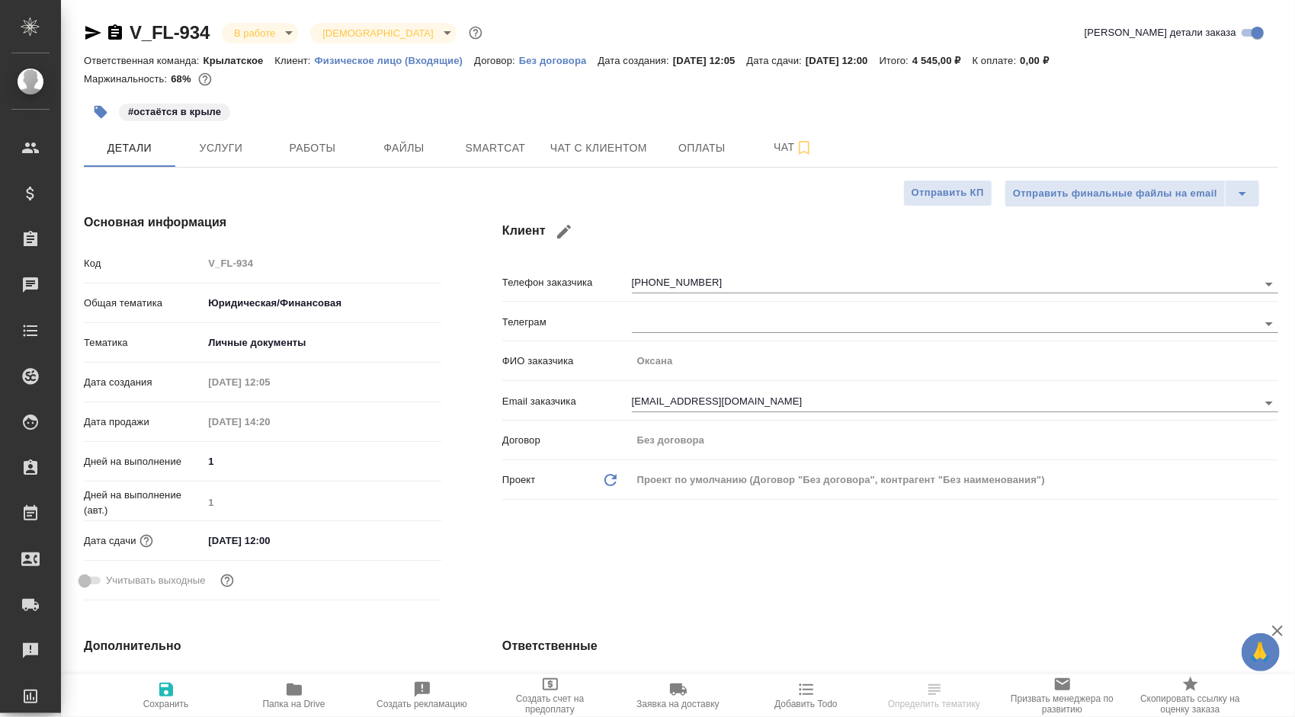
type textarea "x"
click at [342, 162] on button "Работы" at bounding box center [312, 148] width 91 height 38
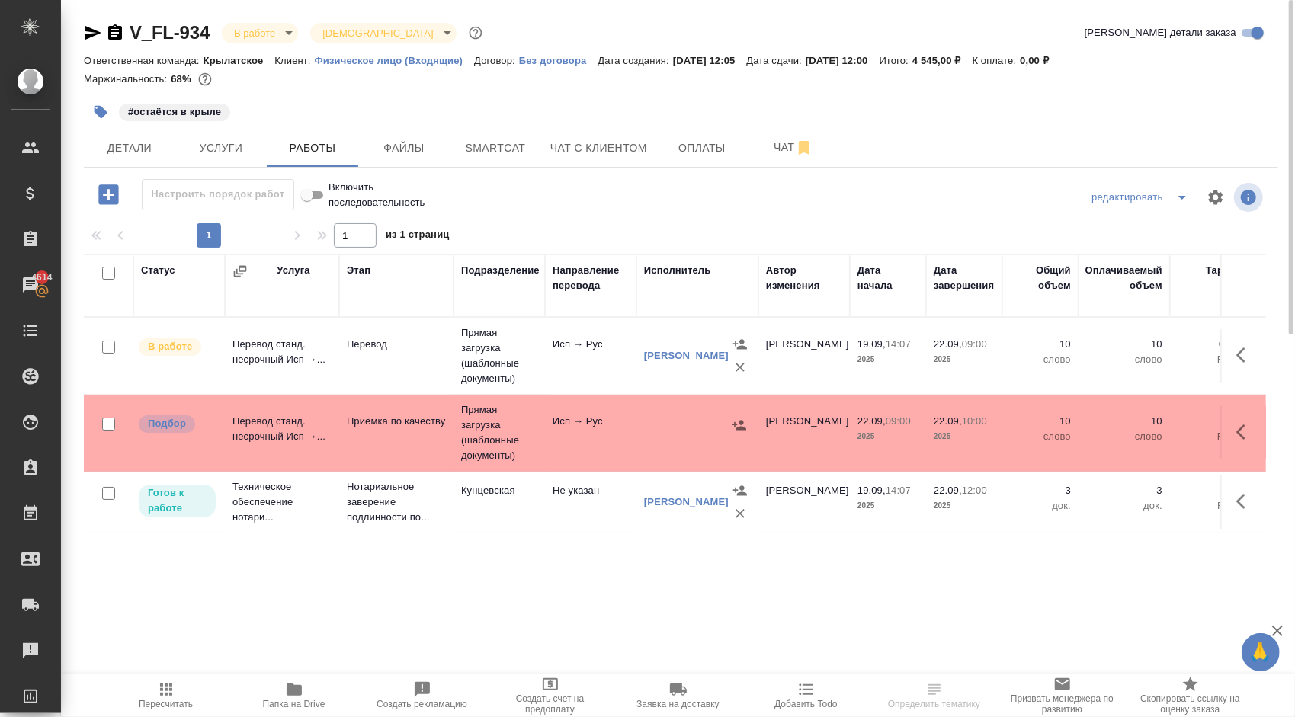
click at [165, 707] on span "Пересчитать" at bounding box center [166, 704] width 54 height 11
click at [397, 149] on span "Файлы" at bounding box center [403, 148] width 73 height 19
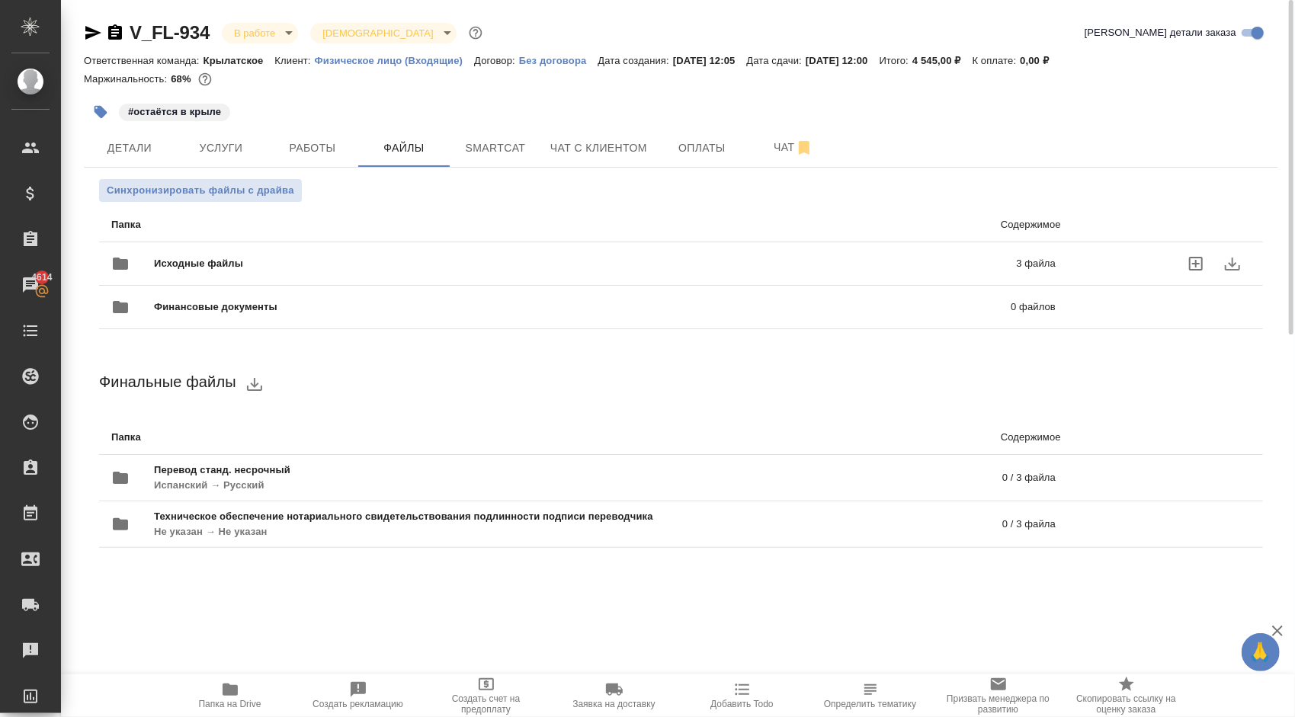
click at [224, 265] on span "Исходные файлы" at bounding box center [392, 263] width 476 height 15
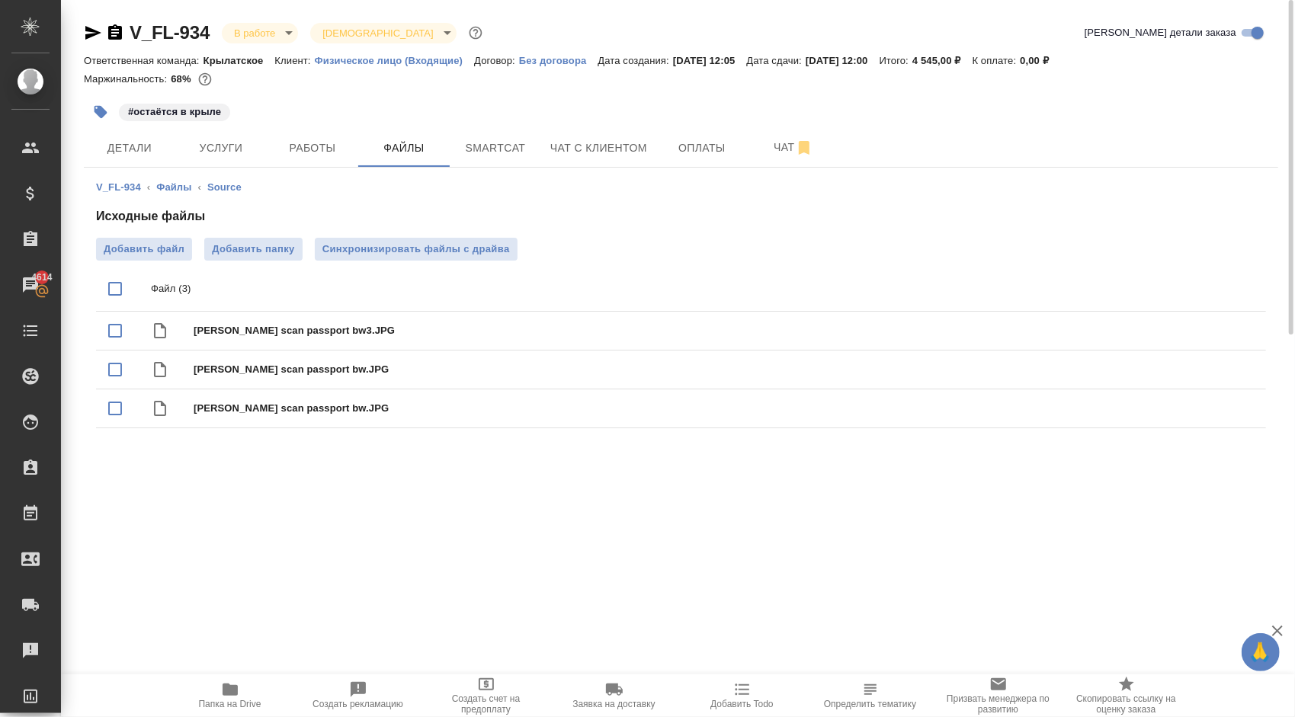
click at [273, 703] on span "Папка на Drive" at bounding box center [230, 695] width 110 height 29
click at [348, 151] on span "Работы" at bounding box center [312, 148] width 73 height 19
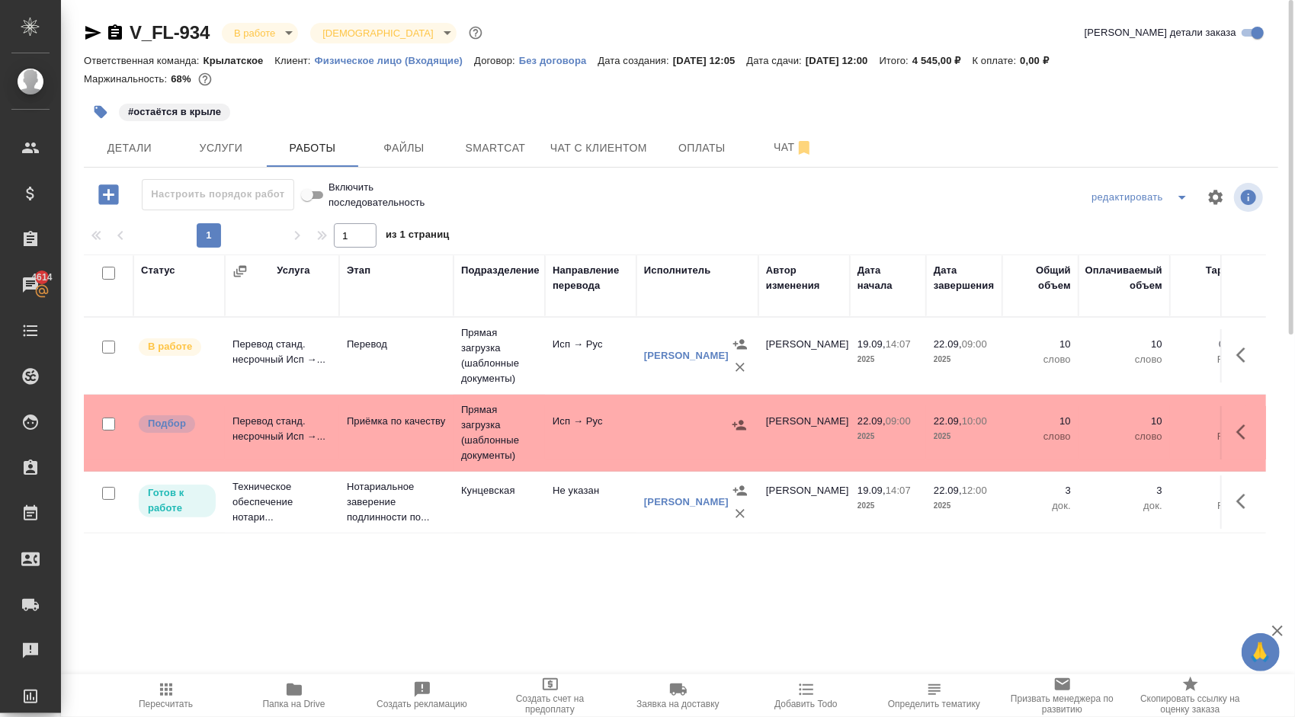
click at [1247, 431] on icon "button" at bounding box center [1245, 432] width 18 height 18
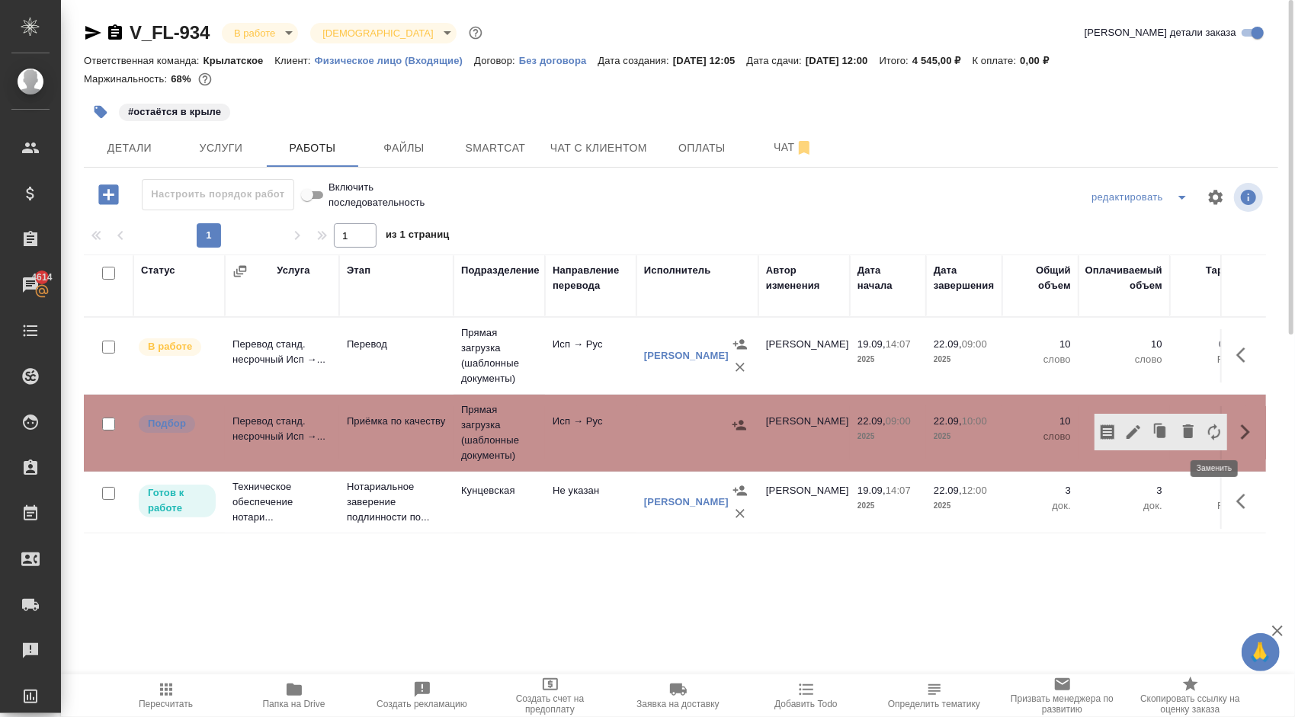
click at [1184, 435] on icon "button" at bounding box center [1188, 432] width 11 height 14
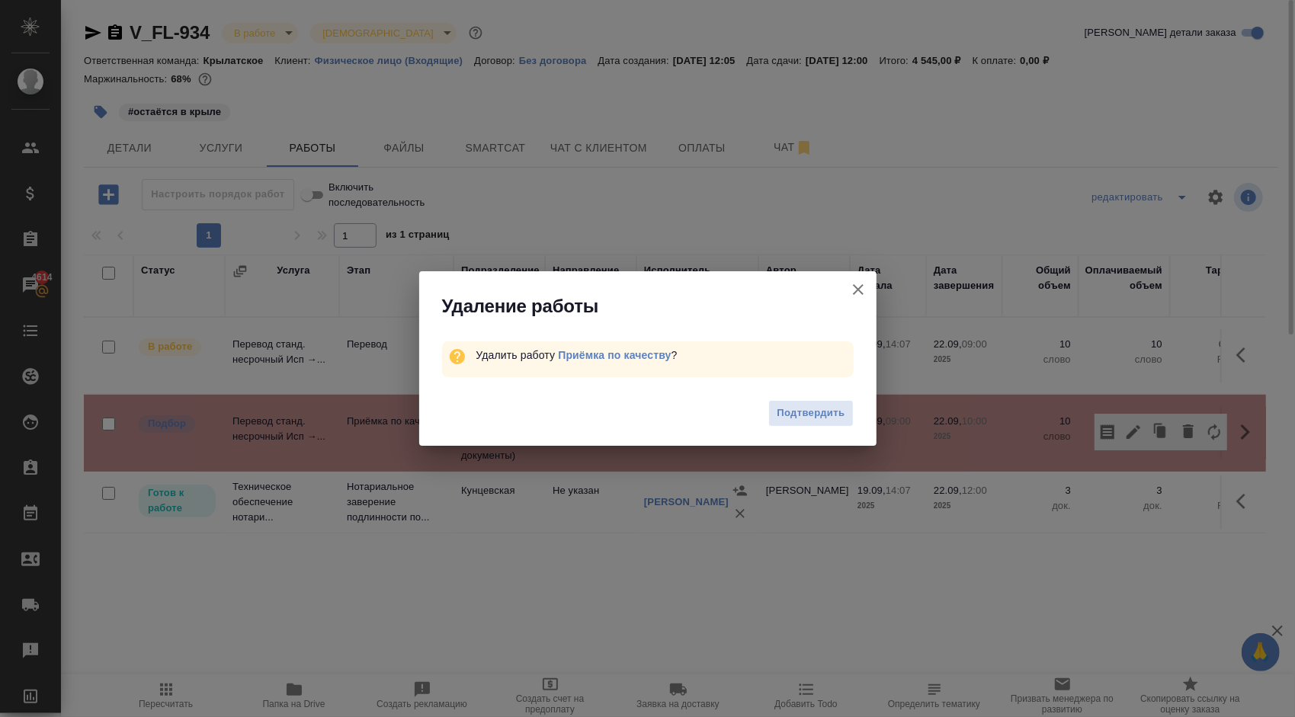
click at [864, 287] on icon "button" at bounding box center [858, 290] width 18 height 18
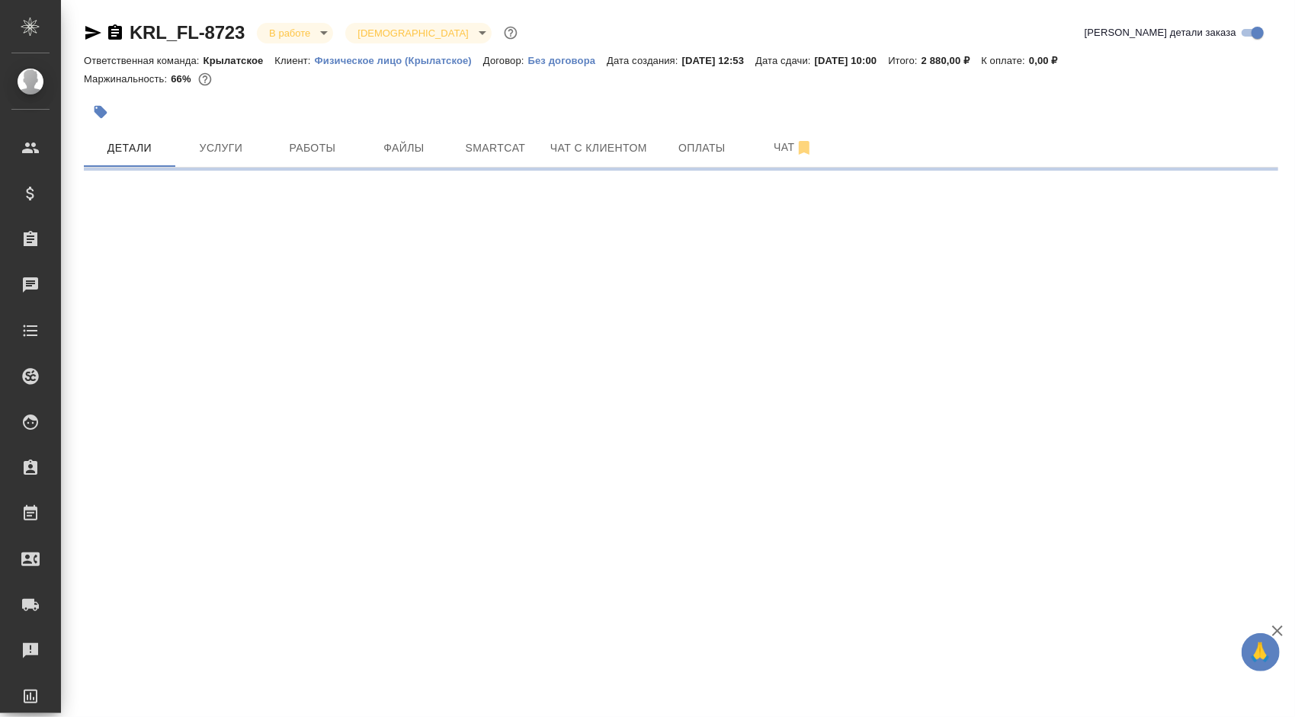
select select "RU"
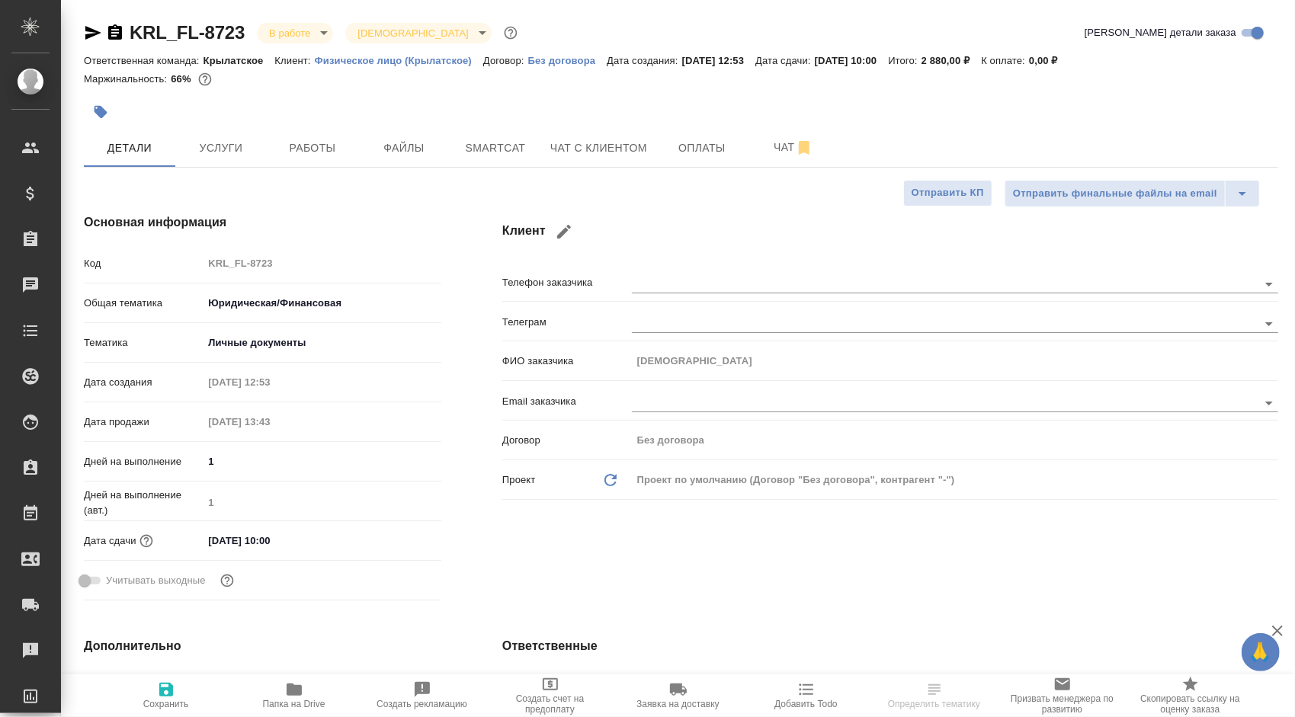
type textarea "x"
click at [319, 146] on span "Работы" at bounding box center [312, 148] width 73 height 19
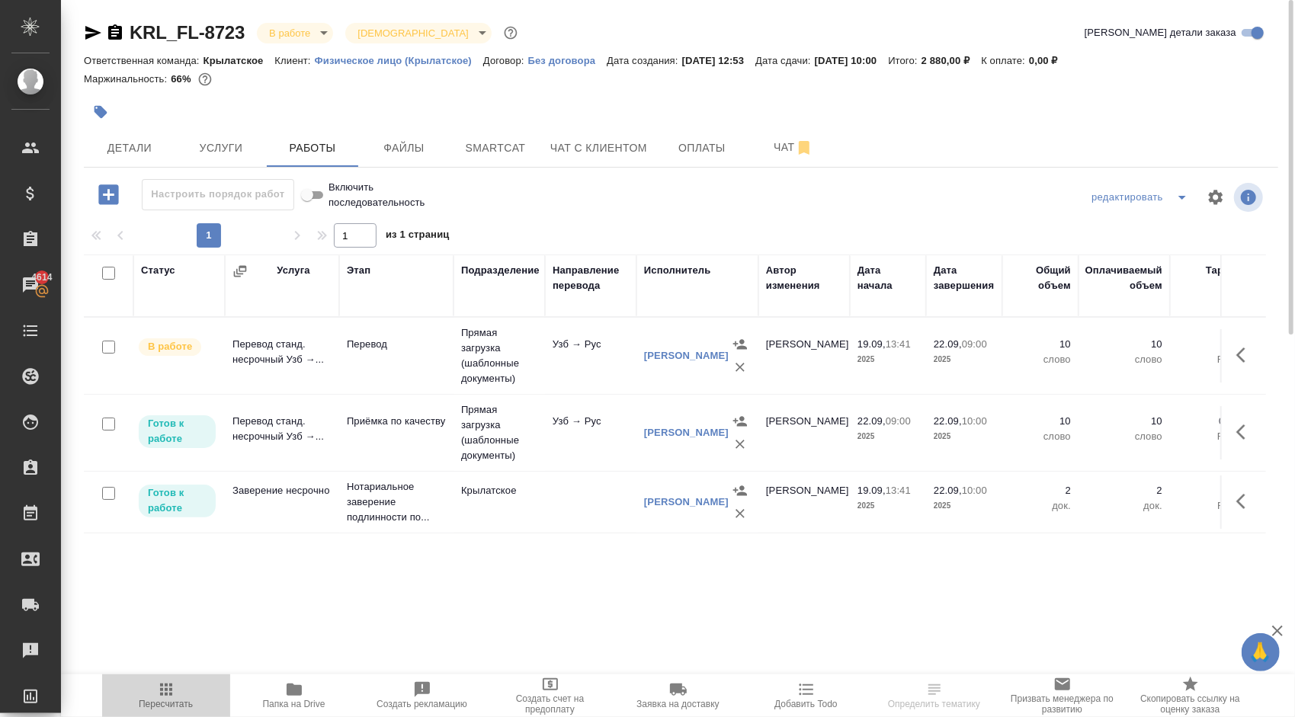
click at [185, 694] on span "Пересчитать" at bounding box center [166, 695] width 110 height 29
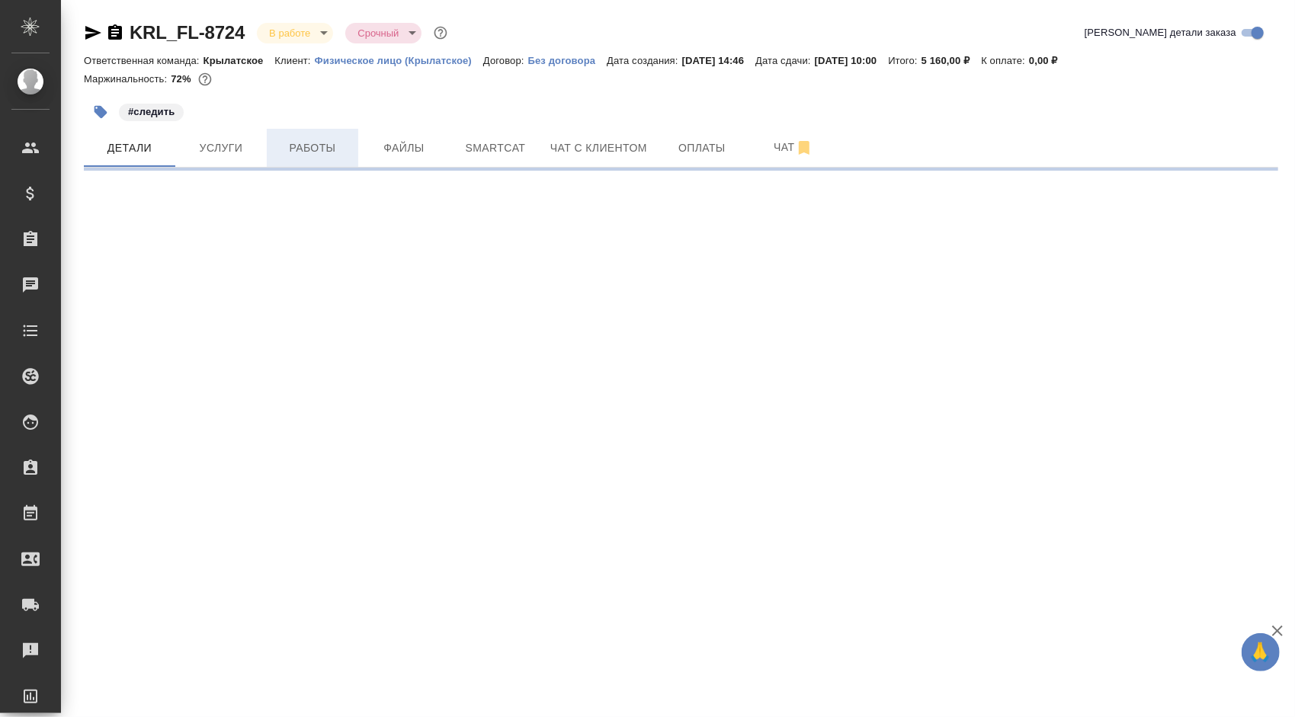
click at [345, 133] on button "Работы" at bounding box center [312, 148] width 91 height 38
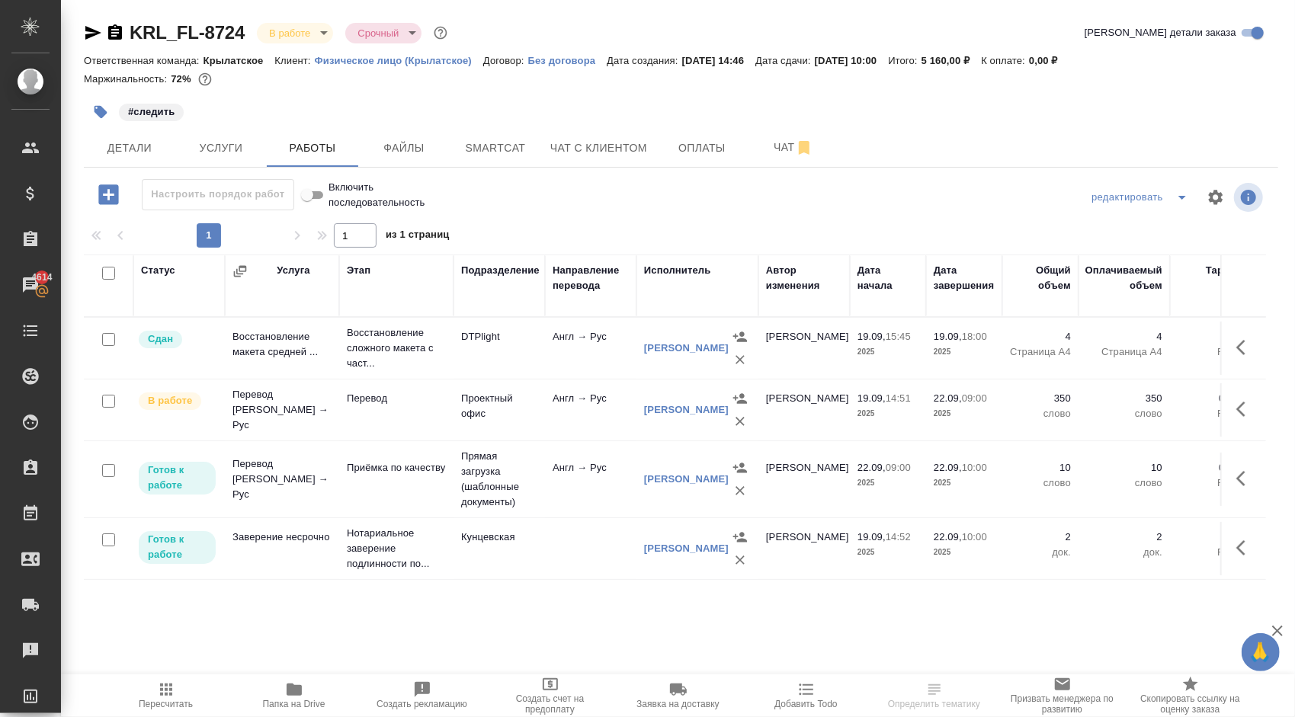
click at [209, 698] on span "Пересчитать" at bounding box center [166, 695] width 110 height 29
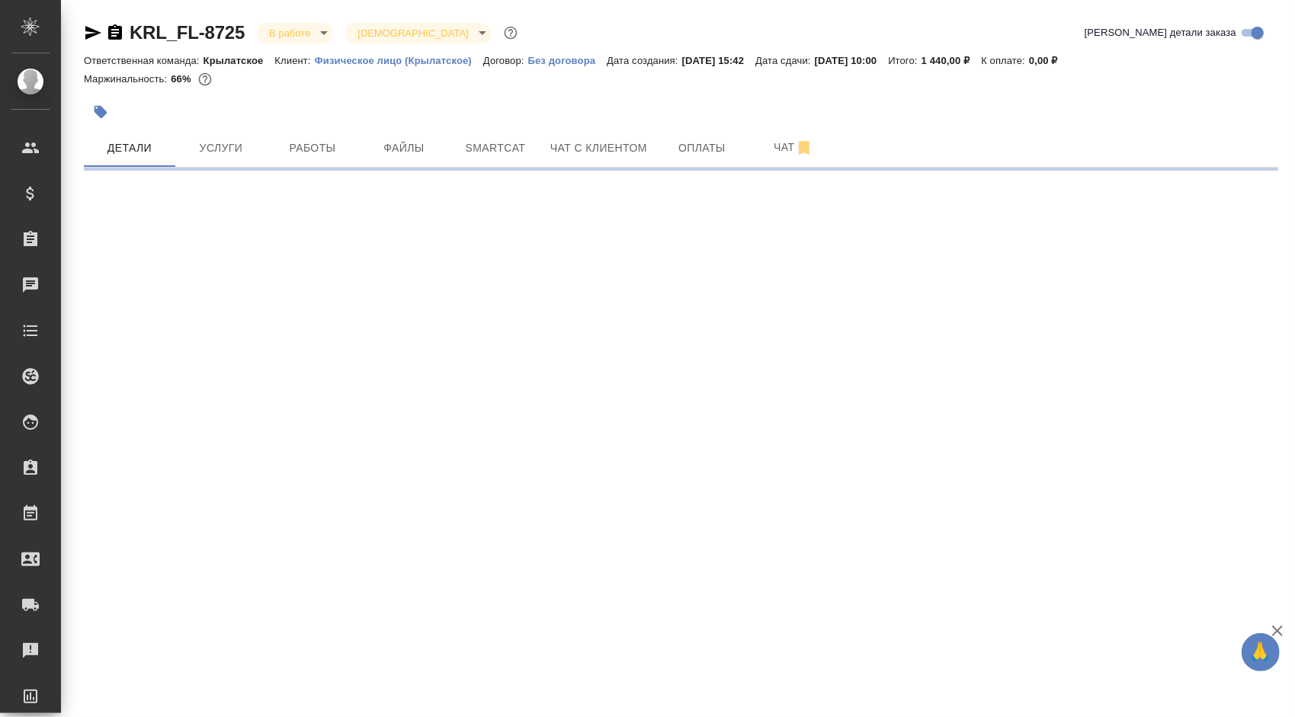
select select "RU"
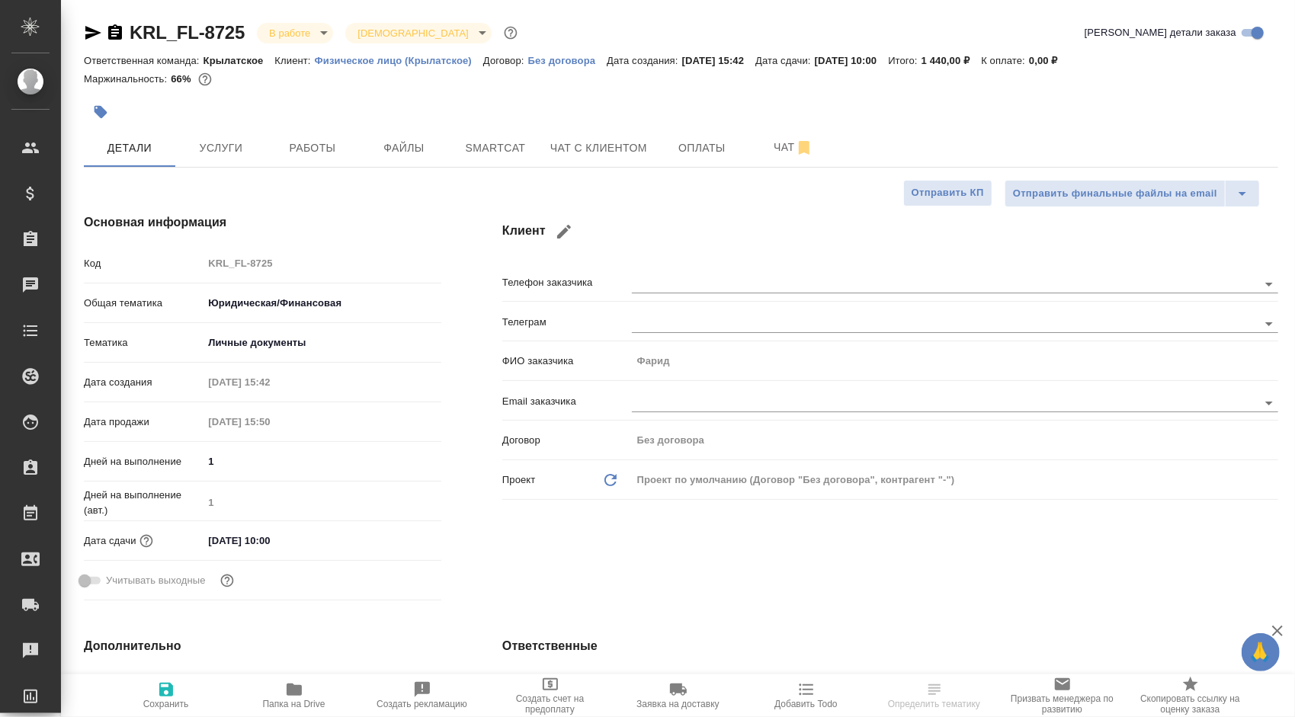
type textarea "x"
click at [303, 139] on span "Работы" at bounding box center [312, 148] width 73 height 19
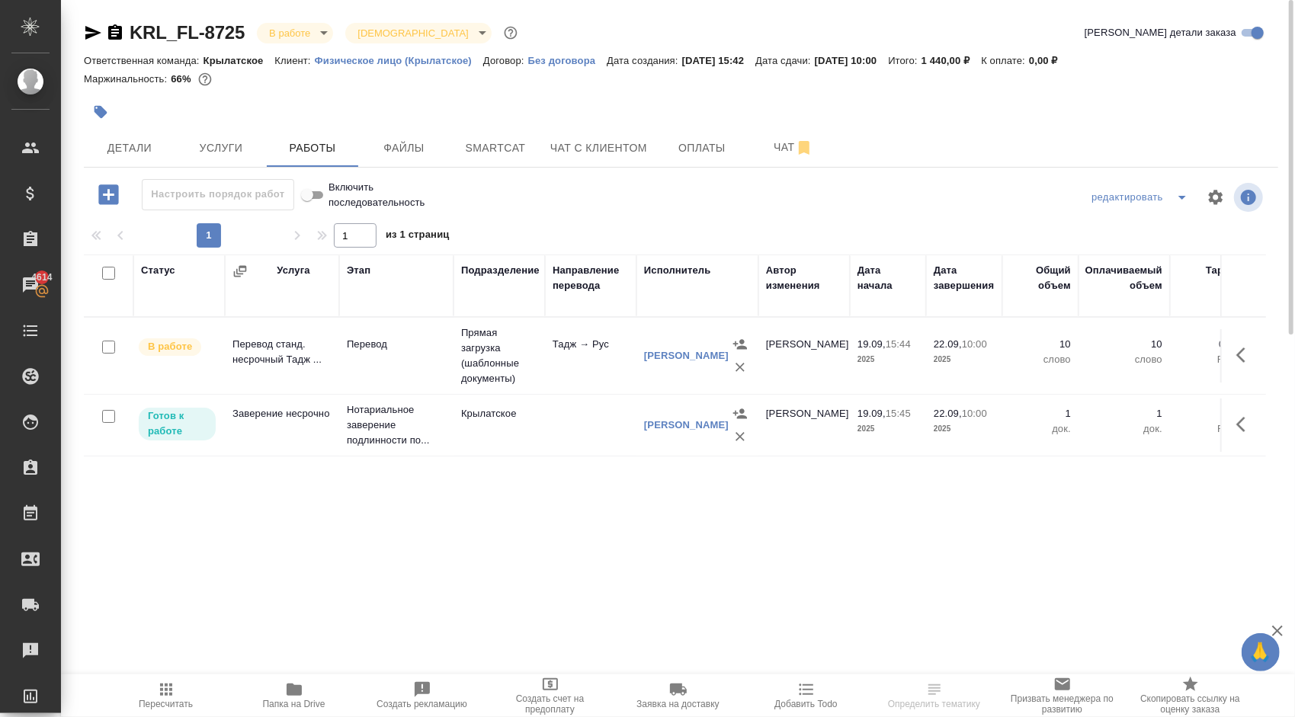
click at [152, 714] on button "Пересчитать" at bounding box center [166, 696] width 128 height 43
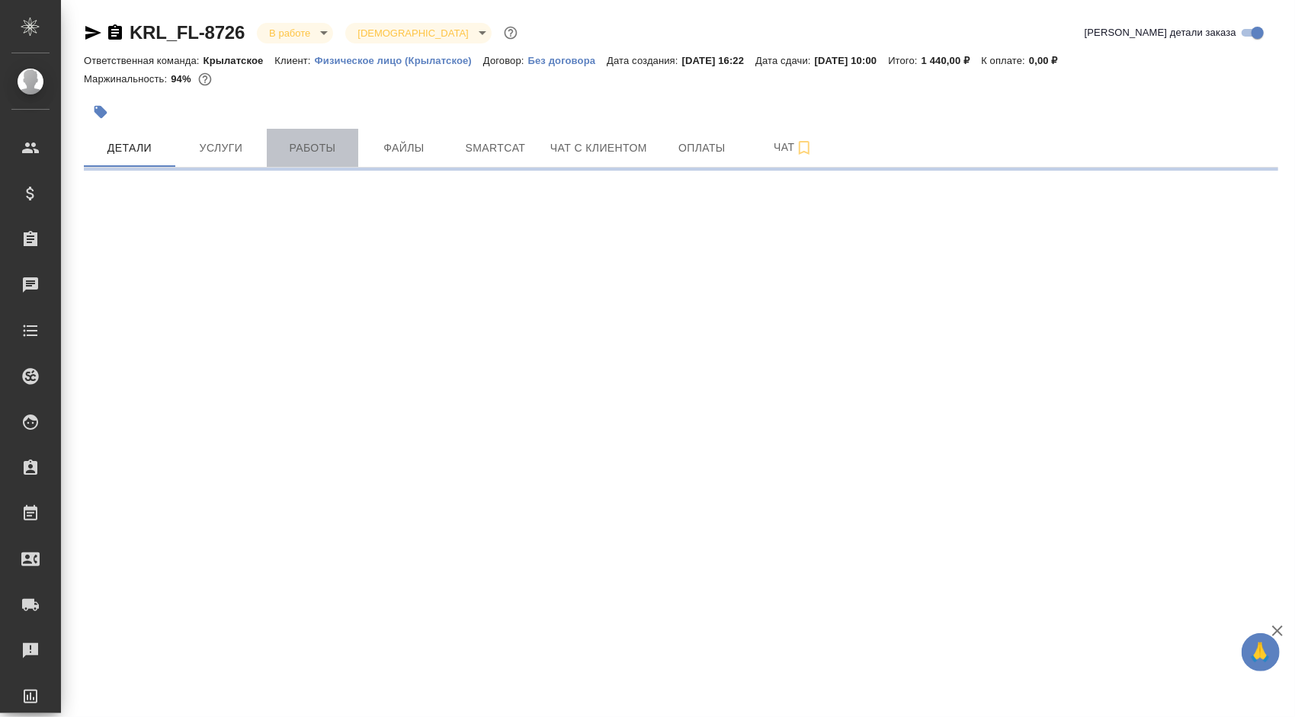
click at [289, 147] on span "Работы" at bounding box center [312, 148] width 73 height 19
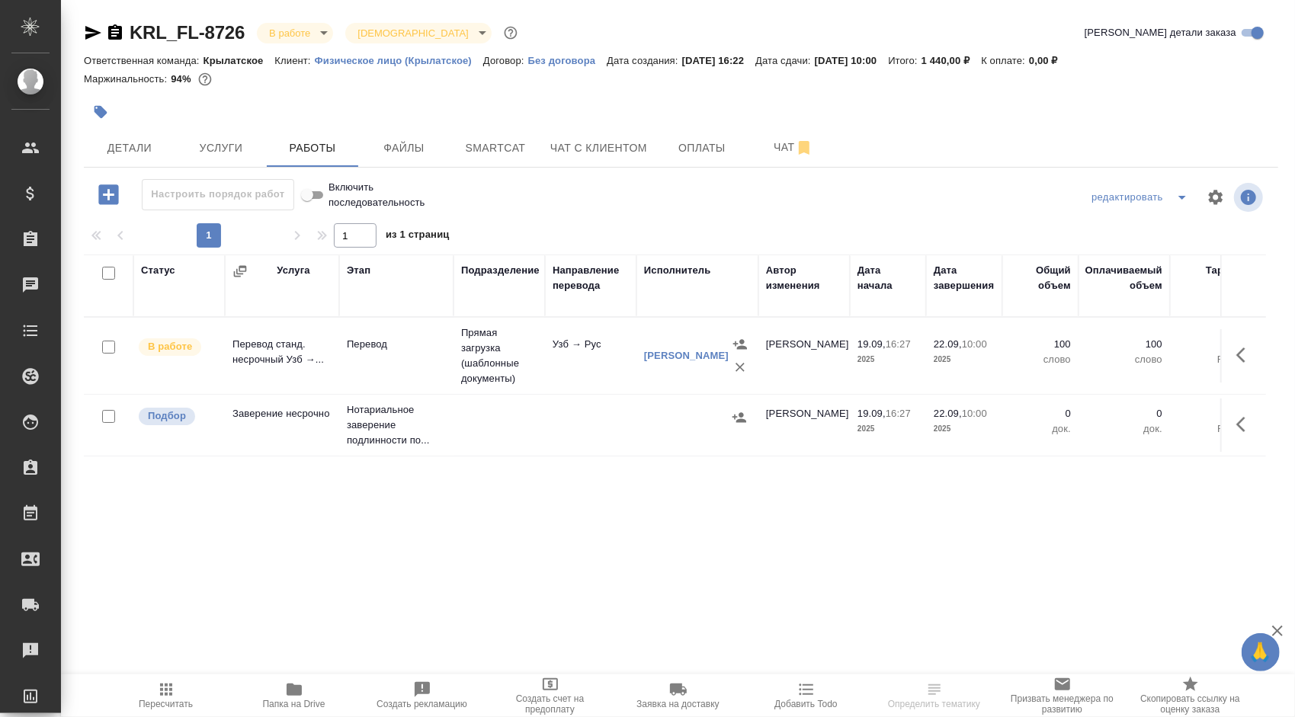
click at [180, 694] on span "Пересчитать" at bounding box center [166, 695] width 110 height 29
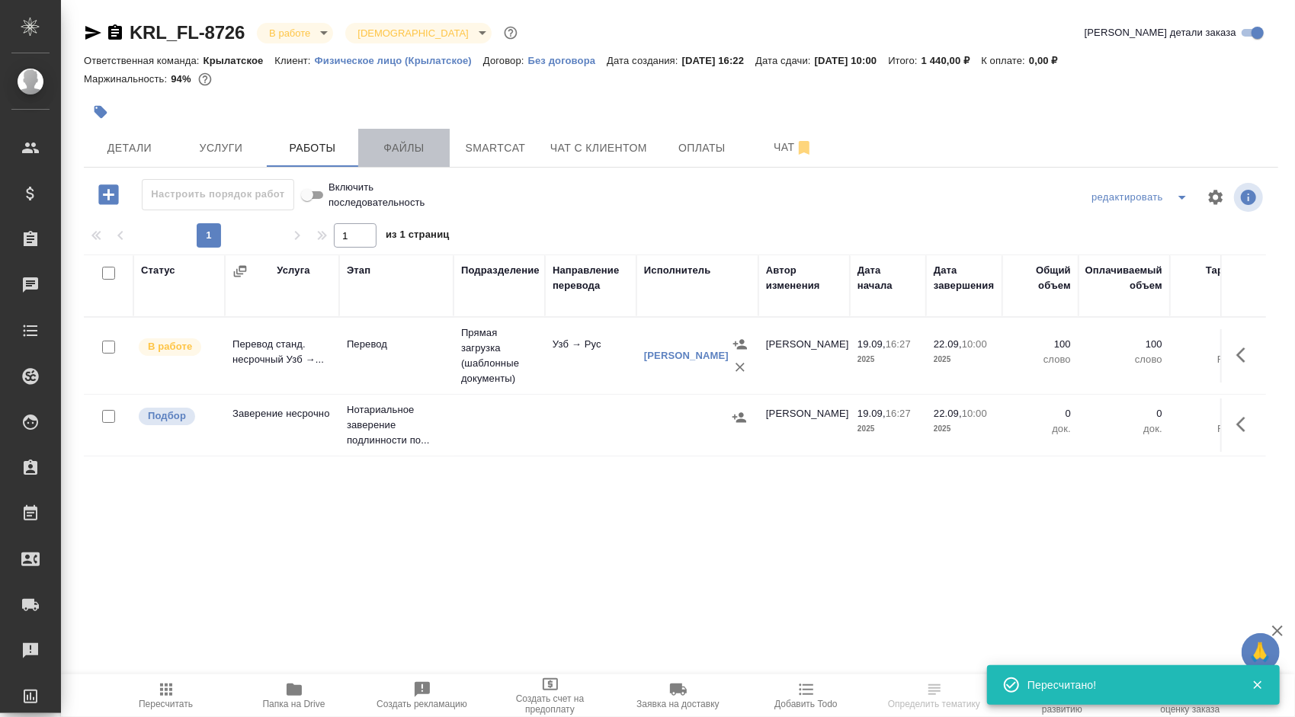
click at [412, 142] on span "Файлы" at bounding box center [403, 148] width 73 height 19
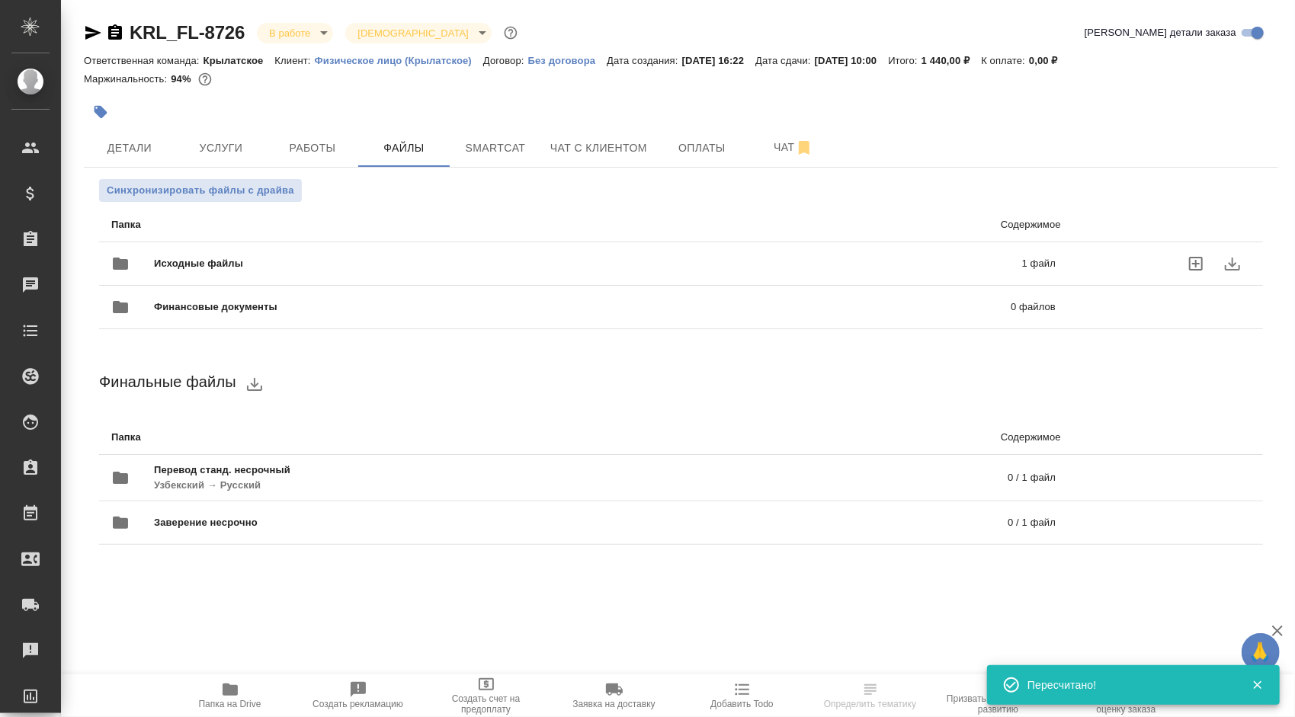
click at [238, 256] on span "Исходные файлы" at bounding box center [393, 263] width 479 height 15
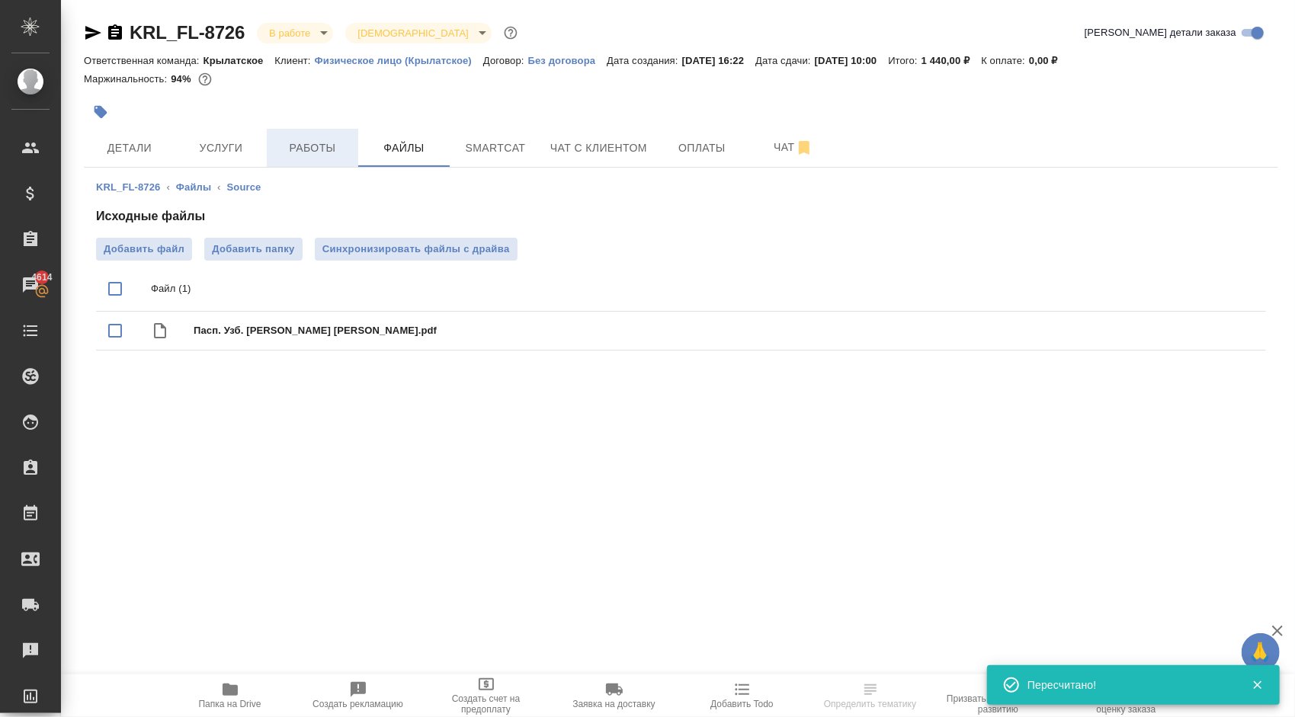
click at [327, 149] on span "Работы" at bounding box center [312, 148] width 73 height 19
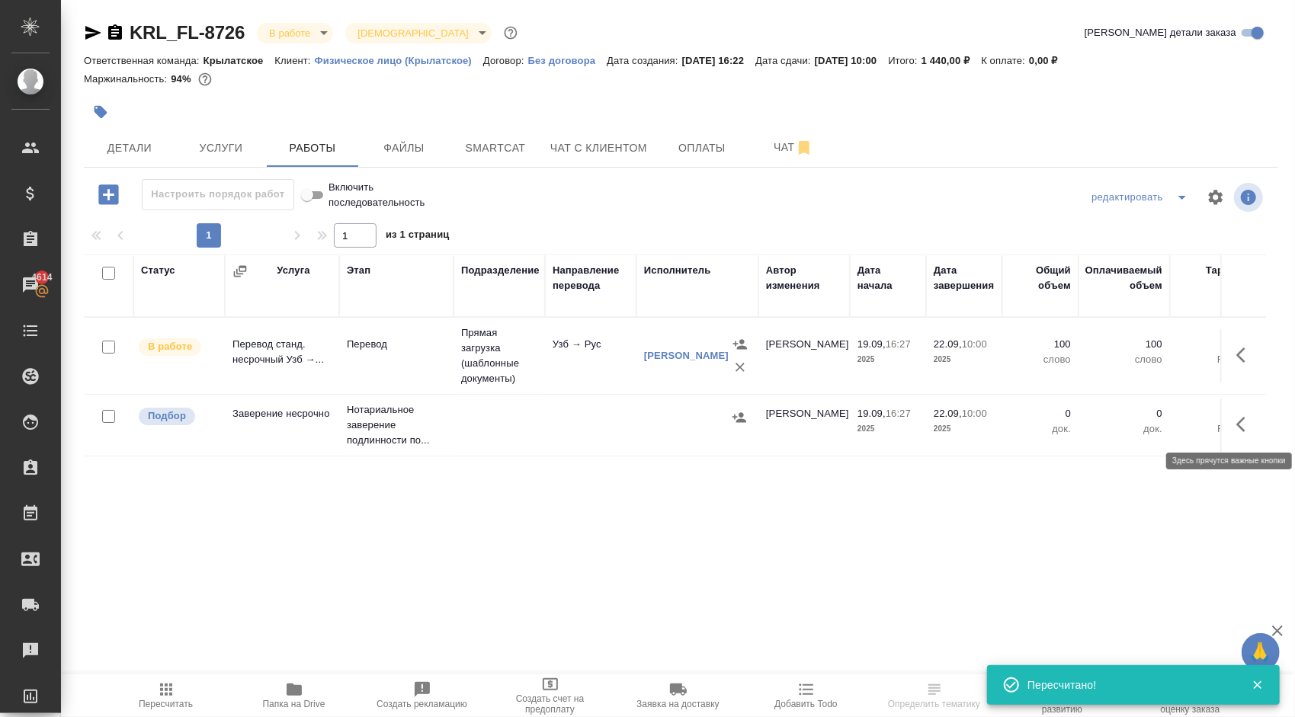
click at [1253, 422] on button "button" at bounding box center [1245, 424] width 37 height 37
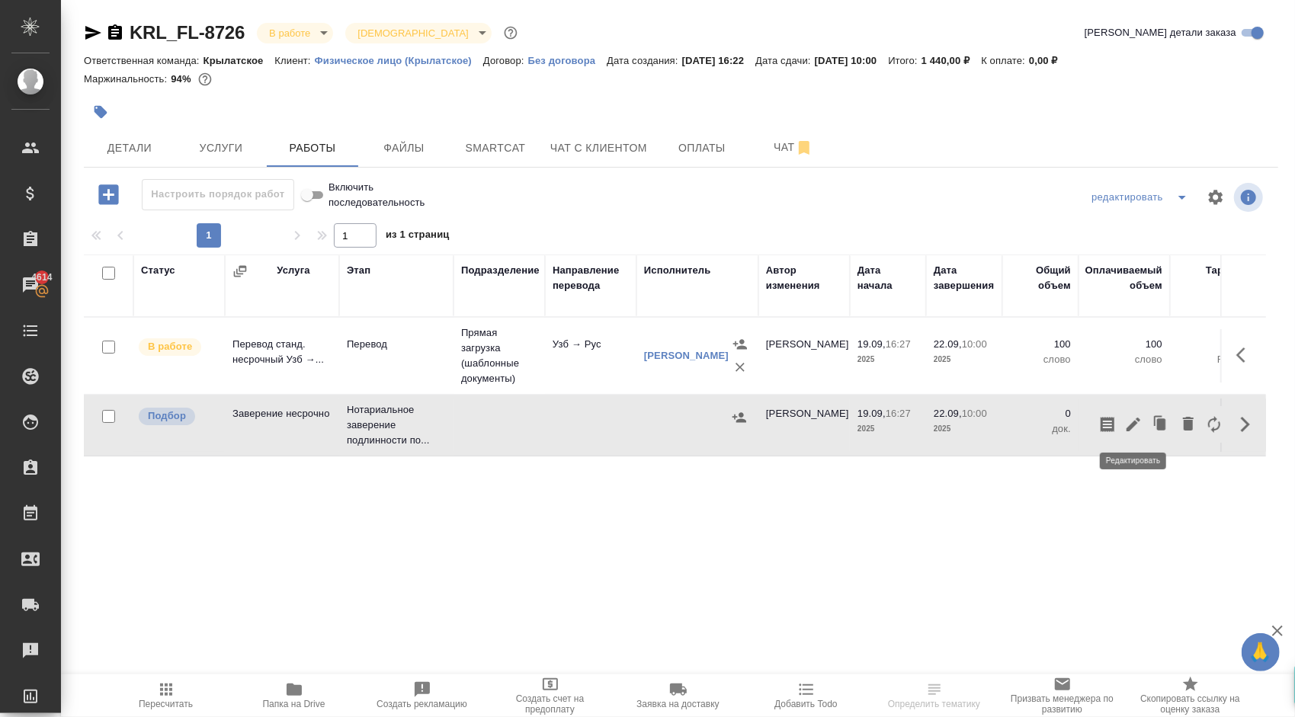
click at [1130, 422] on icon "button" at bounding box center [1133, 424] width 18 height 18
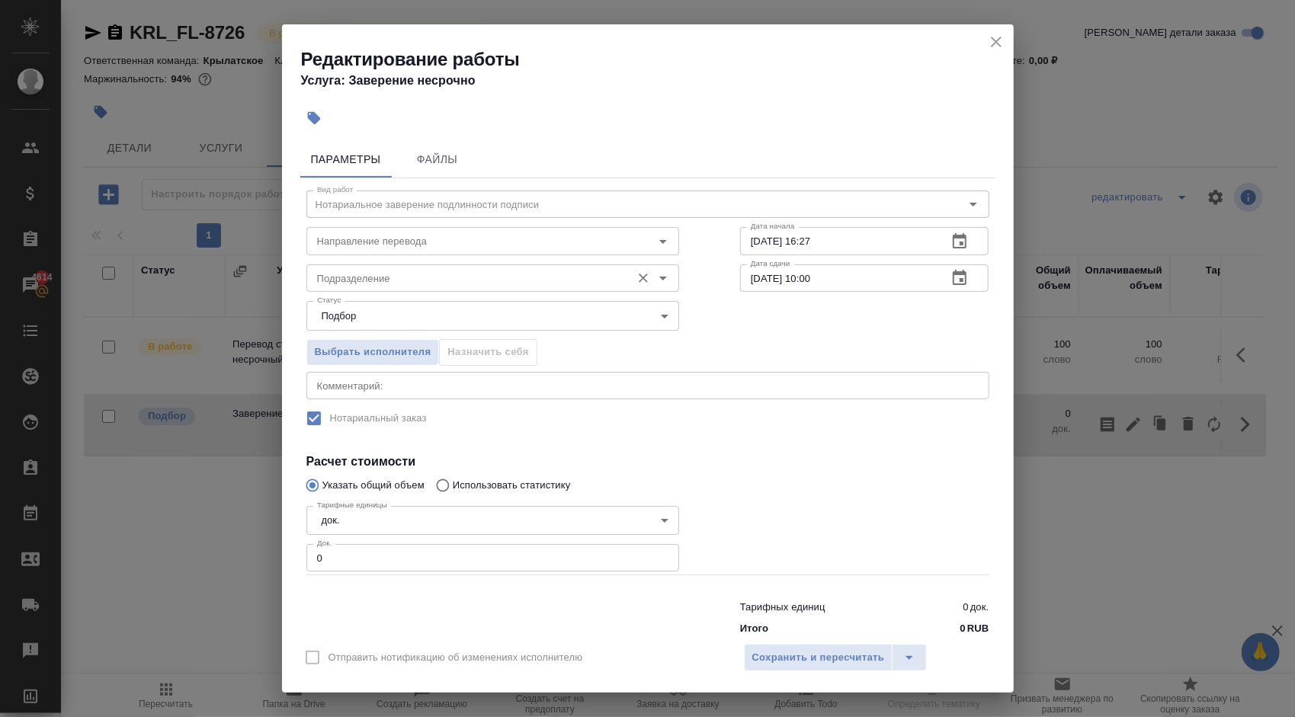
click at [489, 270] on input "Подразделение" at bounding box center [467, 278] width 313 height 18
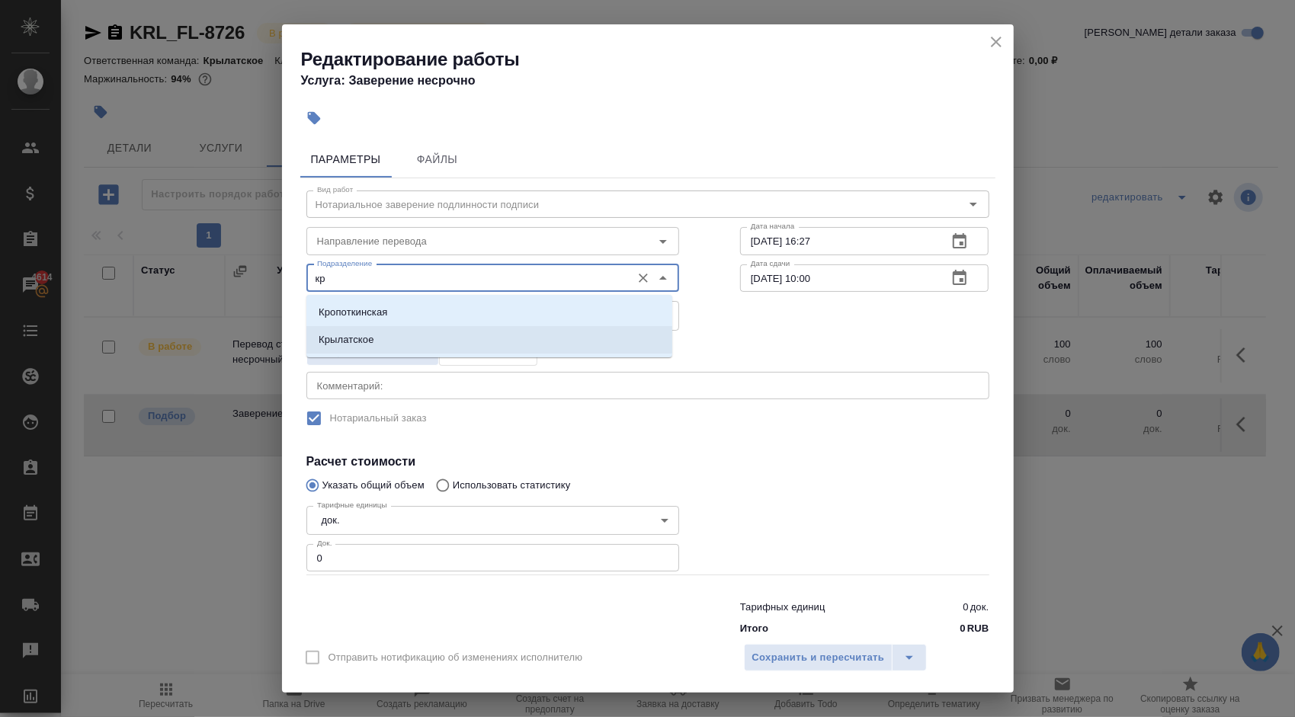
click at [391, 326] on li "Крылатское" at bounding box center [489, 339] width 366 height 27
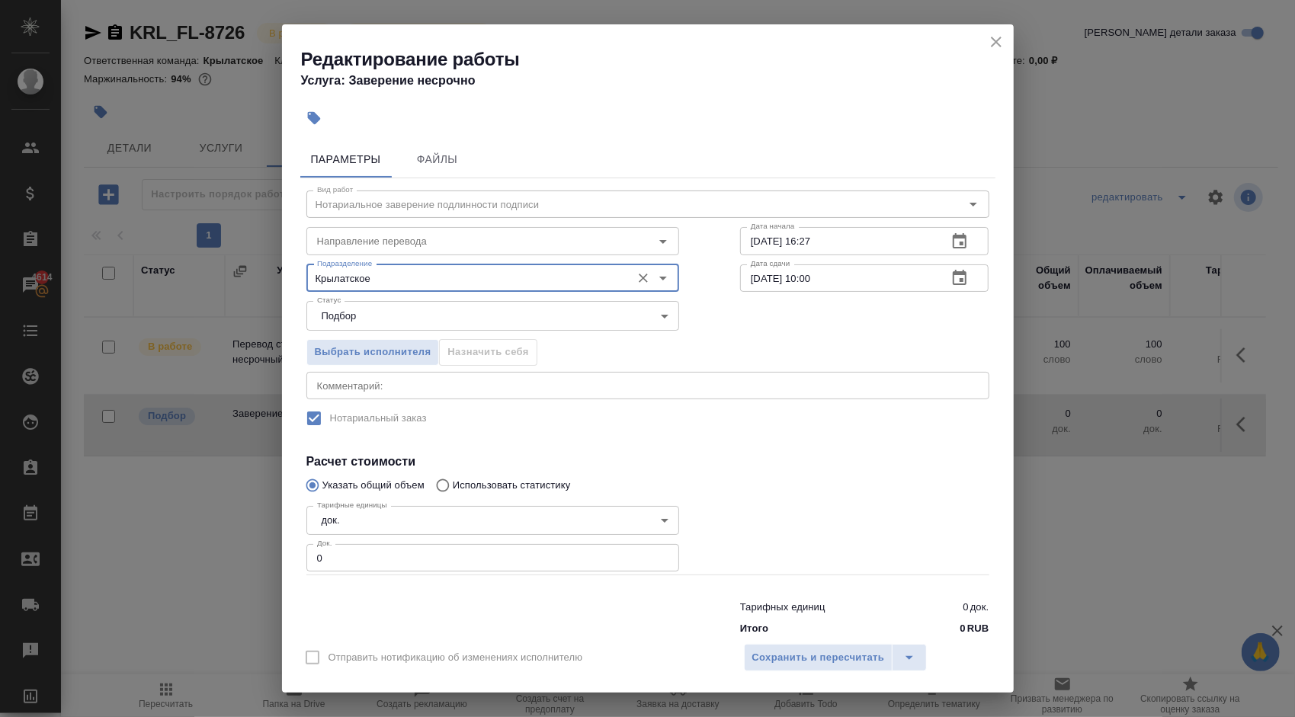
type input "Крылатское"
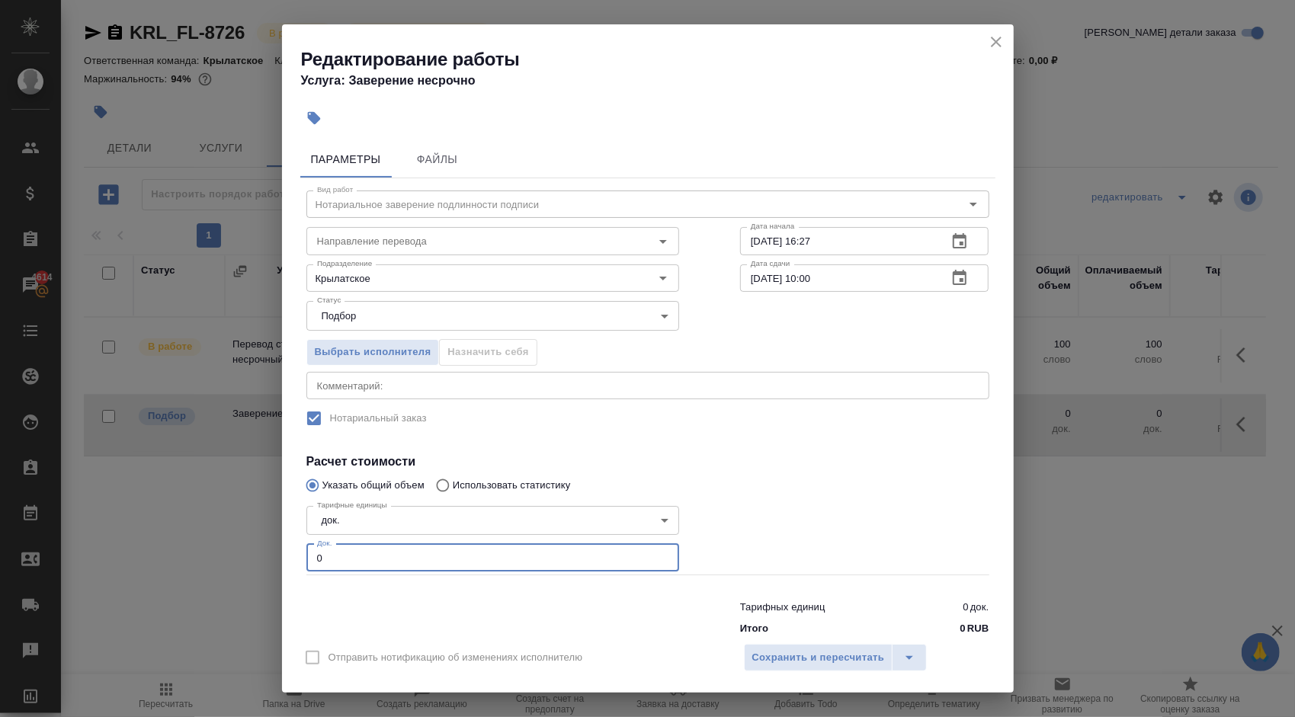
drag, startPoint x: 342, startPoint y: 556, endPoint x: 279, endPoint y: 547, distance: 63.2
click at [279, 547] on div "Редактирование работы Услуга: Заверение несрочно Параметры Файлы Вид работ Нота…" at bounding box center [647, 358] width 1295 height 717
type input "1"
click at [760, 664] on span "Сохранить и пересчитать" at bounding box center [818, 659] width 133 height 18
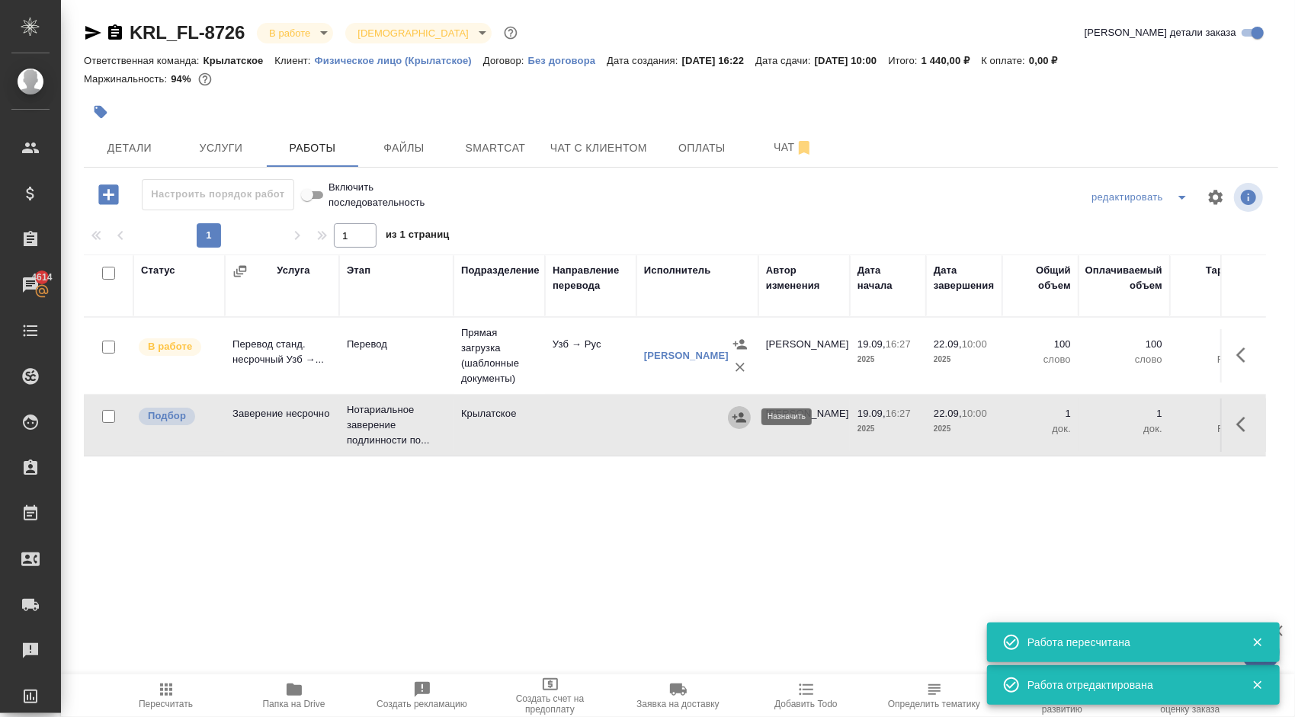
click at [743, 419] on icon "button" at bounding box center [740, 417] width 14 height 10
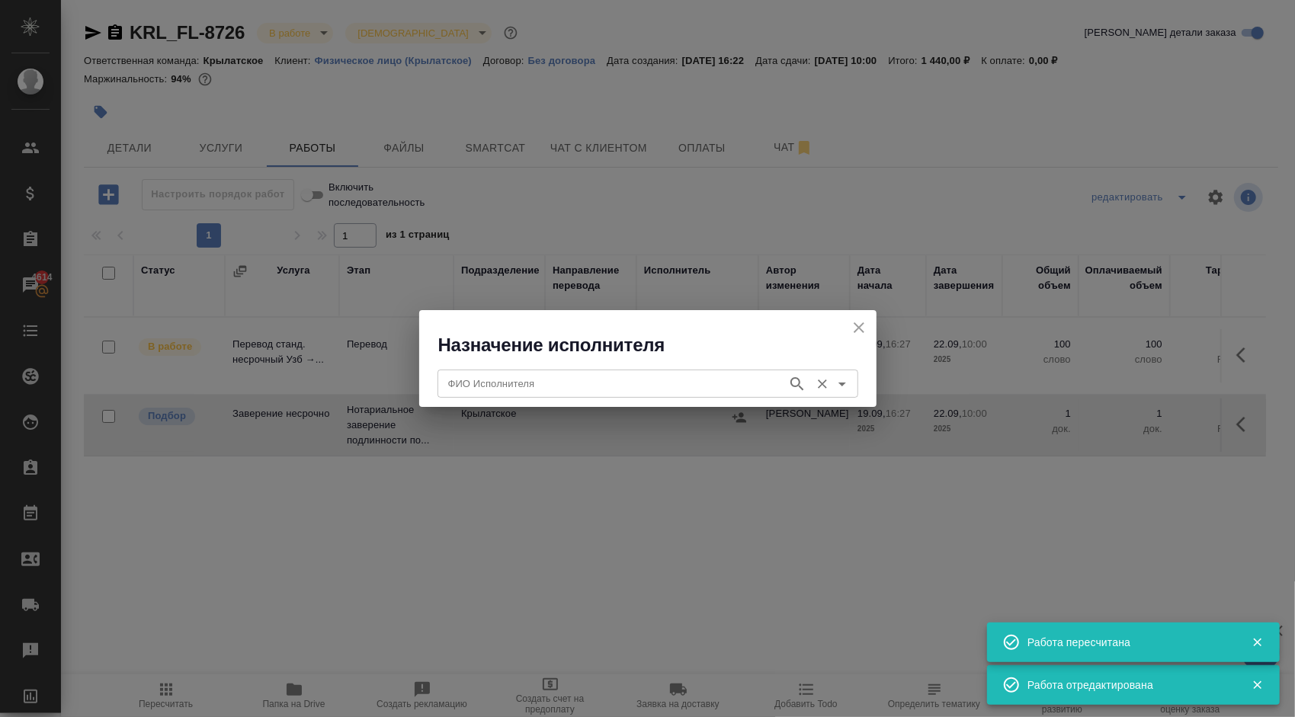
click at [553, 394] on div "ФИО Исполнителя" at bounding box center [648, 383] width 421 height 27
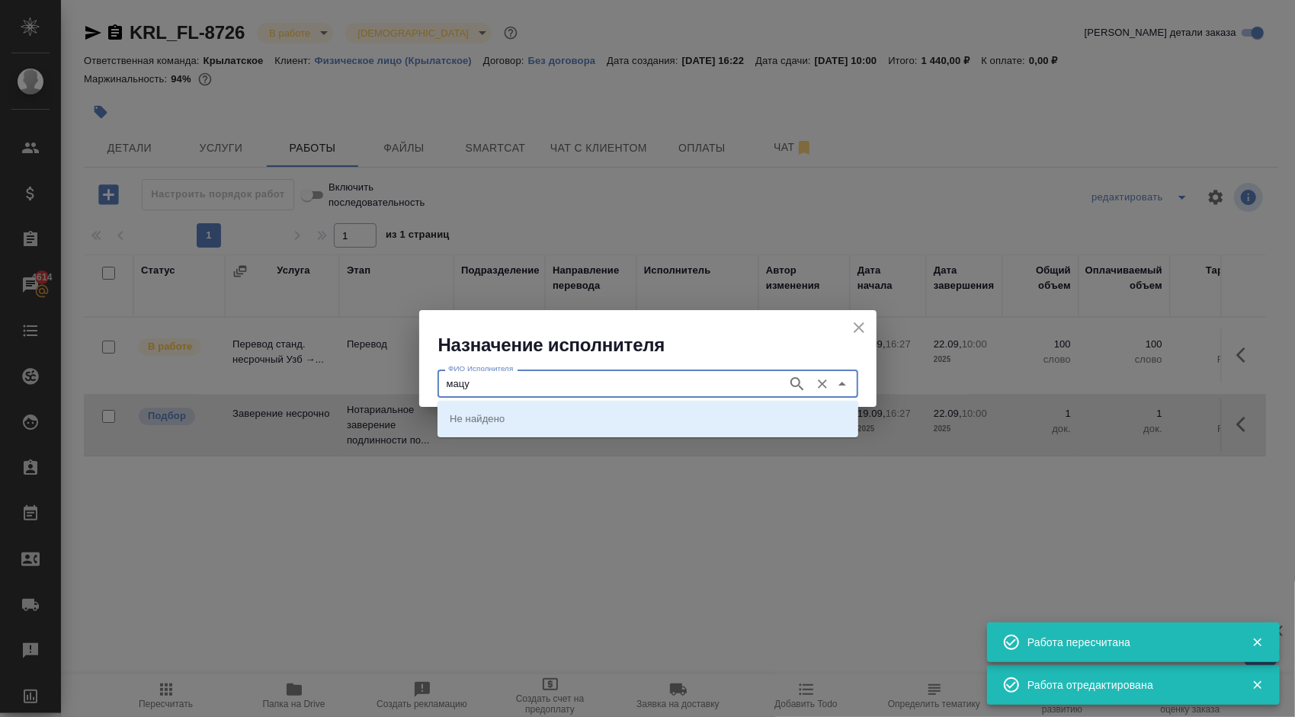
type input "мацу"
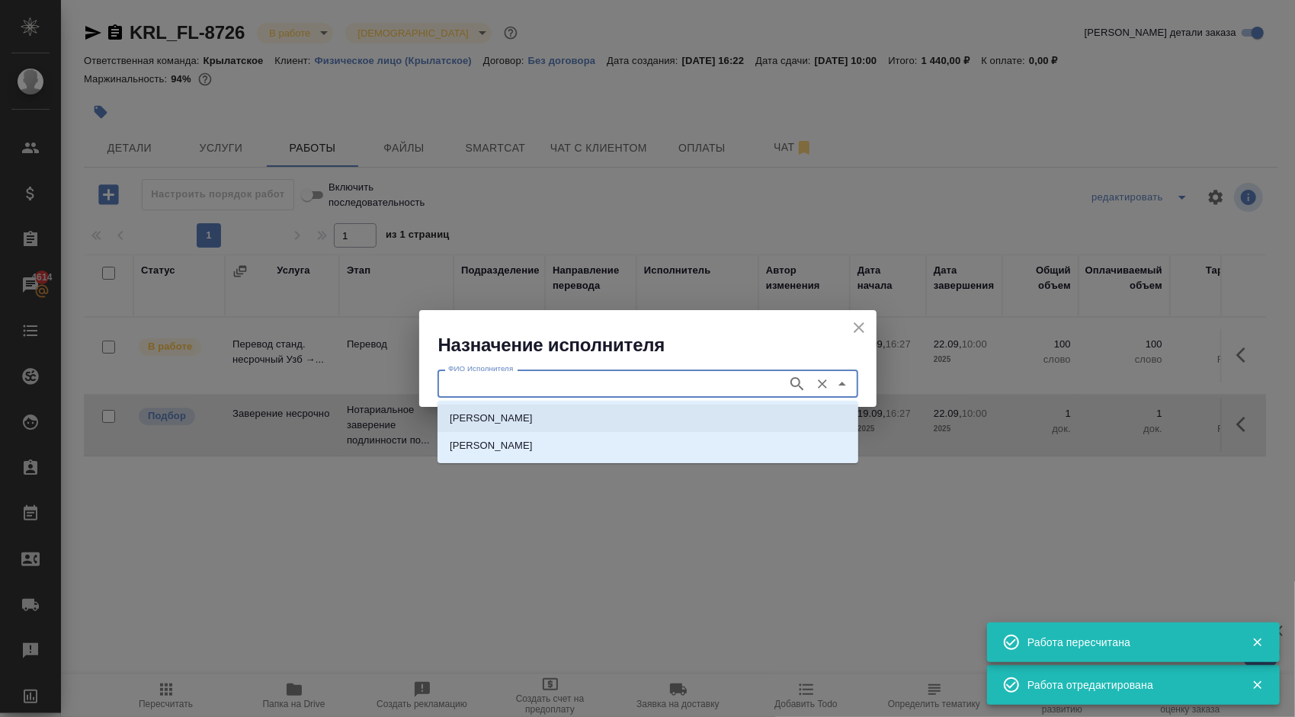
click at [521, 424] on p "[PERSON_NAME]" at bounding box center [491, 418] width 83 height 15
type input "[PERSON_NAME]"
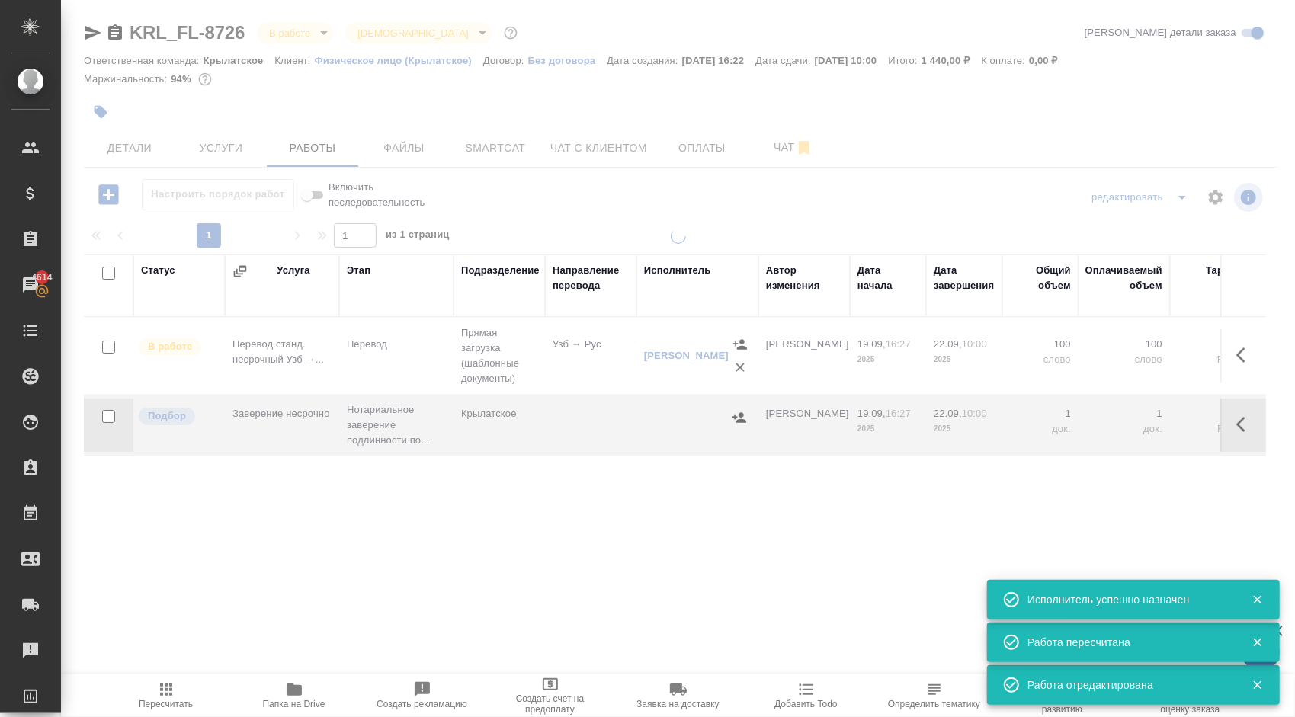
click at [170, 694] on icon "button" at bounding box center [166, 690] width 12 height 12
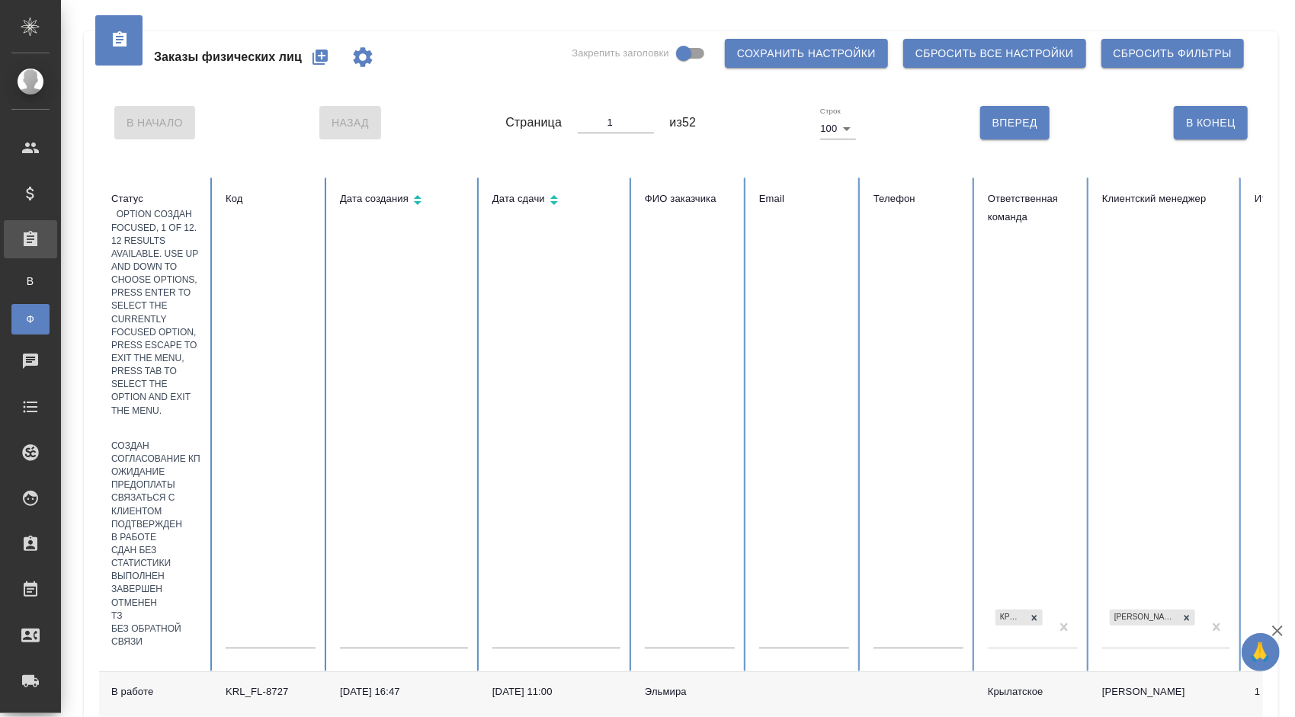
click at [184, 418] on div at bounding box center [156, 429] width 90 height 22
click at [154, 440] on div "Создан" at bounding box center [156, 446] width 90 height 13
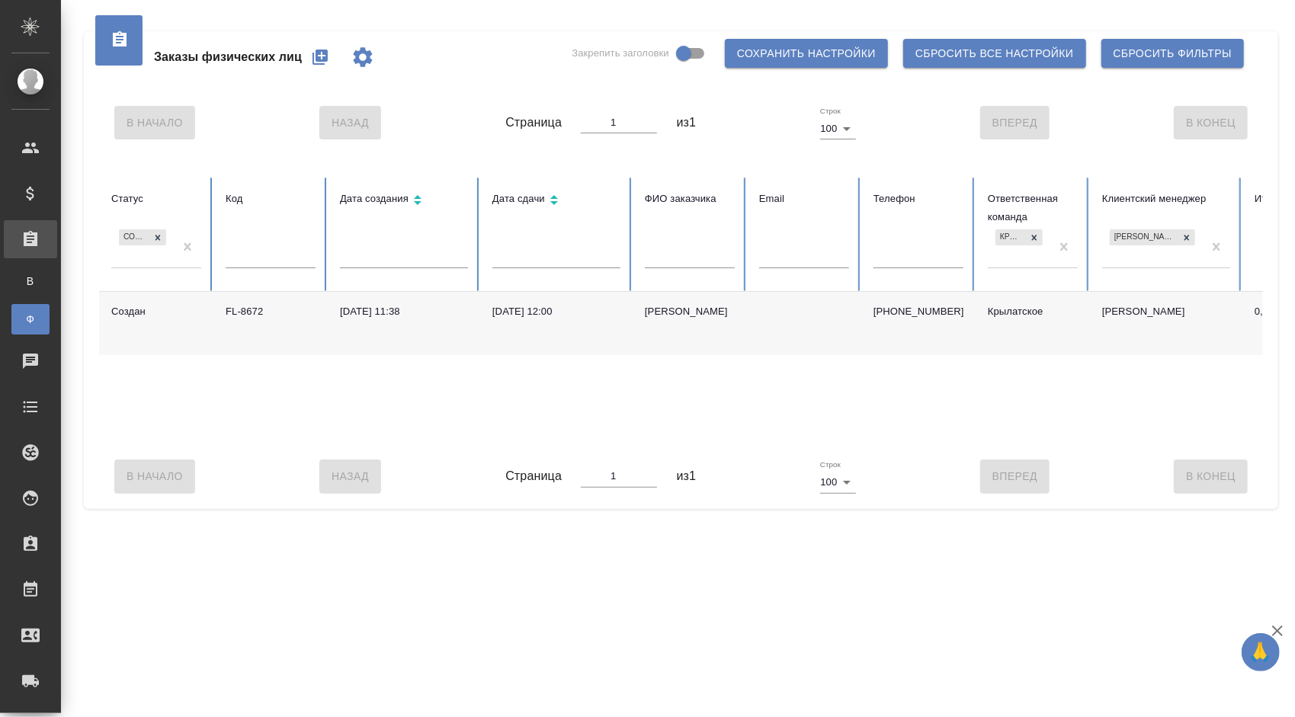
click at [672, 300] on td "[PERSON_NAME]" at bounding box center [690, 323] width 114 height 63
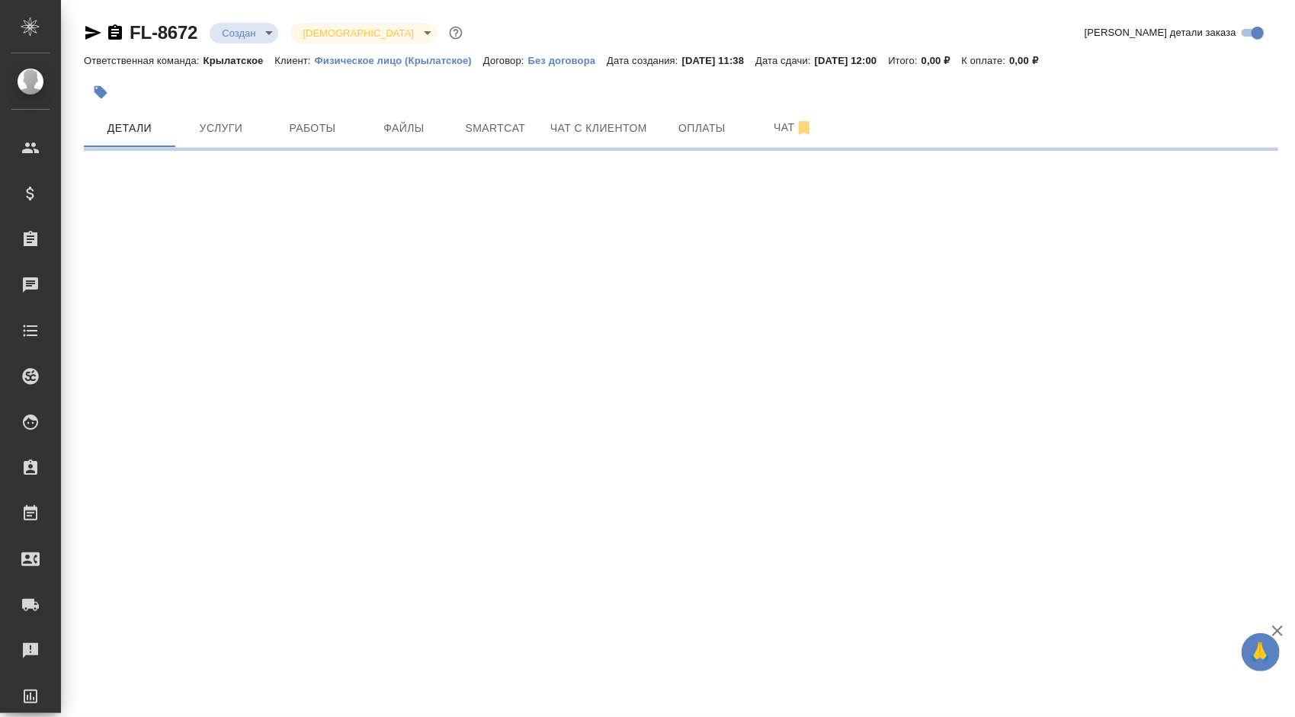
select select "RU"
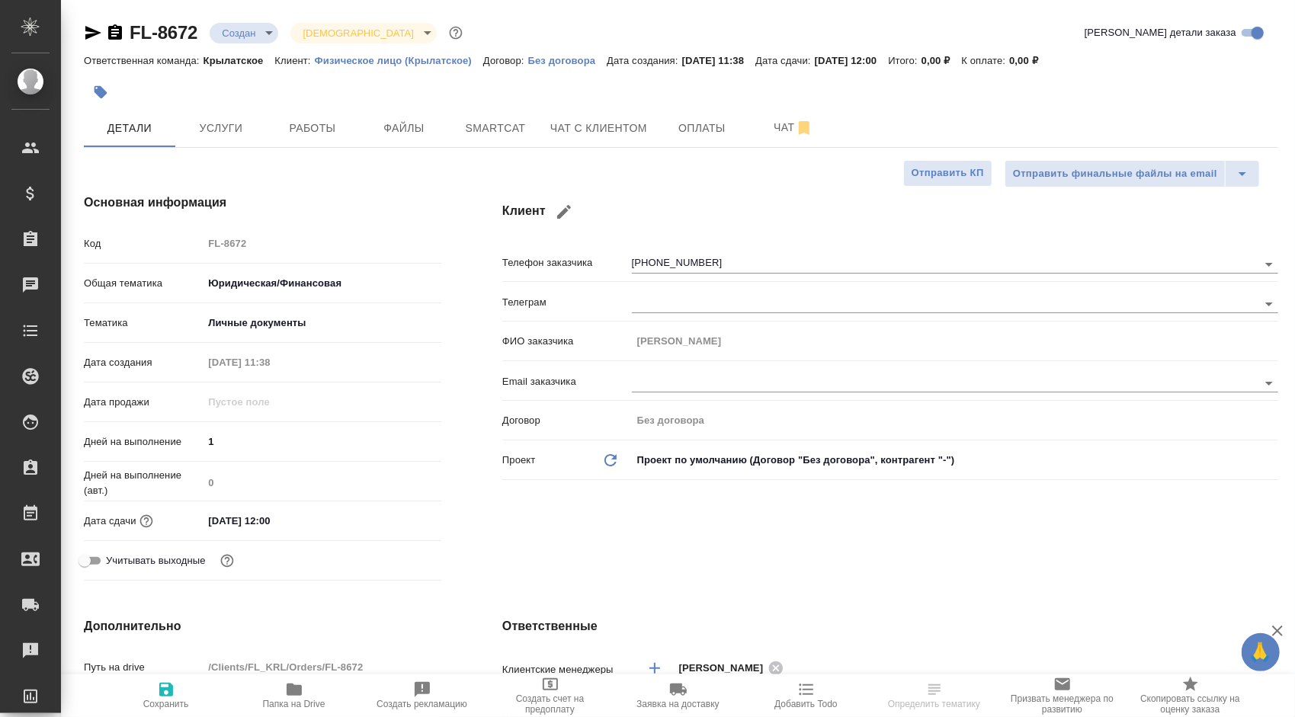
type textarea "x"
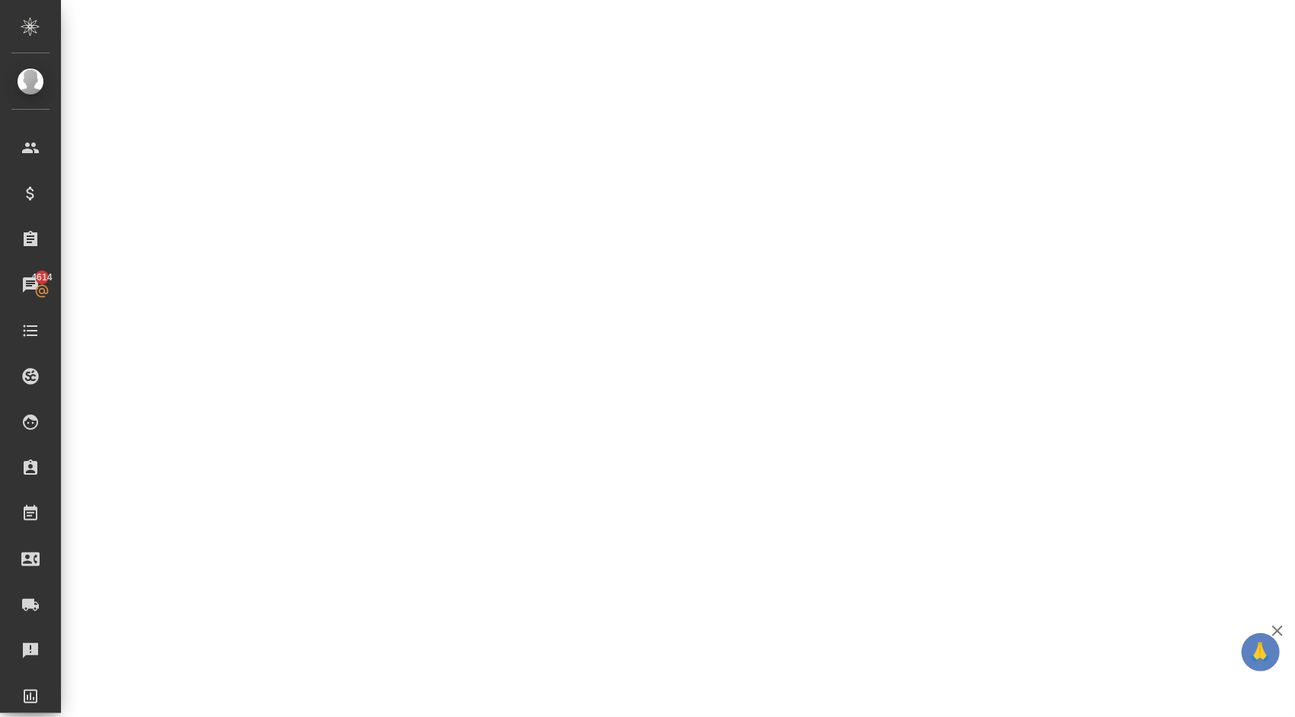
scroll to position [721, 0]
select select "RU"
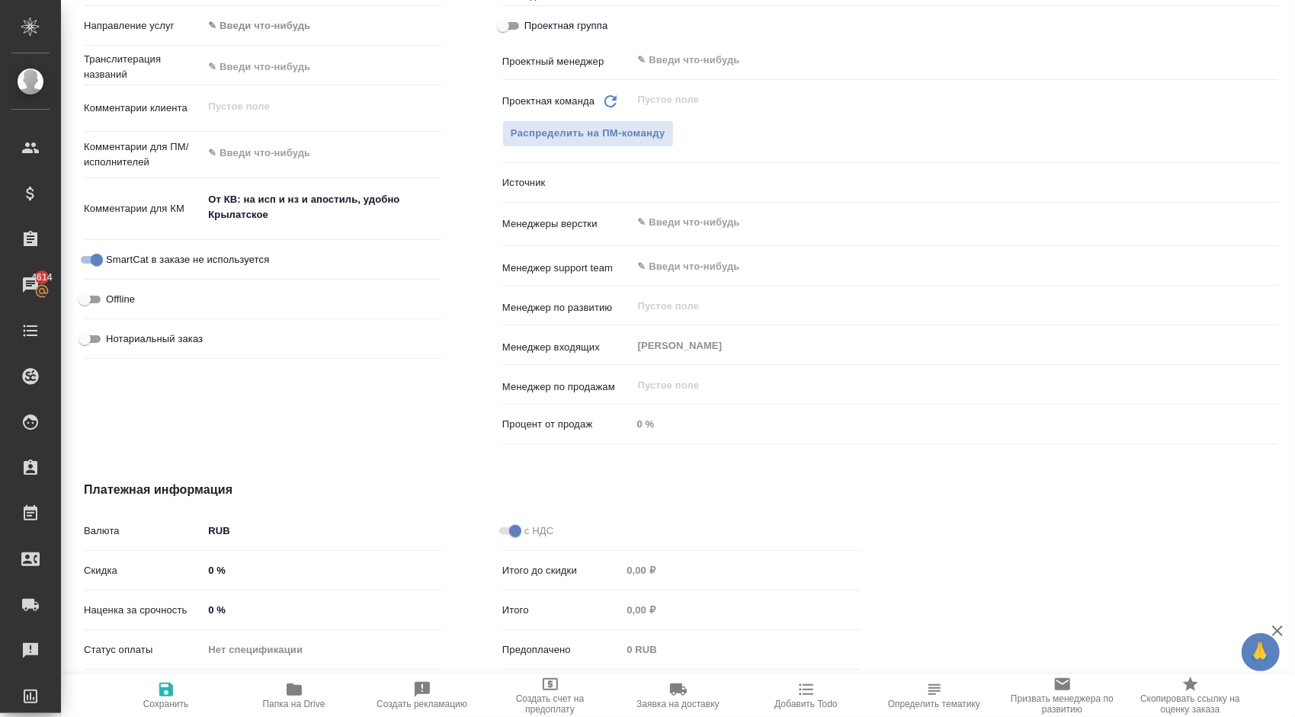
type textarea "x"
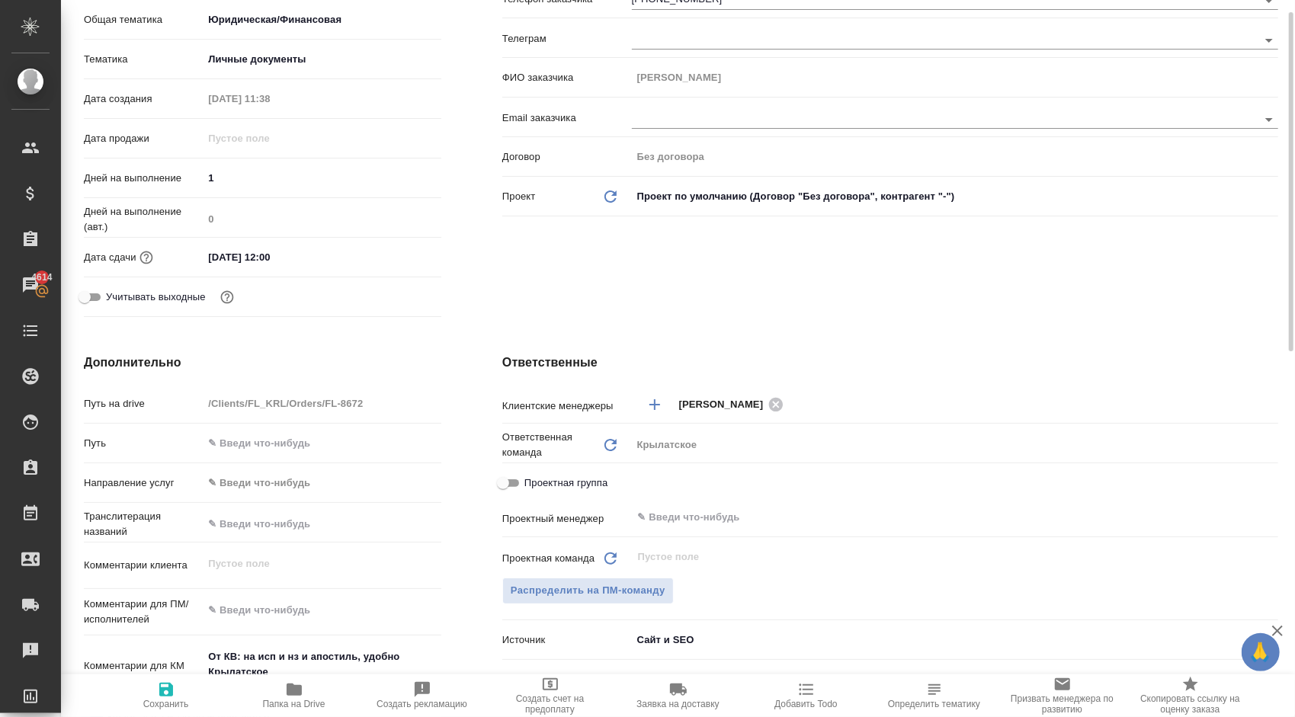
scroll to position [0, 0]
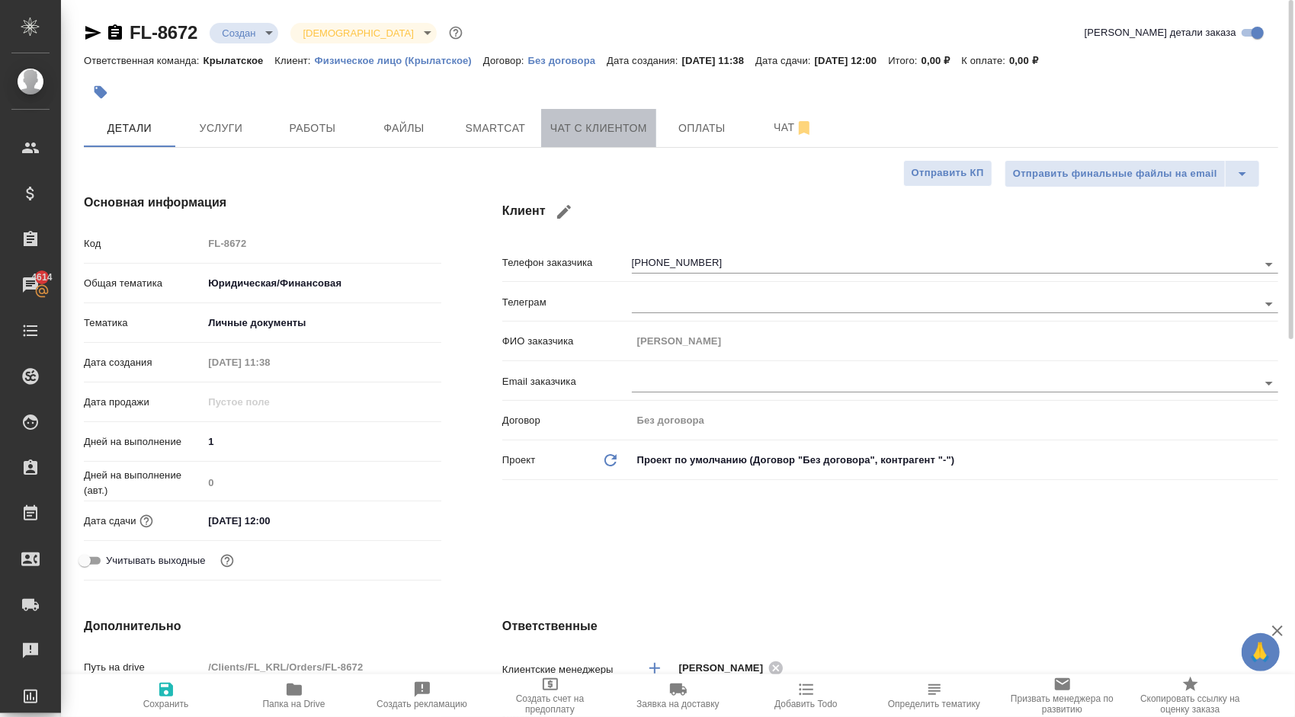
click at [542, 136] on button "Чат с клиентом" at bounding box center [598, 128] width 115 height 38
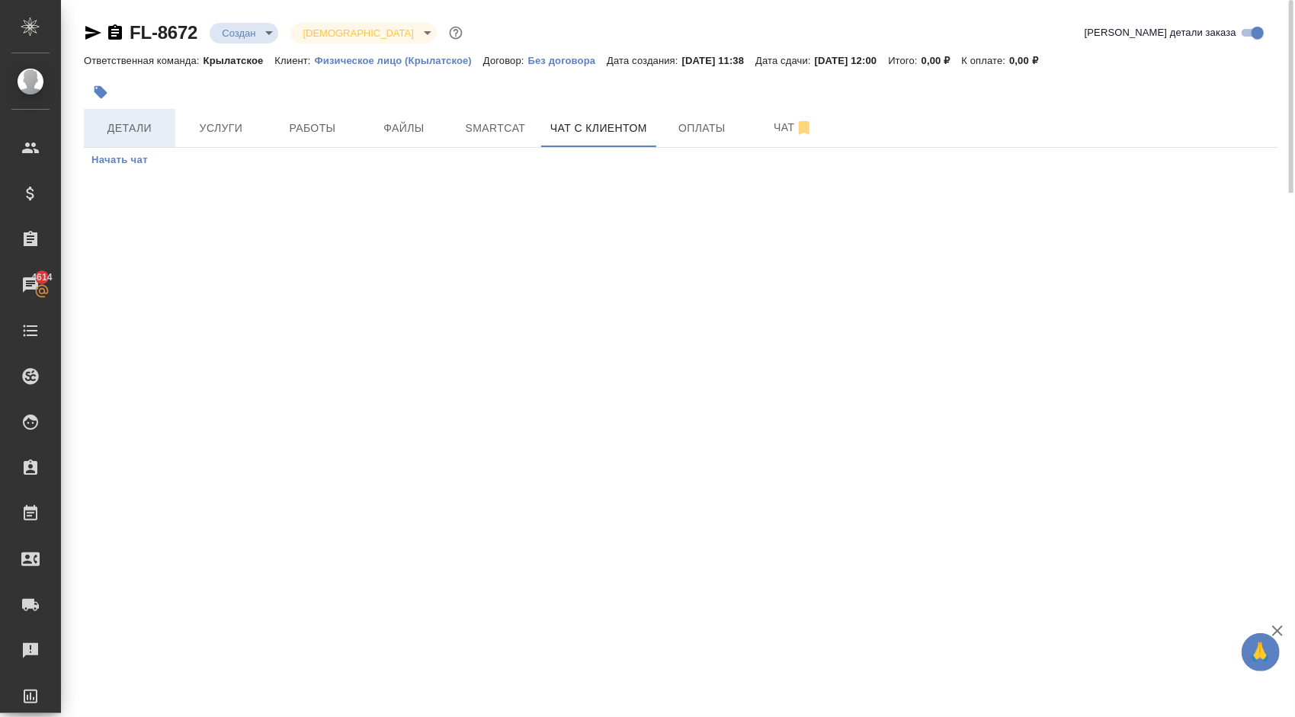
click at [136, 125] on span "Детали" at bounding box center [129, 128] width 73 height 19
select select "RU"
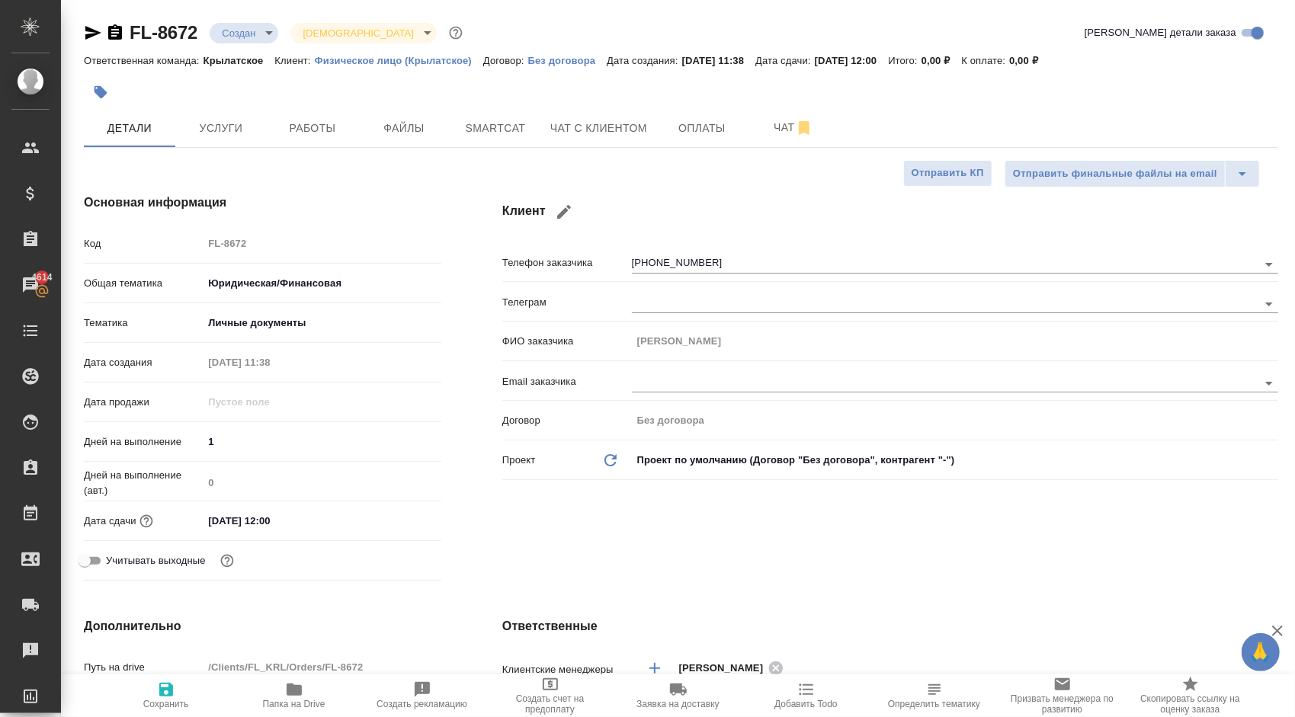
type textarea "x"
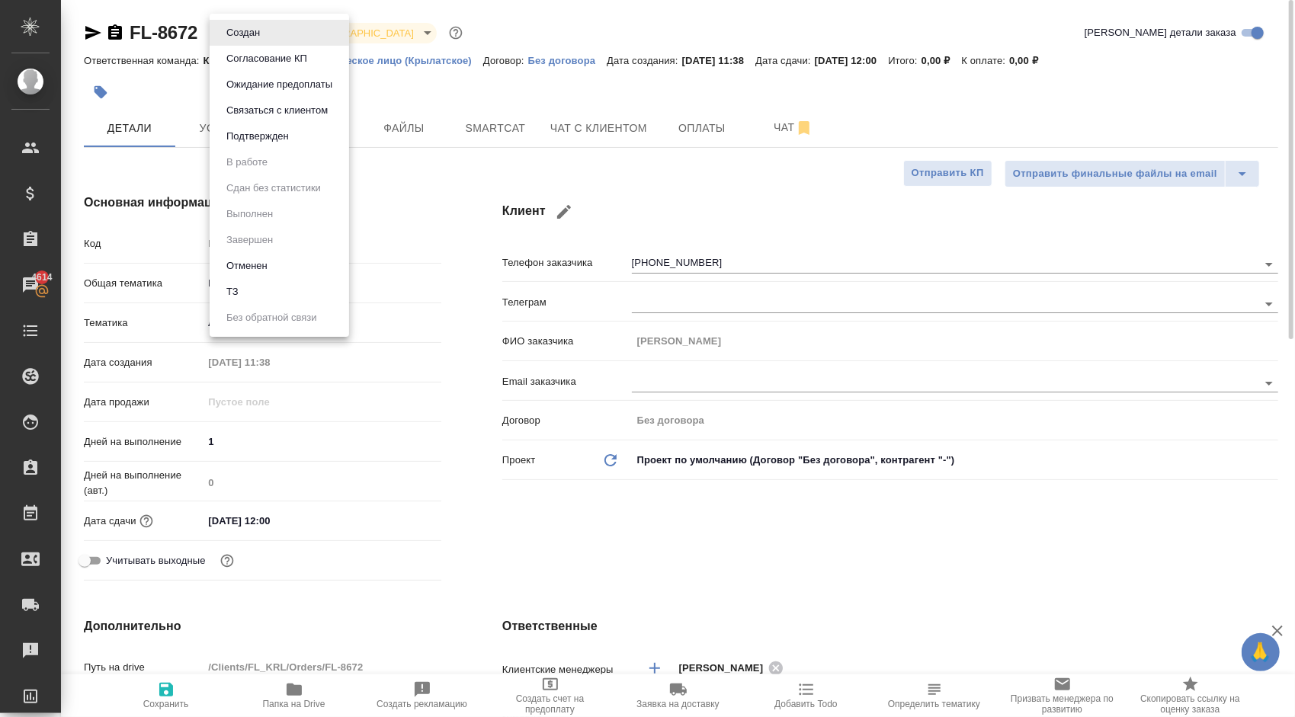
click at [242, 36] on body "🙏 .cls-1 fill:#fff; AWATERA Kasymov Timur Клиенты Спецификации Заказы 4614 Чаты…" at bounding box center [647, 358] width 1295 height 717
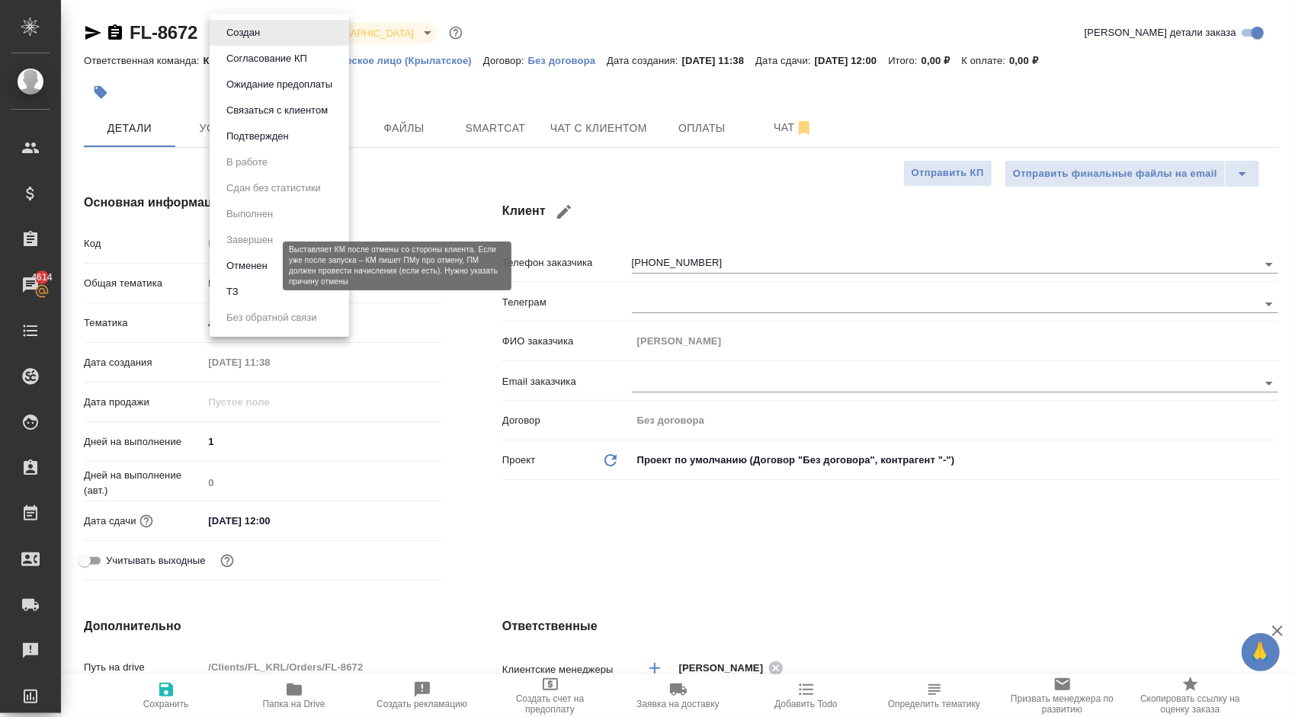
click at [248, 268] on button "Отменен" at bounding box center [247, 266] width 50 height 17
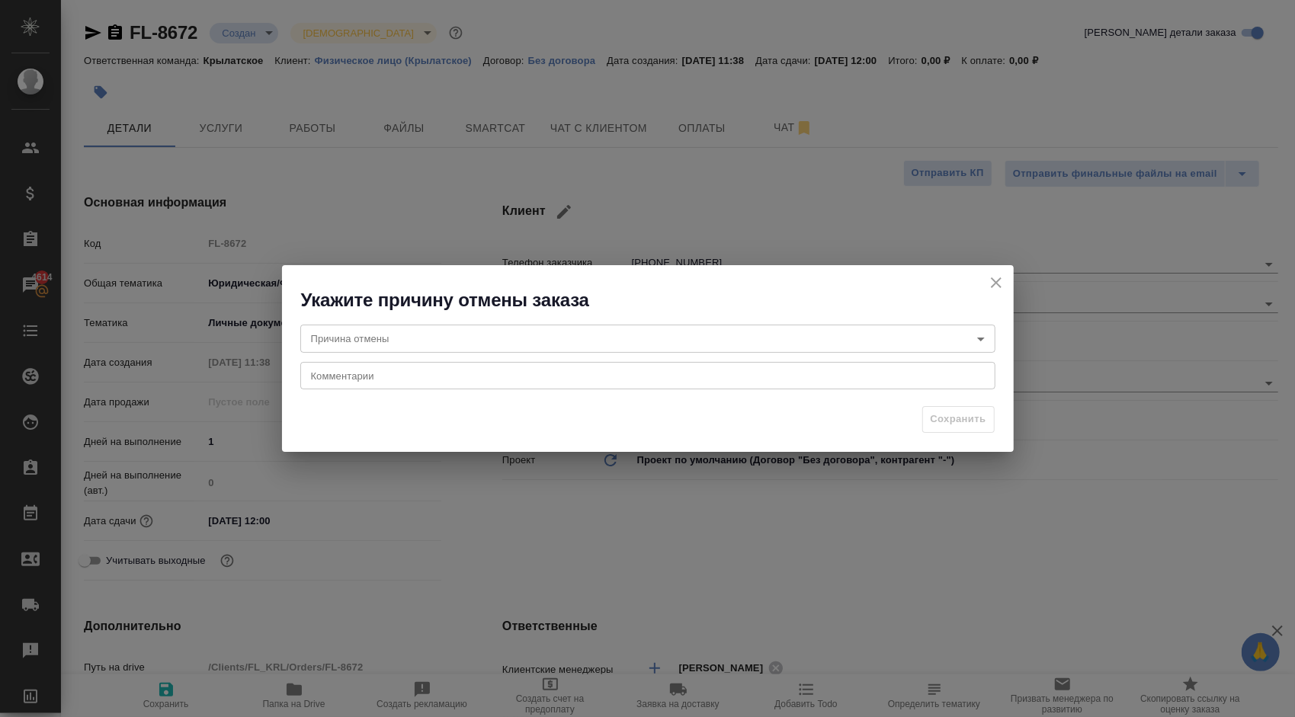
click at [399, 342] on body "🙏 .cls-1 fill:#fff; AWATERA Kasymov Timur Клиенты Спецификации Заказы 4614 Чаты…" at bounding box center [647, 358] width 1295 height 717
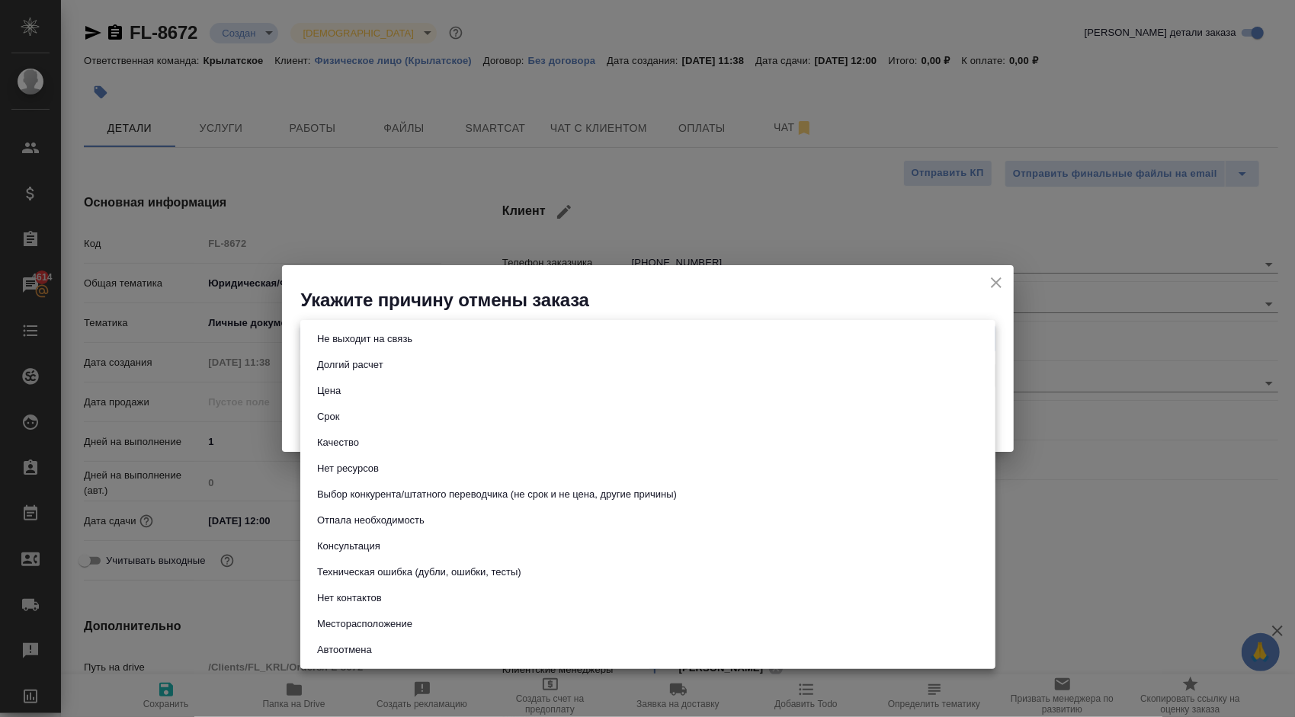
click at [467, 338] on li "Не выходит на связь" at bounding box center [647, 339] width 695 height 26
type input "stopContacting"
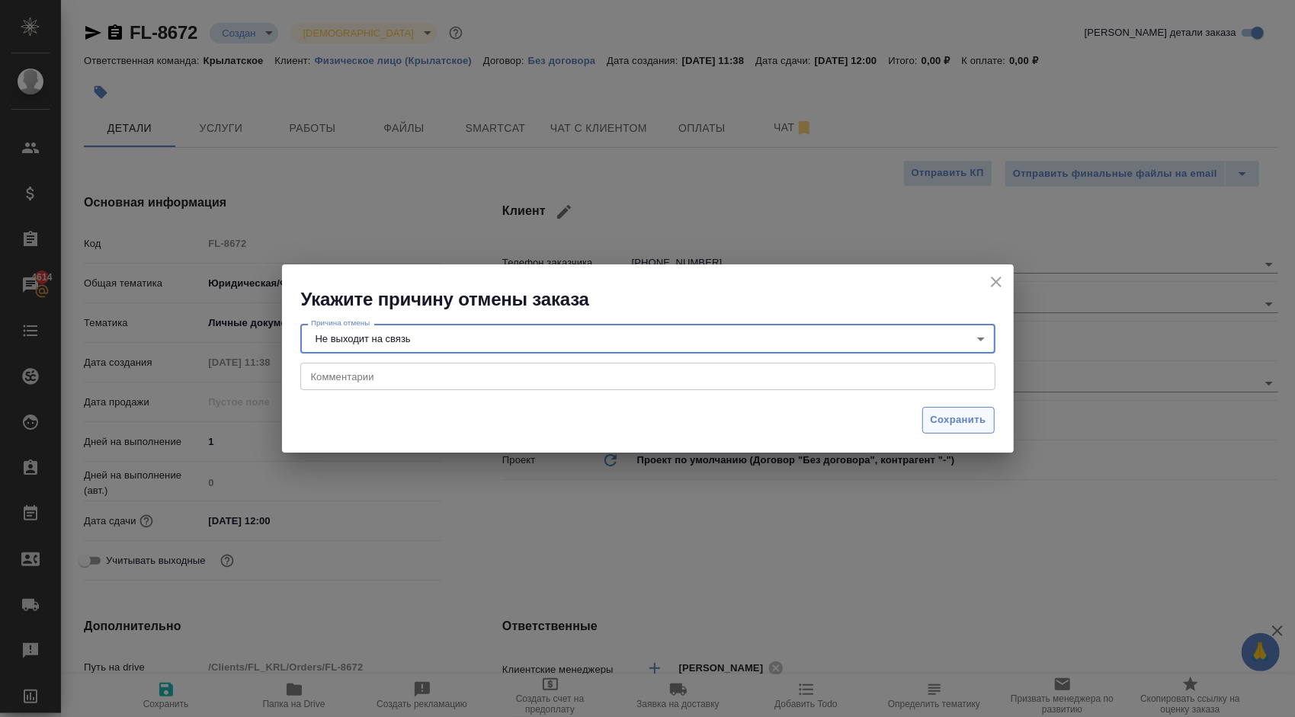
click at [989, 429] on button "Сохранить" at bounding box center [958, 420] width 72 height 27
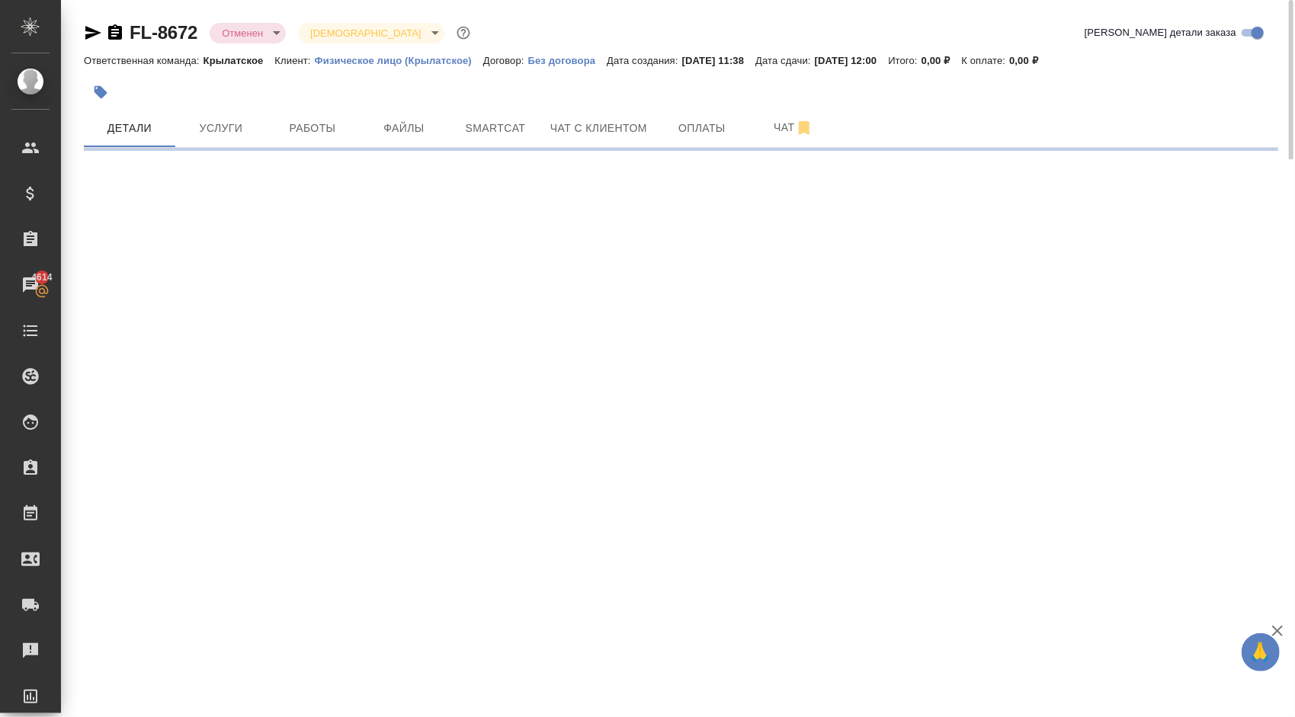
select select "RU"
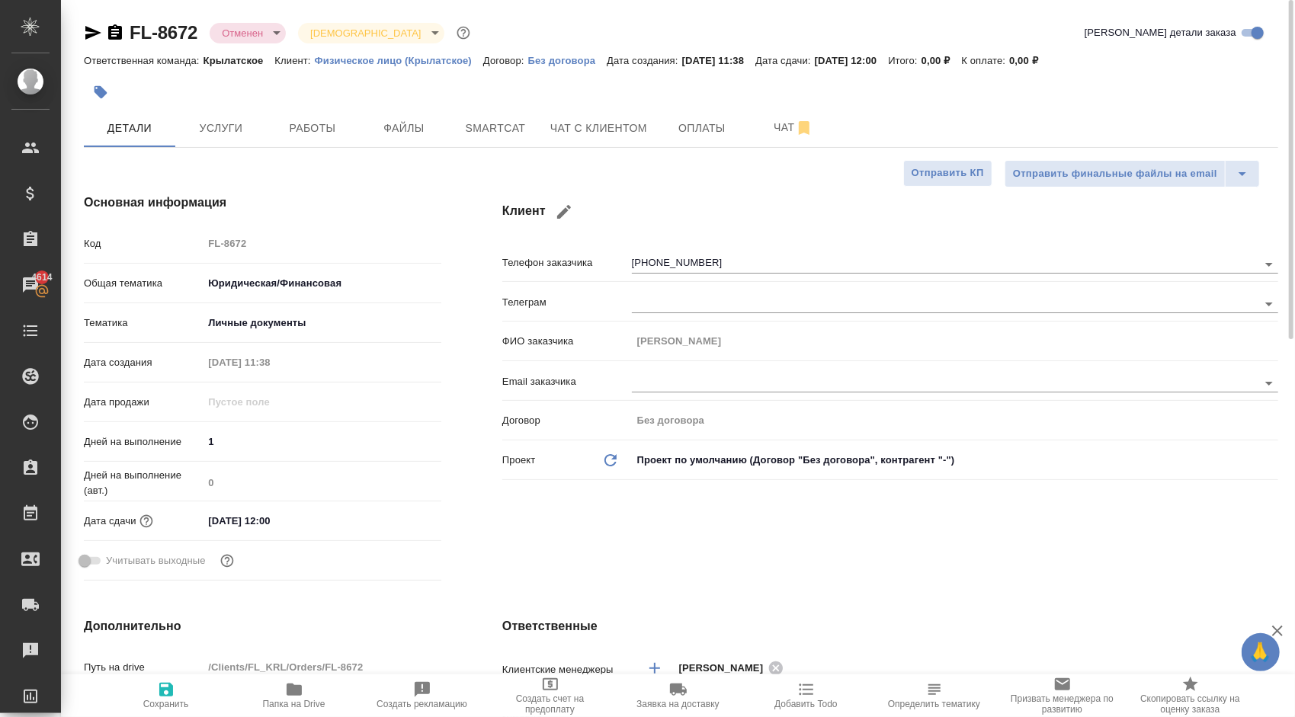
type textarea "x"
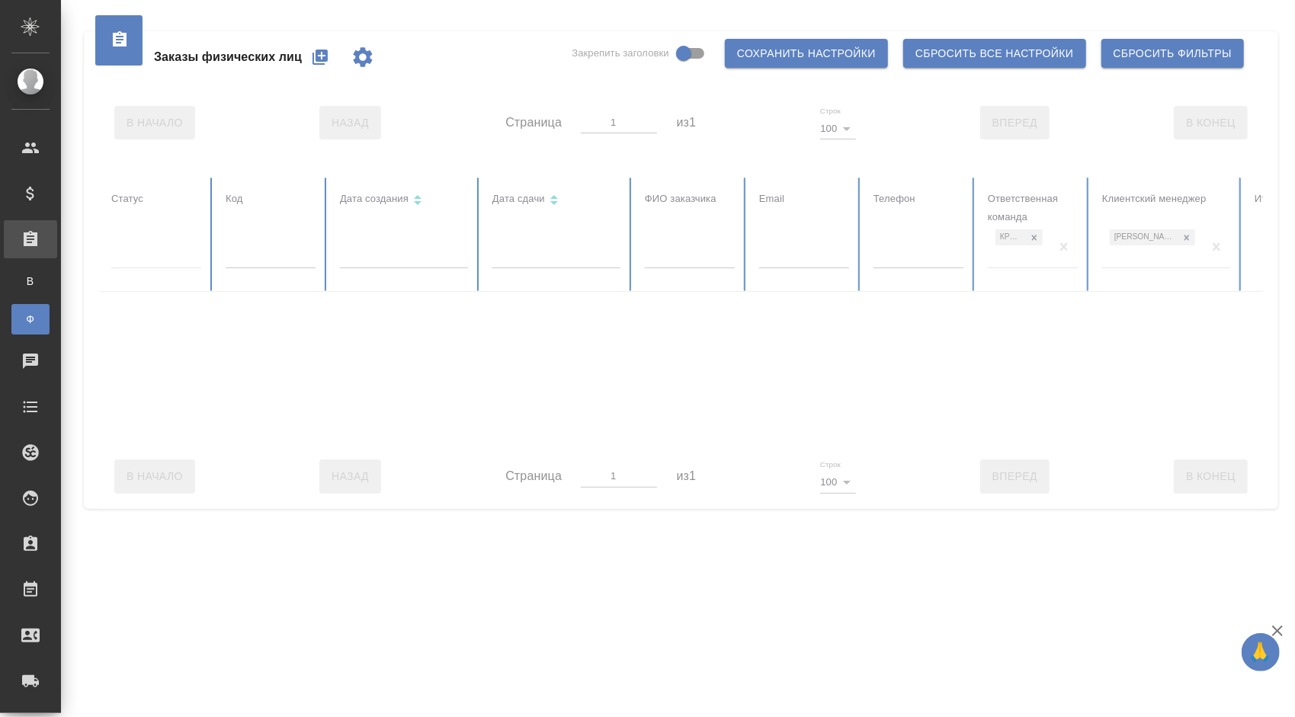
click at [142, 271] on div at bounding box center [156, 259] width 90 height 40
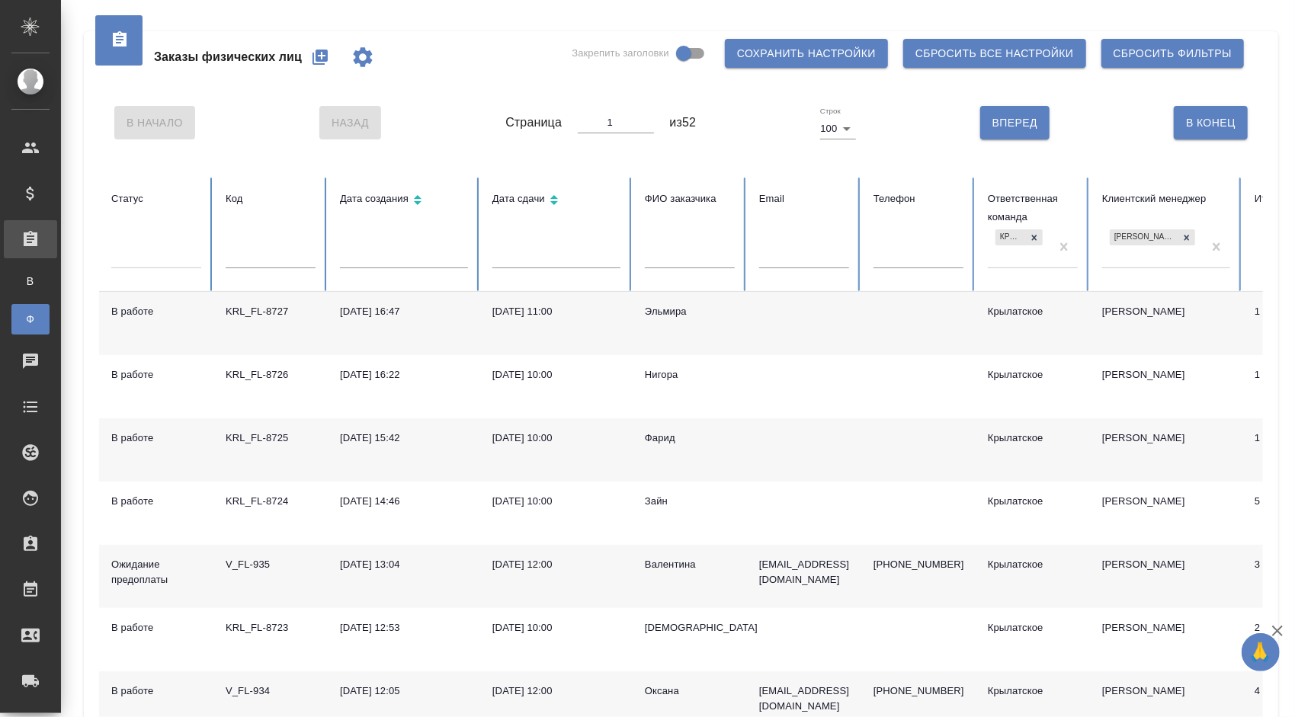
click at [146, 263] on div at bounding box center [156, 253] width 90 height 22
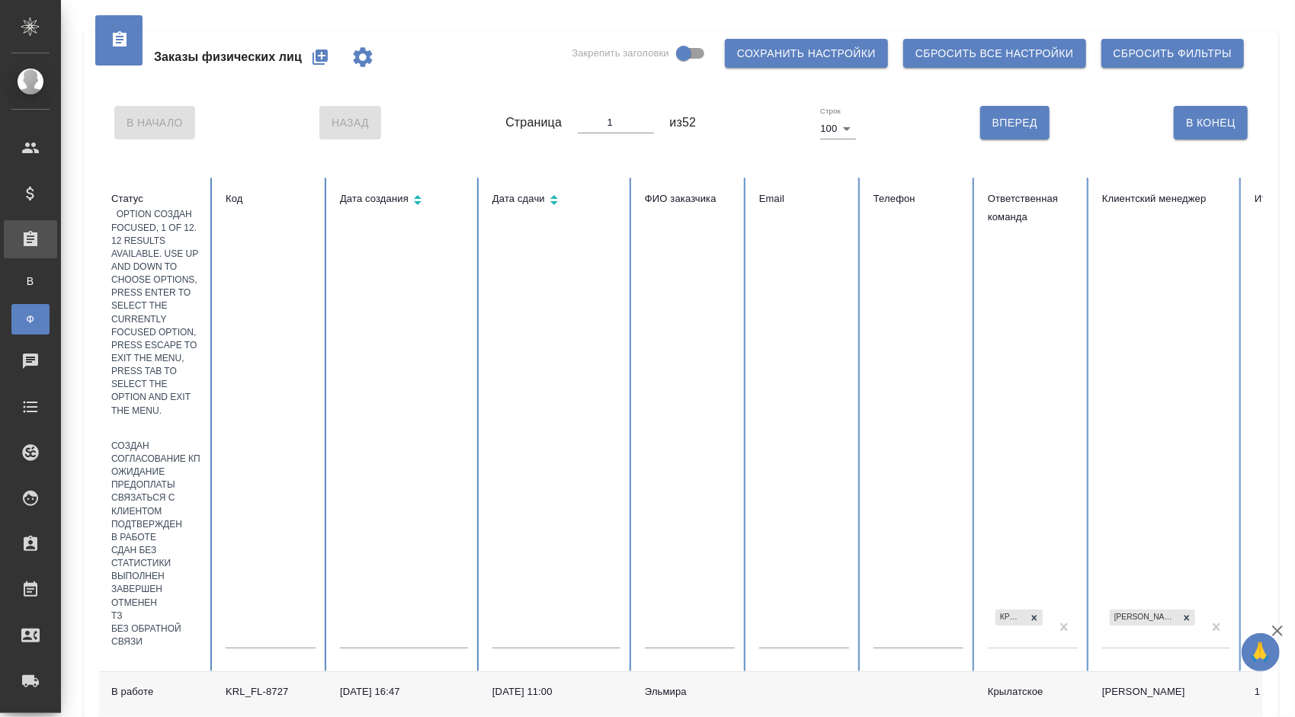
click at [165, 440] on div "Создан" at bounding box center [156, 446] width 90 height 13
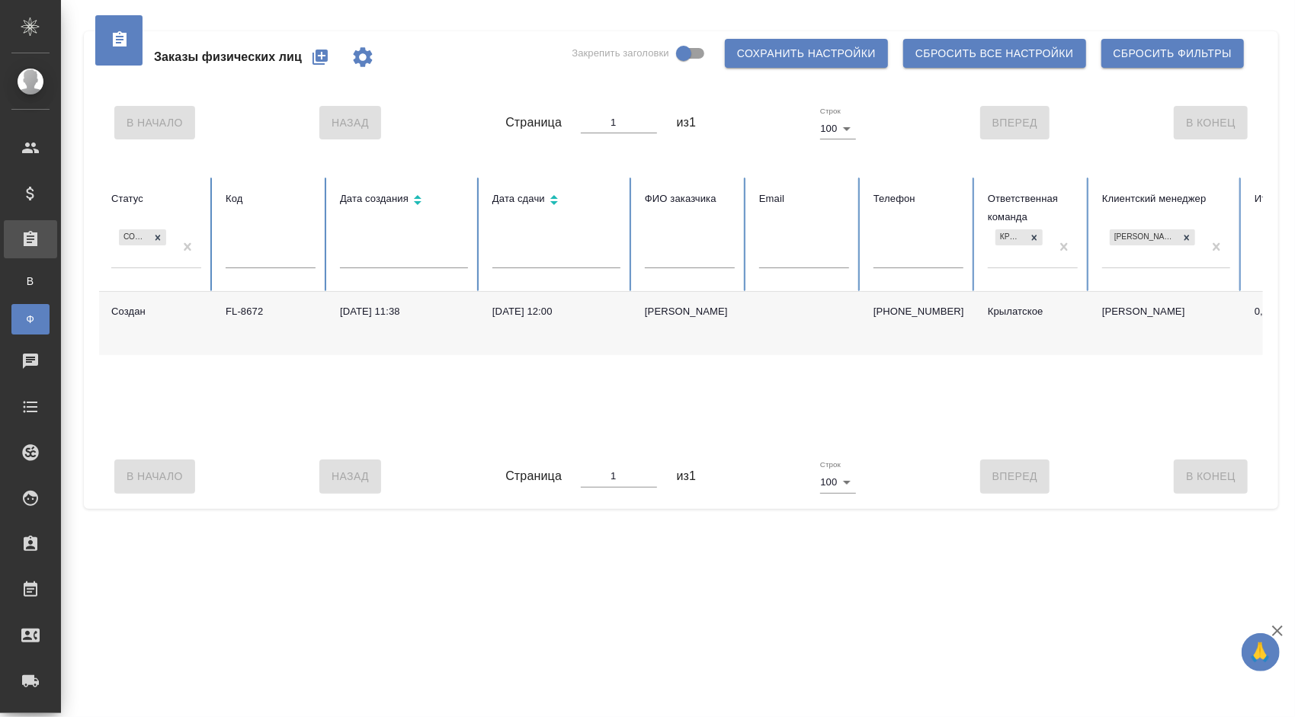
click at [252, 309] on div "FL-8672" at bounding box center [271, 311] width 90 height 15
click at [252, 310] on div "FL-8672" at bounding box center [271, 311] width 90 height 15
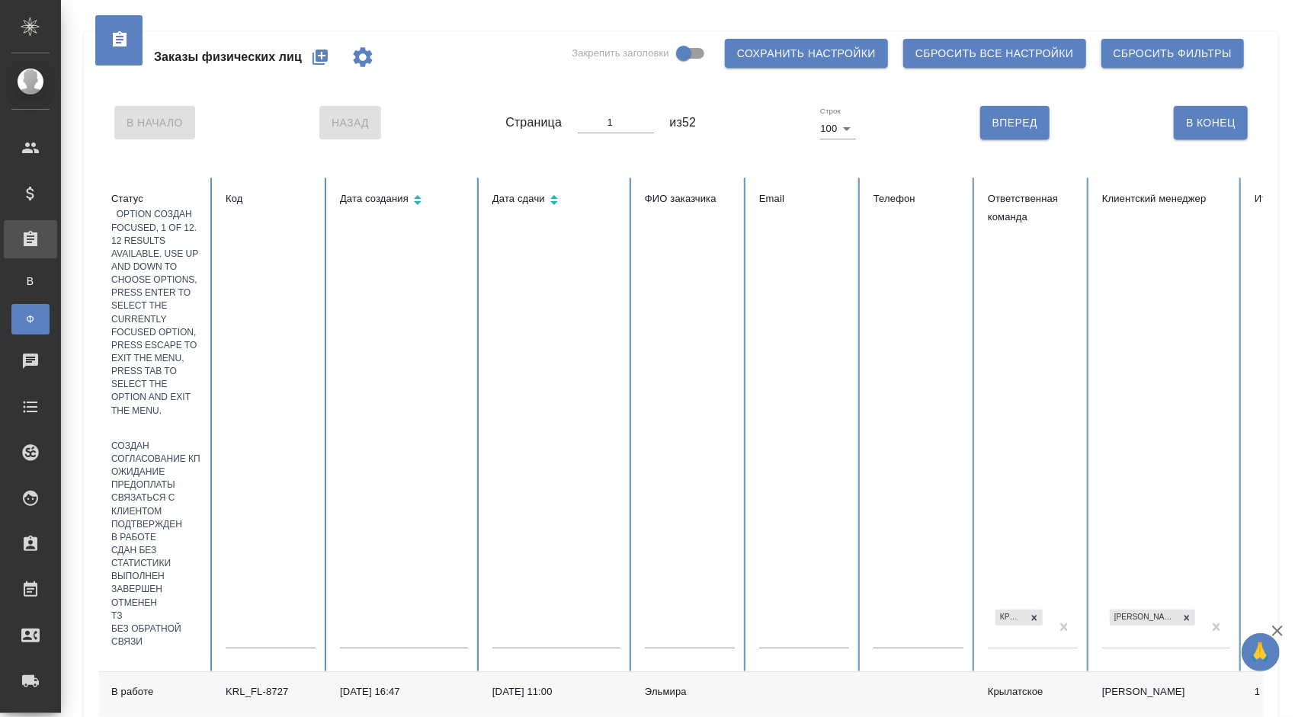
click at [161, 418] on div at bounding box center [156, 429] width 90 height 22
click at [165, 440] on div "Создан" at bounding box center [156, 446] width 90 height 13
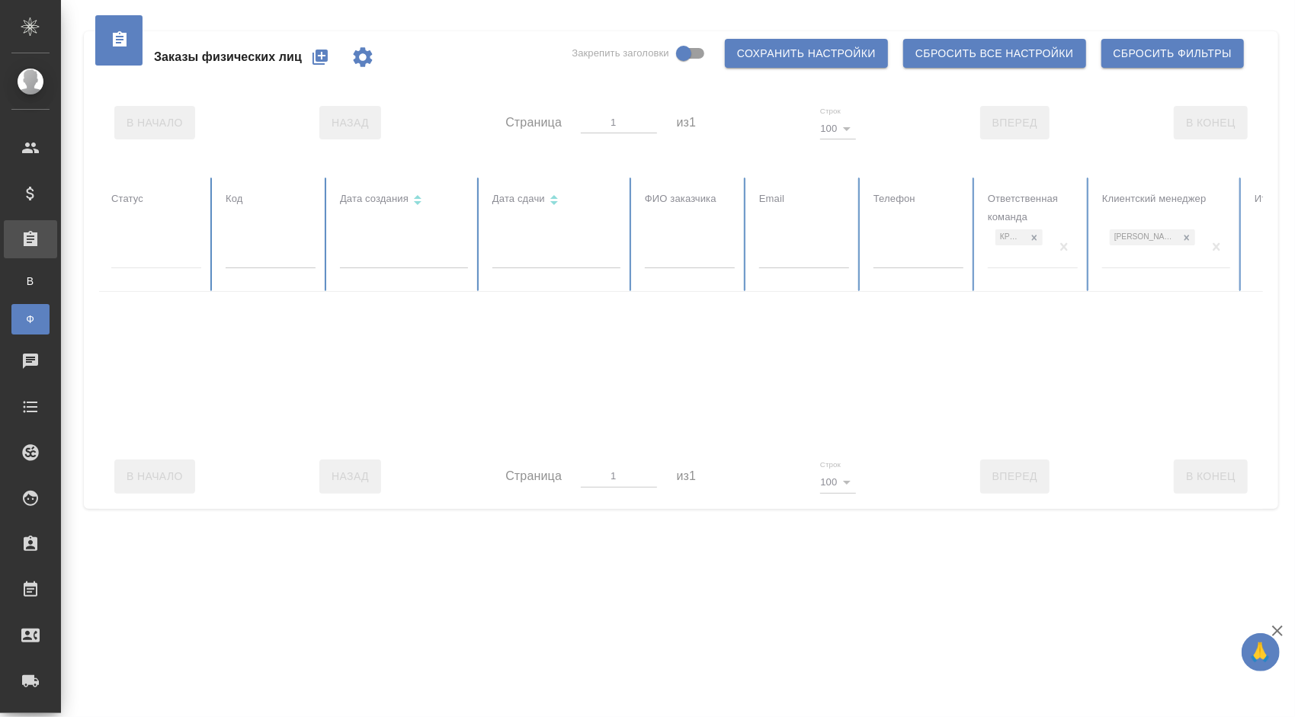
click at [162, 259] on div at bounding box center [156, 253] width 90 height 22
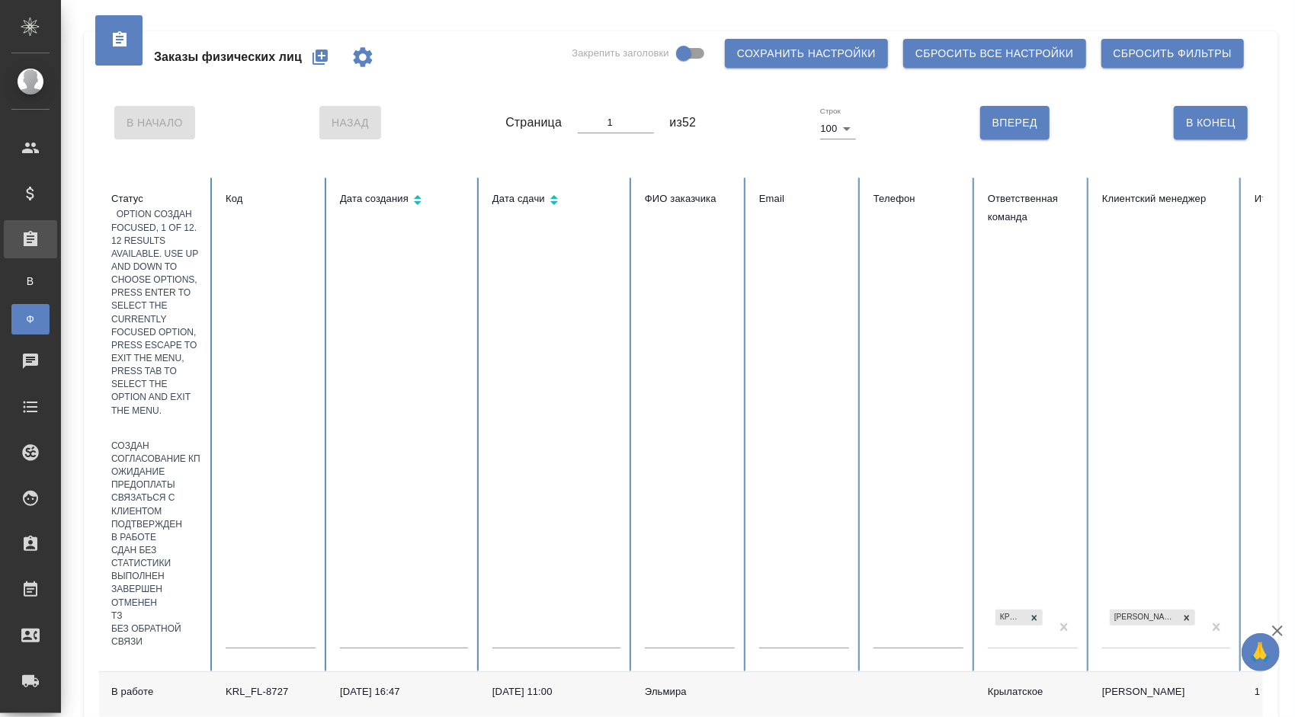
click at [154, 440] on div "Создан" at bounding box center [156, 446] width 90 height 13
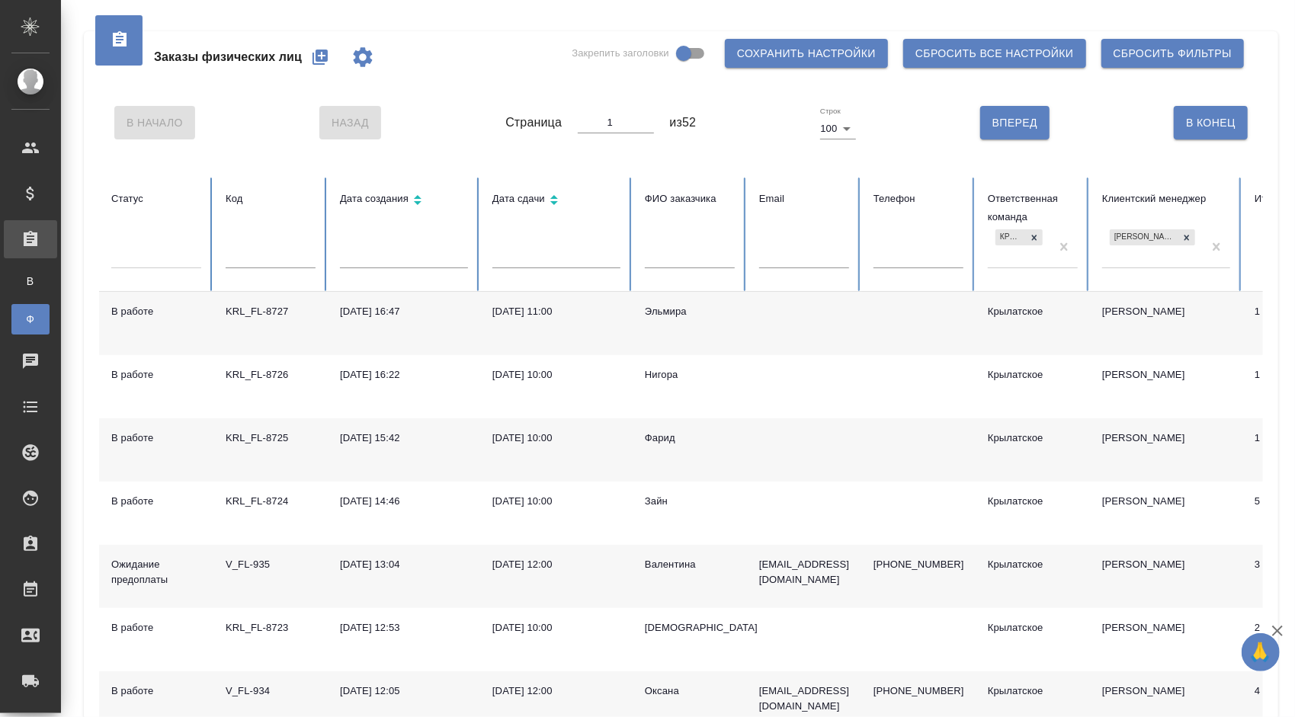
click at [149, 264] on div at bounding box center [156, 253] width 90 height 22
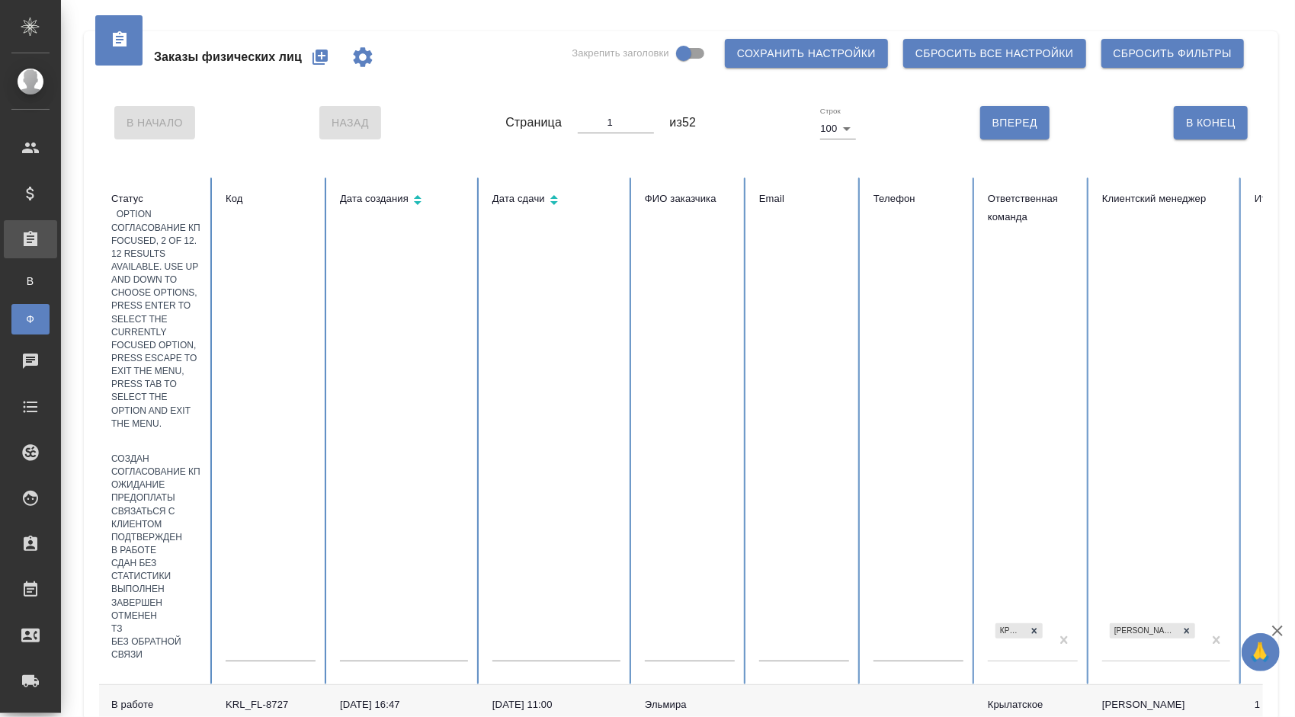
click at [201, 466] on div "Согласование КП" at bounding box center [156, 472] width 90 height 13
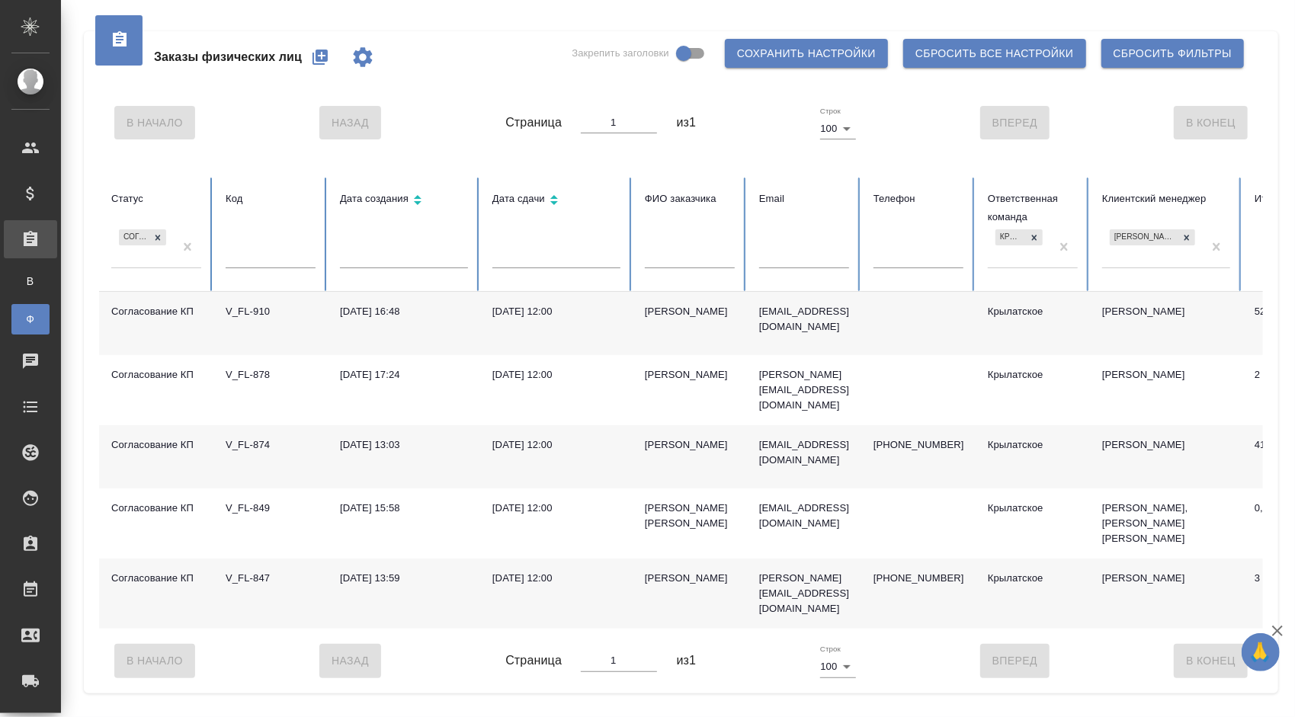
click at [663, 571] on div "Елена" at bounding box center [690, 578] width 90 height 15
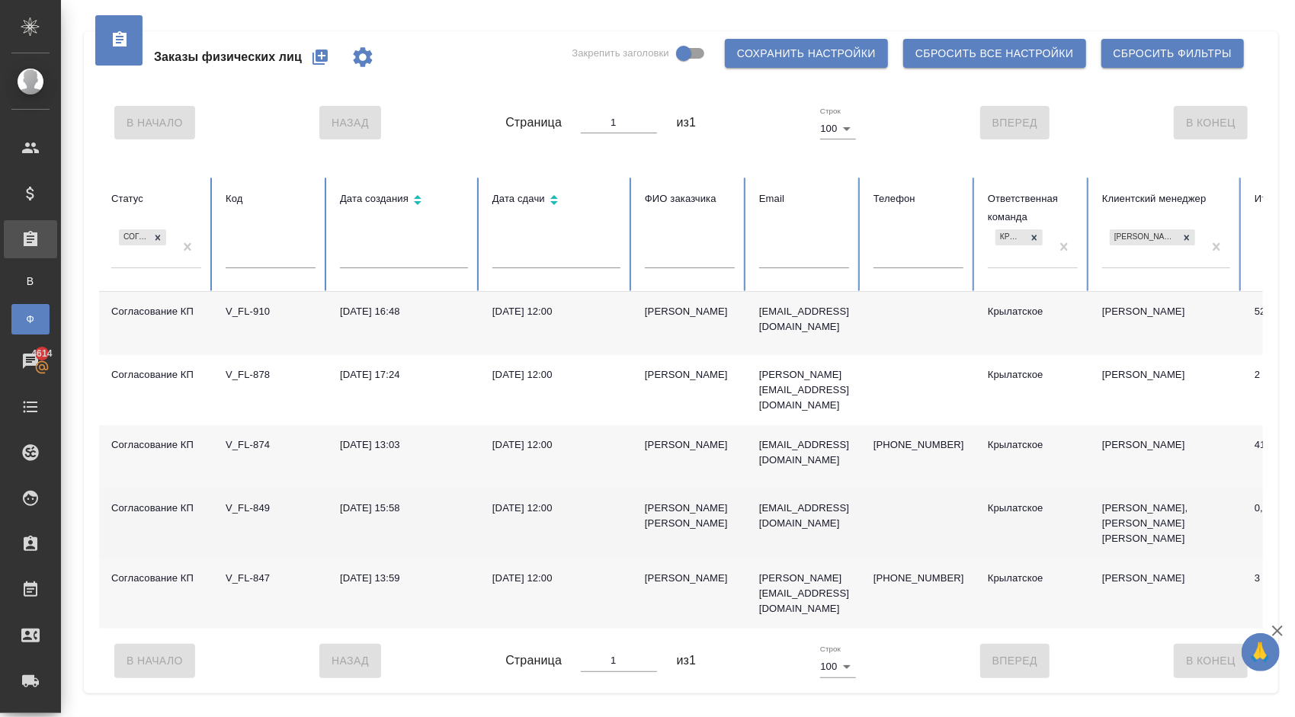
click at [654, 501] on div "Прокопенков Вадим" at bounding box center [690, 516] width 90 height 30
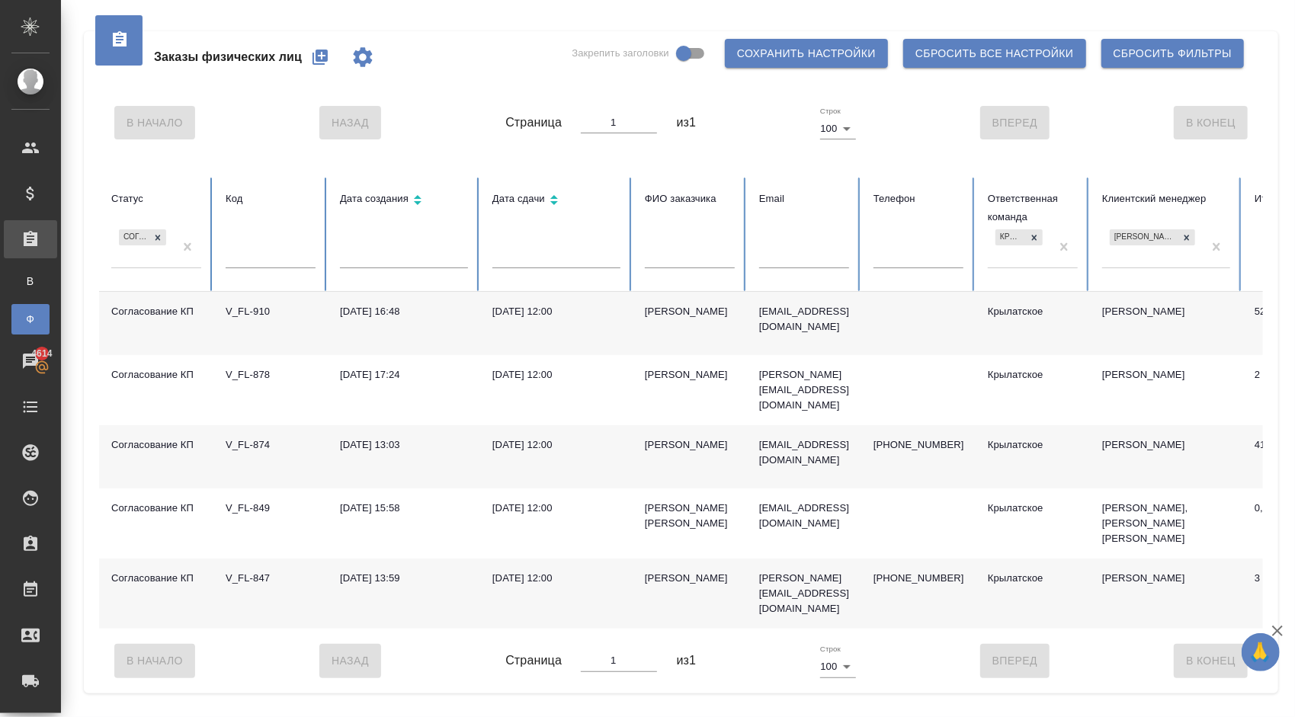
click at [670, 438] on div "Варвара Анохина" at bounding box center [690, 445] width 90 height 15
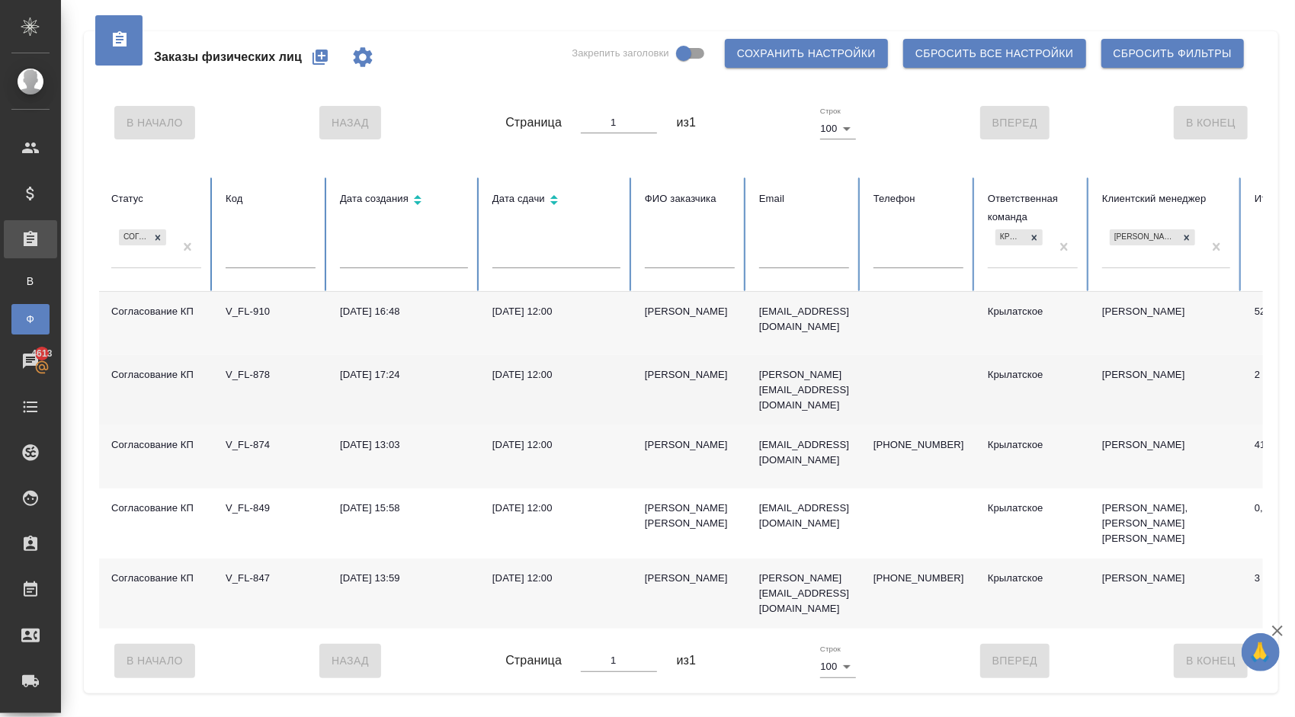
click at [682, 374] on div "Елизавета Гейден" at bounding box center [690, 374] width 90 height 15
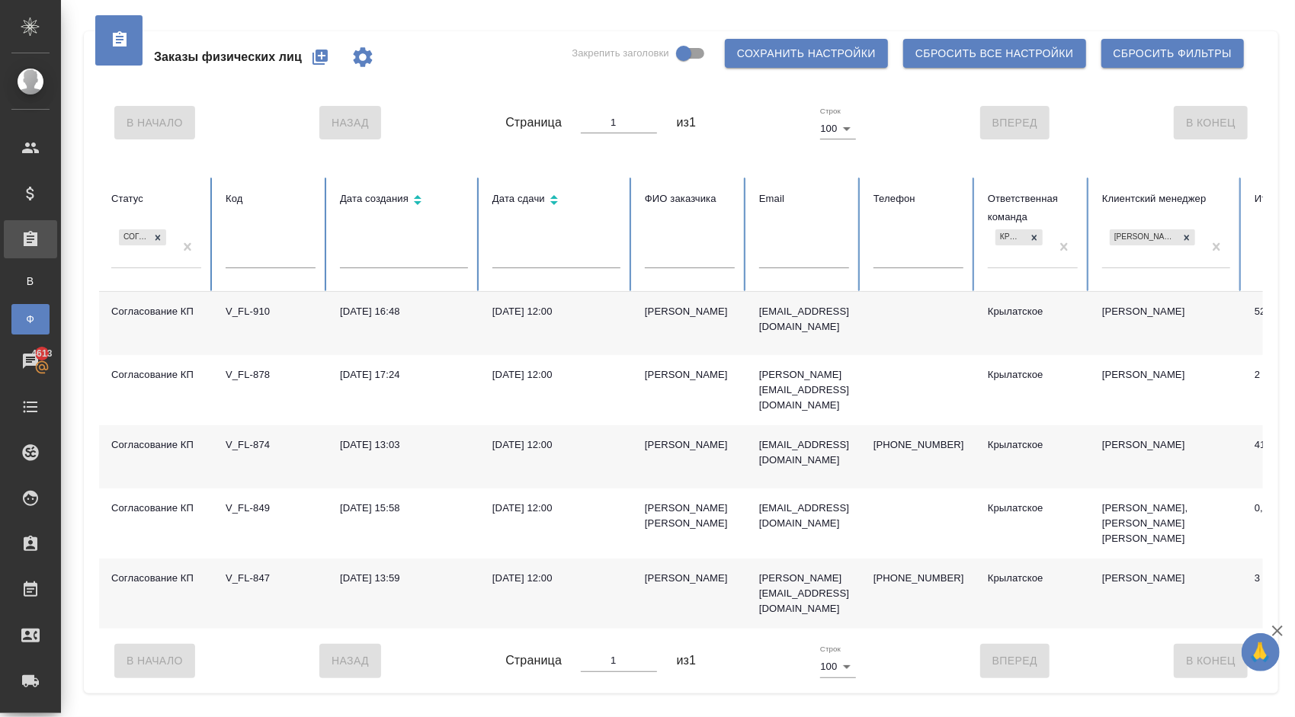
click at [669, 310] on div "Дарья Гороховская" at bounding box center [690, 311] width 90 height 15
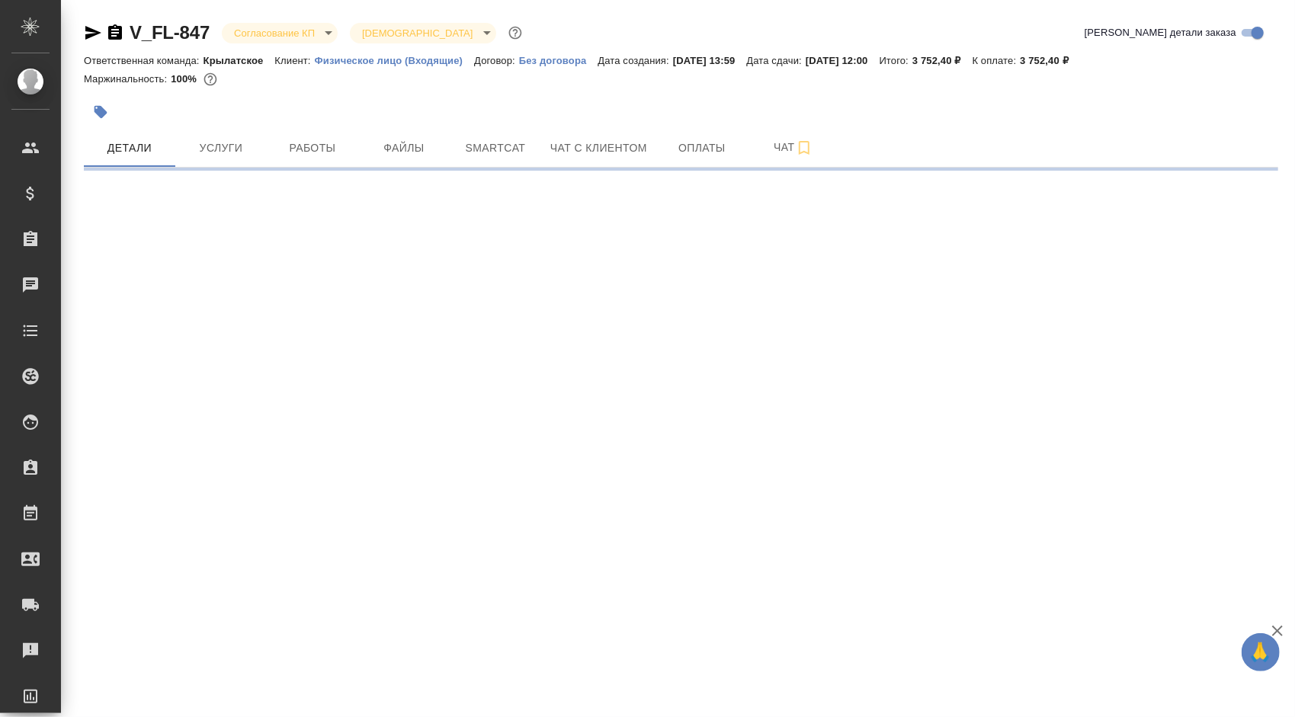
select select "RU"
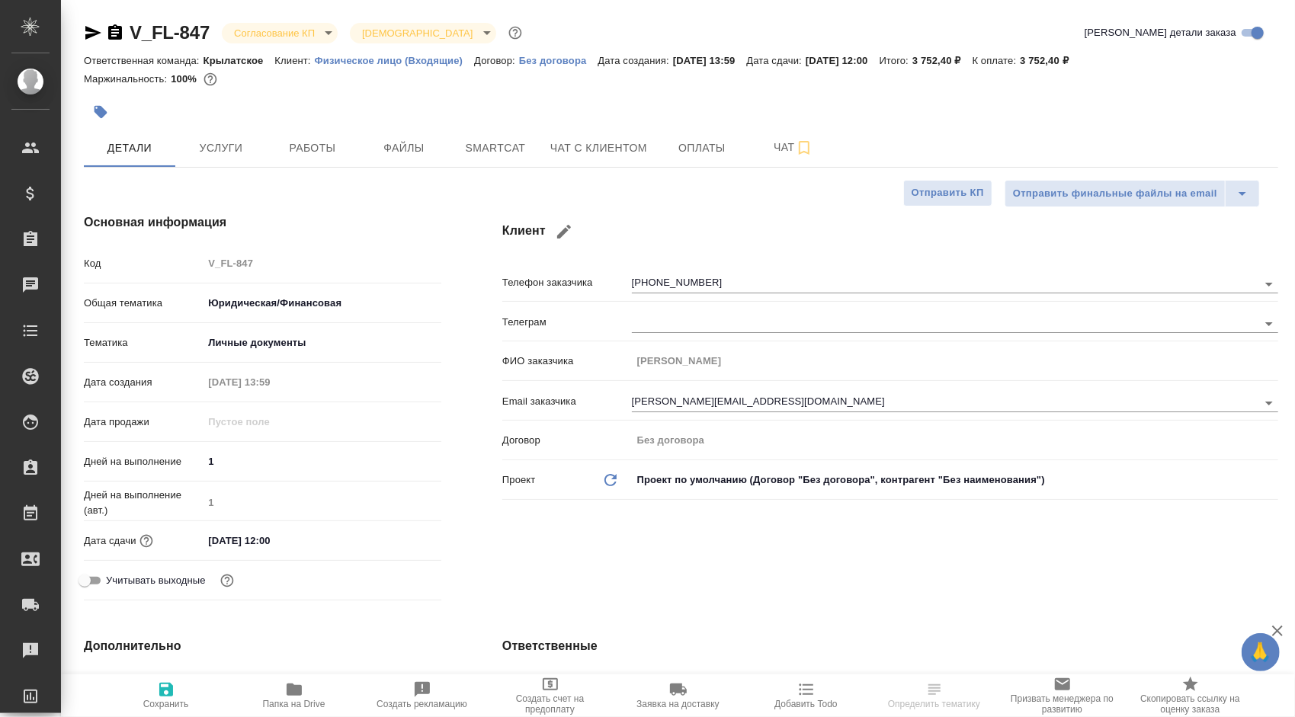
type textarea "x"
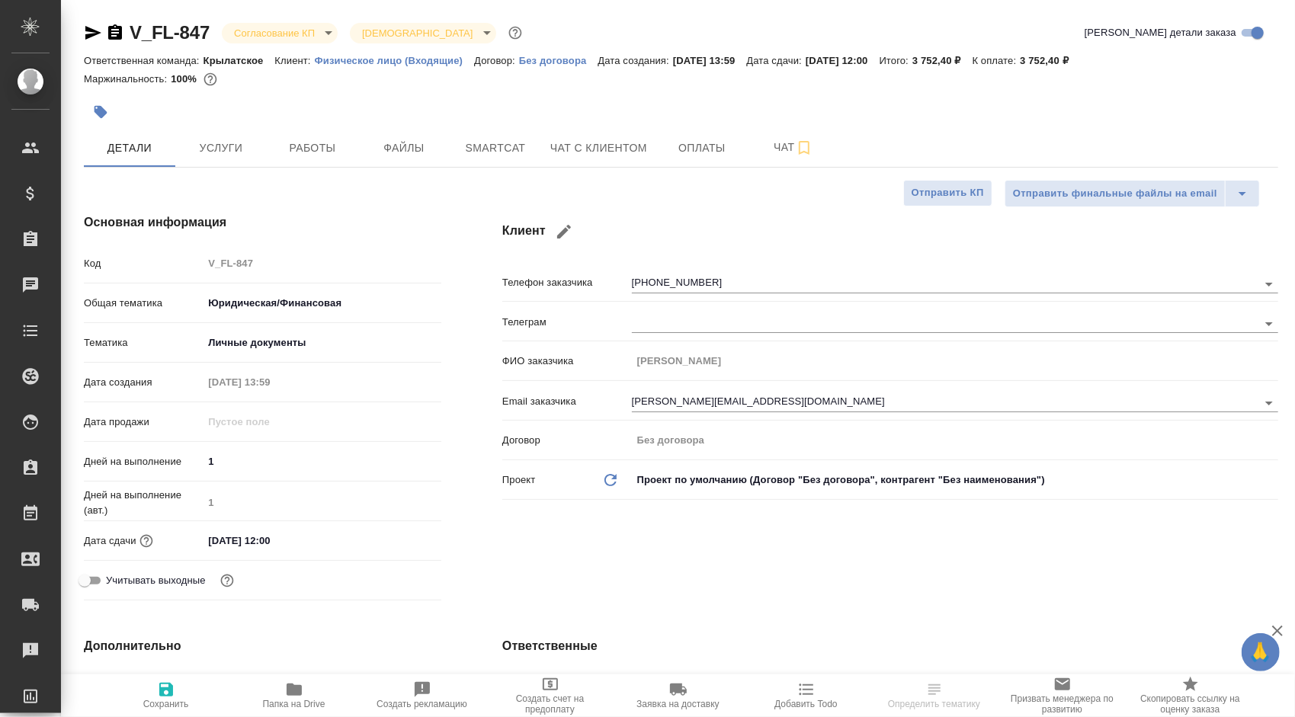
type textarea "x"
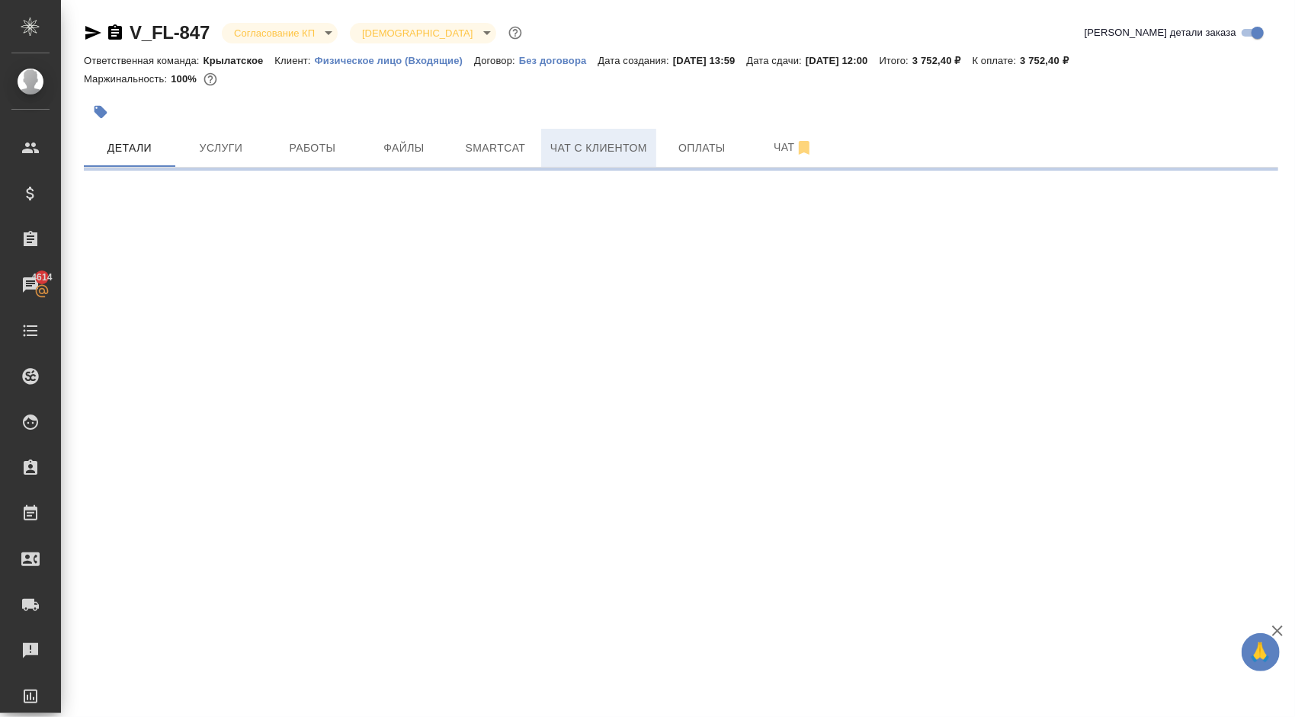
select select "RU"
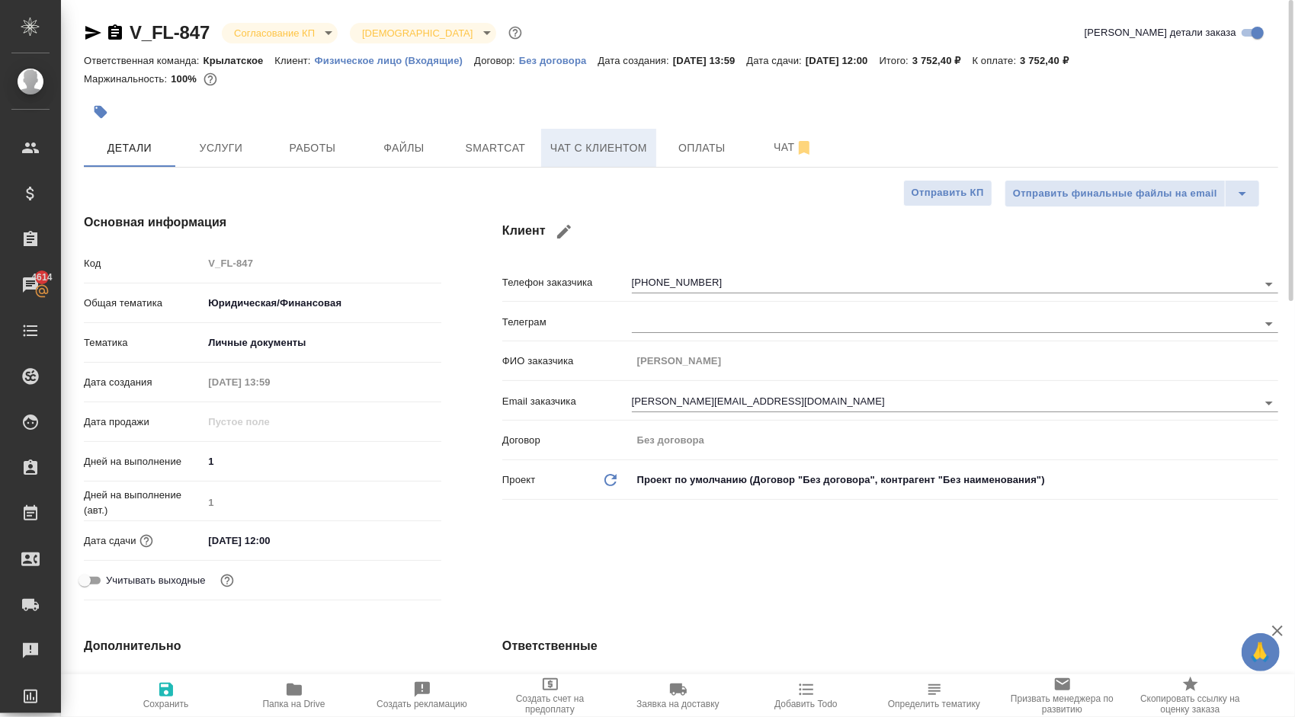
type textarea "x"
click at [584, 147] on span "Чат с клиентом" at bounding box center [598, 148] width 97 height 19
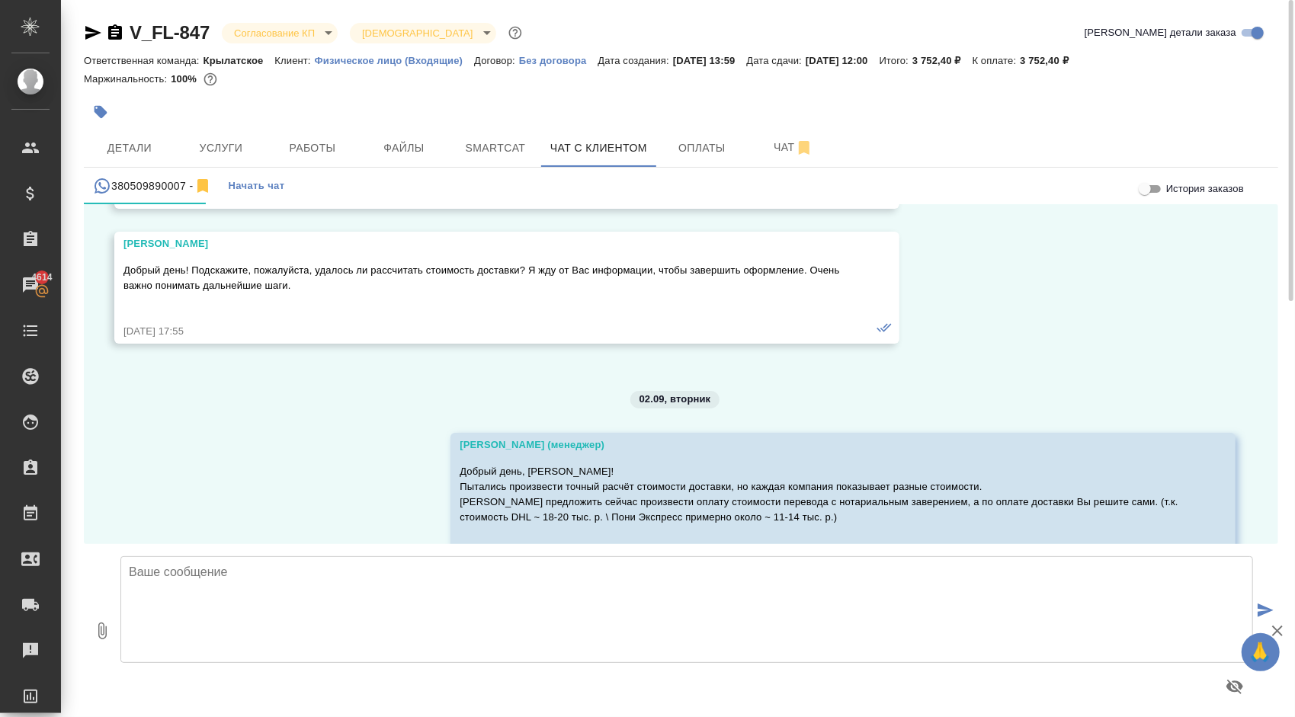
scroll to position [1601, 0]
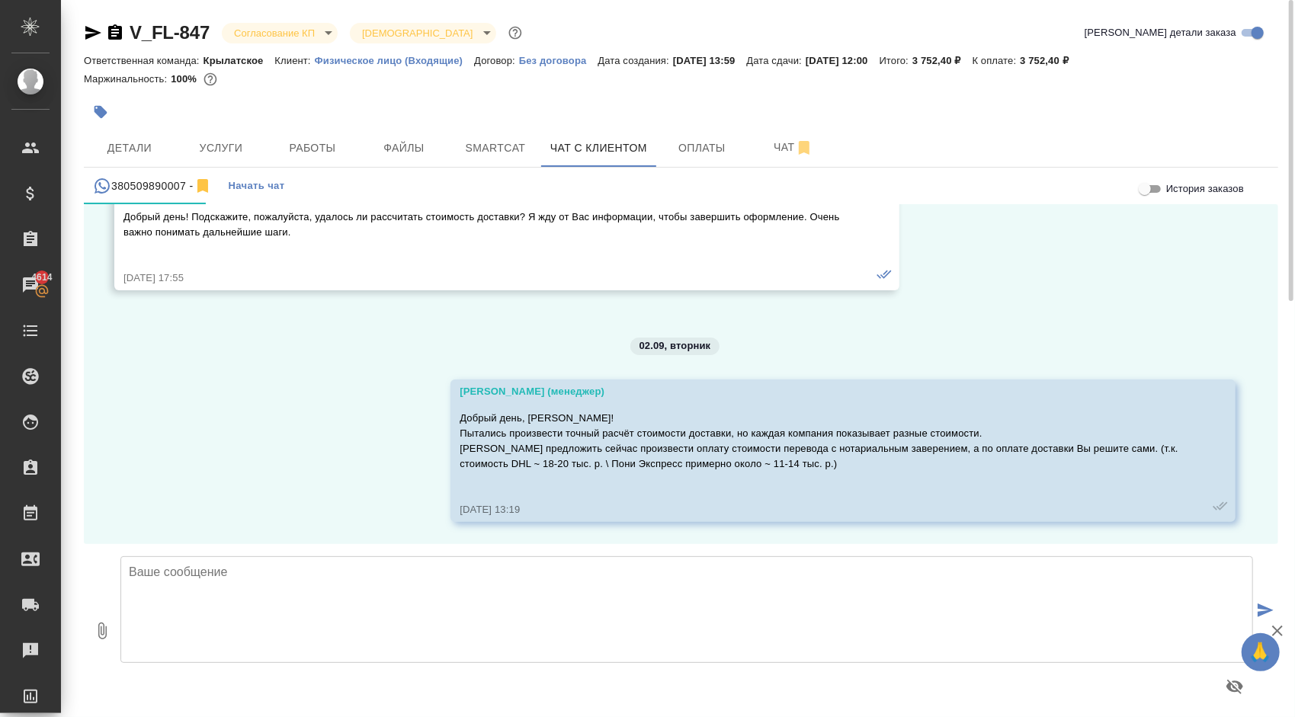
click at [286, 11] on div "V_FL-847 Согласование КП kpNegotiation Святая троица holyTrinity Кратко детали …" at bounding box center [680, 363] width 1211 height 726
click at [292, 21] on div "V_FL-847 Согласование КП kpNegotiation Святая троица holyTrinity" at bounding box center [304, 33] width 441 height 24
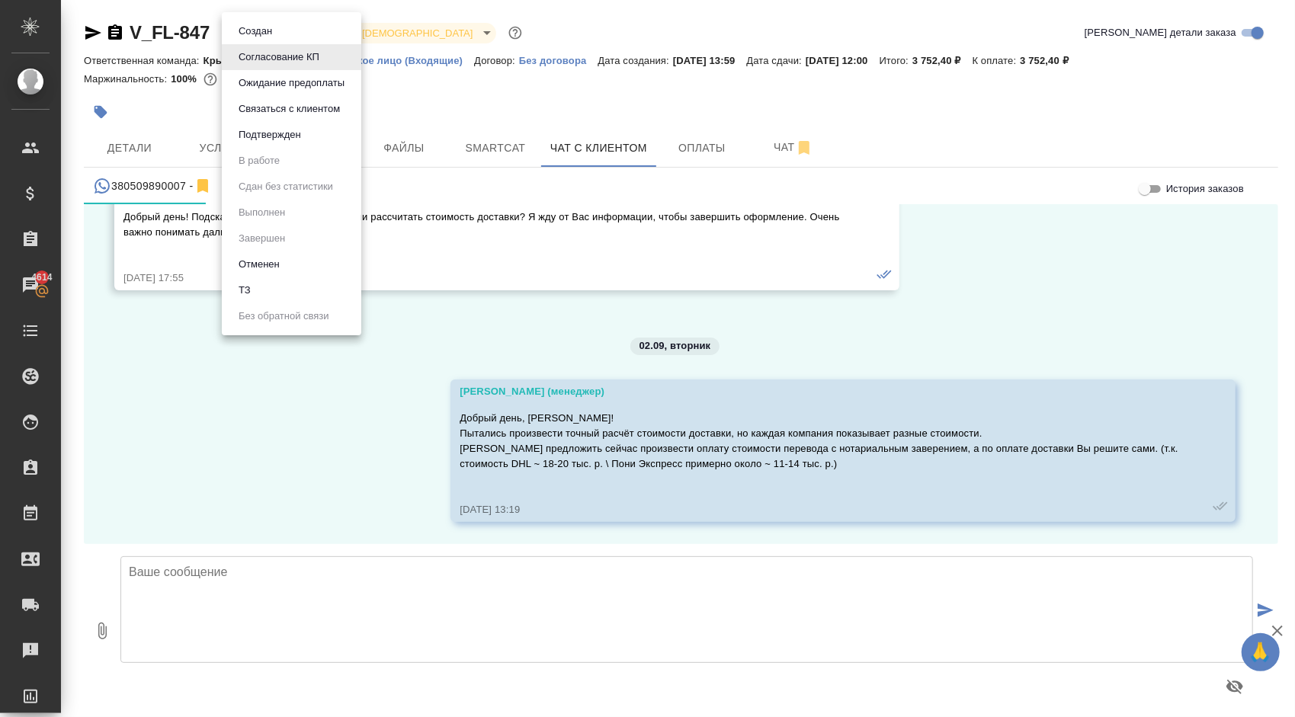
drag, startPoint x: 294, startPoint y: 22, endPoint x: 297, endPoint y: 31, distance: 9.4
click at [294, 23] on body "🙏 .cls-1 fill:#fff; AWATERA Kasymov Timur Клиенты Спецификации Заказы 4614 Чаты…" at bounding box center [647, 358] width 1295 height 717
click at [279, 257] on button "Отменен" at bounding box center [259, 264] width 50 height 17
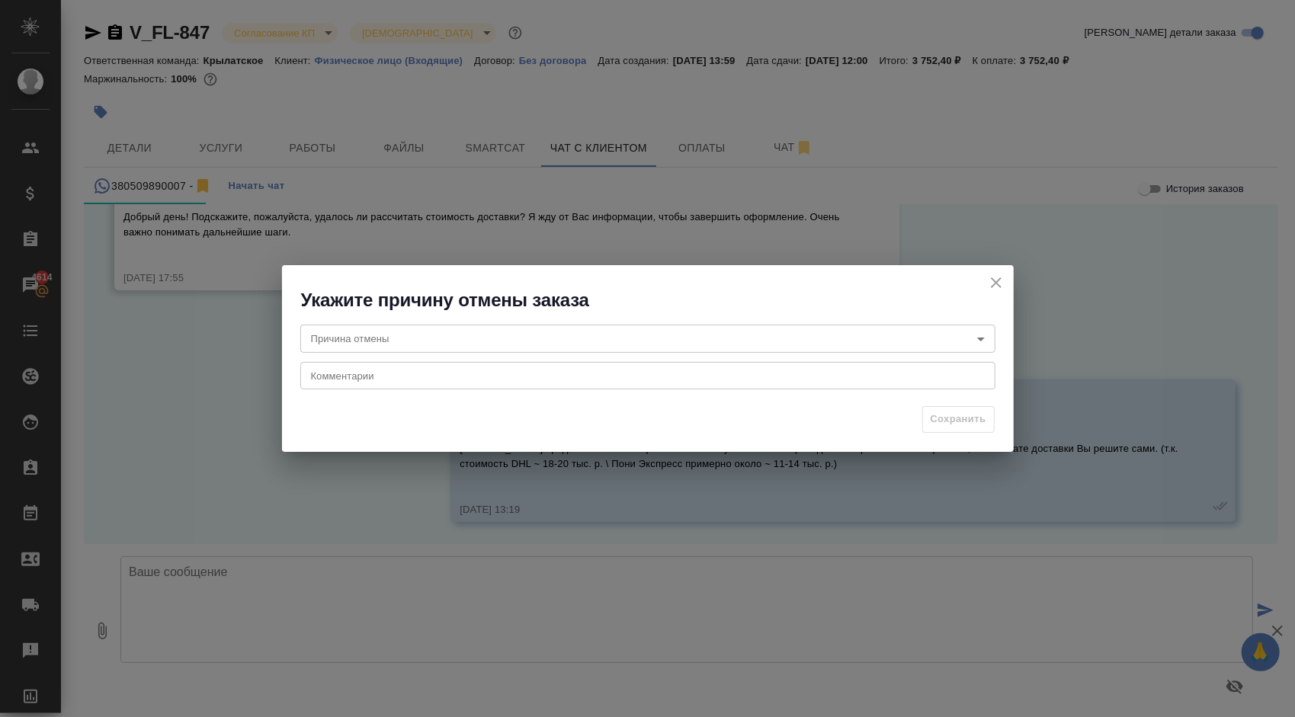
click at [386, 351] on body "🙏 .cls-1 fill:#fff; AWATERA Kasymov Timur Клиенты Спецификации Заказы 4614 Чаты…" at bounding box center [647, 358] width 1295 height 717
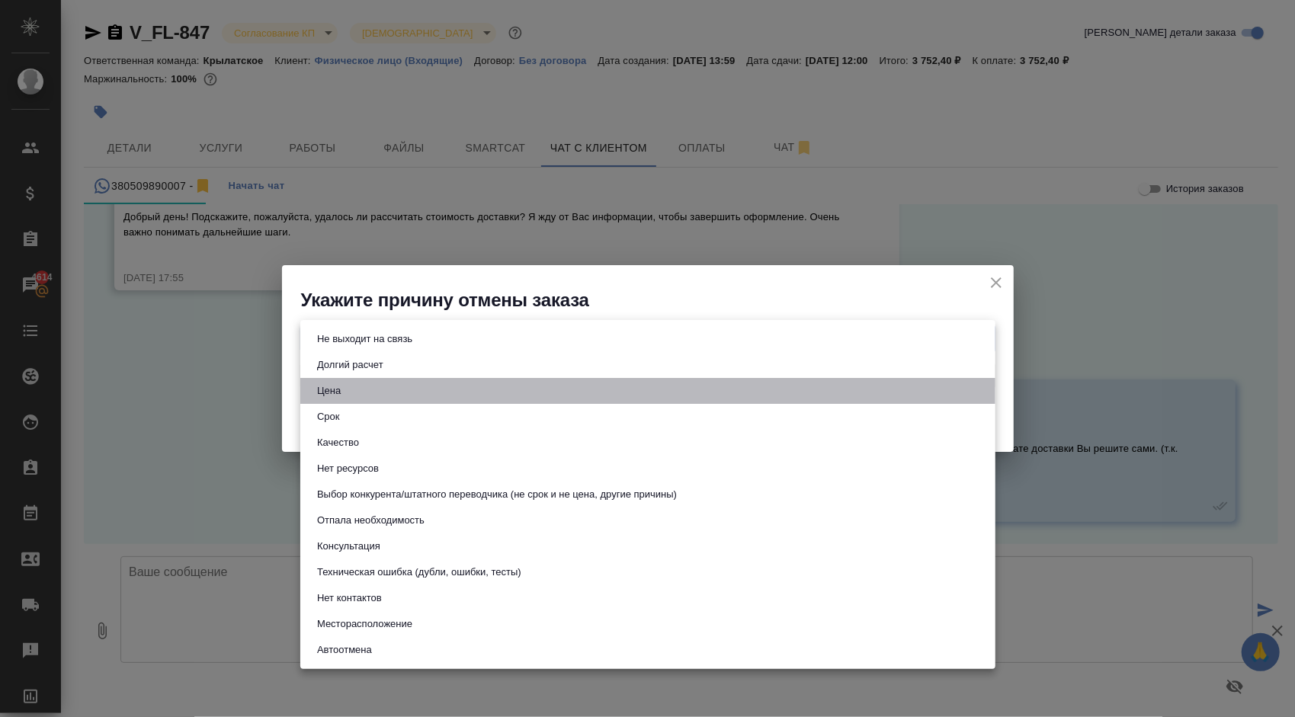
click at [399, 388] on li "Цена" at bounding box center [647, 391] width 695 height 26
type input "price"
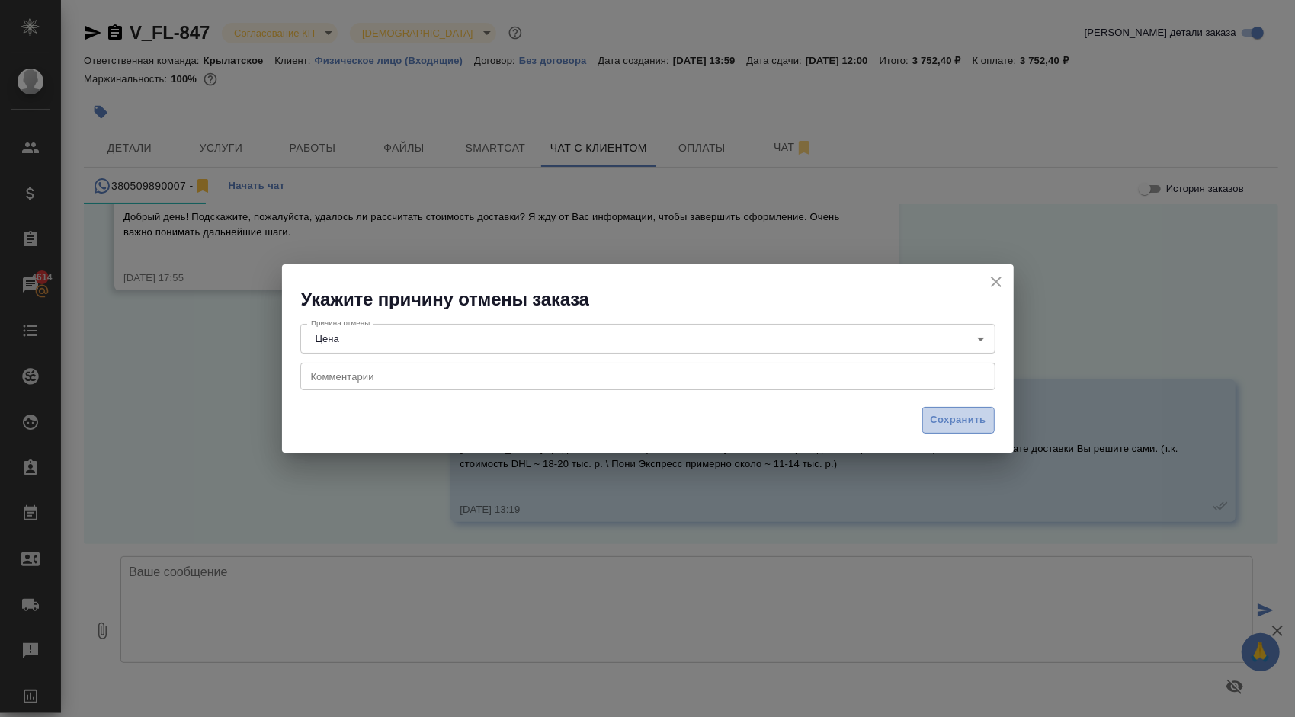
click at [942, 417] on span "Сохранить" at bounding box center [959, 421] width 56 height 18
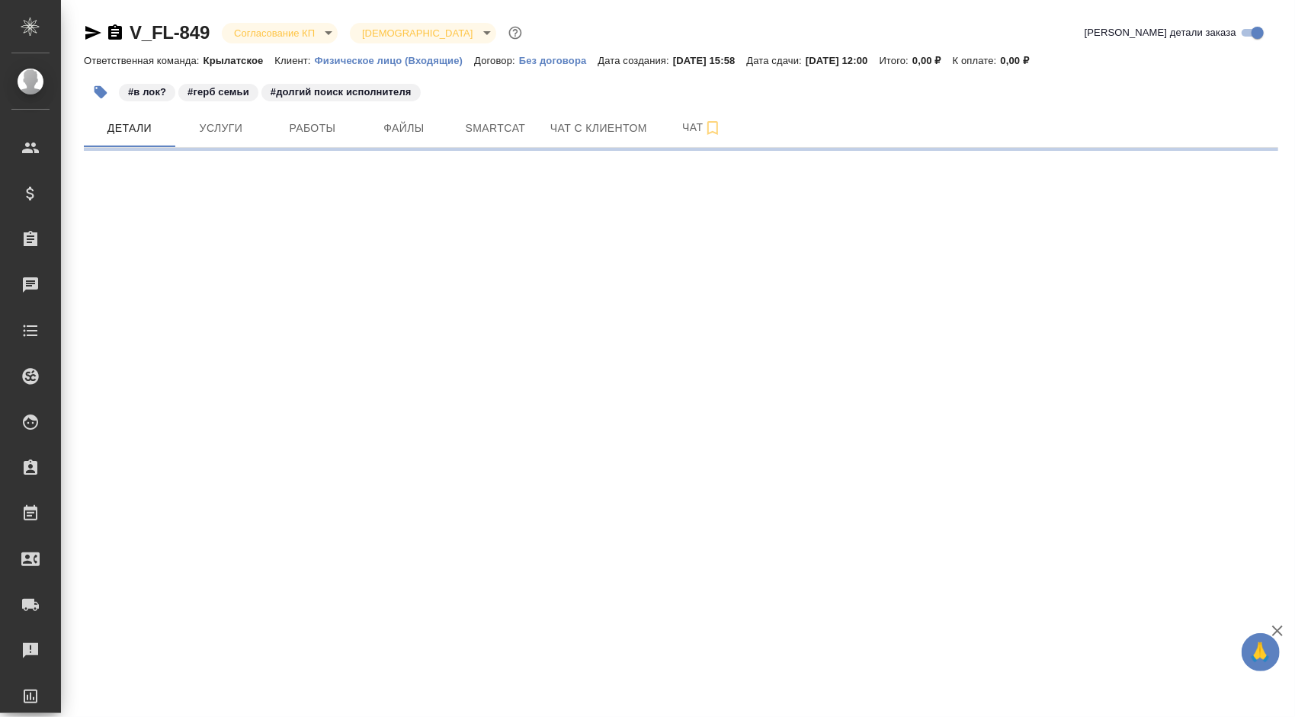
select select "RU"
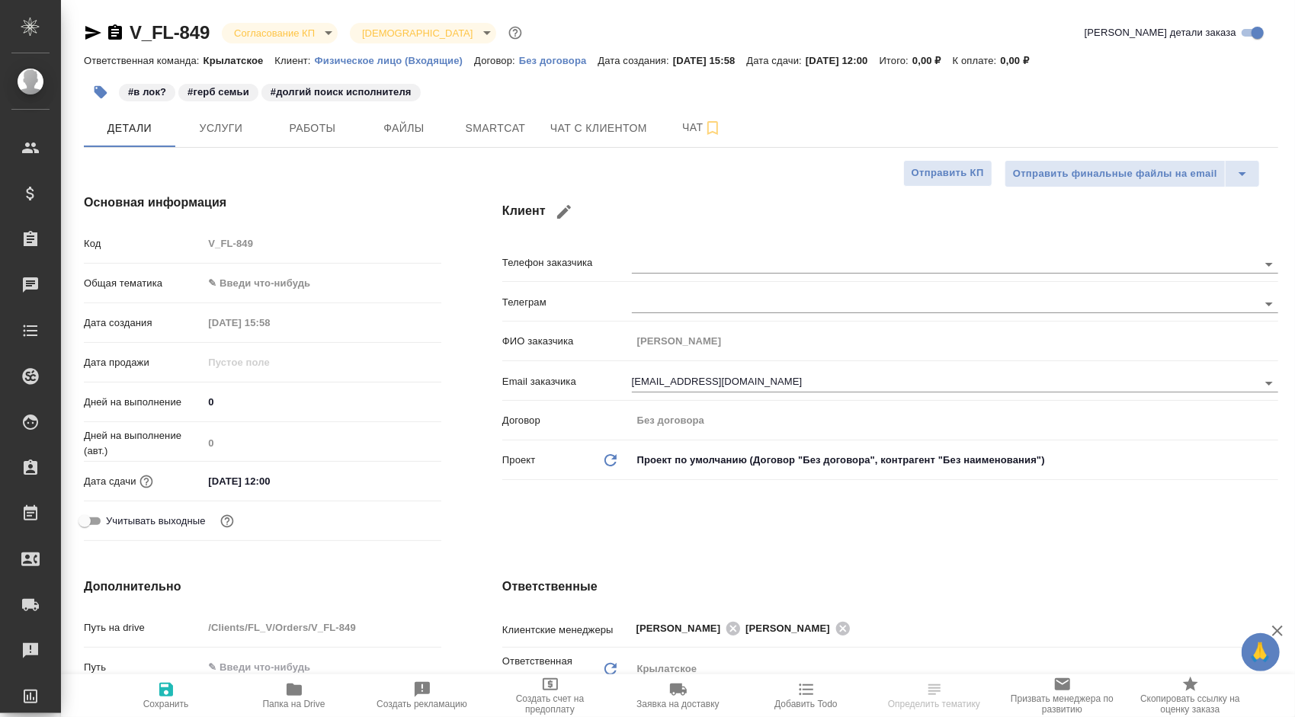
type textarea "x"
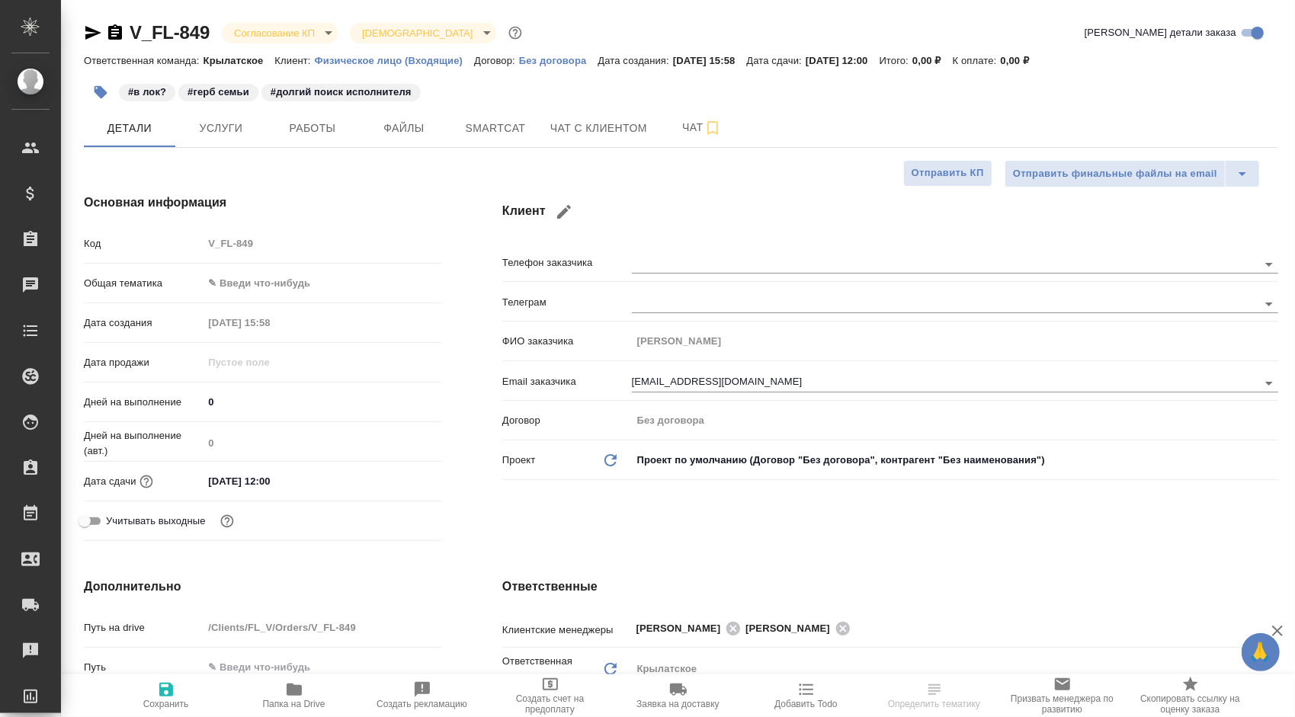
type textarea "x"
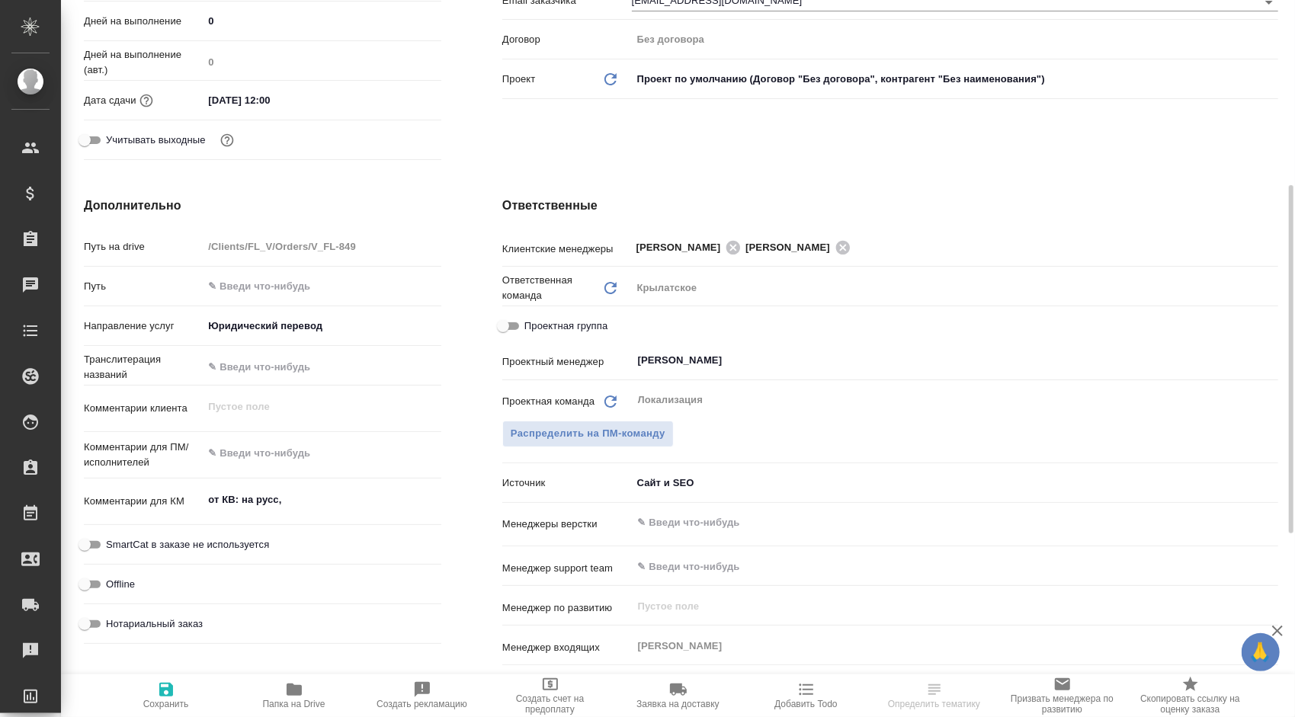
scroll to position [76, 0]
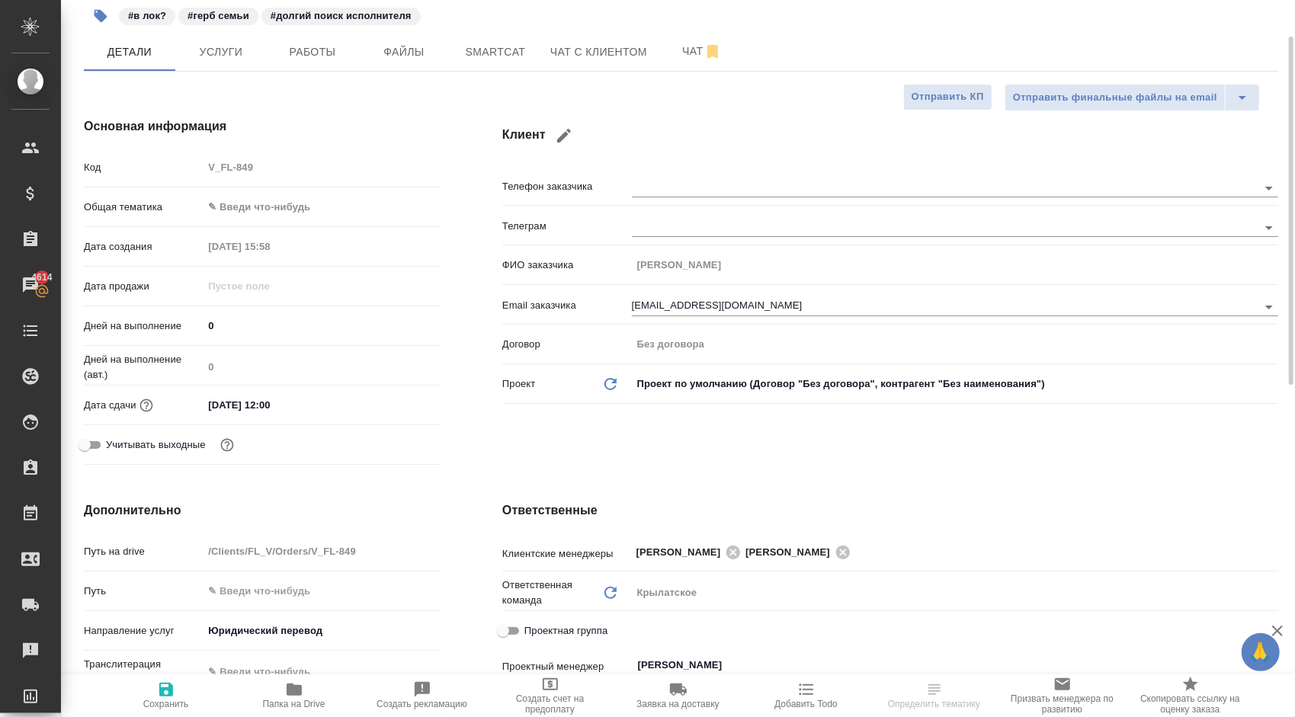
click at [301, 75] on div "V_FL-849 Согласование КП kpNegotiation Святая троица holyTrinity Кратко детали …" at bounding box center [680, 662] width 1211 height 1476
click at [302, 56] on span "Работы" at bounding box center [312, 52] width 73 height 19
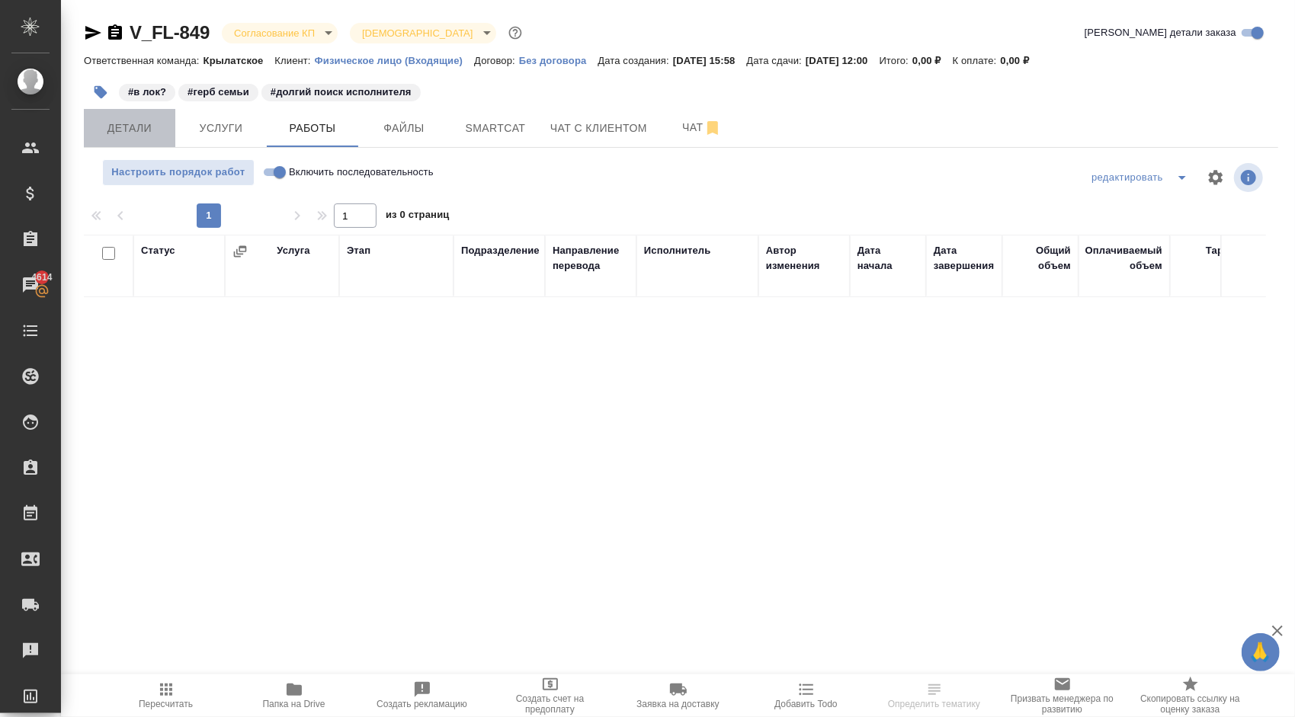
click at [125, 127] on span "Детали" at bounding box center [129, 128] width 73 height 19
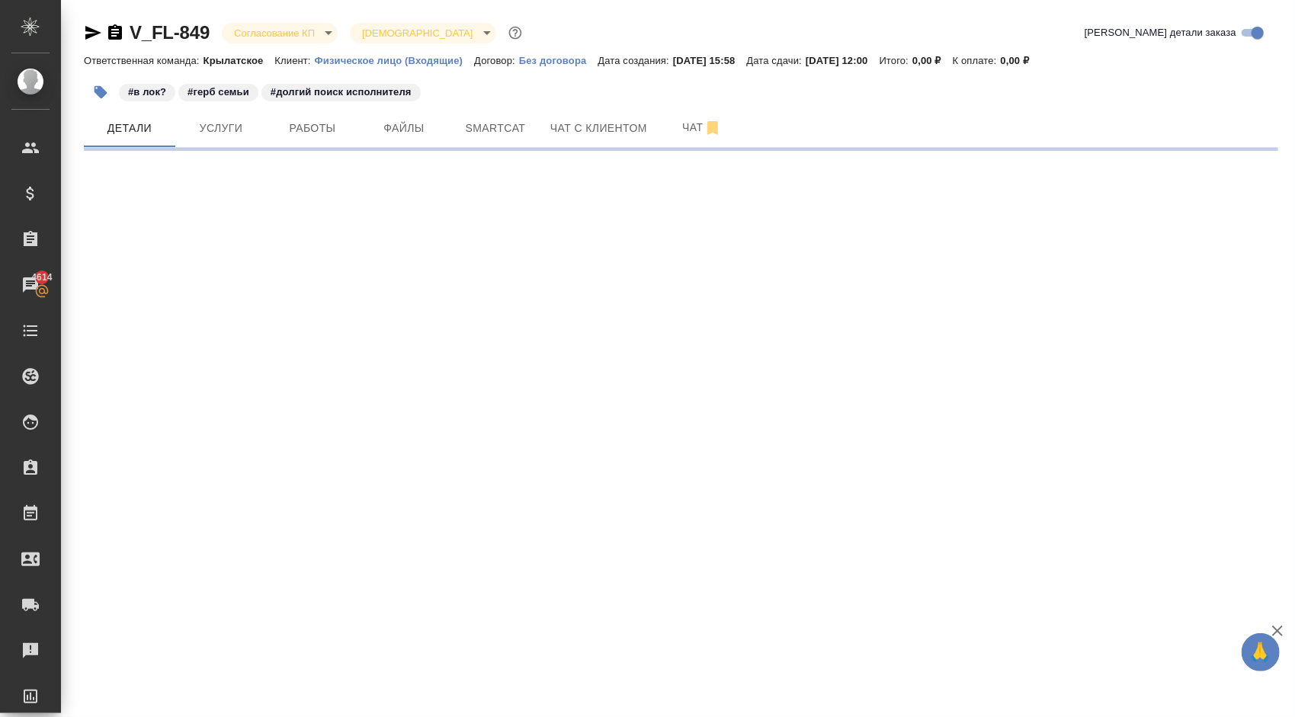
select select "RU"
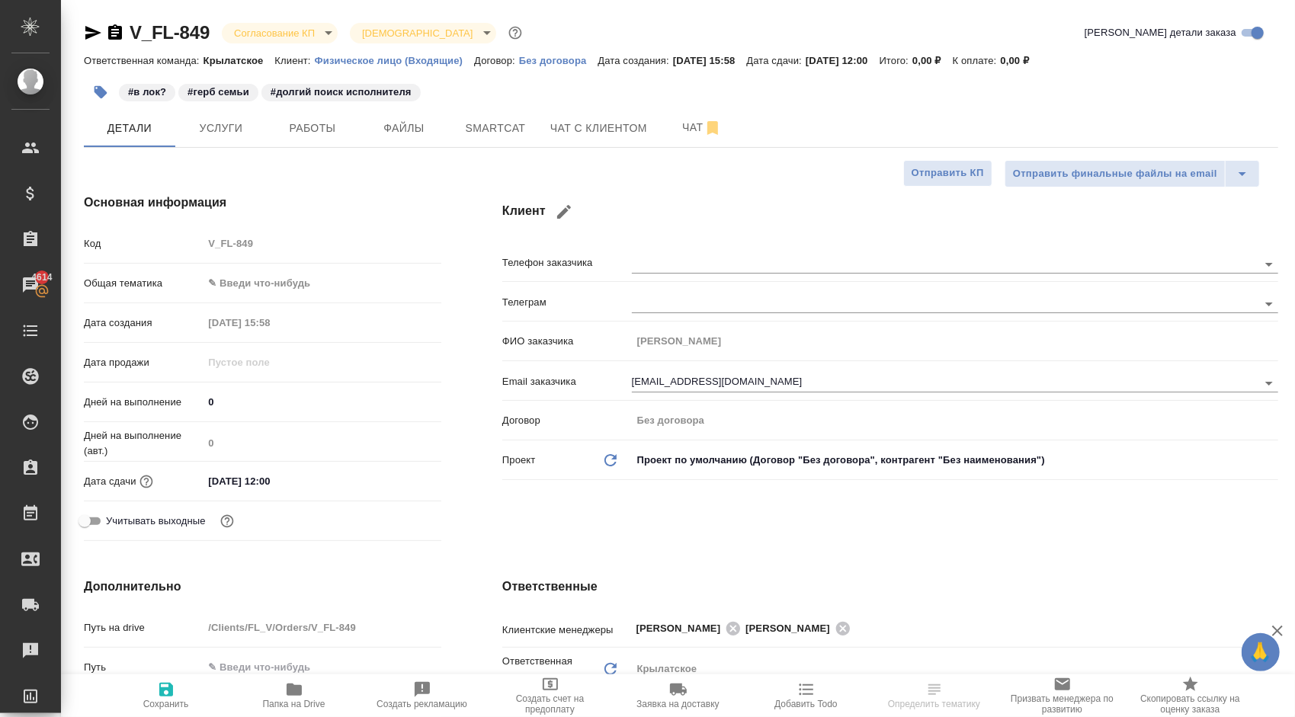
type textarea "x"
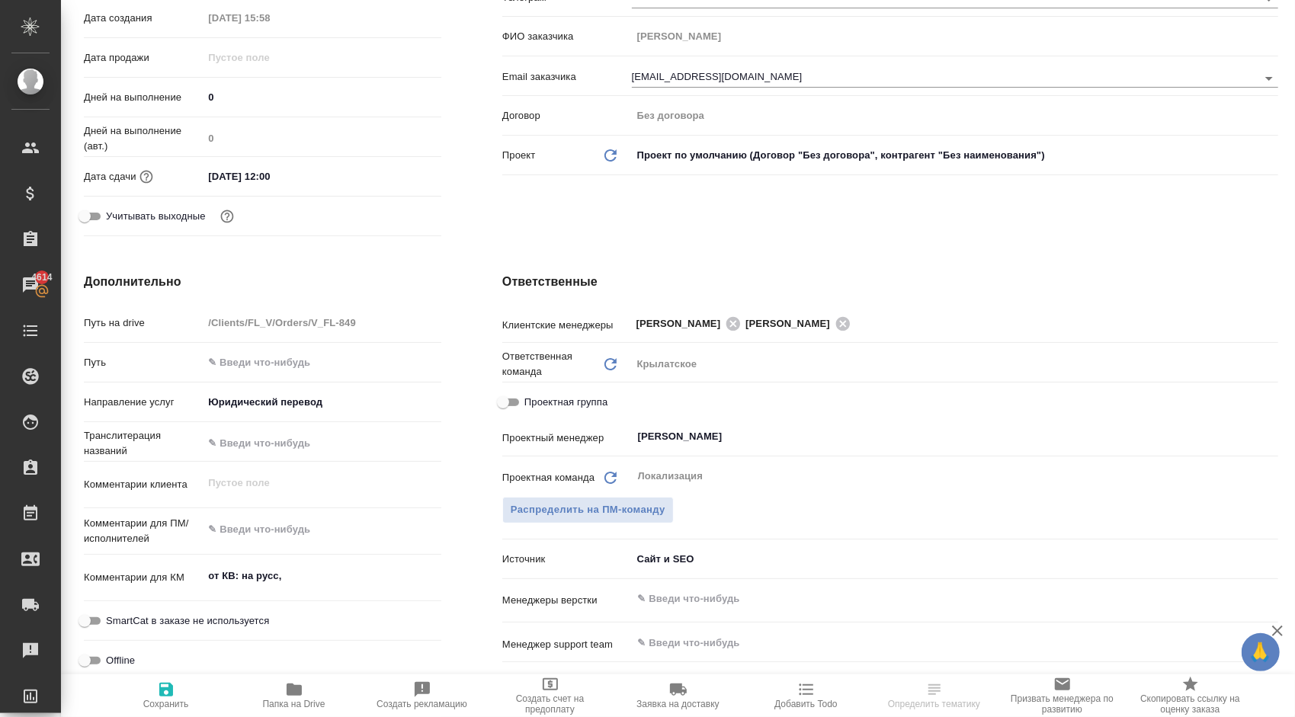
scroll to position [381, 0]
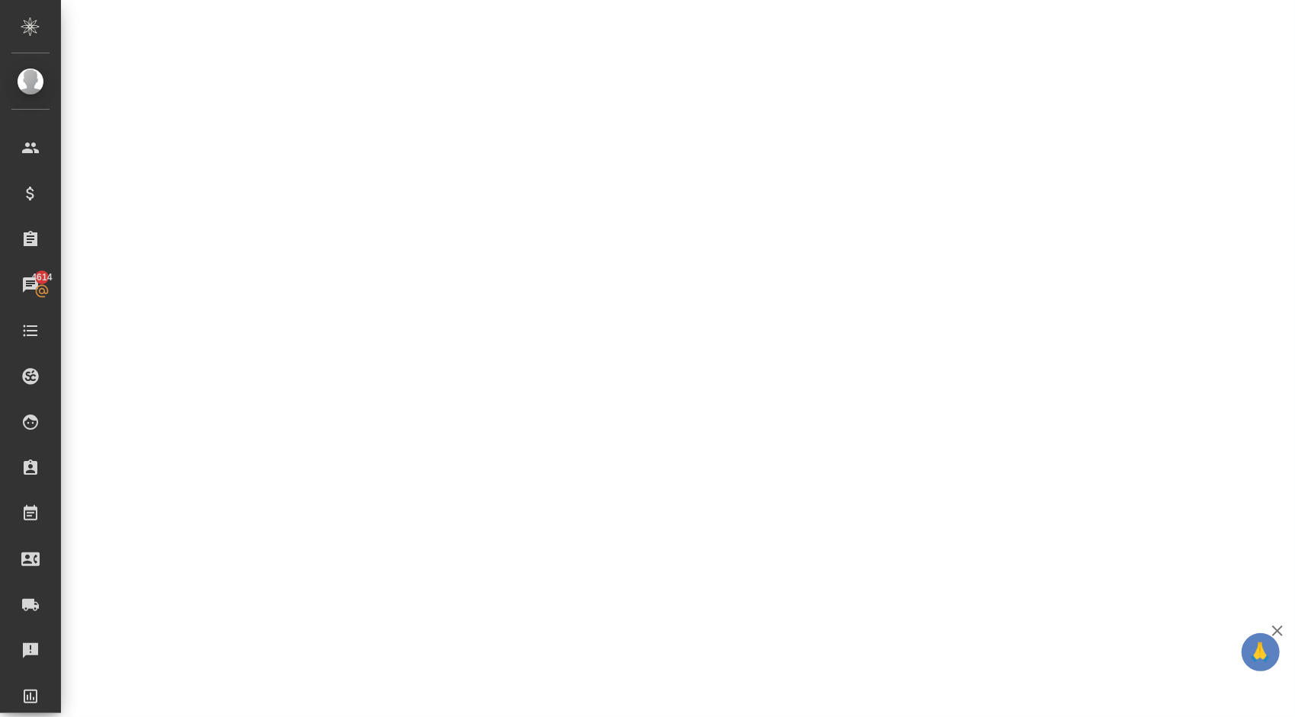
select select "RU"
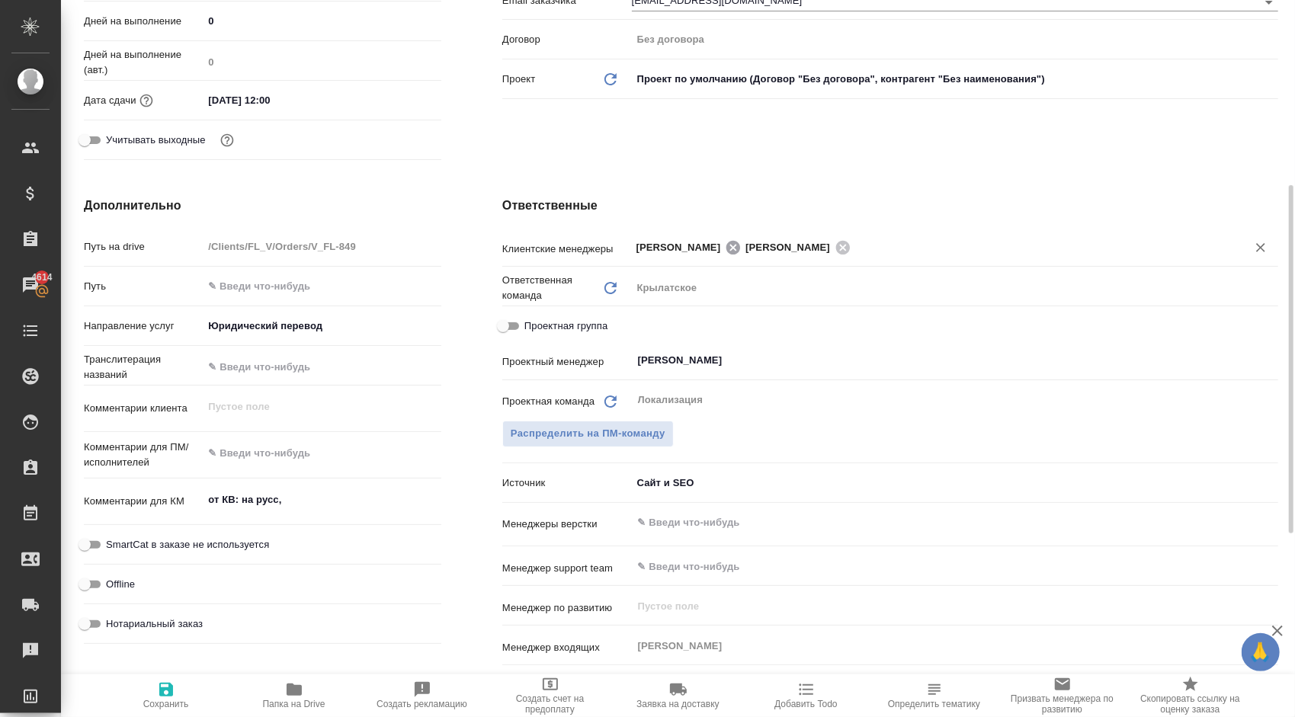
click at [730, 250] on icon at bounding box center [733, 247] width 14 height 14
type textarea "x"
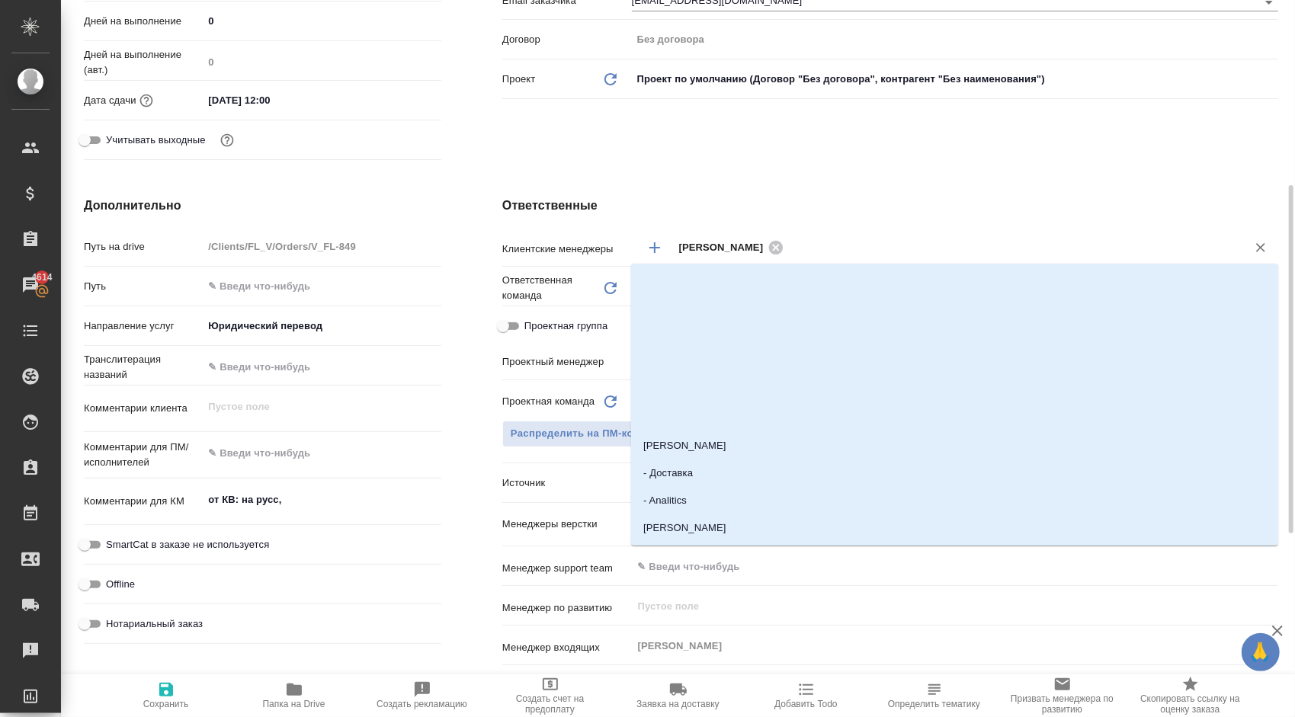
click at [813, 244] on input "text" at bounding box center [1005, 247] width 435 height 18
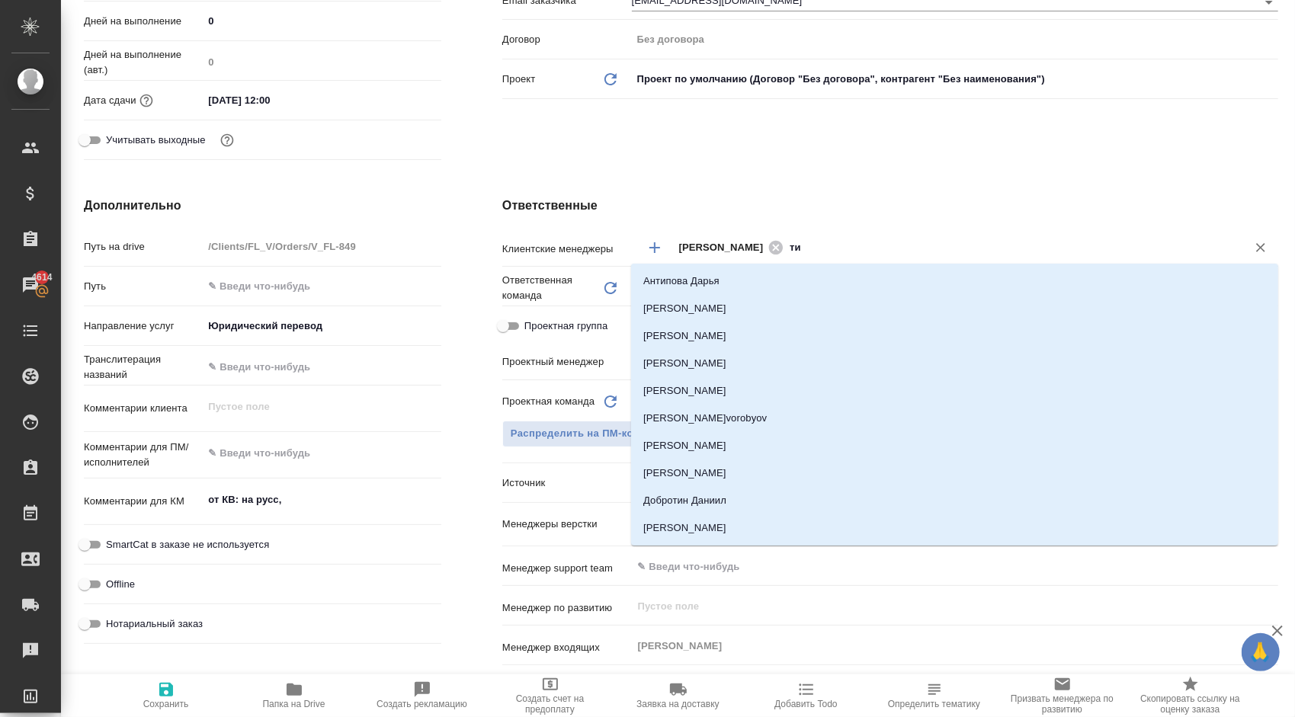
type input "тим"
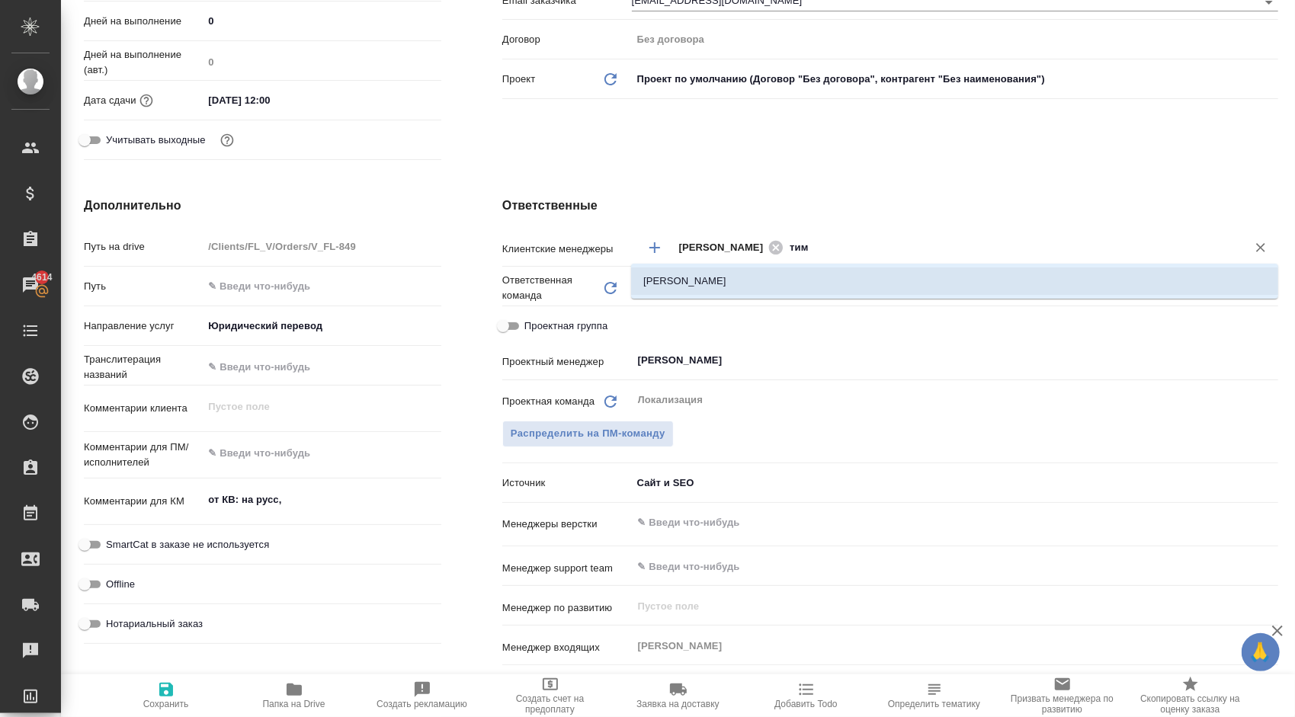
click at [811, 278] on li "[PERSON_NAME]" at bounding box center [954, 281] width 647 height 27
type textarea "x"
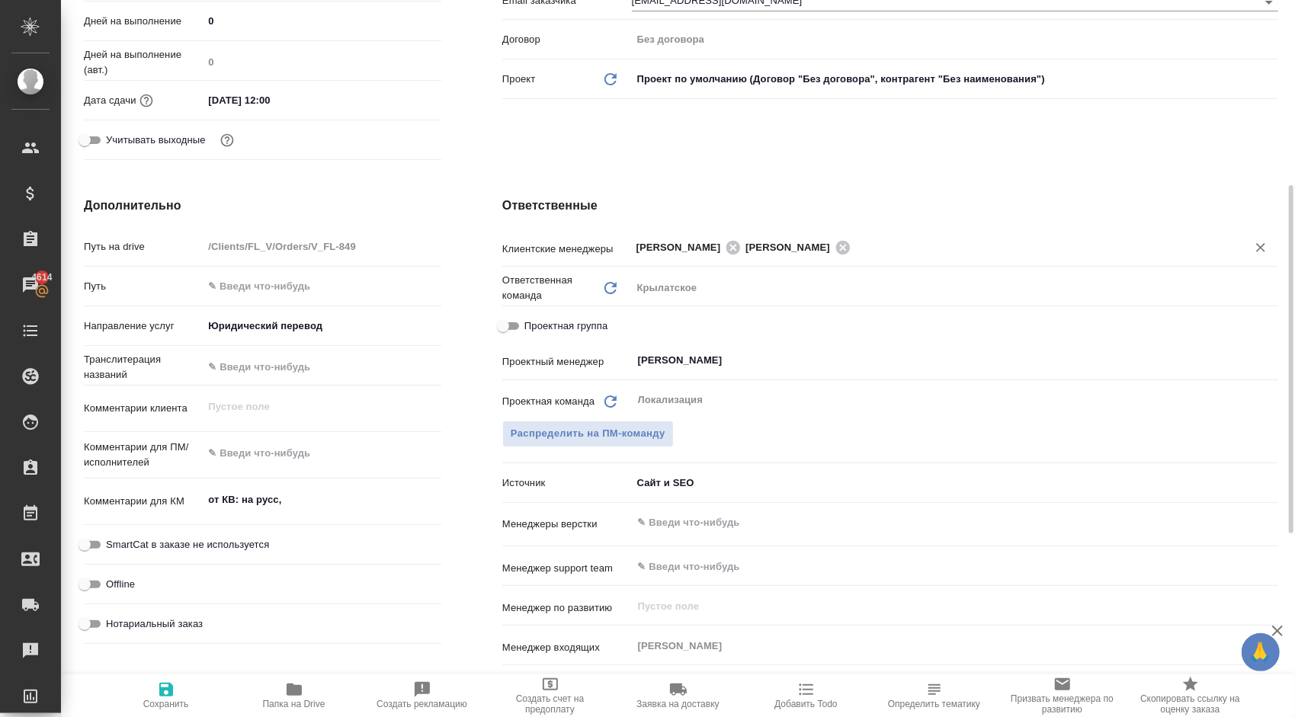
click at [162, 701] on span "Сохранить" at bounding box center [166, 704] width 46 height 11
type textarea "x"
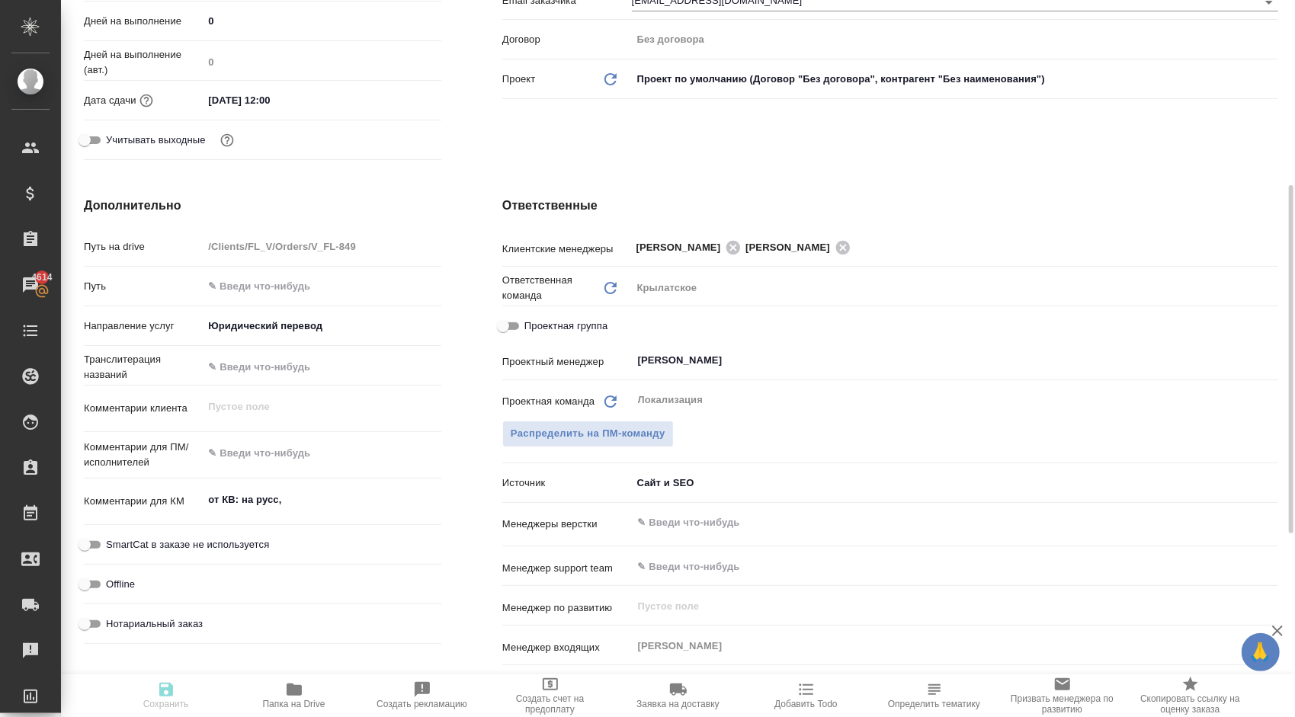
type textarea "x"
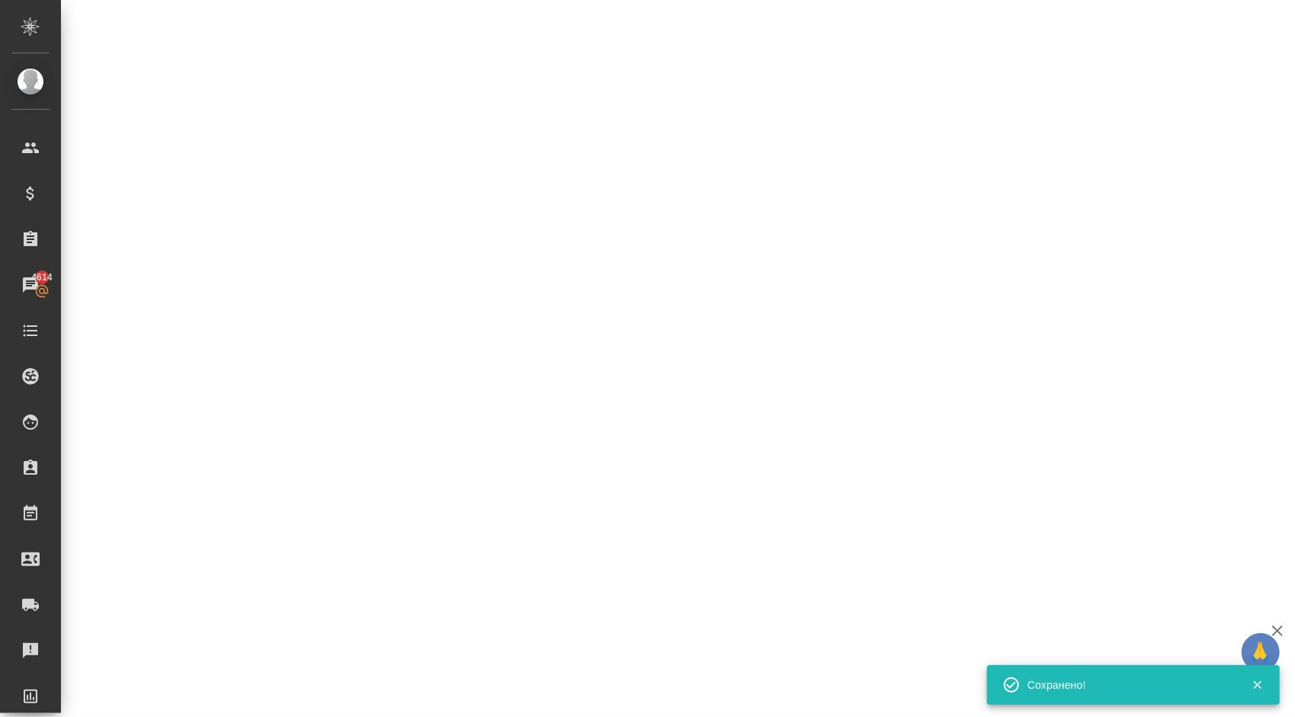
select select "RU"
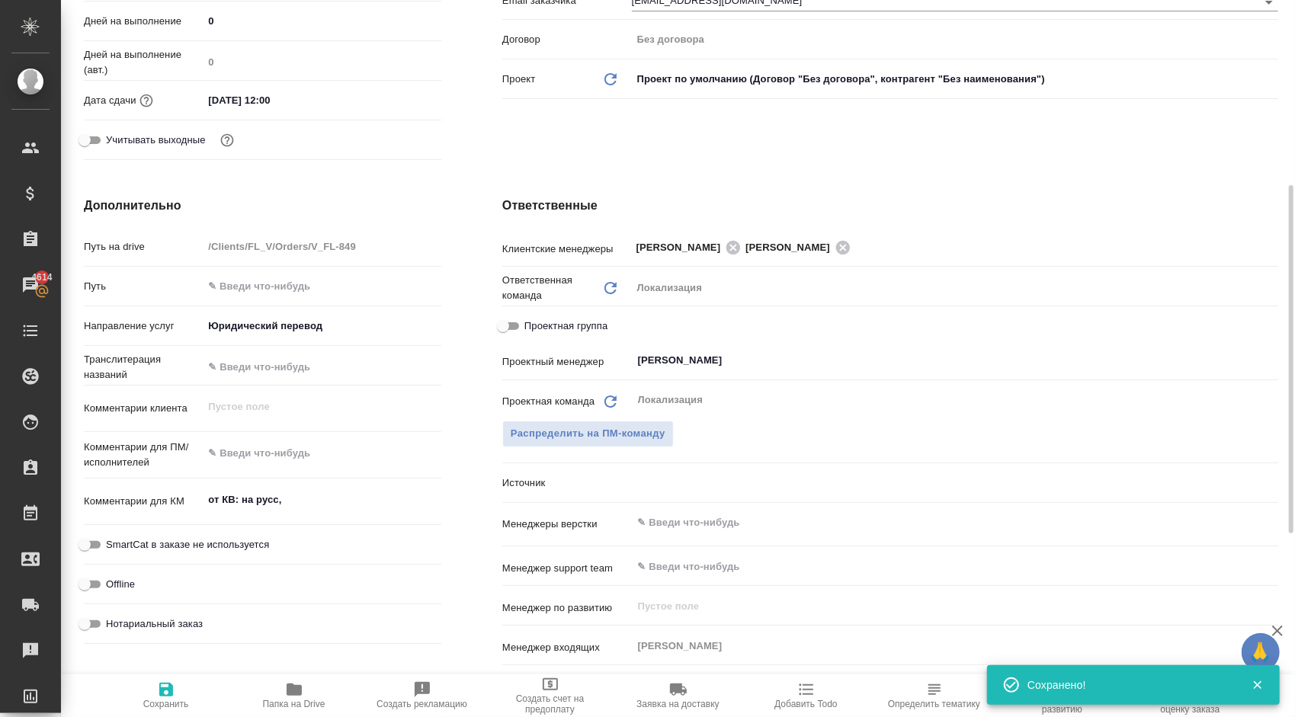
type textarea "x"
click at [175, 694] on span "Сохранить" at bounding box center [166, 695] width 110 height 29
type textarea "x"
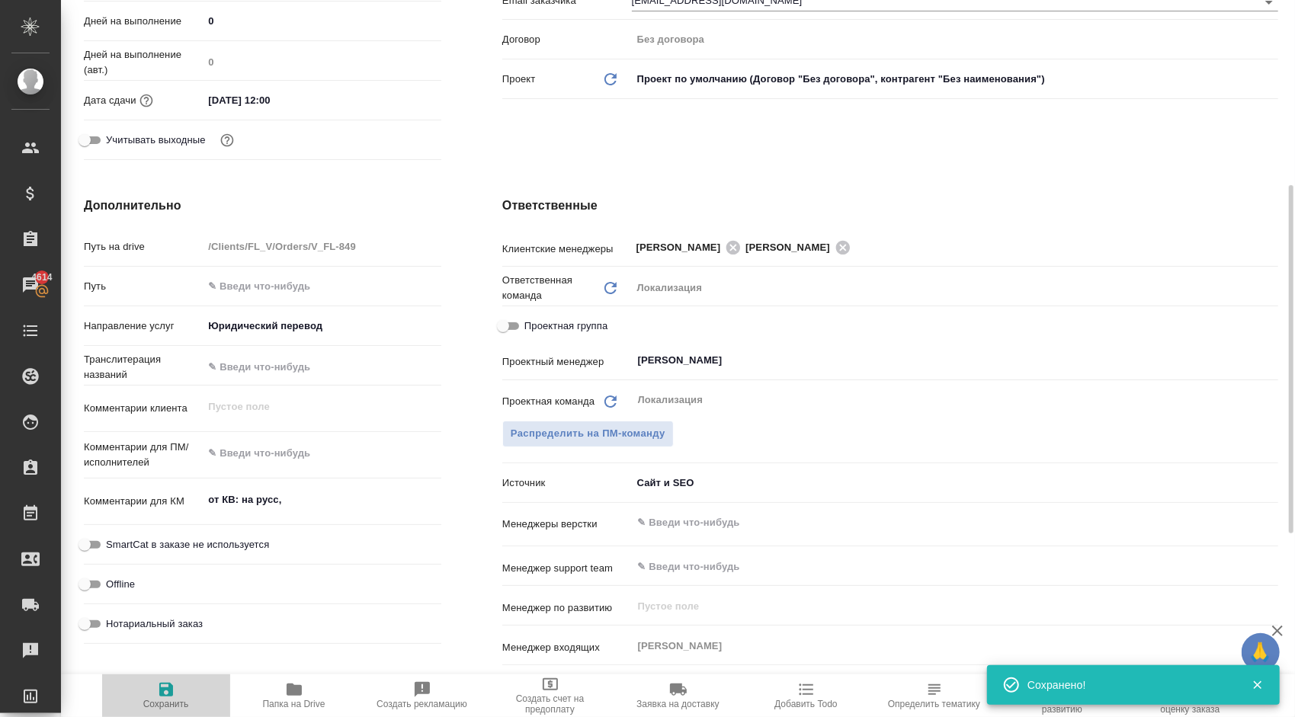
type textarea "x"
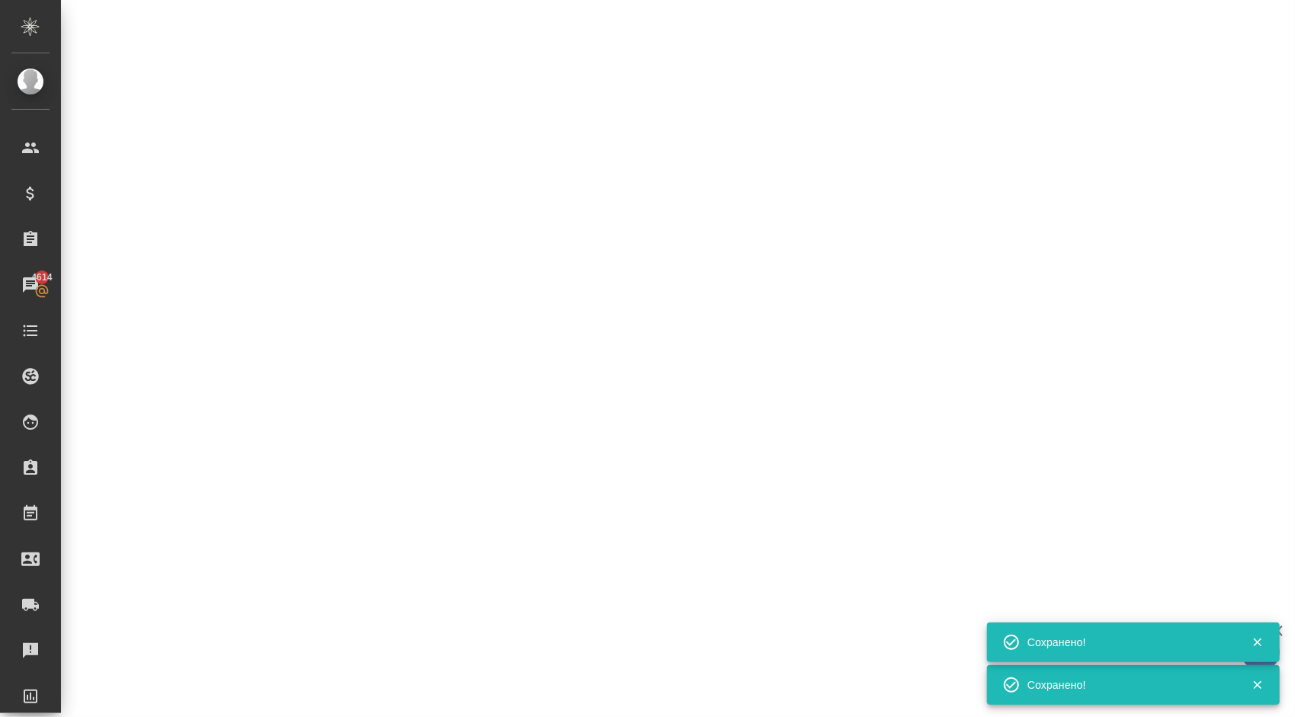
select select "RU"
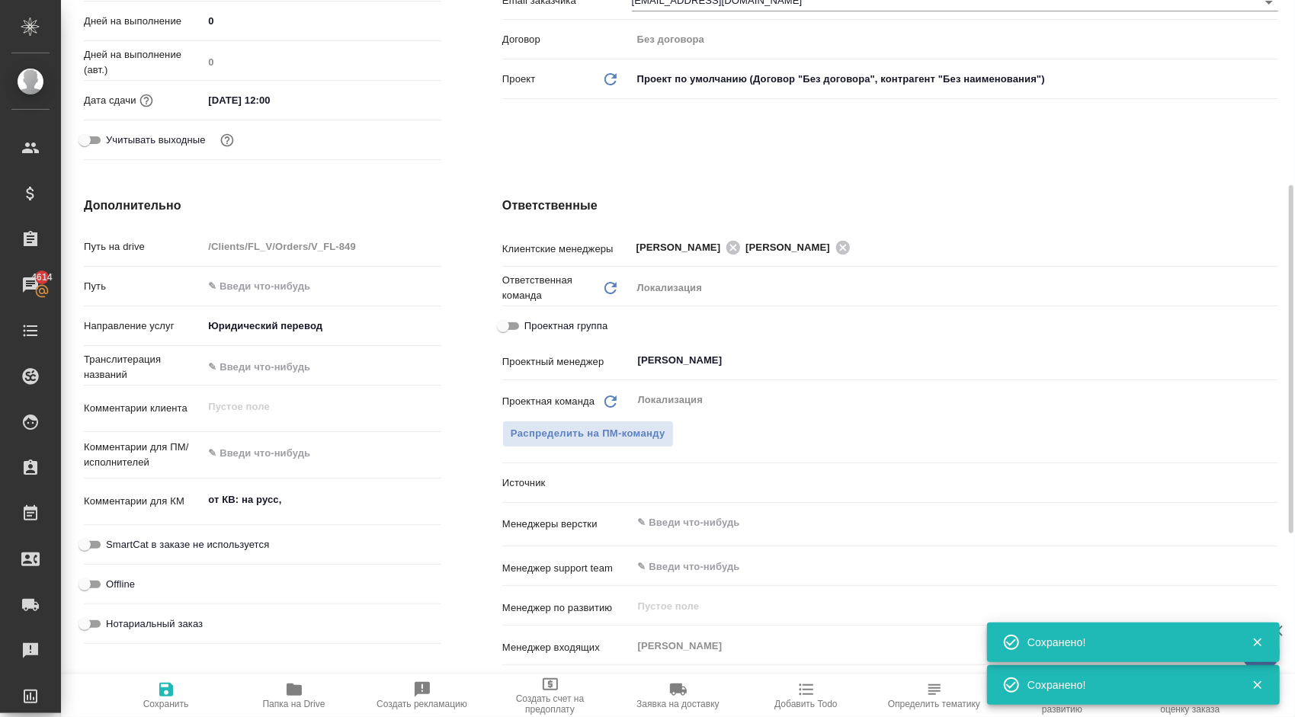
type textarea "x"
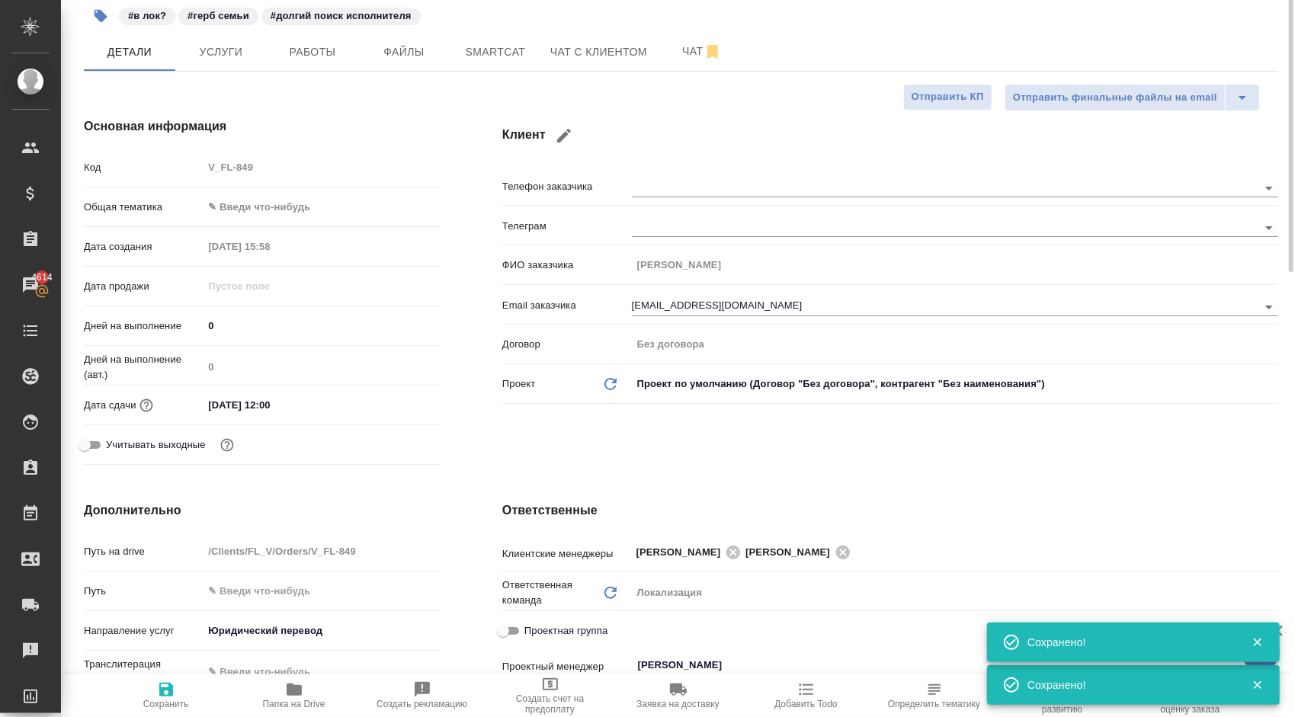
scroll to position [0, 0]
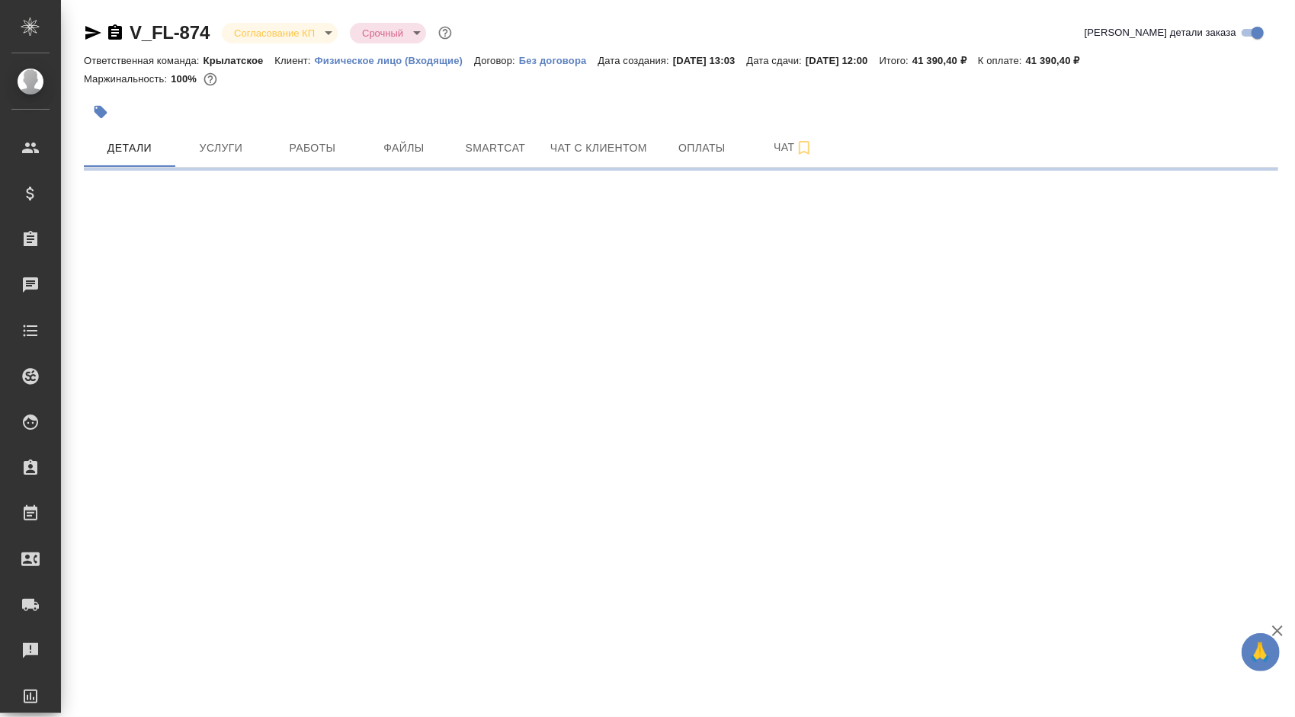
select select "RU"
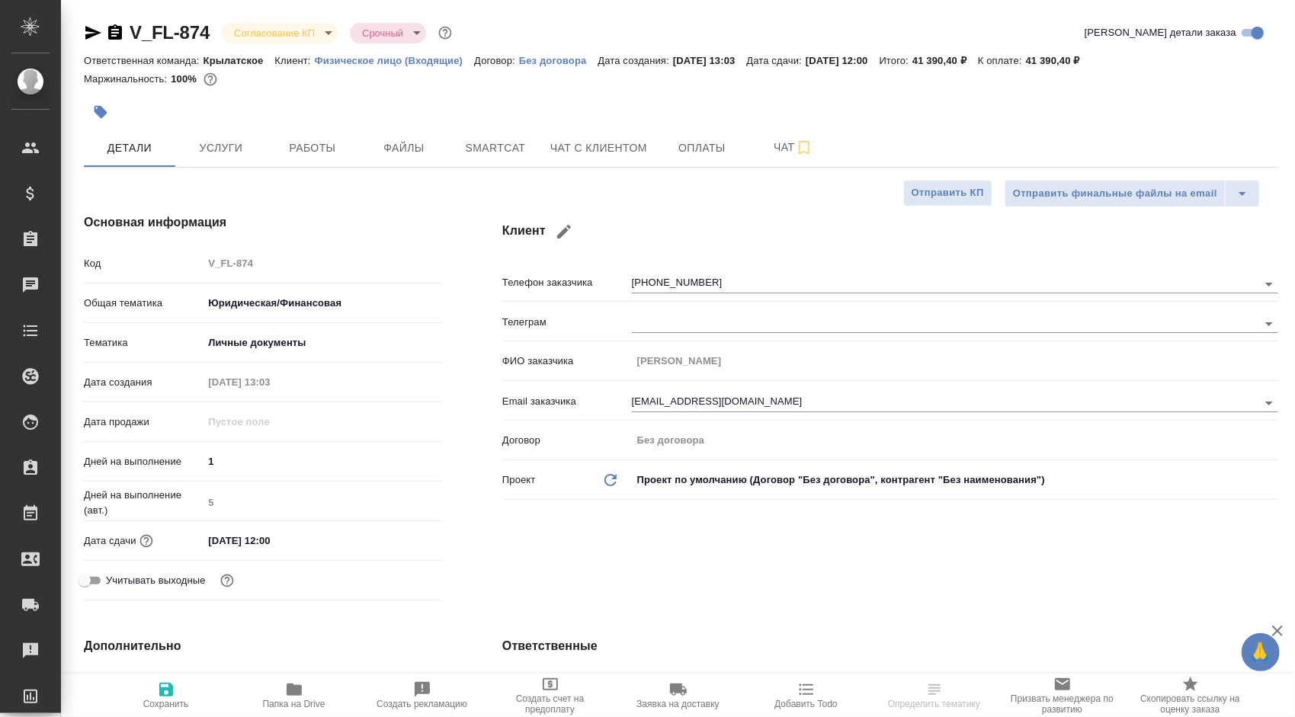
type textarea "x"
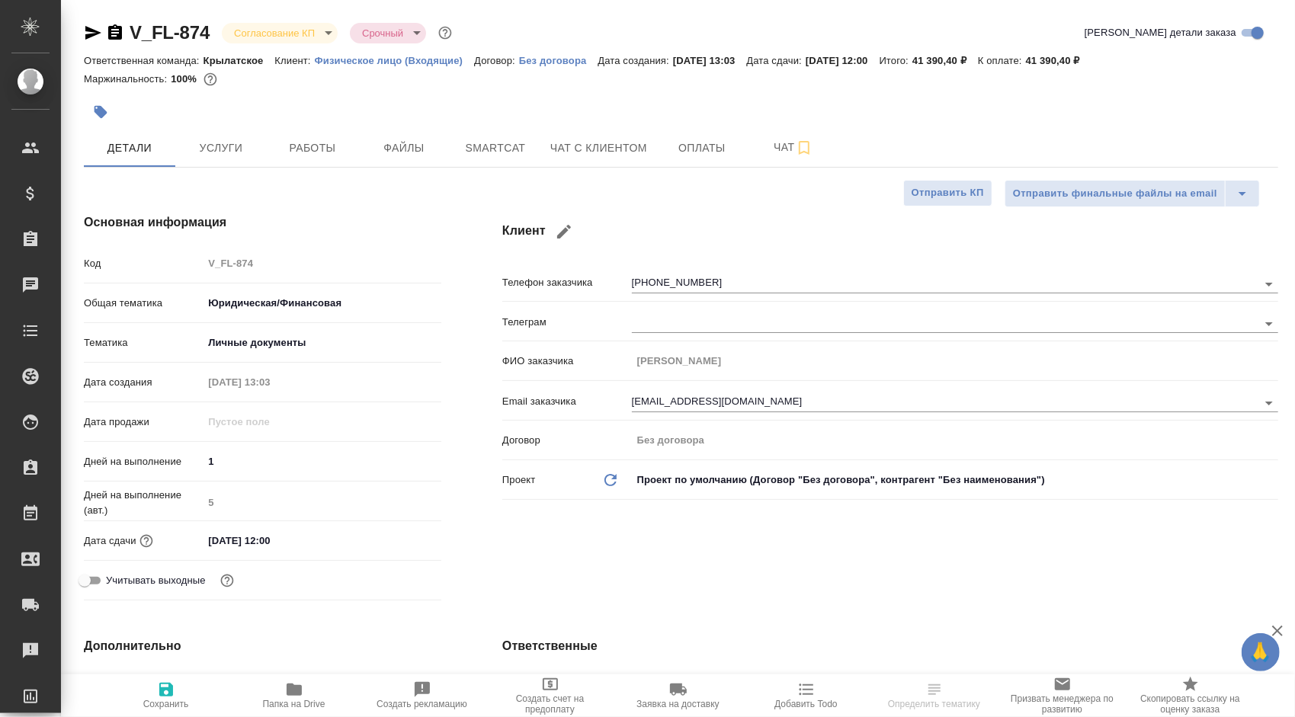
type textarea "x"
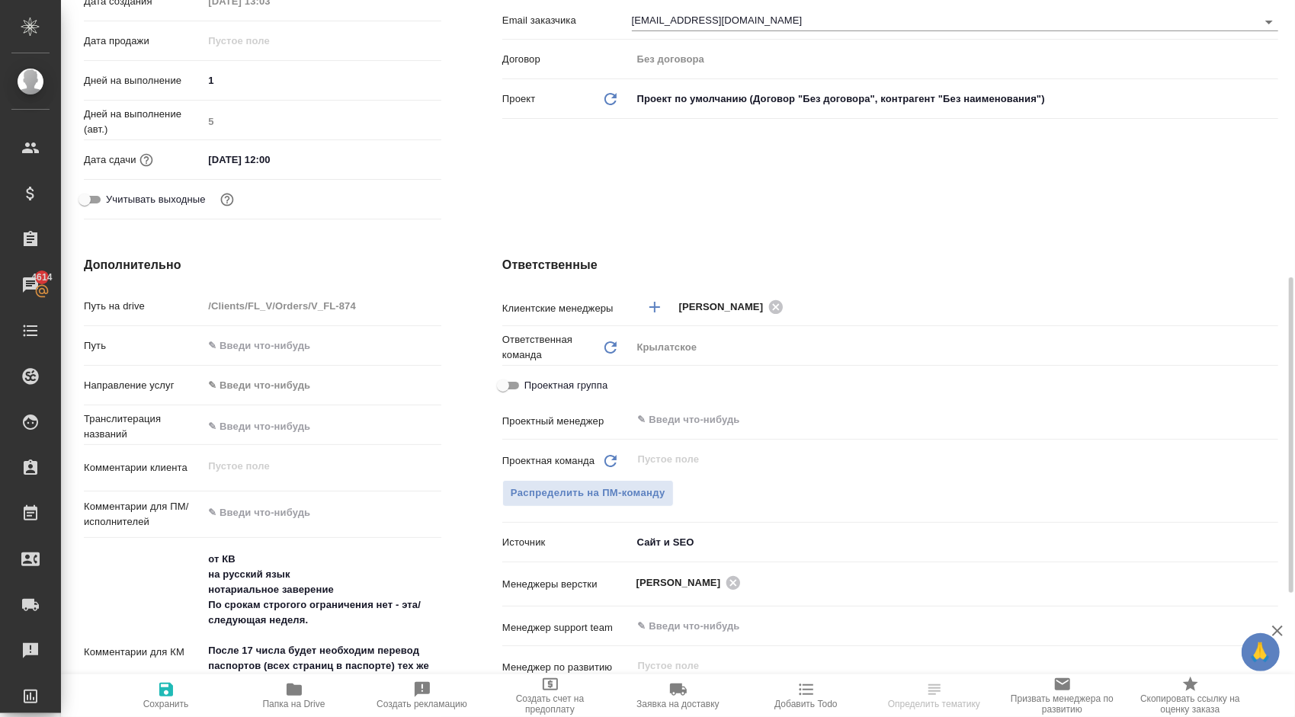
scroll to position [534, 0]
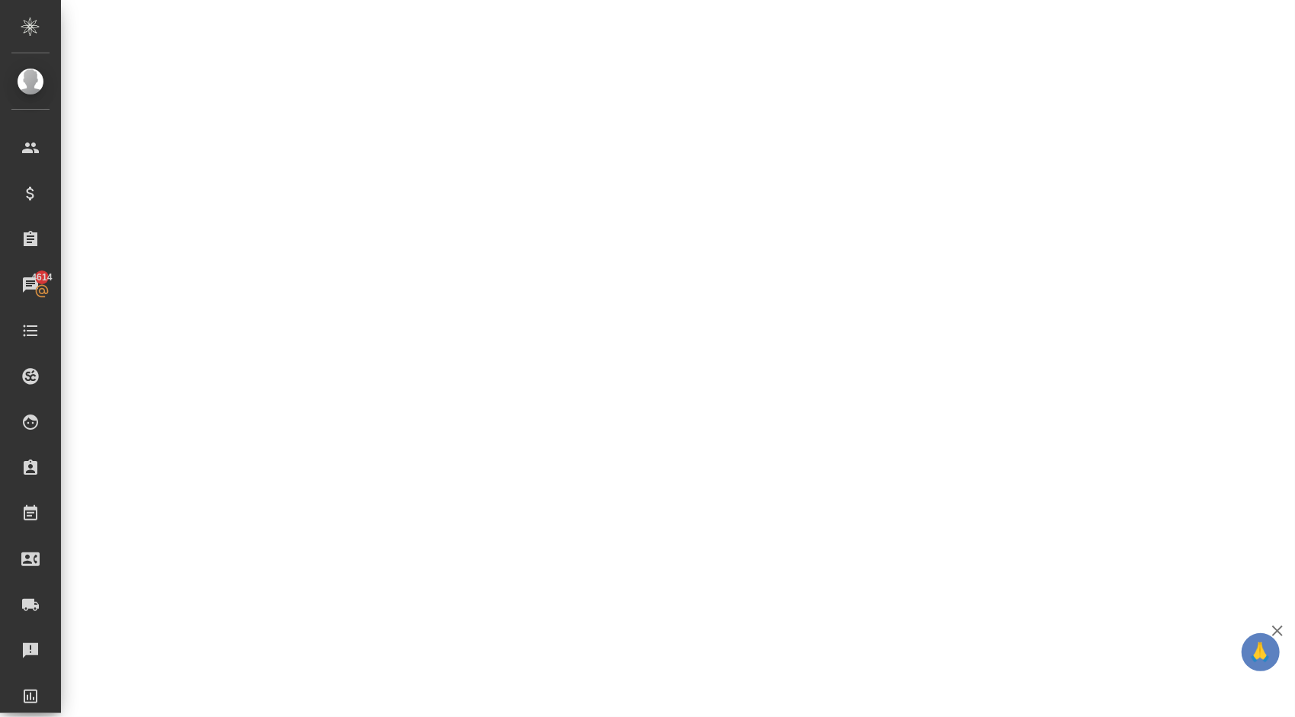
select select "RU"
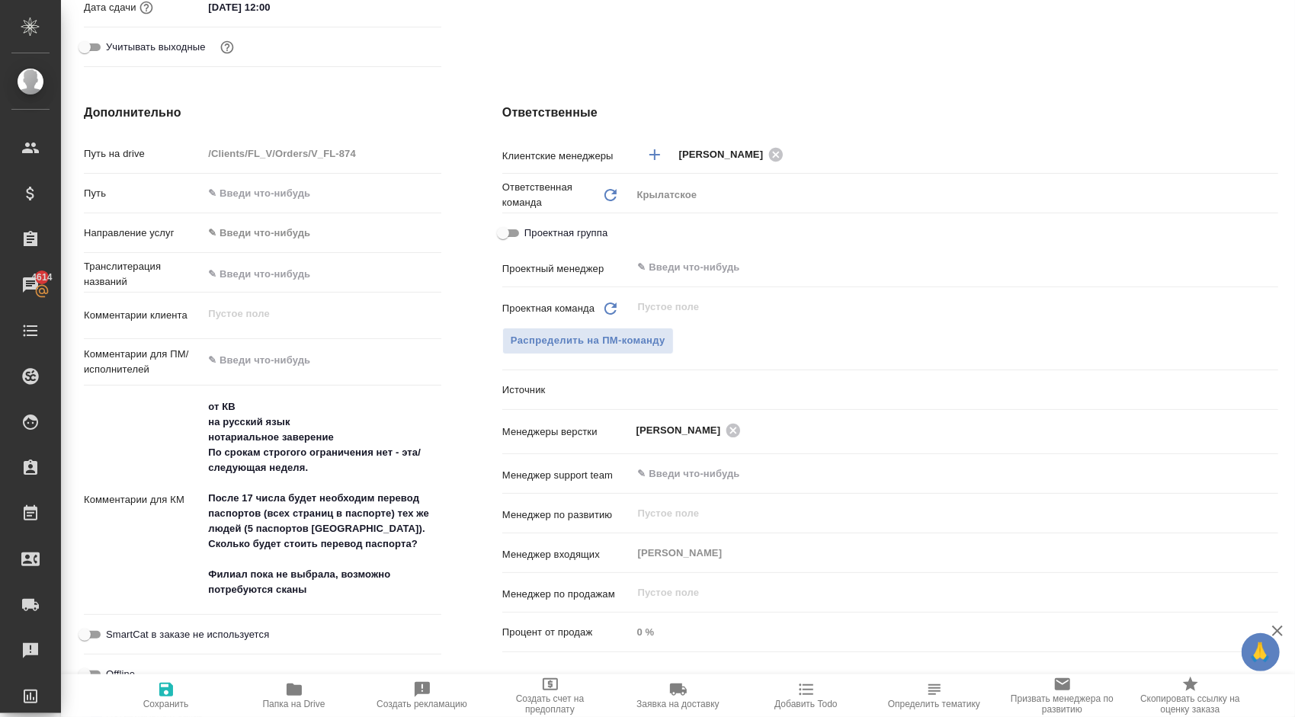
type textarea "x"
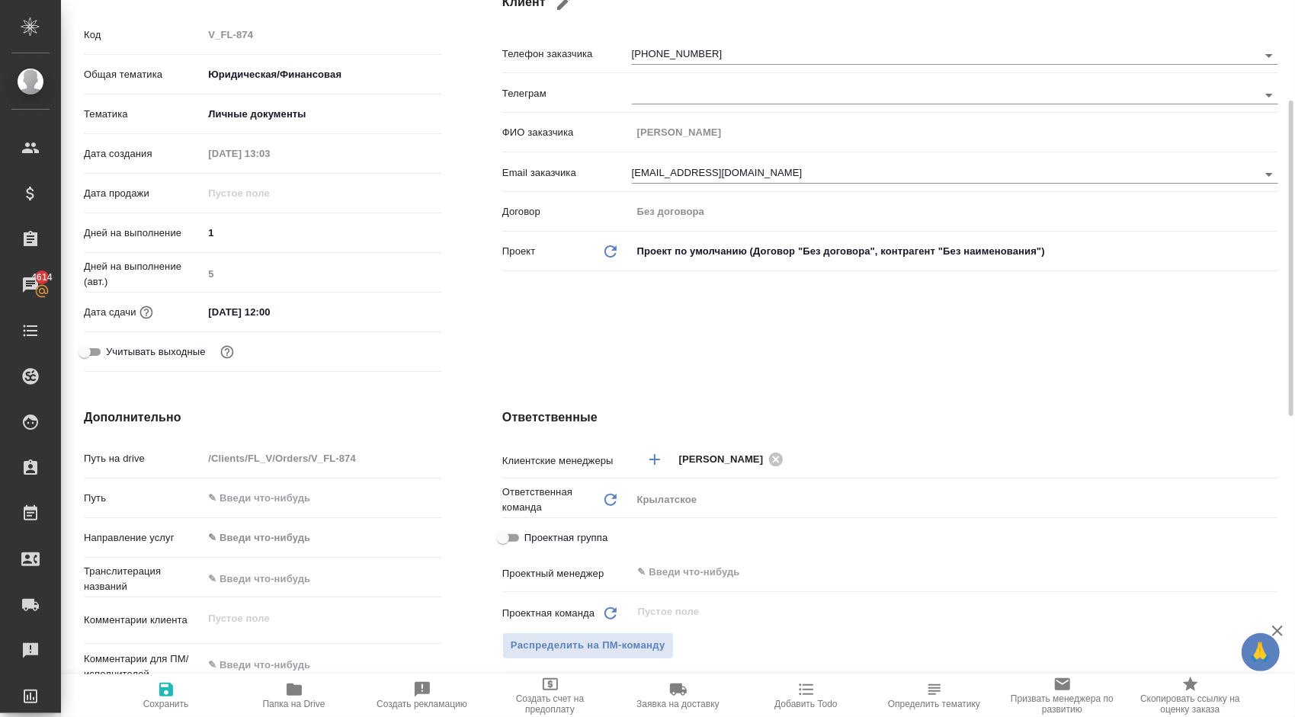
scroll to position [0, 0]
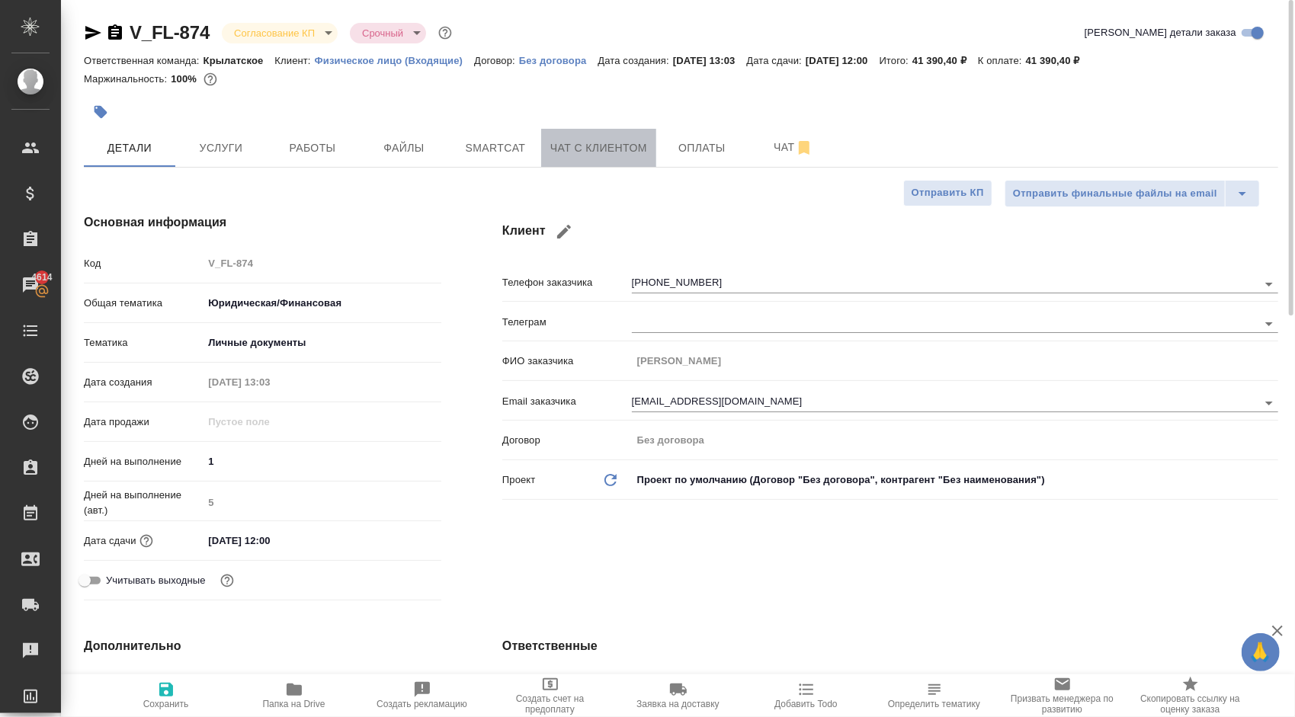
click at [570, 142] on span "Чат с клиентом" at bounding box center [598, 148] width 97 height 19
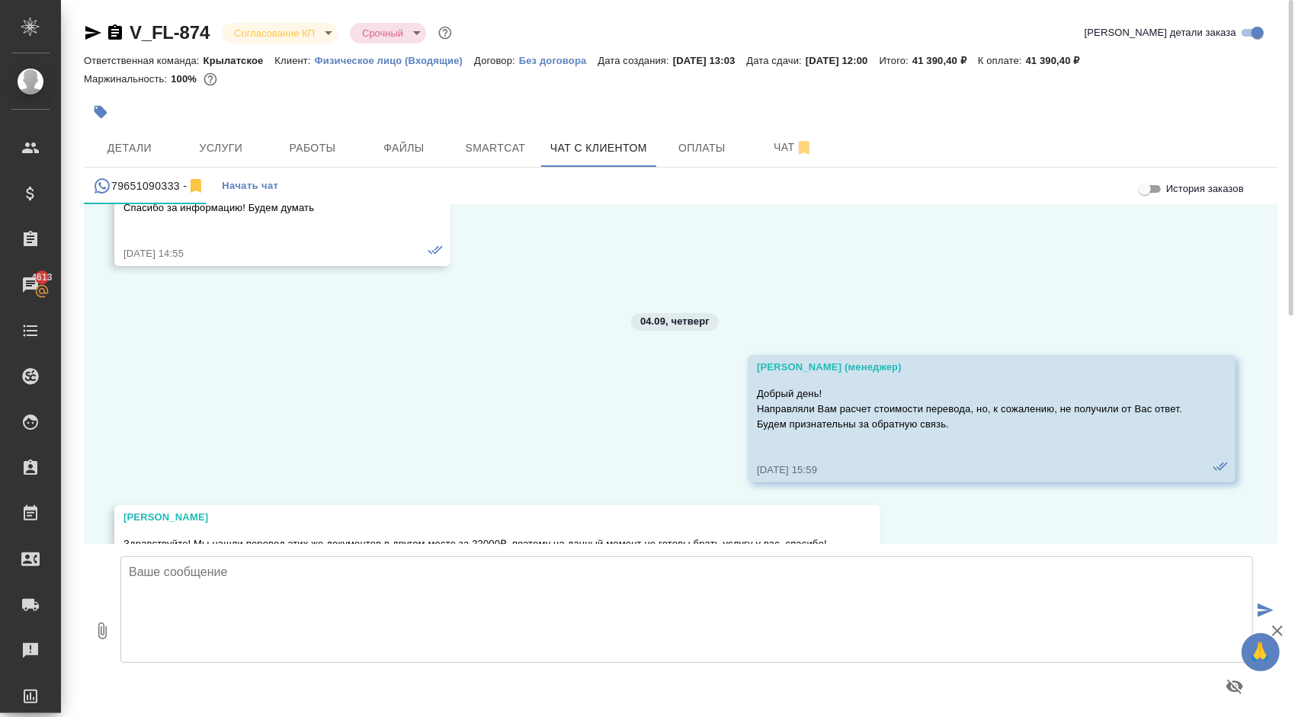
scroll to position [1968, 0]
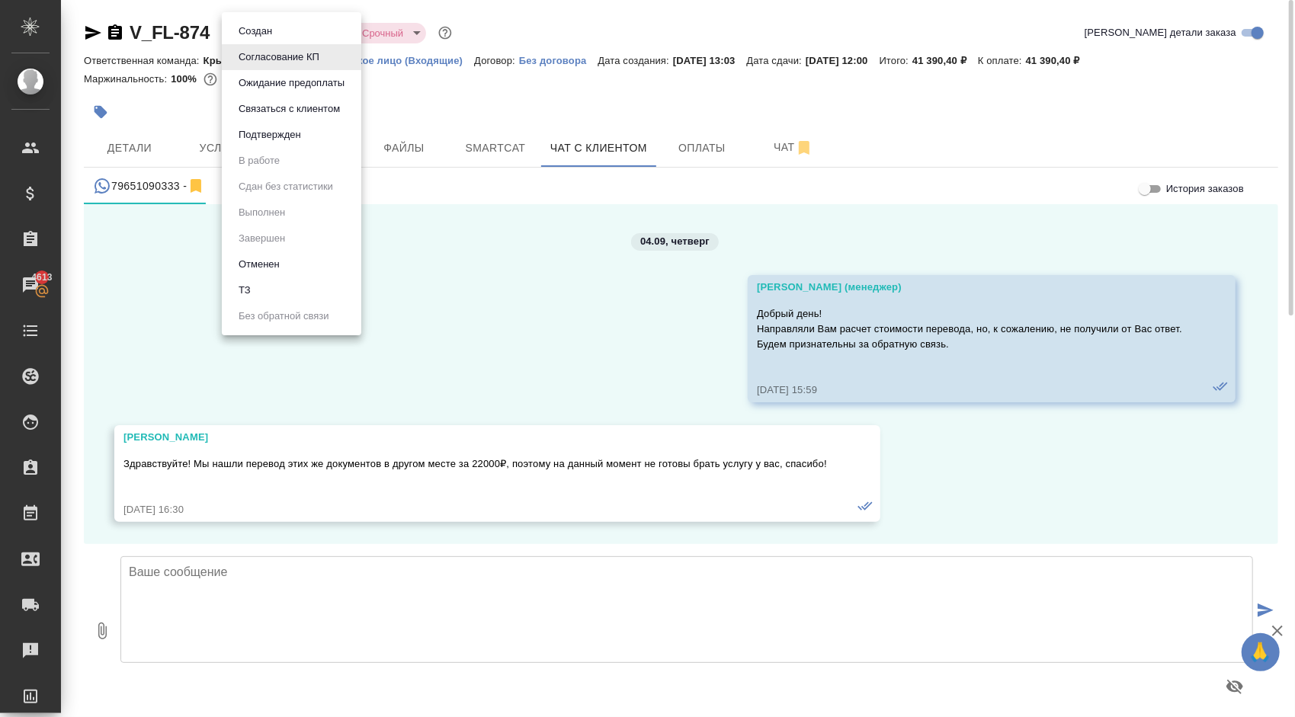
click at [290, 38] on body "🙏 .cls-1 fill:#fff; AWATERA [PERSON_NAME] Спецификации Заказы 4613 Чаты Todo Пр…" at bounding box center [647, 358] width 1295 height 717
click at [296, 273] on li "Отменен" at bounding box center [292, 265] width 140 height 26
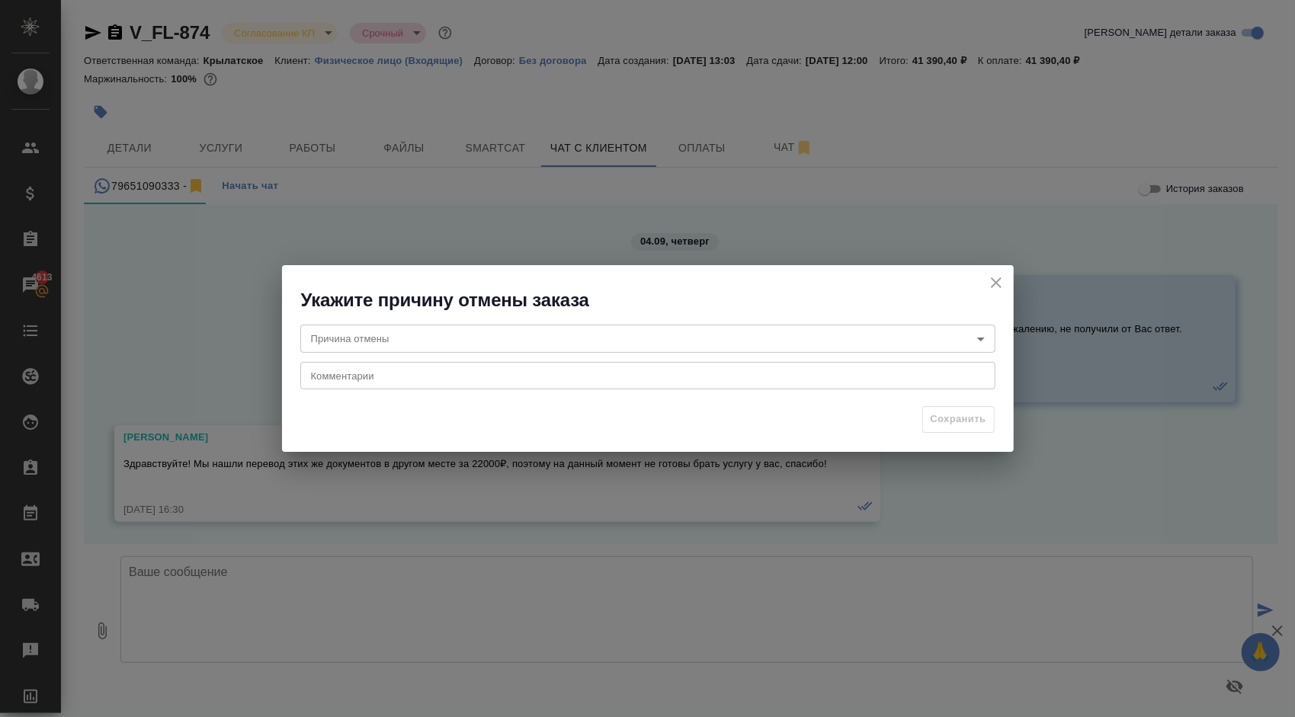
click at [379, 343] on body "🙏 .cls-1 fill:#fff; AWATERA [PERSON_NAME] Спецификации Заказы 4613 Чаты Todo Пр…" at bounding box center [647, 358] width 1295 height 717
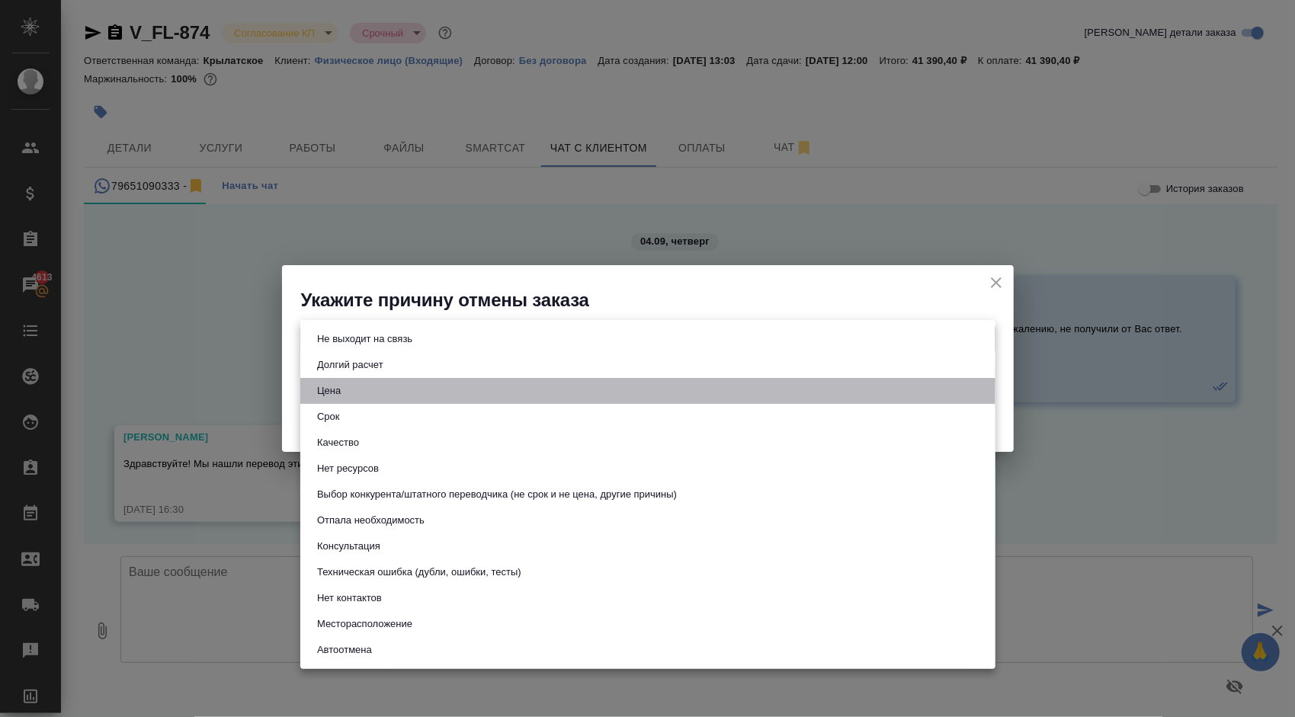
click at [347, 385] on li "Цена" at bounding box center [647, 391] width 695 height 26
type input "price"
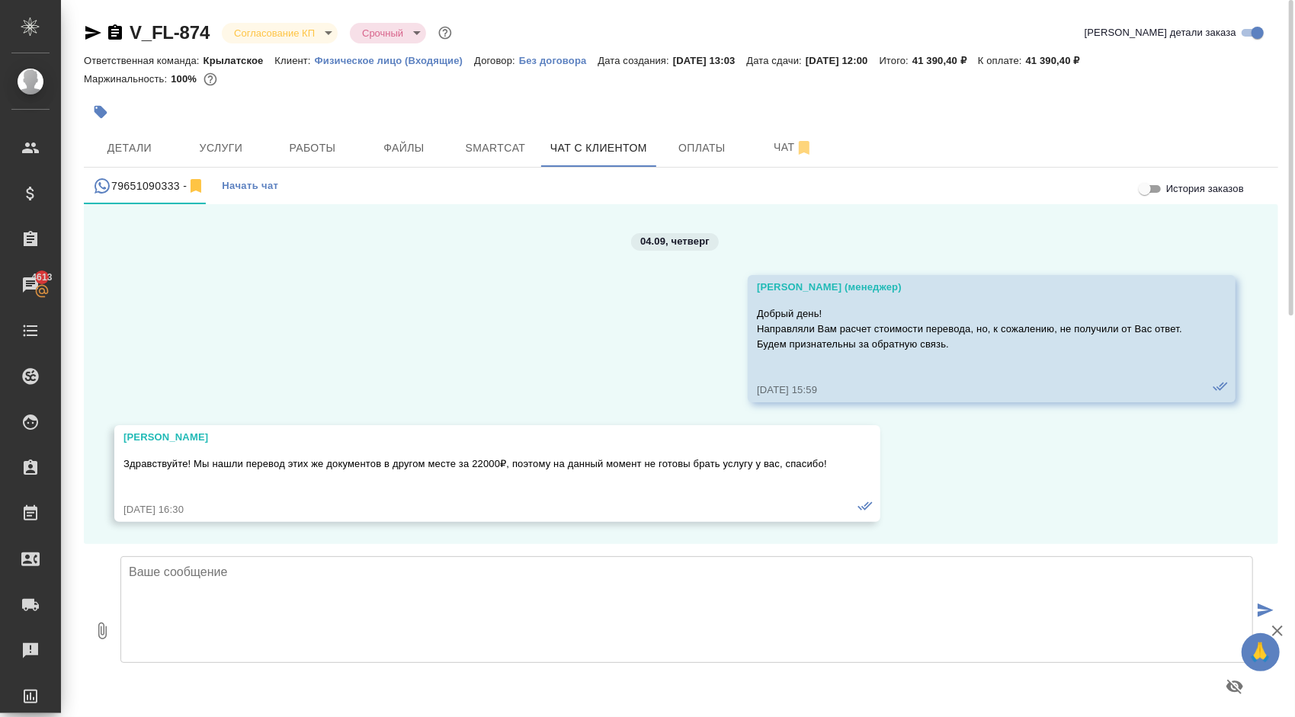
click at [274, 466] on p "Здравствуйте! Мы нашли перевод этих же документов в другом месте за 22000₽, поэ…" at bounding box center [475, 464] width 704 height 15
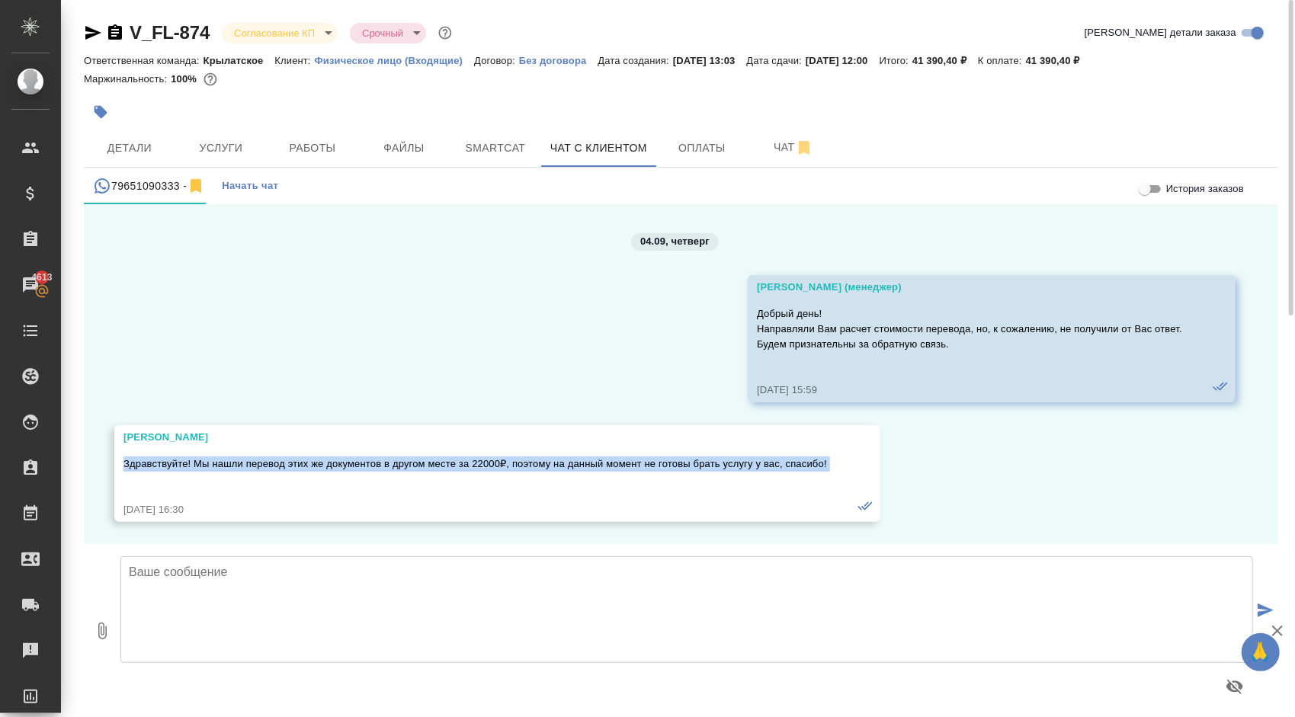
click at [274, 466] on p "Здравствуйте! Мы нашли перевод этих же документов в другом месте за 22000₽, поэ…" at bounding box center [475, 464] width 704 height 15
copy p "Здравствуйте! Мы нашли перевод этих же документов в другом месте за 22000₽, поэ…"
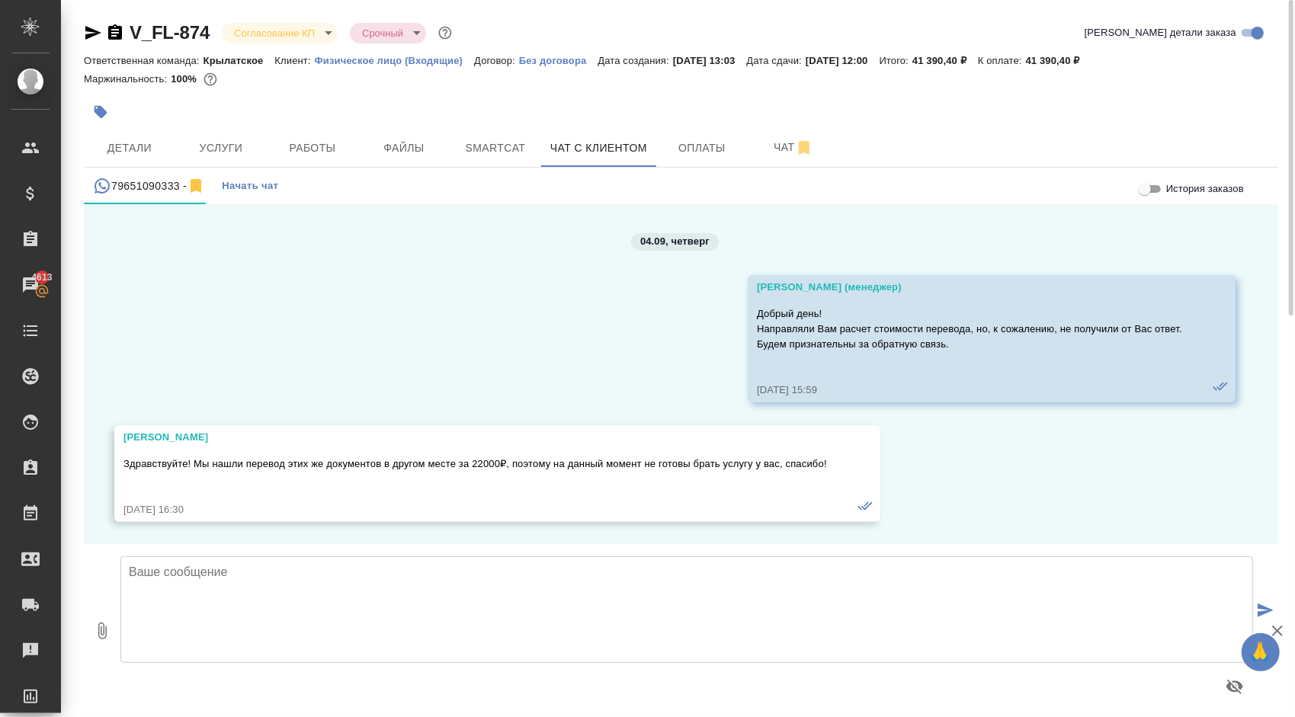
click at [271, 19] on div "V_FL-874 Согласование КП kpNegotiation Срочный urgent Кратко детали заказа Отве…" at bounding box center [680, 363] width 1211 height 726
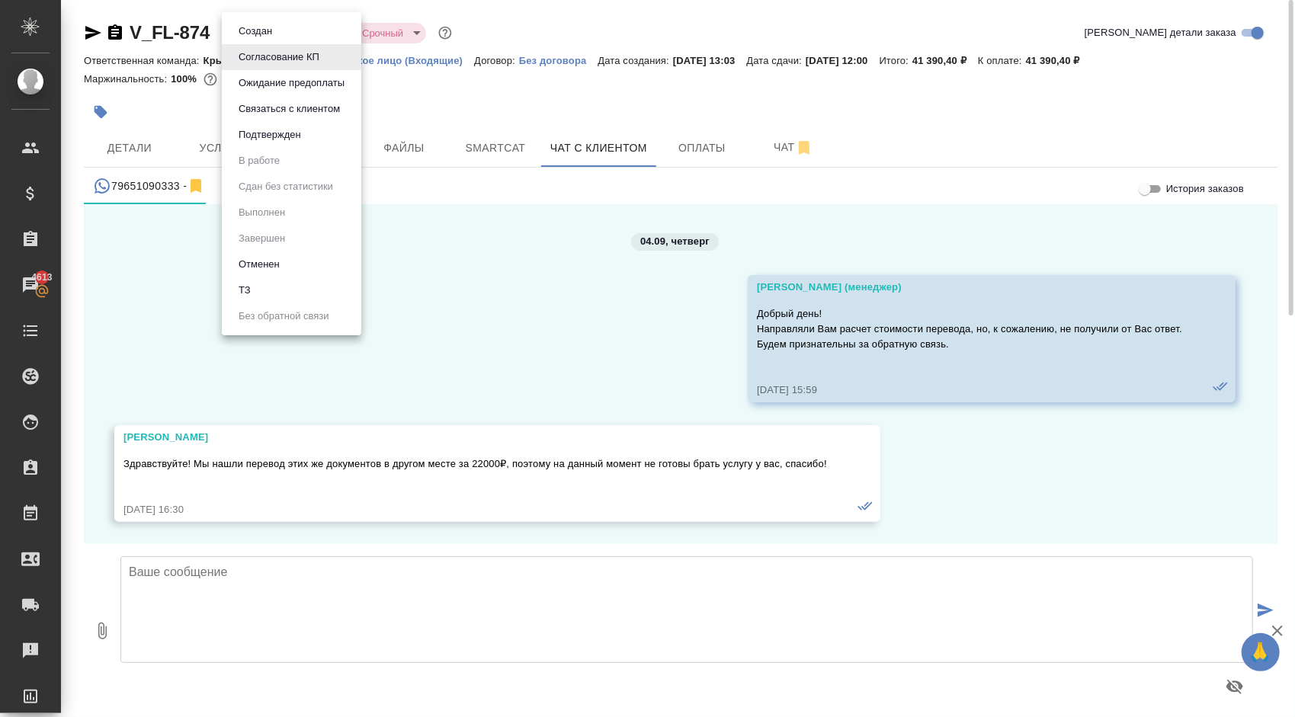
click at [277, 31] on body "🙏 .cls-1 fill:#fff; AWATERA [PERSON_NAME] Спецификации Заказы 4613 Чаты Todo Пр…" at bounding box center [647, 358] width 1295 height 717
click at [268, 267] on button "Отменен" at bounding box center [259, 264] width 50 height 17
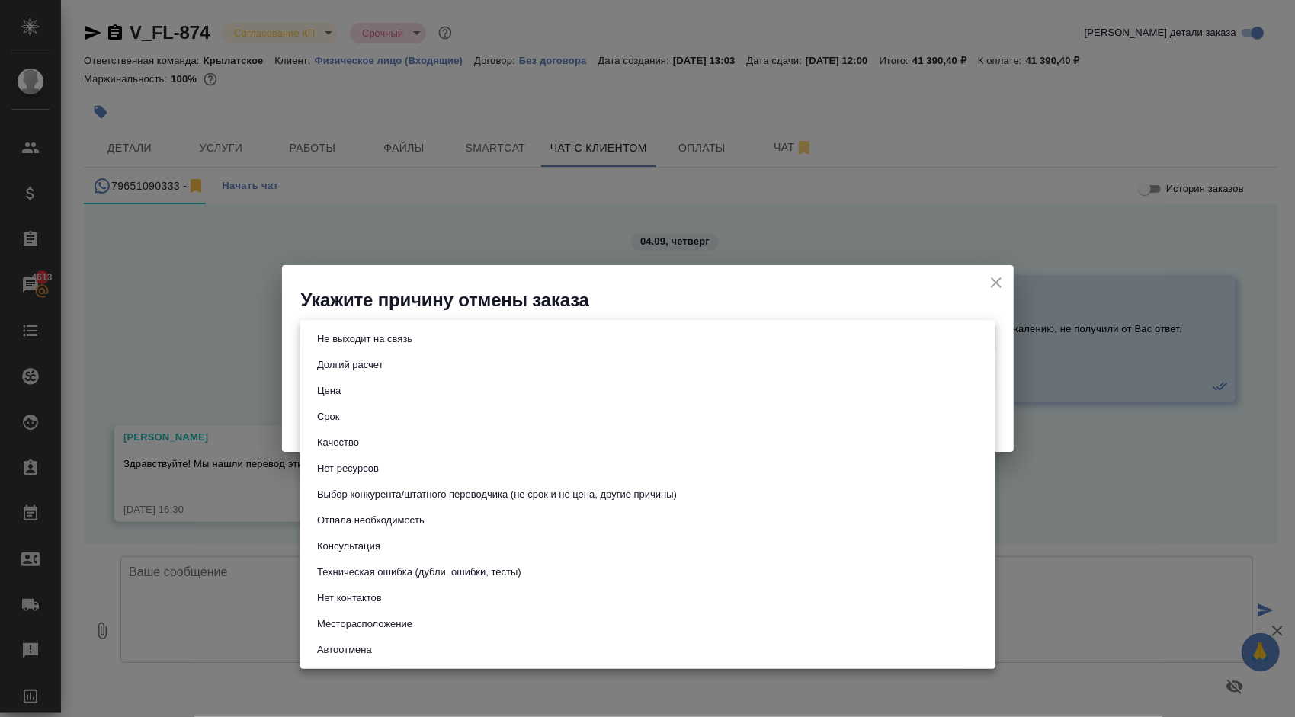
click at [370, 345] on body "🙏 .cls-1 fill:#fff; AWATERA [PERSON_NAME] Спецификации Заказы 4613 Чаты Todo Пр…" at bounding box center [647, 358] width 1295 height 717
click at [355, 389] on li "Цена" at bounding box center [647, 391] width 695 height 26
type input "price"
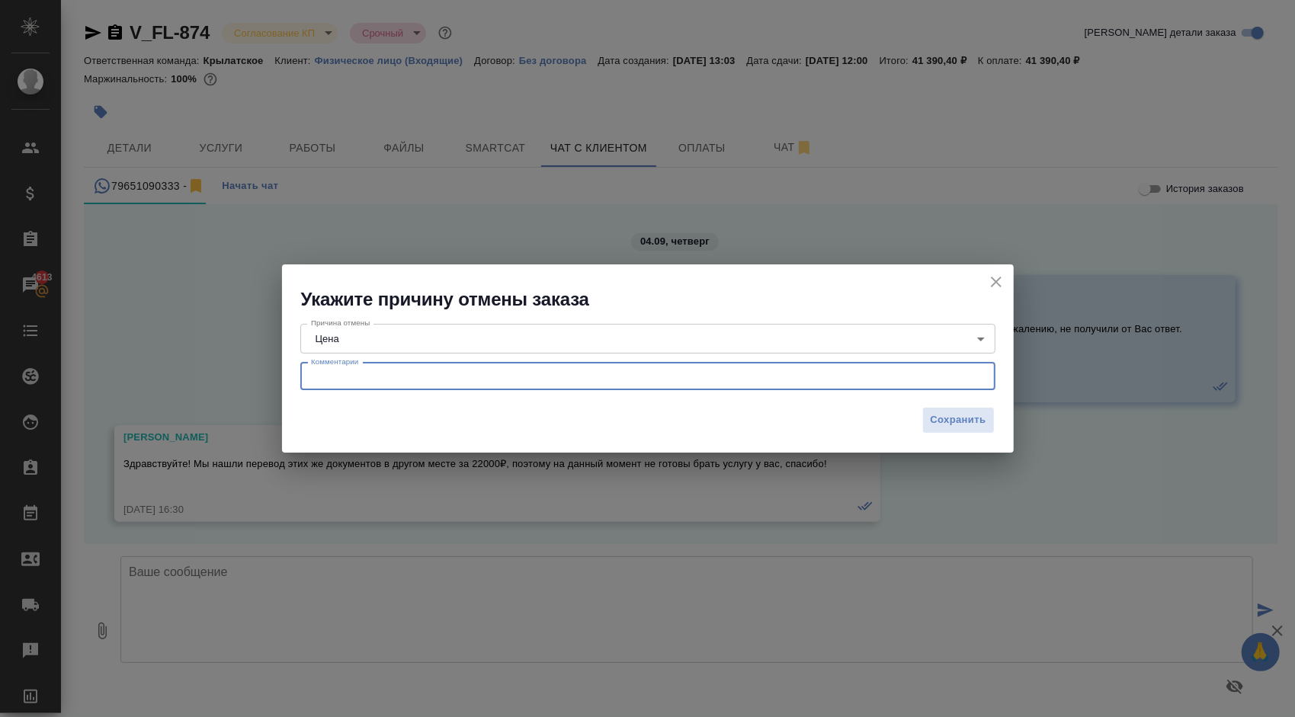
click at [345, 381] on textarea at bounding box center [648, 375] width 674 height 11
click at [353, 349] on body "🙏 .cls-1 fill:#fff; AWATERA [PERSON_NAME] Спецификации Заказы 4613 Чаты Todo Пр…" at bounding box center [647, 358] width 1295 height 717
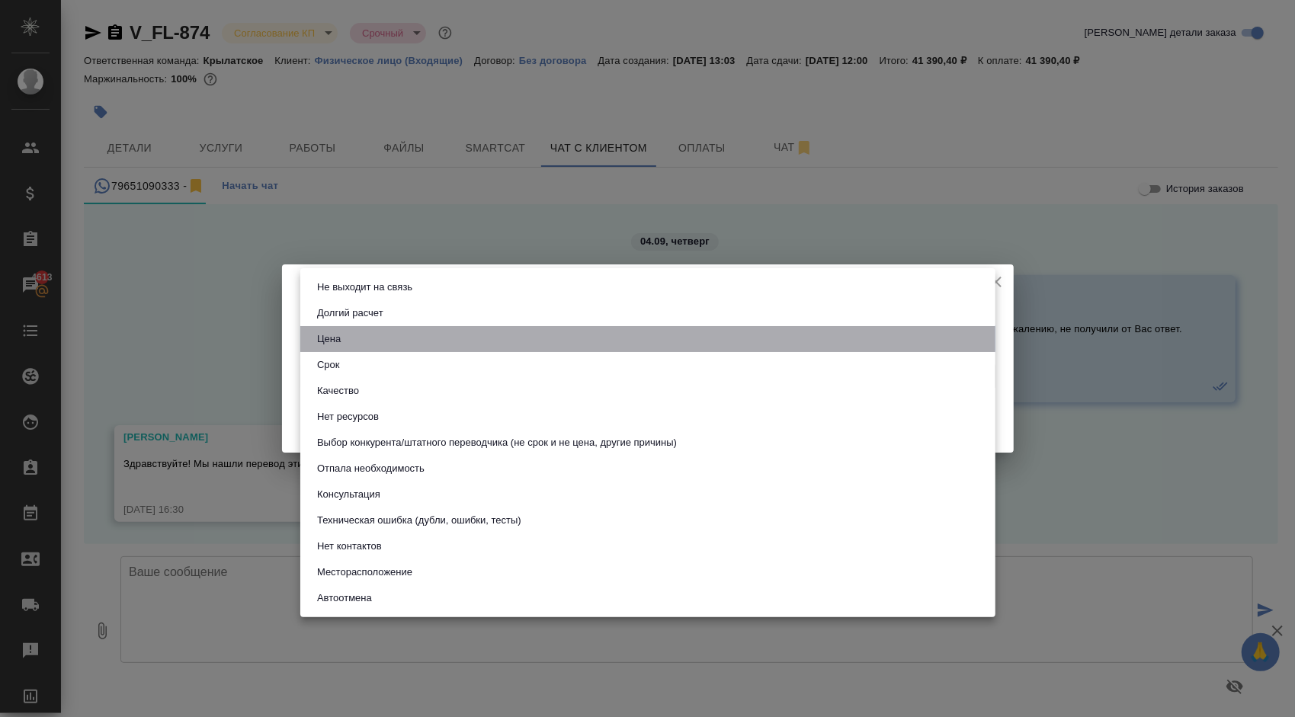
click at [407, 337] on li "Цена" at bounding box center [647, 339] width 695 height 26
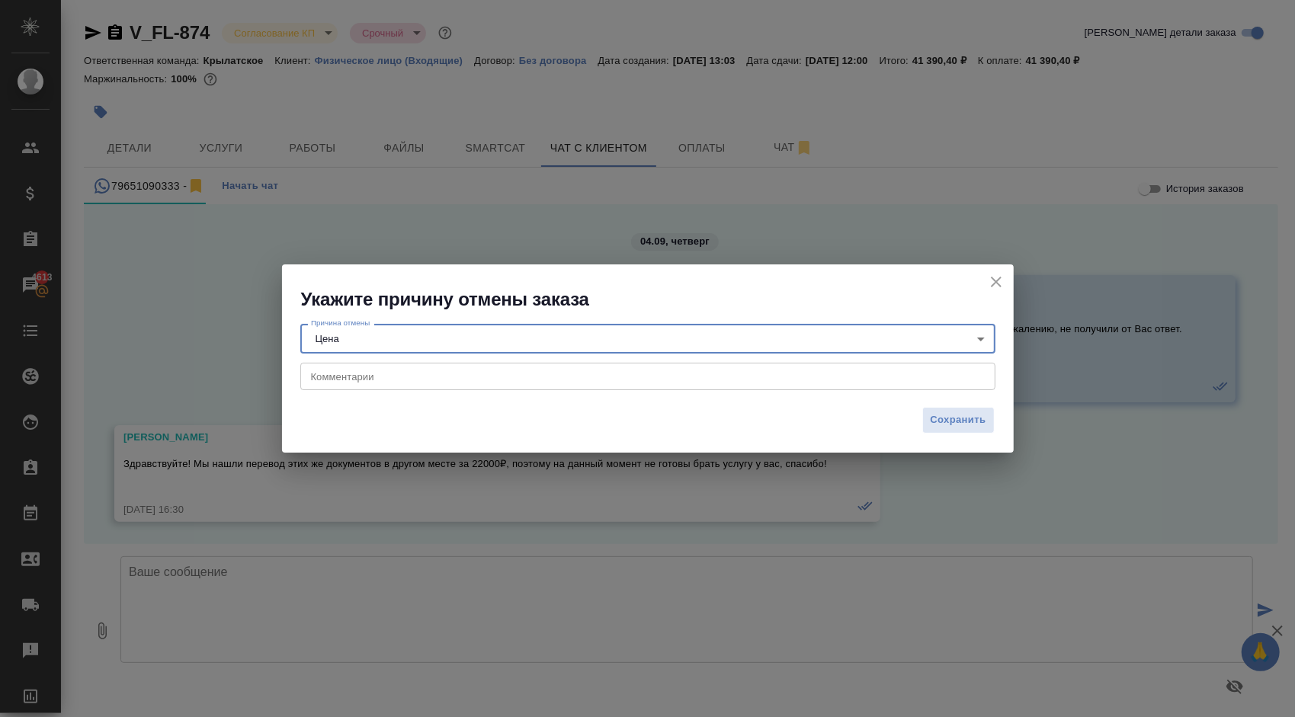
click at [385, 379] on textarea at bounding box center [648, 375] width 674 height 11
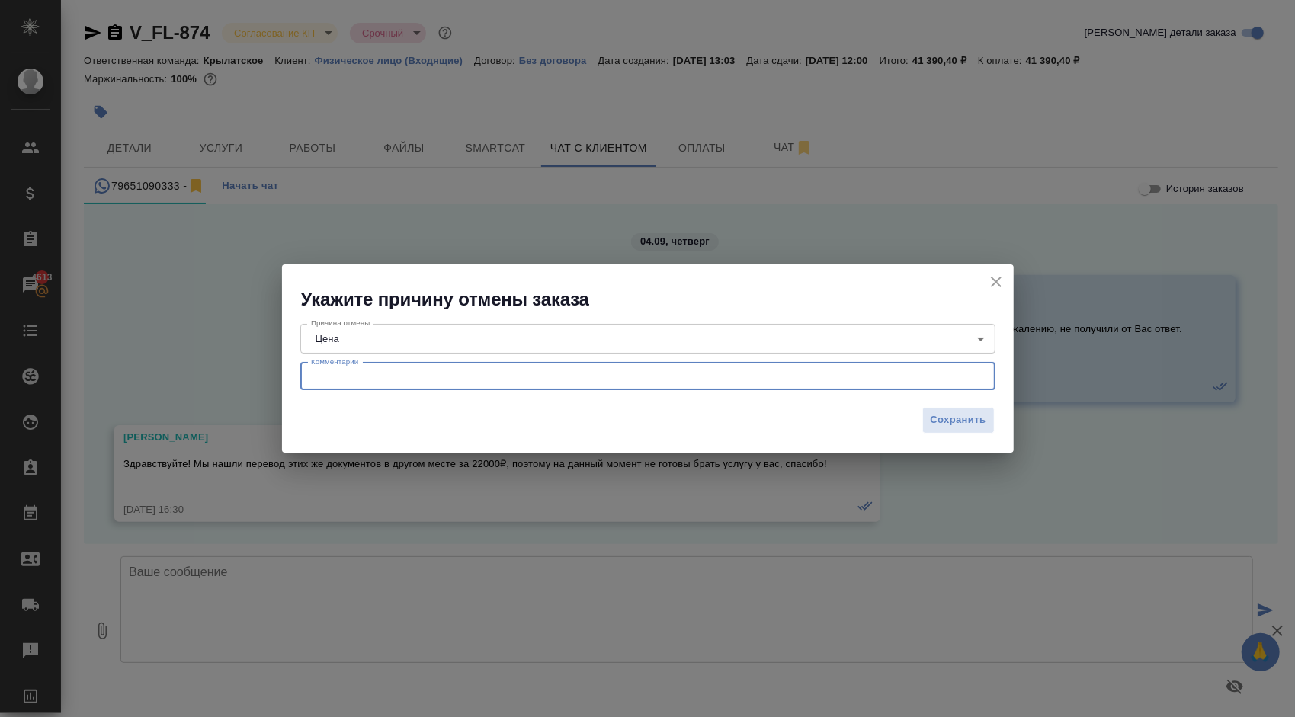
paste textarea "Здравствуйте! Мы нашли перевод этих же документов в другом месте за 22000₽, поэ…"
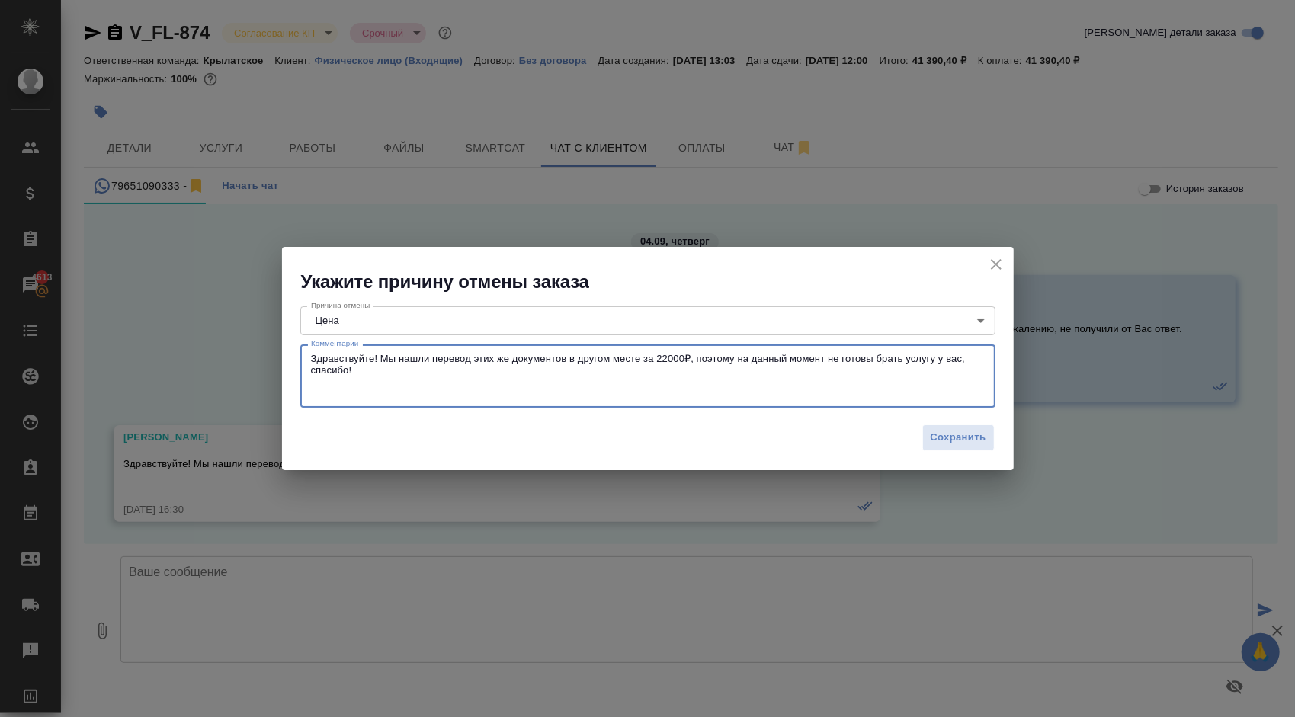
type textarea "Здравствуйте! Мы нашли перевод этих же документов в другом месте за 22000₽, поэ…"
drag, startPoint x: 898, startPoint y: 435, endPoint x: 910, endPoint y: 435, distance: 12.2
click at [909, 435] on div "Сохранить" at bounding box center [648, 443] width 732 height 53
click at [945, 436] on span "Сохранить" at bounding box center [959, 438] width 56 height 18
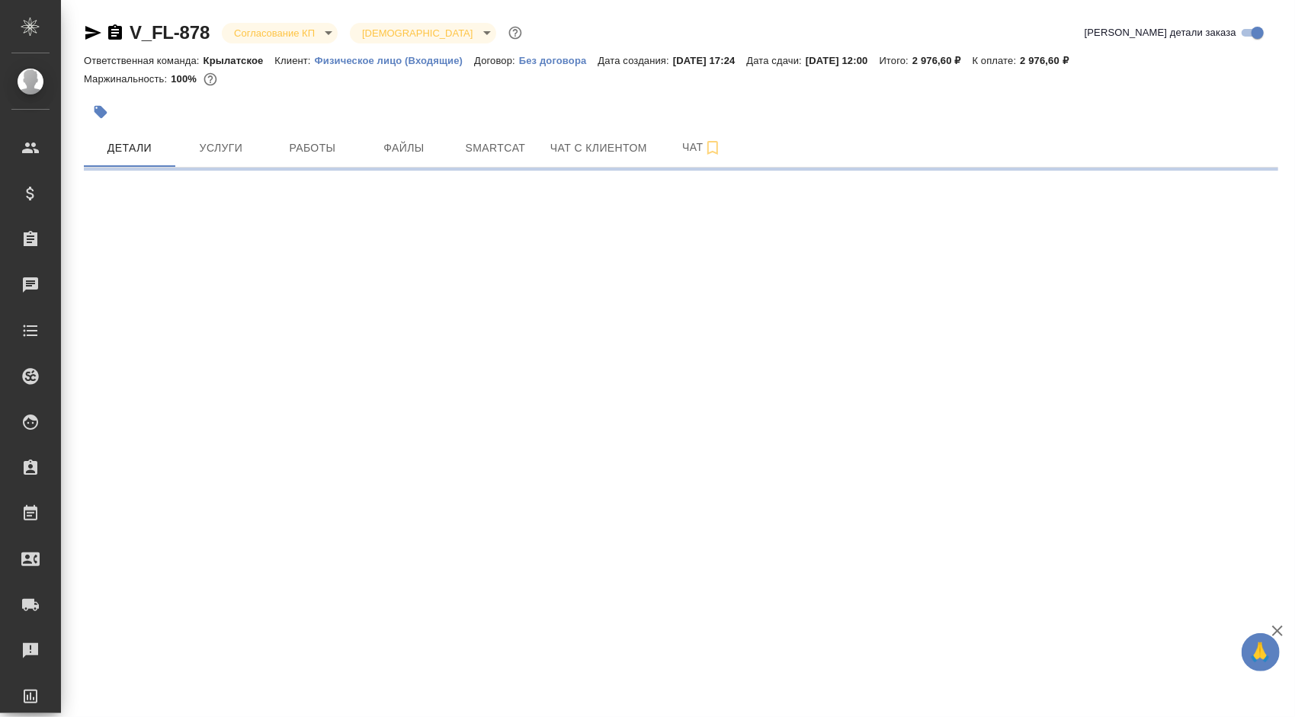
select select "RU"
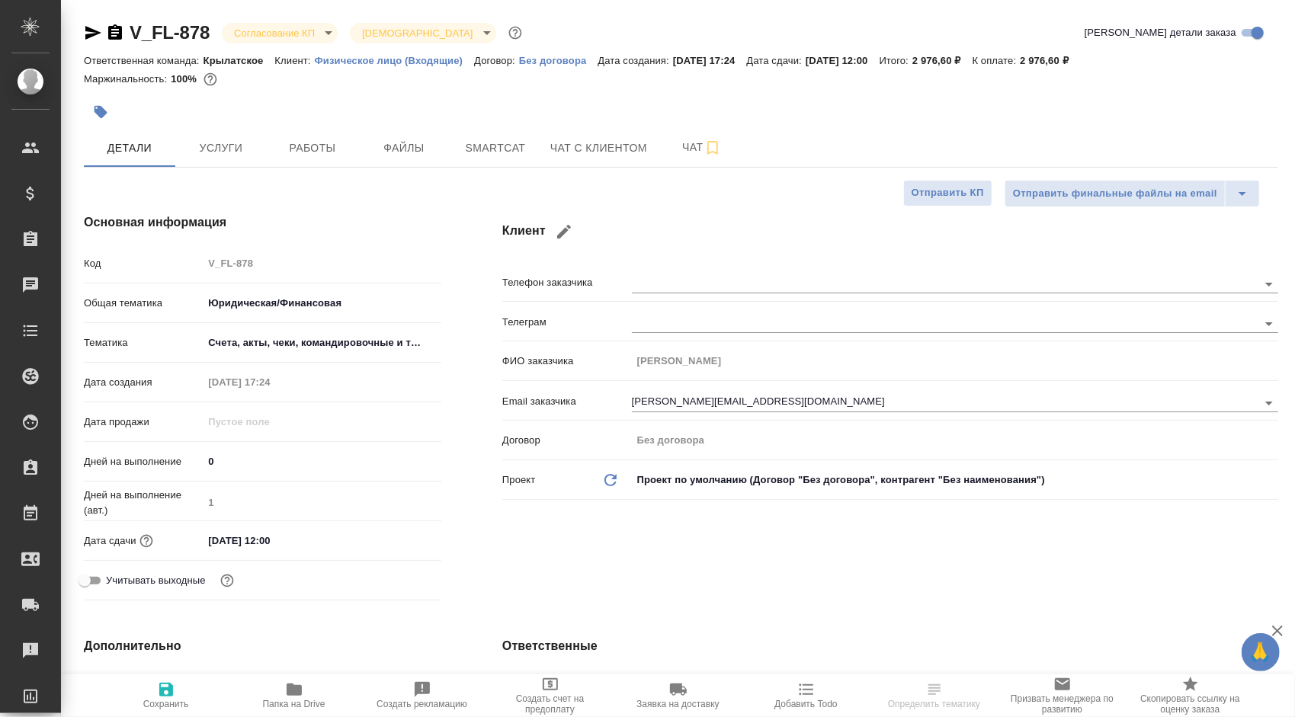
type textarea "x"
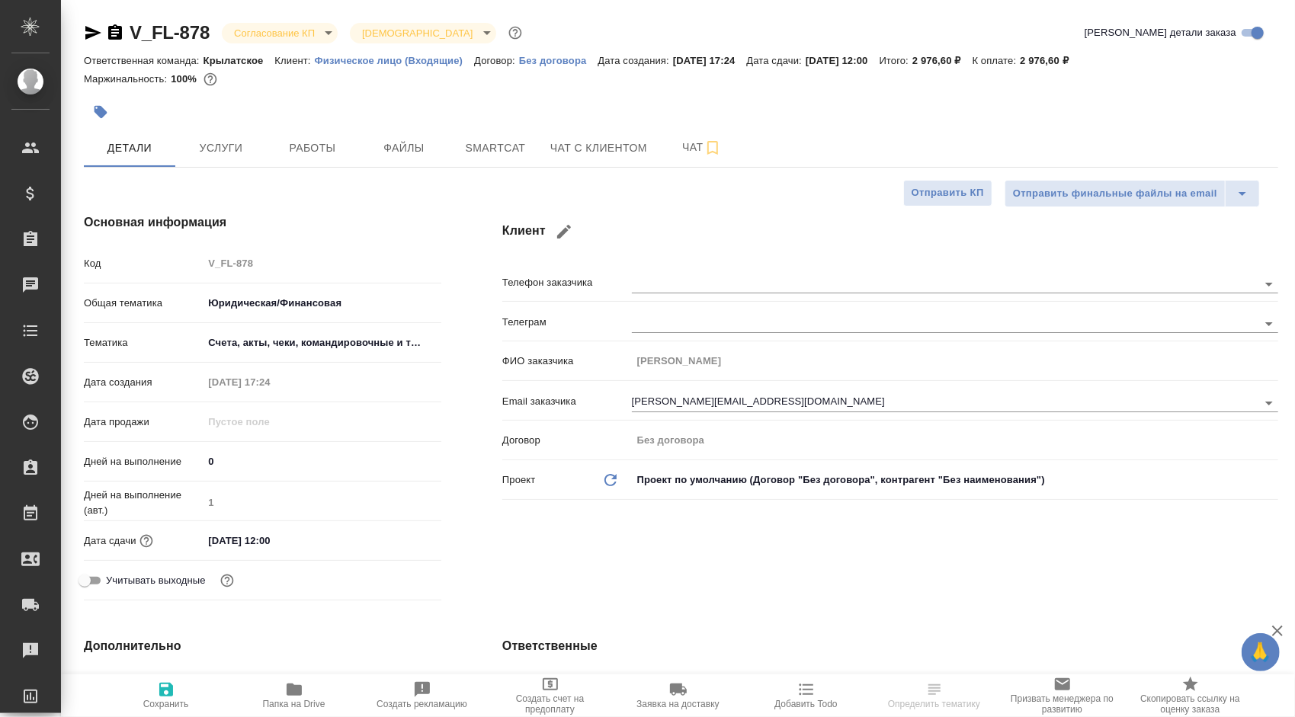
type textarea "x"
click at [541, 148] on button "Чат с клиентом" at bounding box center [598, 148] width 115 height 38
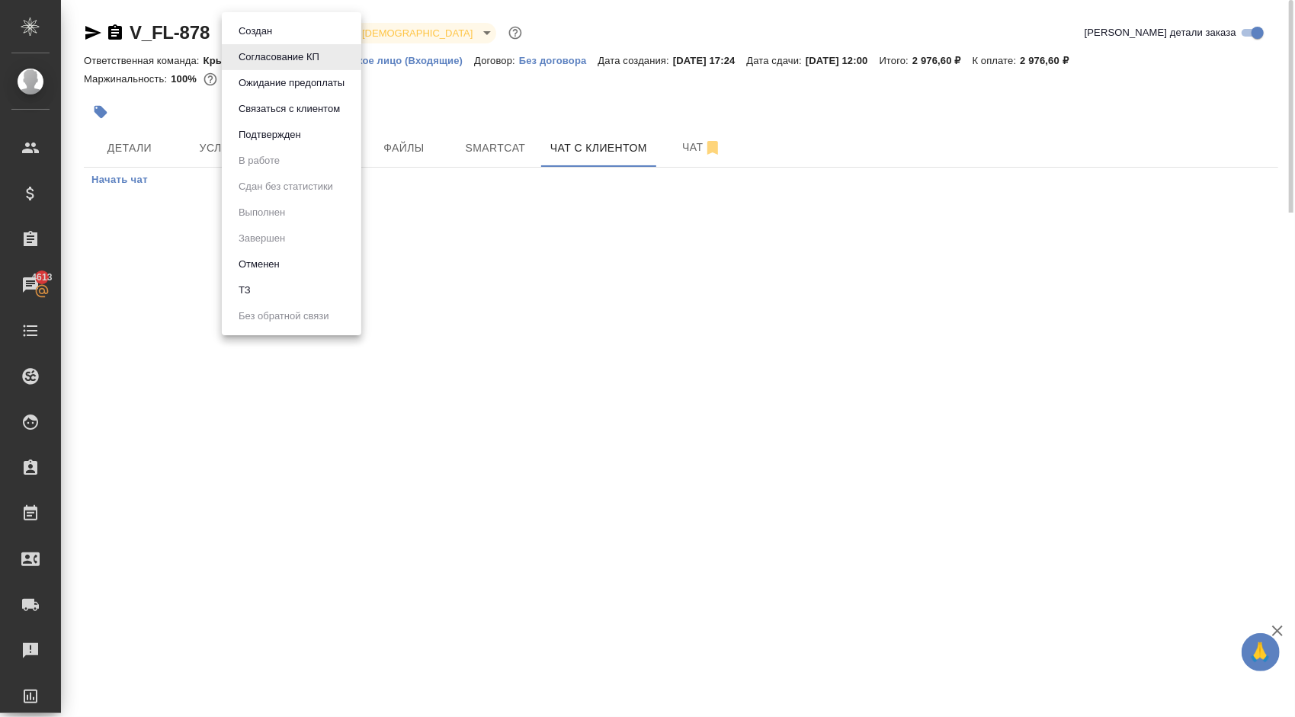
click at [294, 34] on body "🙏 .cls-1 fill:#fff; AWATERA Kasymov Timur Клиенты Спецификации Заказы 4613 Чаты…" at bounding box center [647, 358] width 1295 height 717
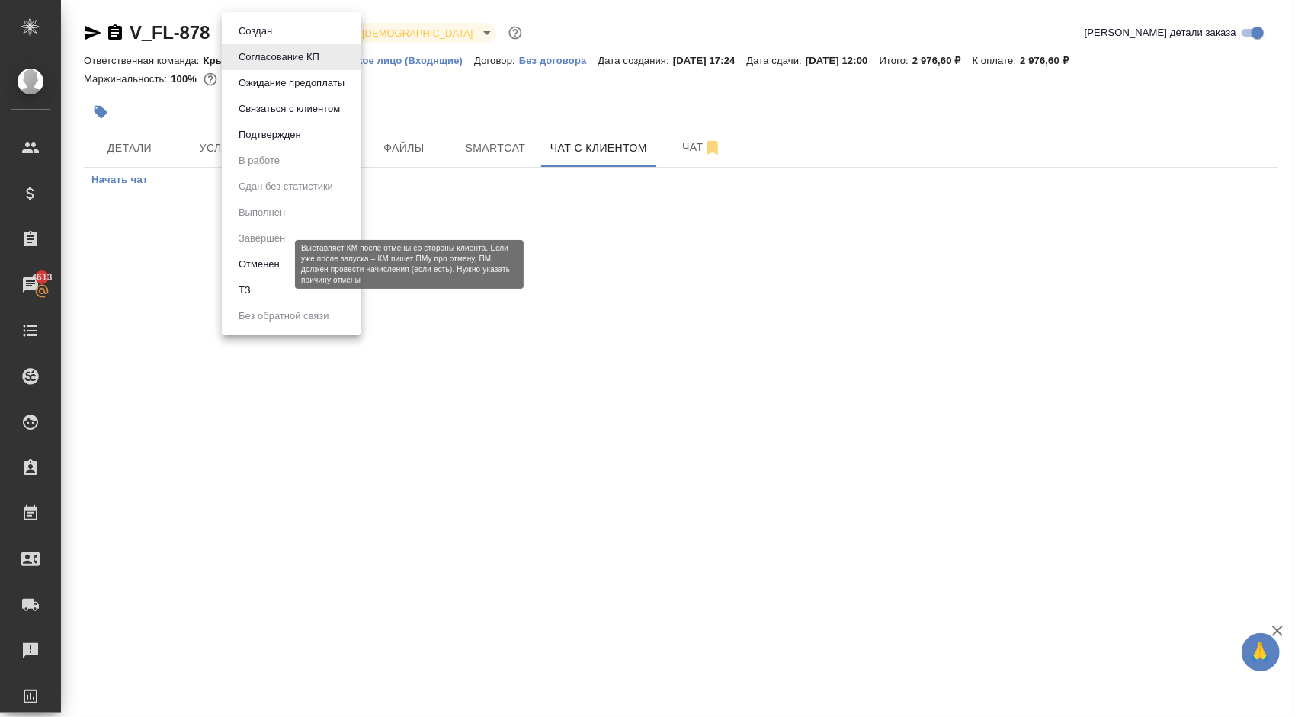
click at [254, 266] on button "Отменен" at bounding box center [259, 264] width 50 height 17
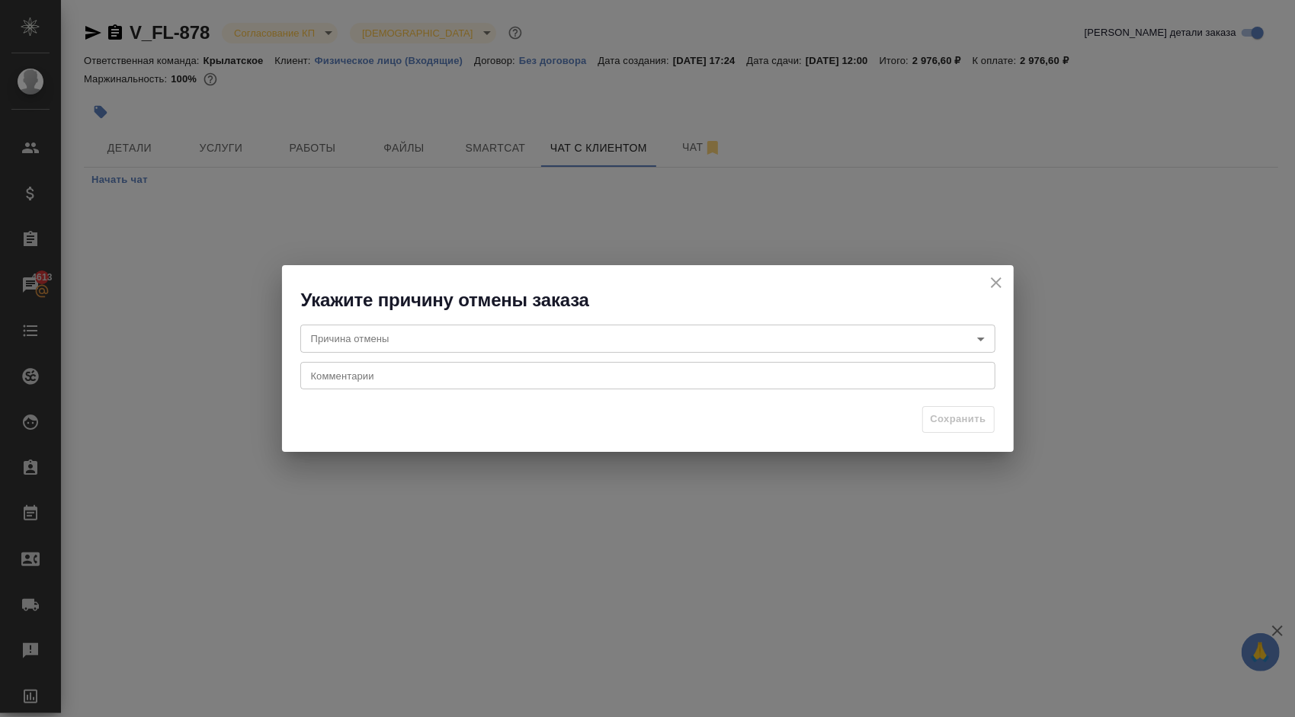
click at [390, 333] on body "🙏 .cls-1 fill:#fff; AWATERA Kasymov Timur Клиенты Спецификации Заказы 4613 Чаты…" at bounding box center [647, 358] width 1295 height 717
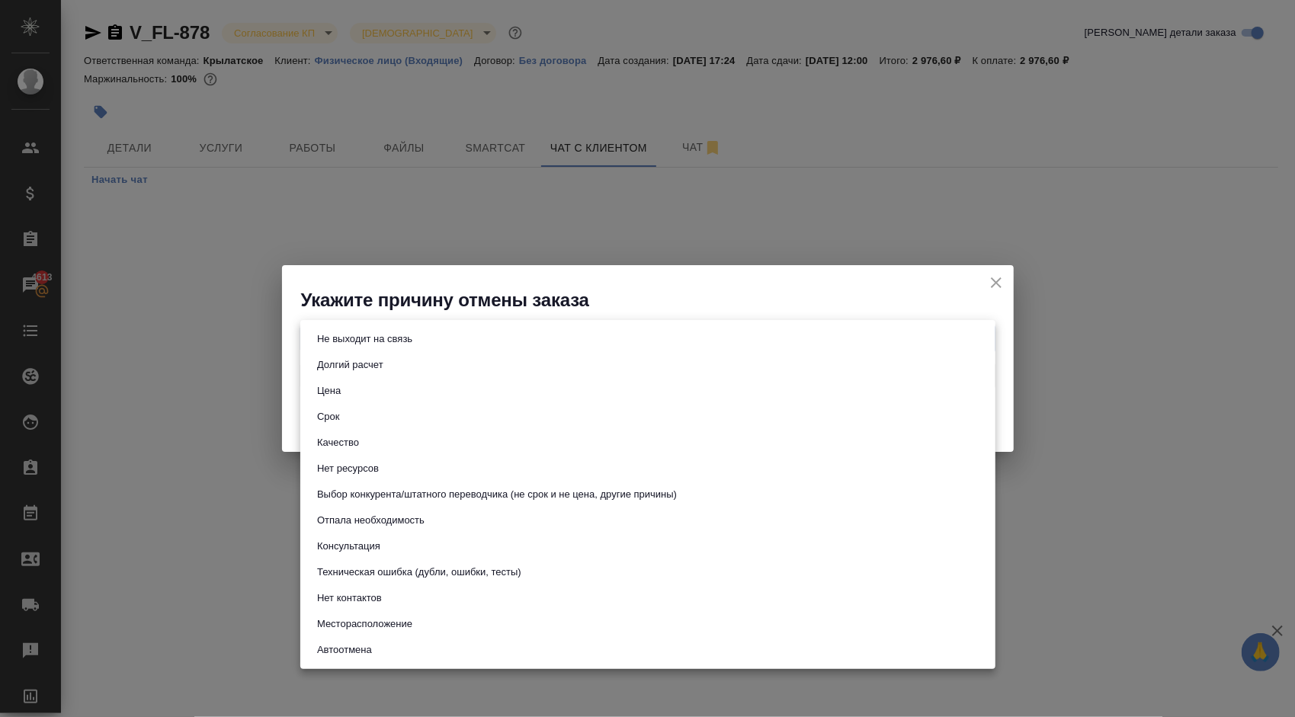
drag, startPoint x: 384, startPoint y: 337, endPoint x: 391, endPoint y: 341, distance: 7.8
click at [384, 337] on button "Не выходит на связь" at bounding box center [365, 339] width 104 height 17
type input "stopContacting"
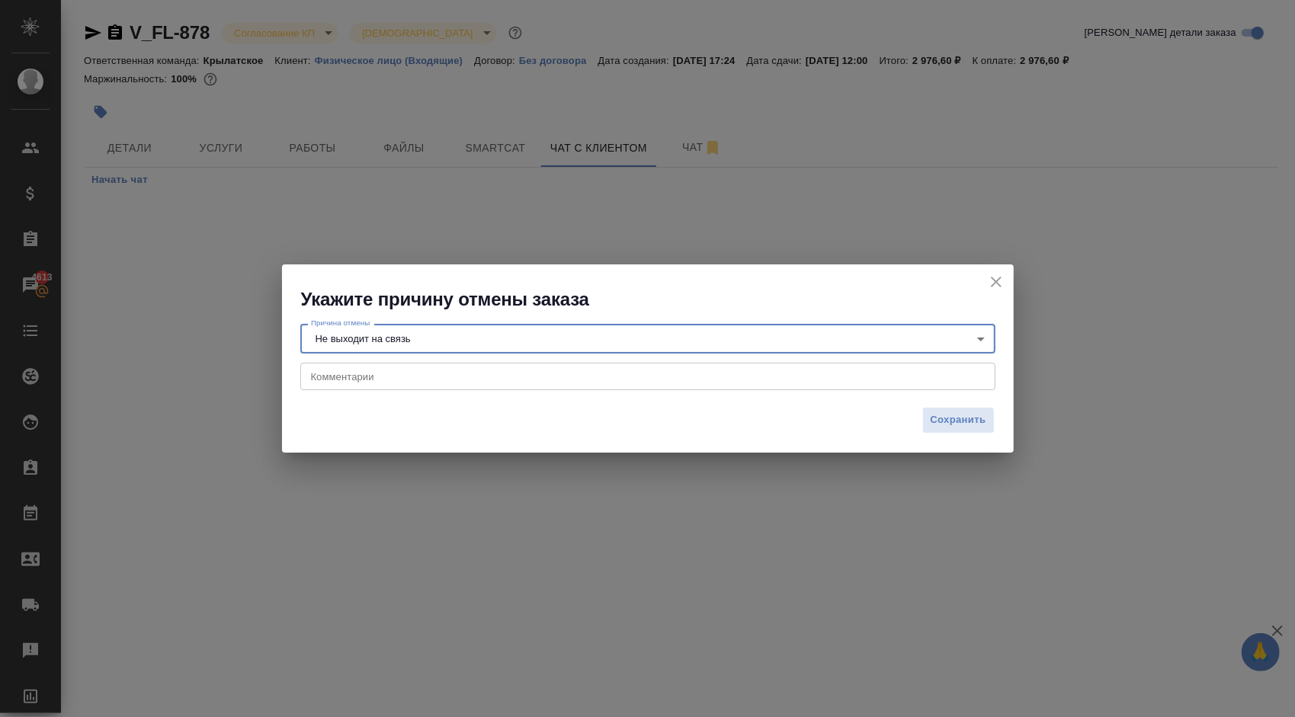
click at [922, 428] on div "Сохранить" at bounding box center [648, 425] width 732 height 53
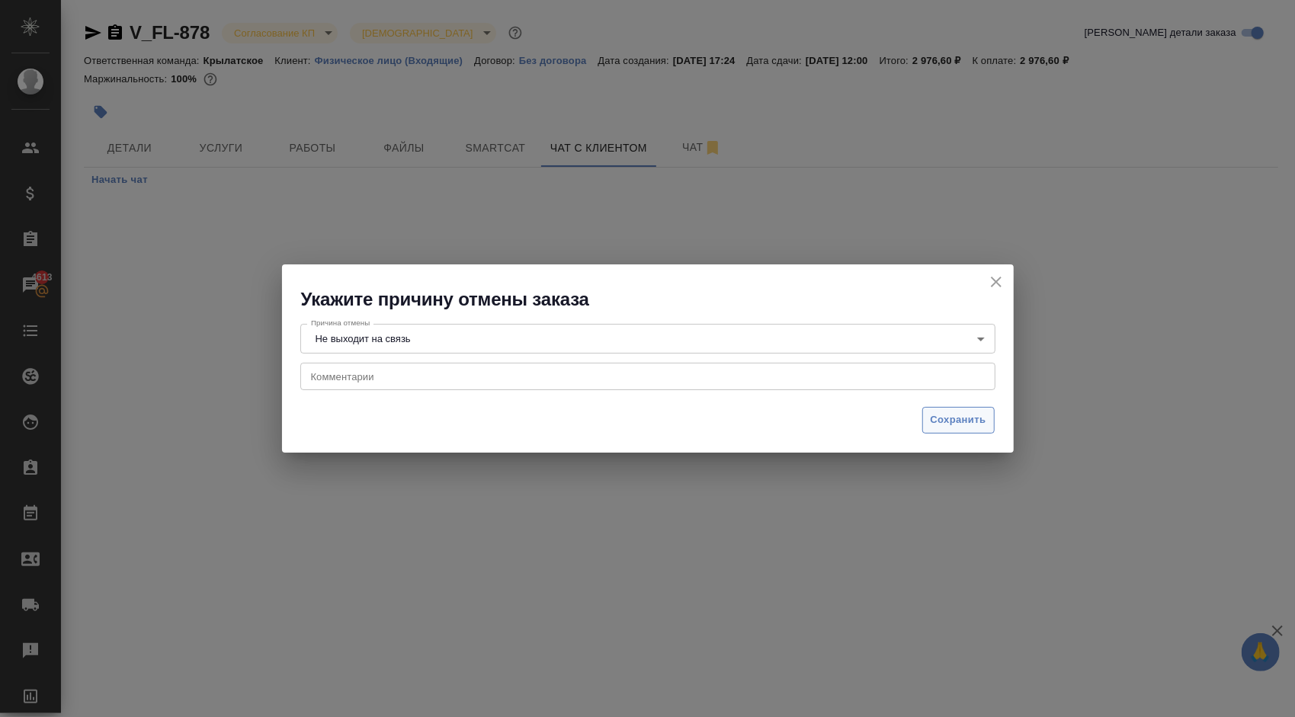
click at [924, 421] on button "Сохранить" at bounding box center [958, 420] width 72 height 27
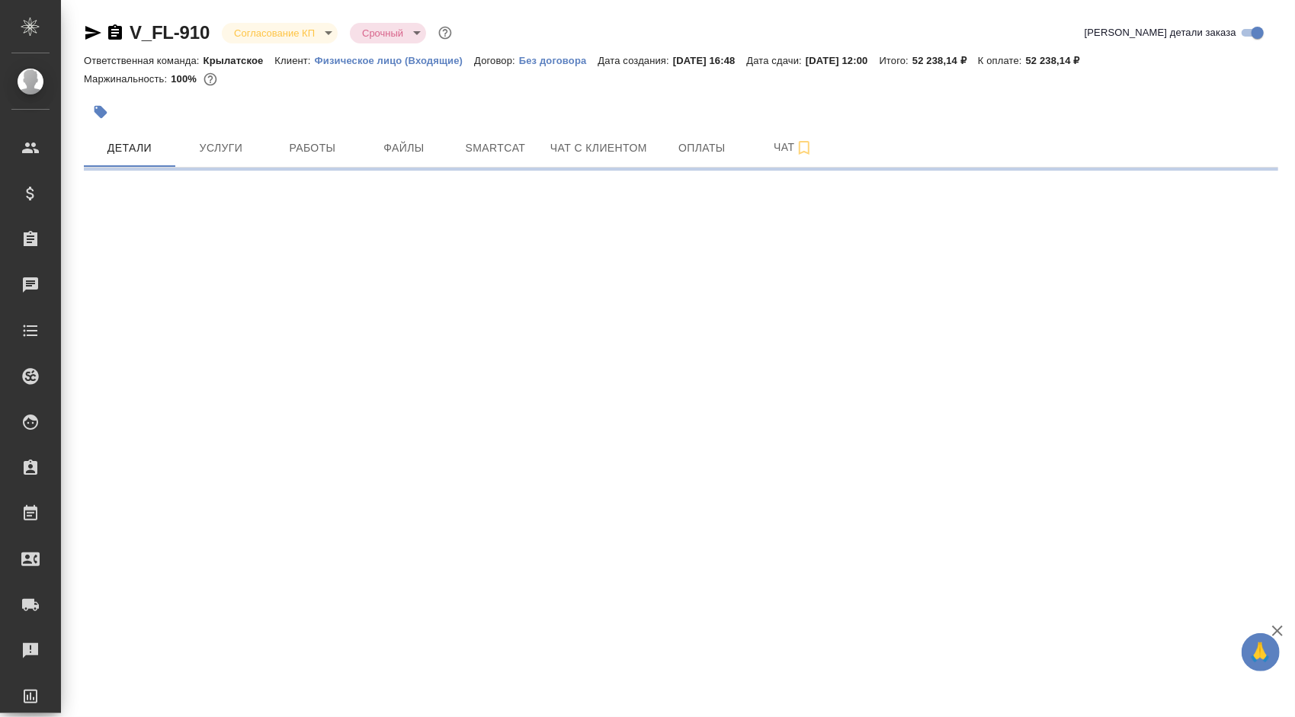
select select "RU"
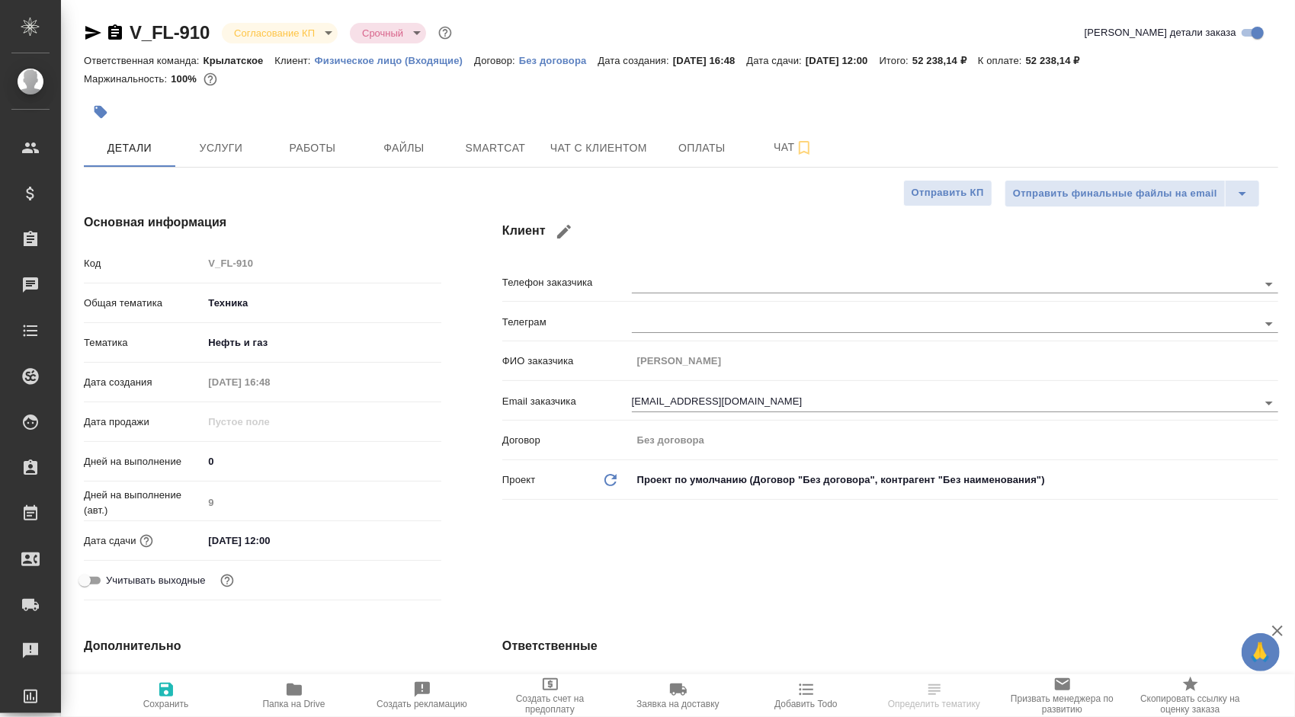
type textarea "x"
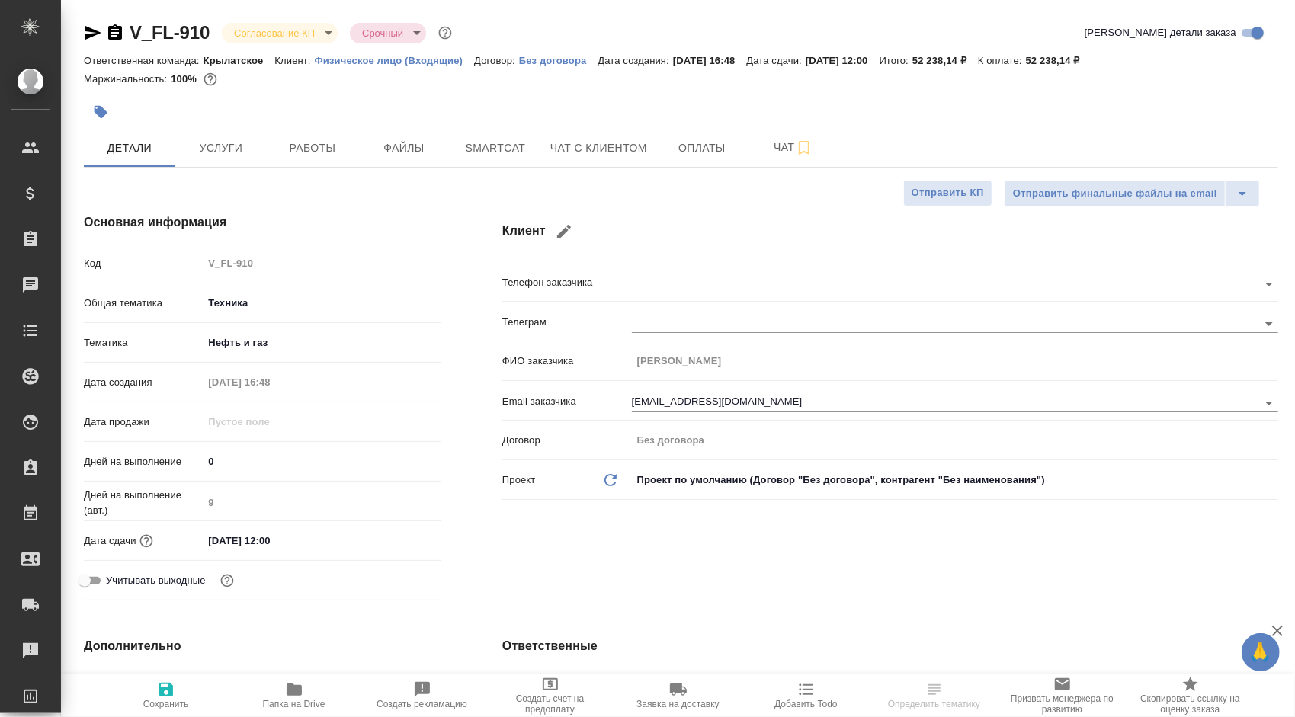
type textarea "x"
click at [616, 146] on span "Чат с клиентом" at bounding box center [598, 148] width 97 height 19
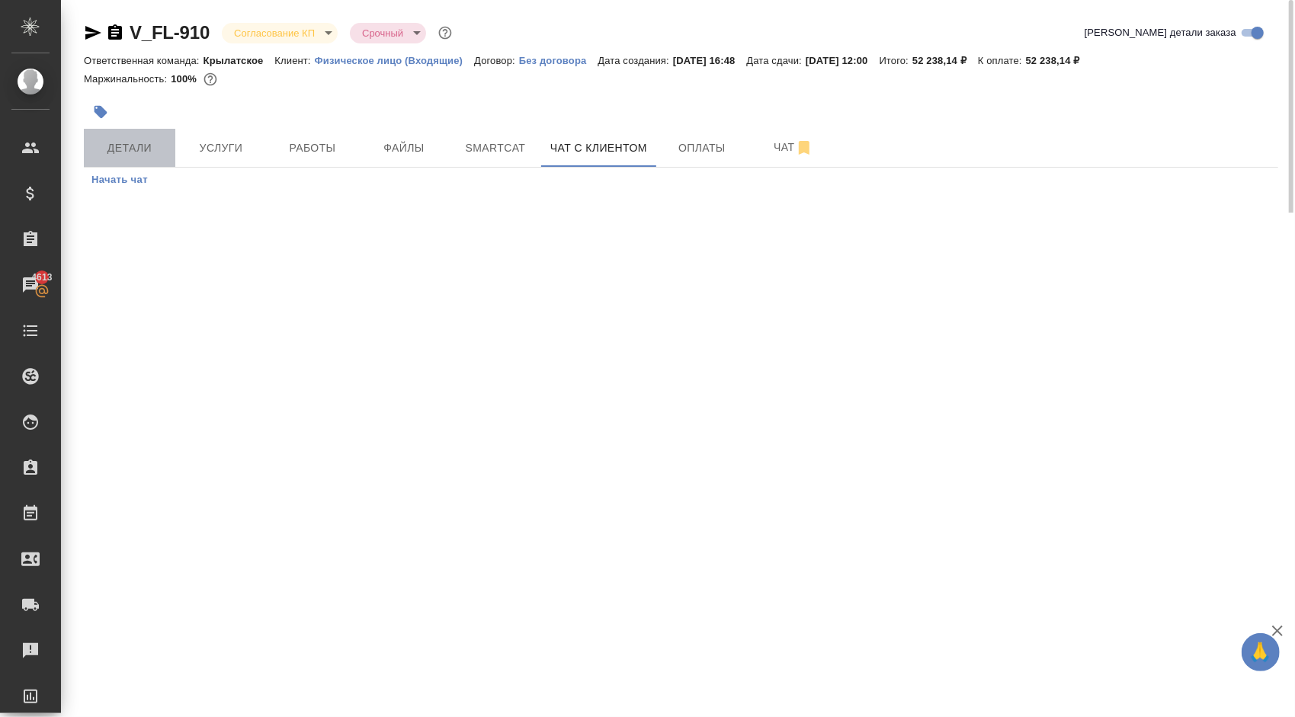
click at [147, 140] on span "Детали" at bounding box center [129, 148] width 73 height 19
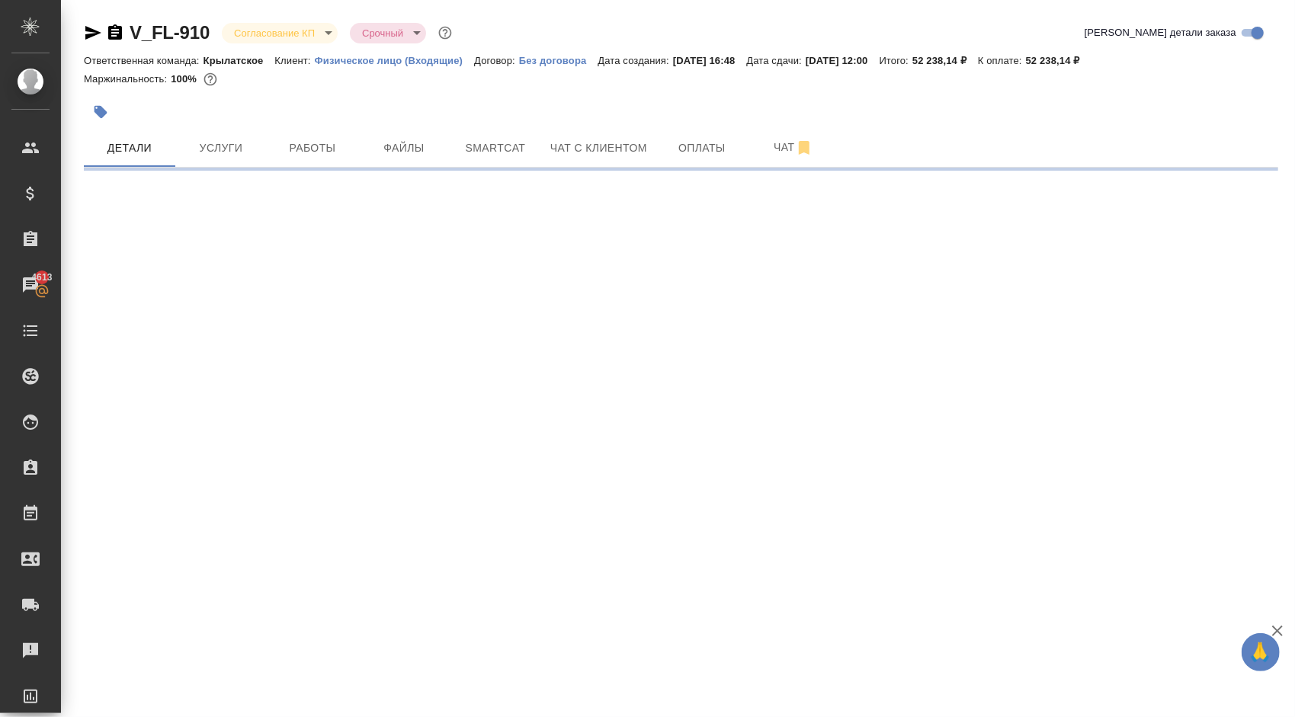
select select "RU"
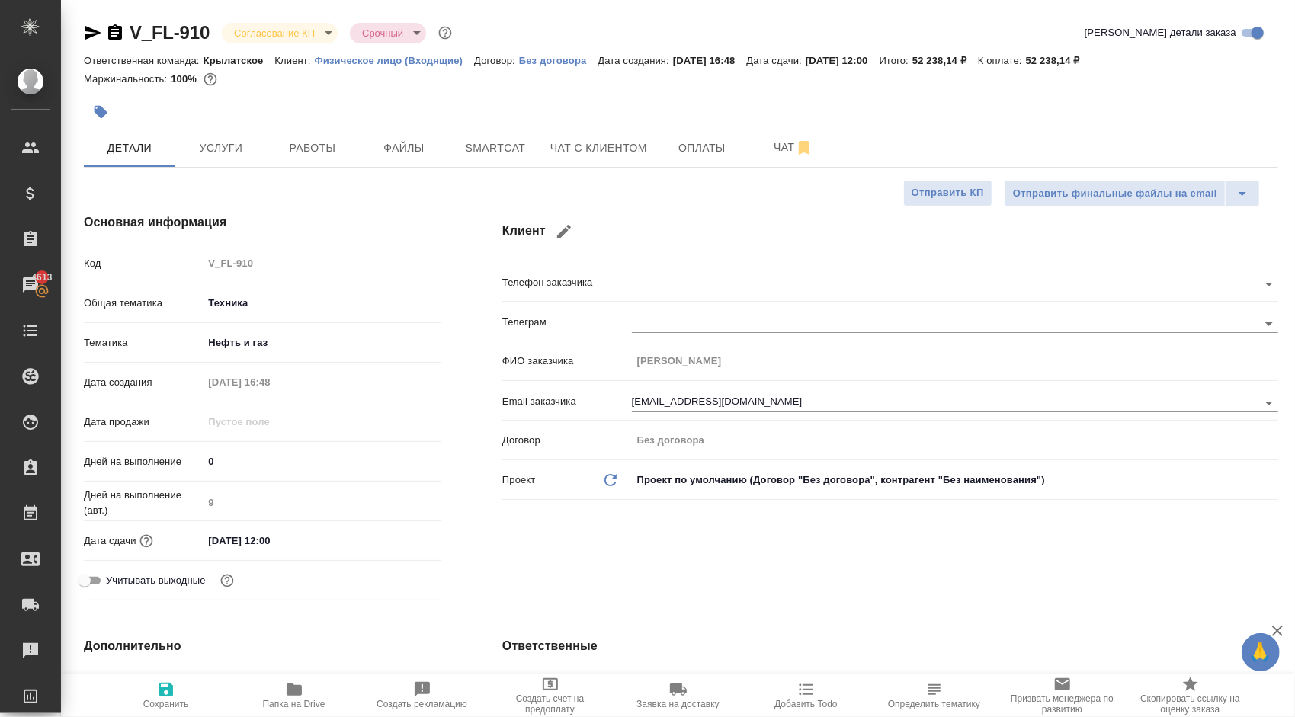
scroll to position [381, 0]
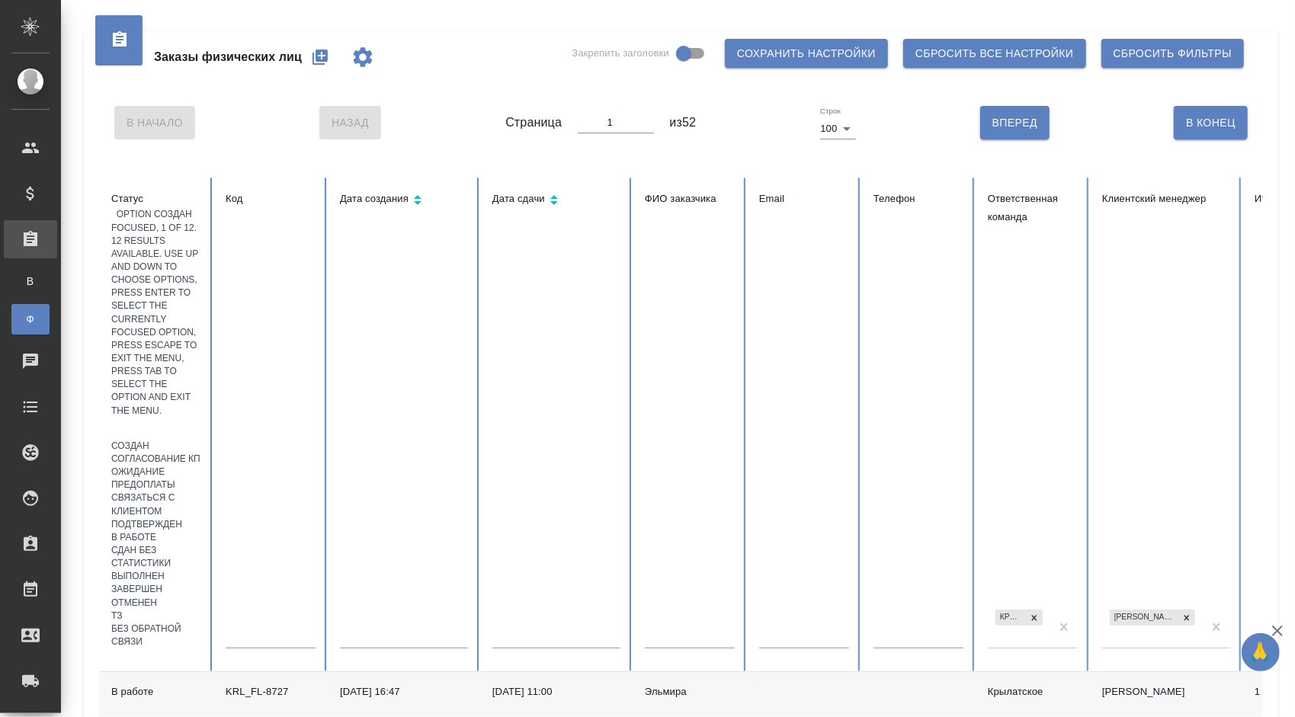
click at [184, 418] on div at bounding box center [156, 429] width 90 height 22
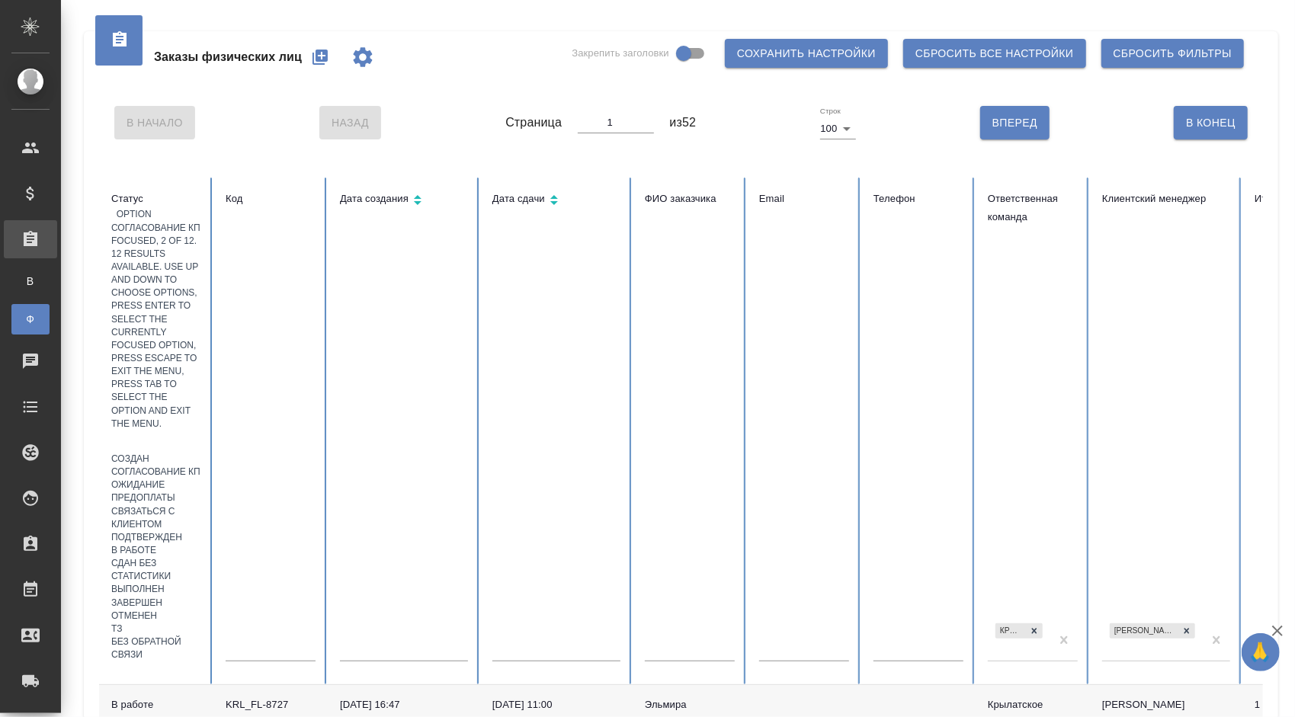
click at [199, 466] on div "Согласование КП" at bounding box center [156, 472] width 90 height 13
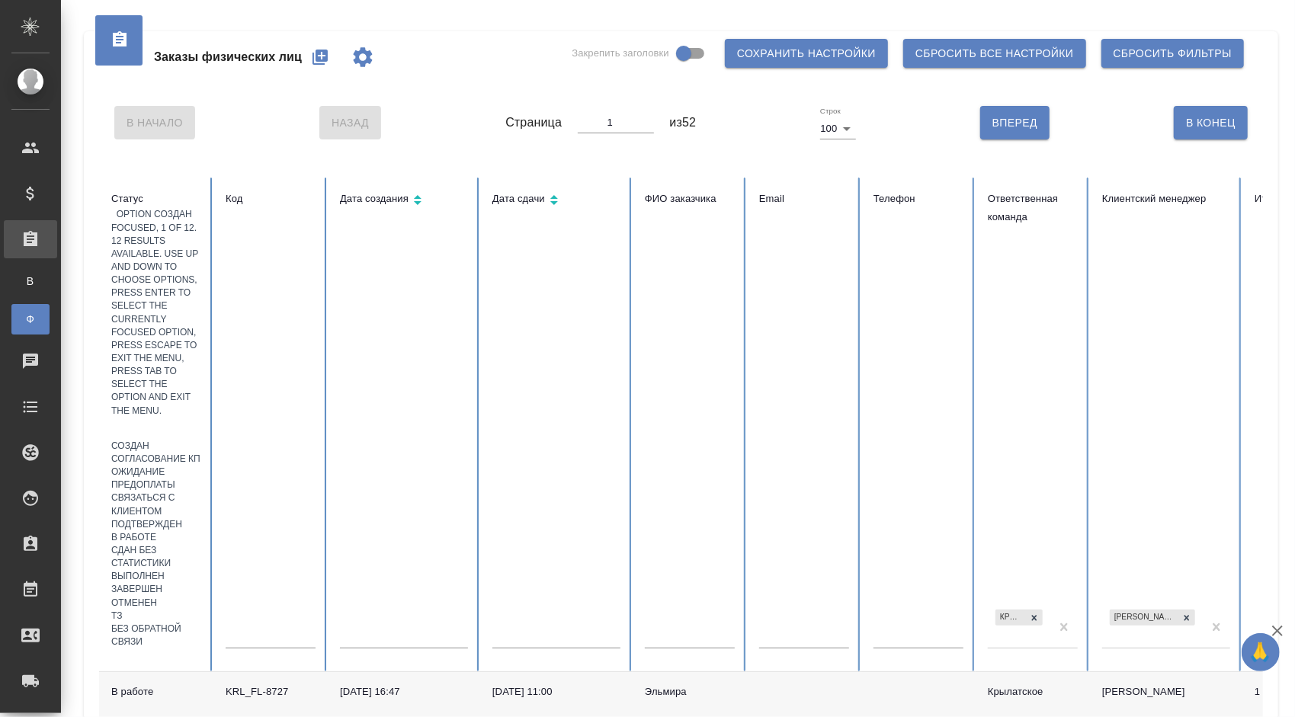
click at [169, 418] on div at bounding box center [156, 429] width 90 height 22
click at [163, 440] on div "Создан" at bounding box center [156, 446] width 90 height 13
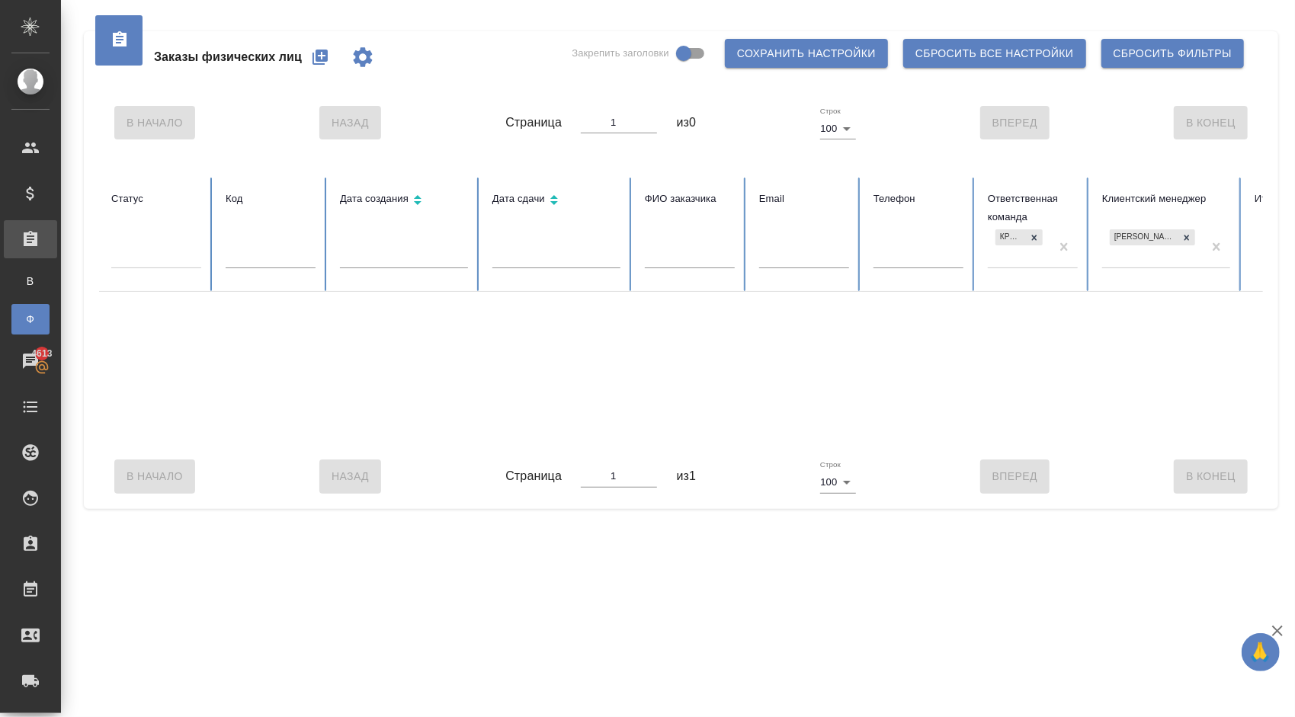
drag, startPoint x: 200, startPoint y: 245, endPoint x: 193, endPoint y: 255, distance: 11.4
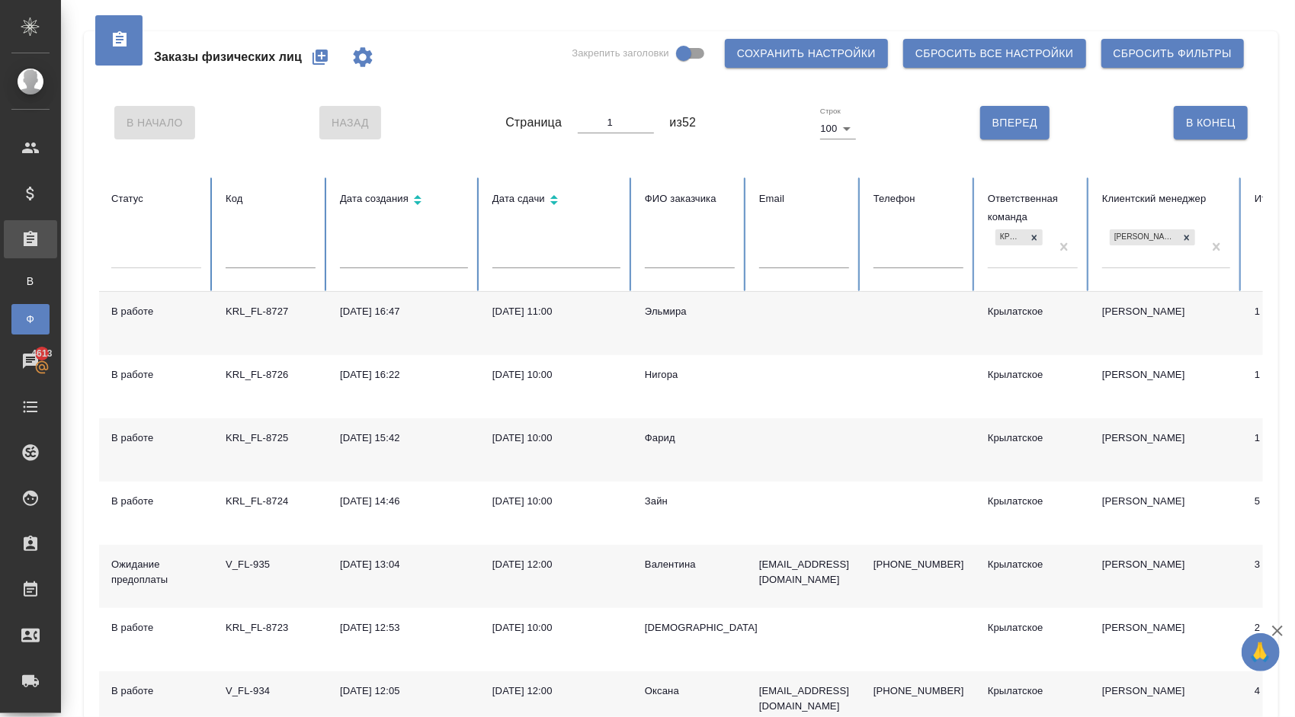
click at [165, 251] on div at bounding box center [156, 253] width 90 height 22
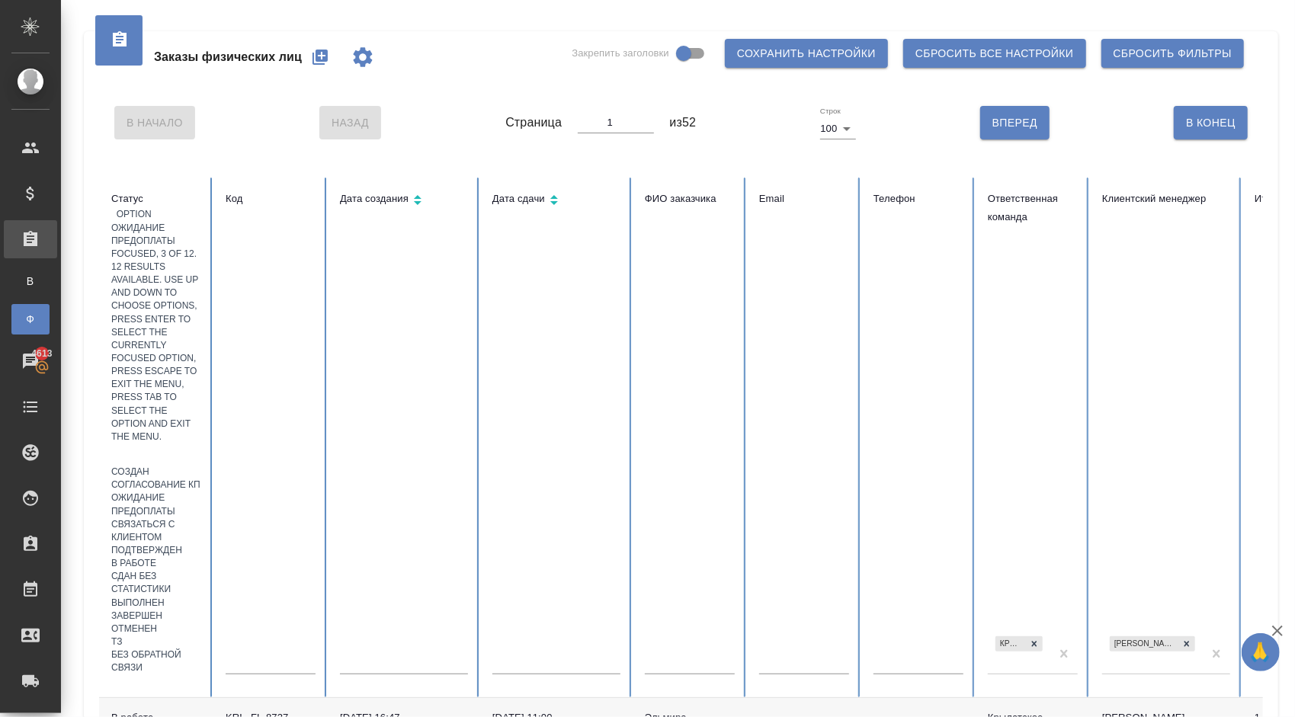
click at [201, 492] on div "Ожидание предоплаты" at bounding box center [156, 505] width 90 height 26
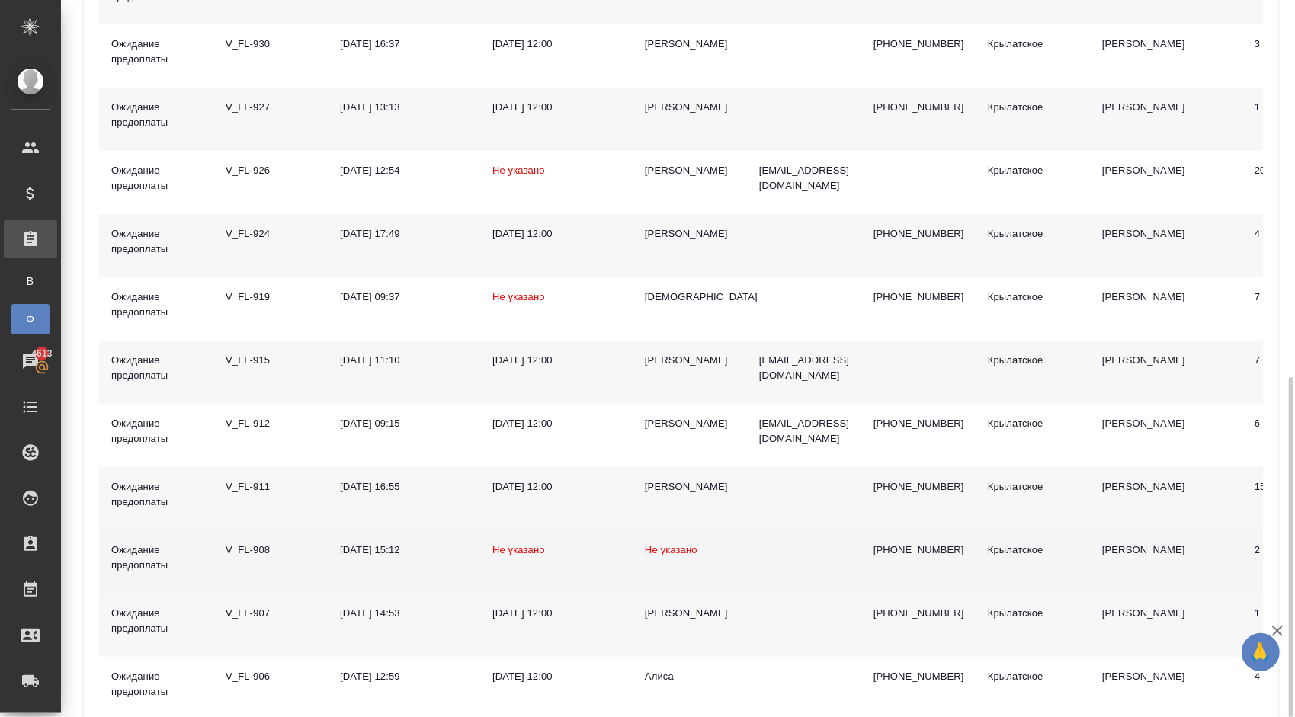
scroll to position [550, 0]
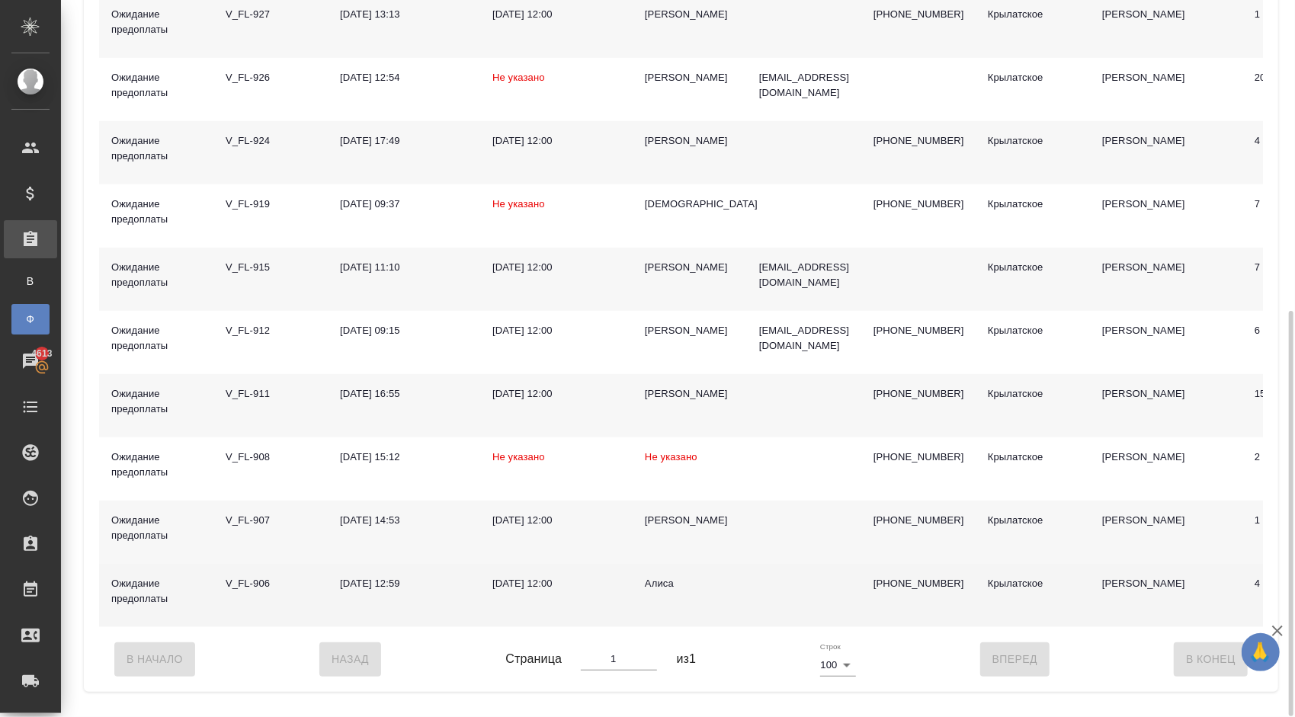
click at [662, 592] on div "Алиса" at bounding box center [690, 583] width 90 height 15
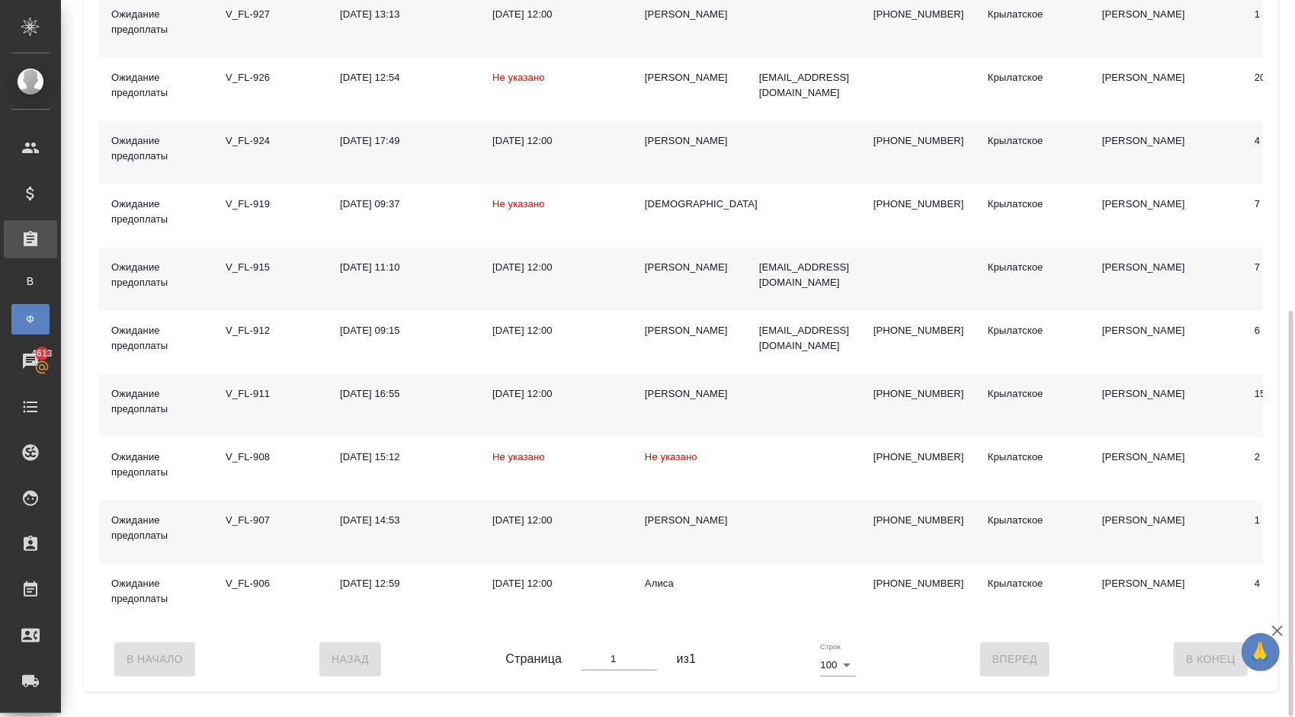
click at [675, 524] on div "[PERSON_NAME]" at bounding box center [690, 520] width 90 height 15
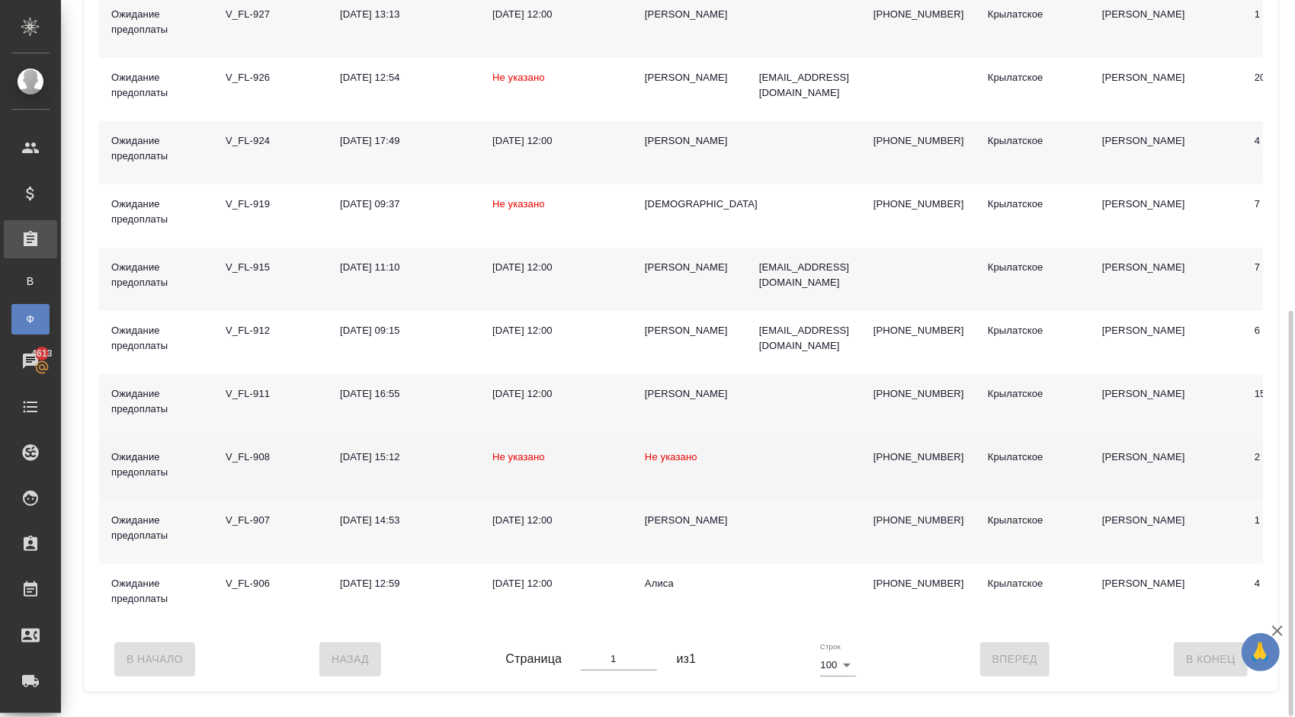
click at [659, 459] on span "Не указано" at bounding box center [671, 456] width 53 height 11
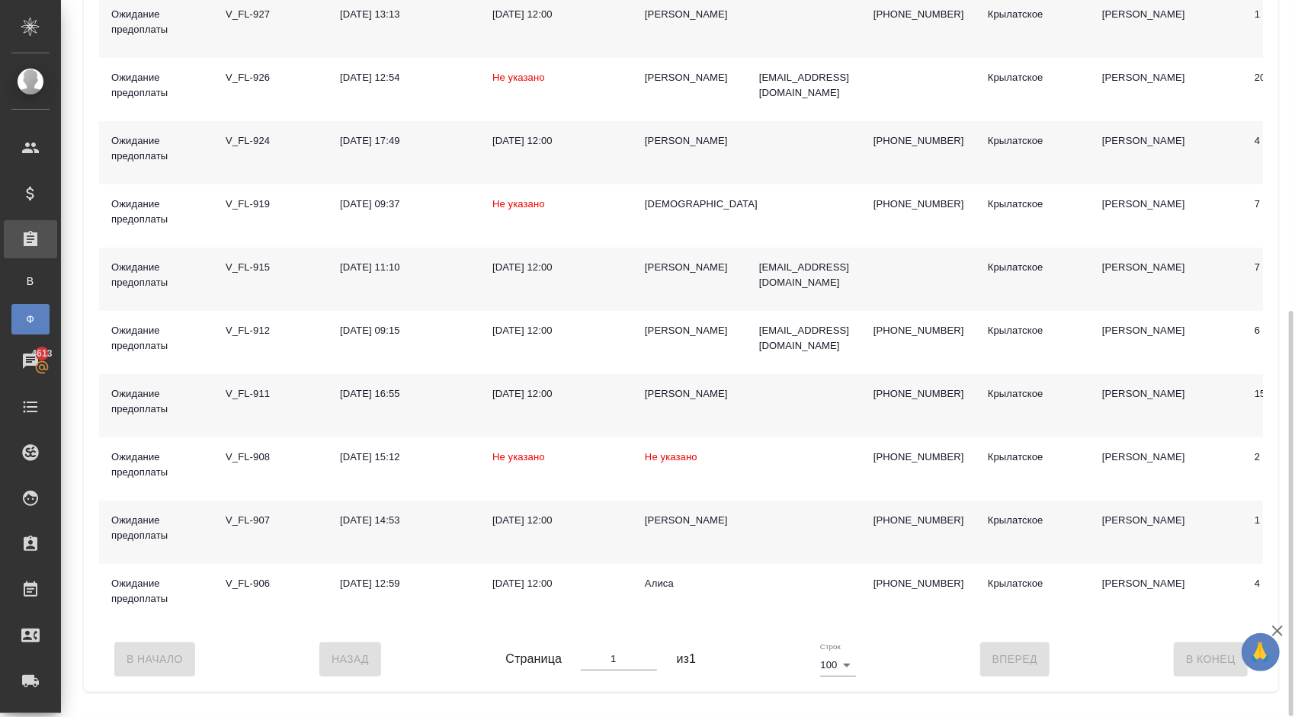
click at [677, 393] on div "[PERSON_NAME]" at bounding box center [690, 393] width 90 height 15
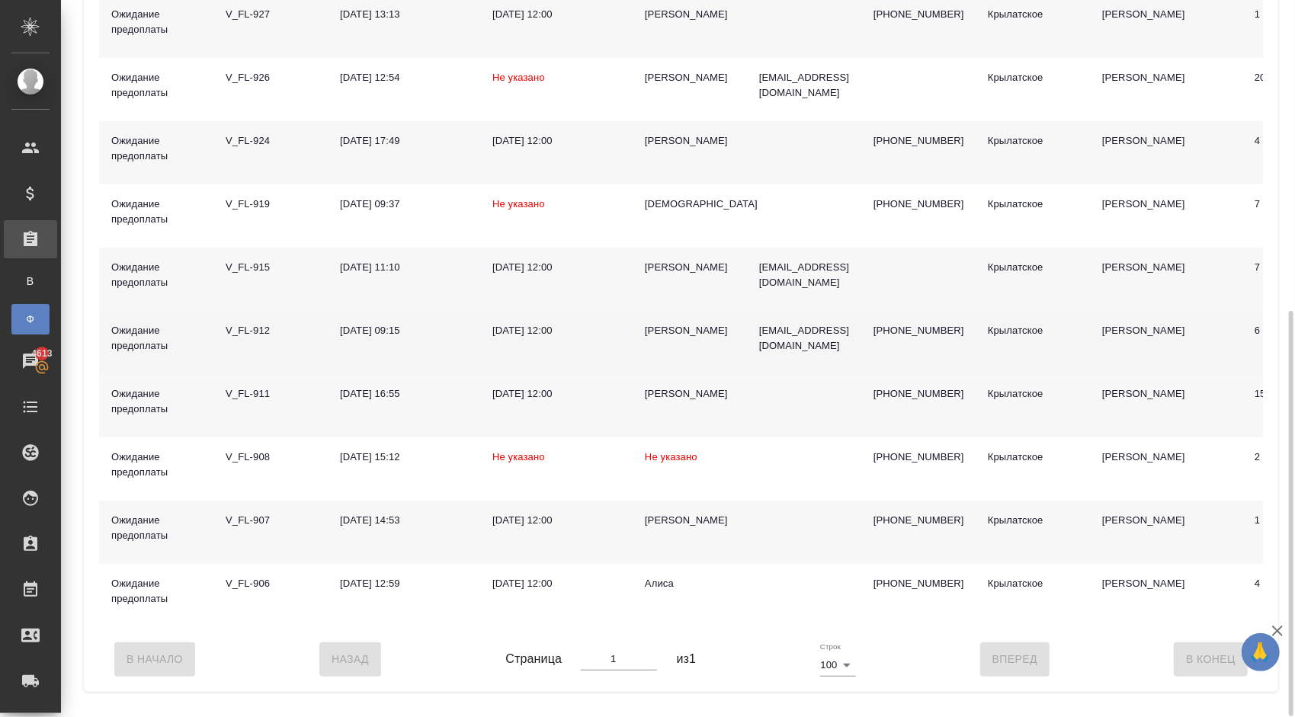
click at [657, 321] on td "[PERSON_NAME]" at bounding box center [690, 342] width 114 height 63
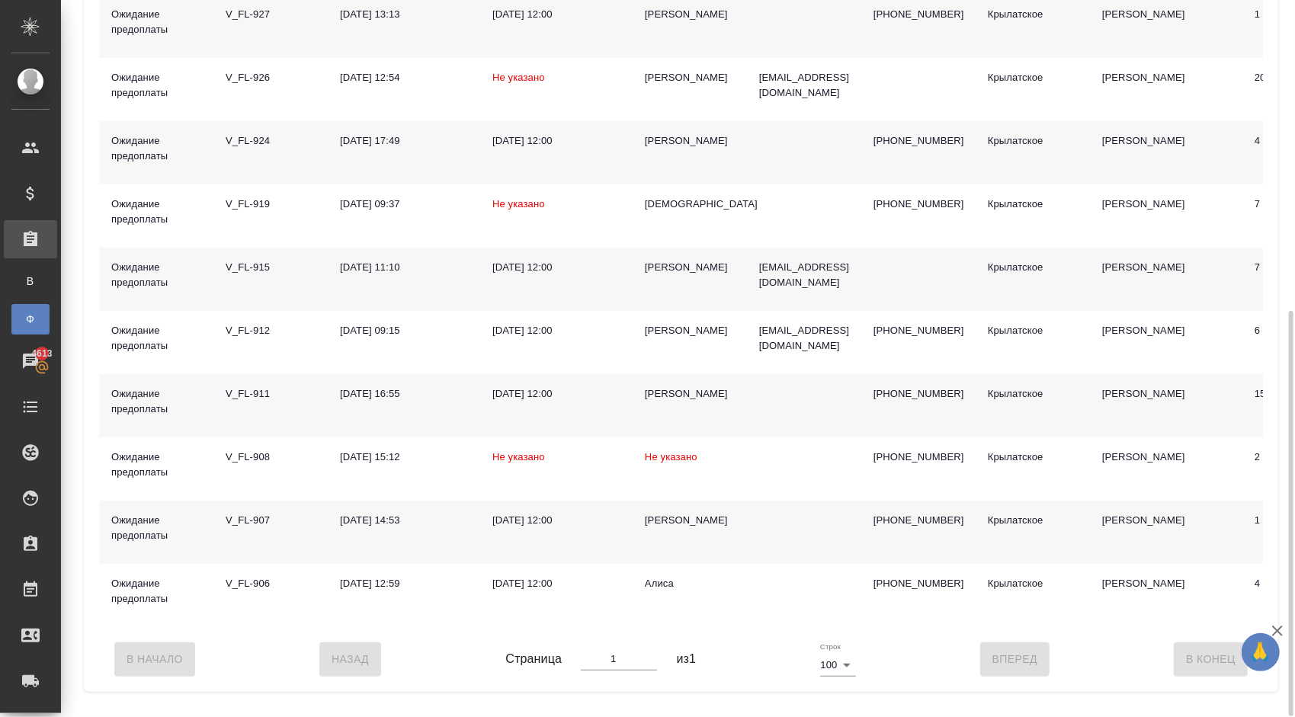
click at [663, 261] on div "[PERSON_NAME]" at bounding box center [690, 267] width 90 height 15
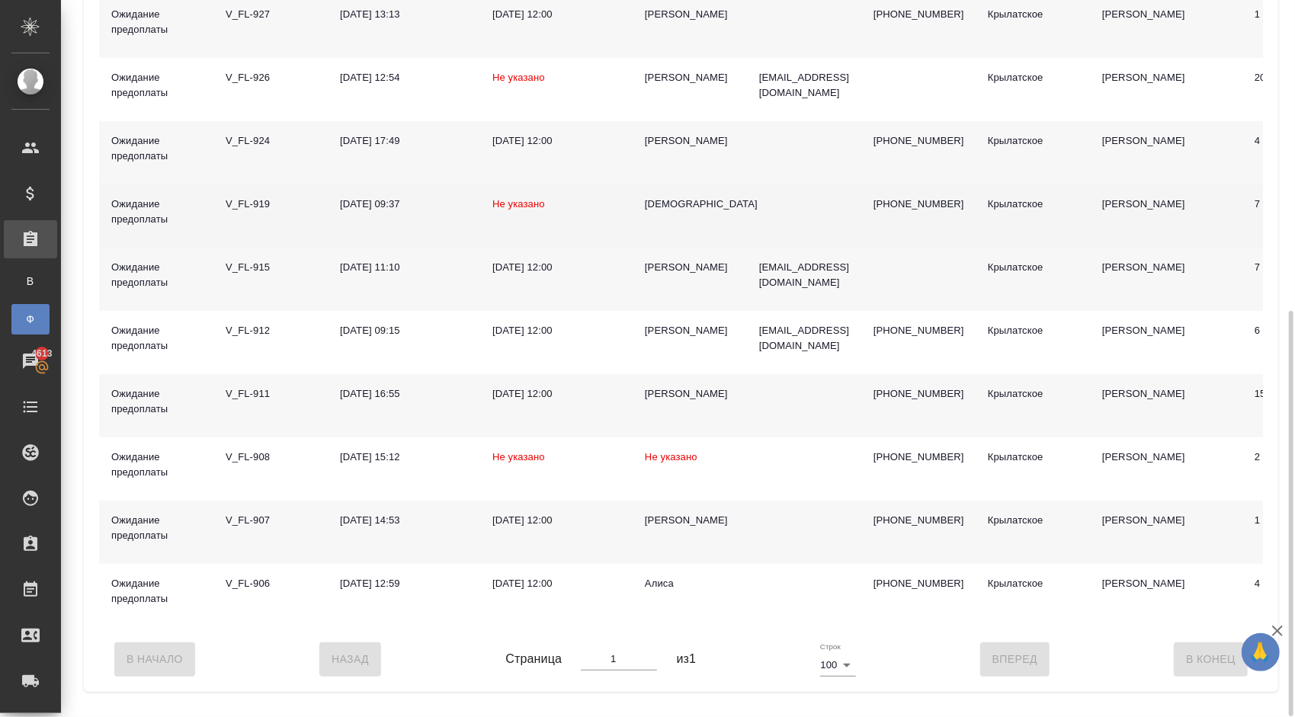
click at [654, 205] on div "[DEMOGRAPHIC_DATA]" at bounding box center [690, 204] width 90 height 15
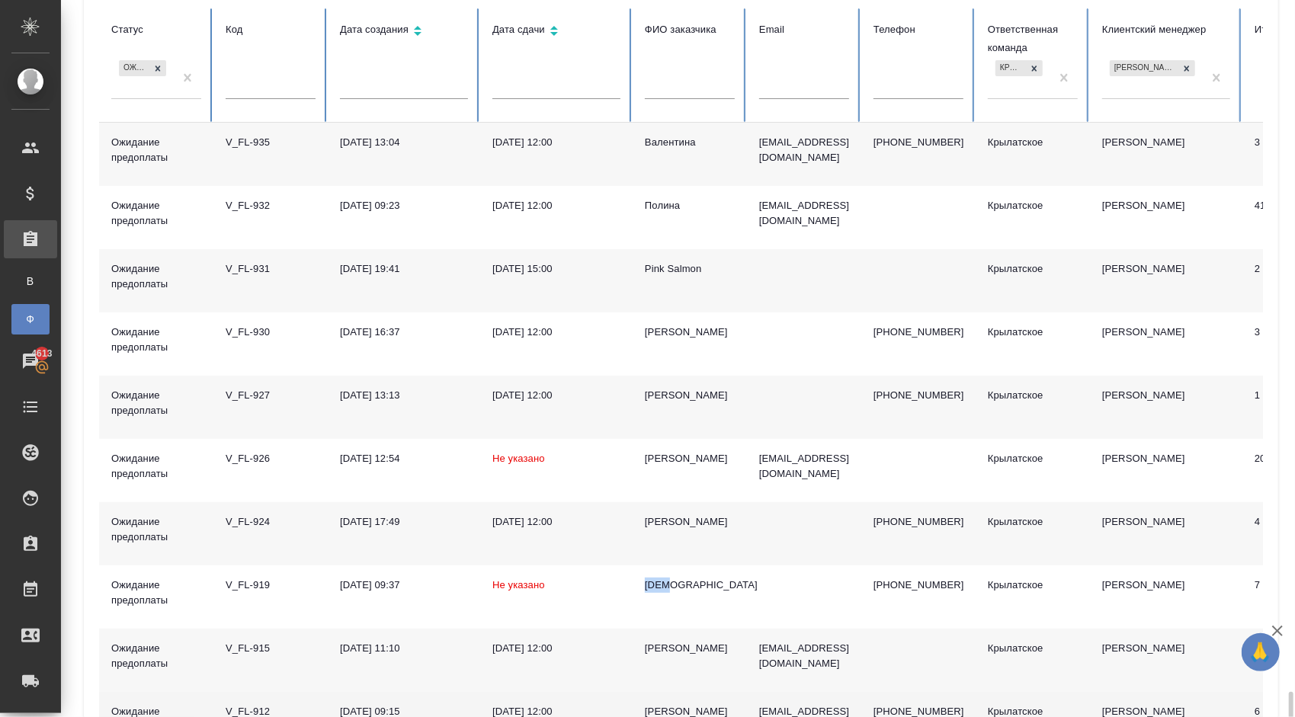
scroll to position [93, 0]
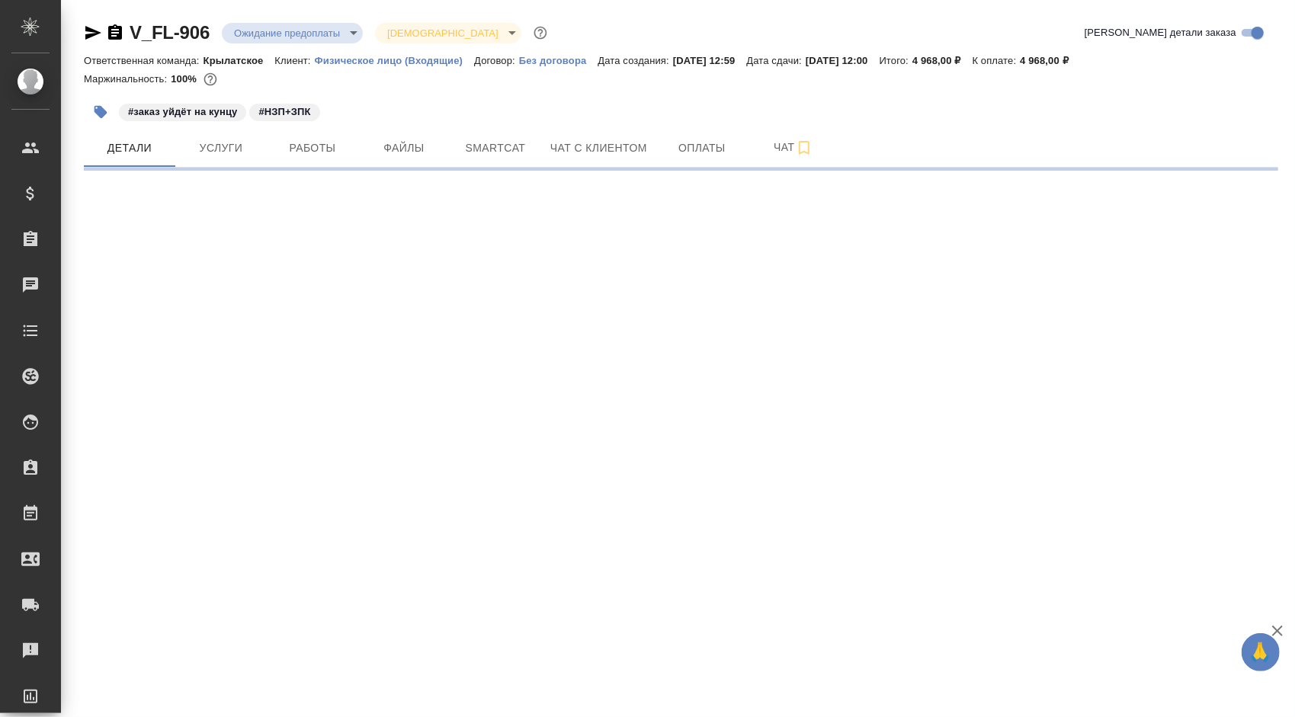
select select "RU"
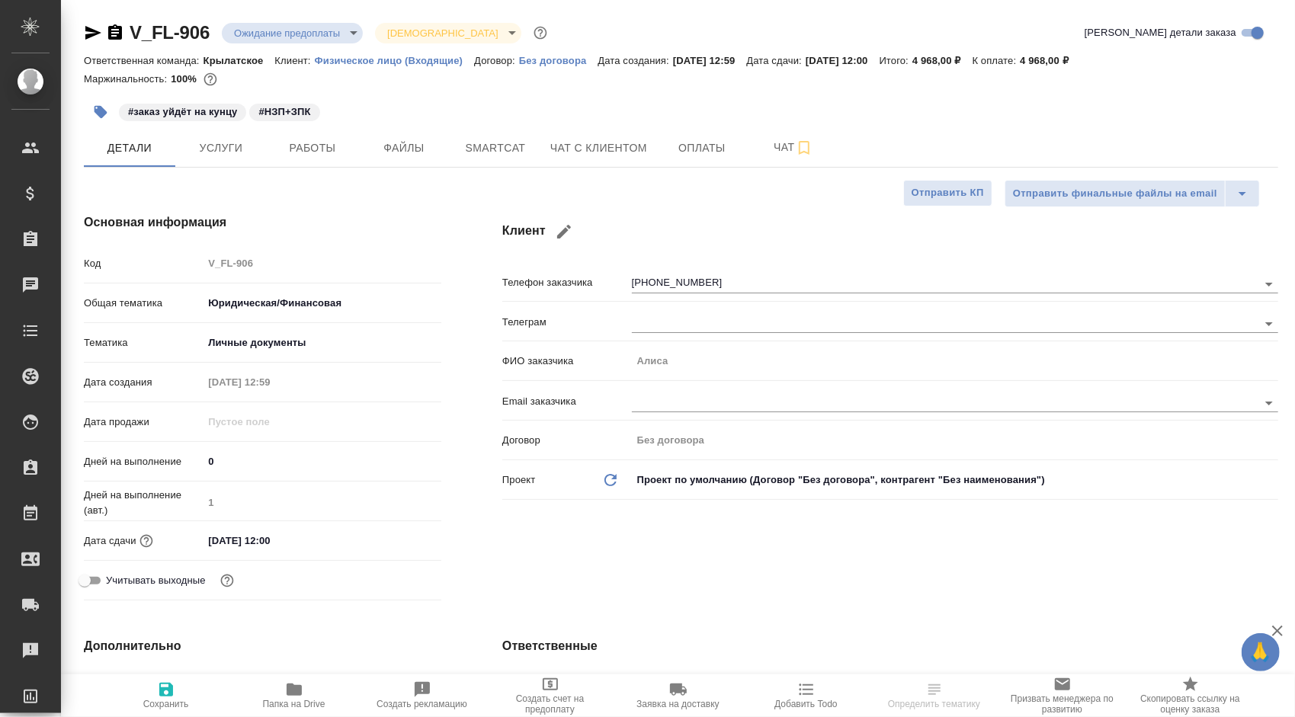
type textarea "x"
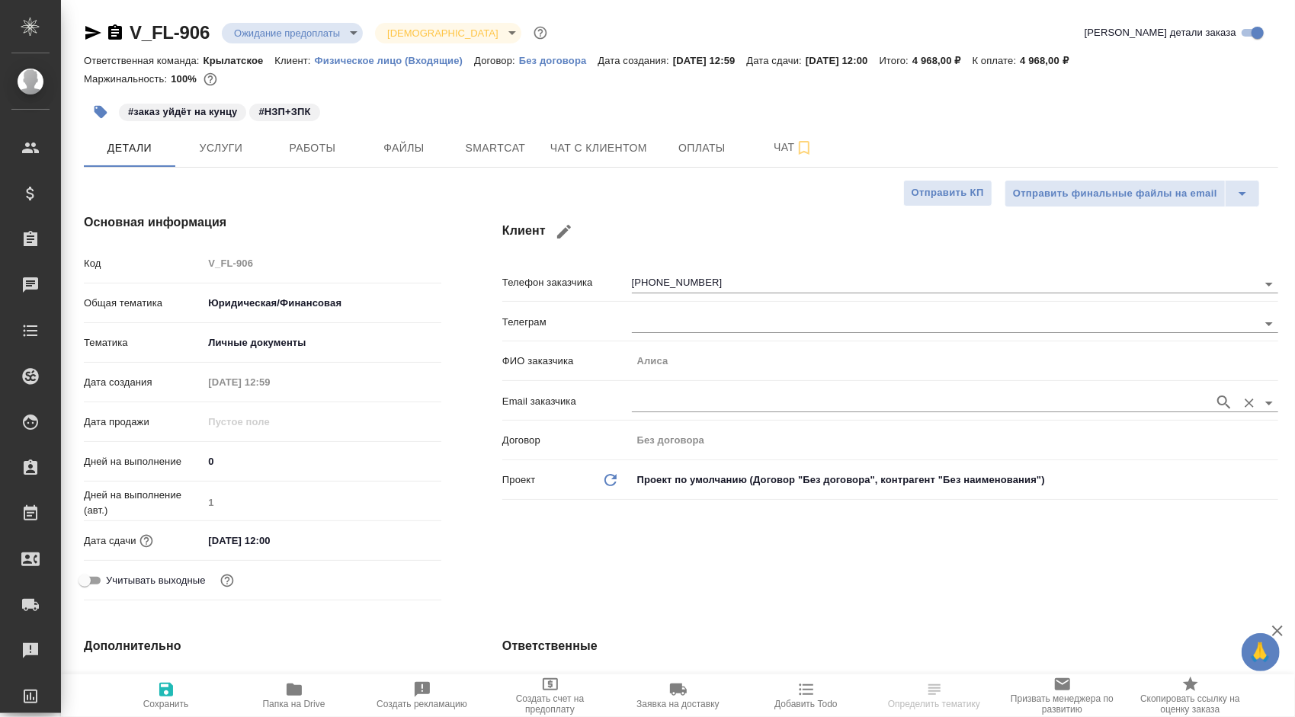
type textarea "x"
click at [605, 145] on span "Чат с клиентом" at bounding box center [598, 148] width 97 height 19
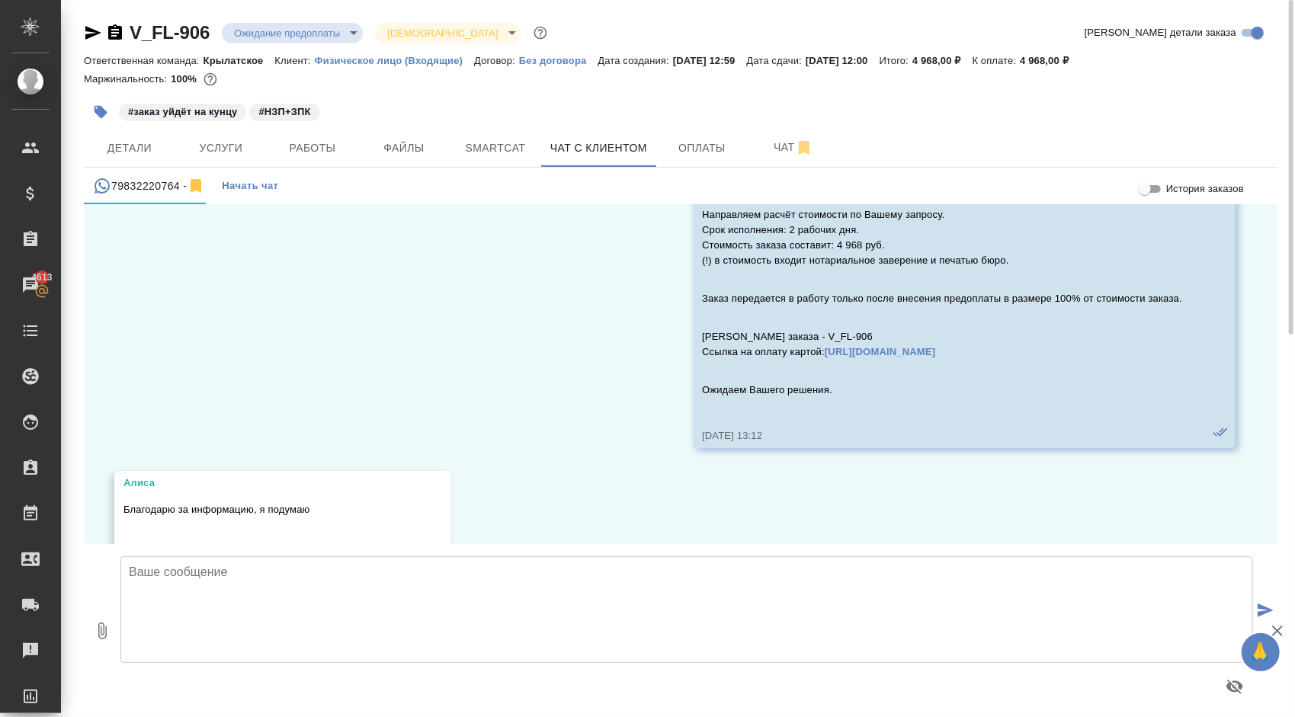
scroll to position [1502, 0]
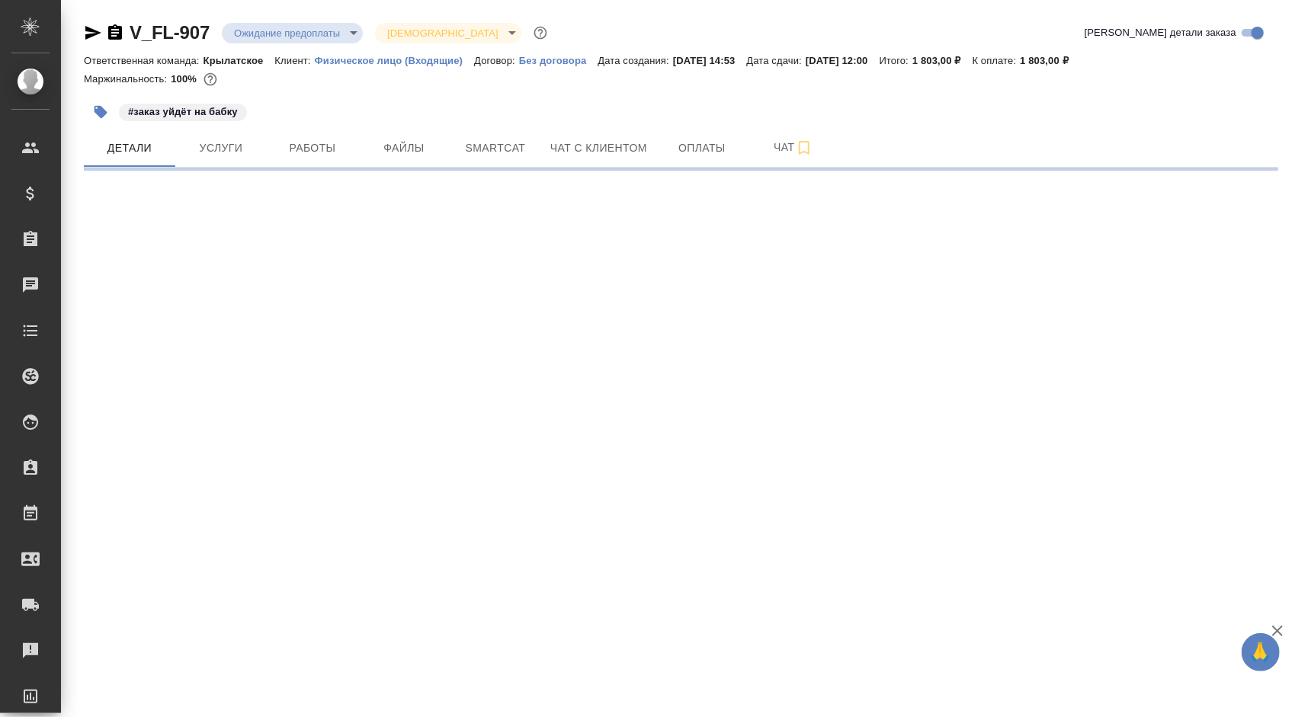
select select "RU"
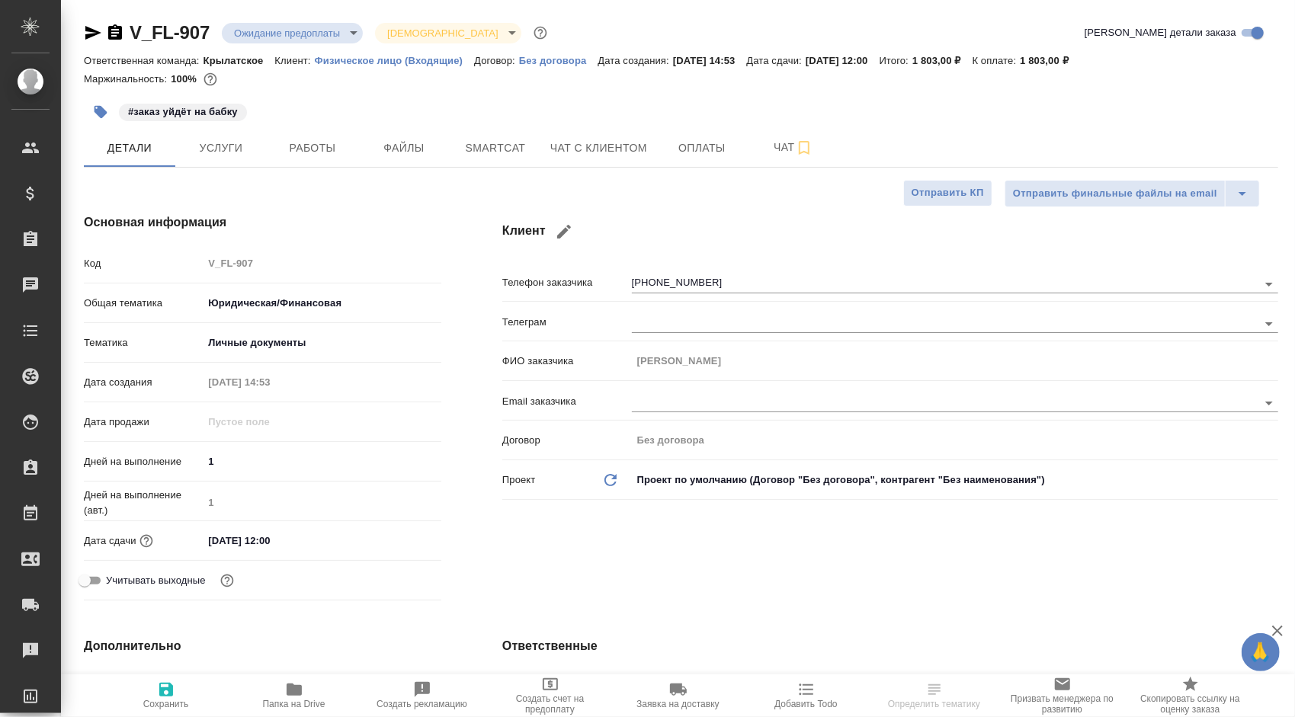
type textarea "x"
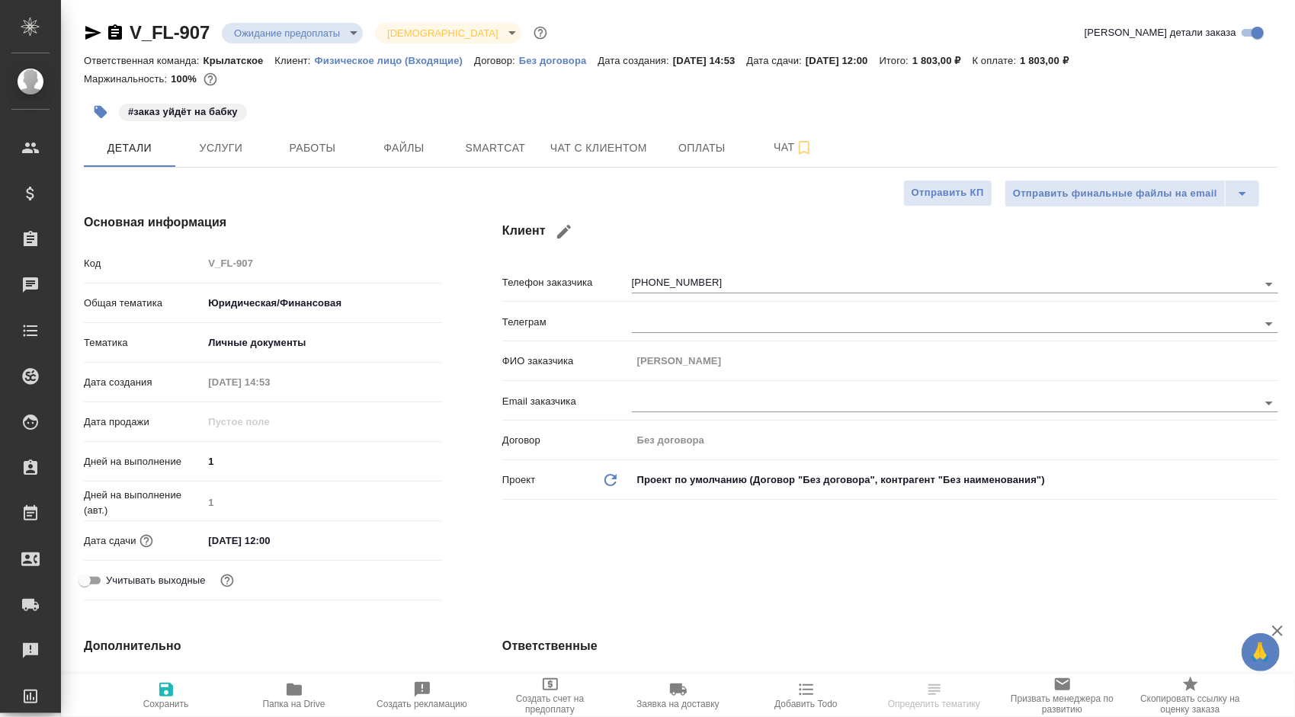
type textarea "x"
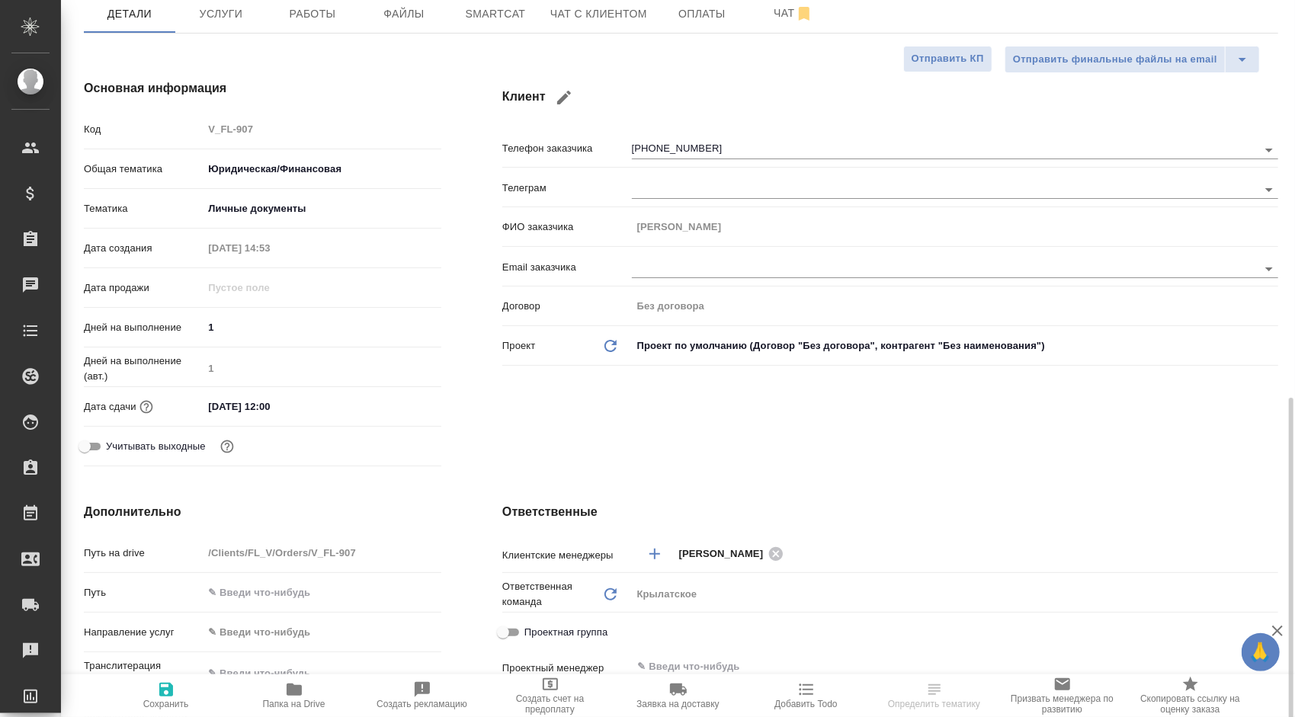
scroll to position [58, 0]
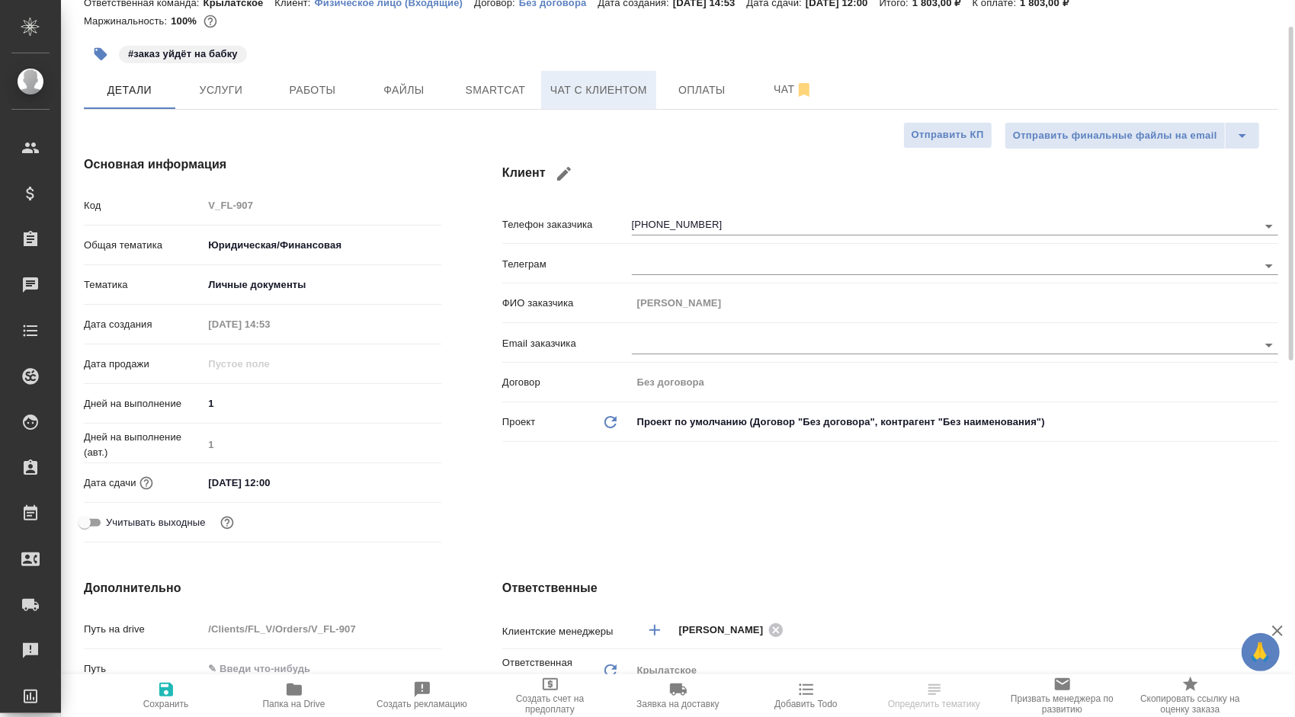
click at [587, 91] on span "Чат с клиентом" at bounding box center [598, 90] width 97 height 19
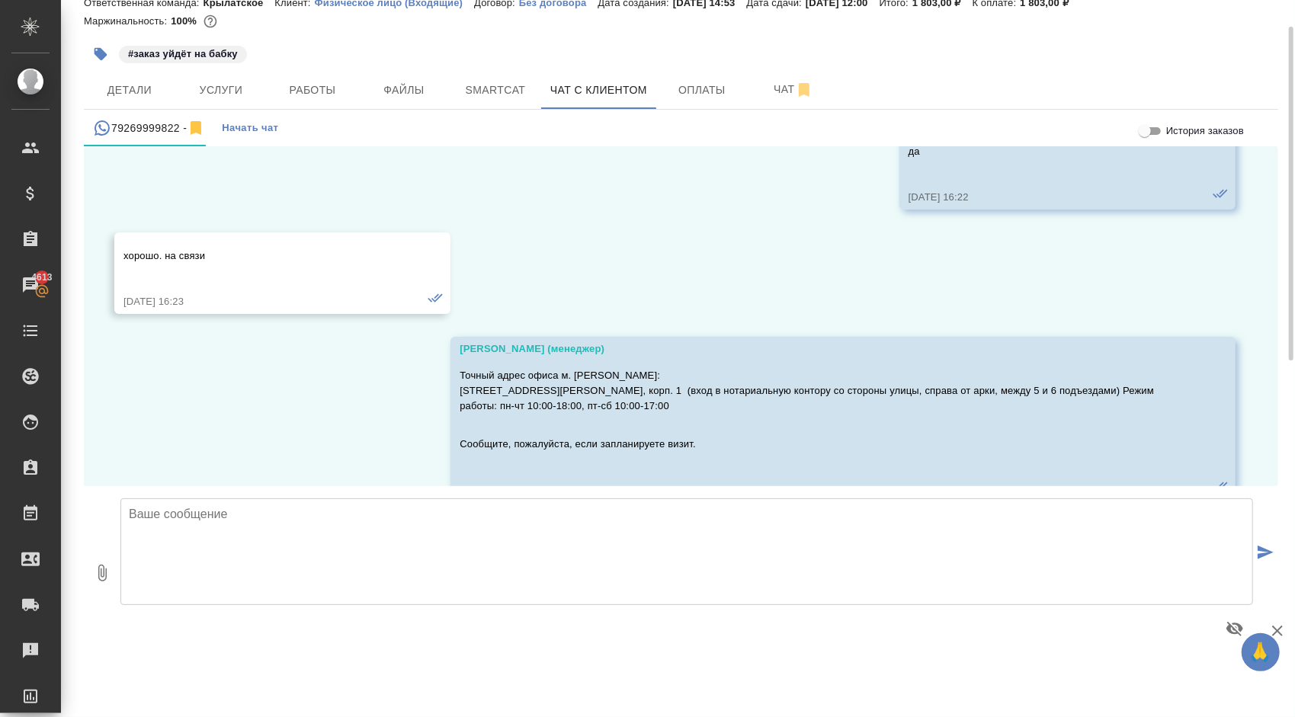
scroll to position [3655, 0]
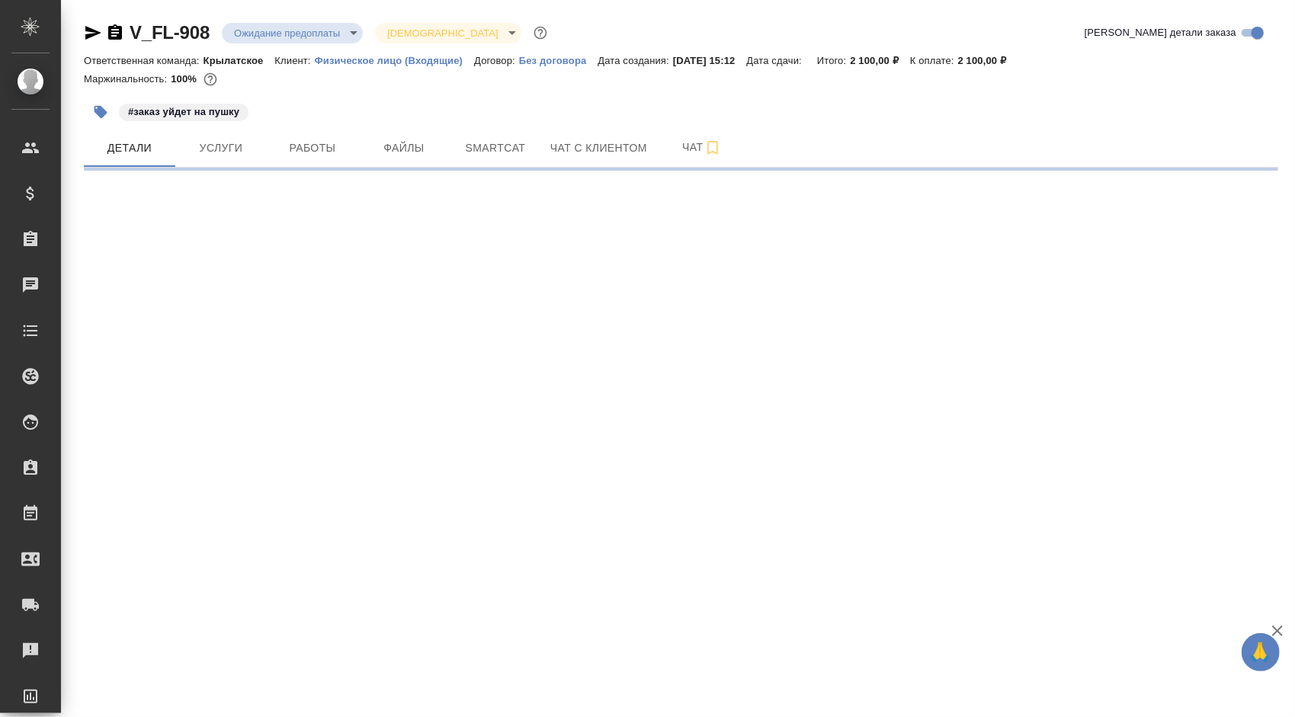
select select "RU"
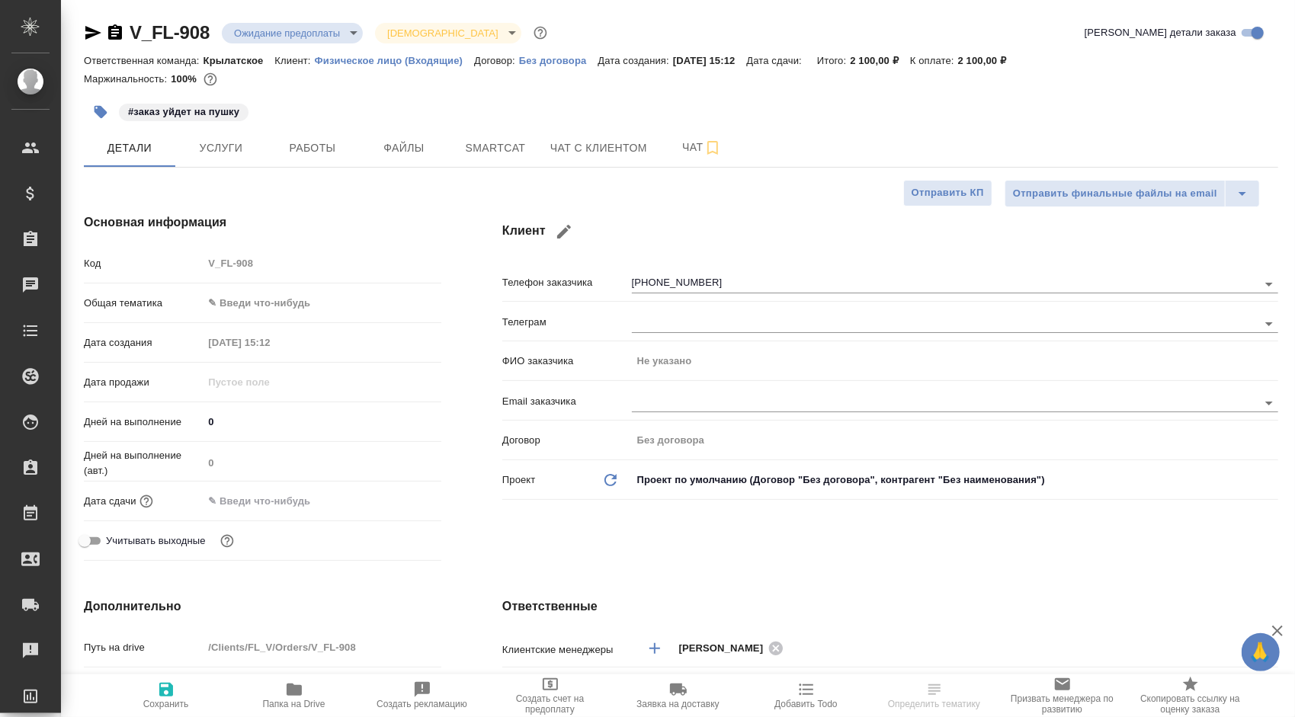
type textarea "x"
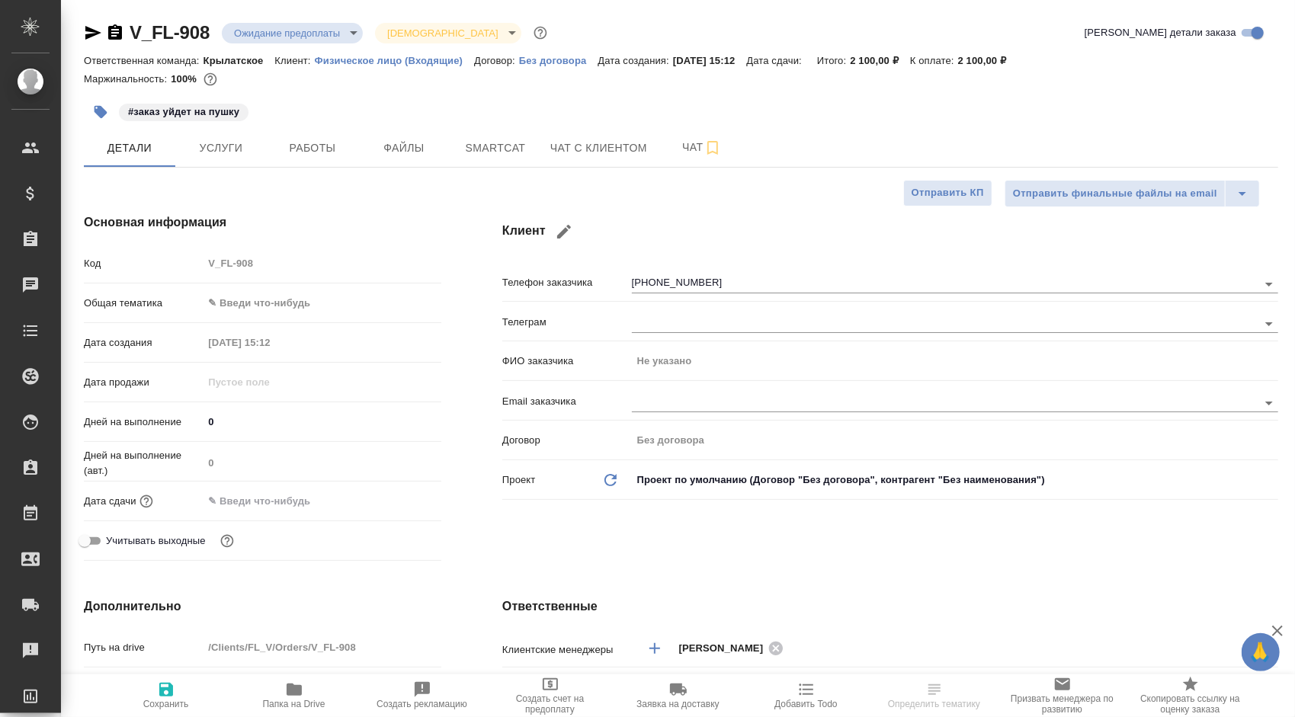
type textarea "x"
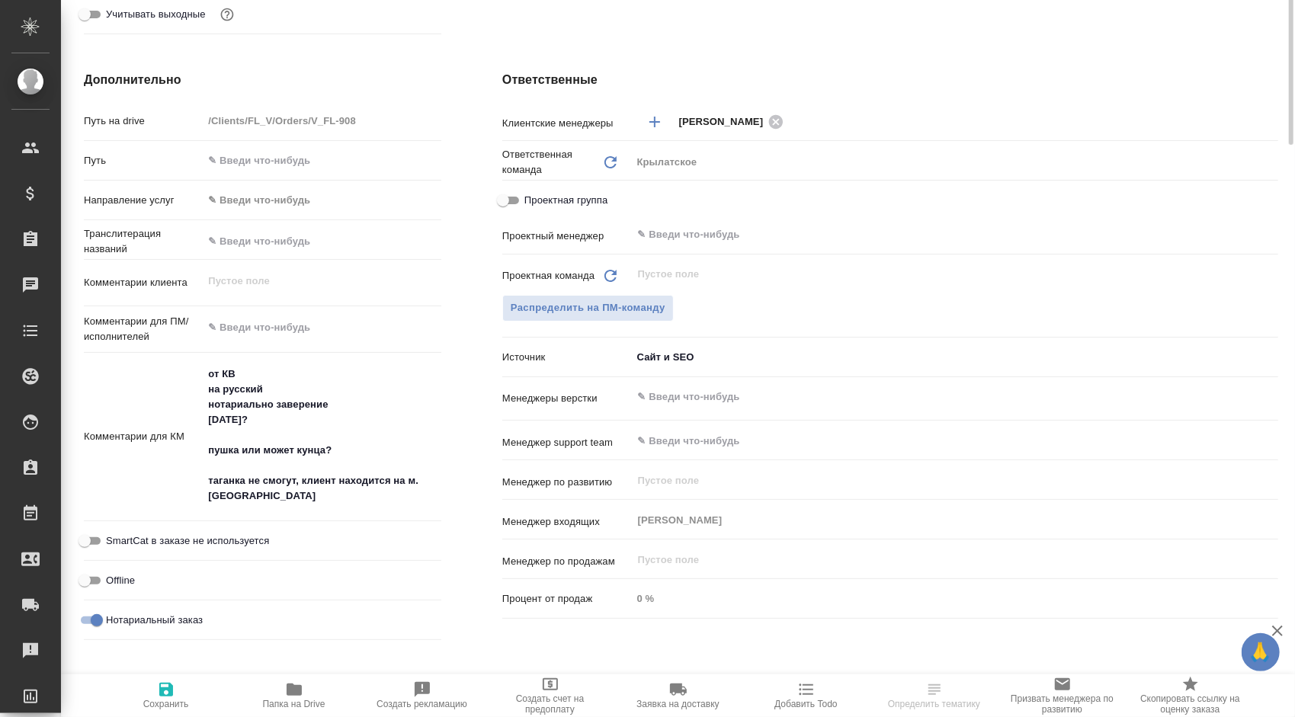
type textarea "x"
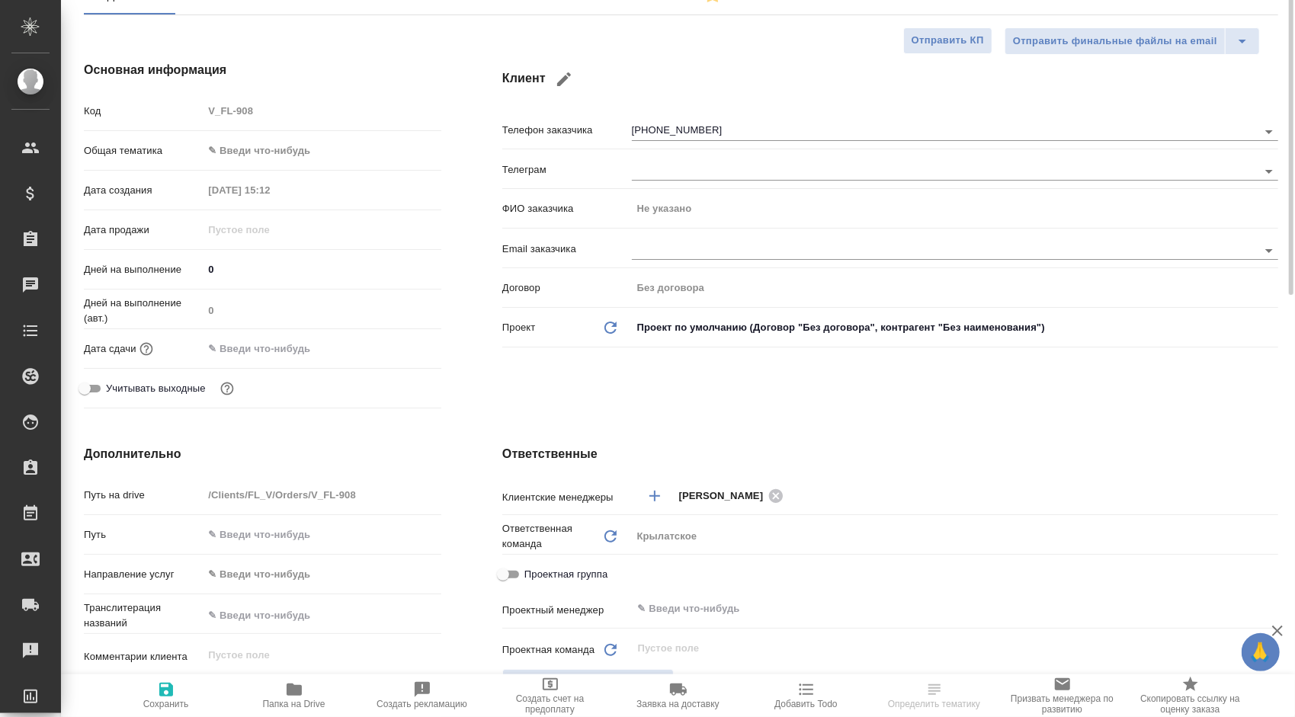
scroll to position [76, 0]
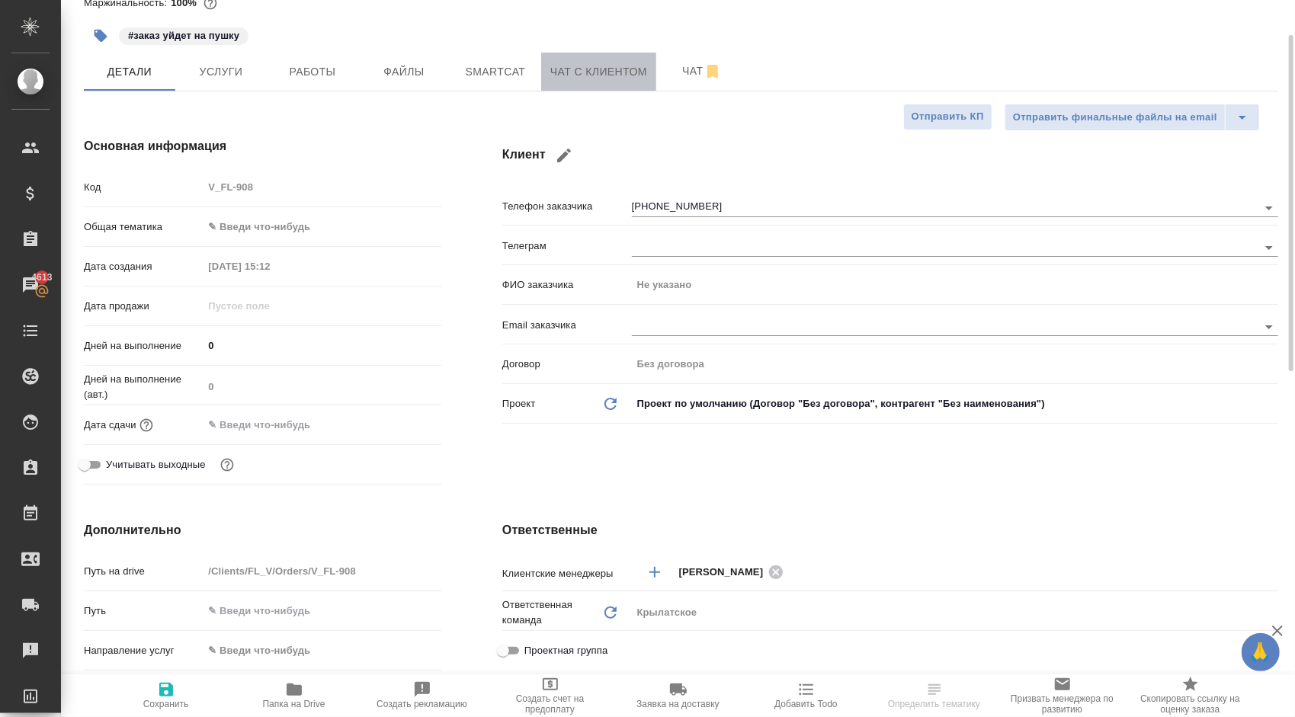
click at [605, 82] on button "Чат с клиентом" at bounding box center [598, 72] width 115 height 38
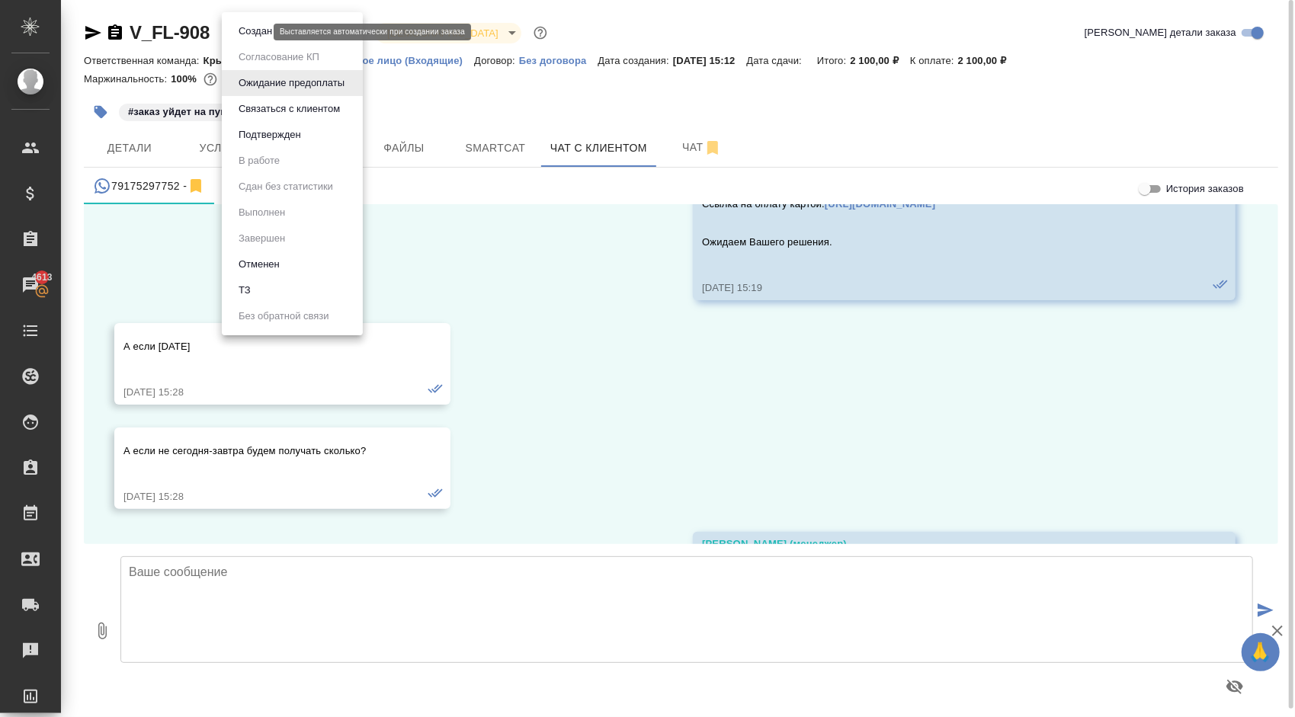
drag, startPoint x: 253, startPoint y: 27, endPoint x: 258, endPoint y: 41, distance: 14.7
click at [253, 30] on body "🙏 .cls-1 fill:#fff; AWATERA [PERSON_NAME] Спецификации Заказы 4613 Чаты Todo Пр…" at bounding box center [647, 358] width 1295 height 717
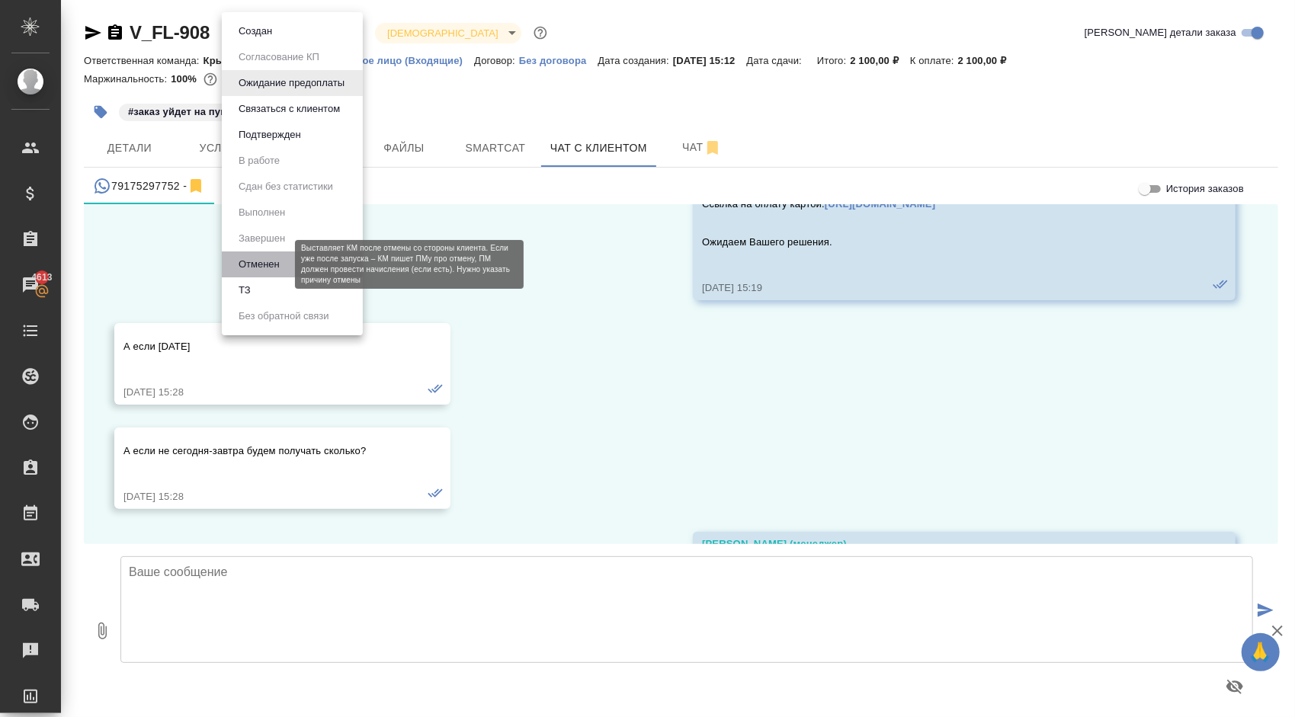
click at [267, 260] on button "Отменен" at bounding box center [259, 264] width 50 height 17
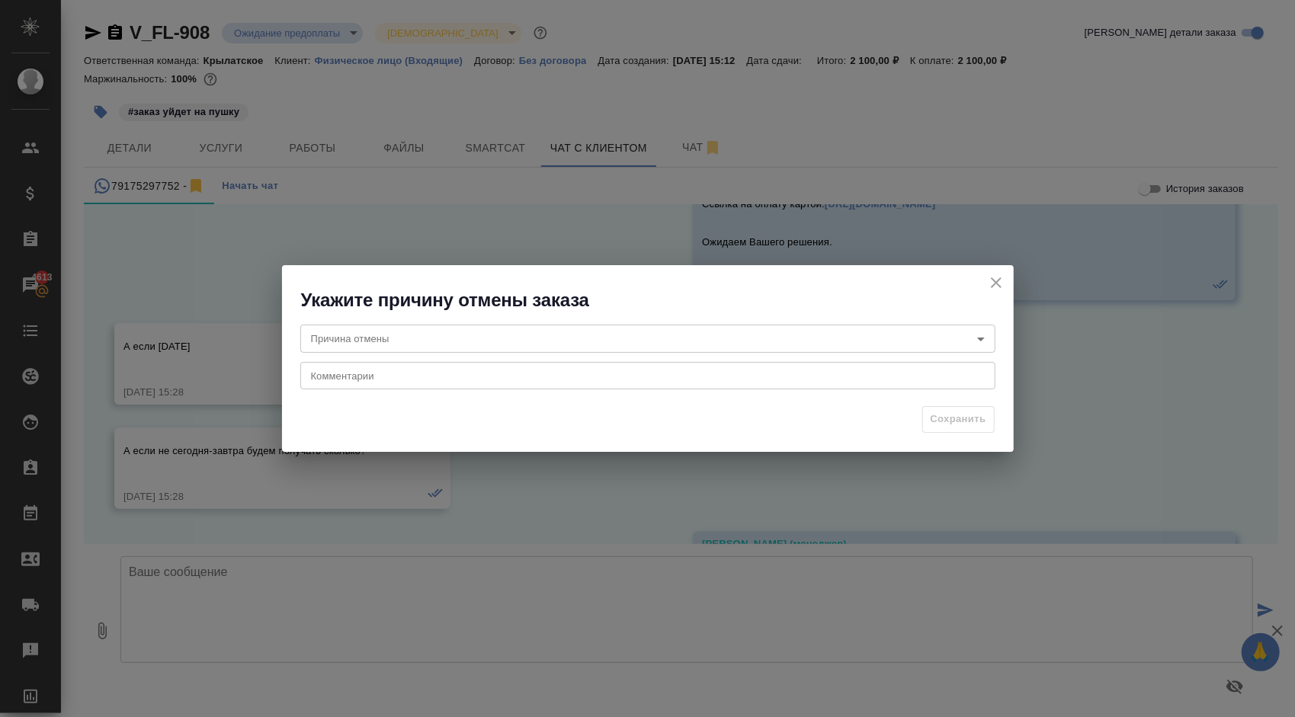
click at [430, 345] on body "🙏 .cls-1 fill:#fff; AWATERA [PERSON_NAME] Спецификации Заказы 4613 Чаты Todo Пр…" at bounding box center [647, 358] width 1295 height 717
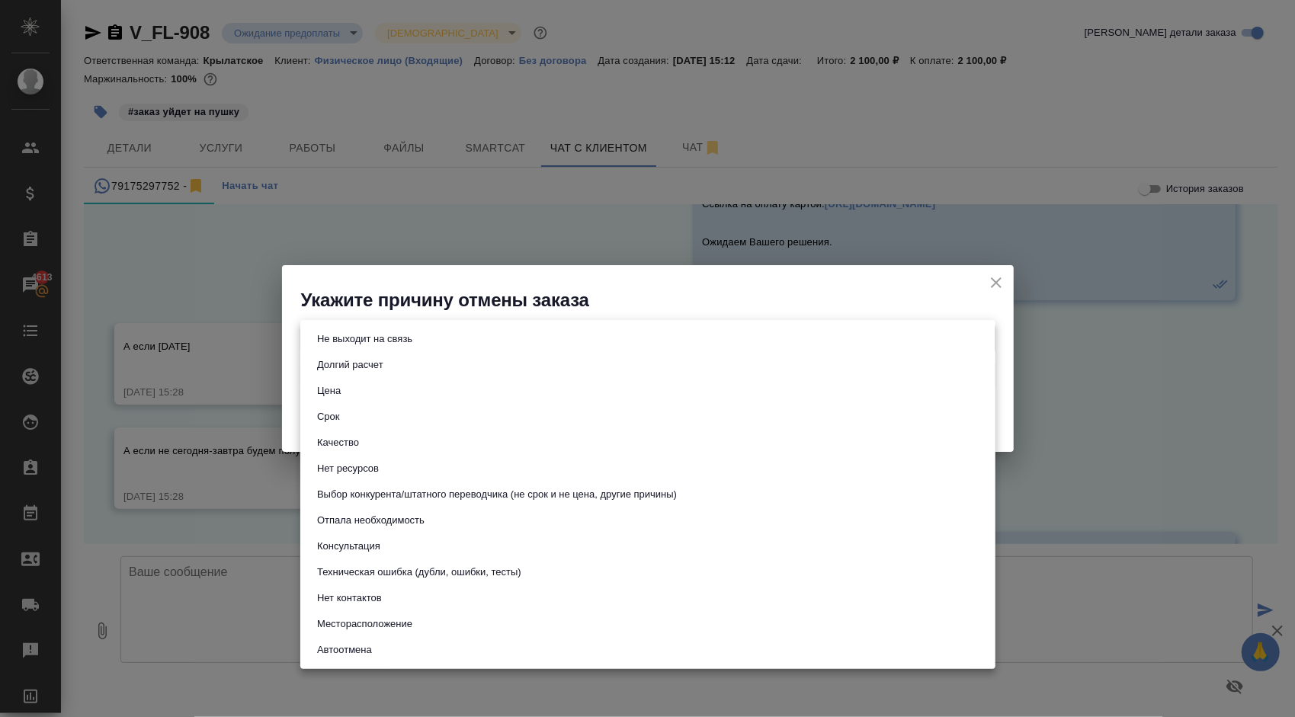
click at [404, 515] on button "Отпала необходимость" at bounding box center [371, 520] width 117 height 17
type input "noNeed"
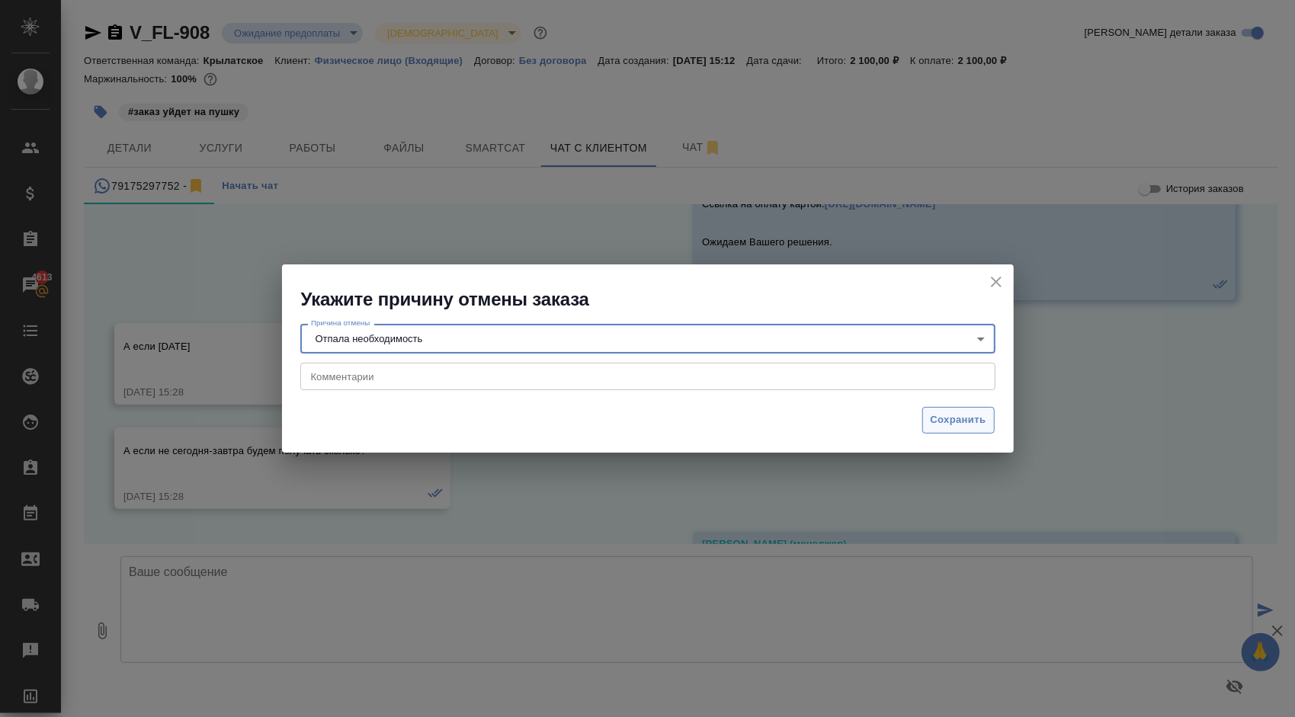
click at [964, 419] on span "Сохранить" at bounding box center [959, 421] width 56 height 18
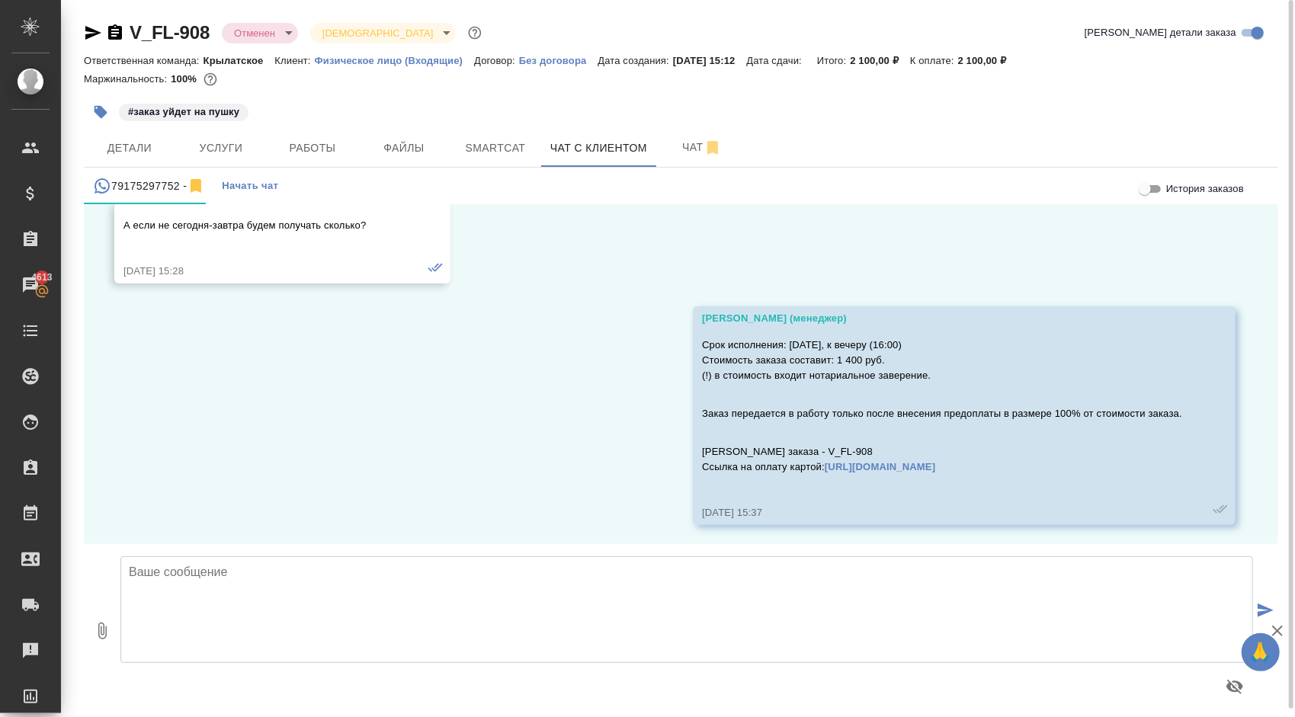
scroll to position [1361, 0]
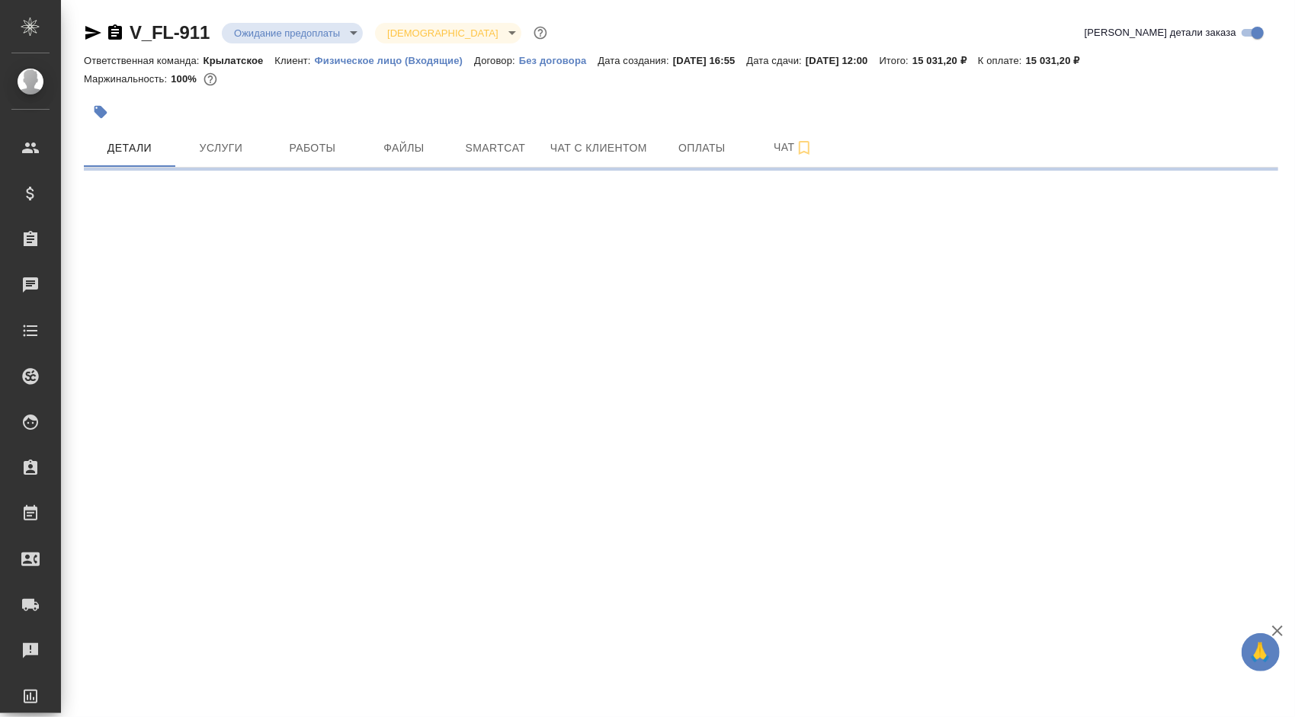
select select "RU"
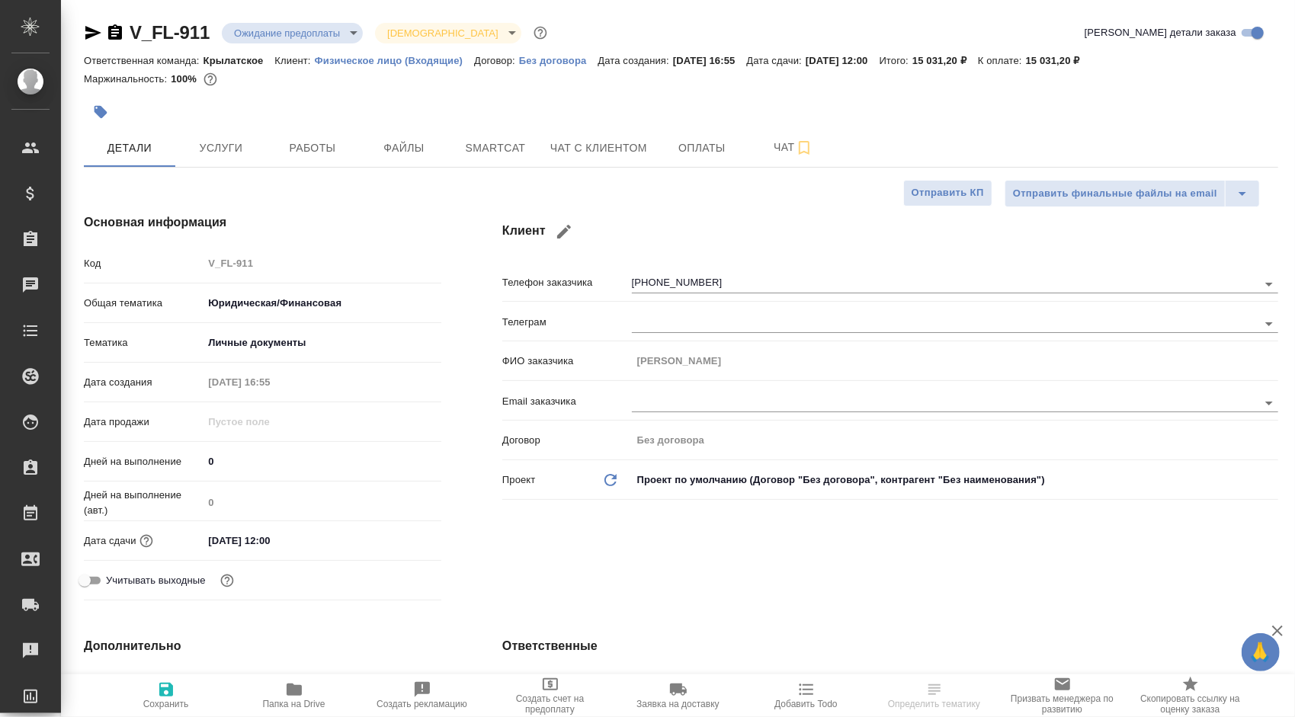
type textarea "x"
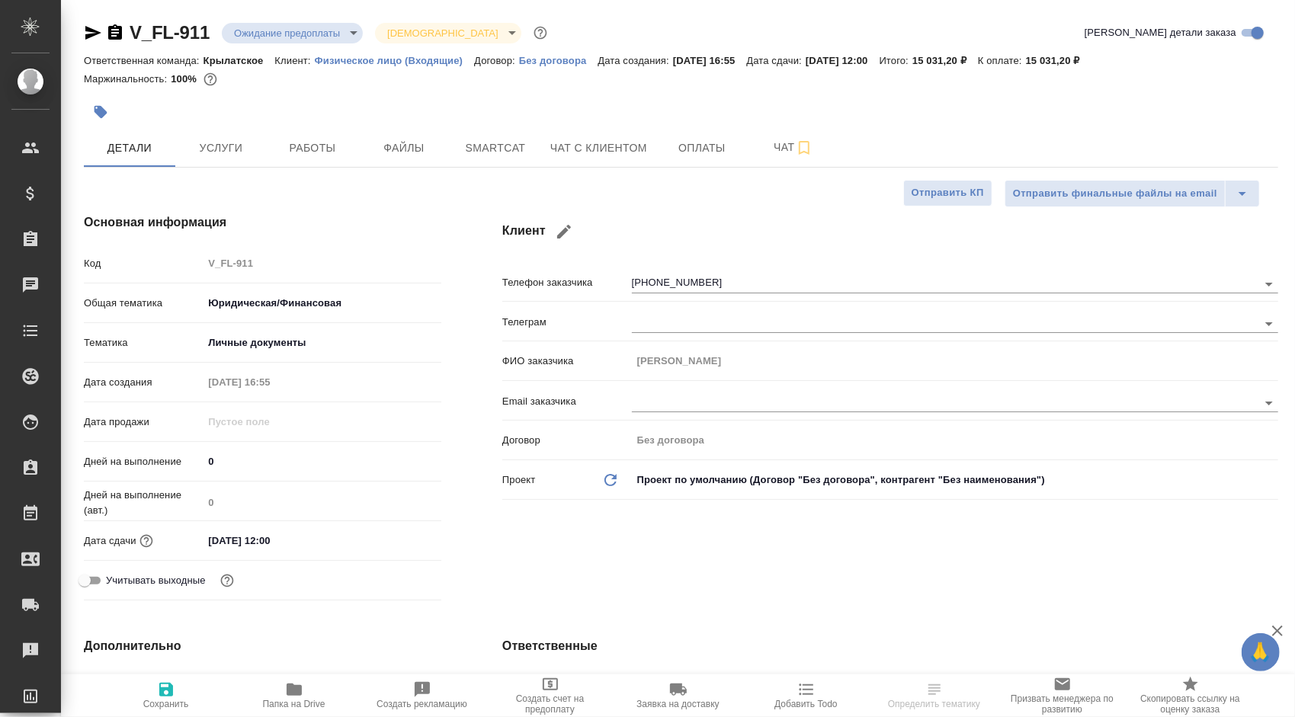
type textarea "x"
drag, startPoint x: 614, startPoint y: 122, endPoint x: 617, endPoint y: 136, distance: 14.1
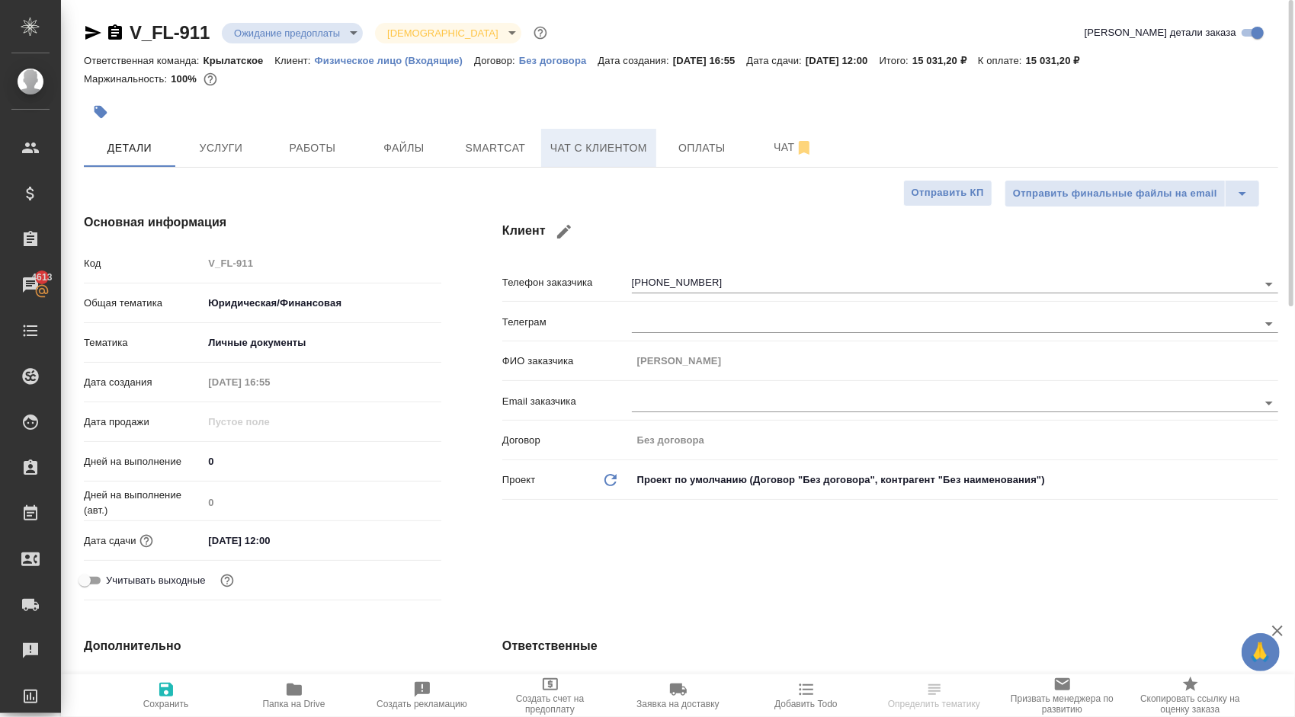
drag, startPoint x: 617, startPoint y: 136, endPoint x: 626, endPoint y: 163, distance: 28.9
click at [626, 163] on button "Чат с клиентом" at bounding box center [598, 148] width 115 height 38
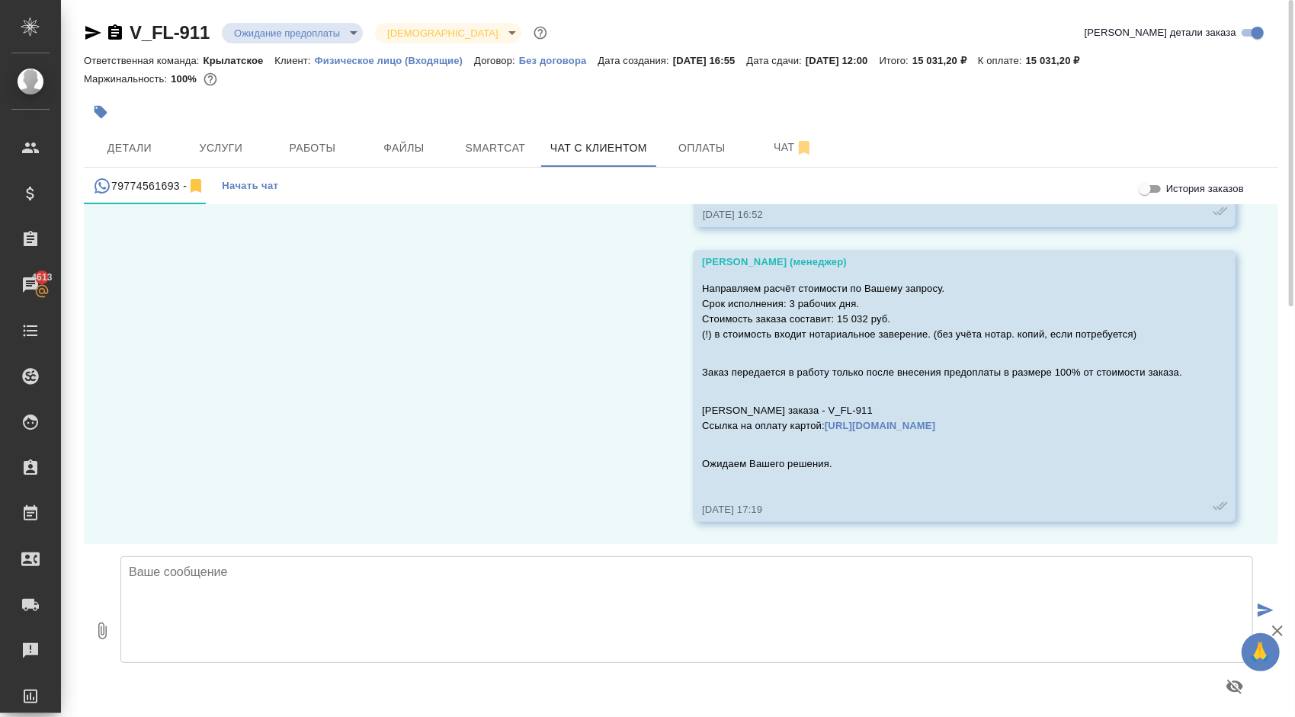
scroll to position [3770, 0]
click at [377, 30] on body "🙏 .cls-1 fill:#fff; AWATERA Kasymov Timur Клиенты Спецификации Заказы 4613 Чаты…" at bounding box center [647, 358] width 1295 height 717
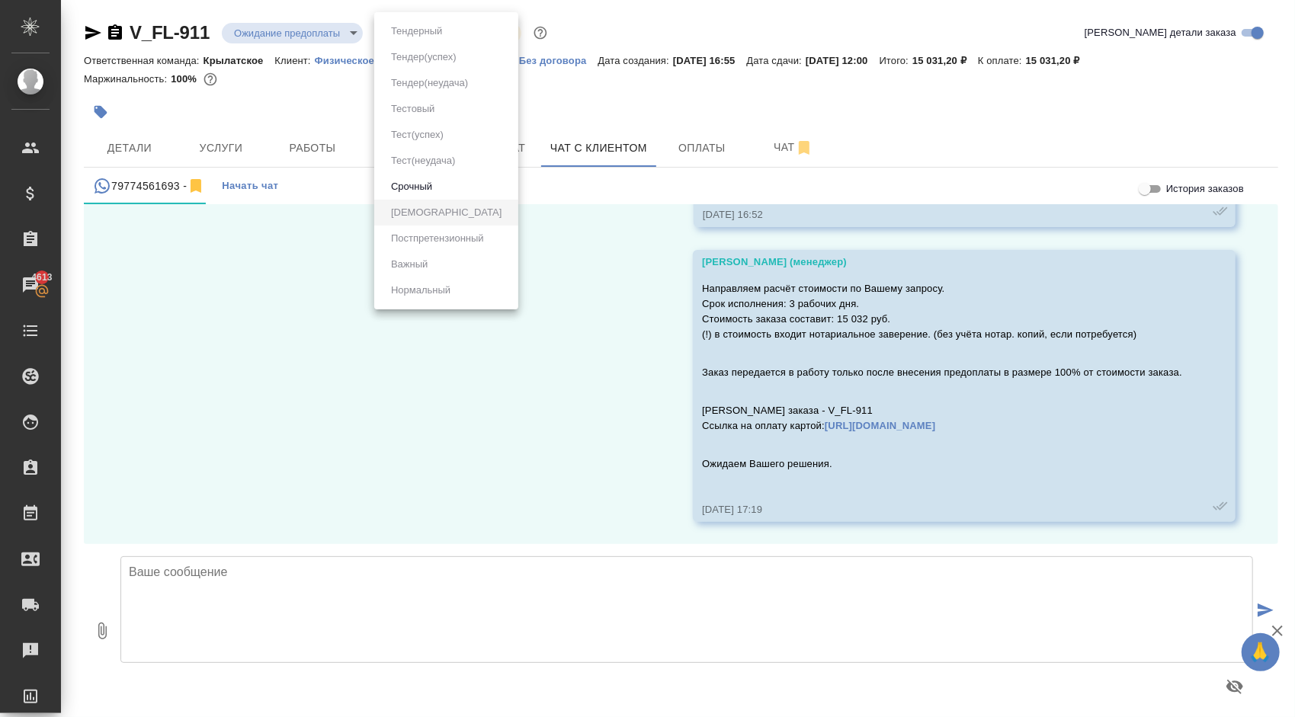
click at [354, 33] on div at bounding box center [647, 358] width 1295 height 717
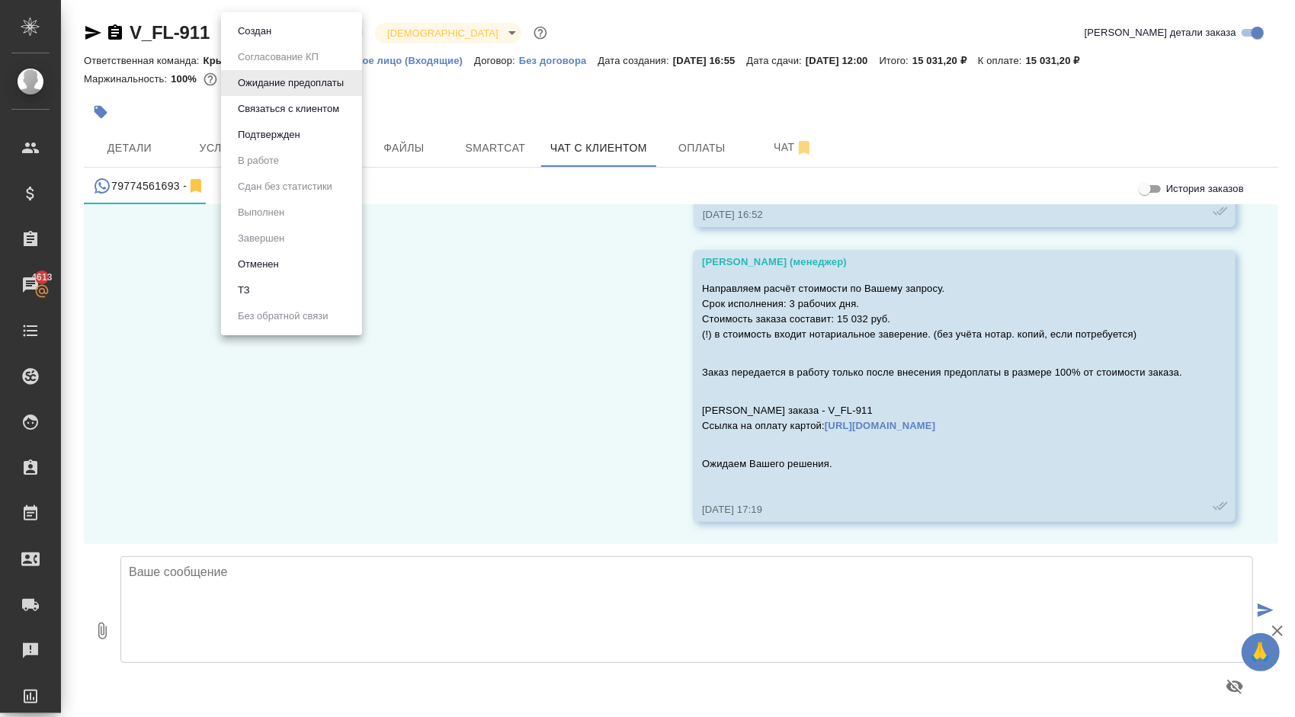
click at [349, 35] on body "🙏 .cls-1 fill:#fff; AWATERA Kasymov Timur Клиенты Спецификации Заказы 4613 Чаты…" at bounding box center [647, 358] width 1295 height 717
click at [297, 260] on li "Отменен" at bounding box center [291, 265] width 141 height 26
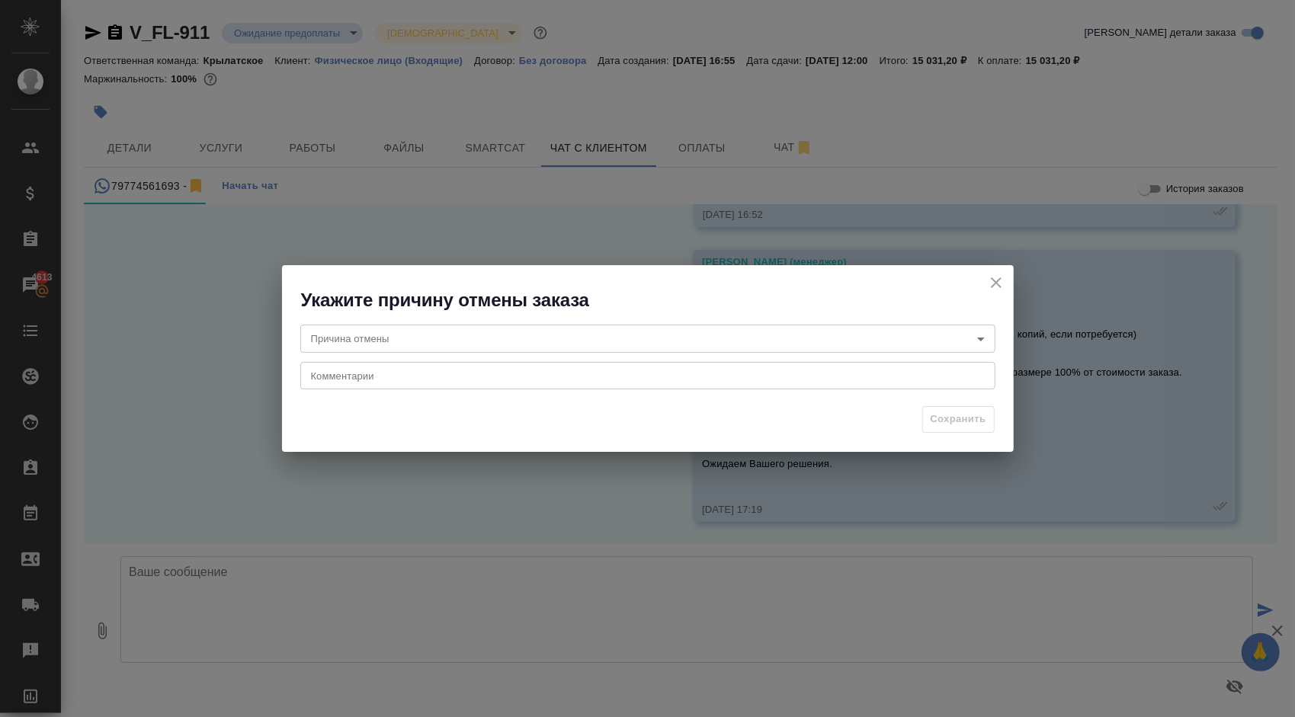
click at [604, 360] on div "Причина отмены ​ Причина отмены Комментарии x Комментарии" at bounding box center [648, 355] width 732 height 85
click at [597, 335] on body "🙏 .cls-1 fill:#fff; AWATERA Kasymov Timur Клиенты Спецификации Заказы 4613 Чаты…" at bounding box center [647, 358] width 1295 height 717
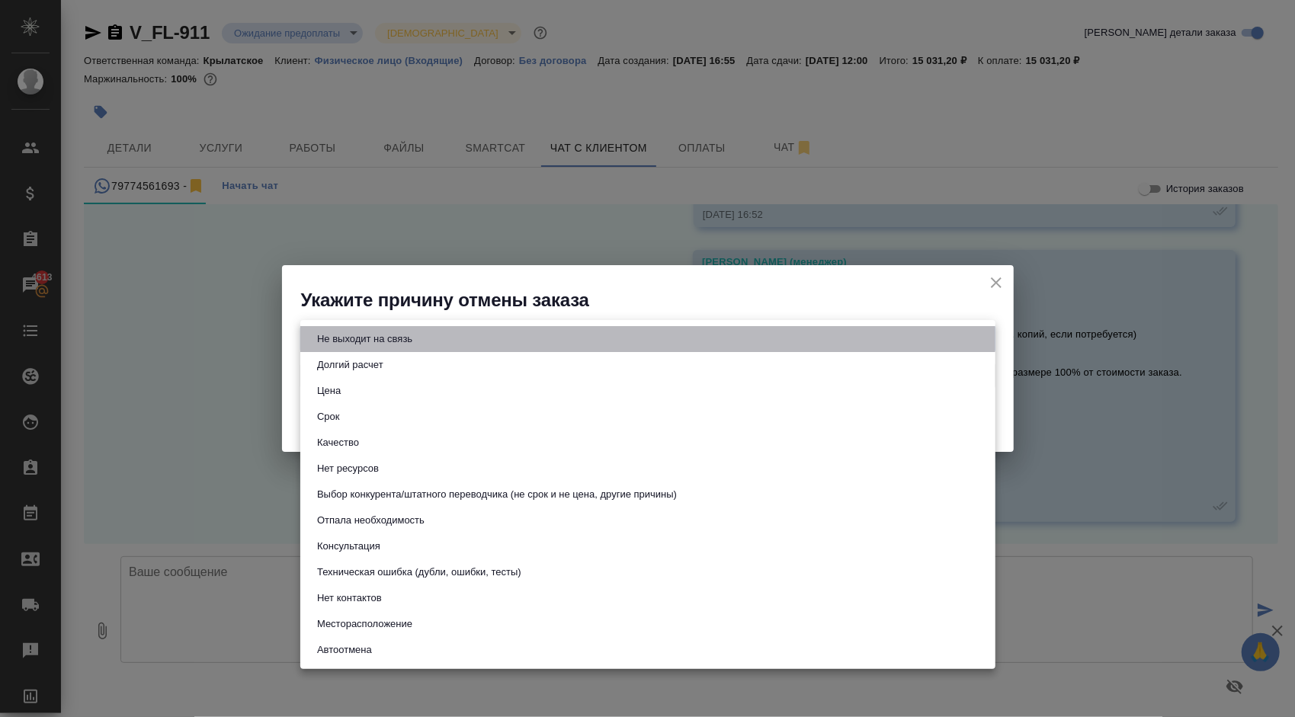
click at [540, 343] on li "Не выходит на связь" at bounding box center [647, 339] width 695 height 26
type input "stopContacting"
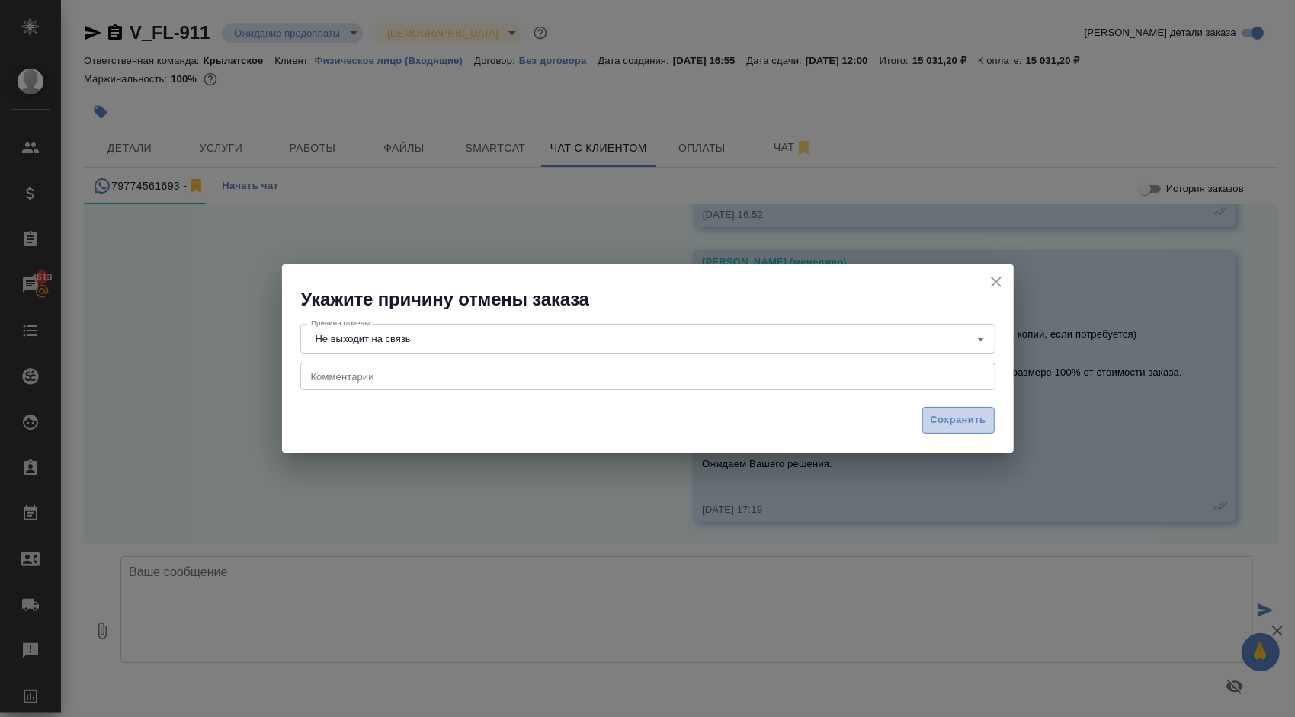
click at [954, 423] on span "Сохранить" at bounding box center [959, 421] width 56 height 18
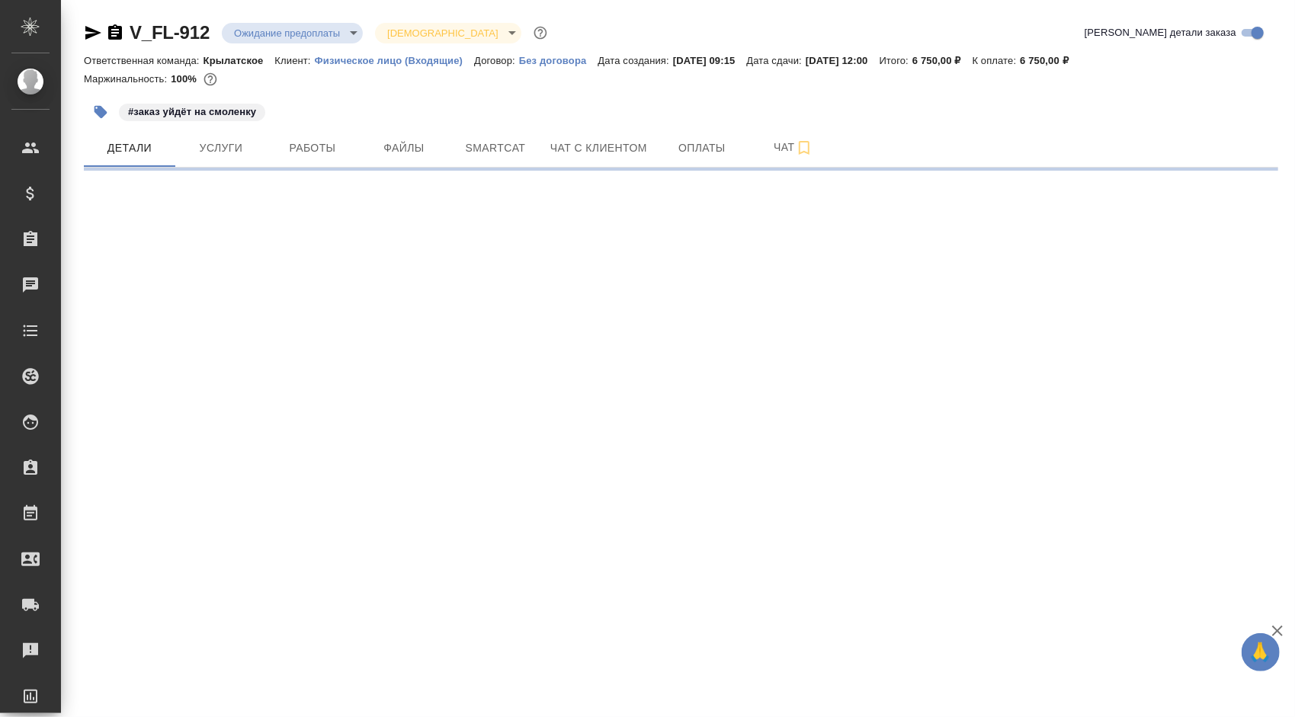
select select "RU"
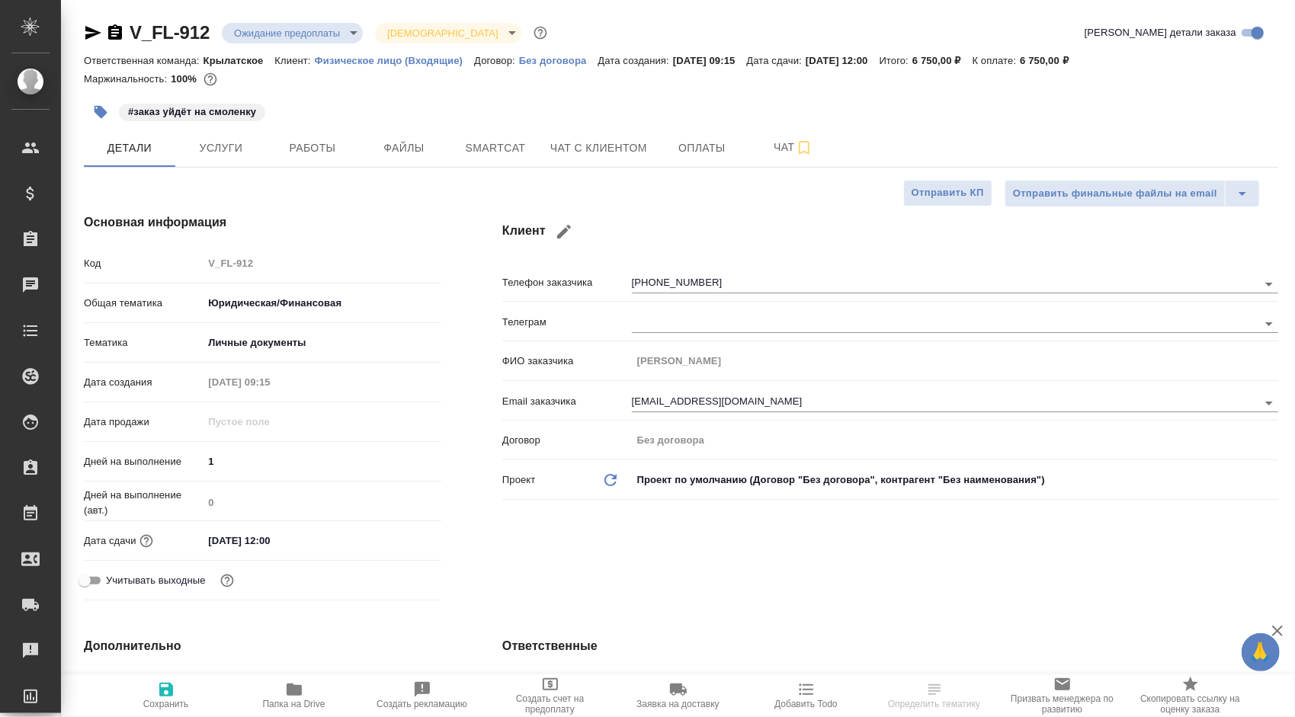
type textarea "x"
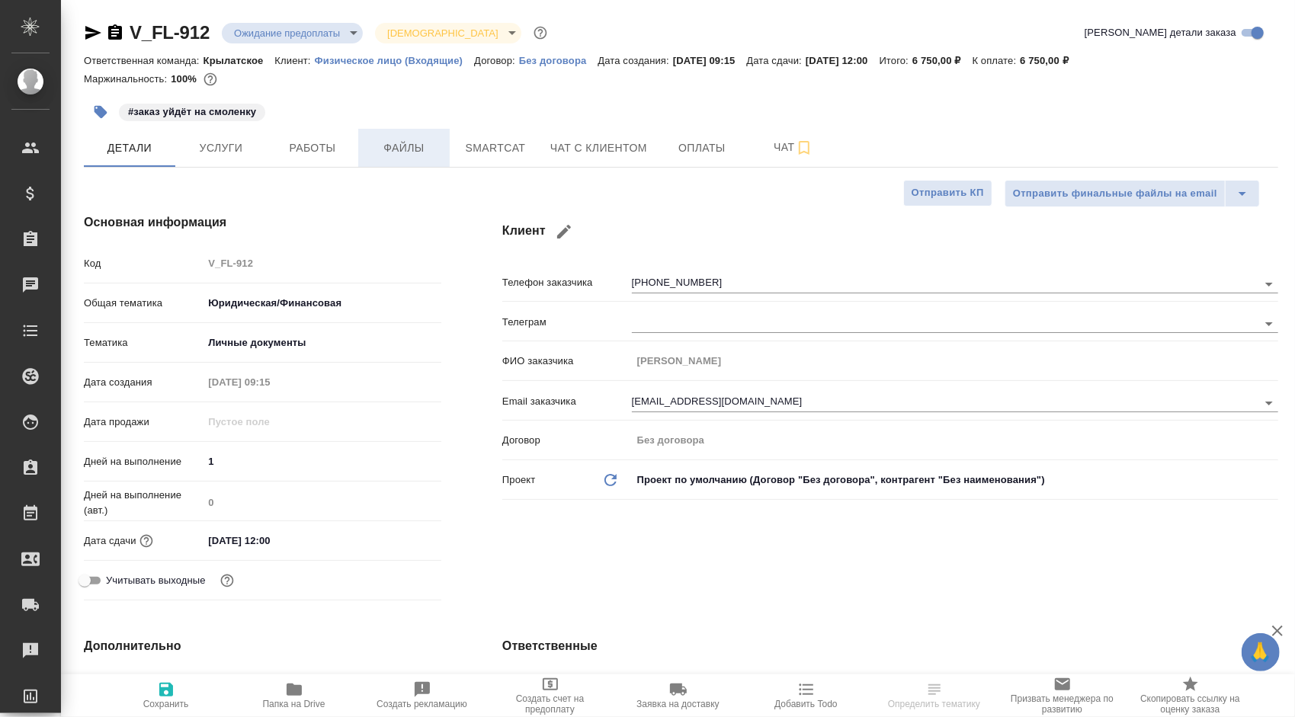
type textarea "x"
click at [649, 132] on button "Чат с клиентом" at bounding box center [598, 148] width 115 height 38
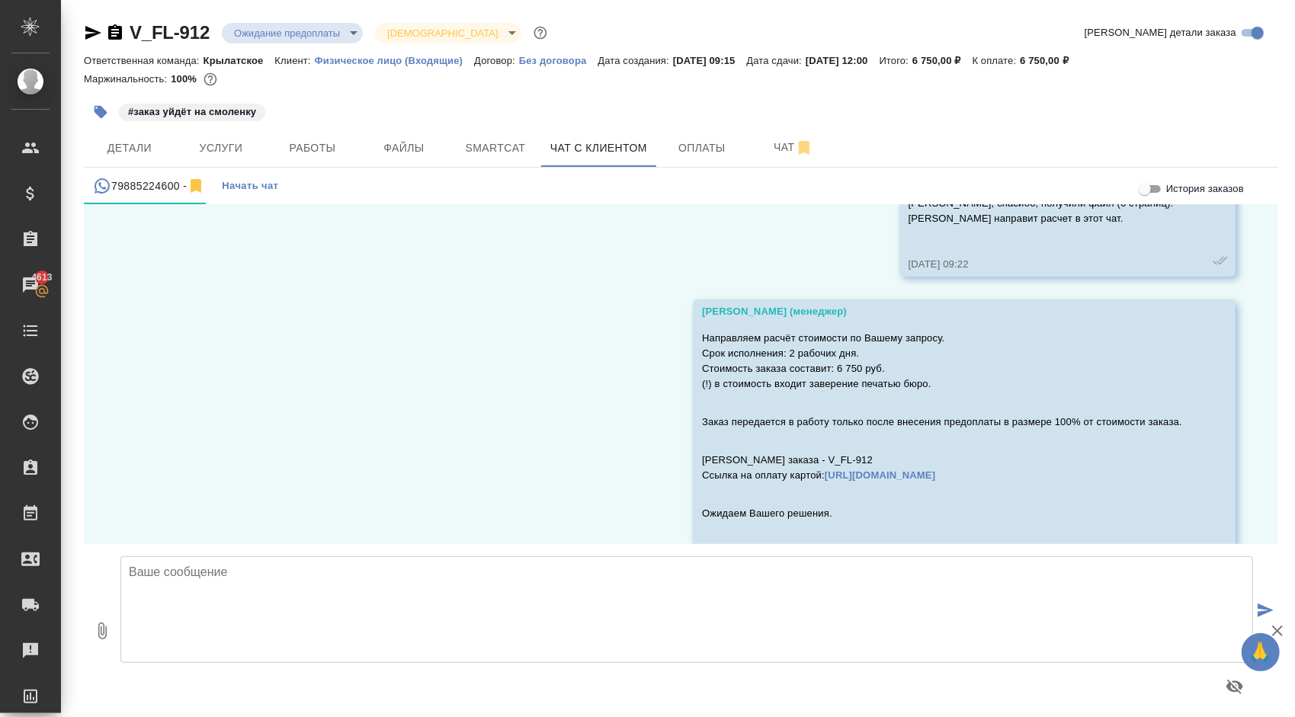
scroll to position [553, 0]
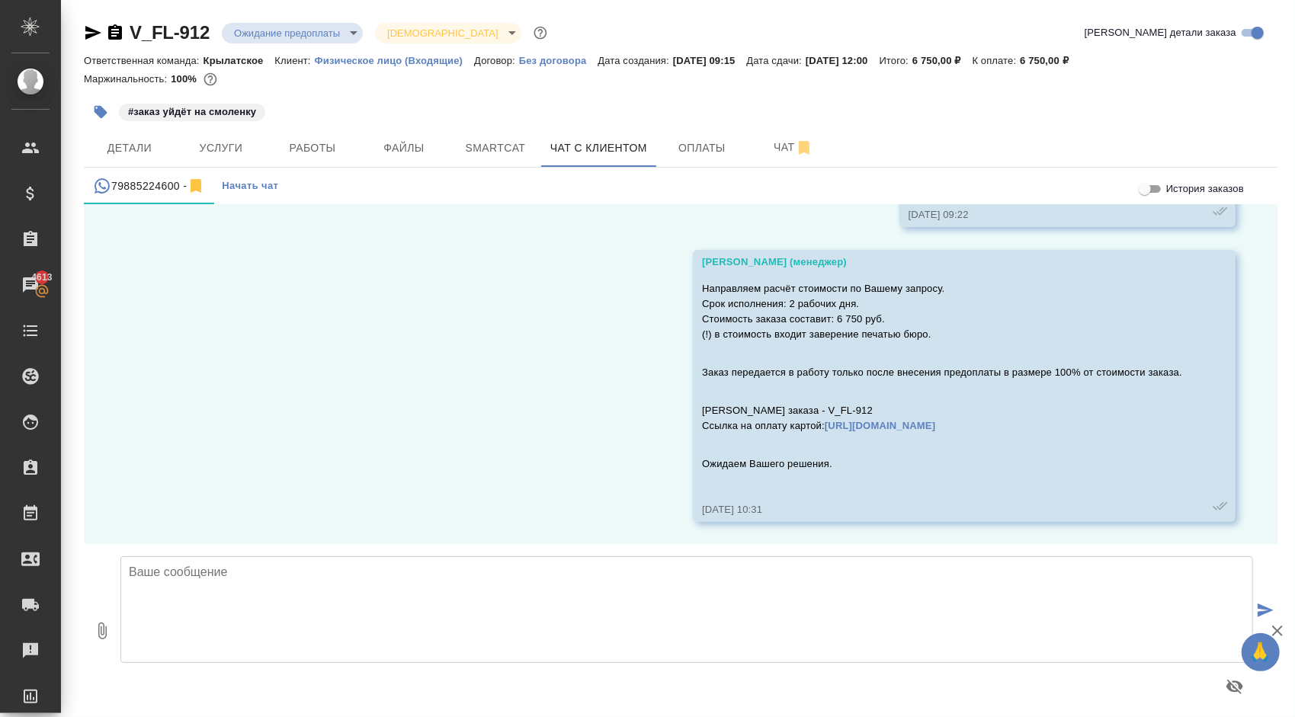
click at [311, 25] on body "🙏 .cls-1 fill:#fff; AWATERA Kasymov Timur Клиенты Спецификации Заказы 4613 Чаты…" at bounding box center [647, 358] width 1295 height 717
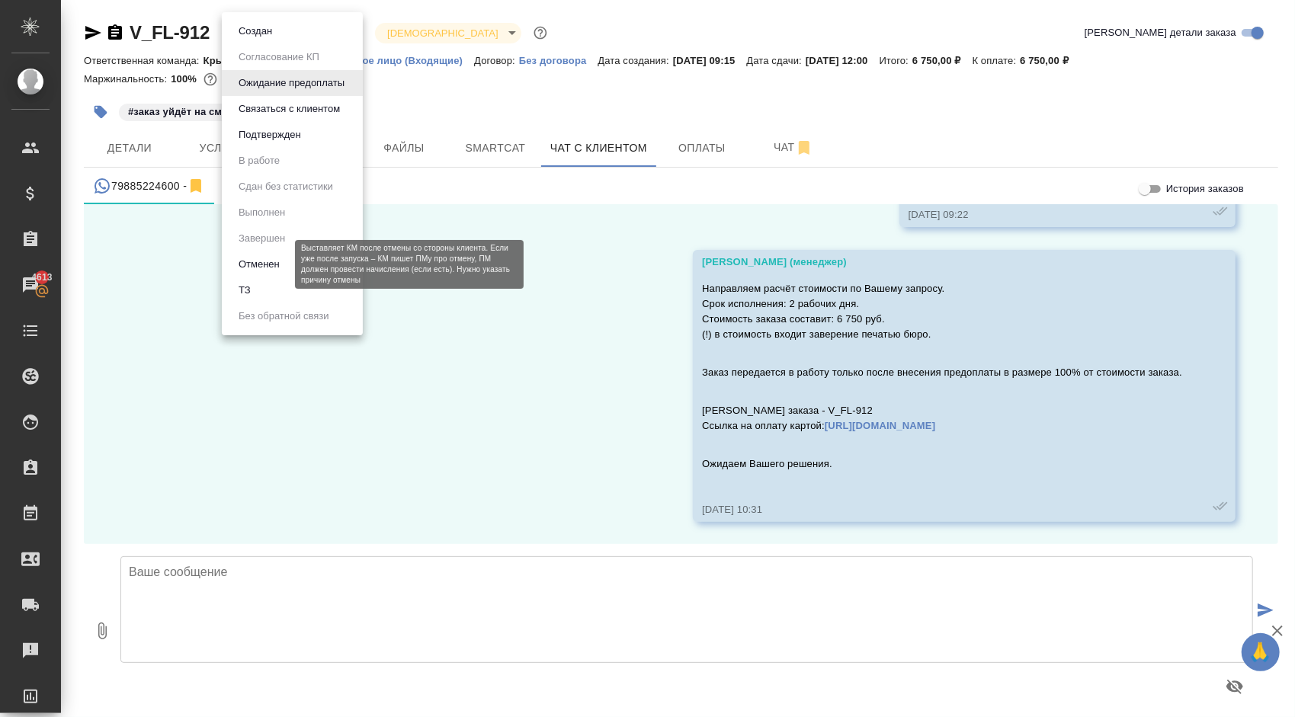
click at [245, 265] on button "Отменен" at bounding box center [259, 264] width 50 height 17
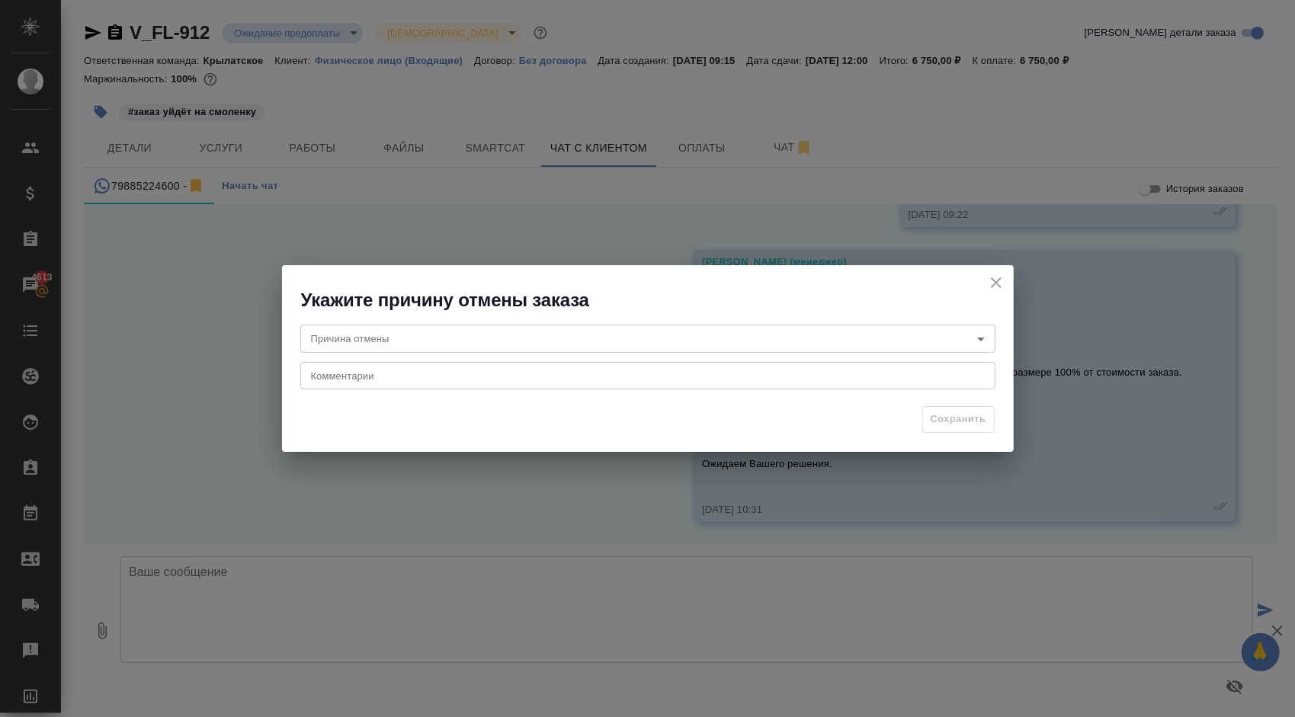
click at [510, 326] on body "🙏 .cls-1 fill:#fff; AWATERA Kasymov Timur Клиенты Спецификации Заказы 4613 Чаты…" at bounding box center [647, 358] width 1295 height 717
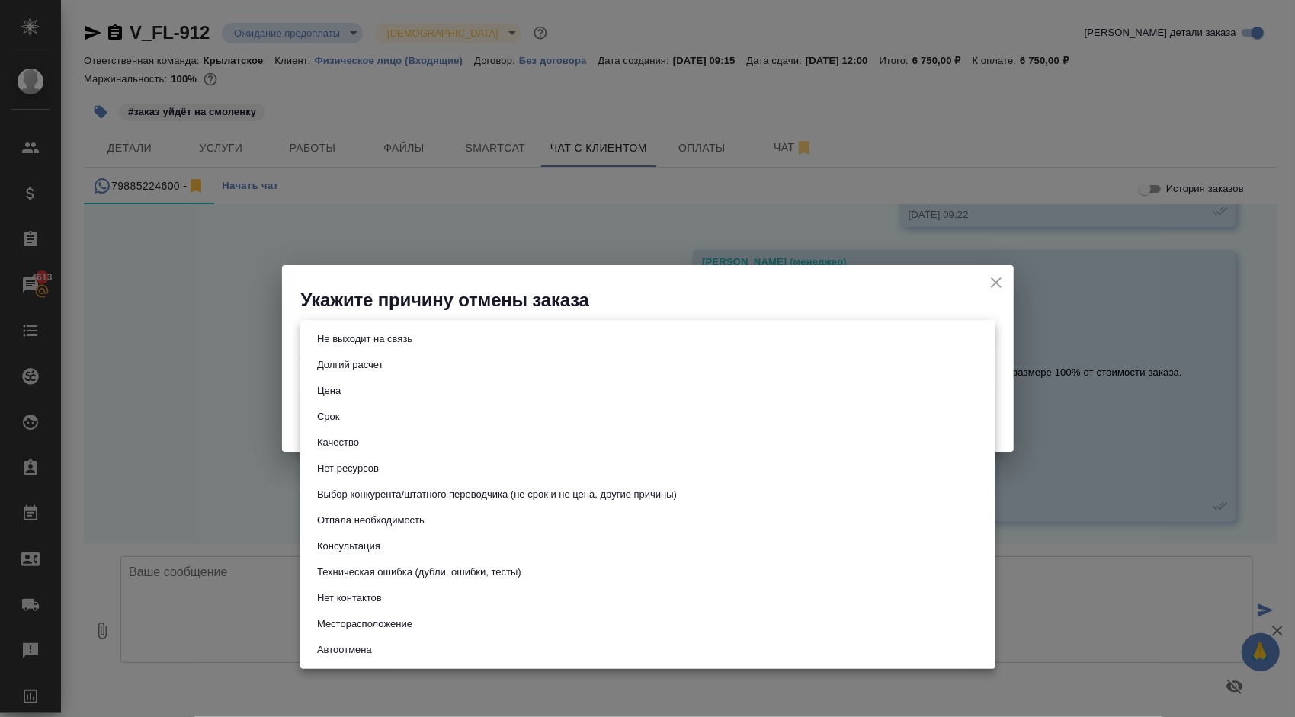
click at [407, 340] on button "Не выходит на связь" at bounding box center [365, 339] width 104 height 17
type input "stopContacting"
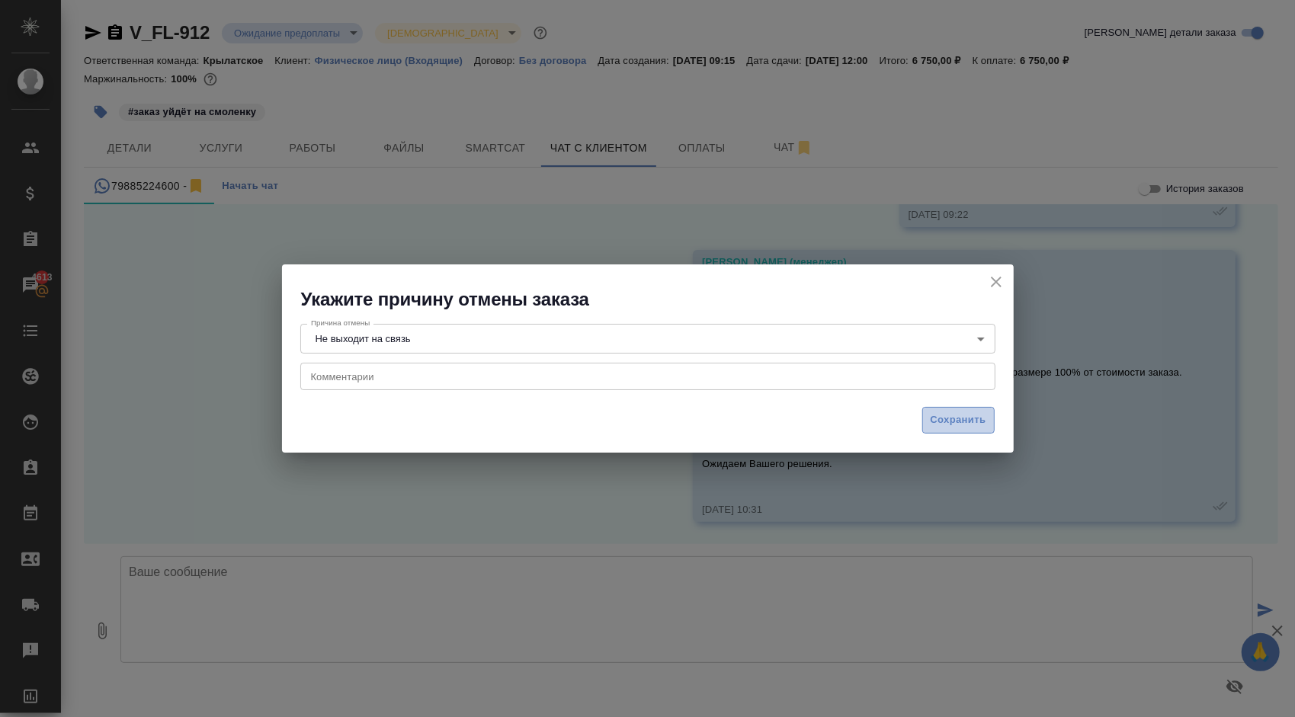
click at [935, 425] on span "Сохранить" at bounding box center [959, 421] width 56 height 18
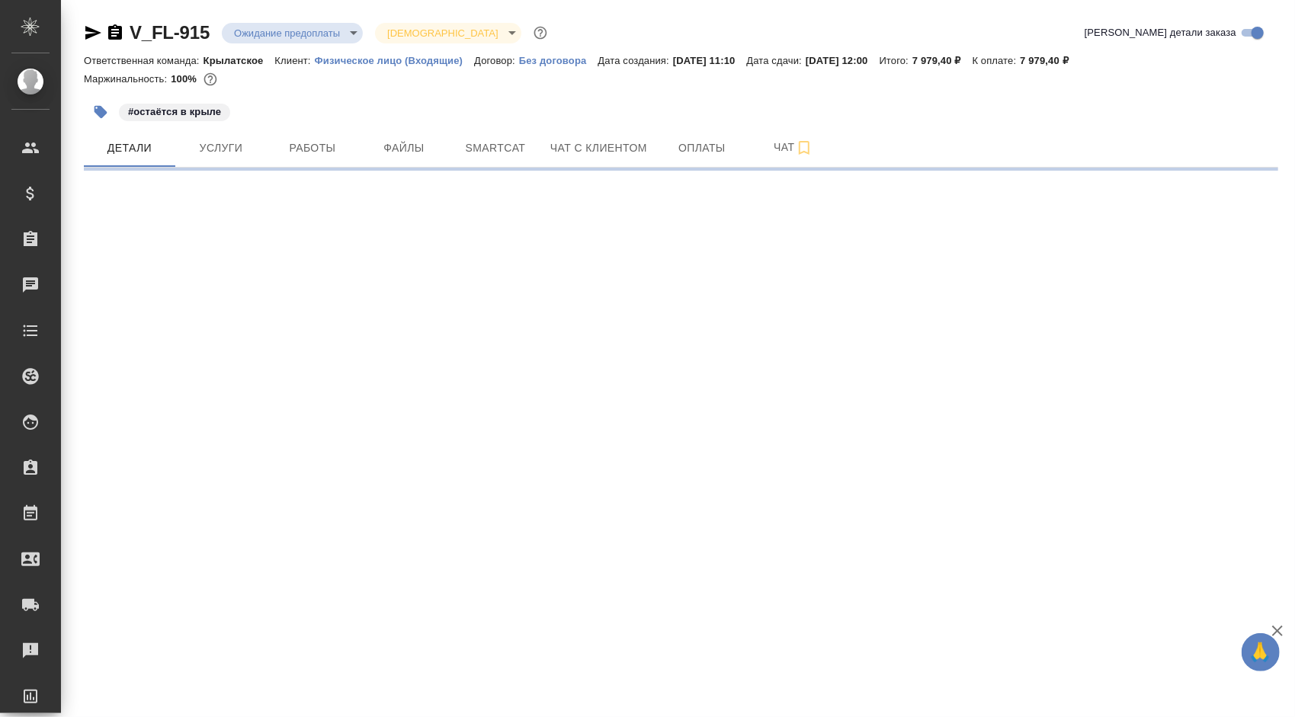
select select "RU"
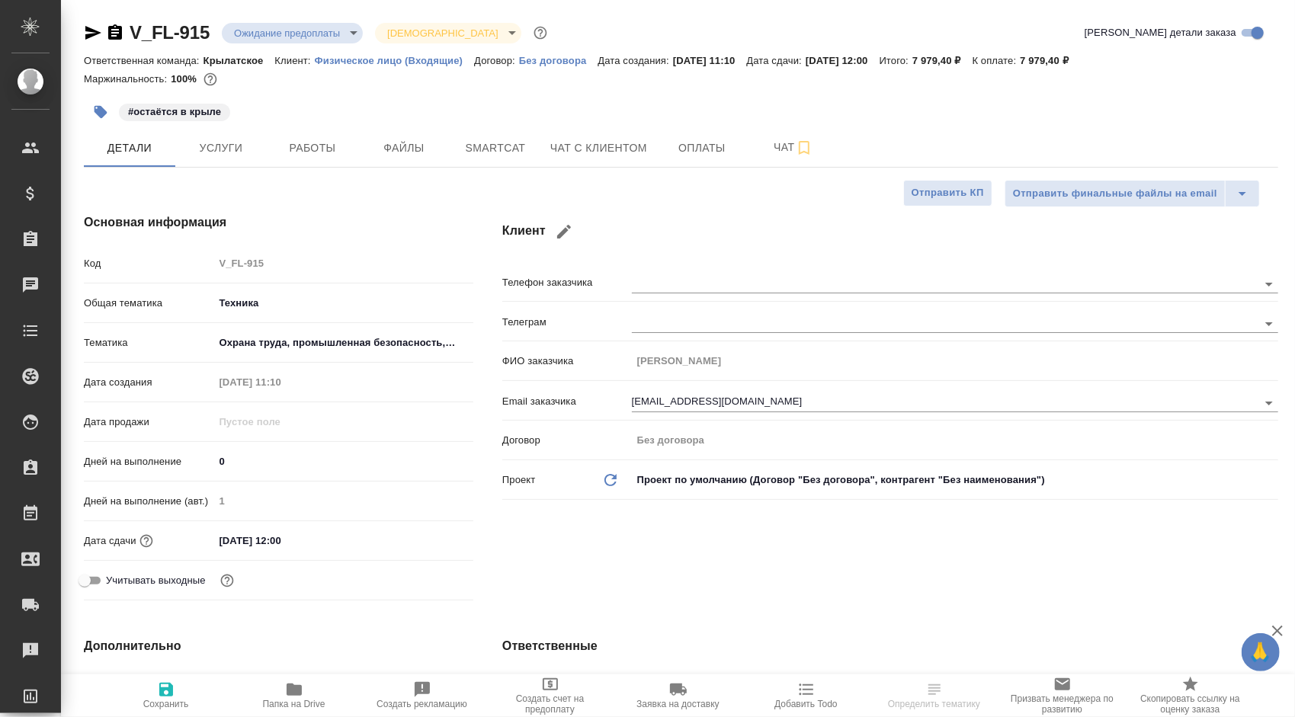
type textarea "x"
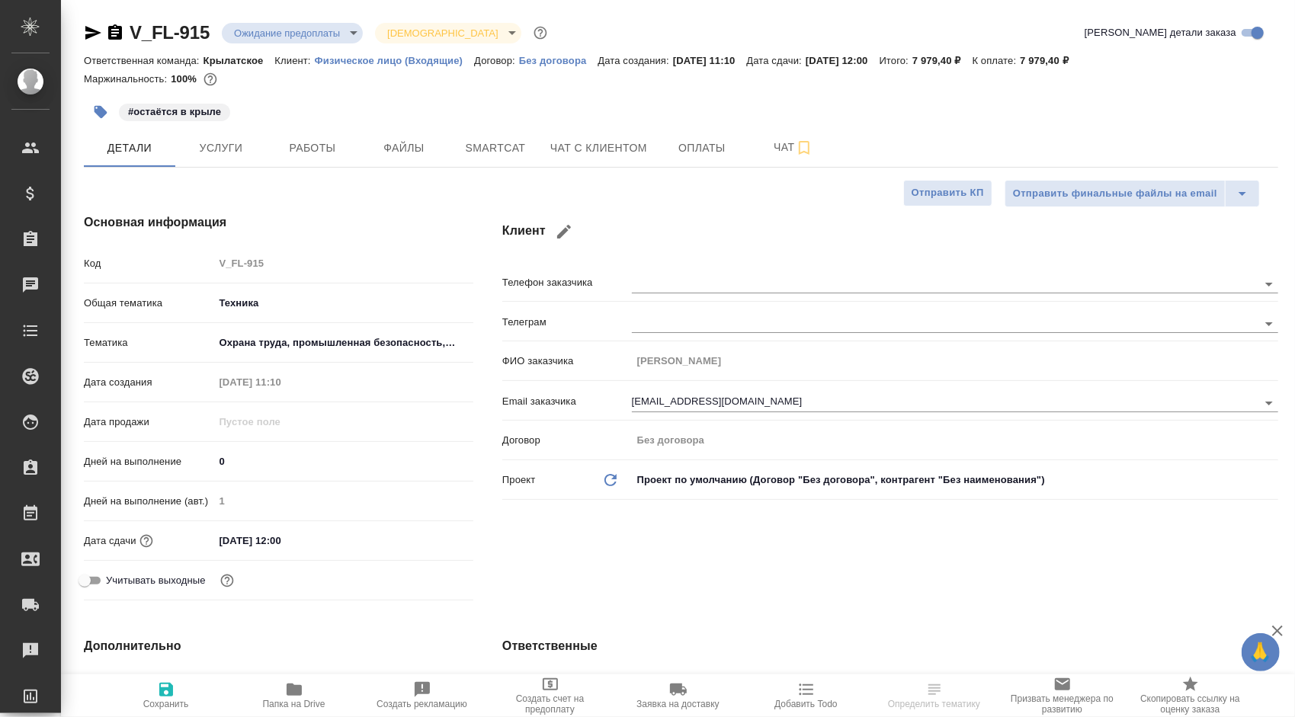
type textarea "x"
click at [607, 140] on span "Чат с клиентом" at bounding box center [598, 148] width 97 height 19
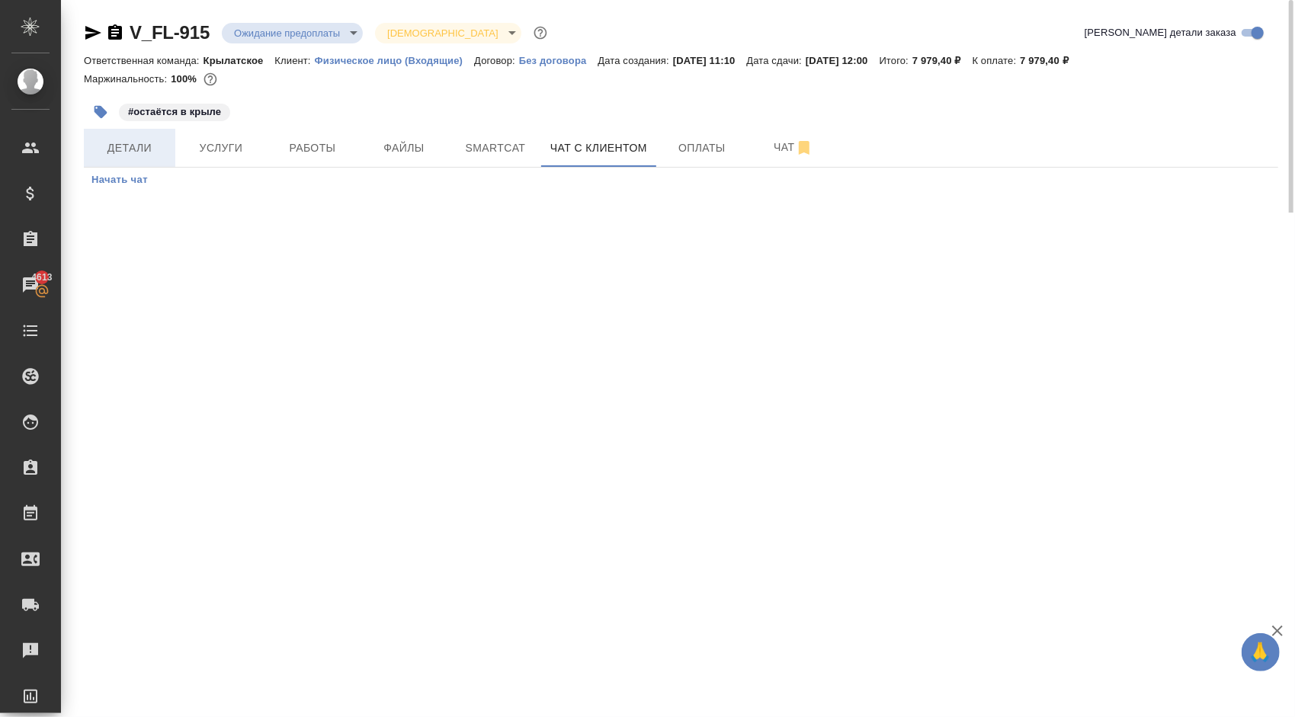
click at [133, 129] on button "Детали" at bounding box center [129, 148] width 91 height 38
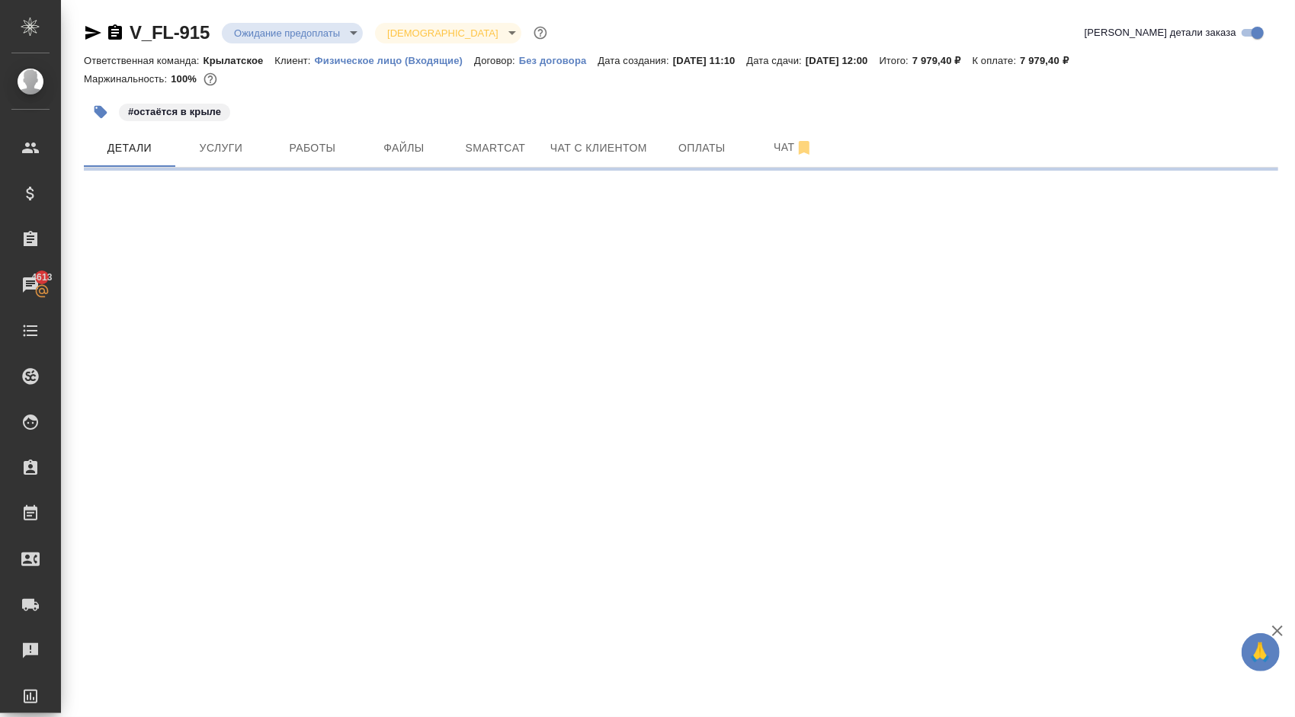
select select "RU"
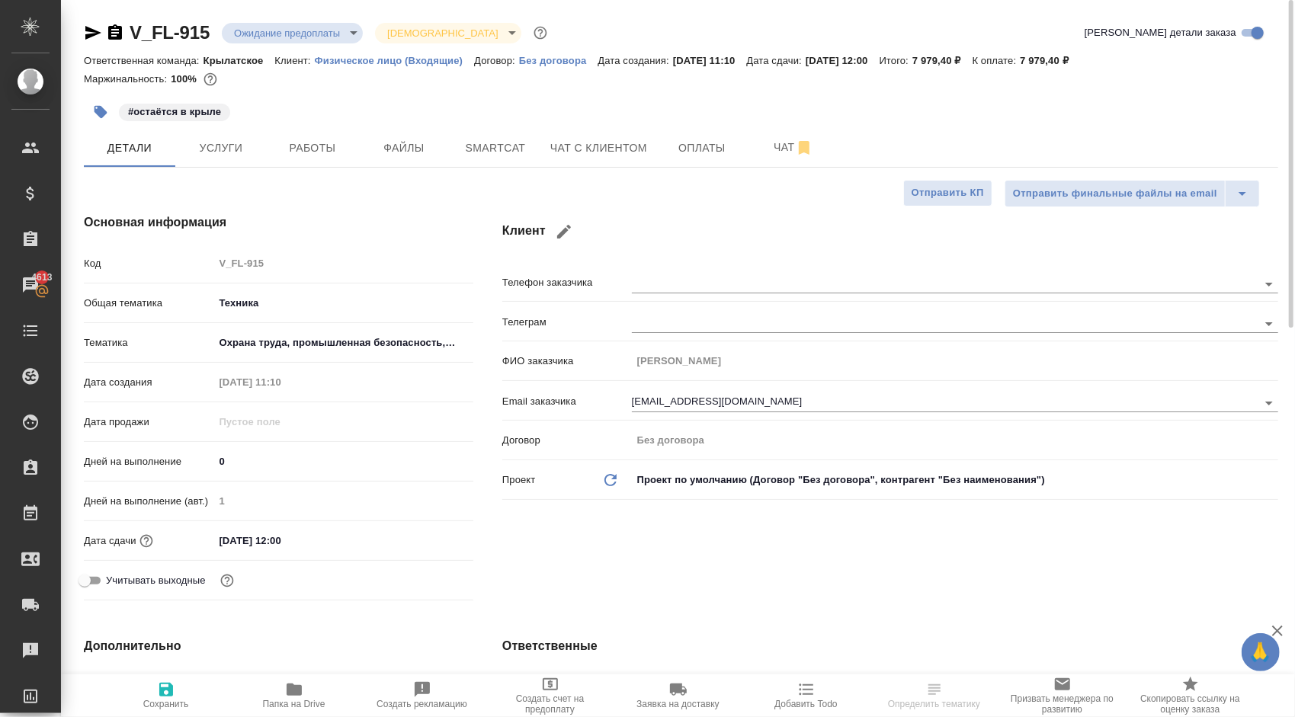
type textarea "x"
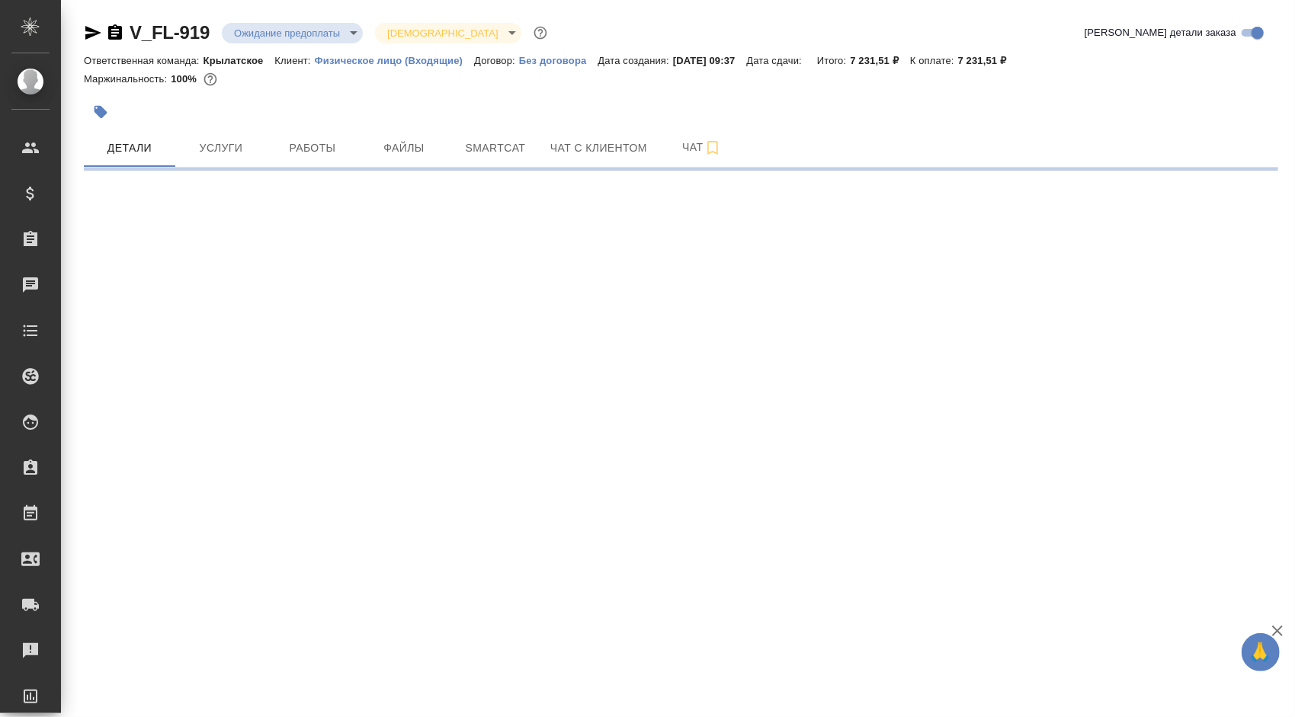
select select "RU"
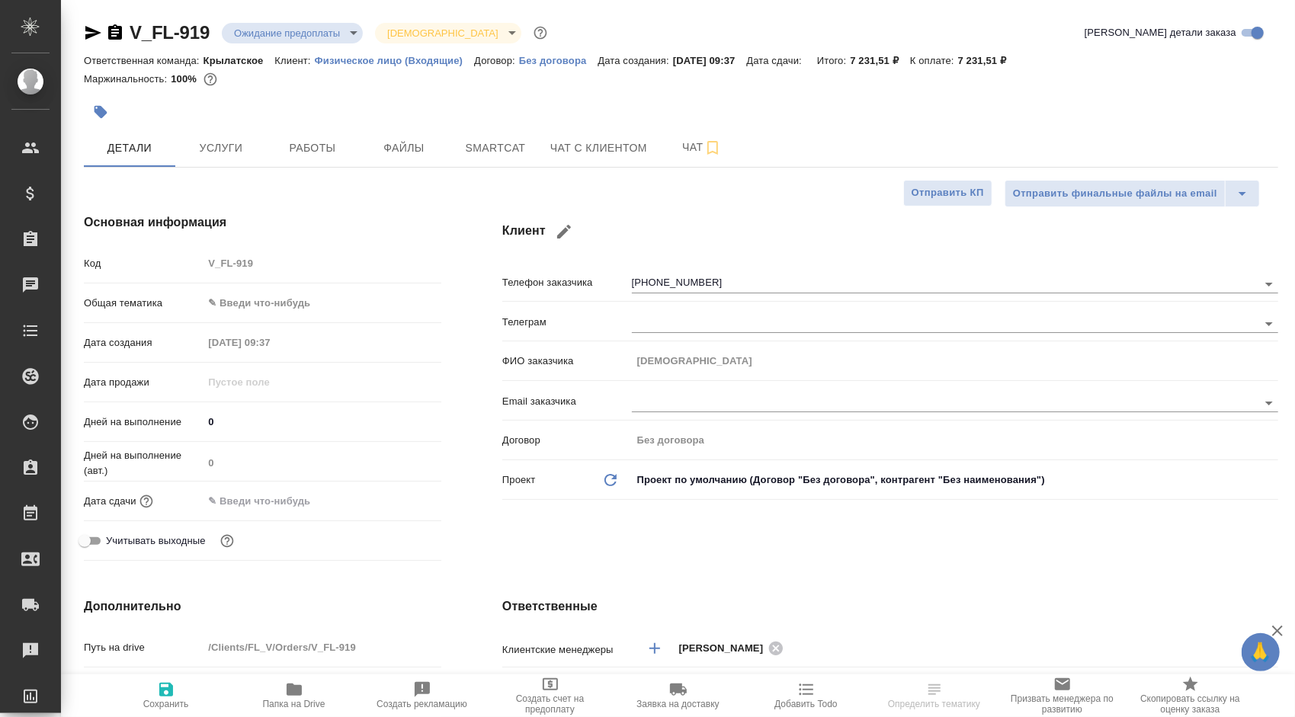
type textarea "x"
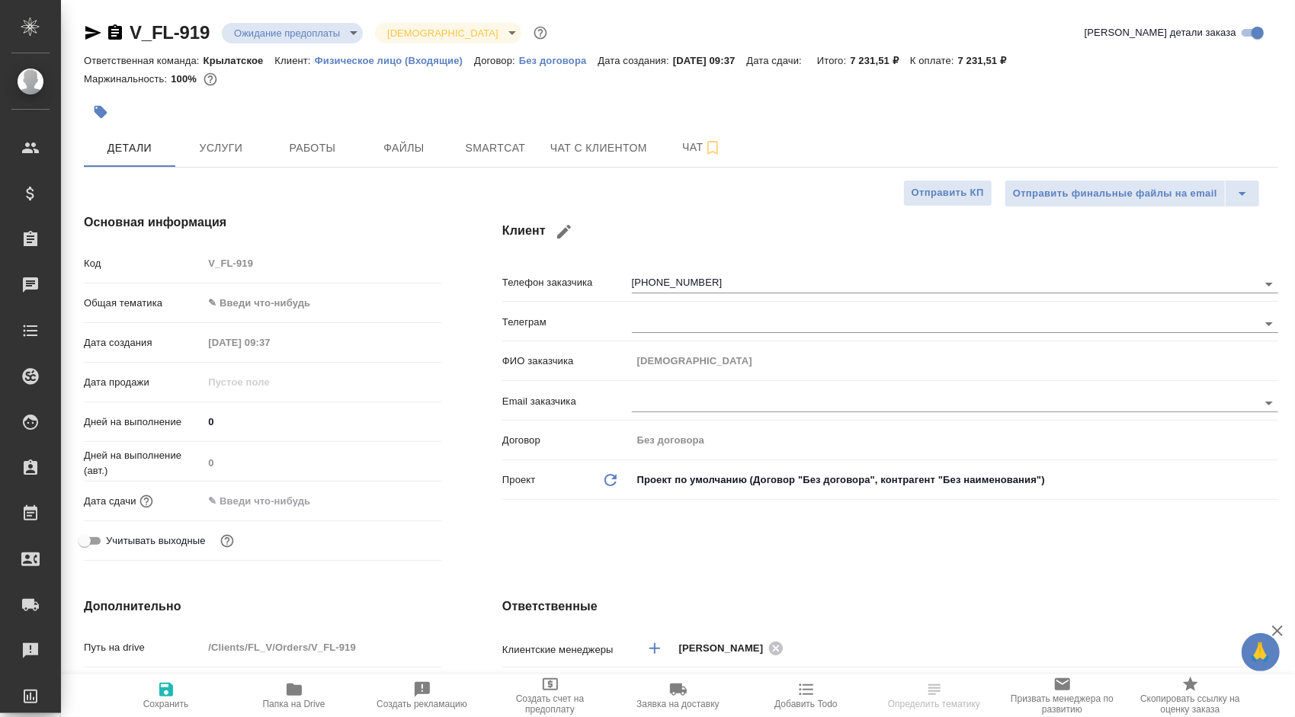
type textarea "x"
click at [565, 149] on span "Чат с клиентом" at bounding box center [598, 148] width 97 height 19
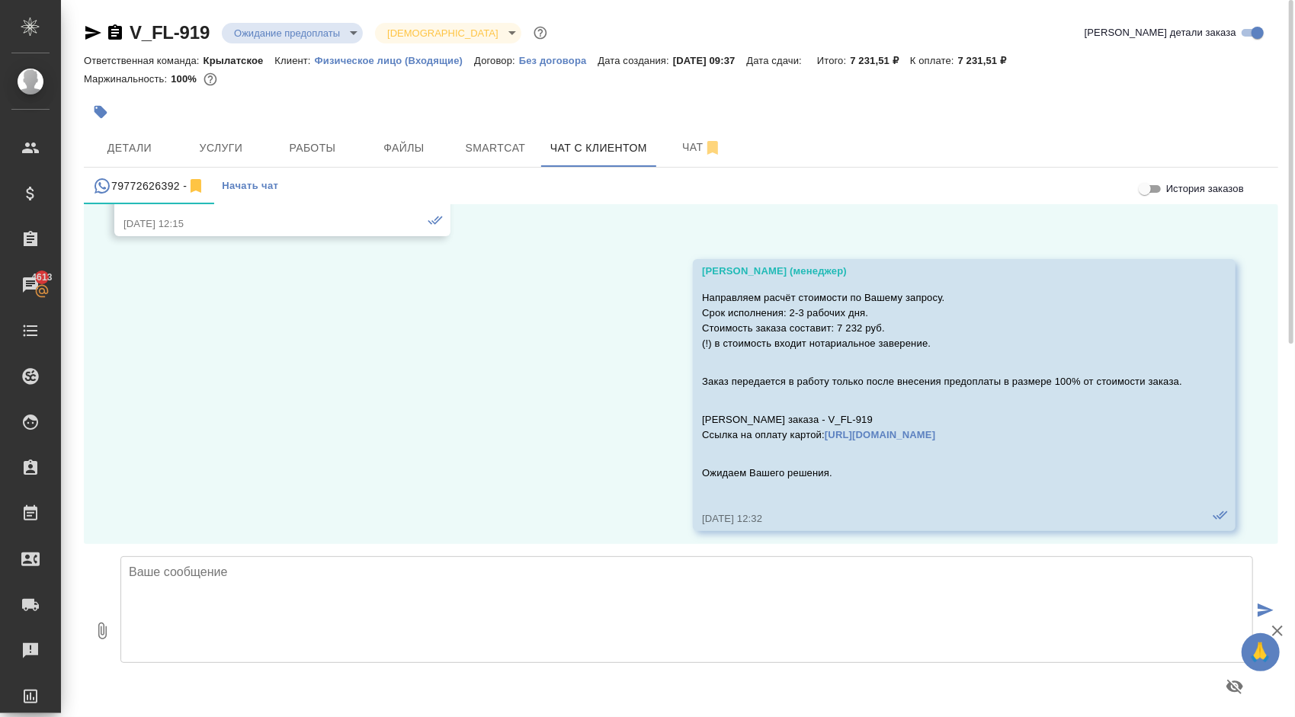
scroll to position [1096, 0]
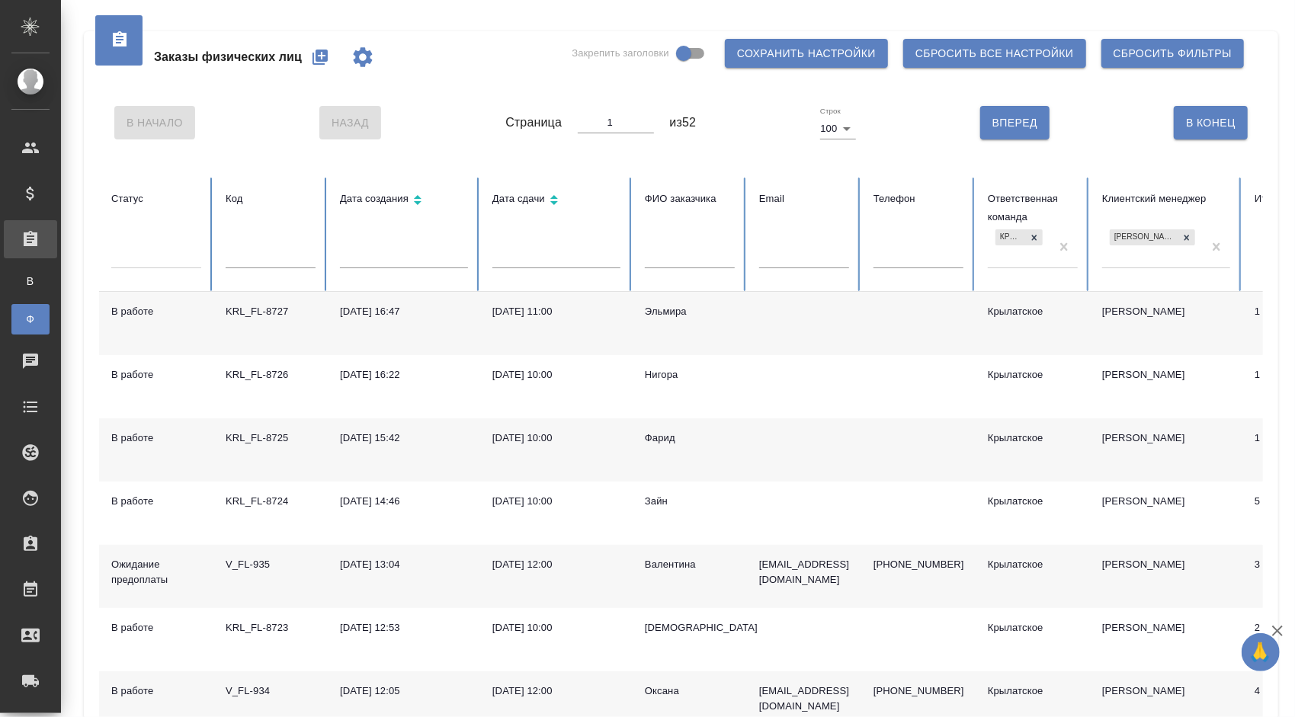
click at [167, 262] on div at bounding box center [156, 253] width 90 height 22
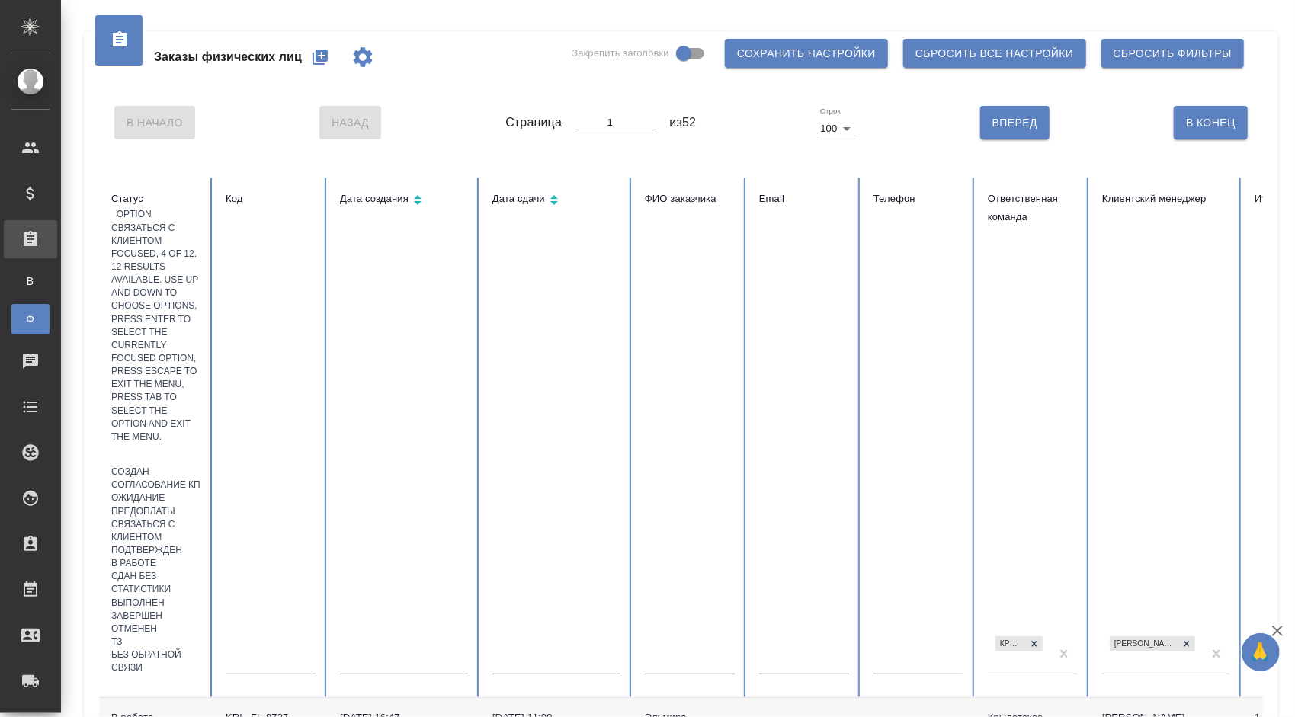
click at [201, 518] on div "Связаться с клиентом" at bounding box center [156, 531] width 90 height 26
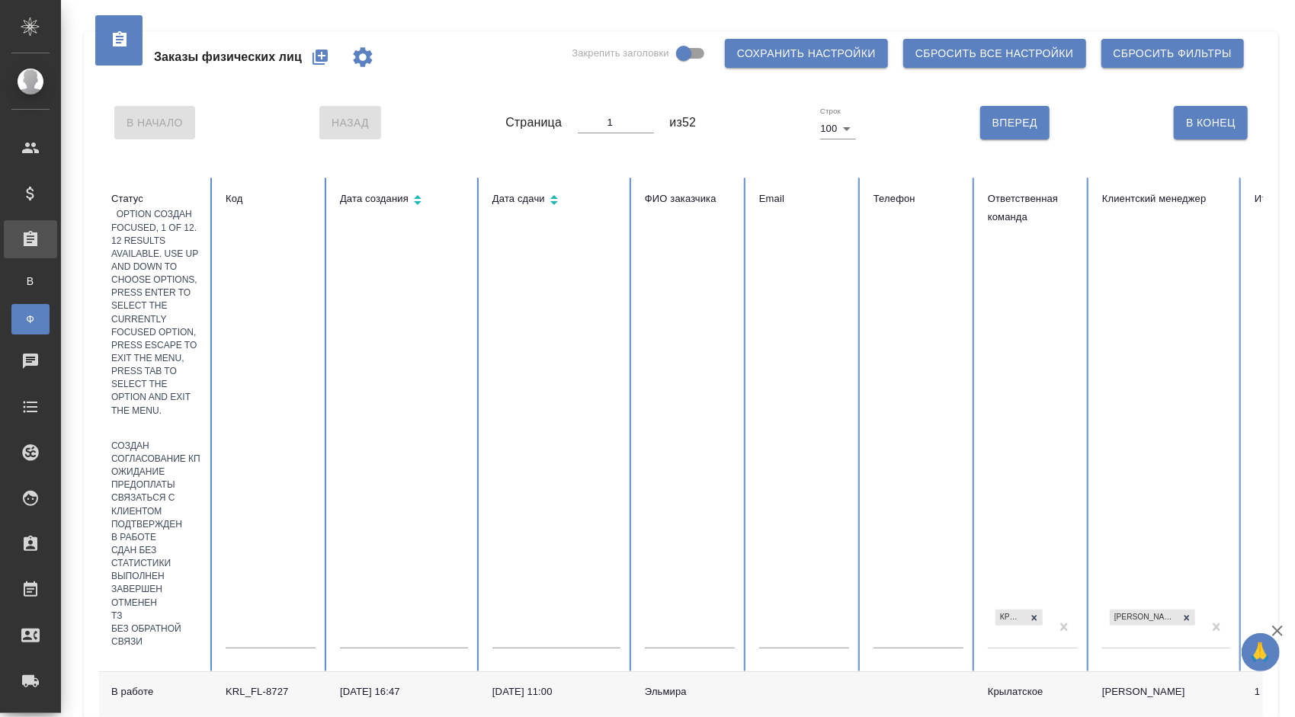
click at [157, 418] on div at bounding box center [156, 429] width 90 height 22
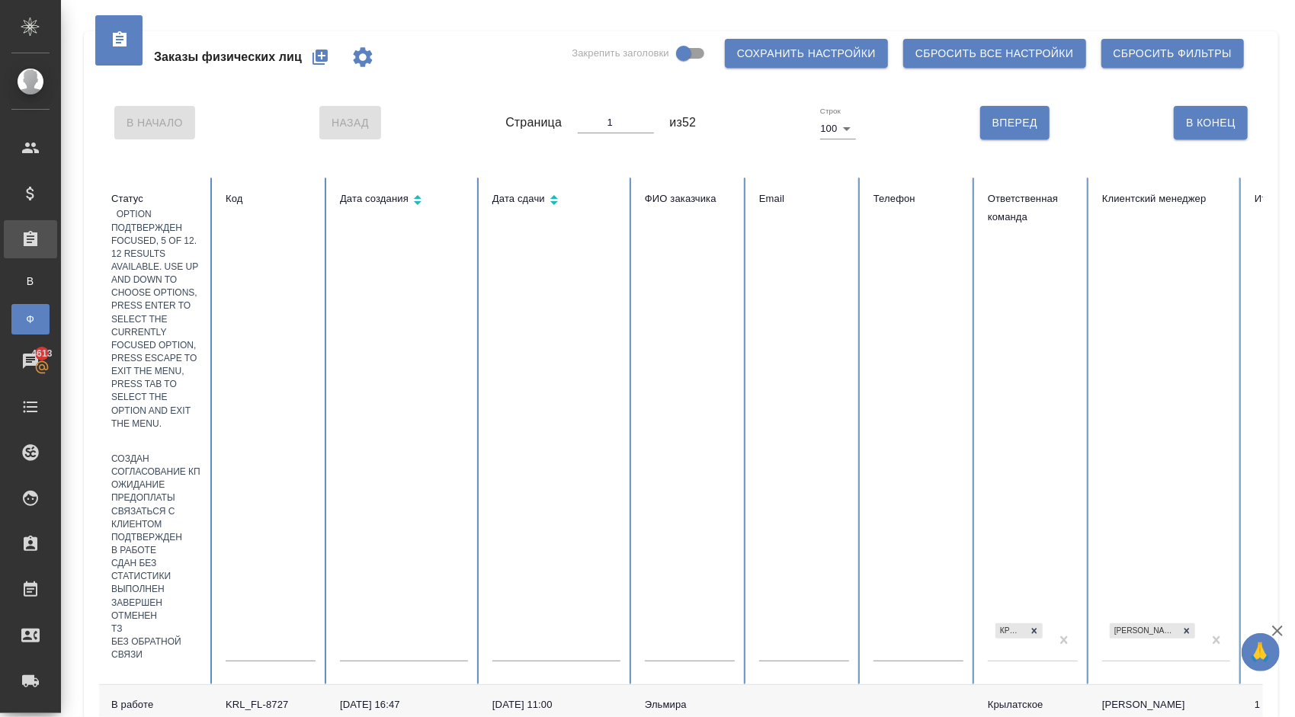
click at [201, 531] on div "Подтвержден" at bounding box center [156, 537] width 90 height 13
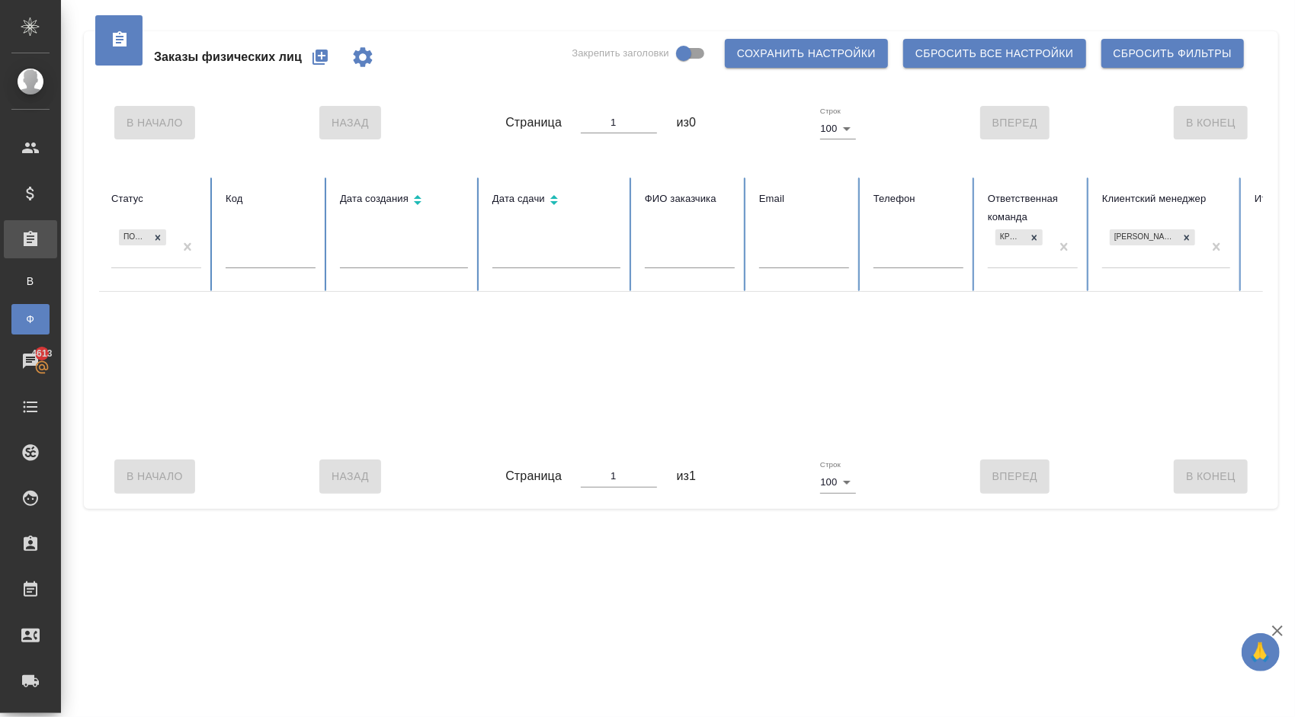
click at [149, 258] on div "Подтвержден" at bounding box center [142, 246] width 63 height 41
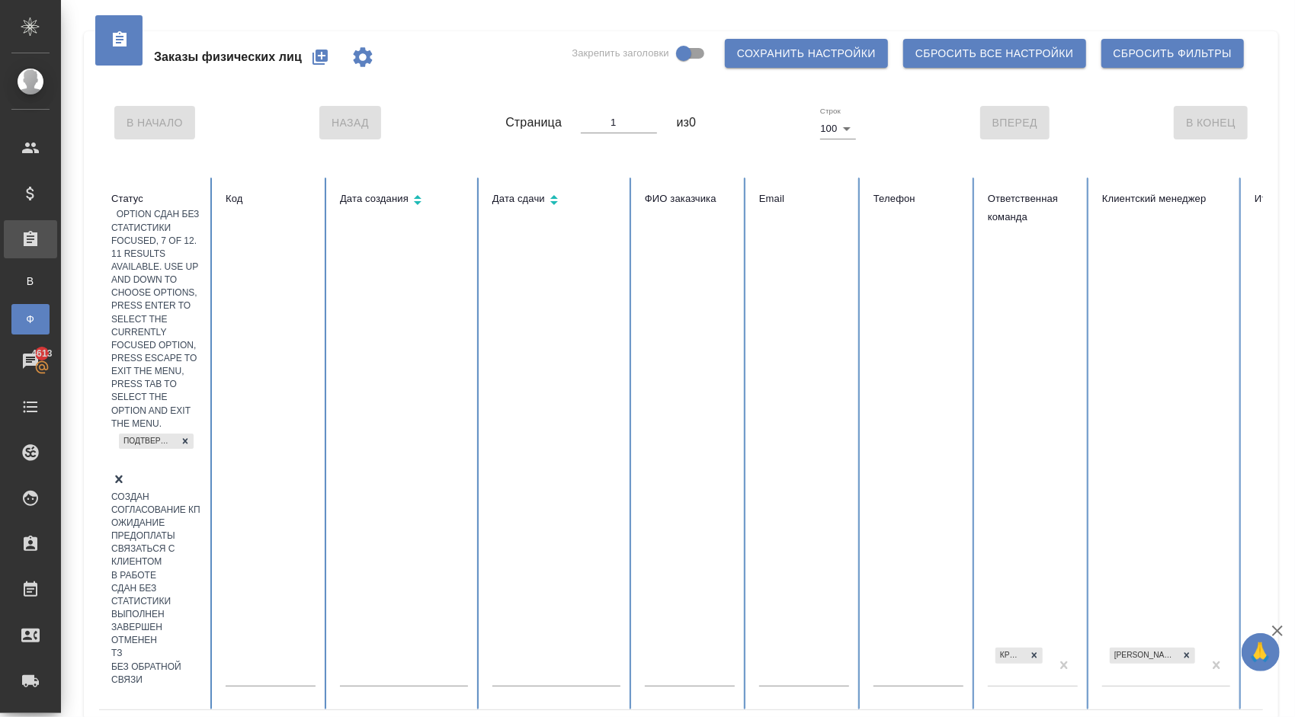
click at [201, 582] on div "Сдан без статистики" at bounding box center [156, 595] width 90 height 26
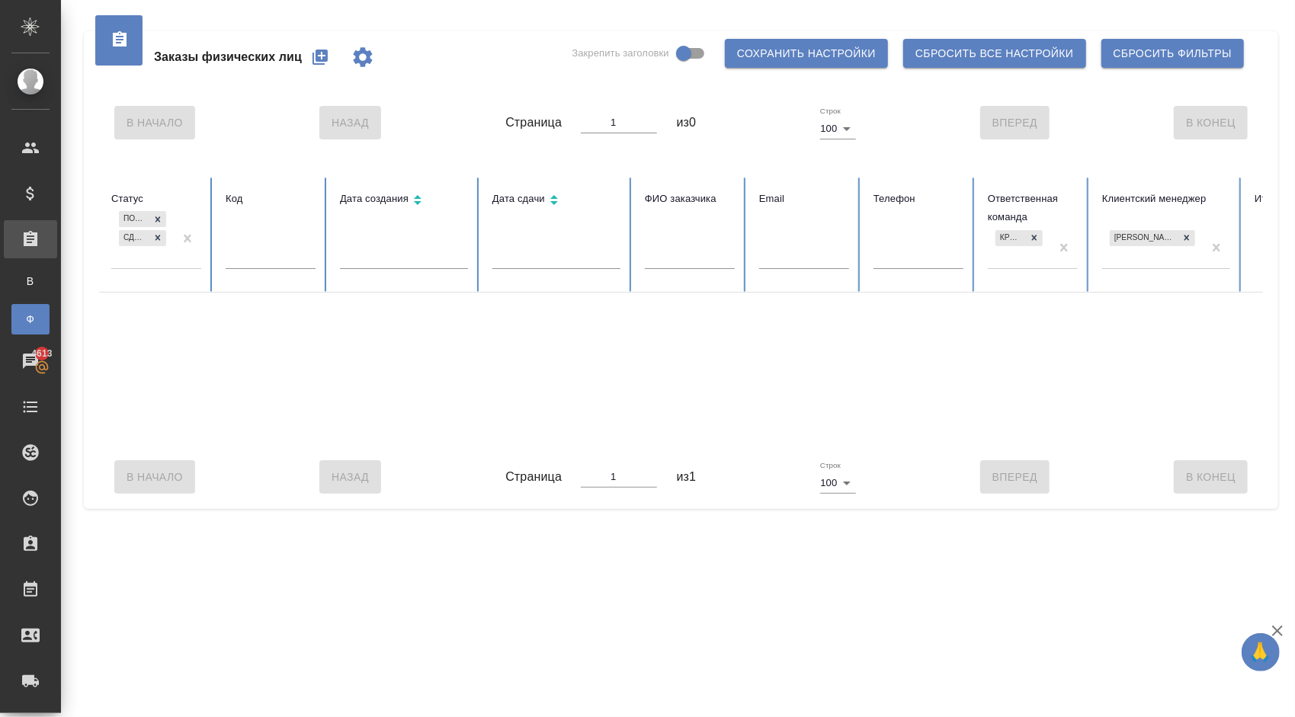
click at [162, 262] on div "Подтвержден Сдан без статистики" at bounding box center [142, 237] width 63 height 59
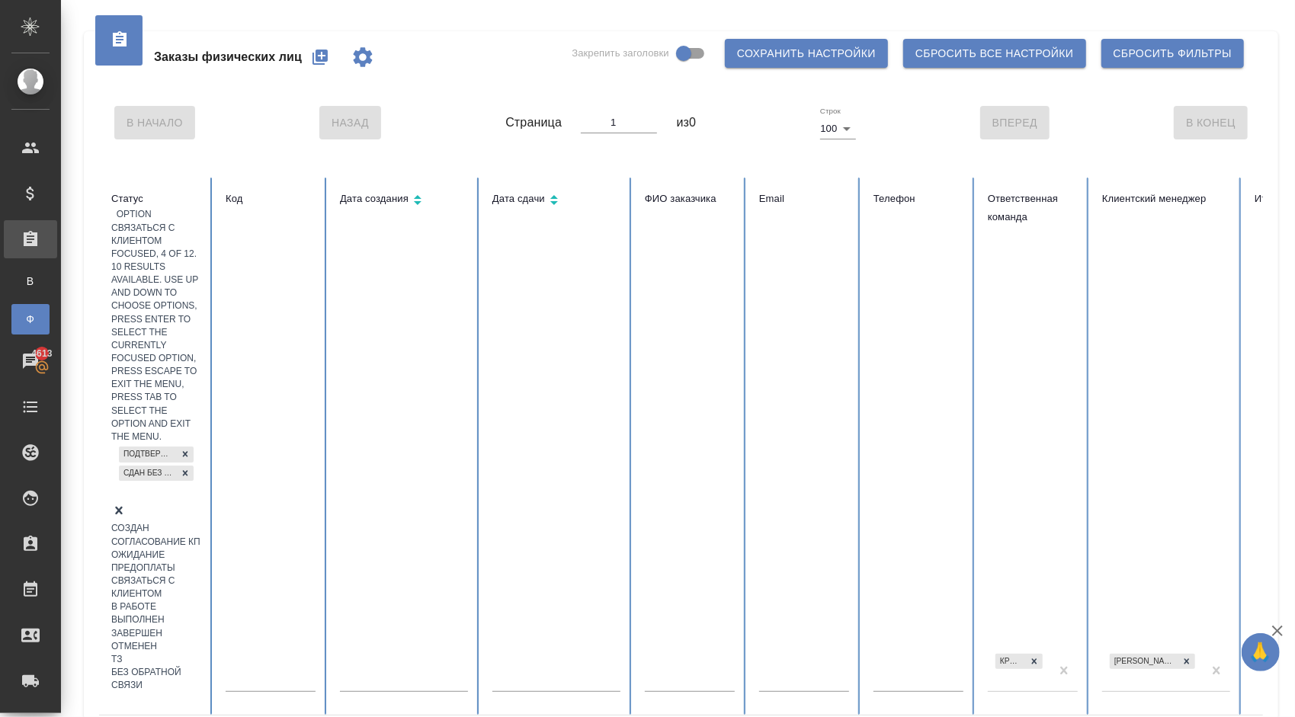
scroll to position [17, 0]
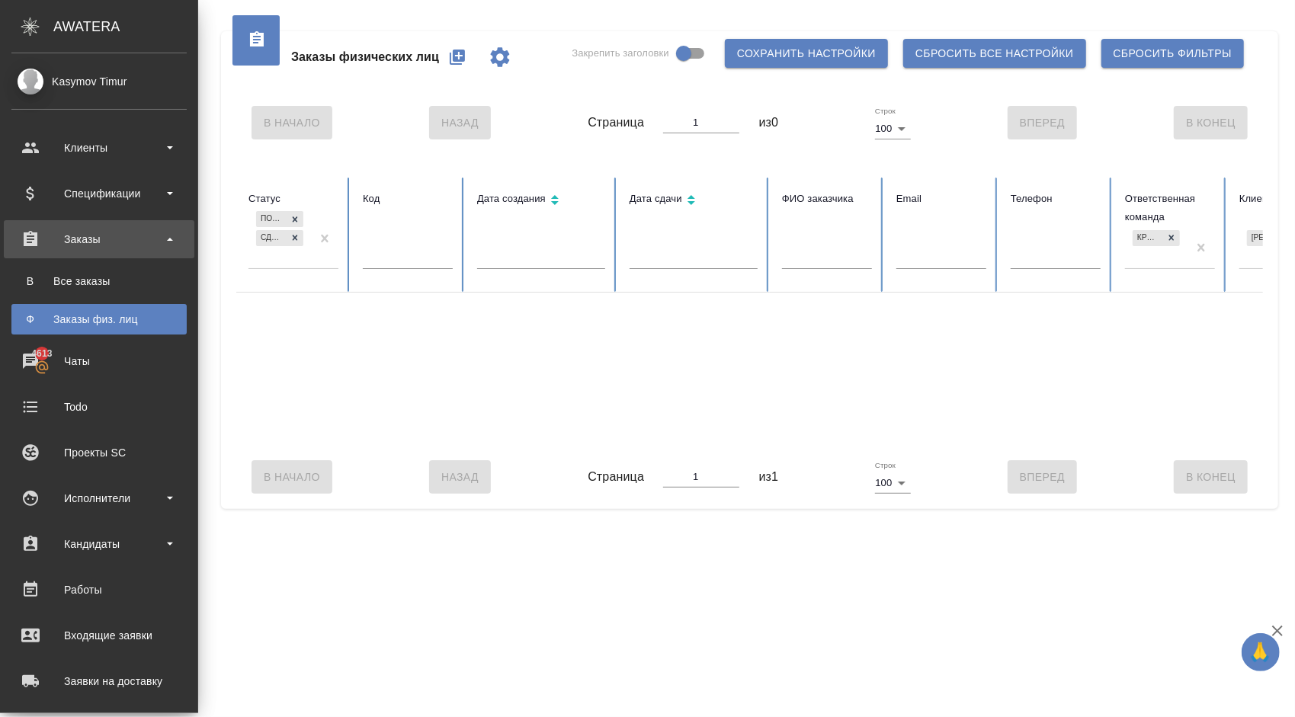
click at [106, 297] on ul "В Все заказы Ф Заказы физ. лиц" at bounding box center [99, 296] width 198 height 76
click at [93, 286] on div "Все заказы" at bounding box center [99, 281] width 160 height 15
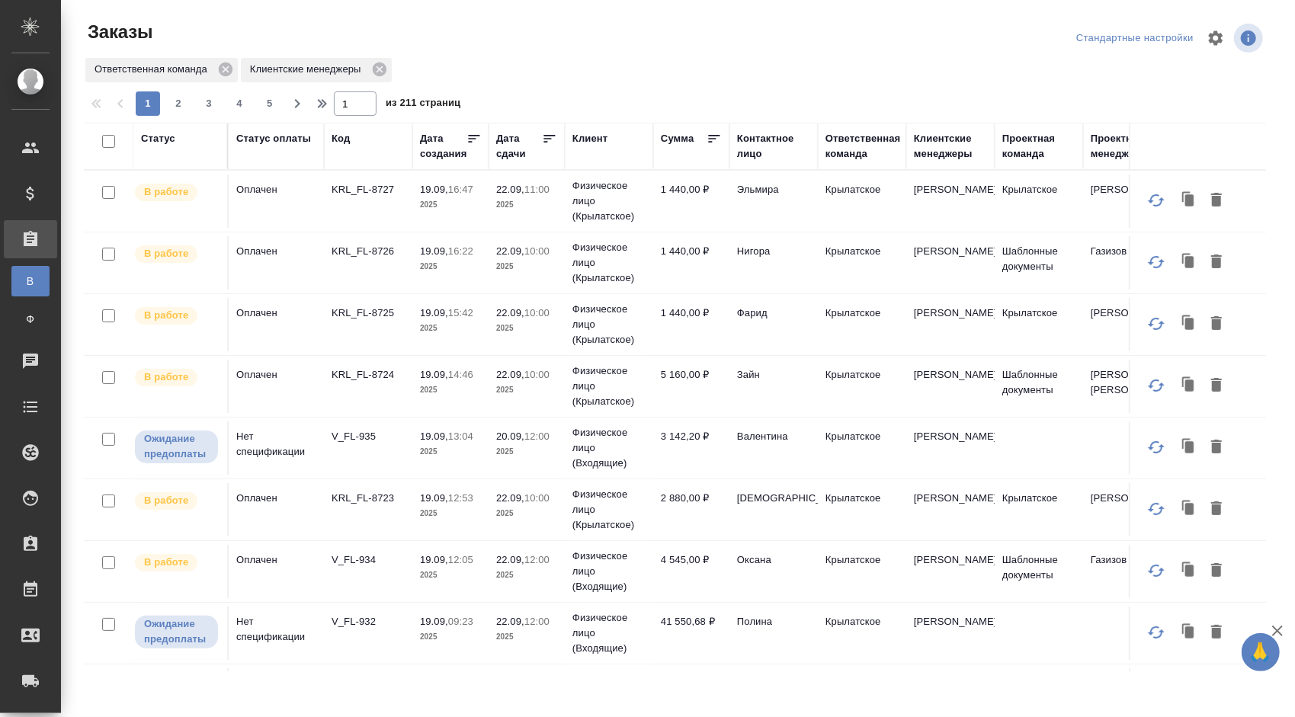
click at [165, 140] on div "Статус" at bounding box center [158, 138] width 34 height 15
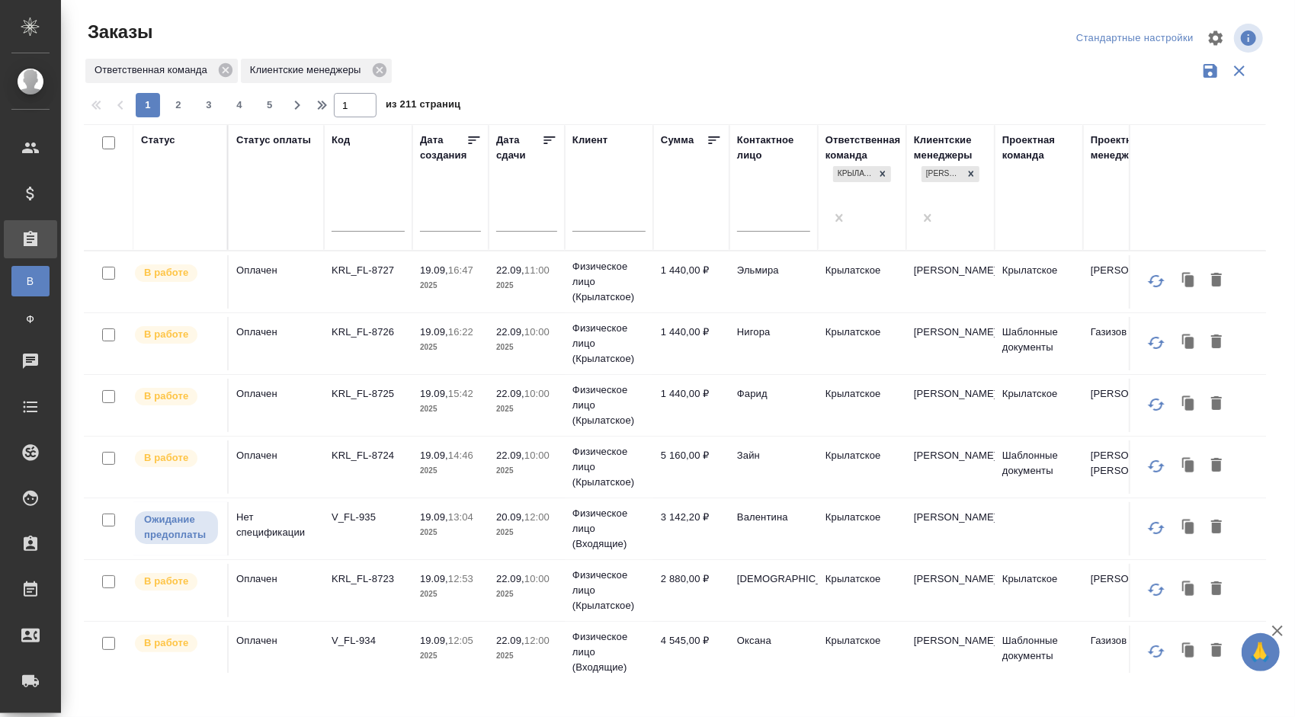
click at [175, 210] on div at bounding box center [180, 221] width 79 height 22
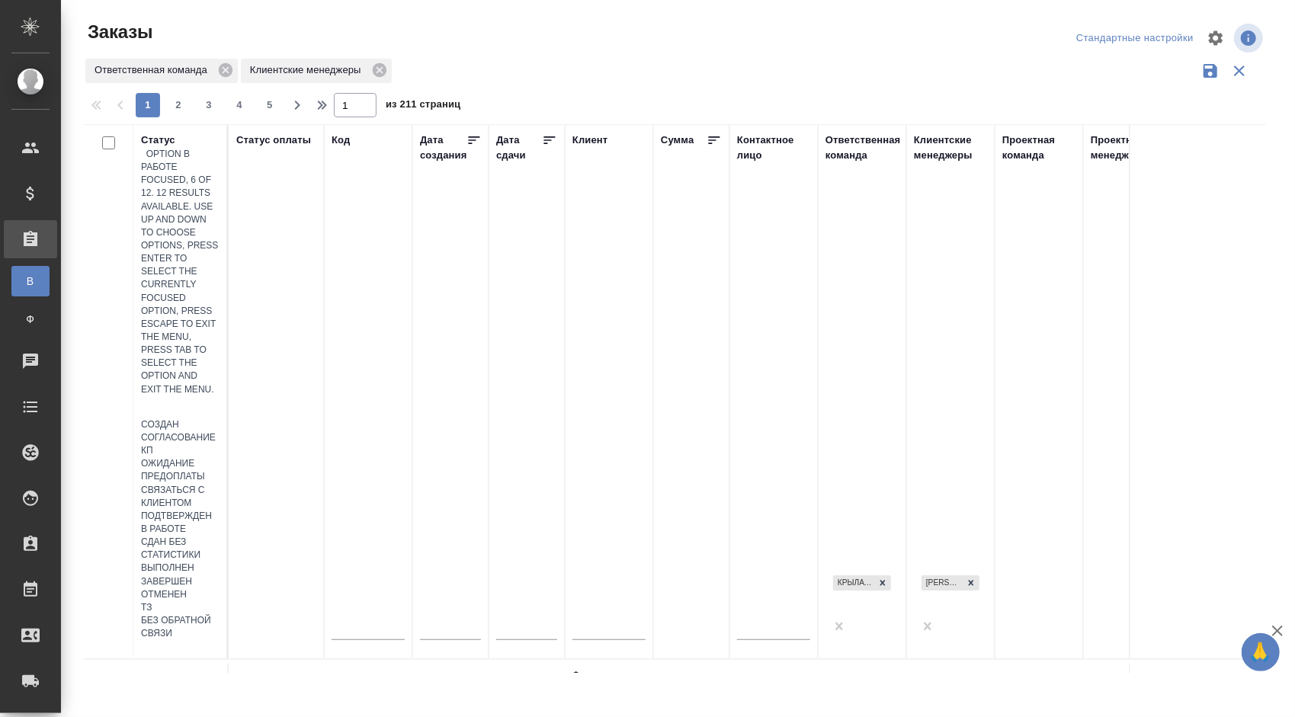
scroll to position [76, 0]
click at [220, 549] on div "Сдан без статистики" at bounding box center [180, 562] width 79 height 26
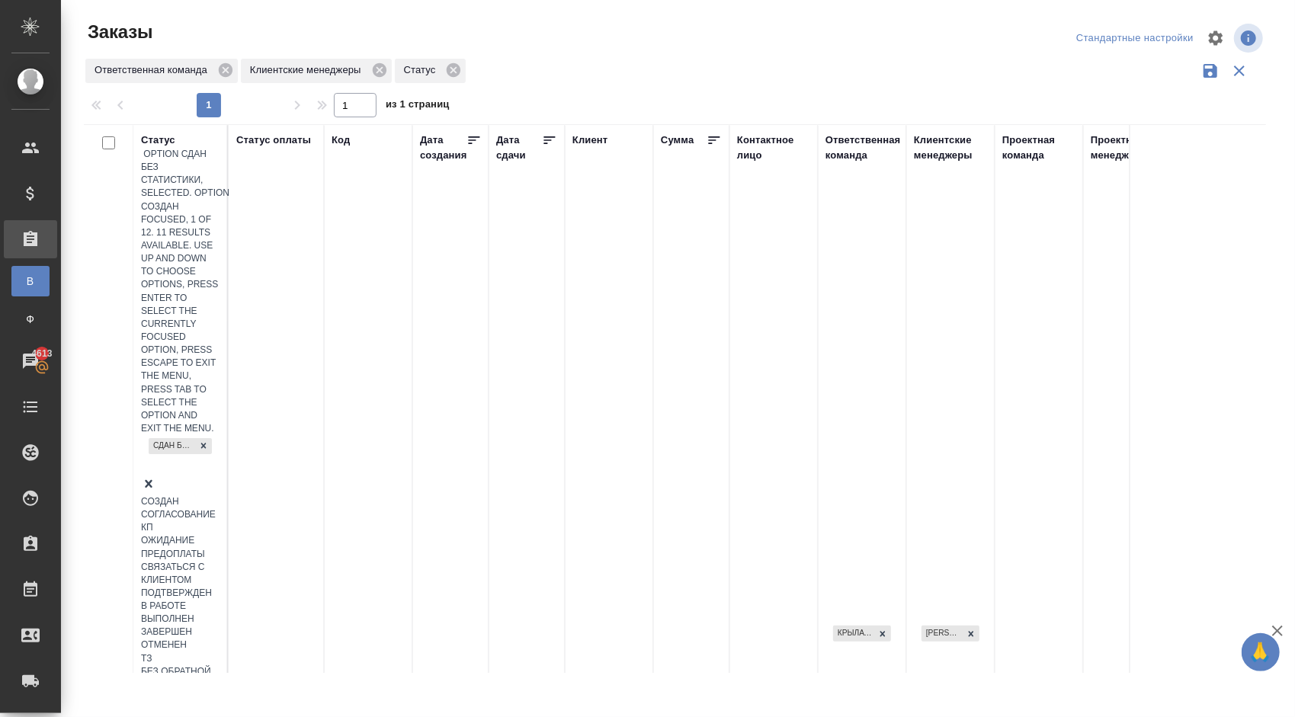
click at [167, 435] on div "Сдан без статистики" at bounding box center [180, 455] width 79 height 41
click at [220, 613] on div "Выполнен" at bounding box center [180, 619] width 79 height 13
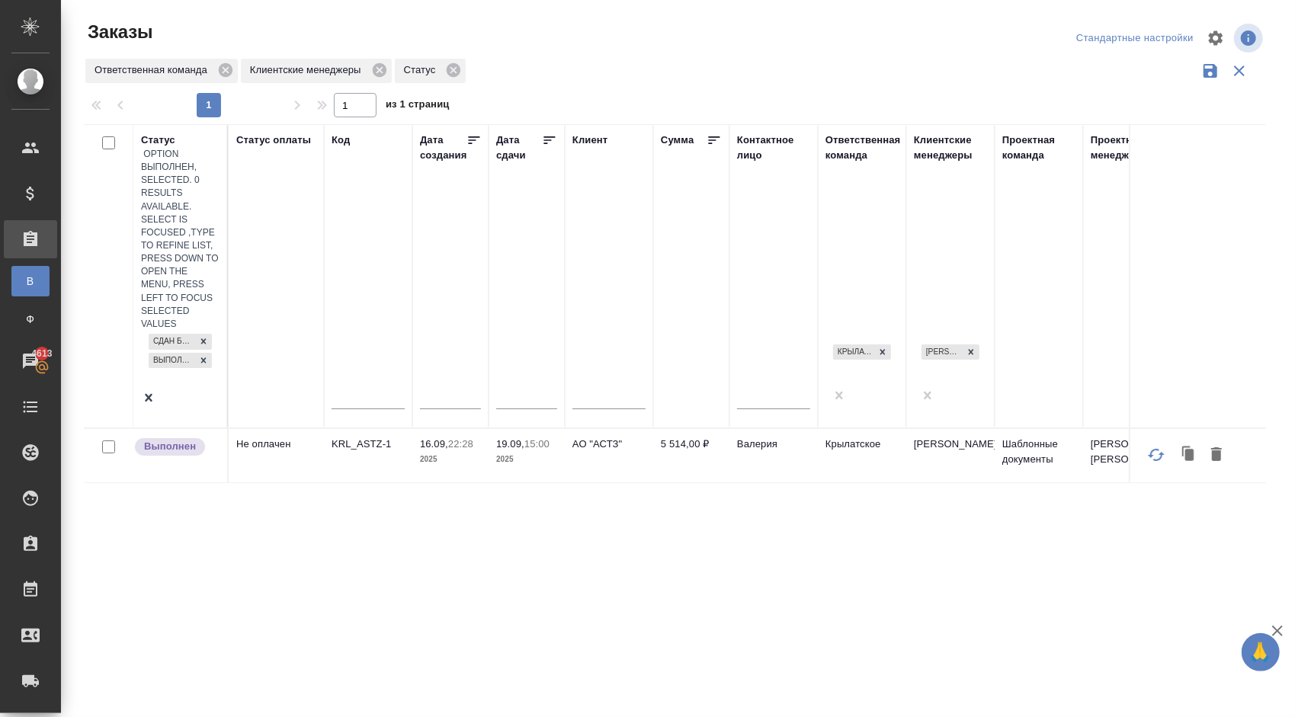
click at [756, 429] on td "Валерия" at bounding box center [774, 455] width 88 height 53
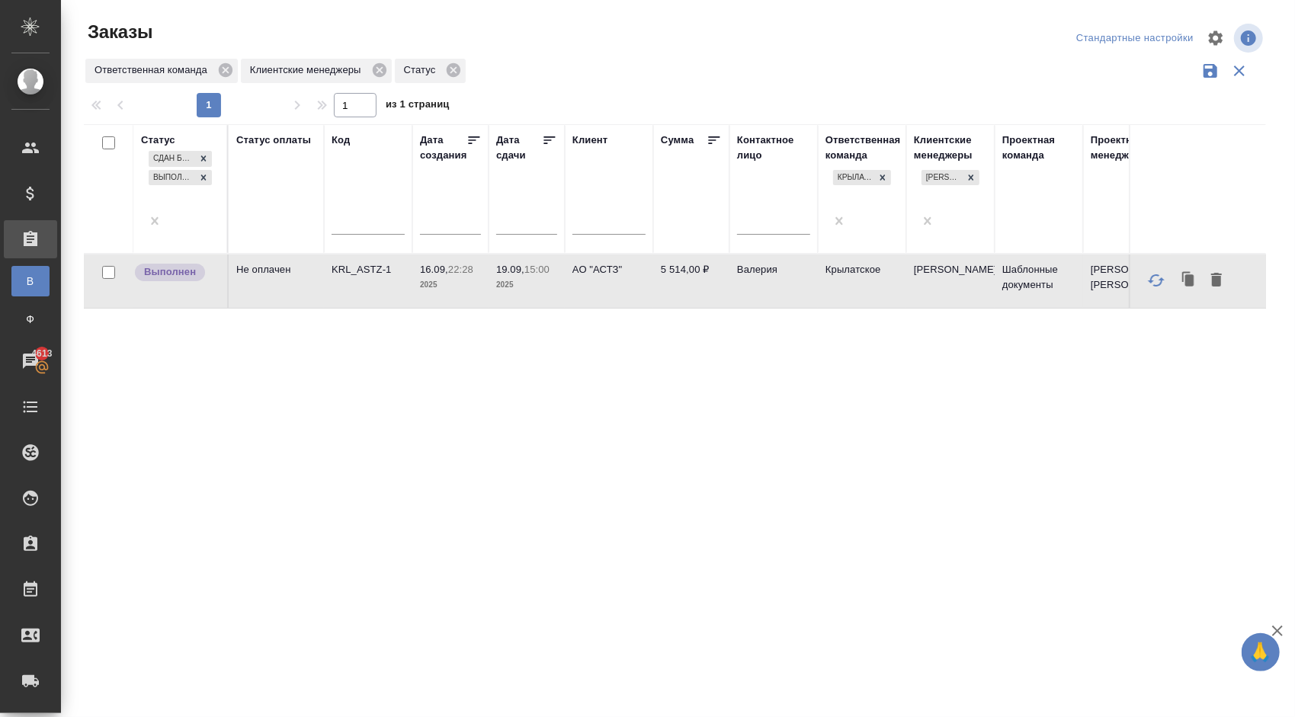
click at [756, 255] on td "Валерия" at bounding box center [774, 281] width 88 height 53
click at [161, 198] on div "Сдан без статистики Выполнен" at bounding box center [180, 177] width 79 height 59
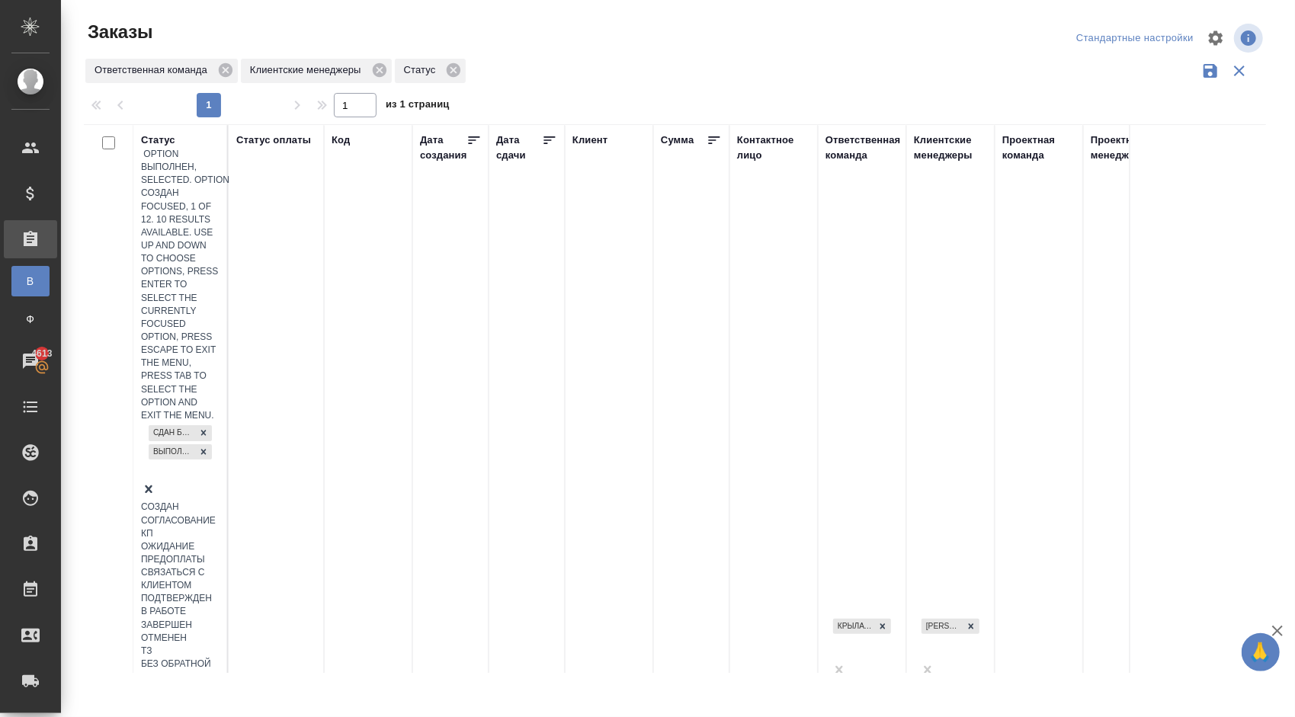
click at [220, 501] on div "Создан" at bounding box center [180, 507] width 79 height 13
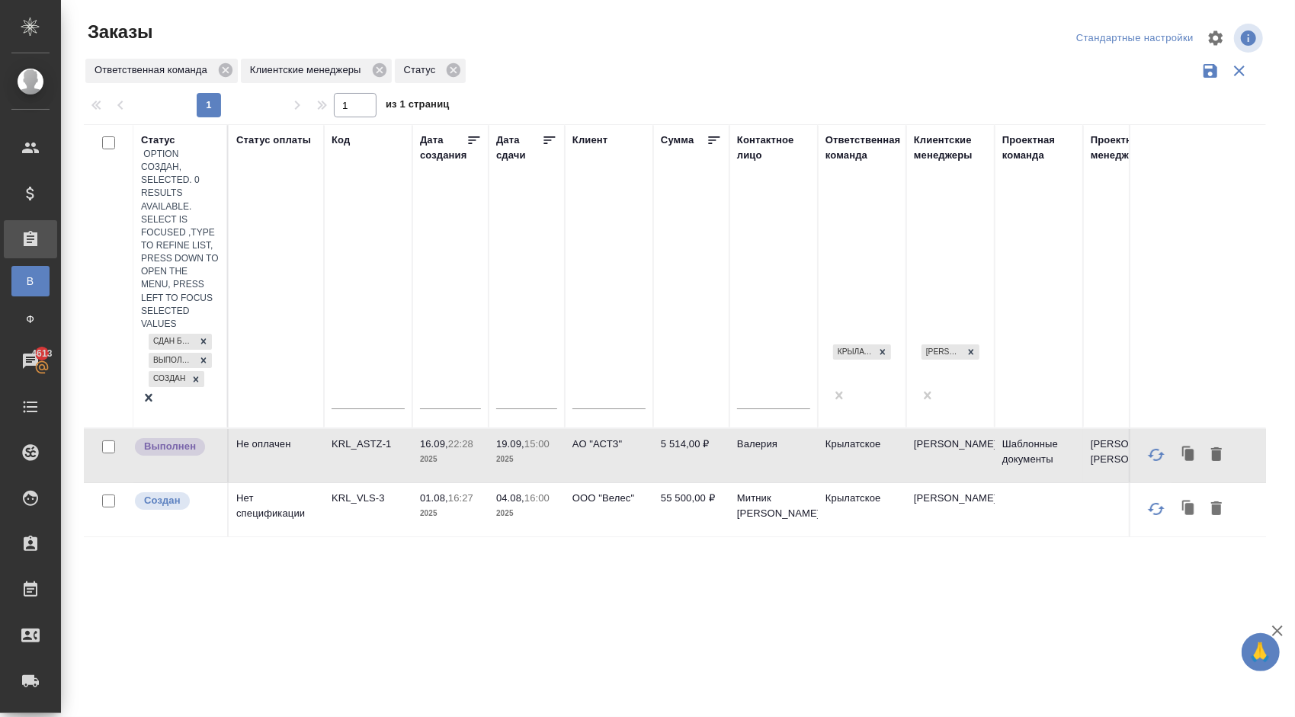
click at [492, 483] on td "04.08, 16:00 2025" at bounding box center [527, 509] width 76 height 53
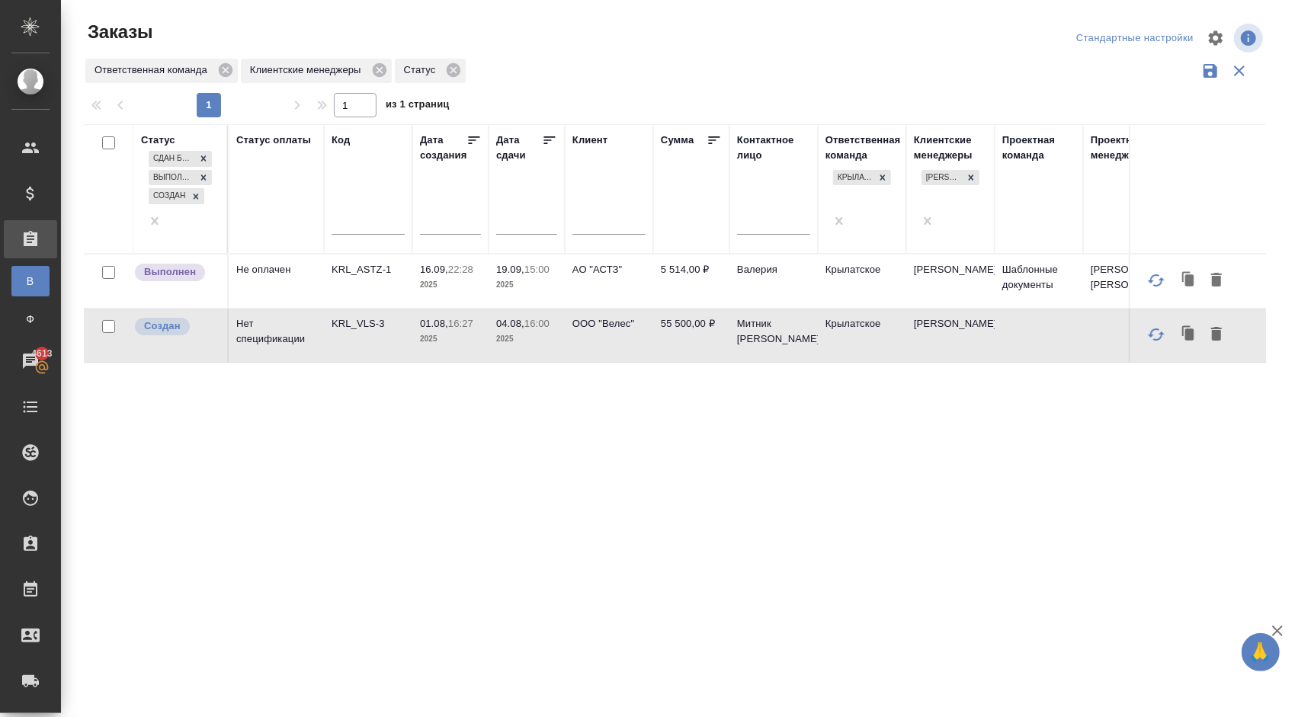
click at [492, 326] on td "04.08, 16:00 2025" at bounding box center [527, 335] width 76 height 53
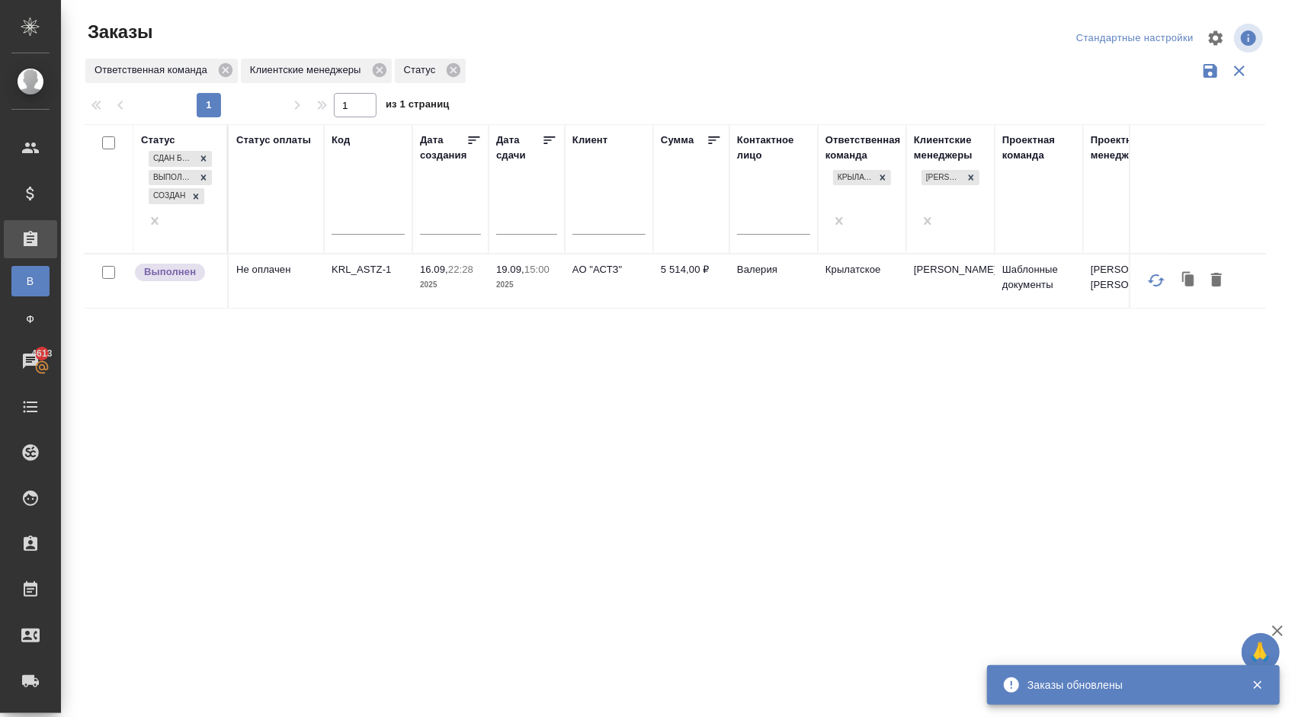
click at [185, 207] on div "Сдан без статистики Выполнен Создан" at bounding box center [180, 177] width 79 height 59
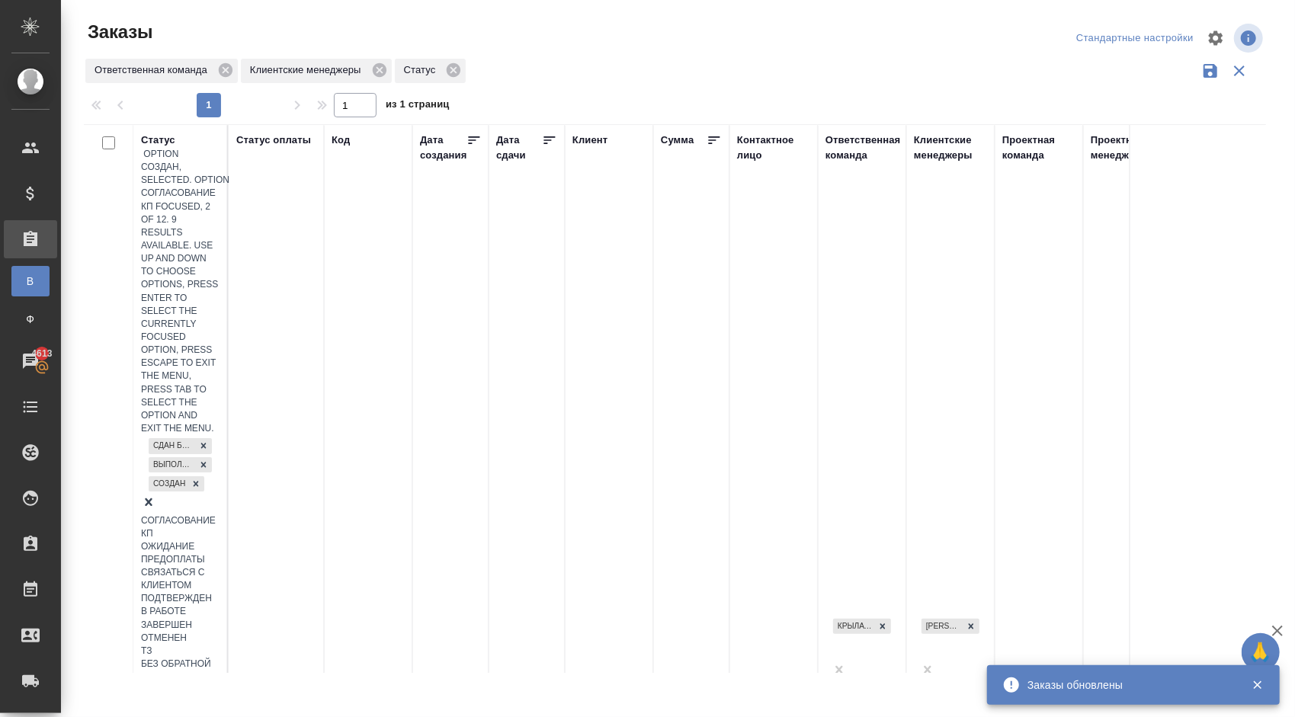
click at [220, 515] on div "Согласование КП" at bounding box center [180, 528] width 79 height 26
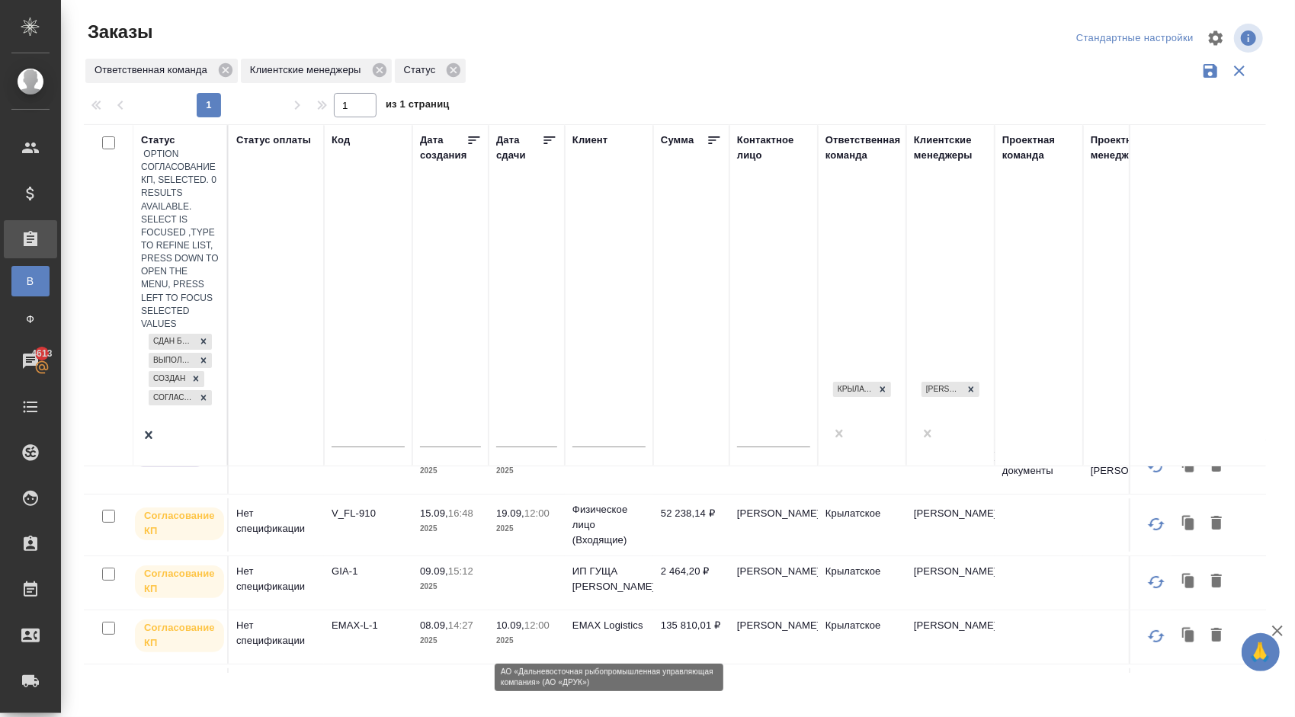
scroll to position [26, 0]
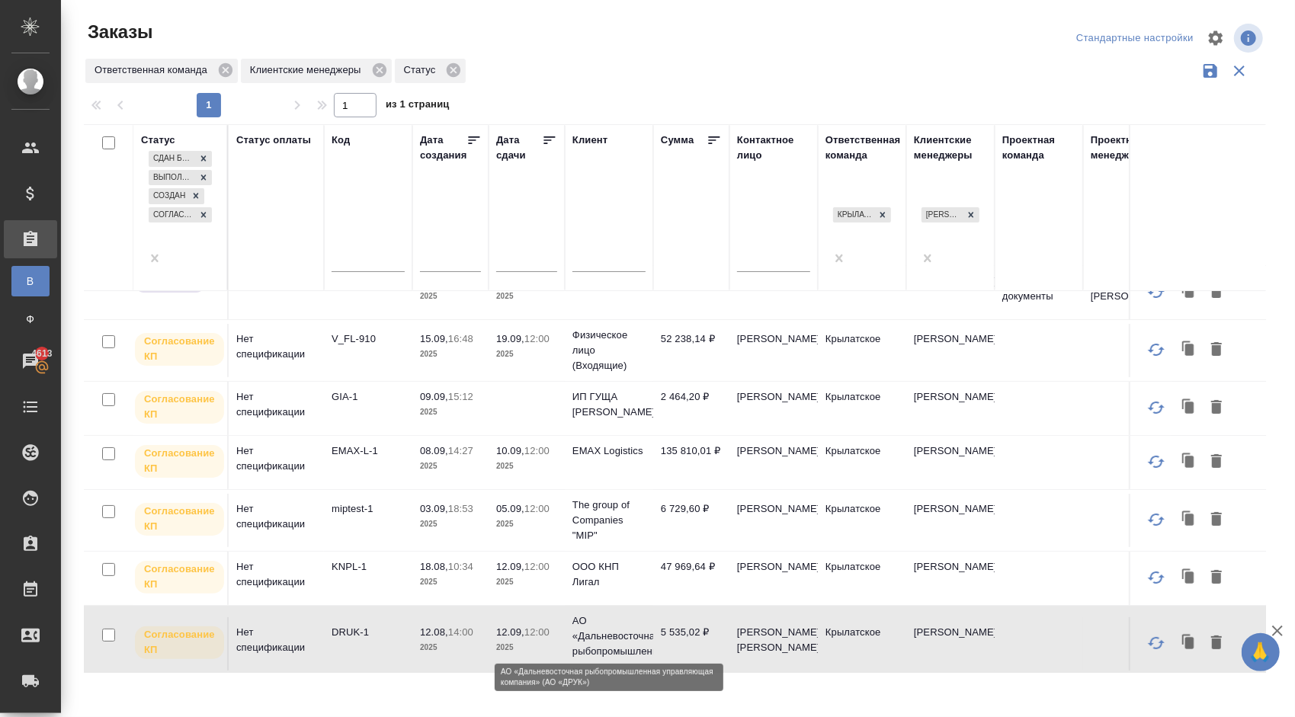
click at [614, 621] on p "АО «Дальневосточная рыбопромышленная ..." at bounding box center [609, 644] width 73 height 61
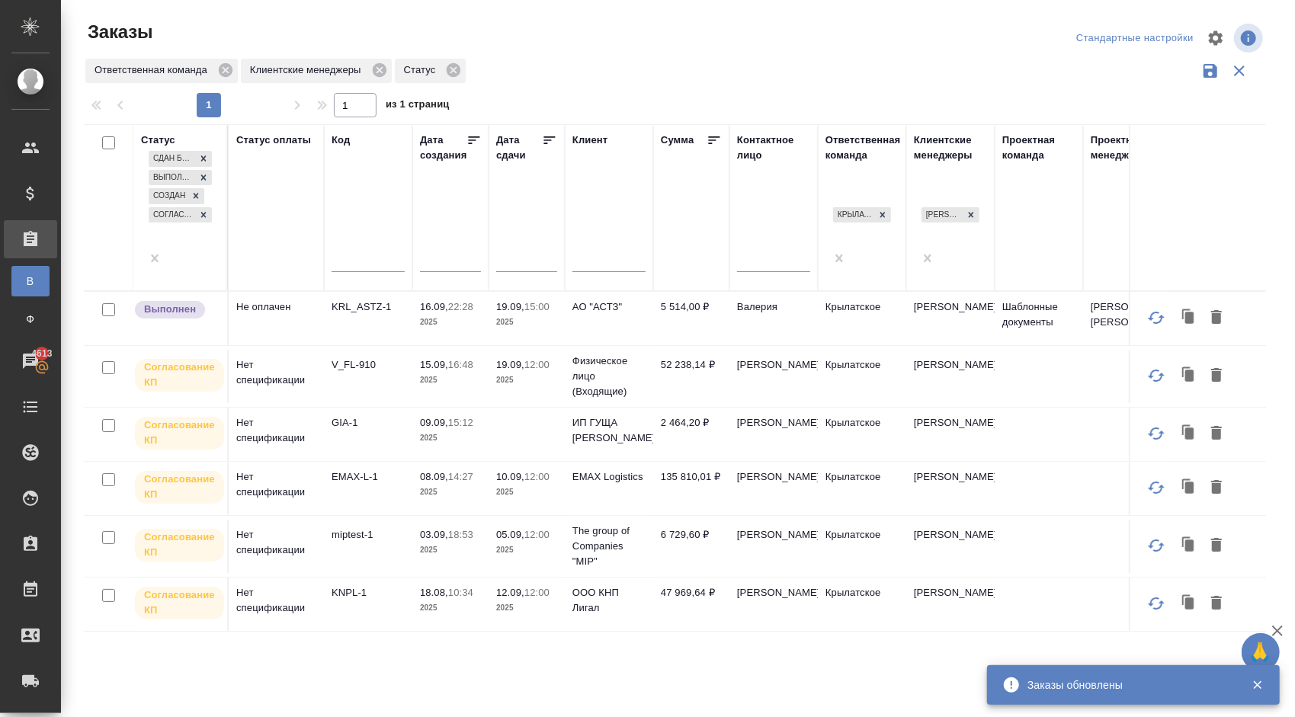
scroll to position [0, 0]
click at [342, 585] on p "KNPL-1" at bounding box center [368, 592] width 73 height 15
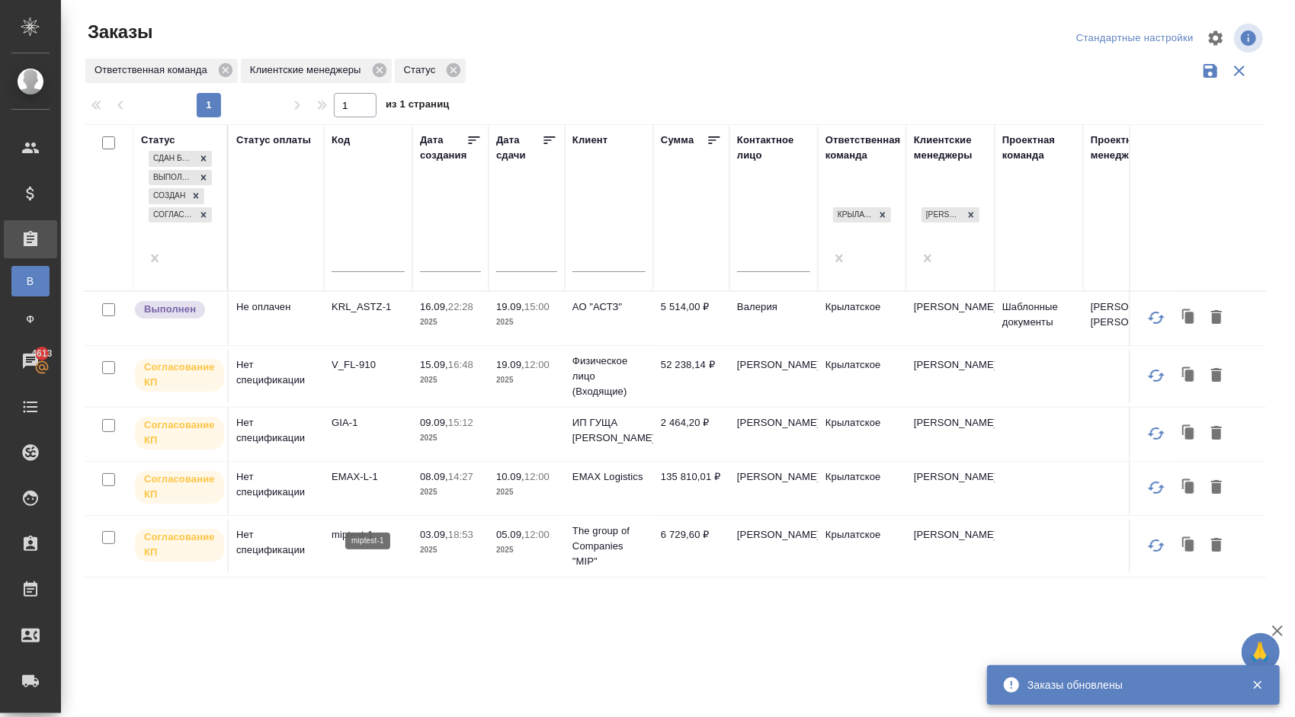
click at [358, 528] on p "miptest-1" at bounding box center [368, 535] width 73 height 15
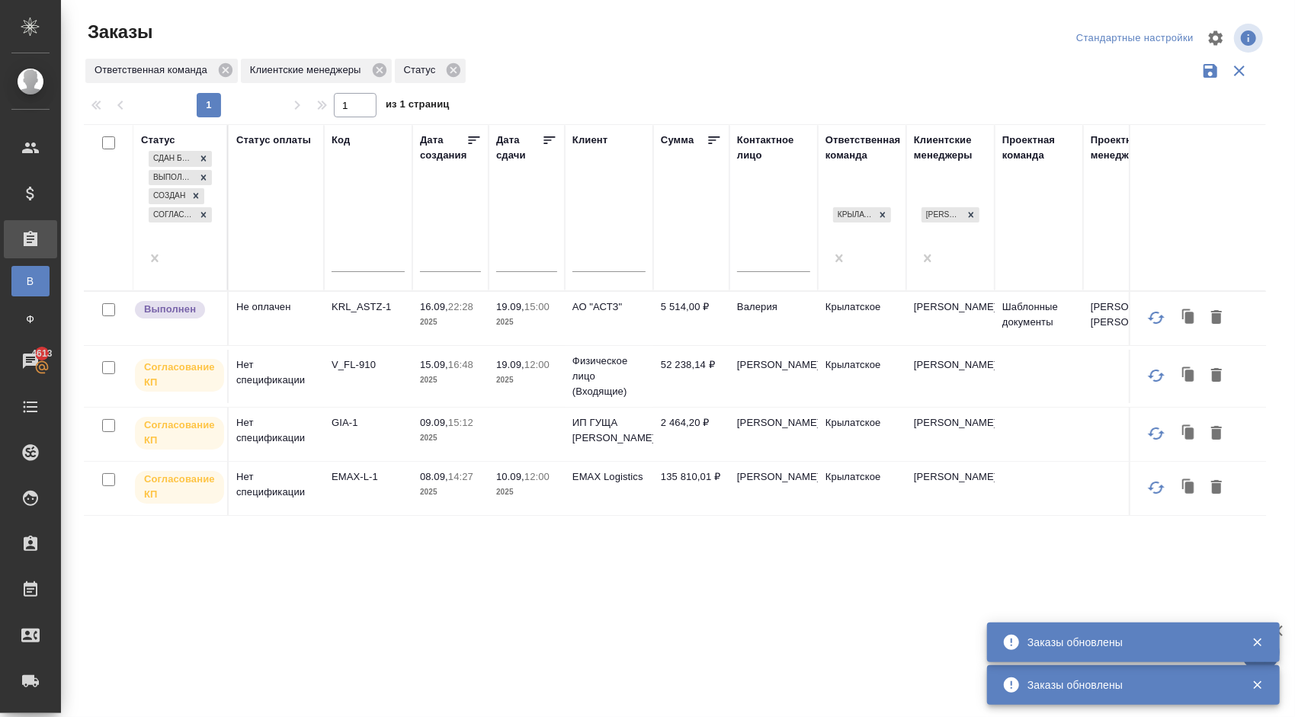
click at [345, 470] on p "EMAX-L-1" at bounding box center [368, 477] width 73 height 15
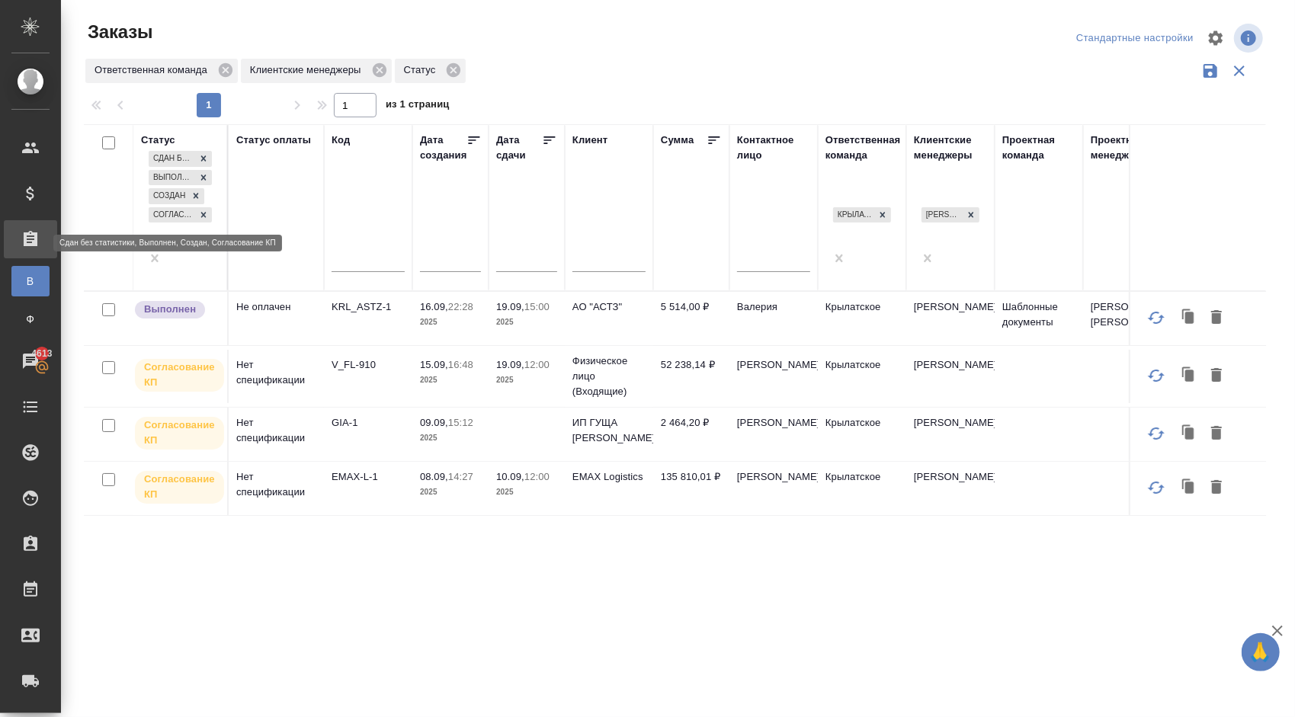
click at [198, 219] on icon at bounding box center [203, 215] width 11 height 11
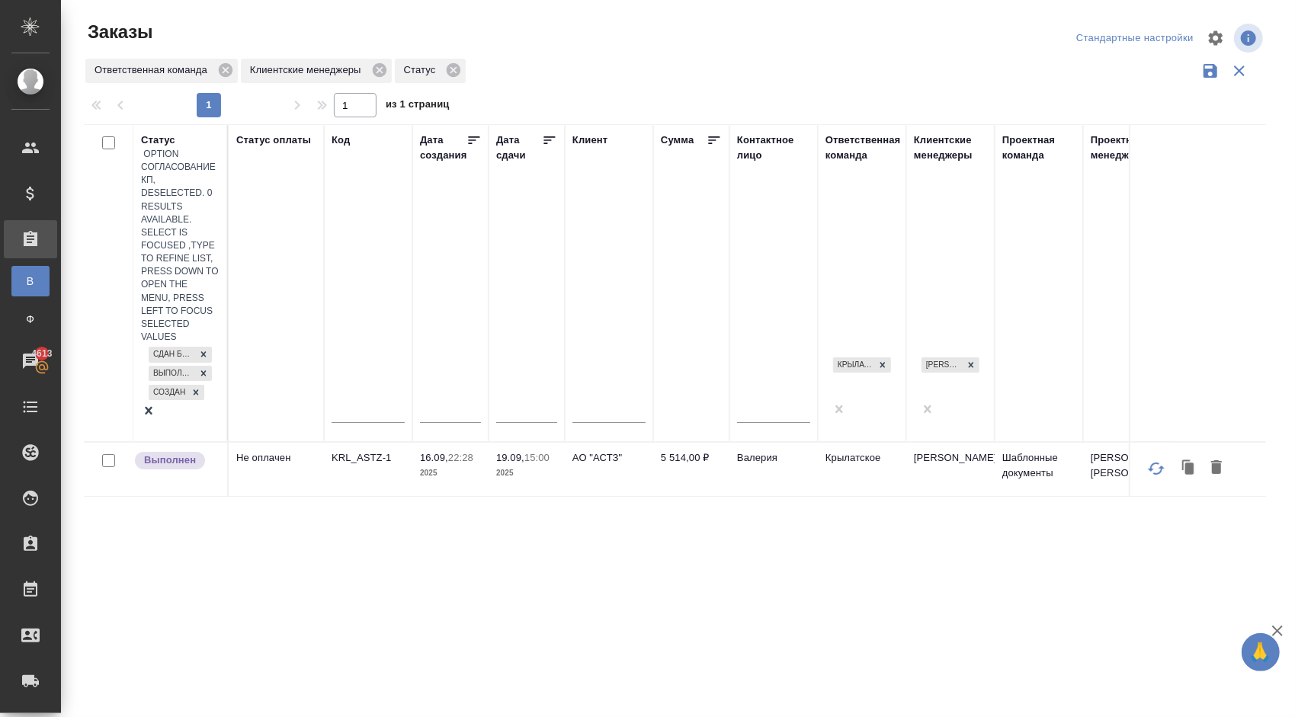
click at [174, 344] on div "Сдан без статистики Выполнен Создан" at bounding box center [180, 373] width 79 height 59
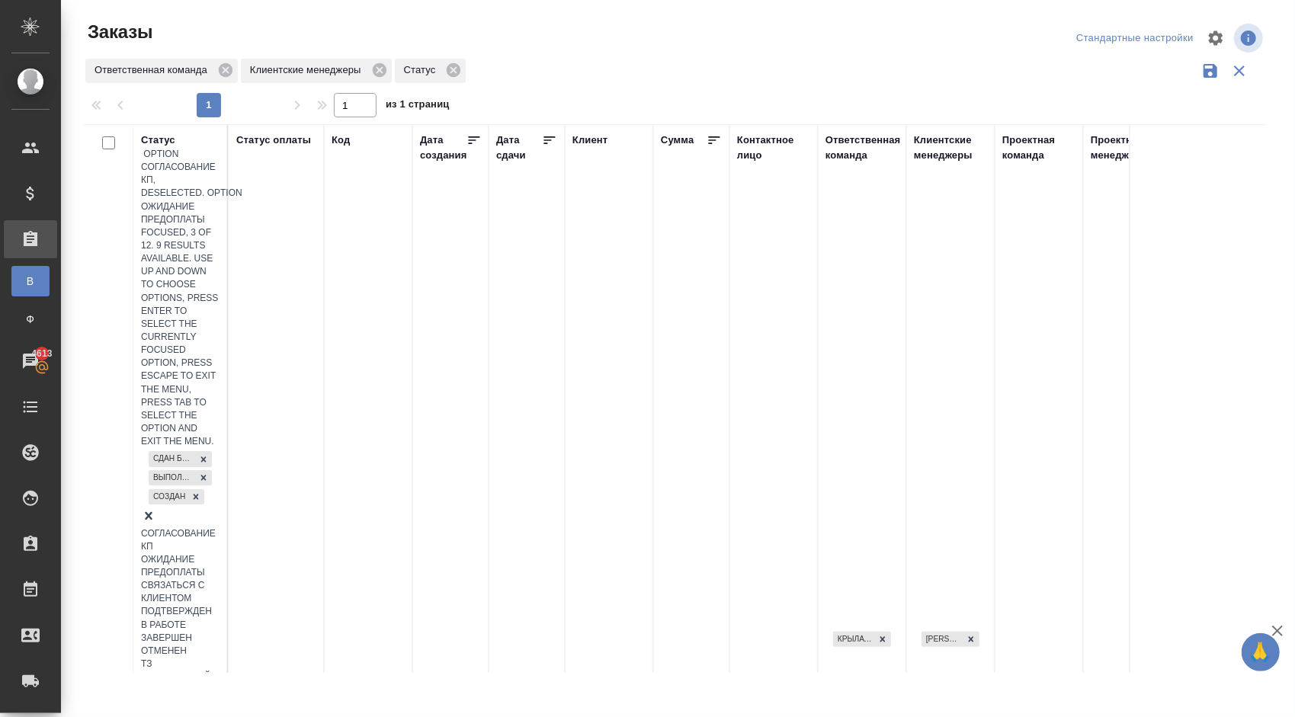
click at [220, 553] on div "Ожидание предоплаты" at bounding box center [180, 566] width 79 height 26
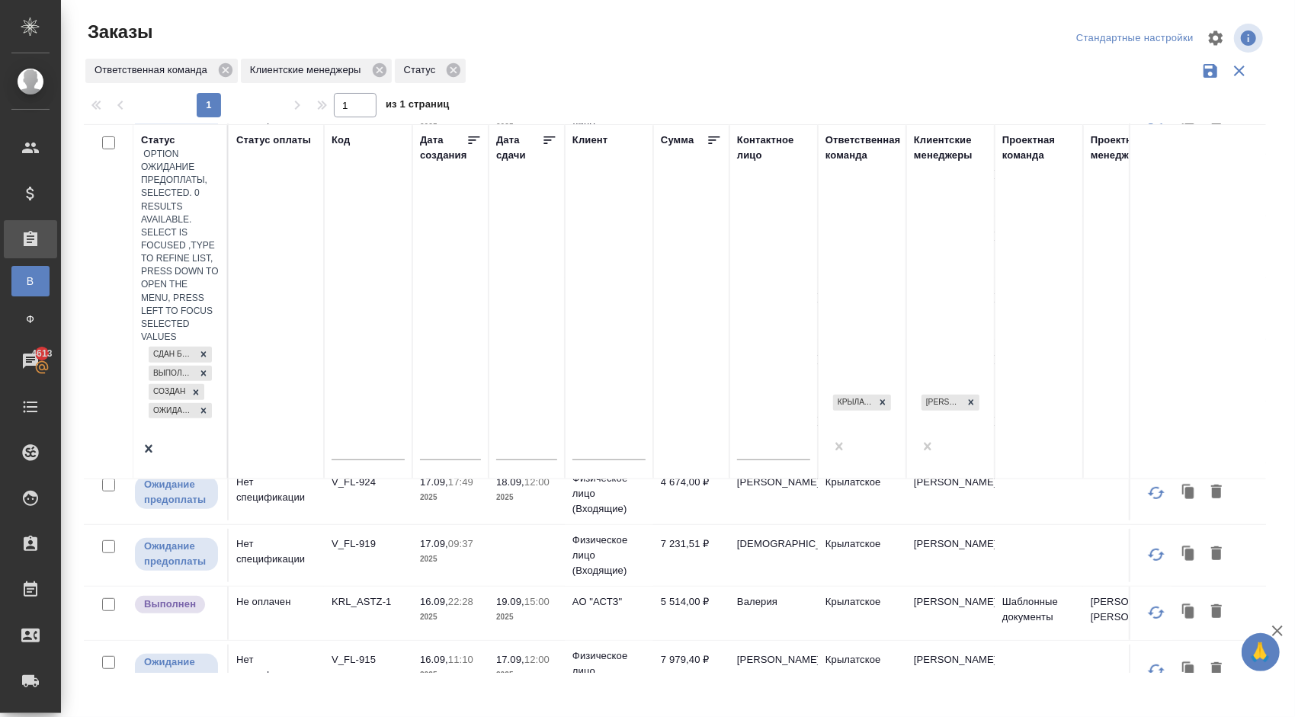
scroll to position [388, 0]
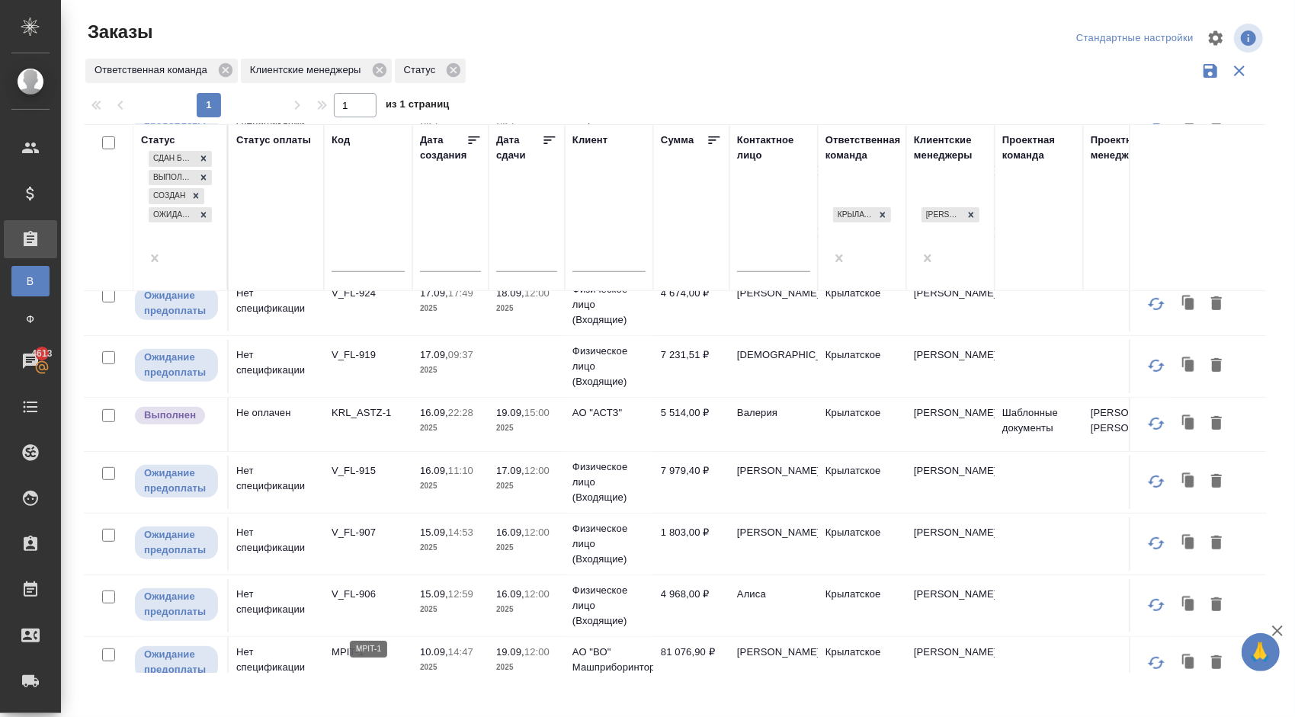
click at [351, 645] on p "MPIT-1" at bounding box center [368, 652] width 73 height 15
click at [195, 220] on div at bounding box center [203, 215] width 17 height 16
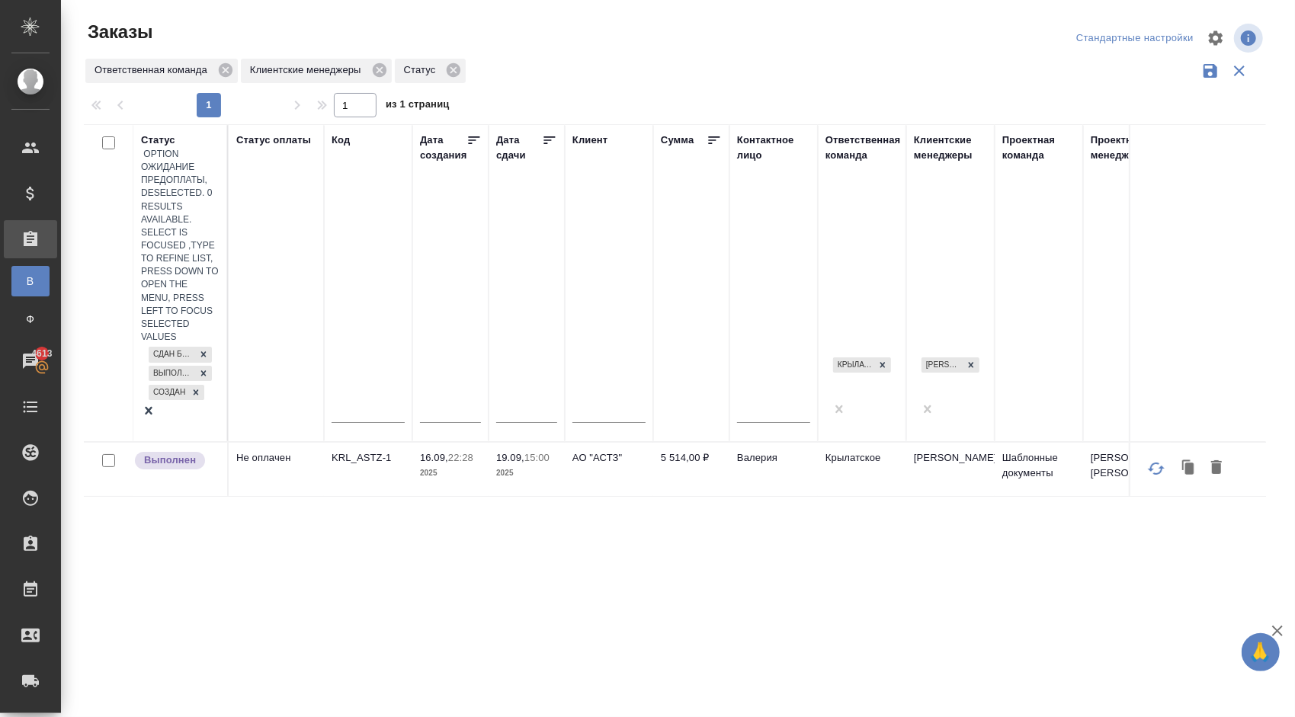
scroll to position [0, 0]
click at [168, 344] on div "Сдан без статистики Выполнен Создан" at bounding box center [180, 373] width 79 height 59
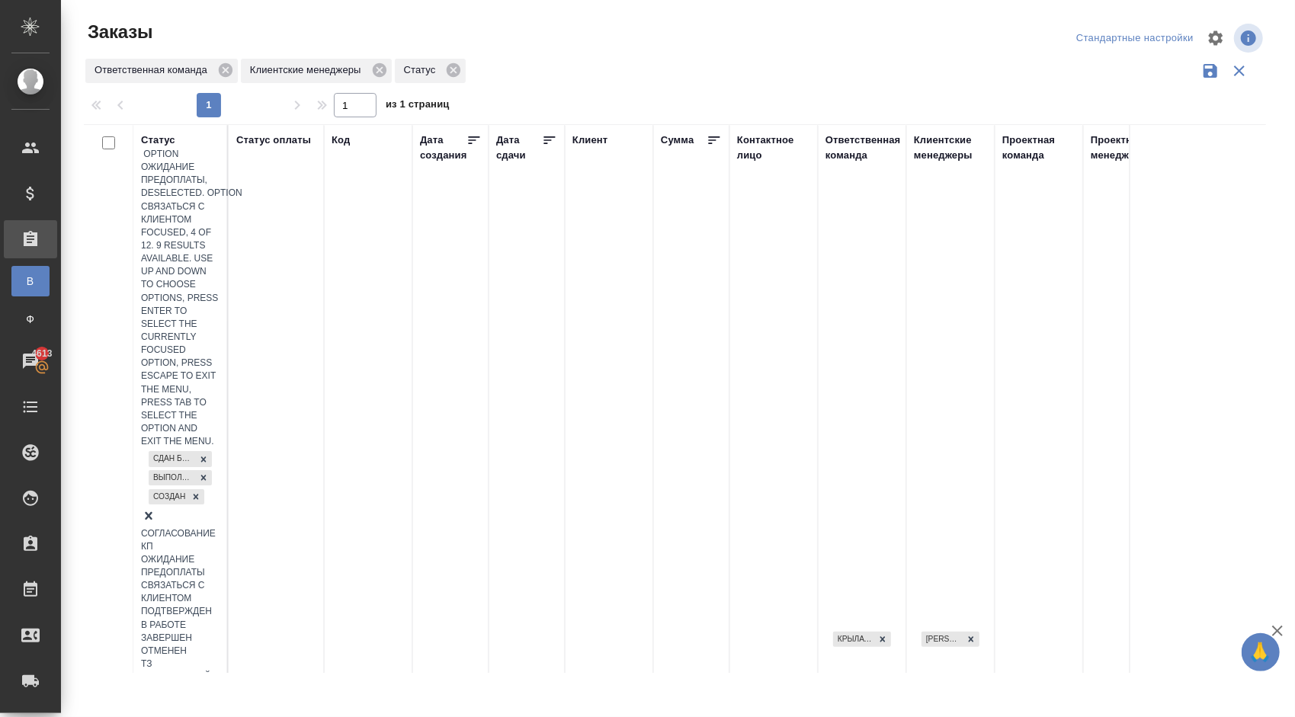
click at [220, 579] on div "Связаться с клиентом" at bounding box center [180, 592] width 79 height 26
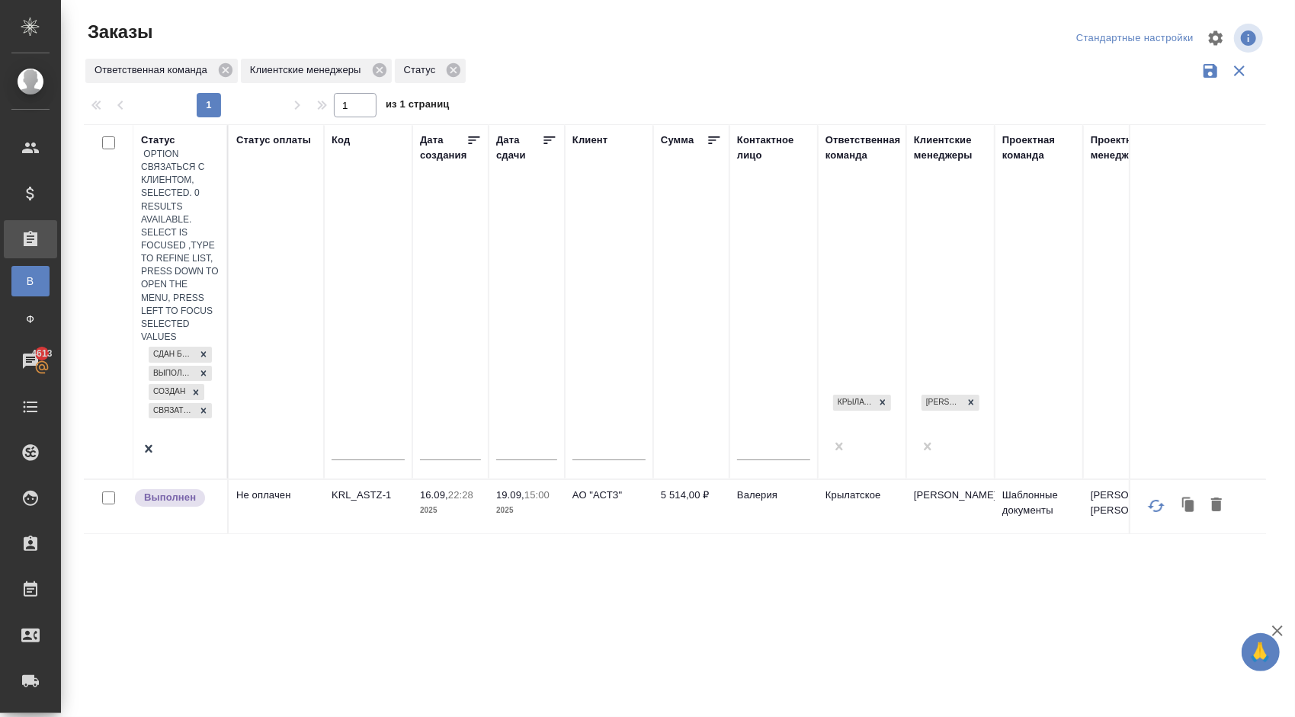
click at [192, 344] on div "Сдан без статистики Выполнен Создан Связаться с клиентом" at bounding box center [180, 402] width 79 height 117
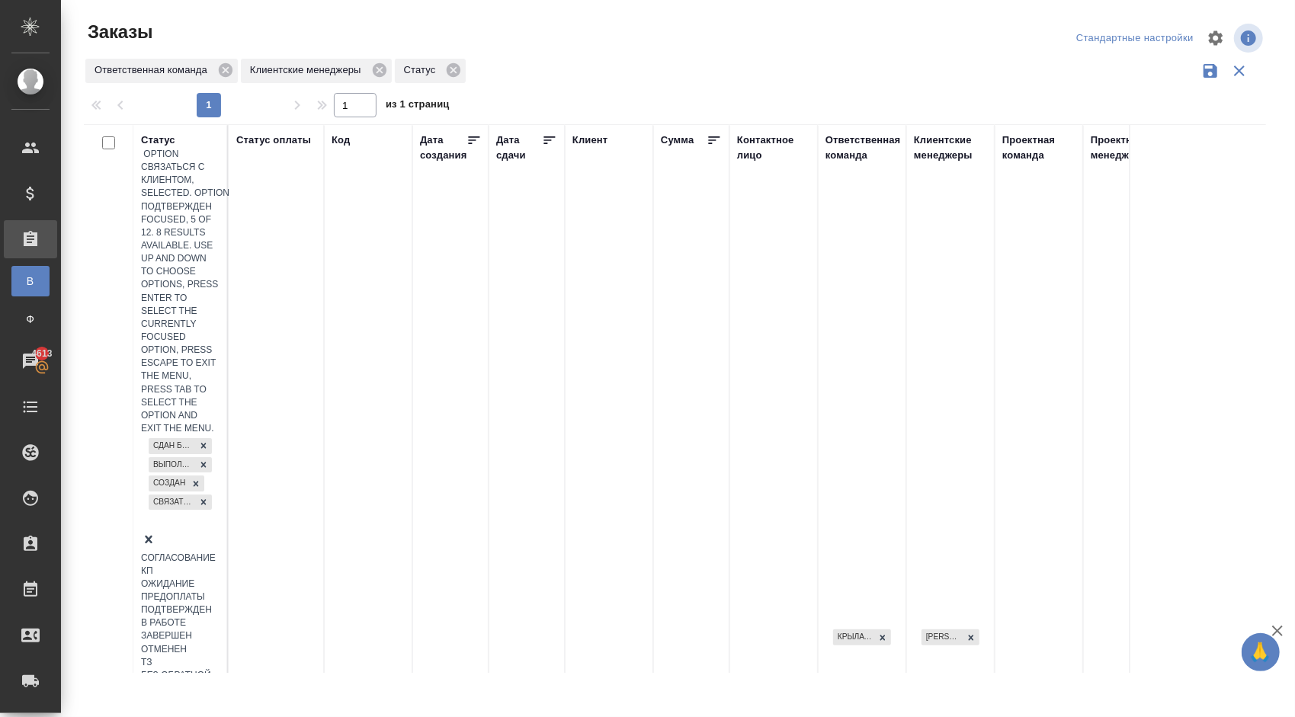
click at [220, 604] on div "Подтвержден" at bounding box center [180, 610] width 79 height 13
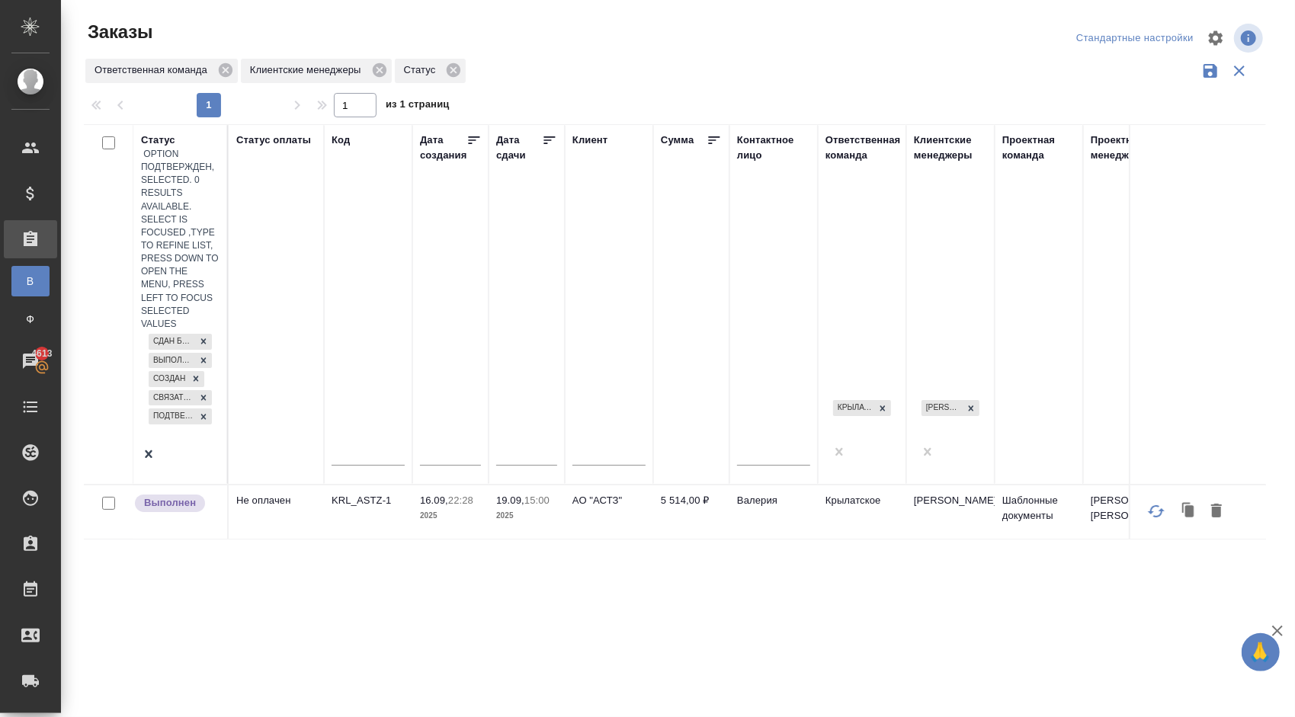
click at [175, 331] on div "Сдан без статистики Выполнен Создан Связаться с клиентом Подтвержден" at bounding box center [180, 398] width 79 height 135
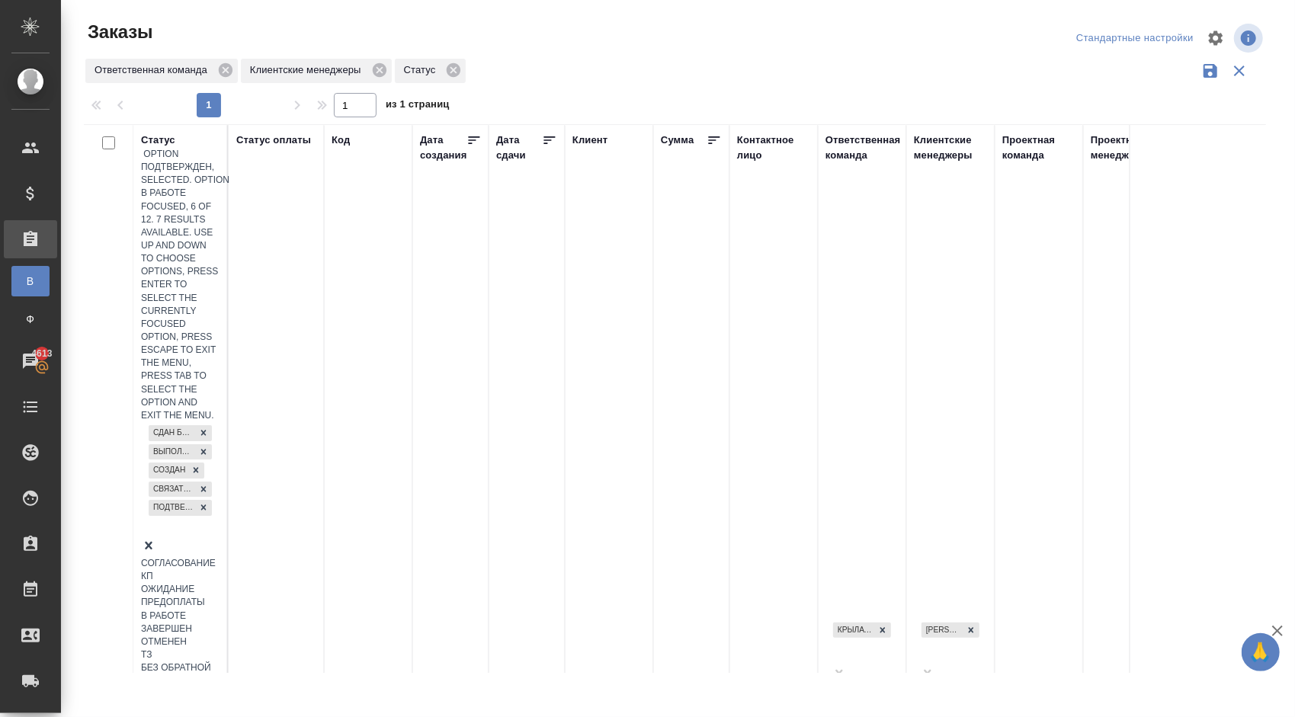
click at [220, 610] on div "В работе" at bounding box center [180, 616] width 79 height 13
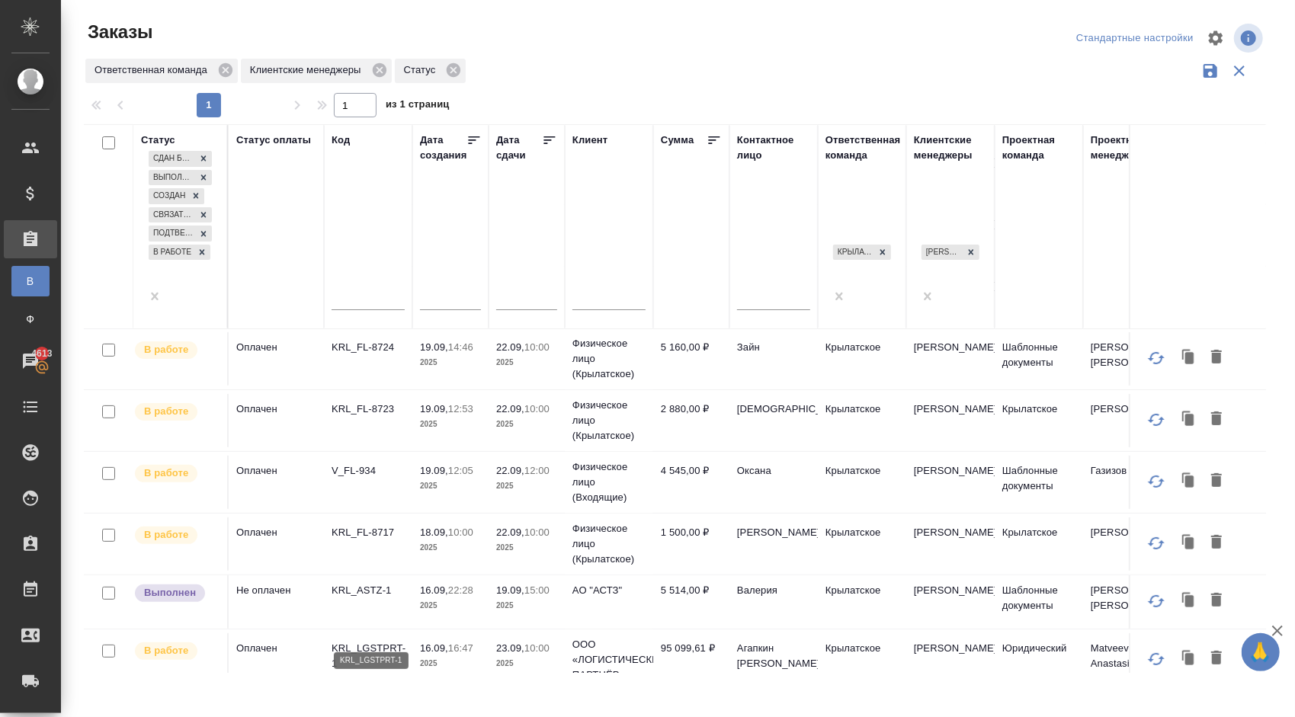
scroll to position [186, 0]
click at [385, 642] on p "KRL_LGSTPRT-1" at bounding box center [368, 657] width 73 height 30
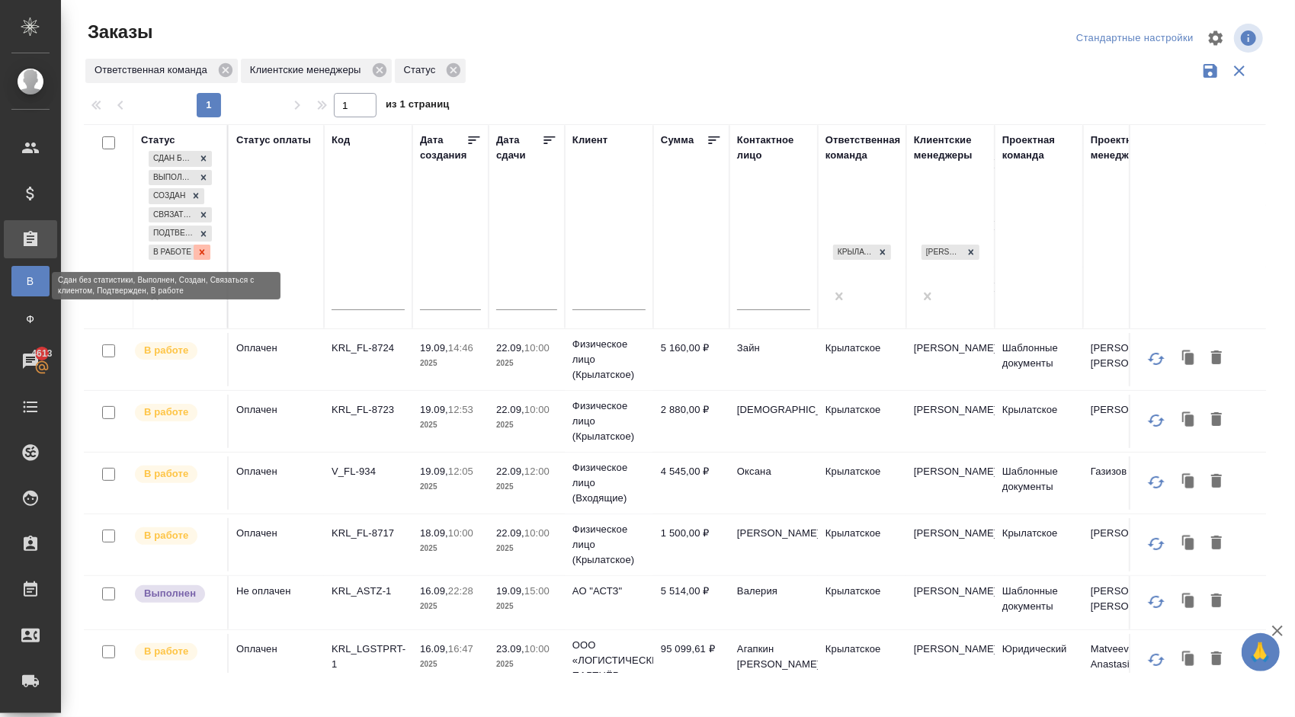
click at [197, 249] on icon at bounding box center [202, 252] width 11 height 11
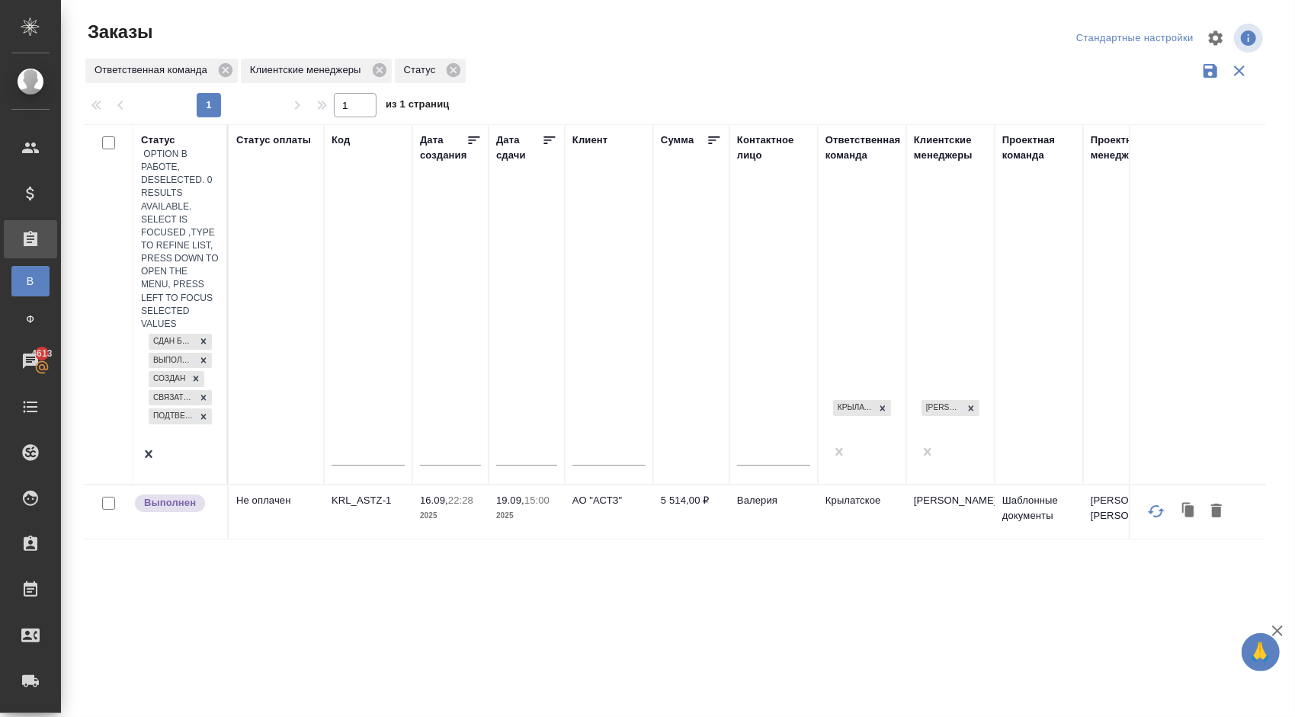
scroll to position [0, 0]
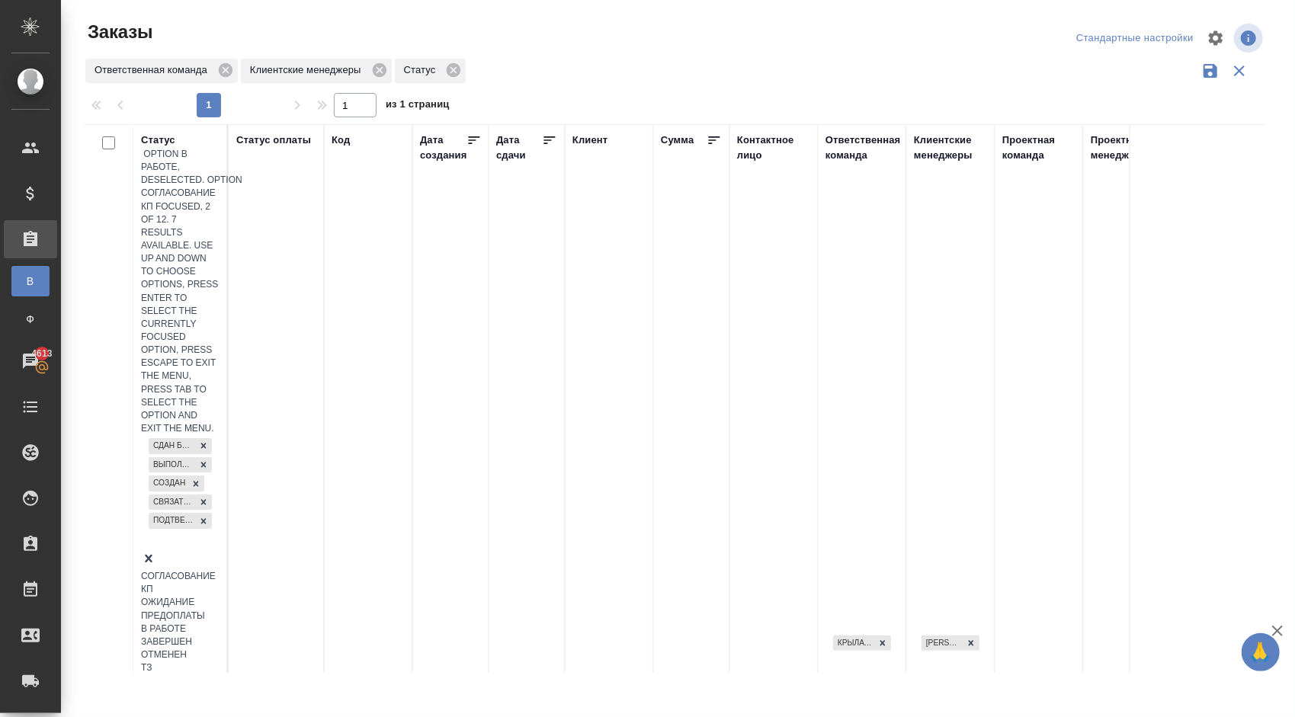
click at [175, 435] on div "Сдан без статистики Выполнен Создан Связаться с клиентом Подтвержден" at bounding box center [180, 493] width 79 height 116
click at [220, 649] on div "ТЗ" at bounding box center [180, 655] width 79 height 13
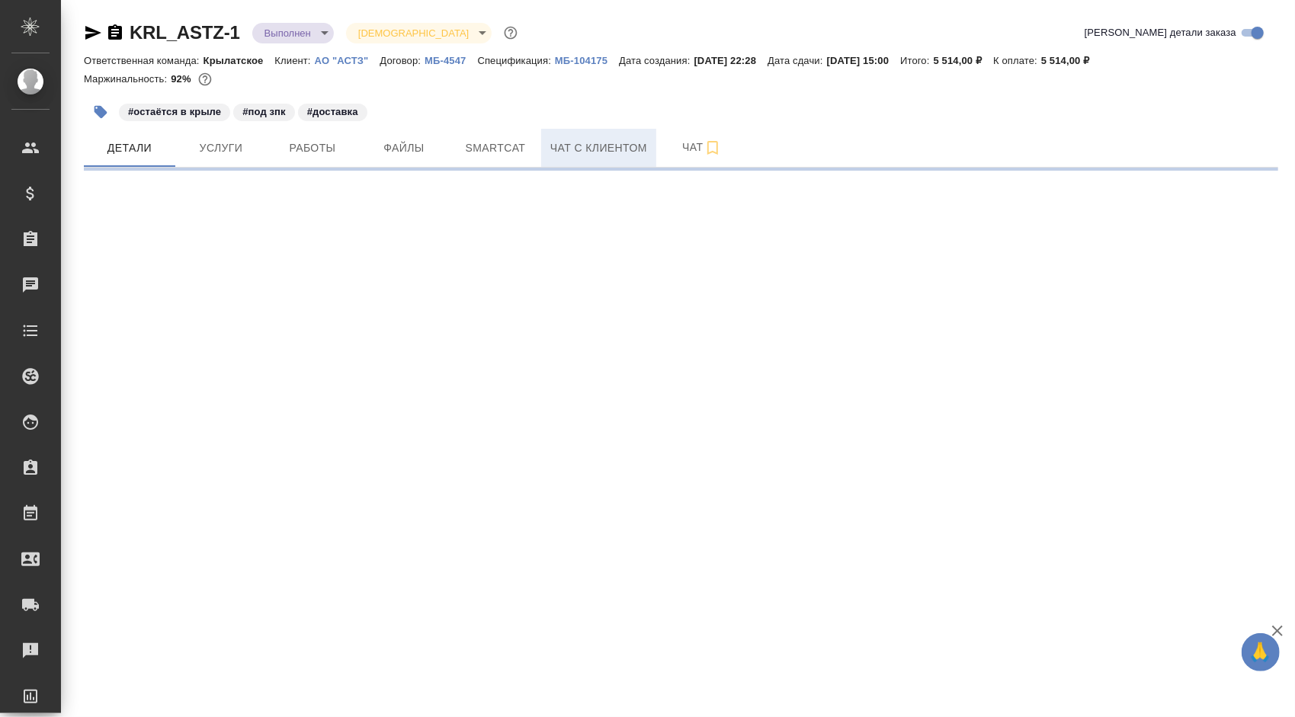
select select "RU"
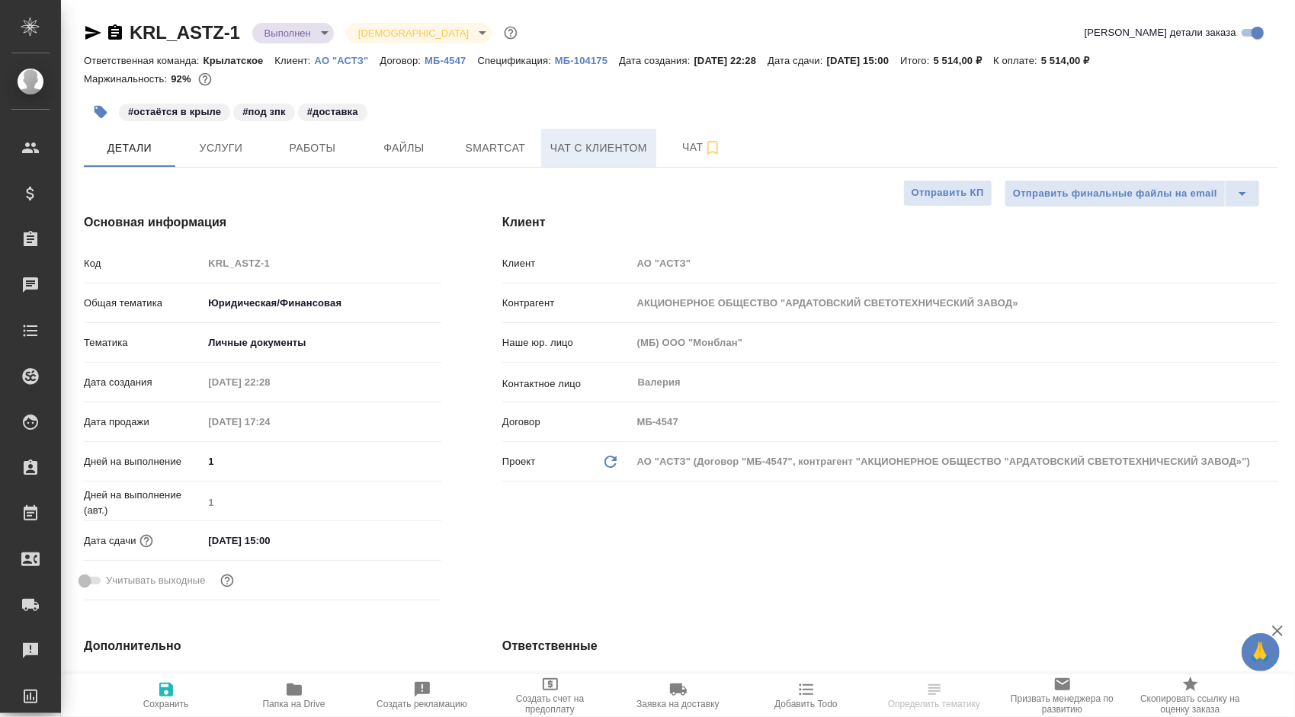
type textarea "x"
click at [591, 148] on span "Чат с клиентом" at bounding box center [598, 148] width 97 height 19
type textarea "x"
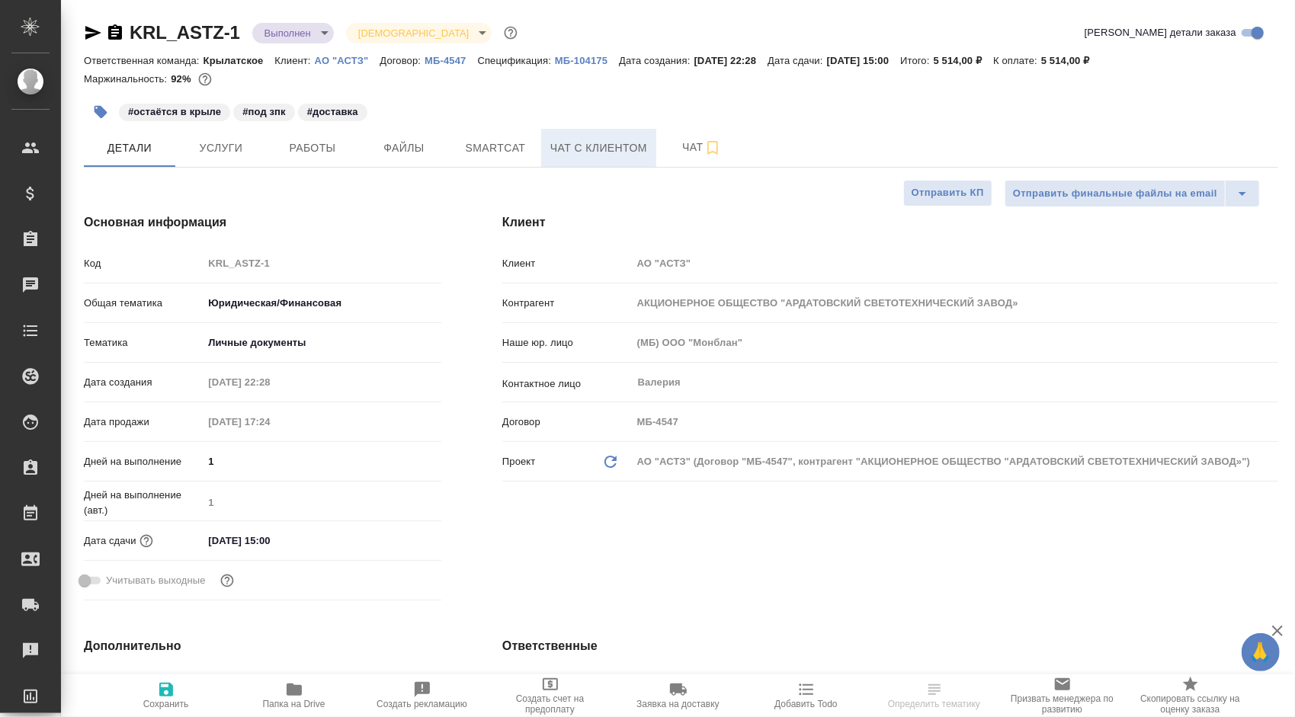
type textarea "x"
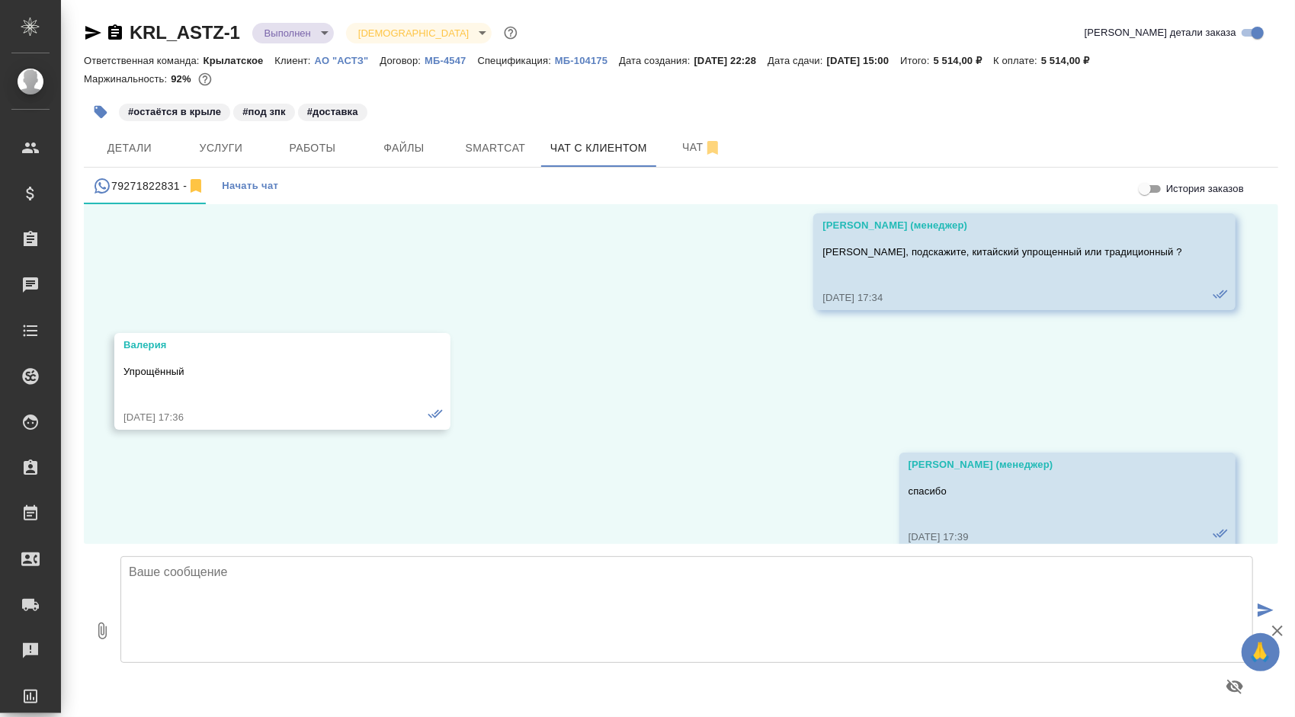
scroll to position [2840, 0]
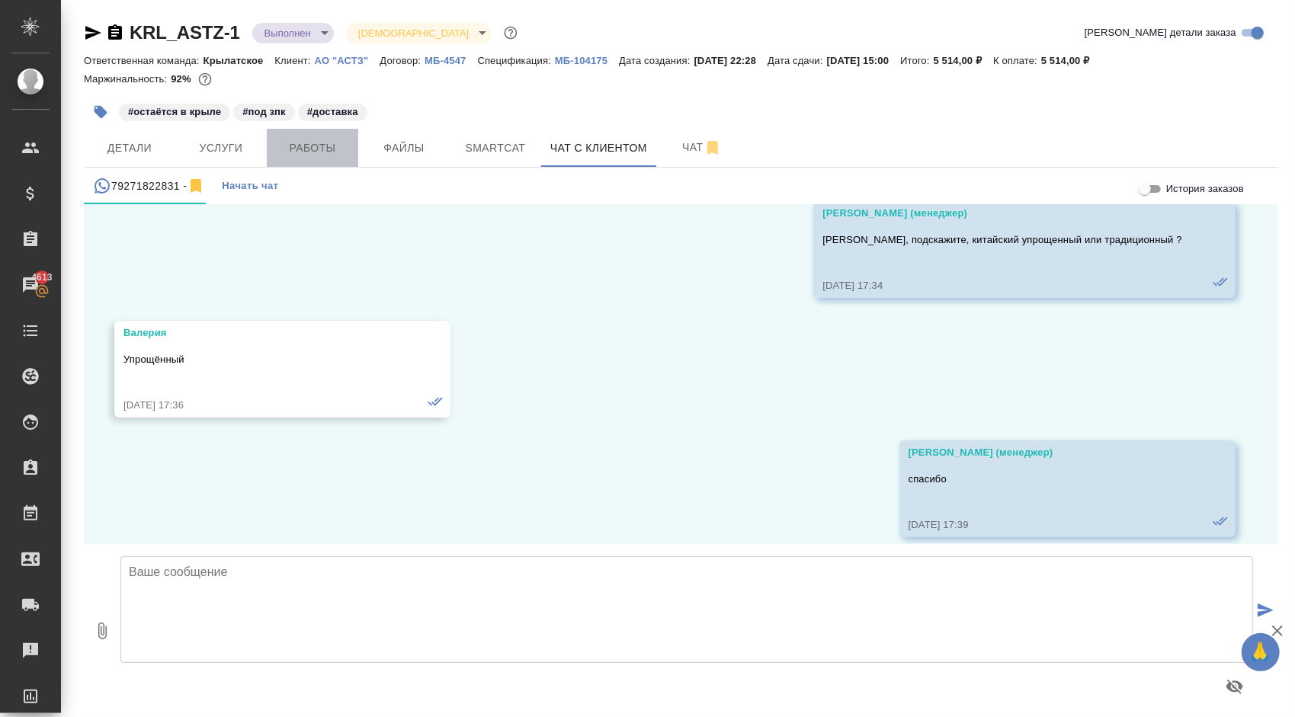
click at [302, 143] on span "Работы" at bounding box center [312, 148] width 73 height 19
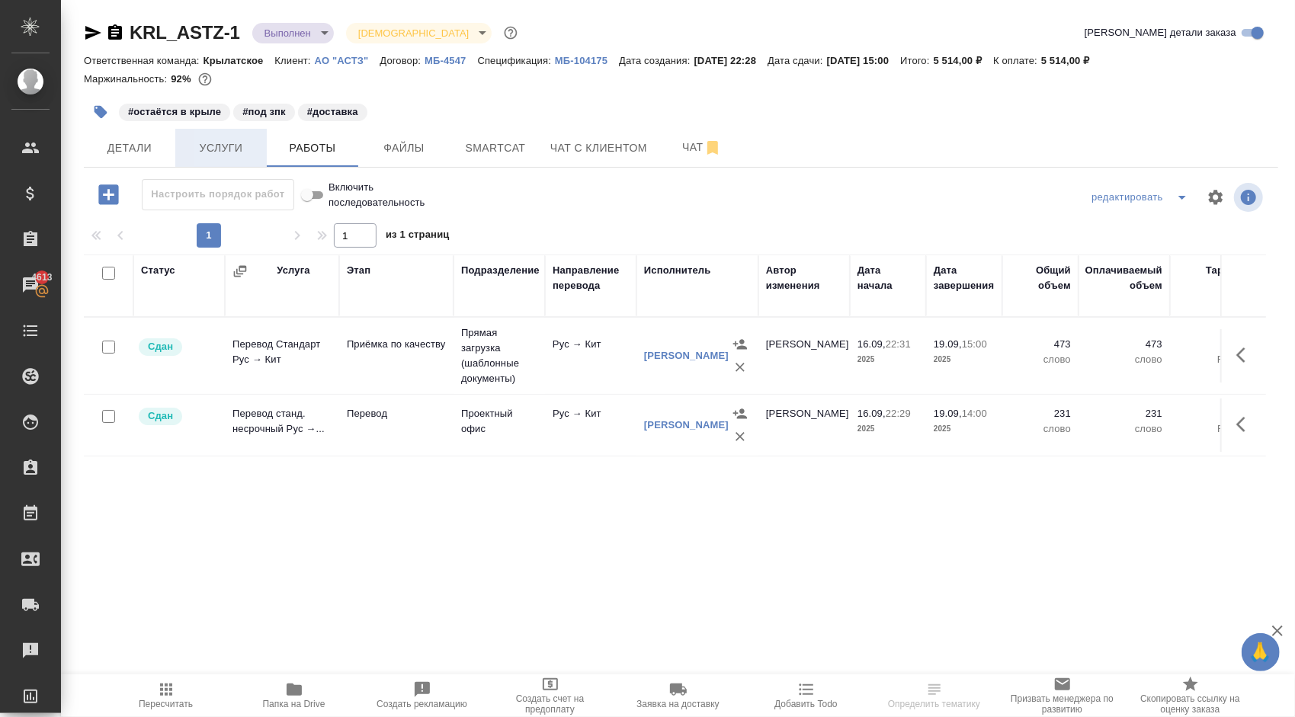
click at [205, 147] on span "Услуги" at bounding box center [220, 148] width 73 height 19
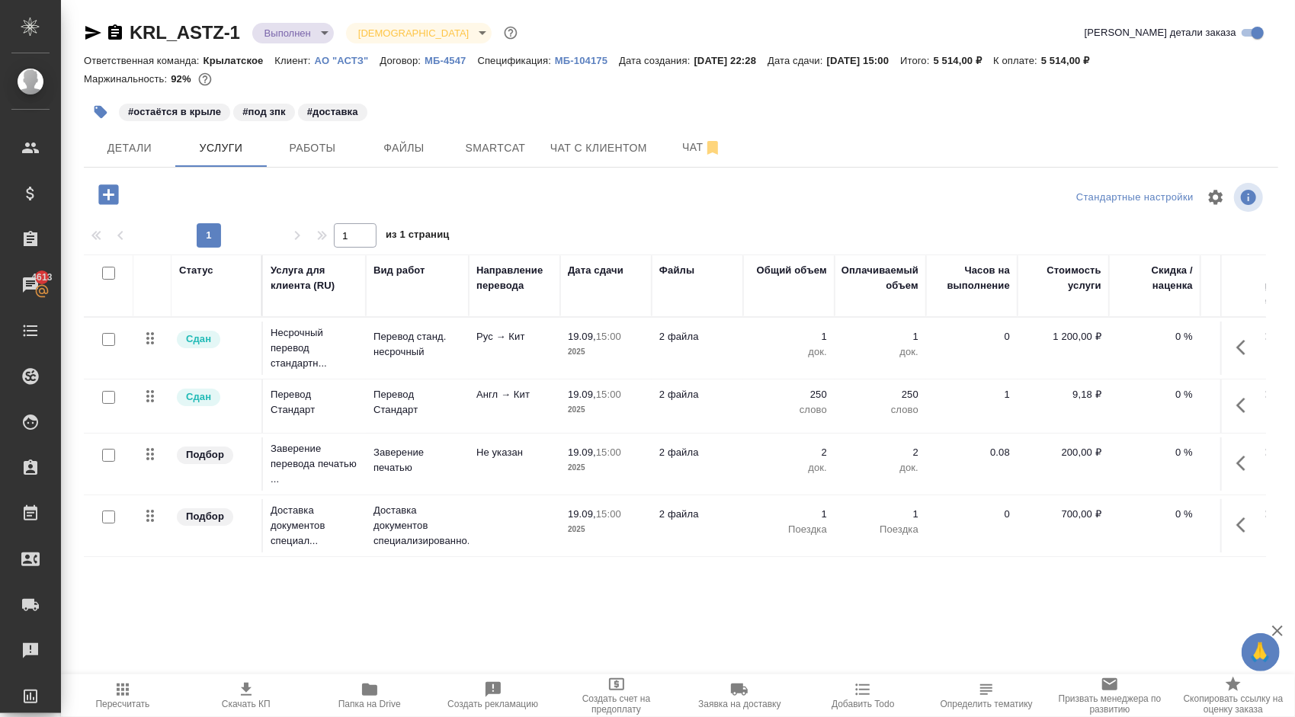
click at [380, 707] on span "Папка на Drive" at bounding box center [369, 704] width 63 height 11
click at [578, 154] on span "Чат с клиентом" at bounding box center [598, 148] width 97 height 19
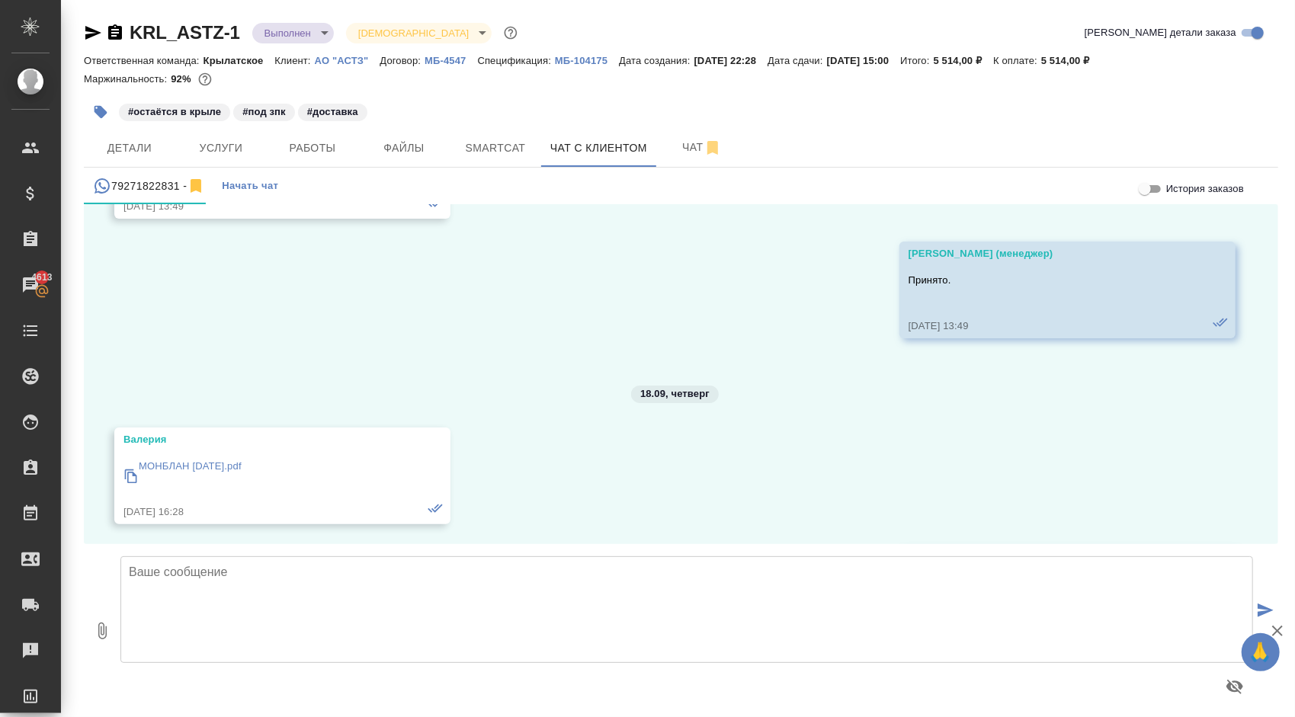
scroll to position [2306, 0]
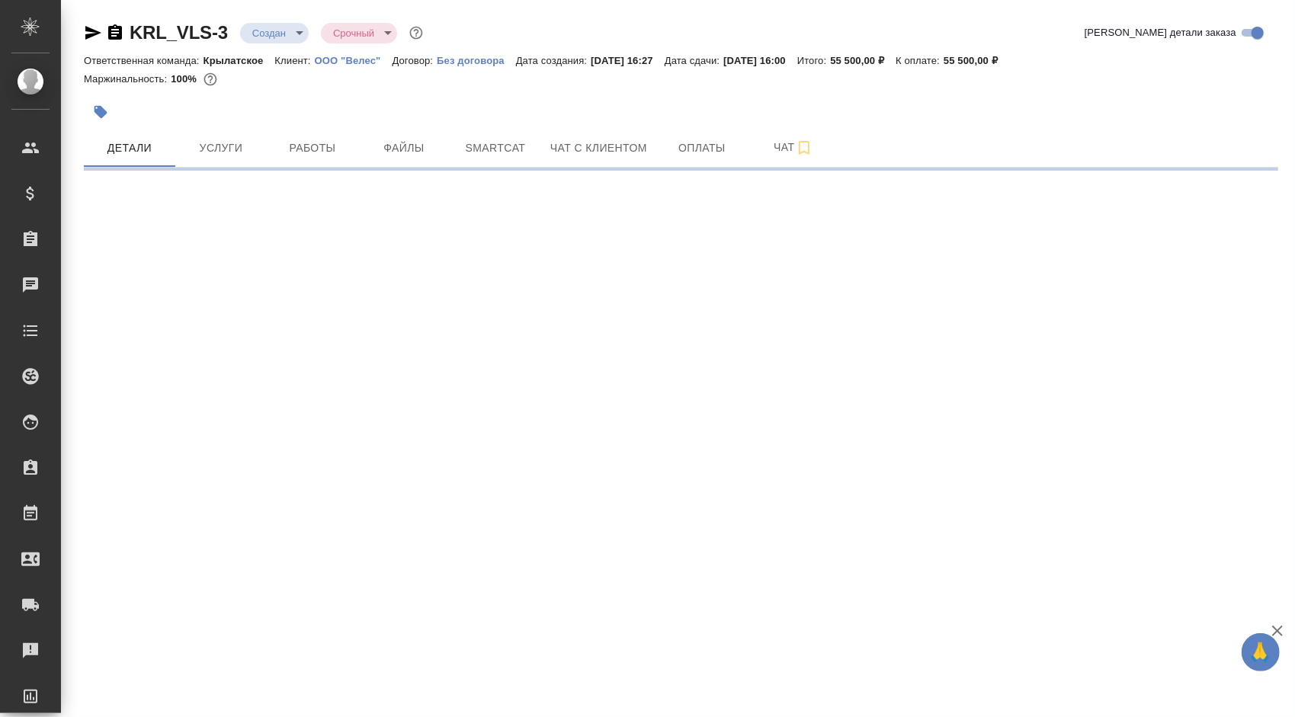
select select "RU"
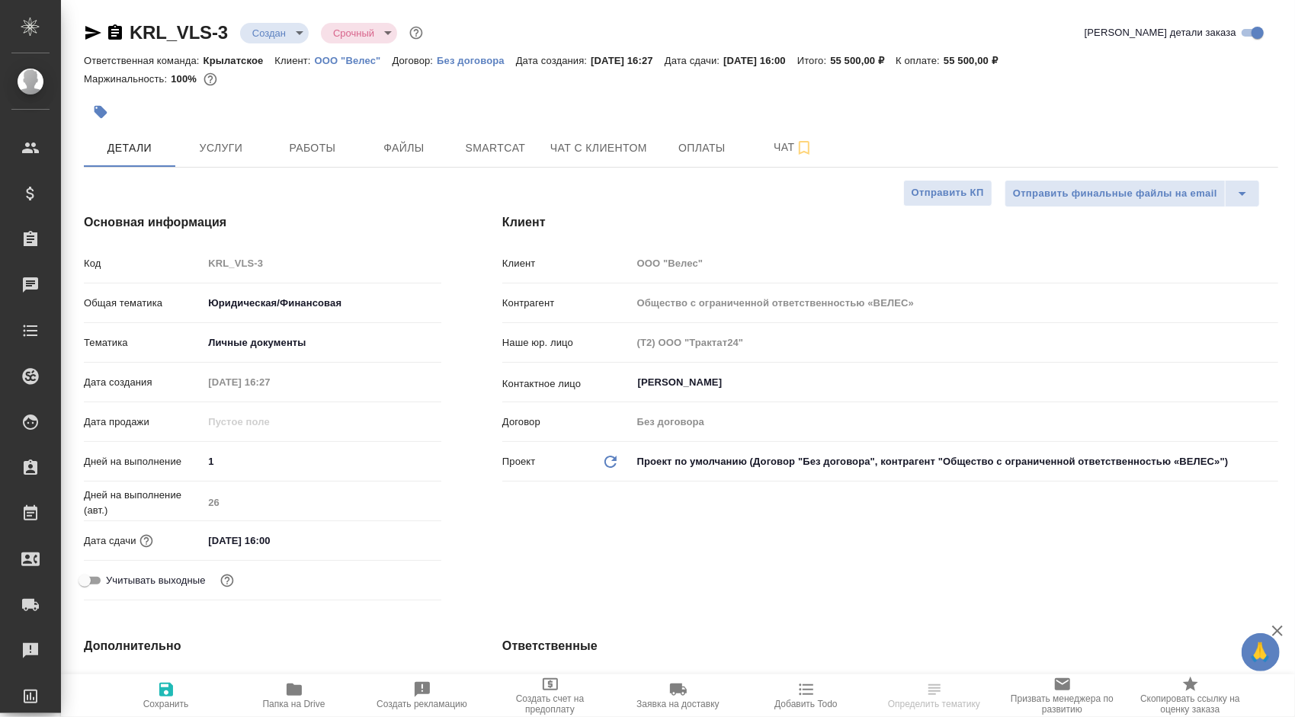
type textarea "x"
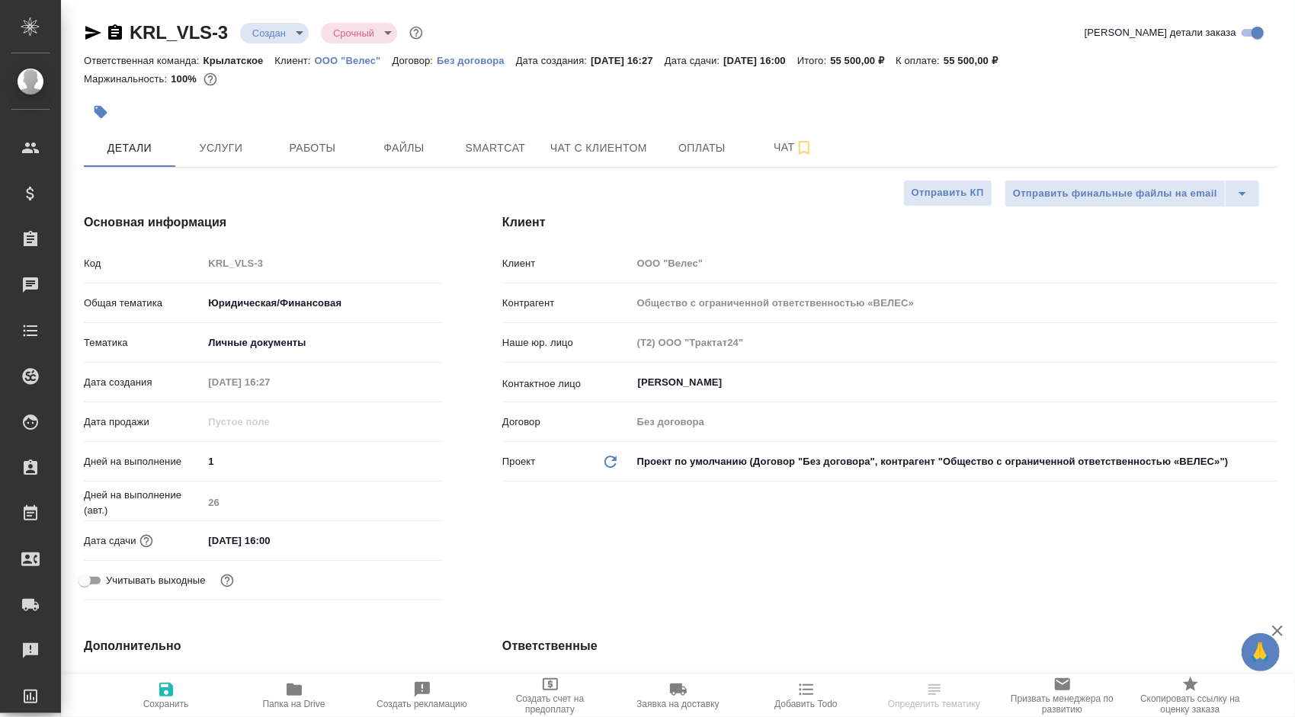
type textarea "x"
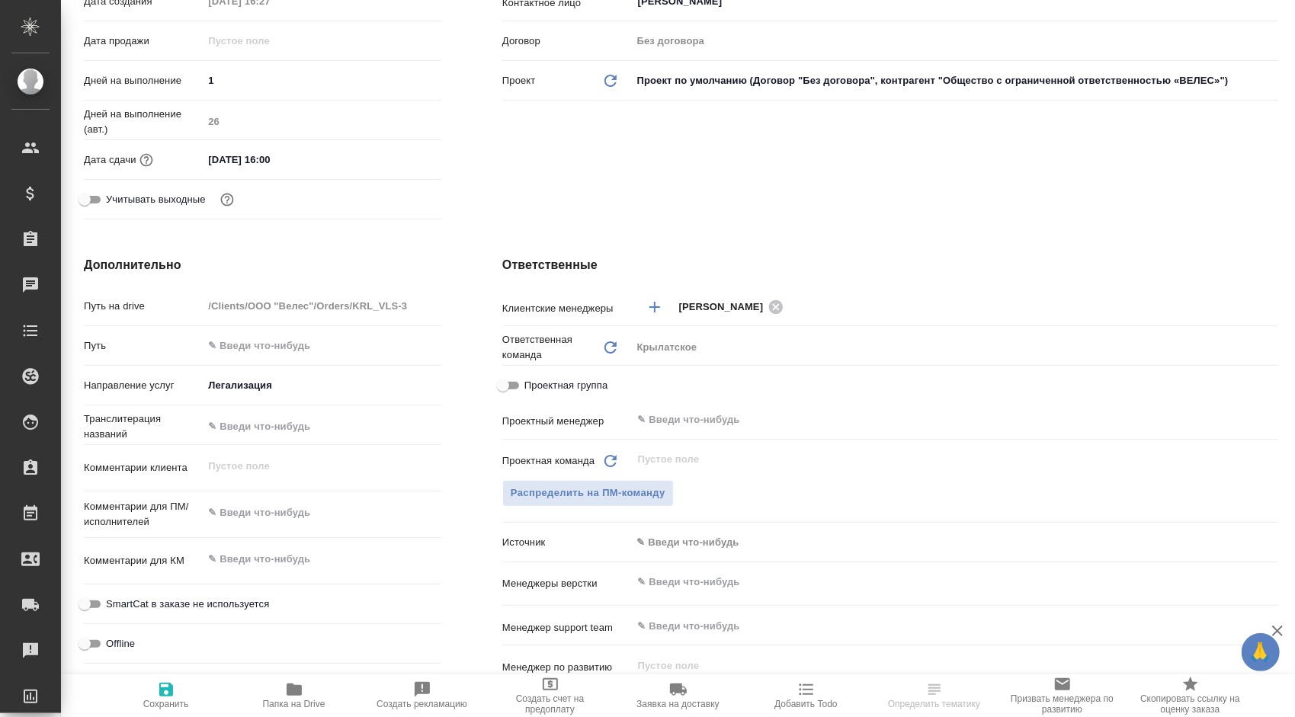
type textarea "x"
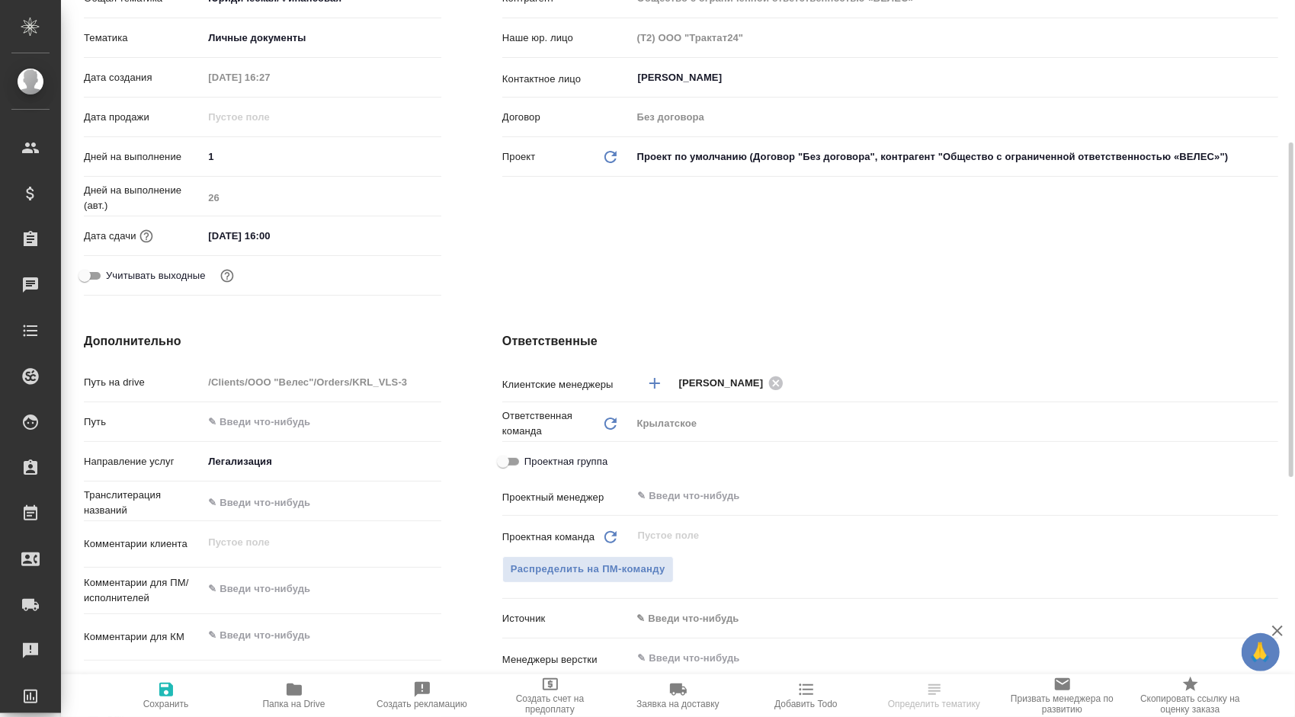
scroll to position [0, 0]
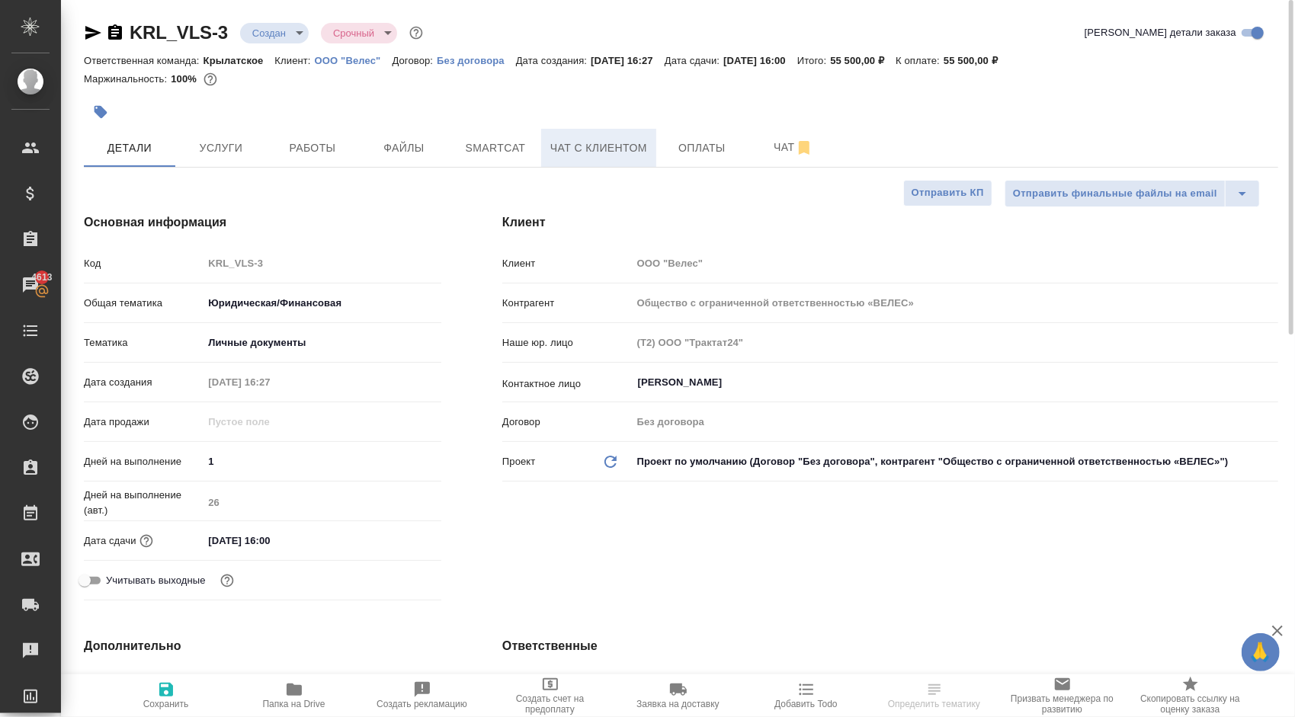
click at [609, 152] on span "Чат с клиентом" at bounding box center [598, 148] width 97 height 19
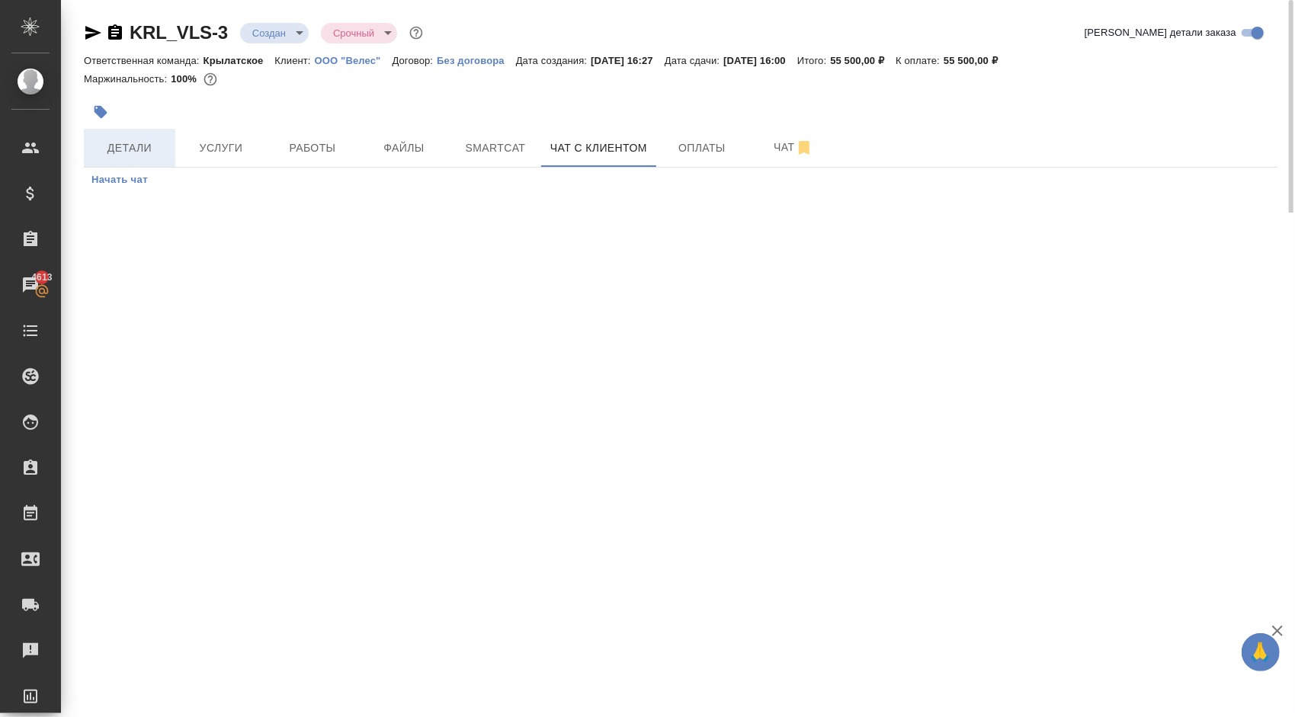
click at [87, 157] on button "Детали" at bounding box center [129, 148] width 91 height 38
select select "RU"
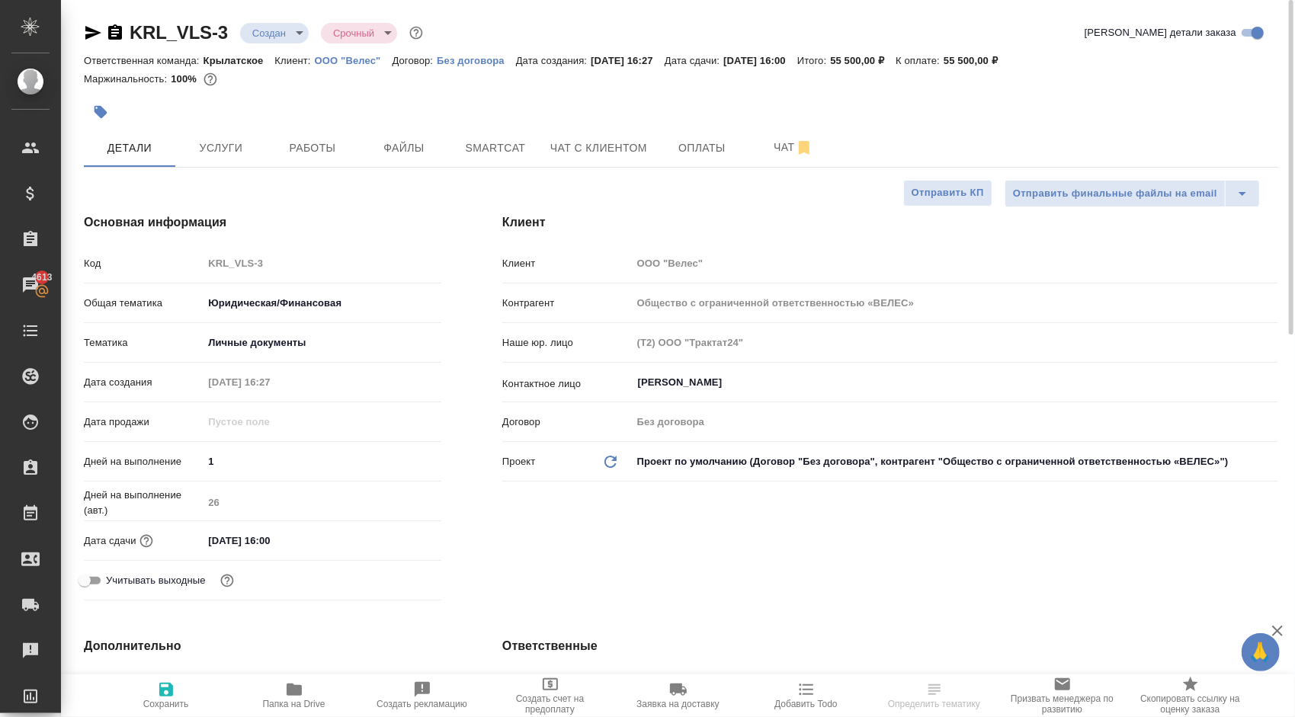
type textarea "x"
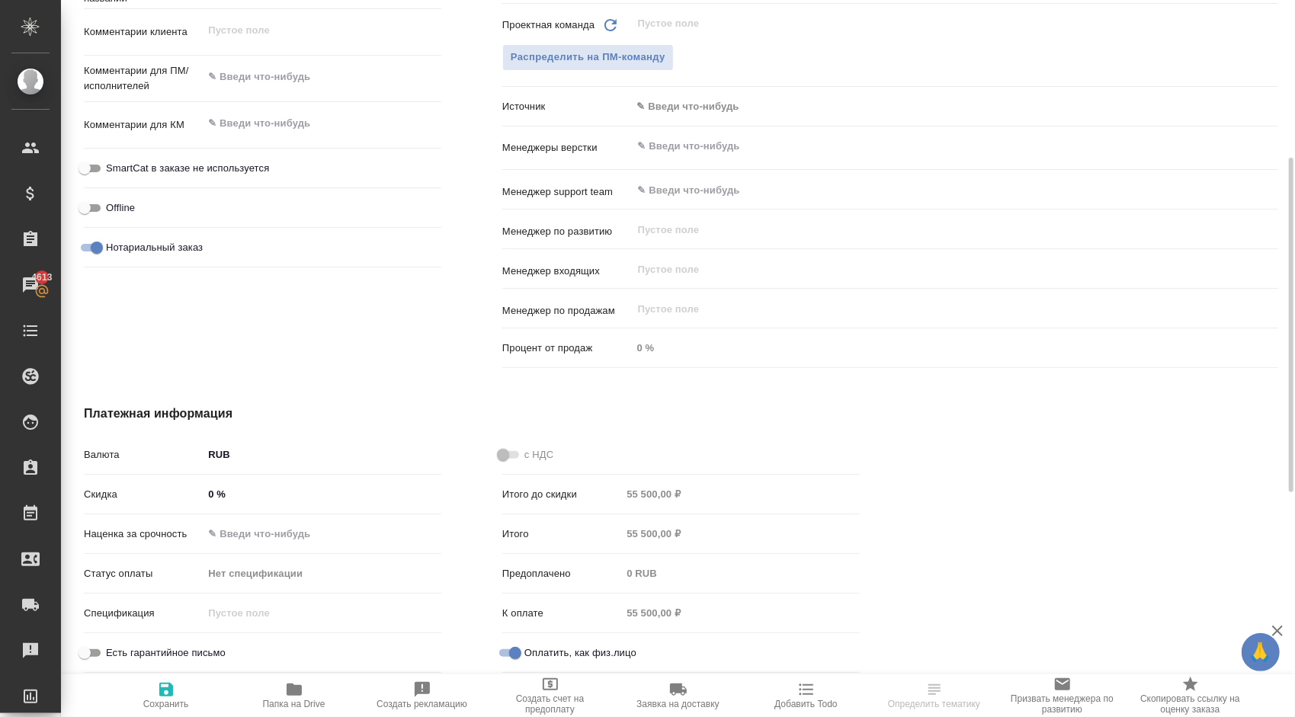
scroll to position [360, 0]
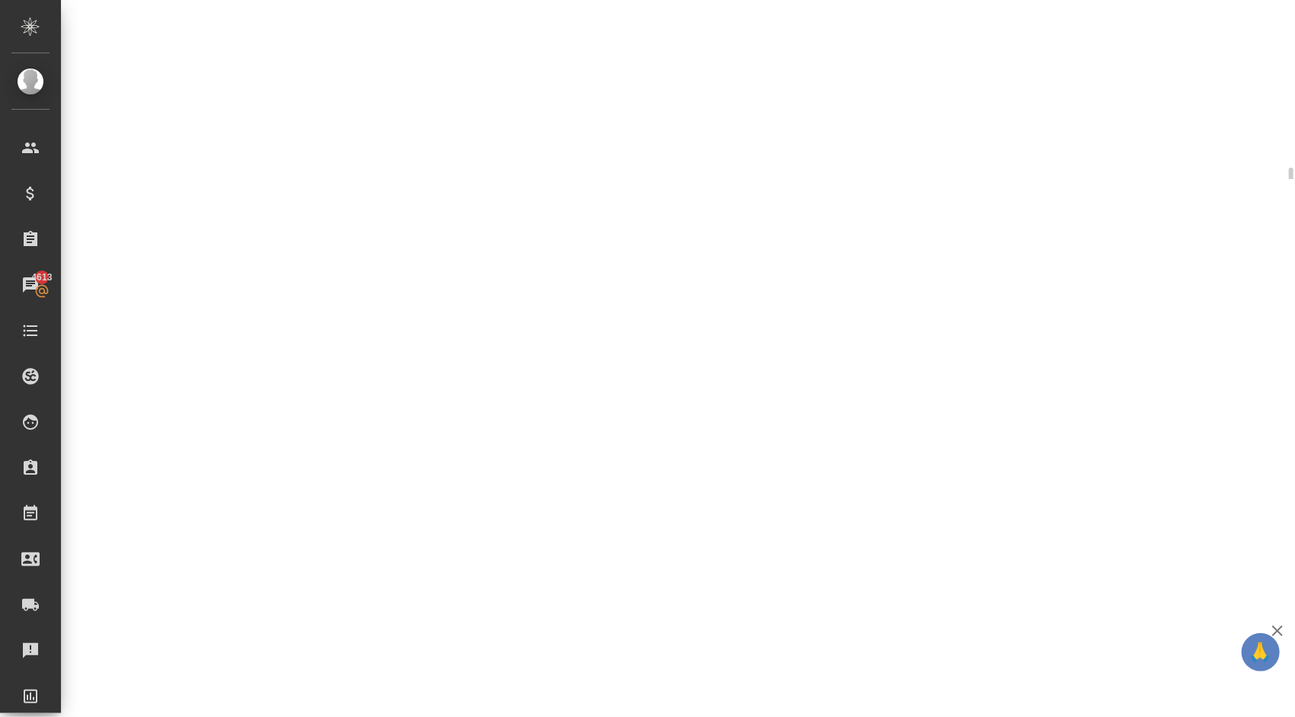
select select "RU"
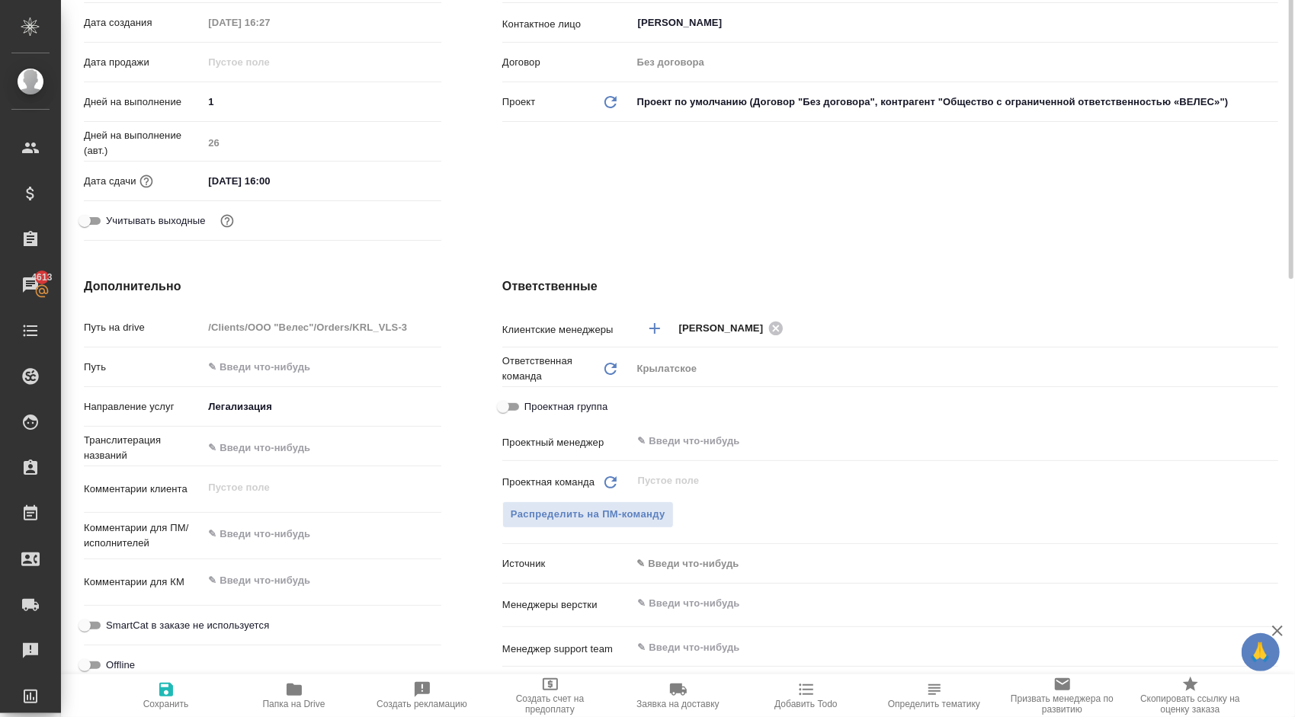
scroll to position [0, 0]
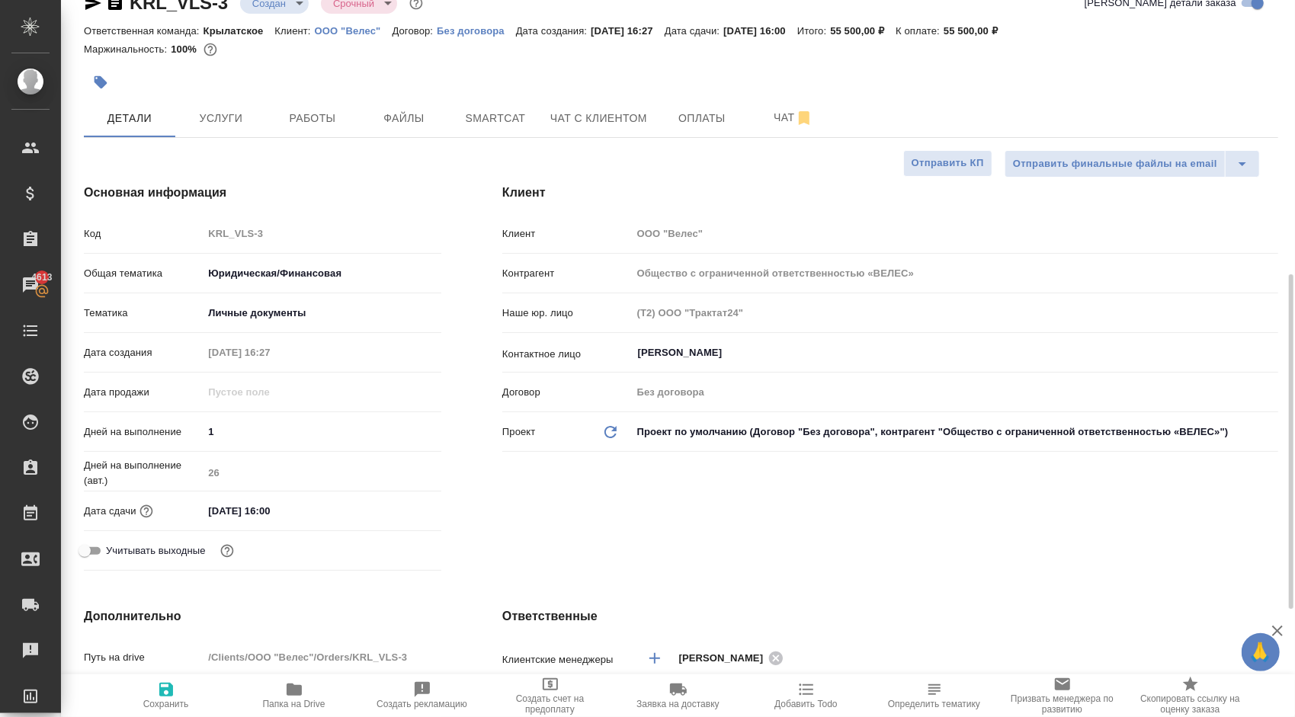
type textarea "x"
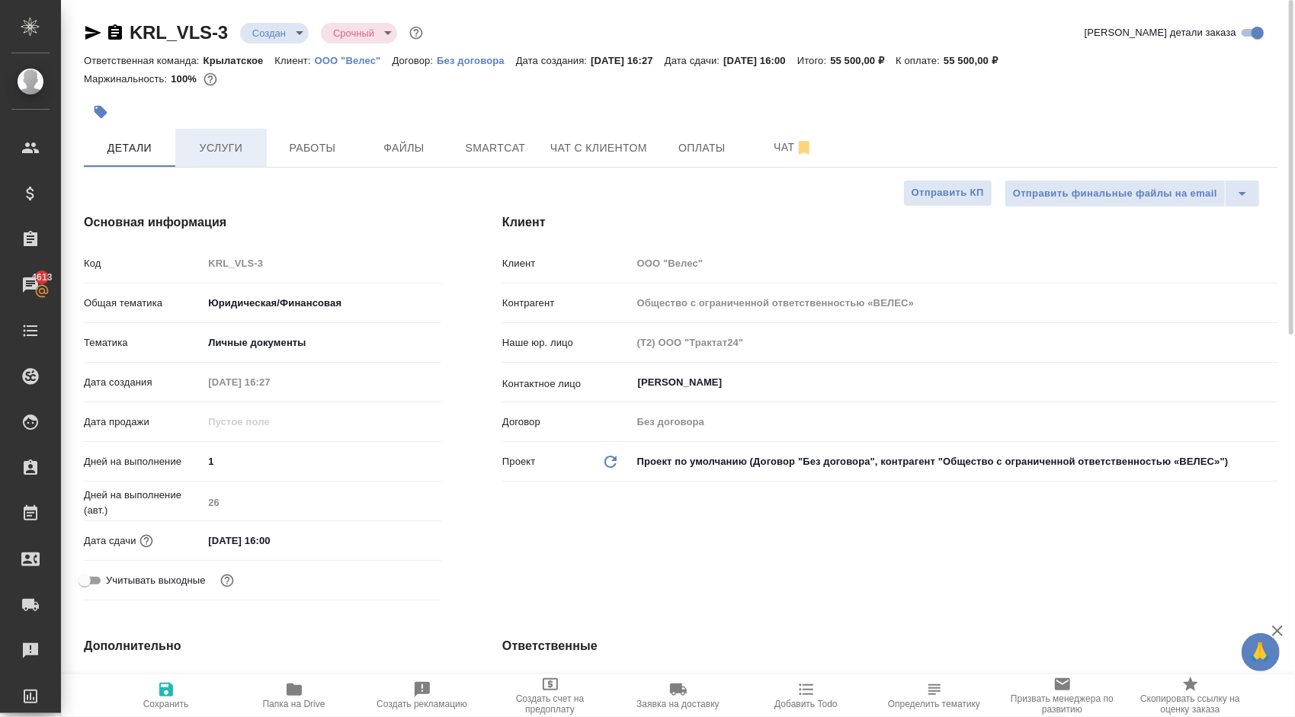
click at [218, 139] on span "Услуги" at bounding box center [220, 148] width 73 height 19
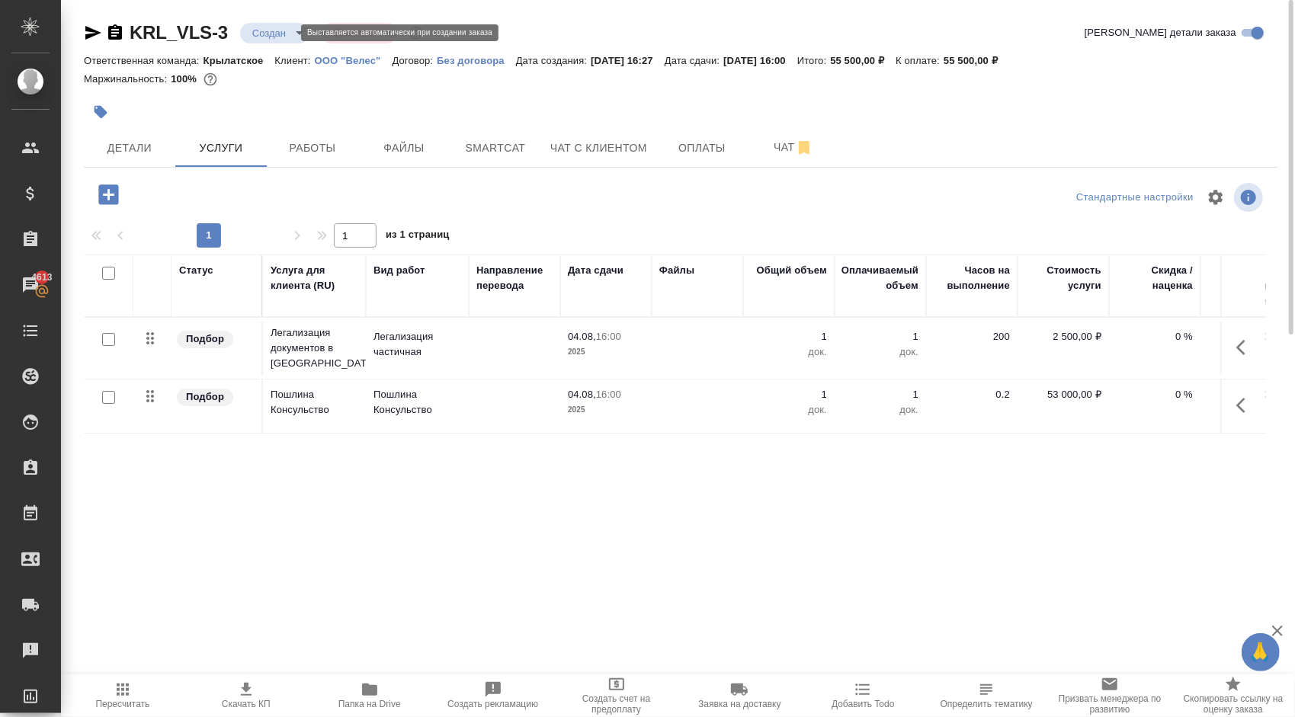
click at [264, 26] on body "🙏 .cls-1 fill:#fff; AWATERA Kasymov Timur Клиенты Спецификации Заказы 4613 Чаты…" at bounding box center [647, 358] width 1295 height 717
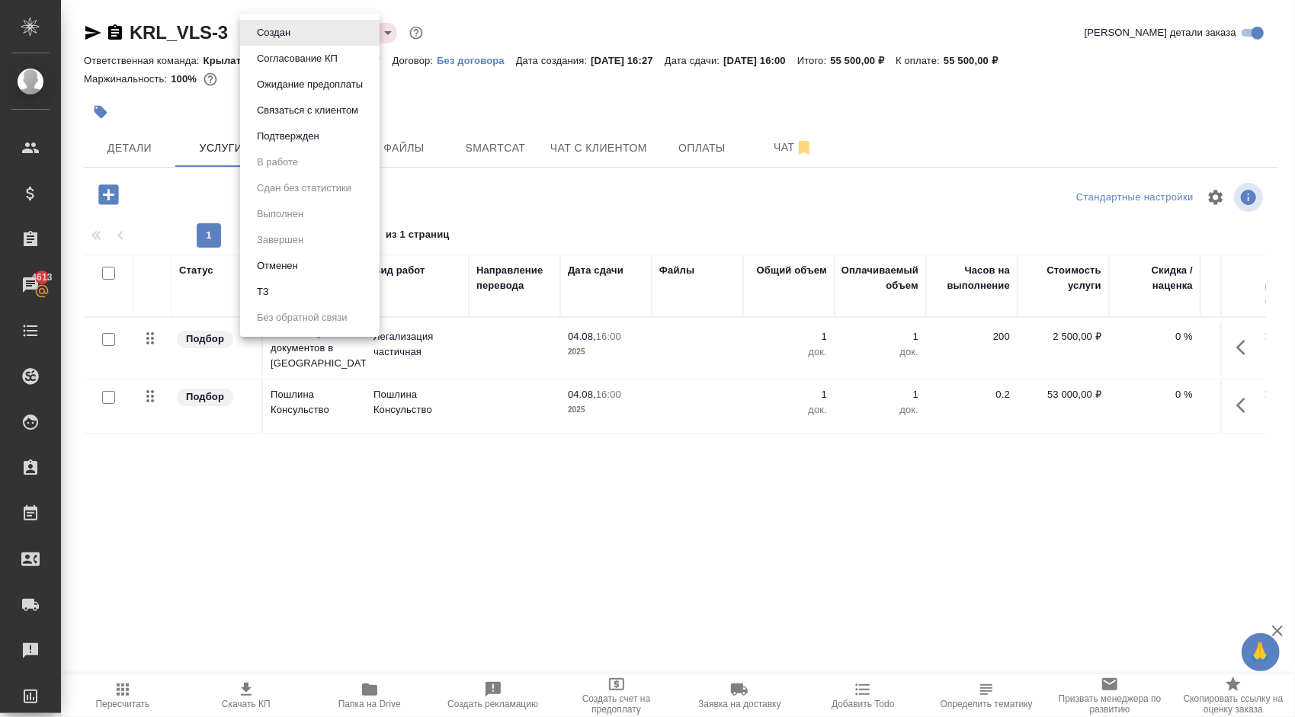
click at [276, 263] on button "Отменен" at bounding box center [277, 266] width 50 height 17
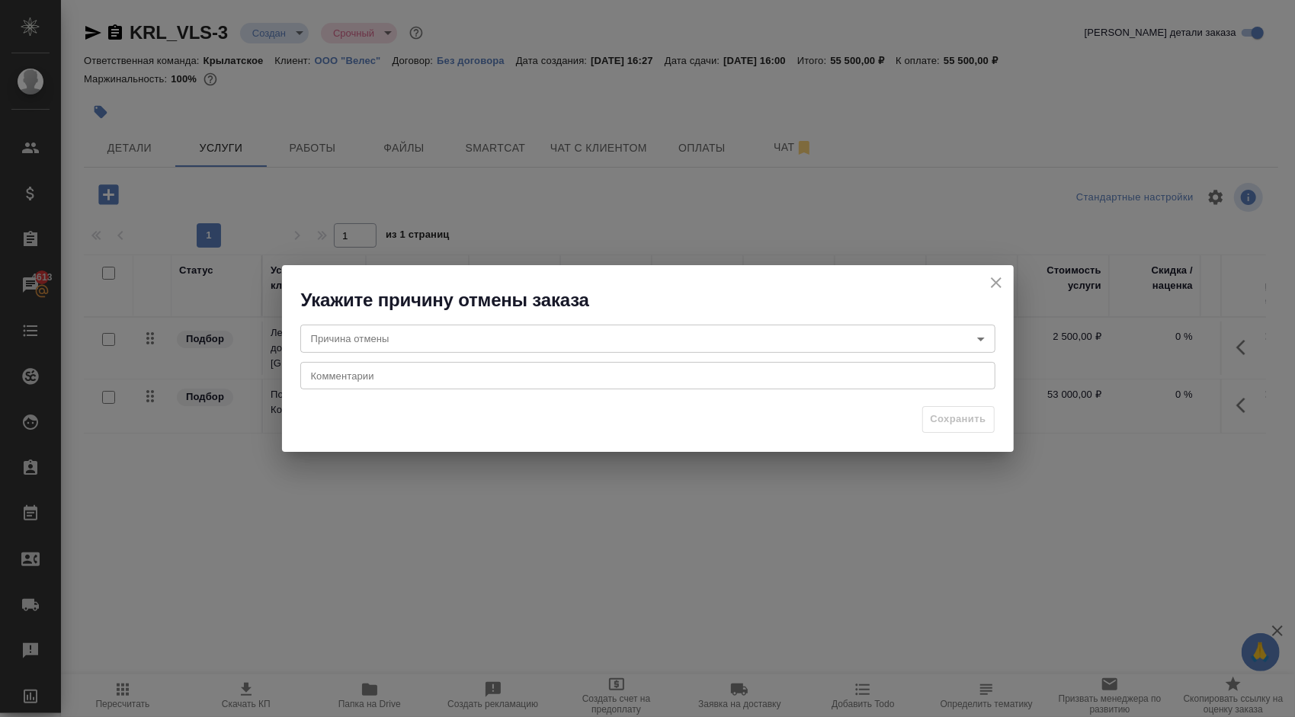
click at [563, 364] on div "x Комментарии" at bounding box center [647, 375] width 695 height 27
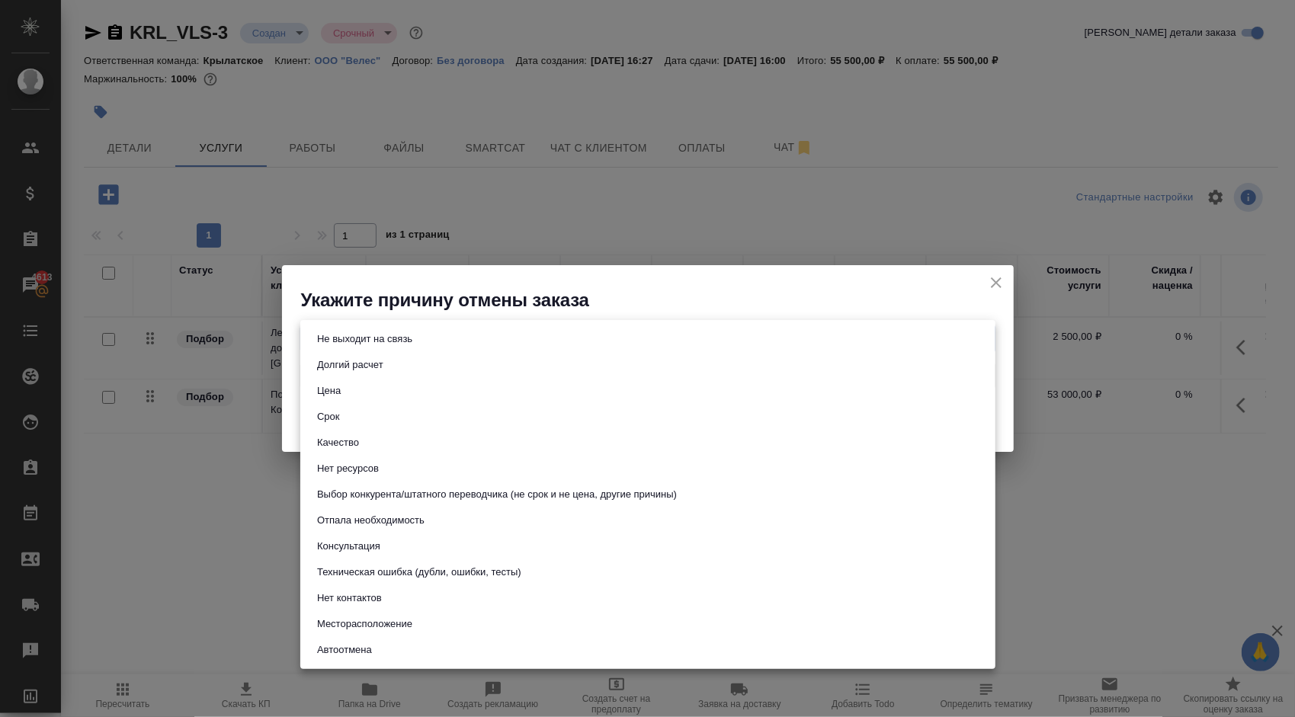
click at [543, 349] on body "🙏 .cls-1 fill:#fff; AWATERA Kasymov Timur Клиенты Спецификации Заказы 4613 Чаты…" at bounding box center [647, 358] width 1295 height 717
click at [425, 344] on li "Не выходит на связь" at bounding box center [647, 339] width 695 height 26
type input "stopContacting"
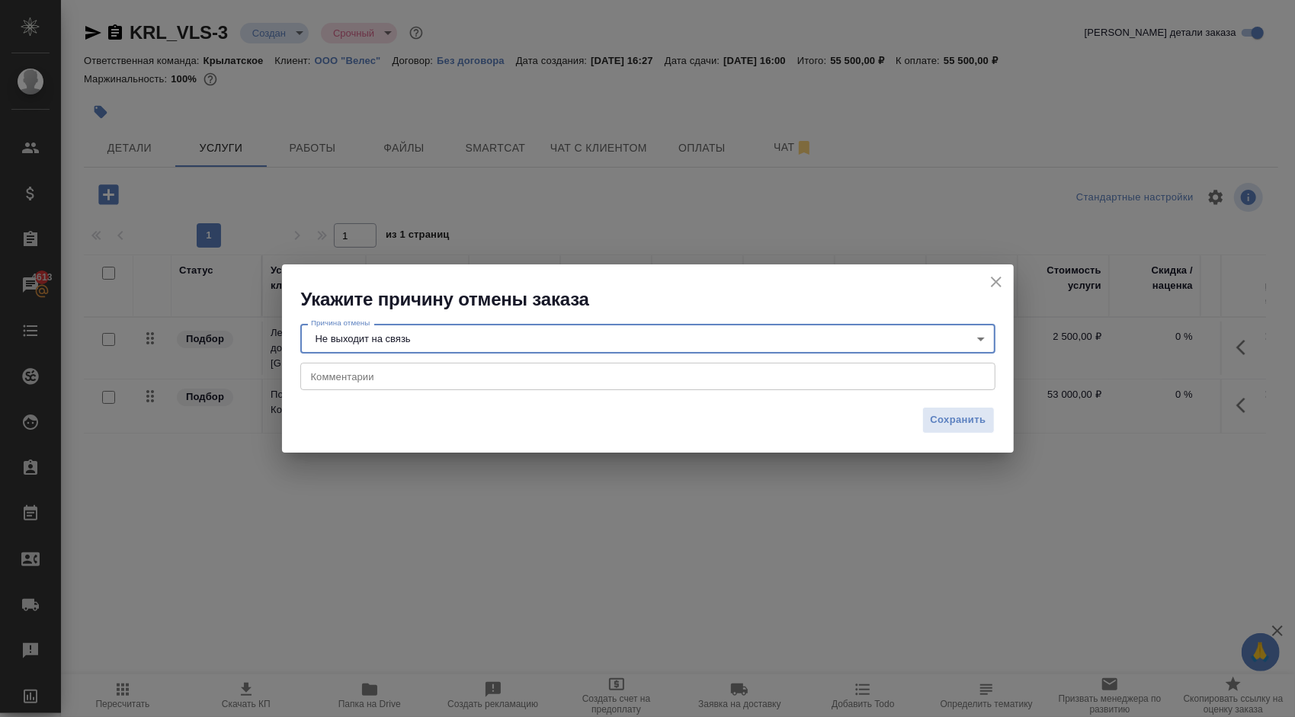
click at [919, 418] on div "Сохранить" at bounding box center [648, 425] width 732 height 53
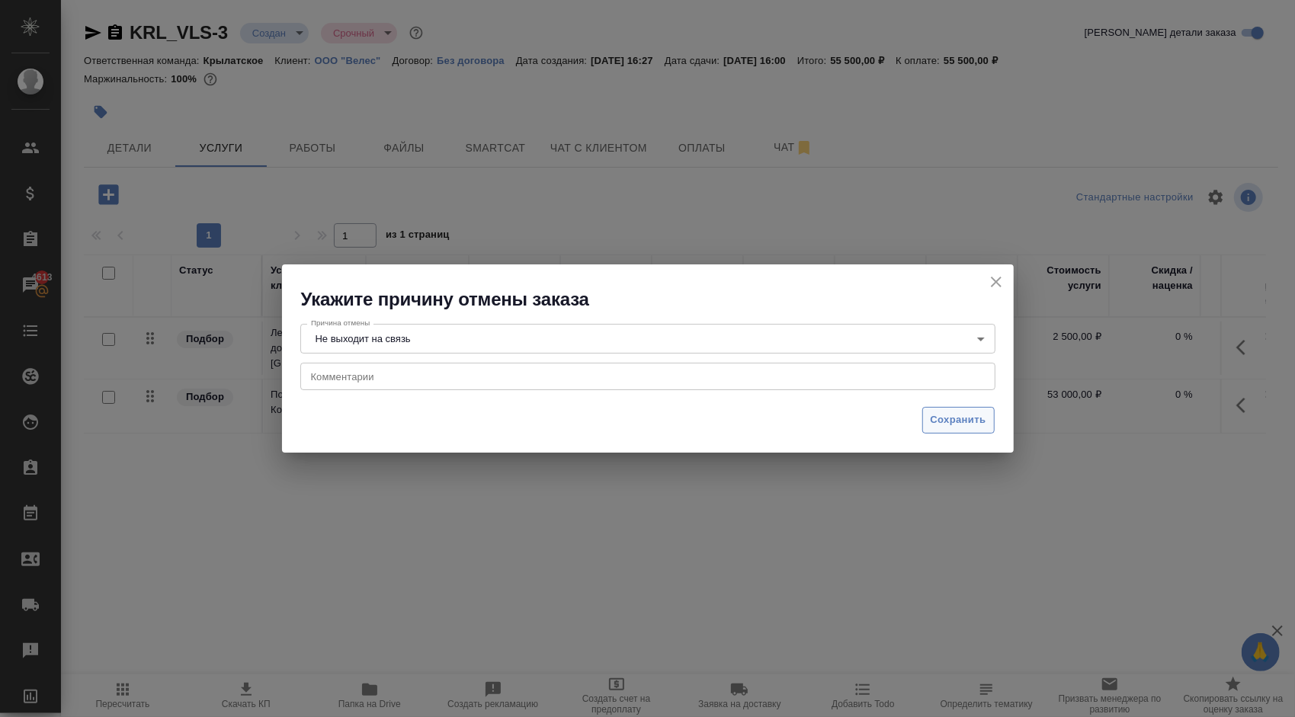
click at [943, 421] on span "Сохранить" at bounding box center [959, 421] width 56 height 18
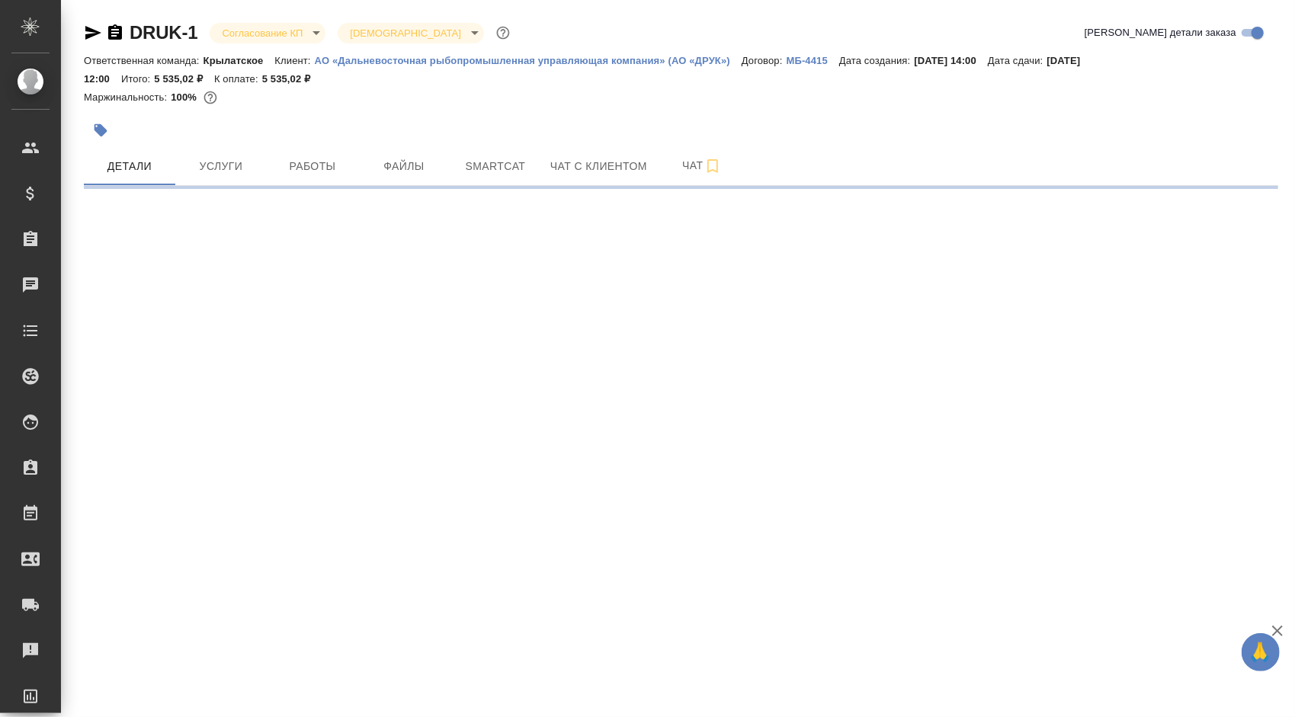
select select "RU"
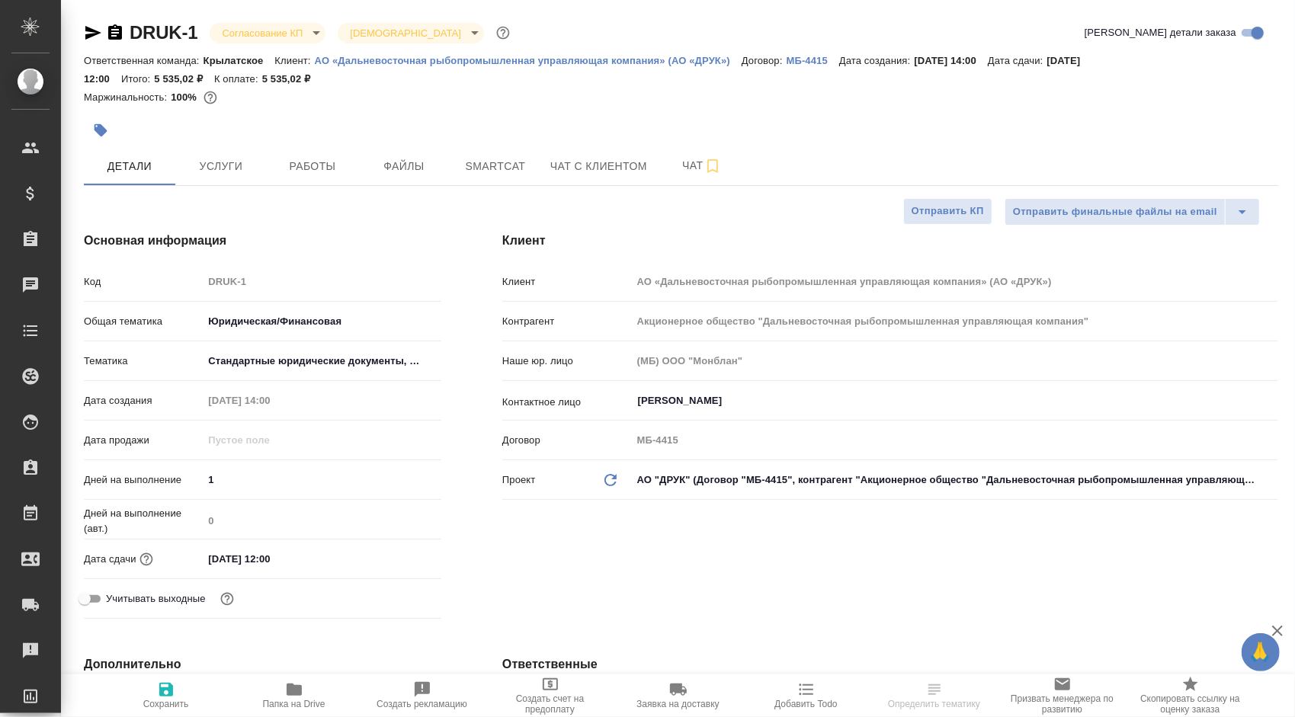
type textarea "x"
type input "Акционерное общество "Дальневосточная рыбопромышленная управляющая компания""
type textarea "x"
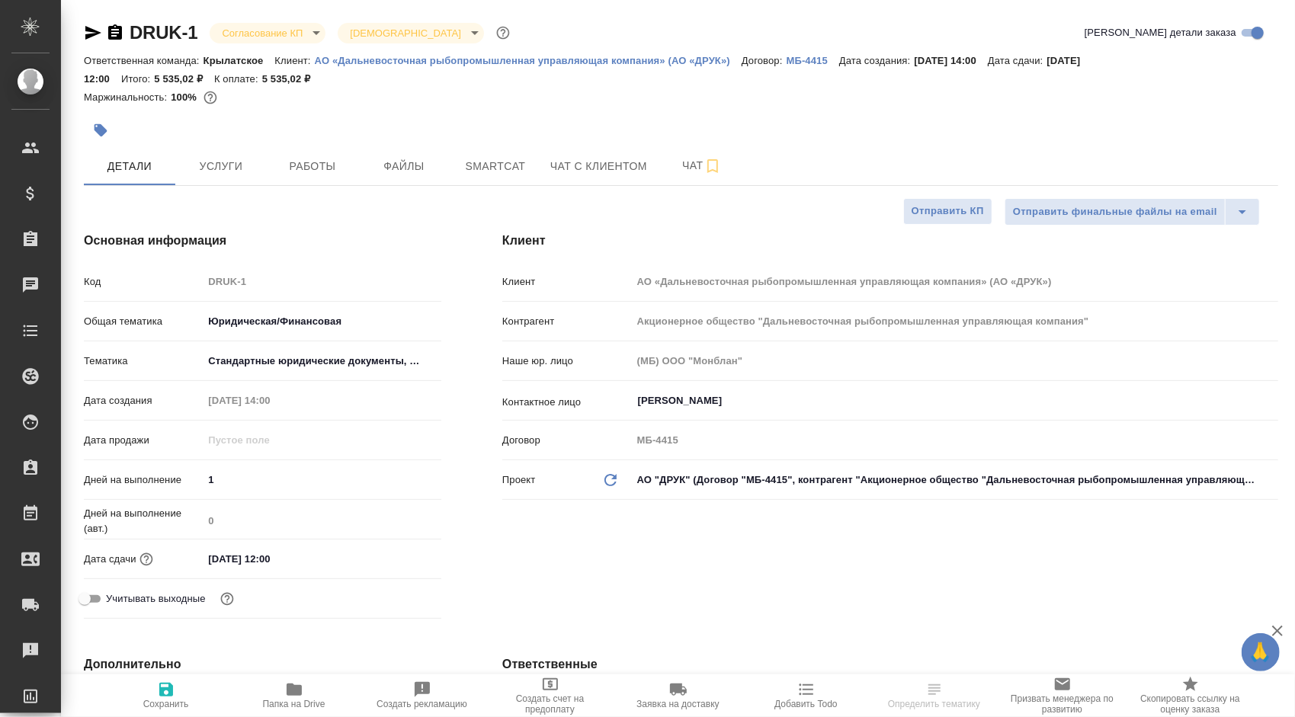
type textarea "x"
type input "Акционерное общество "Дальневосточная рыбопромышленная управляющая компания""
type textarea "x"
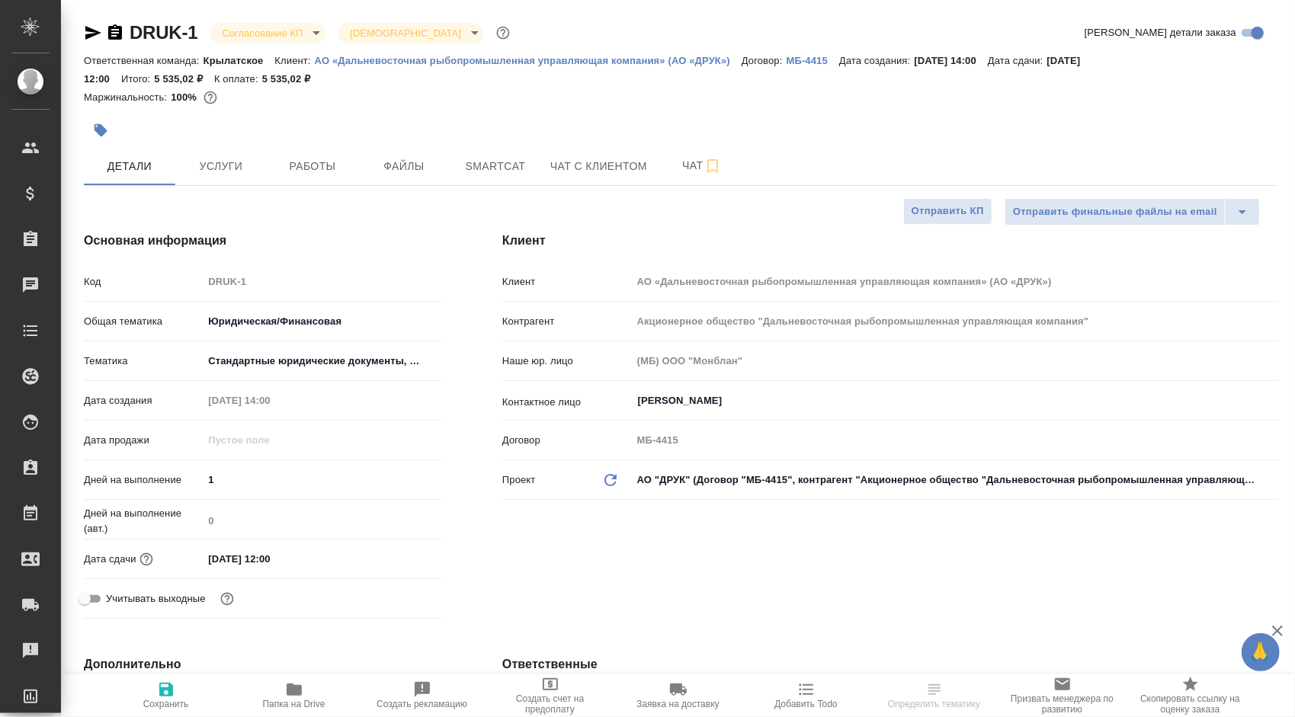
type textarea "x"
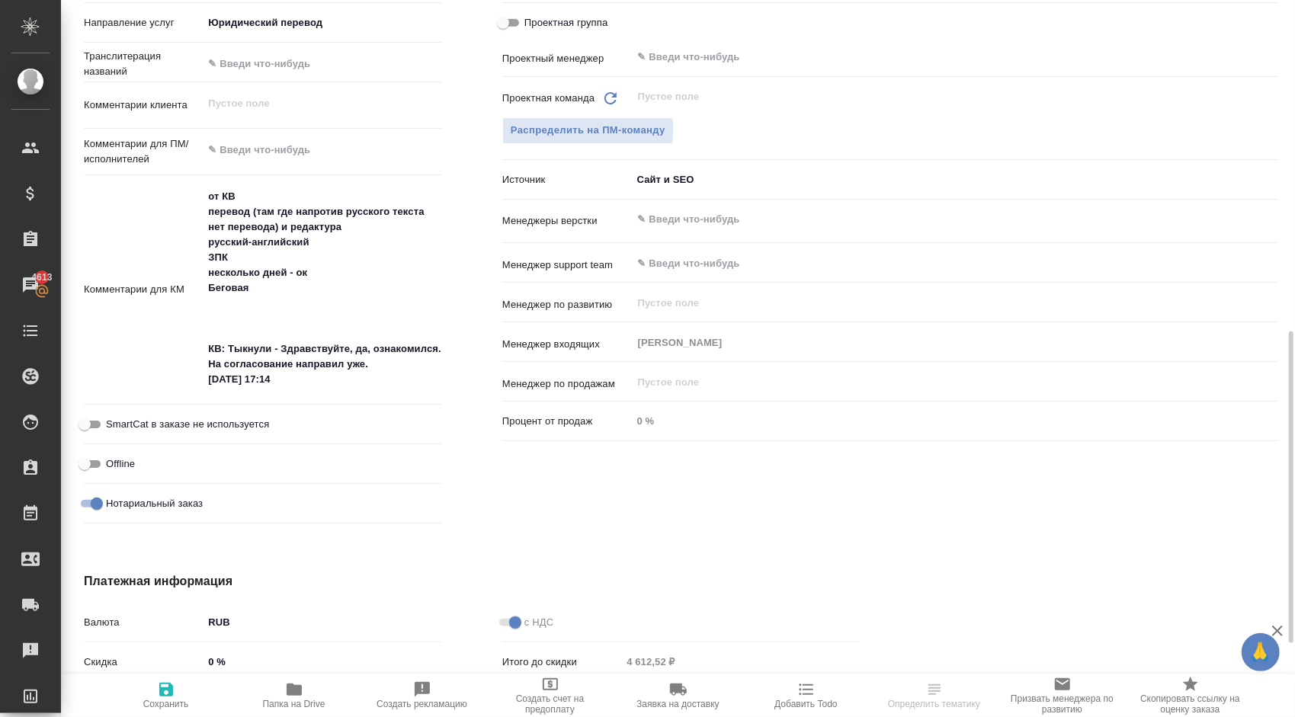
scroll to position [930, 0]
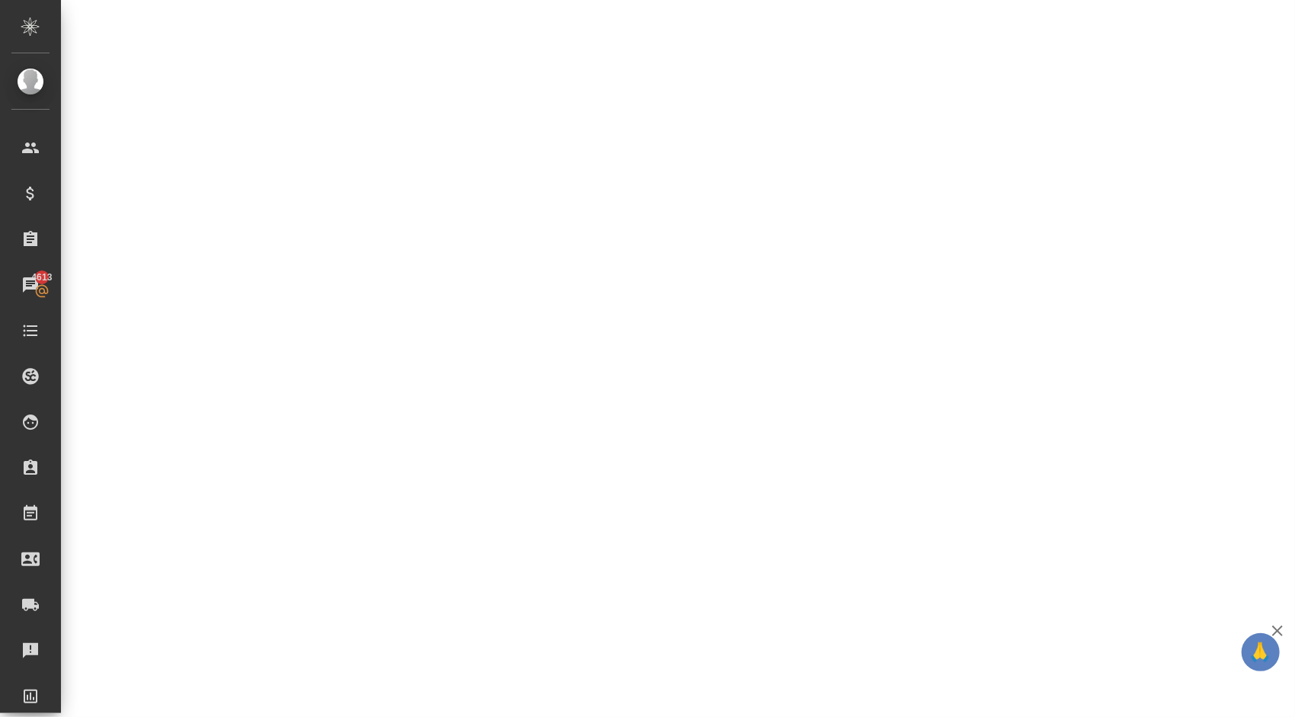
select select "RU"
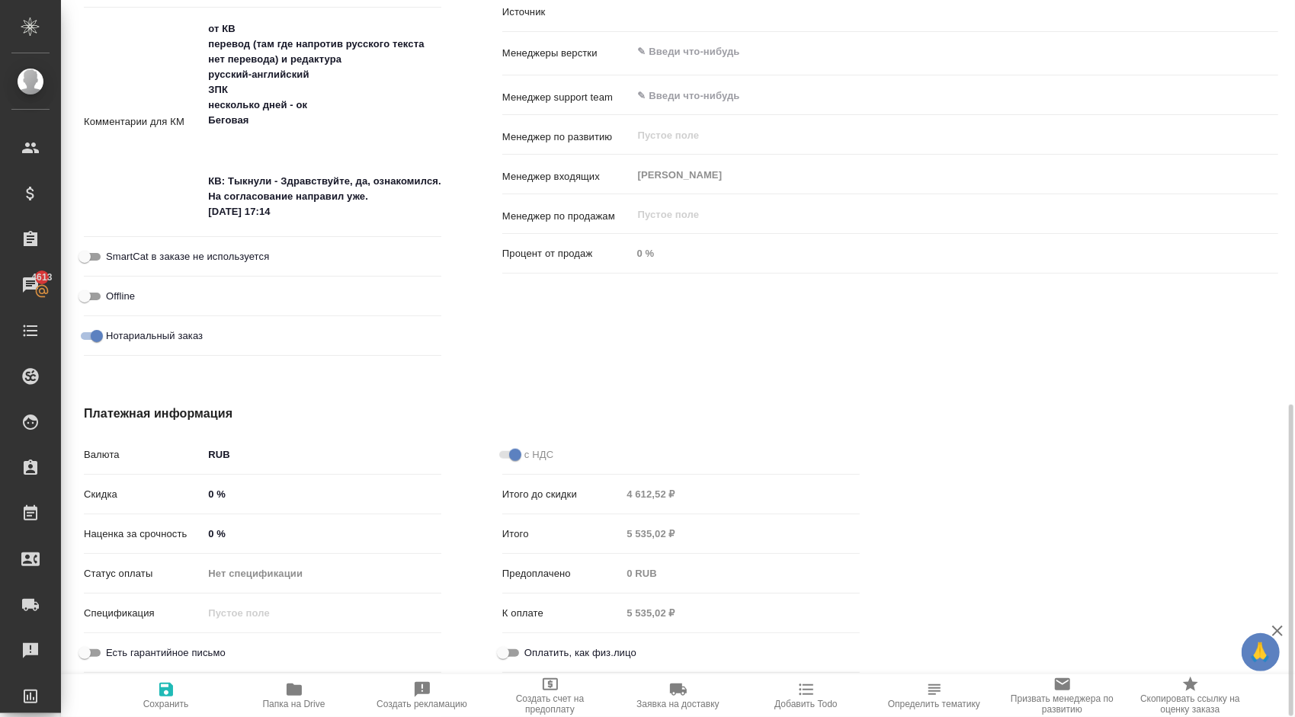
type textarea "x"
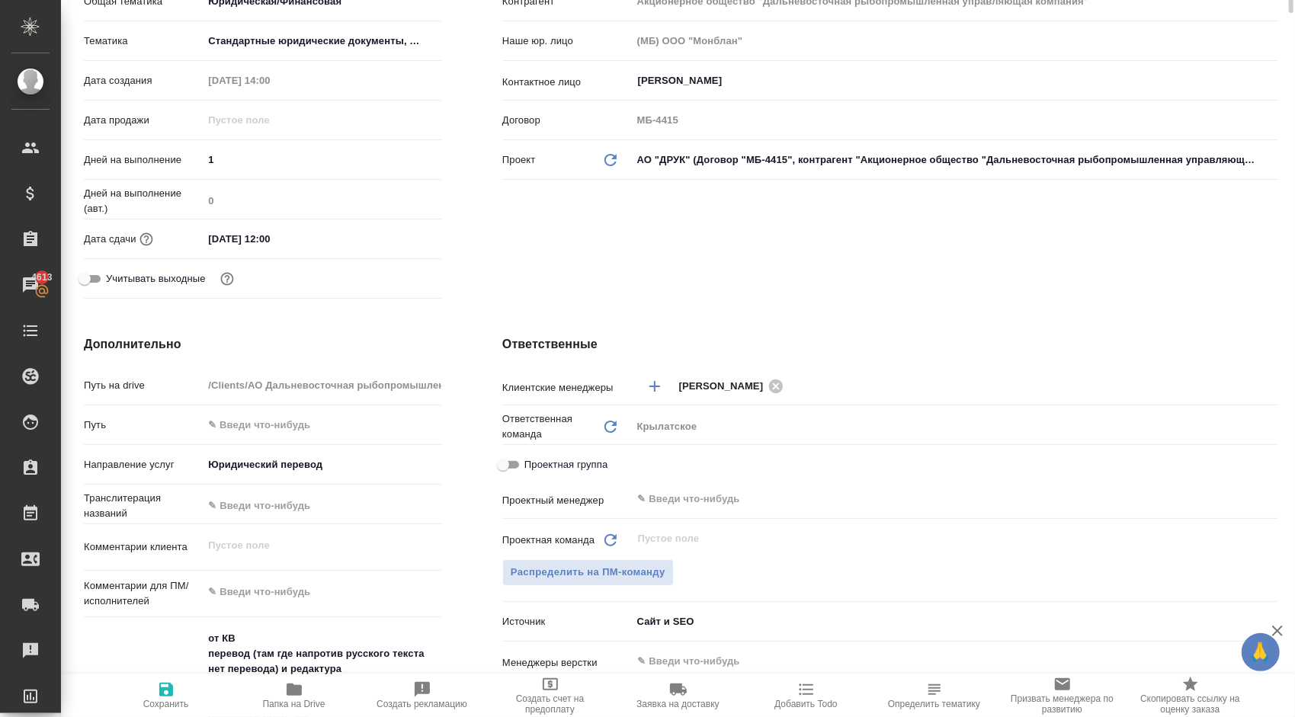
scroll to position [15, 0]
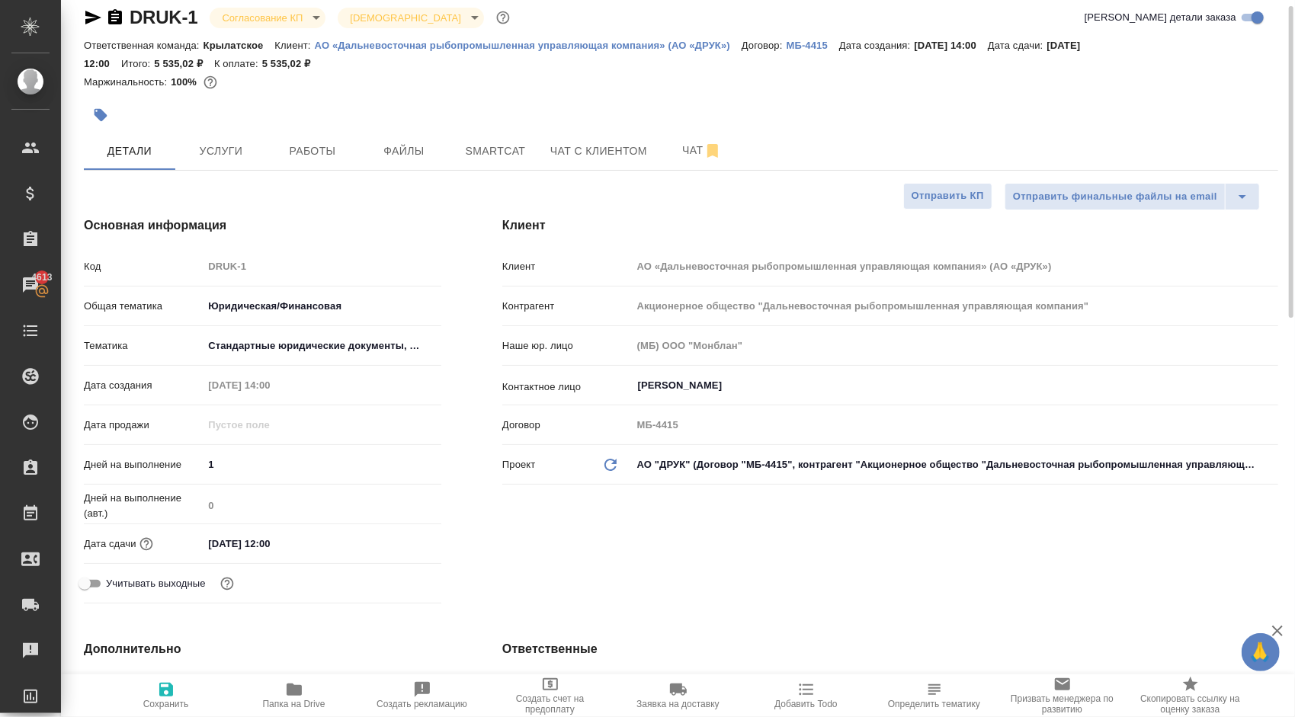
click at [296, 12] on body "🙏 .cls-1 fill:#fff; AWATERA Kasymov Timur Клиенты Спецификации Заказы 4613 Чаты…" at bounding box center [647, 358] width 1295 height 717
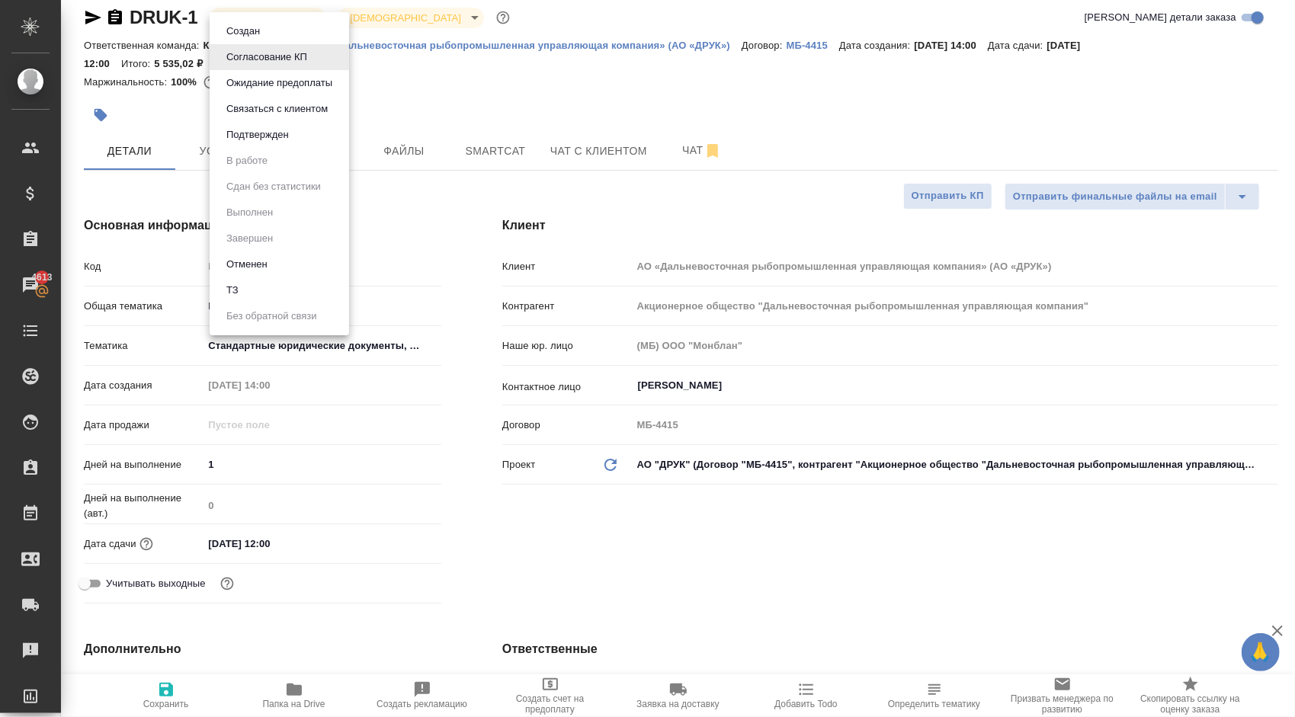
click at [480, 450] on div at bounding box center [647, 358] width 1295 height 717
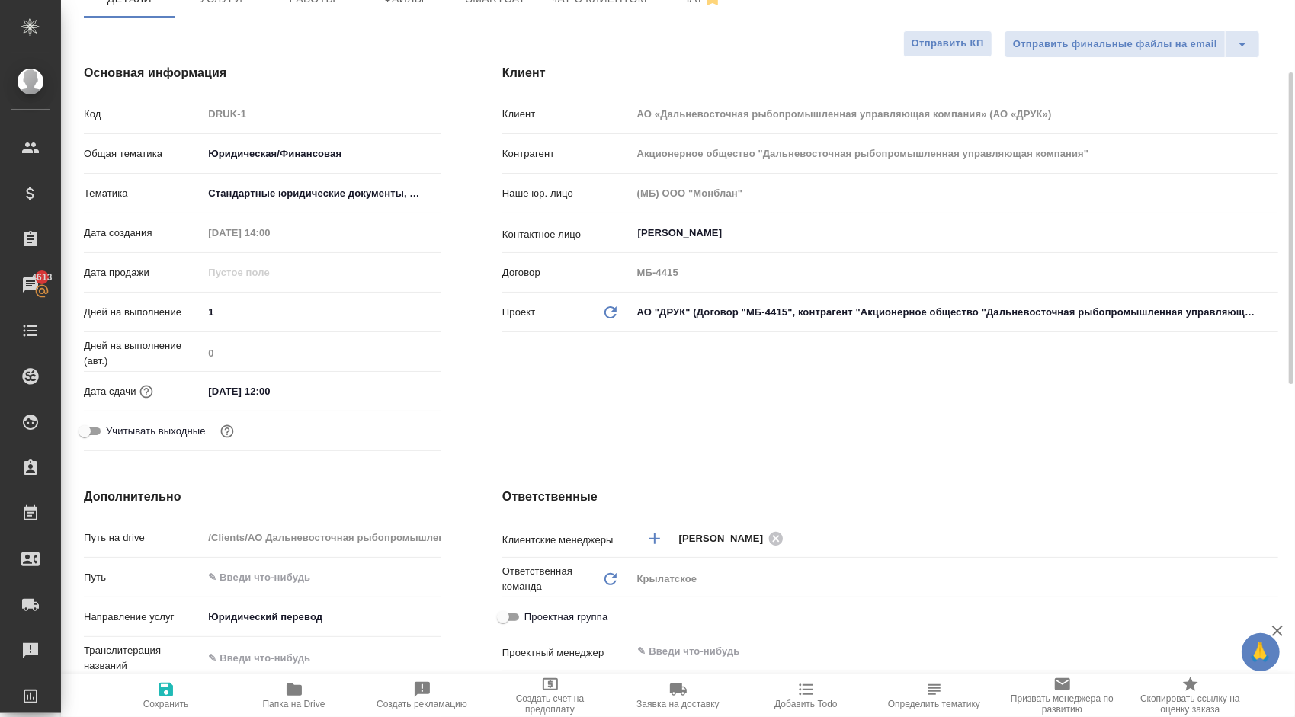
scroll to position [0, 0]
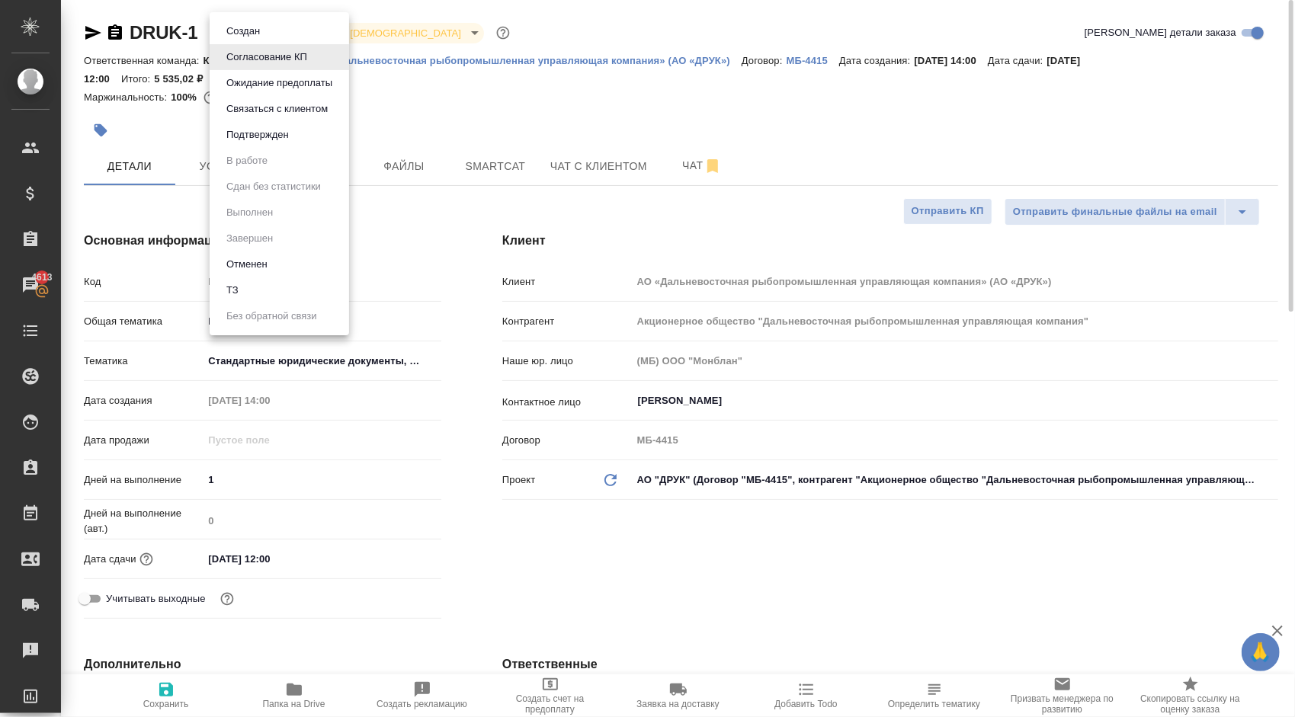
click at [313, 30] on body "🙏 .cls-1 fill:#fff; AWATERA Kasymov Timur Клиенты Спецификации Заказы 4613 Чаты…" at bounding box center [647, 358] width 1295 height 717
click at [277, 258] on li "Отменен" at bounding box center [280, 265] width 140 height 26
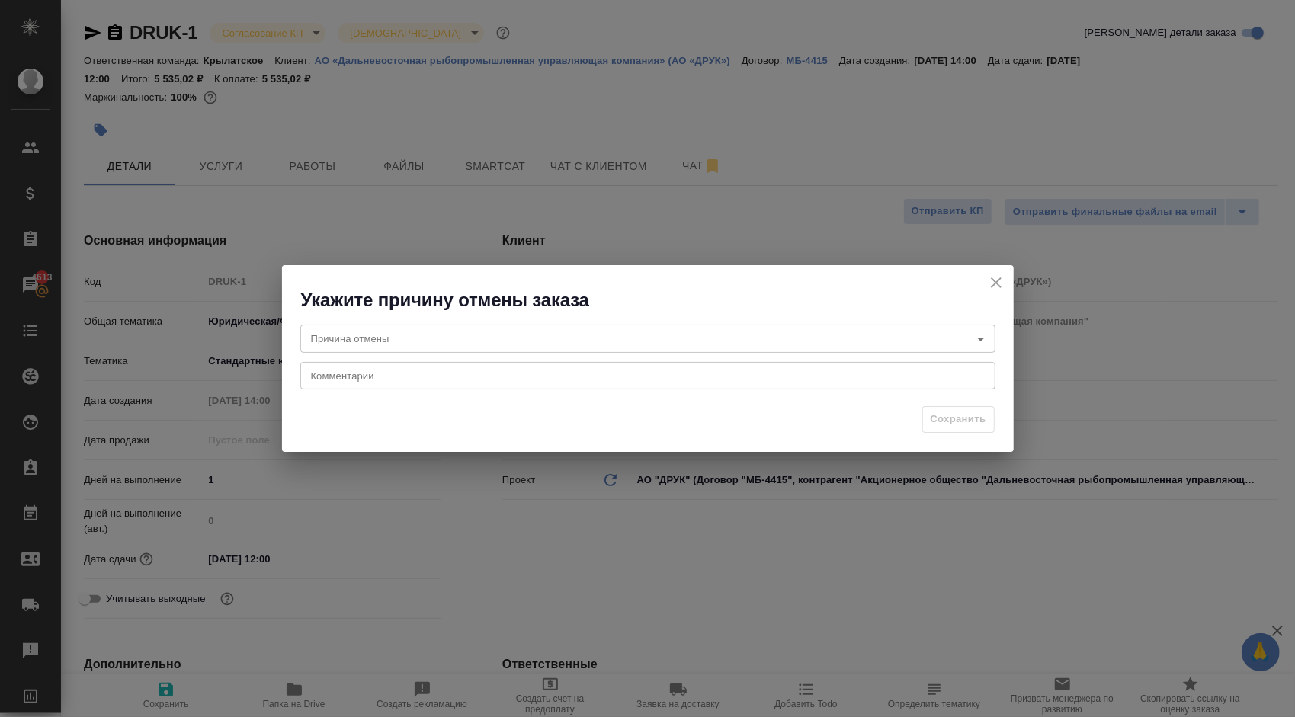
drag, startPoint x: 390, startPoint y: 316, endPoint x: 393, endPoint y: 328, distance: 12.1
click at [391, 321] on div "Причина отмены ​ Причина отмены Комментарии x Комментарии" at bounding box center [648, 355] width 732 height 85
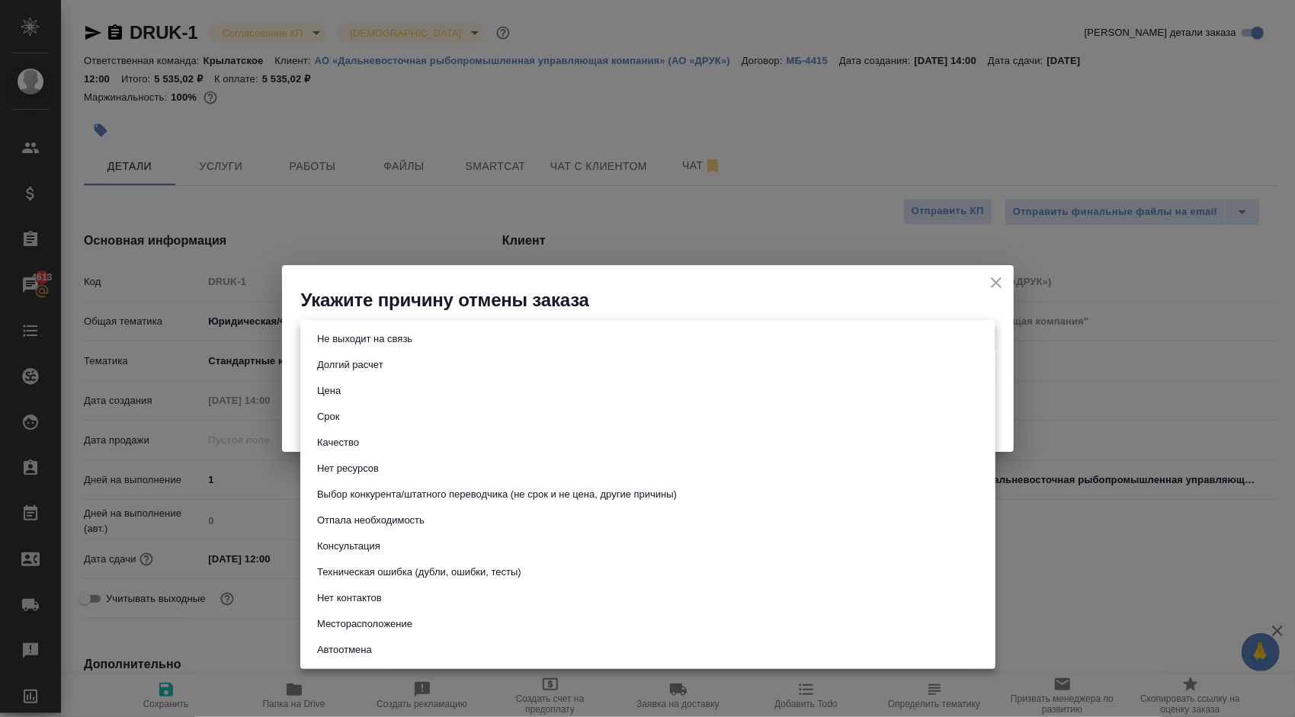
click at [393, 329] on body "🙏 .cls-1 fill:#fff; AWATERA Kasymov Timur Клиенты Спецификации Заказы 4613 Чаты…" at bounding box center [647, 358] width 1295 height 717
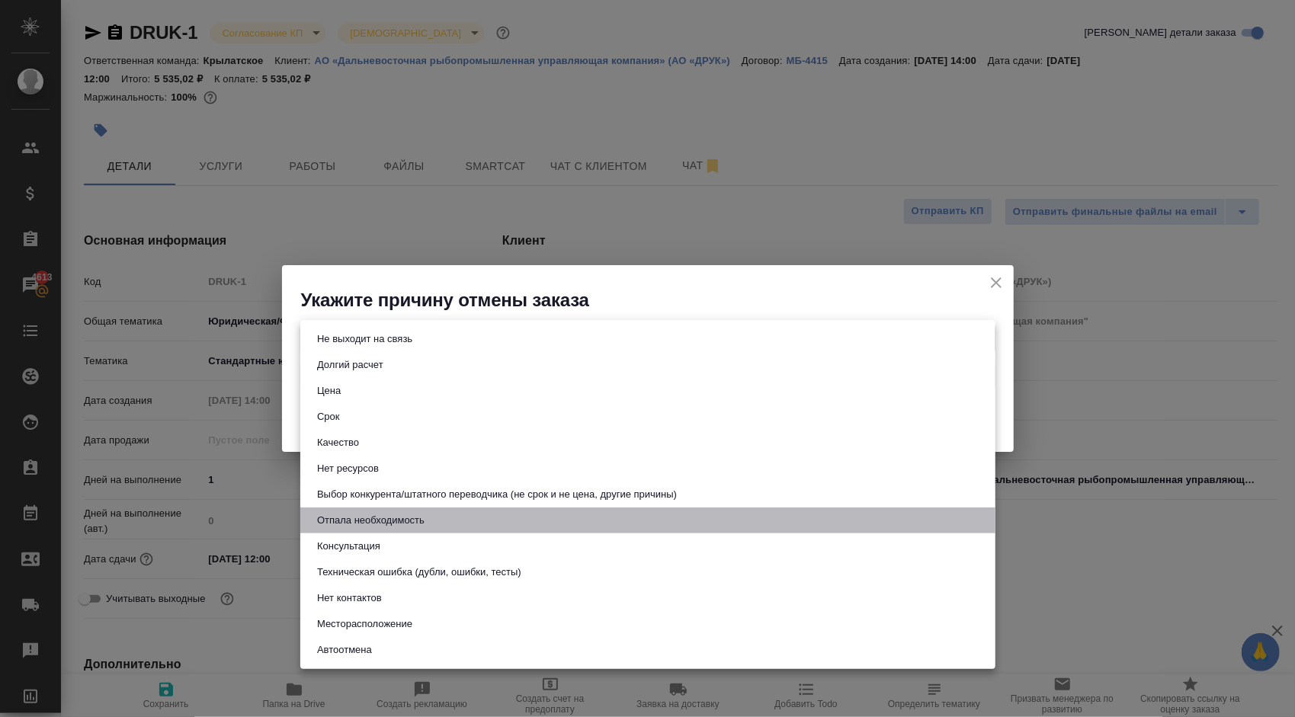
click at [493, 515] on li "Отпала необходимость" at bounding box center [647, 521] width 695 height 26
type input "noNeed"
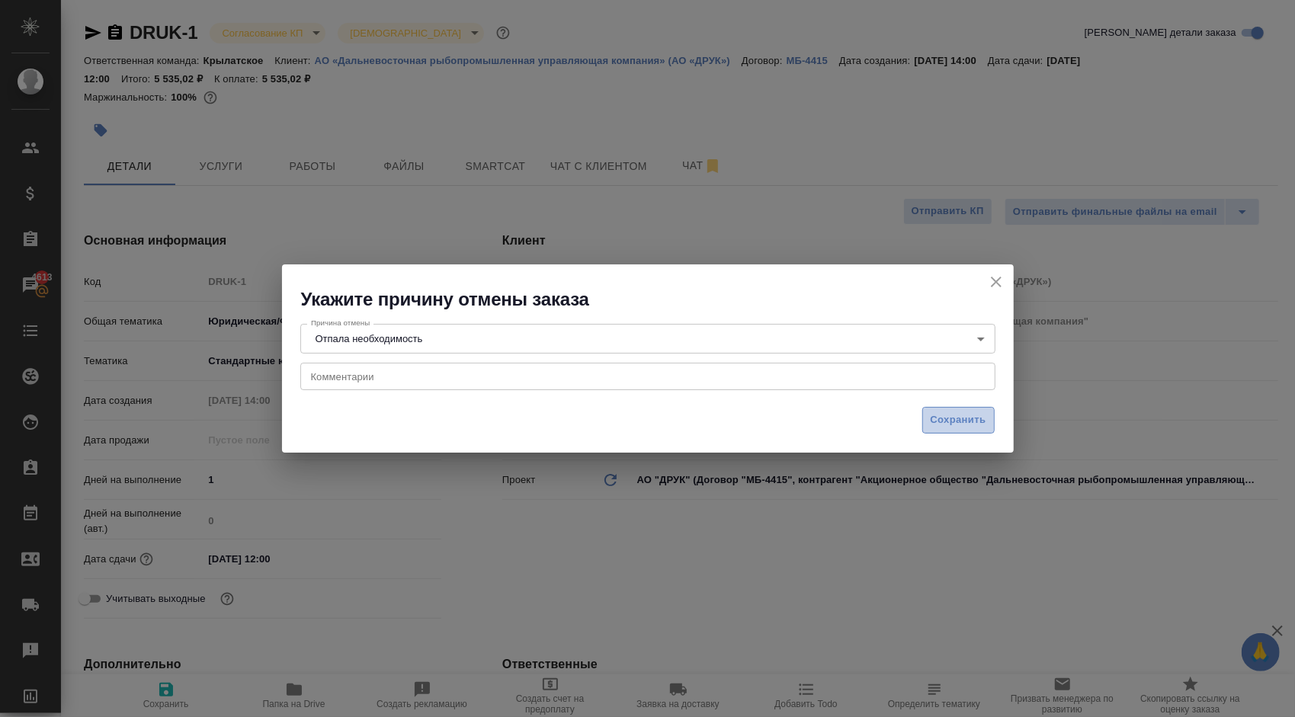
click at [964, 416] on span "Сохранить" at bounding box center [959, 421] width 56 height 18
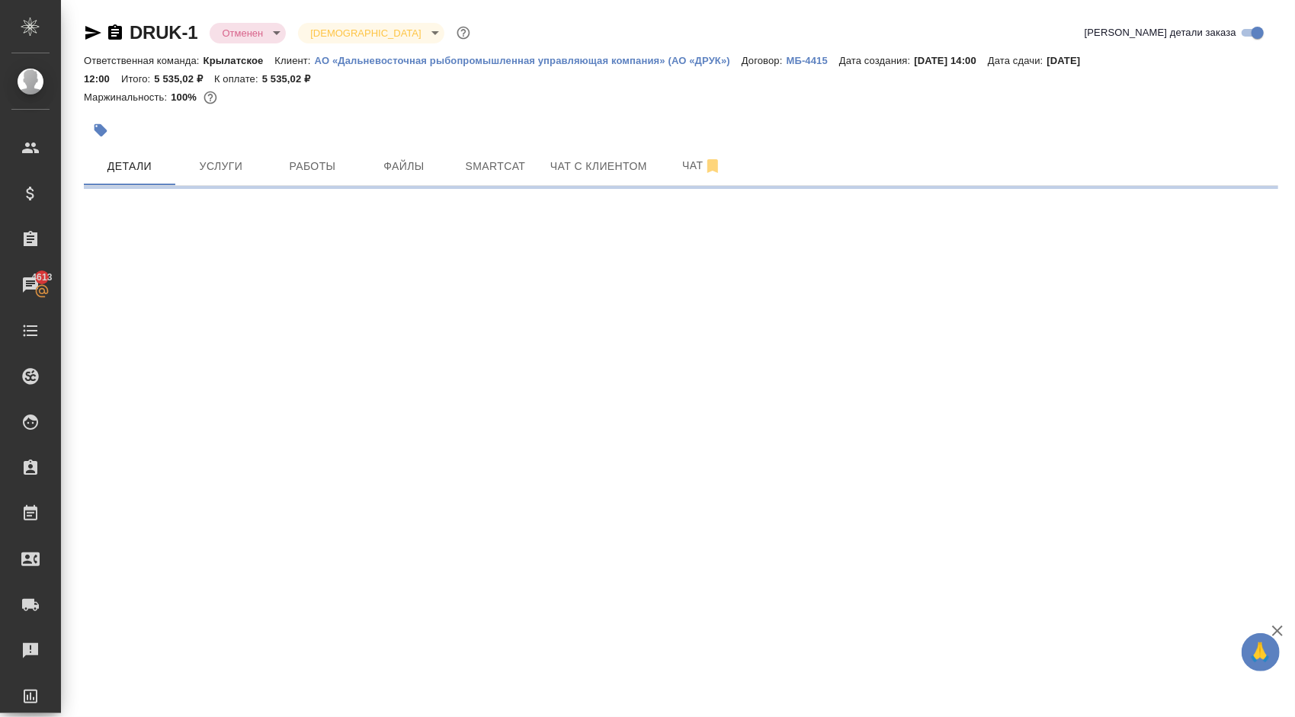
select select "RU"
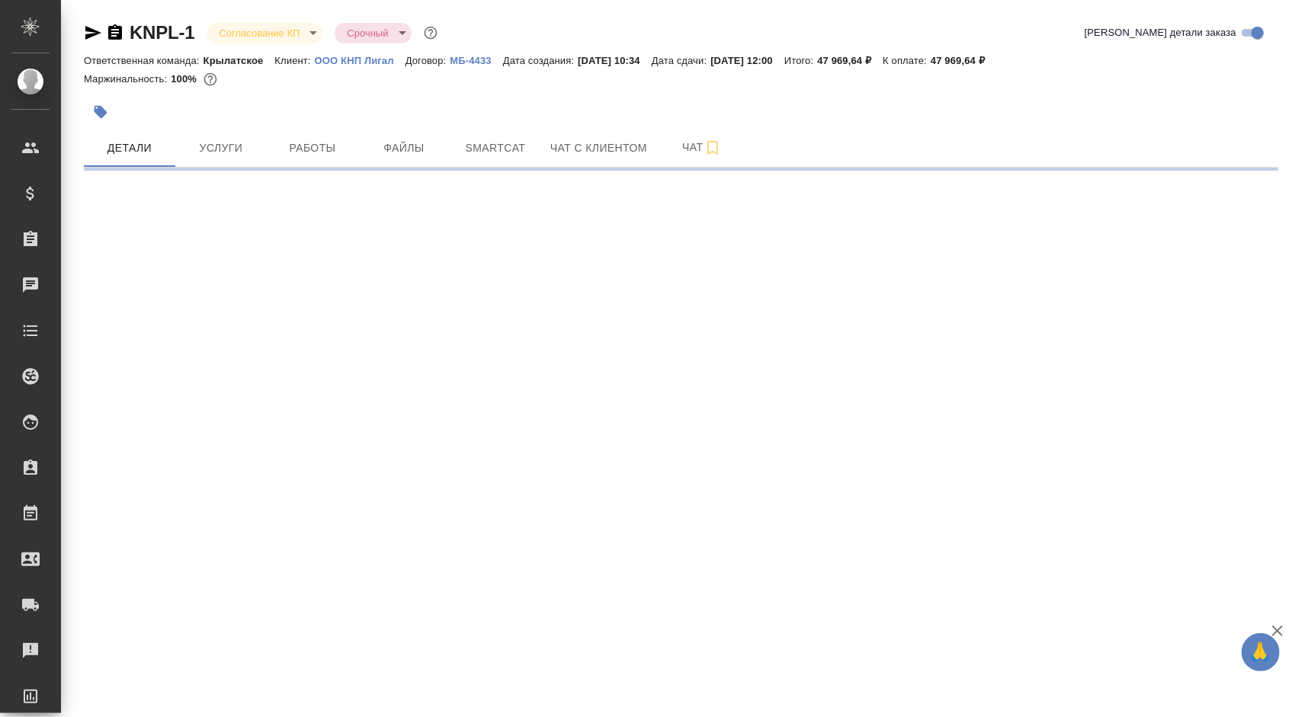
select select "RU"
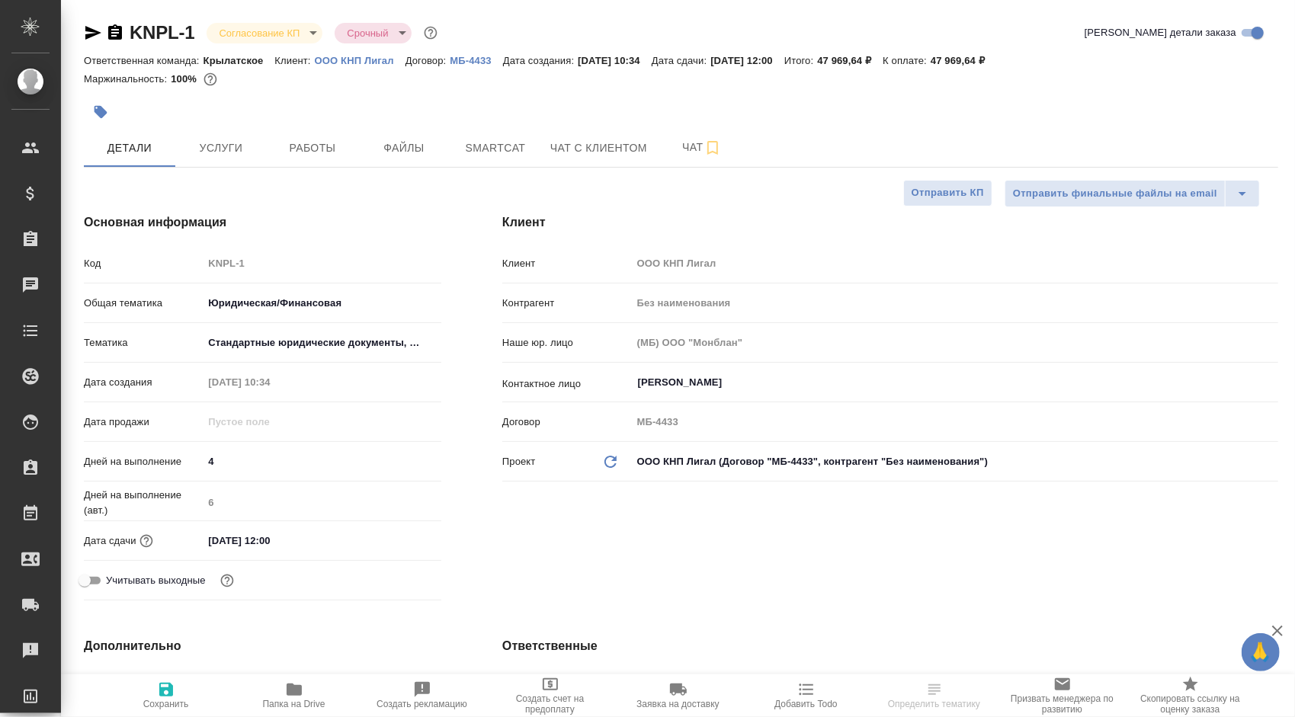
type textarea "x"
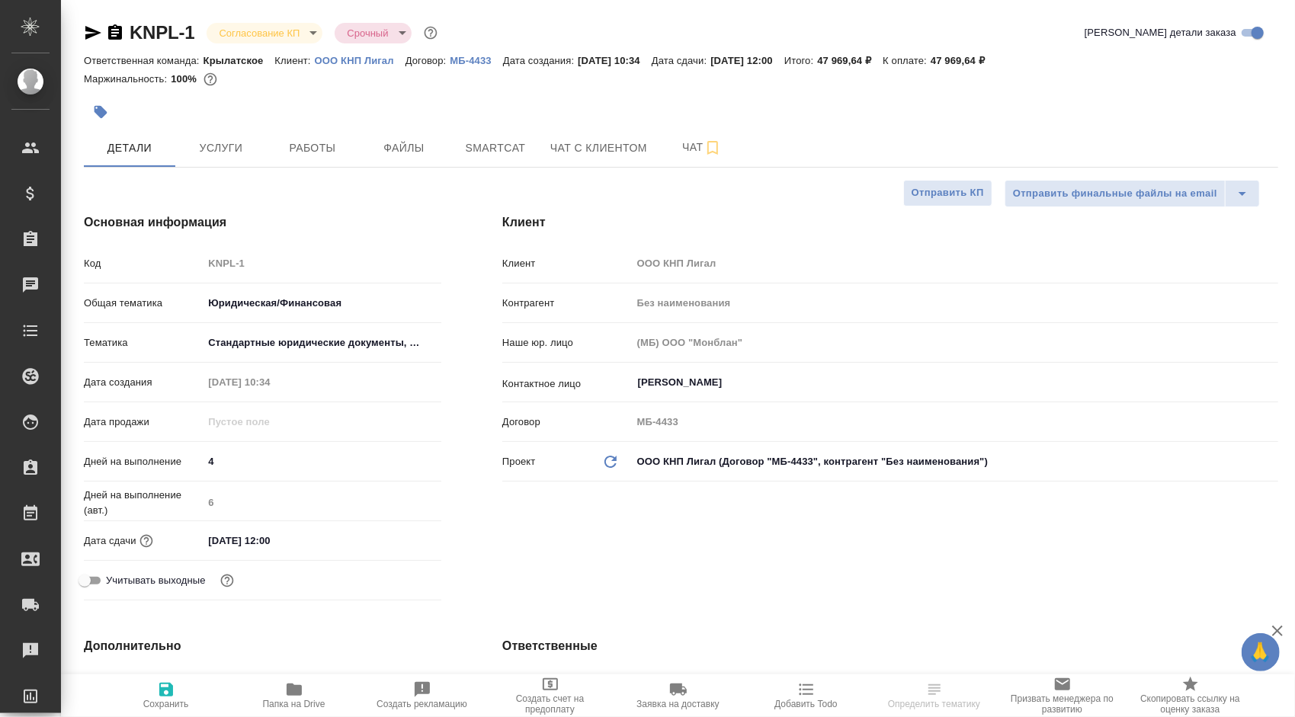
type textarea "x"
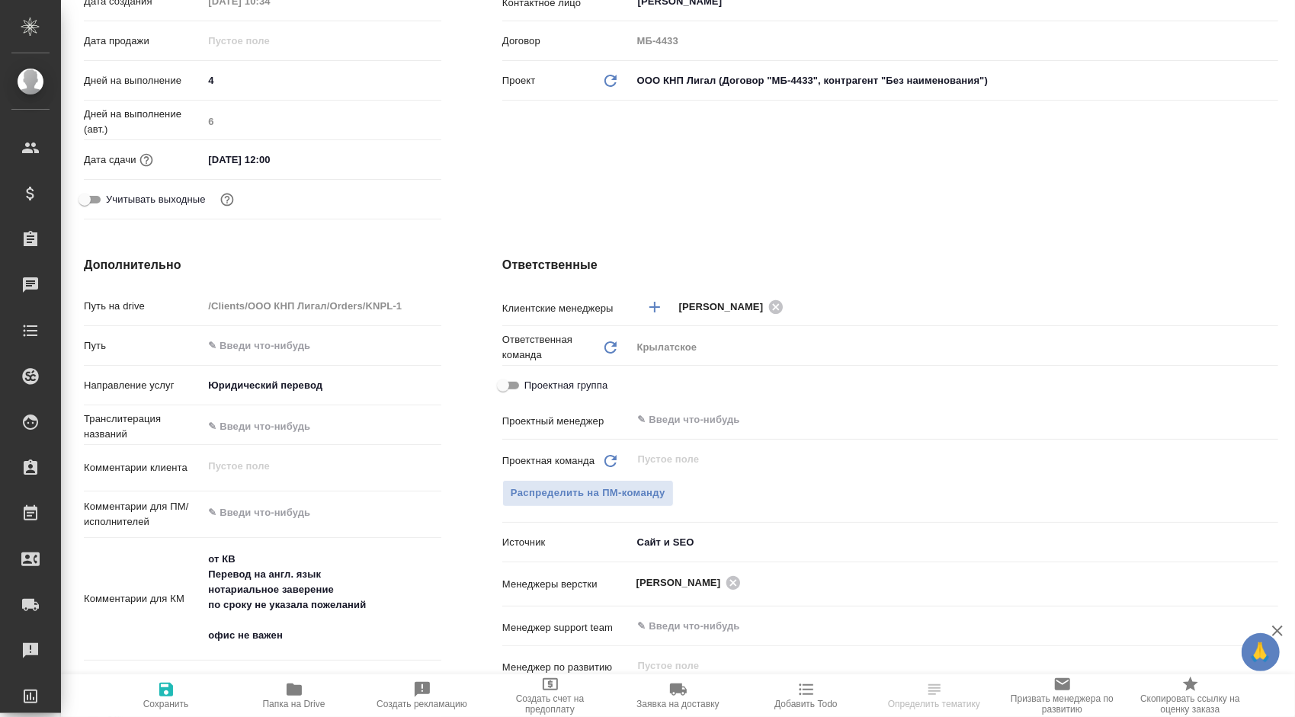
type textarea "x"
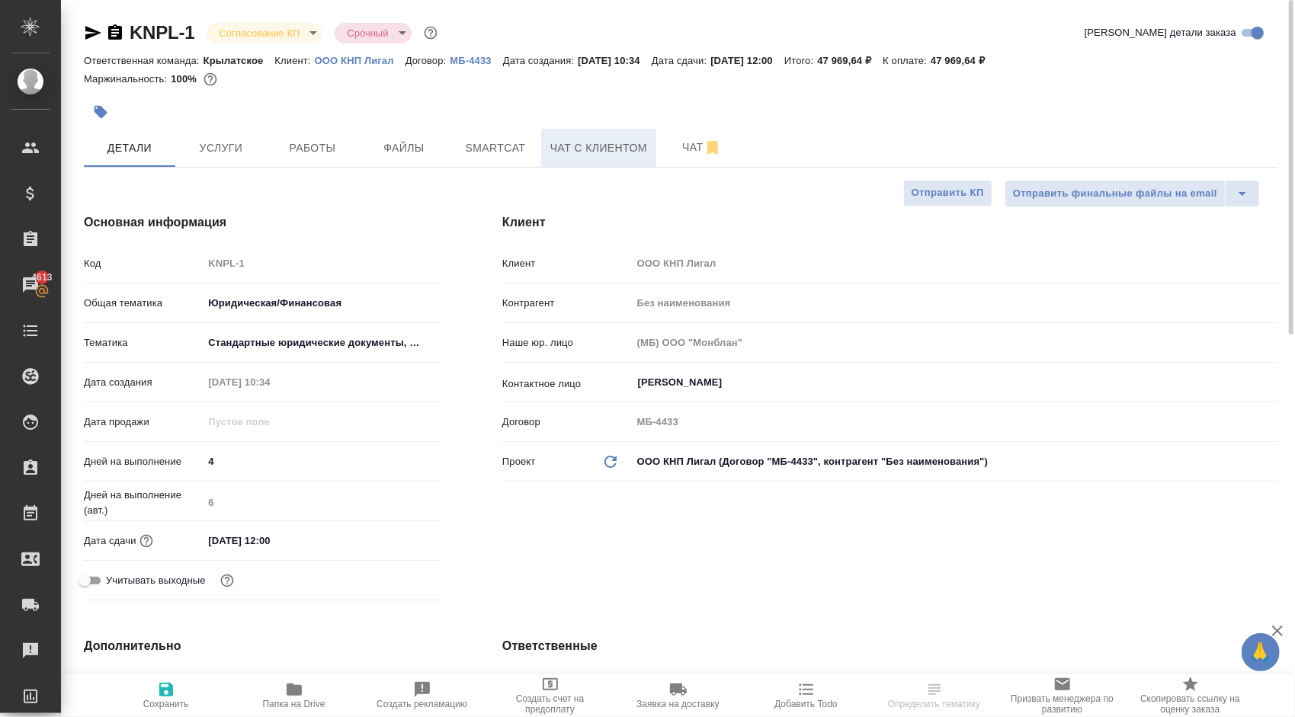
click at [595, 134] on button "Чат с клиентом" at bounding box center [598, 148] width 115 height 38
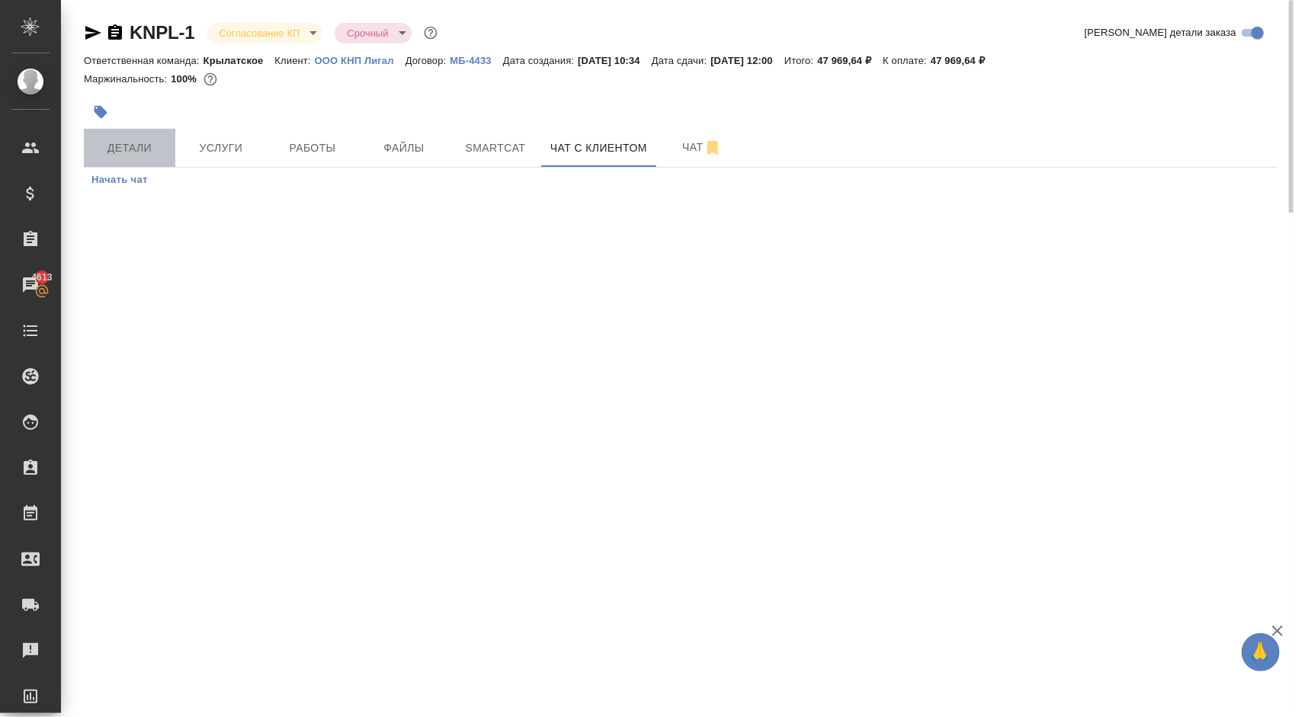
click at [163, 139] on span "Детали" at bounding box center [129, 148] width 73 height 19
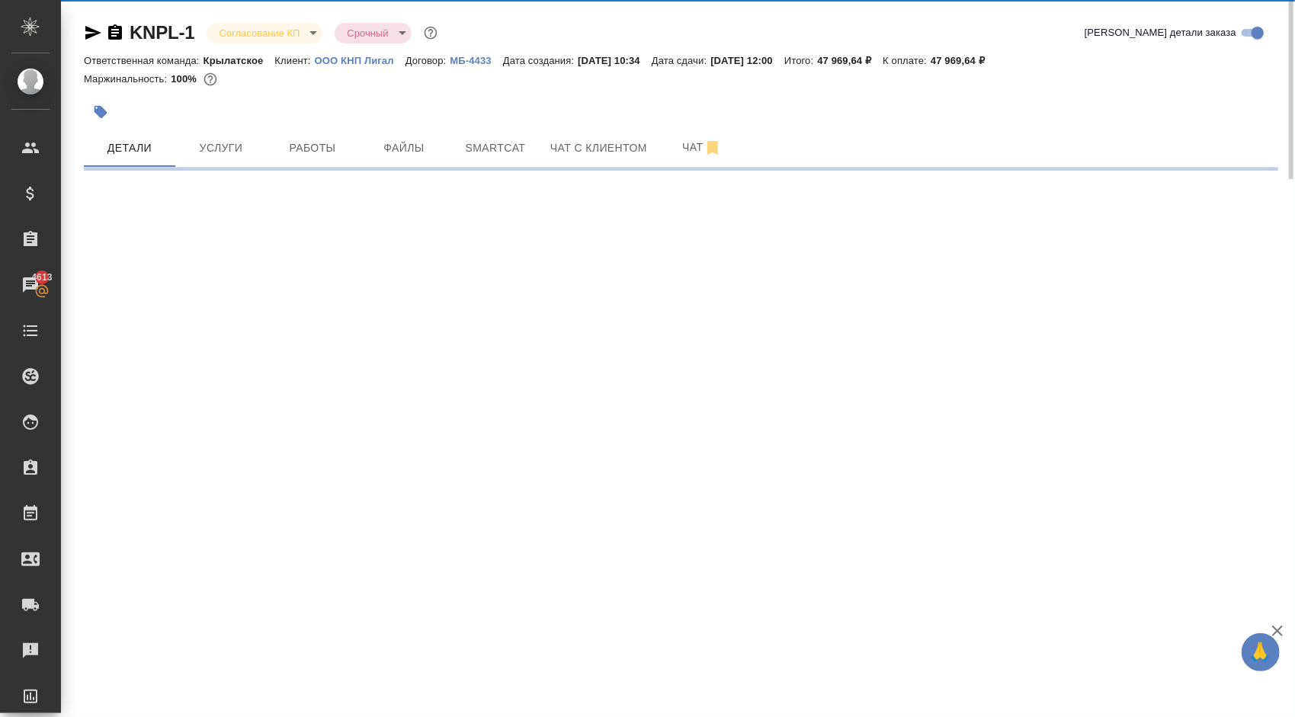
select select "RU"
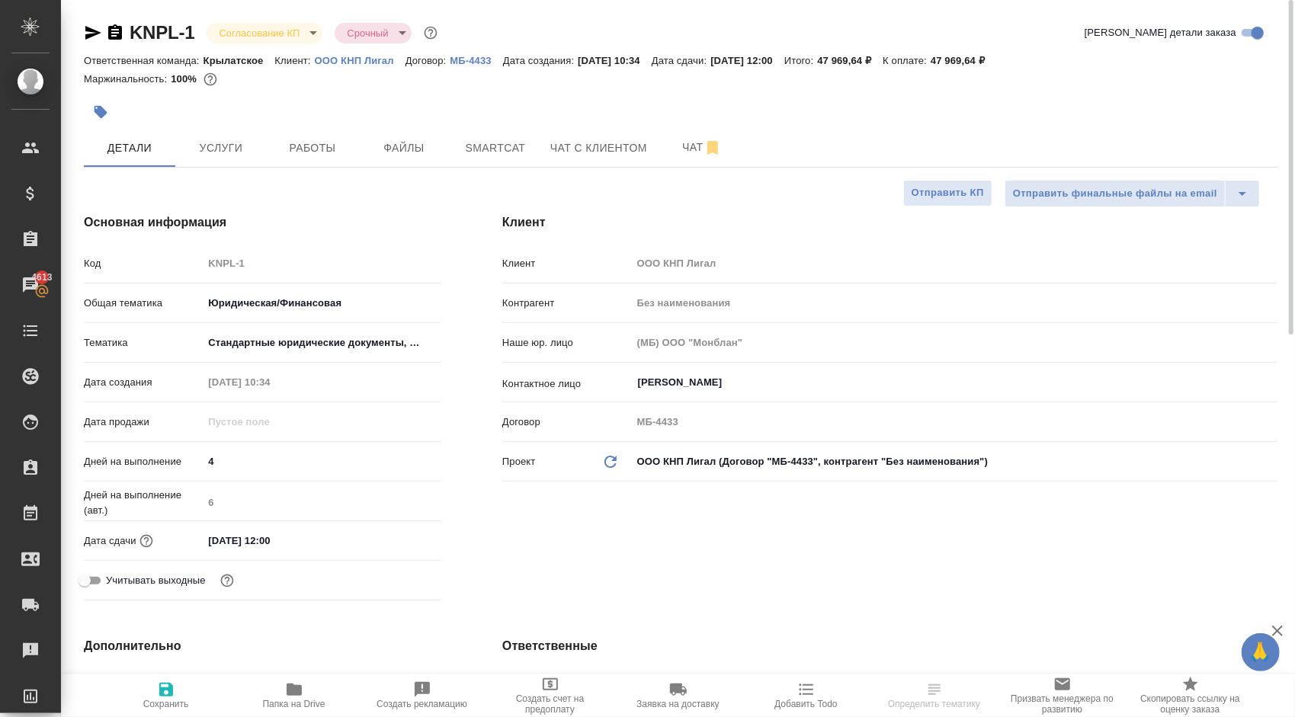
type textarea "x"
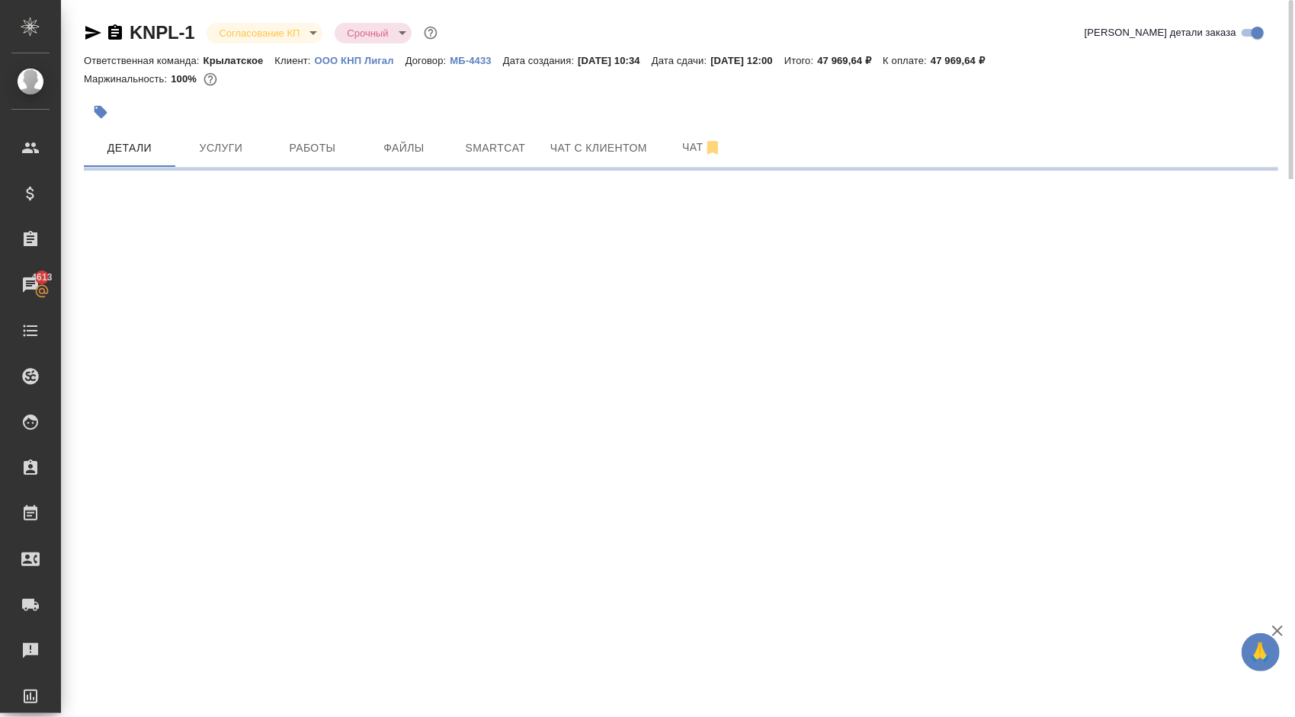
select select "RU"
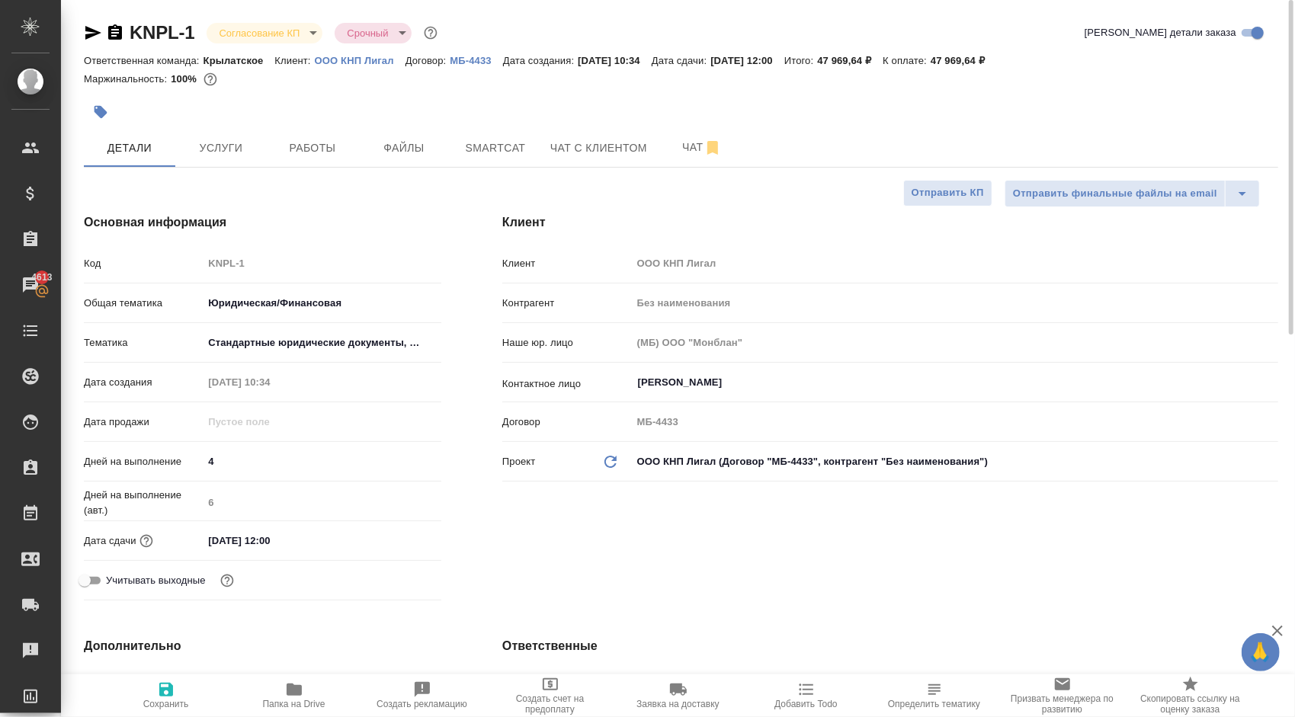
type textarea "x"
click at [334, 24] on div "KNPL-1 Согласование КП kpNegotiation Срочный urgent" at bounding box center [262, 33] width 357 height 24
click at [320, 32] on body "🙏 .cls-1 fill:#fff; AWATERA [PERSON_NAME] Клиенты Спецификации Заказы 4613 Чаты…" at bounding box center [647, 358] width 1295 height 717
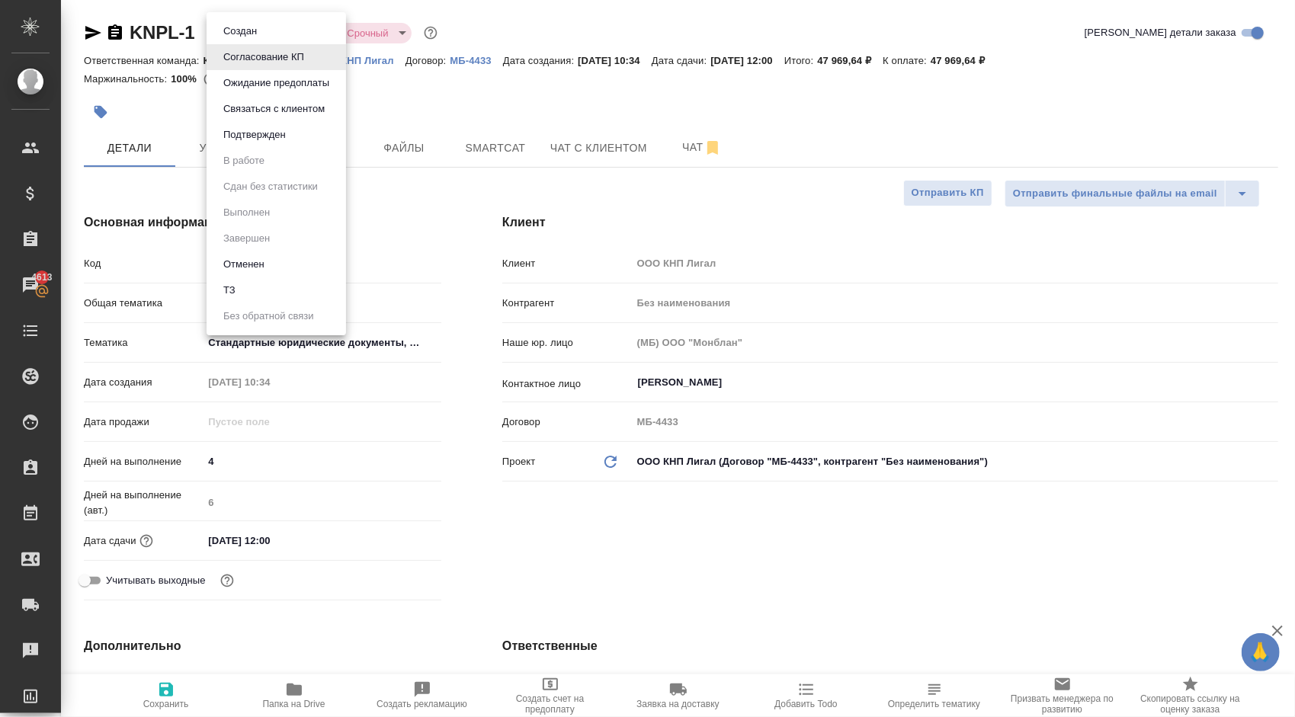
click at [293, 267] on li "Отменен" at bounding box center [277, 265] width 140 height 26
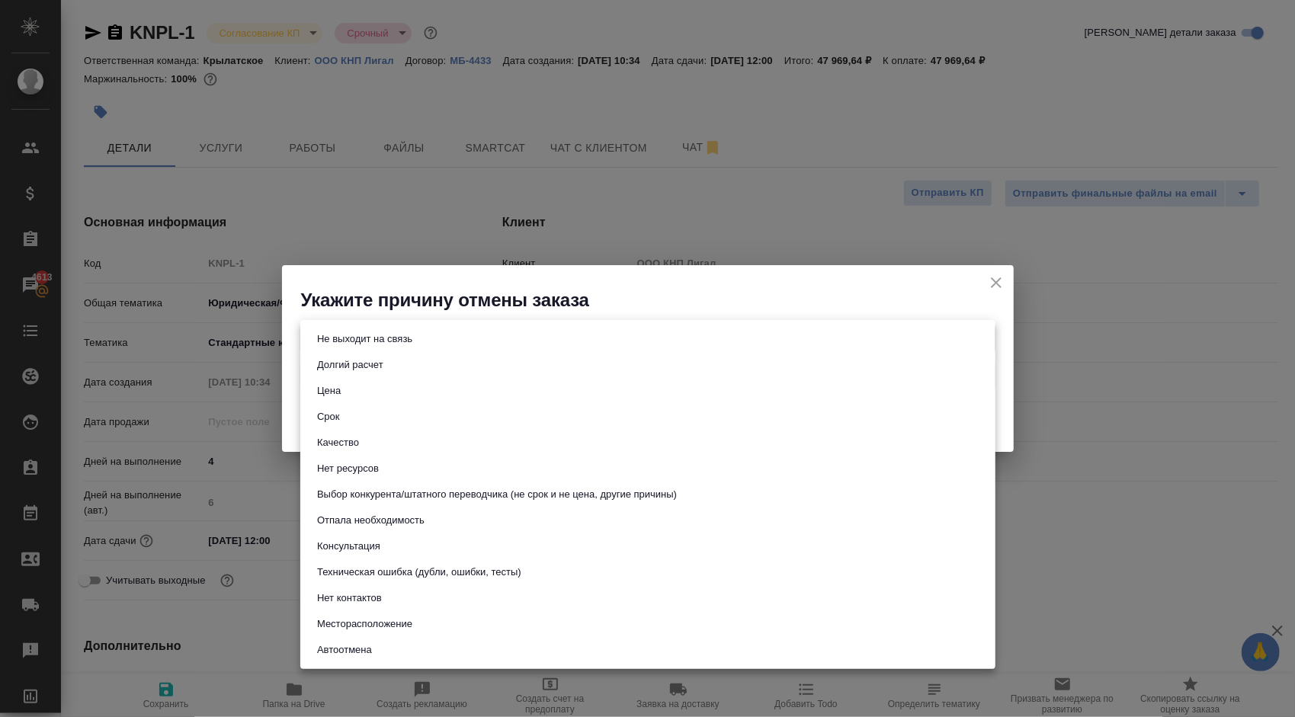
click at [438, 326] on body "🙏 .cls-1 fill:#fff; AWATERA [PERSON_NAME] Клиенты Спецификации Заказы 4613 Чаты…" at bounding box center [647, 358] width 1295 height 717
click at [470, 392] on li "Цена" at bounding box center [647, 391] width 695 height 26
type input "price"
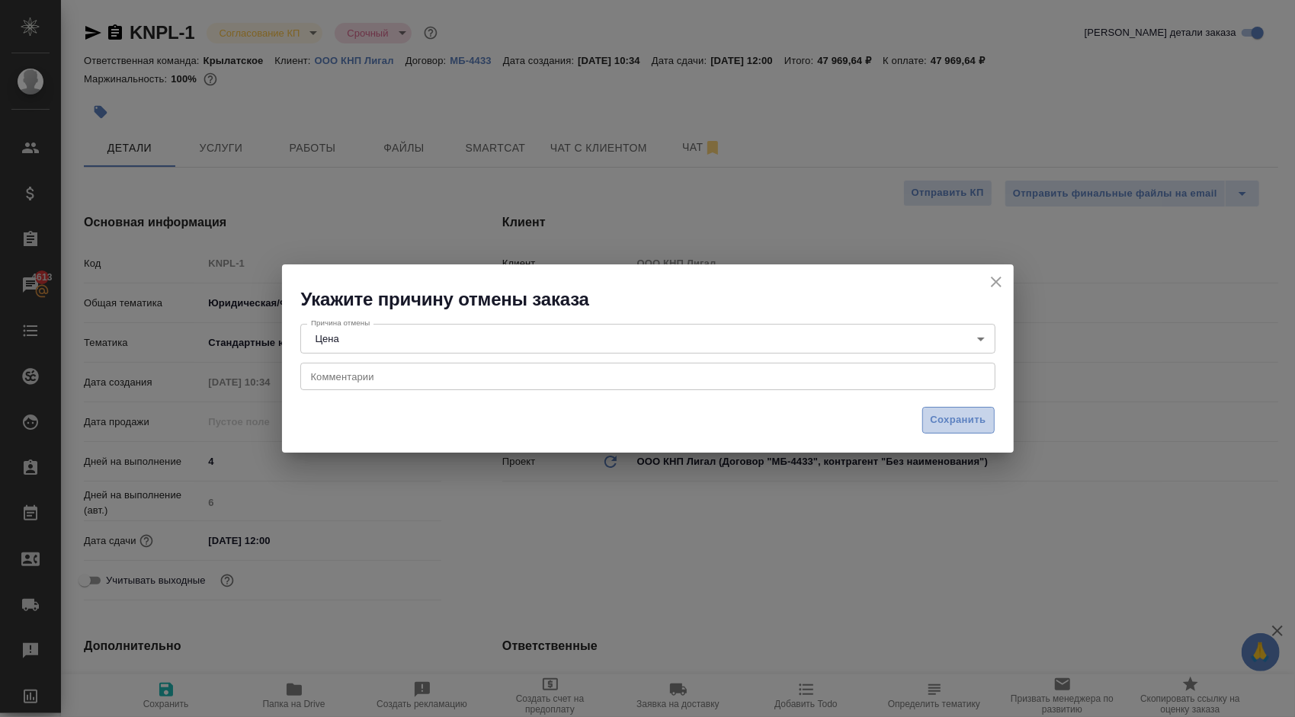
click at [979, 413] on span "Сохранить" at bounding box center [959, 421] width 56 height 18
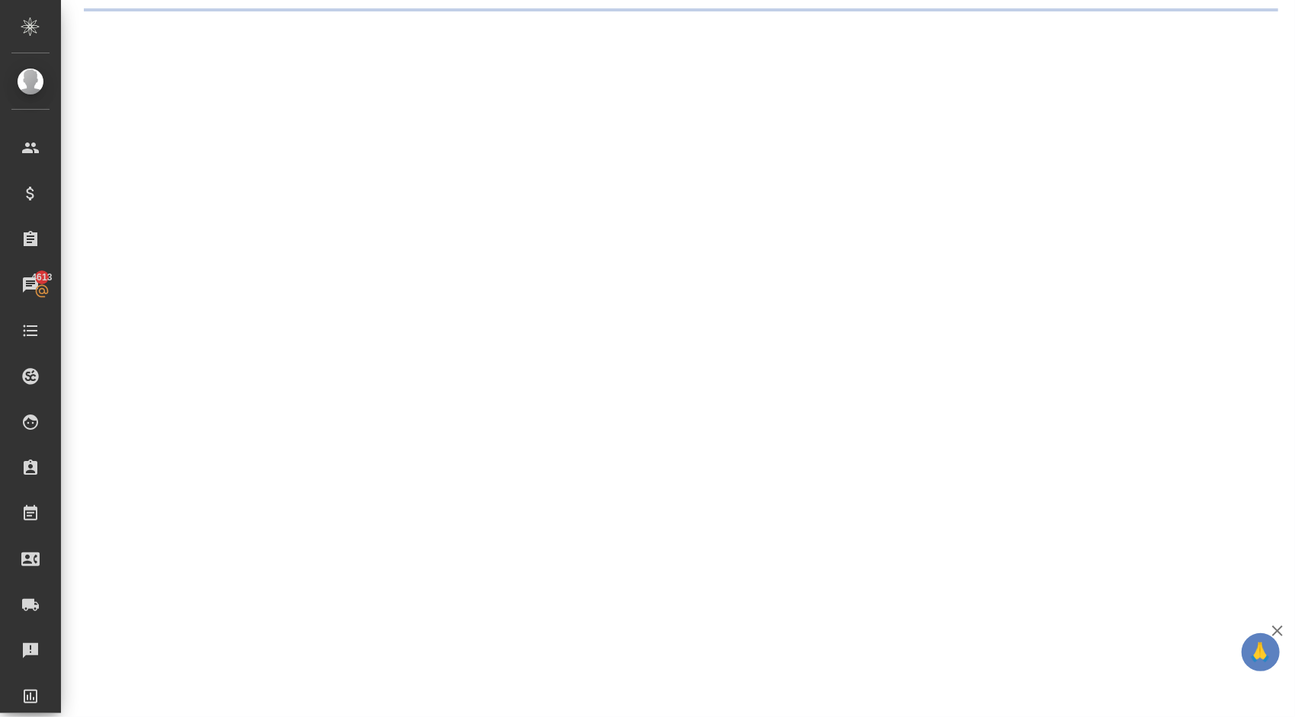
select select "RU"
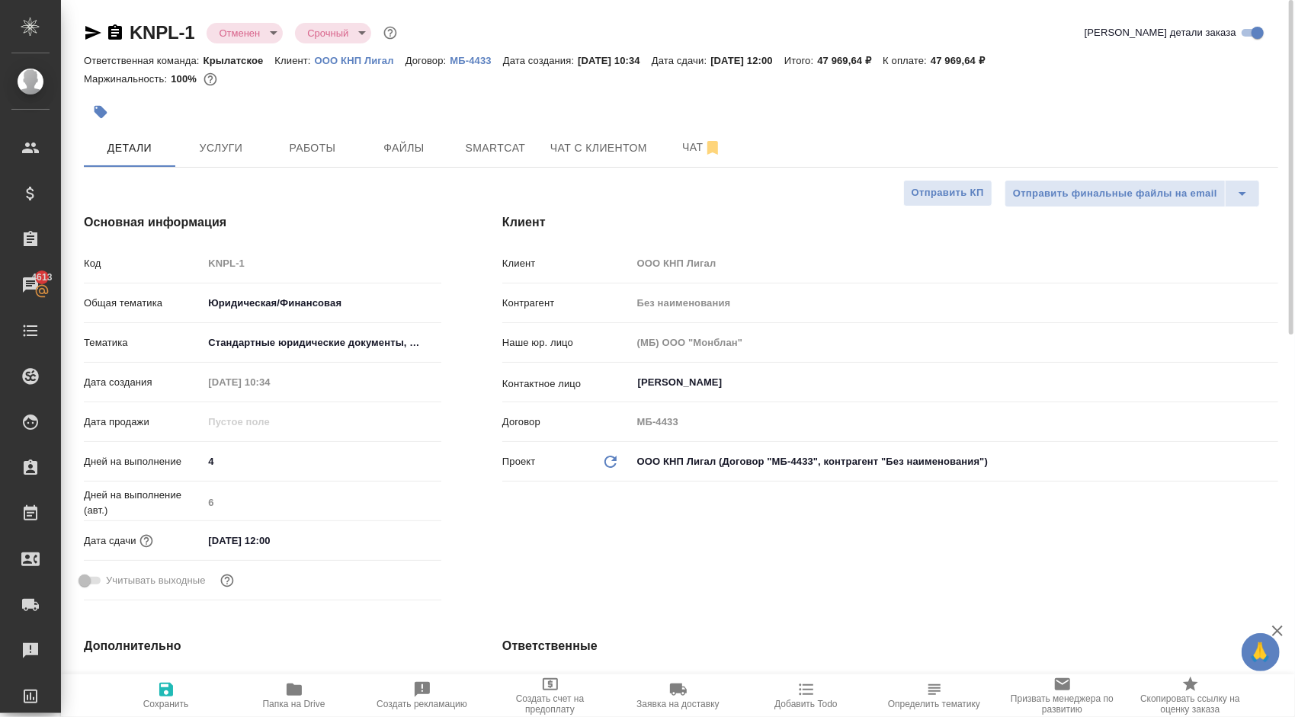
type textarea "x"
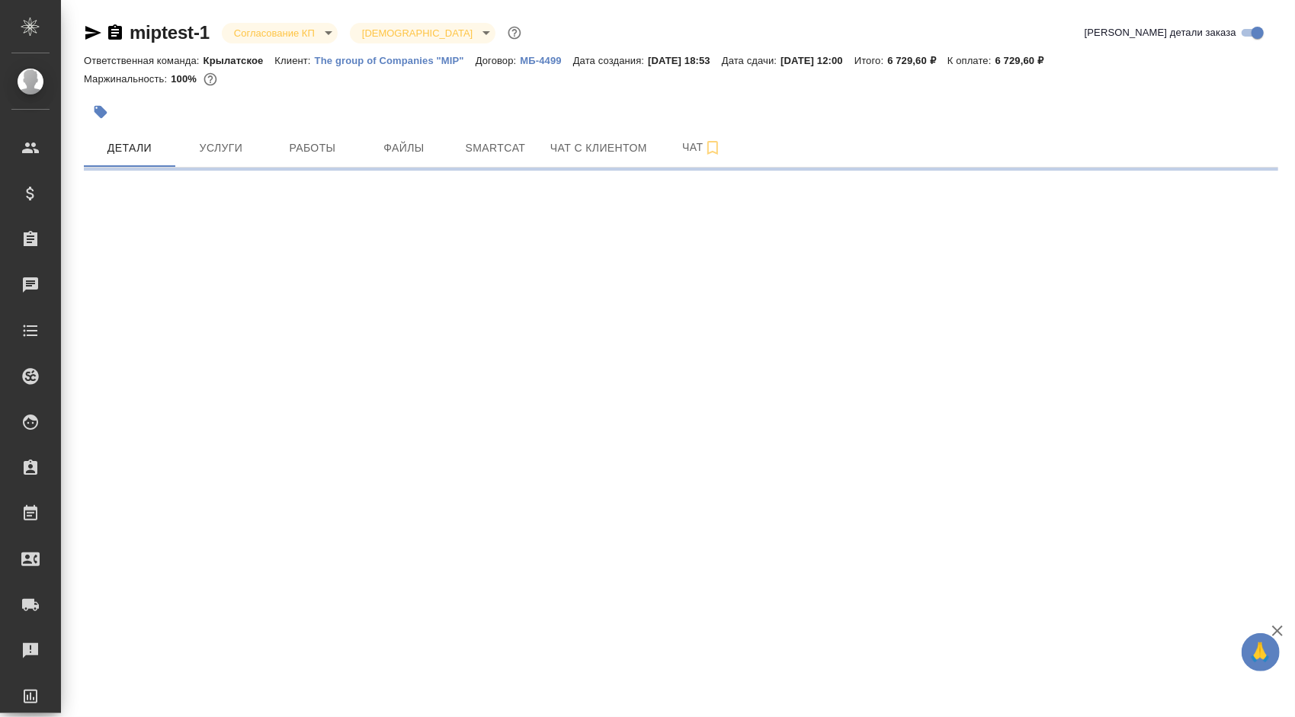
select select "RU"
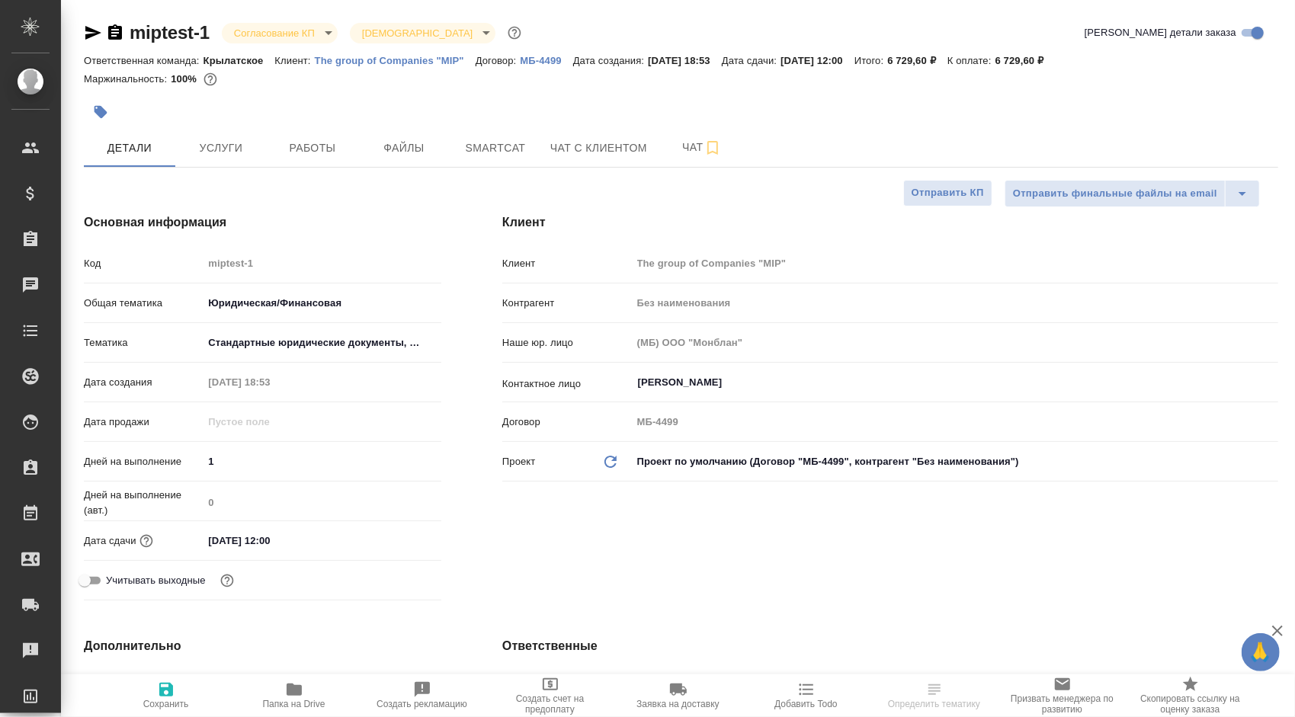
type textarea "x"
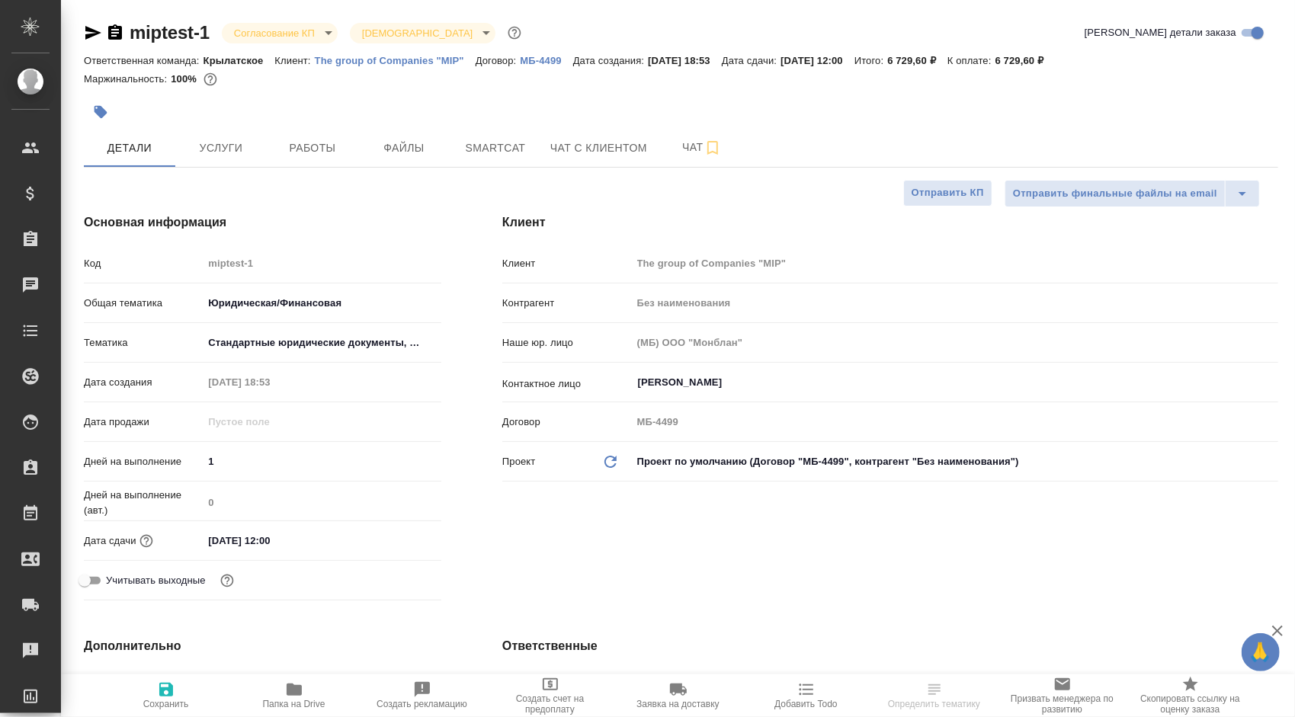
type textarea "x"
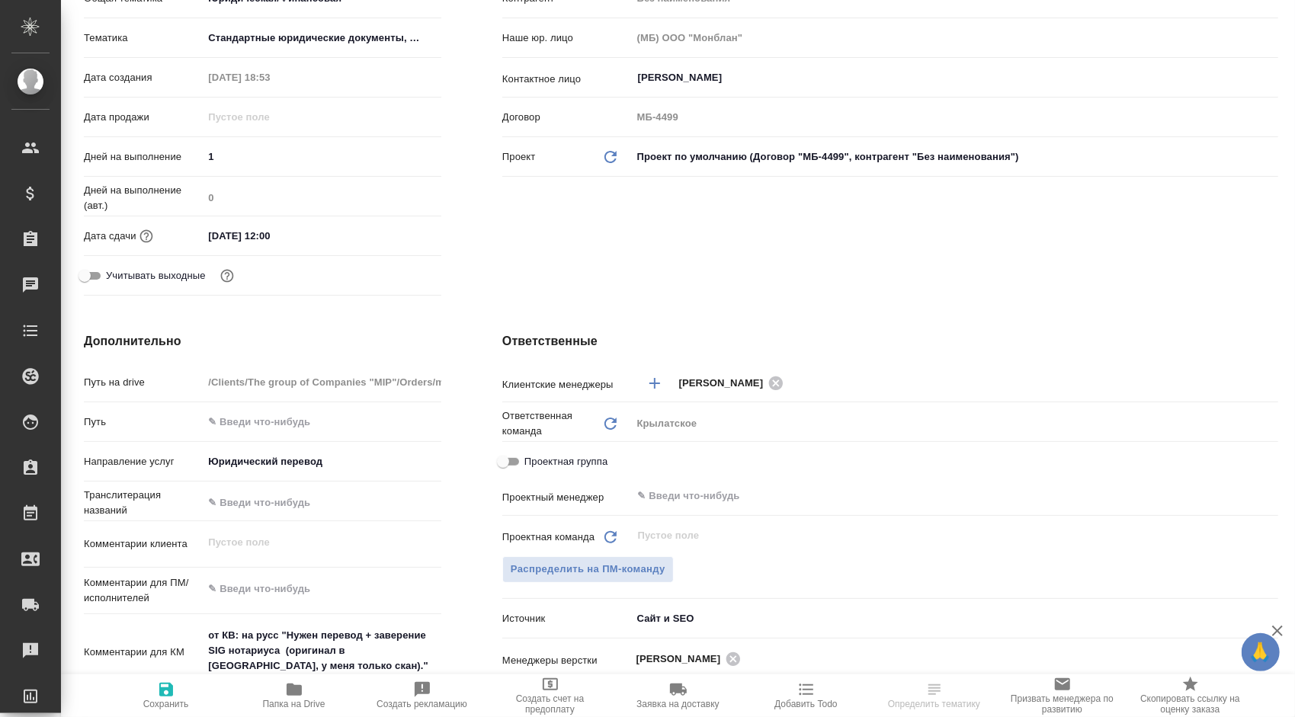
type textarea "x"
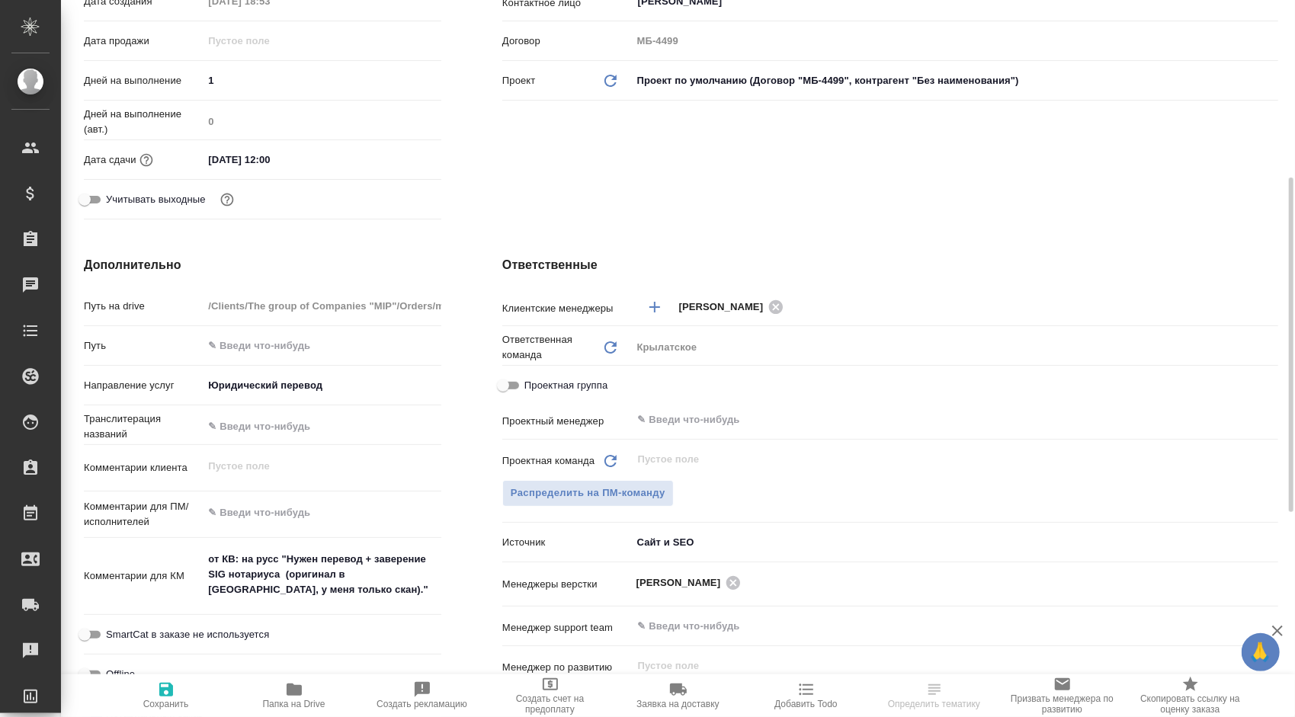
scroll to position [0, 0]
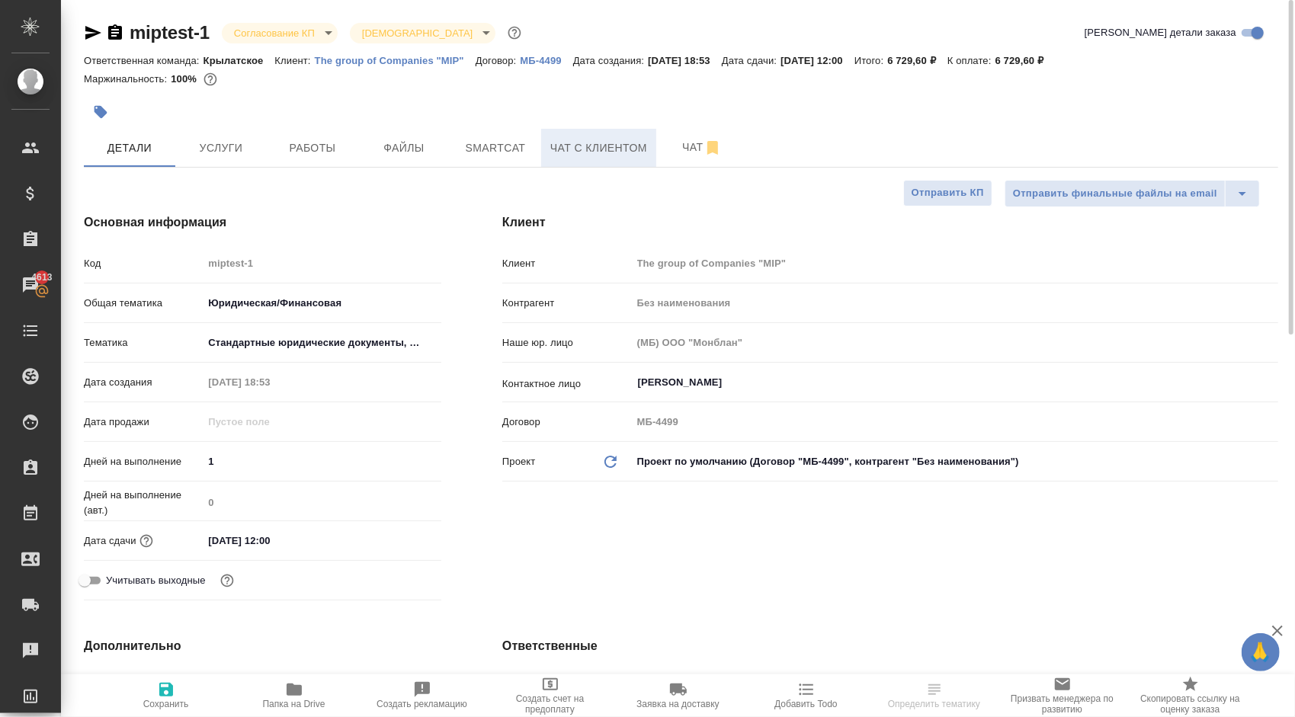
click at [614, 147] on span "Чат с клиентом" at bounding box center [598, 148] width 97 height 19
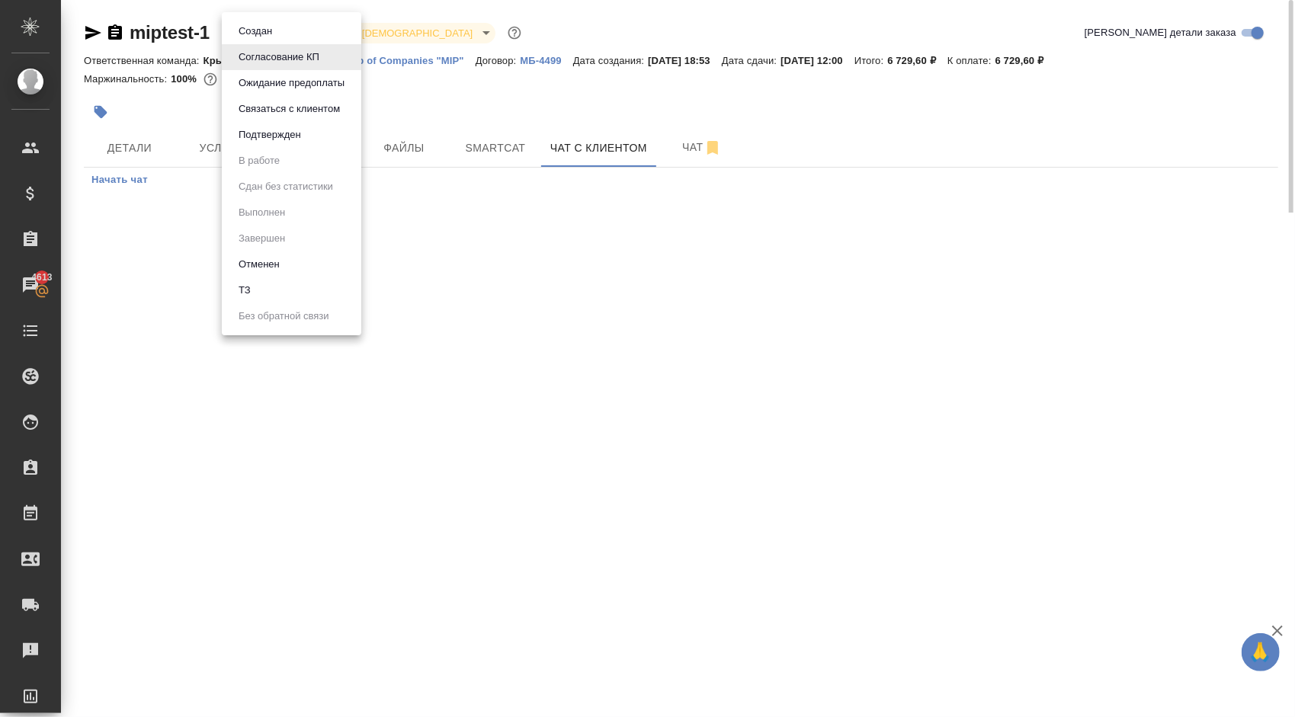
click at [306, 34] on body "🙏 .cls-1 fill:#fff; AWATERA Kasymov Timur Клиенты Спецификации Заказы 4613 Чаты…" at bounding box center [647, 358] width 1295 height 717
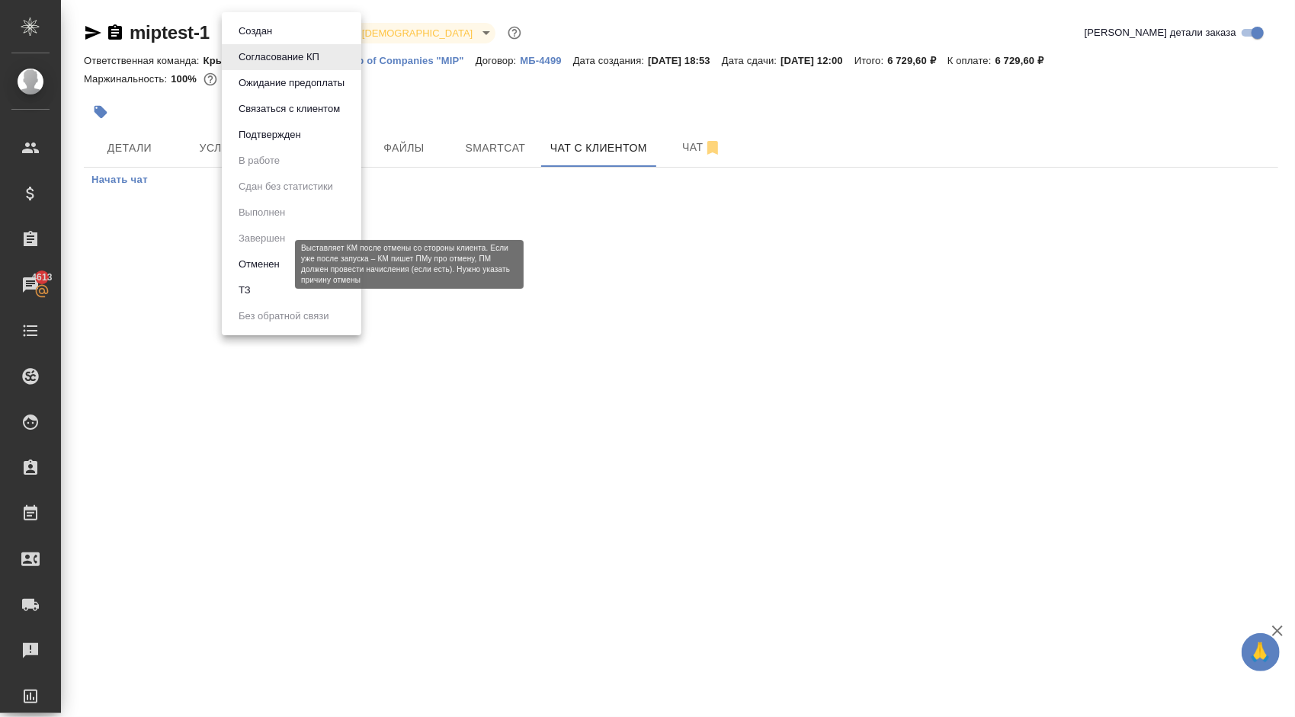
click at [248, 260] on button "Отменен" at bounding box center [259, 264] width 50 height 17
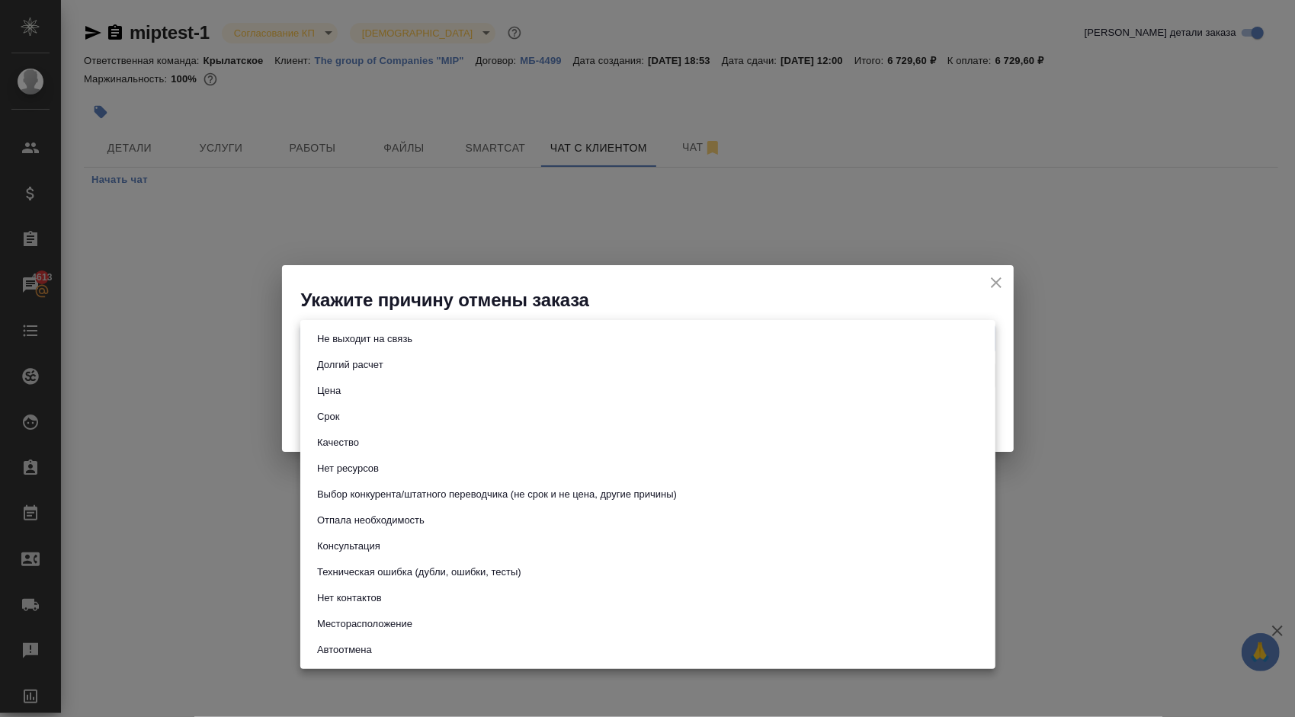
click at [463, 348] on body "🙏 .cls-1 fill:#fff; AWATERA Kasymov Timur Клиенты Спецификации Заказы 4613 Чаты…" at bounding box center [647, 358] width 1295 height 717
click at [373, 544] on button "Консультация" at bounding box center [349, 546] width 72 height 17
type input "consultation"
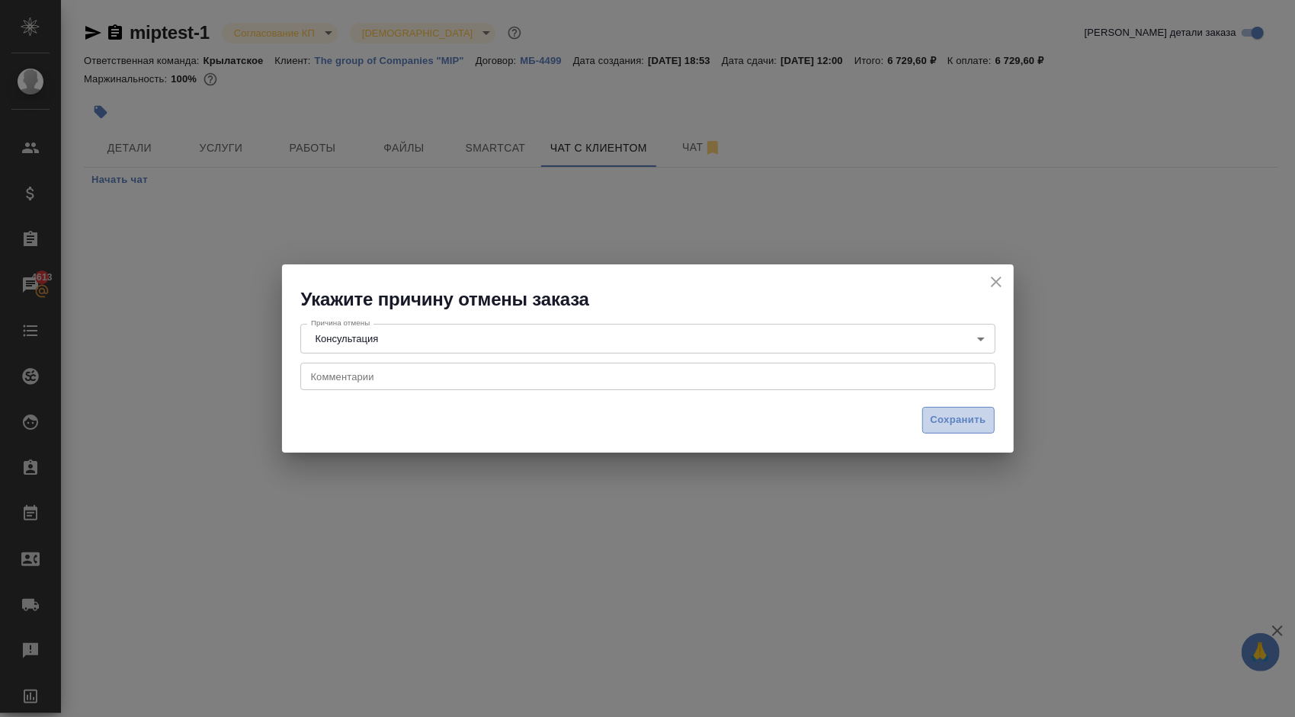
click at [947, 420] on span "Сохранить" at bounding box center [959, 421] width 56 height 18
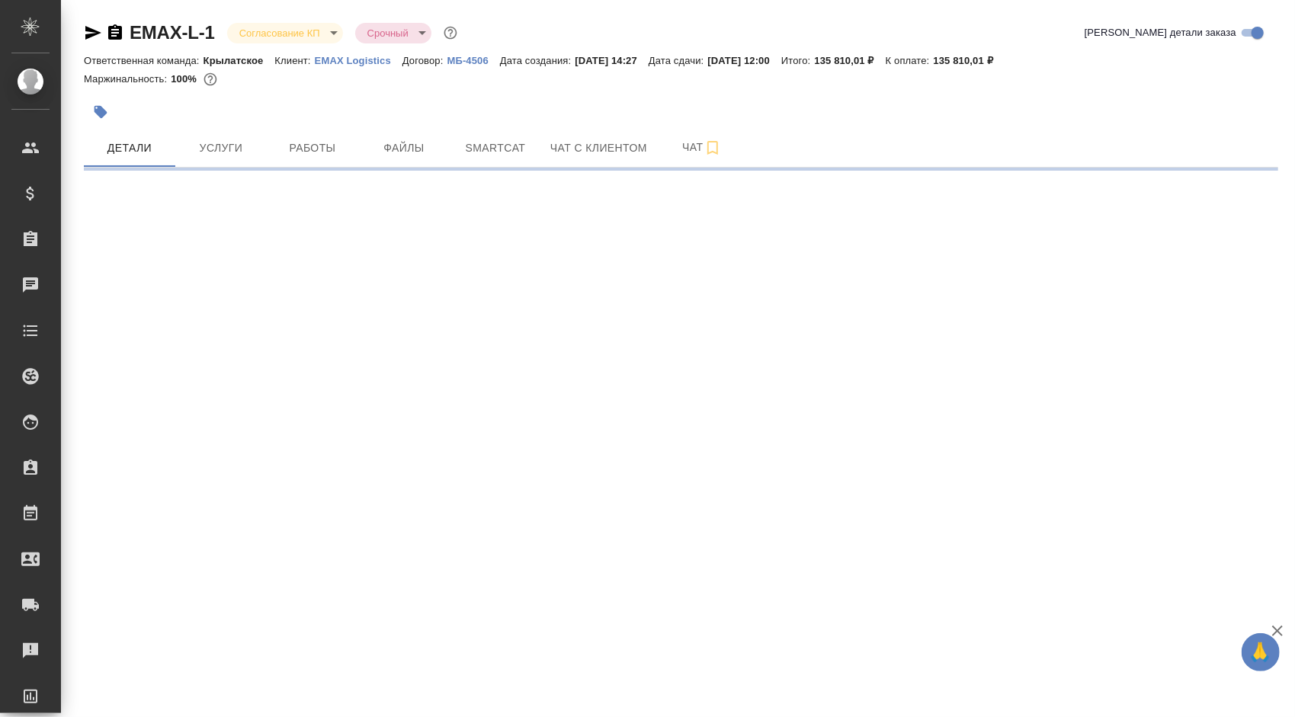
select select "RU"
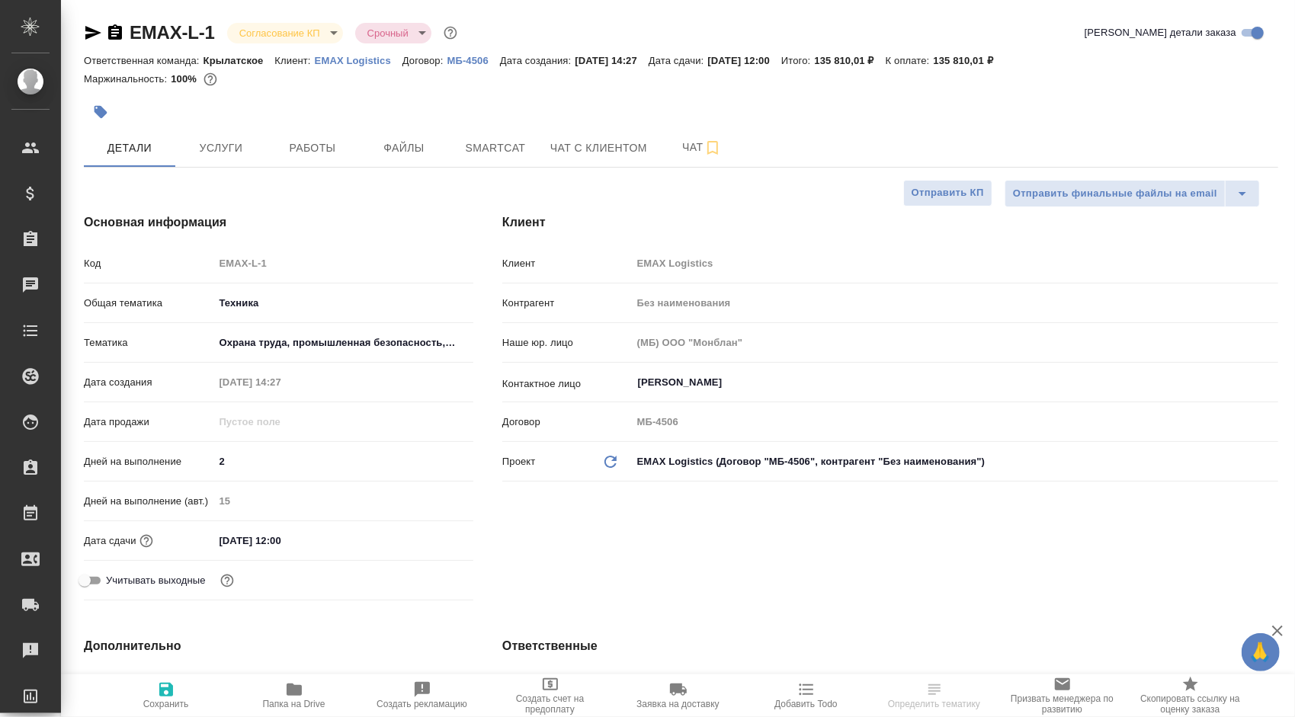
type textarea "x"
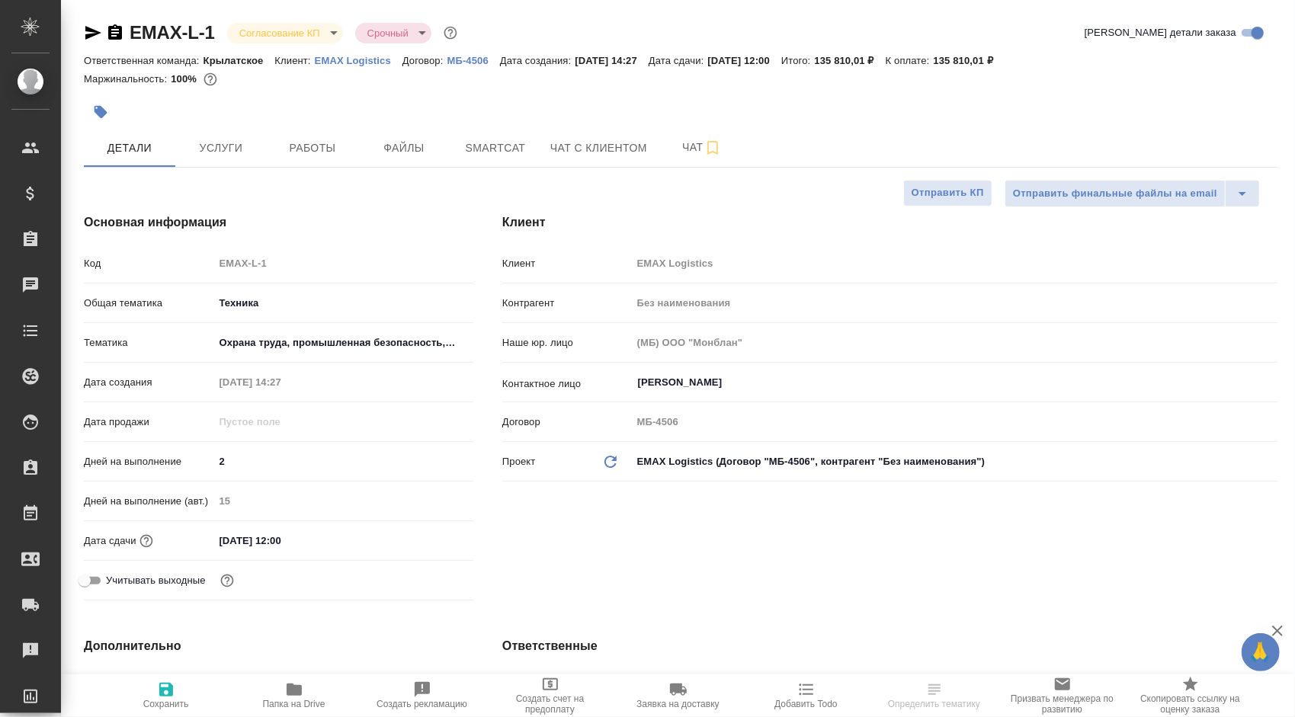
type textarea "x"
click at [572, 137] on button "Чат с клиентом" at bounding box center [598, 148] width 115 height 38
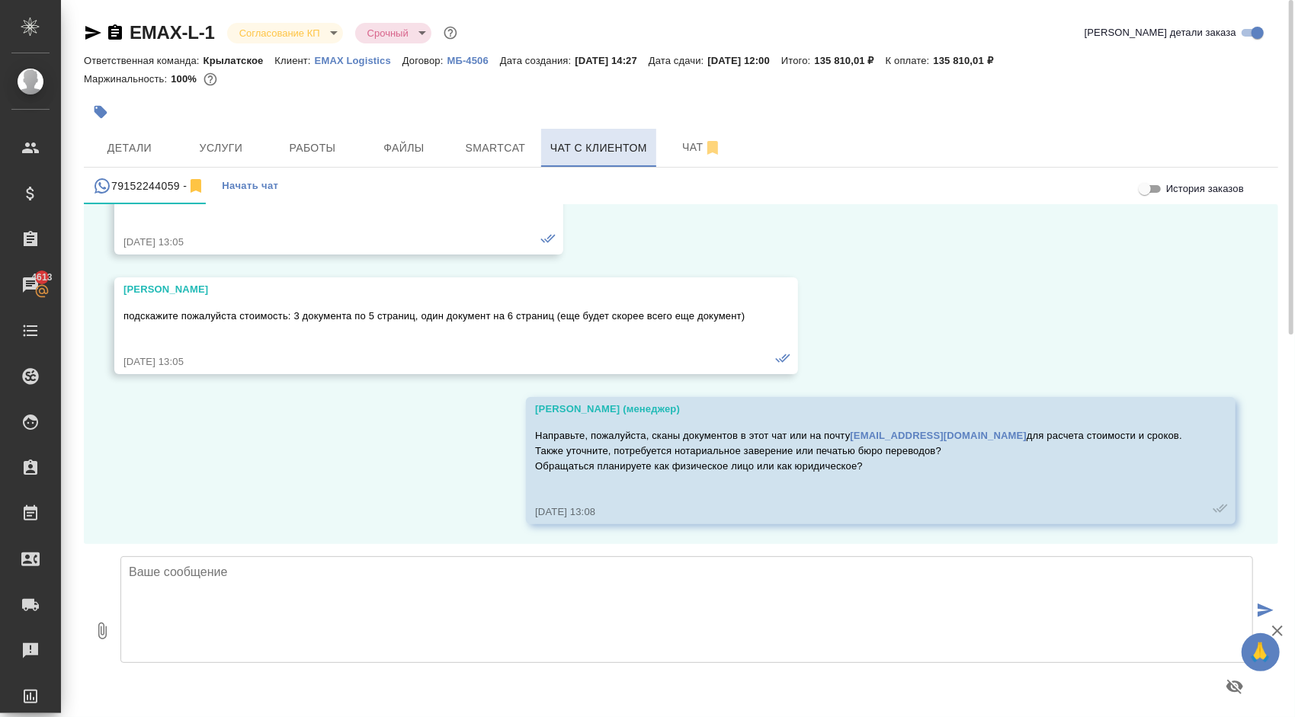
scroll to position [354, 0]
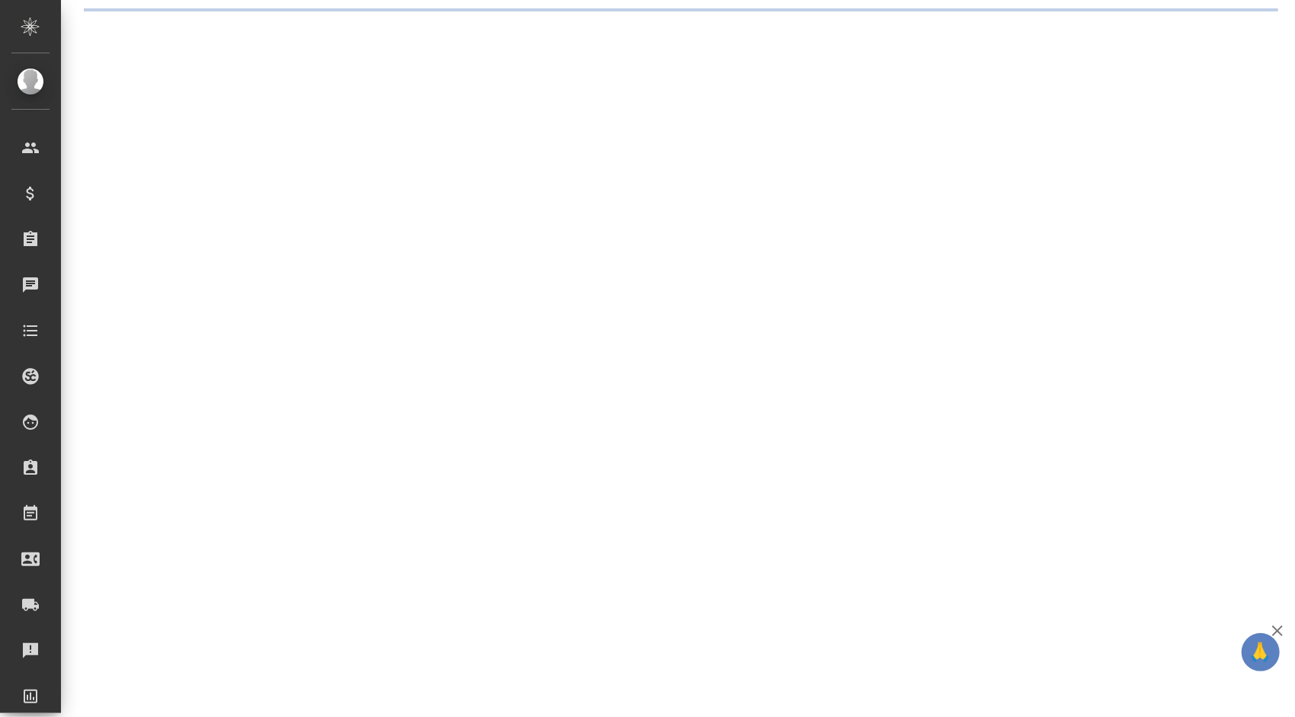
select select "RU"
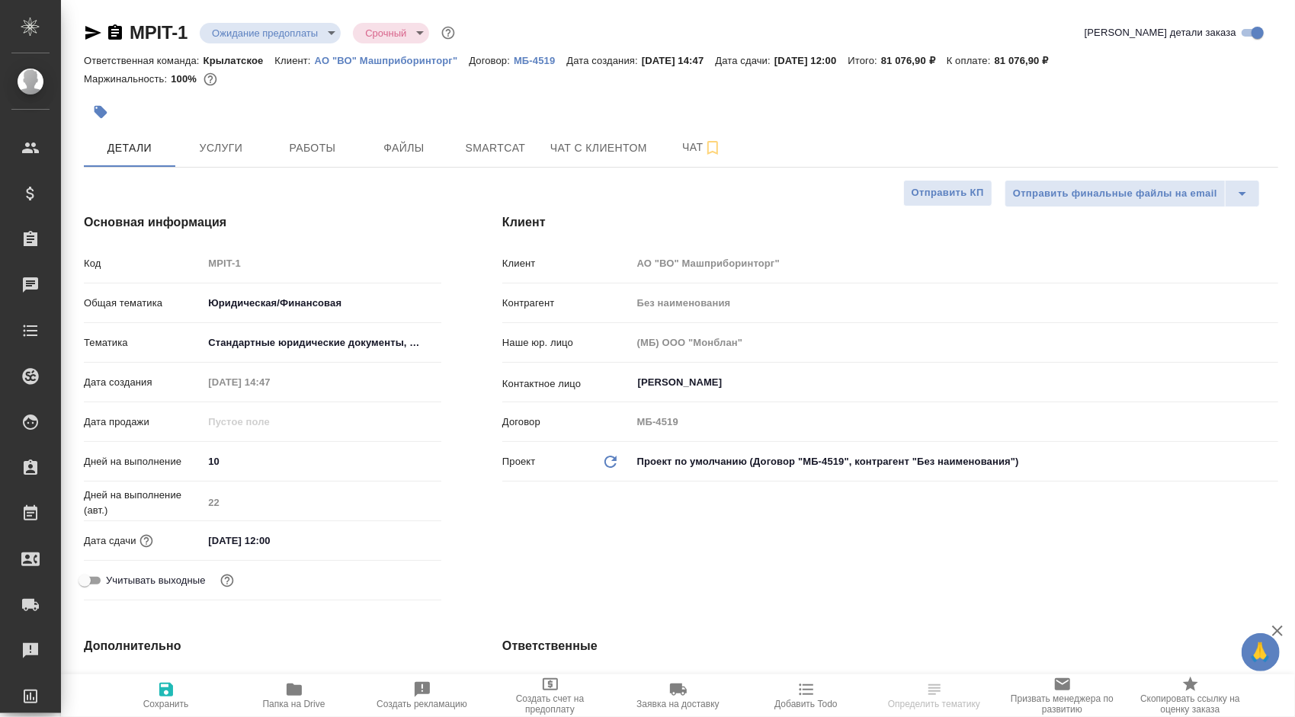
type textarea "x"
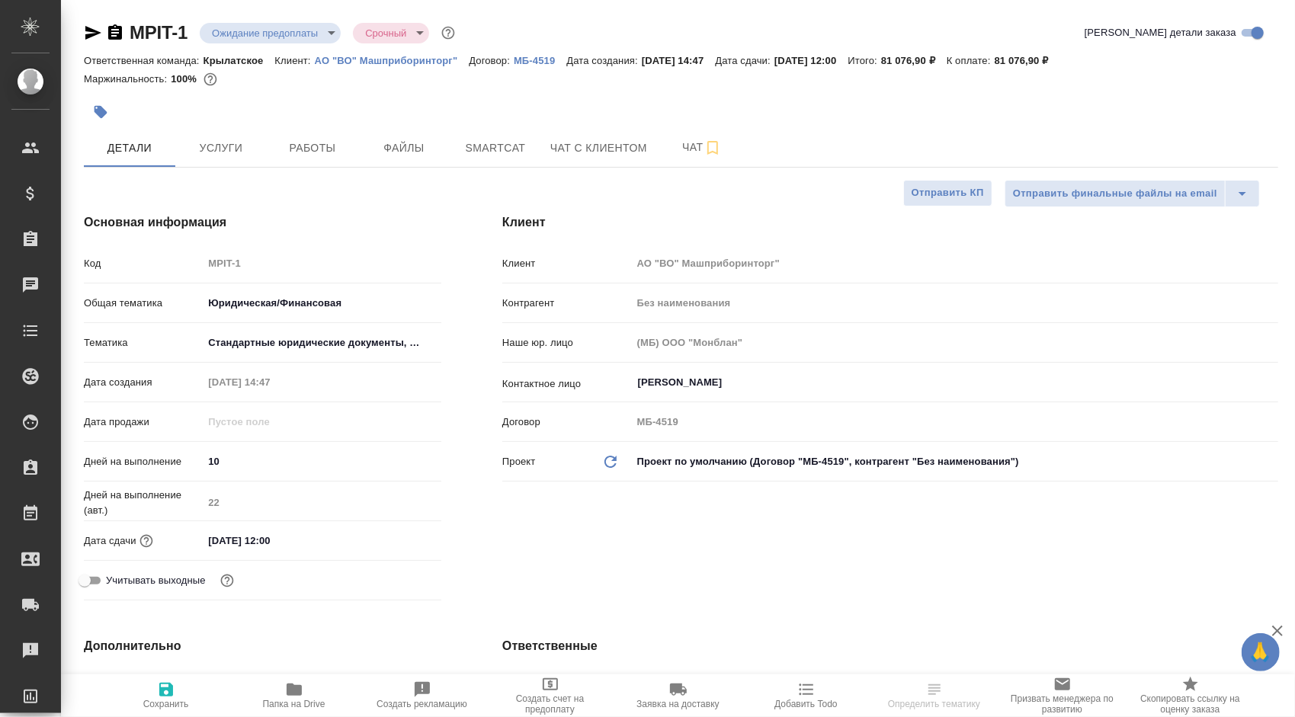
type textarea "x"
click at [588, 136] on button "Чат с клиентом" at bounding box center [598, 148] width 115 height 38
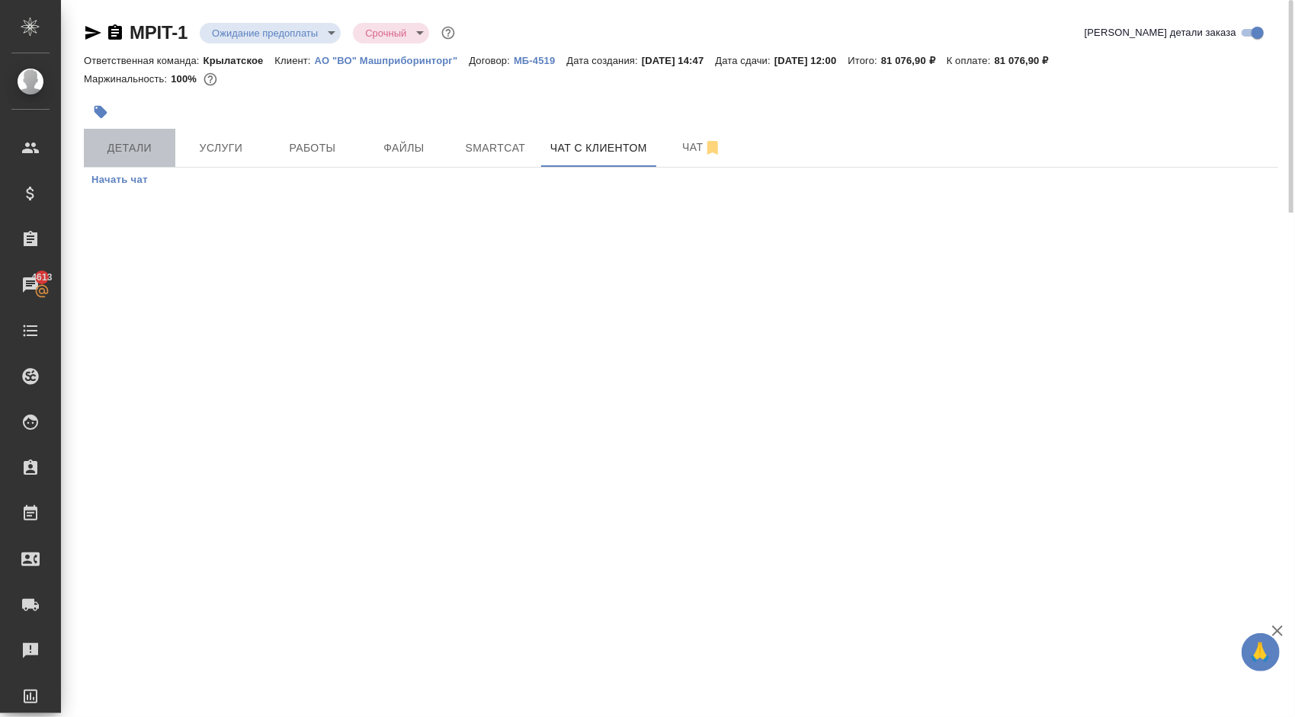
click at [132, 140] on span "Детали" at bounding box center [129, 148] width 73 height 19
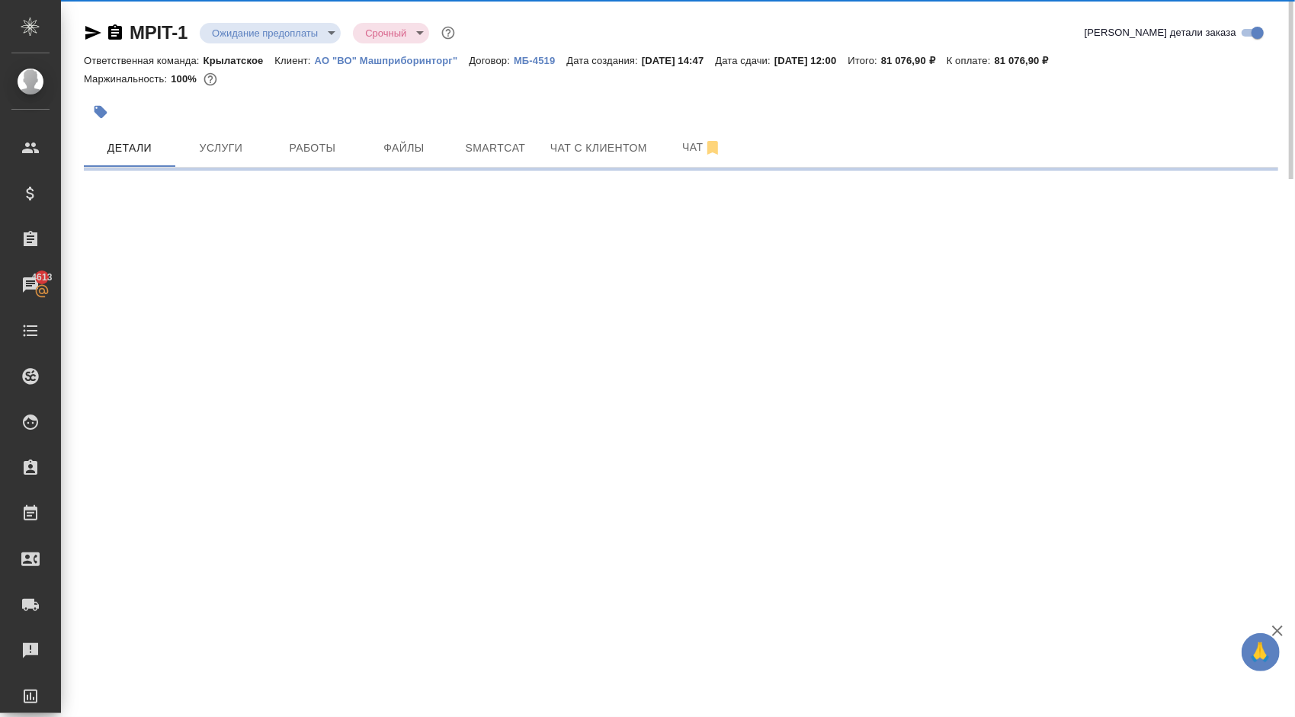
select select "RU"
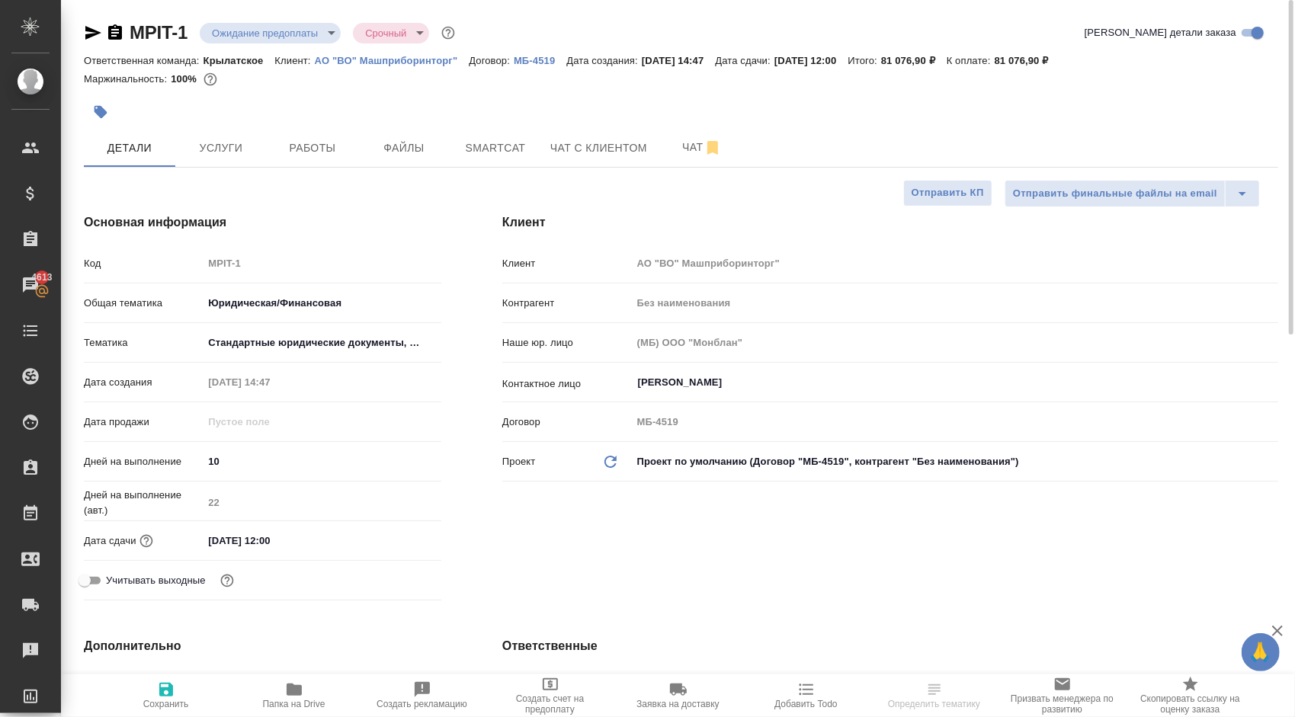
type textarea "x"
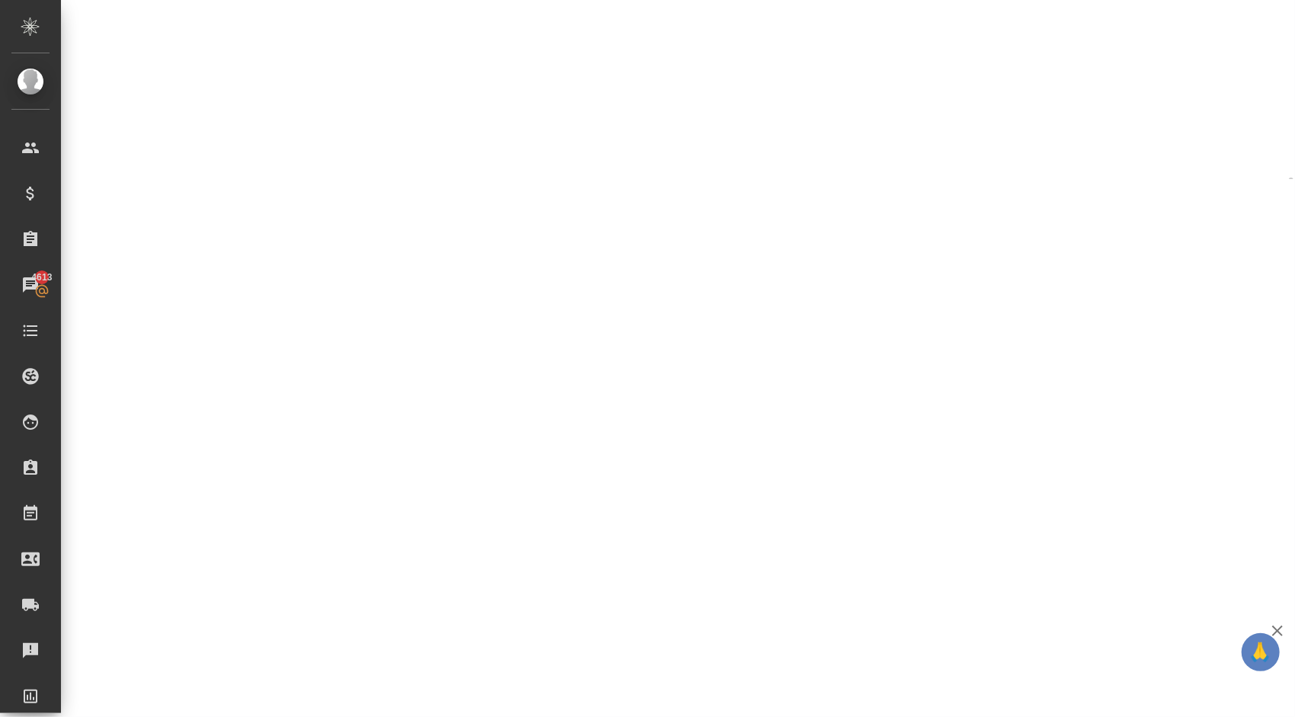
select select "RU"
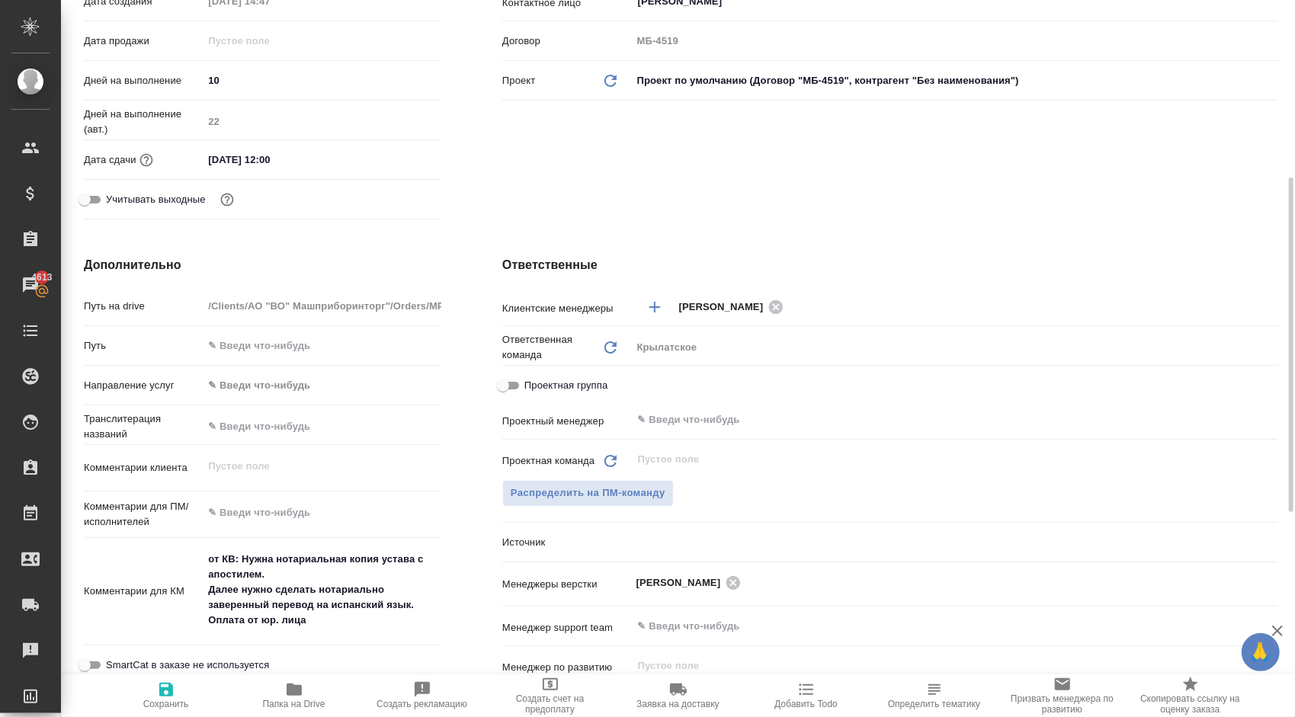
type textarea "x"
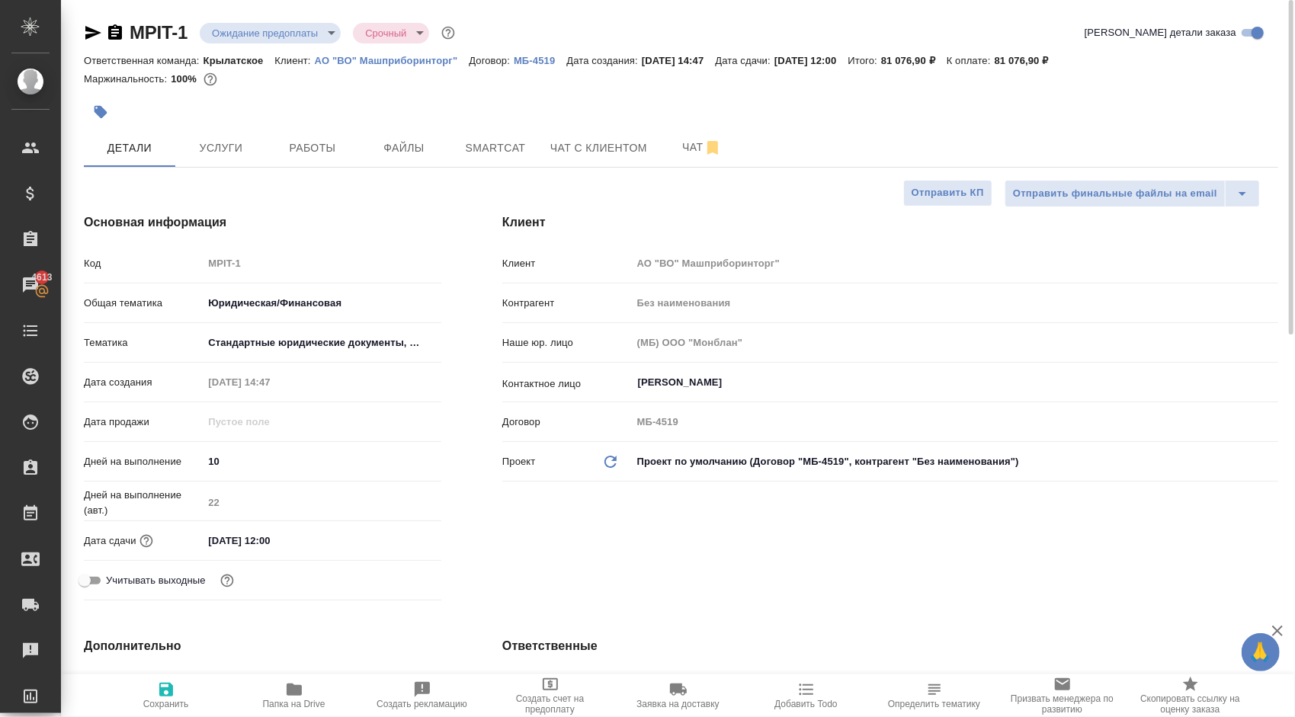
click at [419, 63] on p "АО "ВО" Машприборинторг"" at bounding box center [392, 60] width 155 height 11
type textarea "x"
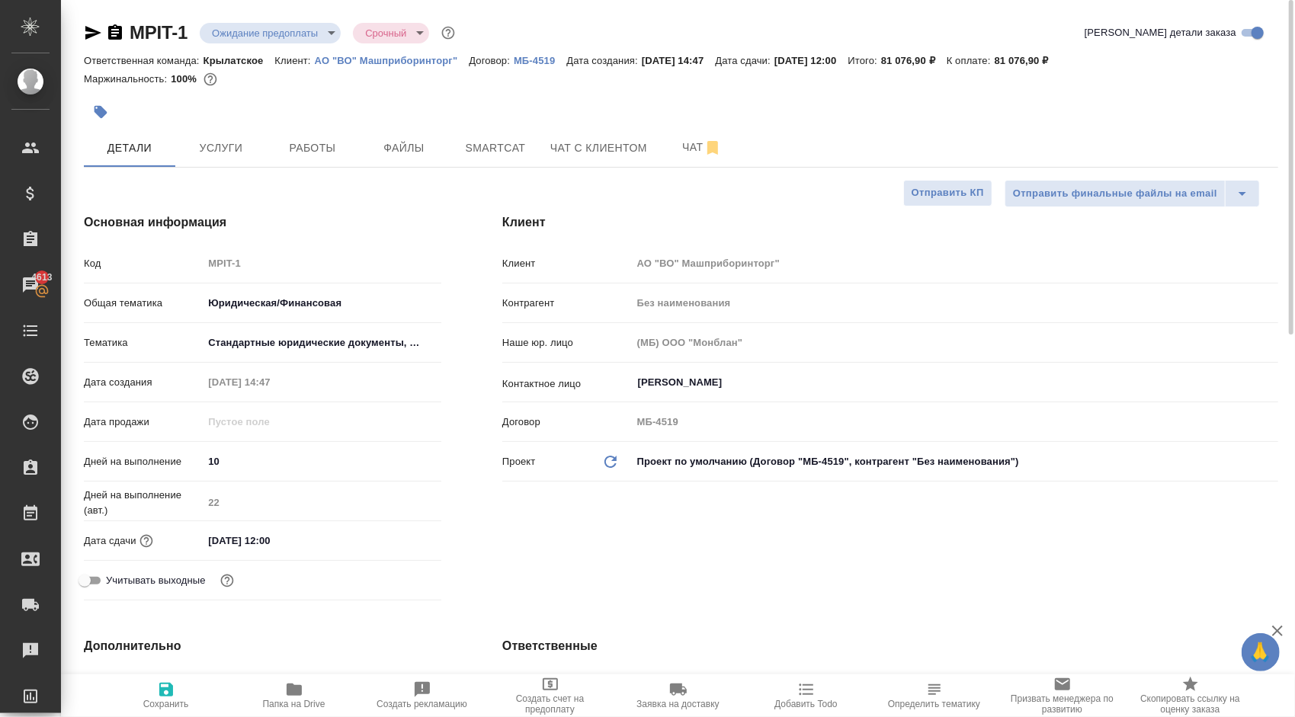
type textarea "x"
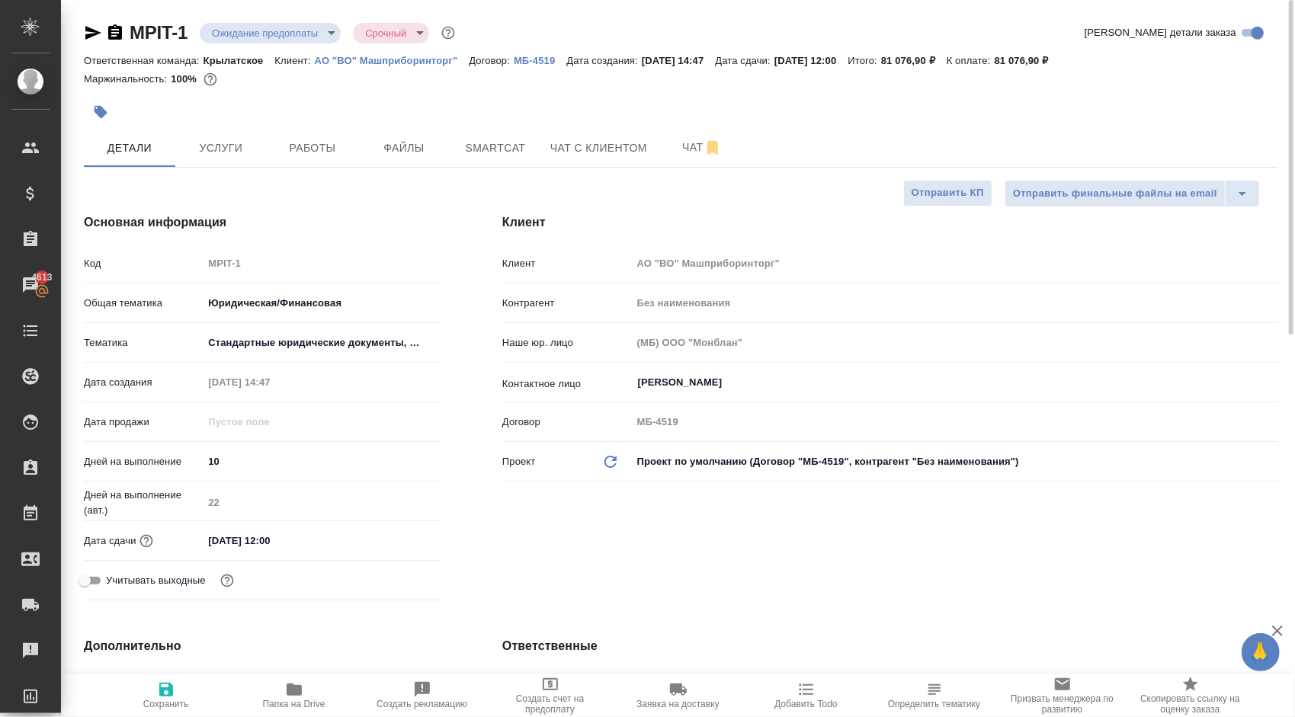
type textarea "x"
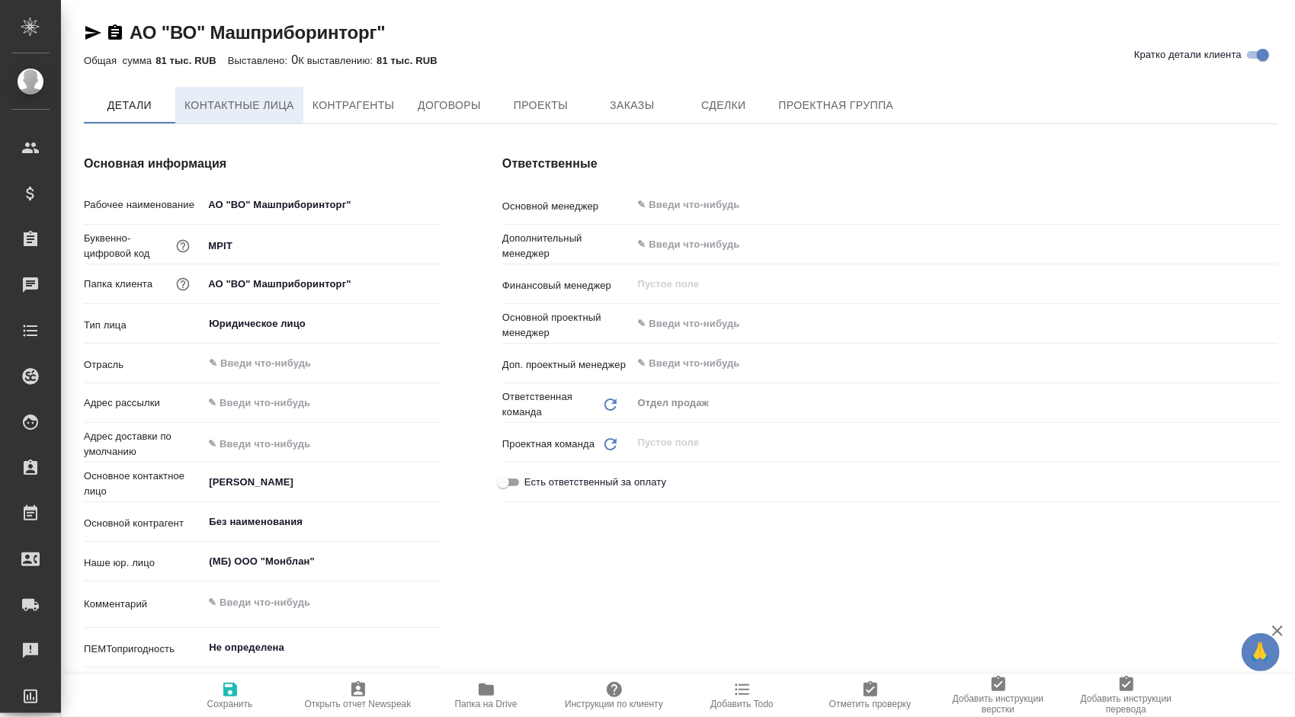
click at [197, 102] on span "Контактные лица" at bounding box center [239, 105] width 110 height 19
select select "RU"
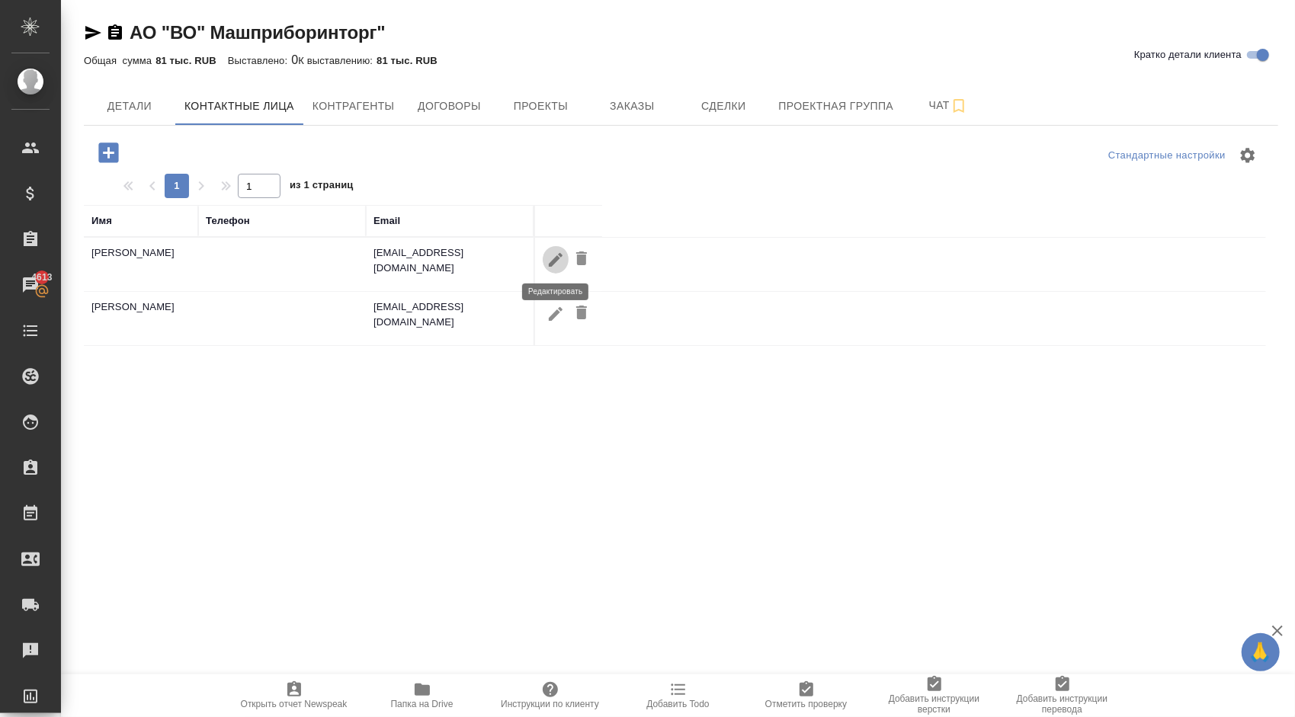
click at [557, 258] on icon "button" at bounding box center [556, 259] width 14 height 14
type input "Вачаган"
type input "Оганесян"
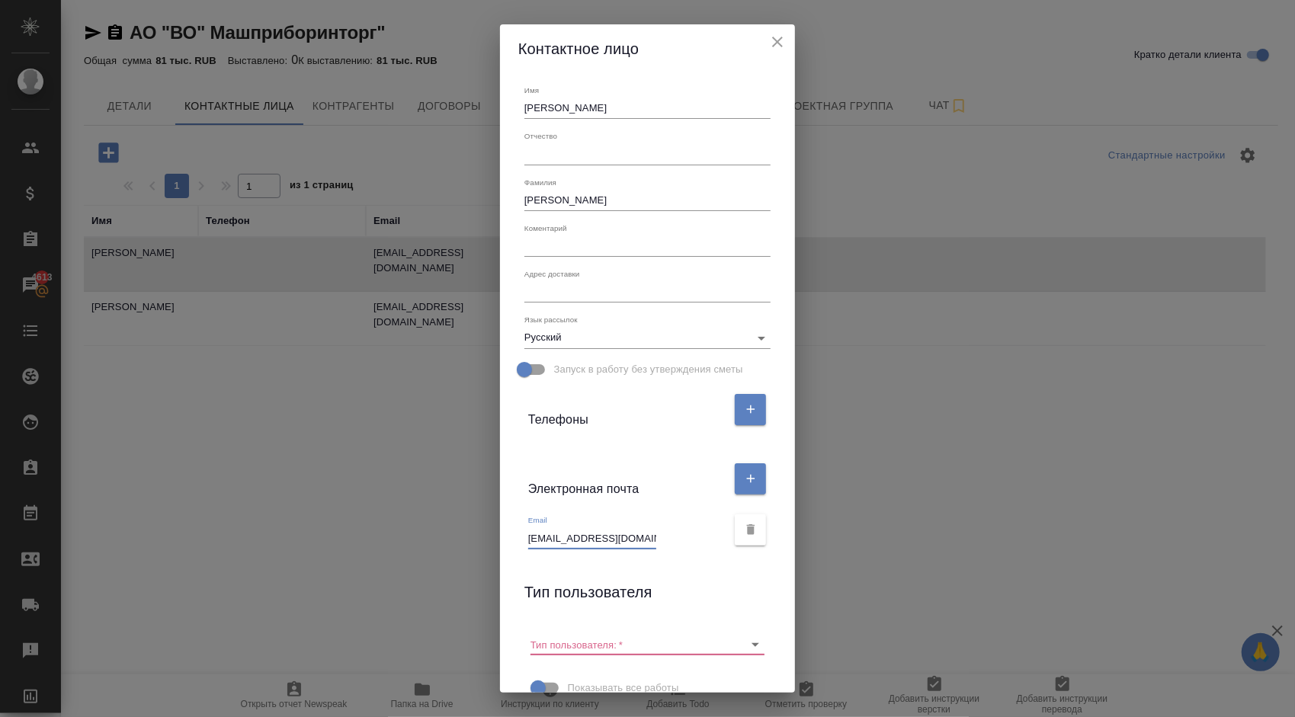
click at [573, 539] on input "nokivacha@gmail.com" at bounding box center [592, 538] width 128 height 21
click at [1050, 229] on div "Контактное лицо Имя Вачаган Отчество Фамилия Оганесян Коментарий x Адрес достав…" at bounding box center [647, 358] width 1295 height 717
click at [772, 42] on button "close" at bounding box center [777, 41] width 23 height 23
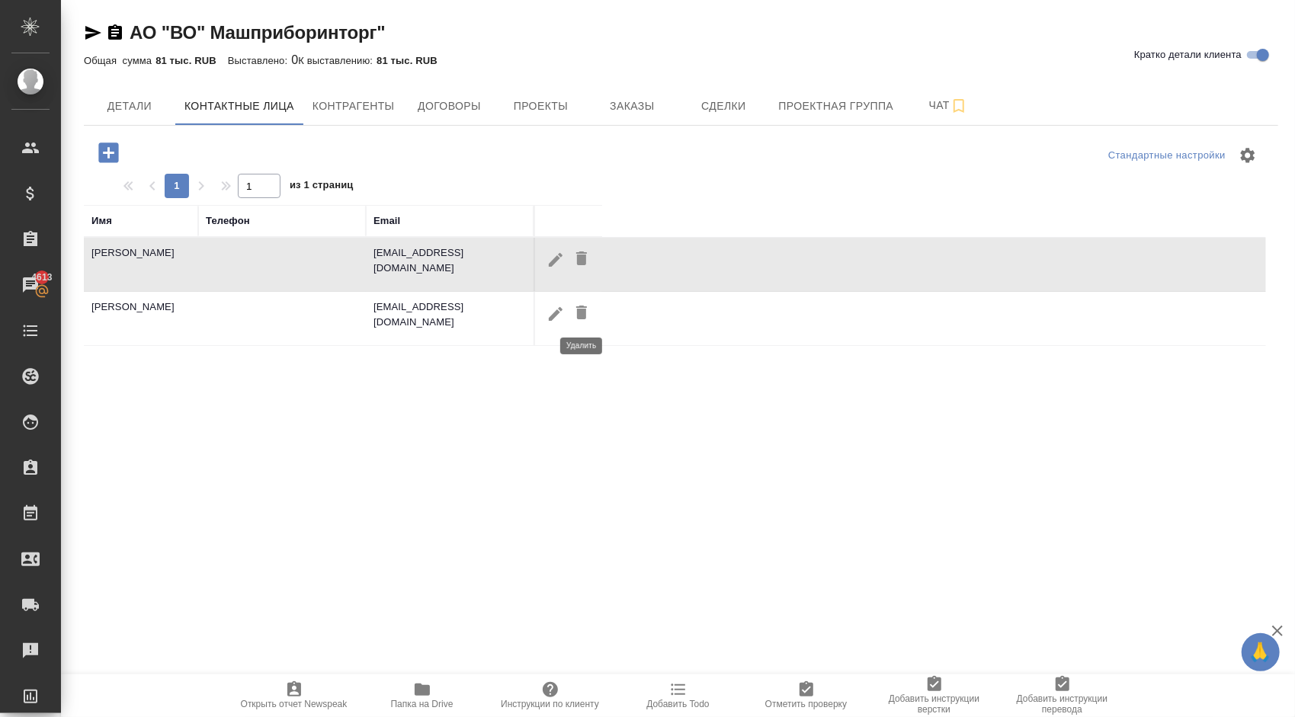
click at [585, 310] on icon "button" at bounding box center [581, 313] width 11 height 14
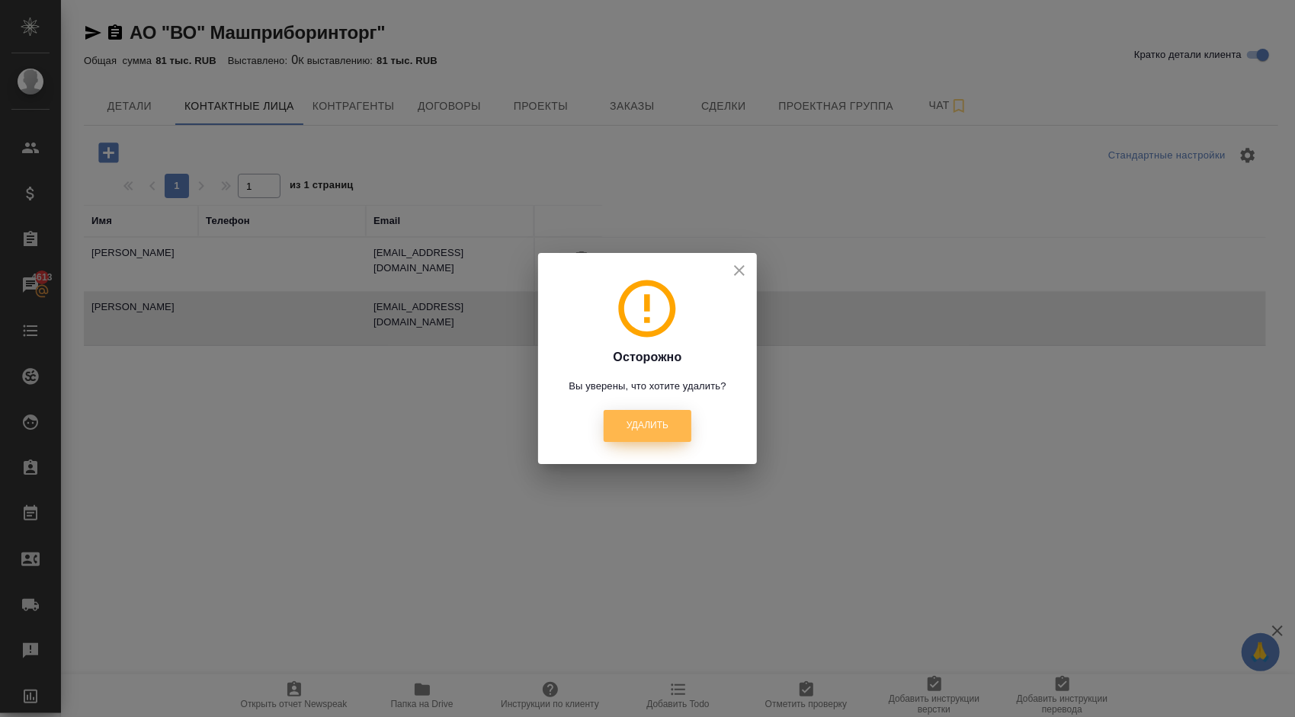
click at [676, 421] on button "Удалить" at bounding box center [648, 425] width 88 height 31
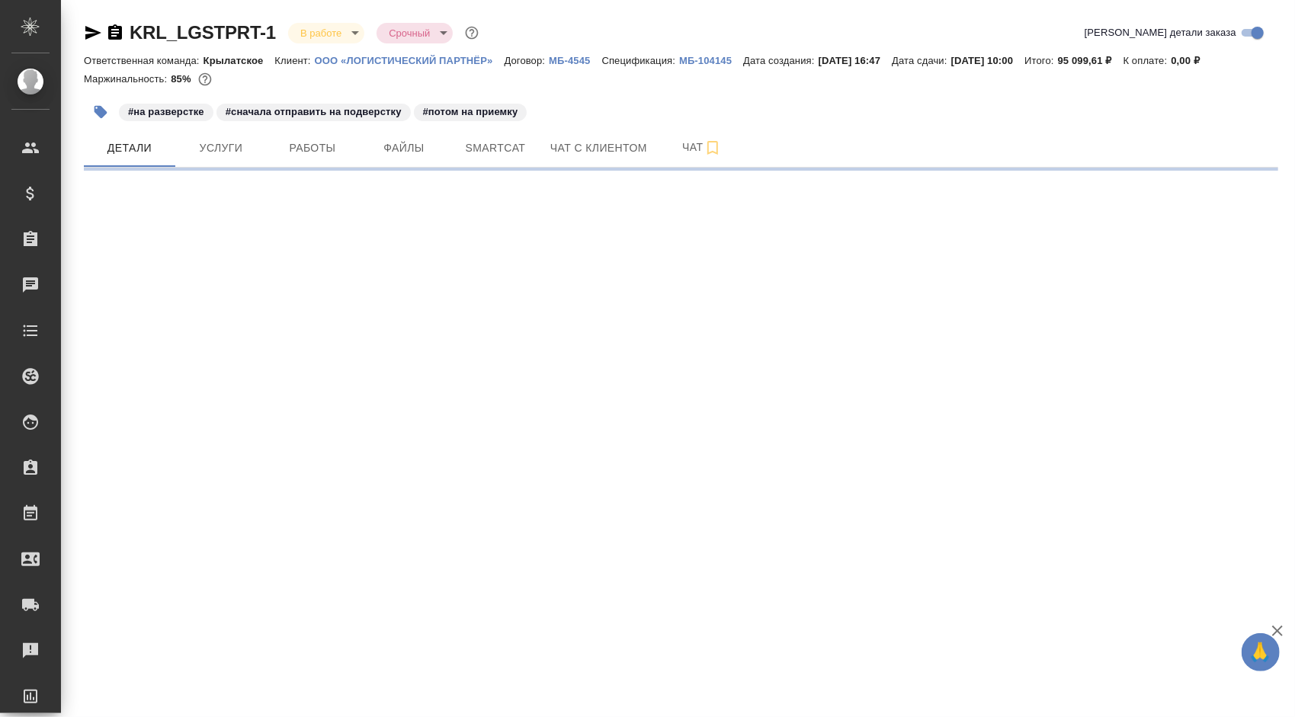
select select "RU"
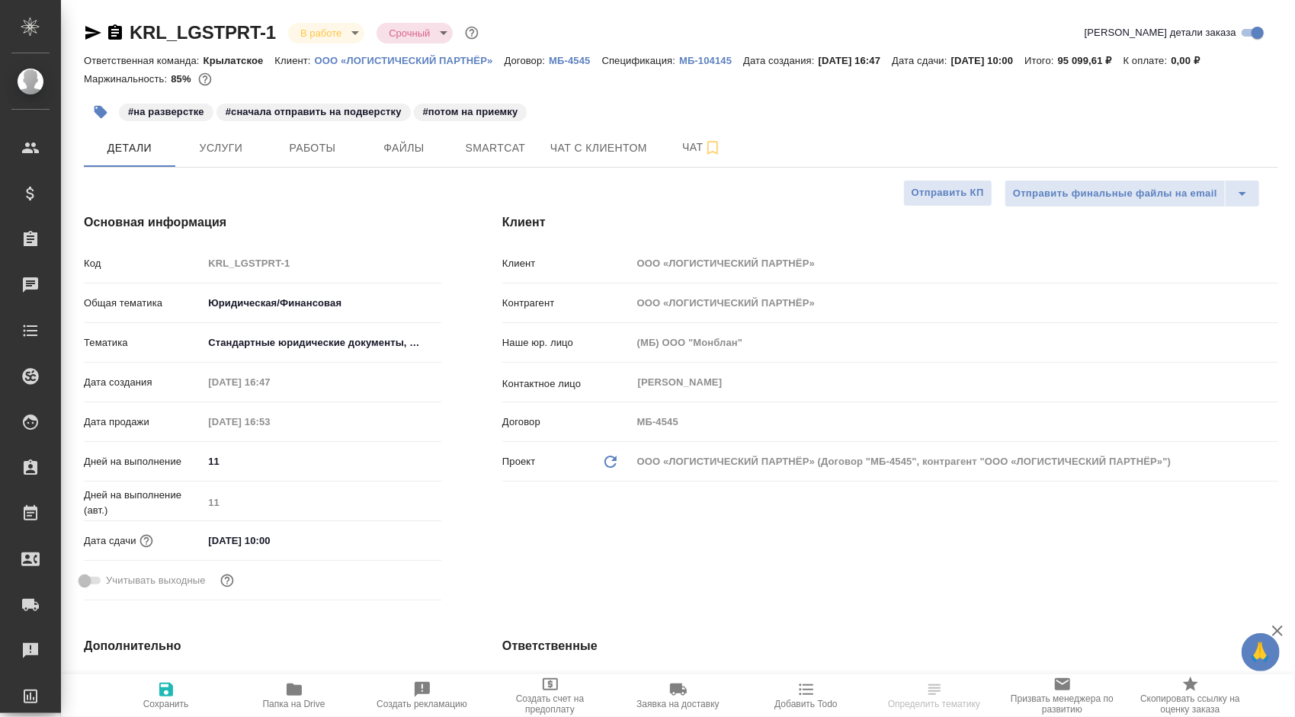
type textarea "x"
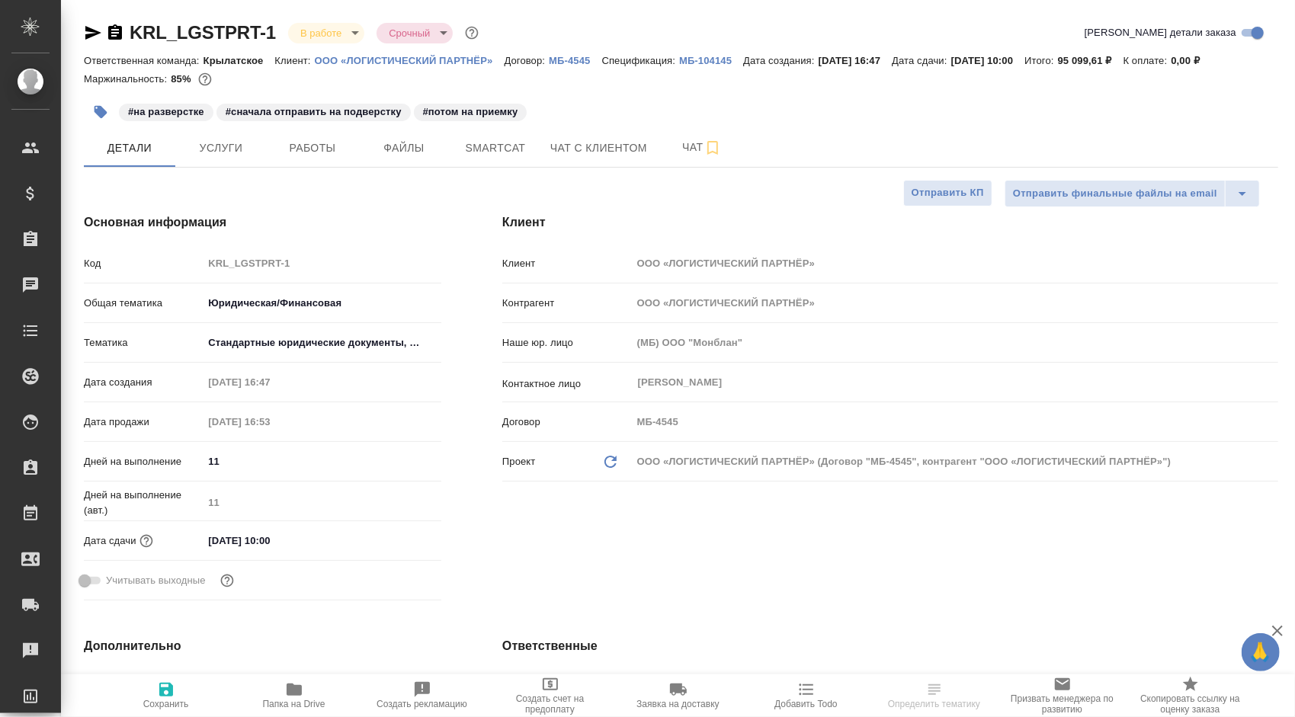
type textarea "x"
click at [233, 130] on button "Услуги" at bounding box center [220, 148] width 91 height 38
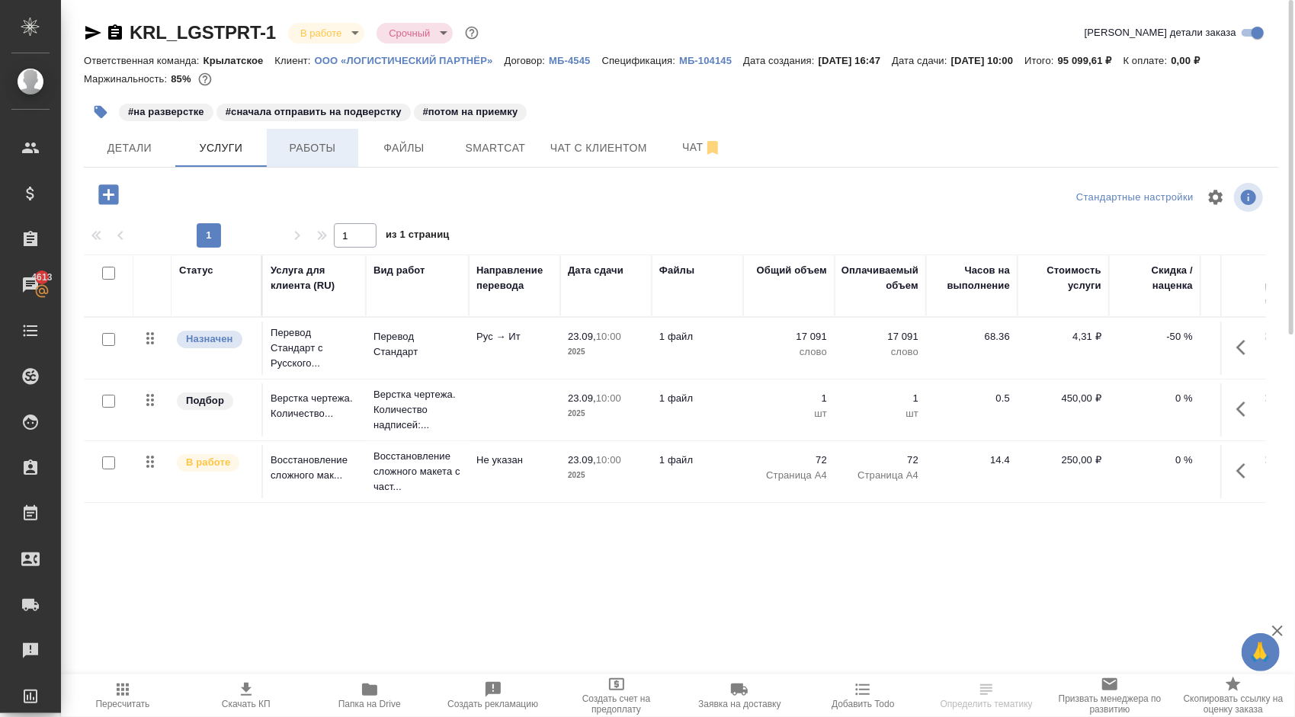
click at [320, 139] on span "Работы" at bounding box center [312, 148] width 73 height 19
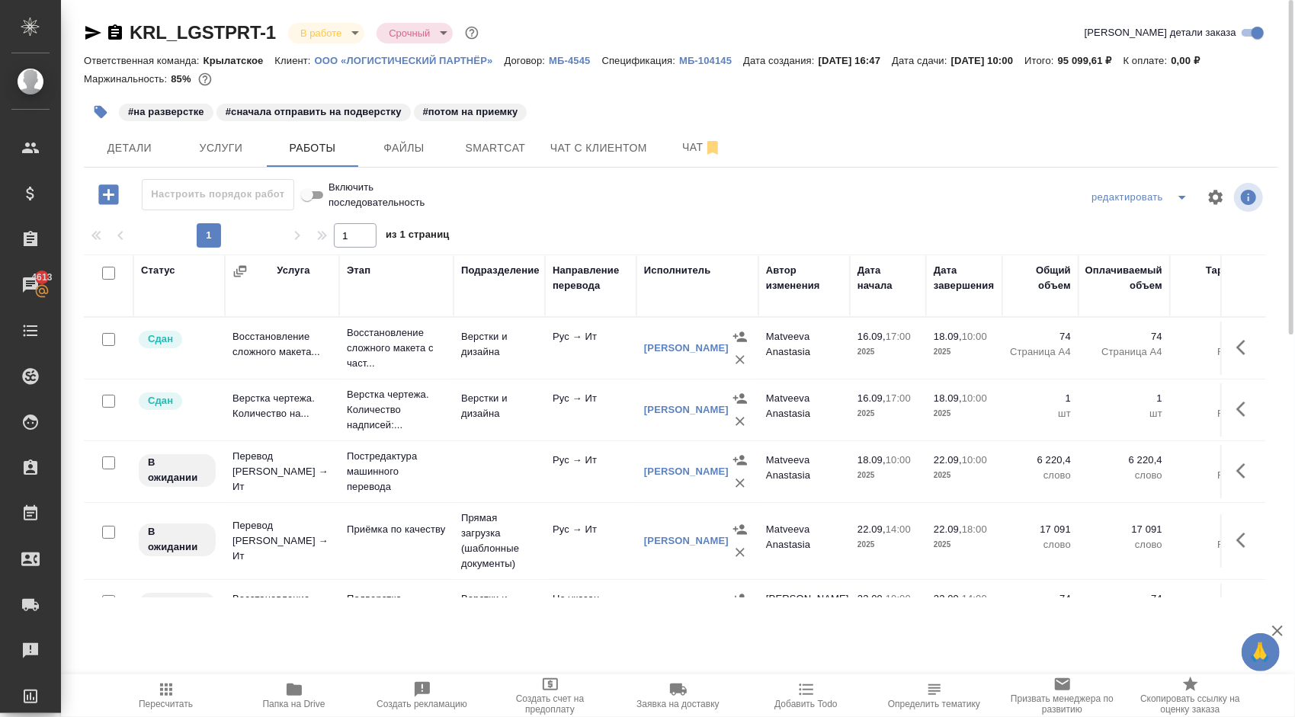
click at [194, 689] on span "Пересчитать" at bounding box center [166, 695] width 110 height 29
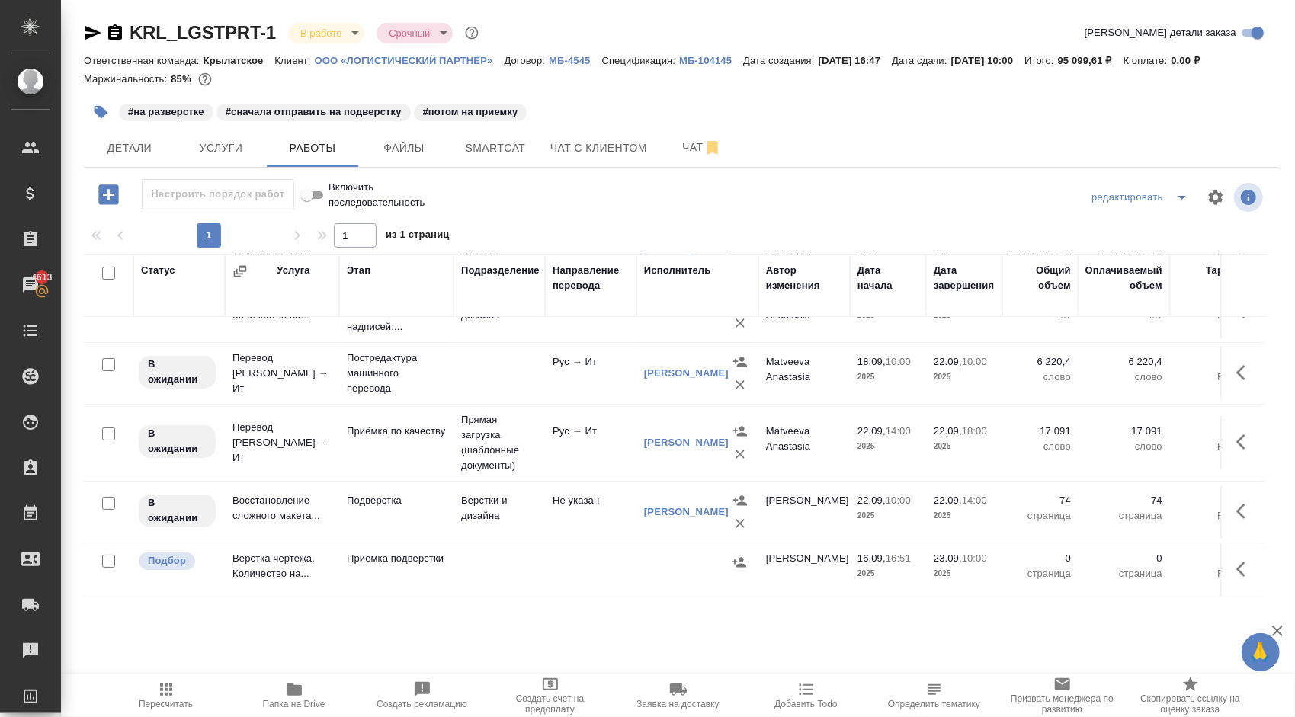
scroll to position [107, 0]
